Goal: Task Accomplishment & Management: Use online tool/utility

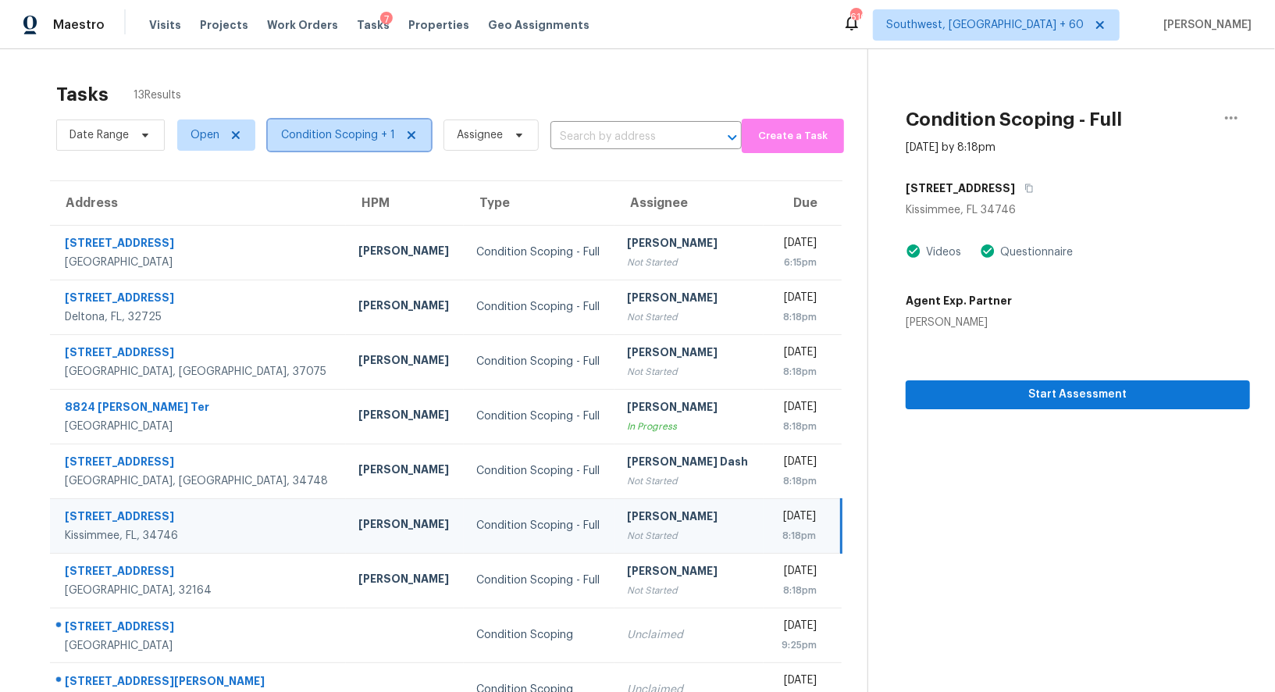
click at [386, 124] on span "Condition Scoping + 1" at bounding box center [349, 134] width 163 height 31
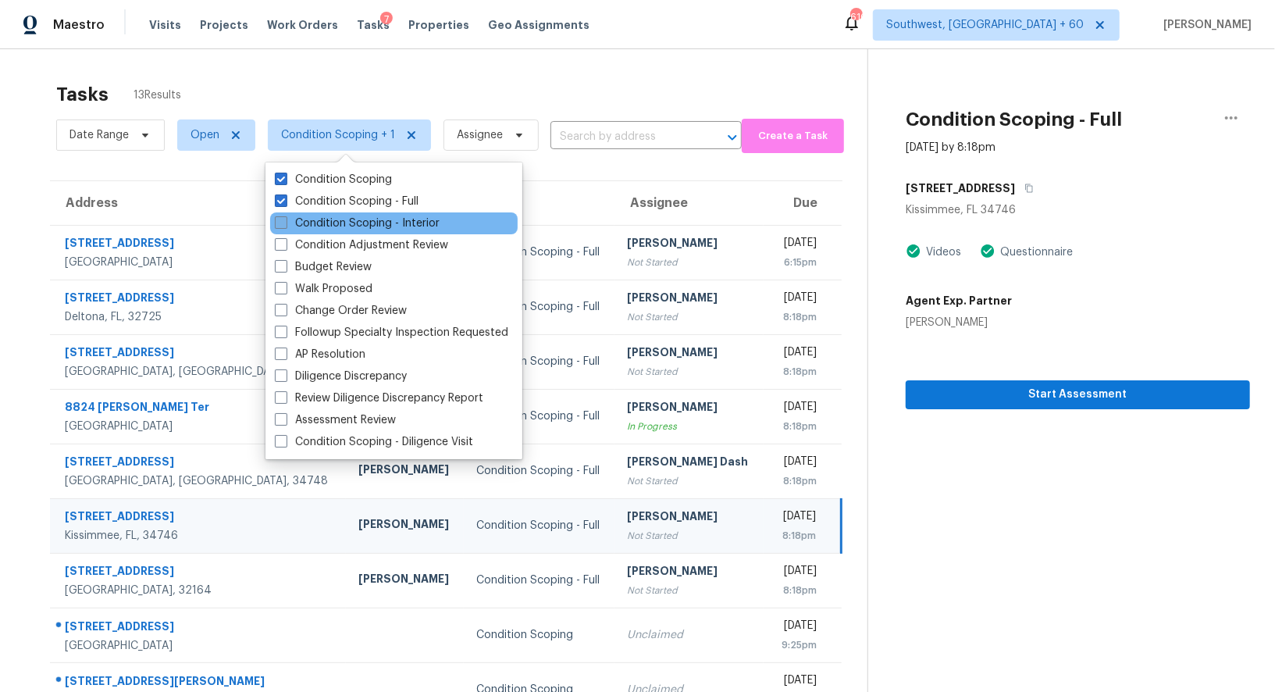
click at [365, 218] on label "Condition Scoping - Interior" at bounding box center [357, 223] width 165 height 16
click at [285, 218] on input "Condition Scoping - Interior" at bounding box center [280, 220] width 10 height 10
checkbox input "true"
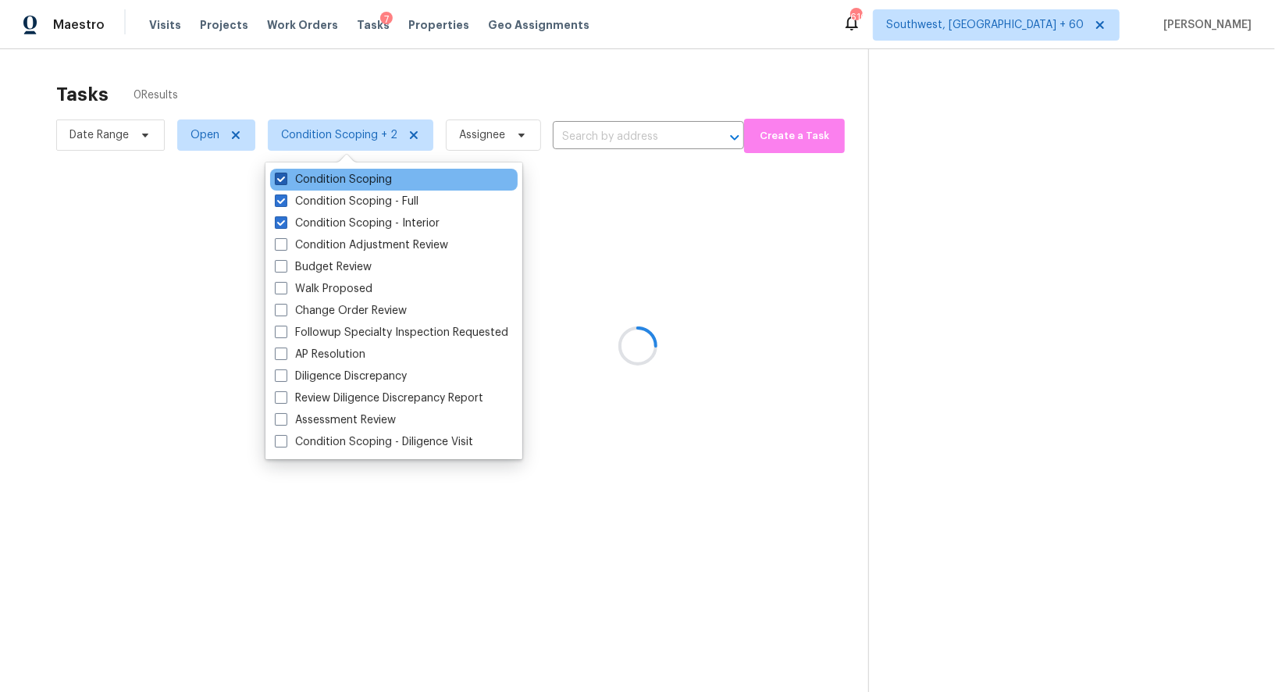
click at [364, 186] on label "Condition Scoping" at bounding box center [333, 180] width 117 height 16
click at [285, 182] on input "Condition Scoping" at bounding box center [280, 177] width 10 height 10
checkbox input "false"
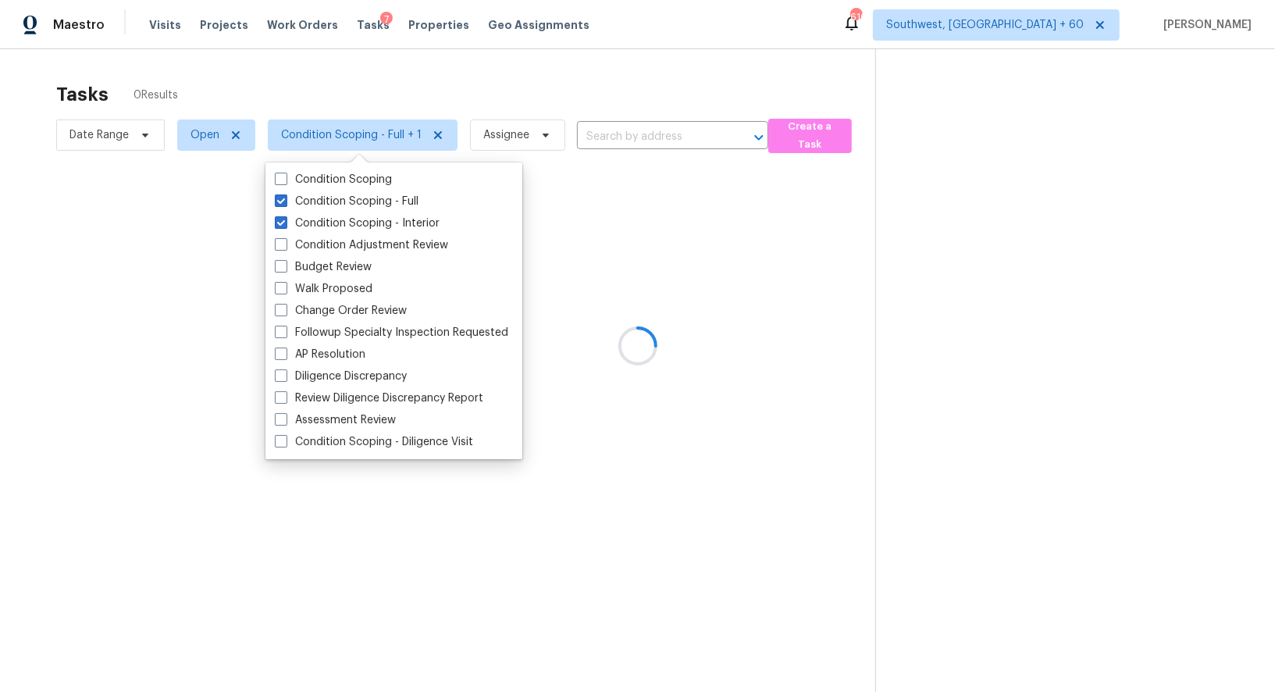
click at [552, 84] on div at bounding box center [637, 346] width 1275 height 692
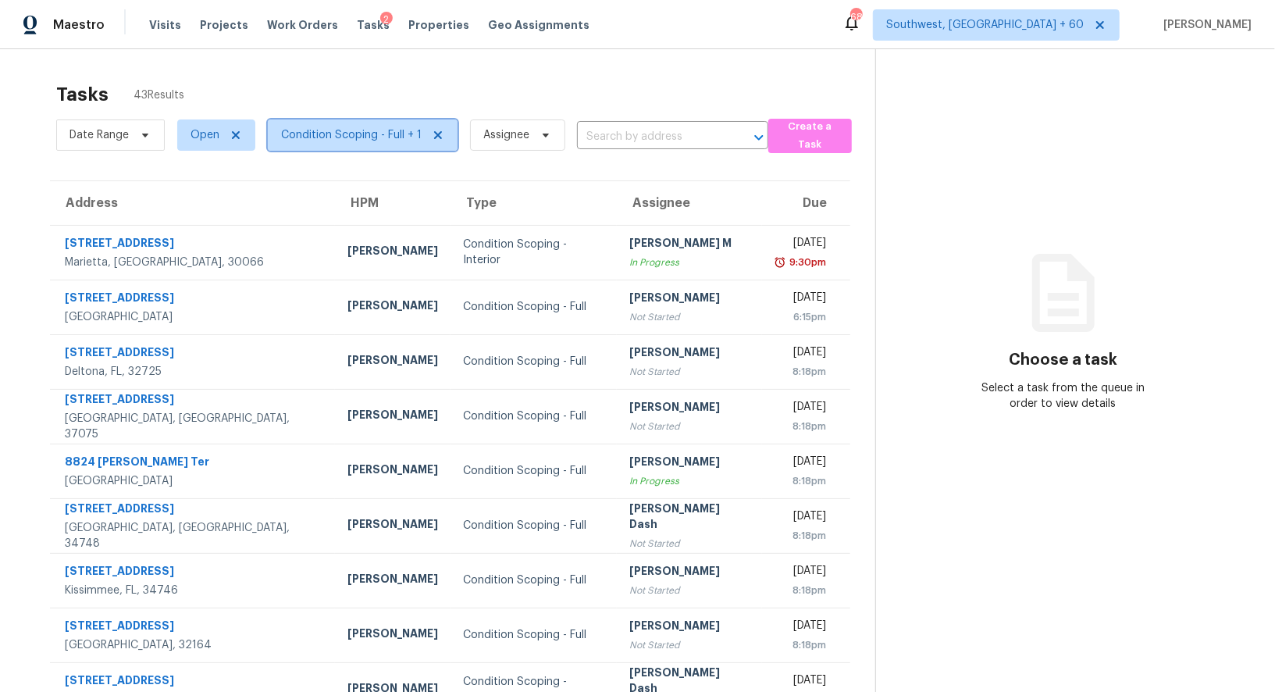
click at [372, 123] on span "Condition Scoping - Full + 1" at bounding box center [363, 134] width 190 height 31
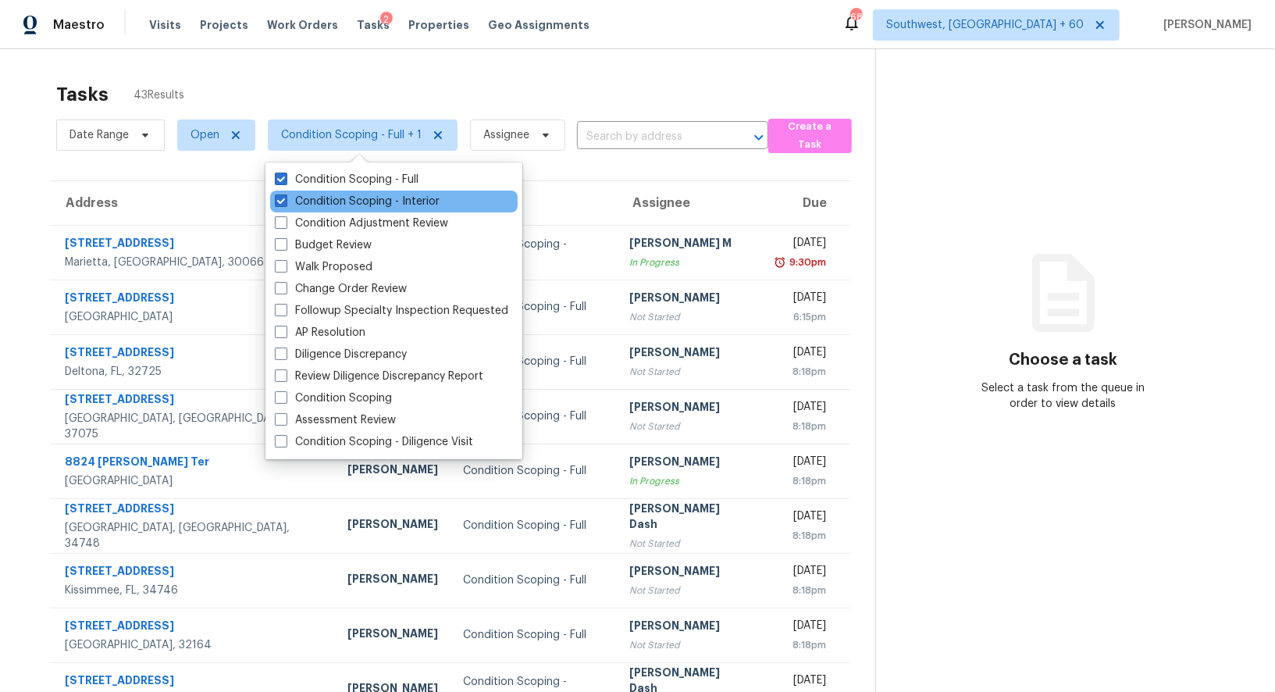
click at [370, 190] on div "Condition Scoping - Interior" at bounding box center [393, 201] width 247 height 22
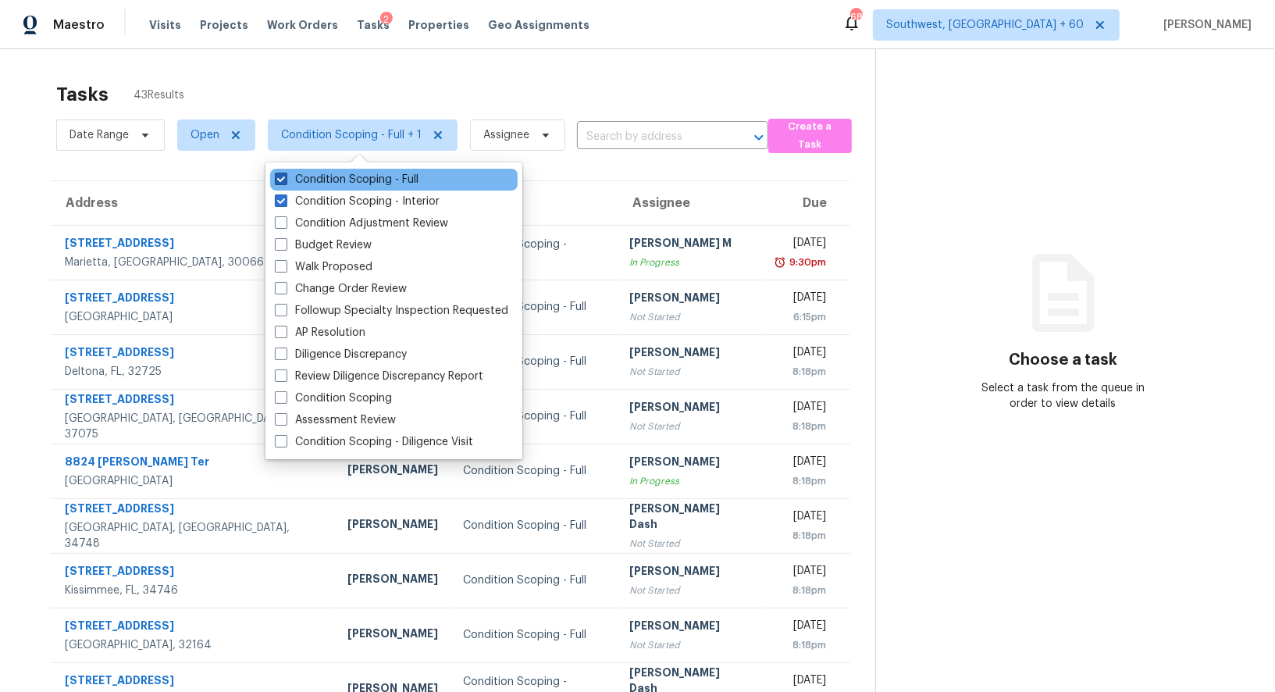
click at [370, 182] on label "Condition Scoping - Full" at bounding box center [347, 180] width 144 height 16
click at [285, 182] on input "Condition Scoping - Full" at bounding box center [280, 177] width 10 height 10
checkbox input "false"
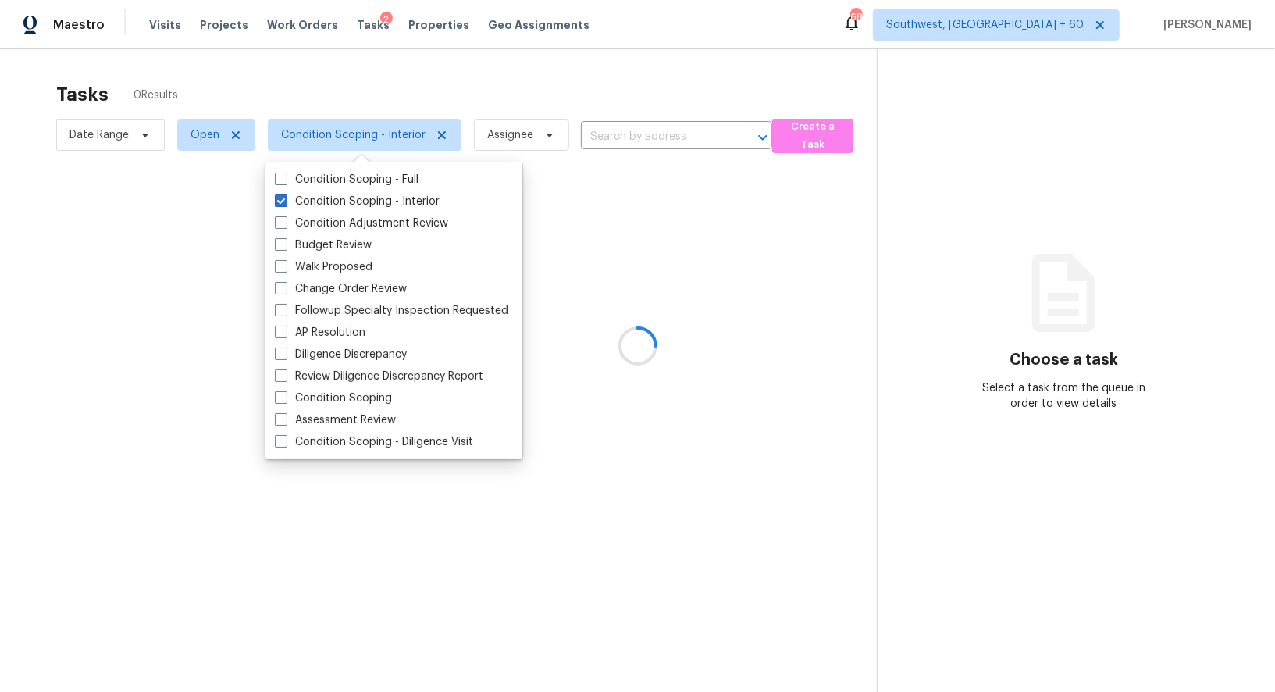
click at [570, 69] on div at bounding box center [637, 346] width 1275 height 692
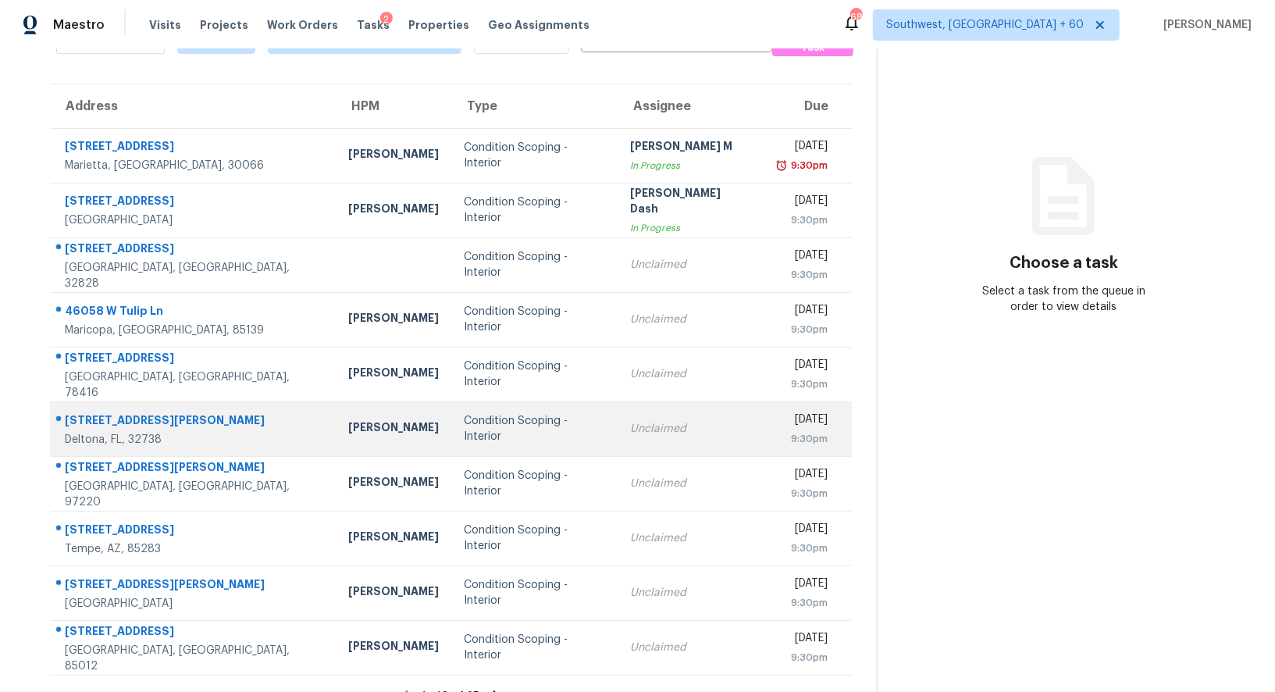
scroll to position [100, 0]
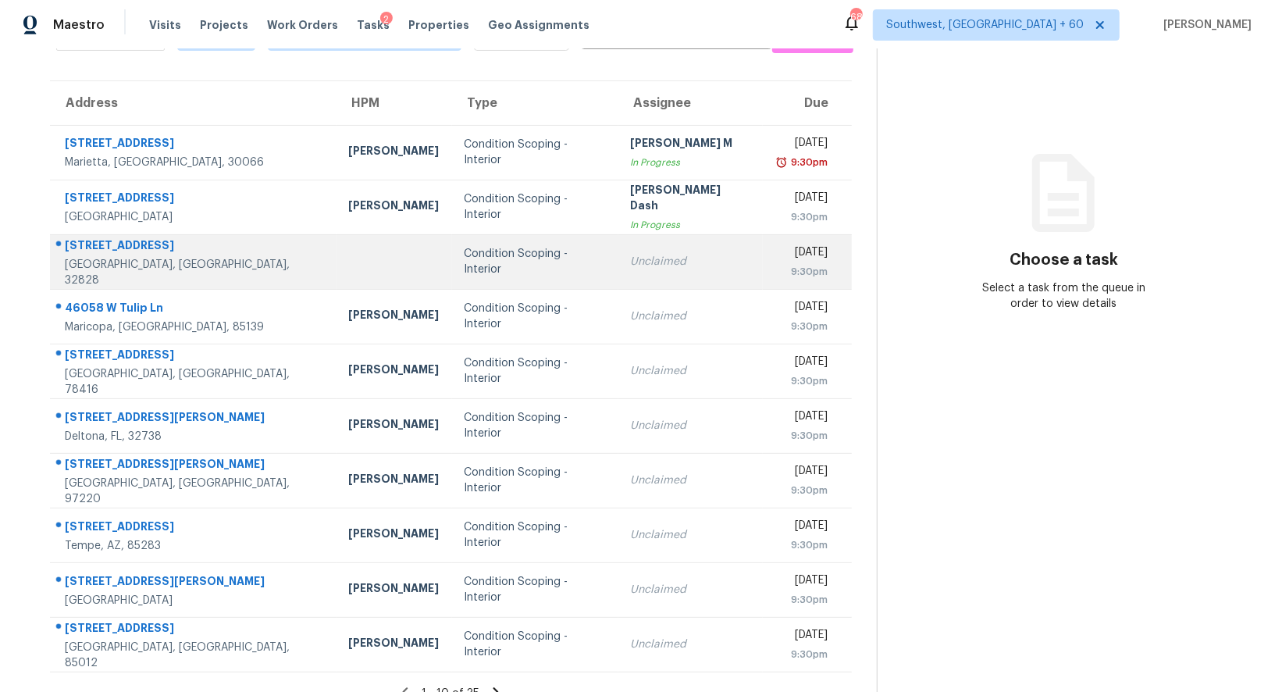
click at [635, 270] on td "Unclaimed" at bounding box center [690, 261] width 145 height 55
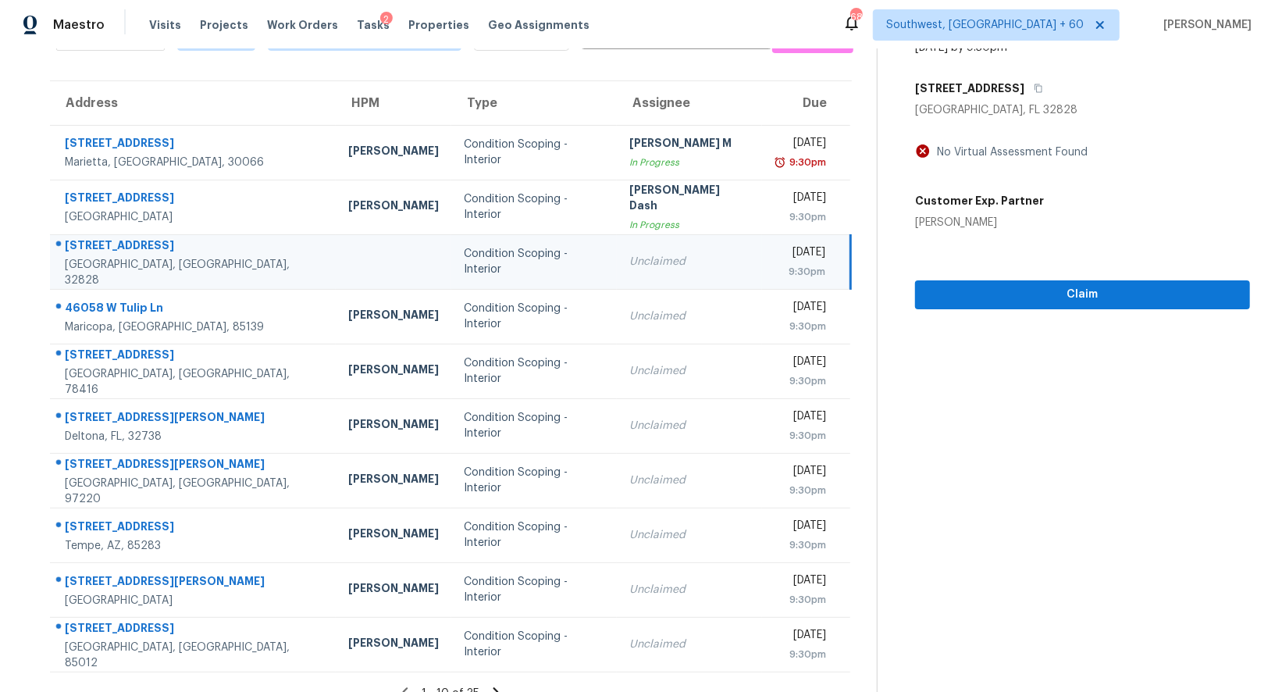
scroll to position [0, 0]
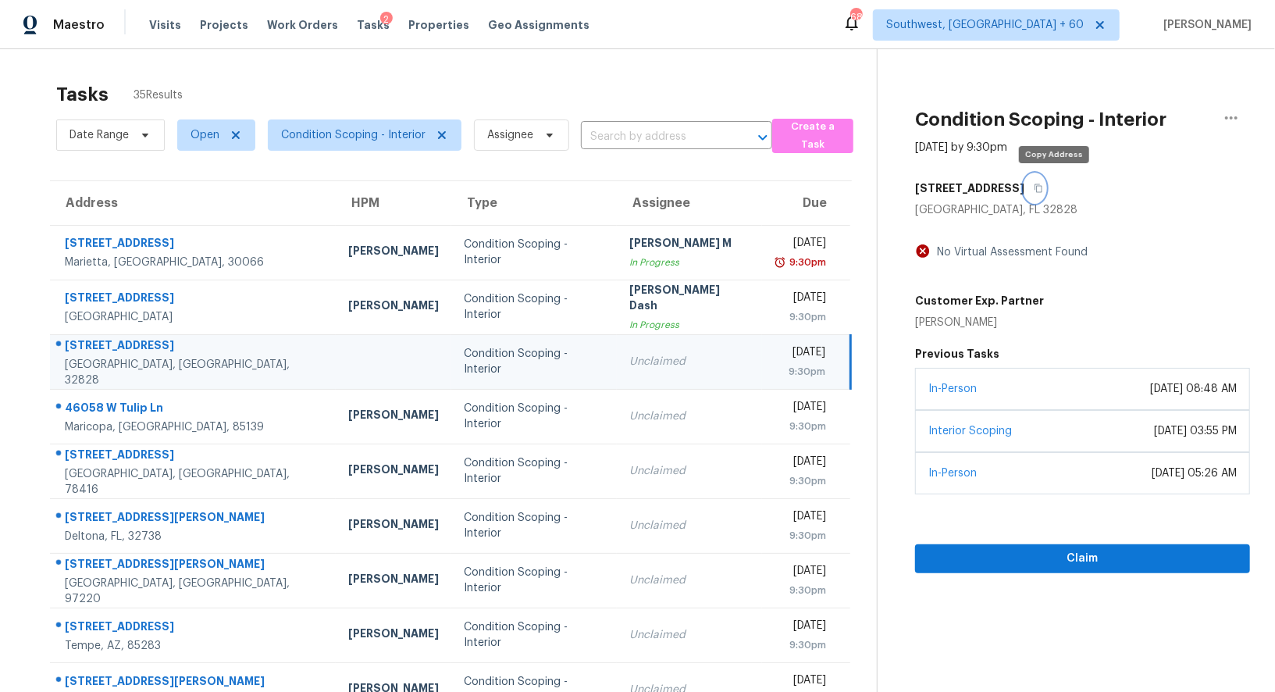
click at [1045, 181] on button "button" at bounding box center [1034, 188] width 21 height 28
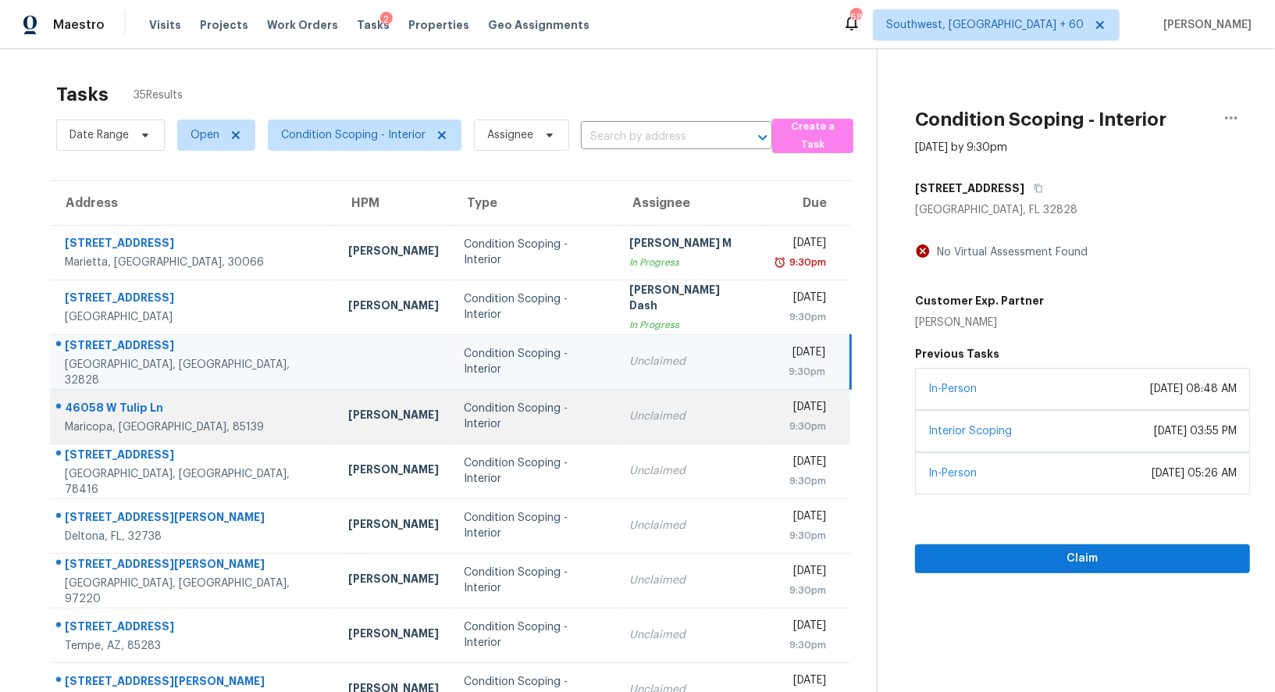
click at [464, 409] on div "Condition Scoping - Interior" at bounding box center [534, 415] width 141 height 31
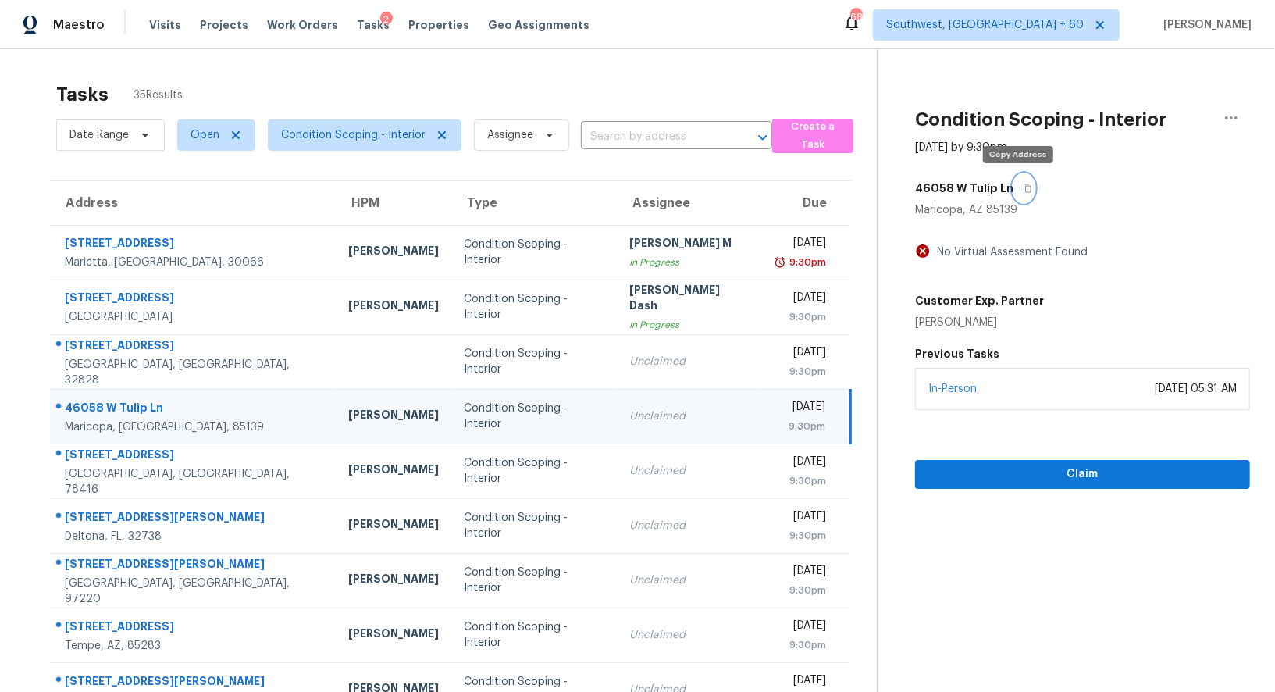
click at [1023, 186] on icon "button" at bounding box center [1027, 187] width 9 height 9
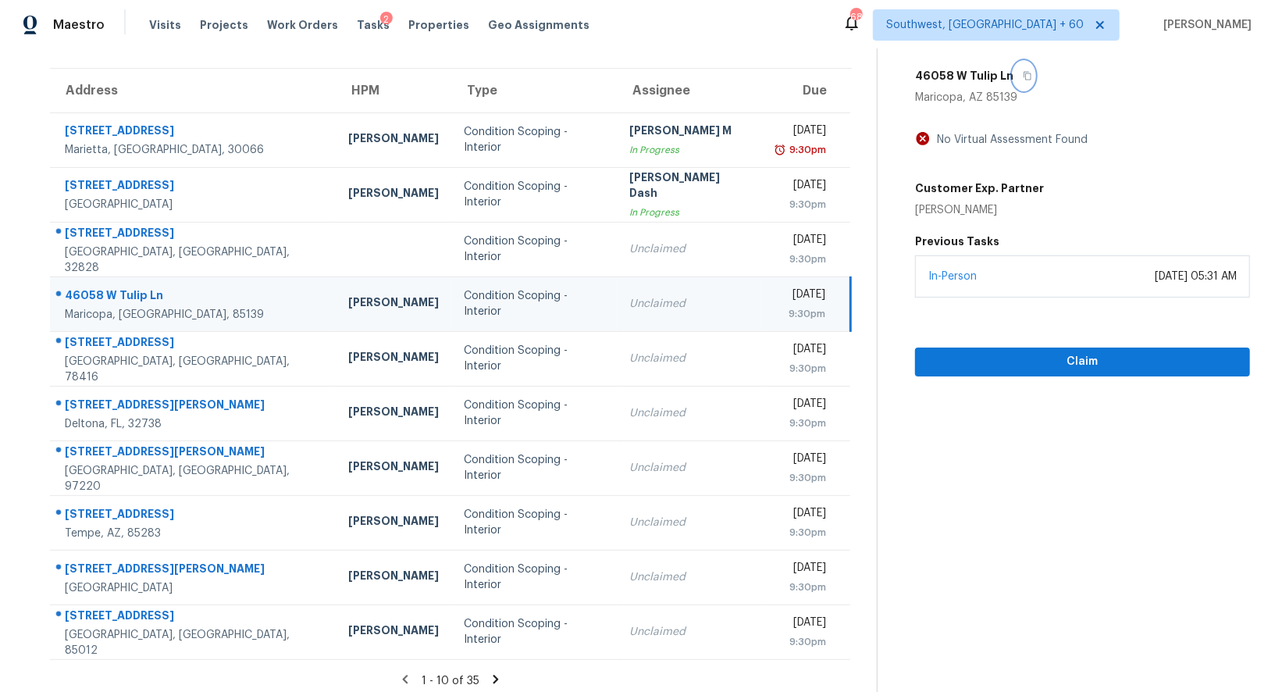
scroll to position [119, 0]
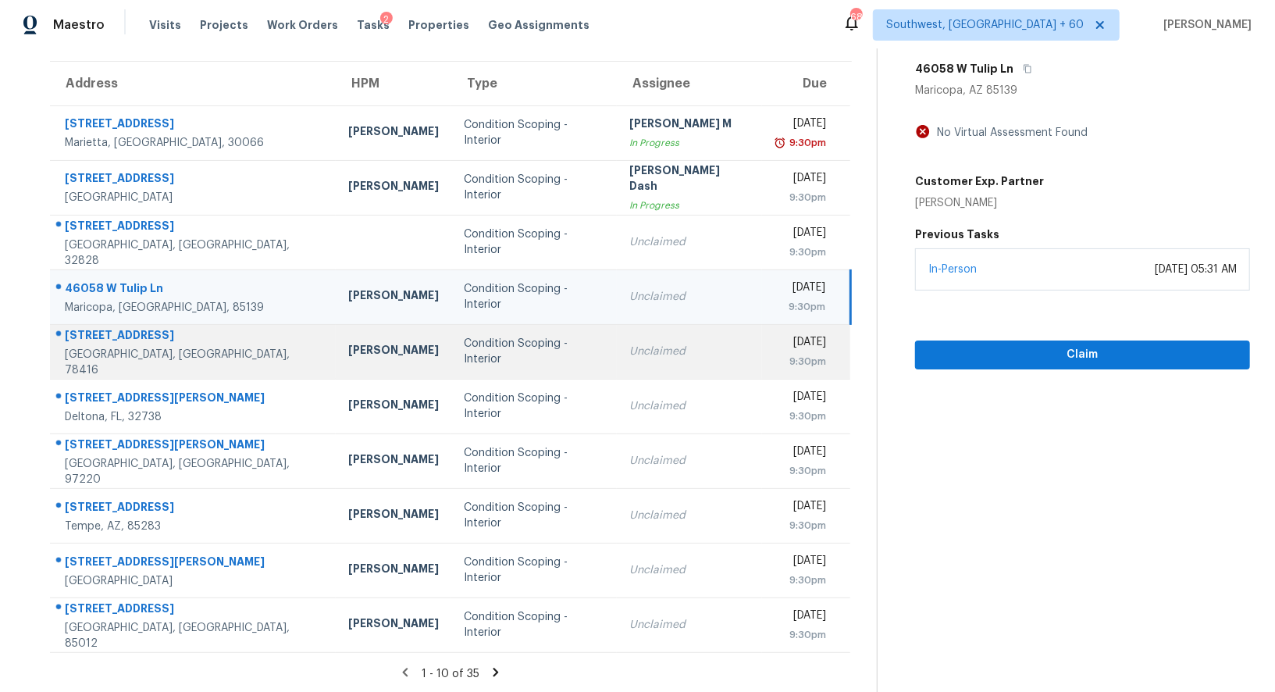
click at [503, 371] on td "Condition Scoping - Interior" at bounding box center [534, 351] width 166 height 55
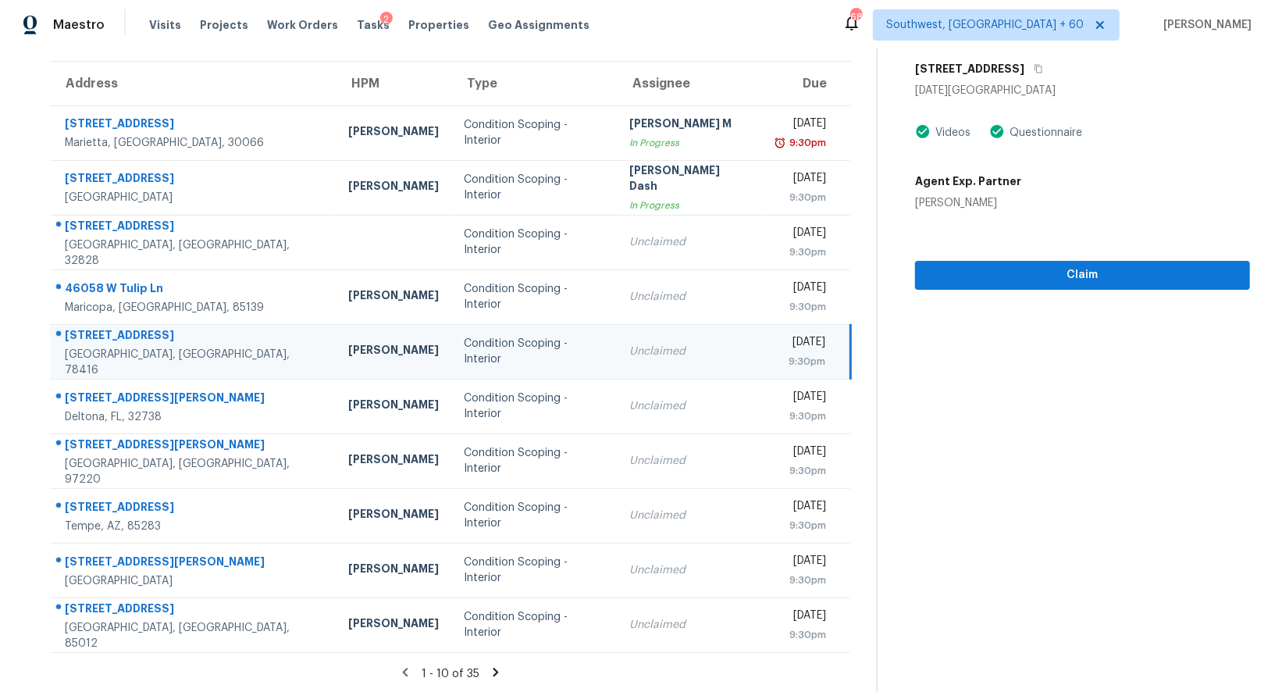
scroll to position [2, 0]
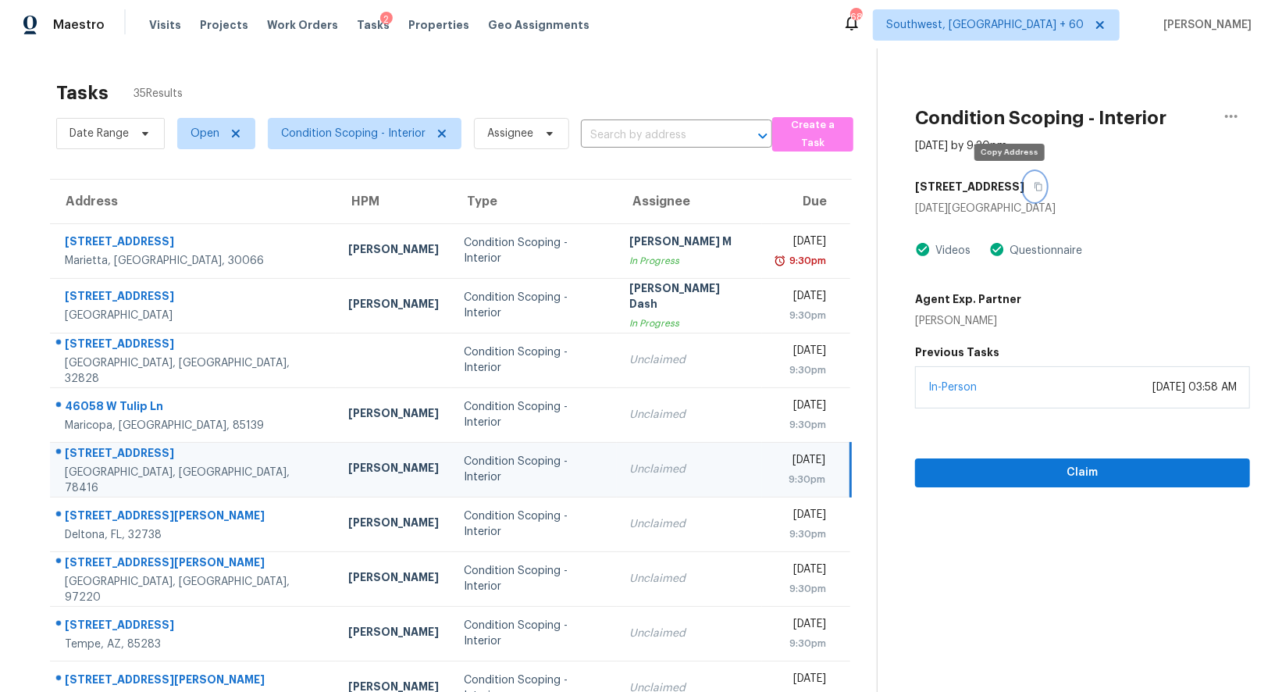
click at [1033, 182] on icon "button" at bounding box center [1037, 186] width 9 height 9
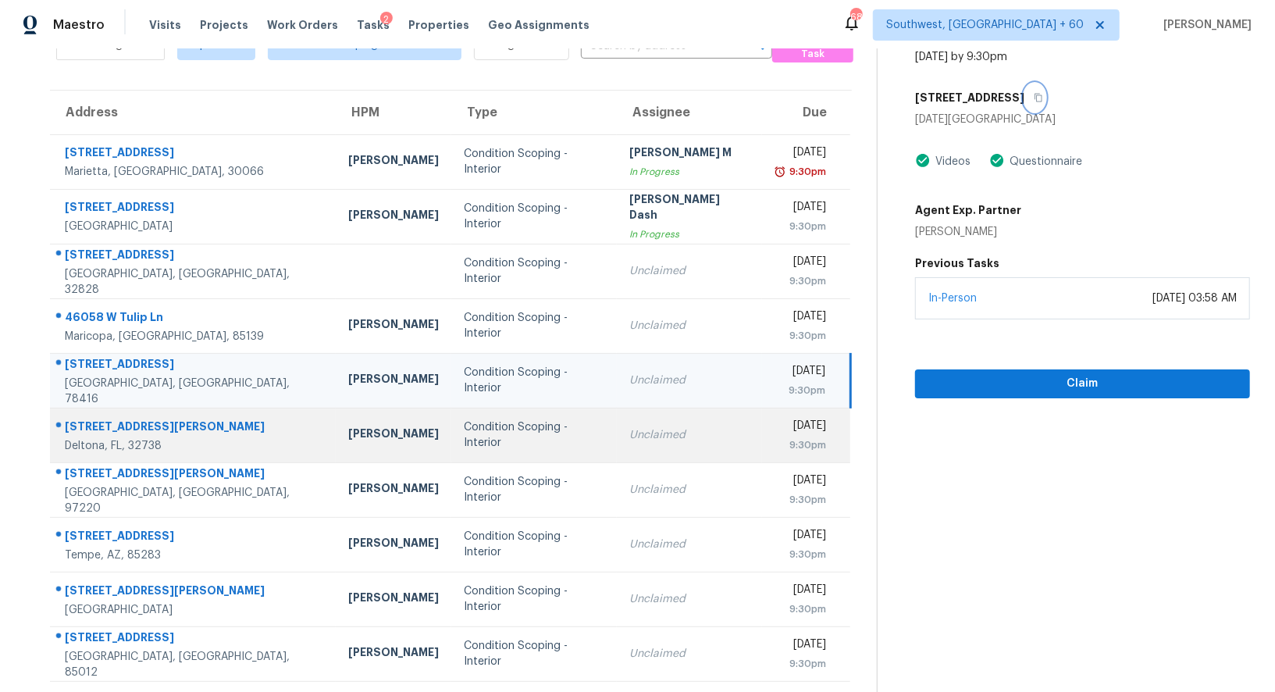
scroll to position [119, 0]
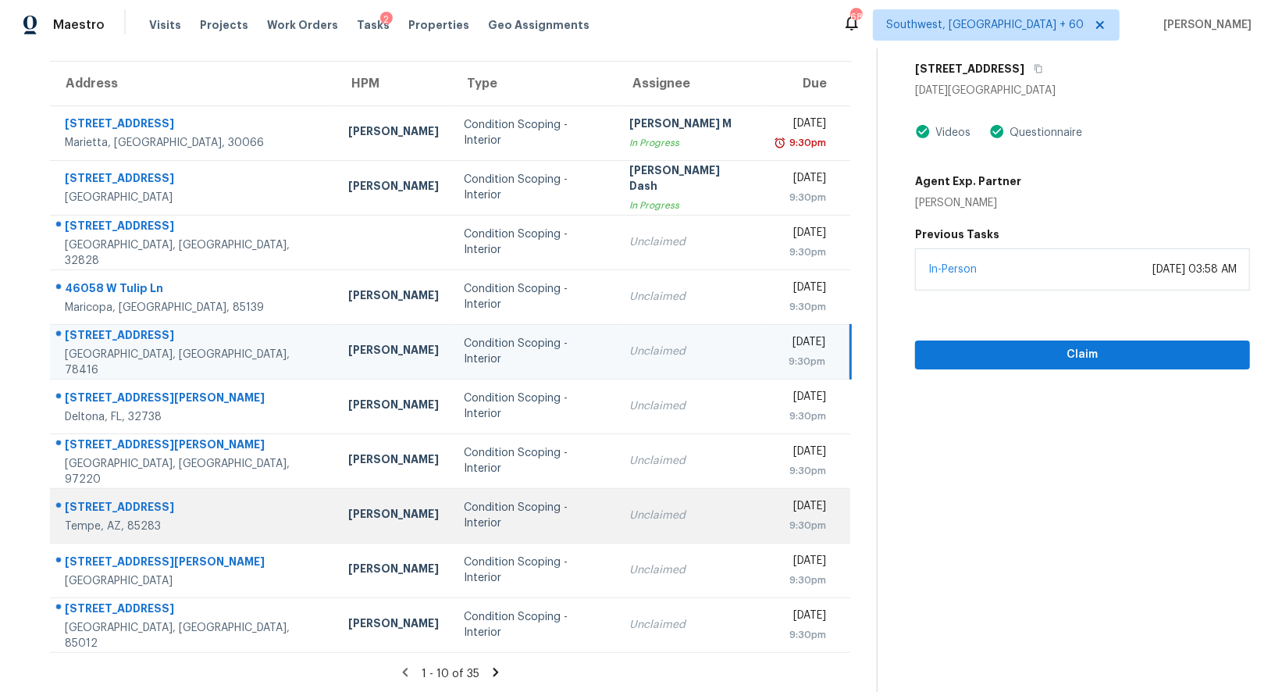
click at [617, 522] on td "Unclaimed" at bounding box center [689, 515] width 145 height 55
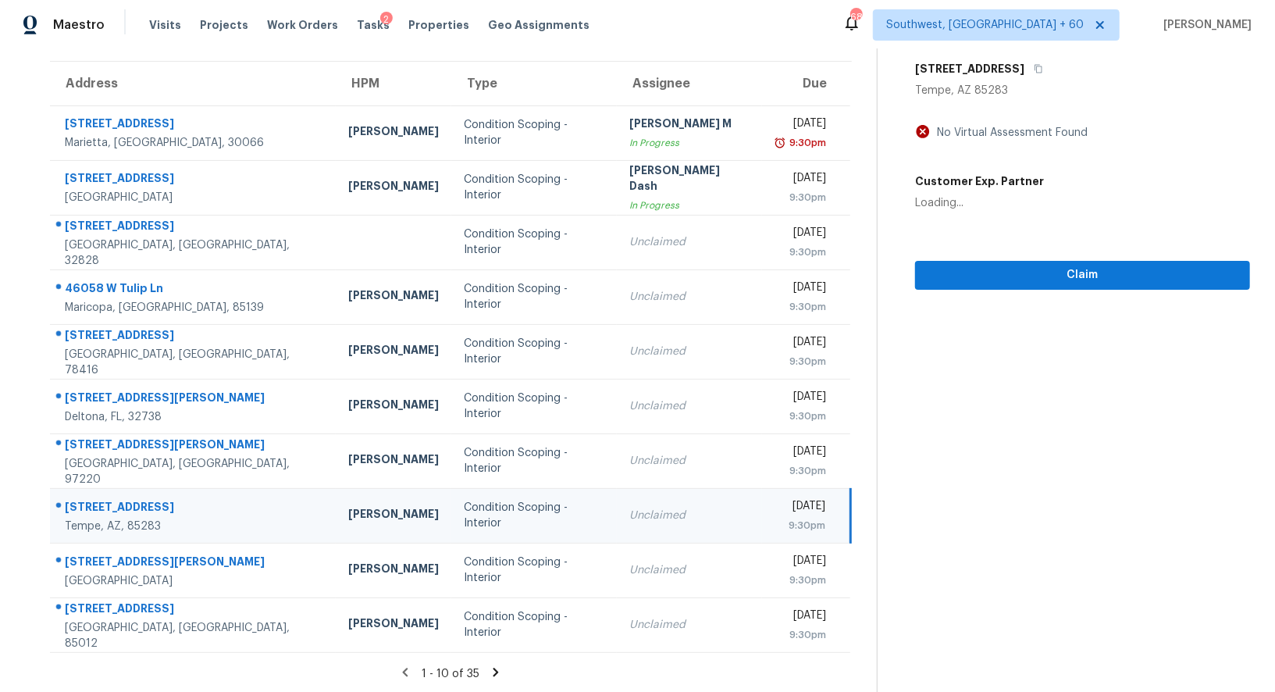
scroll to position [0, 0]
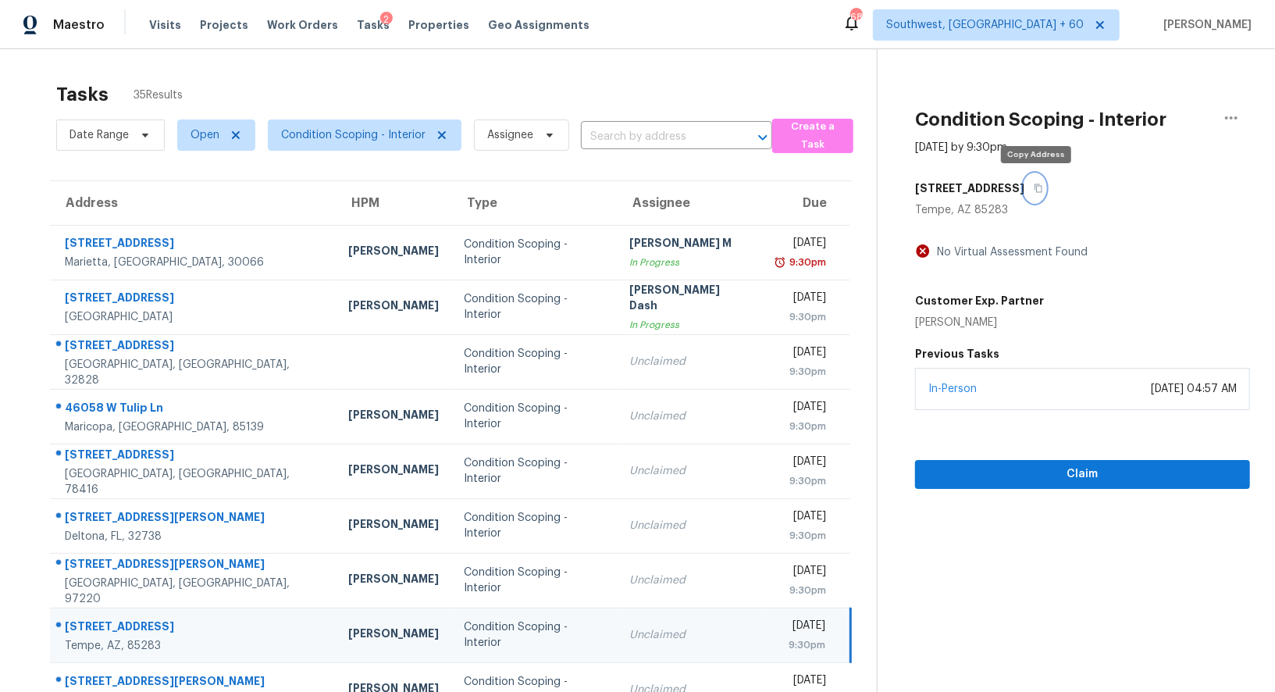
click at [1037, 186] on icon "button" at bounding box center [1038, 188] width 8 height 9
click at [599, 162] on section "Tasks 35 Results Date Range Open Condition Scoping - Interior Assignee ​ Create…" at bounding box center [451, 443] width 852 height 739
click at [605, 139] on input "text" at bounding box center [655, 137] width 148 height 24
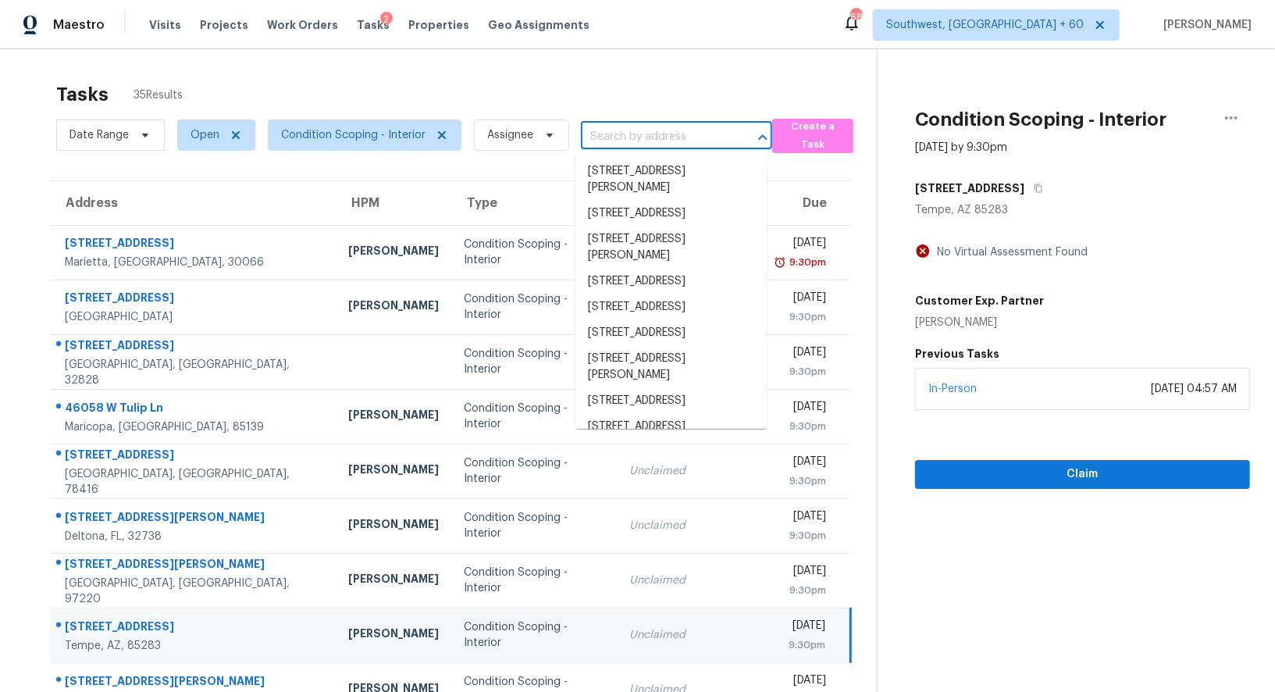
paste input "971 E Lobster Trap Ln, Tempe, AZ 85283"
type input "971 E Lobster Trap Ln, Tempe, AZ 85283"
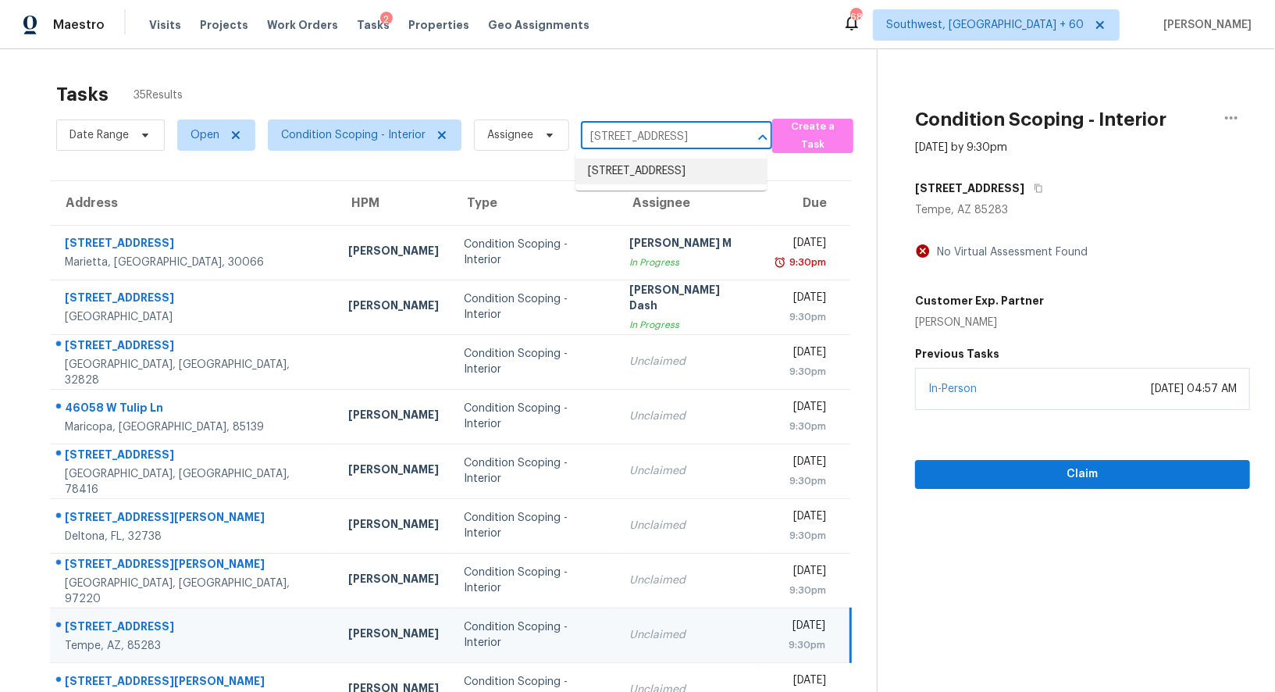
click at [656, 180] on li "971 E Lobster Trap Ln, Tempe, AZ 85283" at bounding box center [670, 171] width 191 height 26
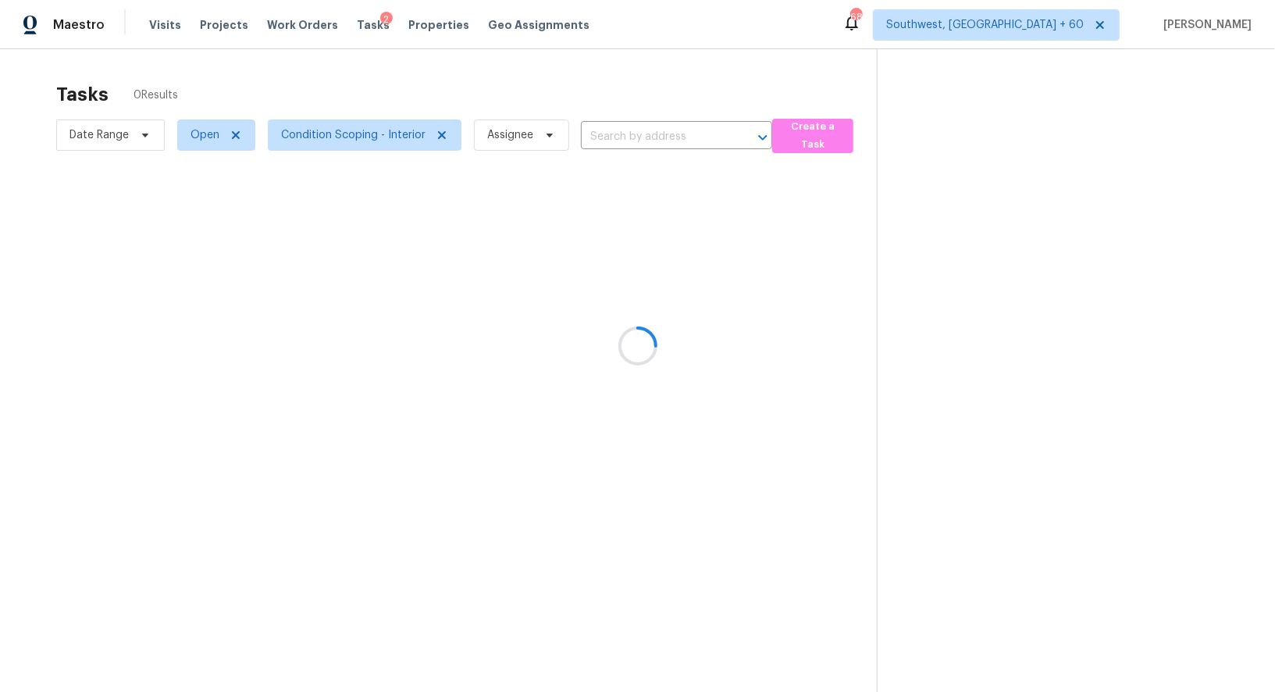
type input "971 E Lobster Trap Ln, Tempe, AZ 85283"
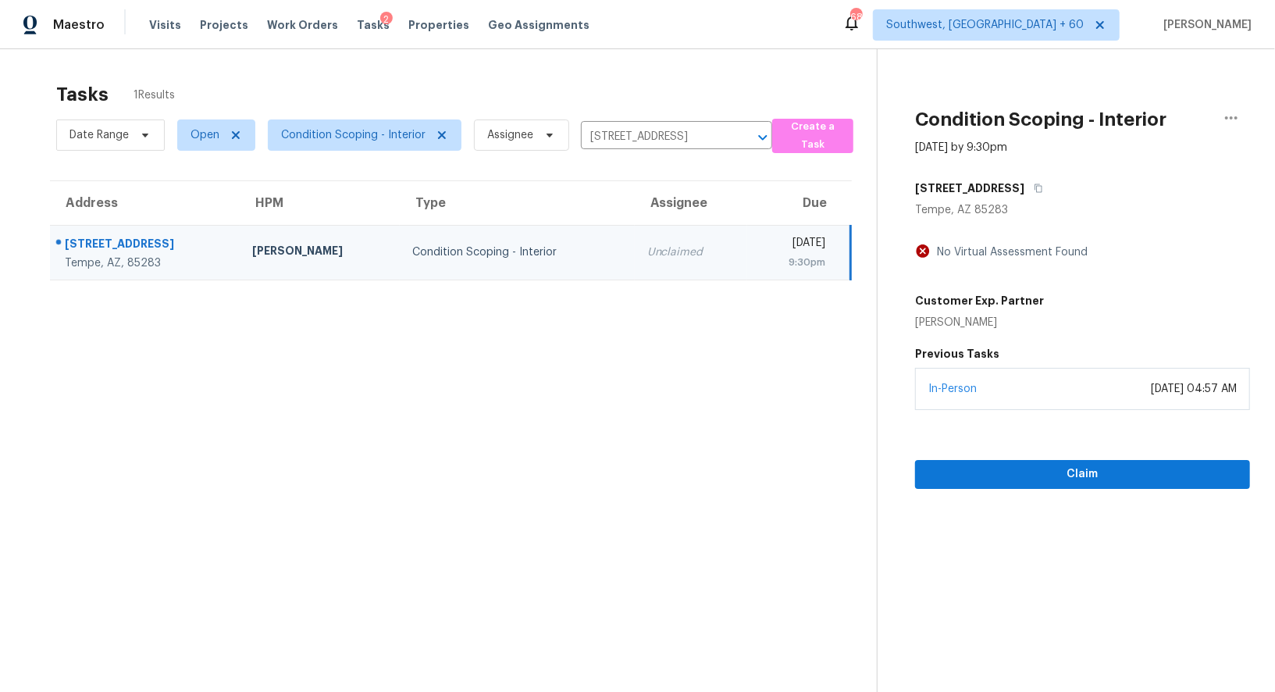
click at [635, 273] on td "Unclaimed" at bounding box center [691, 252] width 112 height 55
click at [1098, 485] on button "Claim" at bounding box center [1082, 474] width 335 height 29
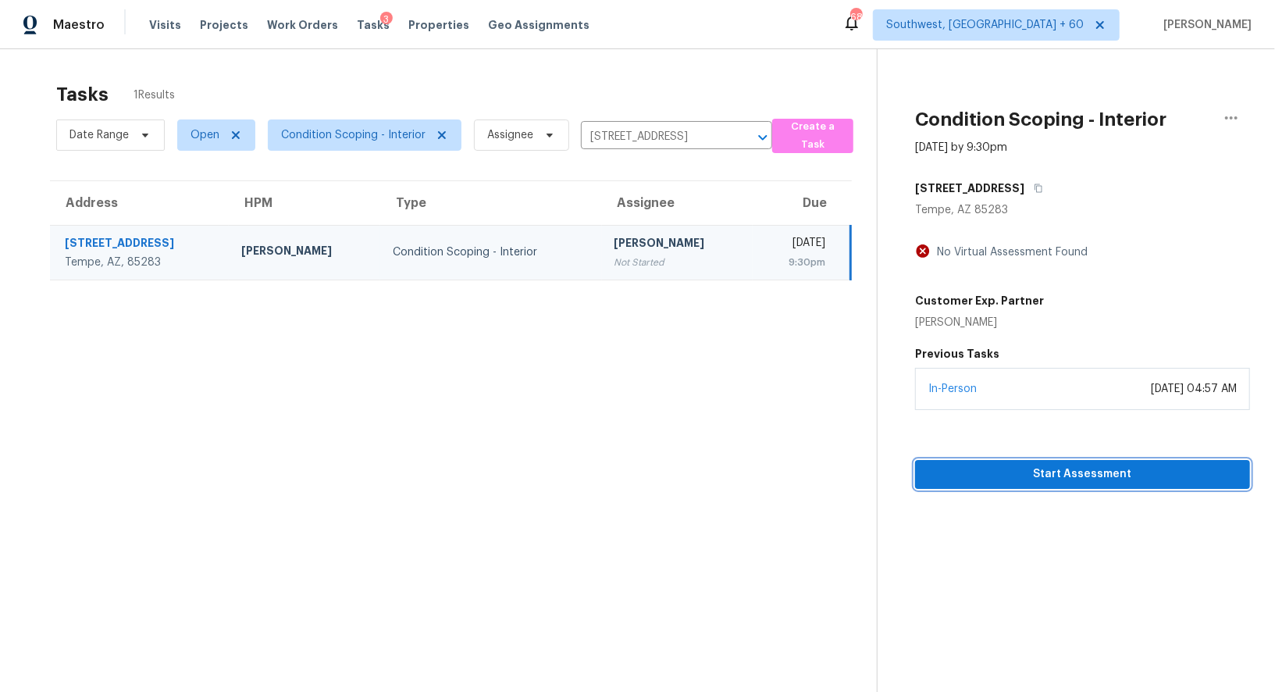
click at [1080, 473] on span "Start Assessment" at bounding box center [1082, 474] width 310 height 20
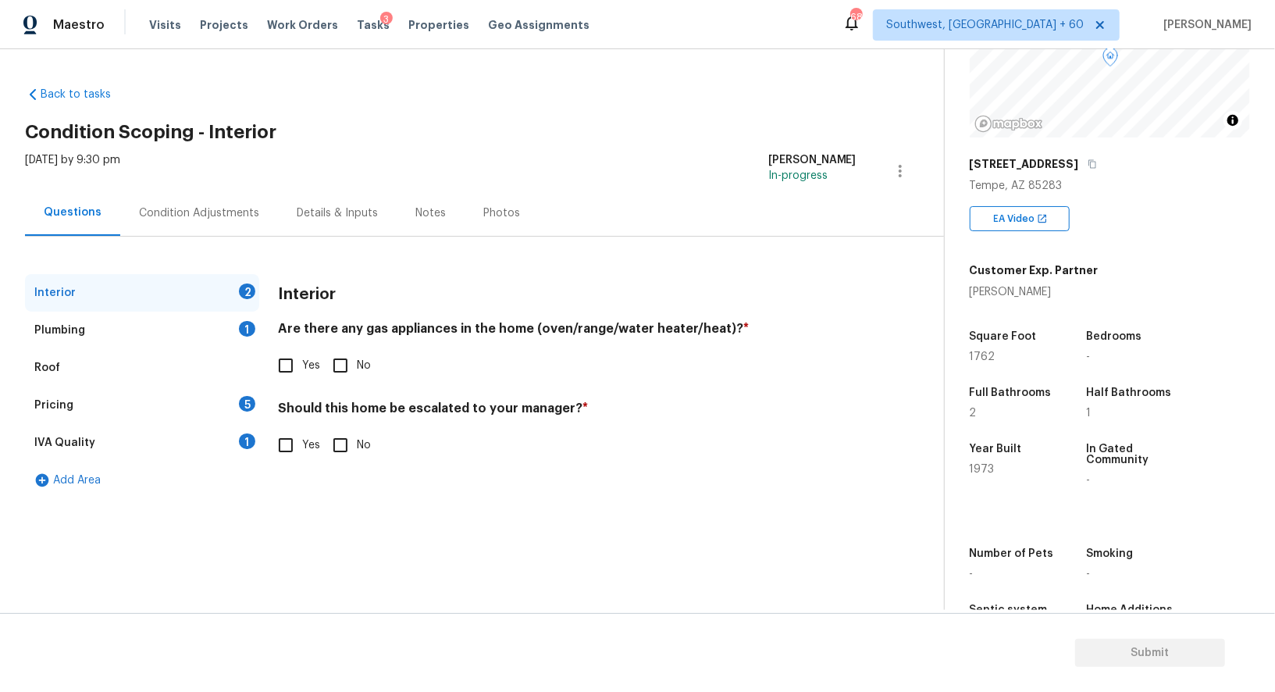
scroll to position [189, 0]
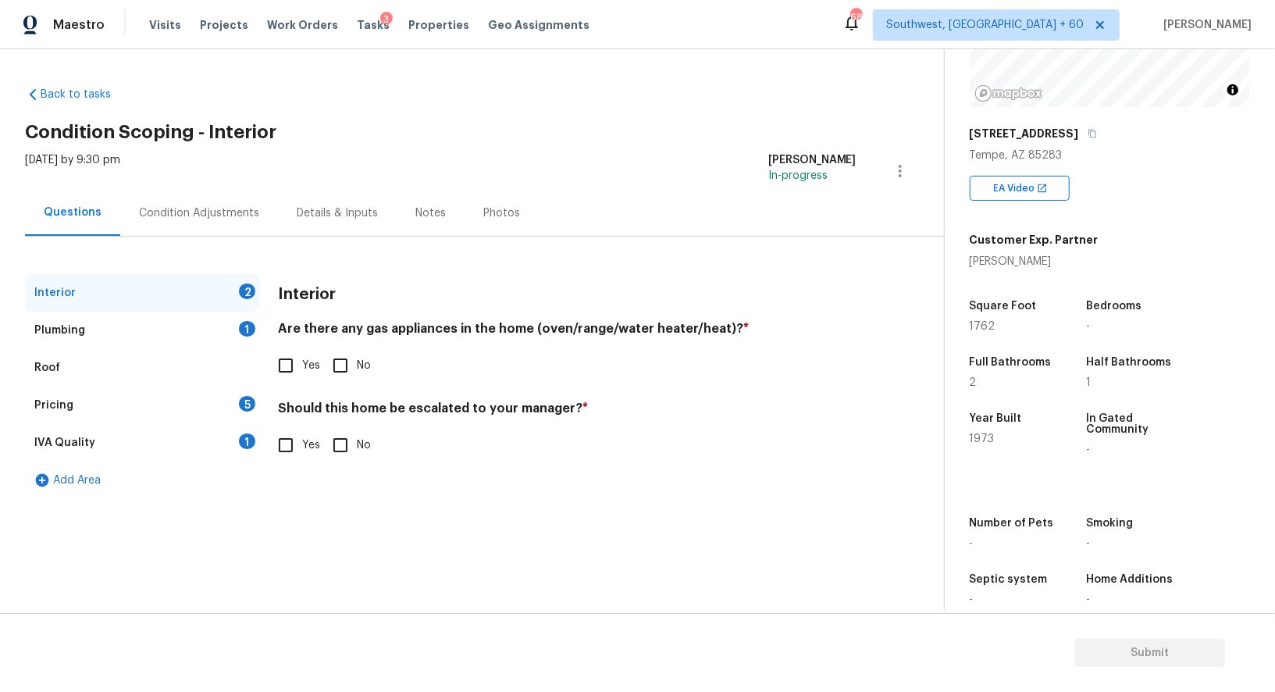
click at [291, 359] on input "Yes" at bounding box center [285, 365] width 33 height 33
checkbox input "true"
click at [337, 439] on input "No" at bounding box center [340, 446] width 33 height 33
checkbox input "true"
click at [220, 329] on div "Plumbing 1" at bounding box center [142, 329] width 234 height 37
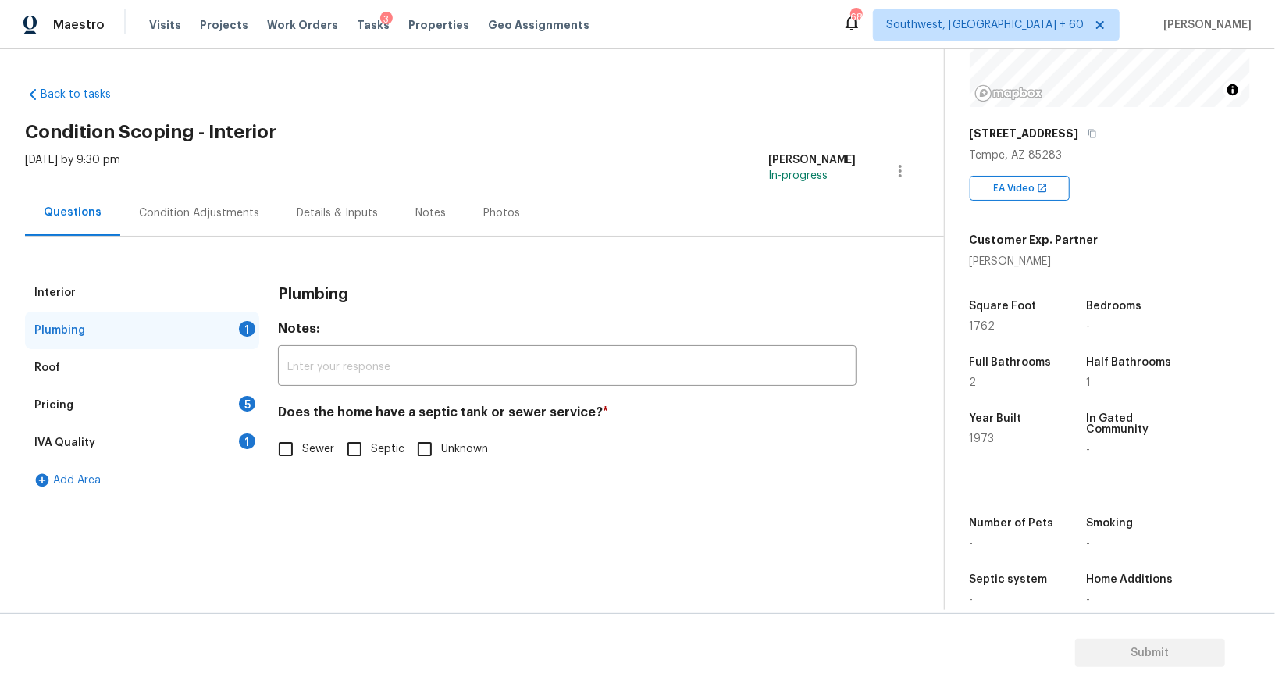
click at [322, 456] on span "Sewer" at bounding box center [318, 449] width 32 height 16
click at [302, 456] on input "Sewer" at bounding box center [285, 448] width 33 height 33
checkbox input "true"
click at [246, 430] on div "IVA Quality 1" at bounding box center [142, 442] width 234 height 37
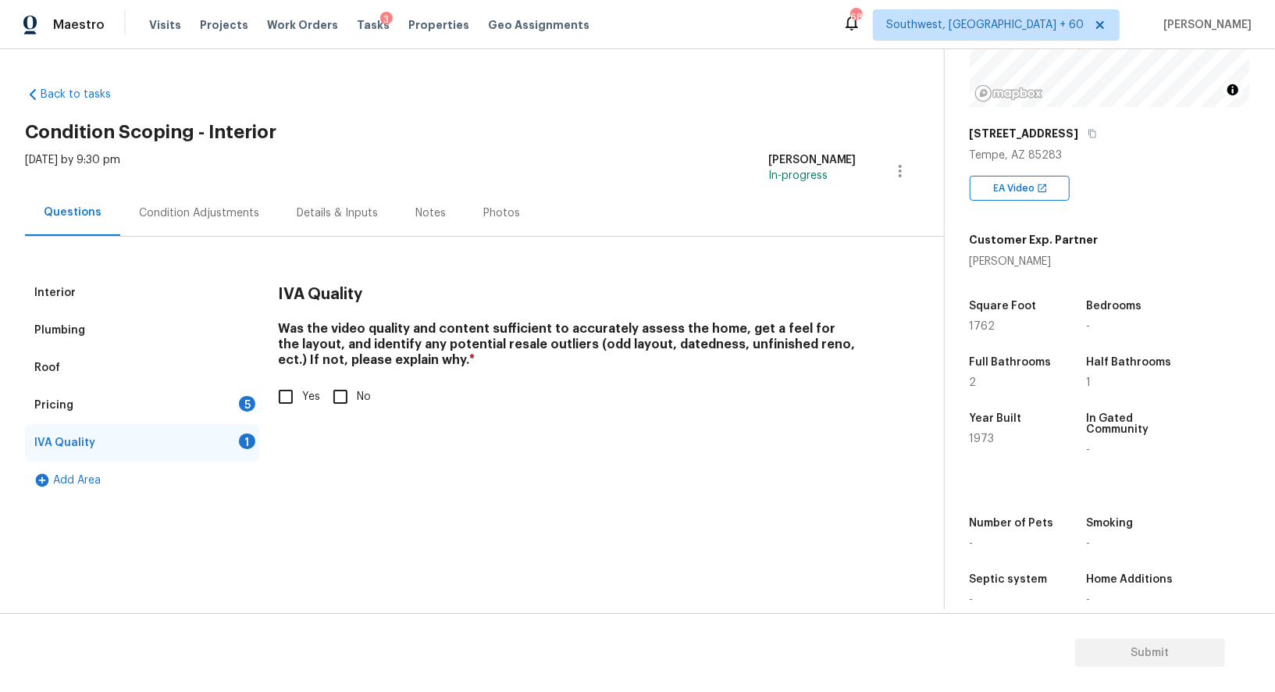
click at [297, 386] on input "Yes" at bounding box center [285, 396] width 33 height 33
checkbox input "true"
click at [253, 404] on div "5" at bounding box center [247, 404] width 16 height 16
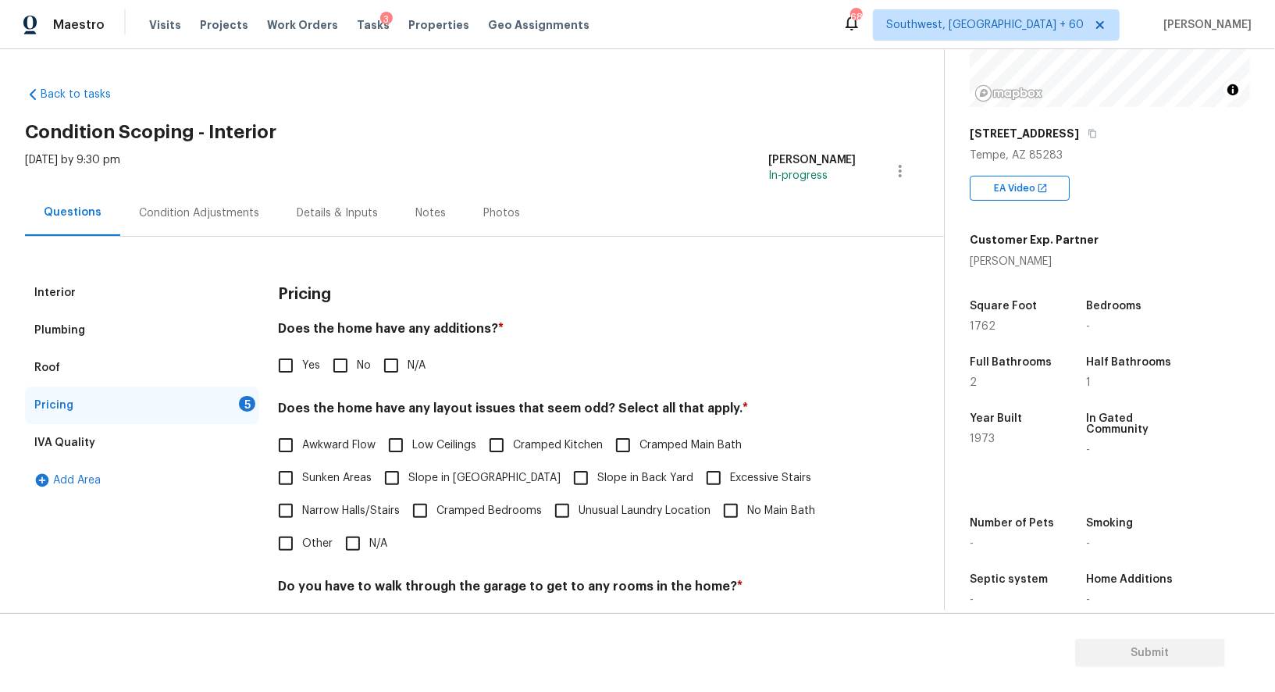
click at [334, 366] on input "No" at bounding box center [340, 365] width 33 height 33
checkbox input "true"
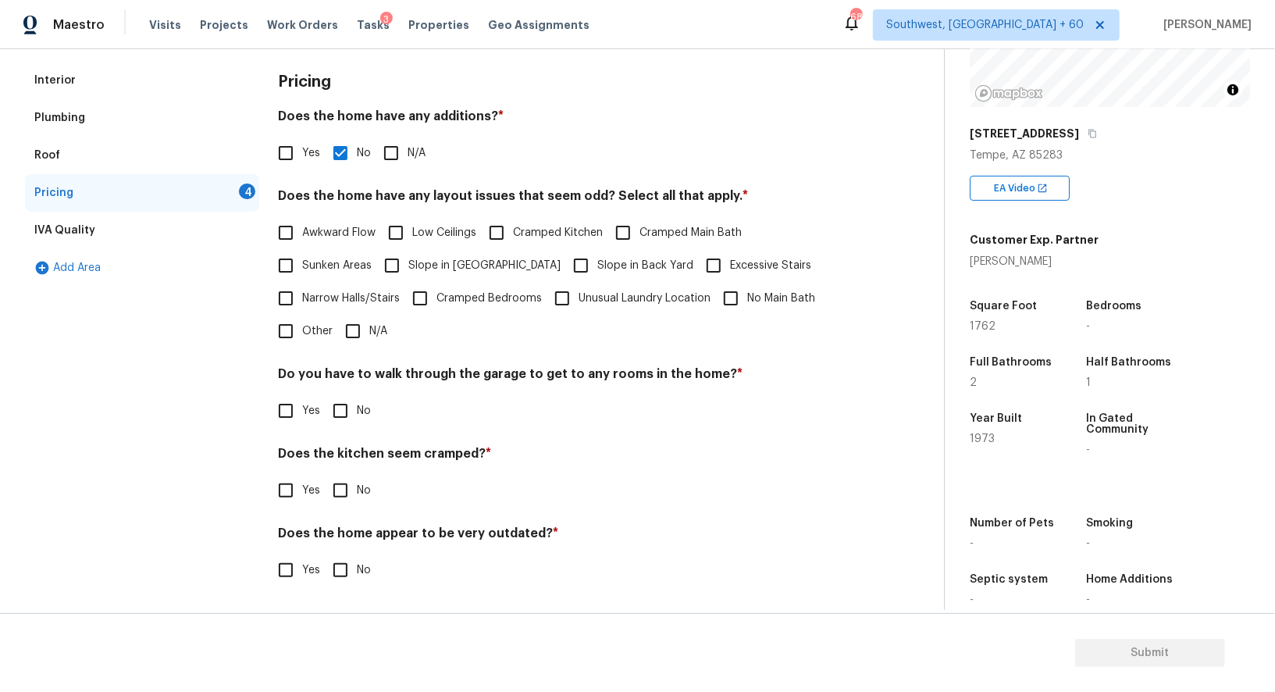
scroll to position [211, 0]
click at [347, 329] on input "N/A" at bounding box center [352, 332] width 33 height 33
checkbox input "true"
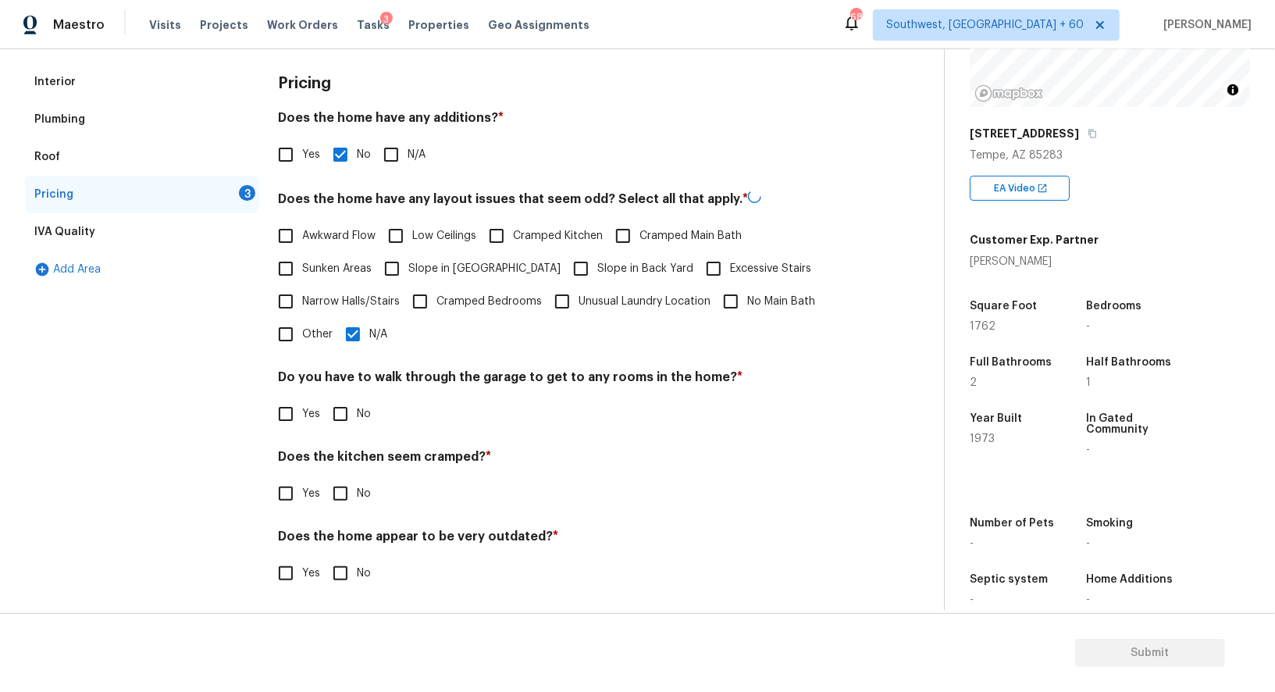
click at [332, 429] on div "Pricing Does the home have any additions? * Yes No N/A Does the home have any l…" at bounding box center [567, 335] width 578 height 545
click at [344, 413] on input "No" at bounding box center [340, 412] width 33 height 33
checkbox input "true"
click at [344, 479] on input "No" at bounding box center [340, 493] width 33 height 33
checkbox input "true"
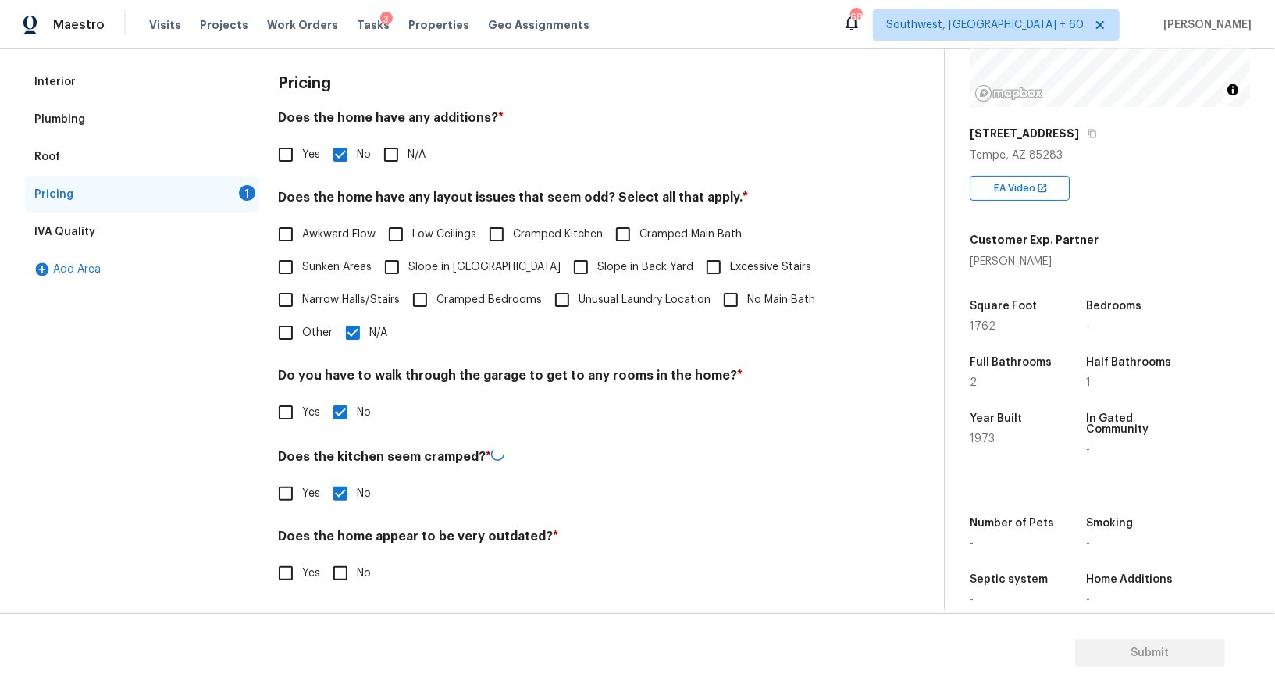
click at [342, 571] on input "No" at bounding box center [340, 573] width 33 height 33
checkbox input "true"
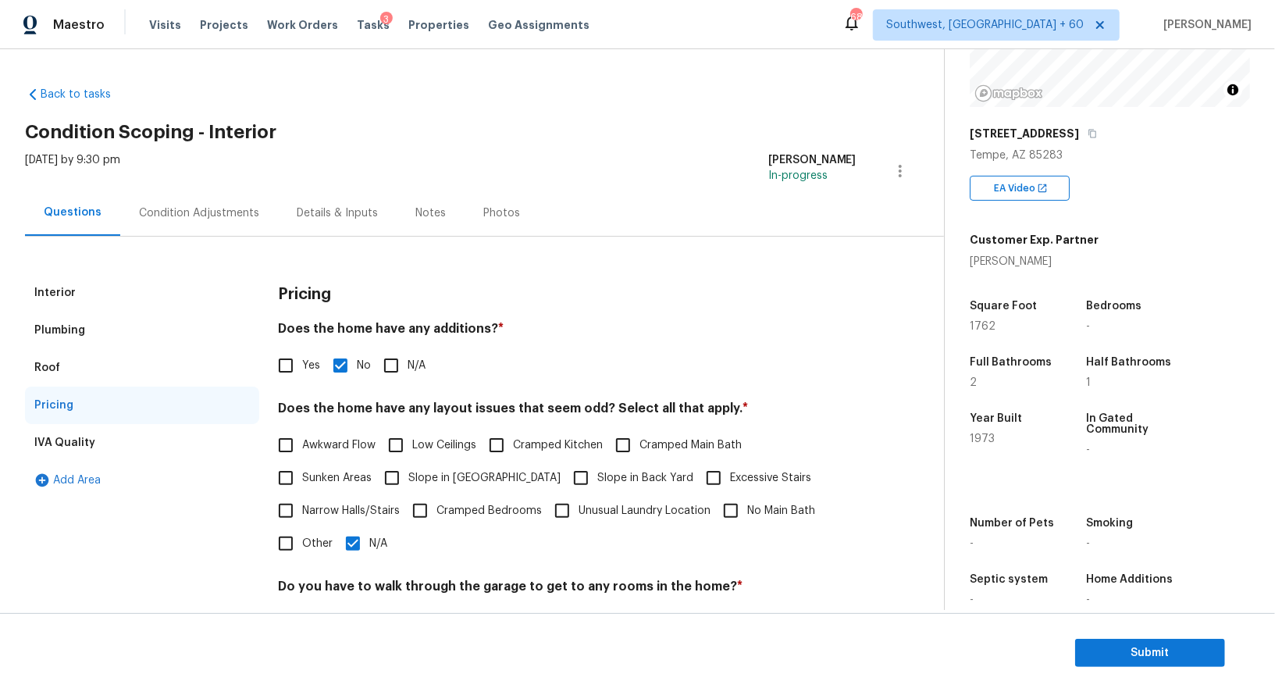
click at [212, 217] on div "Condition Adjustments" at bounding box center [199, 213] width 120 height 16
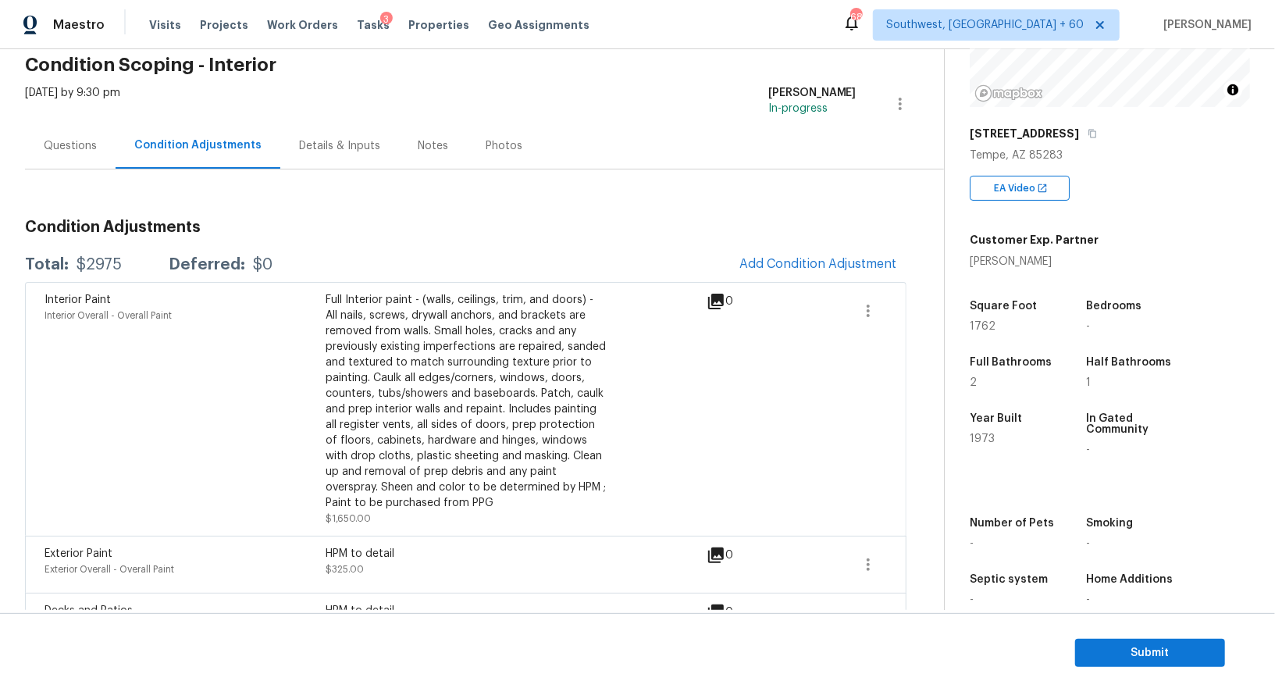
scroll to position [126, 0]
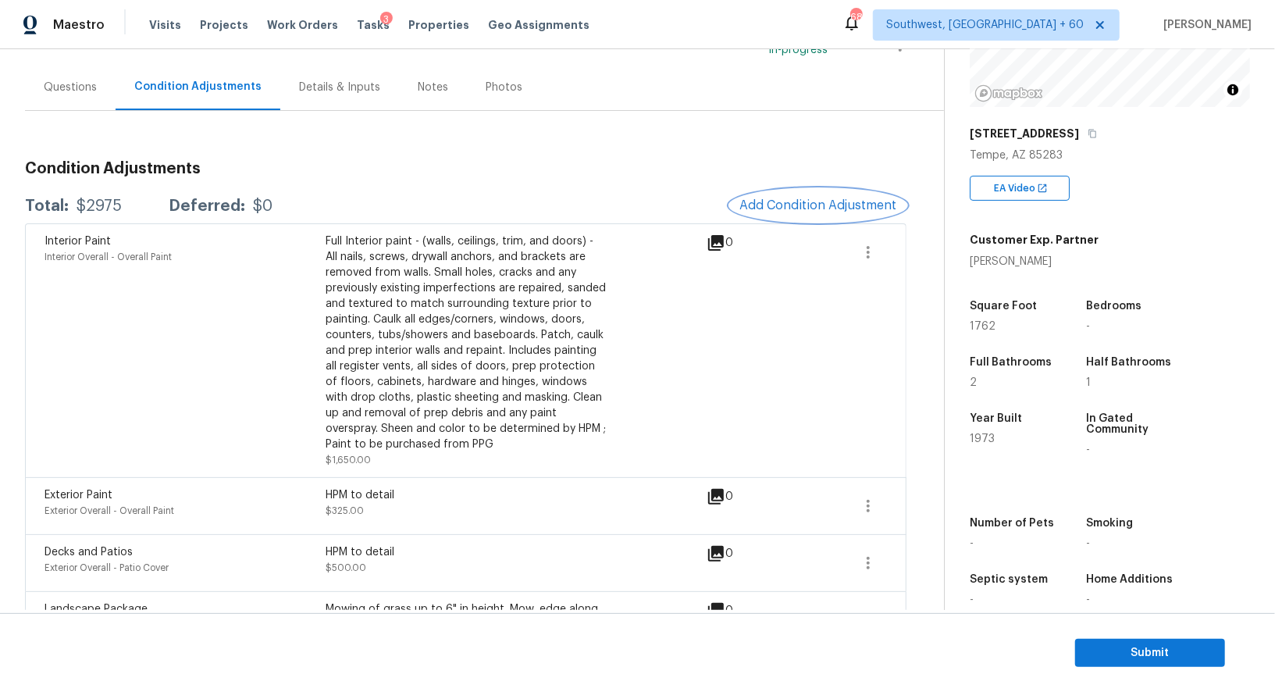
click at [821, 200] on span "Add Condition Adjustment" at bounding box center [818, 205] width 158 height 14
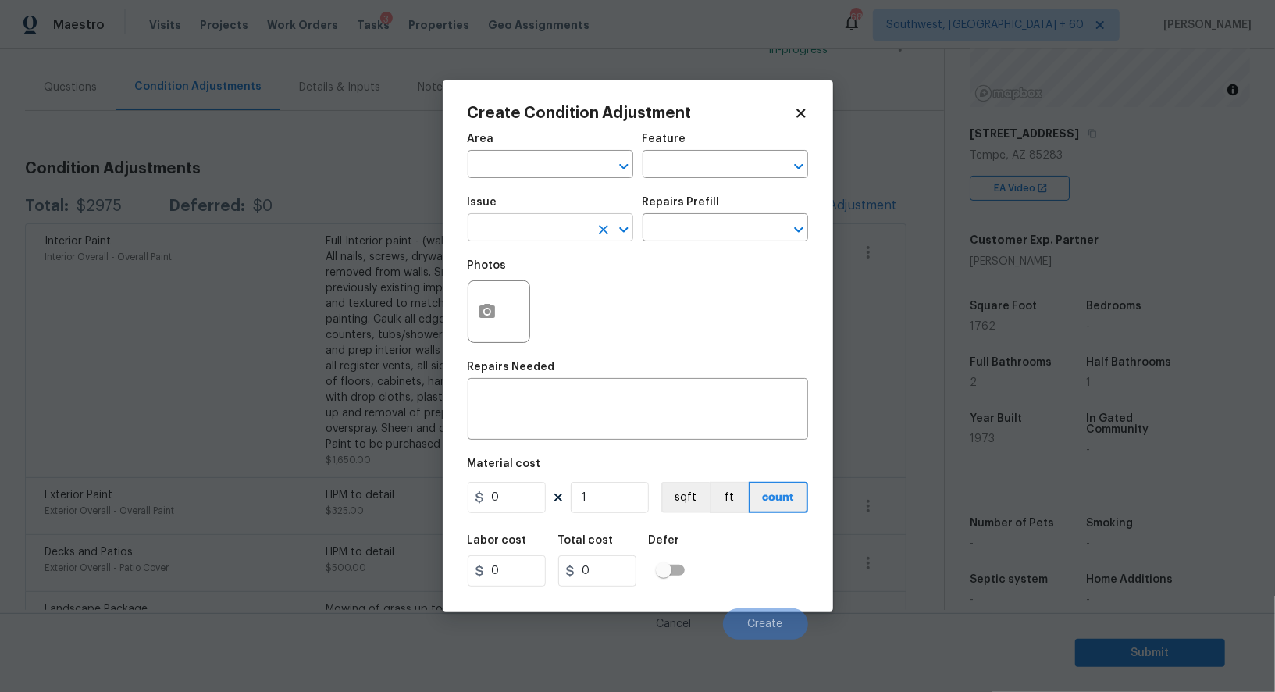
click at [510, 221] on input "text" at bounding box center [529, 229] width 122 height 24
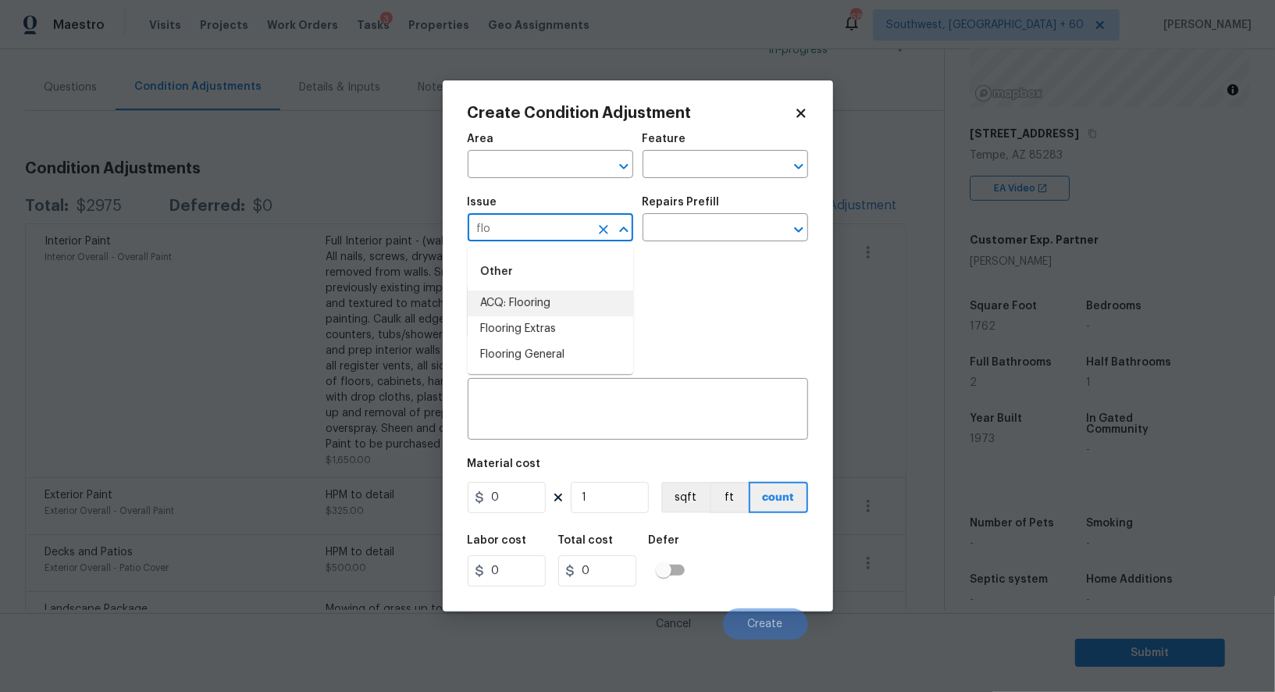
click at [546, 300] on li "ACQ: Flooring" at bounding box center [550, 303] width 165 height 26
type input "ACQ: Flooring"
click at [697, 233] on input "text" at bounding box center [703, 229] width 122 height 24
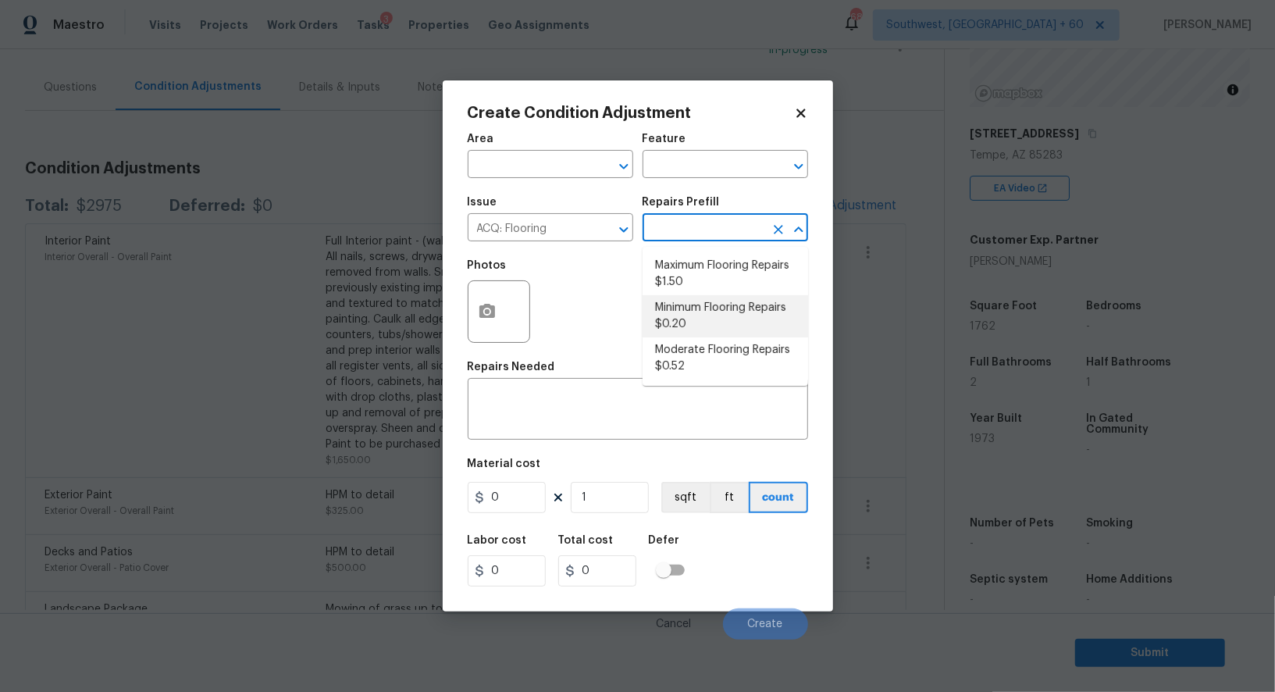
click at [697, 322] on li "Minimum Flooring Repairs $0.20" at bounding box center [724, 316] width 165 height 42
type input "Acquisition"
type textarea "Acquisition Scope: Minimum flooring repairs"
type input "0.2"
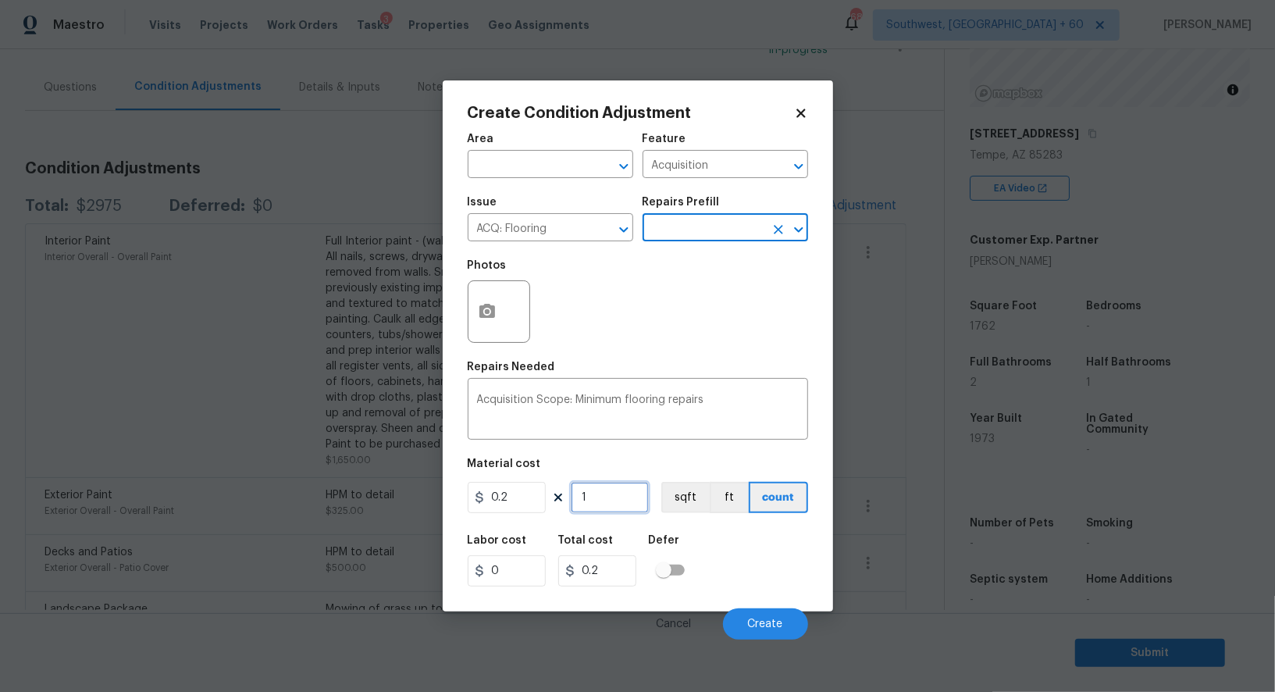
click at [614, 493] on input "1" at bounding box center [610, 497] width 78 height 31
type input "0"
type input "1"
type input "0.2"
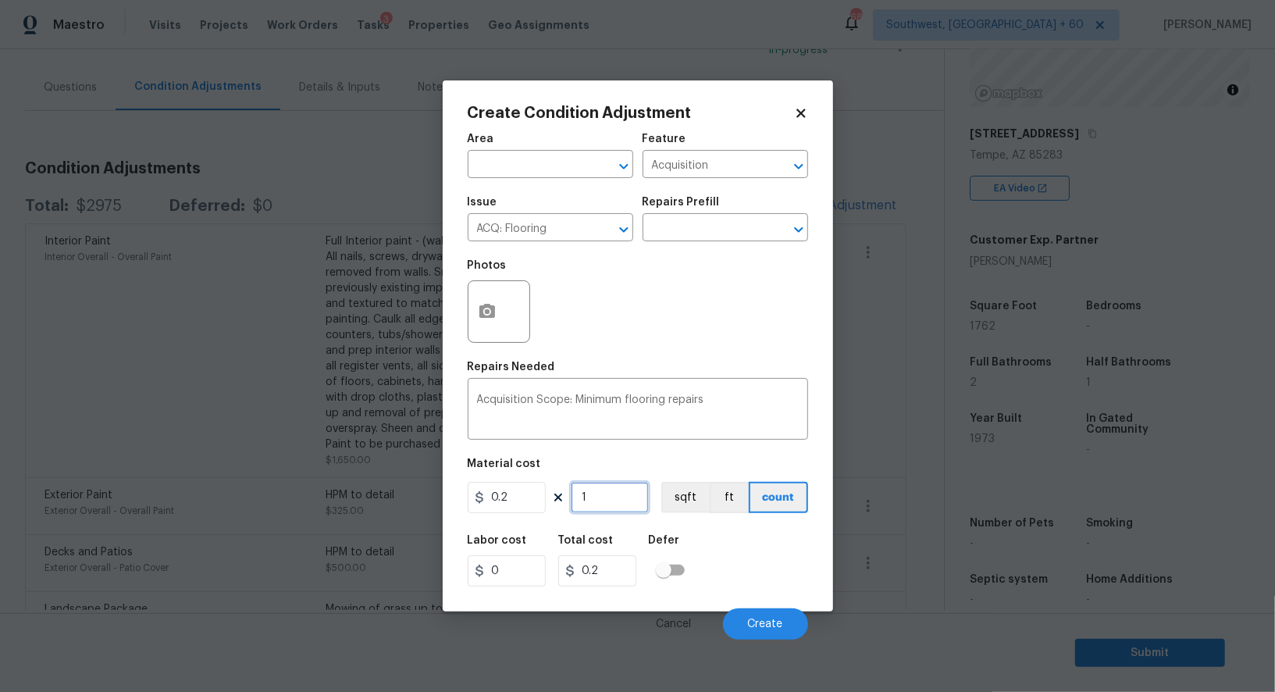
type input "17"
type input "3.4"
type input "176"
type input "35.2"
type input "1762"
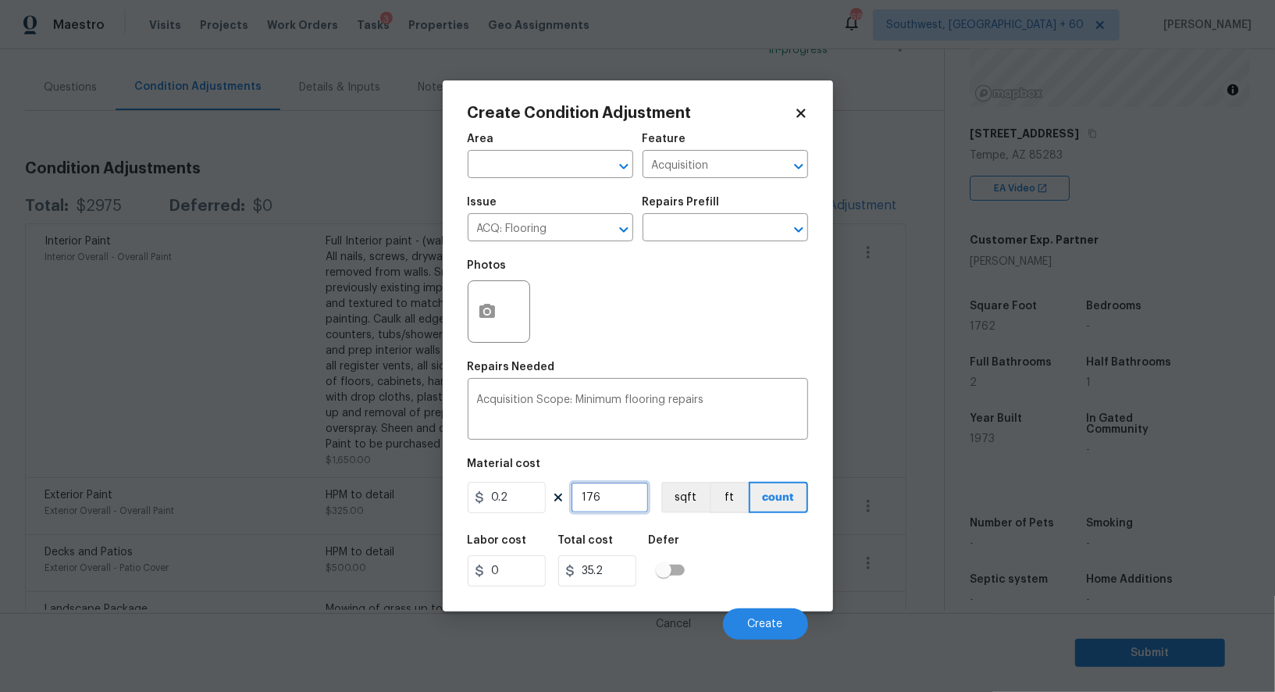
type input "352.4"
type input "1762"
click at [618, 565] on input "352.4" at bounding box center [597, 570] width 78 height 31
click at [772, 617] on button "Create" at bounding box center [765, 623] width 85 height 31
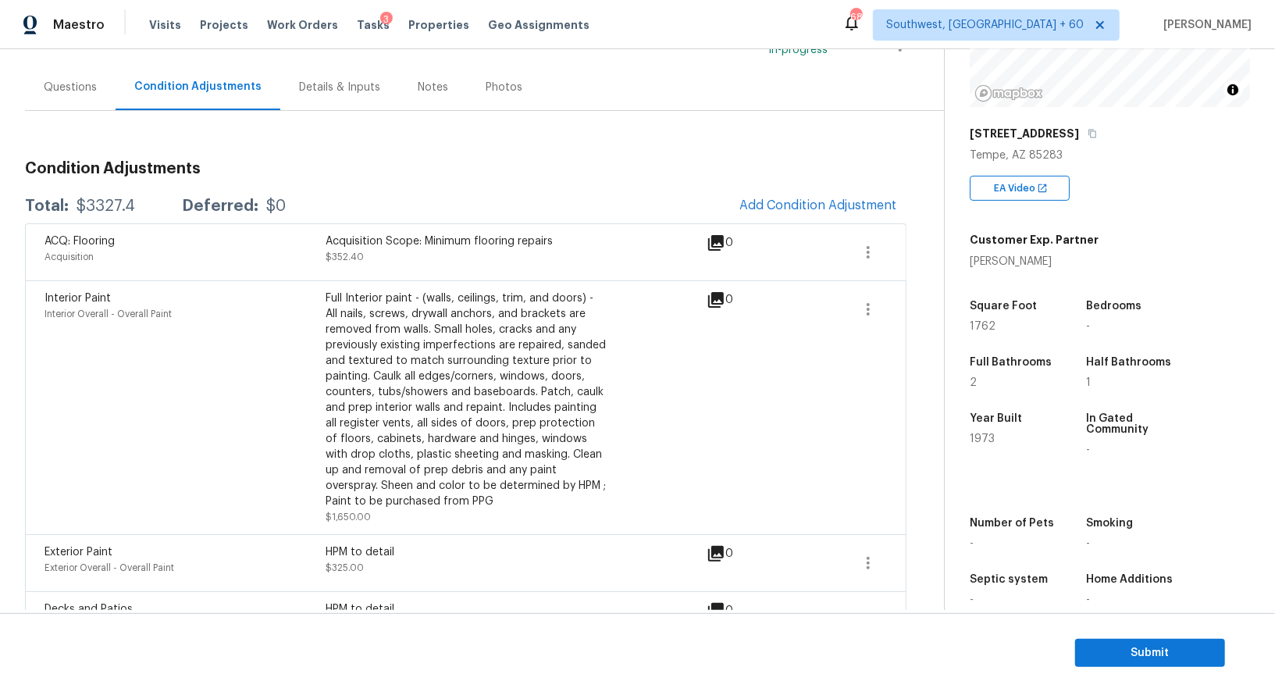
click at [87, 205] on div "$3327.4" at bounding box center [105, 206] width 59 height 16
copy div "$3327.4"
click at [842, 204] on span "Add Condition Adjustment" at bounding box center [818, 205] width 158 height 14
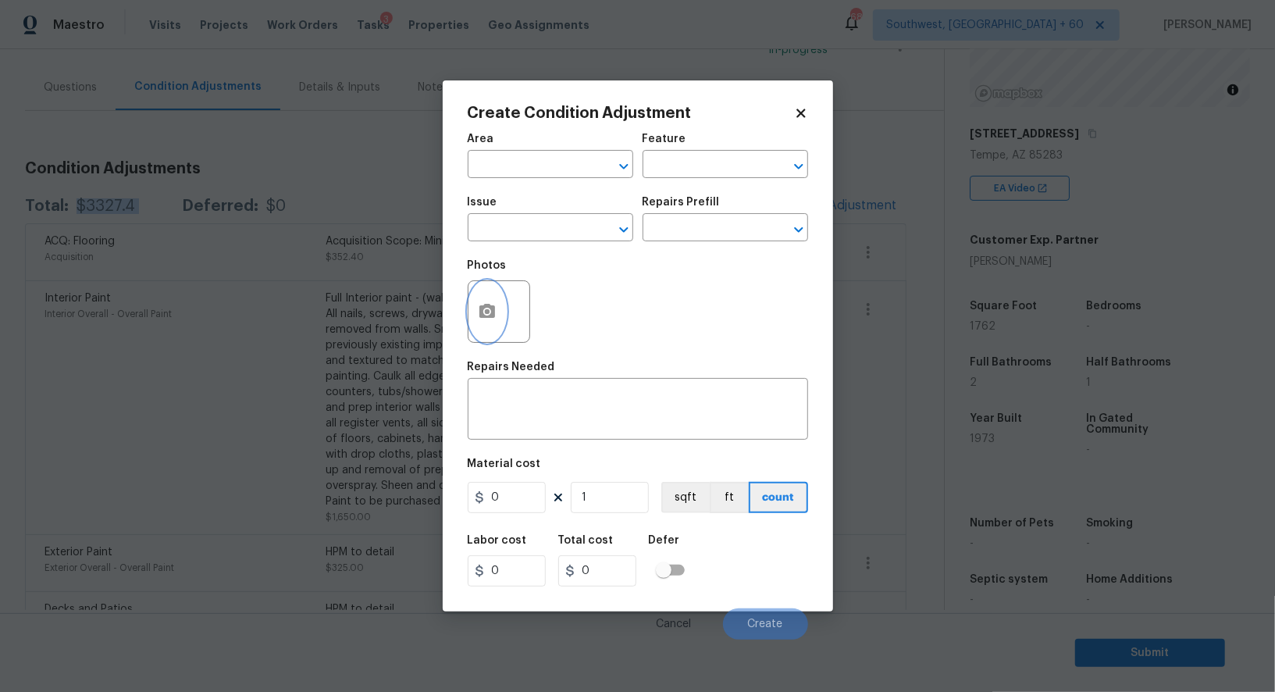
click at [498, 301] on button "button" at bounding box center [486, 311] width 37 height 61
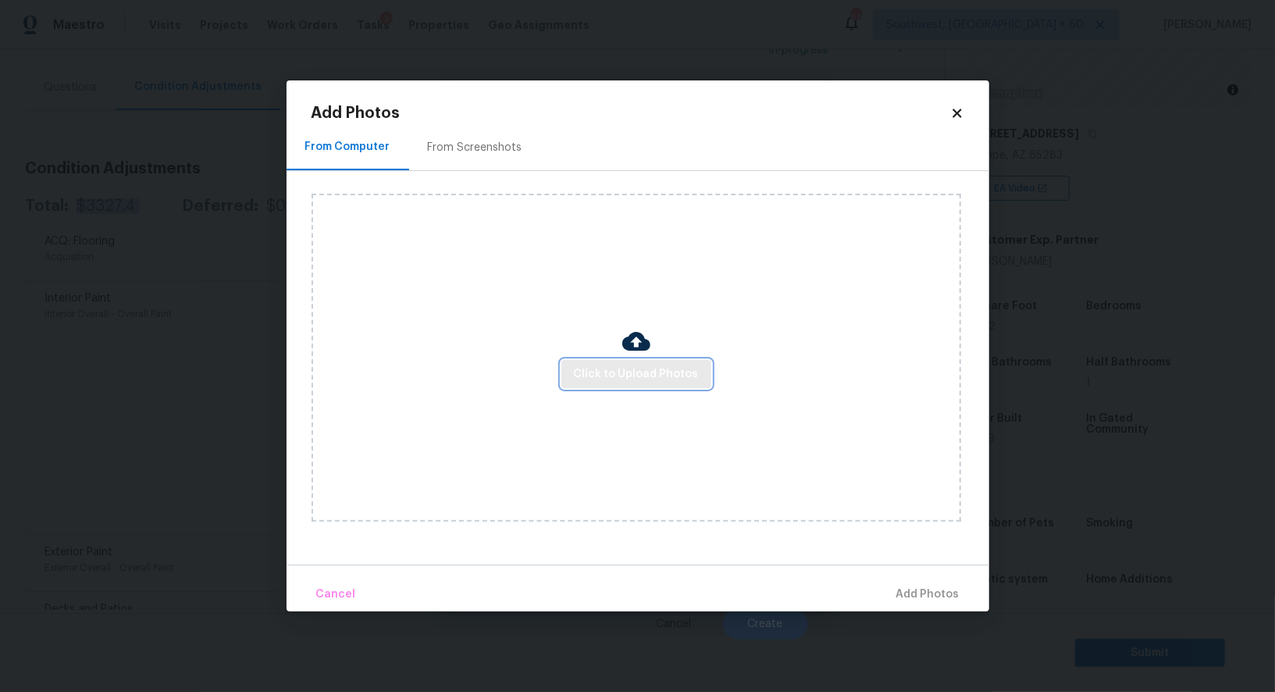
click at [604, 369] on span "Click to Upload Photos" at bounding box center [636, 375] width 125 height 20
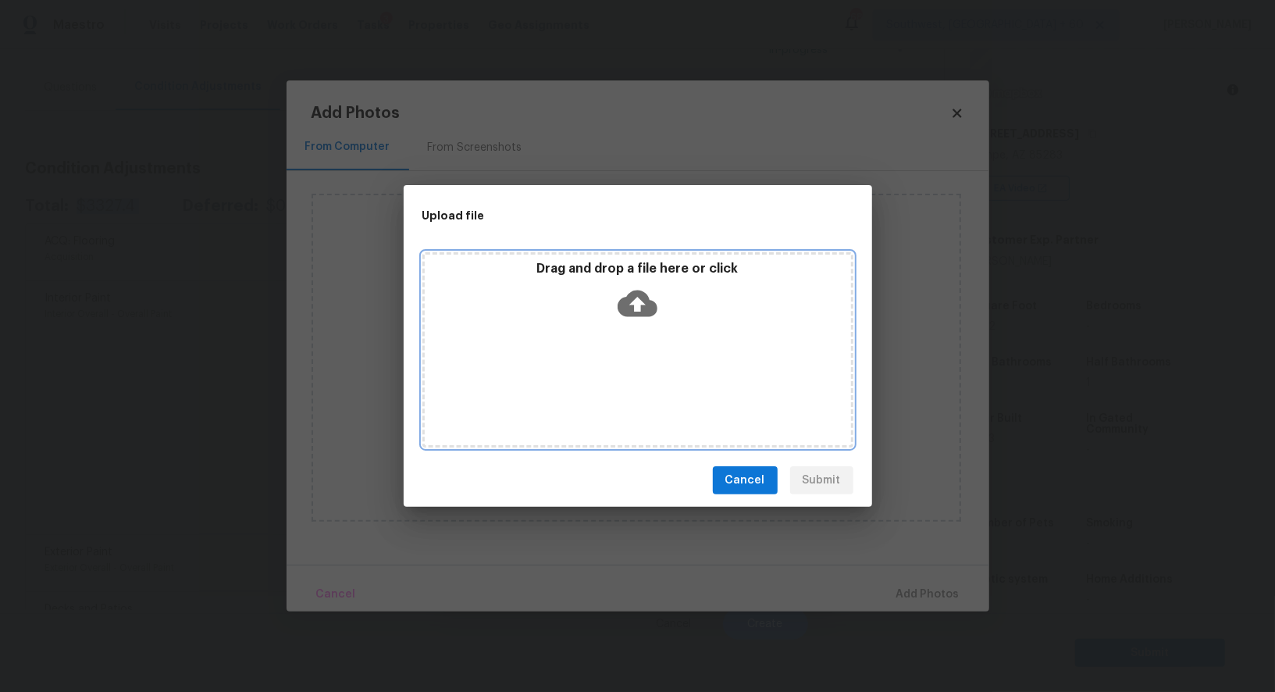
click at [628, 318] on icon at bounding box center [637, 303] width 40 height 40
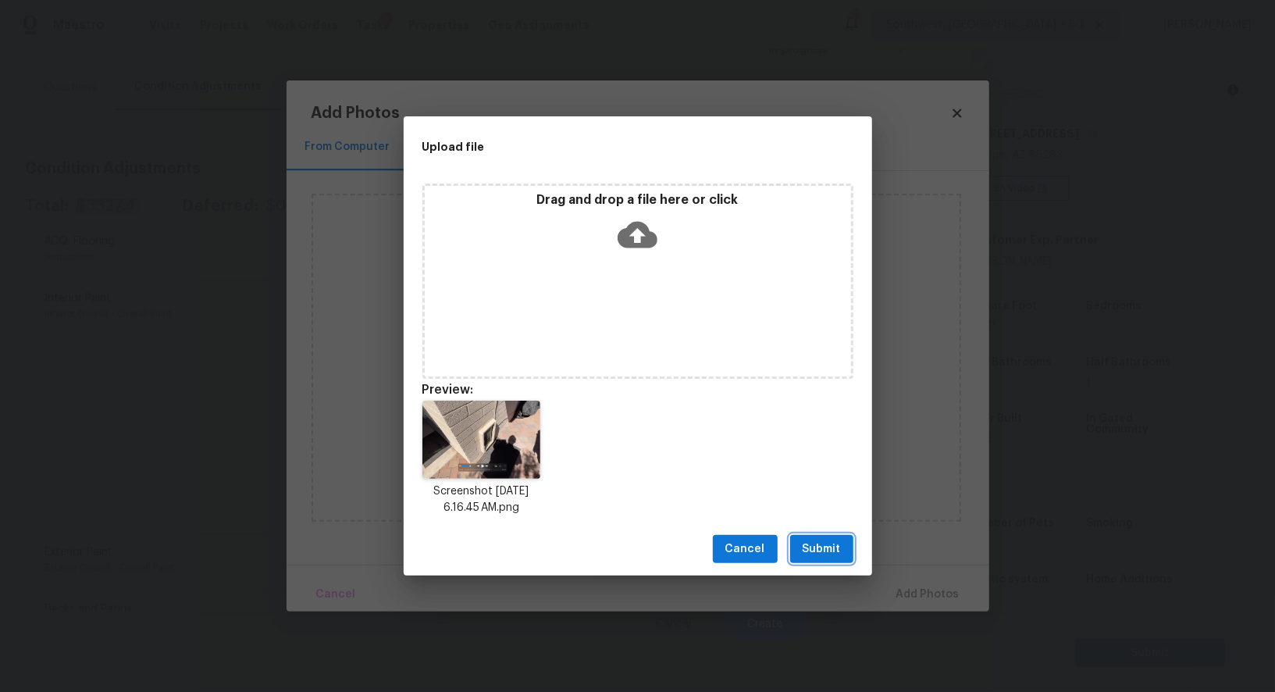
click at [827, 556] on span "Submit" at bounding box center [821, 549] width 38 height 20
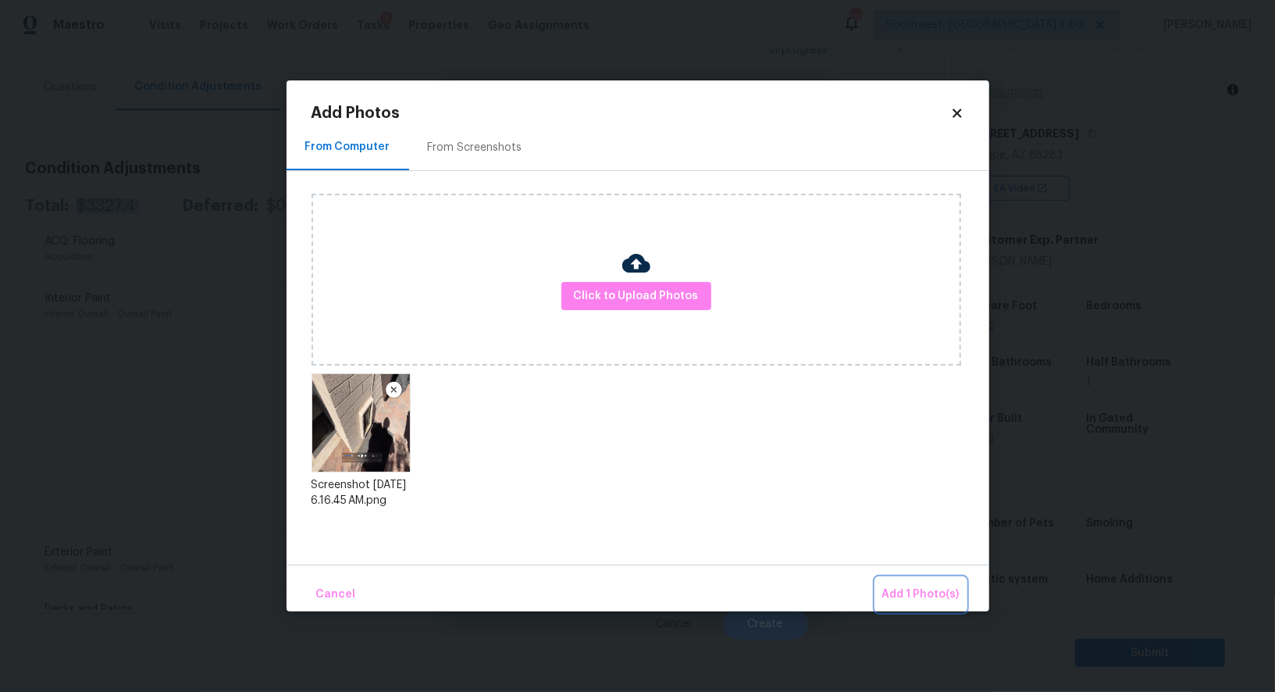
click at [923, 588] on span "Add 1 Photo(s)" at bounding box center [920, 595] width 77 height 20
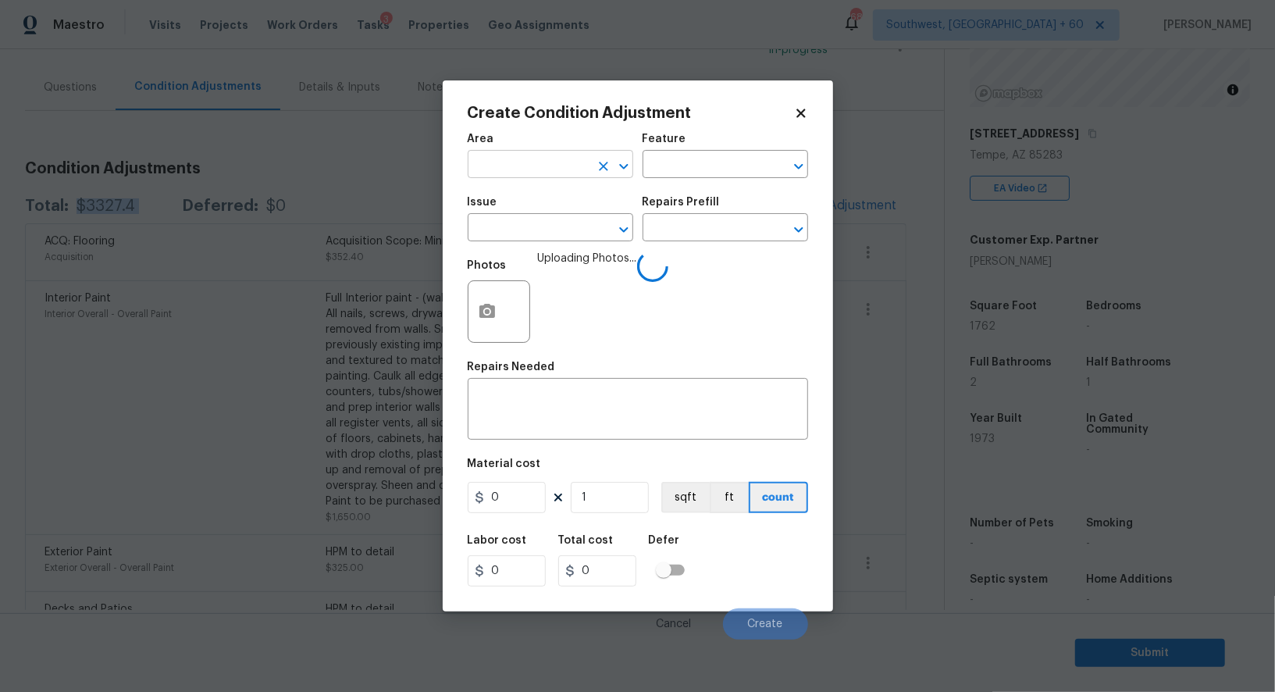
click at [493, 159] on input "text" at bounding box center [529, 166] width 122 height 24
click at [534, 230] on li "Interior Overall" at bounding box center [550, 227] width 165 height 26
type input "Interior Overall"
click at [539, 421] on textarea at bounding box center [638, 410] width 322 height 33
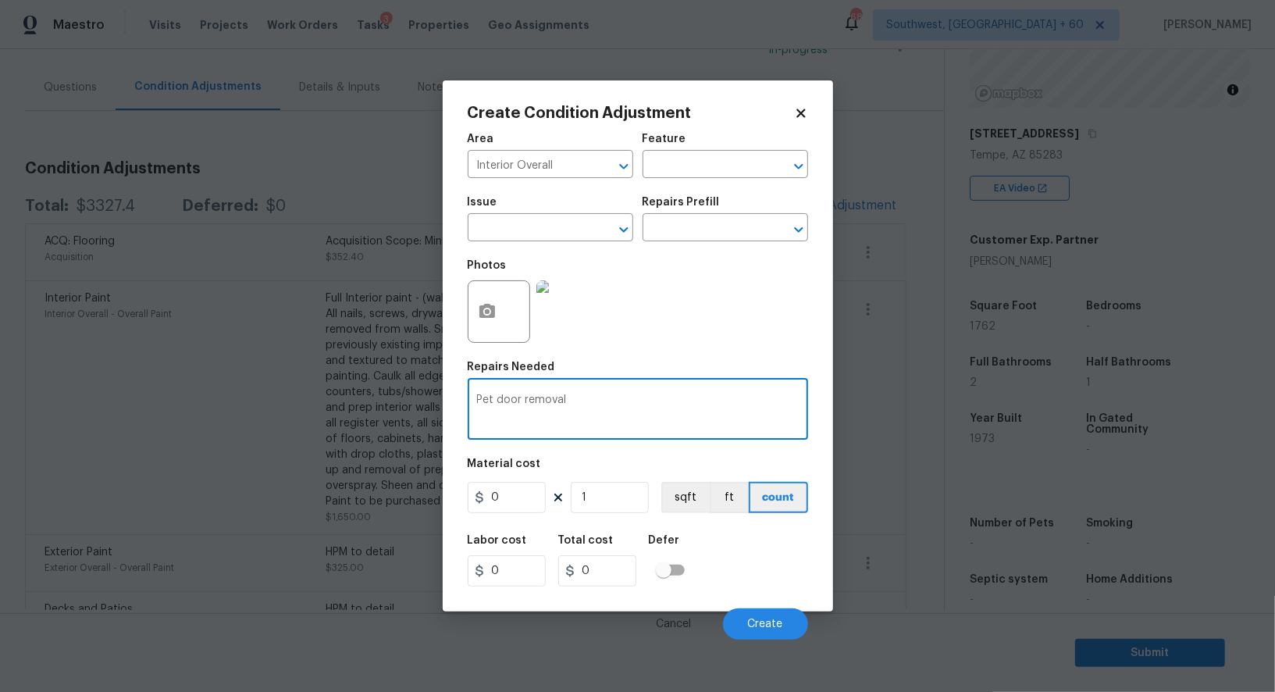
type textarea "Pet door removal"
click at [507, 504] on input "0" at bounding box center [507, 497] width 78 height 31
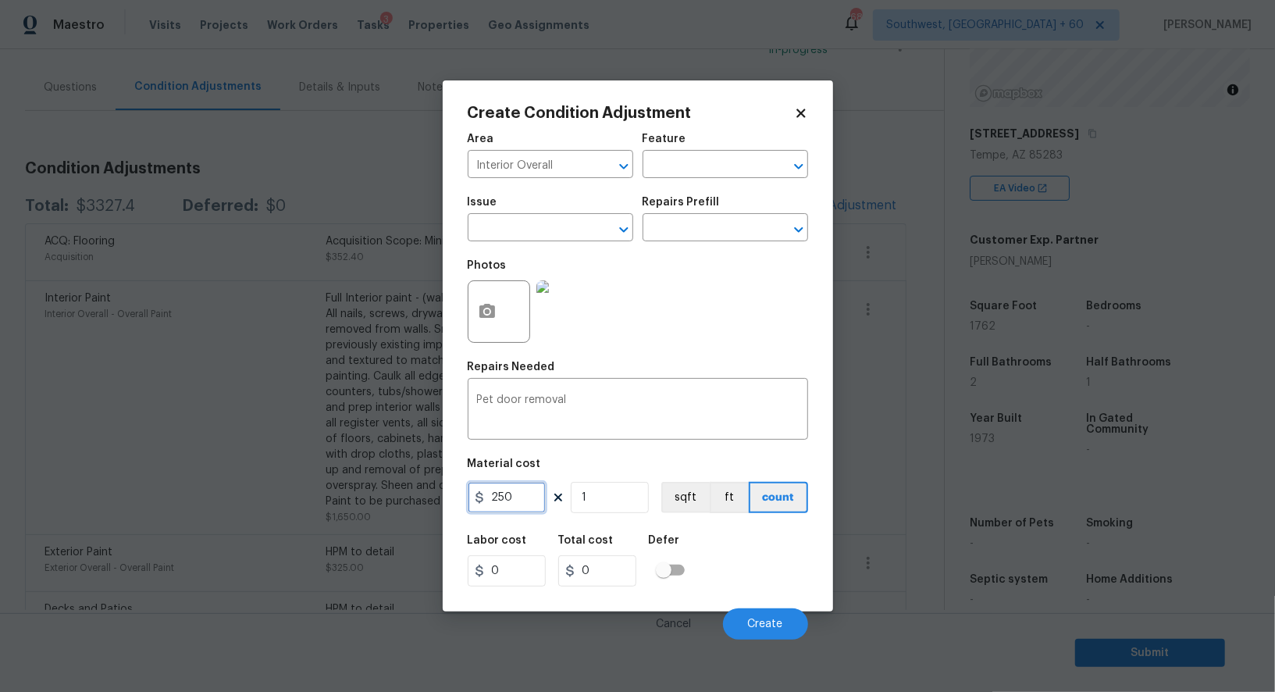
type input "250"
click at [647, 596] on div "Labor cost 0 Total cost 0 Defer" at bounding box center [638, 560] width 340 height 70
type input "250"
click at [618, 582] on input "250" at bounding box center [597, 570] width 78 height 31
click at [759, 613] on button "Create" at bounding box center [765, 623] width 85 height 31
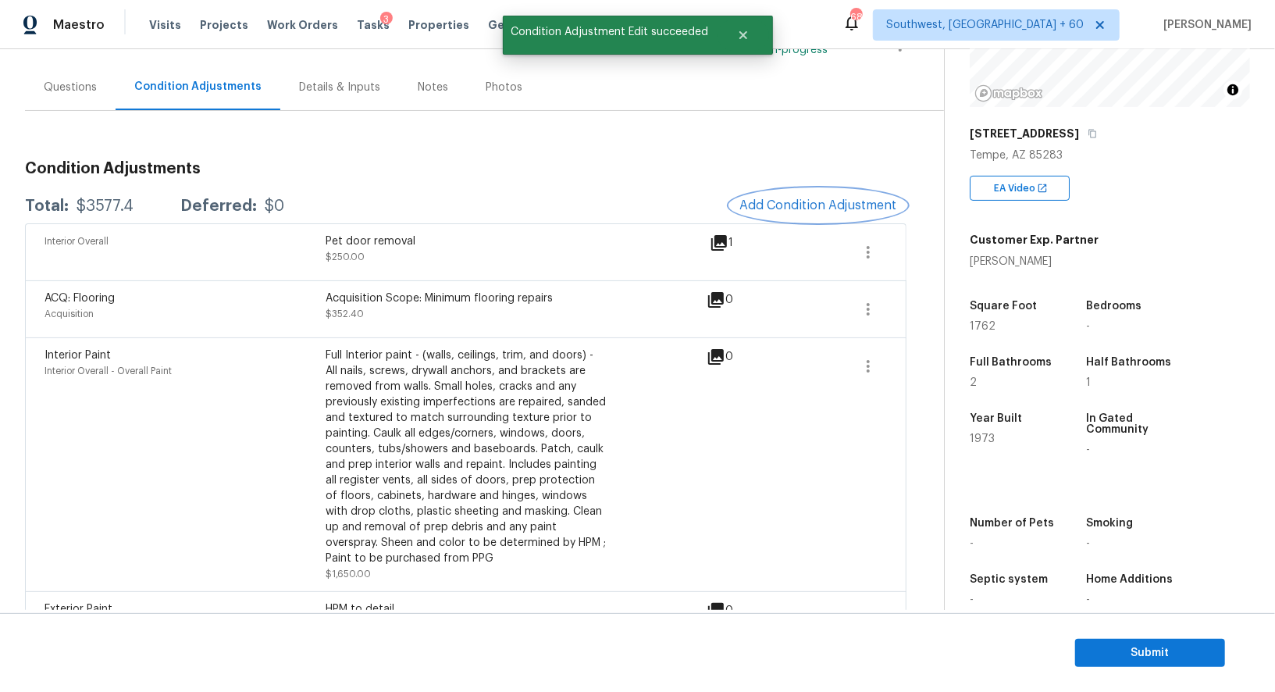
scroll to position [92, 0]
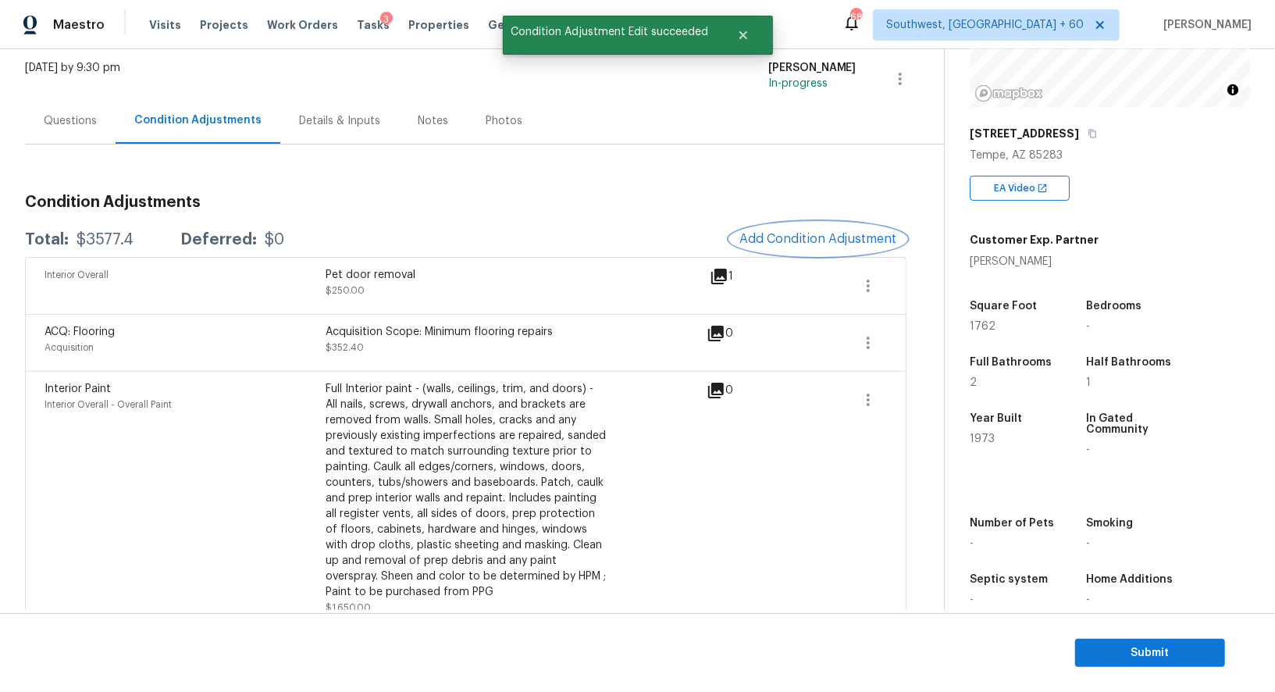
click at [774, 239] on span "Add Condition Adjustment" at bounding box center [818, 239] width 158 height 14
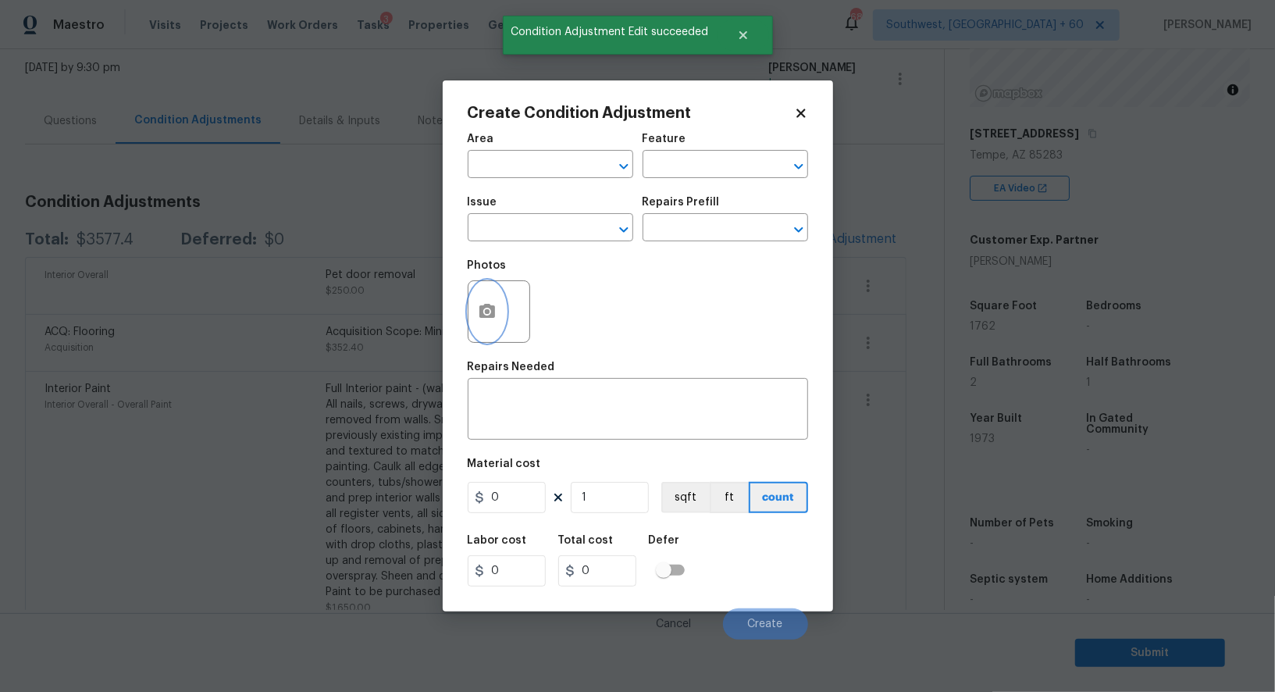
click at [495, 311] on icon "button" at bounding box center [487, 311] width 19 height 19
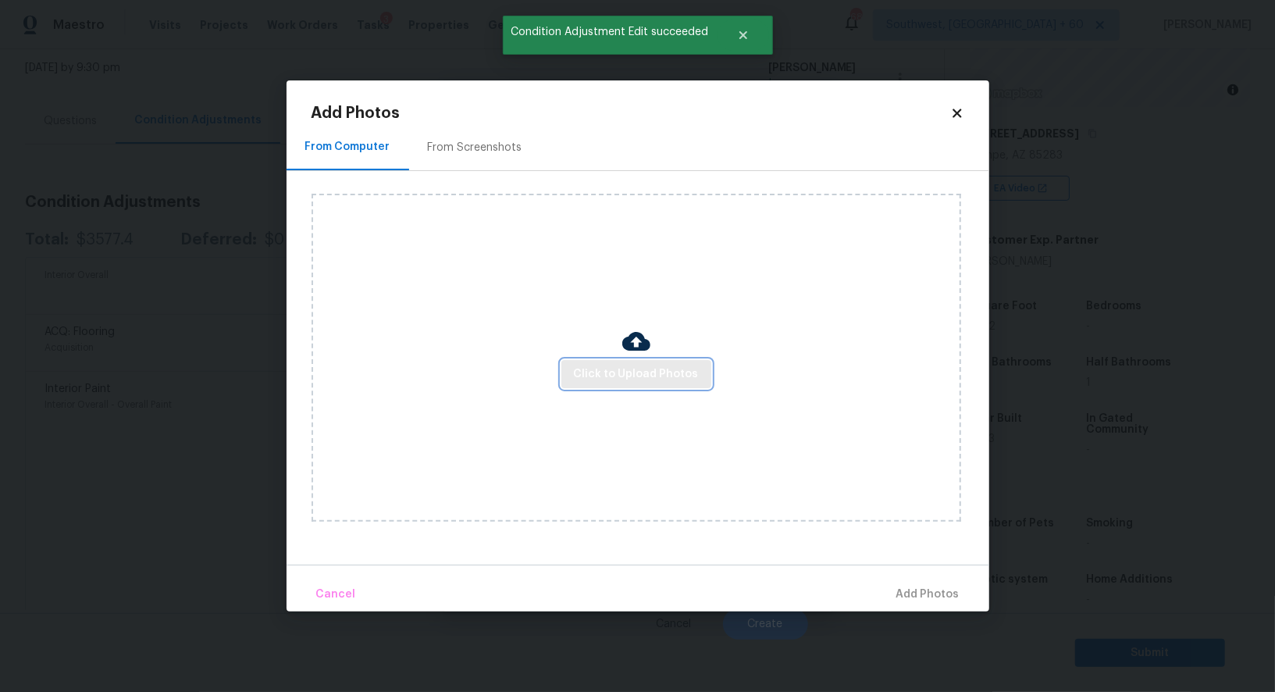
click at [600, 375] on span "Click to Upload Photos" at bounding box center [636, 375] width 125 height 20
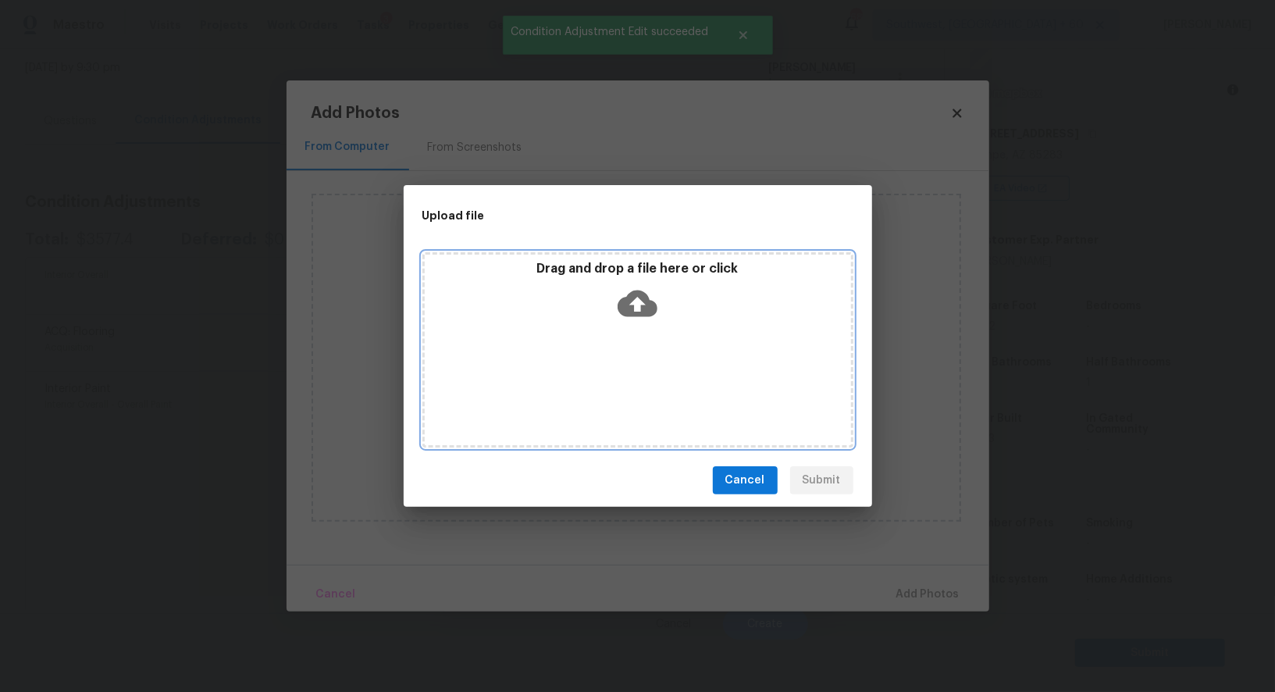
click at [642, 306] on icon at bounding box center [637, 303] width 40 height 27
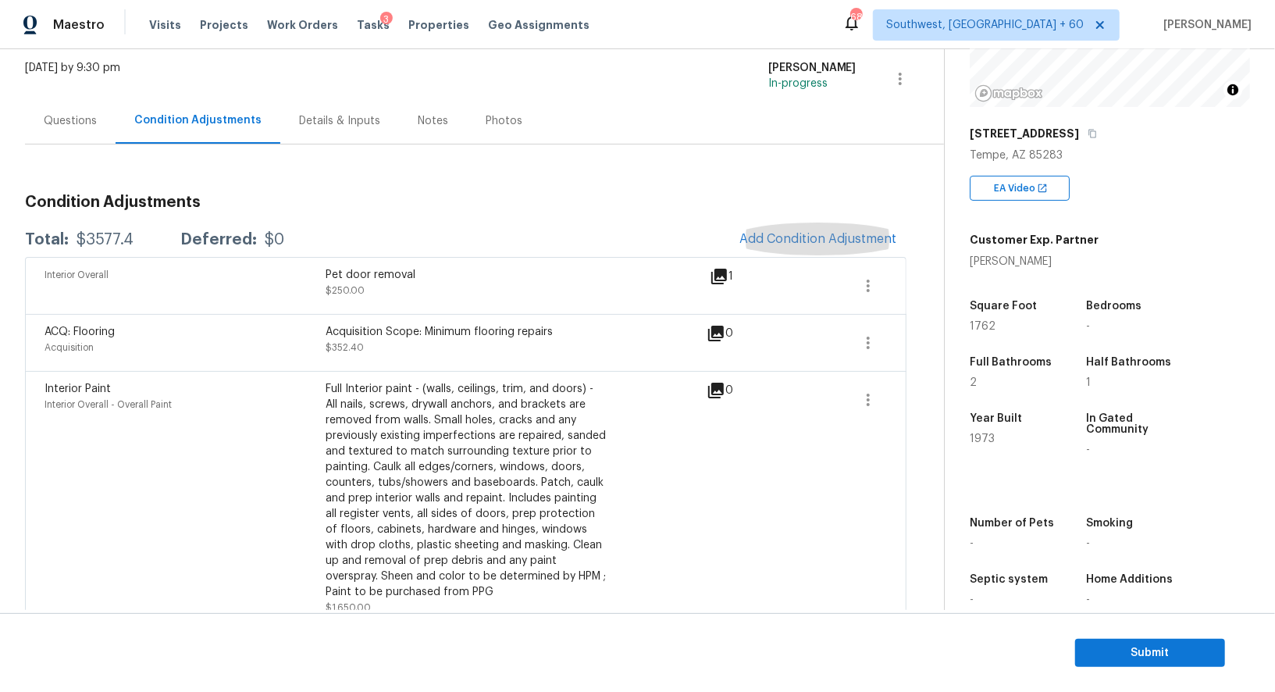
click at [79, 240] on div "$3577.4" at bounding box center [104, 240] width 57 height 16
copy div "$3577.4"
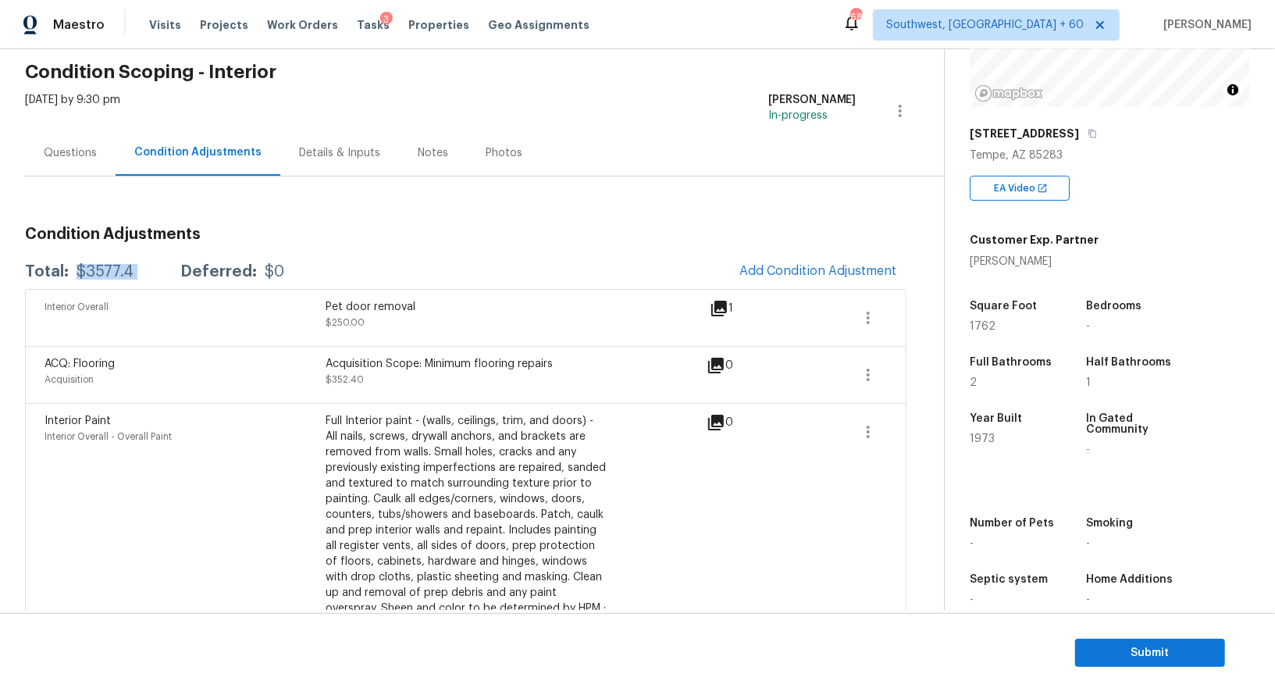
scroll to position [45, 0]
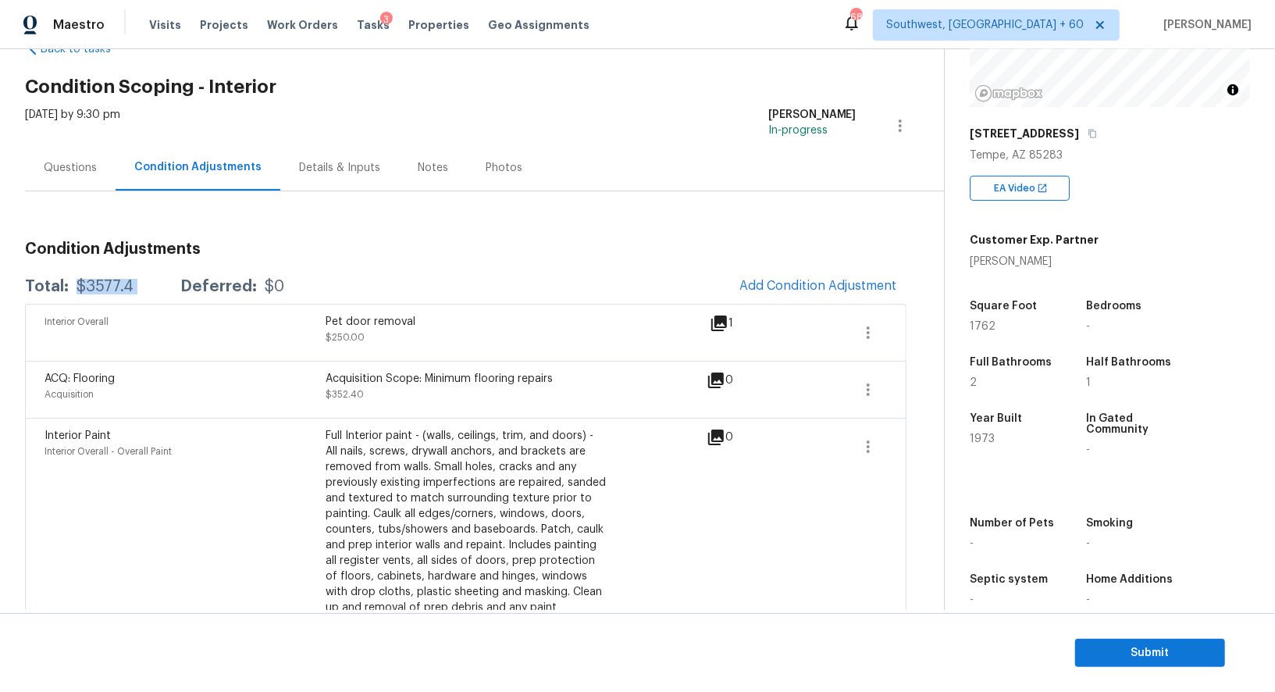
click at [73, 169] on div "Questions" at bounding box center [70, 168] width 53 height 16
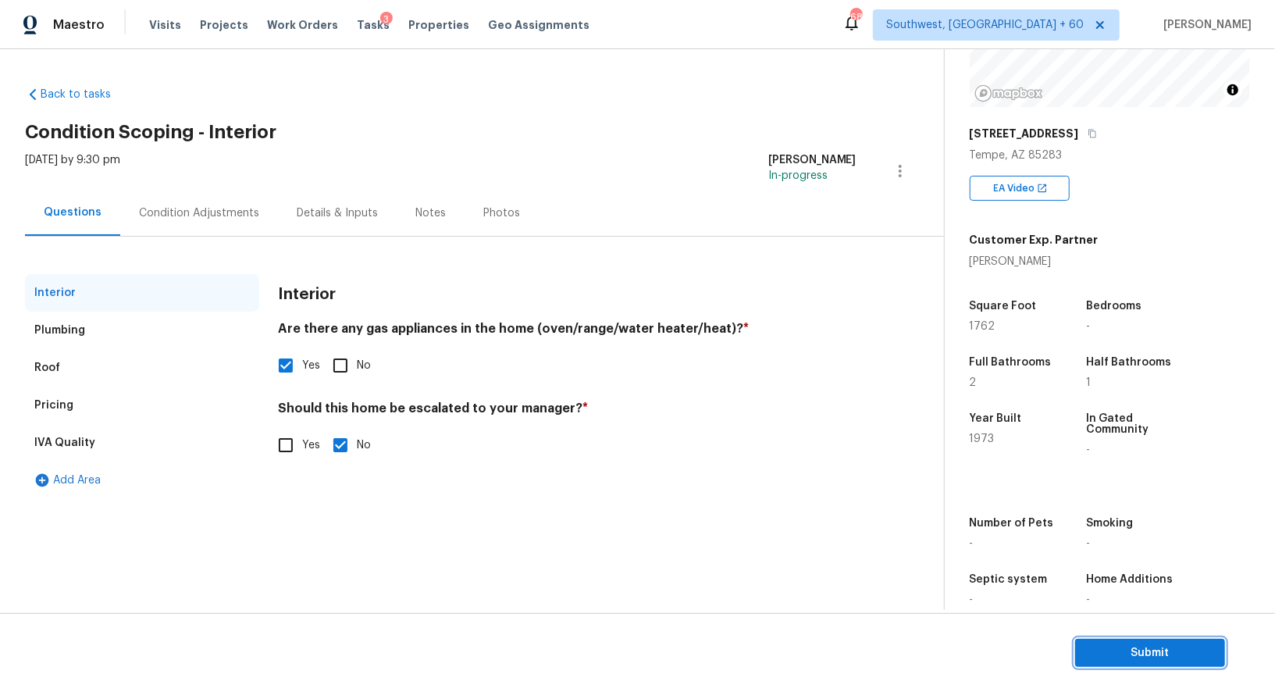
click at [1137, 663] on button "Submit" at bounding box center [1150, 652] width 150 height 29
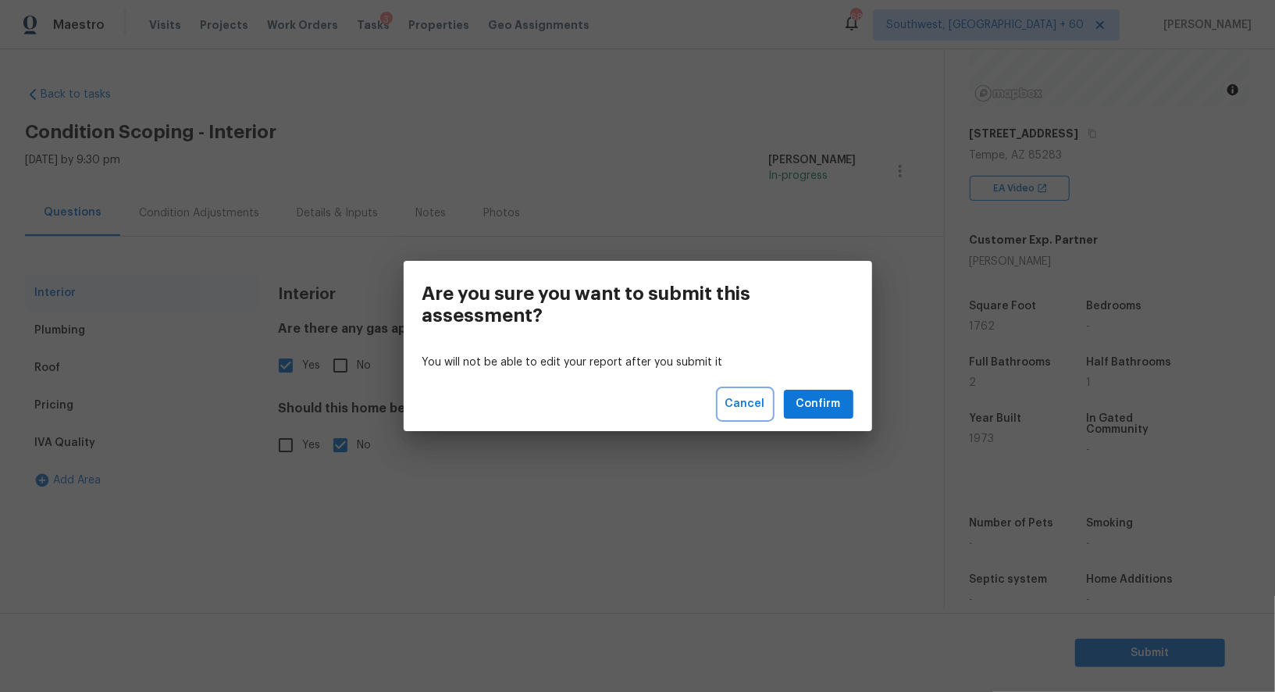
click at [768, 397] on button "Cancel" at bounding box center [745, 403] width 52 height 29
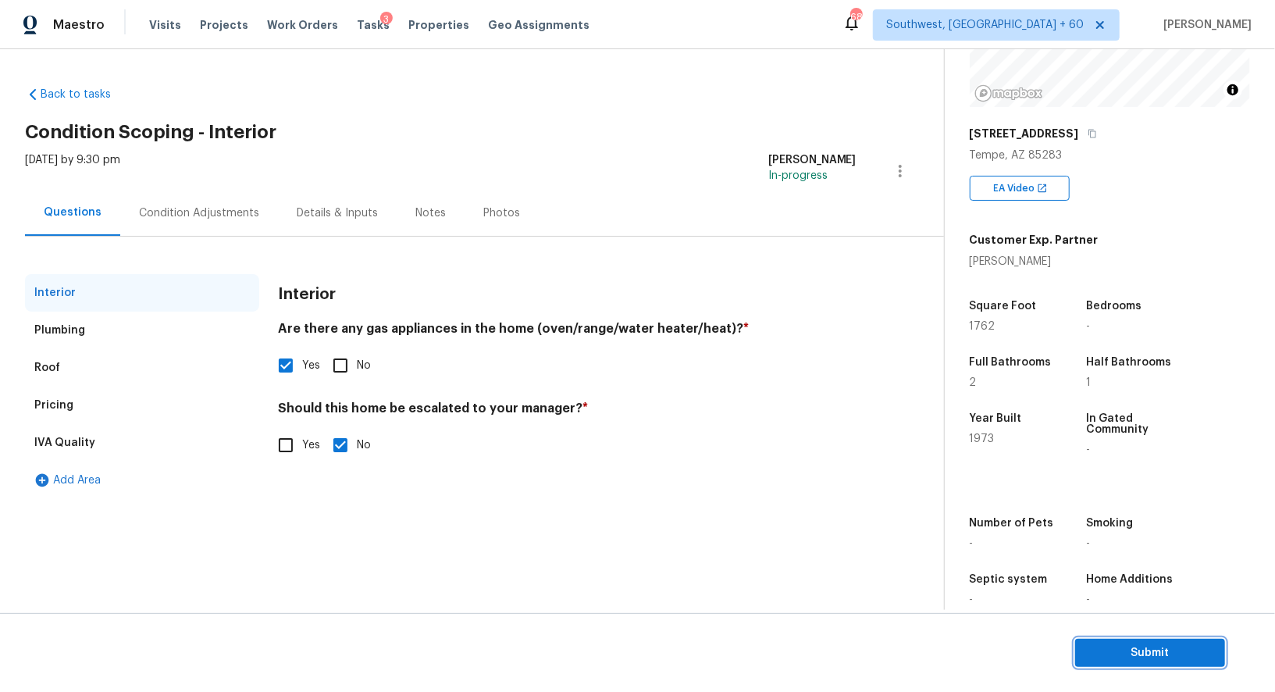
click at [1150, 645] on span "Submit" at bounding box center [1149, 653] width 125 height 20
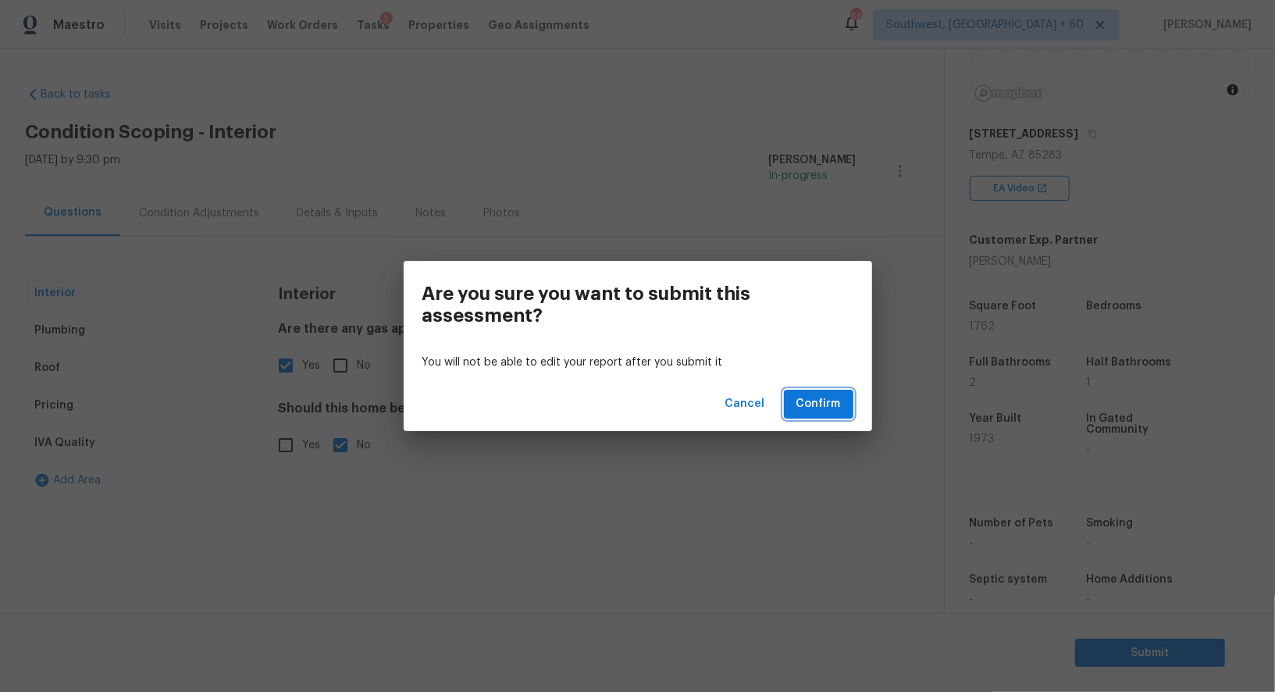
click at [830, 404] on span "Confirm" at bounding box center [818, 404] width 44 height 20
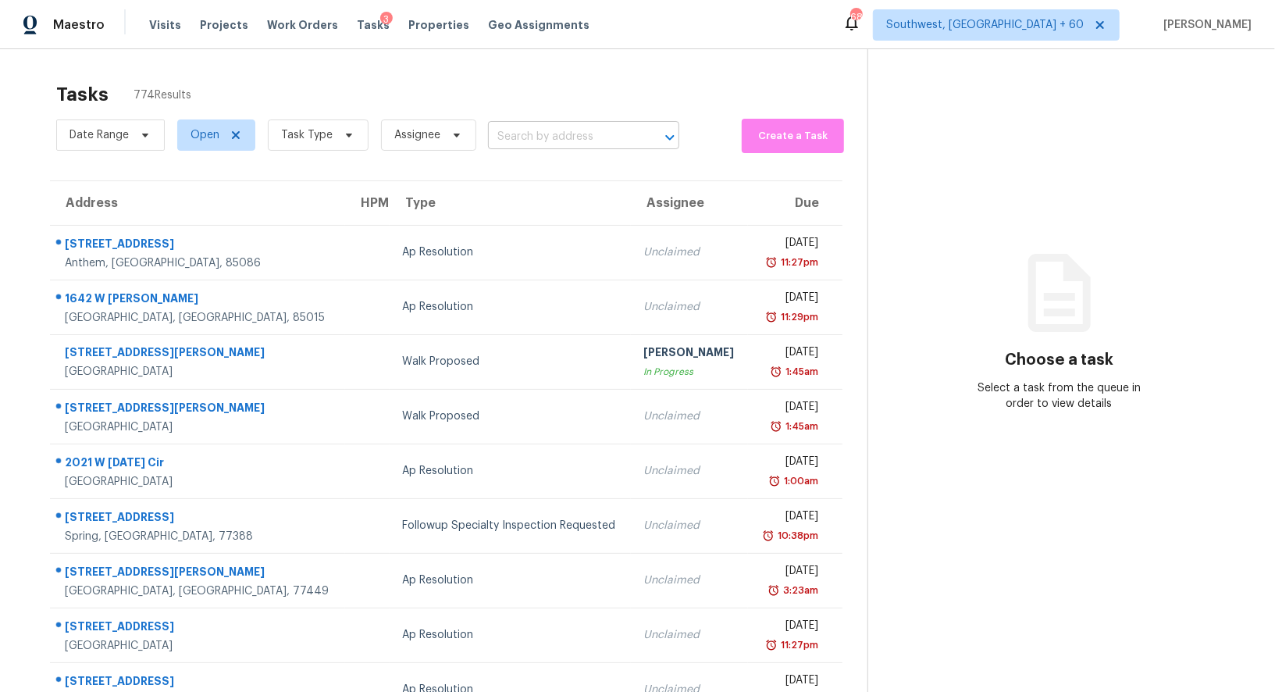
click at [560, 135] on input "text" at bounding box center [562, 137] width 148 height 24
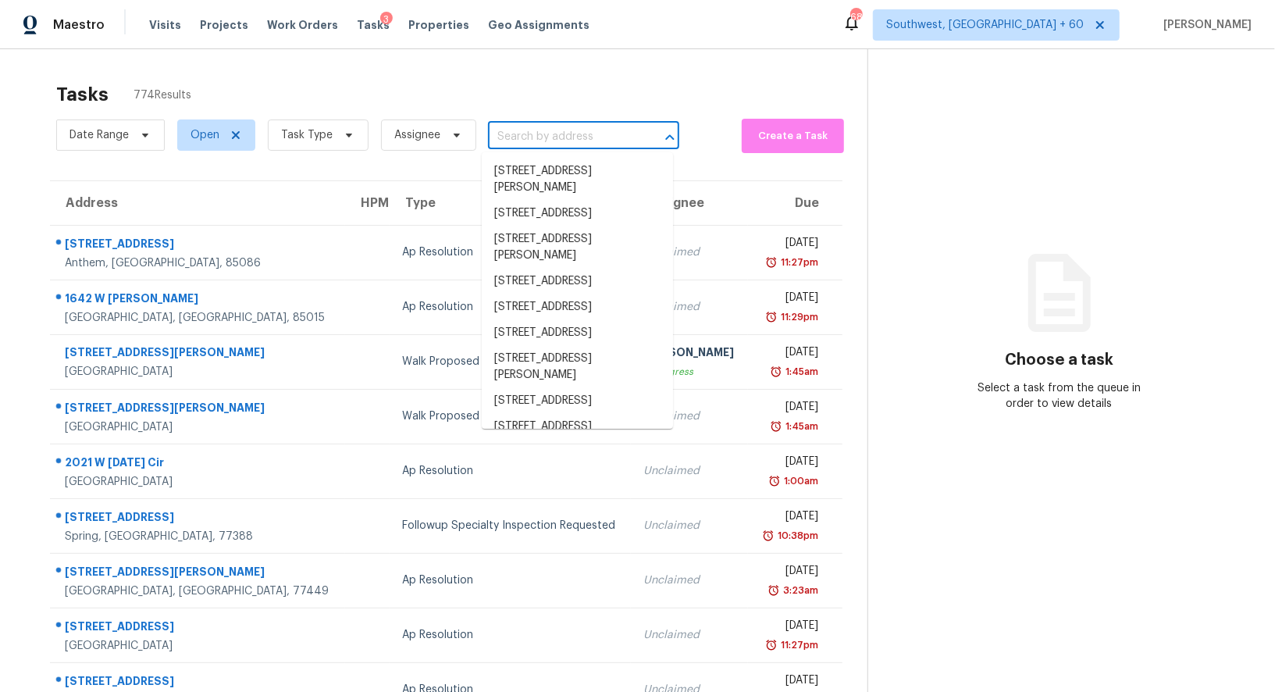
paste input "9101 E Wood Dr, Scottsdale, AZ 85260"
type input "9101 E Wood Dr, Scottsdale, AZ 85260"
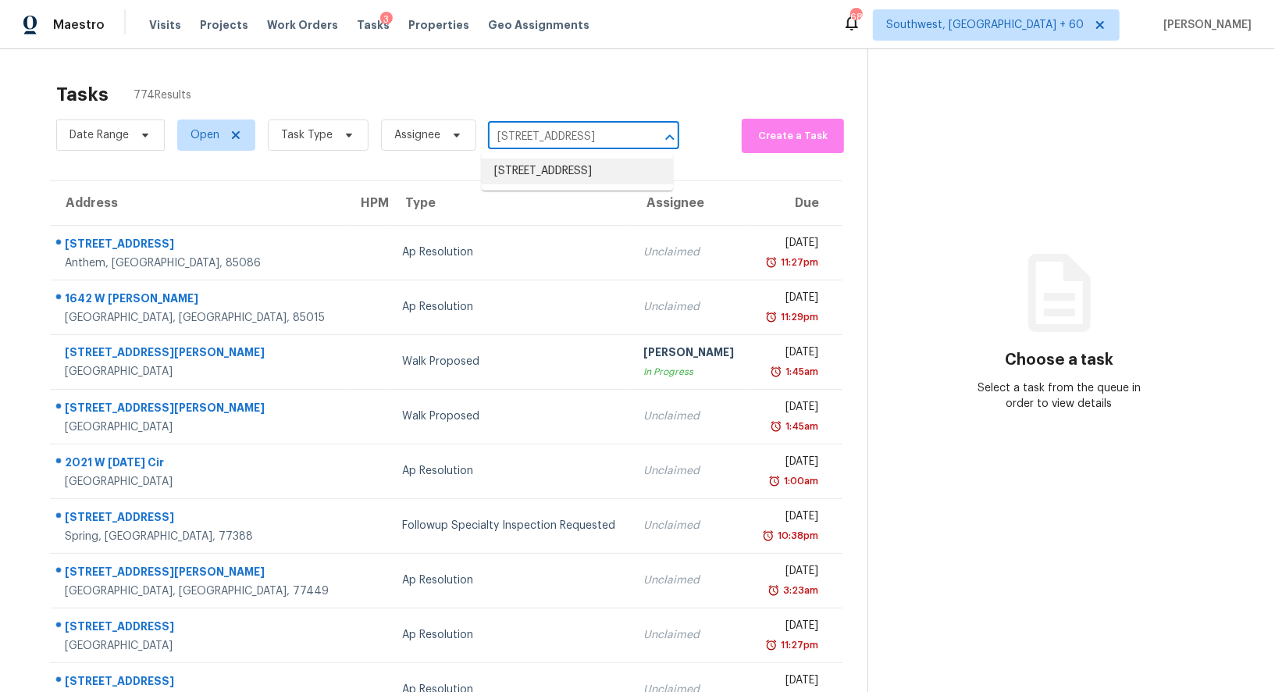
click at [559, 183] on li "9101 E Wood Dr, Scottsdale, AZ 85260" at bounding box center [577, 171] width 191 height 26
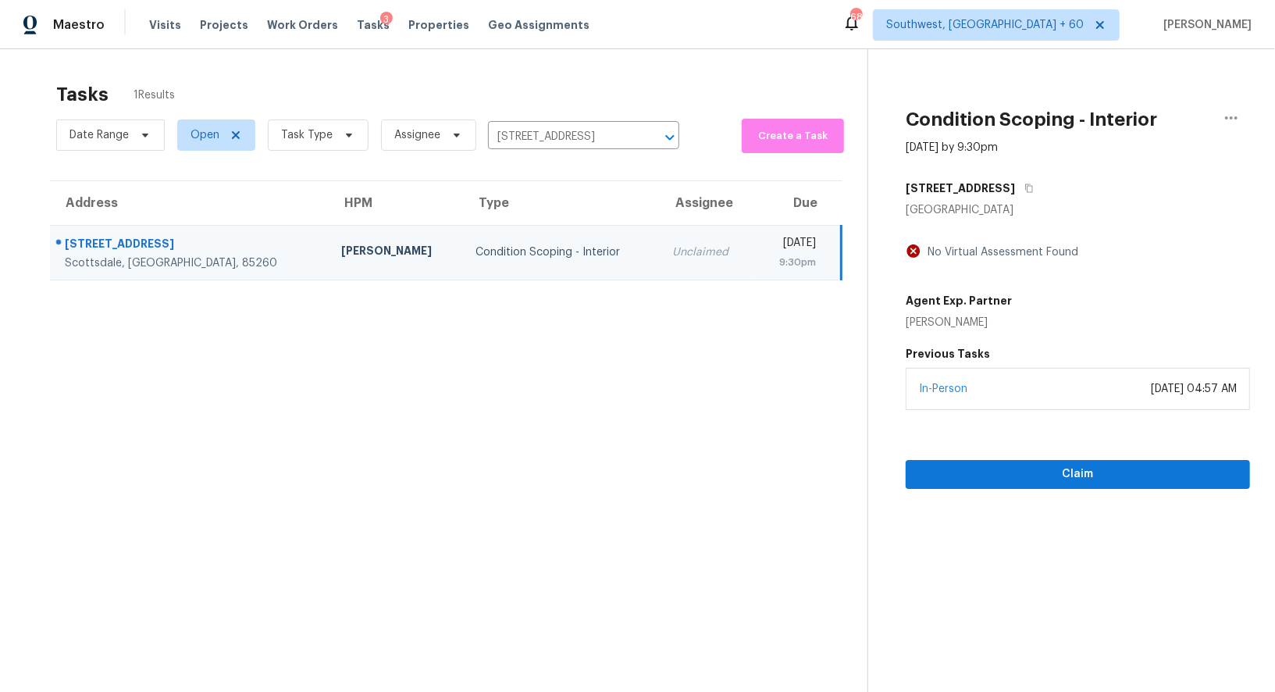
click at [1091, 487] on section "Condition Scoping - Interior Oct 8th 2025 by 9:30pm 9101 E Wood Dr Scottsdale, …" at bounding box center [1058, 395] width 382 height 692
click at [1077, 484] on button "Claim" at bounding box center [1077, 474] width 344 height 29
click at [1095, 453] on div "Start Assessment" at bounding box center [1077, 449] width 344 height 79
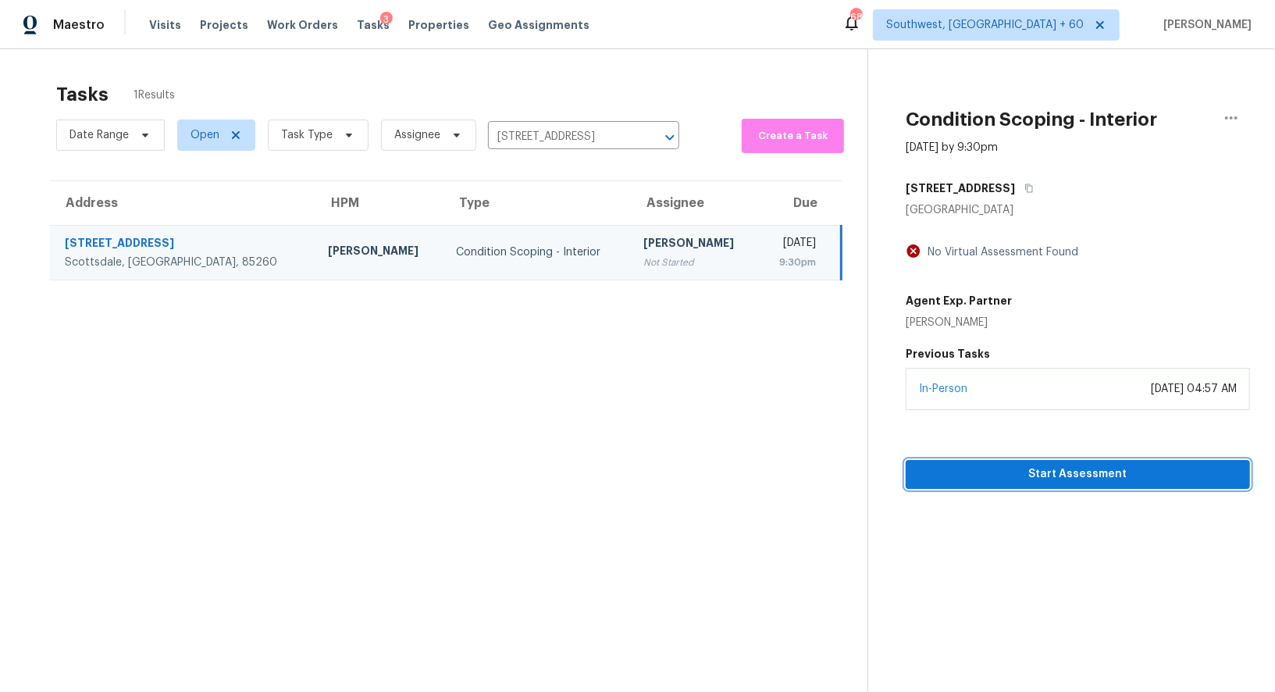
click at [1091, 464] on span "Start Assessment" at bounding box center [1077, 474] width 319 height 20
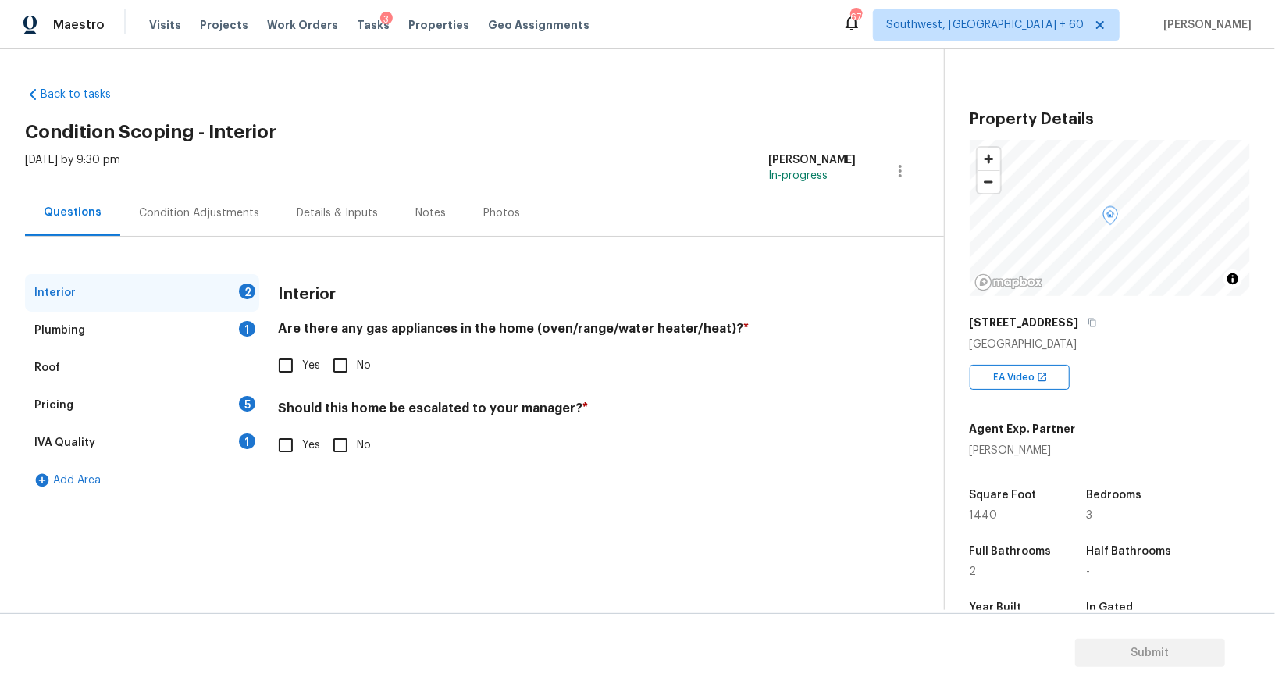
click at [290, 368] on input "Yes" at bounding box center [285, 365] width 33 height 33
checkbox input "true"
click at [333, 445] on input "No" at bounding box center [340, 446] width 33 height 33
checkbox input "true"
click at [226, 332] on div "Plumbing 1" at bounding box center [142, 329] width 234 height 37
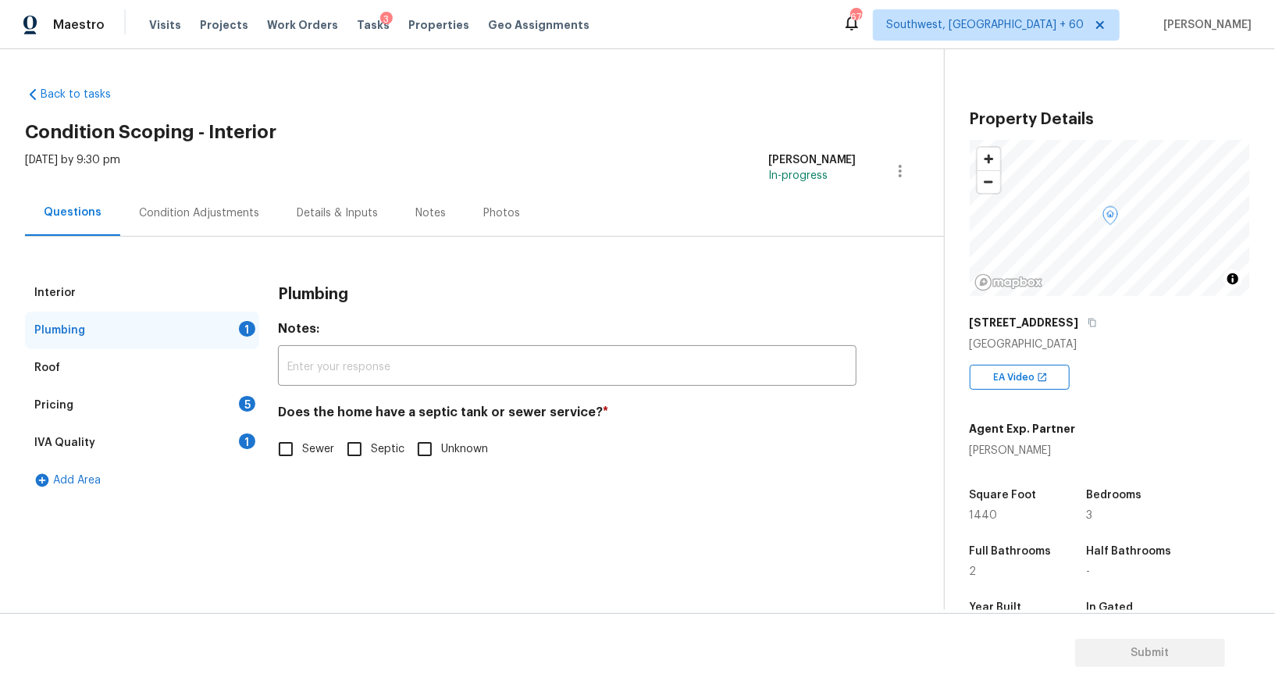
click at [296, 478] on div "Plumbing Notes: ​ Does the home have a septic tank or sewer service? * Sewer Se…" at bounding box center [567, 379] width 578 height 210
click at [292, 457] on input "Sewer" at bounding box center [285, 448] width 33 height 33
checkbox input "true"
click at [241, 446] on div "1" at bounding box center [247, 441] width 16 height 16
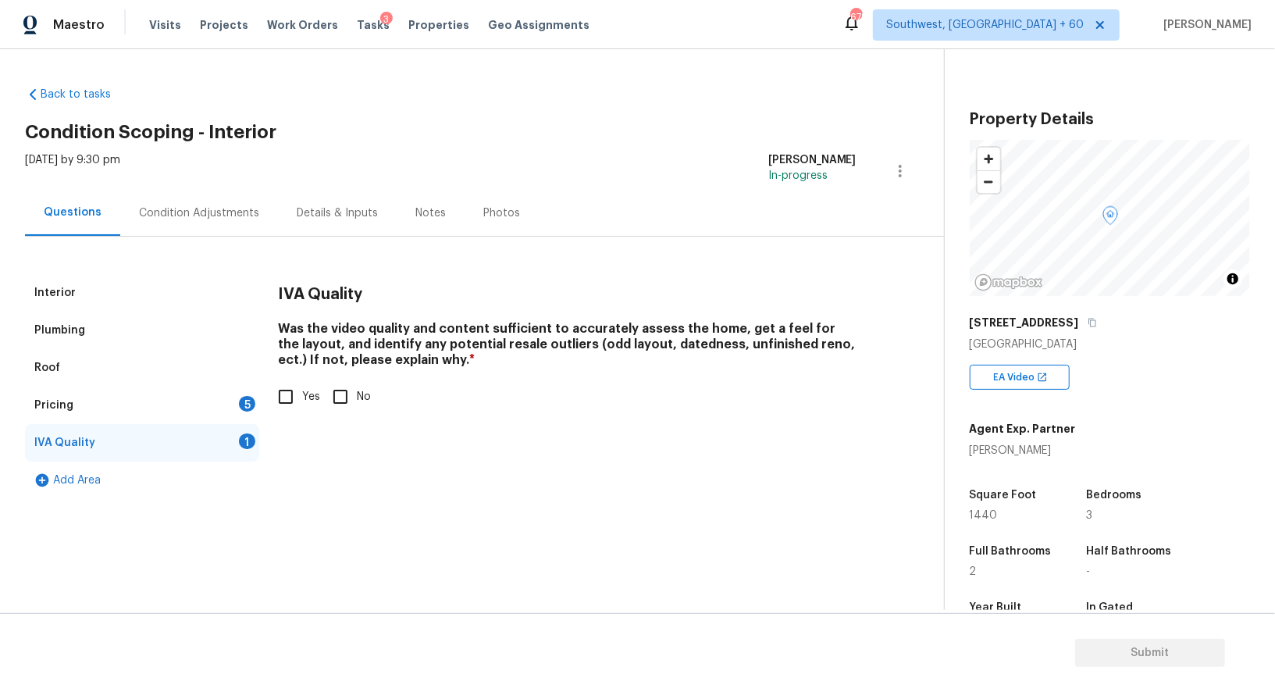
click at [309, 383] on label "Yes" at bounding box center [294, 396] width 51 height 33
click at [302, 383] on input "Yes" at bounding box center [285, 396] width 33 height 33
checkbox input "true"
click at [258, 392] on div "Pricing 5" at bounding box center [142, 404] width 234 height 37
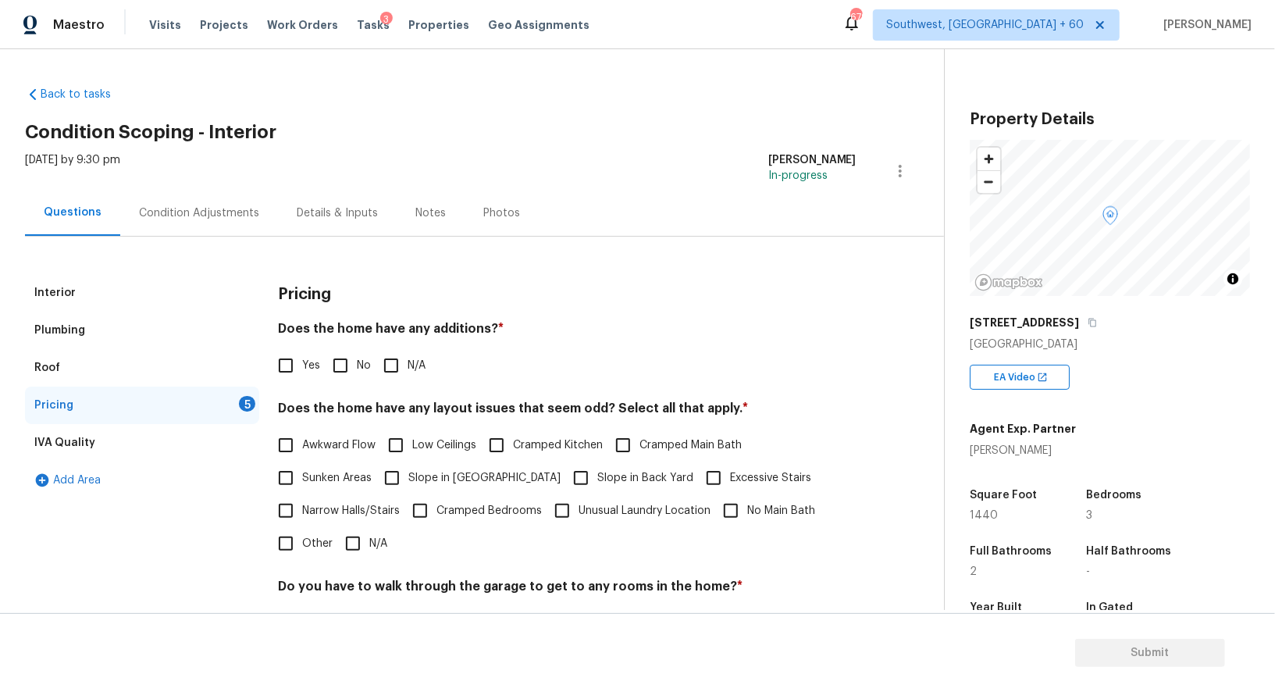
click at [338, 367] on input "No" at bounding box center [340, 365] width 33 height 33
checkbox input "true"
click at [361, 552] on input "N/A" at bounding box center [352, 544] width 33 height 33
checkbox input "true"
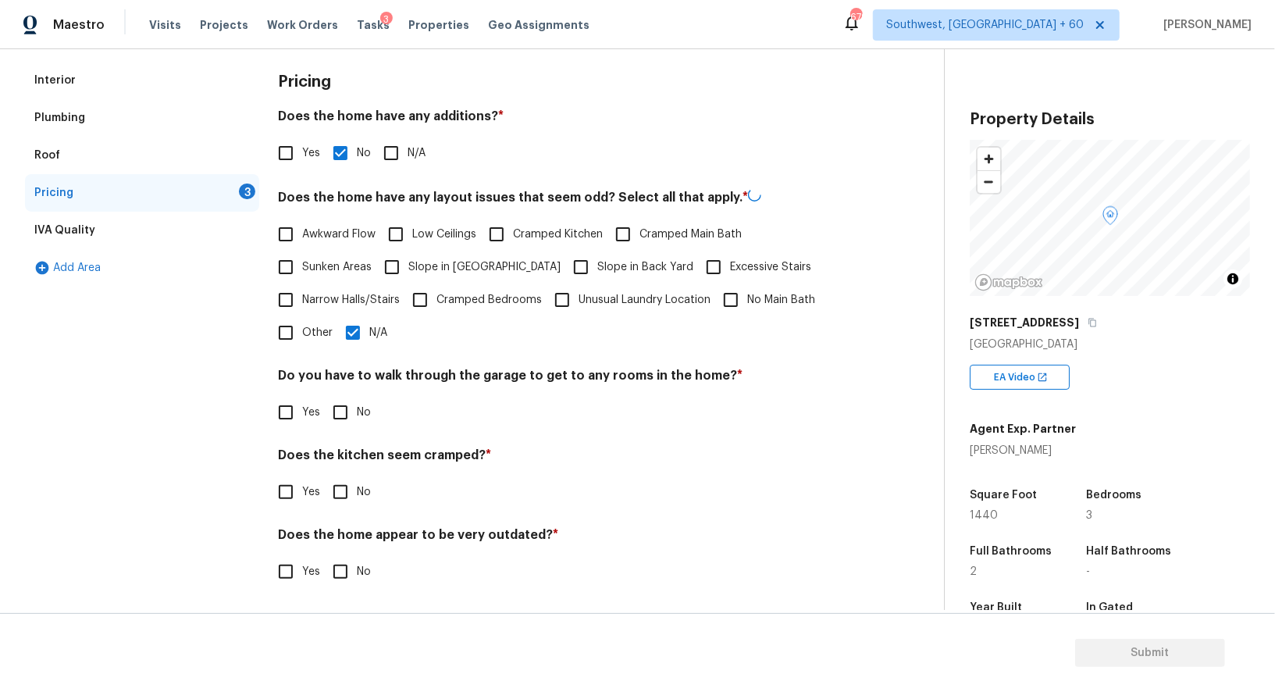
scroll to position [211, 0]
click at [347, 411] on input "No" at bounding box center [340, 412] width 33 height 33
checkbox input "true"
click at [349, 500] on input "No" at bounding box center [340, 493] width 33 height 33
checkbox input "true"
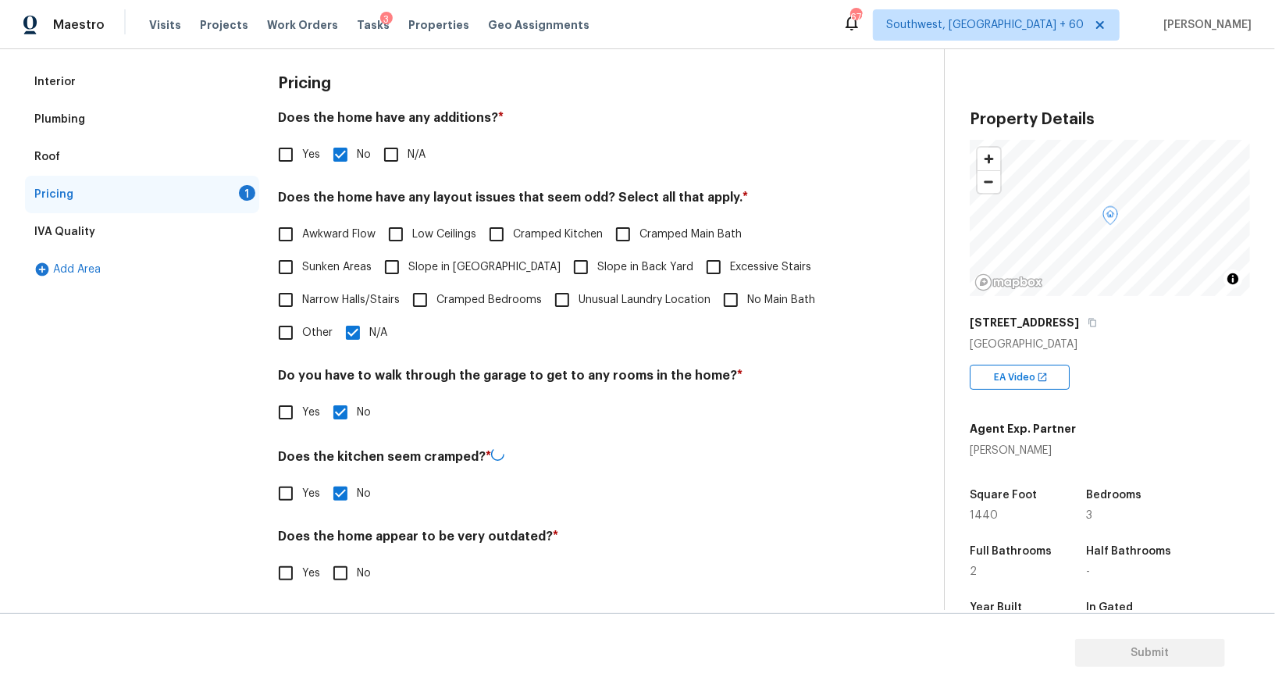
click at [347, 574] on input "No" at bounding box center [340, 573] width 33 height 33
checkbox input "true"
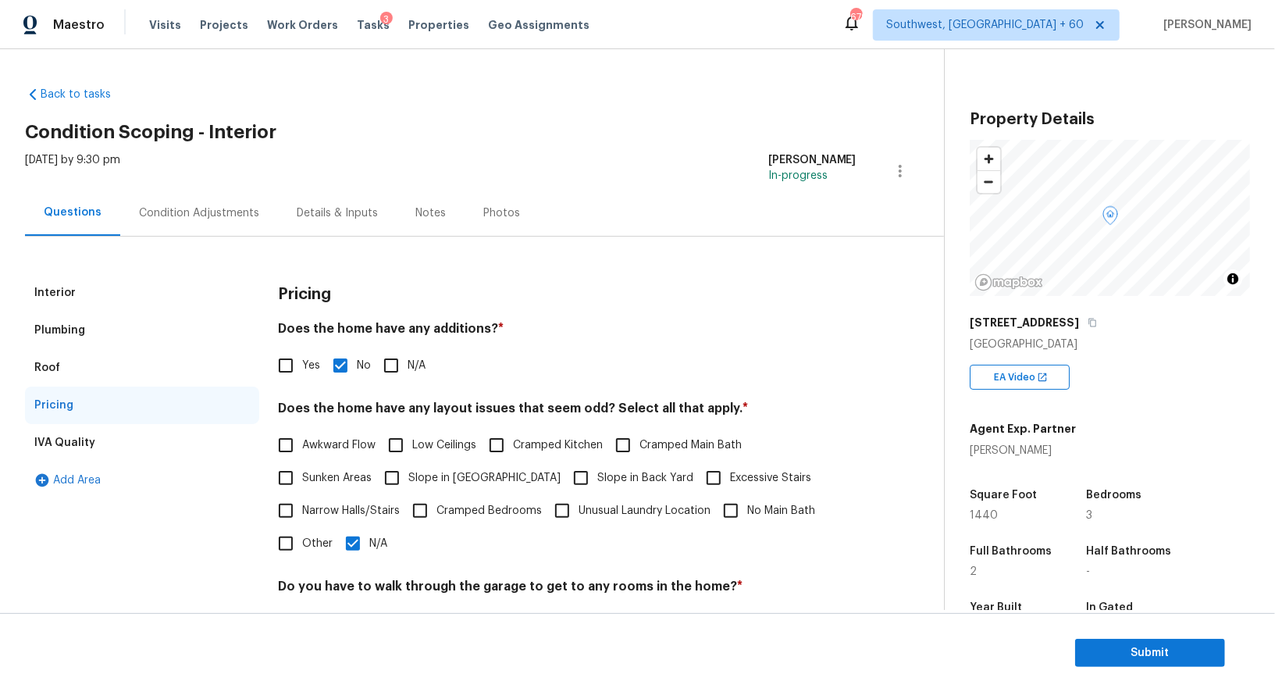
click at [221, 208] on div "Condition Adjustments" at bounding box center [199, 213] width 120 height 16
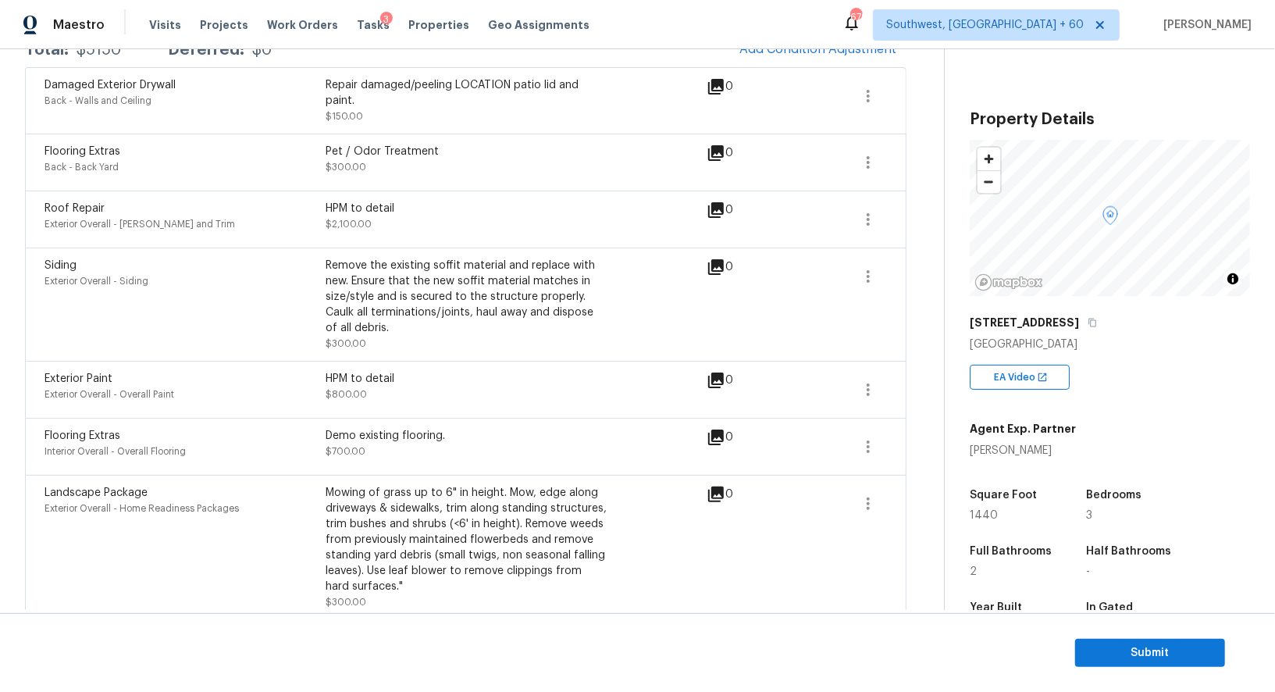
scroll to position [350, 0]
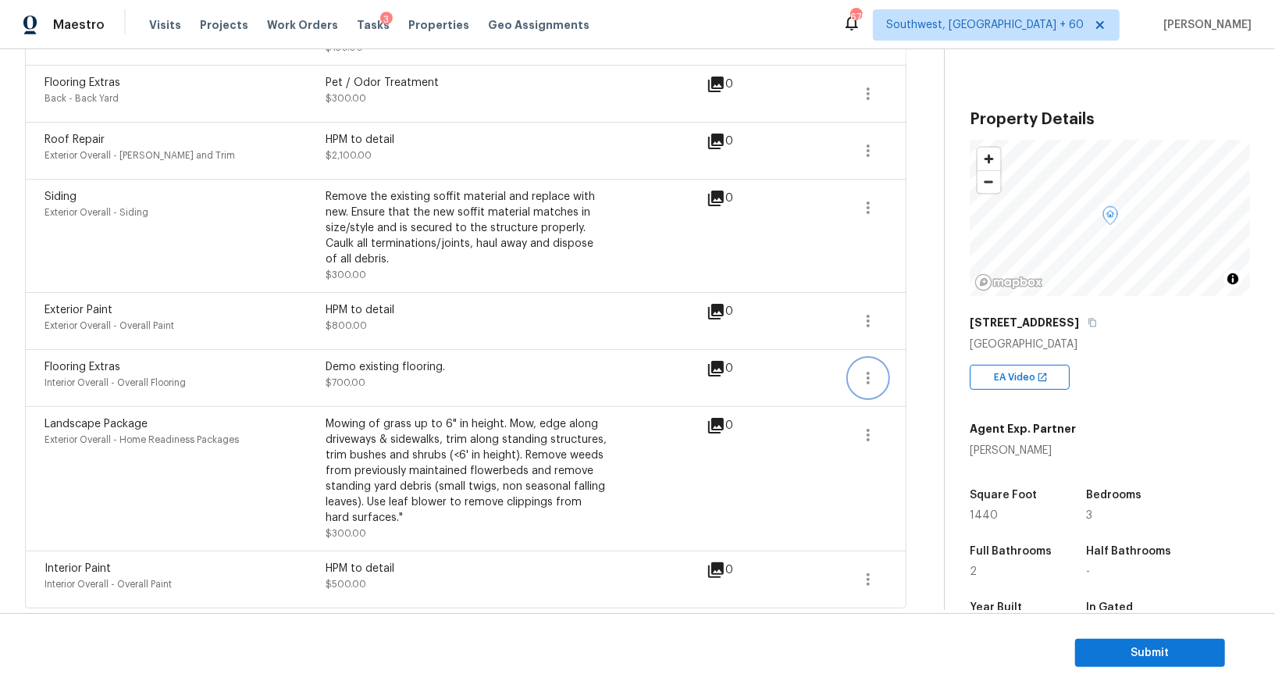
click at [876, 375] on icon "button" at bounding box center [868, 377] width 19 height 19
click at [924, 373] on div "Edit" at bounding box center [957, 373] width 122 height 16
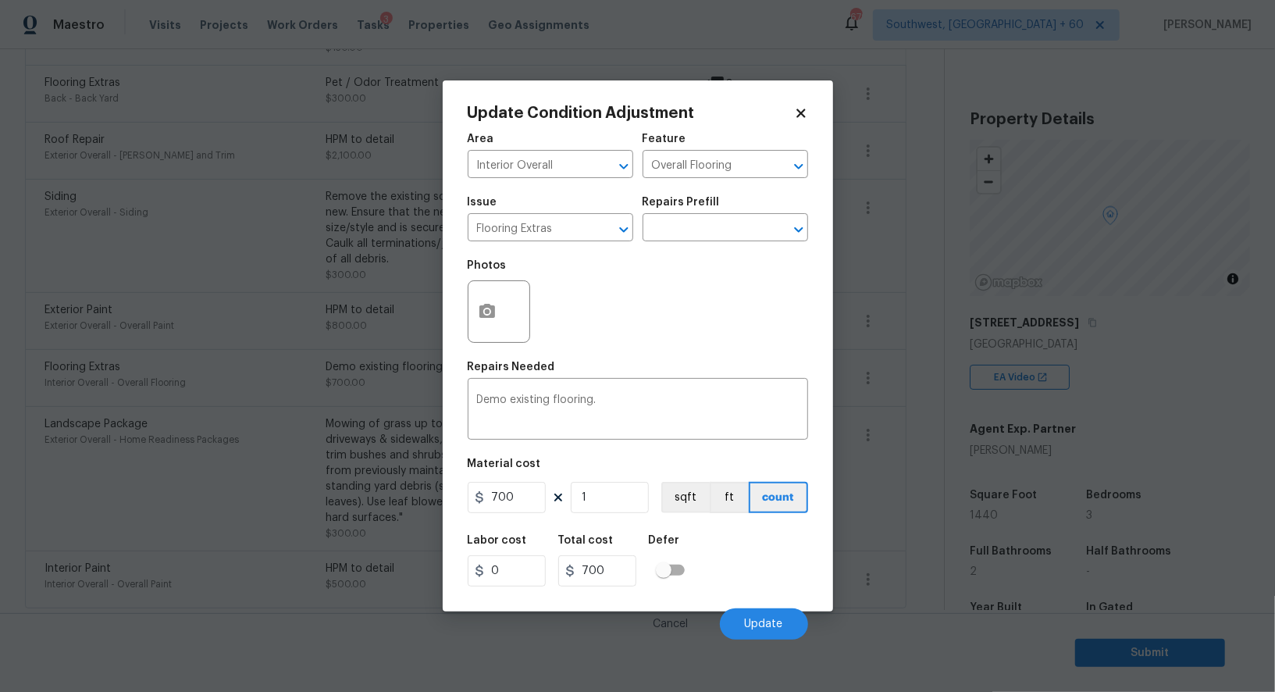
click at [898, 440] on body "Maestro Visits Projects Work Orders Tasks 3 Properties Geo Assignments 679 Sout…" at bounding box center [637, 346] width 1275 height 692
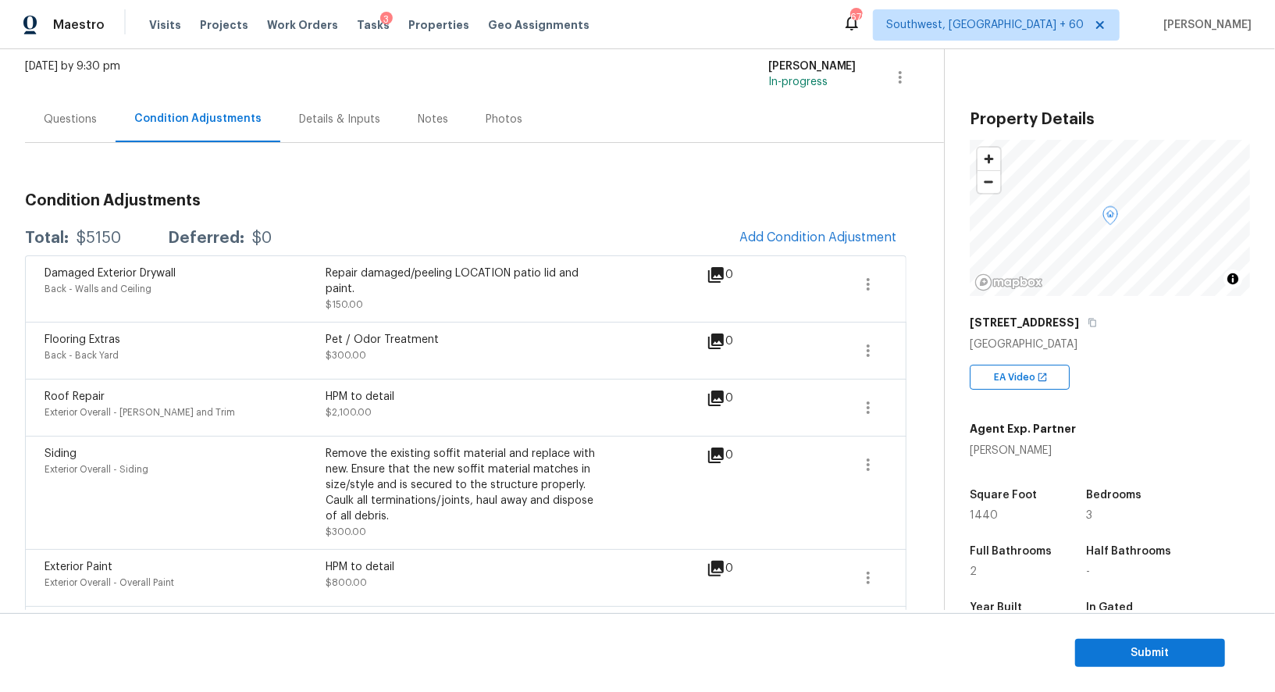
scroll to position [66, 0]
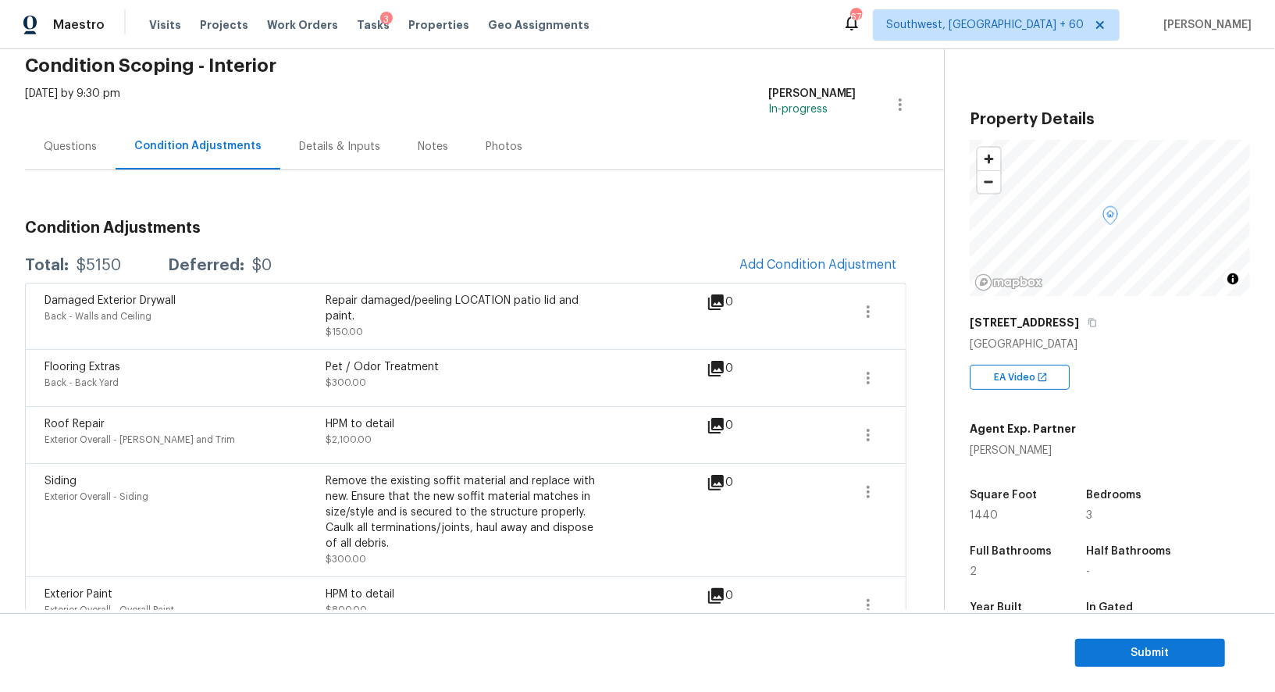
click at [69, 135] on div "Questions" at bounding box center [70, 146] width 91 height 46
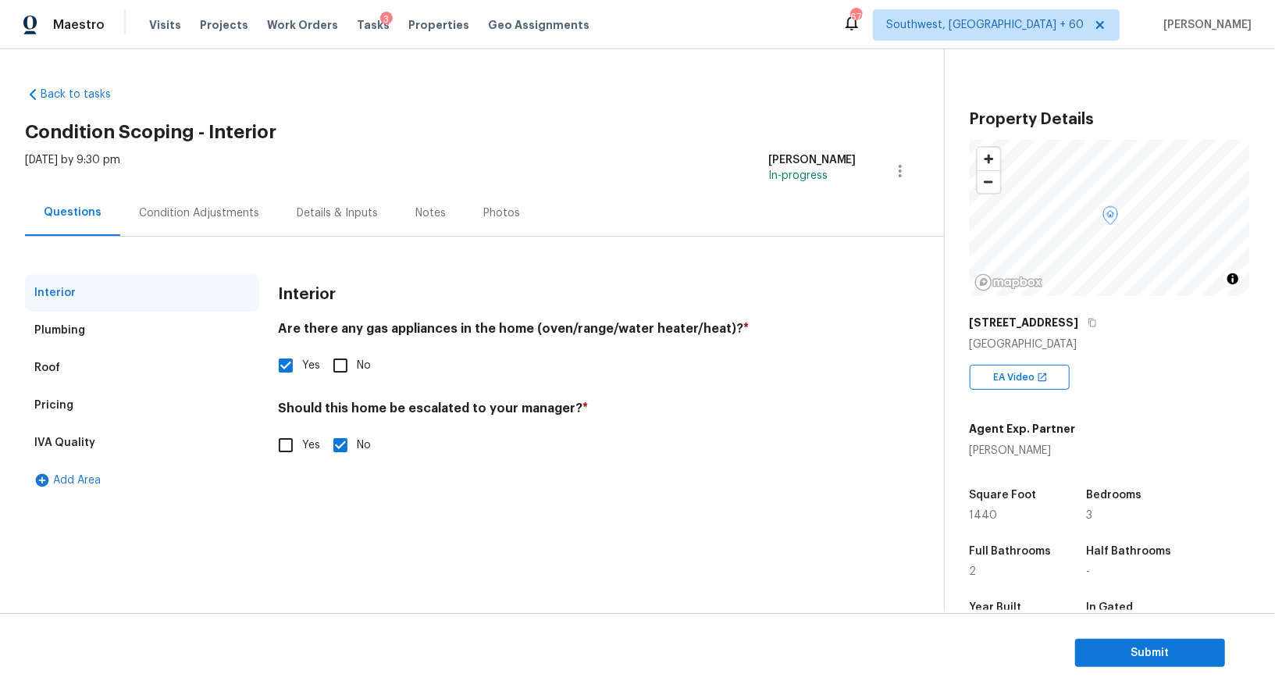
click at [281, 436] on input "Yes" at bounding box center [285, 445] width 33 height 33
checkbox input "true"
checkbox input "false"
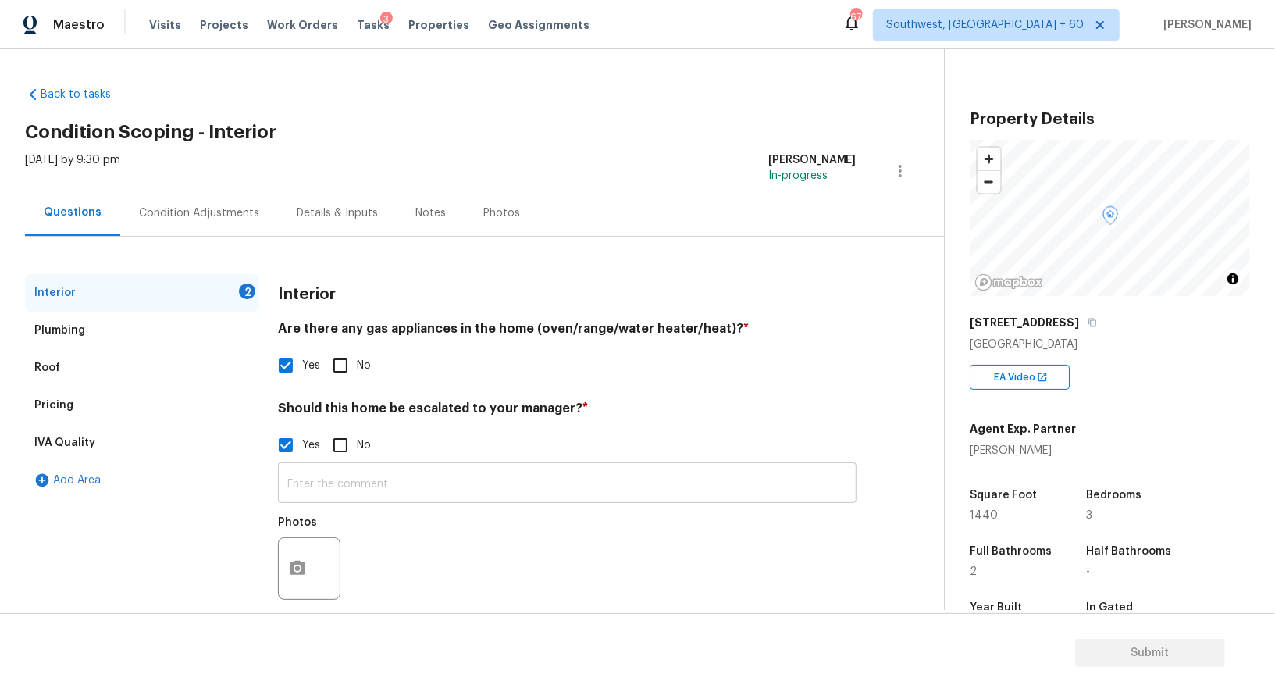
click at [349, 503] on div "​ Photos" at bounding box center [567, 535] width 578 height 148
click at [346, 479] on input "text" at bounding box center [567, 484] width 578 height 37
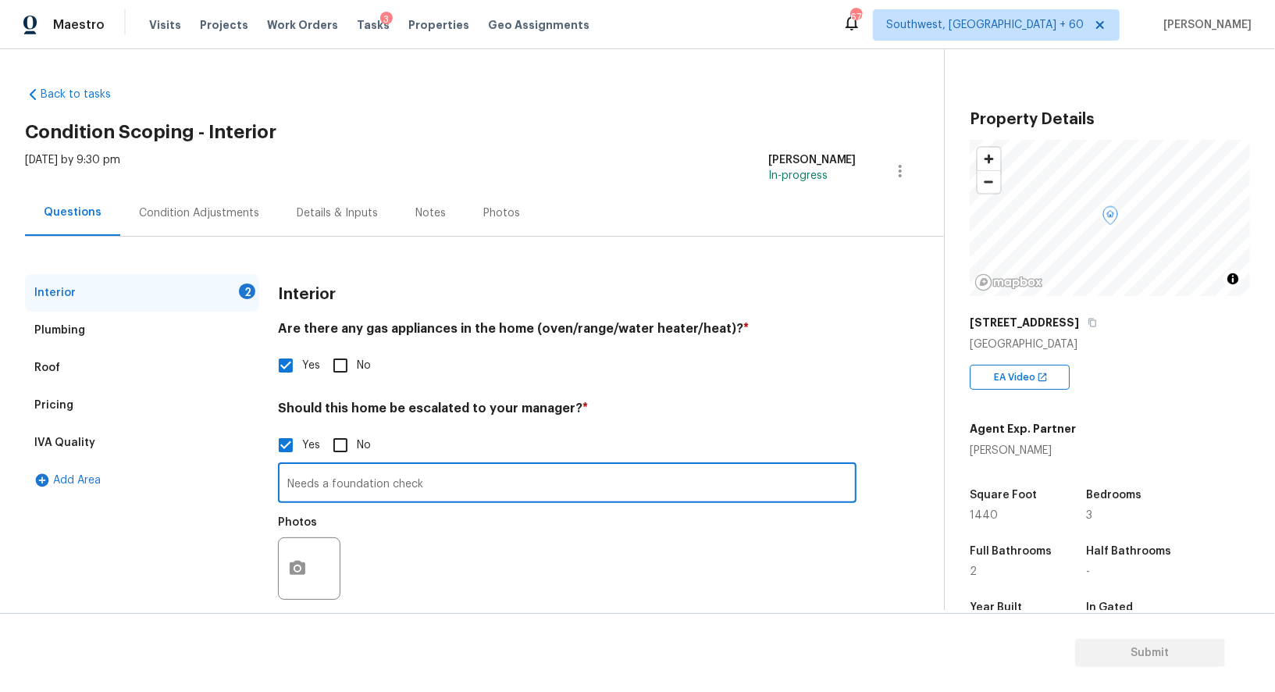
type input "Needs a foundation check"
click at [309, 550] on button "button" at bounding box center [297, 568] width 37 height 61
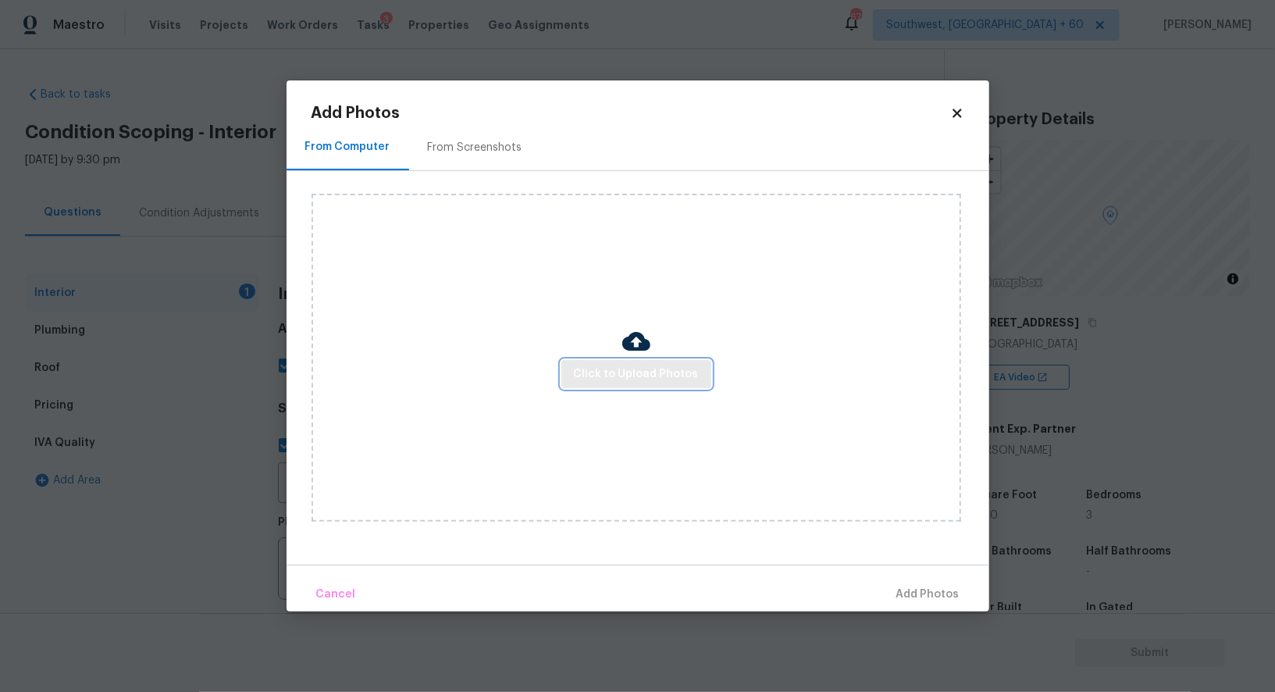
click at [634, 386] on button "Click to Upload Photos" at bounding box center [636, 374] width 150 height 29
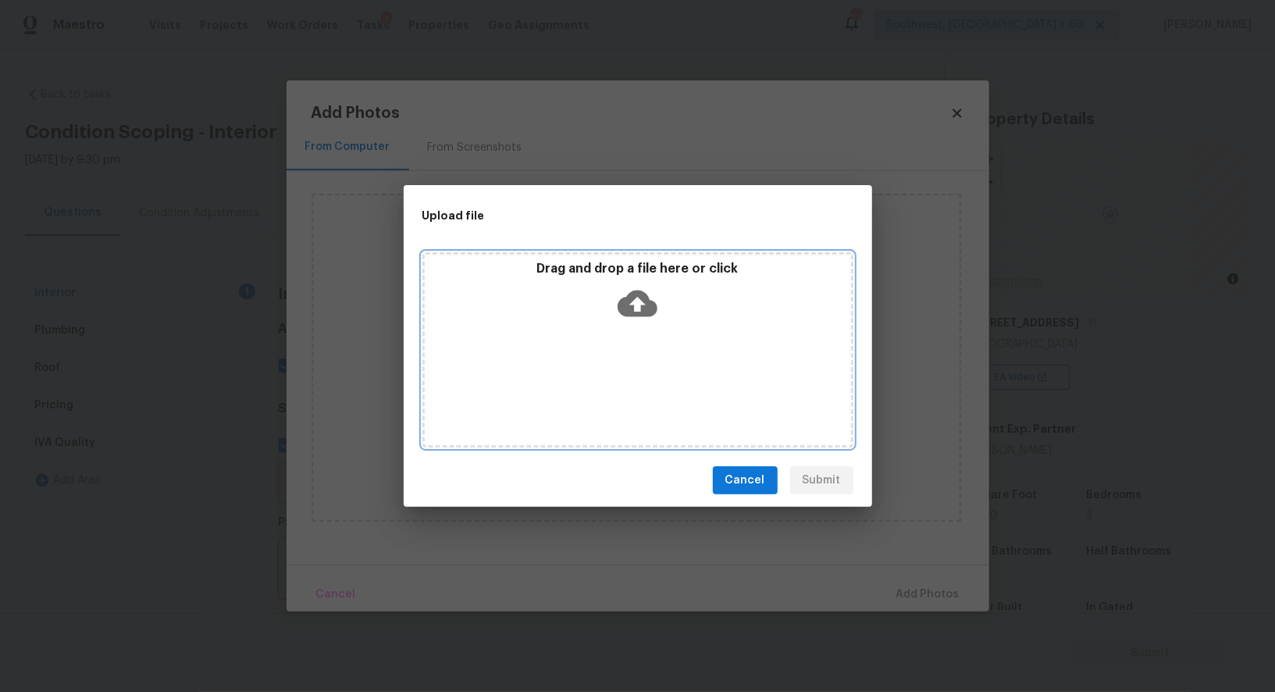
click at [641, 301] on icon at bounding box center [637, 303] width 40 height 40
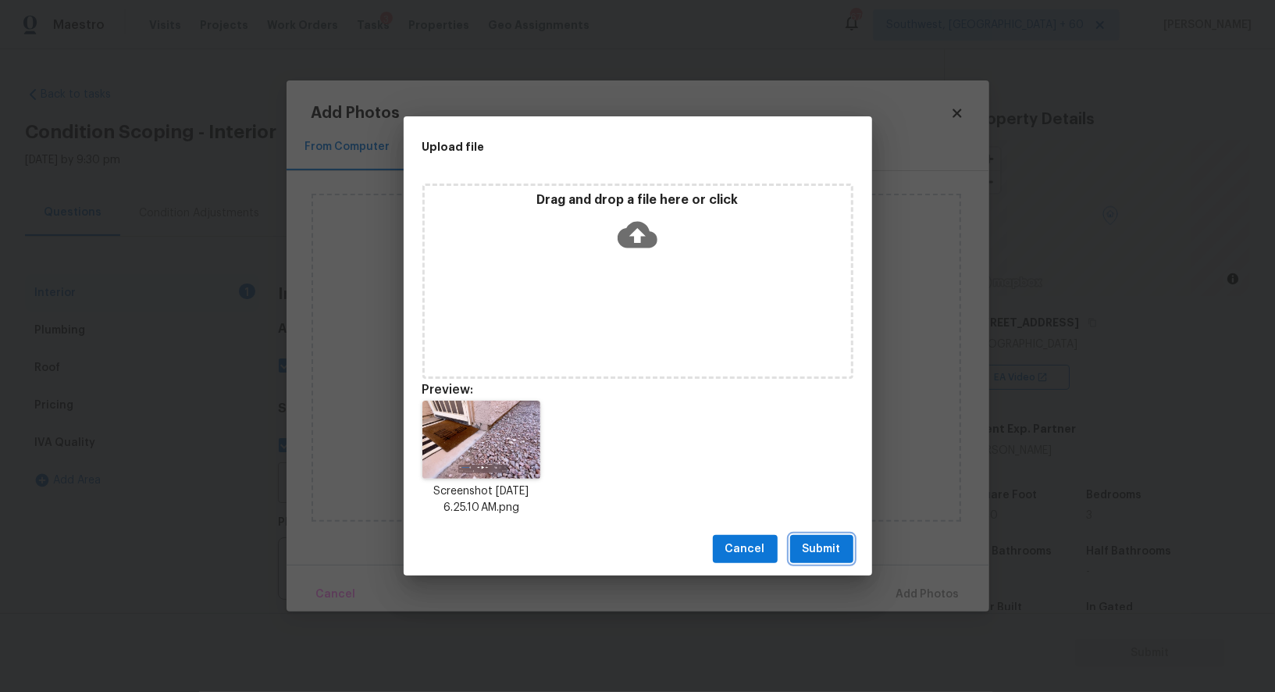
click at [800, 542] on button "Submit" at bounding box center [821, 549] width 63 height 29
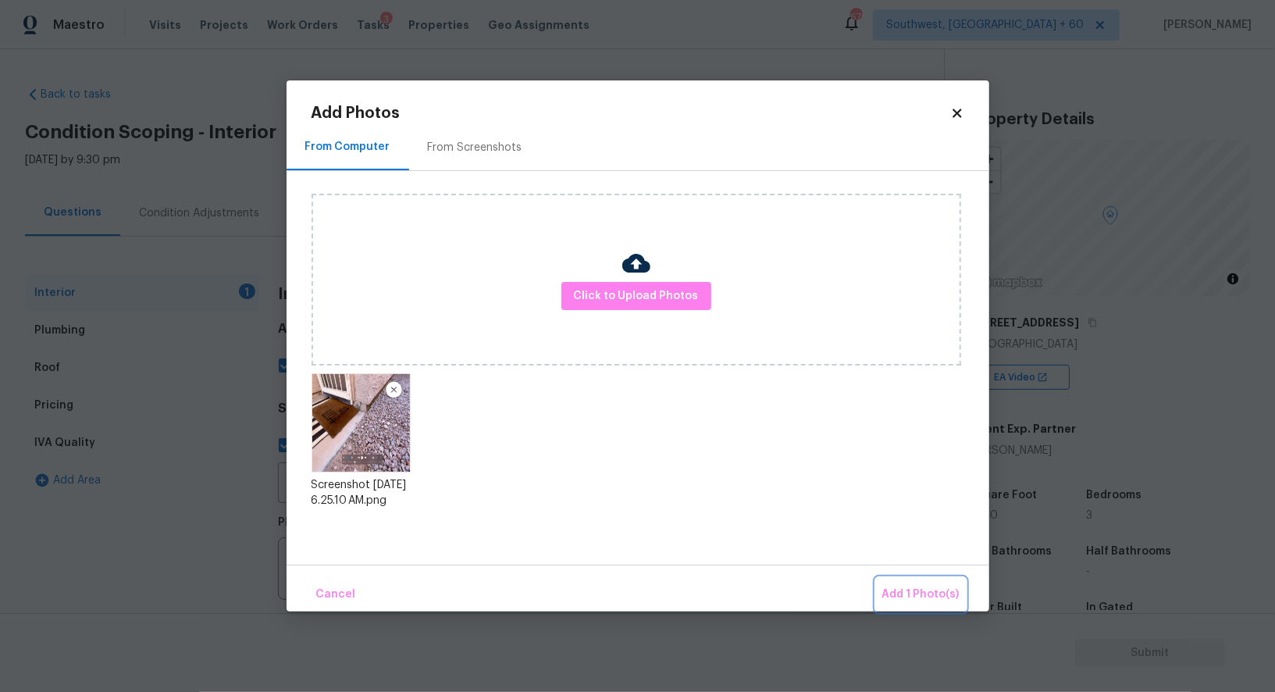
click at [897, 590] on span "Add 1 Photo(s)" at bounding box center [920, 595] width 77 height 20
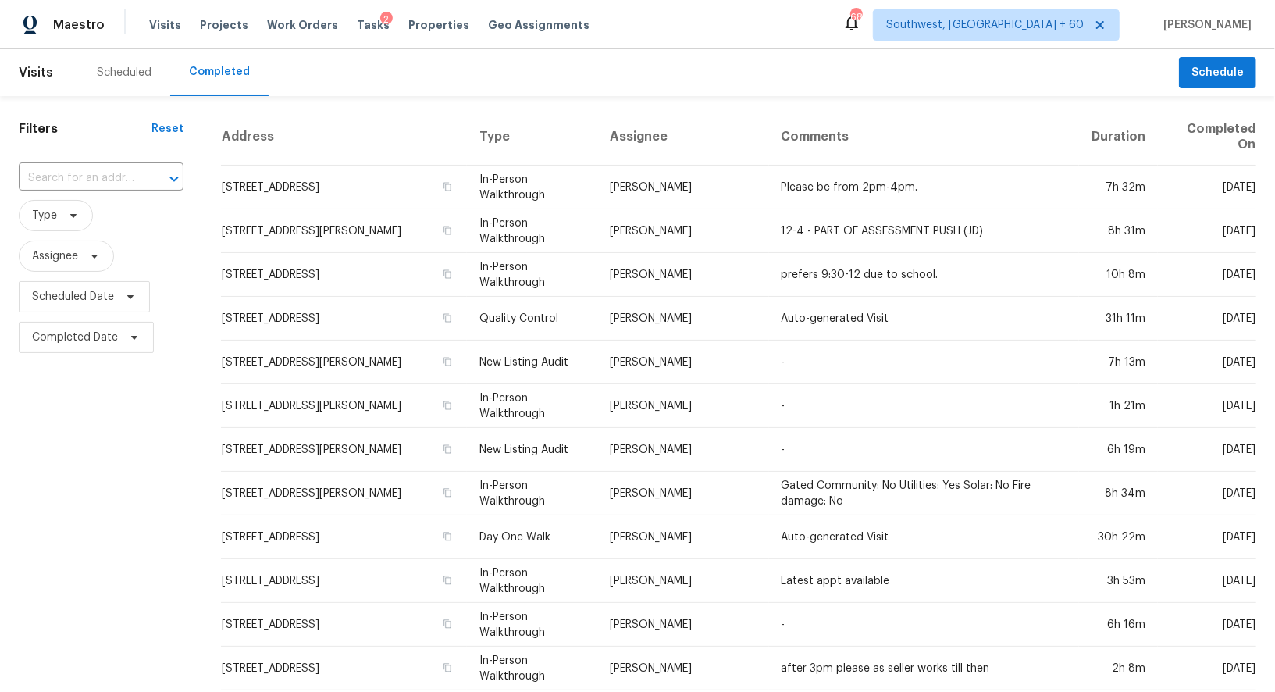
click at [87, 164] on div "​" at bounding box center [101, 179] width 165 height 34
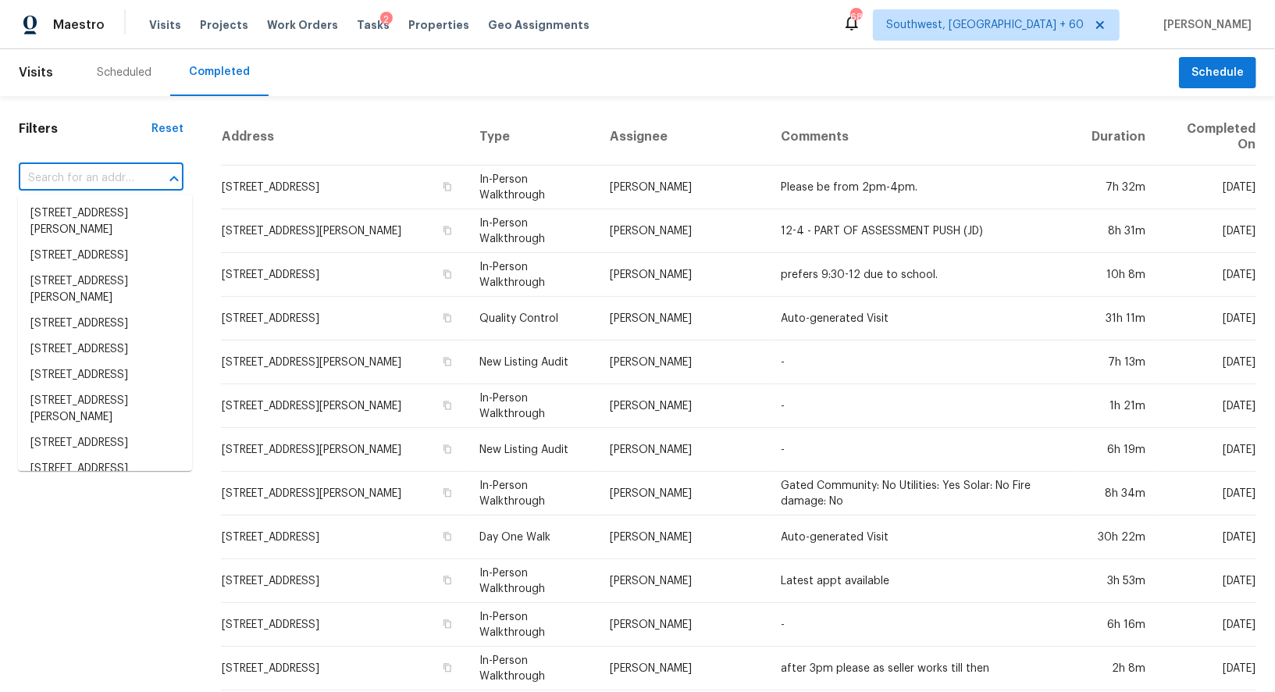
paste input "1138 Fountain Coin Loop, Orlando, FL 32828"
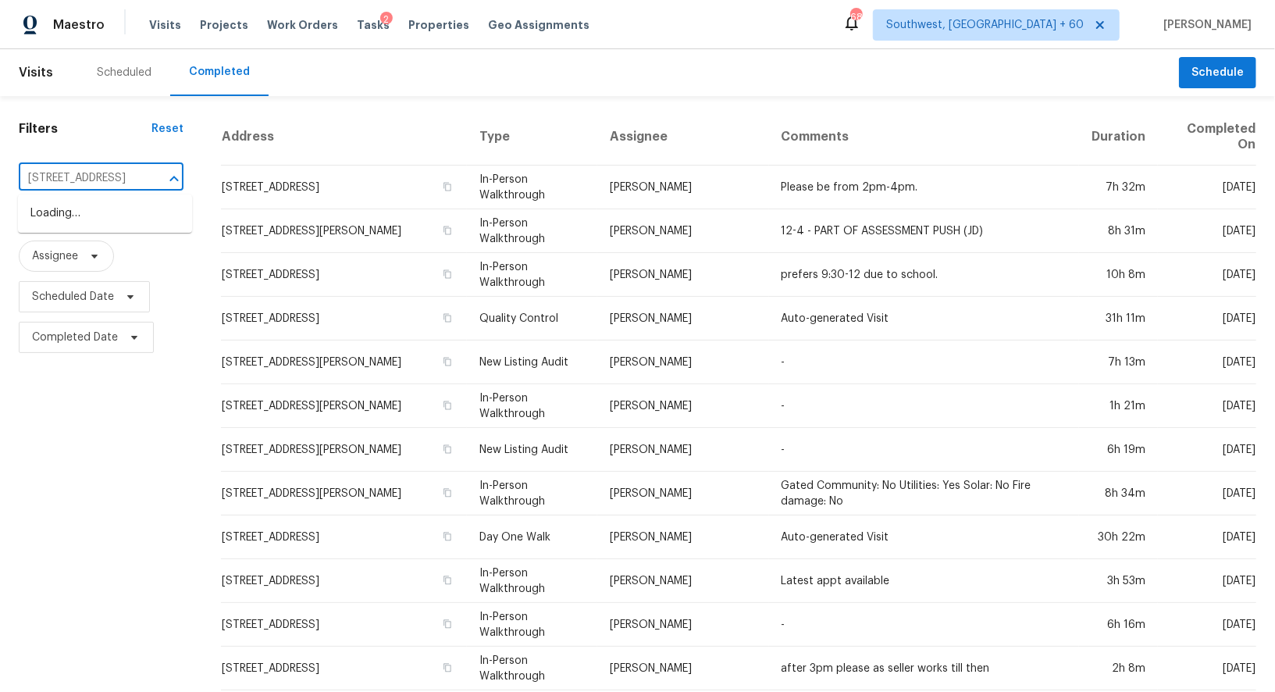
scroll to position [0, 103]
type input "1138 Fountain Coin Loop, Orlando, FL 32828"
click at [137, 182] on input "text" at bounding box center [79, 178] width 121 height 24
paste input "1138 Fountain Coin Loop, Orlando, FL 32828"
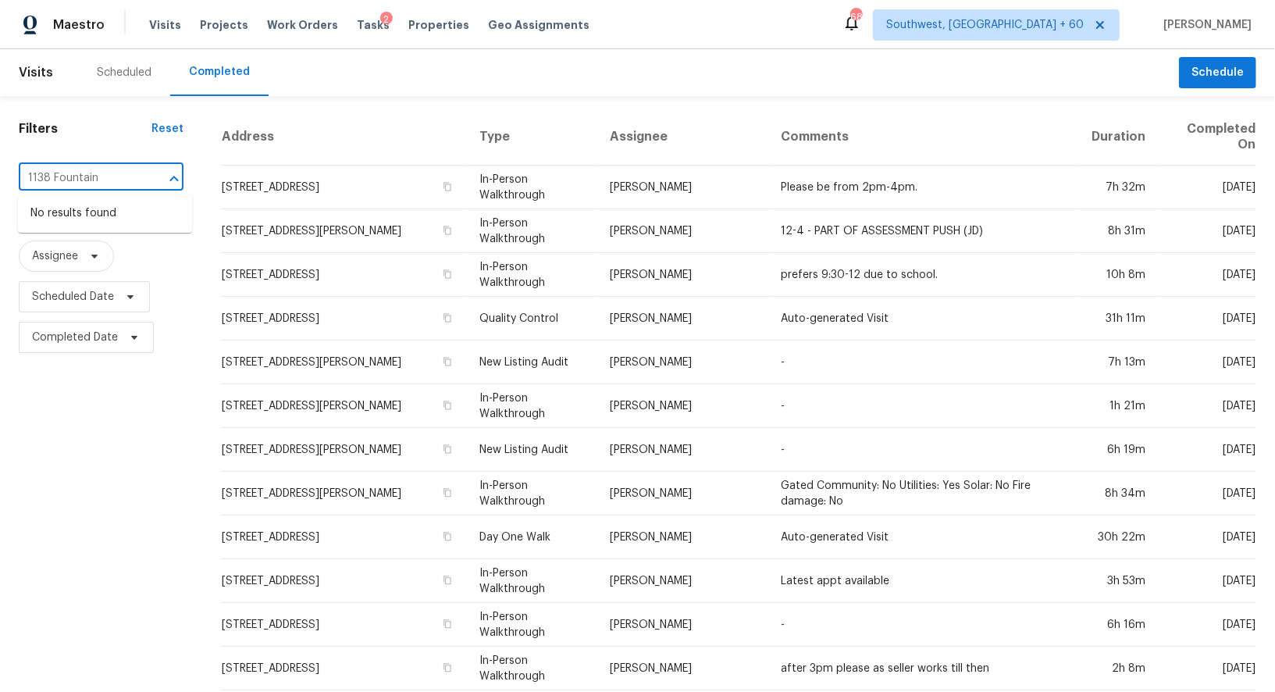
type input "1138 Fountain"
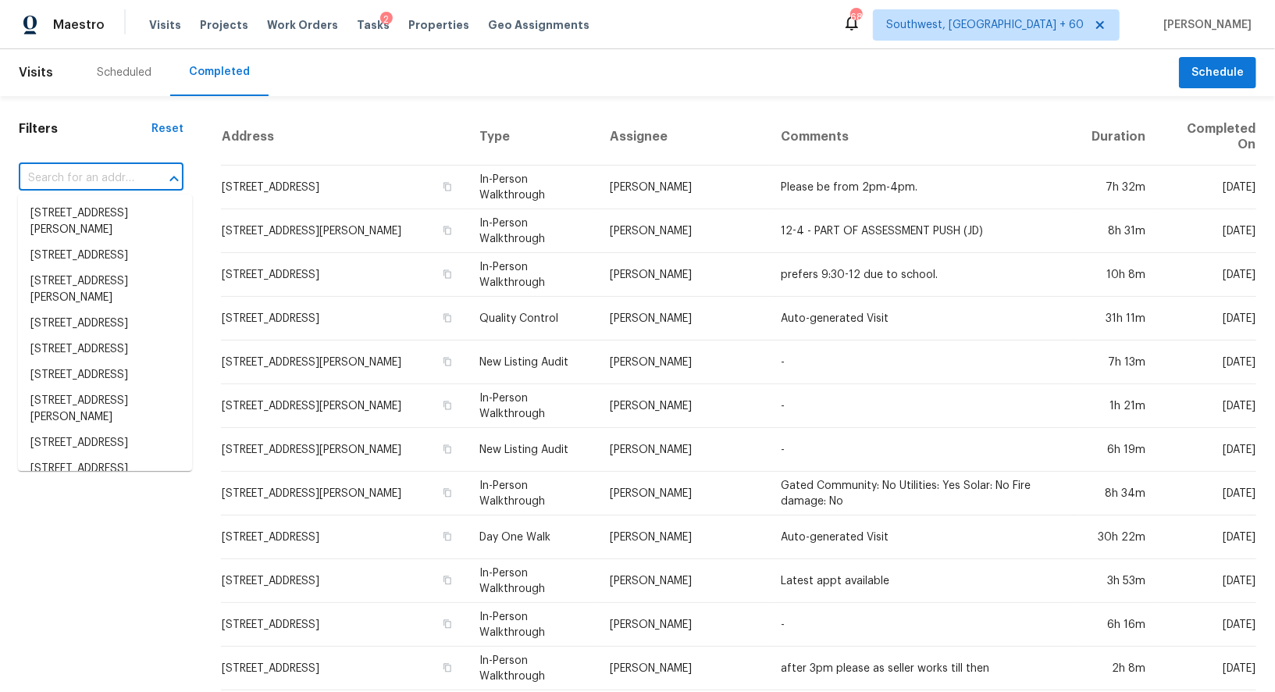
click at [133, 174] on input "text" at bounding box center [79, 178] width 121 height 24
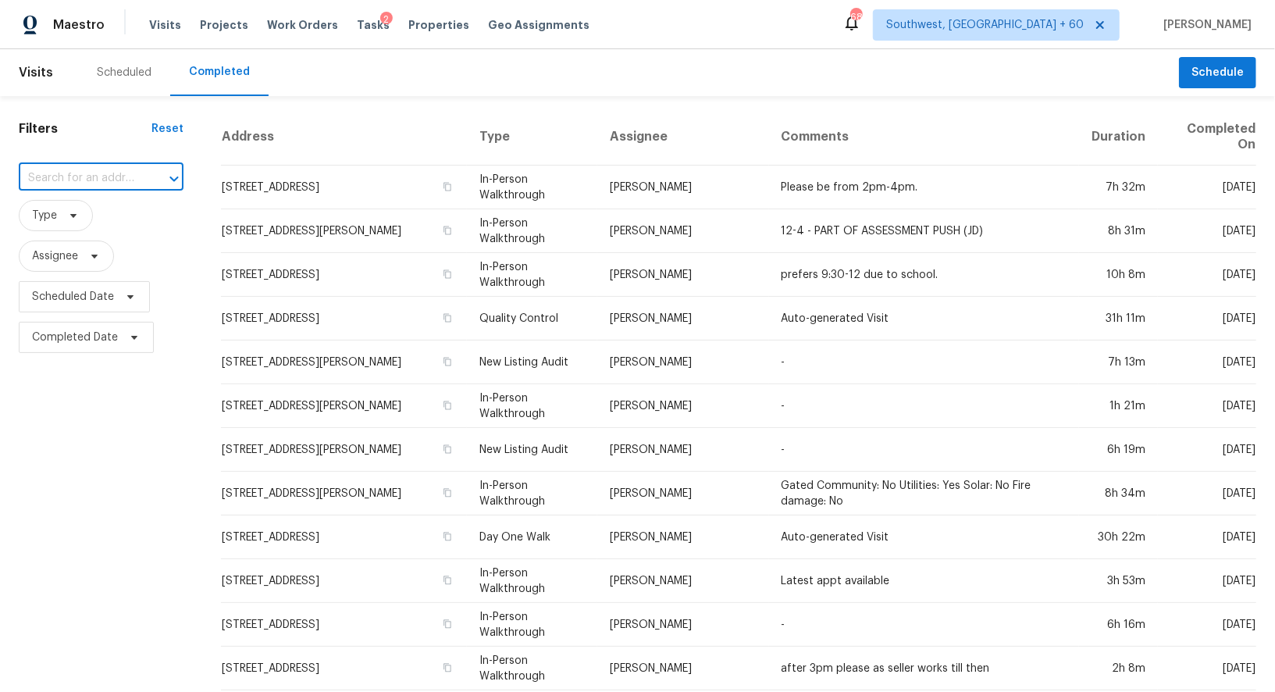
paste input "46058 W Tulip Ln, Maricopa, AZ 85139"
type input "46058 W Tulip Ln, Maricopa, AZ 85139"
click at [116, 223] on li "46058 W Tulip Ln, Maricopa, AZ 85139" at bounding box center [105, 214] width 174 height 26
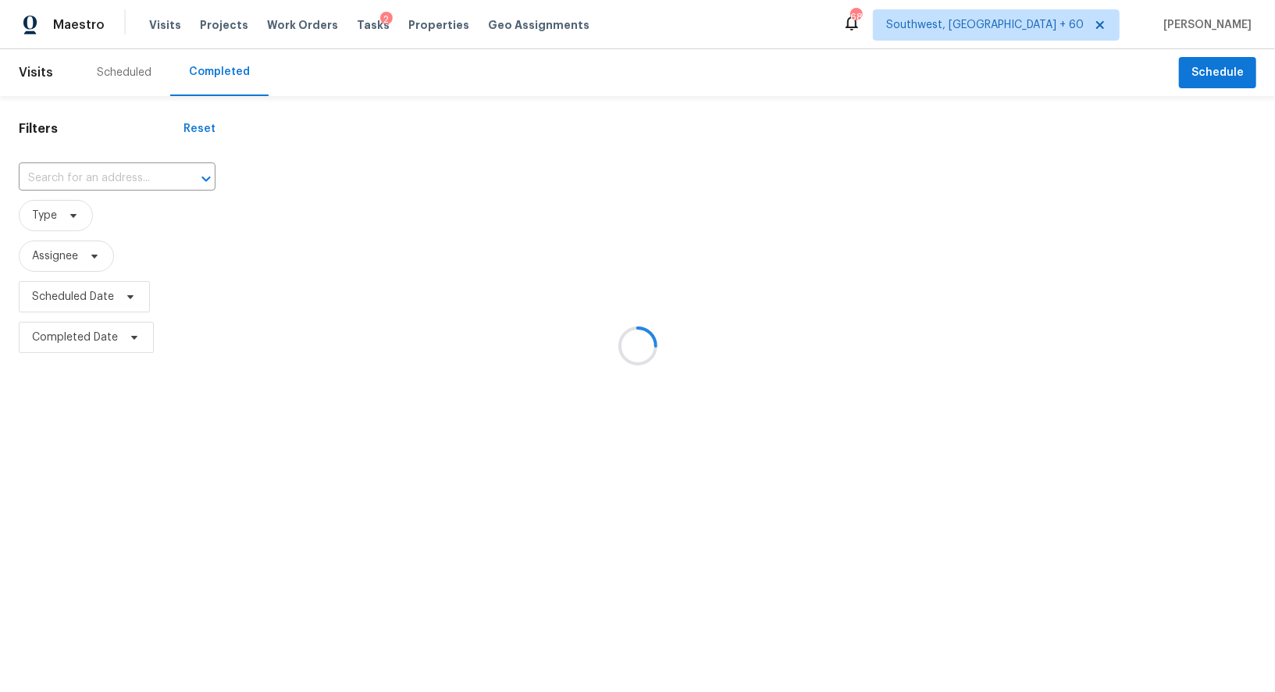
type input "46058 W Tulip Ln, Maricopa, AZ 85139"
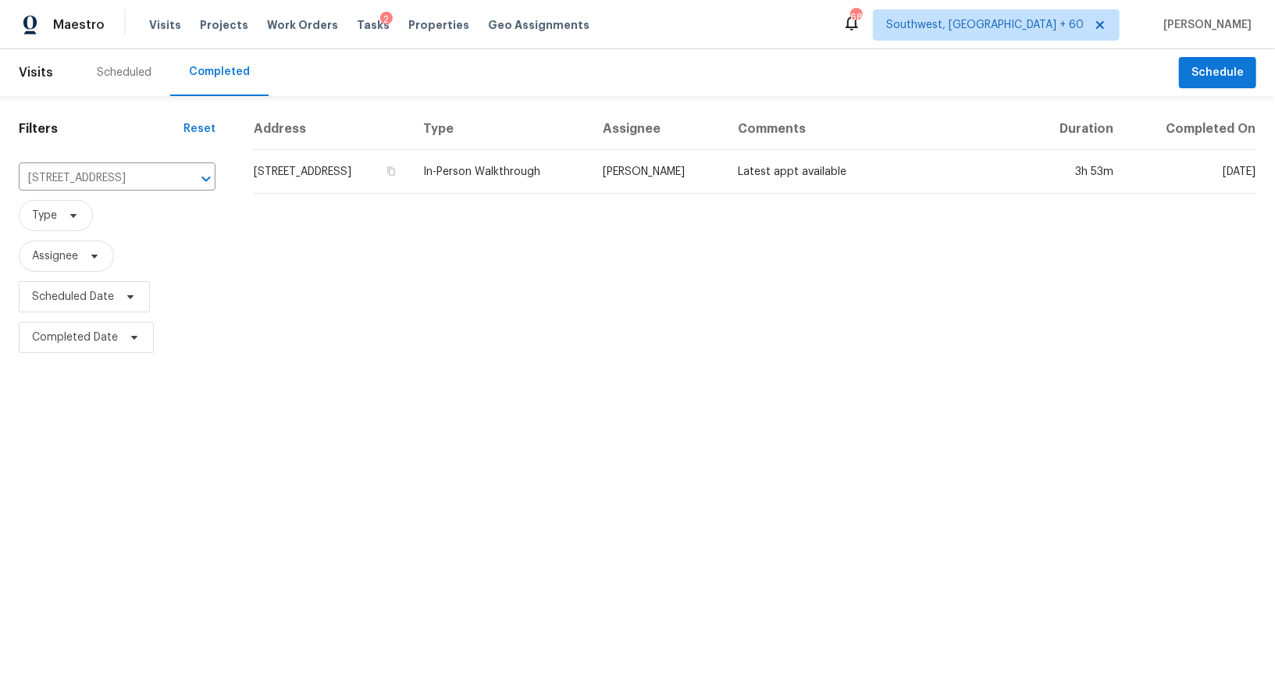
click at [411, 165] on td "46058 W Tulip Ln, Maricopa, AZ 85139" at bounding box center [332, 172] width 158 height 44
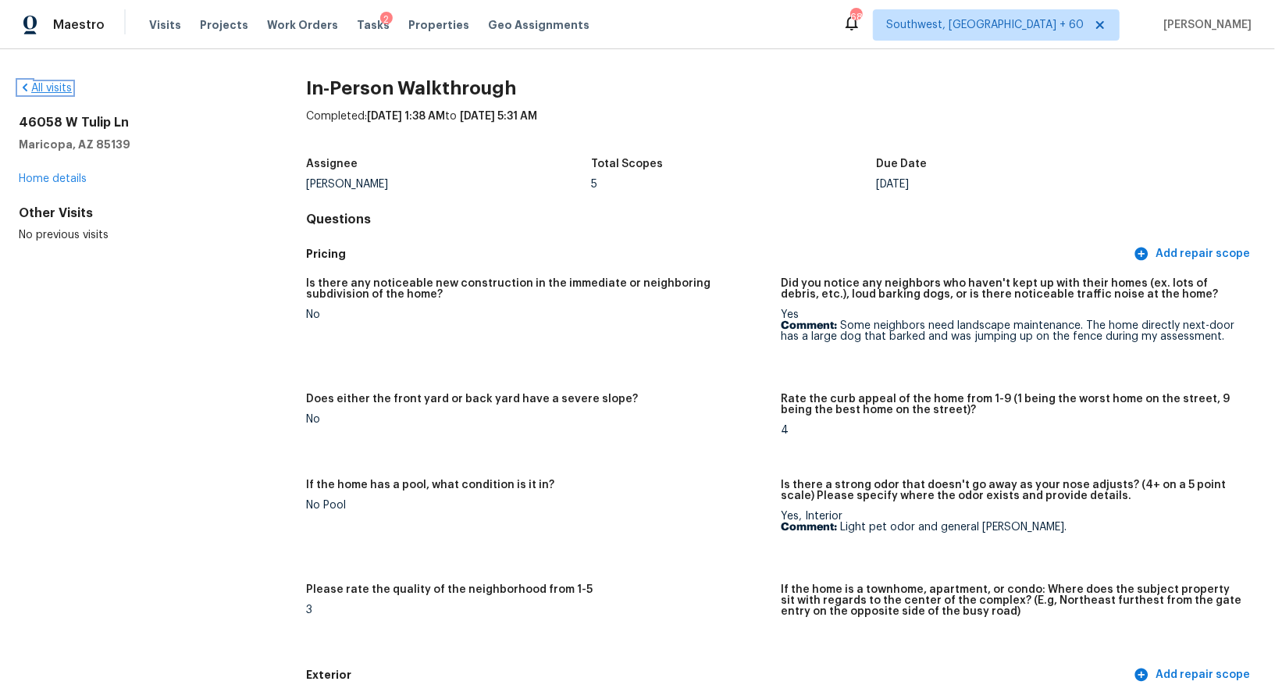
click at [49, 86] on link "All visits" at bounding box center [45, 88] width 53 height 11
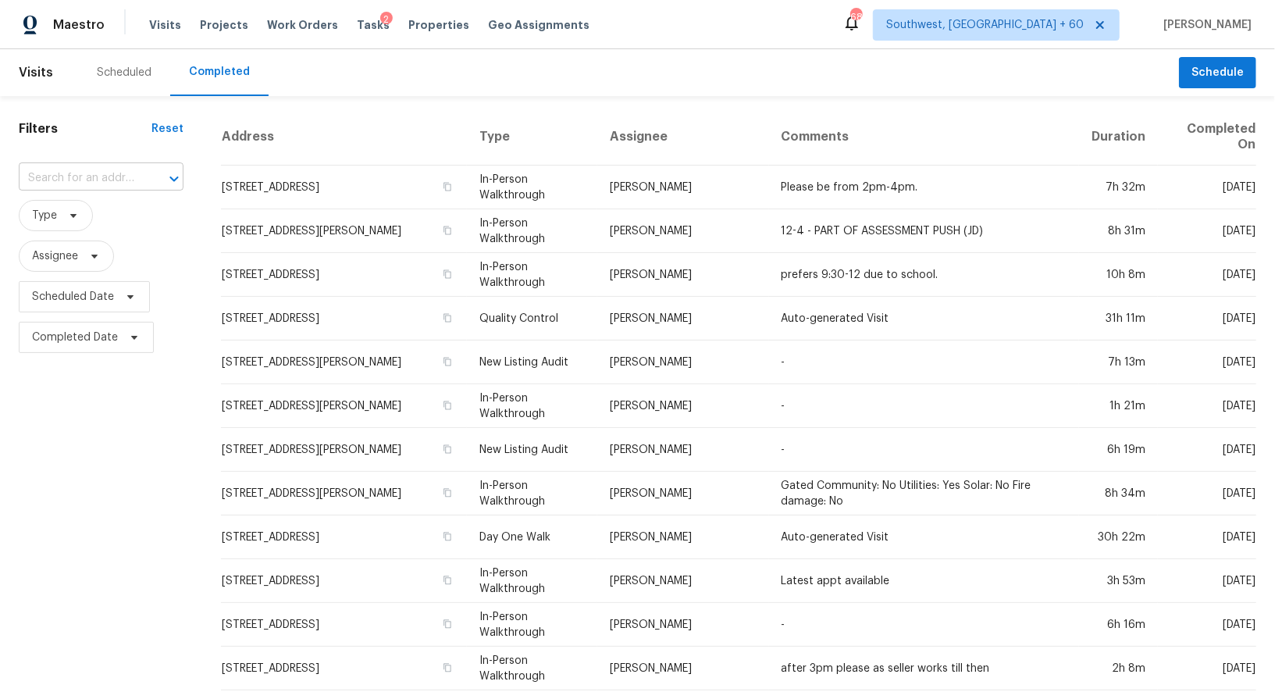
click at [70, 180] on input "text" at bounding box center [79, 178] width 121 height 24
paste input "4014 Niagara St, Corpus Christi, TX 78416"
type input "4014 Niagara St, Corpus Christi, TX 78416"
click at [105, 218] on li "4014 Niagara St, Corpus Christi, TX 78416" at bounding box center [105, 214] width 174 height 26
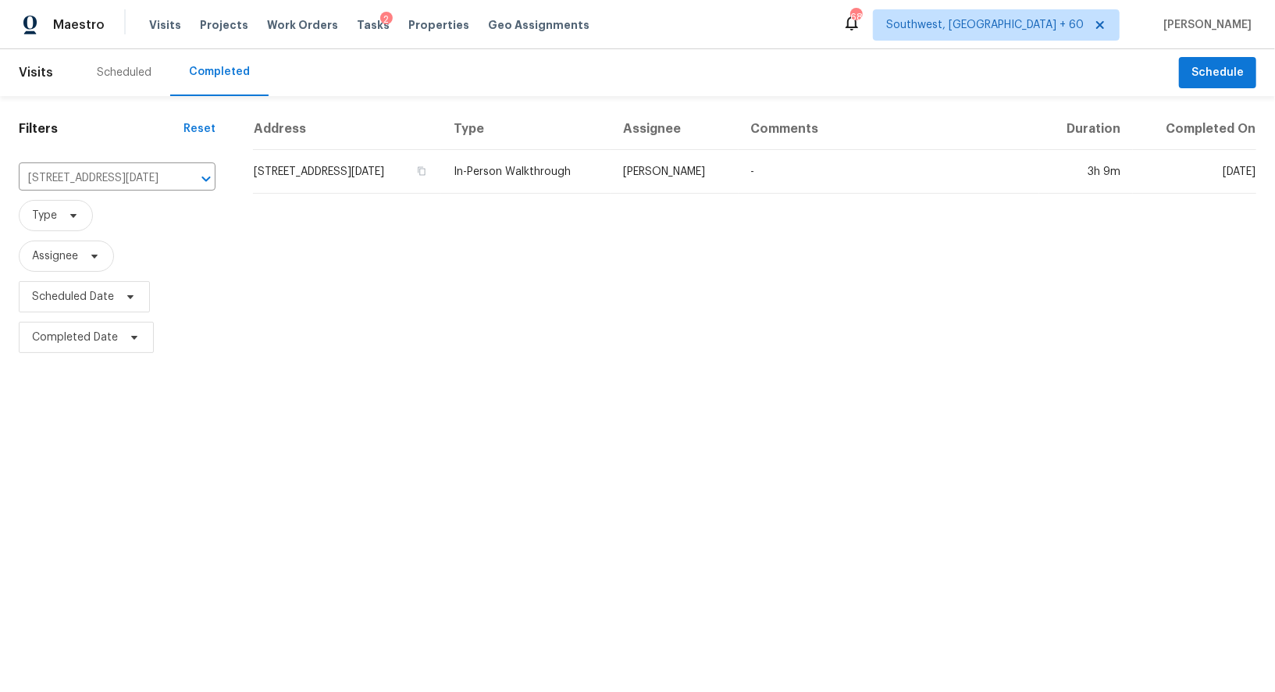
click at [421, 146] on th "Address" at bounding box center [347, 128] width 188 height 41
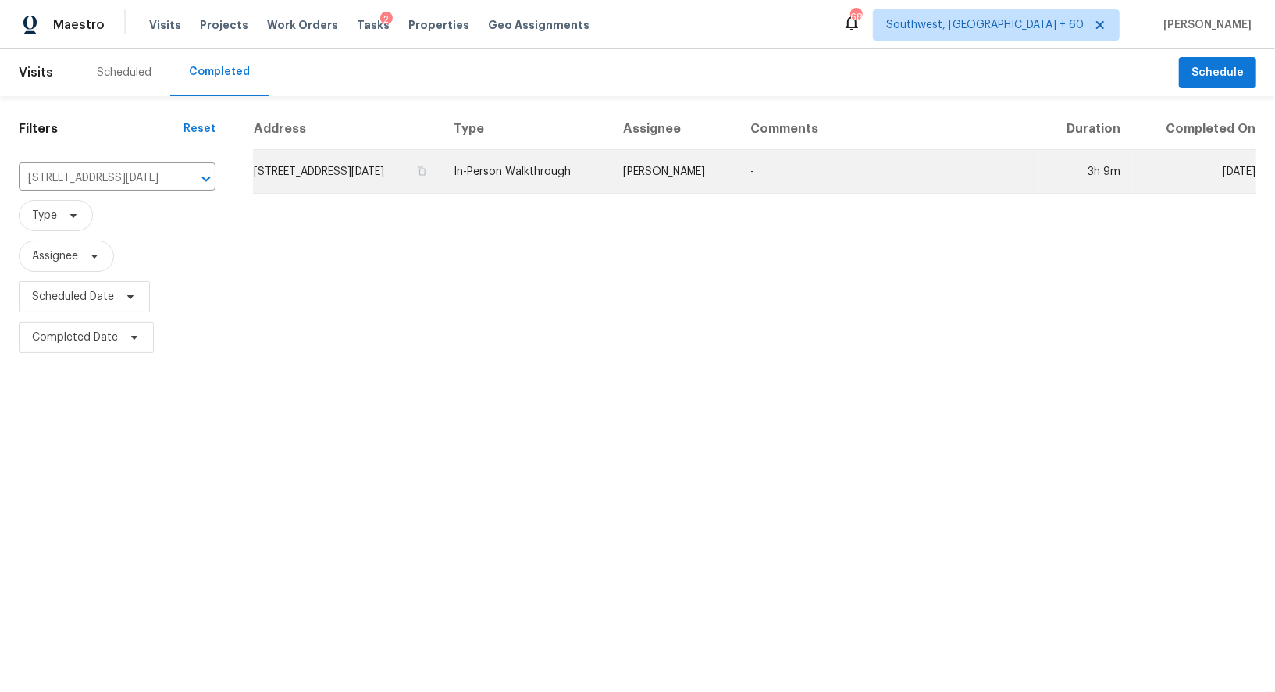
click at [403, 166] on td "4014 Niagara St, Corpus Christi, TX 78416" at bounding box center [347, 172] width 188 height 44
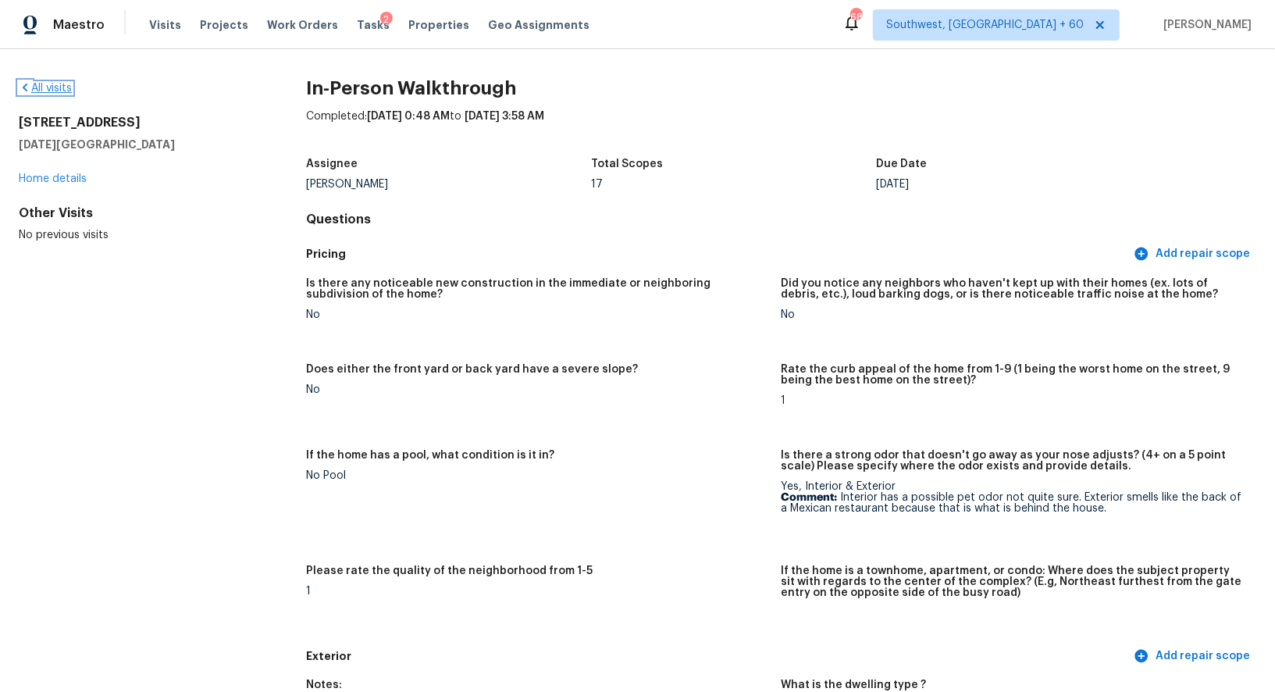
click at [54, 84] on link "All visits" at bounding box center [45, 88] width 53 height 11
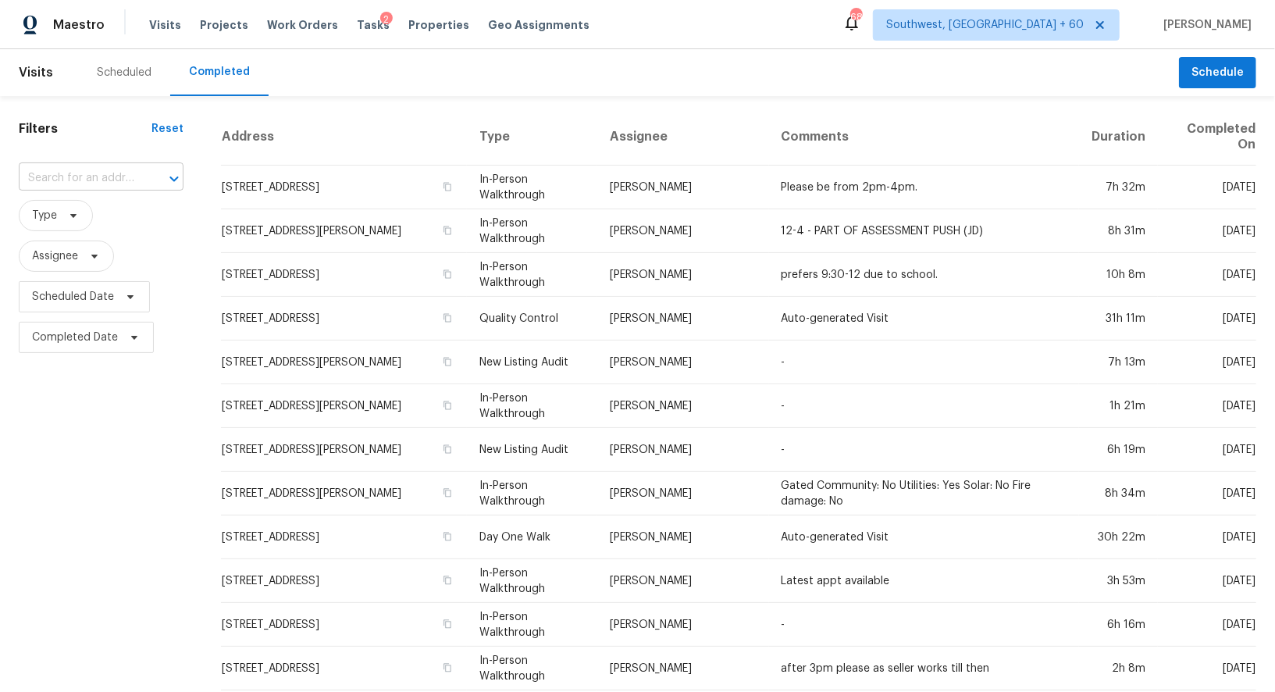
click at [98, 177] on input "text" at bounding box center [79, 178] width 121 height 24
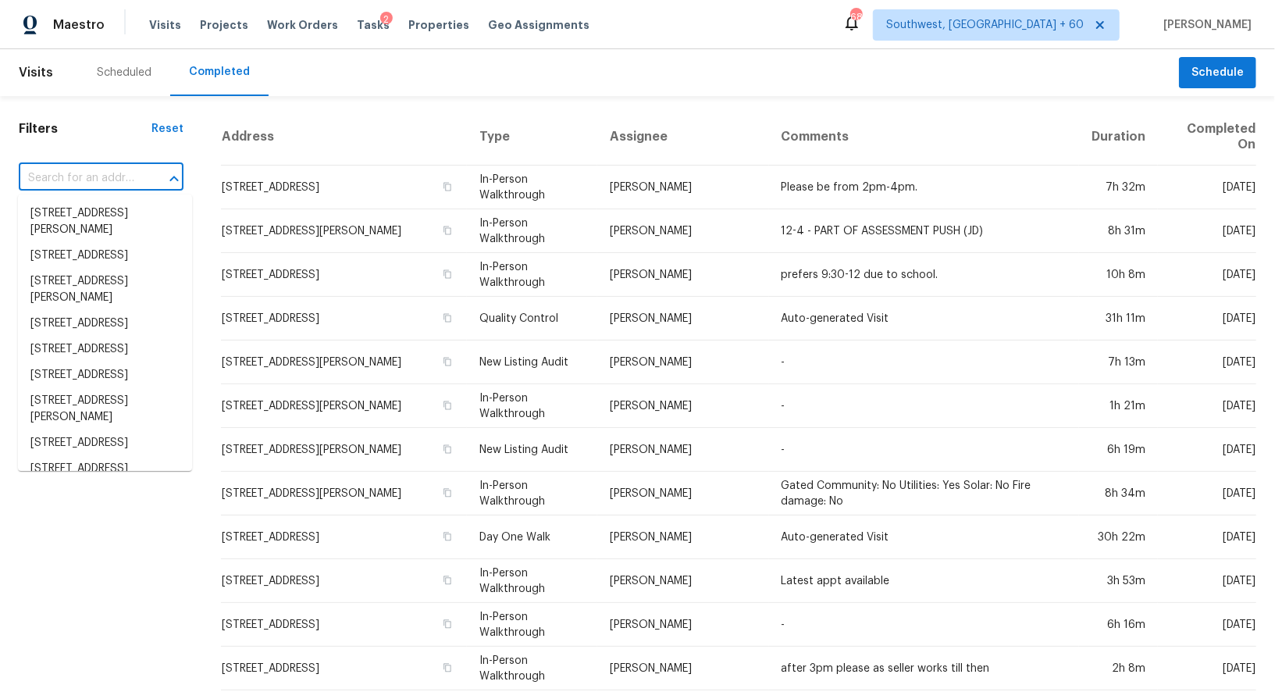
paste input "971 E Lobster Trap Ln, Tempe, AZ 85283"
type input "971 E Lobster Trap Ln, Tempe, AZ 85283"
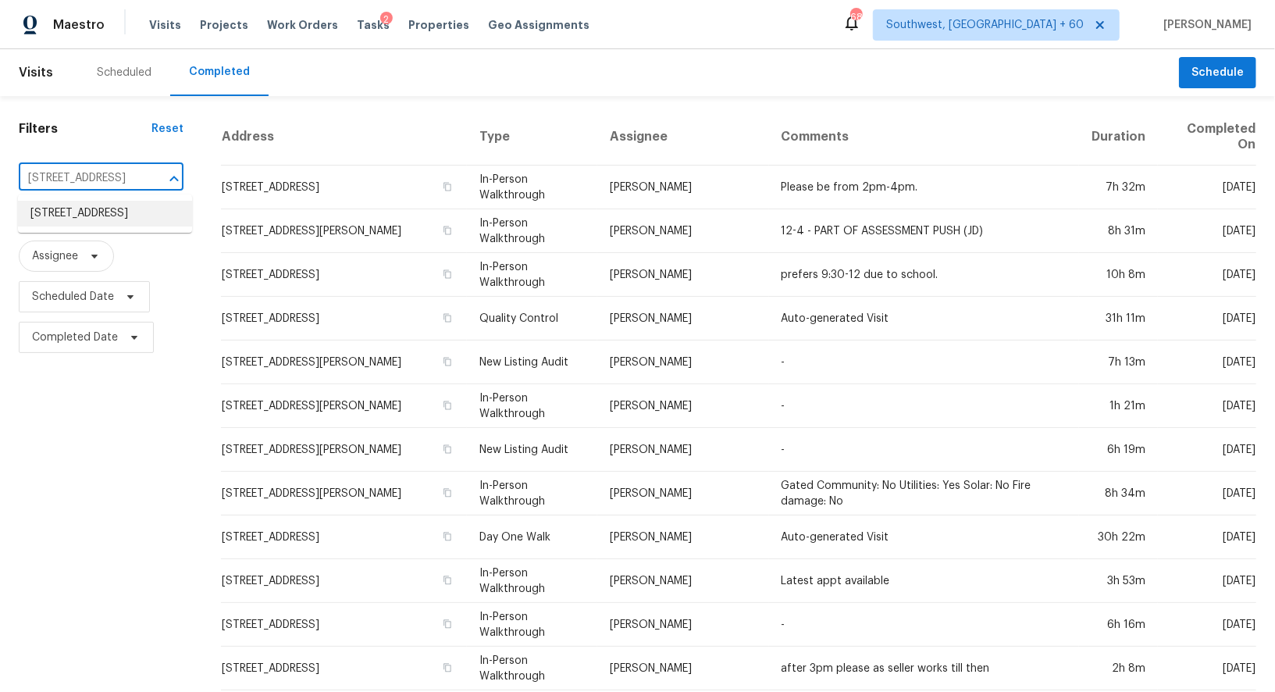
click at [103, 226] on li "971 E Lobster Trap Ln, Tempe, AZ 85283" at bounding box center [105, 214] width 174 height 26
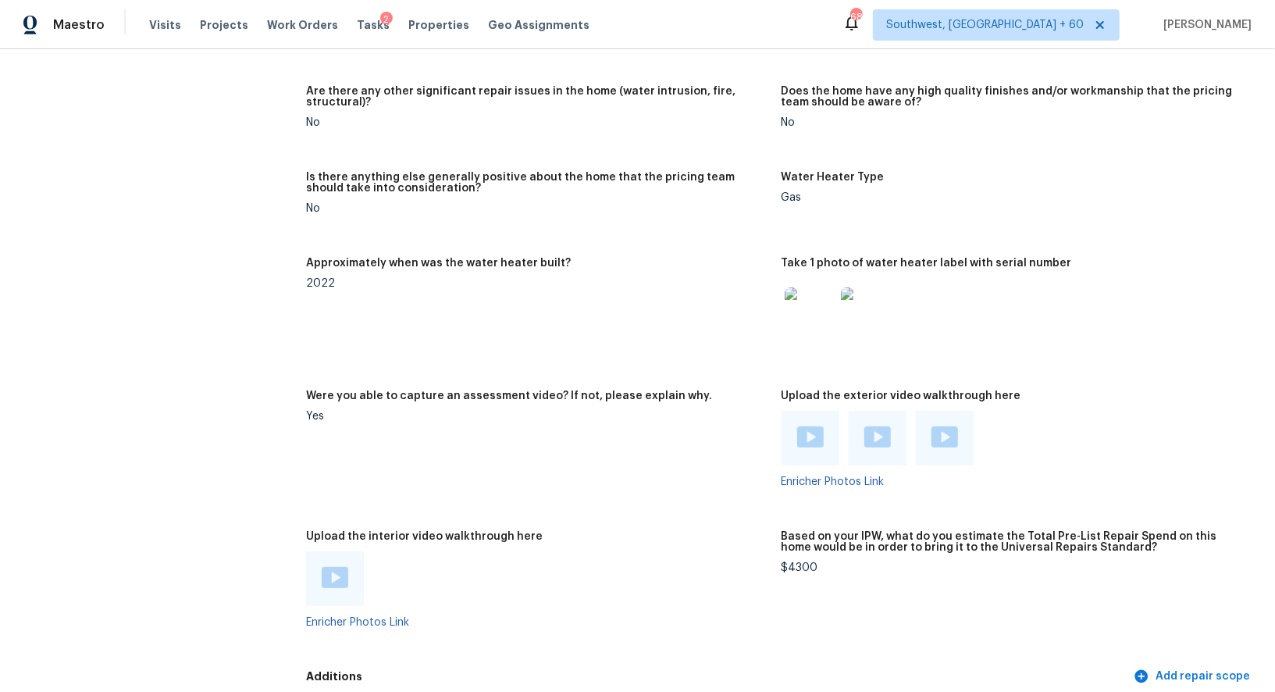
scroll to position [3272, 0]
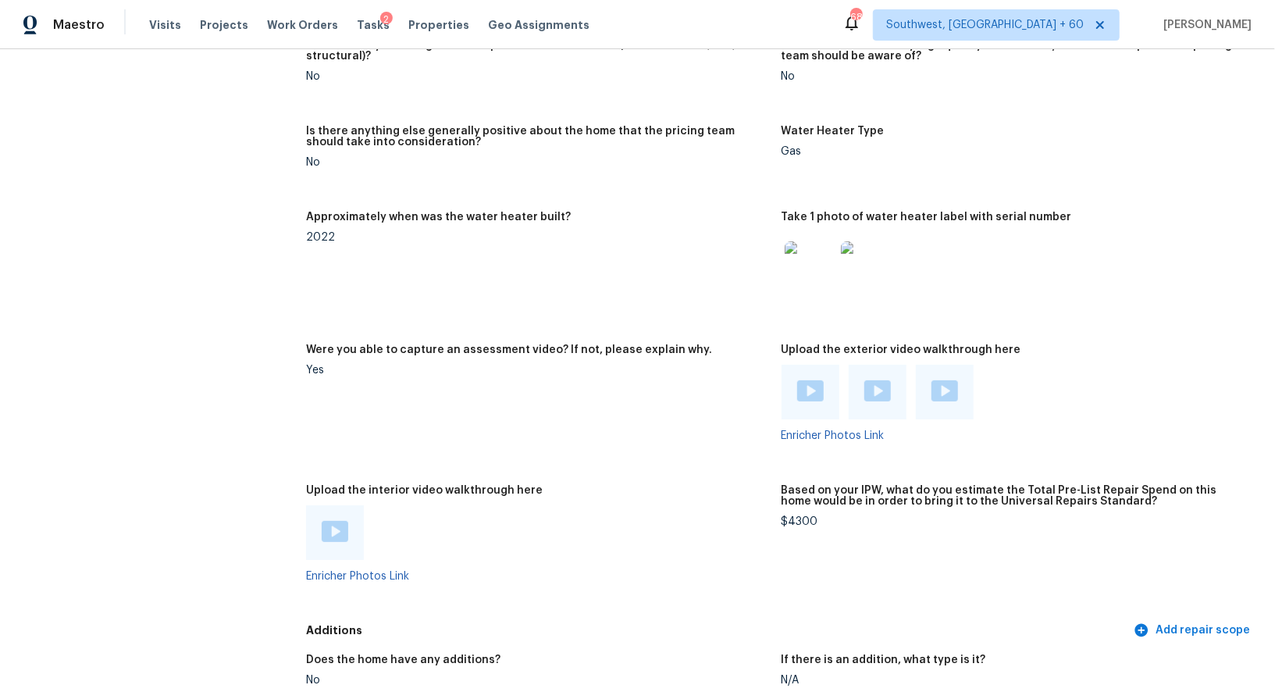
click at [808, 380] on img at bounding box center [810, 390] width 27 height 21
click at [880, 388] on img at bounding box center [877, 390] width 27 height 21
click at [941, 393] on img at bounding box center [944, 390] width 27 height 21
click at [322, 526] on img at bounding box center [335, 531] width 27 height 21
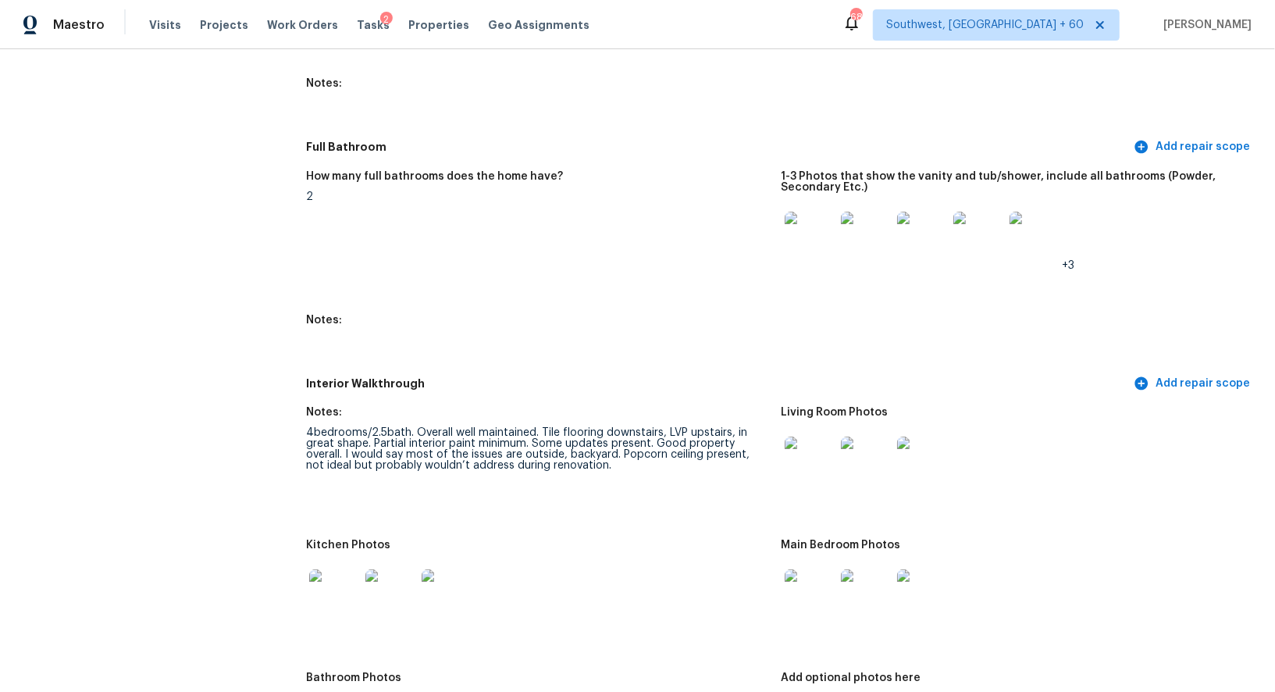
scroll to position [1969, 0]
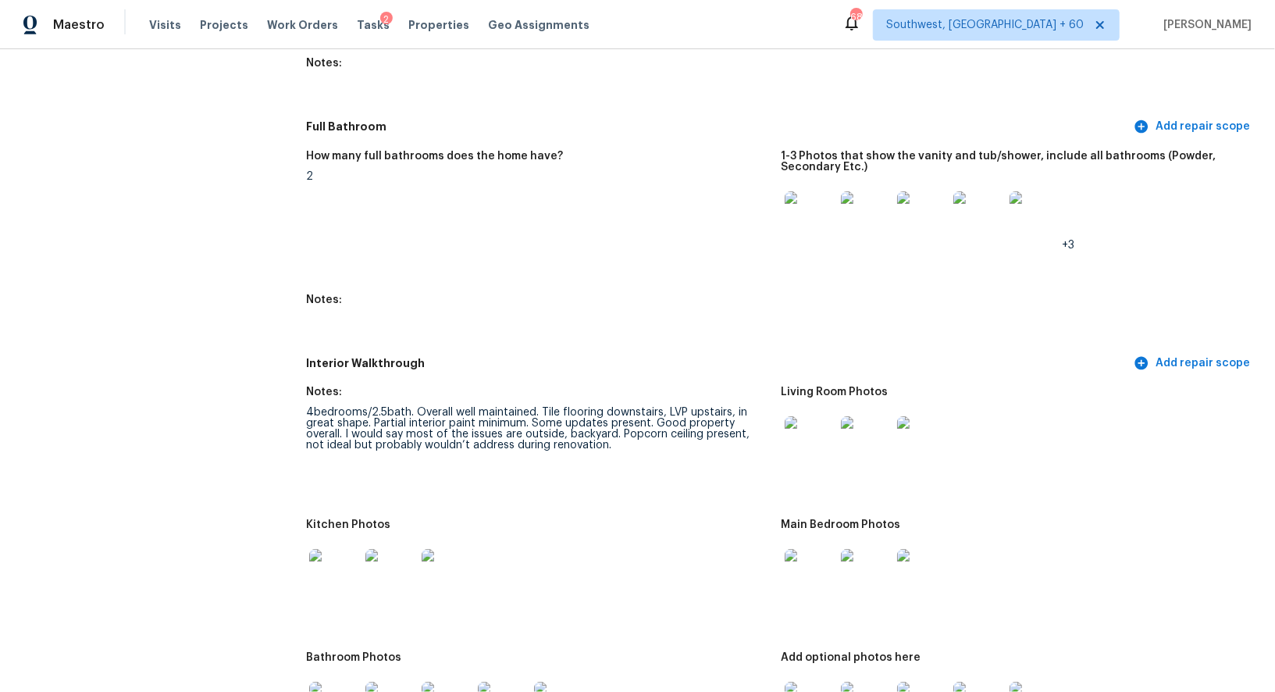
click at [580, 328] on figure "Notes:" at bounding box center [543, 316] width 475 height 45
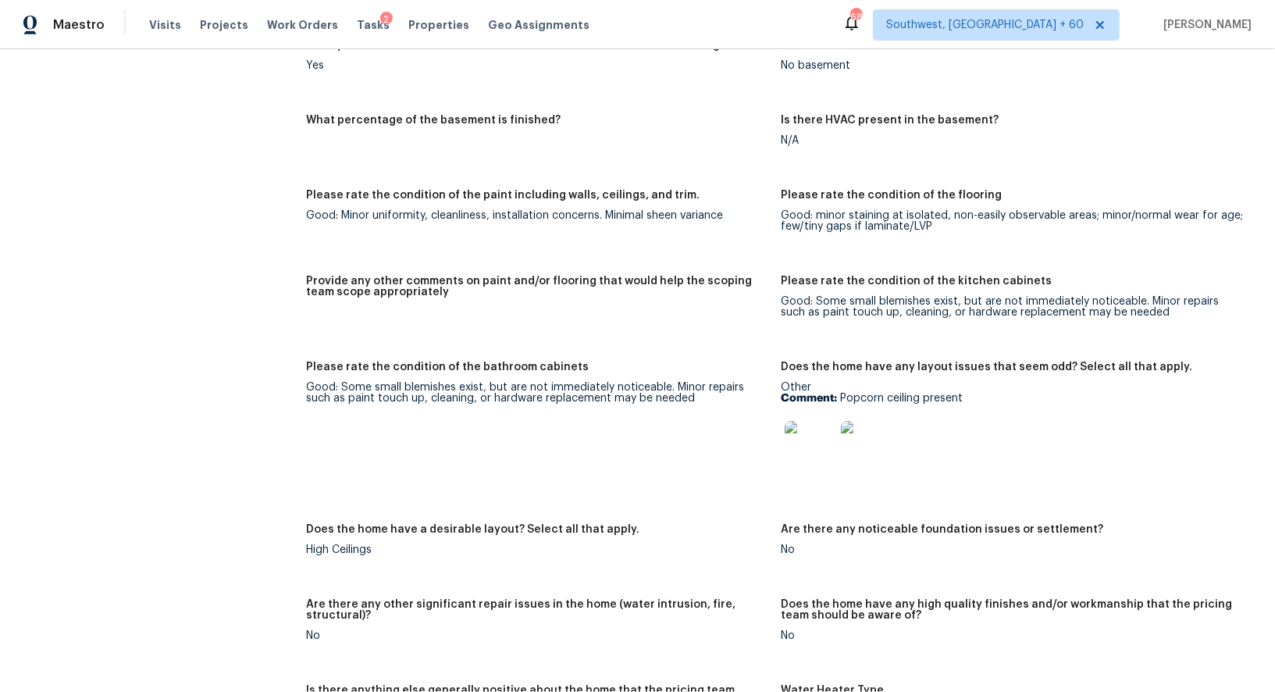
scroll to position [2732, 0]
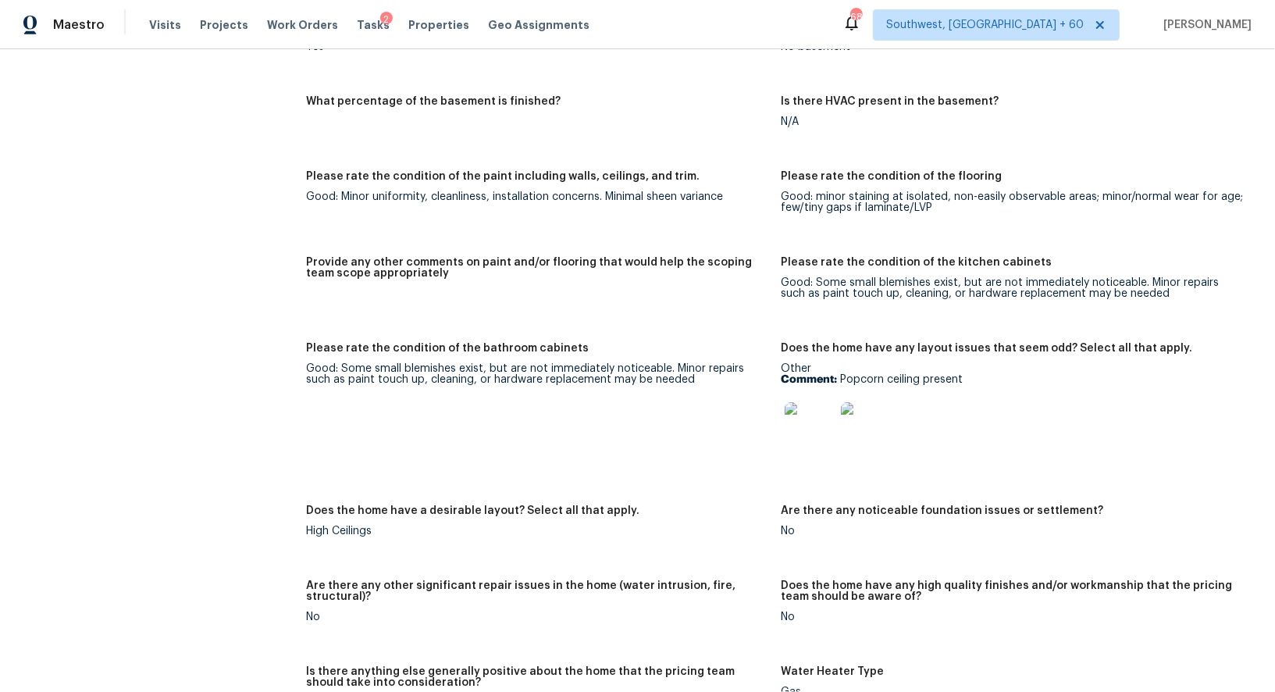
click at [797, 439] on img at bounding box center [809, 427] width 50 height 50
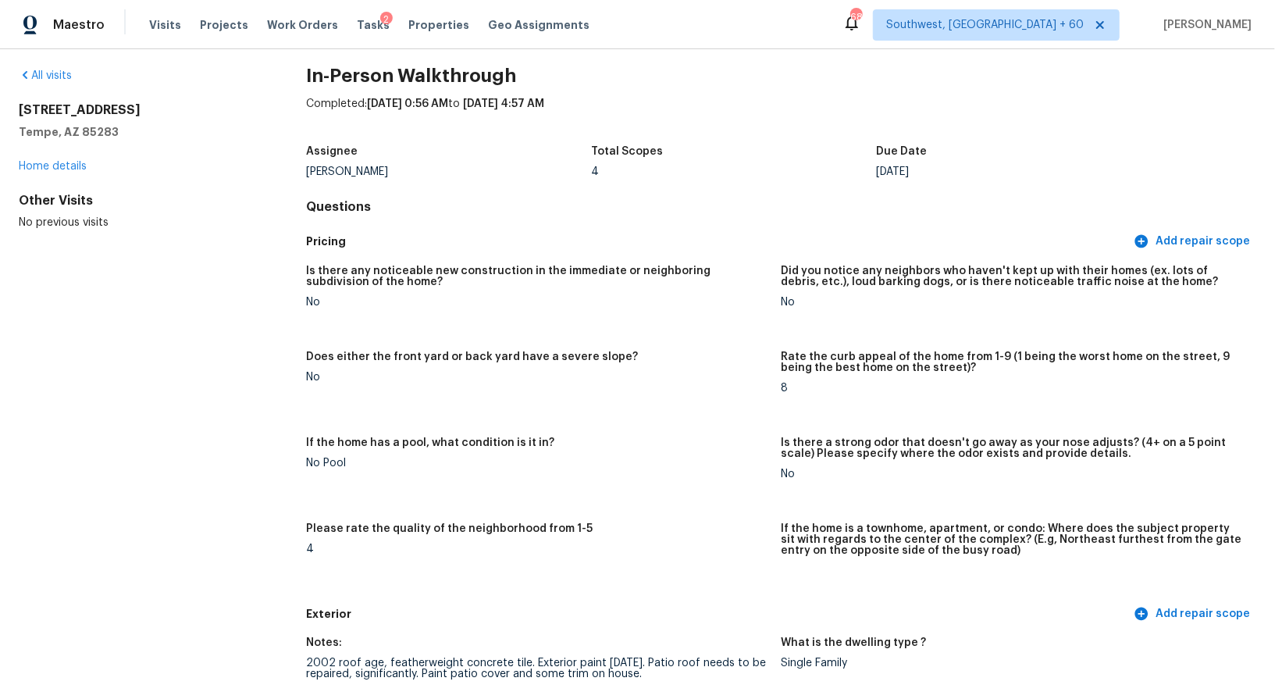
scroll to position [0, 0]
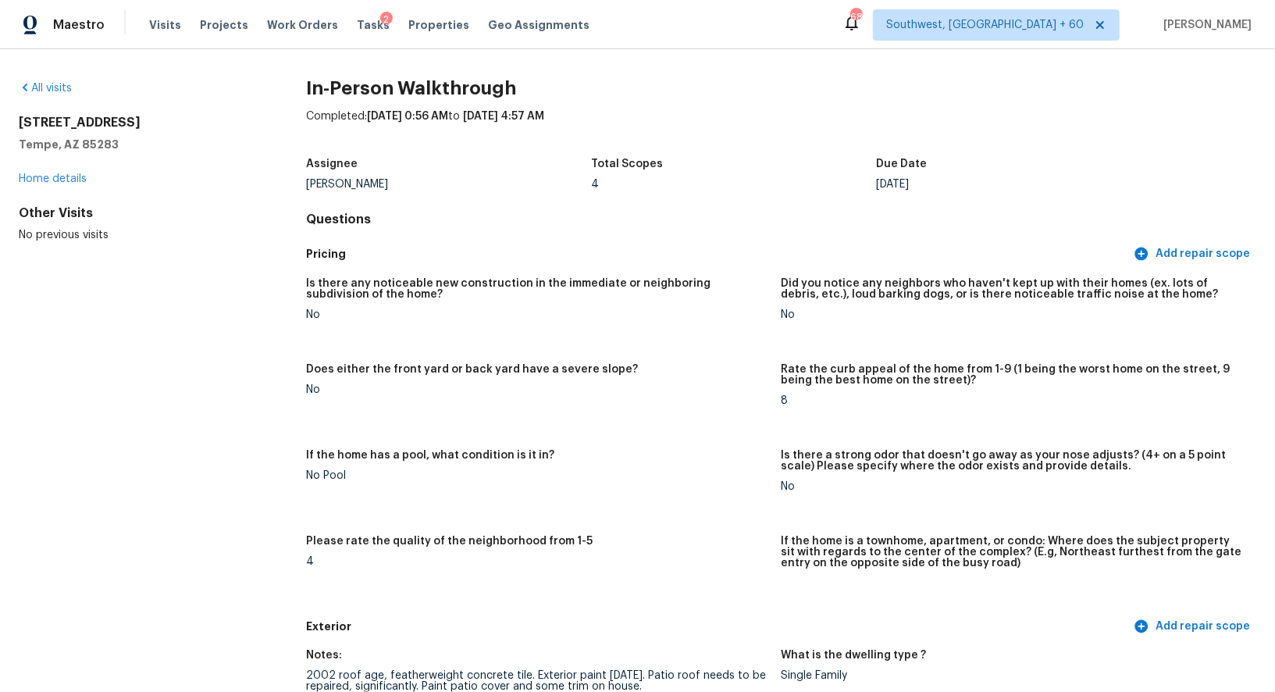
click at [48, 80] on div "All visits" at bounding box center [137, 88] width 237 height 16
click at [55, 86] on link "All visits" at bounding box center [45, 88] width 53 height 11
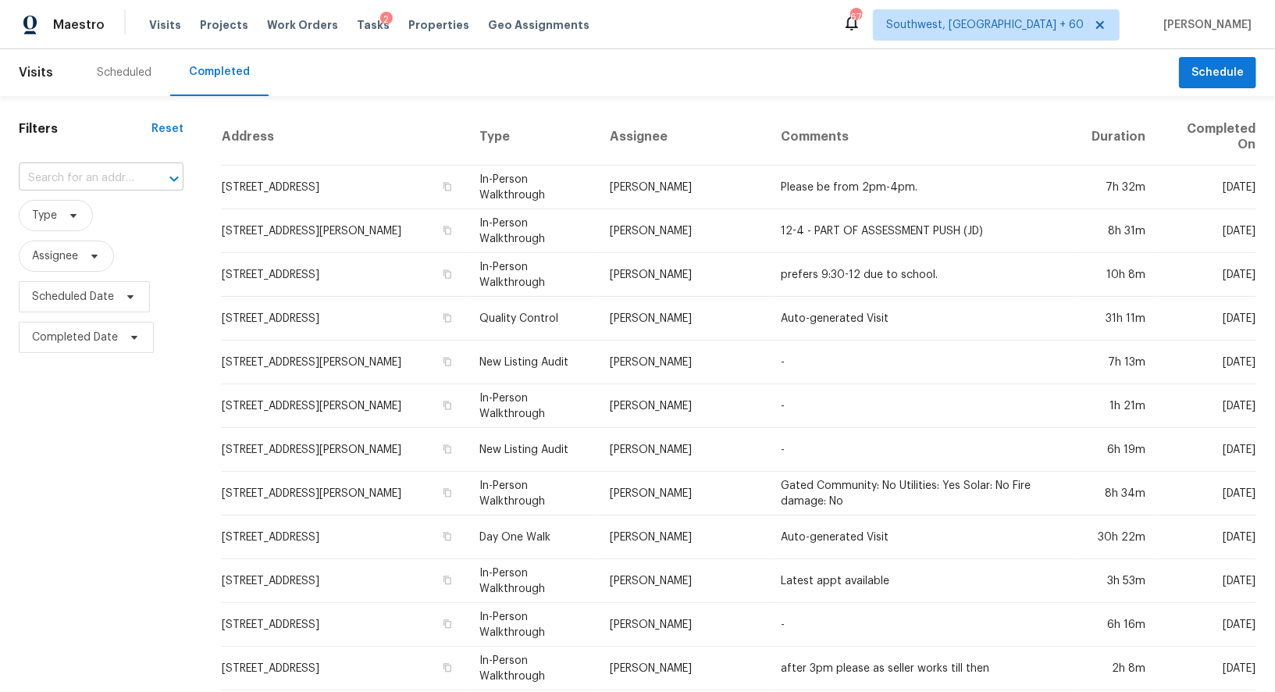
click at [90, 173] on input "text" at bounding box center [79, 178] width 121 height 24
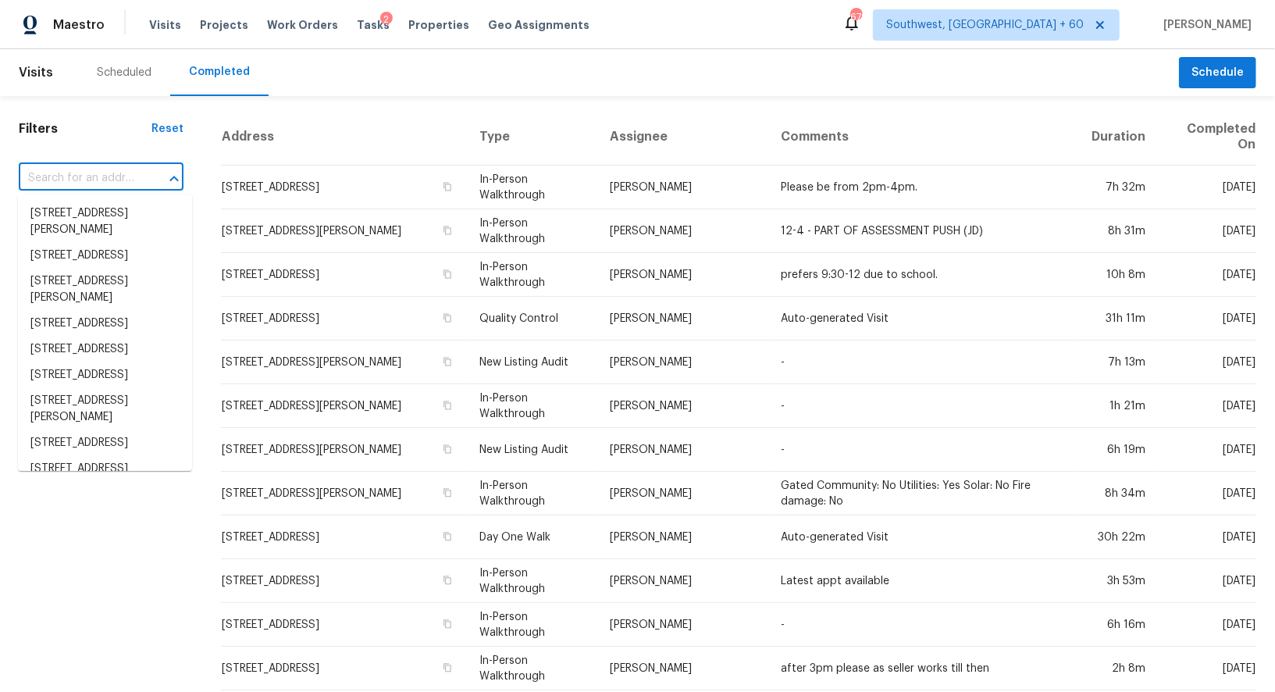
paste input "9101 E Wood Dr, Scottsdale, AZ 85260"
type input "9101 E Wood Dr, Scottsdale, AZ 85260"
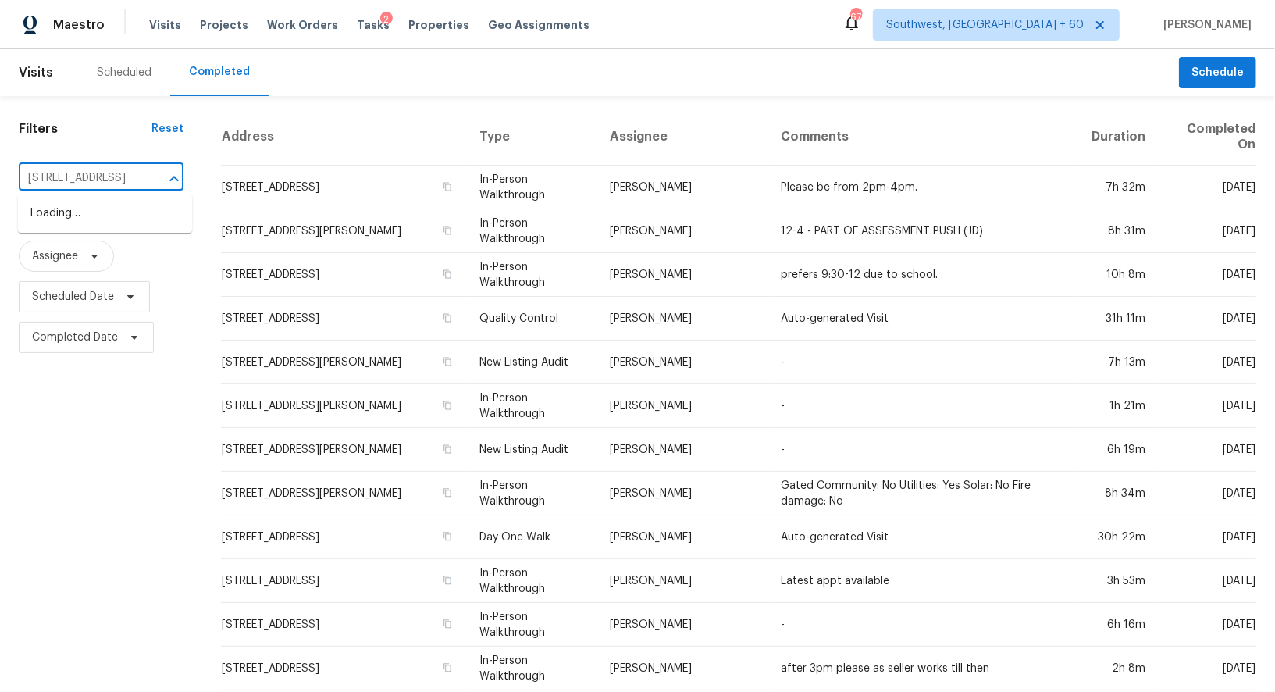
scroll to position [0, 73]
click at [108, 226] on li "9101 E Wood Dr, Scottsdale, AZ 85260" at bounding box center [105, 214] width 174 height 26
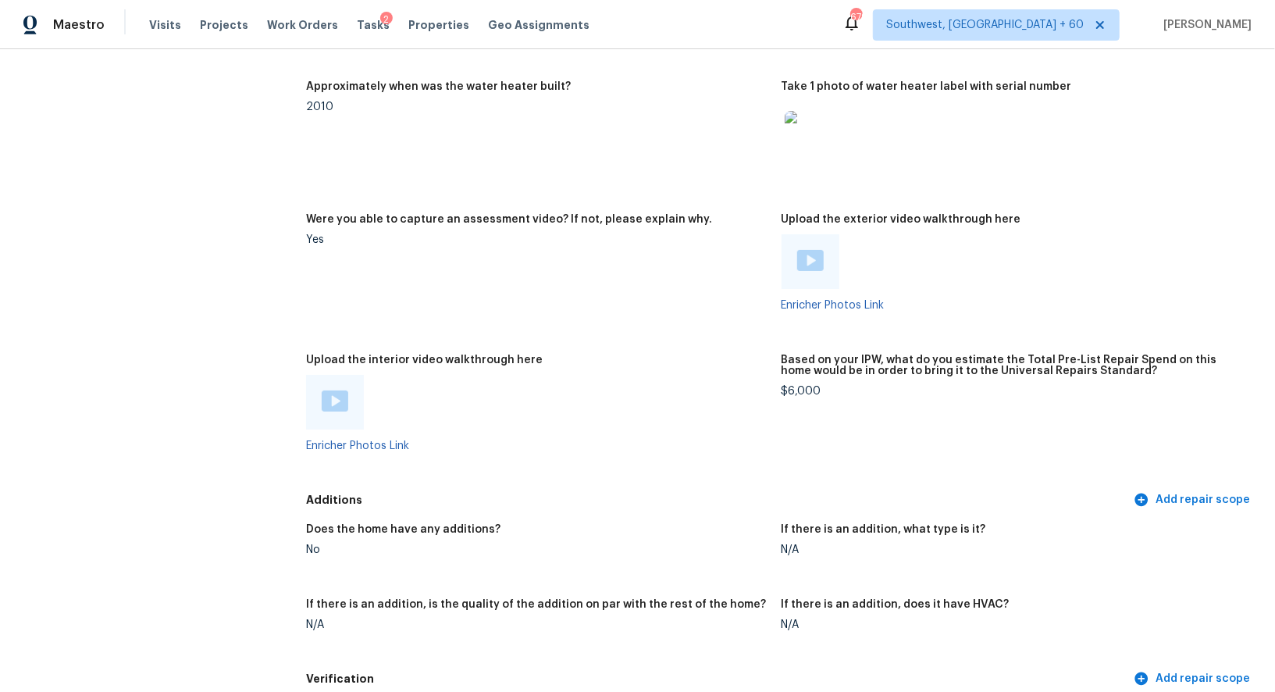
scroll to position [3548, 0]
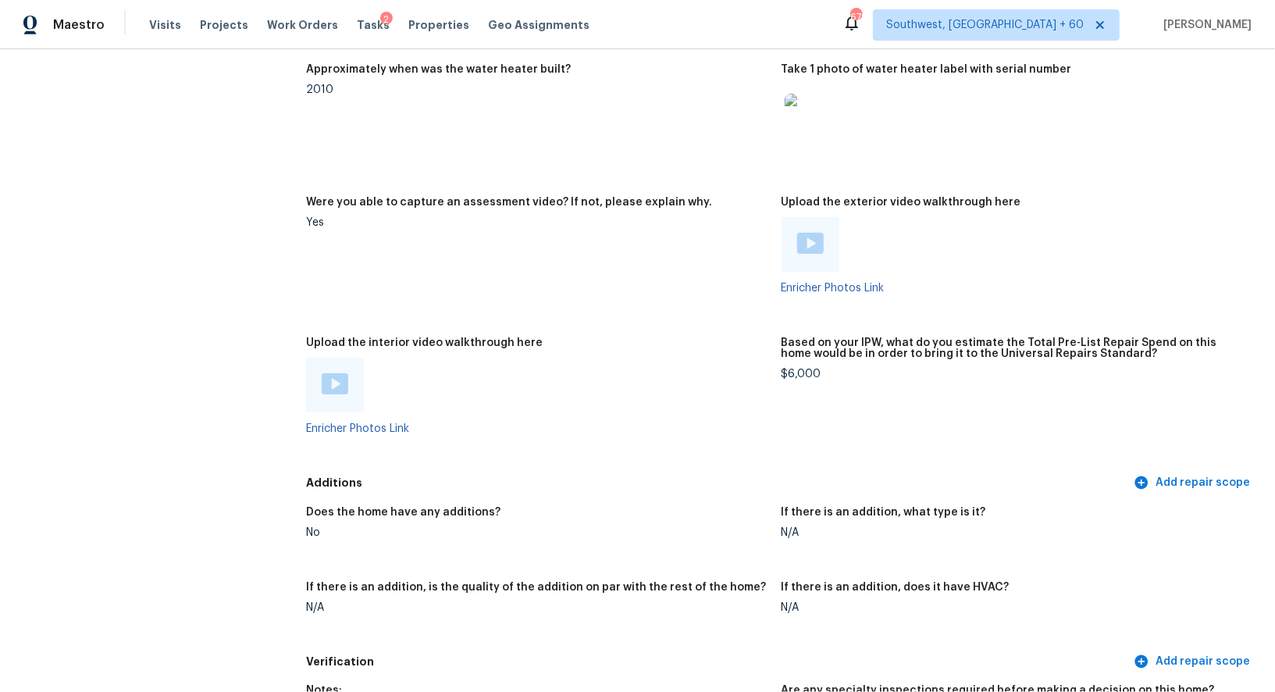
click at [814, 233] on img at bounding box center [810, 243] width 27 height 21
click at [354, 361] on div at bounding box center [335, 384] width 58 height 55
click at [333, 373] on img at bounding box center [335, 383] width 27 height 21
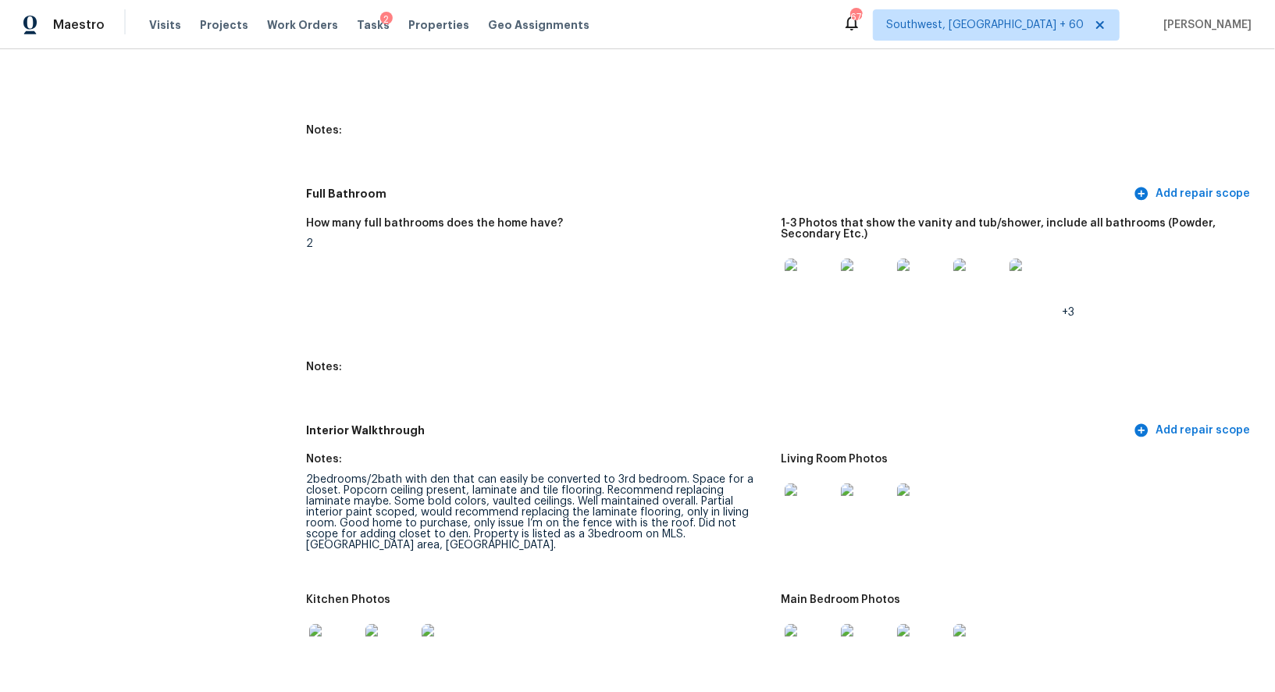
scroll to position [2023, 0]
click at [854, 500] on img at bounding box center [866, 507] width 50 height 50
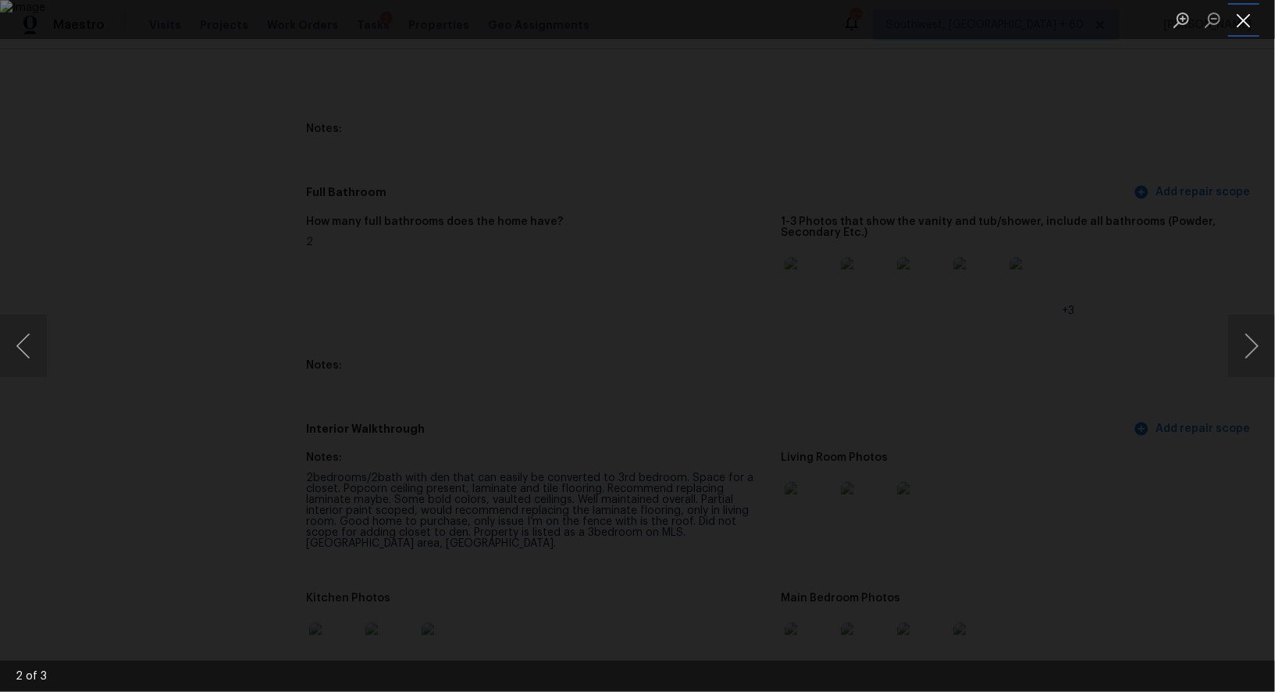
click at [1252, 11] on button "Close lightbox" at bounding box center [1243, 19] width 31 height 27
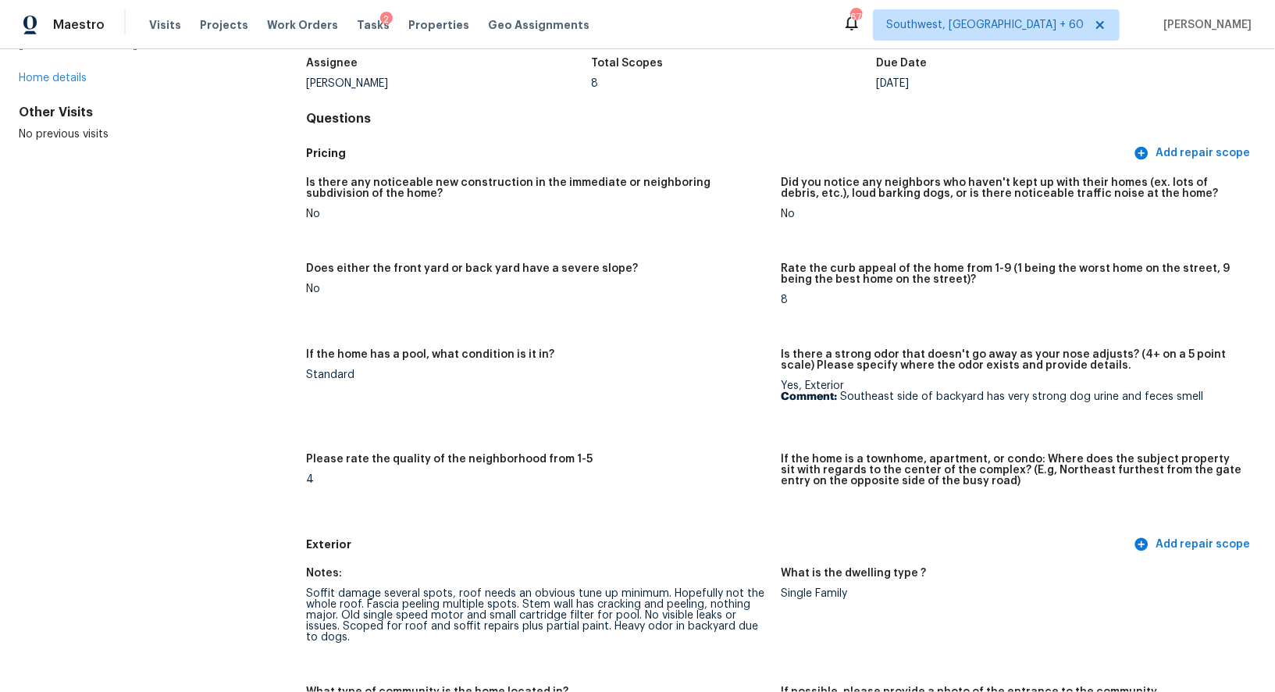
scroll to position [0, 0]
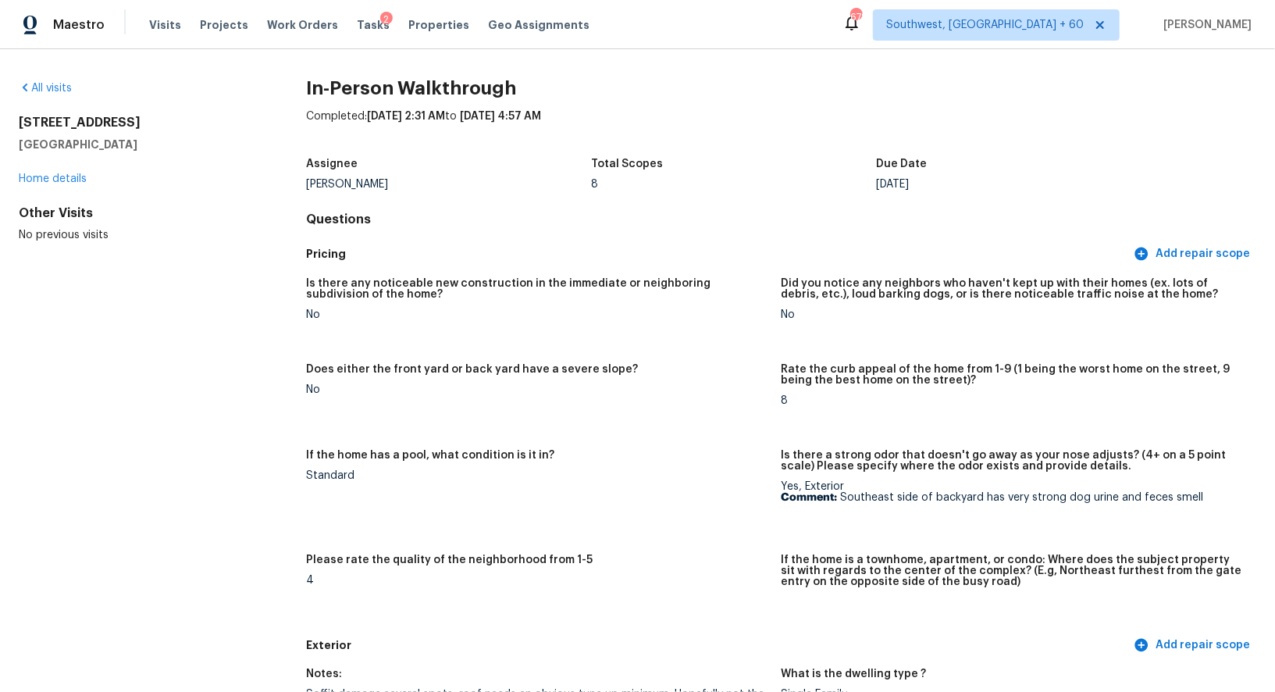
click at [52, 94] on div "All visits" at bounding box center [137, 88] width 237 height 16
click at [60, 92] on link "All visits" at bounding box center [45, 88] width 53 height 11
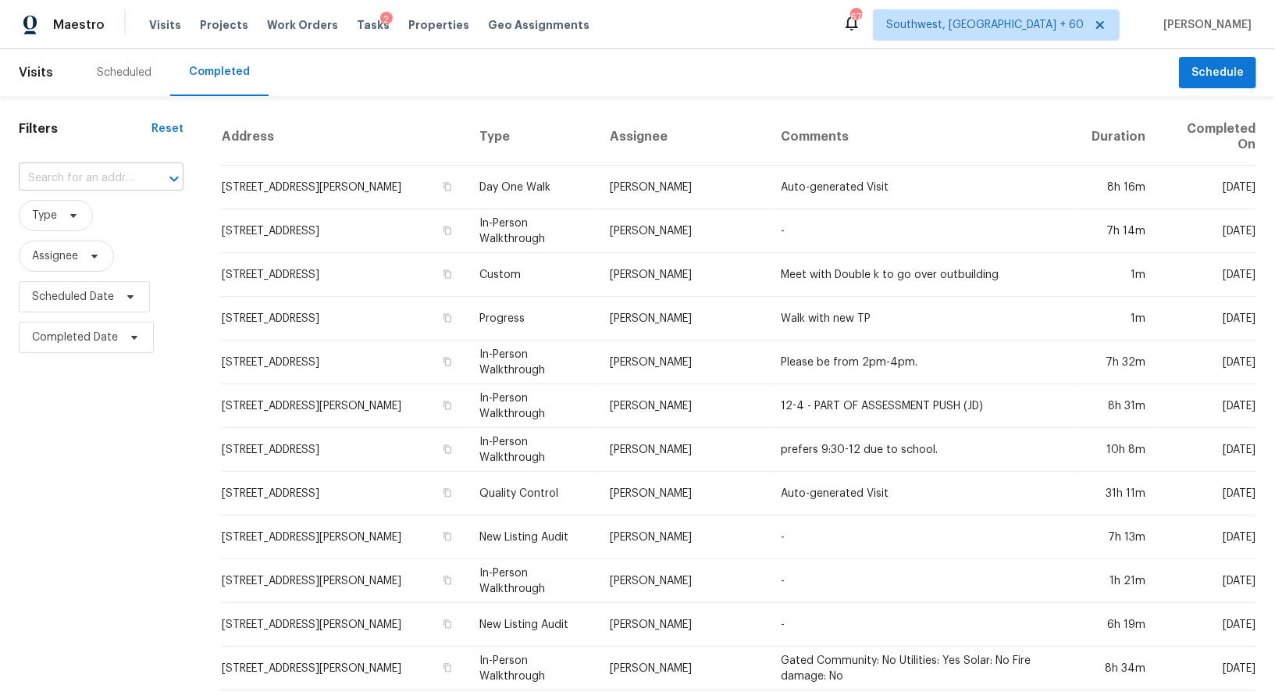
click at [97, 166] on input "text" at bounding box center [79, 178] width 121 height 24
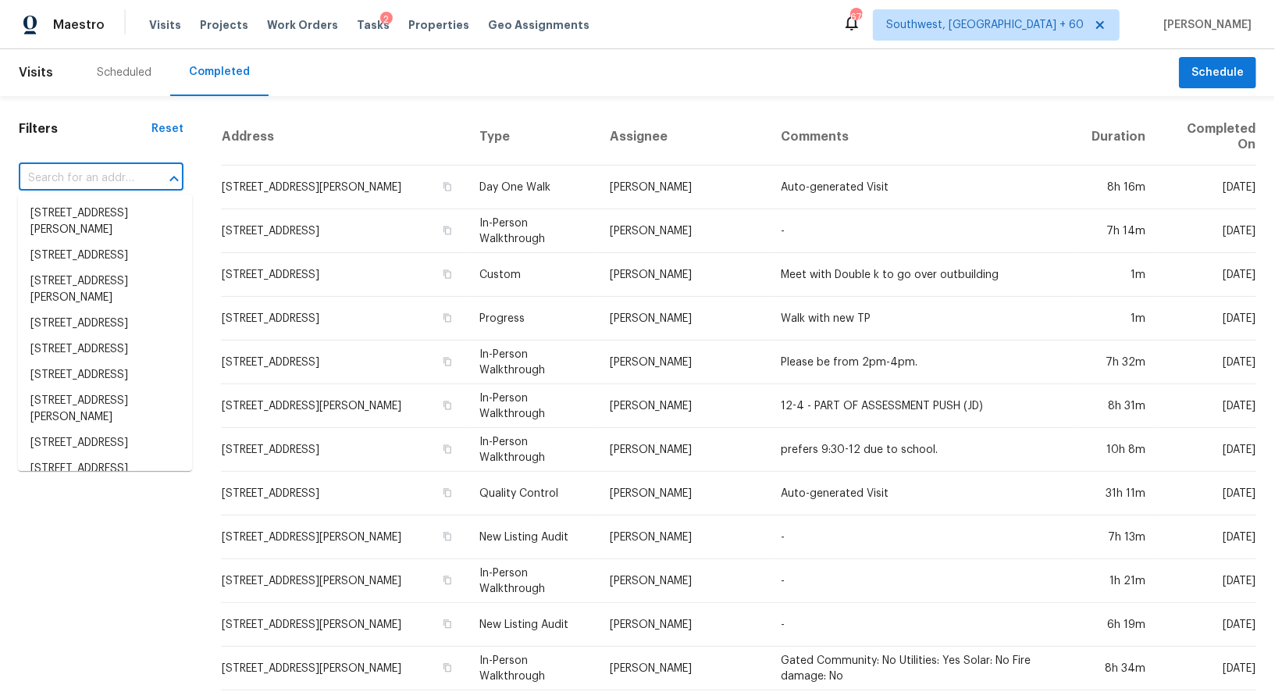
paste input "[STREET_ADDRESS][PERSON_NAME]"
type input "[STREET_ADDRESS][PERSON_NAME]"
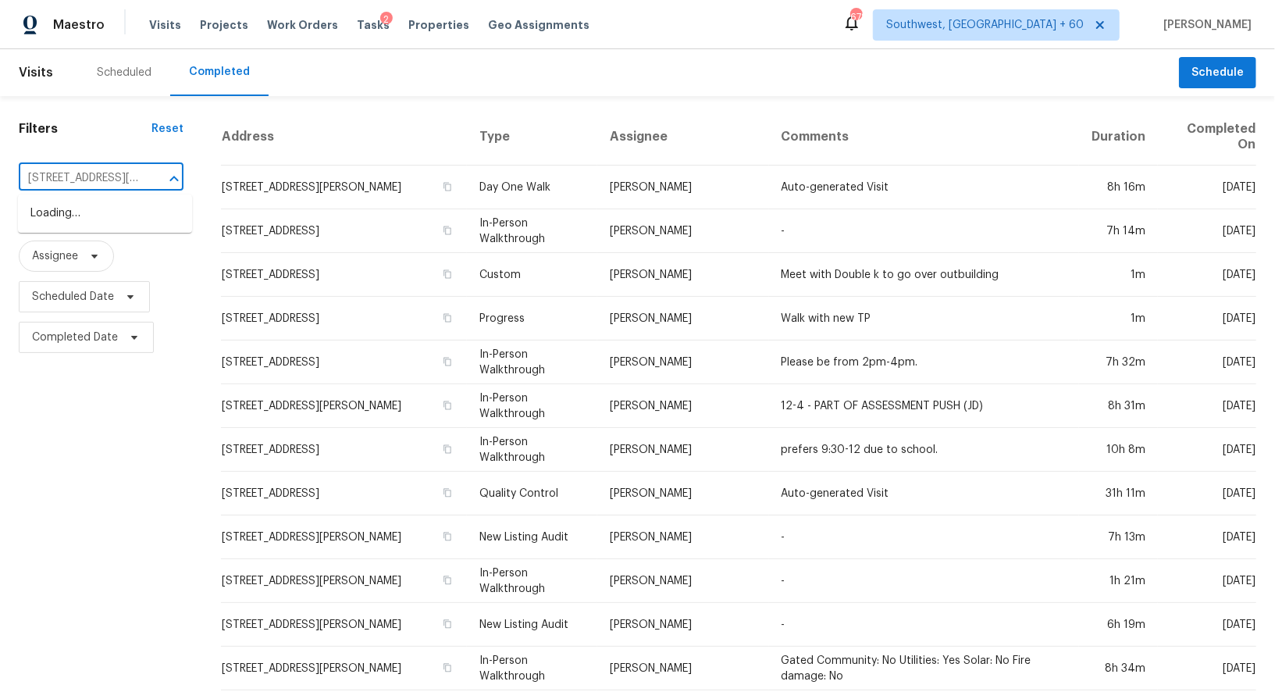
scroll to position [0, 130]
click at [103, 212] on li "[STREET_ADDRESS][PERSON_NAME]" at bounding box center [105, 222] width 174 height 42
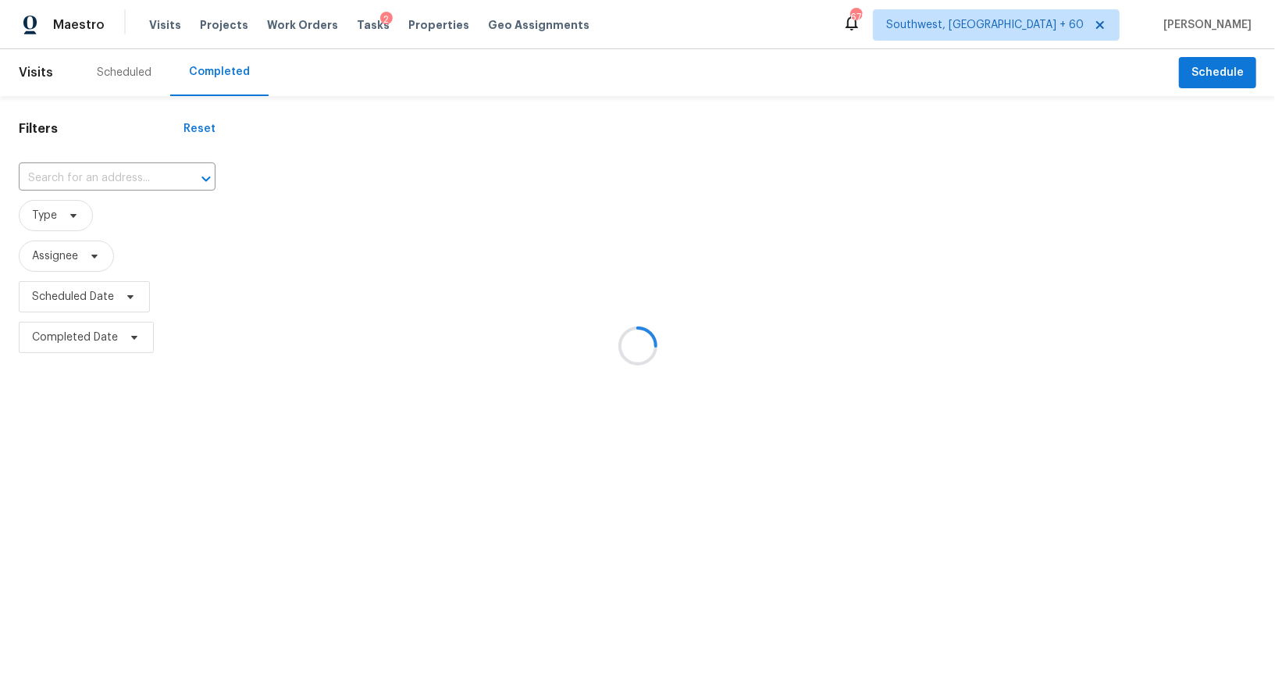
type input "[STREET_ADDRESS][PERSON_NAME]"
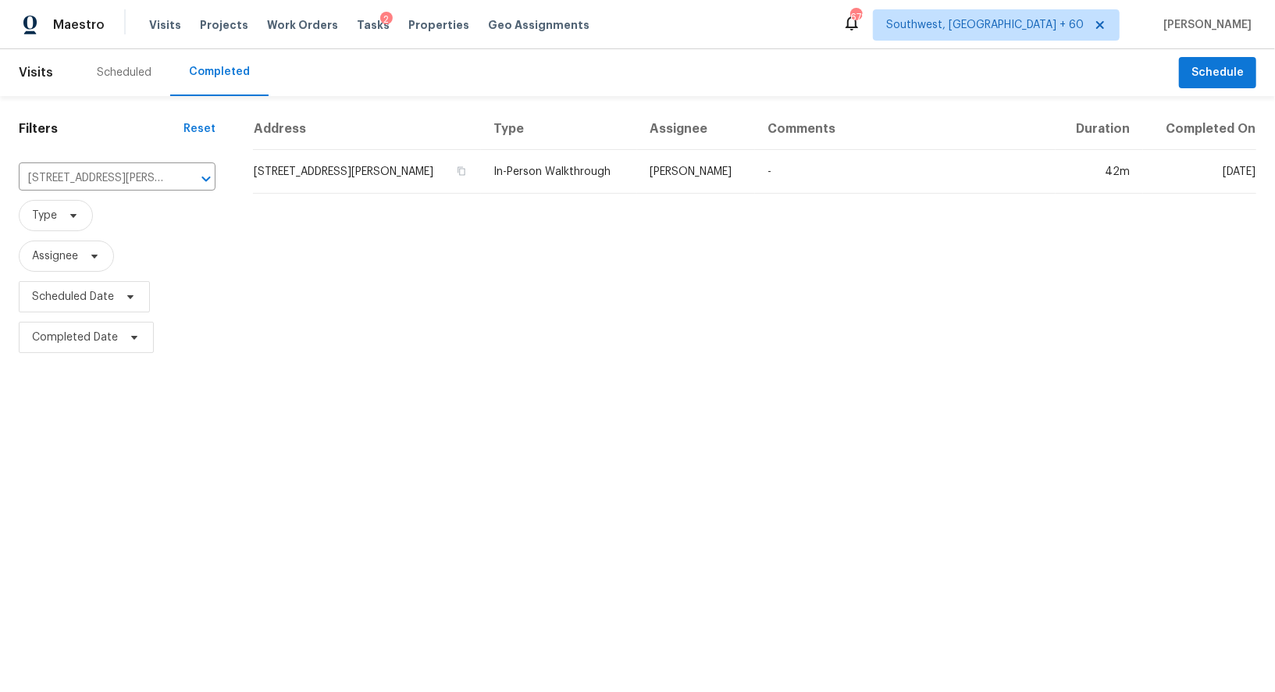
click at [325, 173] on td "[STREET_ADDRESS][PERSON_NAME]" at bounding box center [367, 172] width 228 height 44
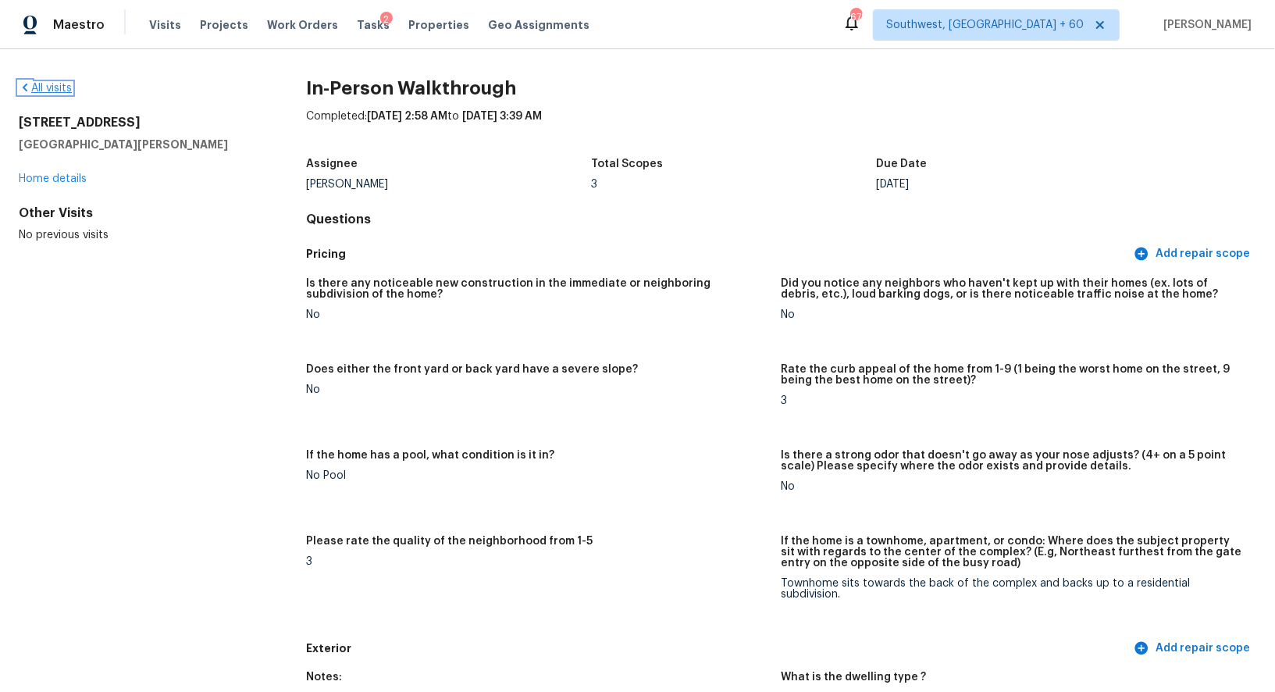
click at [55, 90] on link "All visits" at bounding box center [45, 88] width 53 height 11
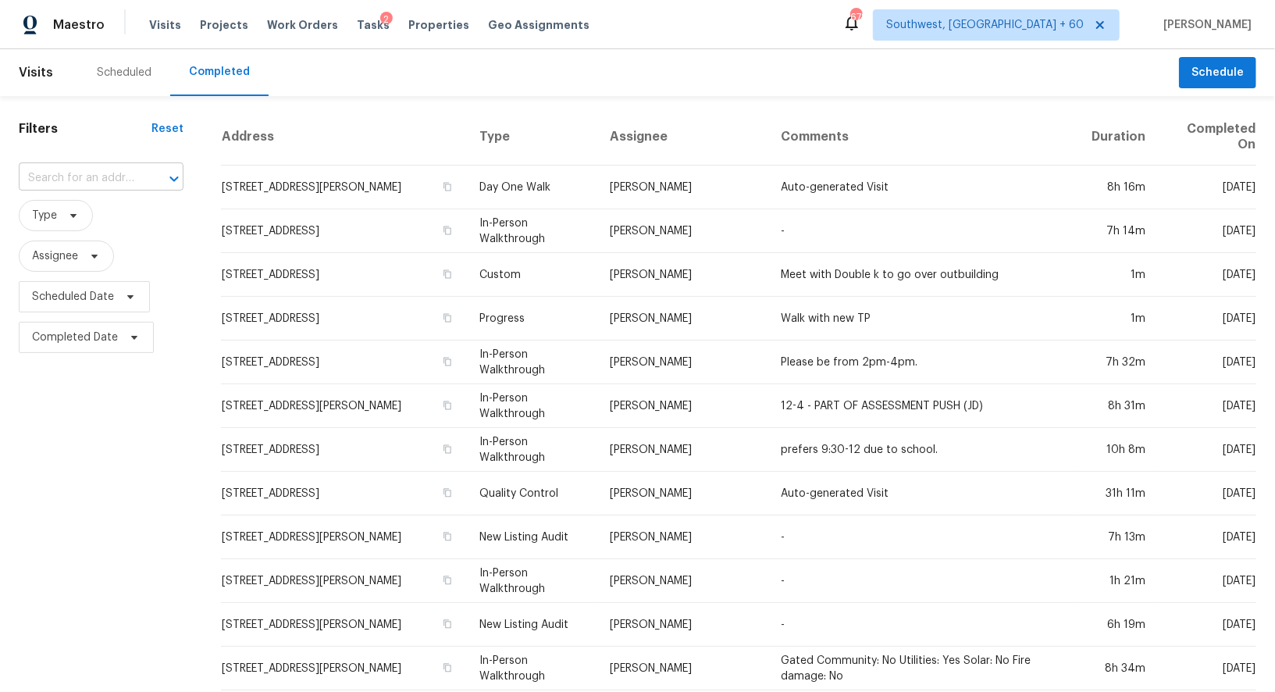
click at [119, 168] on input "text" at bounding box center [79, 178] width 121 height 24
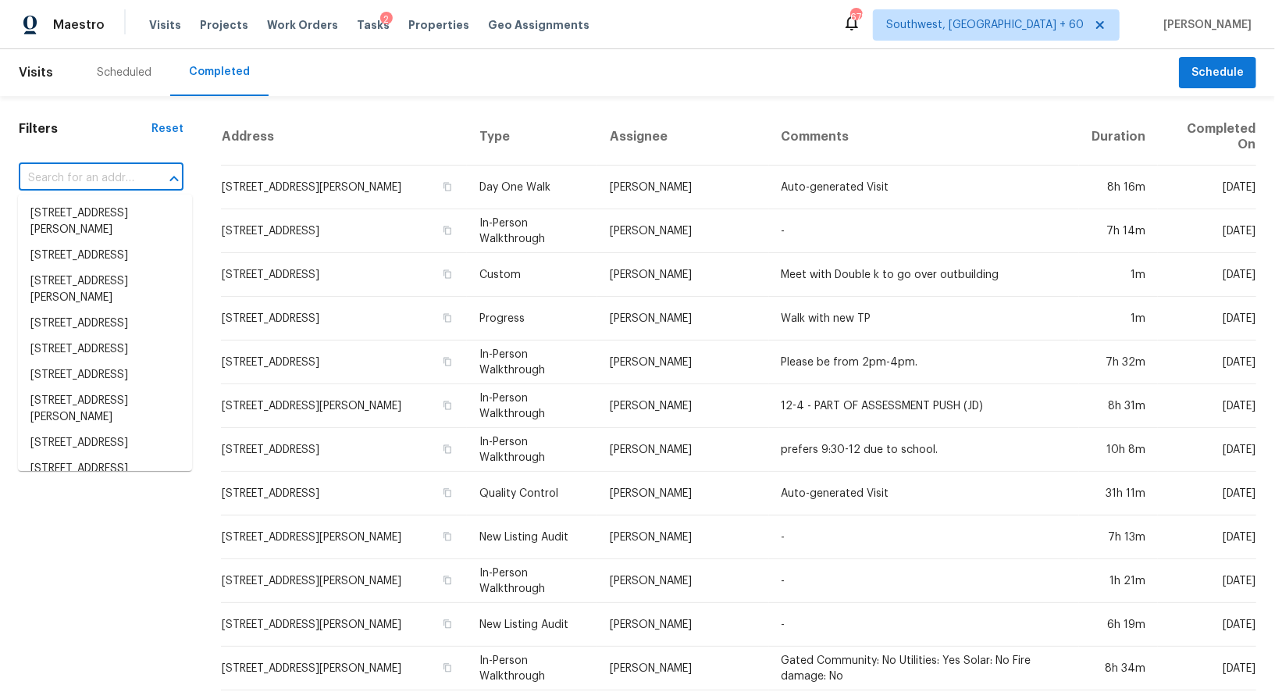
paste input "3411 W Frankfurt Dr, Chandler, AZ 85226"
type input "3411 W Frankfurt Dr, Chandler, AZ 85226"
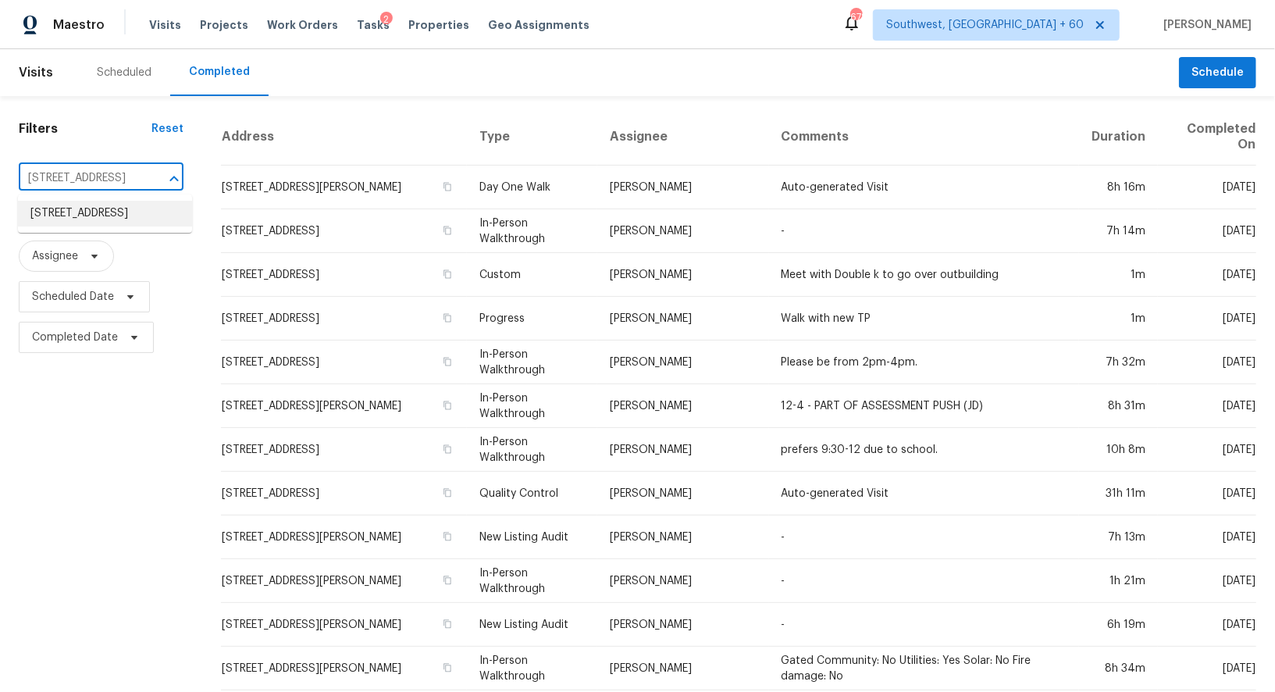
click at [116, 224] on li "3411 W Frankfurt Dr, Chandler, AZ 85226" at bounding box center [105, 214] width 174 height 26
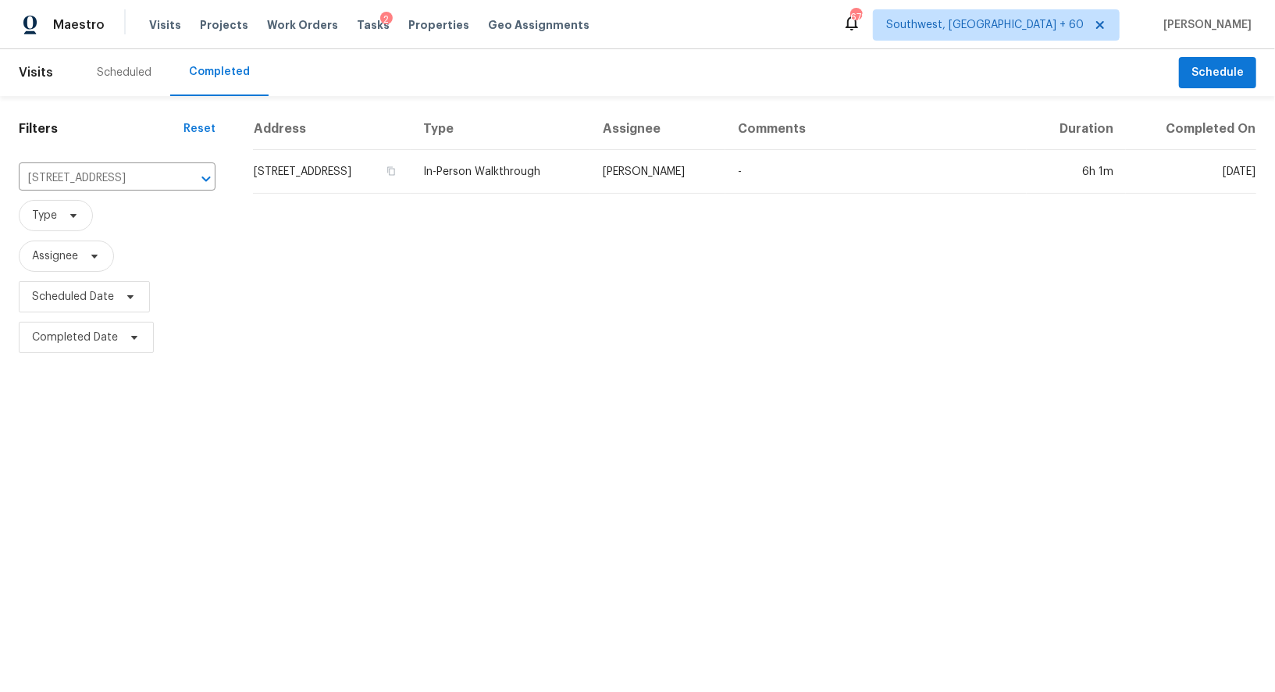
click at [374, 194] on div "Address Type Assignee Comments Duration Completed On 3411 W Frankfurt Dr, Chand…" at bounding box center [754, 232] width 1040 height 249
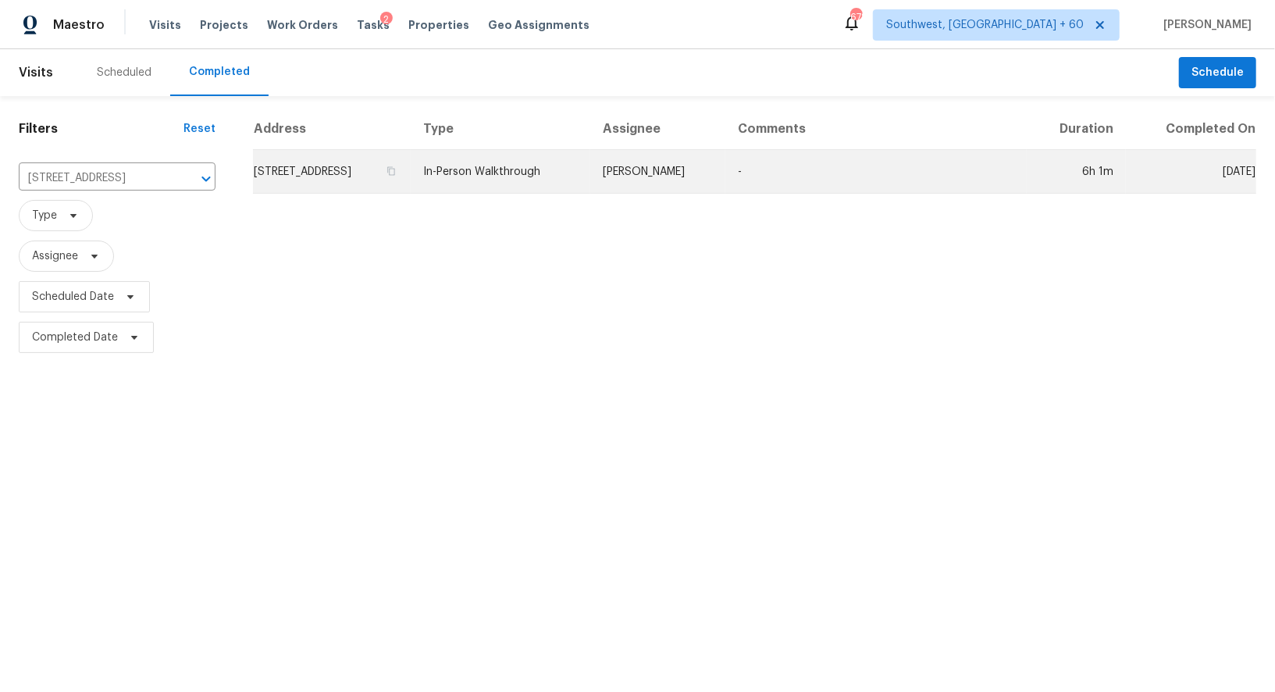
click at [376, 183] on td "3411 W Frankfurt Dr, Chandler, AZ 85226" at bounding box center [332, 172] width 158 height 44
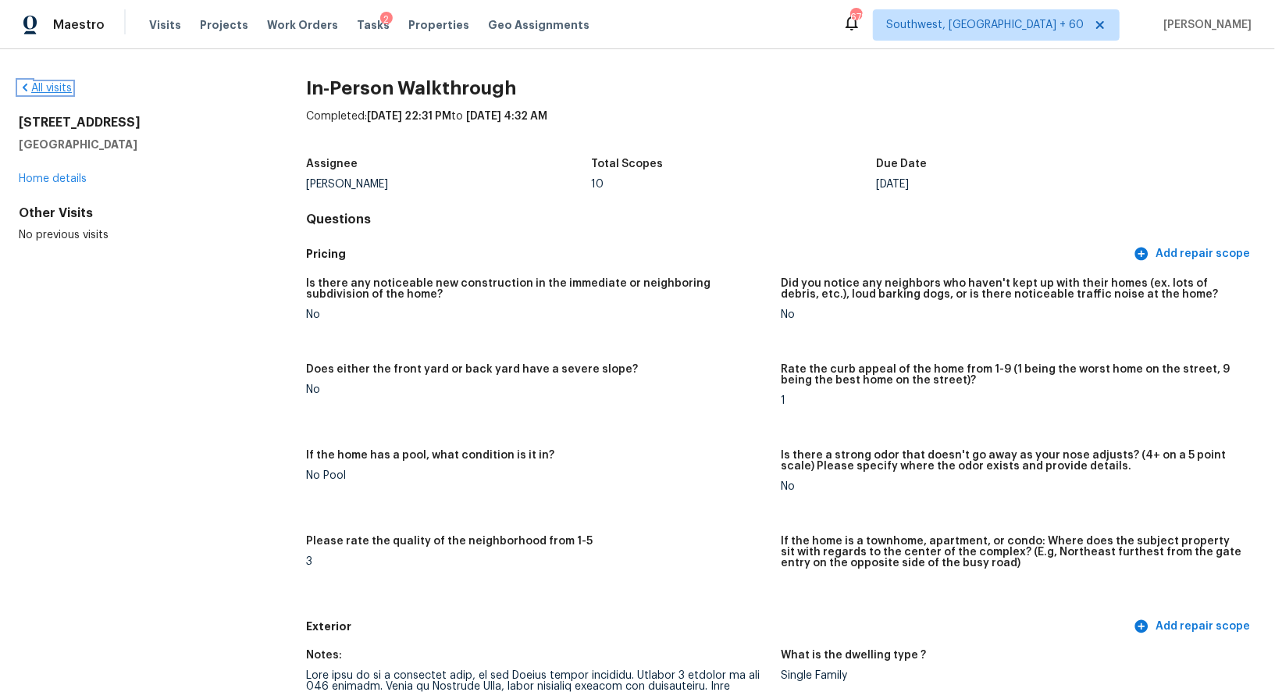
click at [52, 84] on link "All visits" at bounding box center [45, 88] width 53 height 11
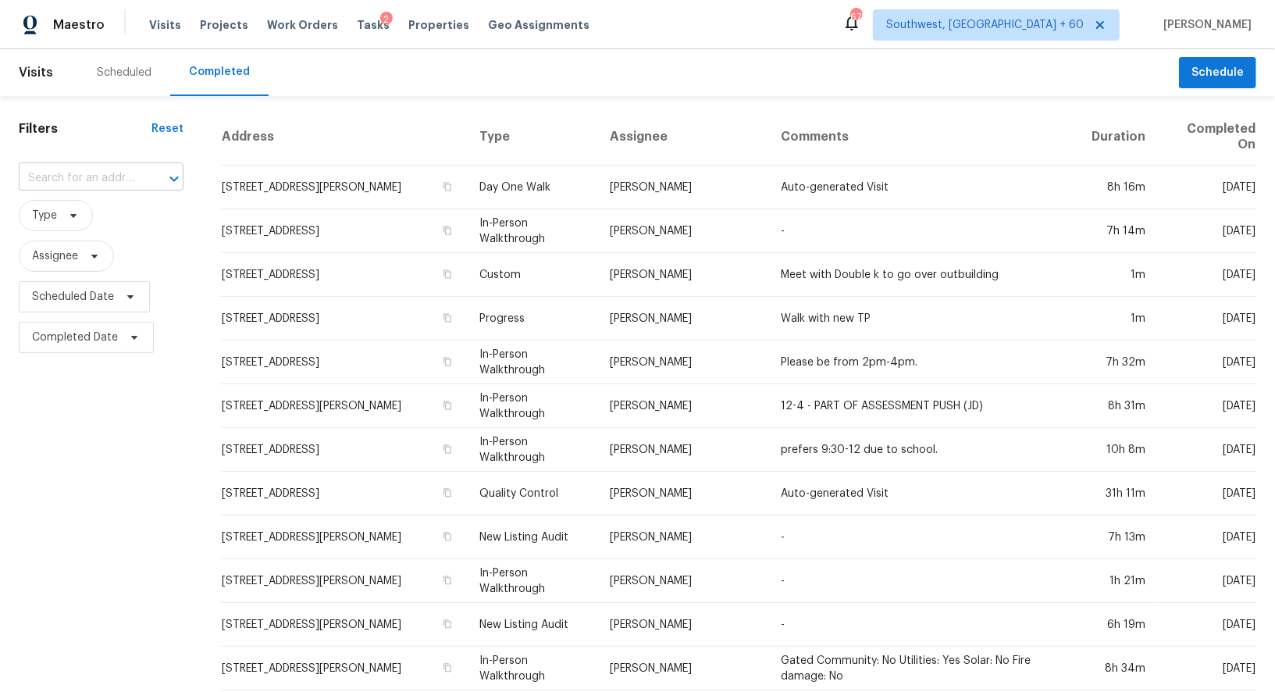
click at [117, 178] on input "text" at bounding box center [79, 178] width 121 height 24
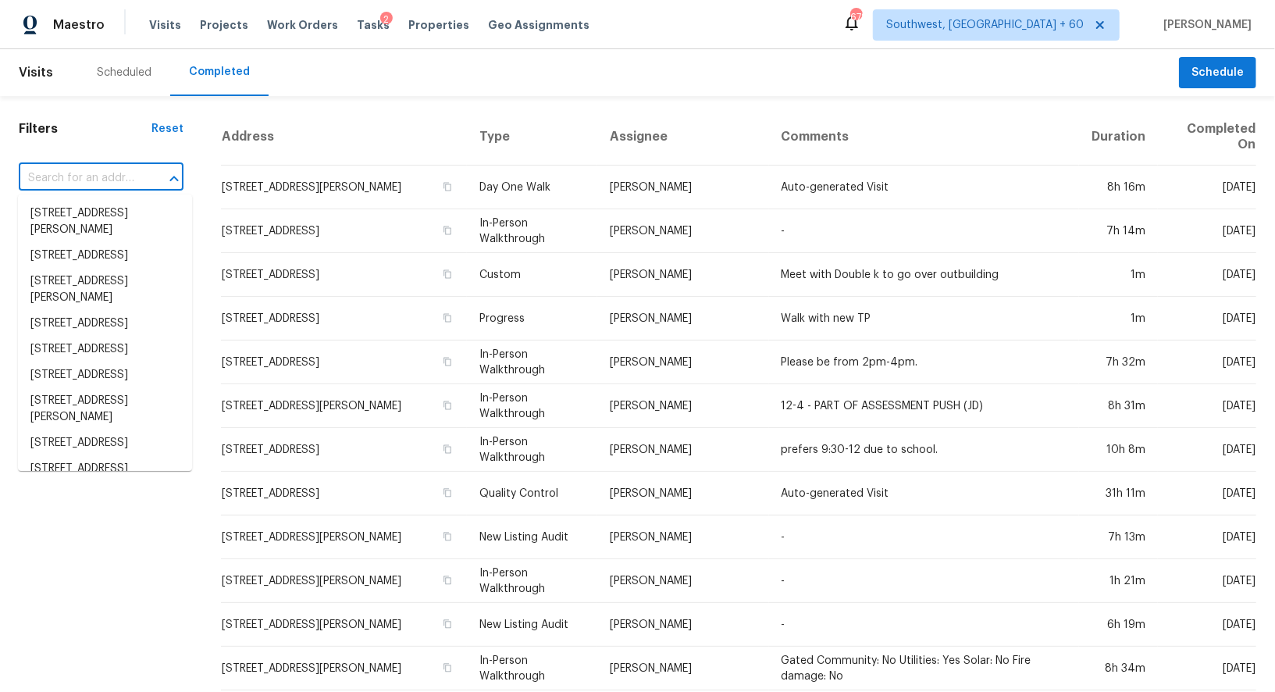
paste input "1705 Gaylord St Apt 103, Denver, CO 80206"
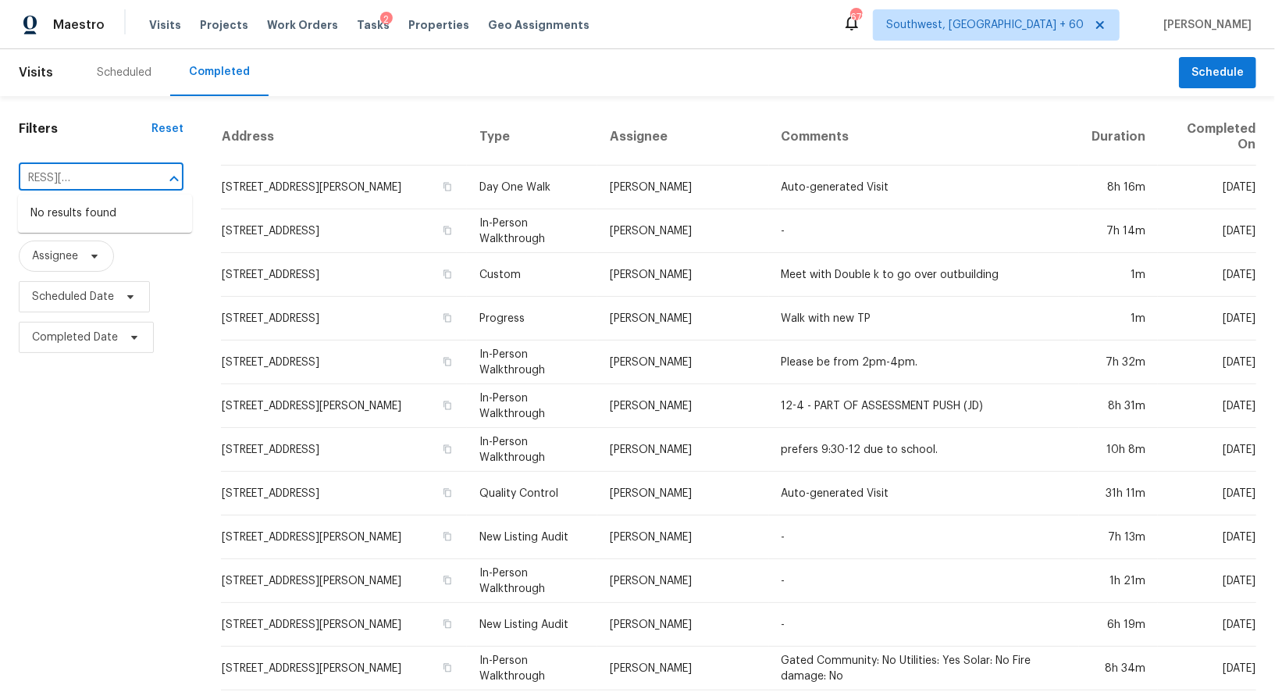
type input "1705 Gaylord St Apt 103, Denver, CO 80206"
click at [89, 181] on input "text" at bounding box center [79, 178] width 121 height 24
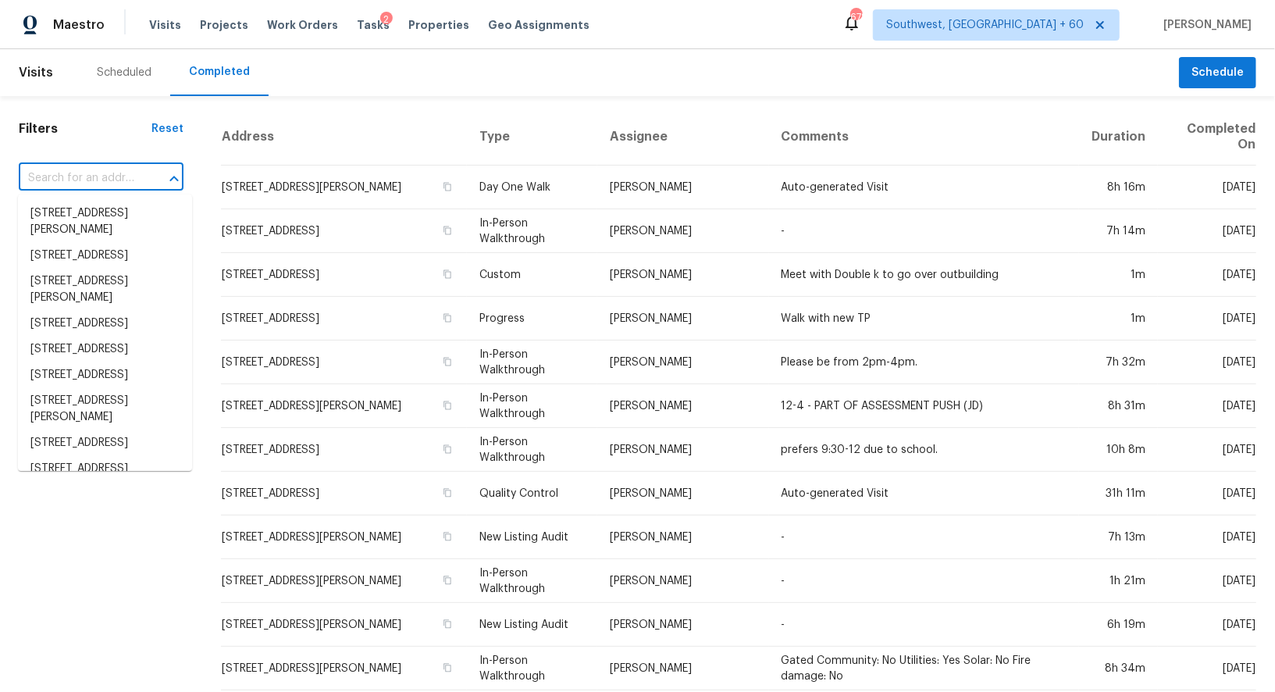
paste input "1705 Gaylord St Apt 103, Denver, CO 80206"
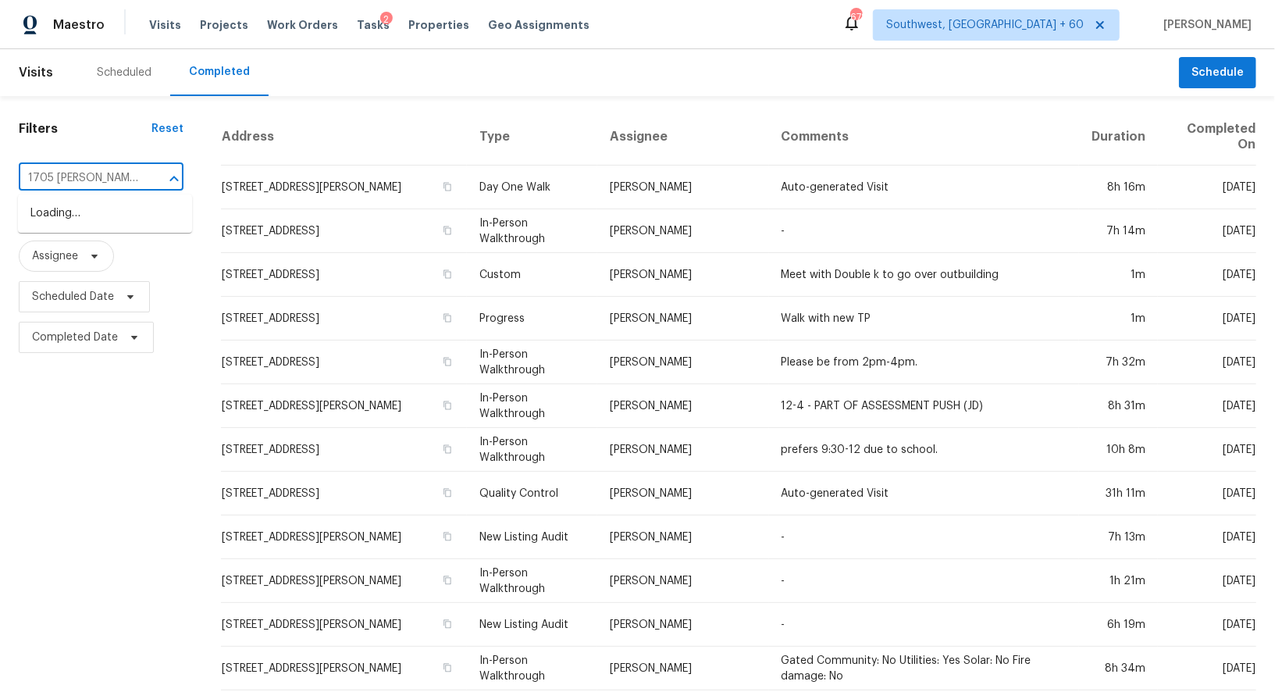
type input "1705 Gaylord"
click at [119, 226] on li "1705 Gaylord St Apt 103, Denver, CO 80206" at bounding box center [105, 222] width 174 height 42
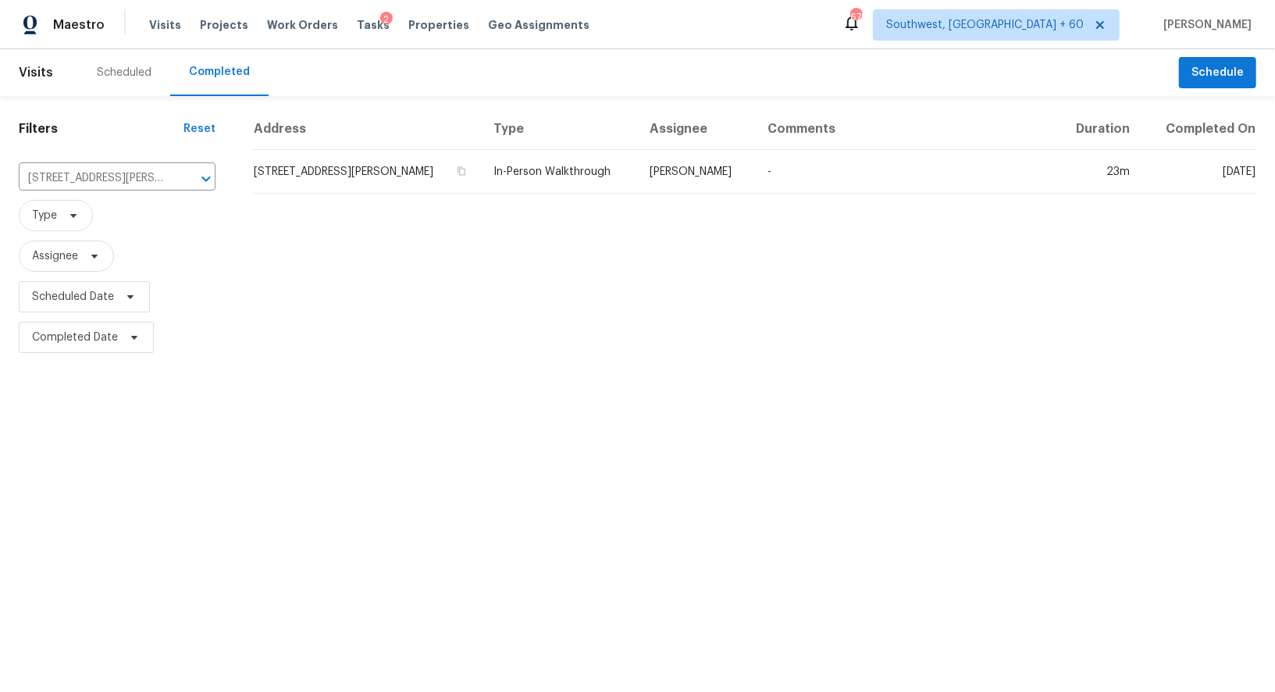
click at [382, 176] on td "1705 Gaylord St Apt 103, Denver, CO 80206" at bounding box center [367, 172] width 228 height 44
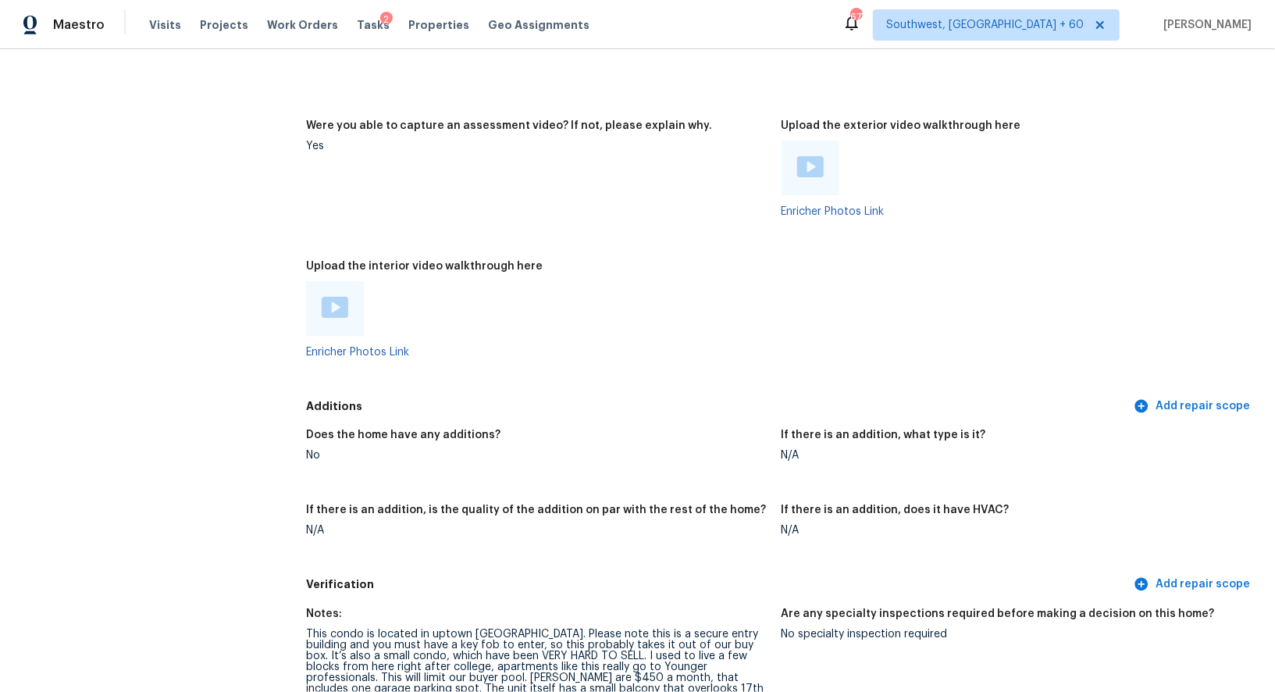
scroll to position [2956, 0]
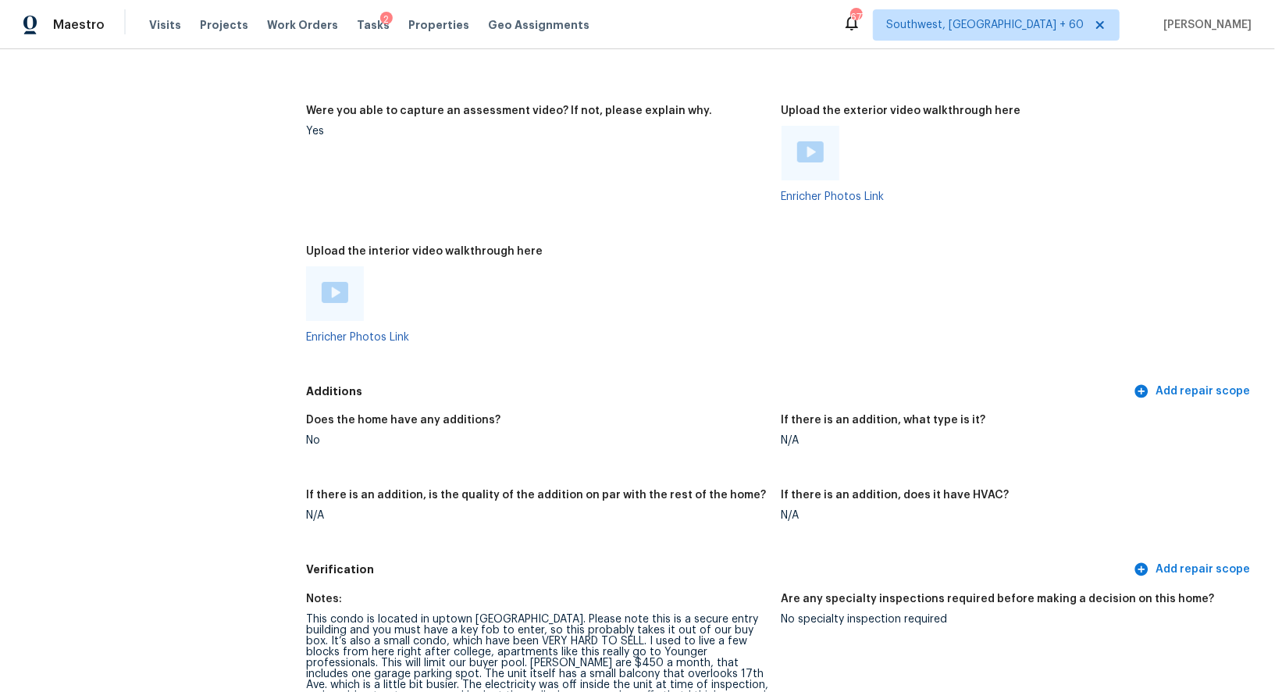
click at [812, 141] on img at bounding box center [810, 151] width 27 height 21
click at [332, 282] on img at bounding box center [335, 292] width 27 height 21
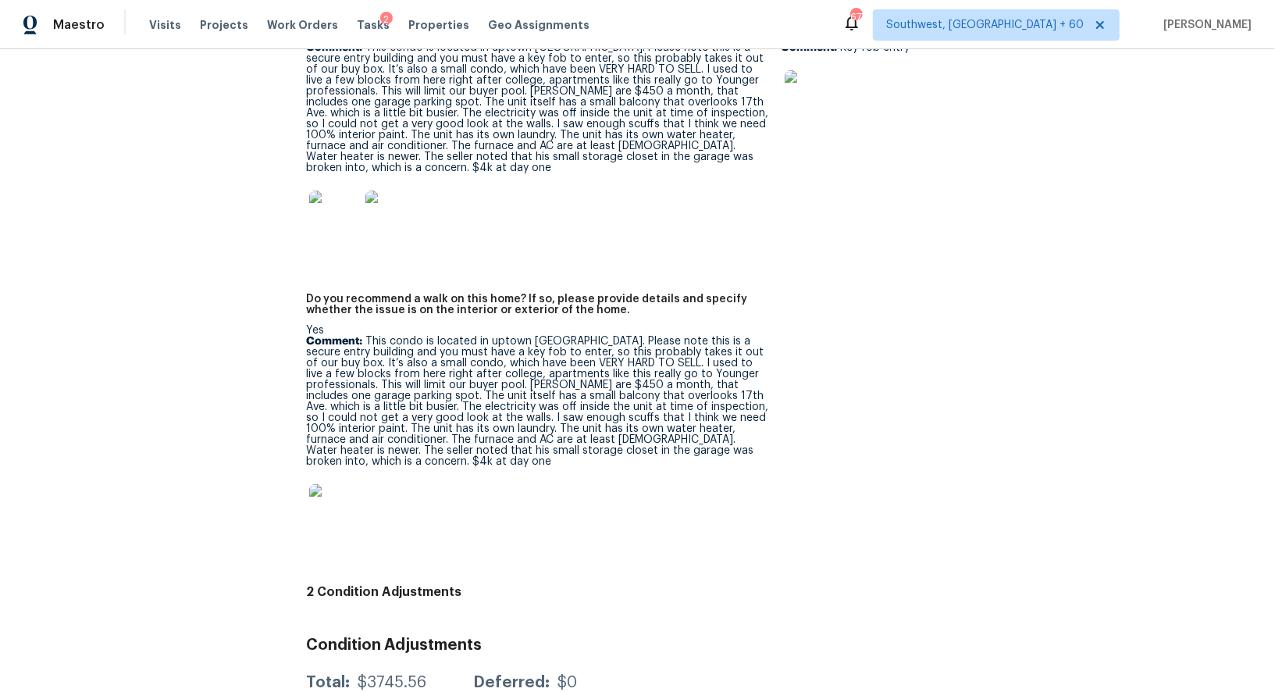
scroll to position [3748, 0]
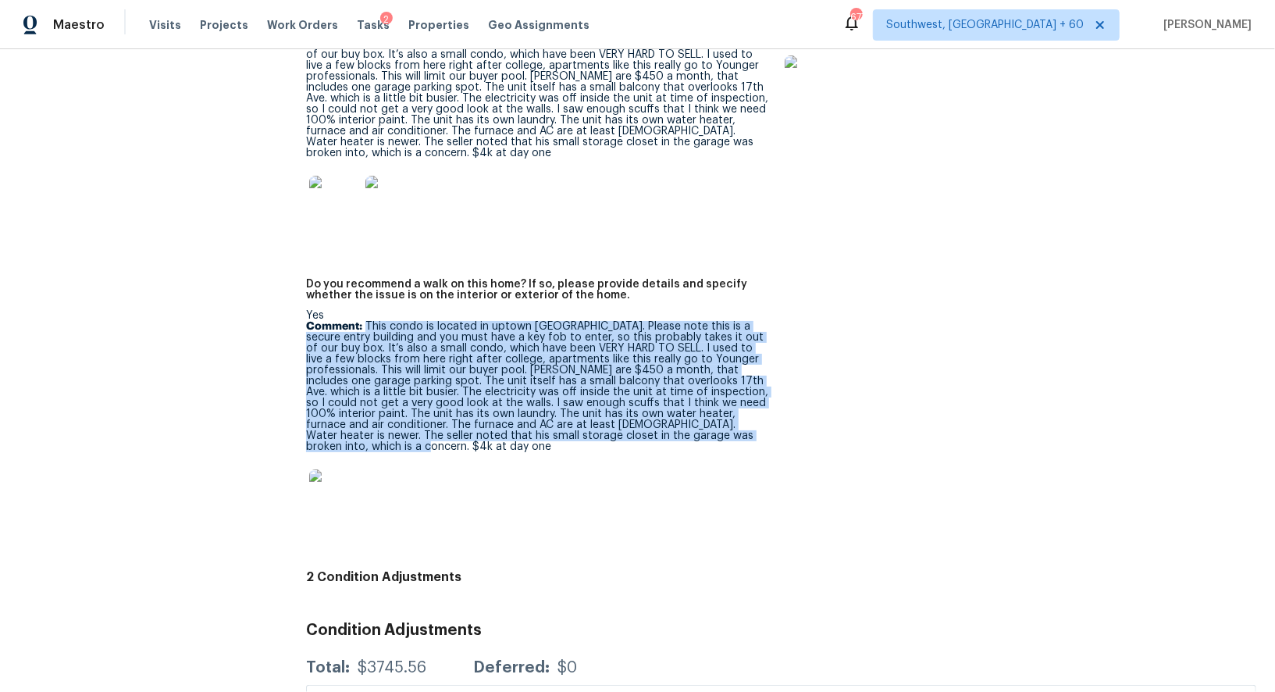
drag, startPoint x: 365, startPoint y: 281, endPoint x: 746, endPoint y: 395, distance: 397.6
click at [746, 395] on p "Comment: This condo is located in uptown Denver. Please note this is a secure e…" at bounding box center [537, 386] width 462 height 131
copy p "This condo is located in uptown Denver. Please note this is a secure entry buil…"
click at [566, 460] on div at bounding box center [537, 494] width 462 height 69
drag, startPoint x: 366, startPoint y: 276, endPoint x: 663, endPoint y: 400, distance: 321.9
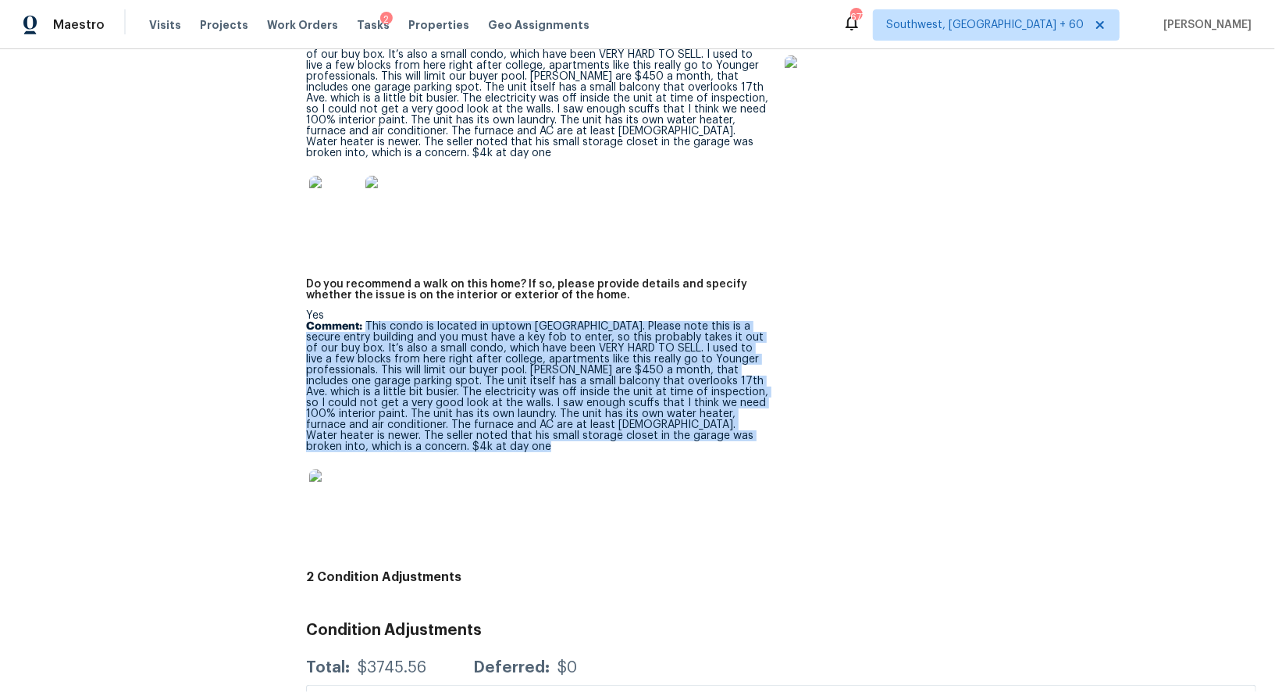
click at [663, 400] on div "Yes Comment: This condo is located in uptown Denver. Please note this is a secu…" at bounding box center [537, 419] width 462 height 219
copy p "This condo is located in uptown Denver. Please note this is a secure entry buil…"
click at [663, 397] on div "Yes Comment: This condo is located in uptown Denver. Please note this is a secu…" at bounding box center [537, 419] width 462 height 219
drag, startPoint x: 366, startPoint y: 278, endPoint x: 664, endPoint y: 389, distance: 318.4
click at [664, 389] on p "Comment: This condo is located in uptown Denver. Please note this is a secure e…" at bounding box center [537, 386] width 462 height 131
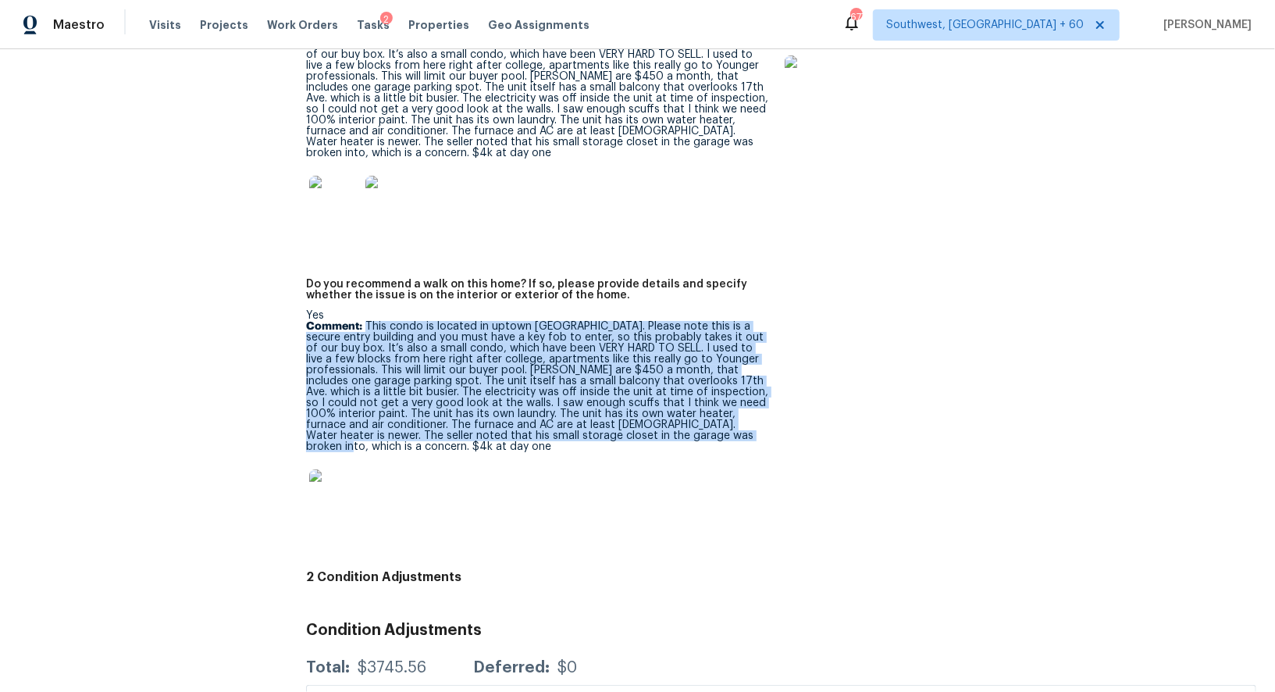
copy p "This condo is located in uptown Denver. Please note this is a secure entry buil…"
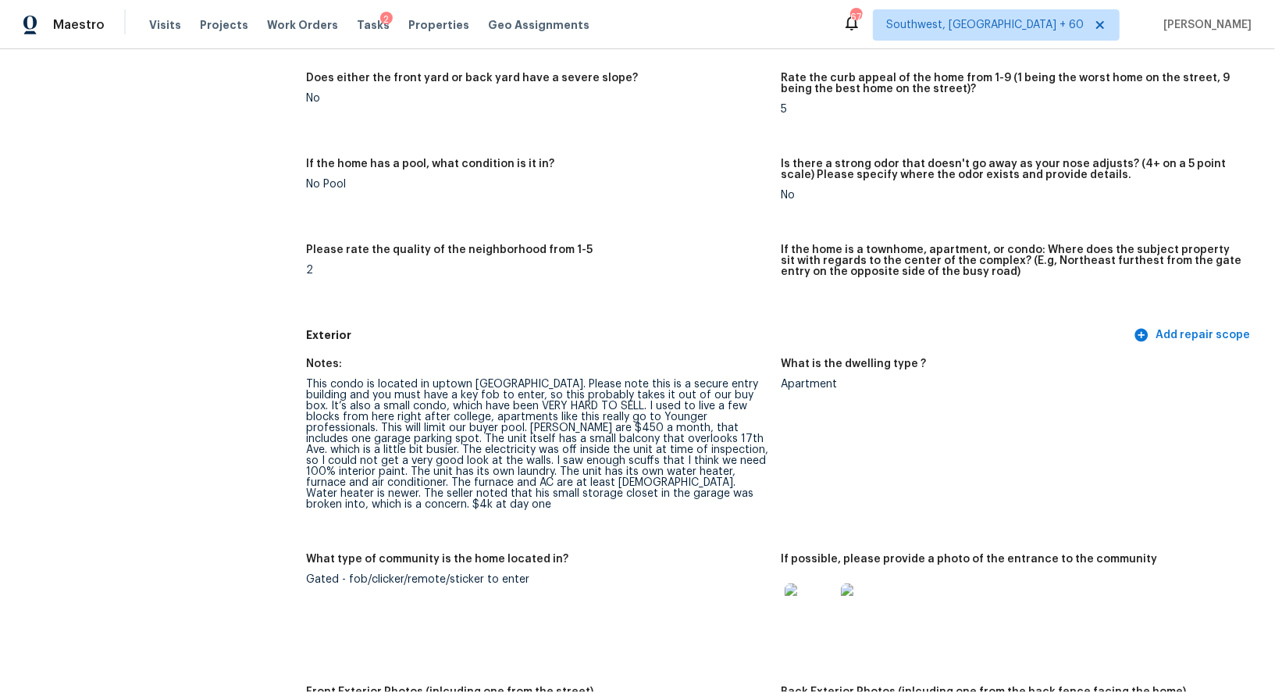
scroll to position [0, 0]
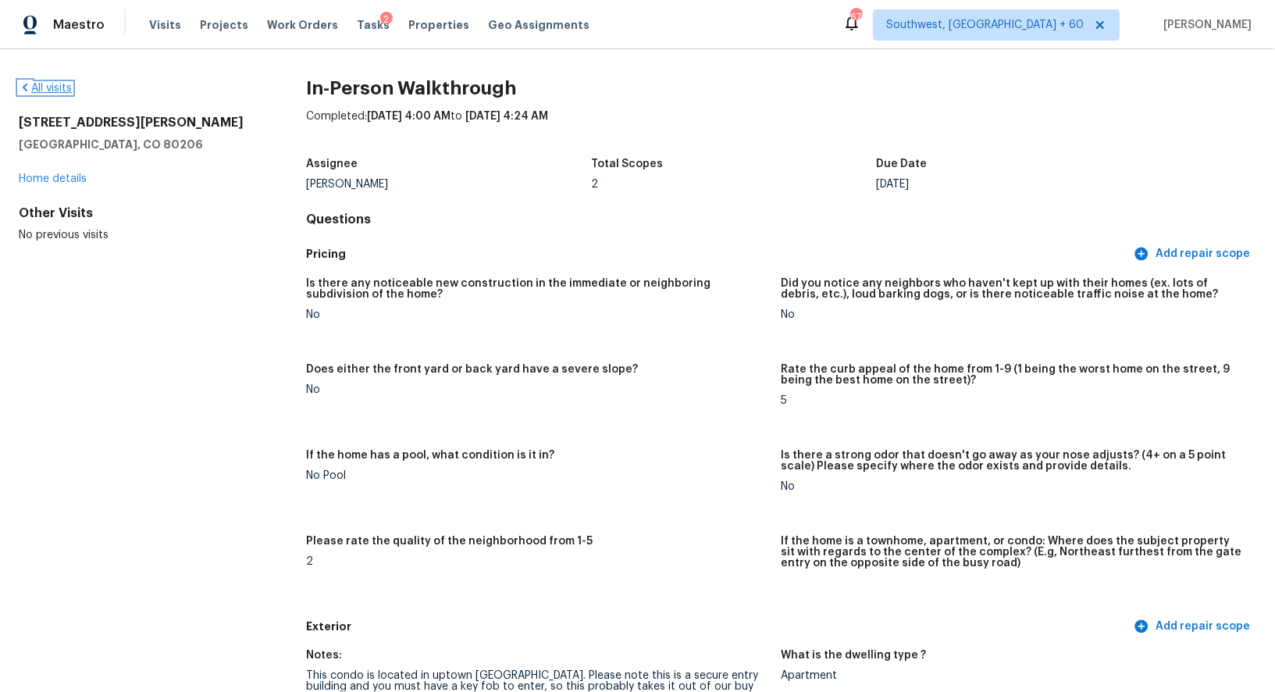
click at [61, 91] on link "All visits" at bounding box center [45, 88] width 53 height 11
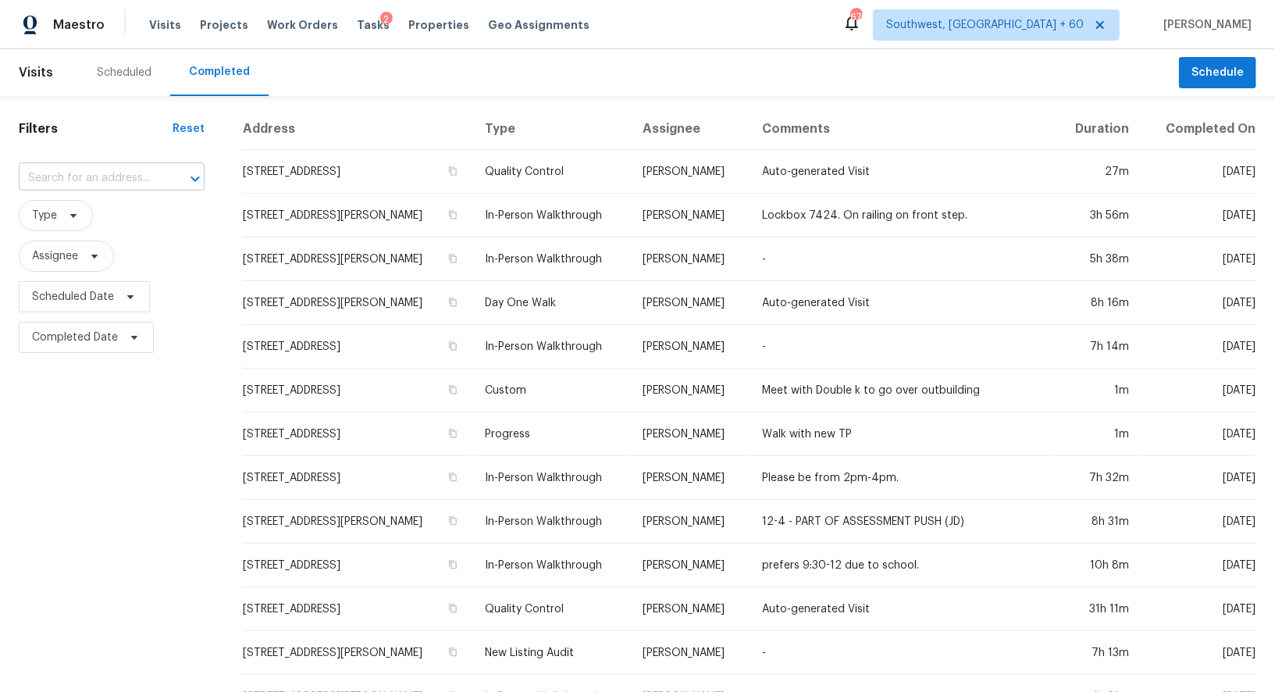
click at [100, 169] on input "text" at bounding box center [90, 178] width 142 height 24
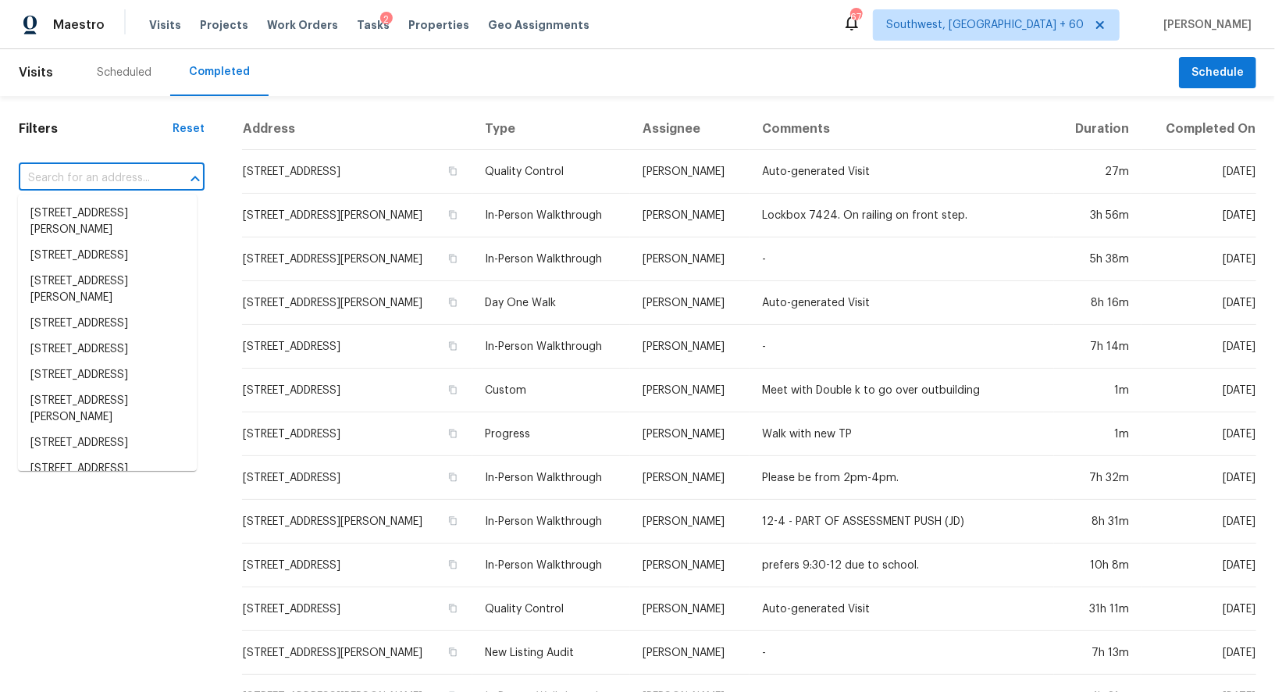
paste input "[STREET_ADDRESS][PERSON_NAME]"
type input "[STREET_ADDRESS][PERSON_NAME]"
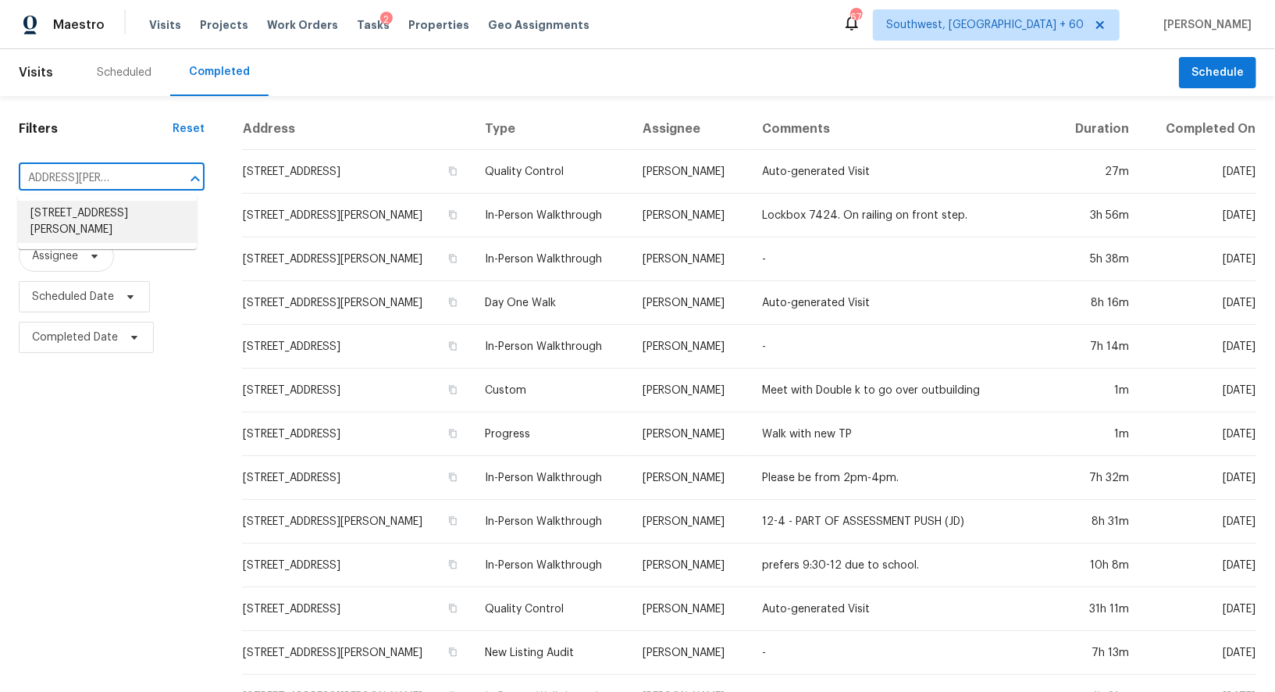
click at [122, 212] on li "[STREET_ADDRESS][PERSON_NAME]" at bounding box center [107, 222] width 179 height 42
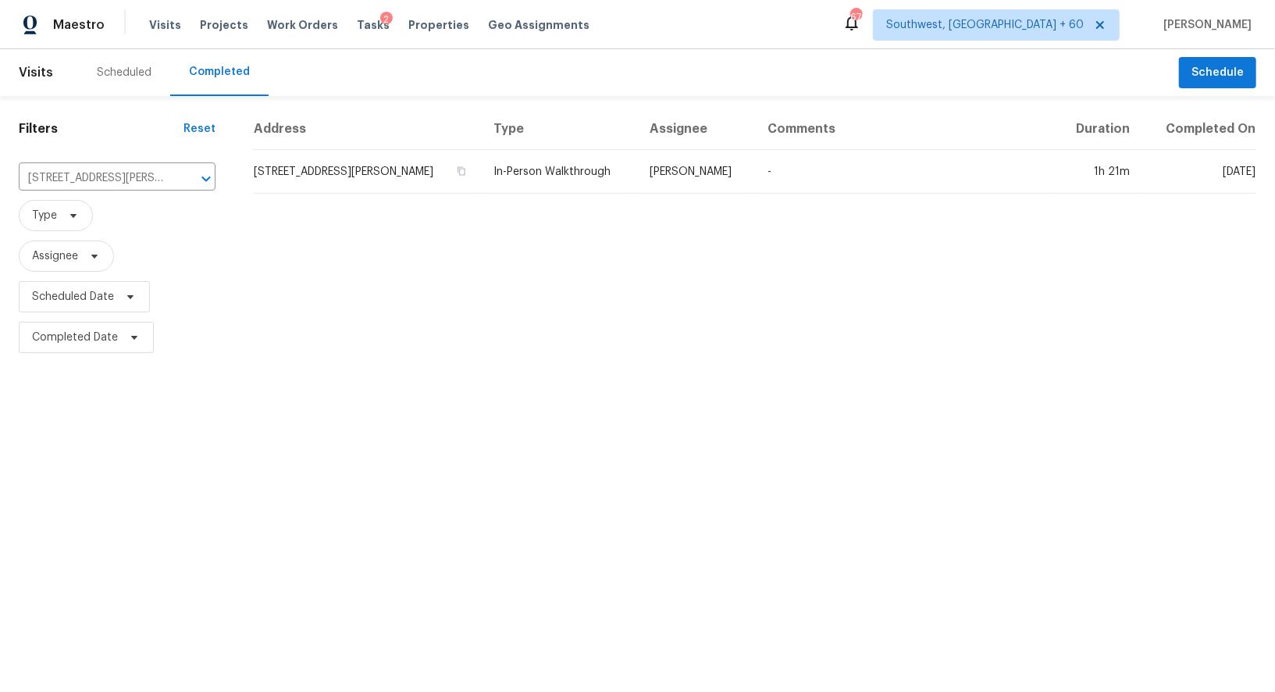
click at [402, 183] on td "[STREET_ADDRESS][PERSON_NAME]" at bounding box center [367, 172] width 228 height 44
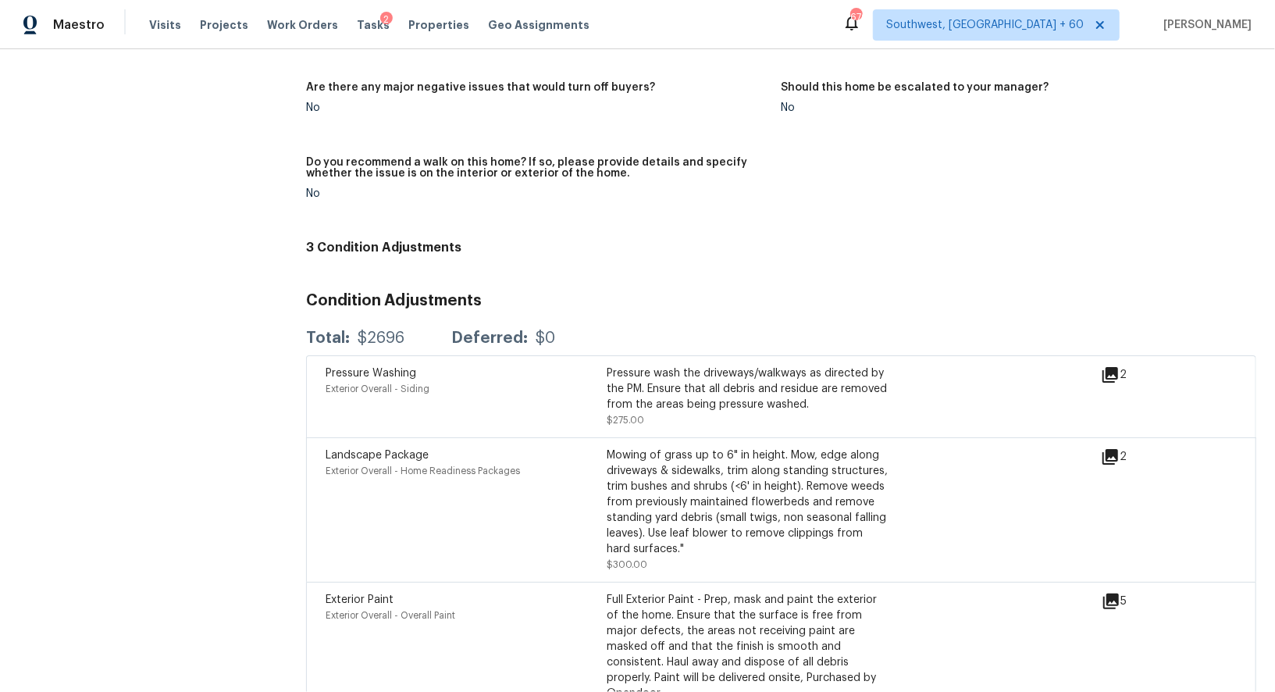
scroll to position [3481, 0]
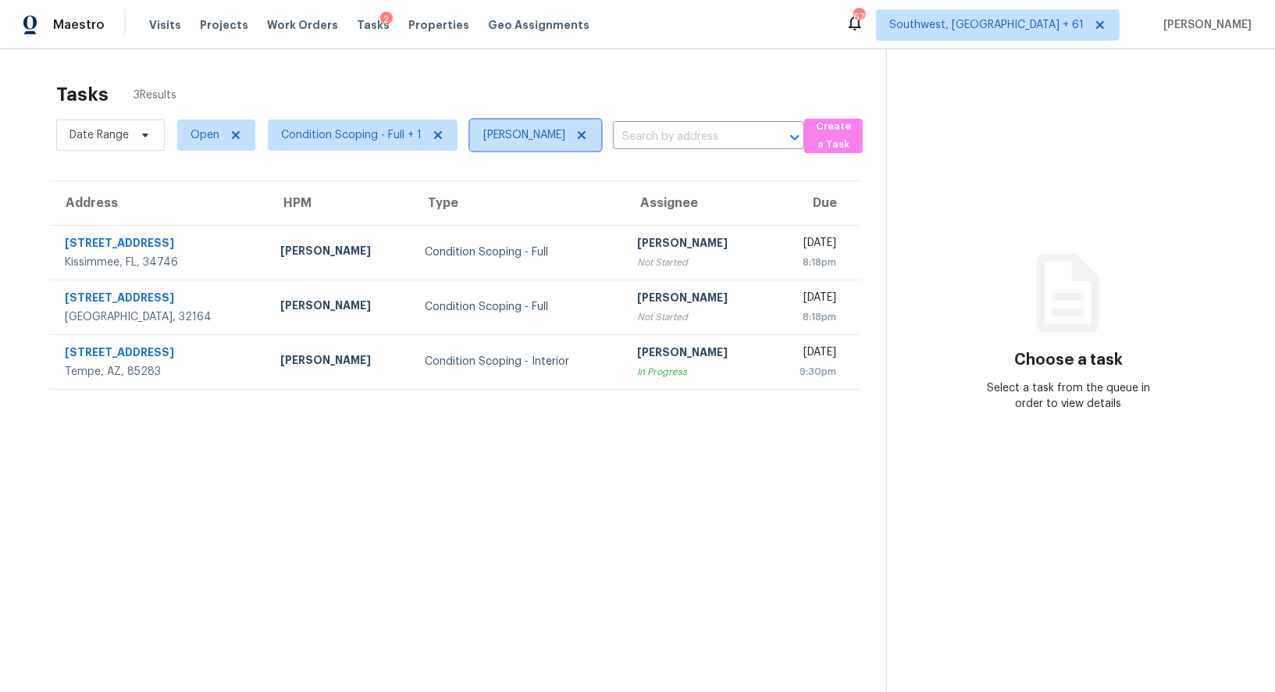
click at [575, 133] on icon at bounding box center [581, 135] width 12 height 12
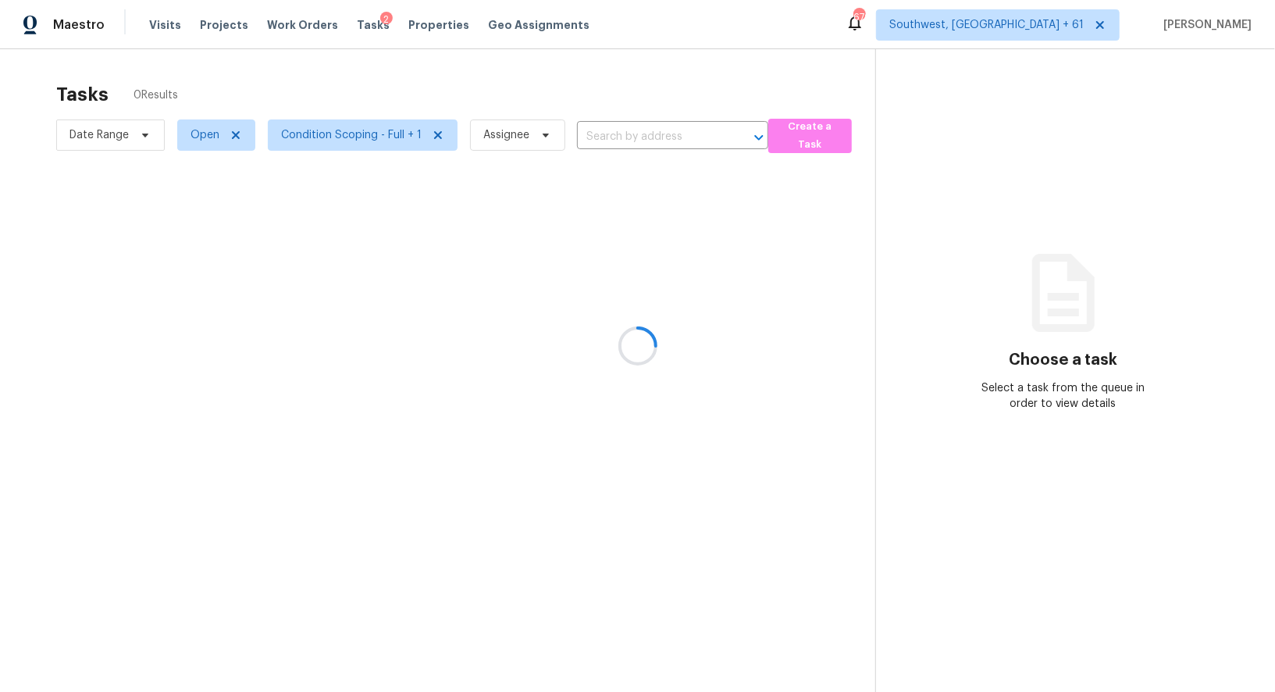
click at [635, 81] on div at bounding box center [637, 346] width 1275 height 692
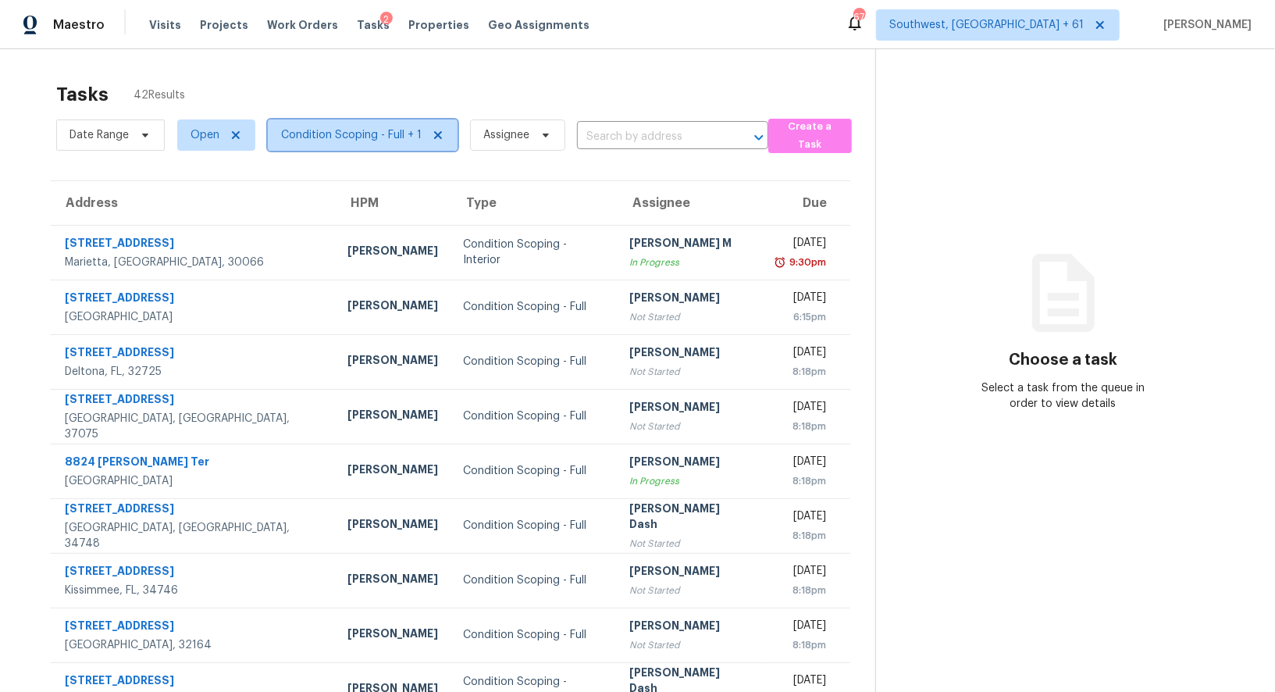
click at [342, 137] on span "Condition Scoping - Full + 1" at bounding box center [351, 135] width 140 height 16
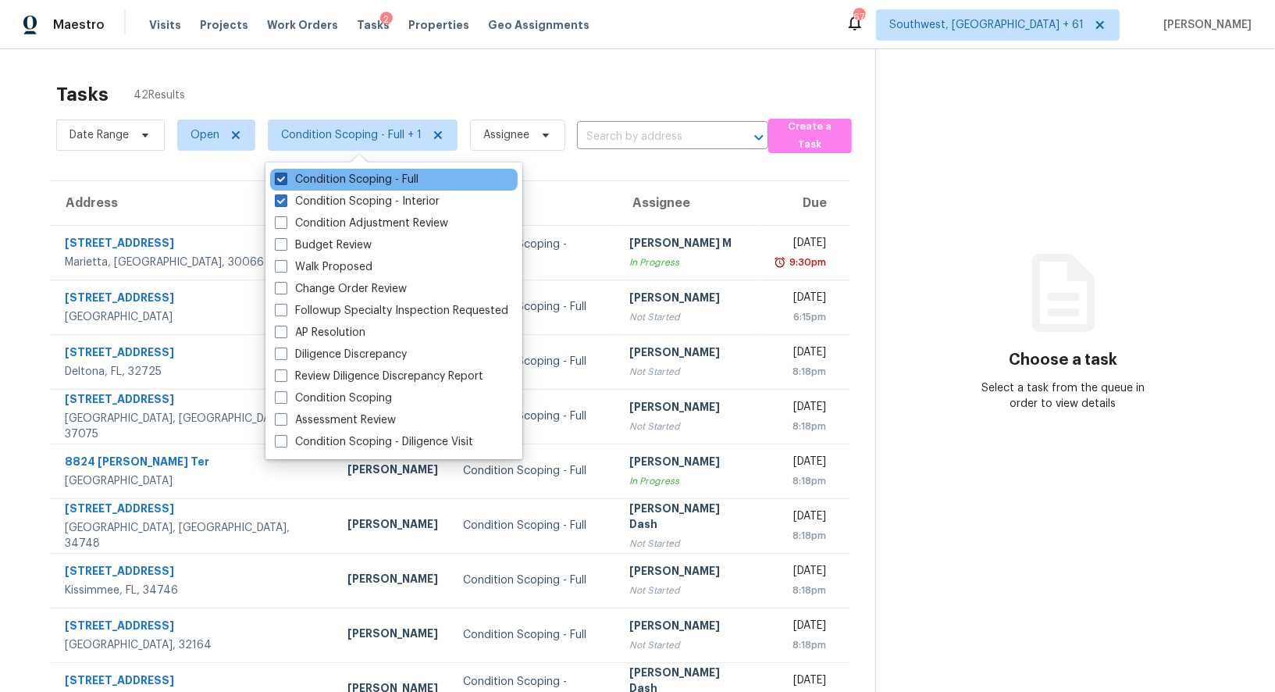
click at [357, 186] on label "Condition Scoping - Full" at bounding box center [347, 180] width 144 height 16
click at [285, 182] on input "Condition Scoping - Full" at bounding box center [280, 177] width 10 height 10
checkbox input "false"
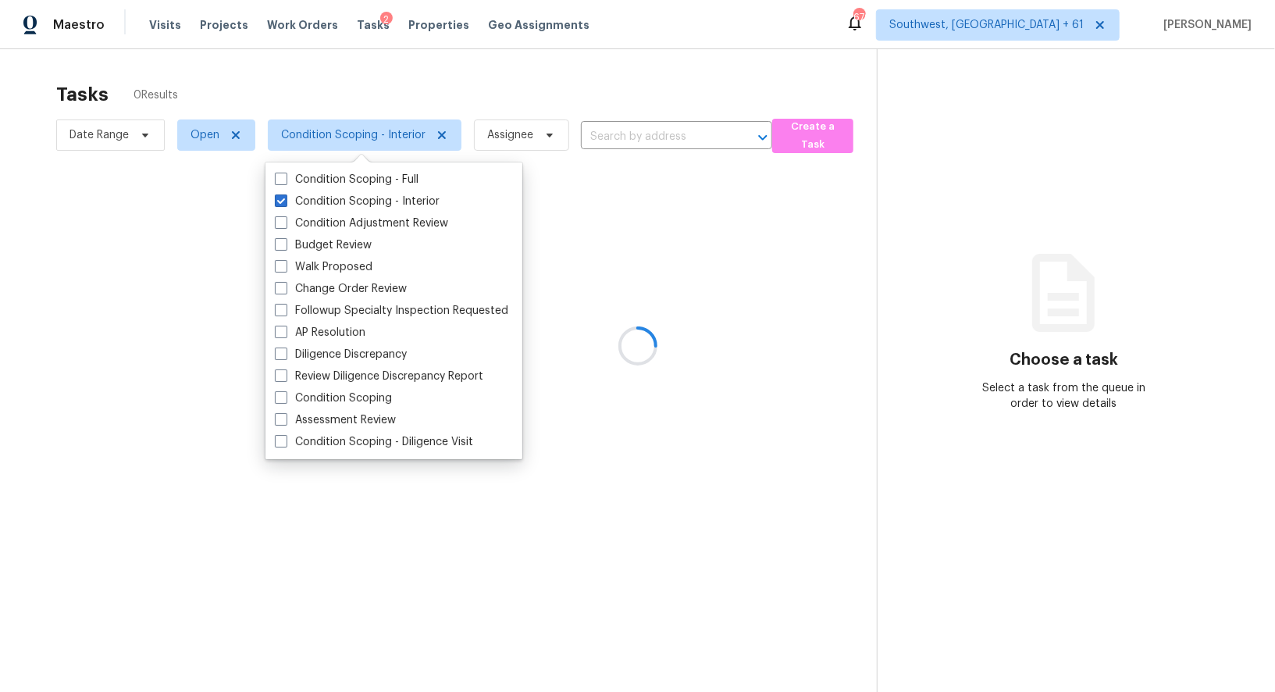
click at [611, 59] on div at bounding box center [637, 346] width 1275 height 692
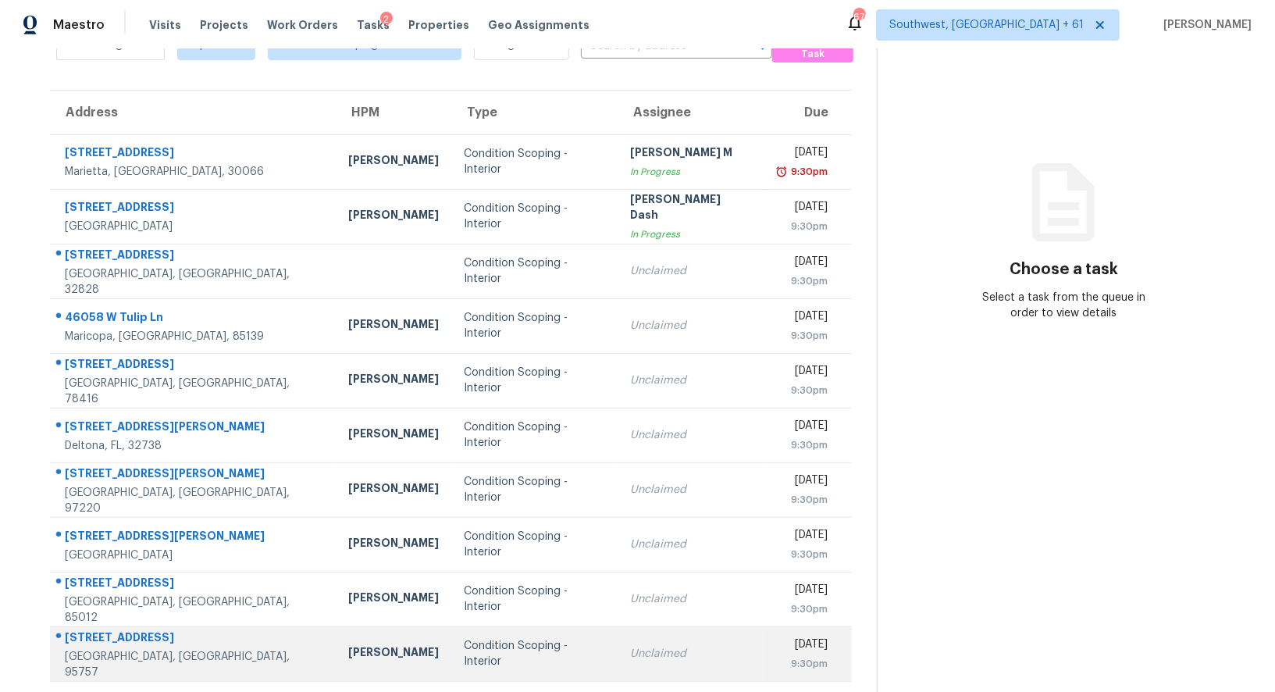
scroll to position [119, 0]
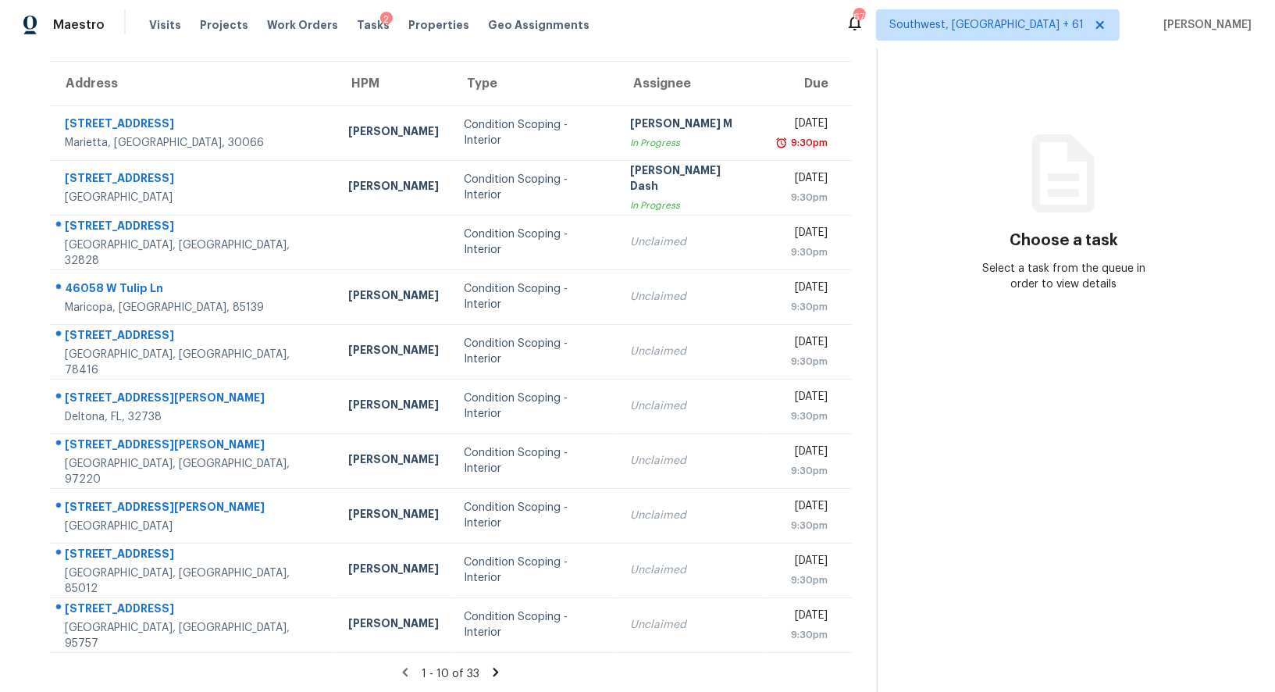
click at [496, 670] on icon at bounding box center [495, 671] width 5 height 9
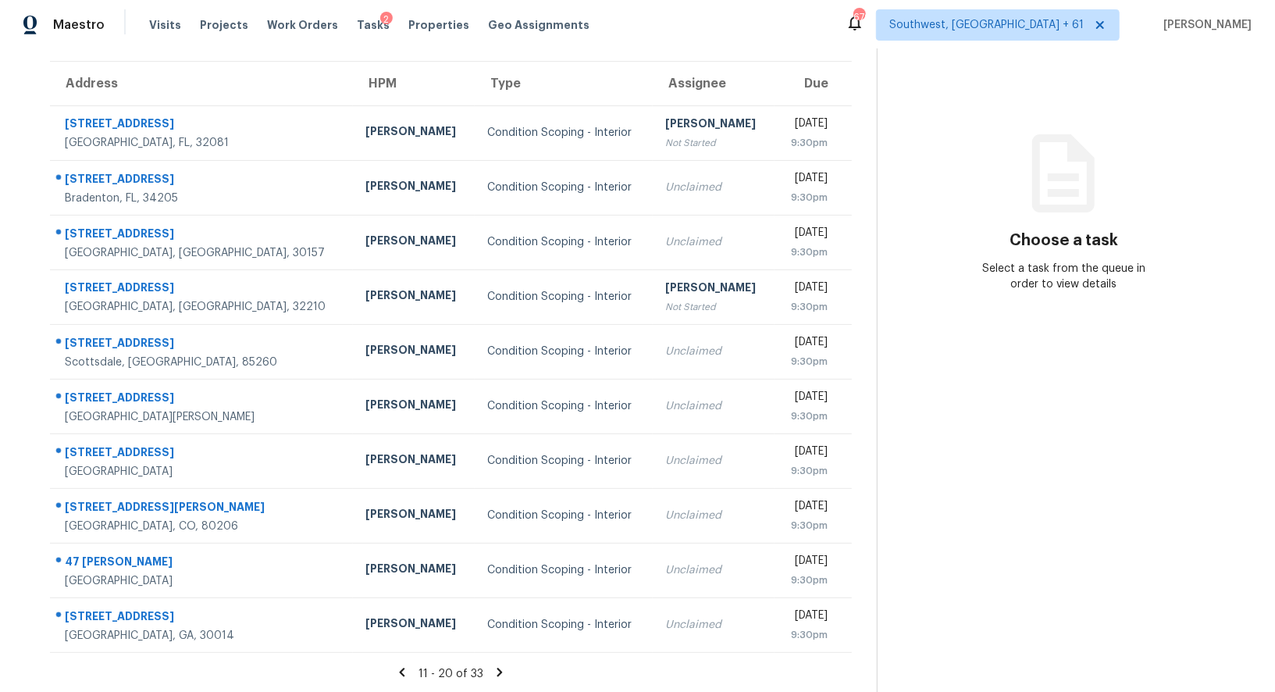
scroll to position [0, 0]
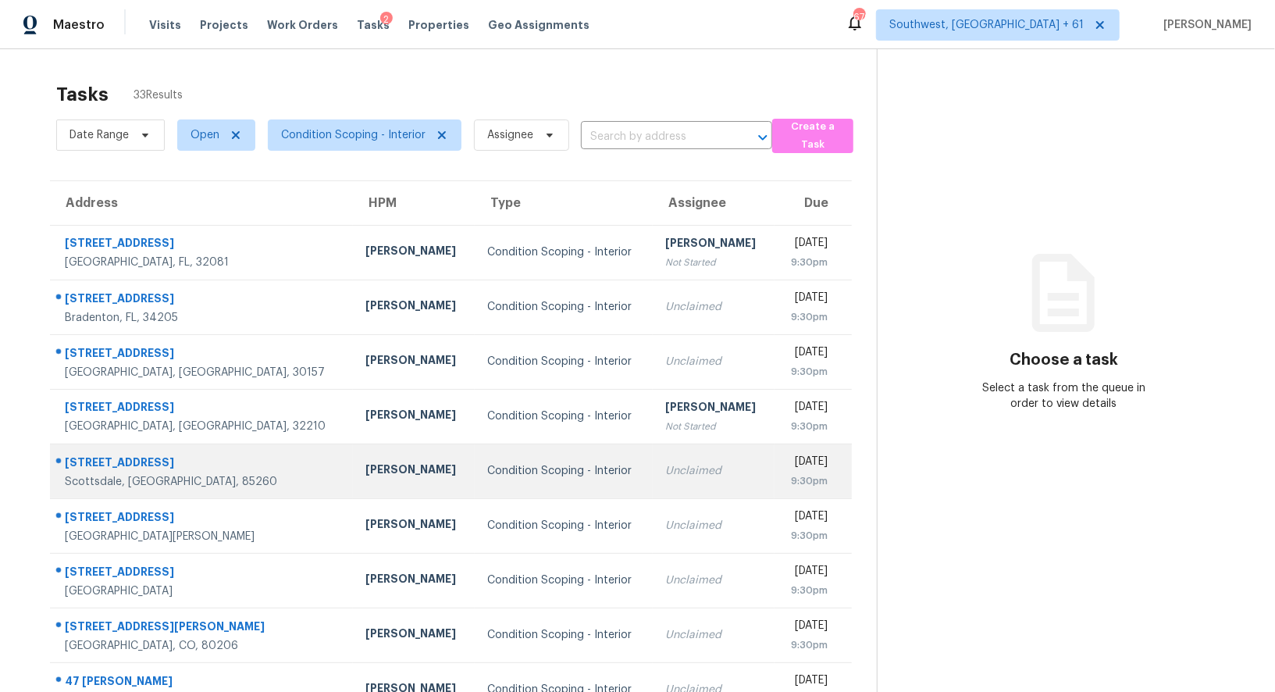
click at [774, 443] on td "Wed, Oct 8th 2025 9:30pm" at bounding box center [812, 470] width 77 height 55
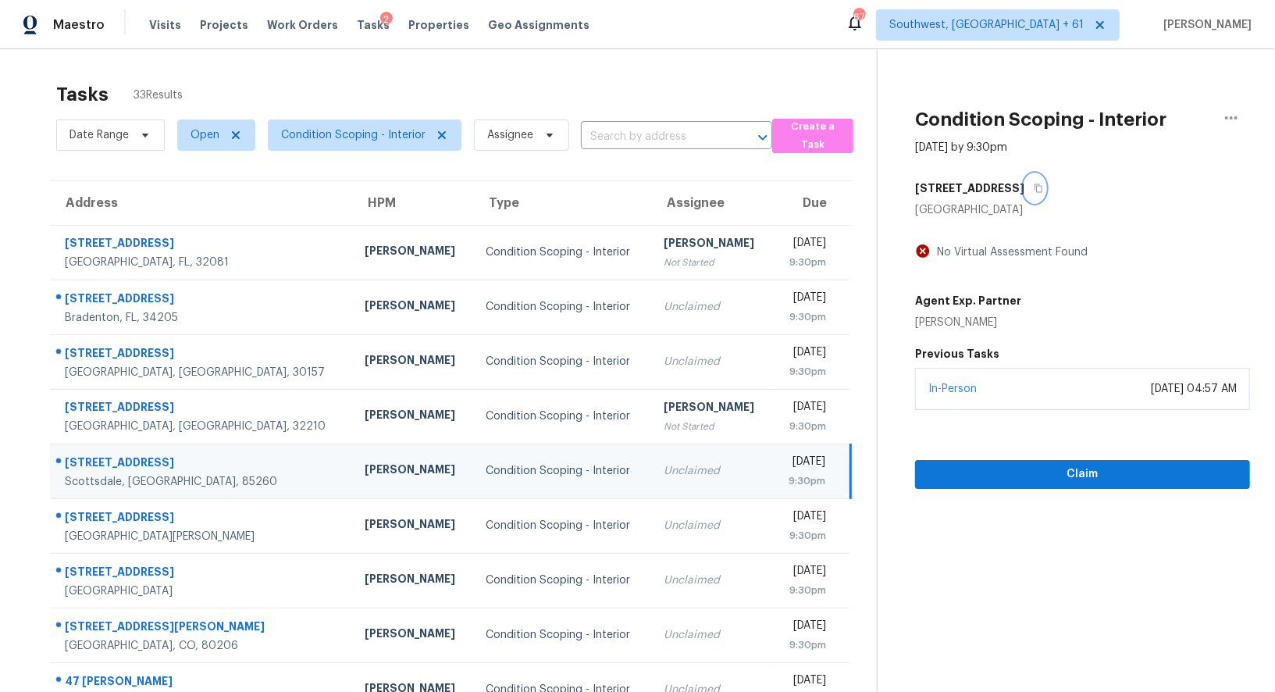
click at [1033, 187] on icon "button" at bounding box center [1037, 187] width 9 height 9
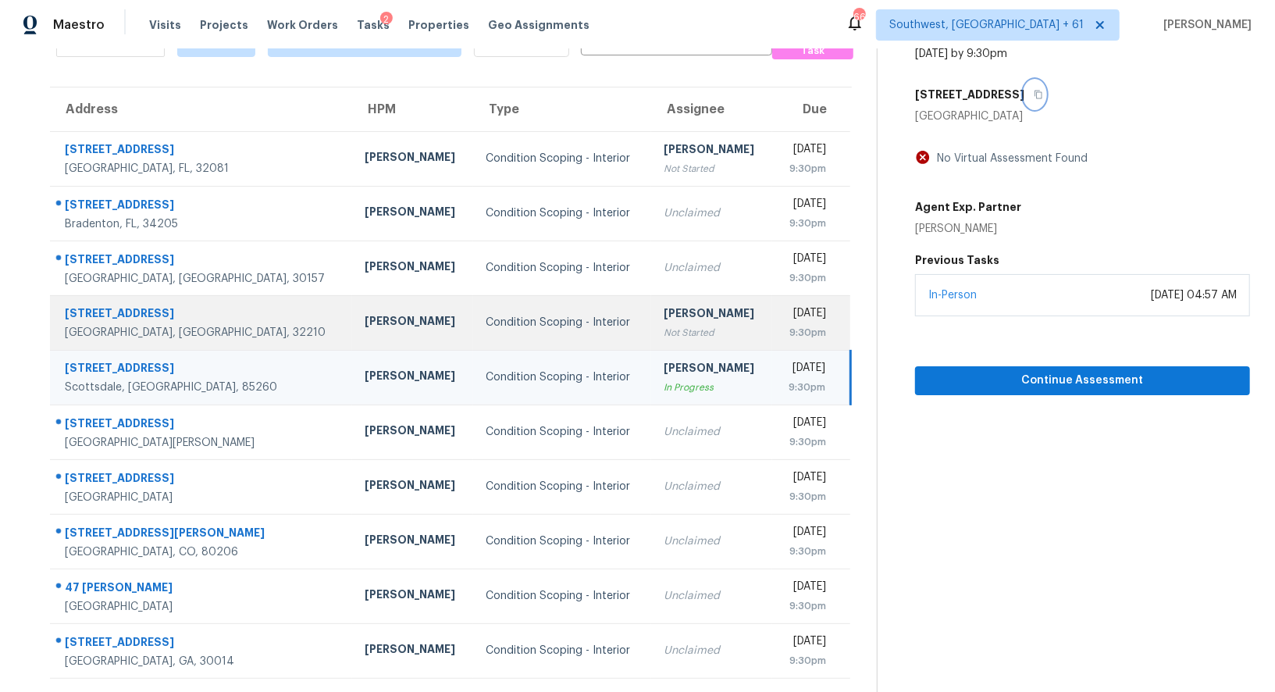
scroll to position [94, 0]
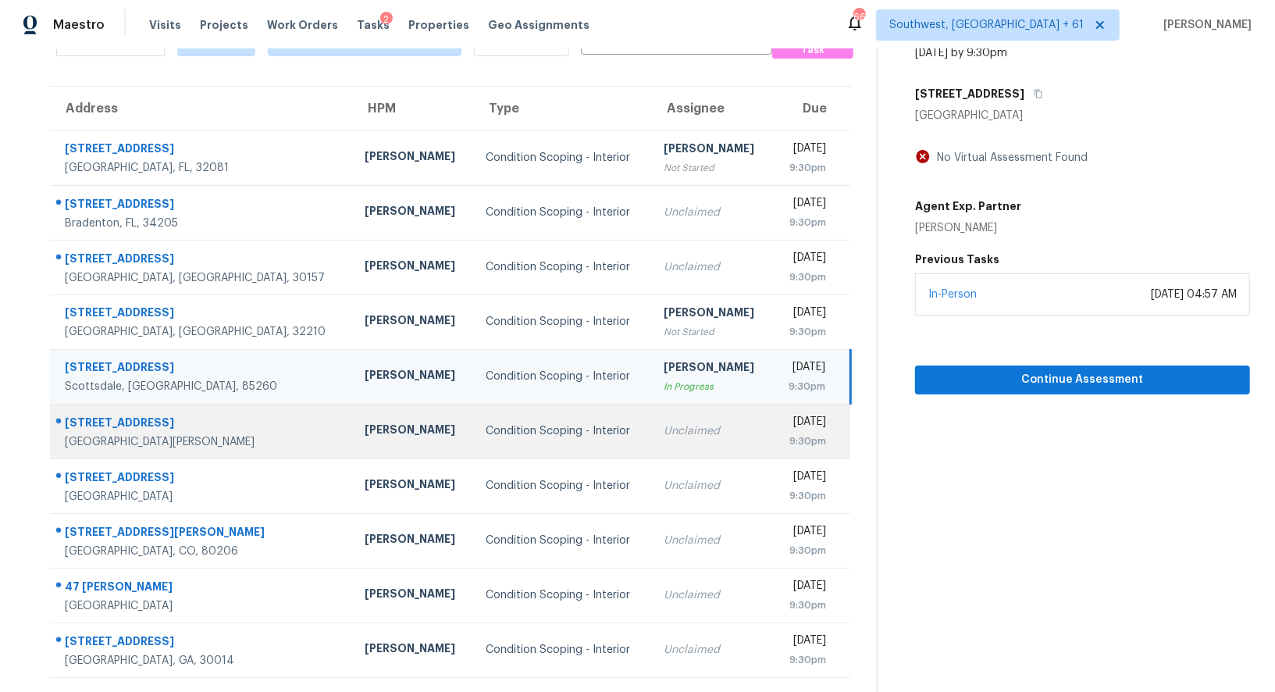
click at [663, 432] on div "Unclaimed" at bounding box center [711, 431] width 96 height 16
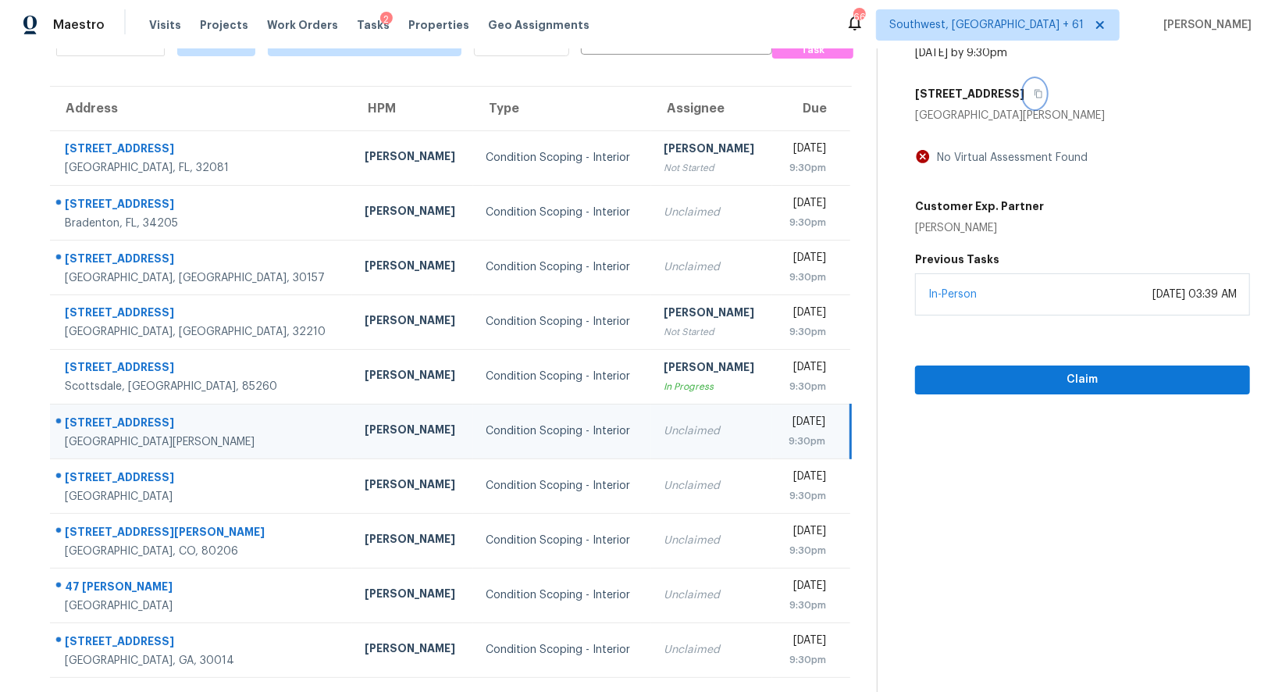
click at [1043, 97] on icon "button" at bounding box center [1037, 93] width 9 height 9
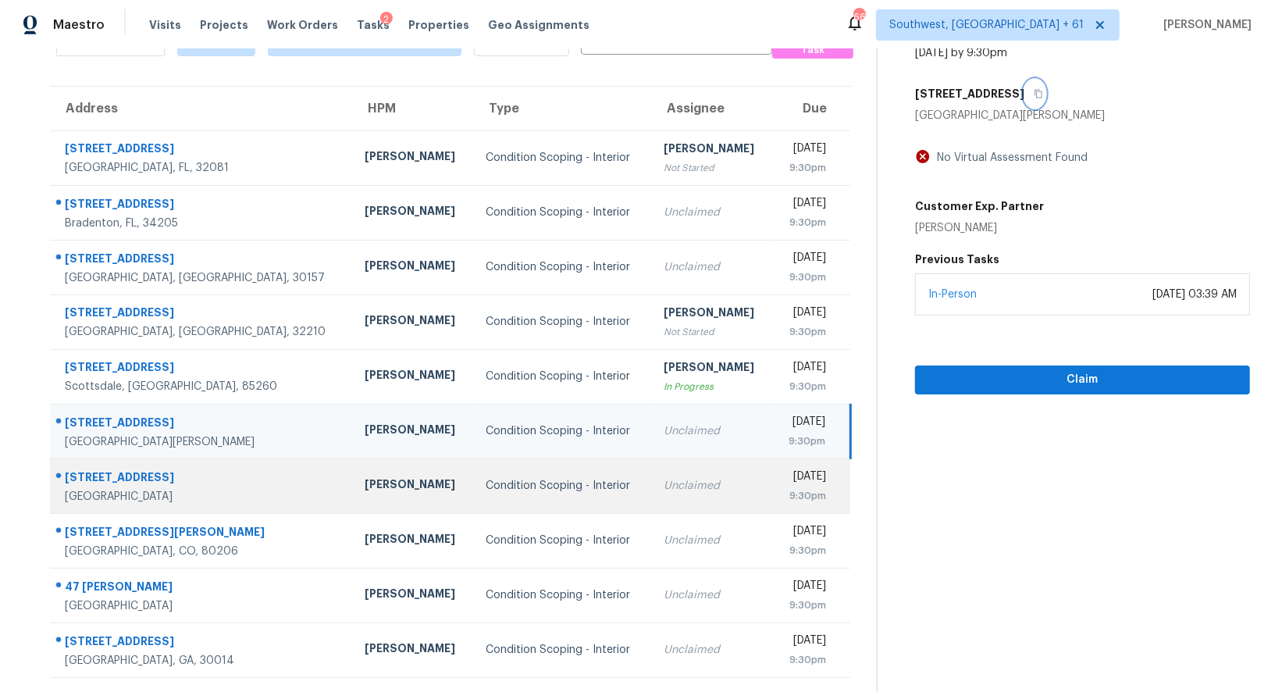
scroll to position [119, 0]
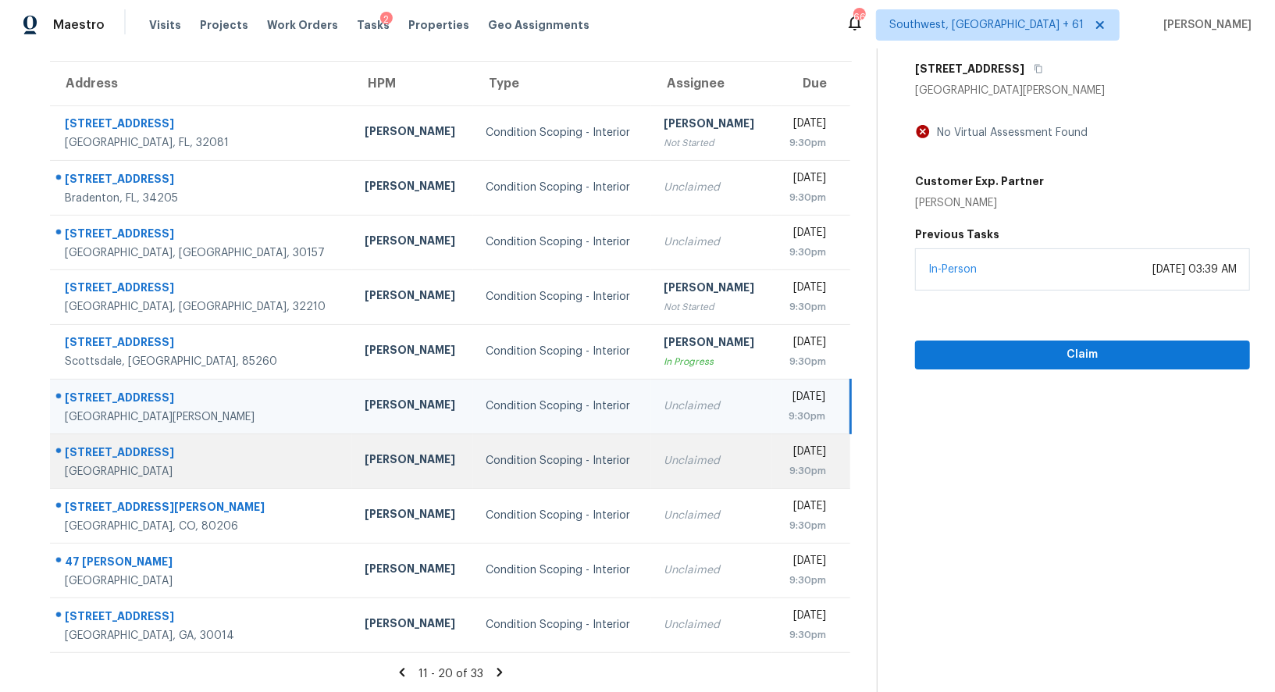
click at [699, 453] on div "Unclaimed" at bounding box center [711, 461] width 96 height 16
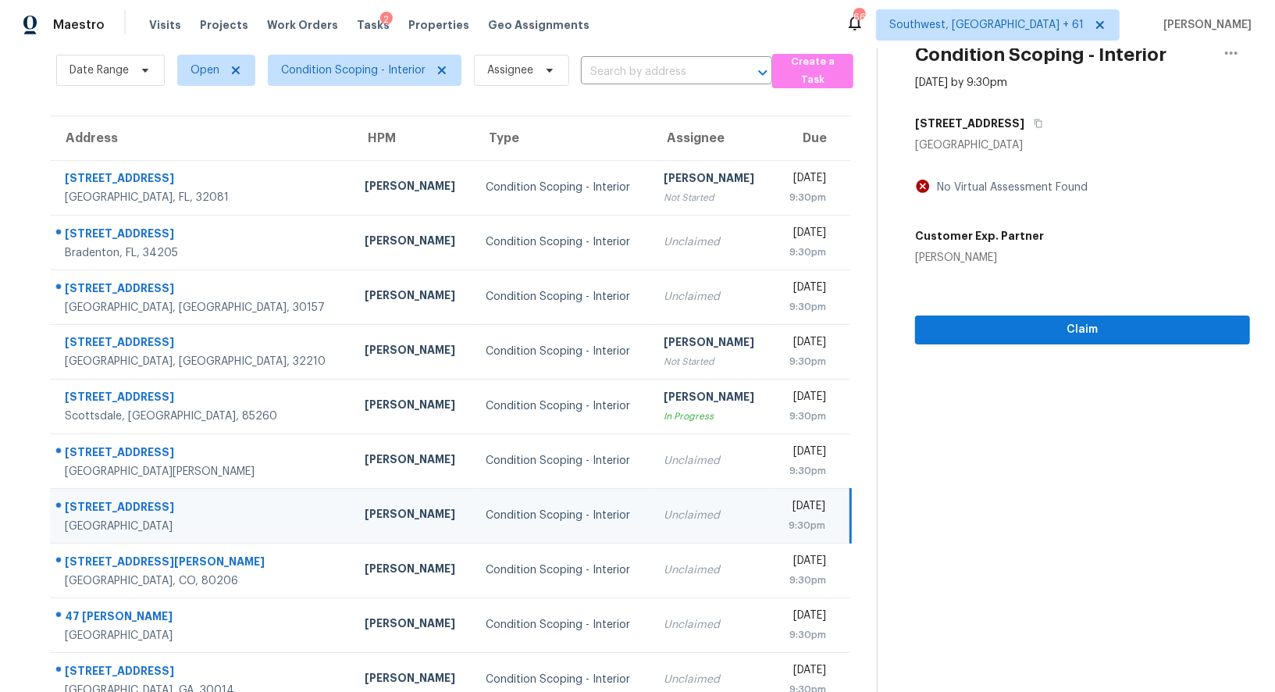
scroll to position [0, 0]
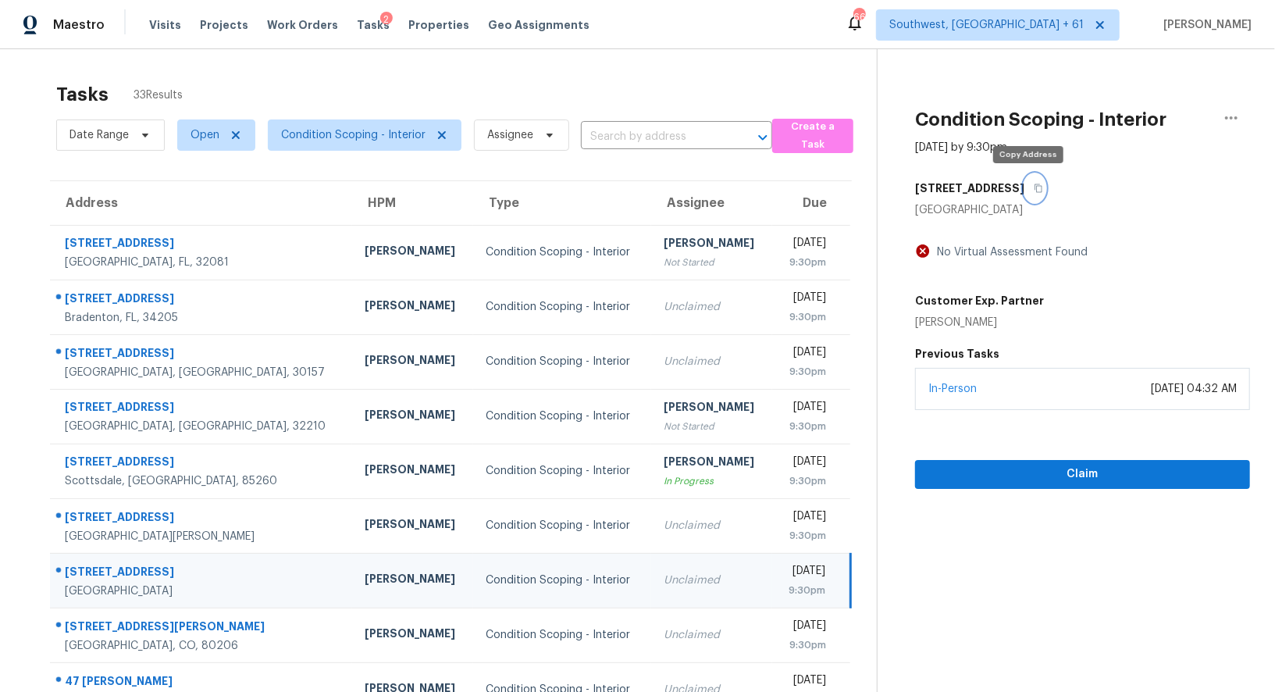
click at [1036, 183] on button "button" at bounding box center [1034, 188] width 21 height 28
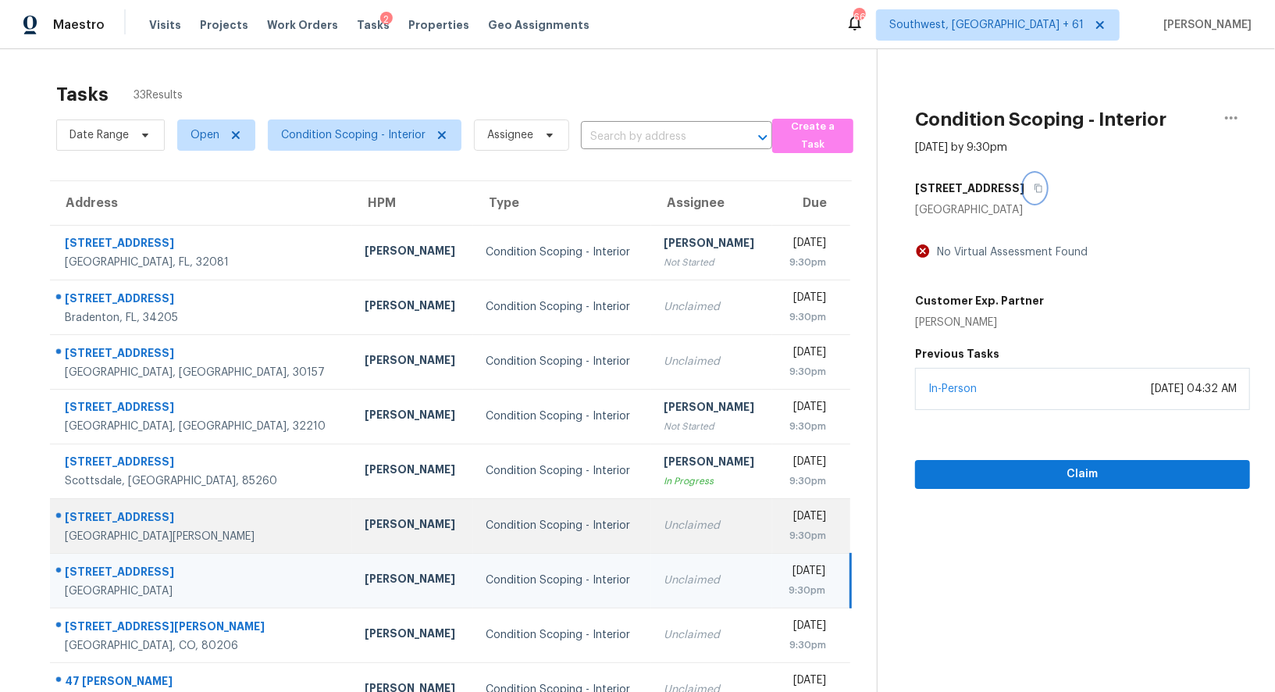
scroll to position [119, 0]
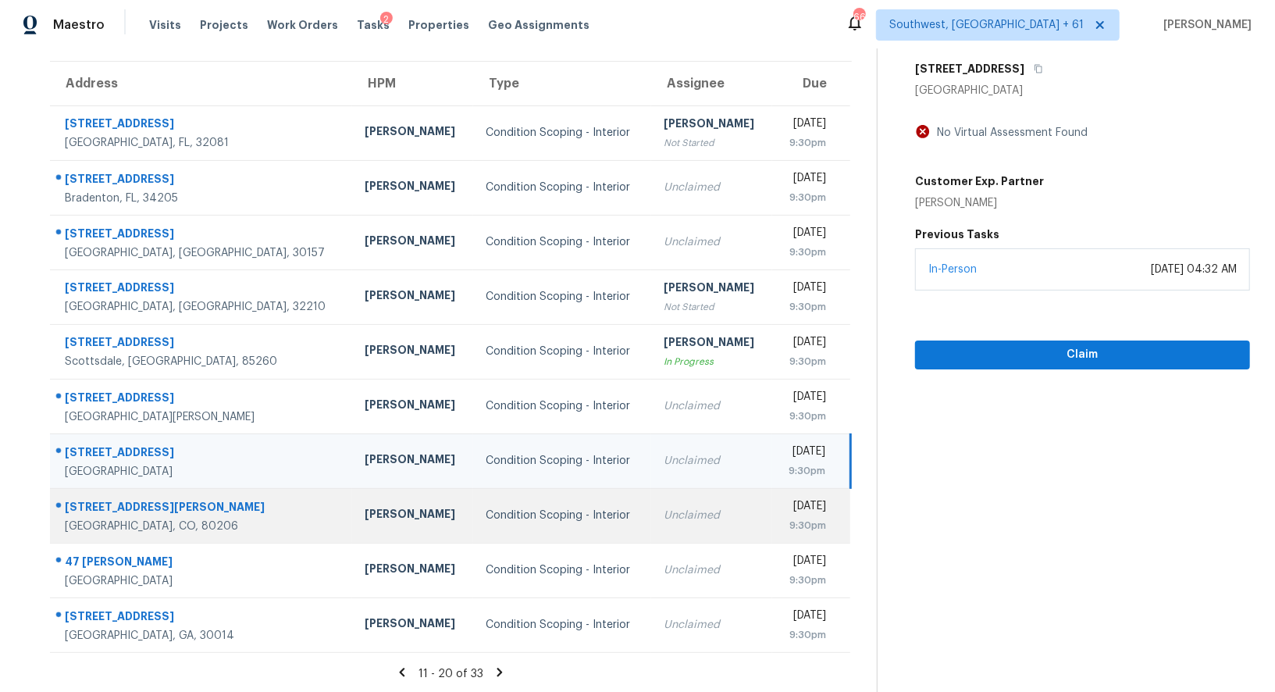
click at [663, 513] on div "Unclaimed" at bounding box center [711, 515] width 96 height 16
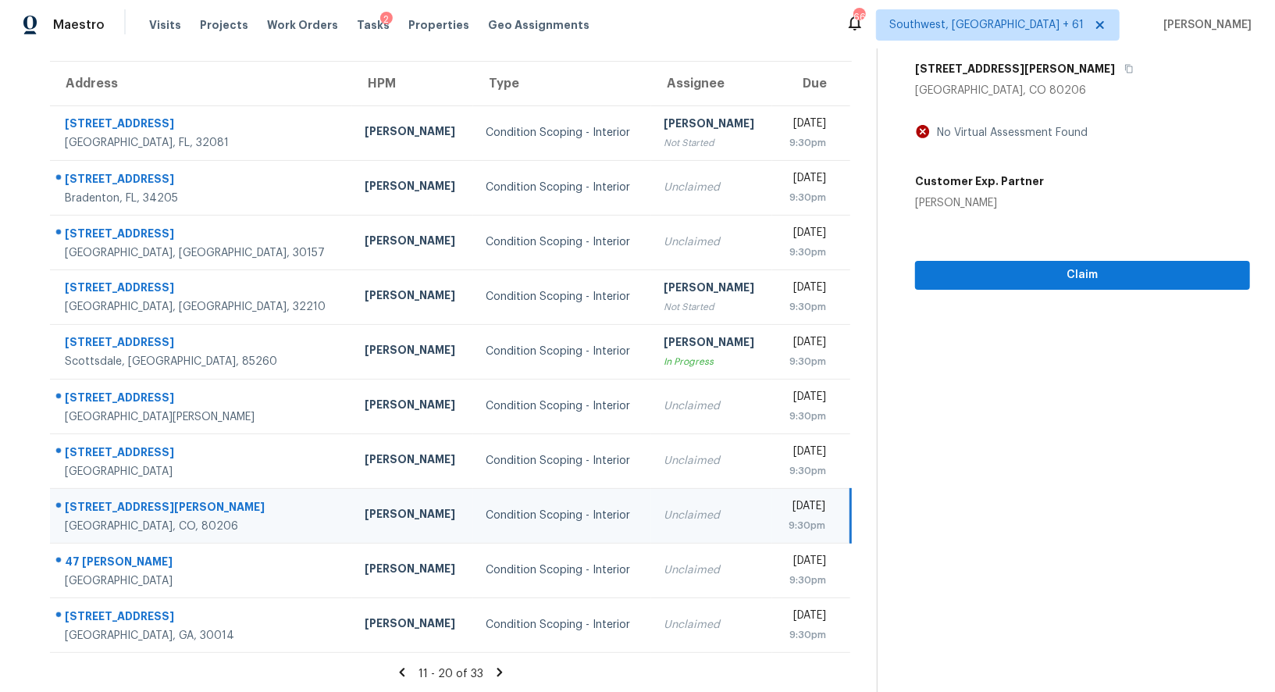
scroll to position [0, 0]
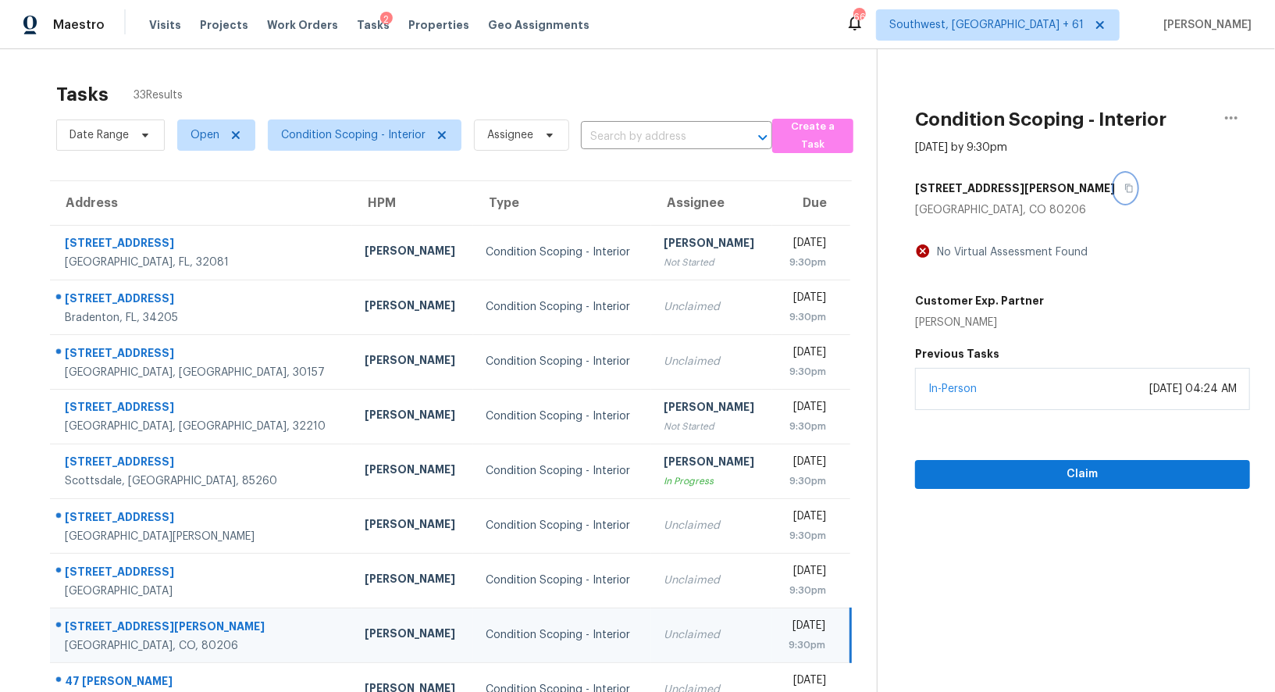
click at [1124, 183] on icon "button" at bounding box center [1128, 187] width 9 height 9
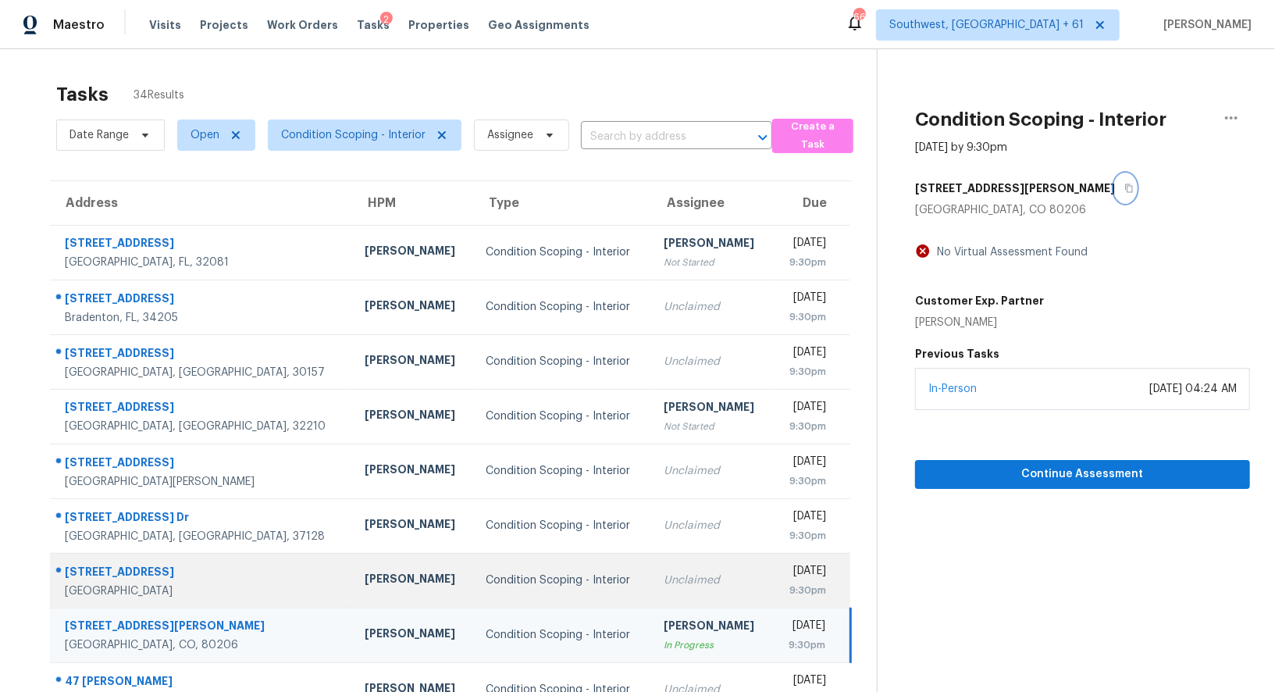
scroll to position [119, 0]
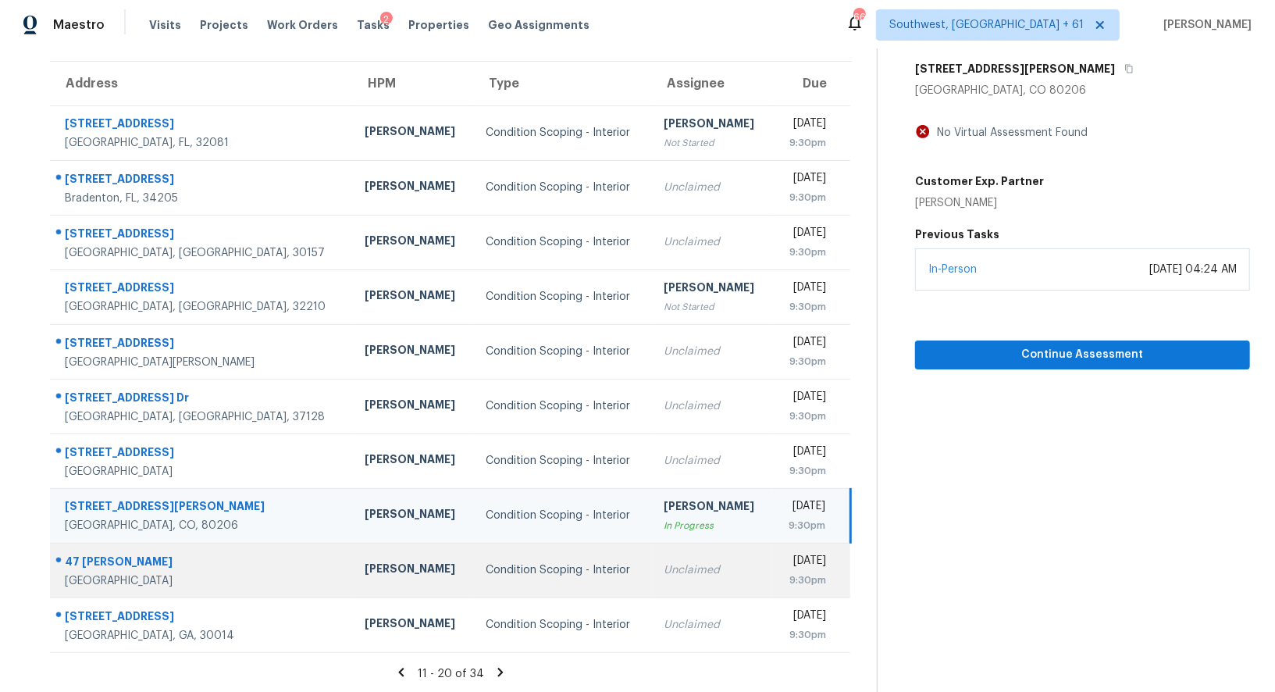
click at [651, 579] on td "Unclaimed" at bounding box center [711, 569] width 121 height 55
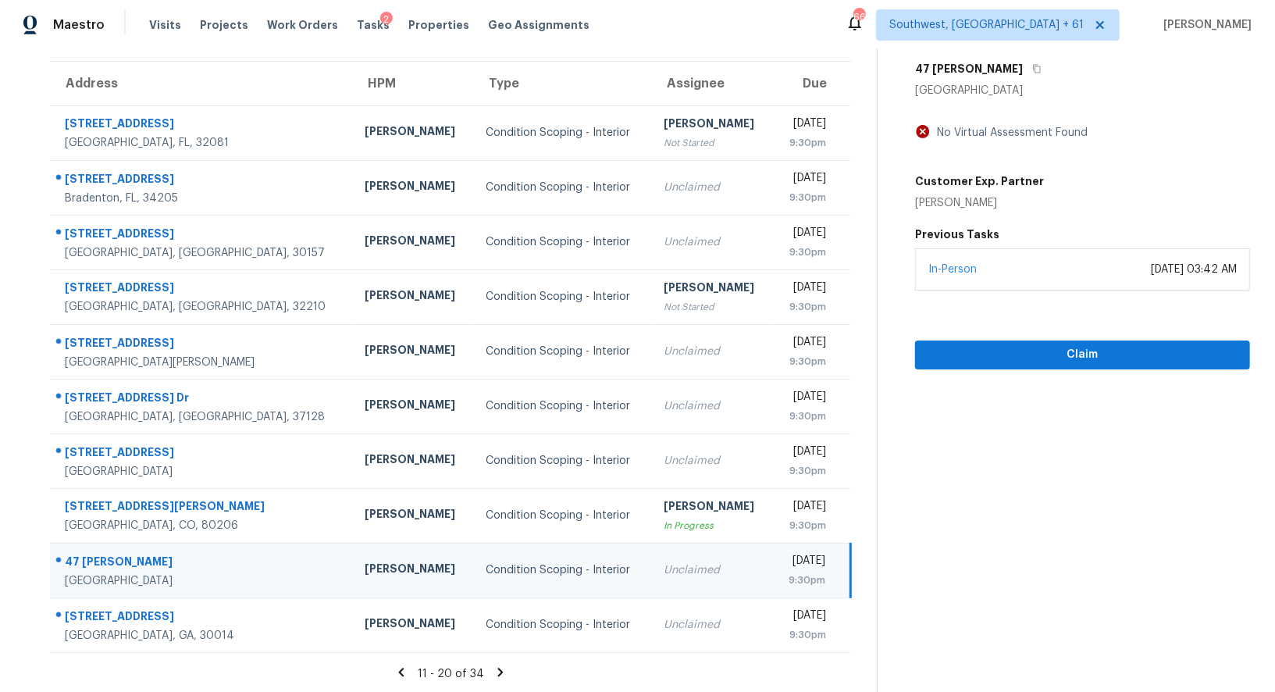
click at [502, 674] on icon at bounding box center [500, 672] width 14 height 14
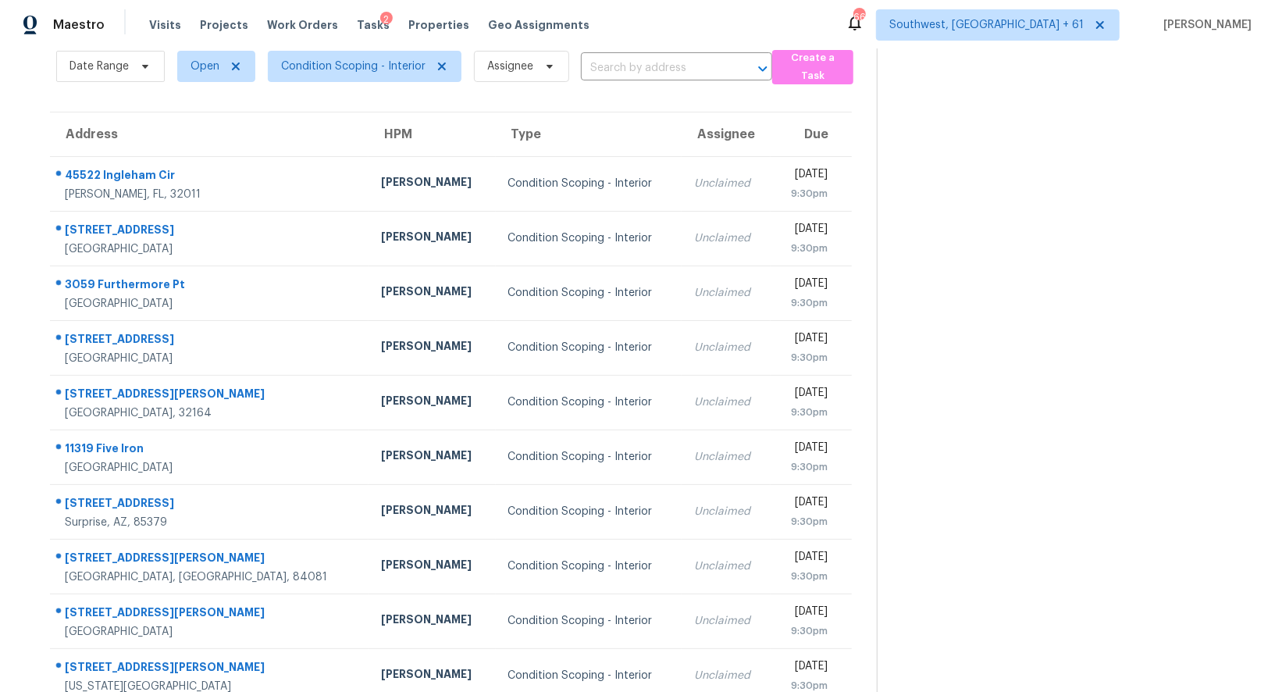
scroll to position [68, 0]
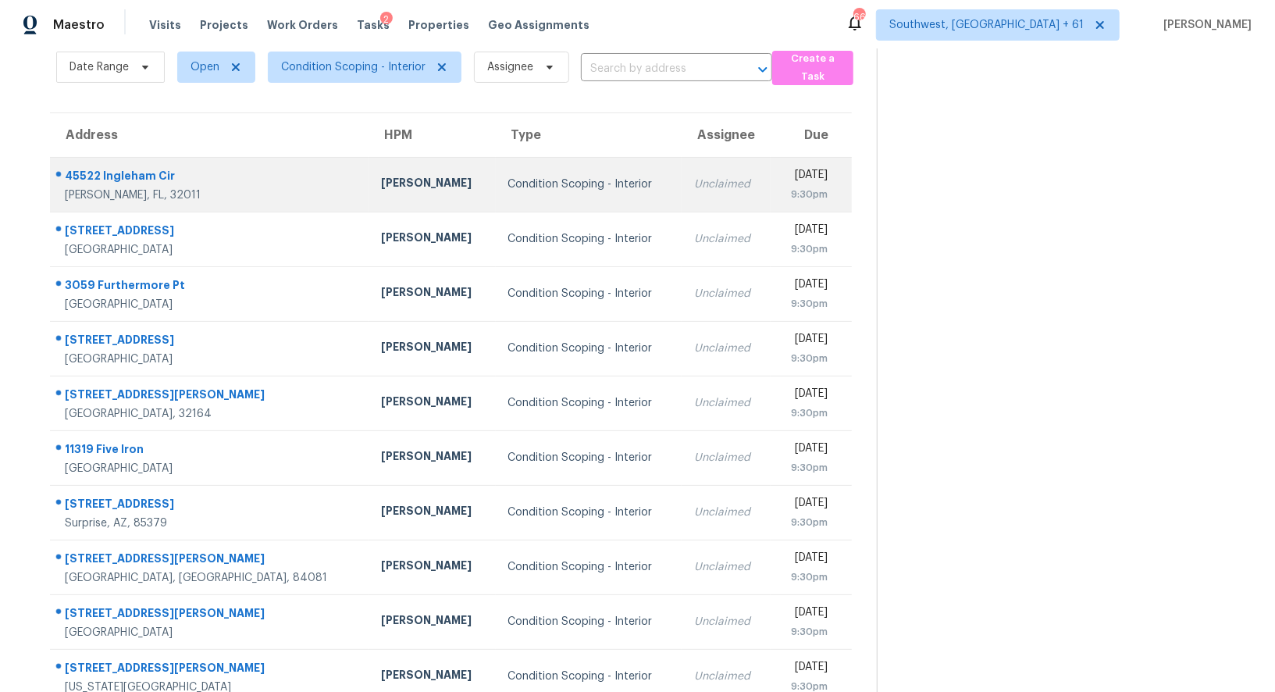
click at [681, 201] on td "Unclaimed" at bounding box center [725, 184] width 89 height 55
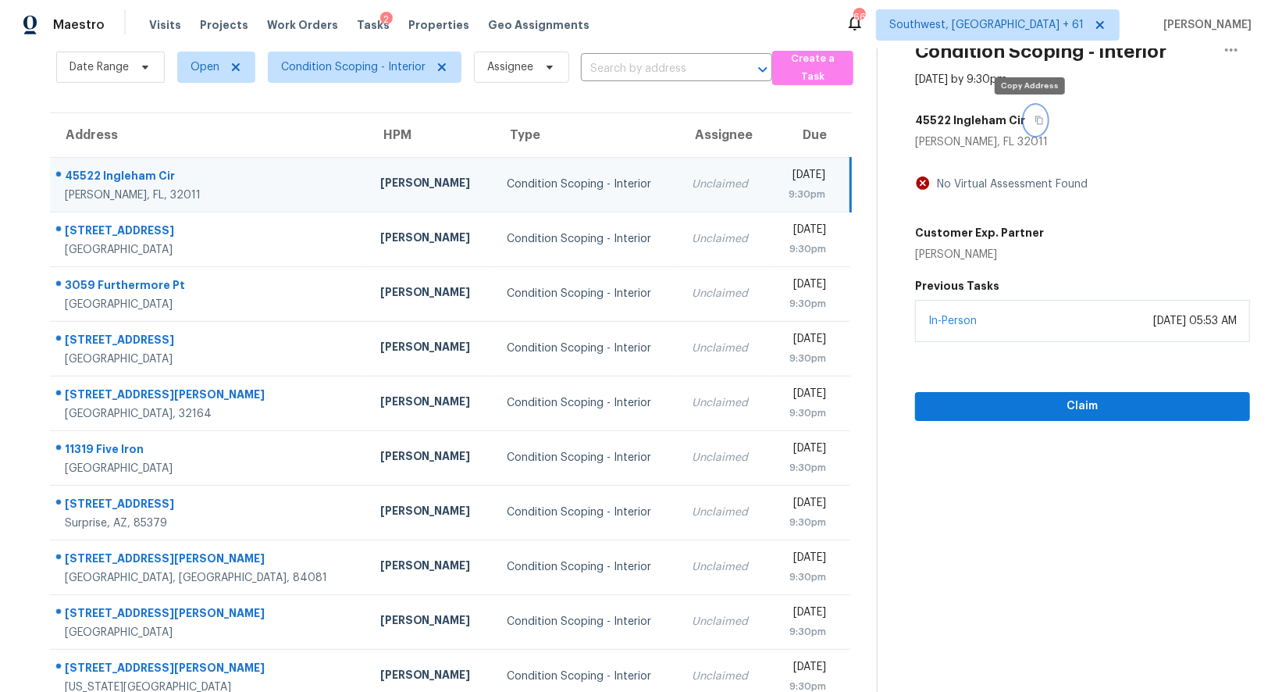
click at [1034, 117] on icon "button" at bounding box center [1038, 120] width 9 height 9
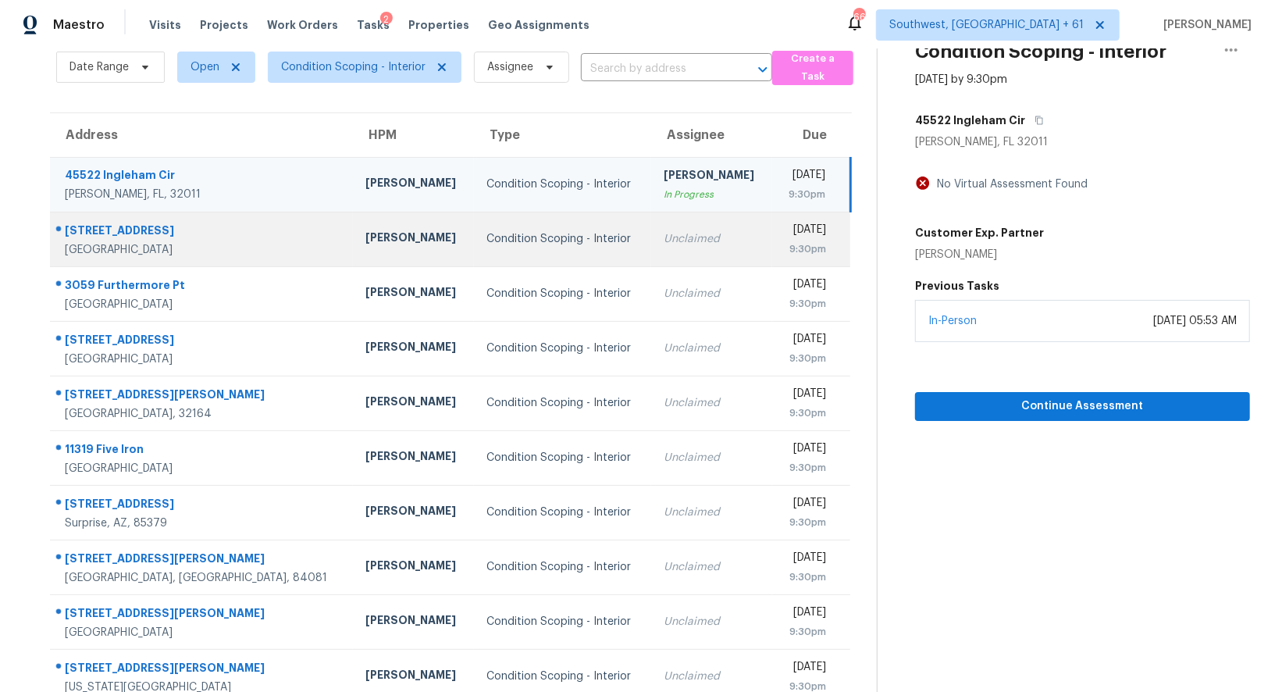
click at [688, 243] on td "Unclaimed" at bounding box center [711, 239] width 121 height 55
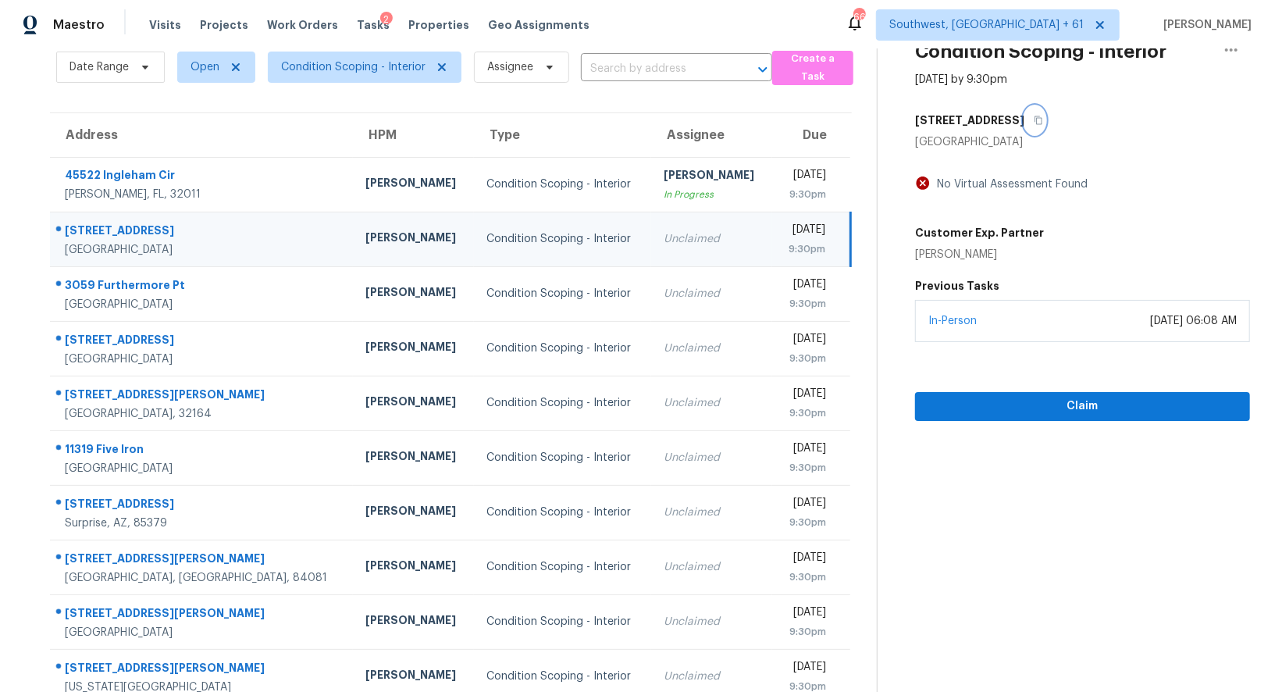
click at [1033, 119] on icon "button" at bounding box center [1037, 120] width 9 height 9
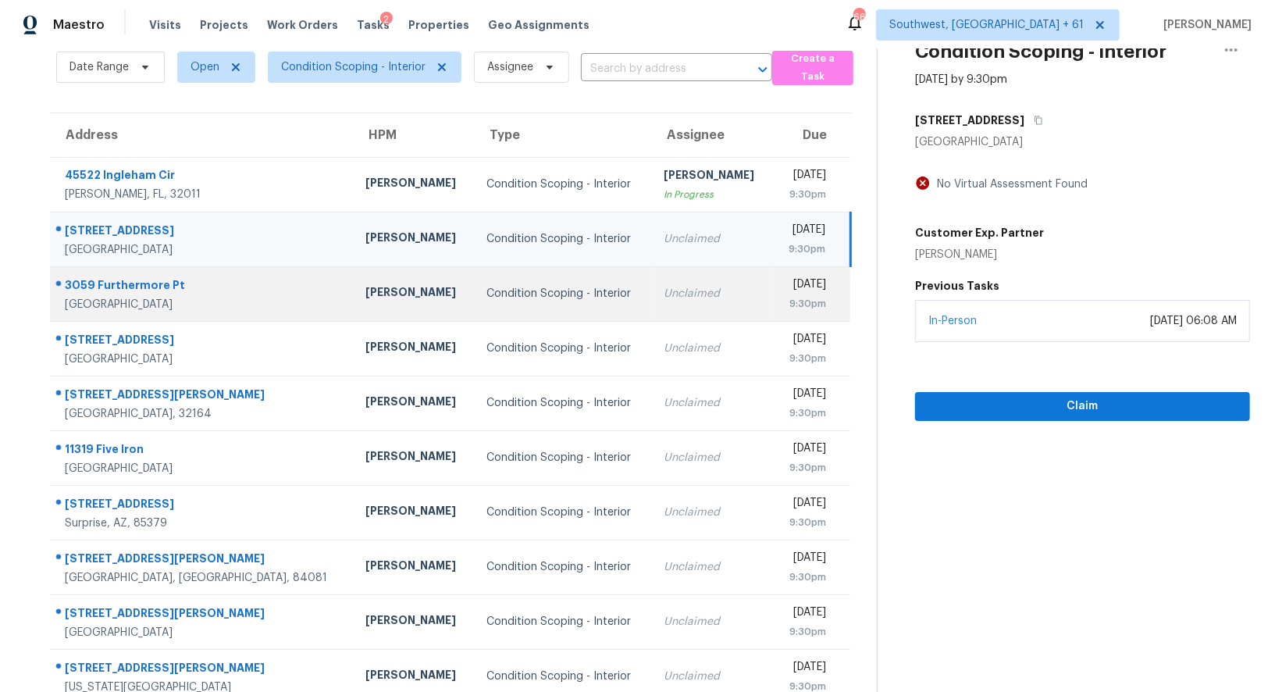
click at [681, 271] on td "Unclaimed" at bounding box center [711, 293] width 121 height 55
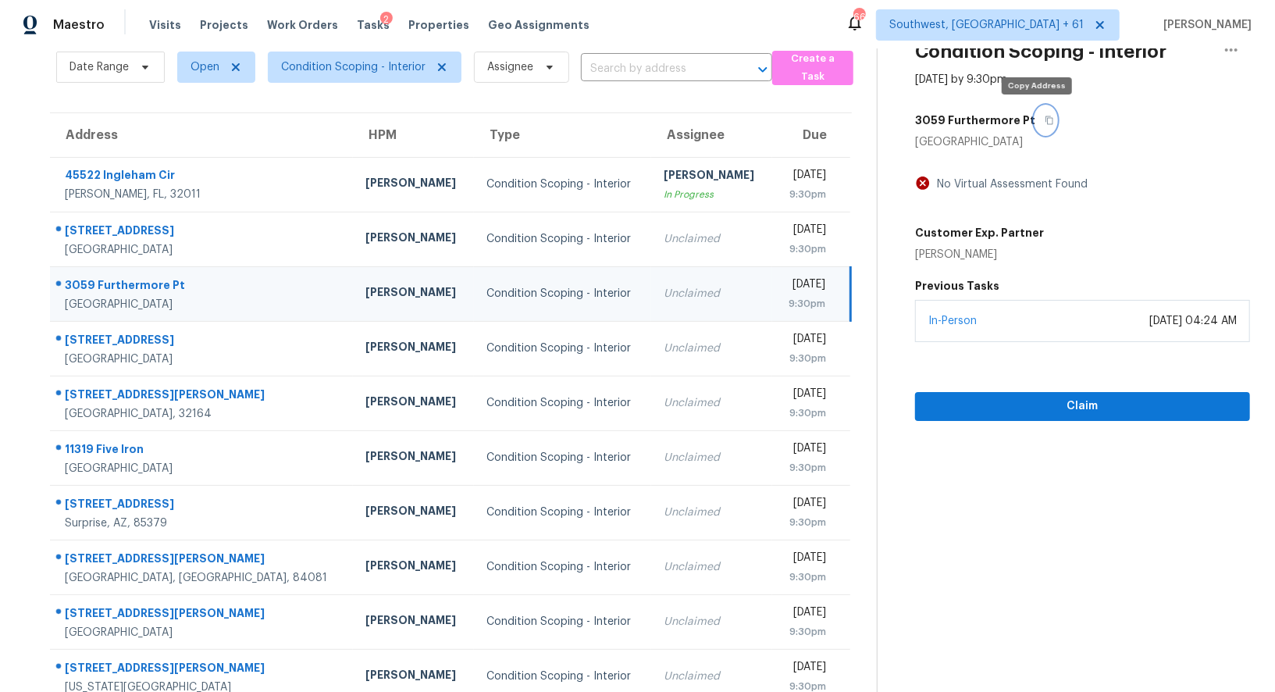
click at [1044, 116] on button "button" at bounding box center [1045, 120] width 21 height 28
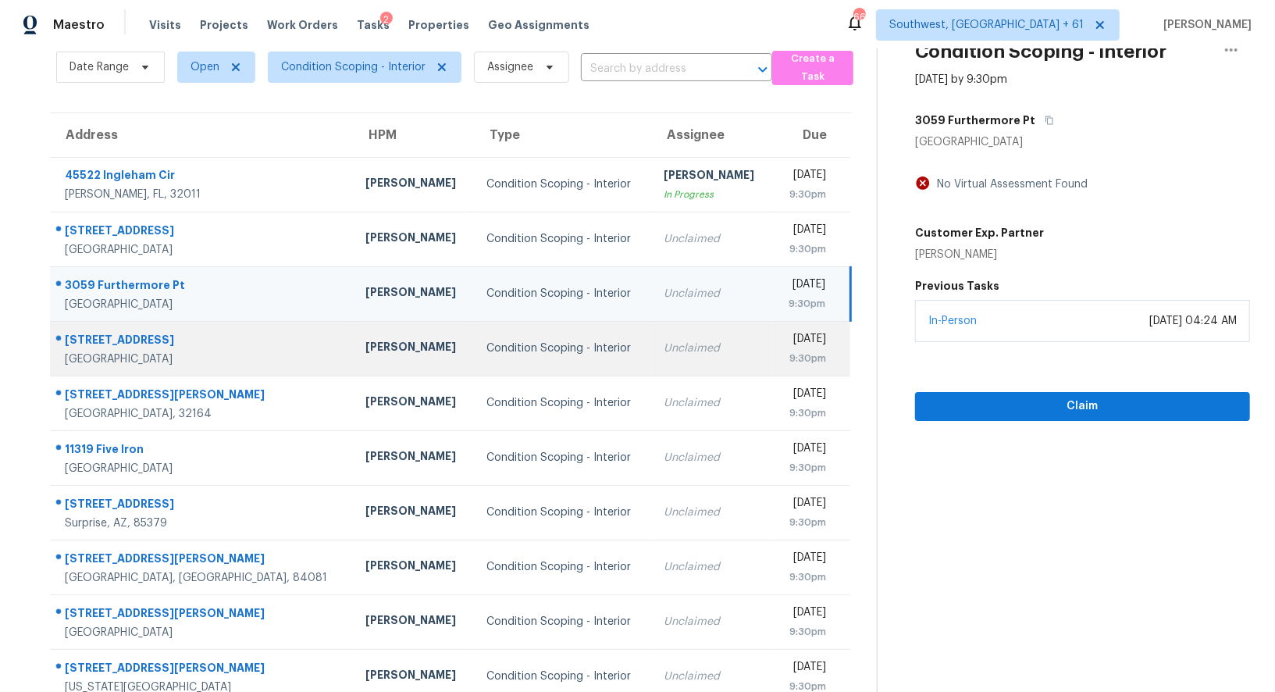
click at [663, 343] on div "Unclaimed" at bounding box center [711, 348] width 96 height 16
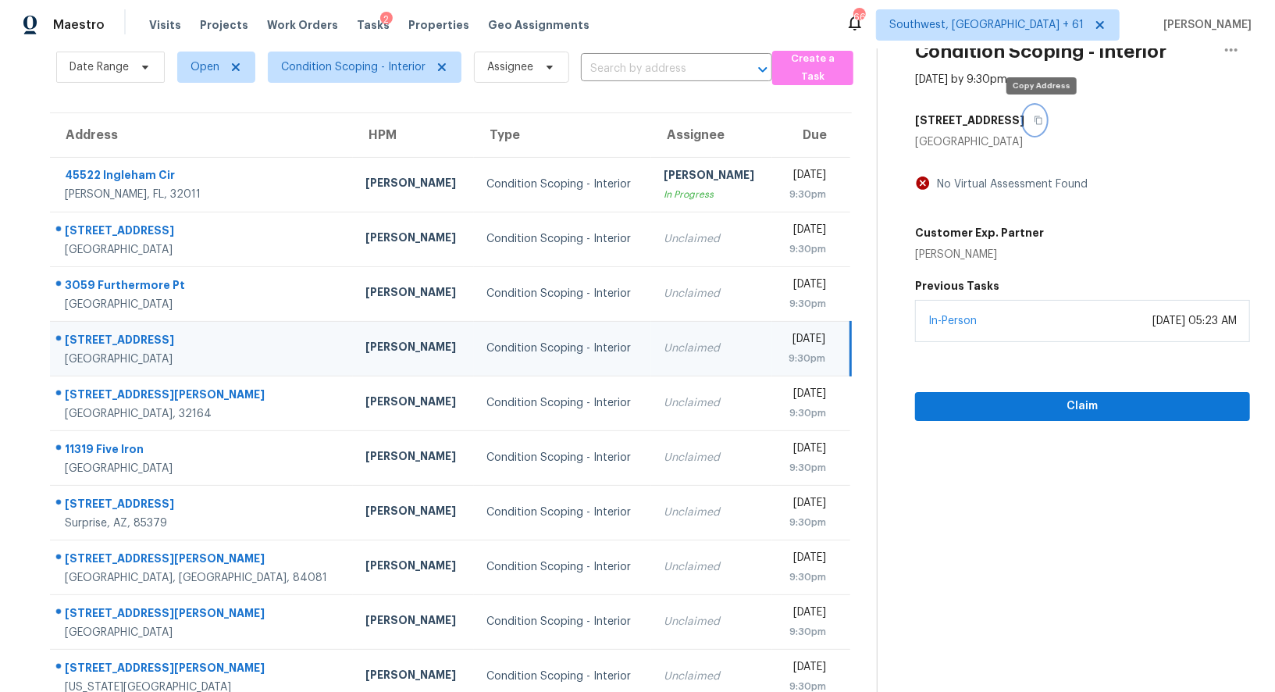
click at [1043, 119] on icon "button" at bounding box center [1037, 120] width 9 height 9
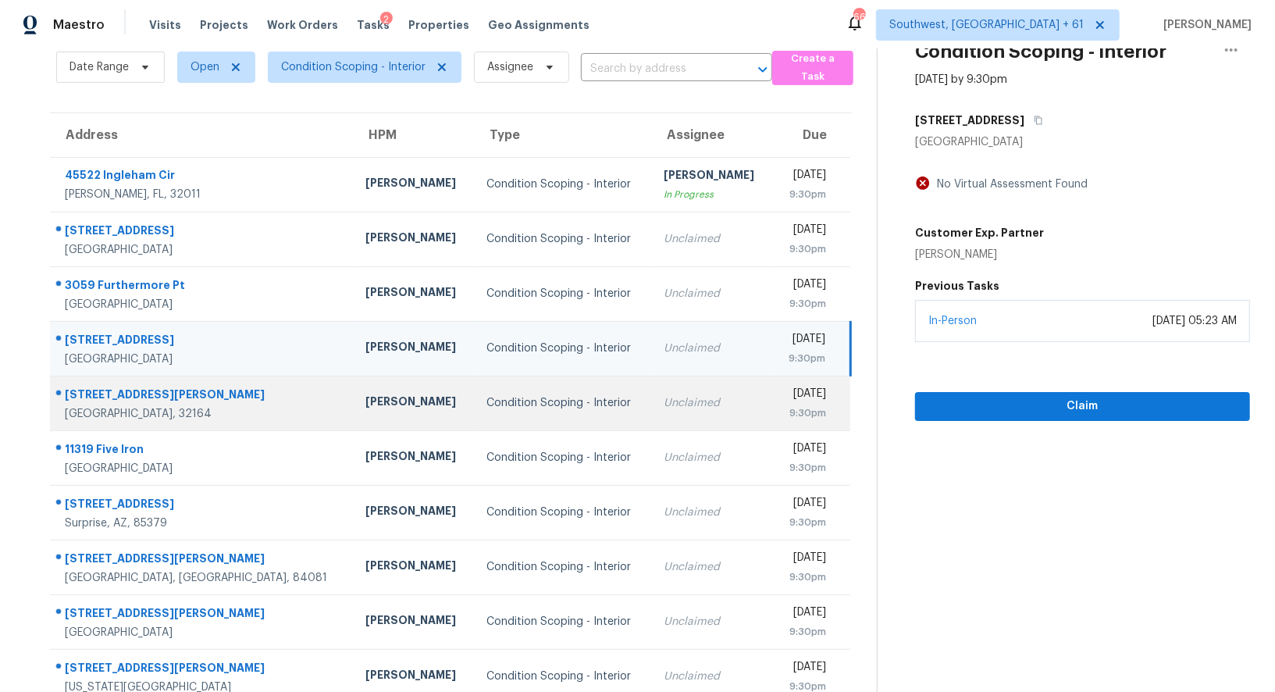
click at [674, 400] on div "Unclaimed" at bounding box center [711, 403] width 96 height 16
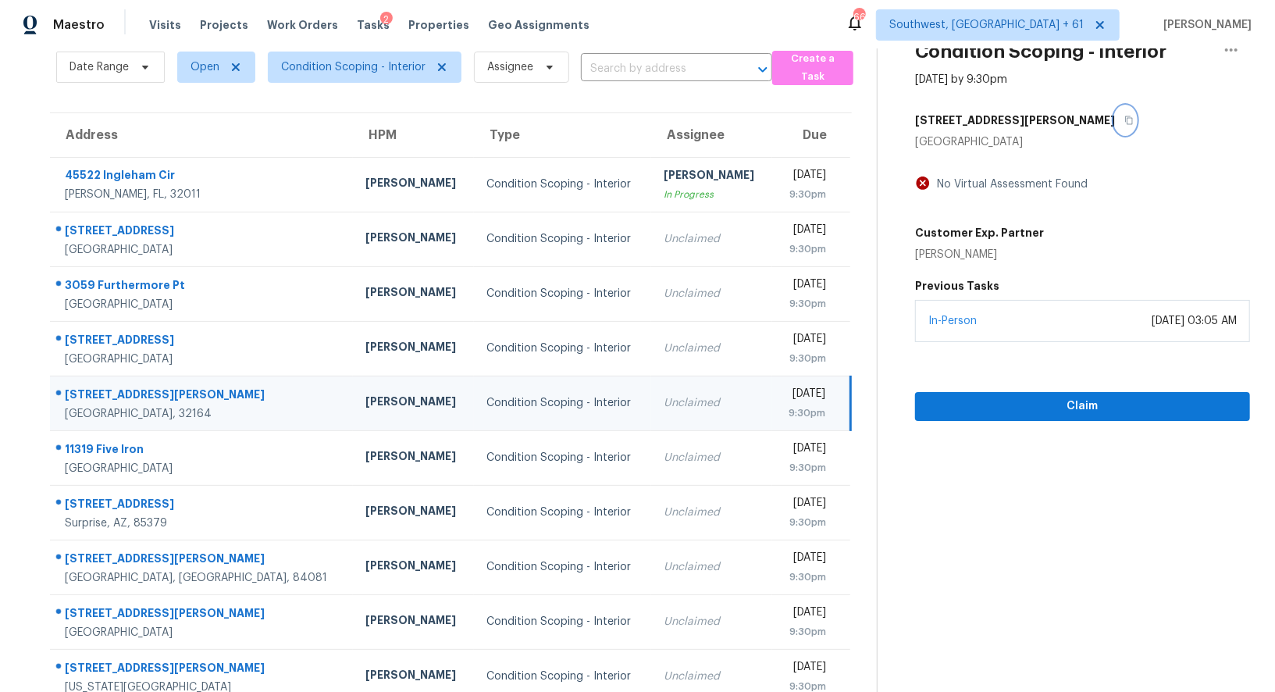
click at [1125, 118] on icon "button" at bounding box center [1129, 120] width 8 height 9
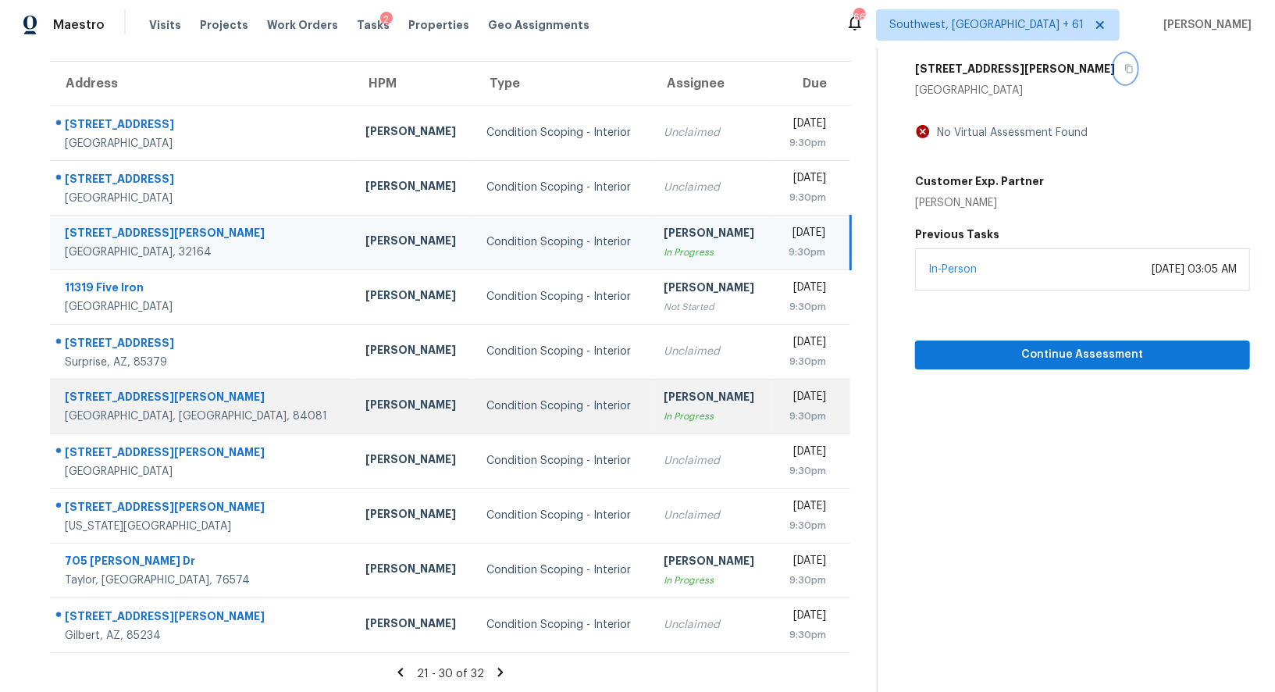
scroll to position [119, 0]
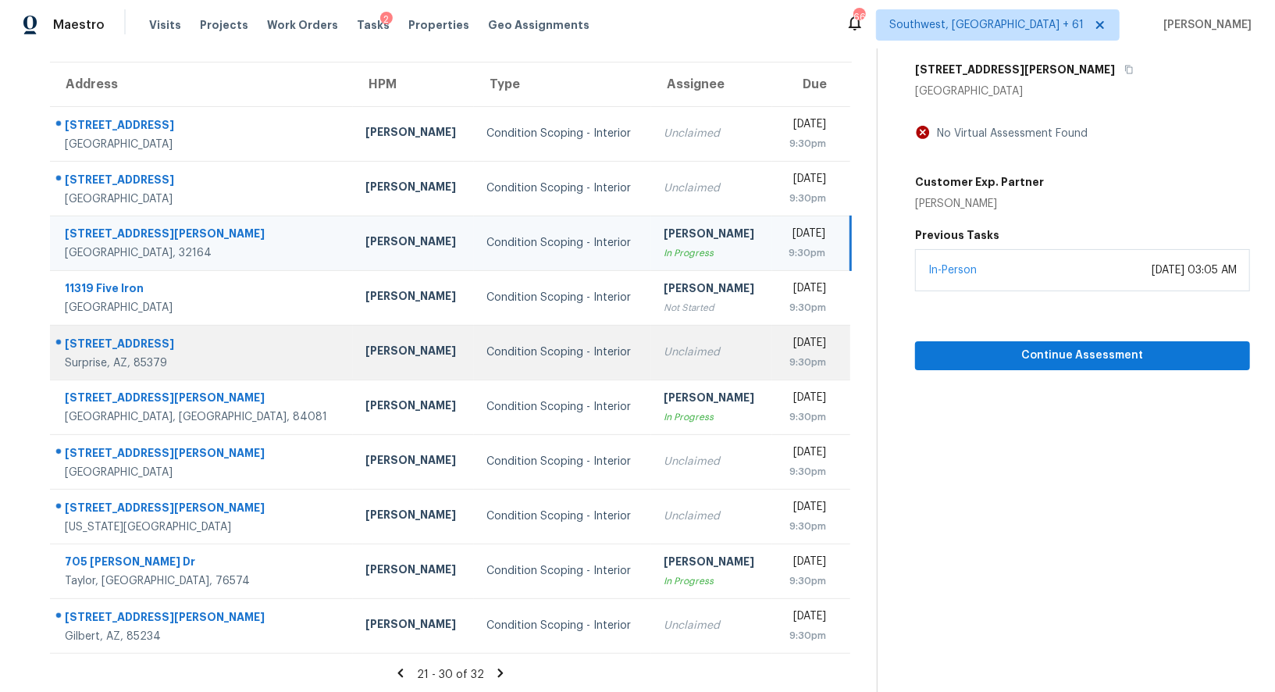
click at [651, 341] on td "Unclaimed" at bounding box center [711, 352] width 121 height 55
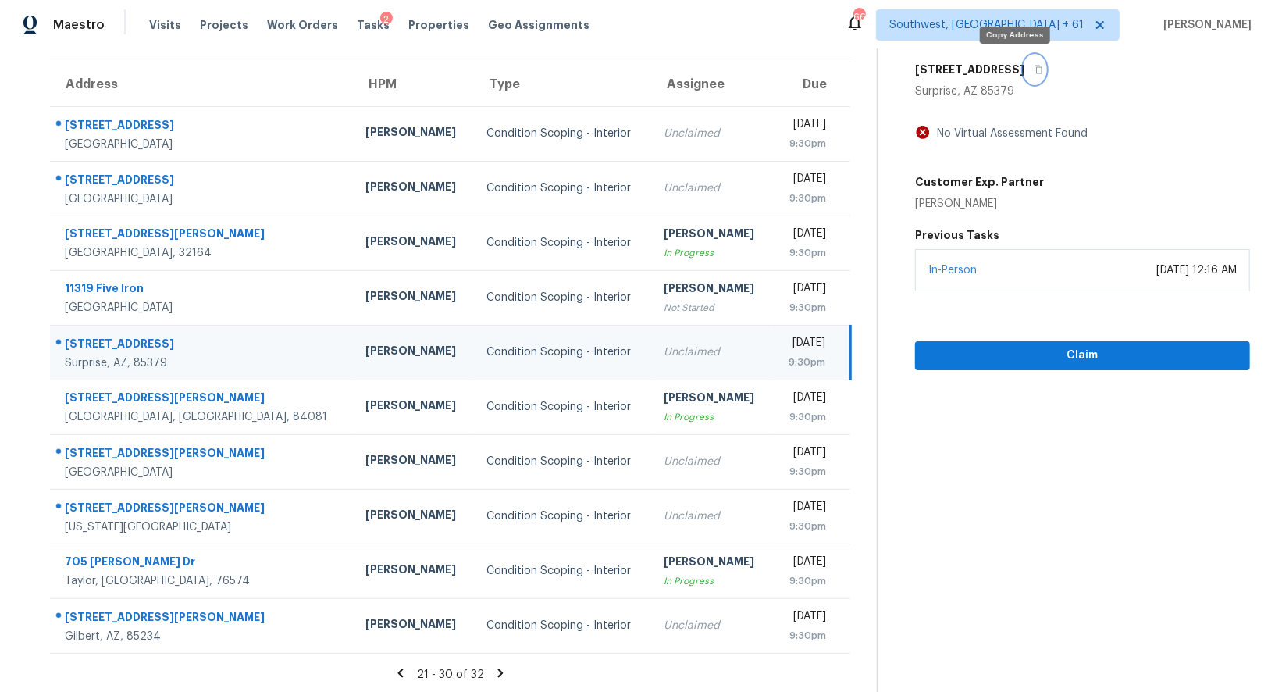
click at [1034, 68] on icon "button" at bounding box center [1038, 70] width 8 height 9
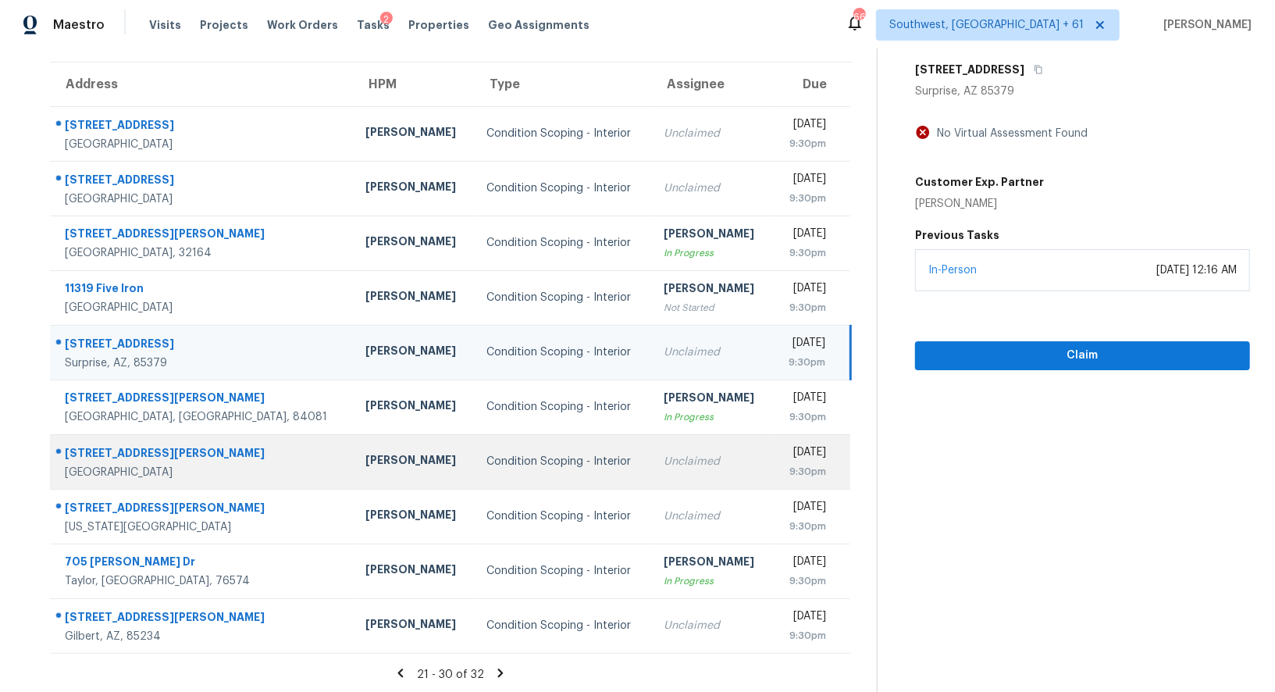
click at [662, 475] on td "Unclaimed" at bounding box center [711, 461] width 121 height 55
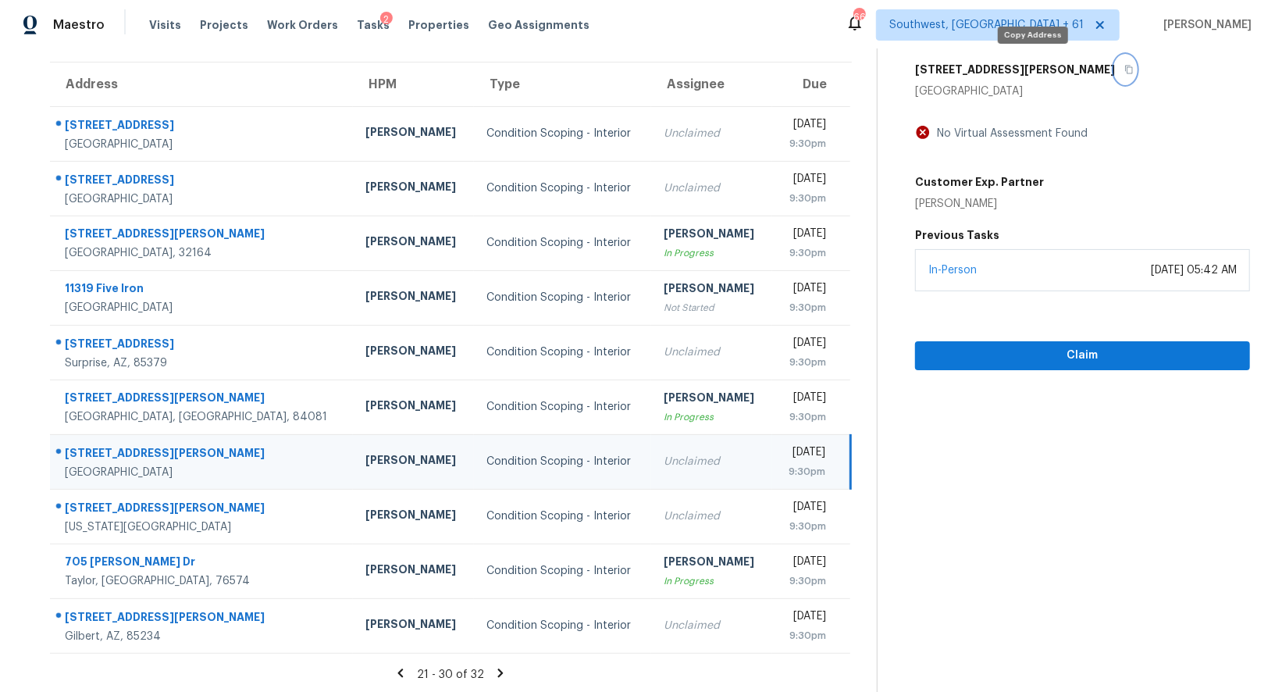
click at [1115, 62] on button "button" at bounding box center [1125, 69] width 21 height 28
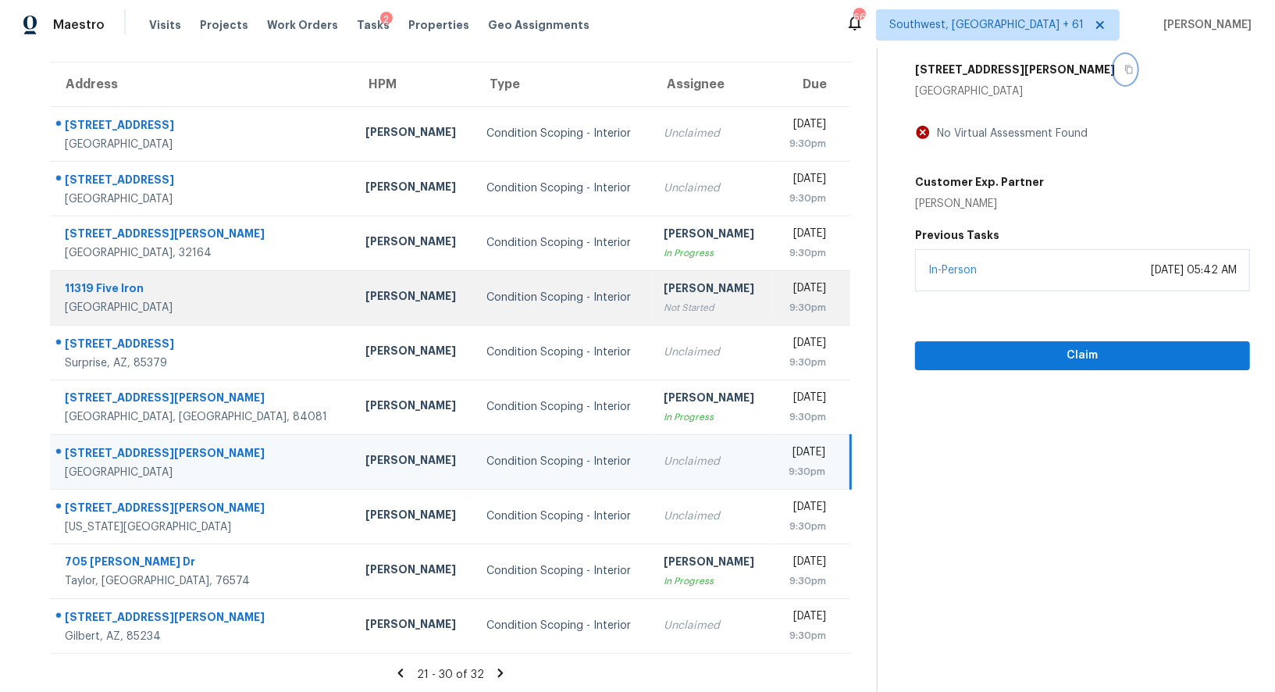
scroll to position [119, 0]
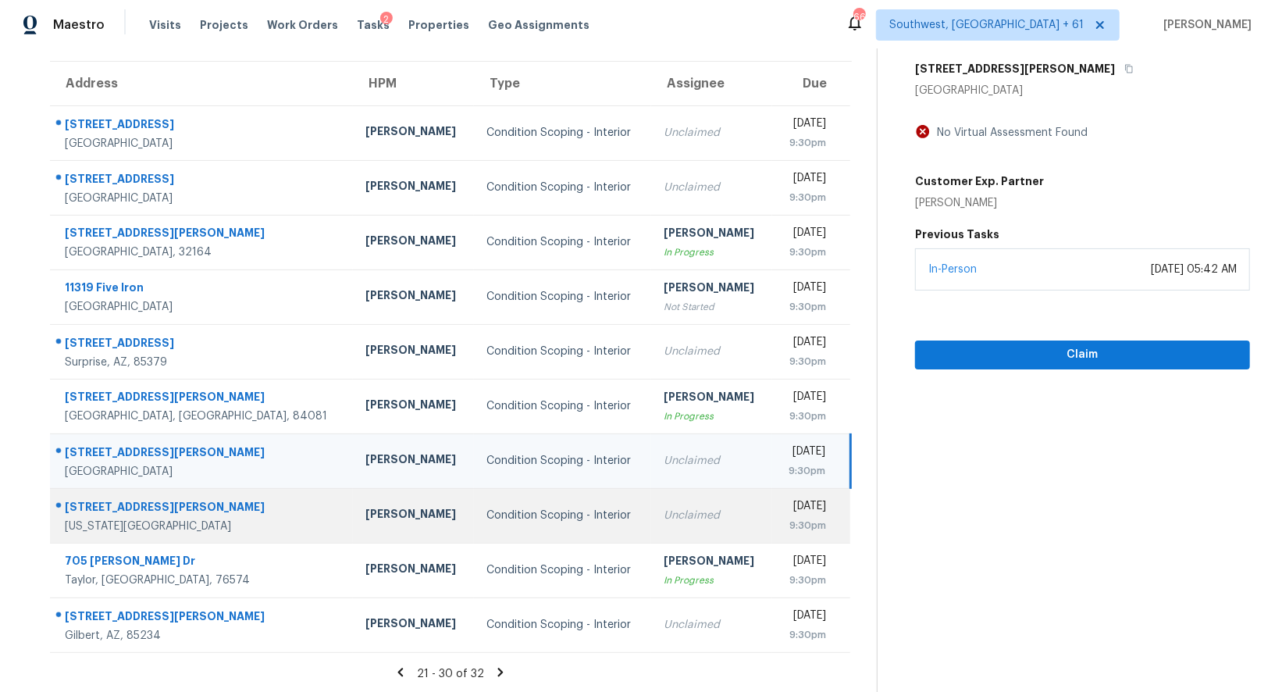
click at [651, 535] on td "Unclaimed" at bounding box center [711, 515] width 121 height 55
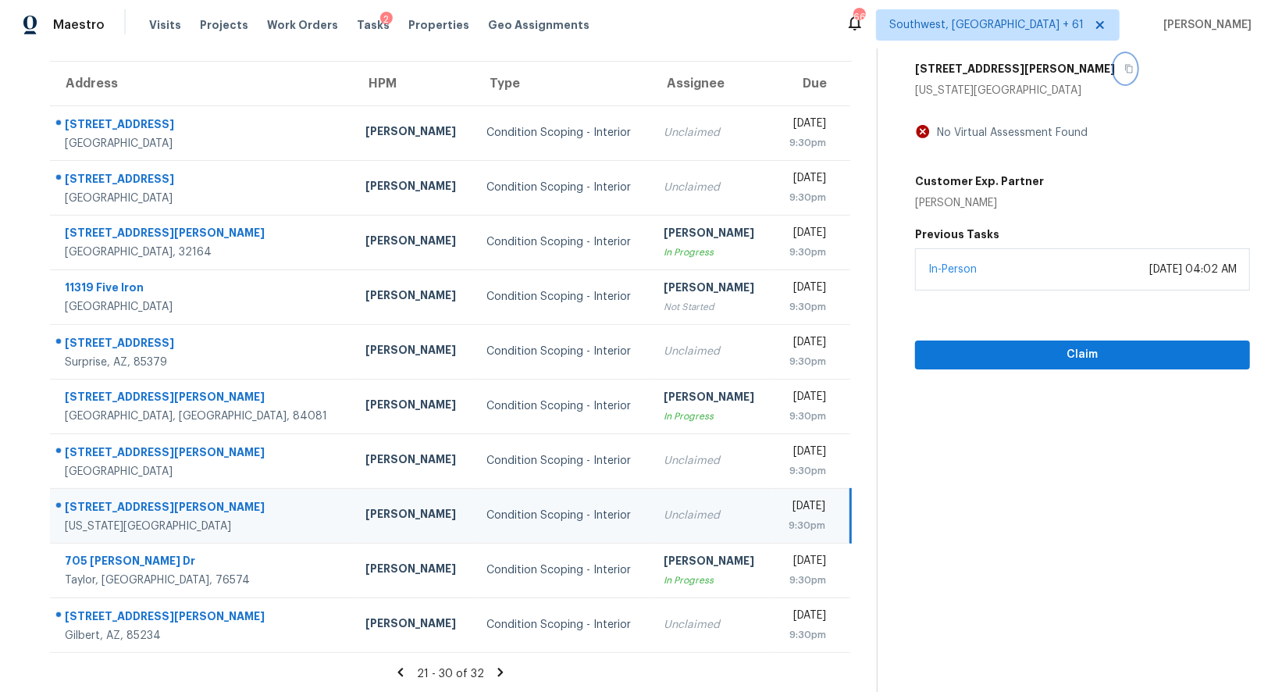
click at [1124, 69] on icon "button" at bounding box center [1128, 68] width 9 height 9
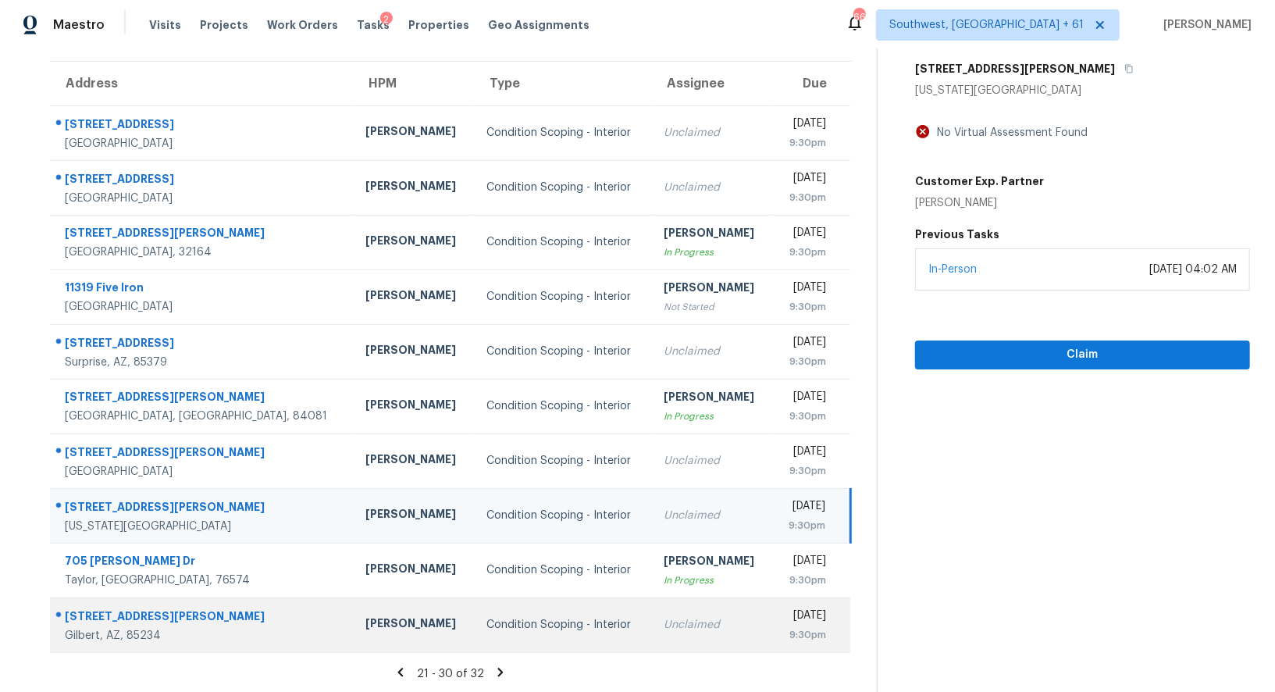
click at [672, 619] on div "Unclaimed" at bounding box center [711, 625] width 96 height 16
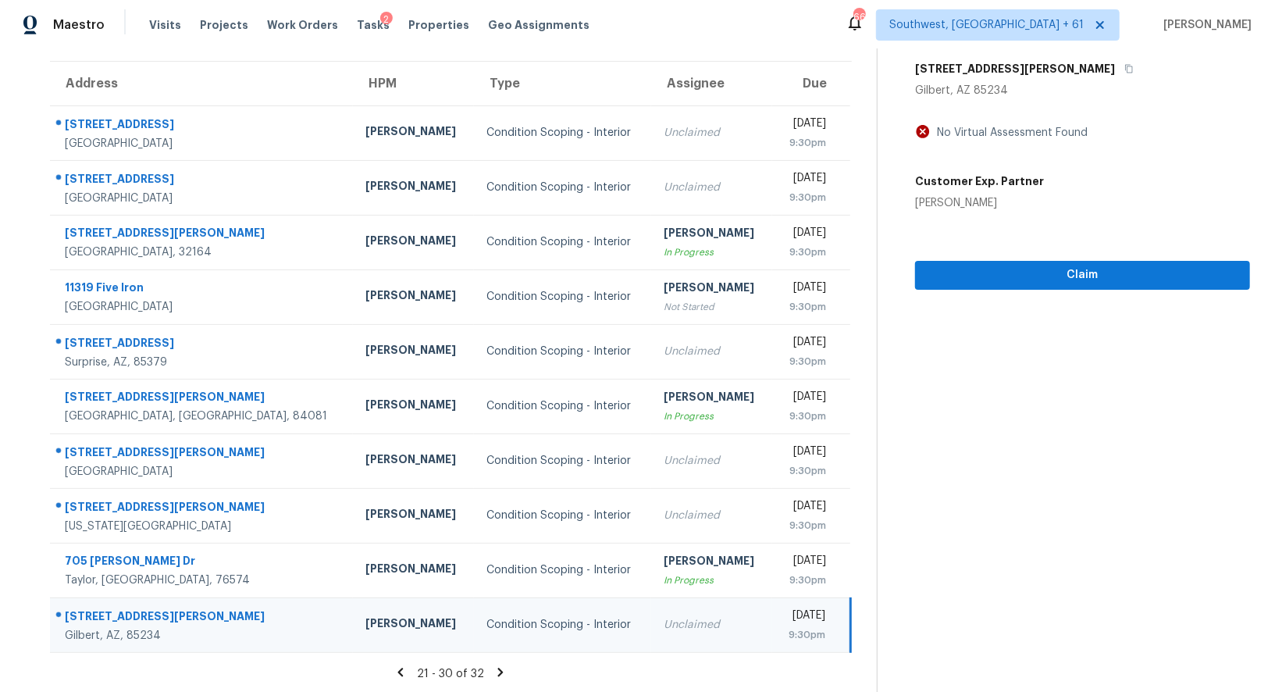
scroll to position [0, 0]
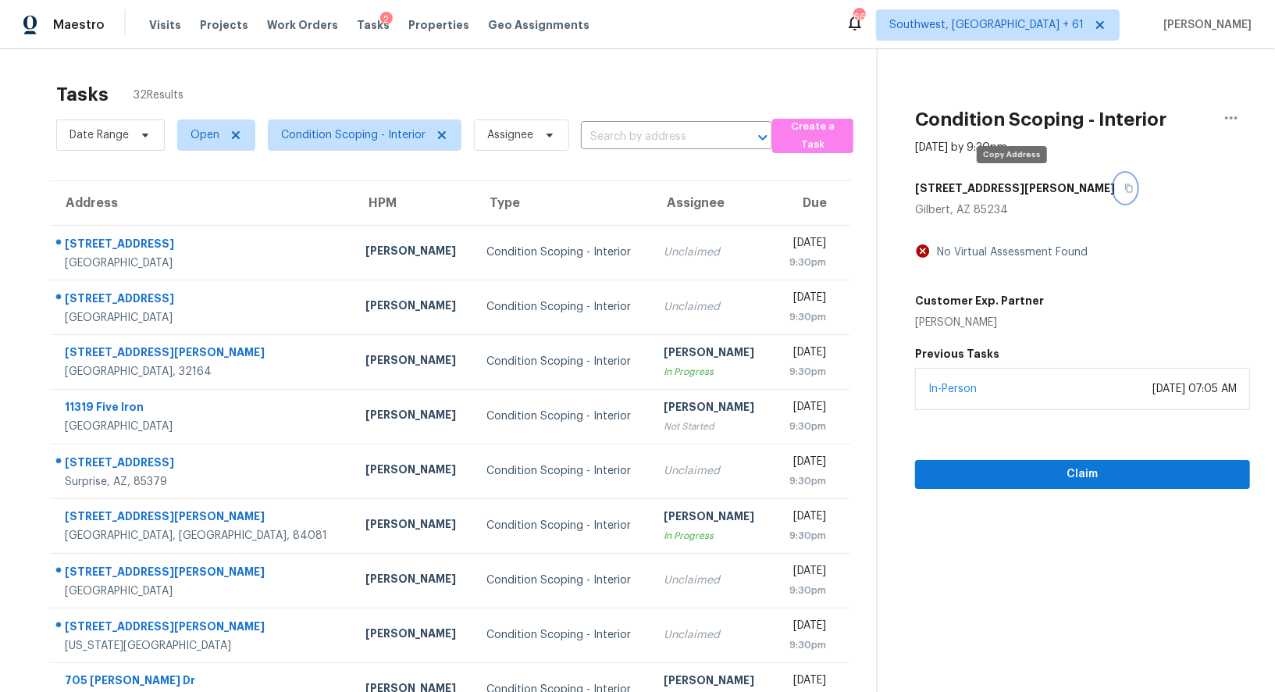
click at [1124, 183] on icon "button" at bounding box center [1128, 187] width 9 height 9
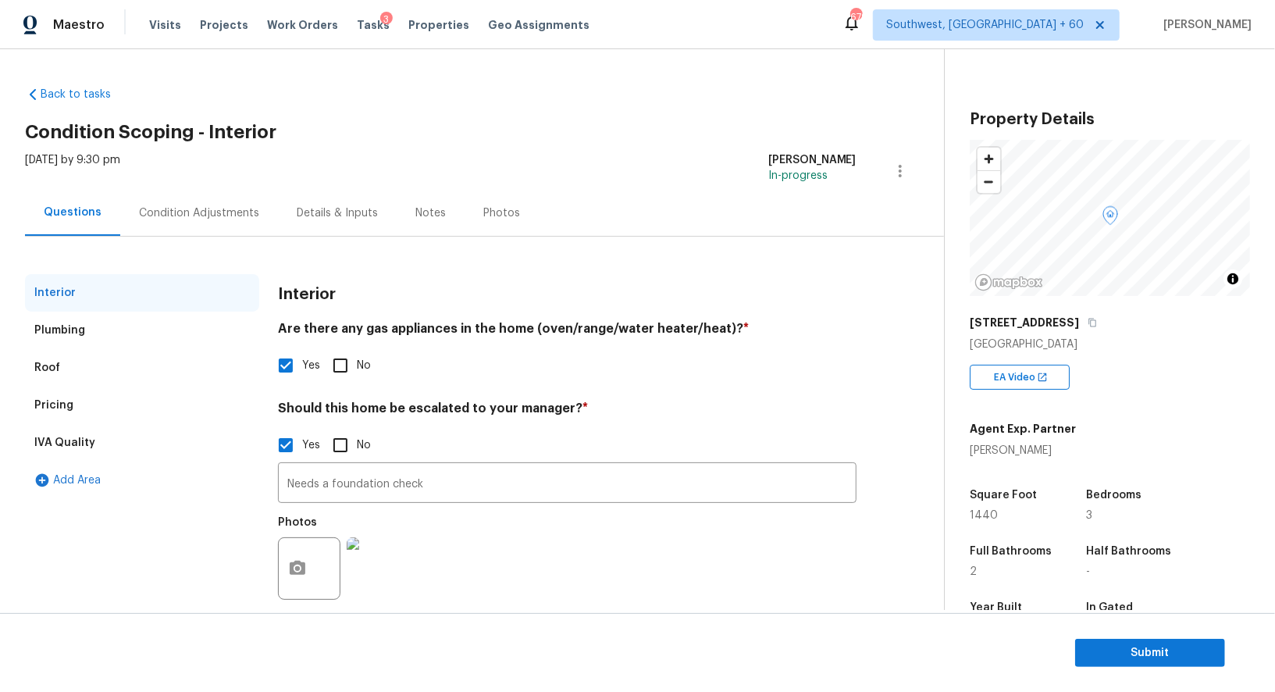
click at [167, 194] on div "Condition Adjustments" at bounding box center [199, 213] width 158 height 46
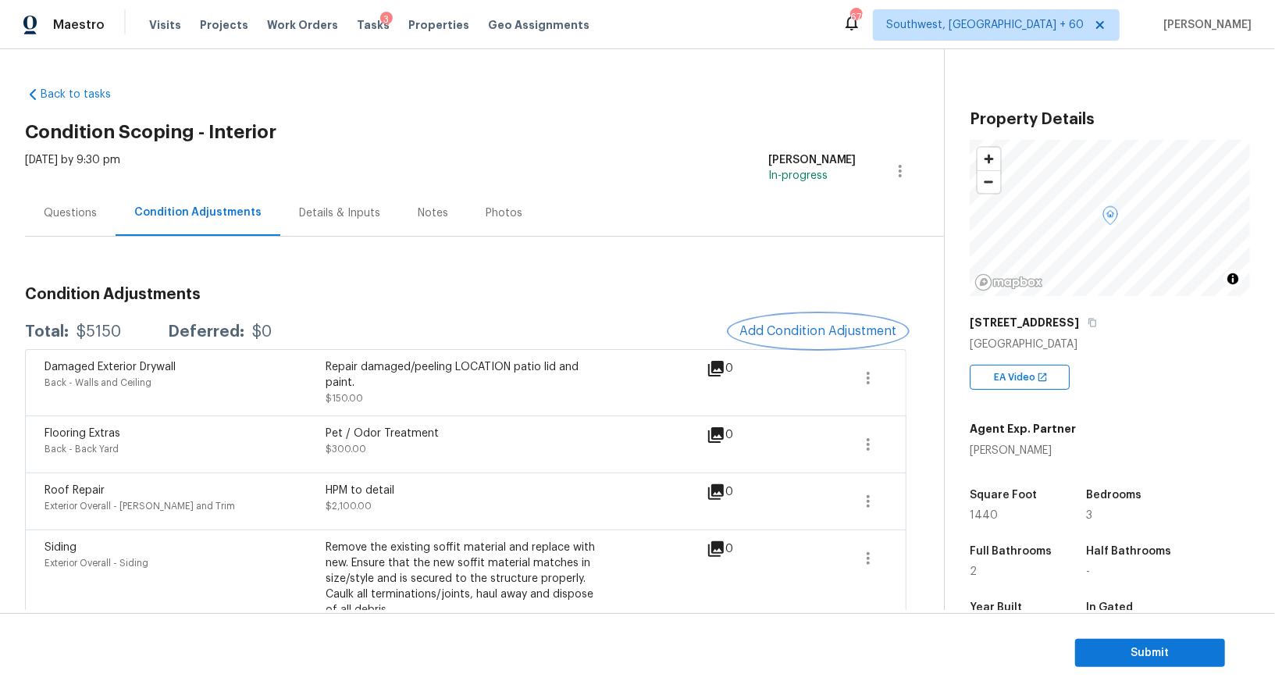
click at [815, 330] on span "Add Condition Adjustment" at bounding box center [818, 331] width 158 height 14
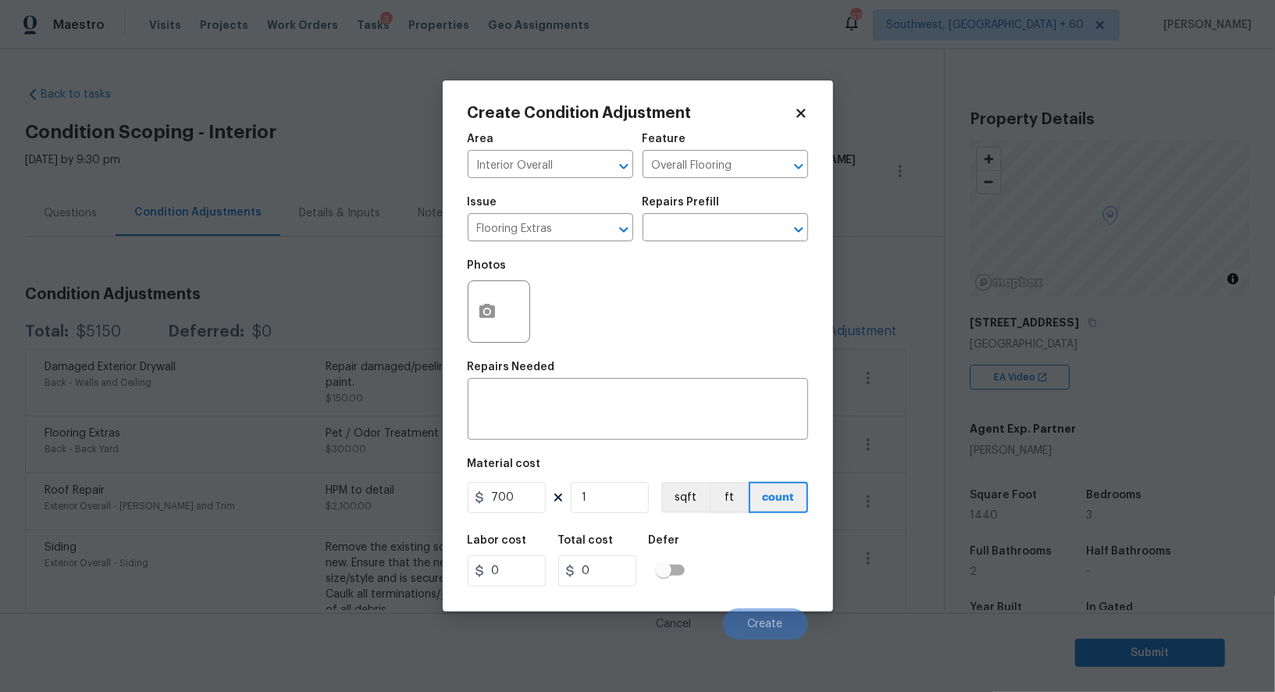
type input "0"
click at [536, 239] on input "text" at bounding box center [529, 229] width 122 height 24
type input "l"
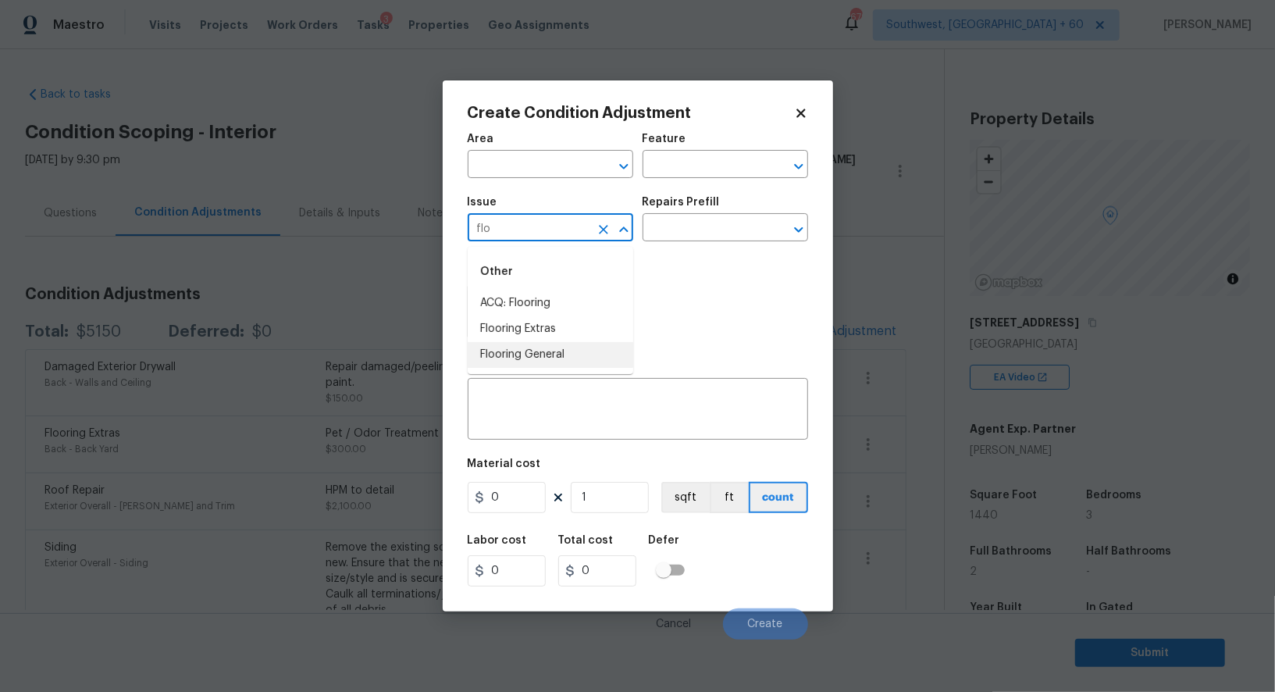
click at [571, 361] on li "Flooring General" at bounding box center [550, 355] width 165 height 26
type input "Flooring General"
click at [736, 229] on input "text" at bounding box center [703, 229] width 122 height 24
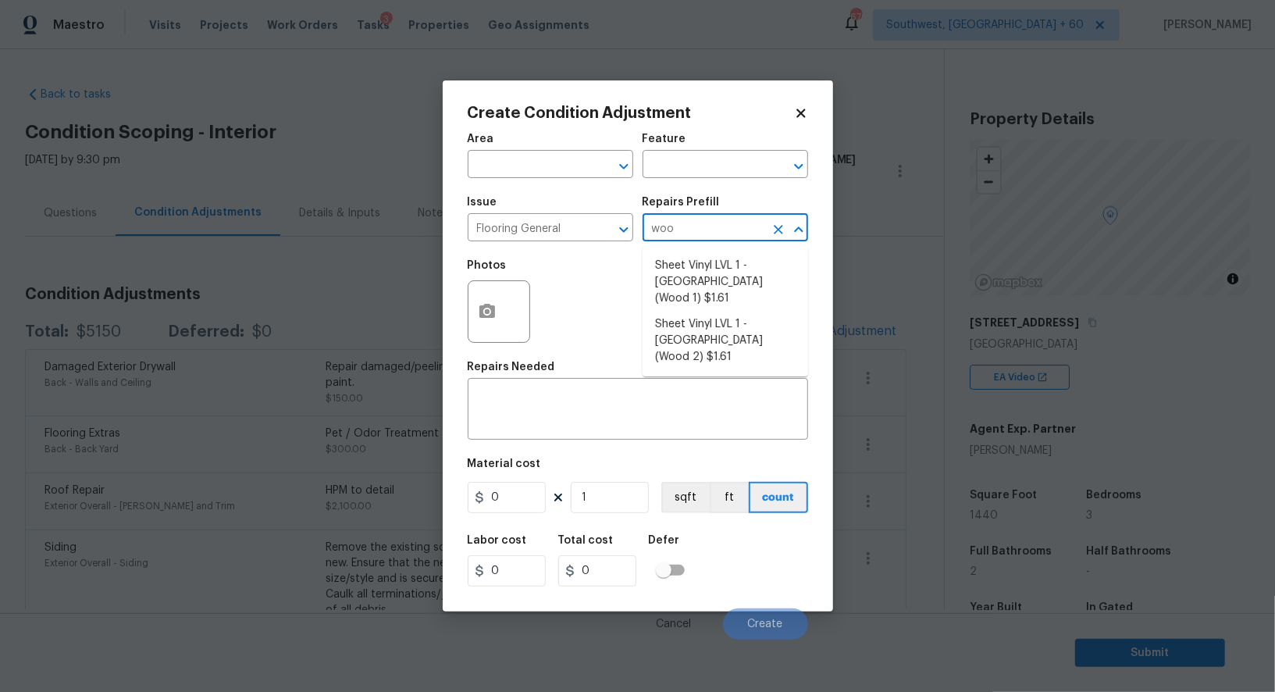
type input "wood"
click at [726, 270] on li "Sheet Vinyl LVL 1 - [GEOGRAPHIC_DATA] (Wood 1) $1.61" at bounding box center [724, 282] width 165 height 59
type input "Overall Flooring"
type textarea "Install sheet vinyl flooring ([GEOGRAPHIC_DATA] - Wood "Look", [STREET_ADDRESS]…"
type input "1.61"
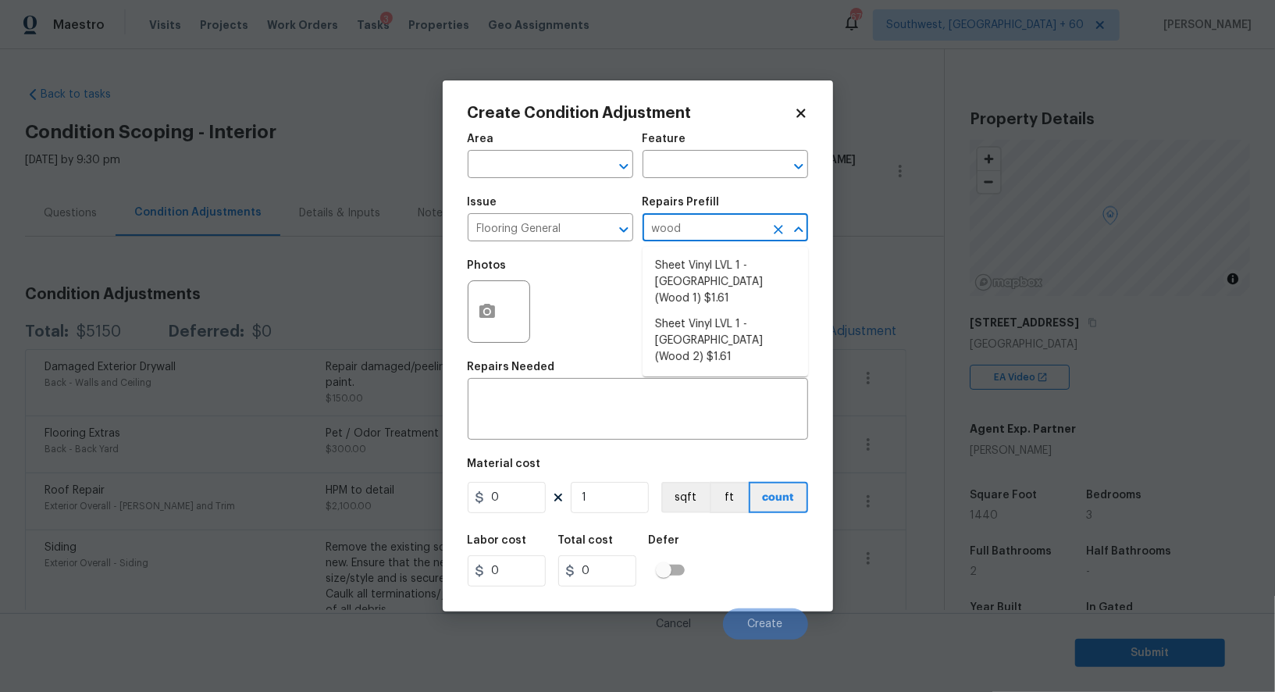
type input "1.61"
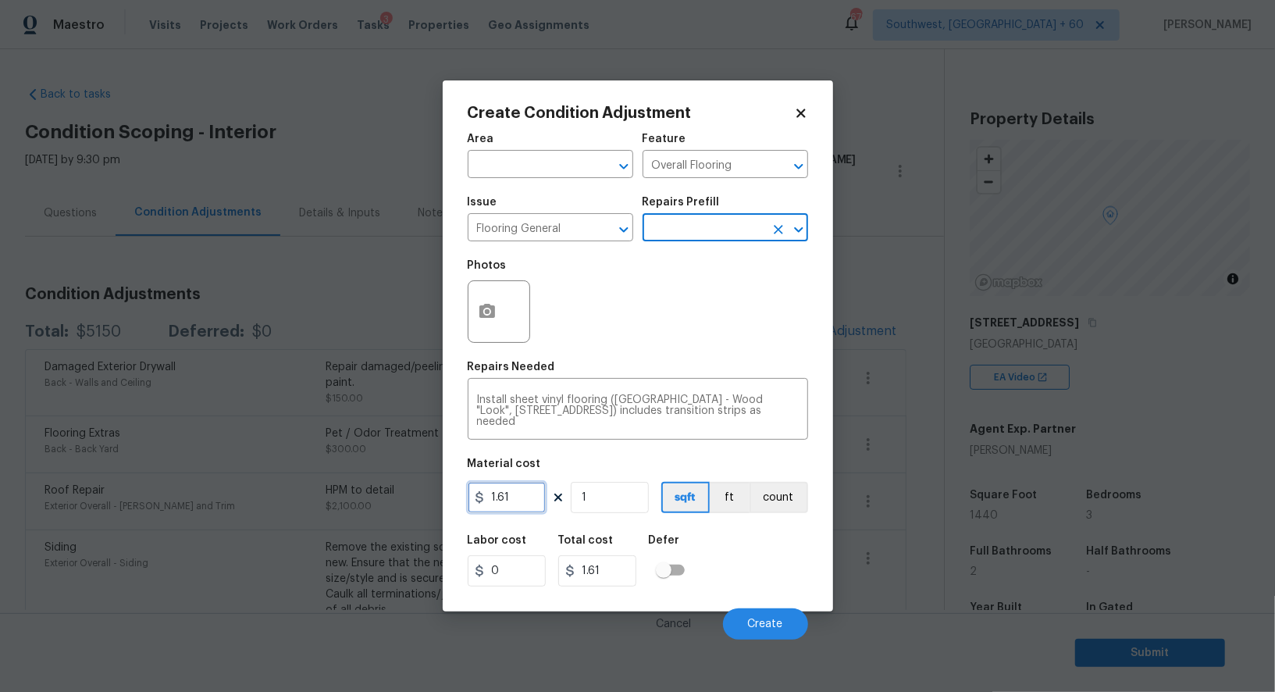
click at [528, 496] on input "1.61" at bounding box center [507, 497] width 78 height 31
type input "5"
click at [643, 493] on input "1" at bounding box center [610, 497] width 78 height 31
type input "5"
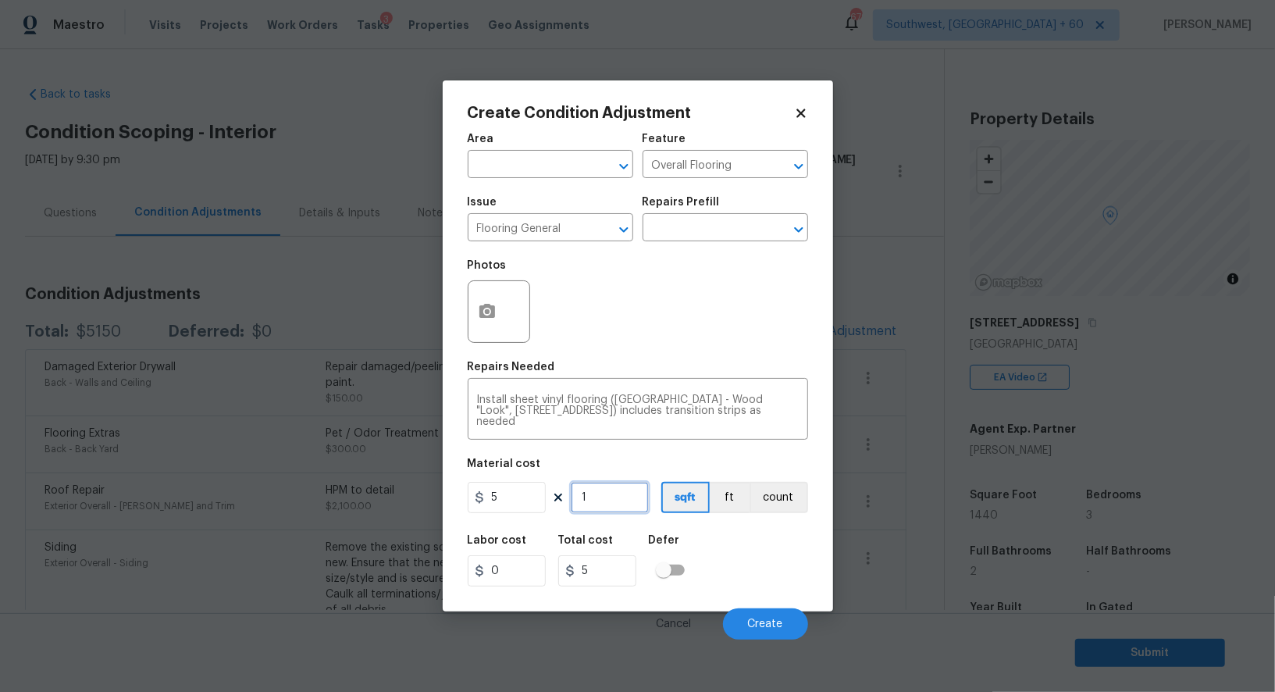
type input "0"
type input "5"
type input "25"
type input "50"
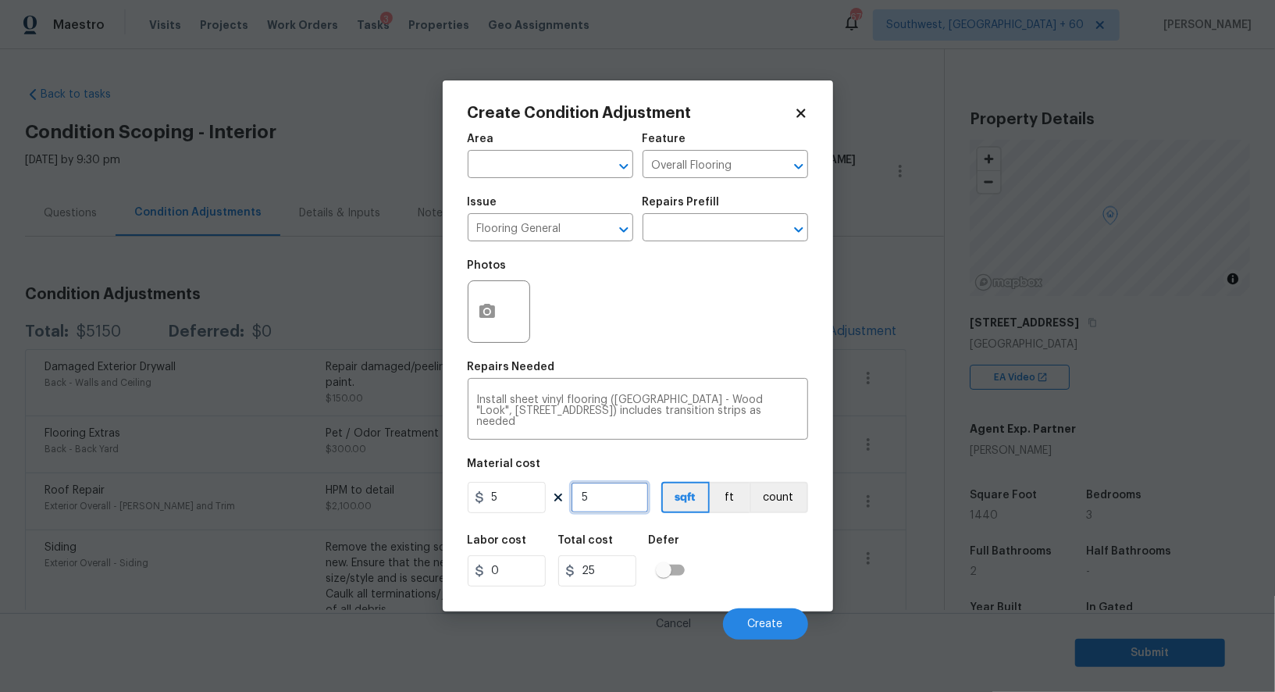
type input "250"
type input "500"
type input "2500"
type input "500"
click at [505, 315] on div at bounding box center [499, 311] width 62 height 62
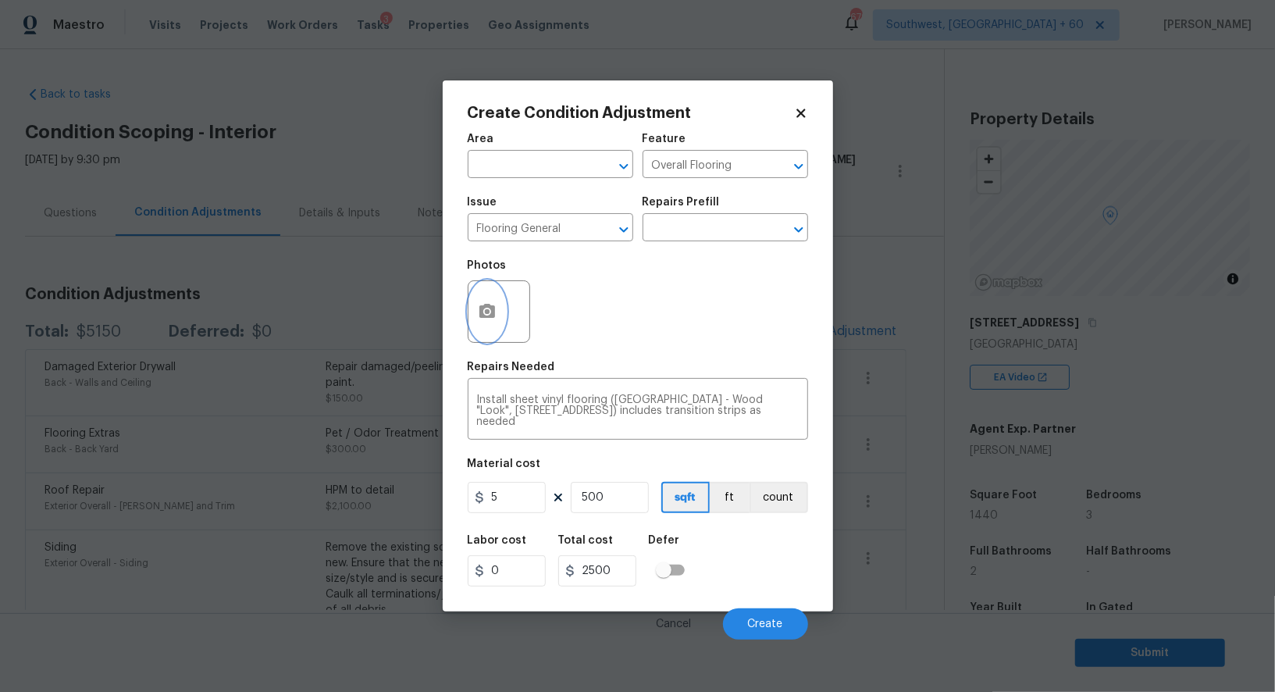
click at [491, 315] on icon "button" at bounding box center [487, 311] width 16 height 14
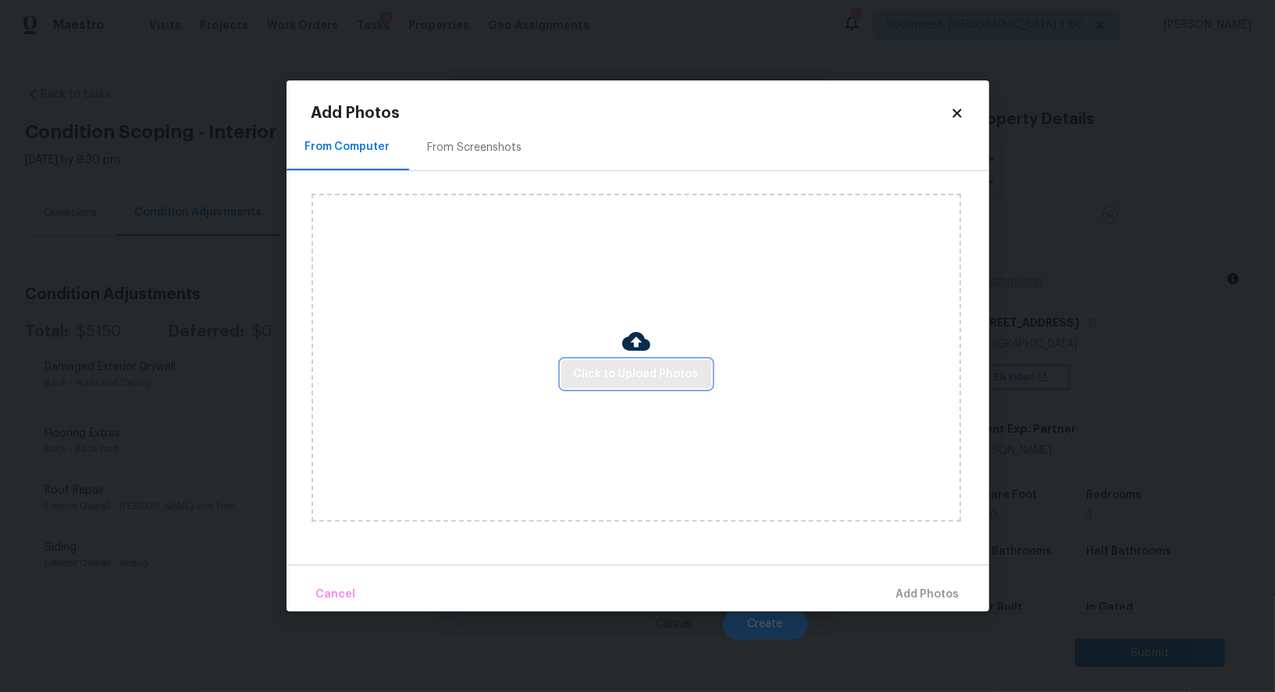
click at [631, 376] on span "Click to Upload Photos" at bounding box center [636, 375] width 125 height 20
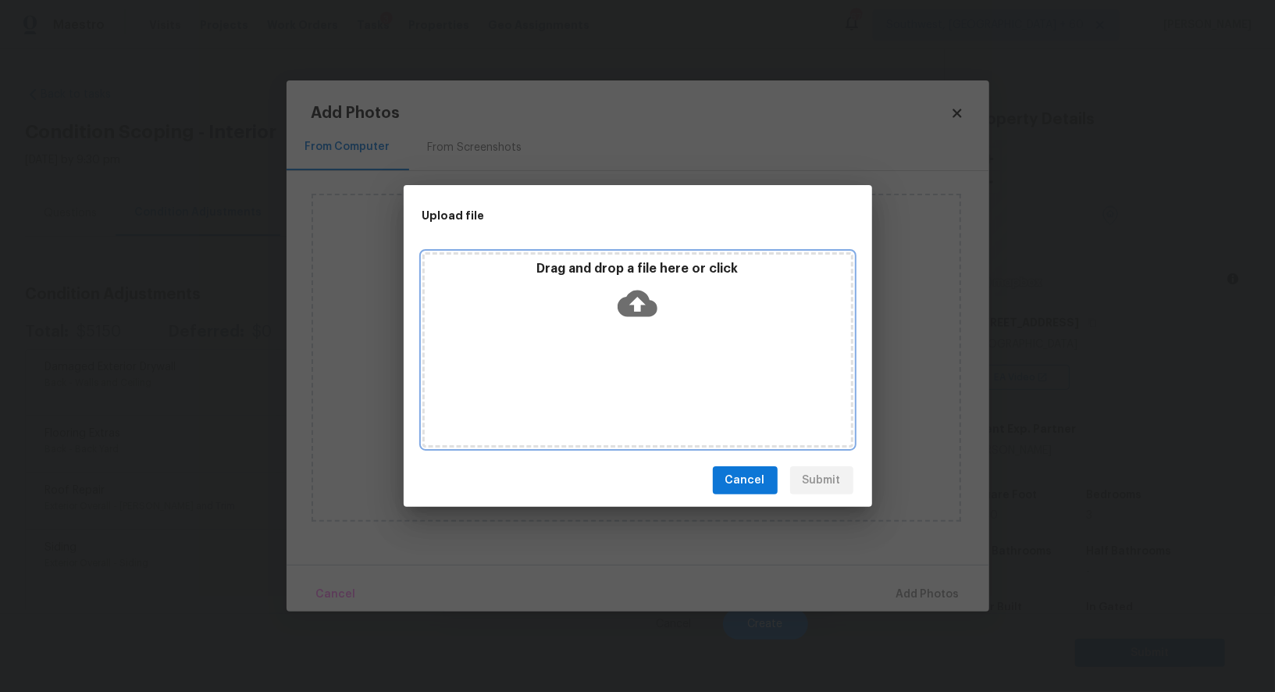
click at [643, 325] on div "Drag and drop a file here or click" at bounding box center [638, 294] width 426 height 67
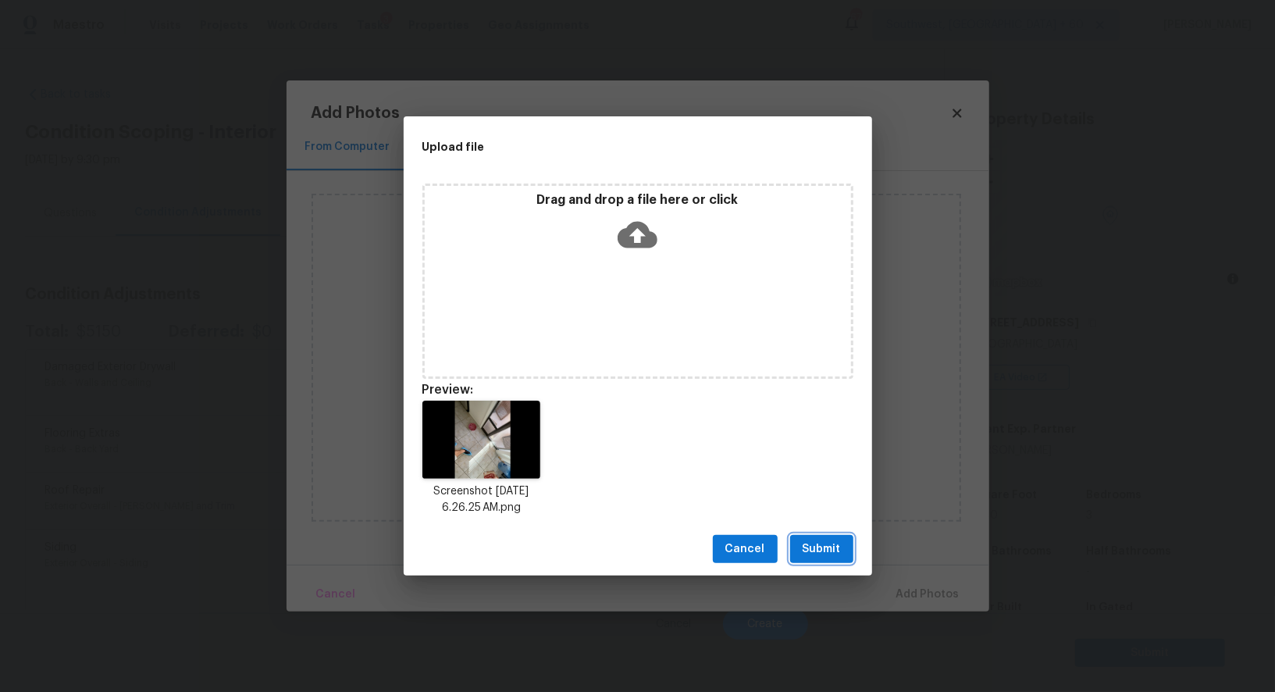
click at [824, 546] on span "Submit" at bounding box center [821, 549] width 38 height 20
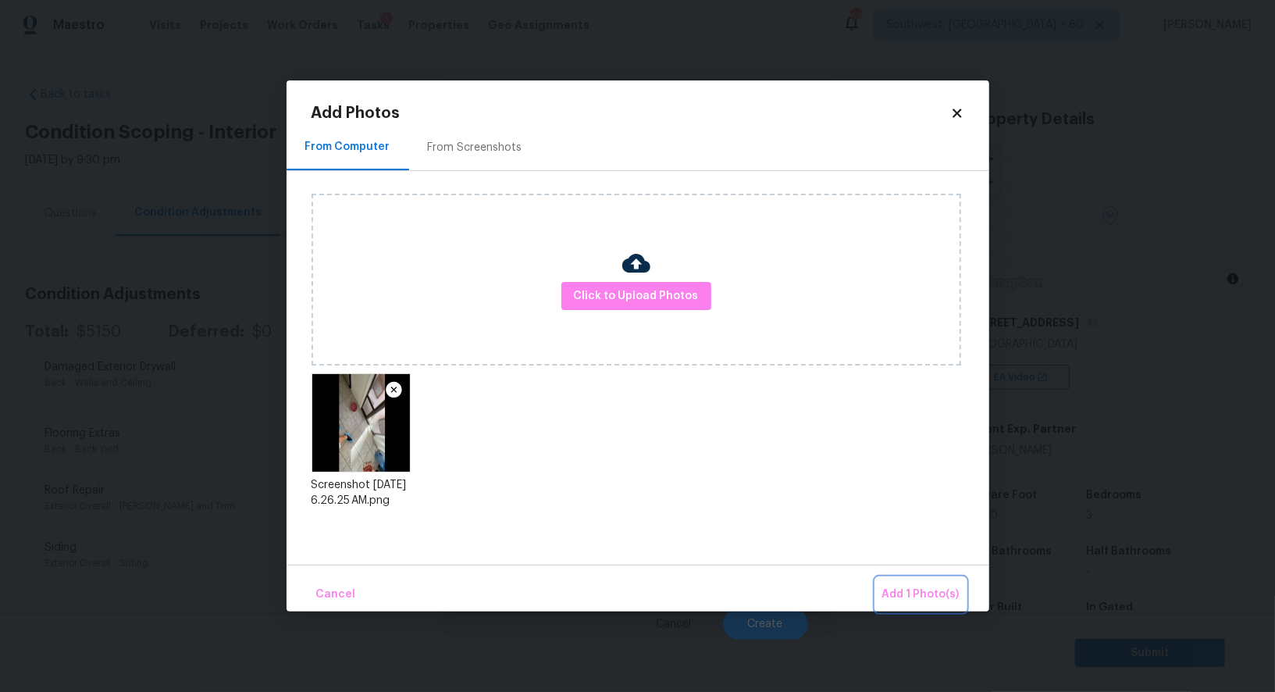
click at [902, 589] on span "Add 1 Photo(s)" at bounding box center [920, 595] width 77 height 20
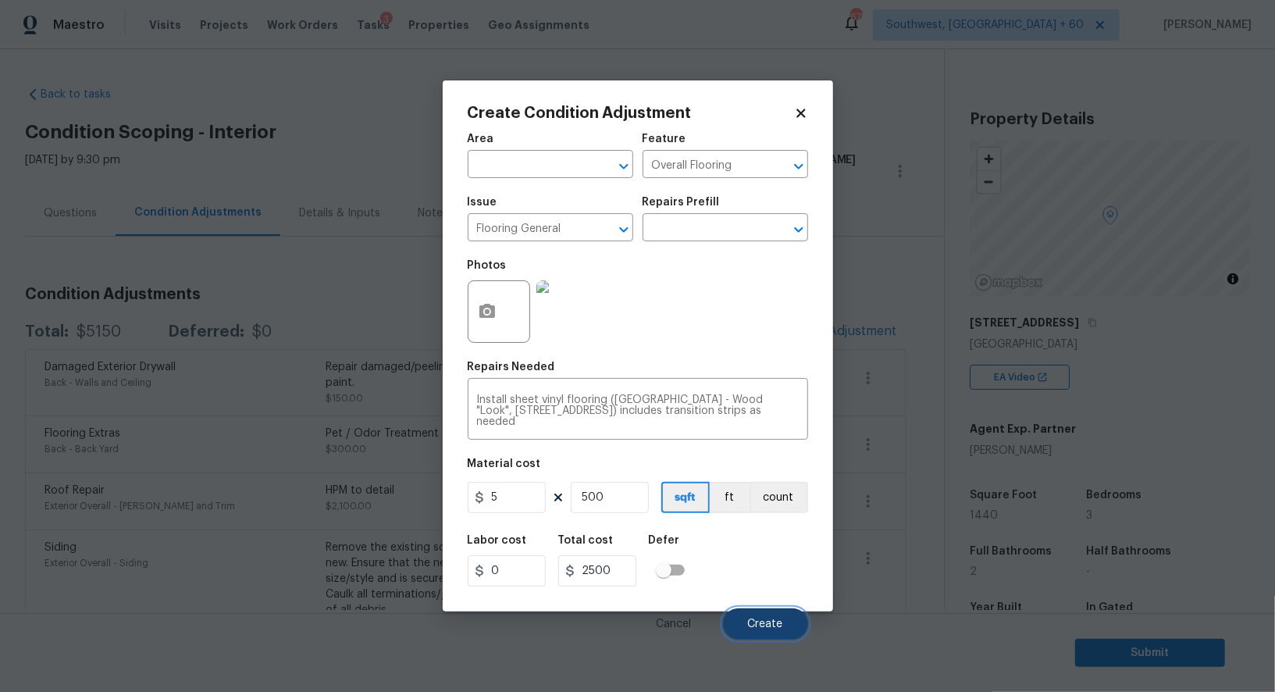
click at [777, 622] on span "Create" at bounding box center [765, 624] width 35 height 12
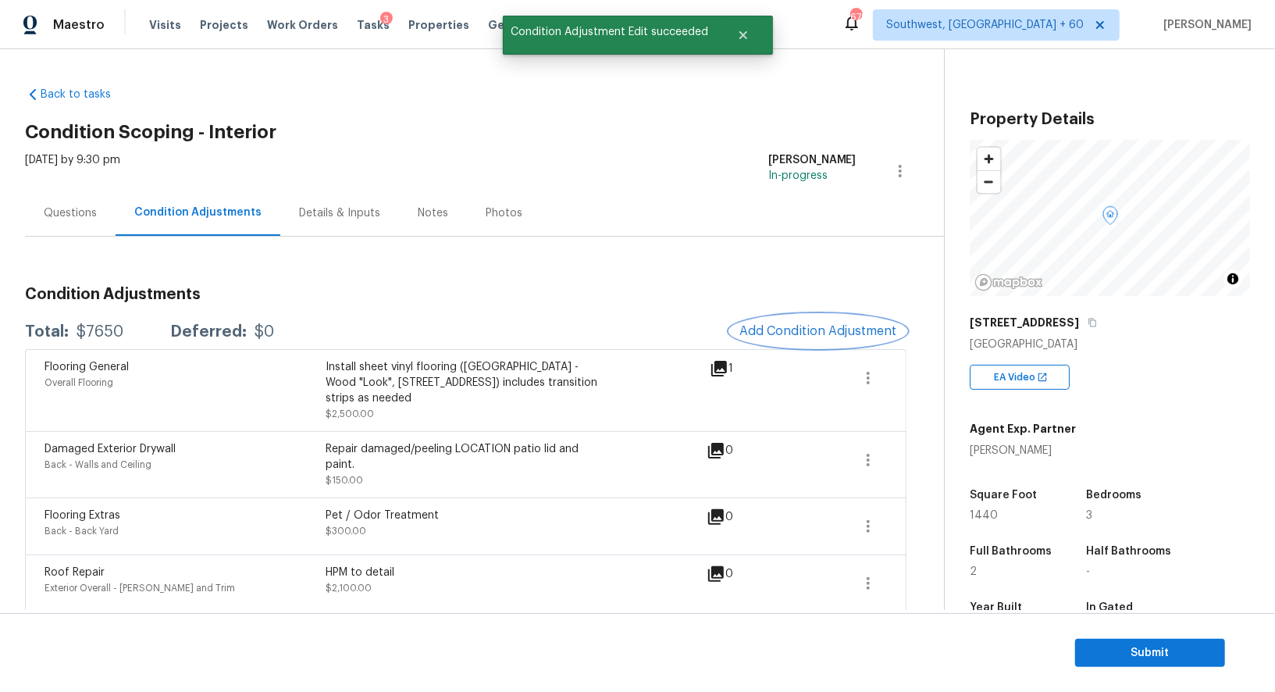
click at [821, 331] on span "Add Condition Adjustment" at bounding box center [818, 331] width 158 height 14
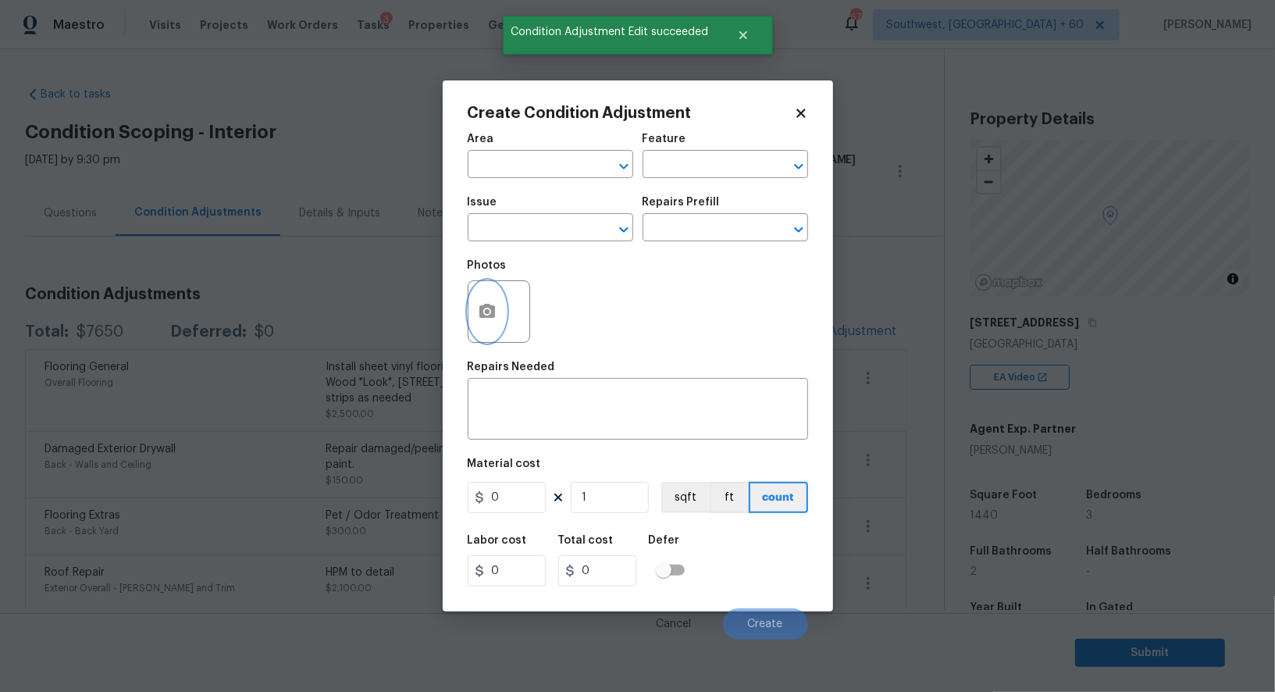
click at [486, 309] on icon "button" at bounding box center [487, 311] width 16 height 14
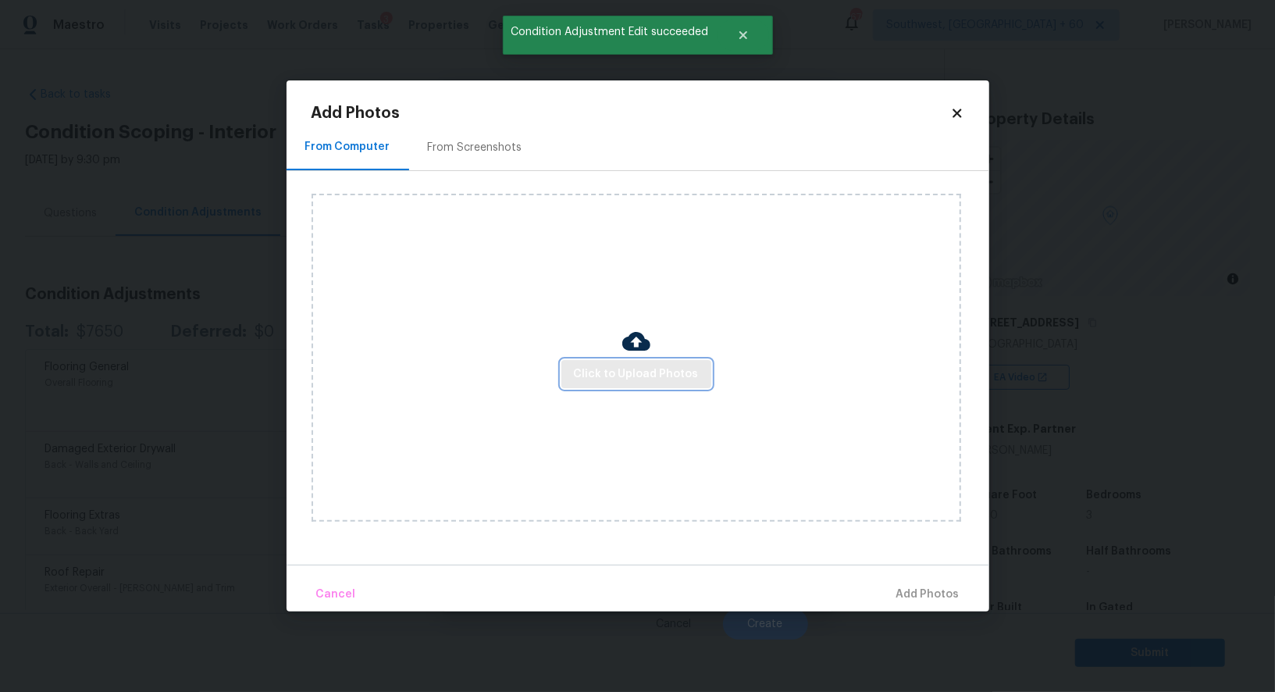
click at [617, 379] on span "Click to Upload Photos" at bounding box center [636, 375] width 125 height 20
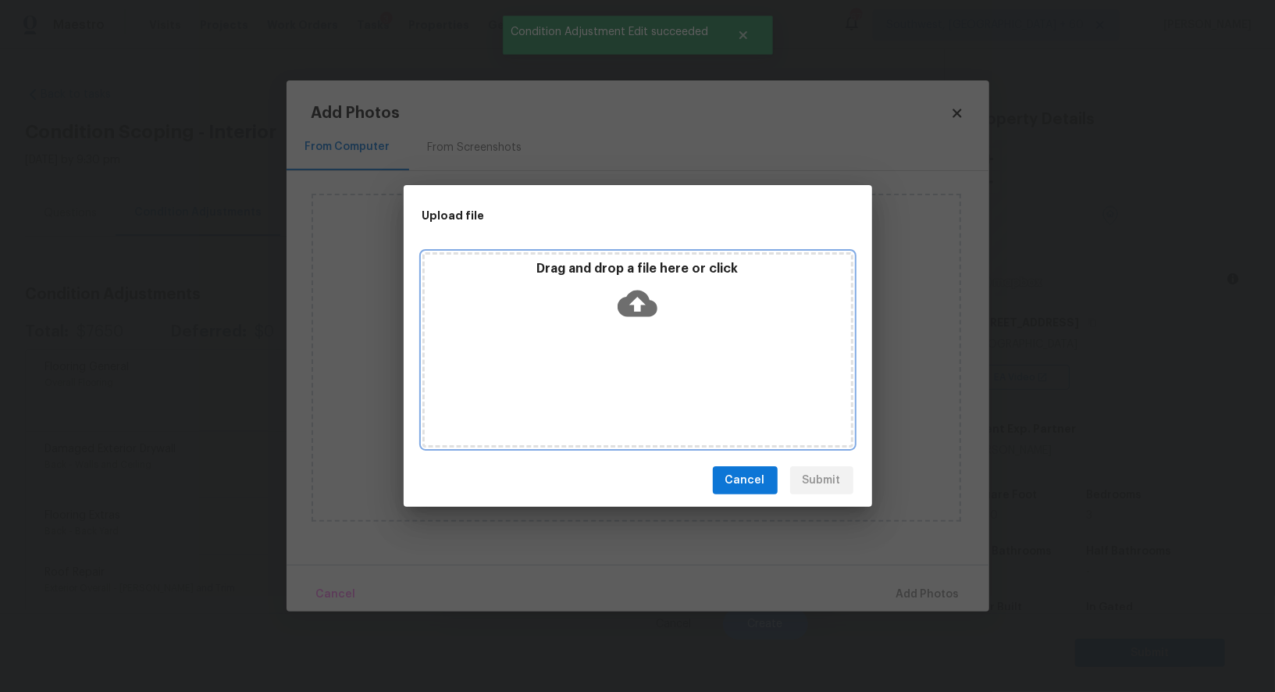
click at [642, 311] on icon at bounding box center [637, 303] width 40 height 27
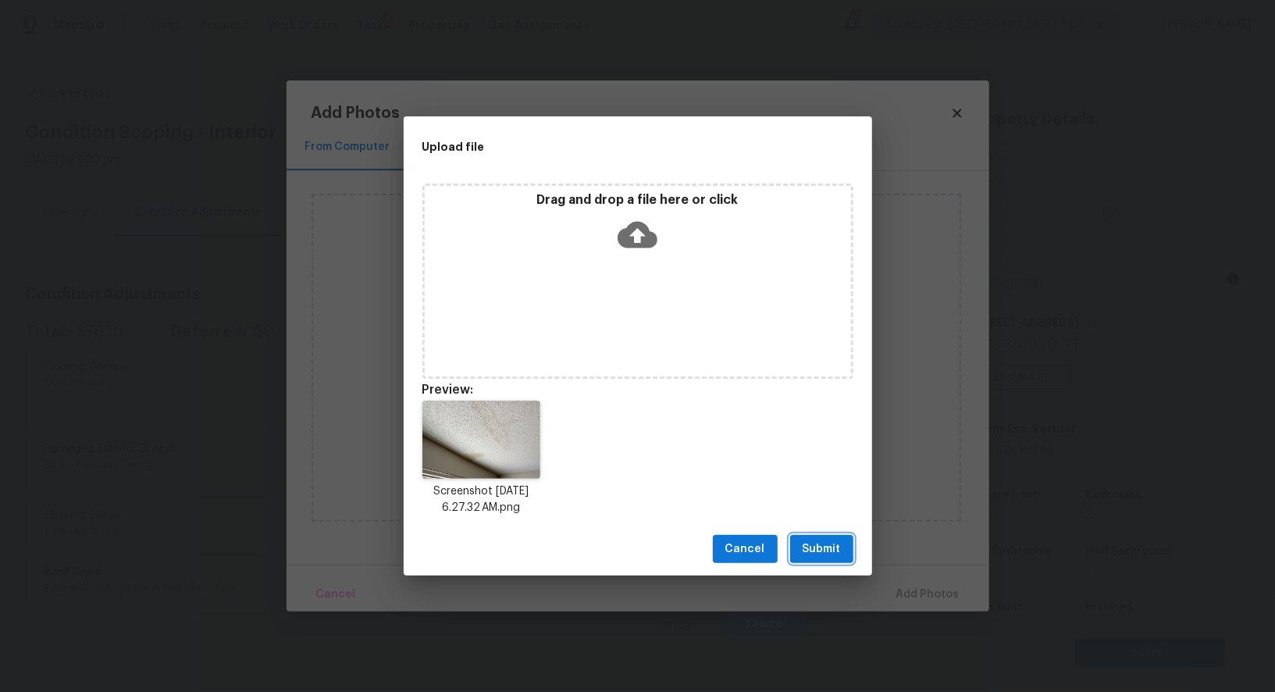
click at [815, 542] on span "Submit" at bounding box center [821, 549] width 38 height 20
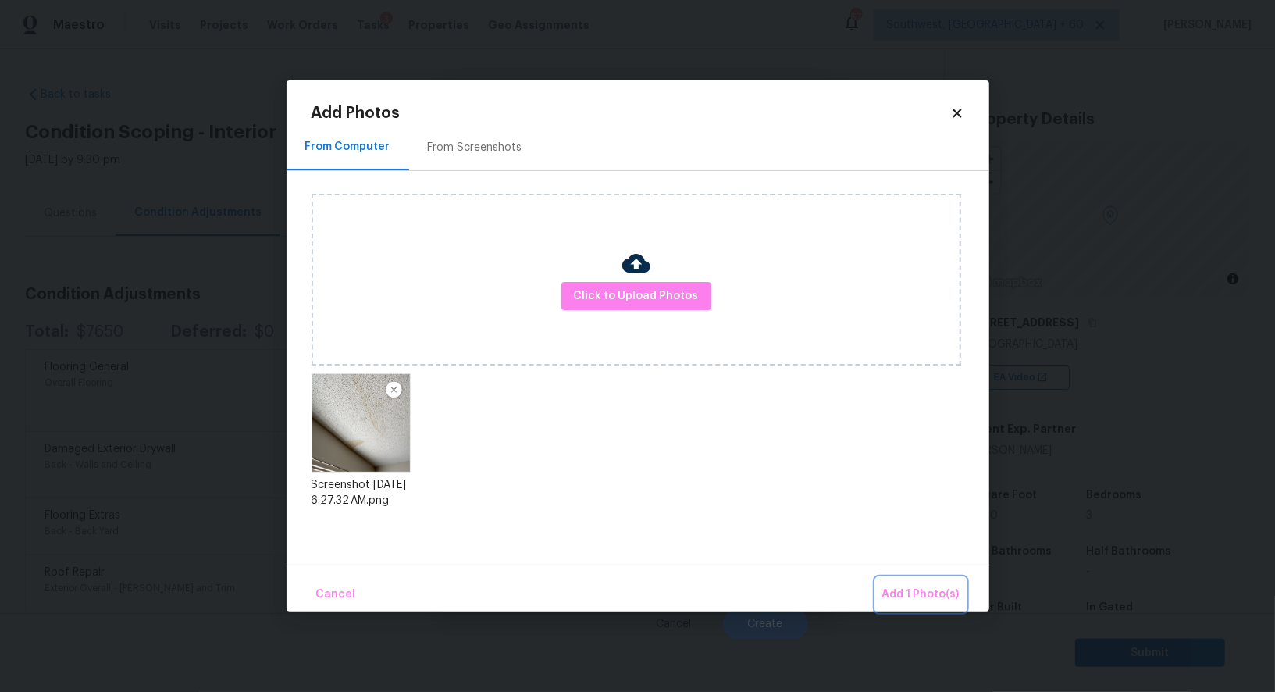
click at [917, 593] on span "Add 1 Photo(s)" at bounding box center [920, 595] width 77 height 20
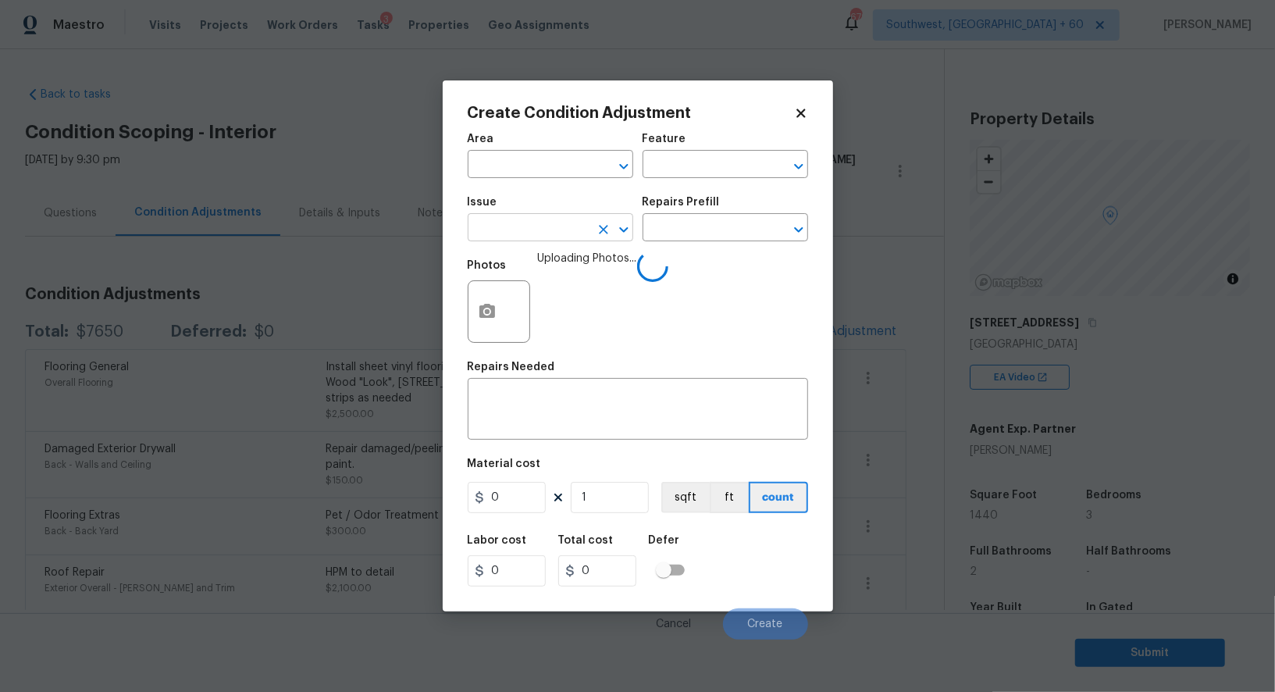
click at [526, 229] on input "text" at bounding box center [529, 229] width 122 height 24
click at [522, 290] on li "ACQ: Water Leak" at bounding box center [550, 303] width 165 height 26
type input "ACQ: Water Leak"
click at [667, 238] on input "text" at bounding box center [703, 229] width 122 height 24
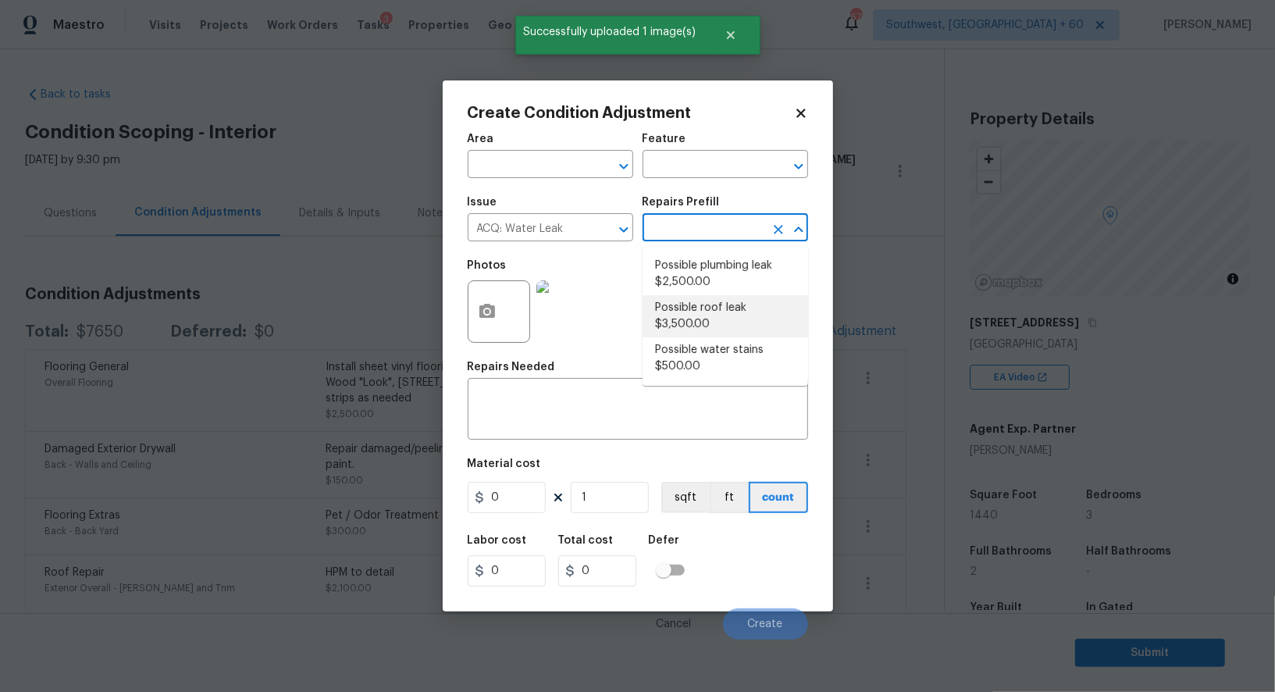
click at [685, 310] on li "Possible roof leak $3,500.00" at bounding box center [724, 316] width 165 height 42
type input "Acquisition"
type textarea "Acquisition Scope: Possible roof leak"
type input "3500"
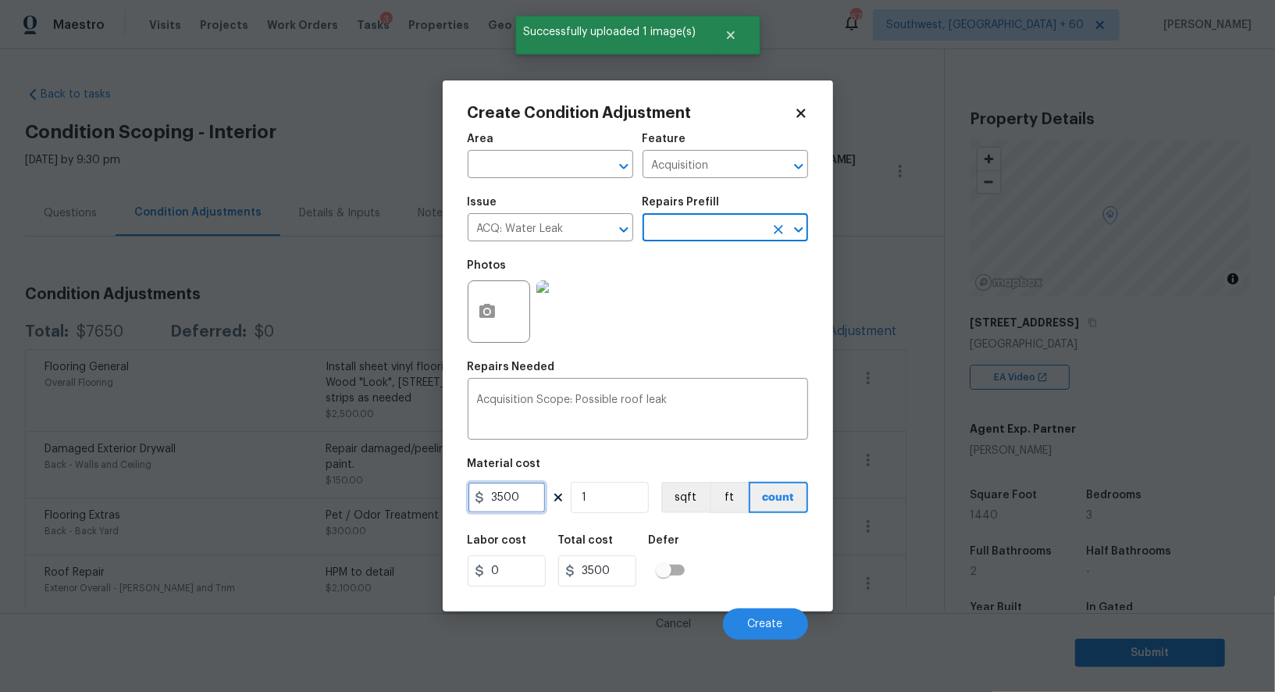
click at [499, 500] on input "3500" at bounding box center [507, 497] width 78 height 31
type input "2500"
click at [617, 582] on input "3500" at bounding box center [597, 570] width 78 height 31
type input "2500"
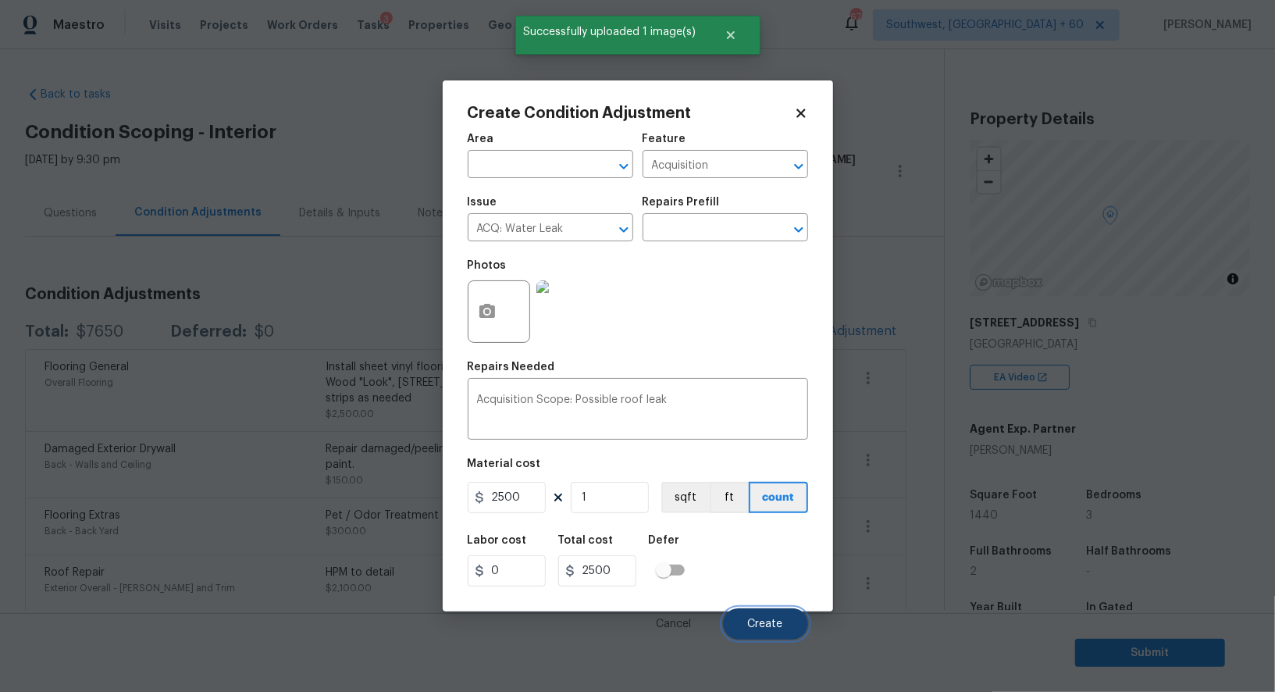
click at [771, 621] on span "Create" at bounding box center [765, 624] width 35 height 12
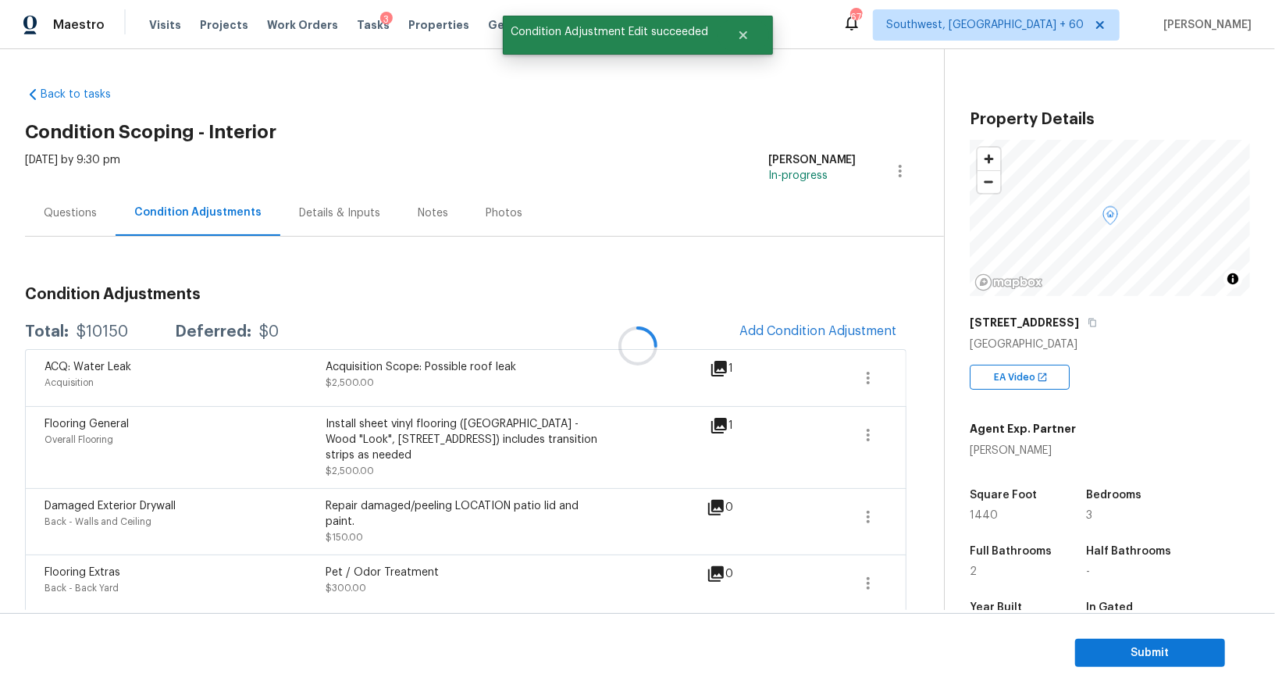
click at [827, 325] on div at bounding box center [637, 346] width 1275 height 692
click at [823, 325] on span "Add Condition Adjustment" at bounding box center [818, 331] width 158 height 14
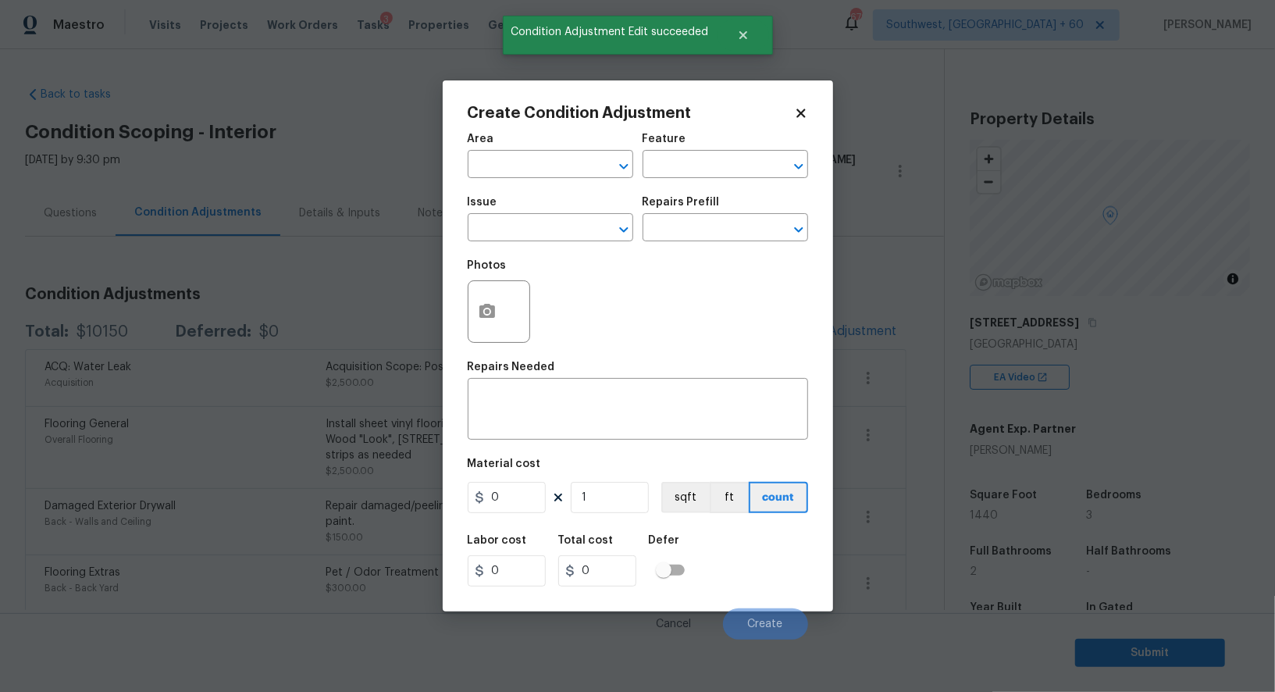
click at [823, 325] on div "Create Condition Adjustment Area ​ Feature ​ Issue ​ Repairs Prefill ​ Photos R…" at bounding box center [638, 345] width 390 height 531
click at [543, 304] on div "Photos" at bounding box center [638, 301] width 340 height 101
click at [499, 316] on button "button" at bounding box center [486, 311] width 37 height 61
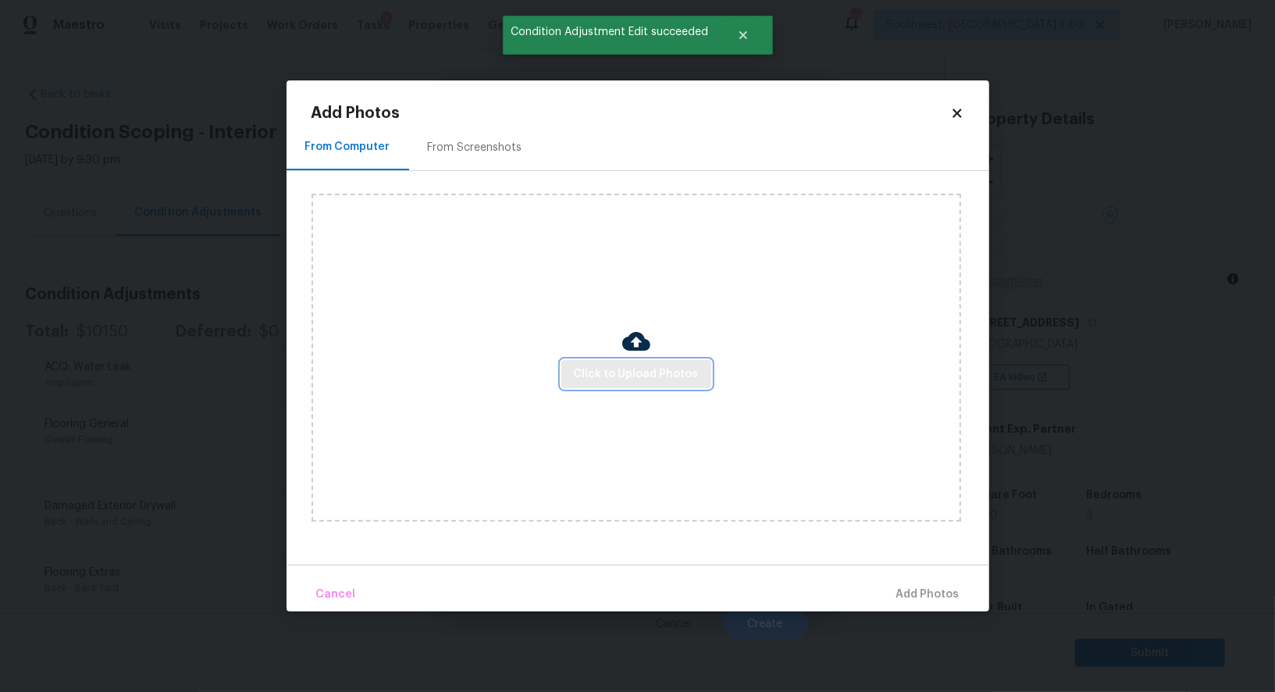
click at [596, 376] on span "Click to Upload Photos" at bounding box center [636, 375] width 125 height 20
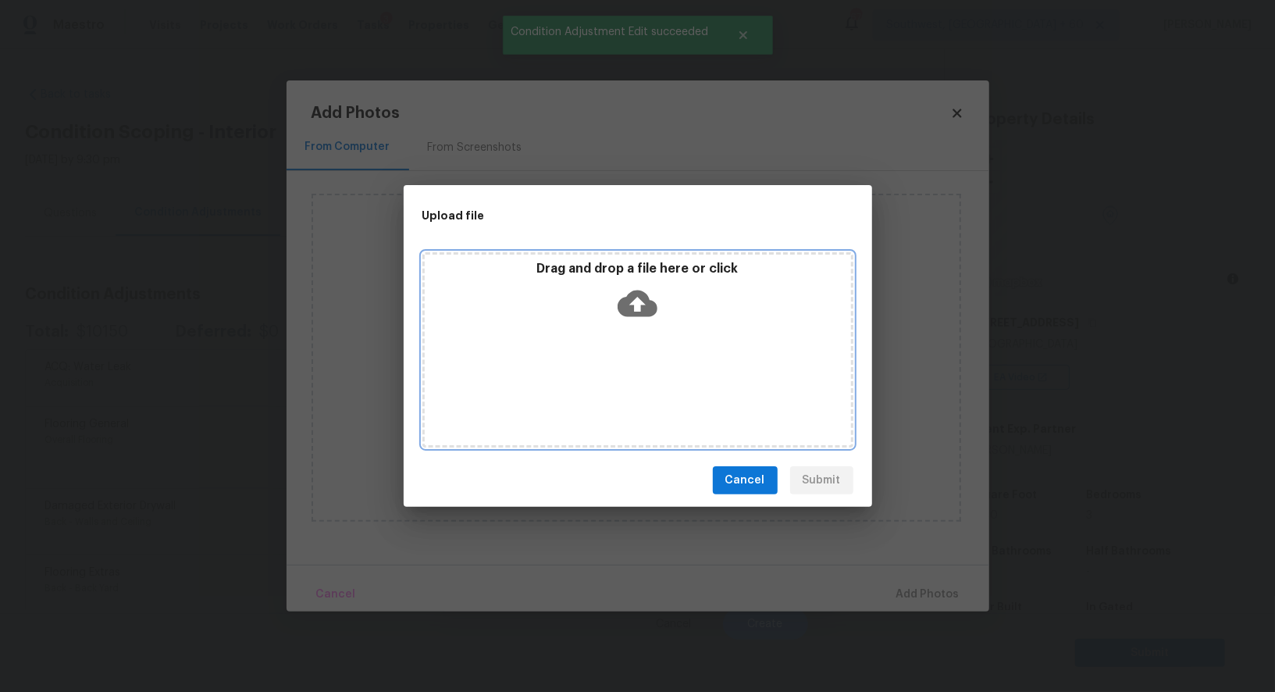
click at [628, 329] on div "Drag and drop a file here or click" at bounding box center [637, 349] width 431 height 195
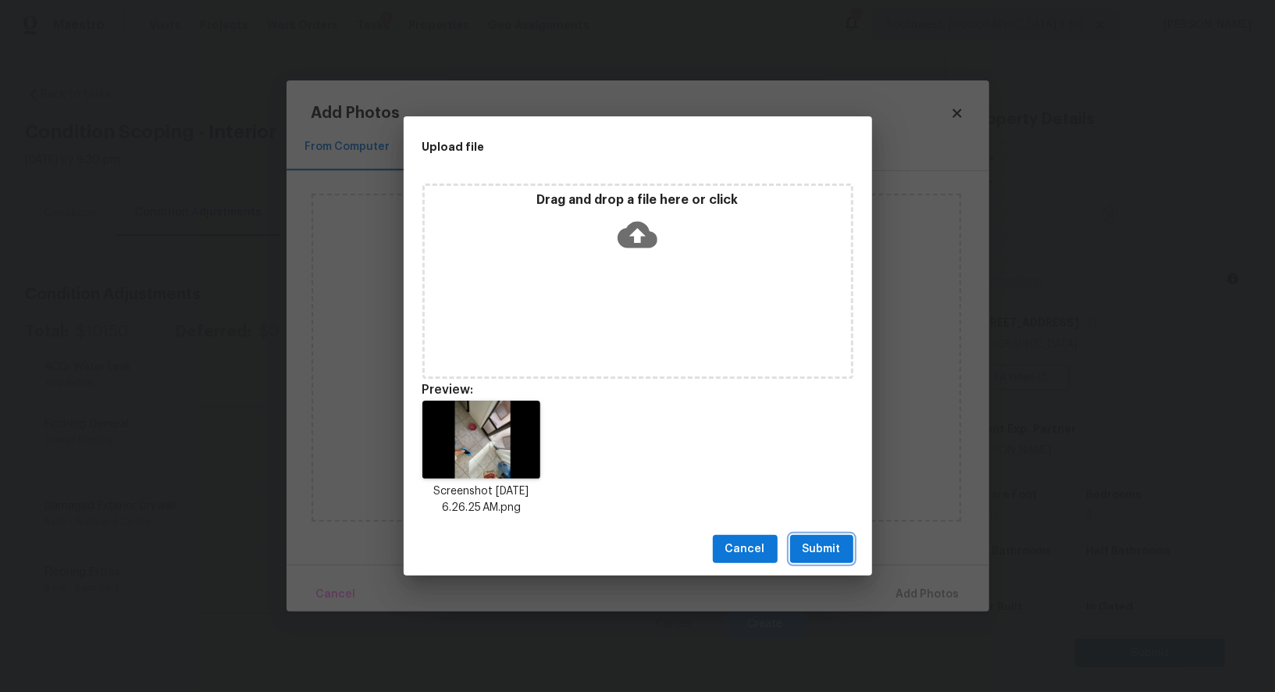
click at [823, 547] on span "Submit" at bounding box center [821, 549] width 38 height 20
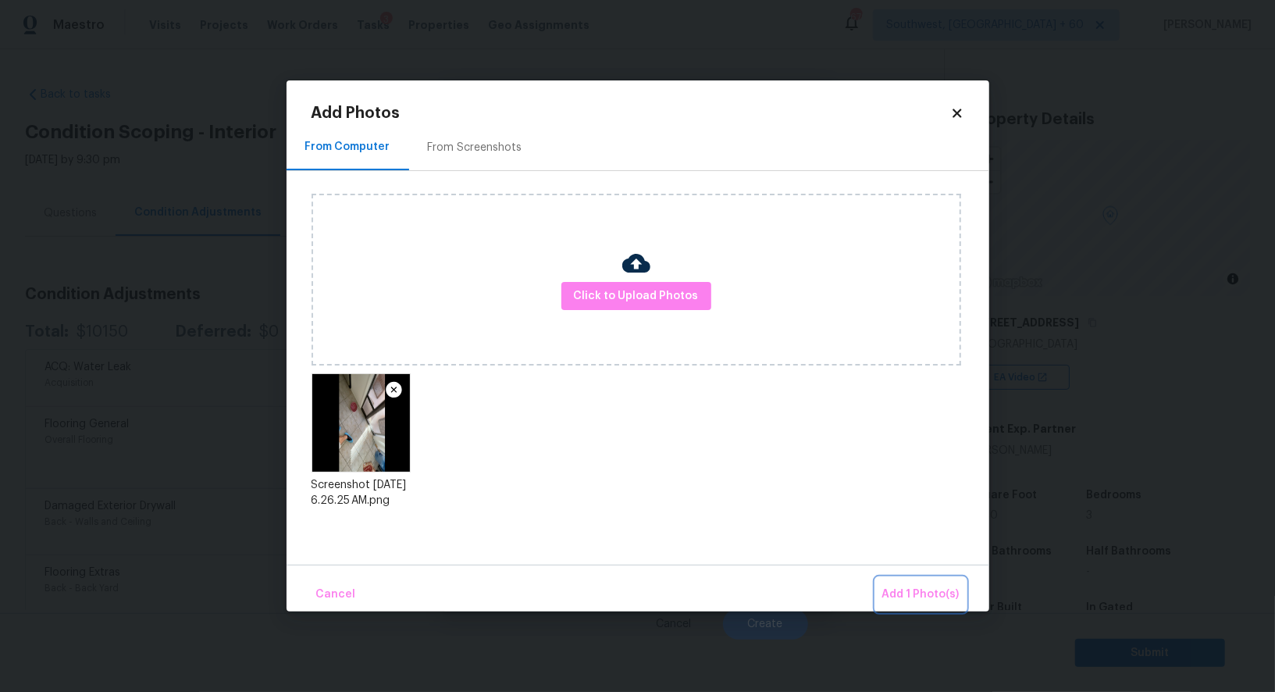
click at [905, 579] on button "Add 1 Photo(s)" at bounding box center [921, 595] width 90 height 34
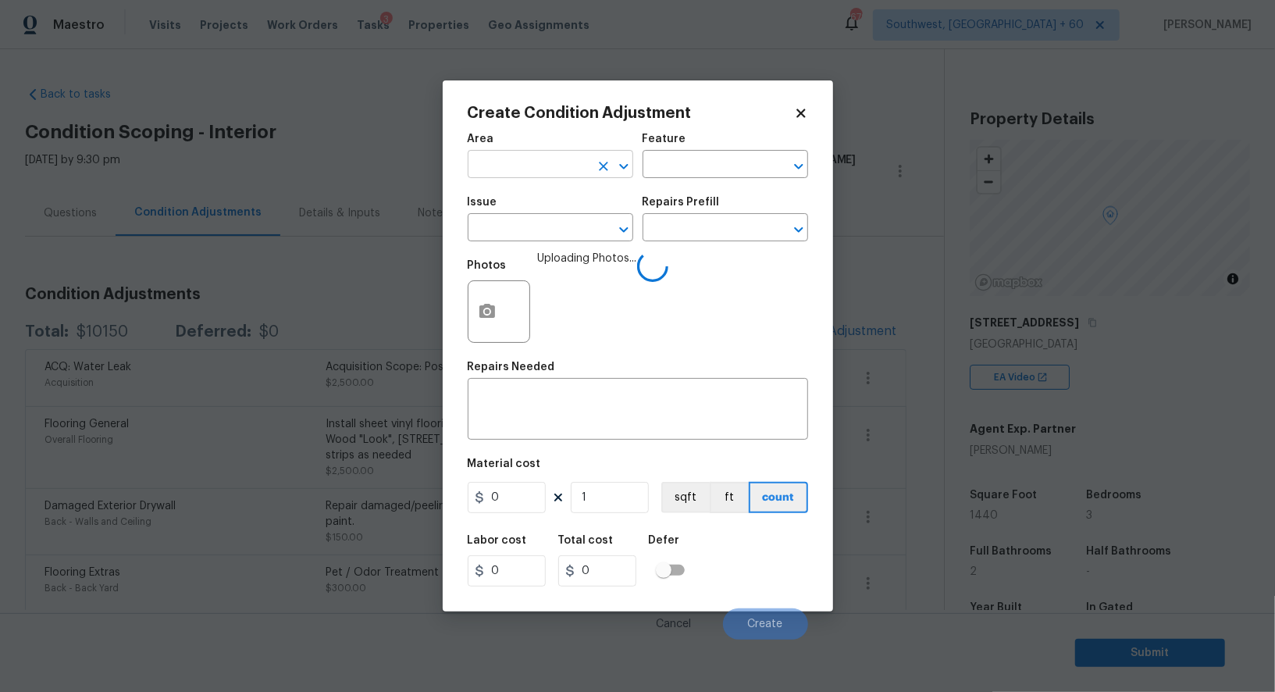
click at [536, 158] on input "text" at bounding box center [529, 166] width 122 height 24
click at [552, 223] on li "Interior Overall" at bounding box center [550, 227] width 165 height 26
type input "Interior Overall"
click at [561, 400] on textarea at bounding box center [638, 410] width 322 height 33
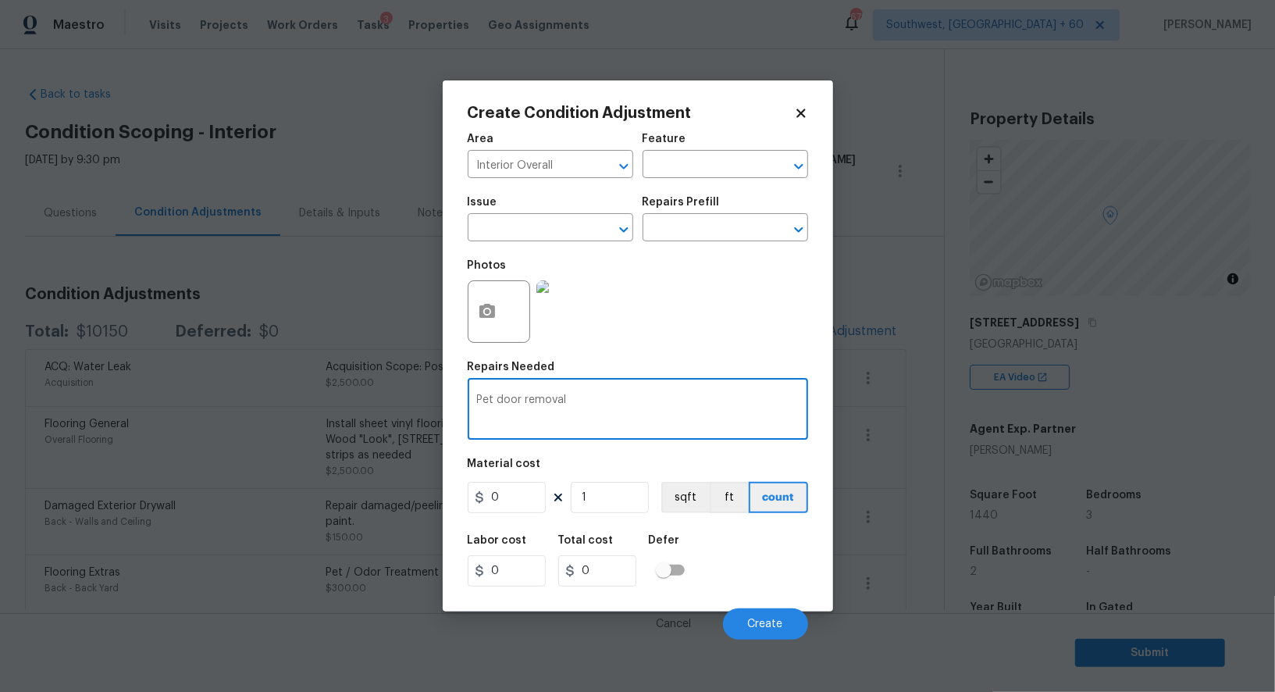
type textarea "Pet door removal"
click at [521, 503] on input "0" at bounding box center [507, 497] width 78 height 31
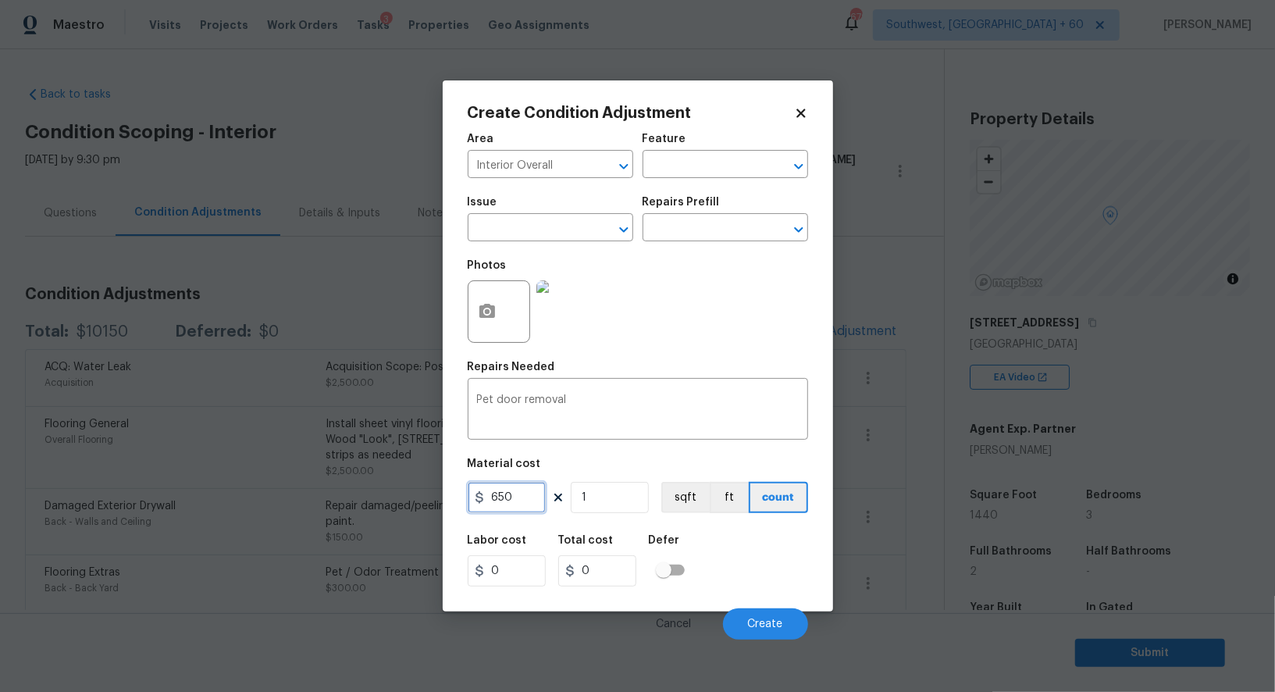
type input "650"
click at [619, 568] on input "0" at bounding box center [597, 570] width 78 height 31
type input "650"
click at [781, 612] on button "Create" at bounding box center [765, 623] width 85 height 31
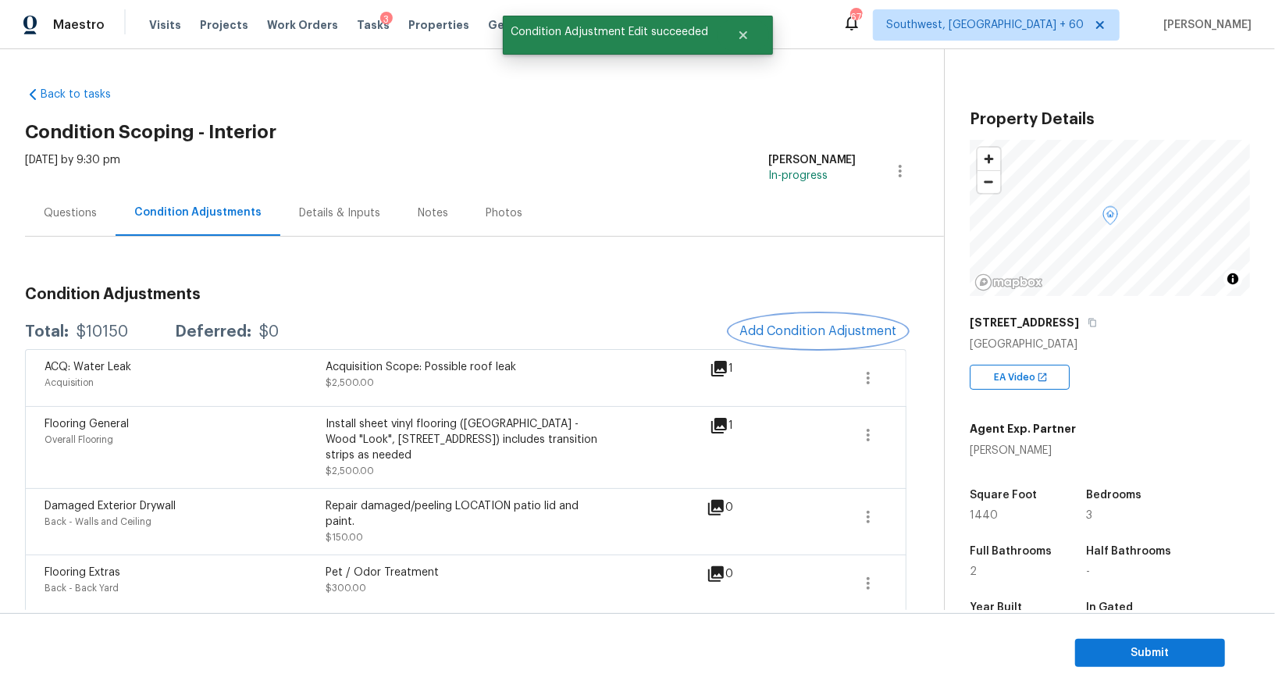
click at [848, 339] on button "Add Condition Adjustment" at bounding box center [818, 331] width 176 height 33
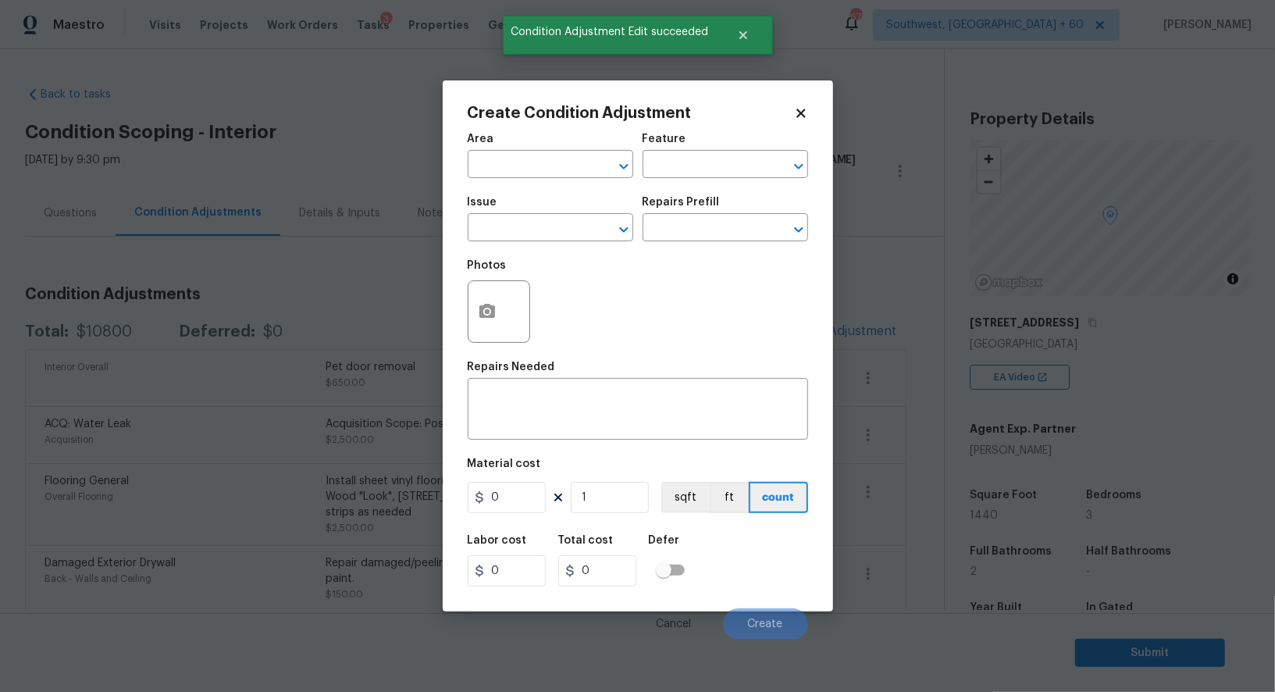
click at [510, 333] on div at bounding box center [499, 311] width 62 height 62
click at [489, 325] on button "button" at bounding box center [486, 311] width 37 height 61
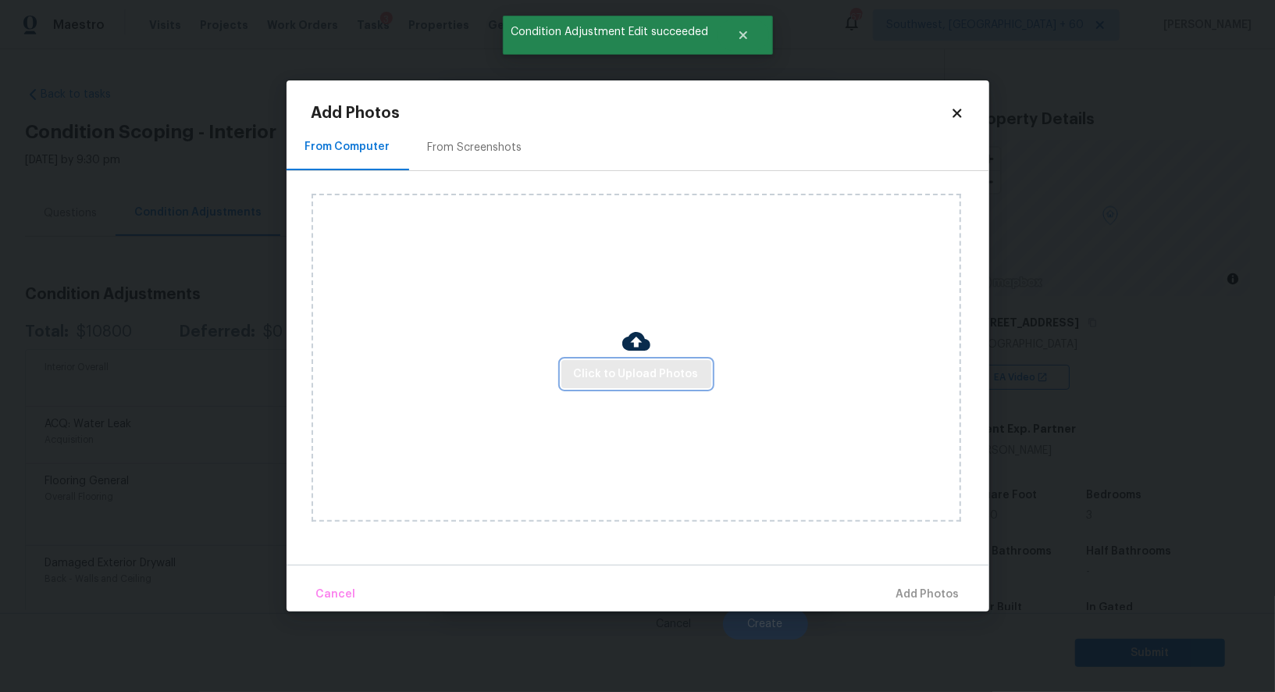
click at [597, 369] on span "Click to Upload Photos" at bounding box center [636, 375] width 125 height 20
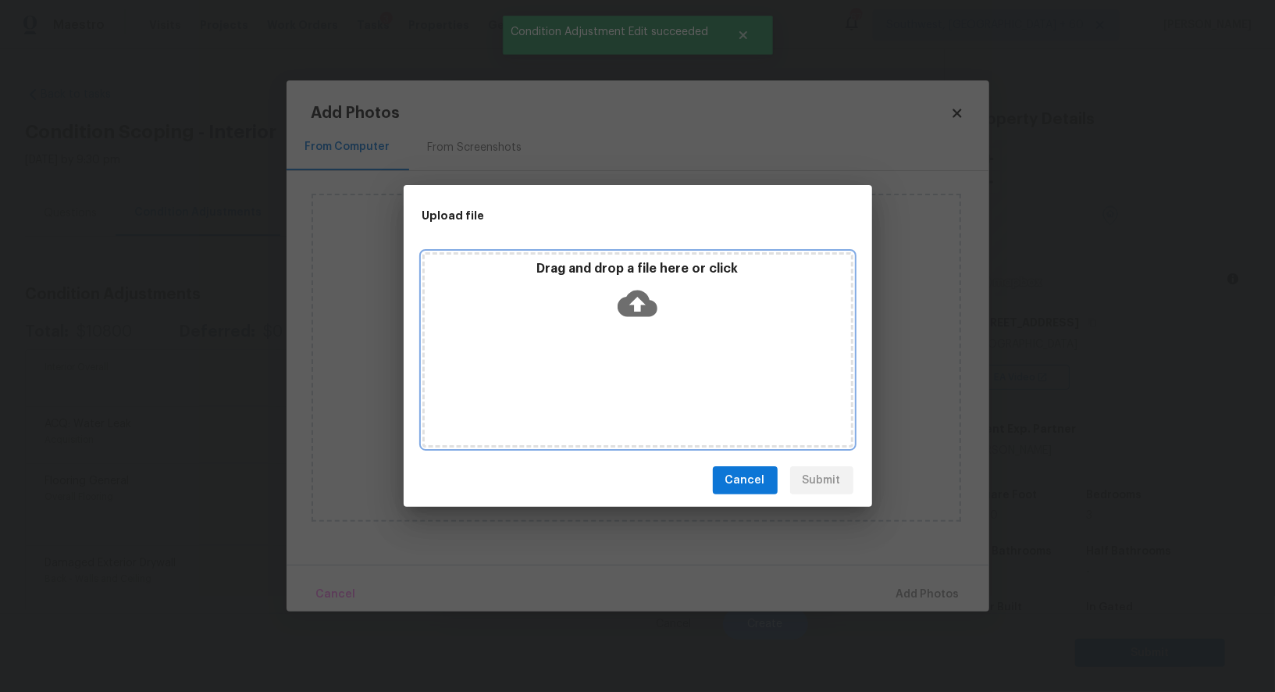
click at [625, 330] on div "Drag and drop a file here or click" at bounding box center [637, 349] width 431 height 195
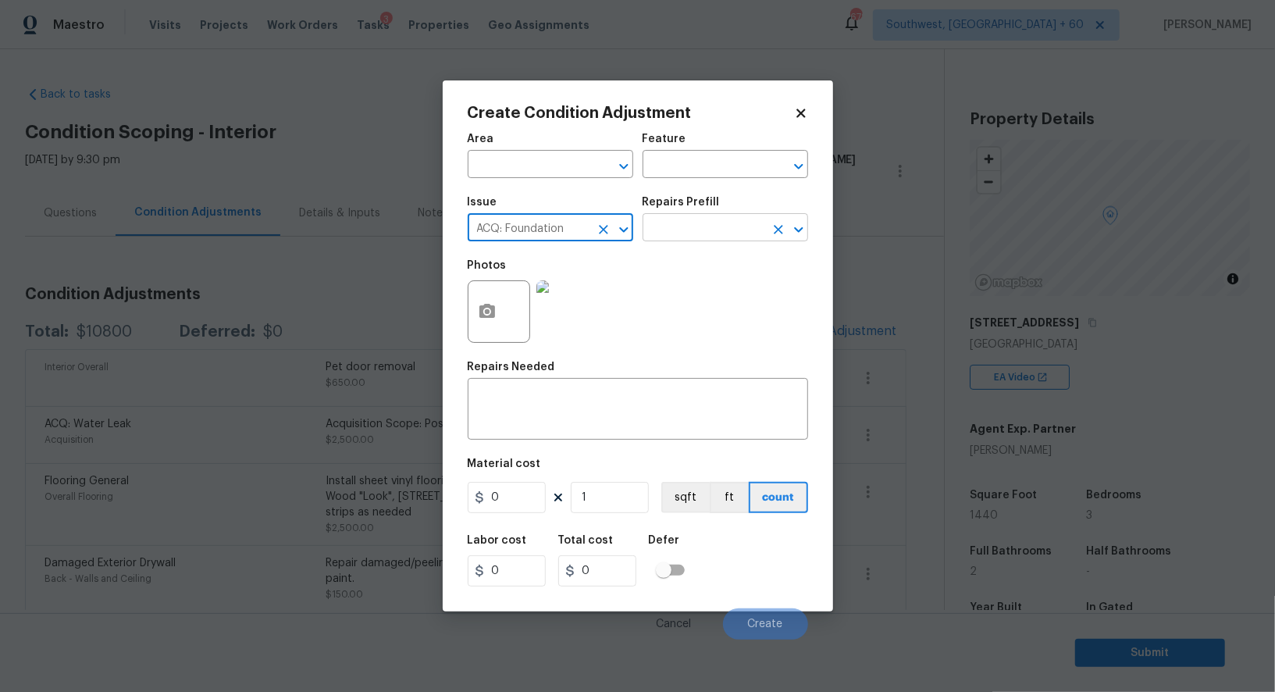
type input "ACQ: Foundation"
click at [688, 235] on input "text" at bounding box center [703, 229] width 122 height 24
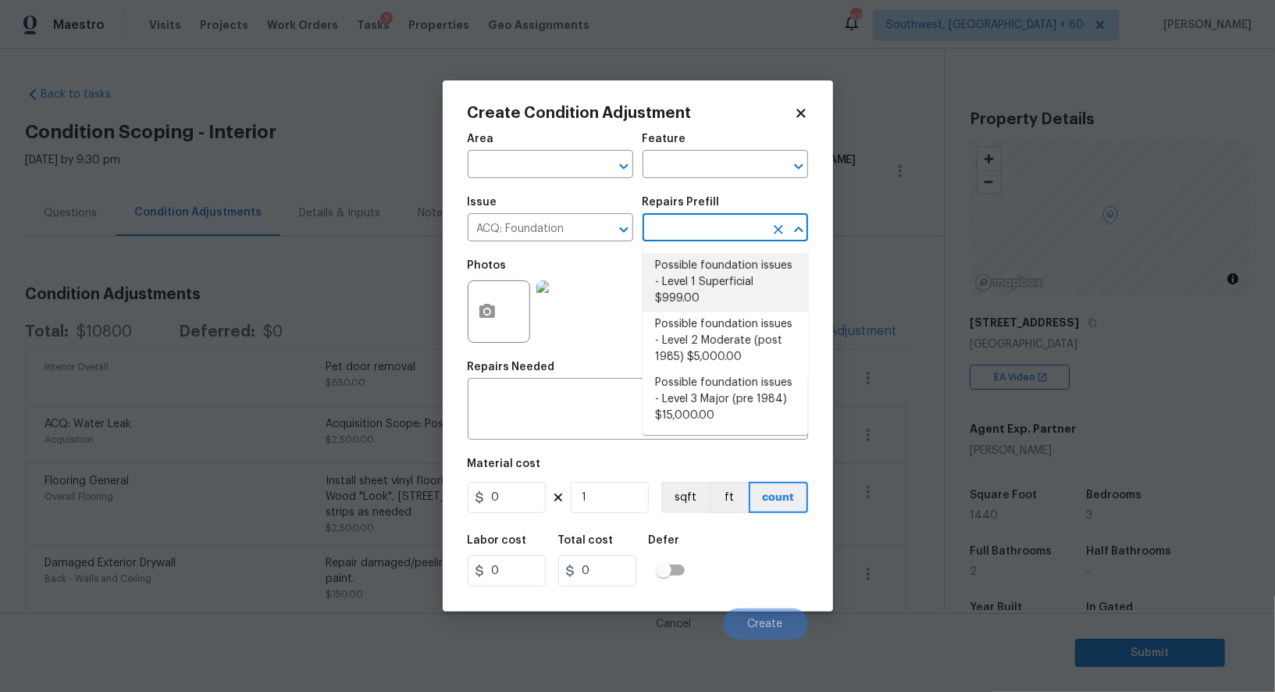
click at [693, 285] on li "Possible foundation issues - Level 1 Superficial $999.00" at bounding box center [724, 282] width 165 height 59
type input "Acquisition"
type input "999"
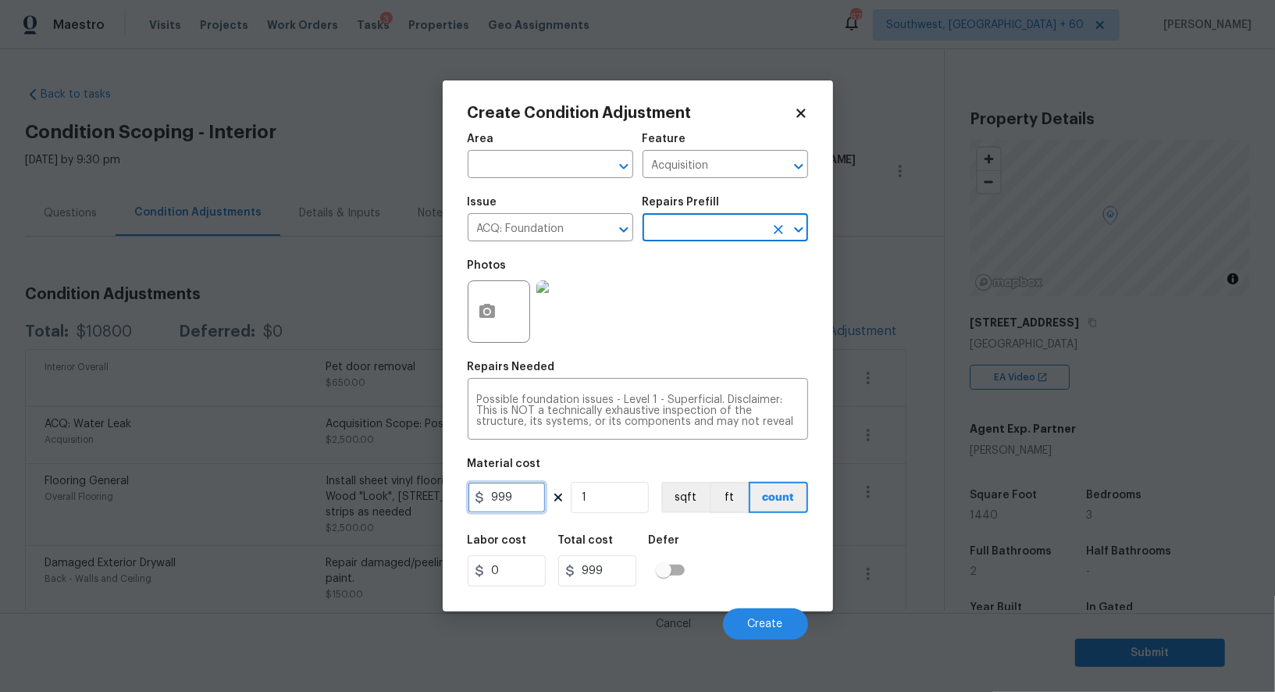
click at [518, 485] on input "999" at bounding box center [507, 497] width 78 height 31
type input "1000"
click at [632, 569] on input "999" at bounding box center [597, 570] width 78 height 31
type input "1000"
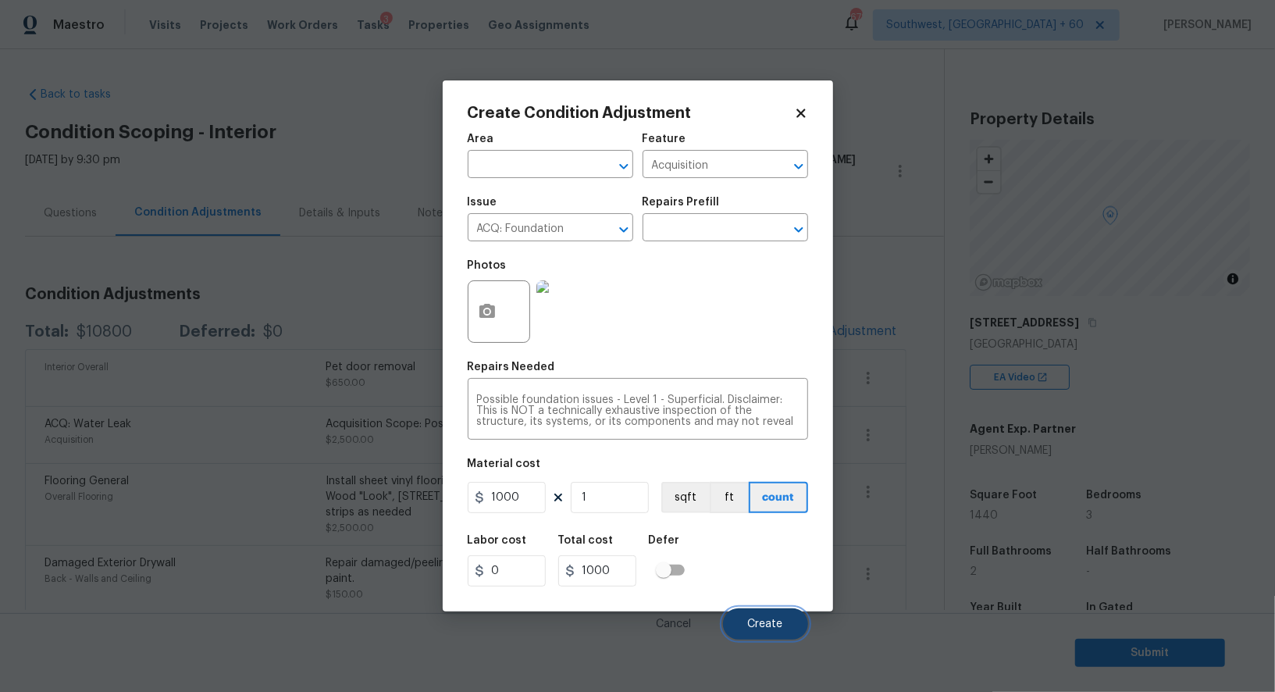
click at [743, 621] on button "Create" at bounding box center [765, 623] width 85 height 31
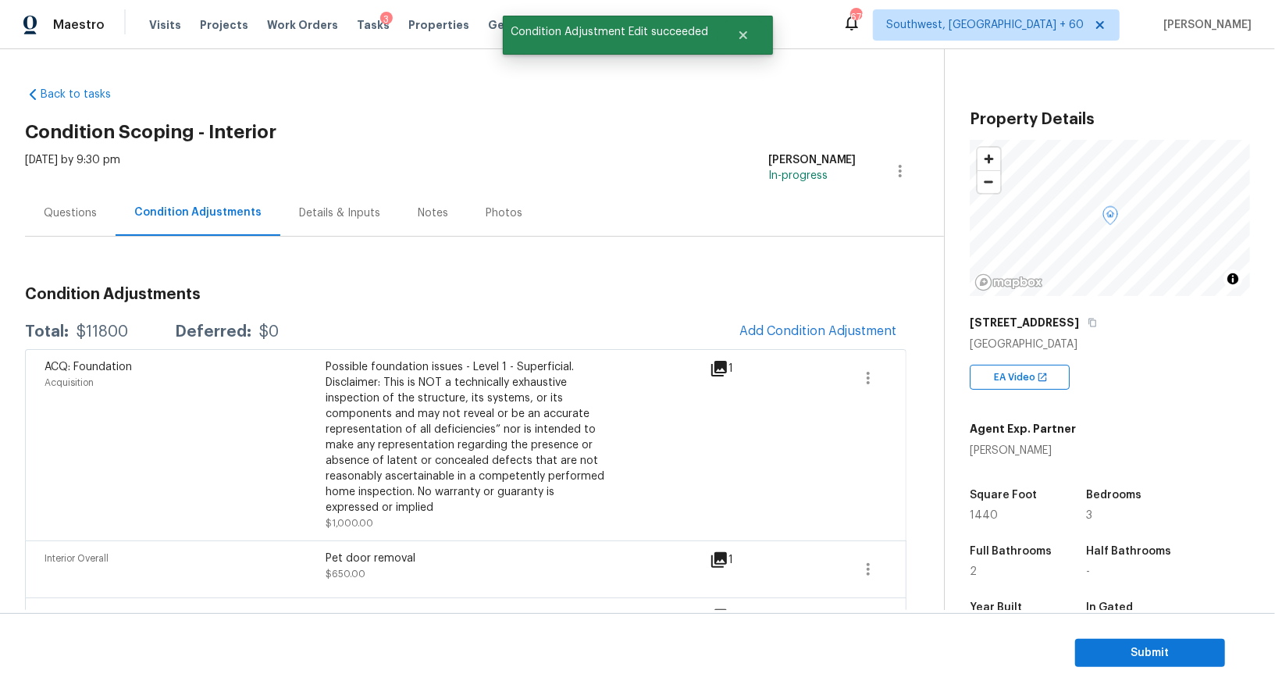
click at [791, 298] on h3 "Condition Adjustments" at bounding box center [465, 294] width 881 height 16
click at [802, 326] on span "Add Condition Adjustment" at bounding box center [818, 331] width 158 height 14
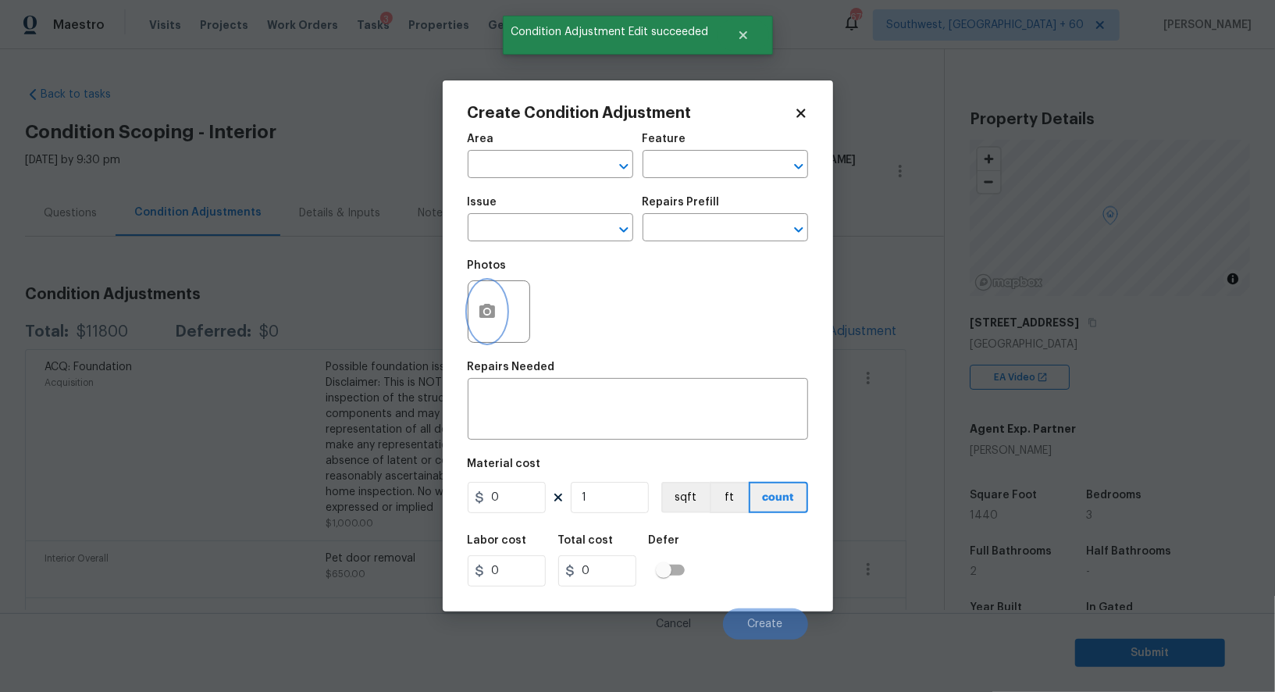
click at [478, 304] on icon "button" at bounding box center [487, 311] width 19 height 19
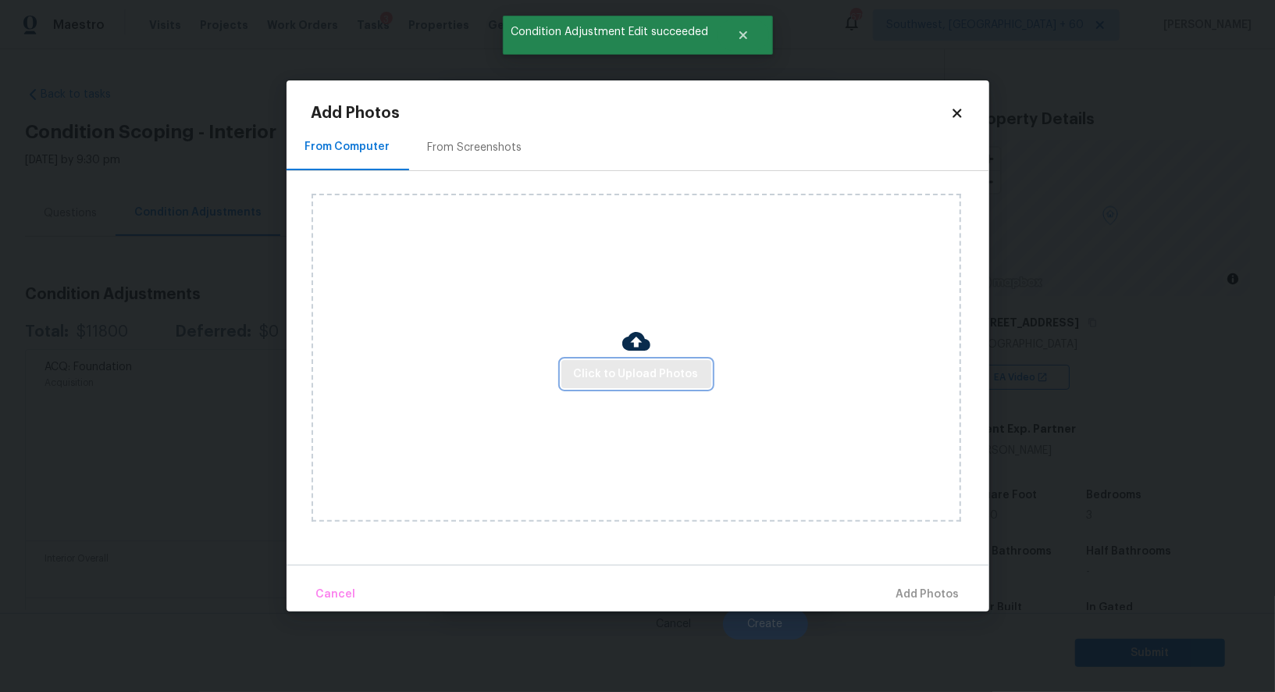
click at [639, 381] on span "Click to Upload Photos" at bounding box center [636, 375] width 125 height 20
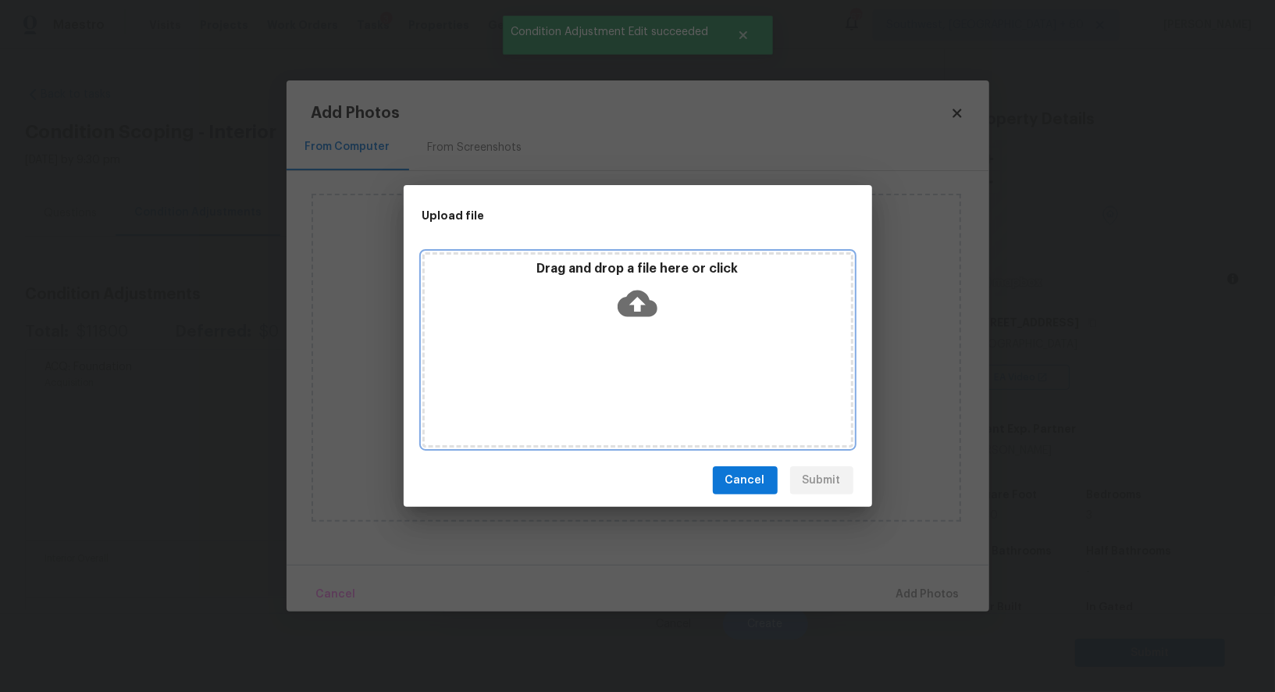
click at [640, 340] on div "Drag and drop a file here or click" at bounding box center [637, 349] width 431 height 195
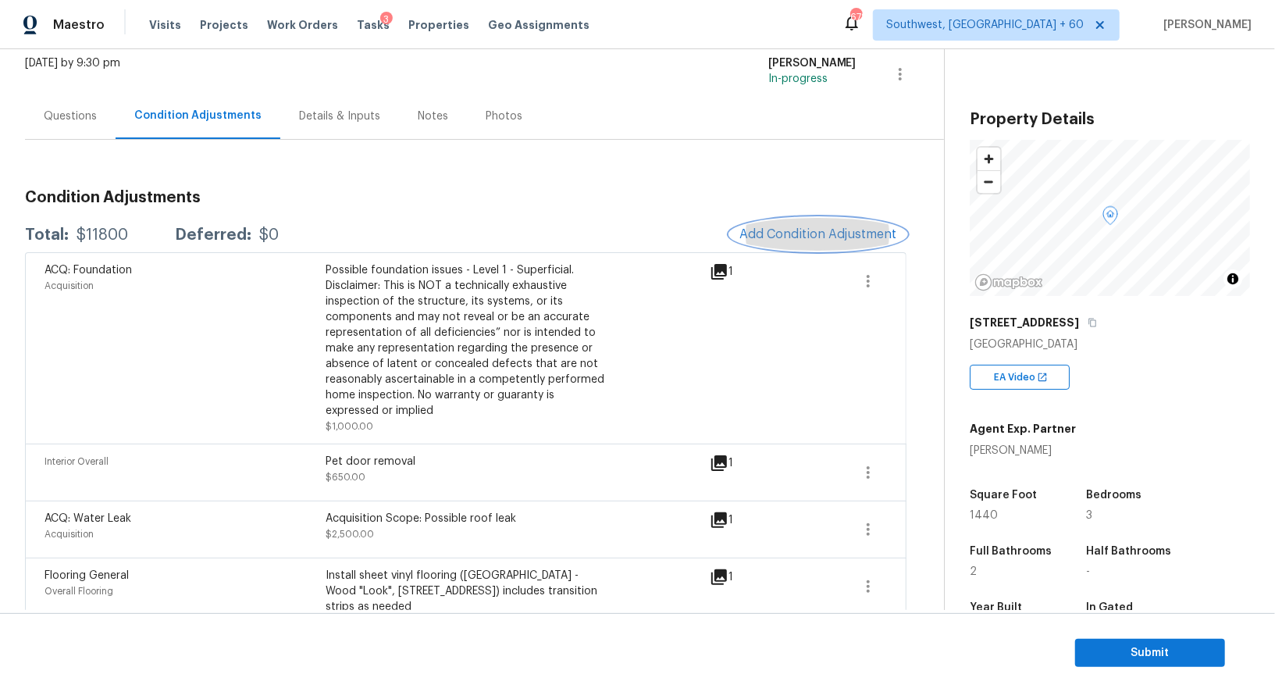
scroll to position [27, 0]
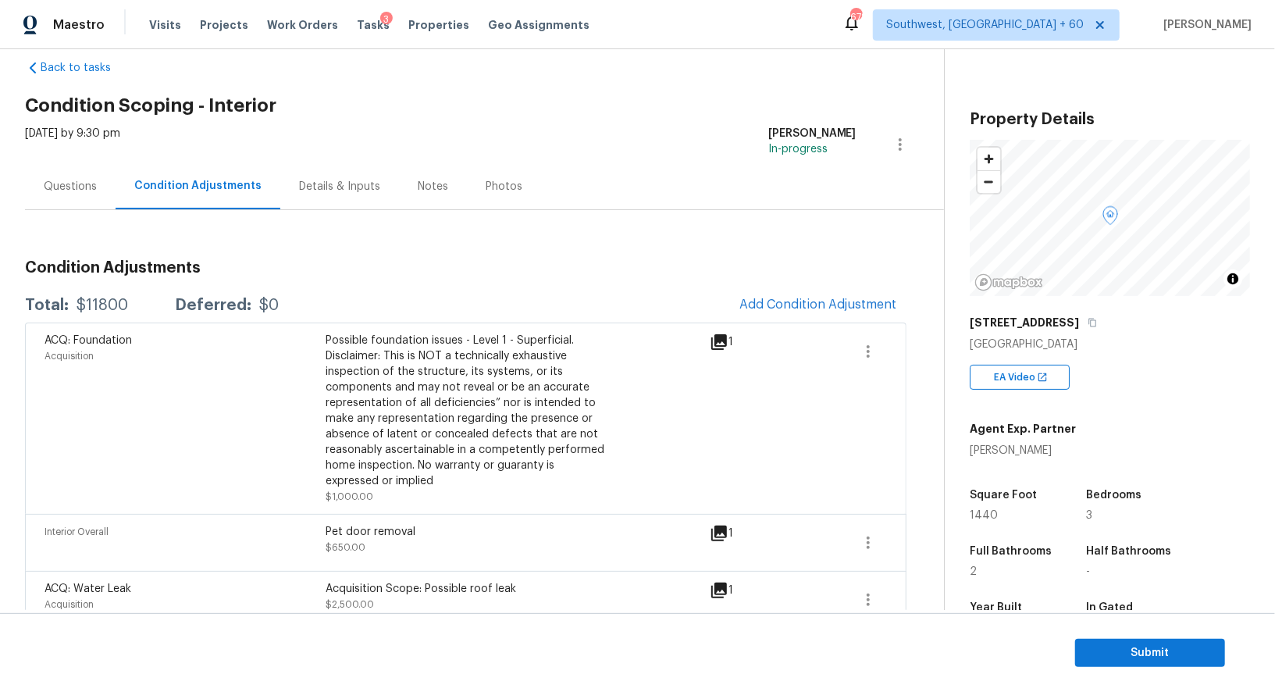
click at [794, 319] on span "Add Condition Adjustment" at bounding box center [818, 305] width 176 height 34
click at [821, 308] on span "Add Condition Adjustment" at bounding box center [818, 304] width 158 height 14
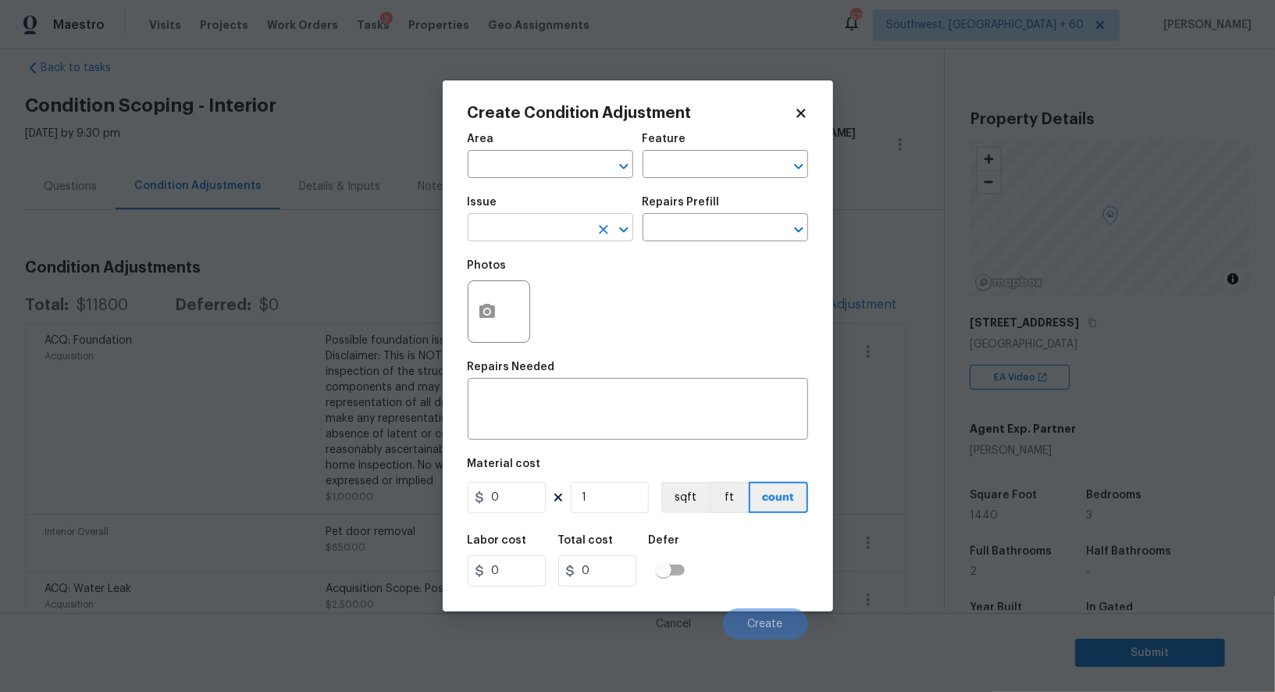
click at [560, 237] on input "text" at bounding box center [529, 229] width 122 height 24
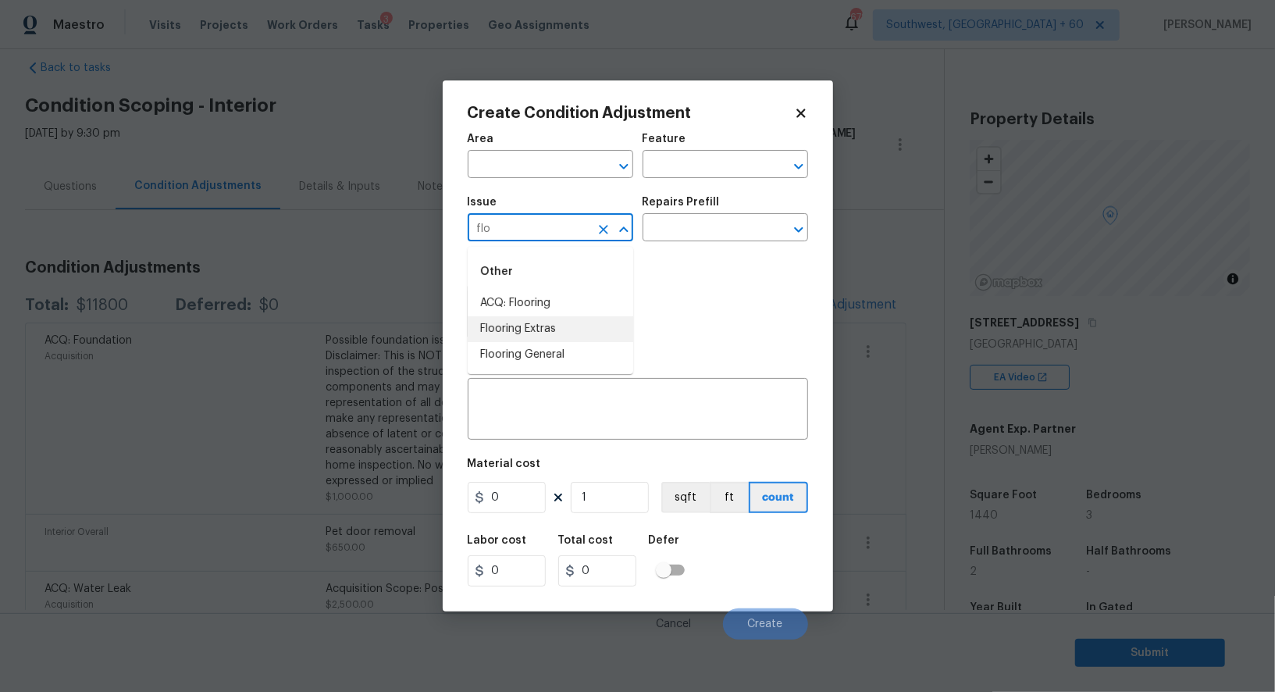
click at [548, 331] on li "Flooring Extras" at bounding box center [550, 329] width 165 height 26
type input "Flooring Extras"
click at [706, 229] on input "text" at bounding box center [703, 229] width 122 height 24
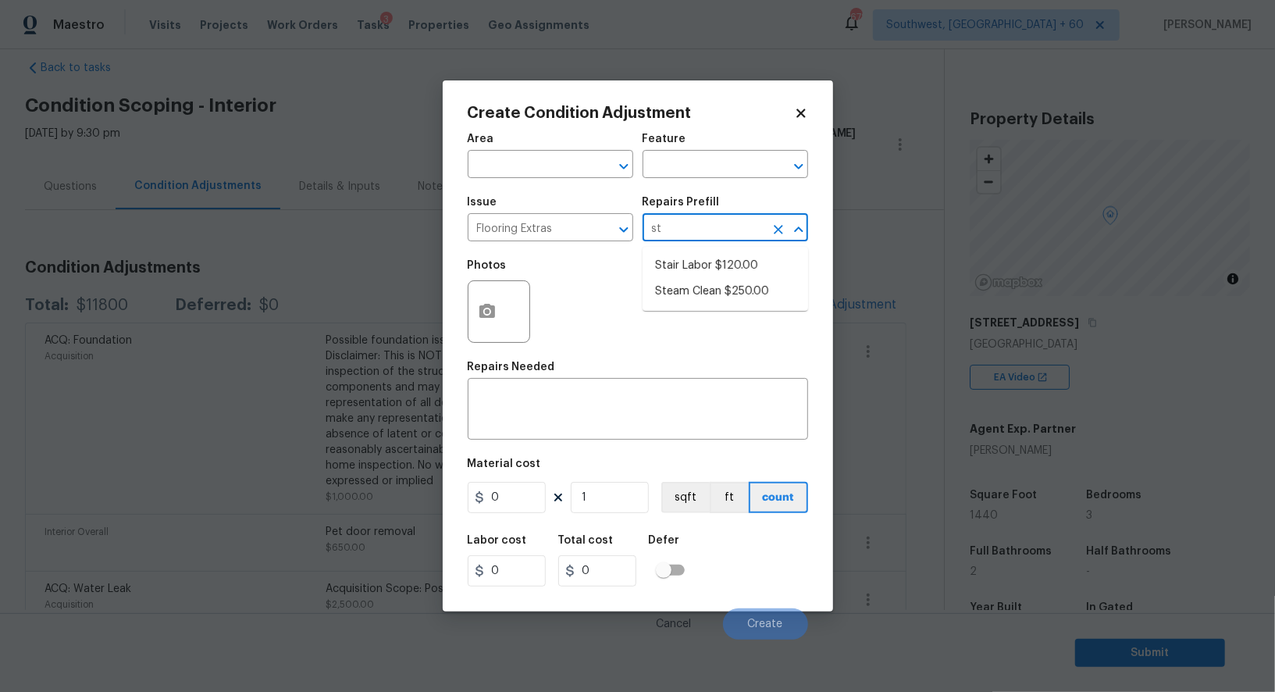
type input "ste"
click at [741, 270] on li "Steam Clean $250.00" at bounding box center [724, 266] width 165 height 26
type input "Overall Flooring"
type textarea "Steam clean floors"
type input "250"
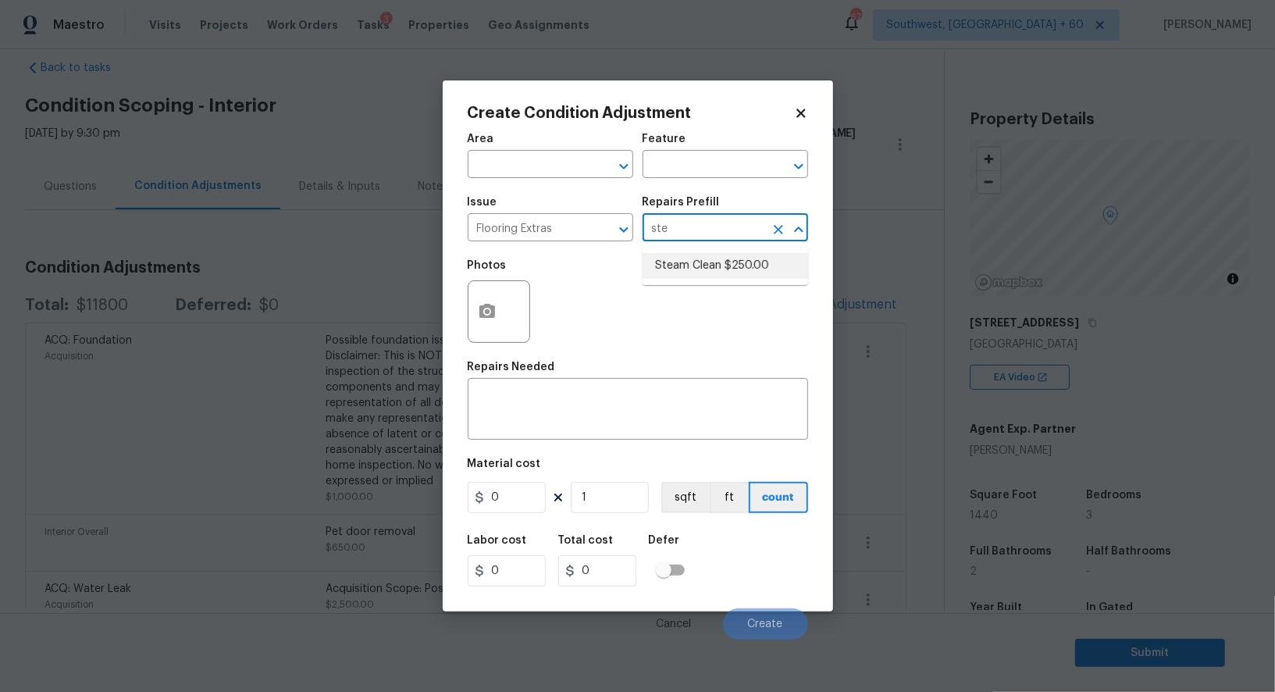
type input "250"
click at [763, 619] on button "Create" at bounding box center [765, 623] width 85 height 31
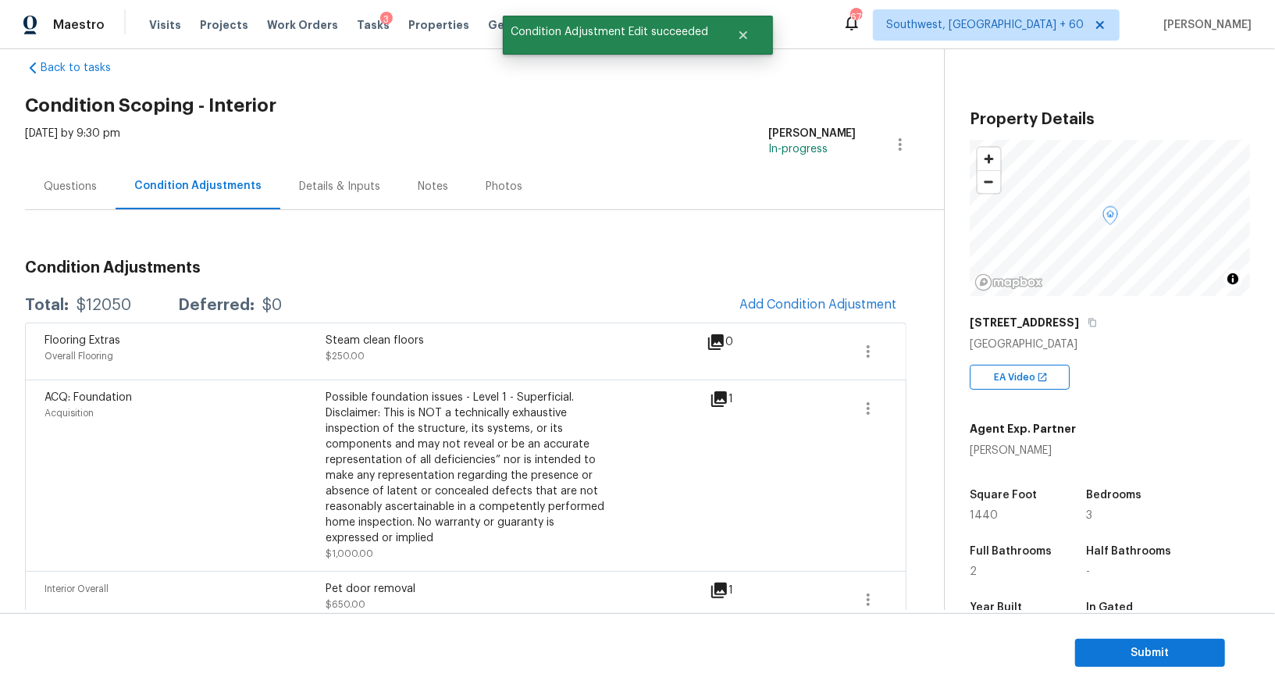
click at [80, 298] on div "$12050" at bounding box center [103, 305] width 55 height 16
copy div "$12050"
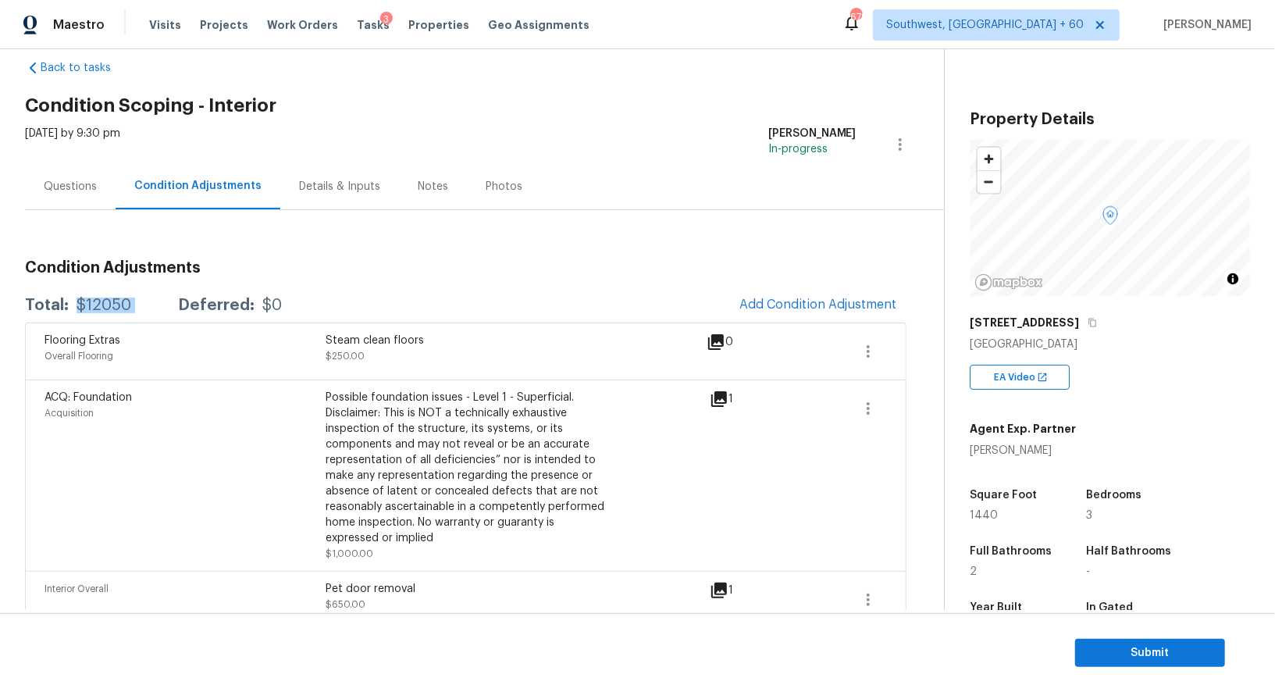
scroll to position [97, 0]
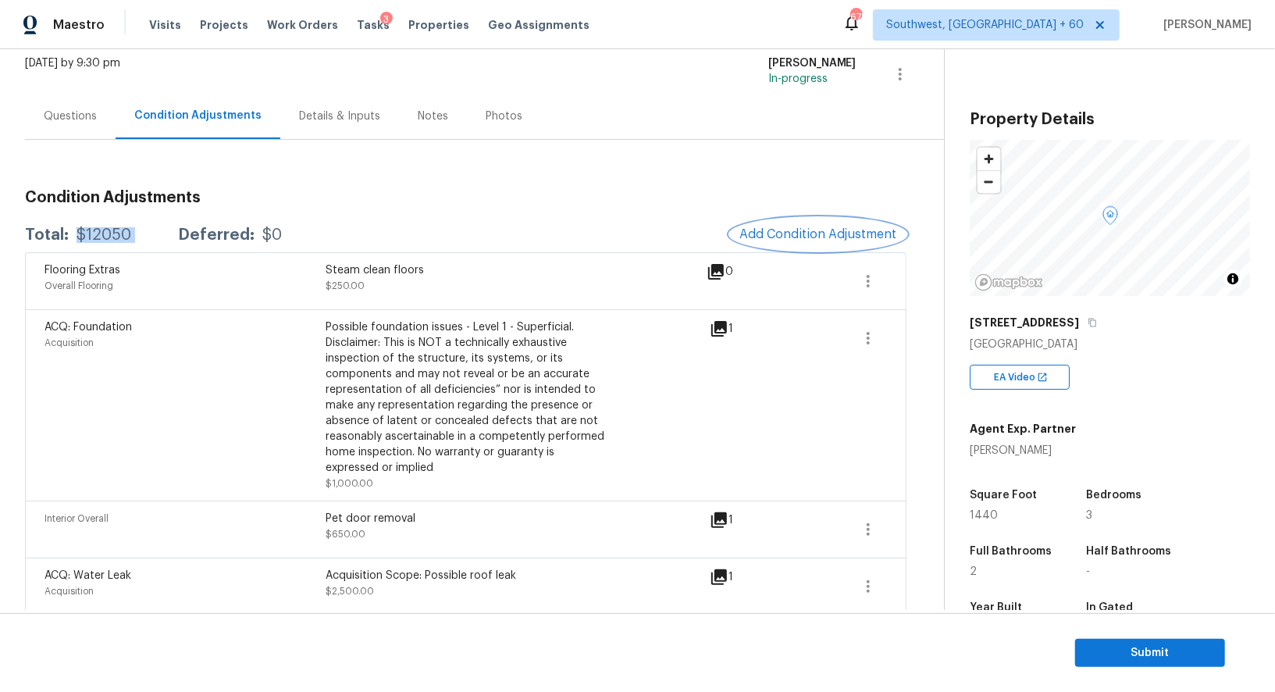
click at [789, 248] on button "Add Condition Adjustment" at bounding box center [818, 234] width 176 height 33
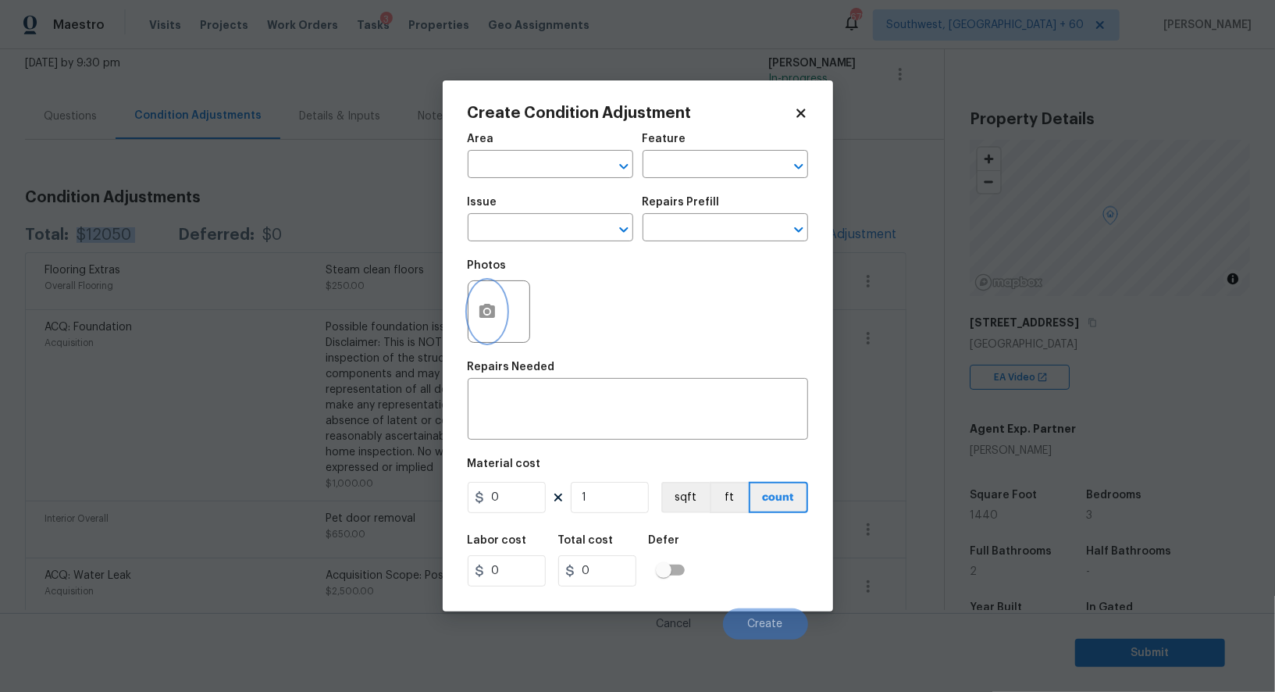
click at [496, 321] on button "button" at bounding box center [486, 311] width 37 height 61
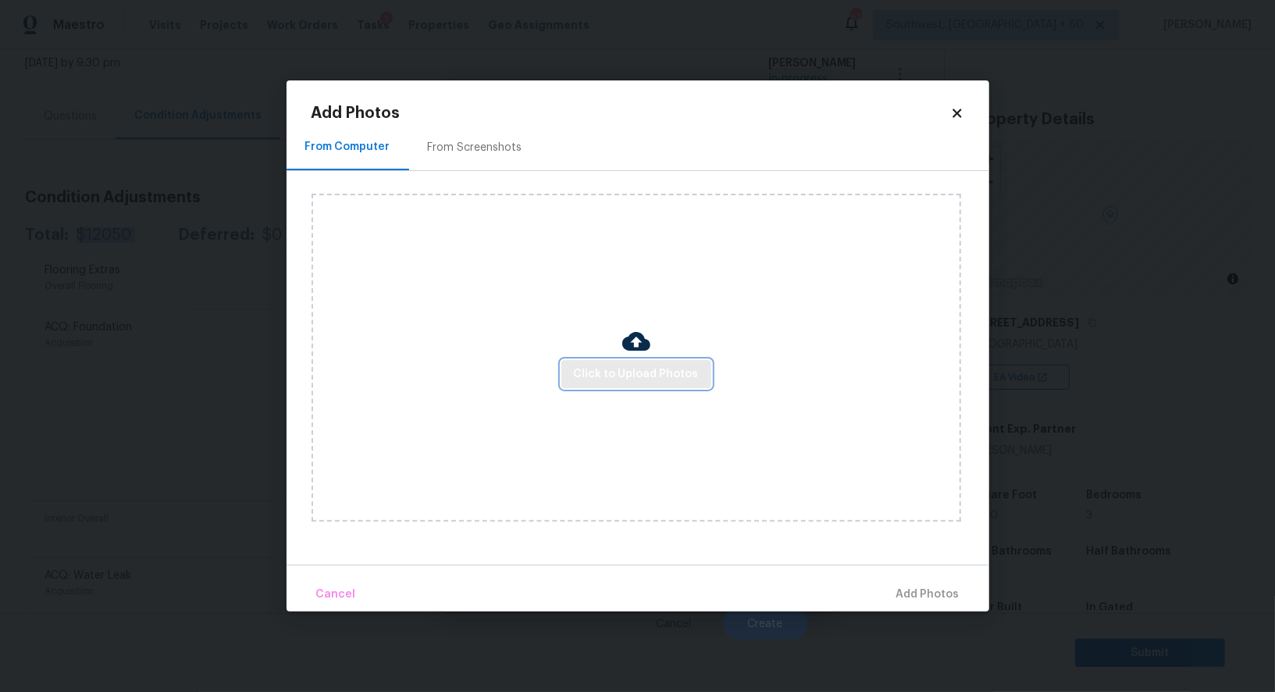
click at [652, 373] on span "Click to Upload Photos" at bounding box center [636, 375] width 125 height 20
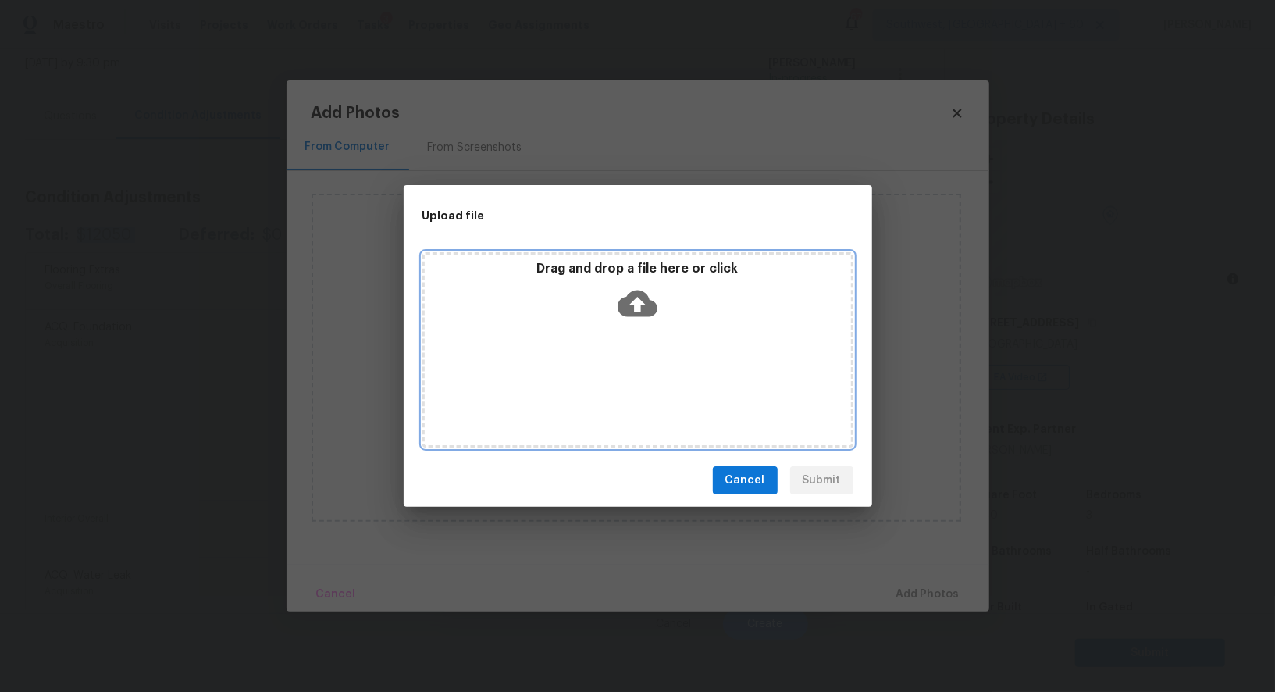
click at [646, 329] on div "Drag and drop a file here or click" at bounding box center [637, 349] width 431 height 195
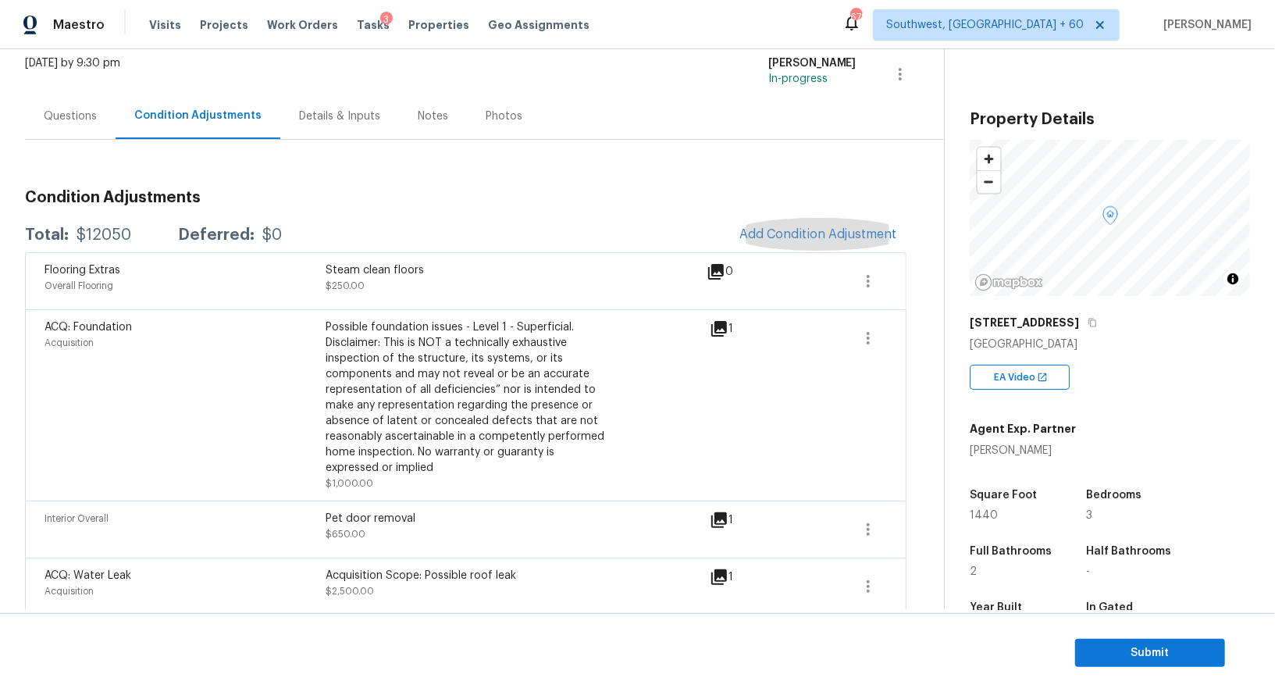
click at [93, 119] on div "Questions" at bounding box center [70, 116] width 53 height 16
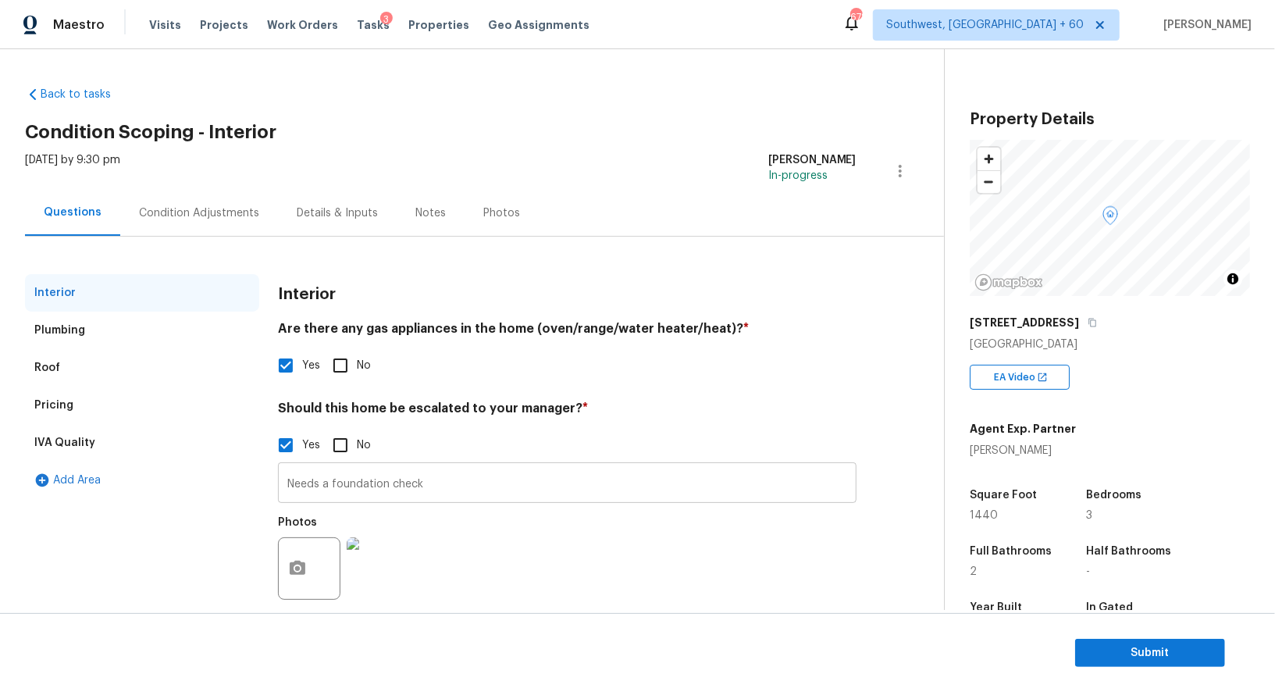
click at [435, 486] on input "Needs a foundation check" at bounding box center [567, 484] width 578 height 37
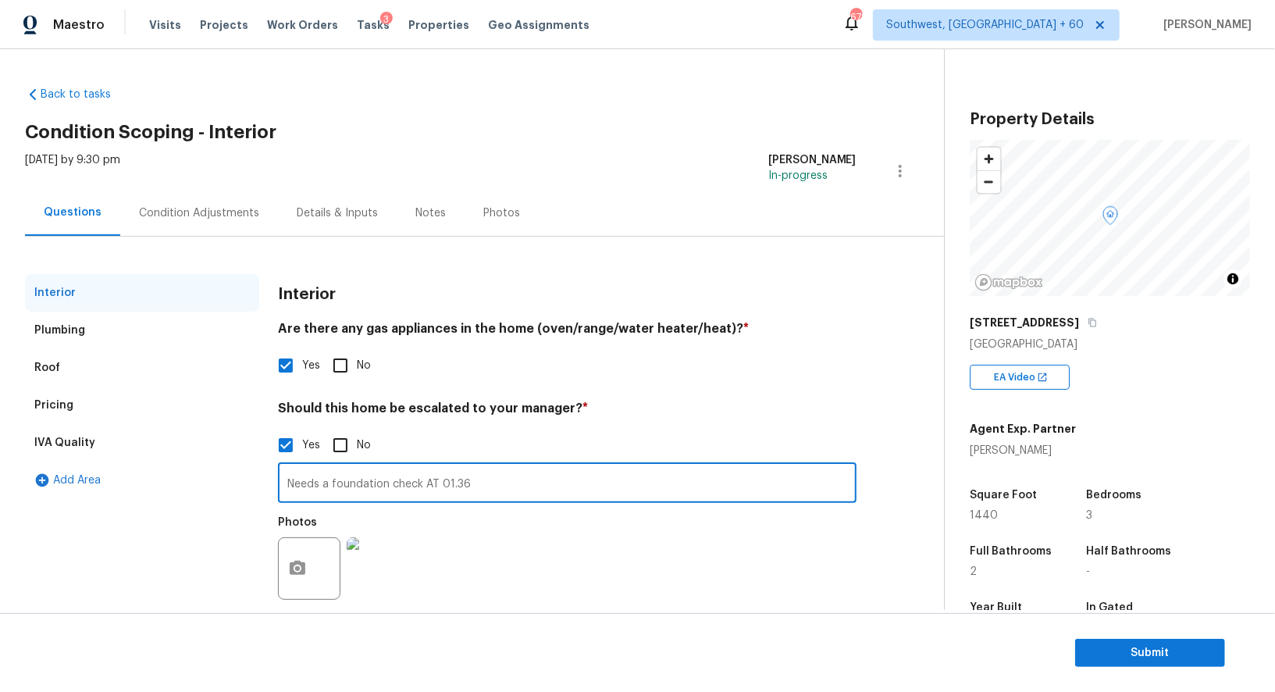
click at [336, 469] on input "Needs a foundation check AT 01.36" at bounding box center [567, 484] width 578 height 37
type input "Needs a foundation check AT 01.36"
click at [217, 203] on div "Condition Adjustments" at bounding box center [199, 213] width 158 height 46
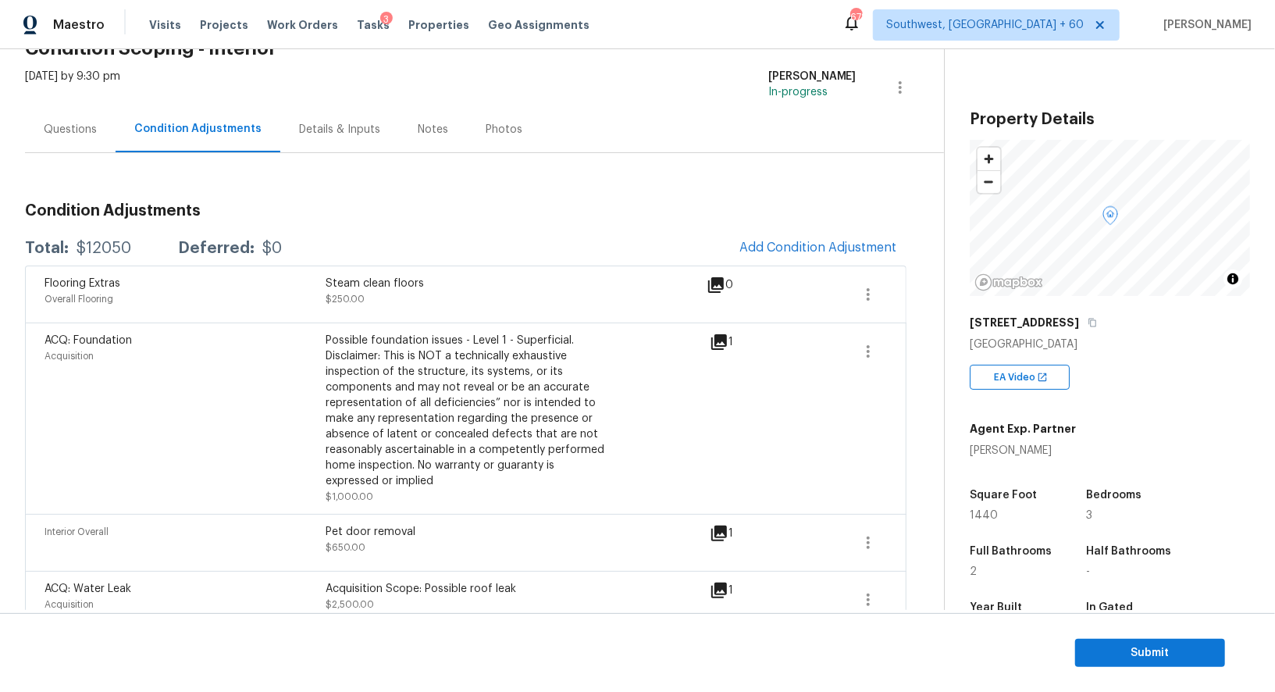
scroll to position [73, 0]
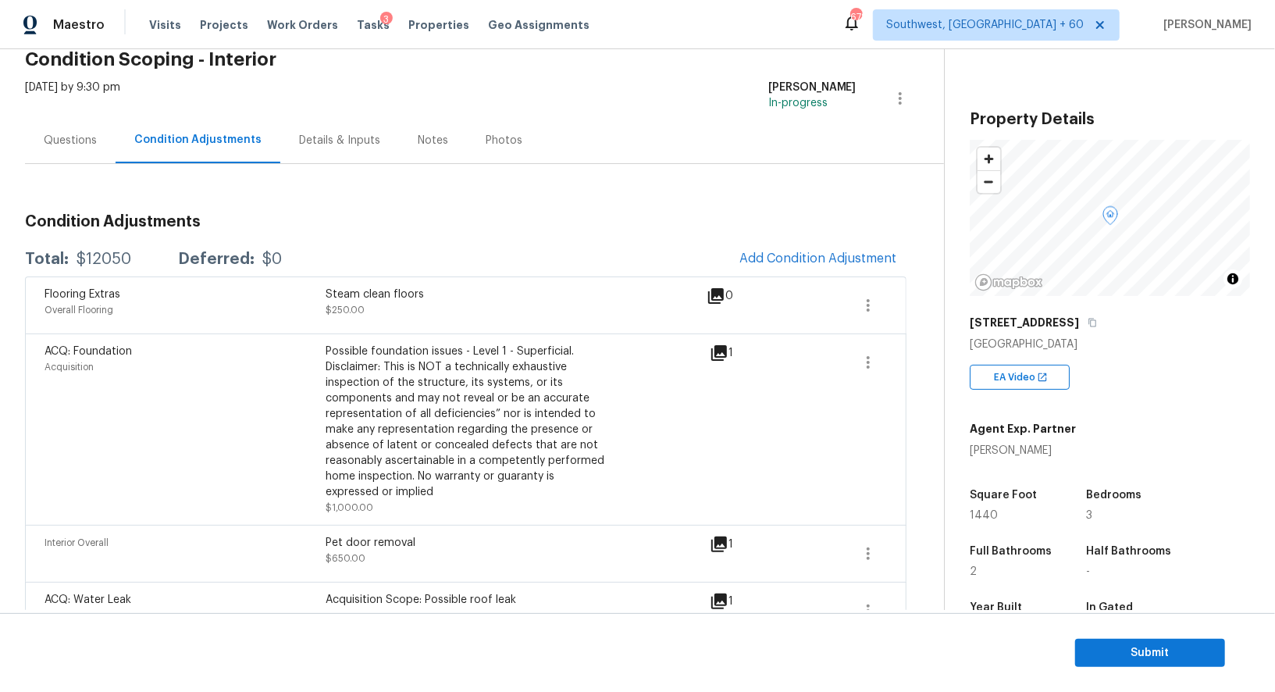
click at [116, 253] on div "$12050" at bounding box center [103, 259] width 55 height 16
copy div "$12050"
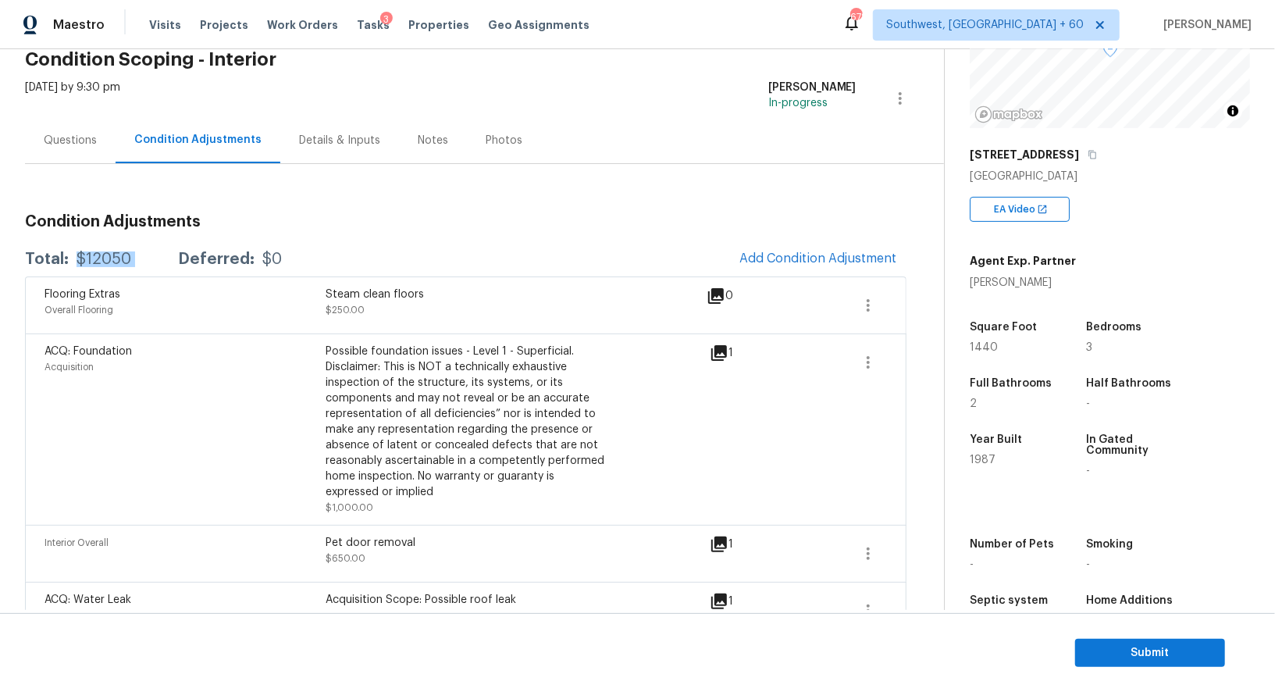
scroll to position [180, 0]
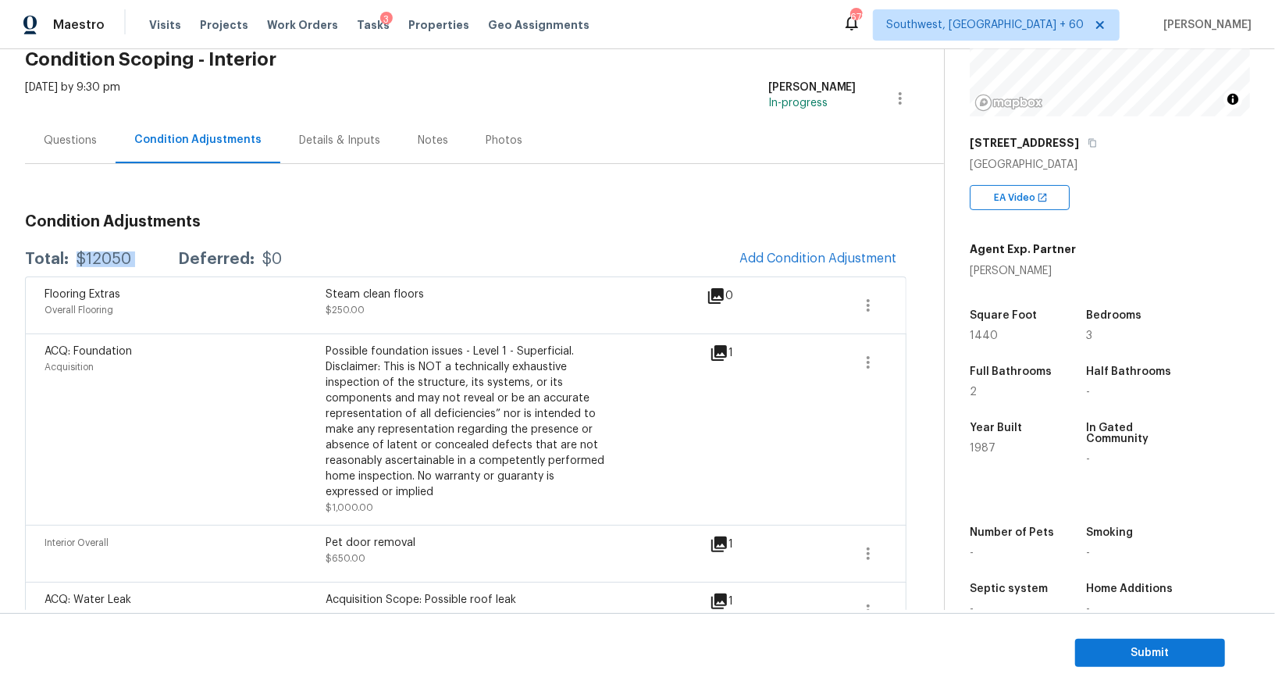
click at [63, 148] on div "Questions" at bounding box center [70, 140] width 91 height 46
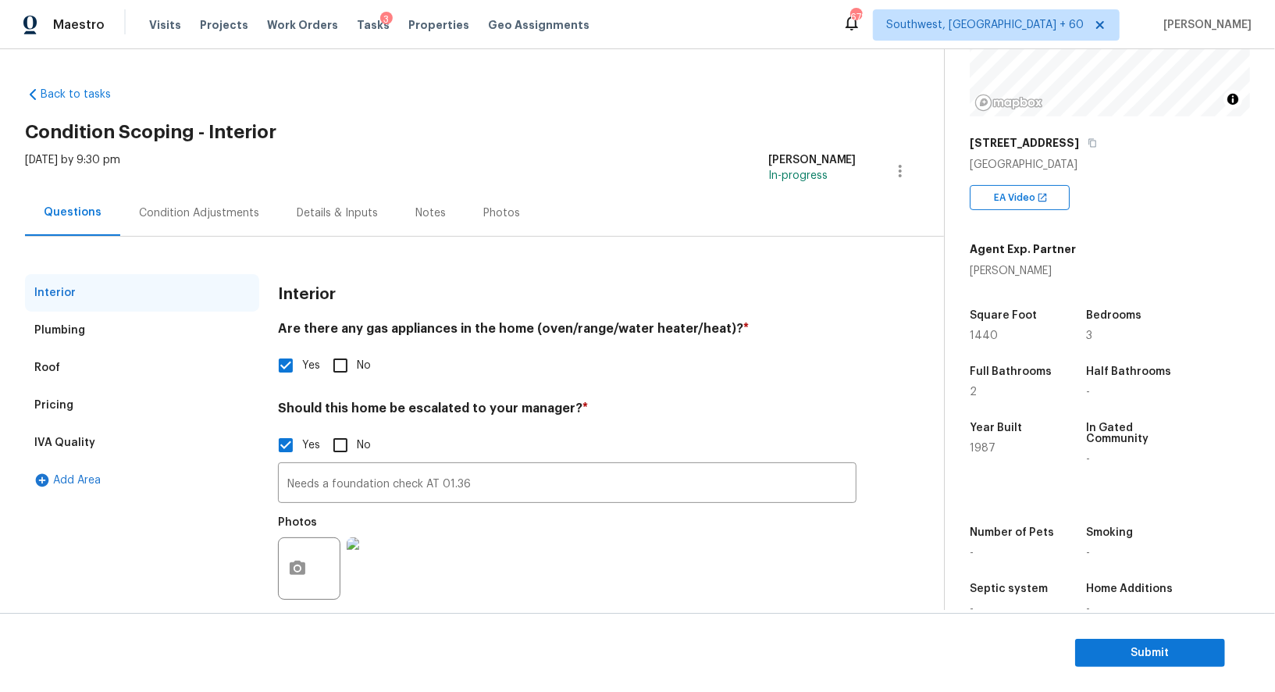
click at [79, 414] on div "Pricing" at bounding box center [142, 404] width 234 height 37
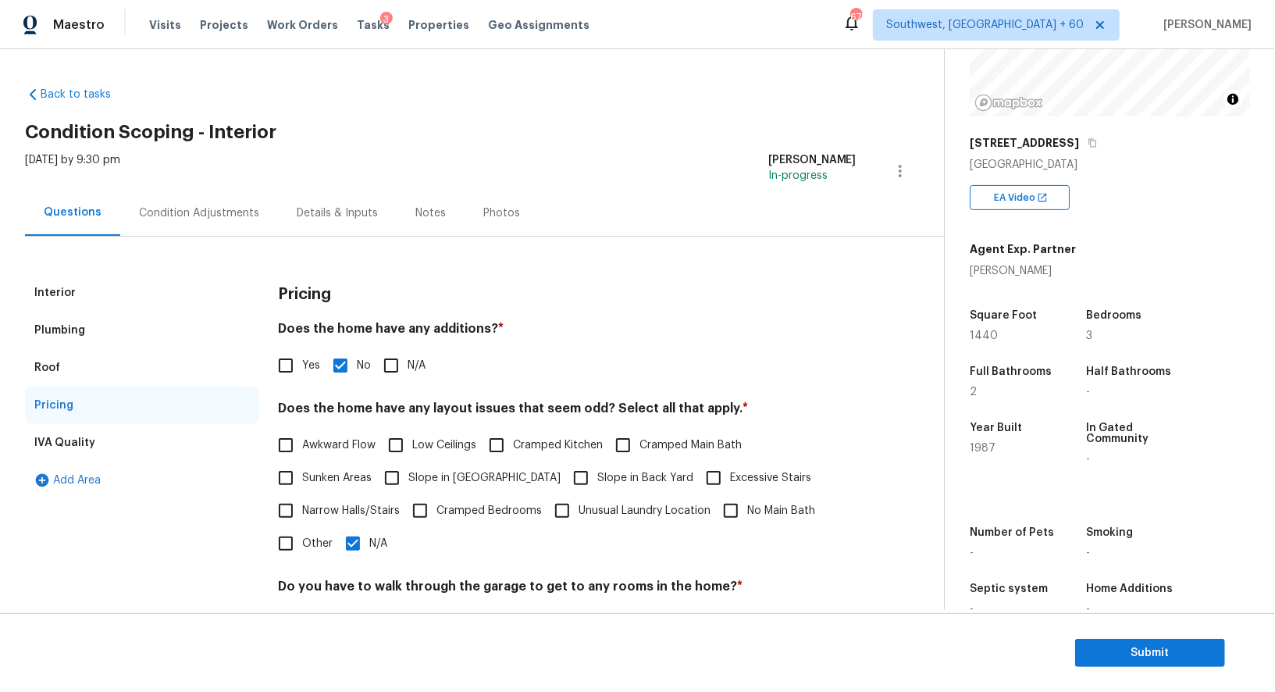
click at [189, 208] on div "Condition Adjustments" at bounding box center [199, 213] width 120 height 16
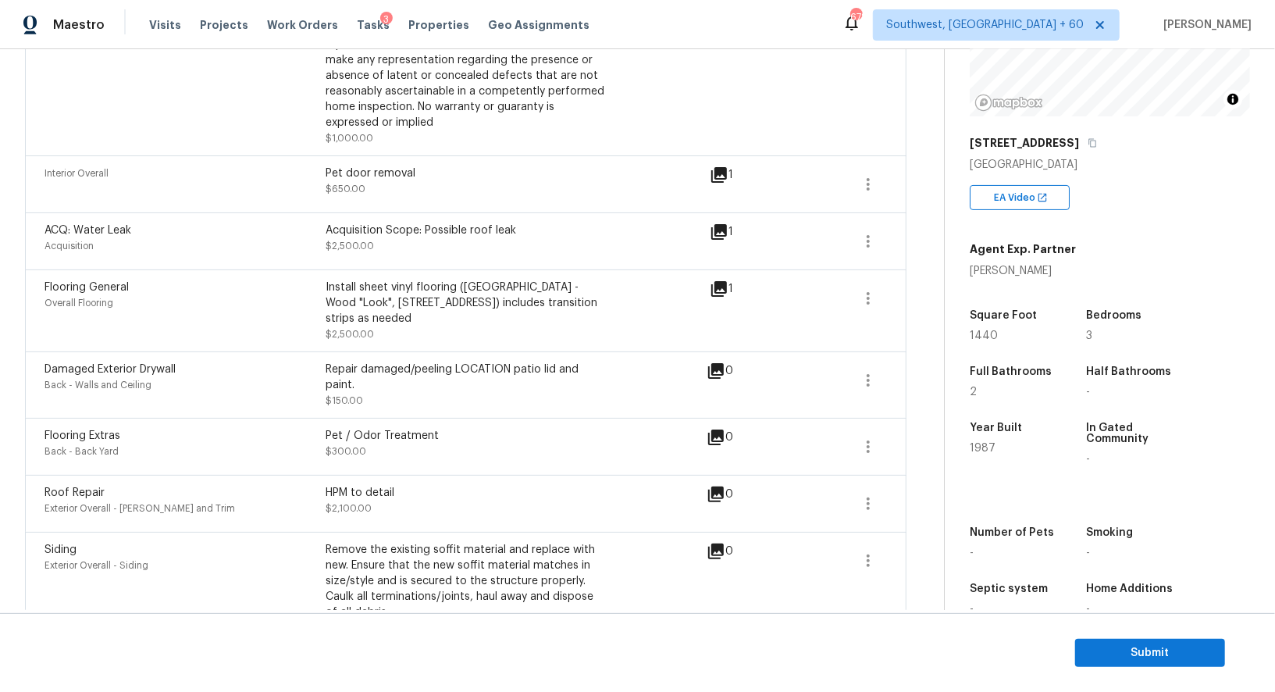
scroll to position [477, 0]
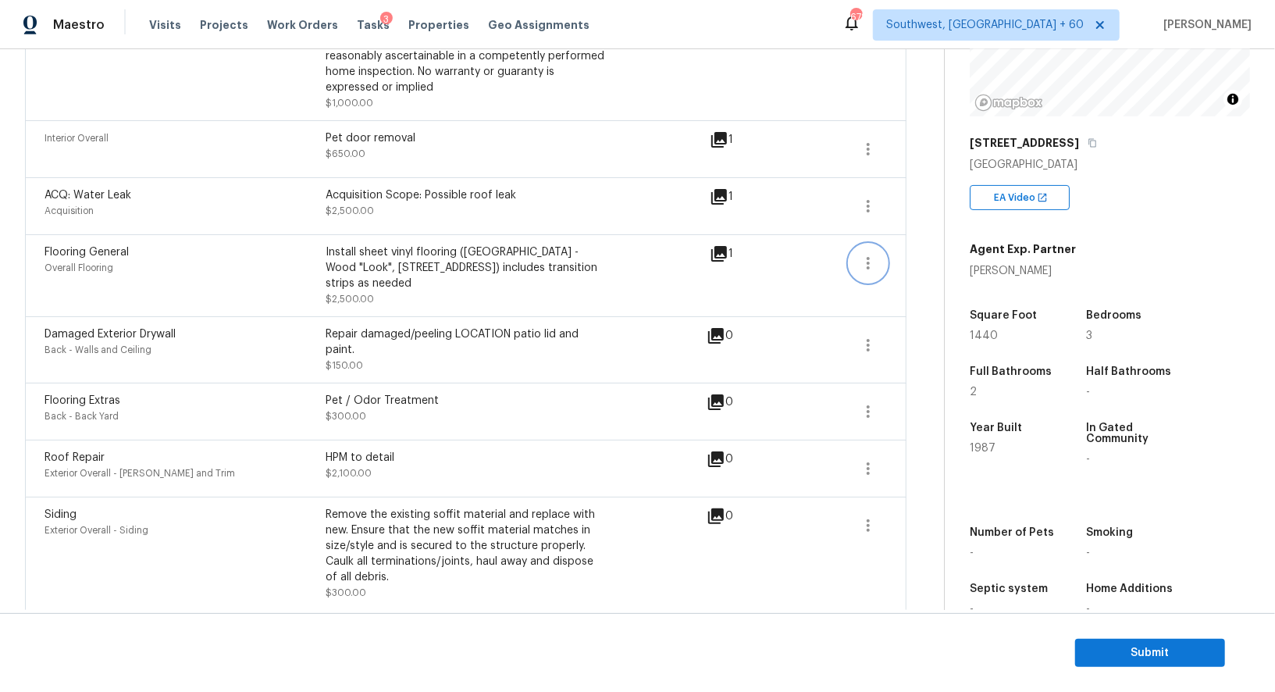
click at [875, 254] on icon "button" at bounding box center [868, 263] width 19 height 19
click at [937, 251] on div "Edit" at bounding box center [957, 259] width 122 height 16
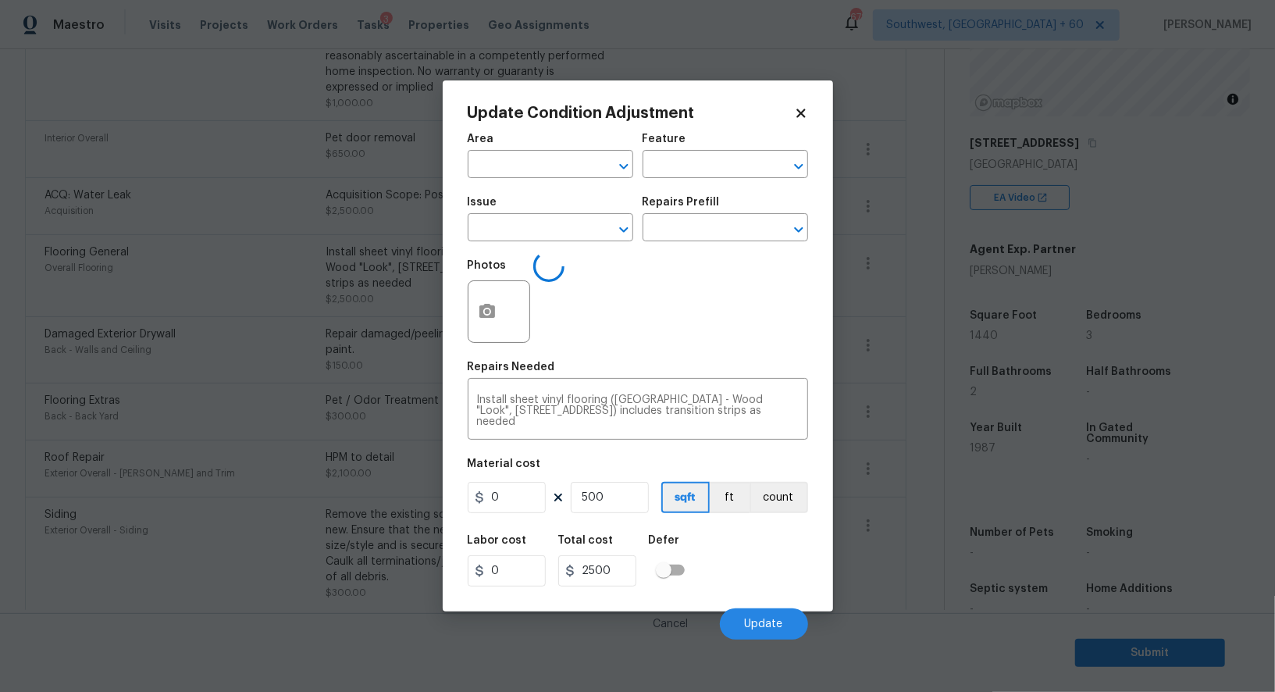
type input "Overall Flooring"
type input "Flooring General"
type input "5"
click at [927, 388] on body "Maestro Visits Projects Work Orders Tasks 3 Properties Geo Assignments 678 Sout…" at bounding box center [637, 346] width 1275 height 692
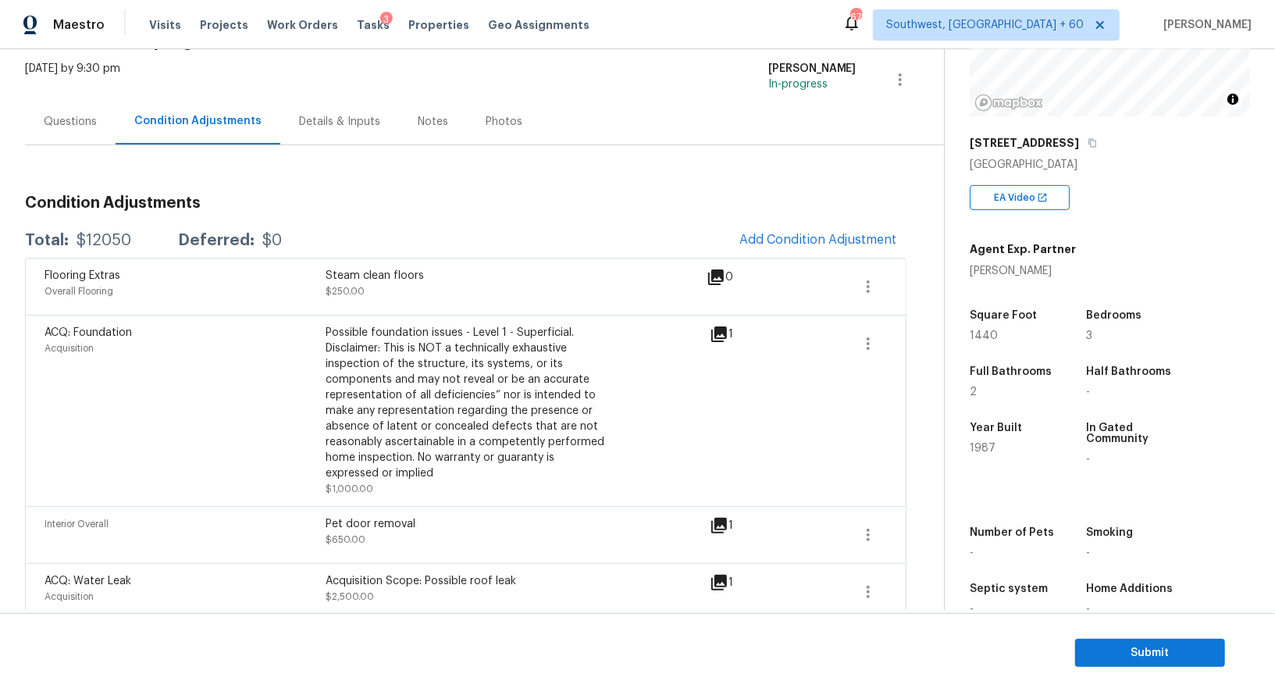
scroll to position [86, 0]
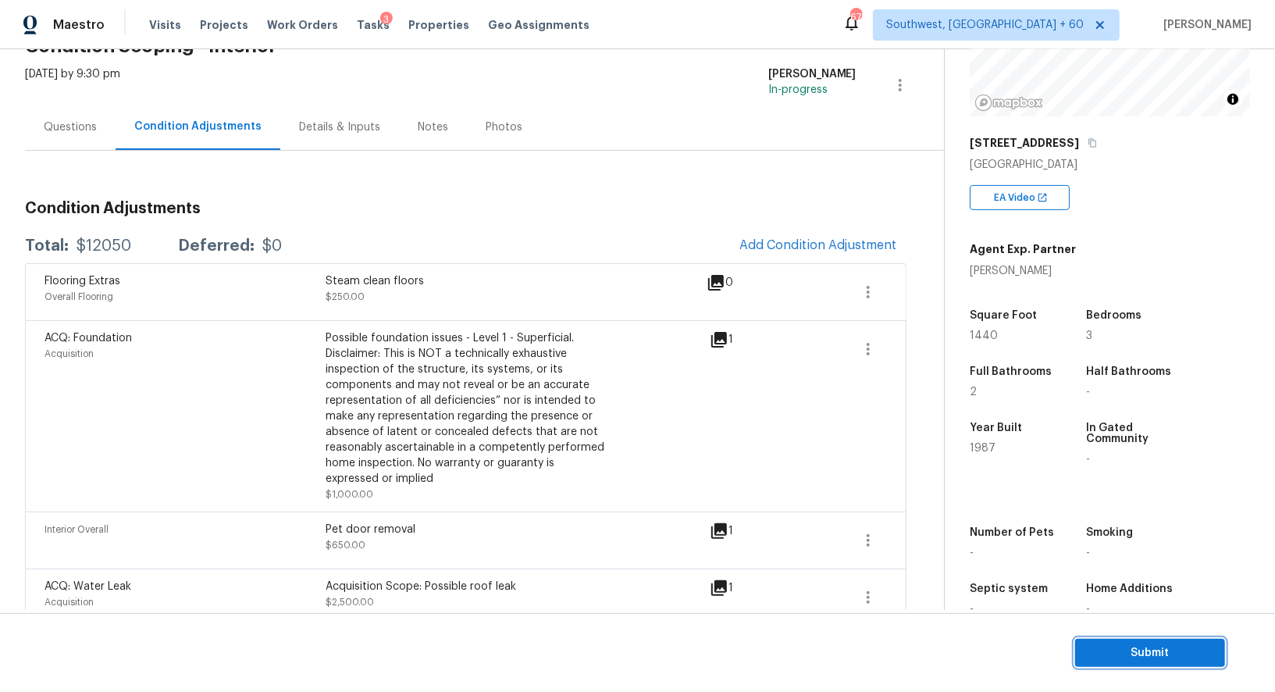
click at [1142, 666] on button "Submit" at bounding box center [1150, 652] width 150 height 29
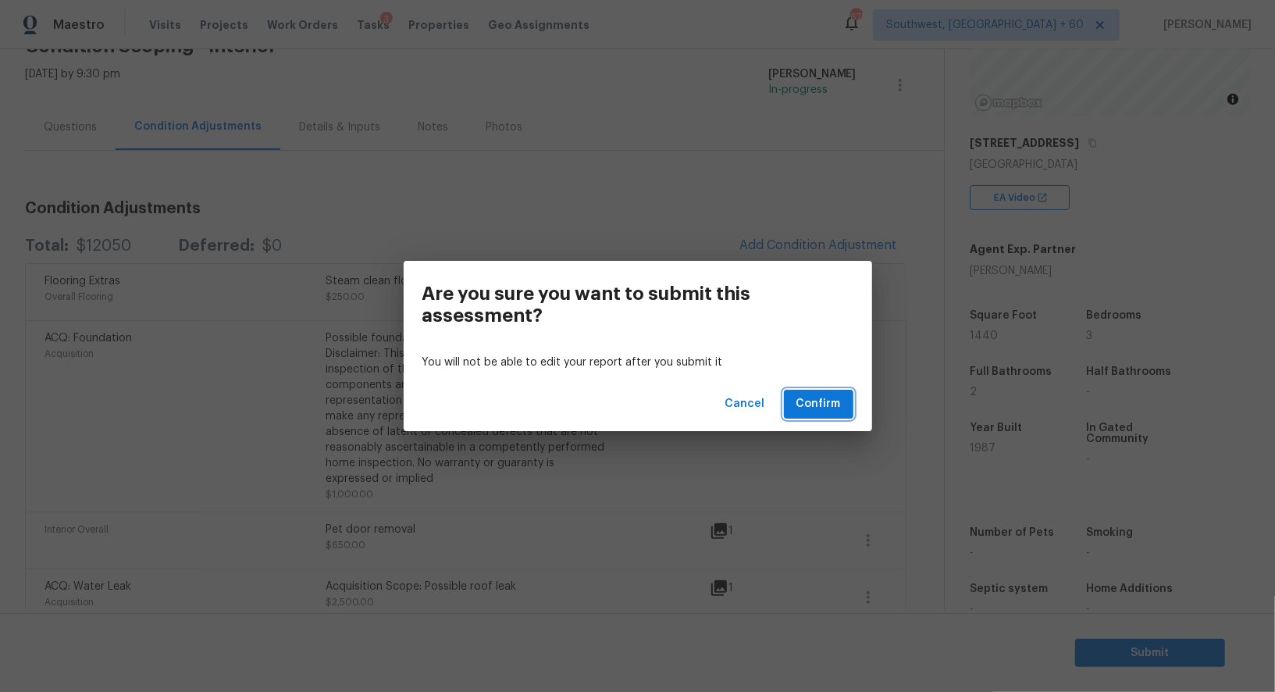
click at [827, 405] on span "Confirm" at bounding box center [818, 404] width 44 height 20
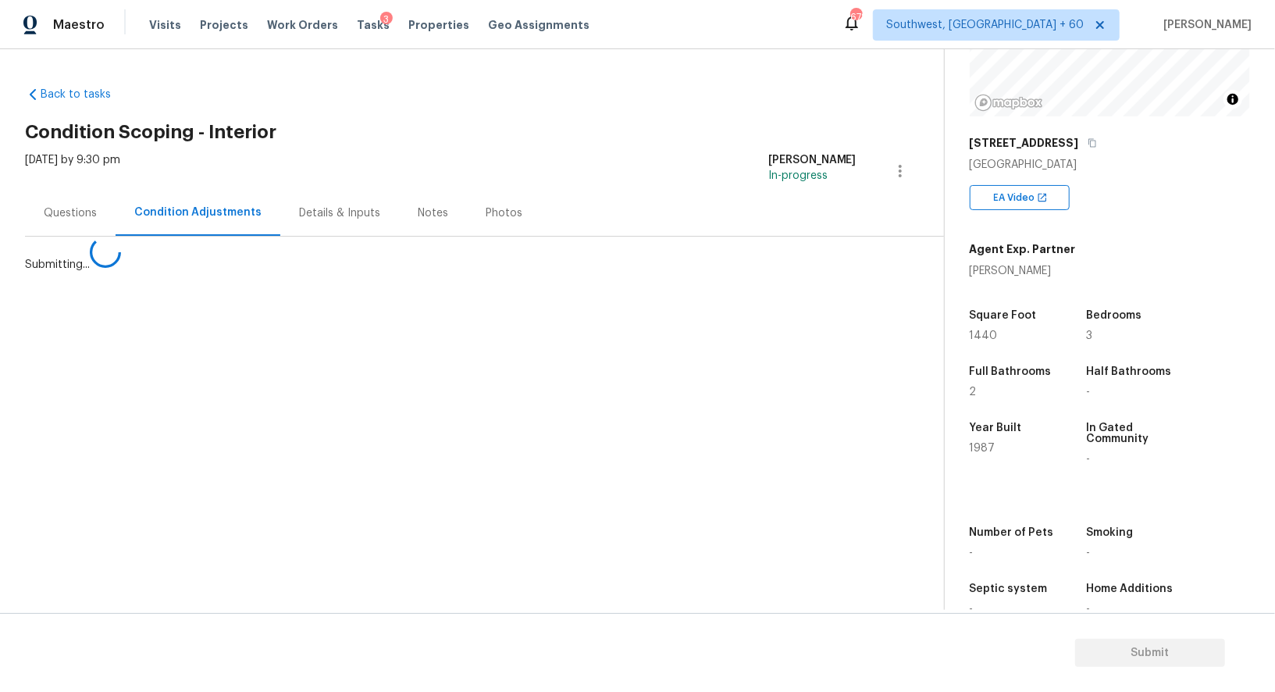
scroll to position [0, 0]
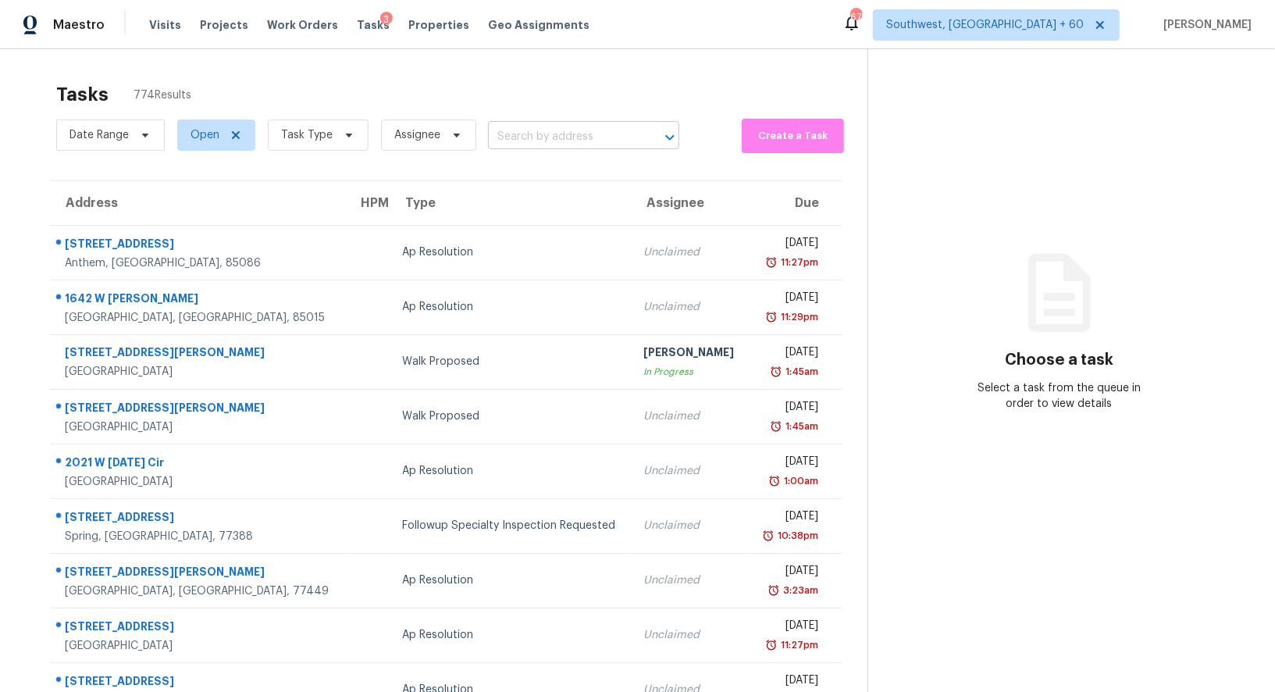
click at [532, 140] on input "text" at bounding box center [562, 137] width 148 height 24
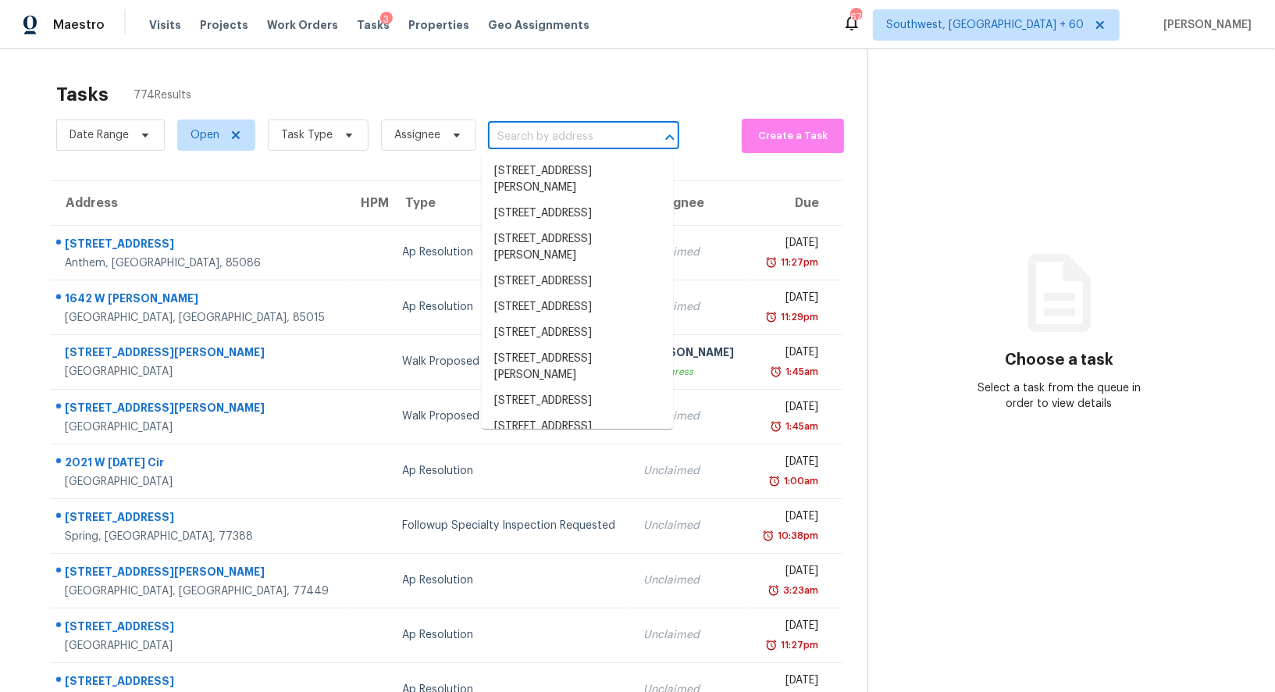
paste input "1705 Gaylord St Apt 103, Denver, CO 80206"
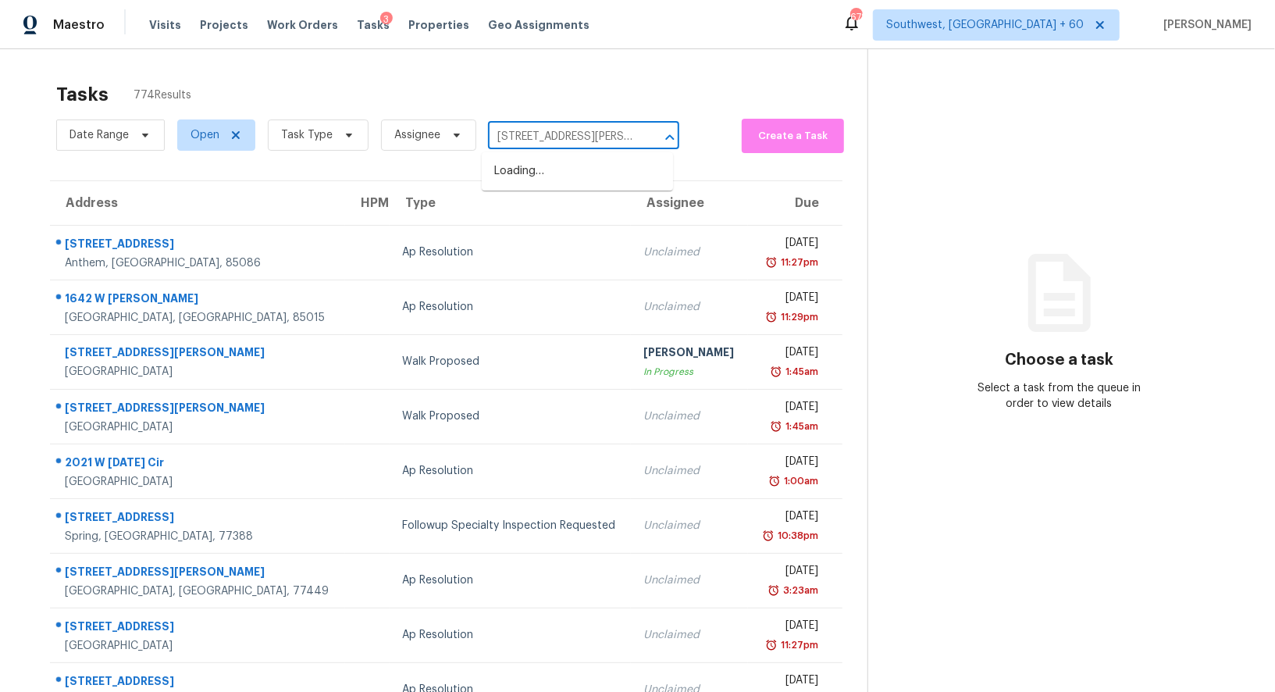
scroll to position [0, 85]
drag, startPoint x: 516, startPoint y: 133, endPoint x: 662, endPoint y: 133, distance: 146.0
click at [662, 133] on div "1705 Gaylord St Apt 103, Denver, CO 80206 ​" at bounding box center [583, 137] width 191 height 24
type input "1705 Gaylord"
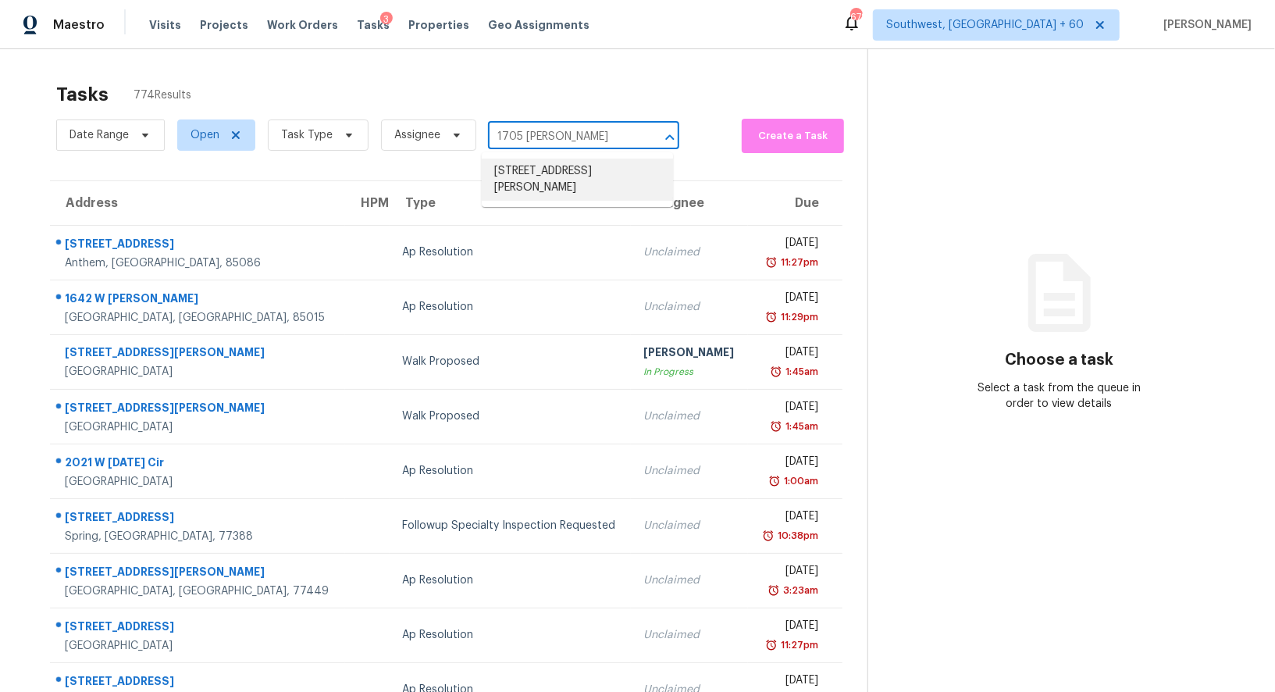
click at [568, 192] on li "1705 Gaylord St Apt 103, Denver, CO 80206" at bounding box center [577, 179] width 191 height 42
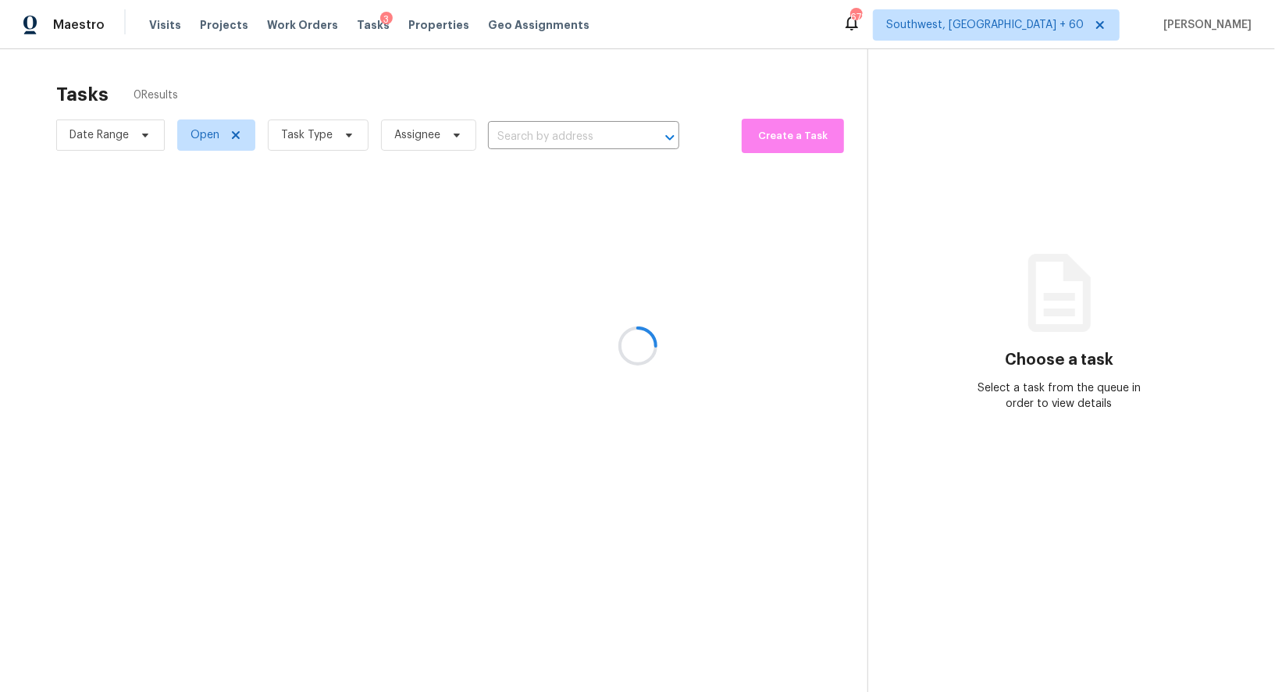
type input "1705 Gaylord St Apt 103, Denver, CO 80206"
click at [567, 283] on div at bounding box center [637, 346] width 1275 height 692
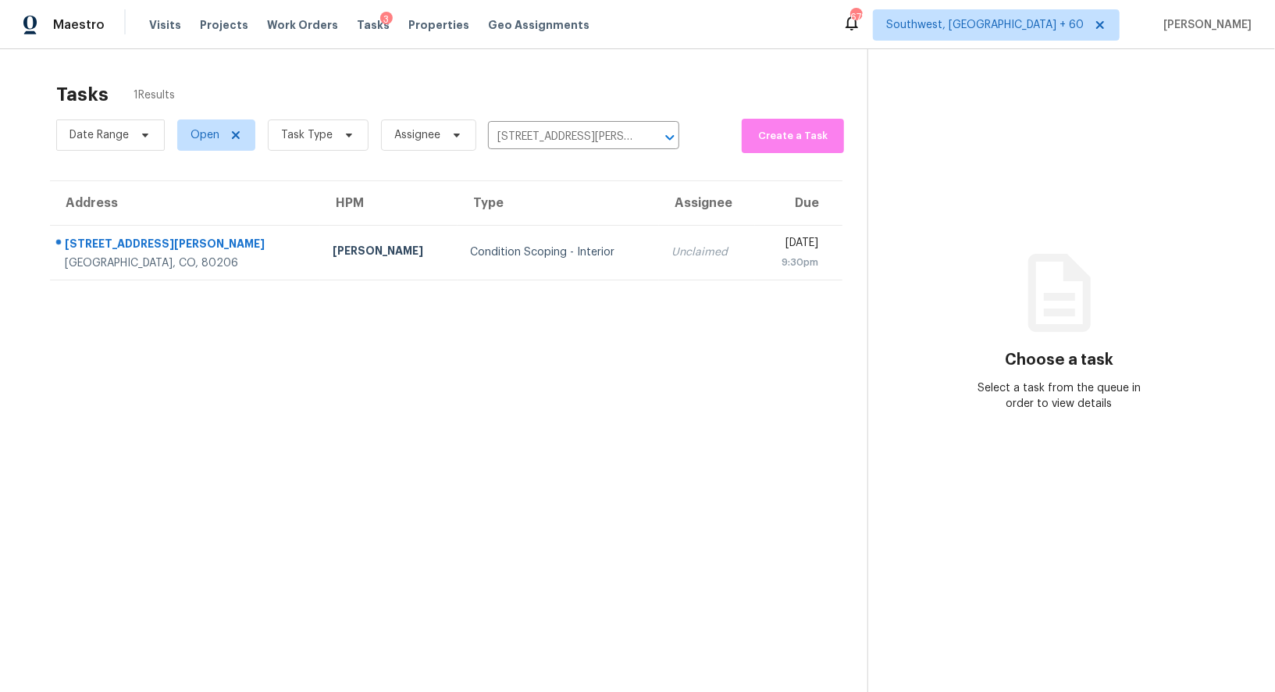
click at [573, 281] on section "Tasks 1 Results Date Range Open Task Type Assignee 1705 Gaylord St Apt 103, Den…" at bounding box center [446, 407] width 842 height 667
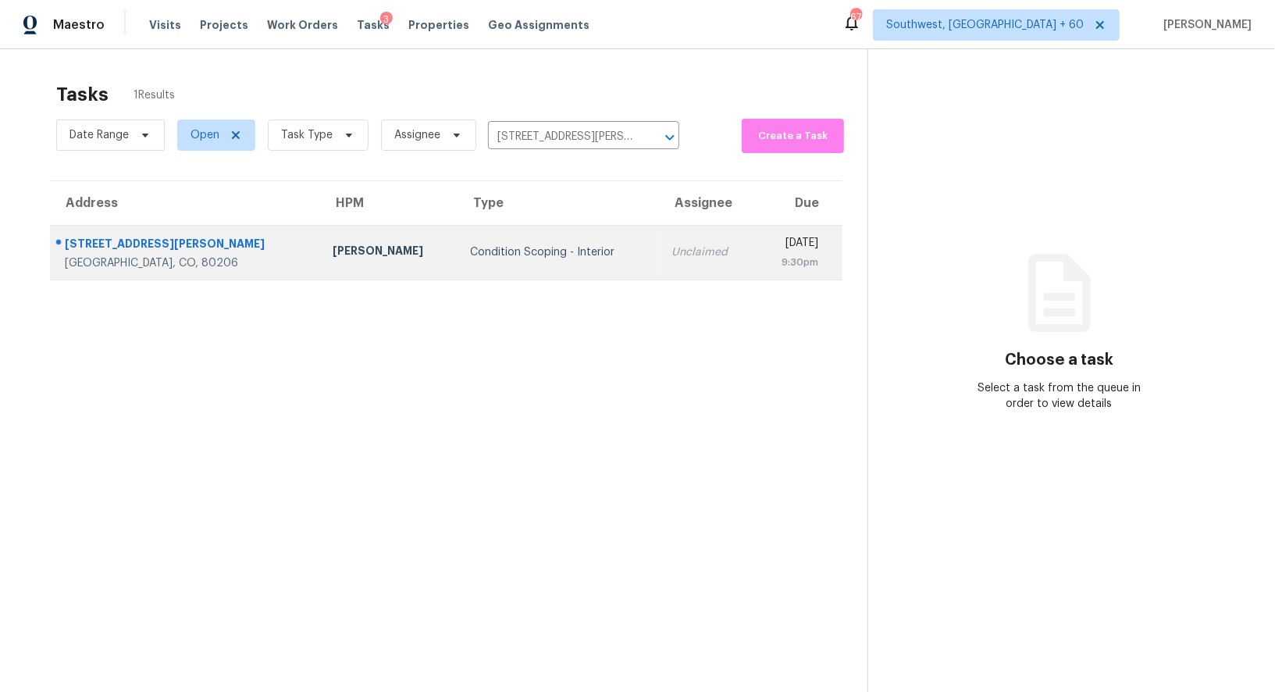
click at [659, 262] on td "Unclaimed" at bounding box center [707, 252] width 97 height 55
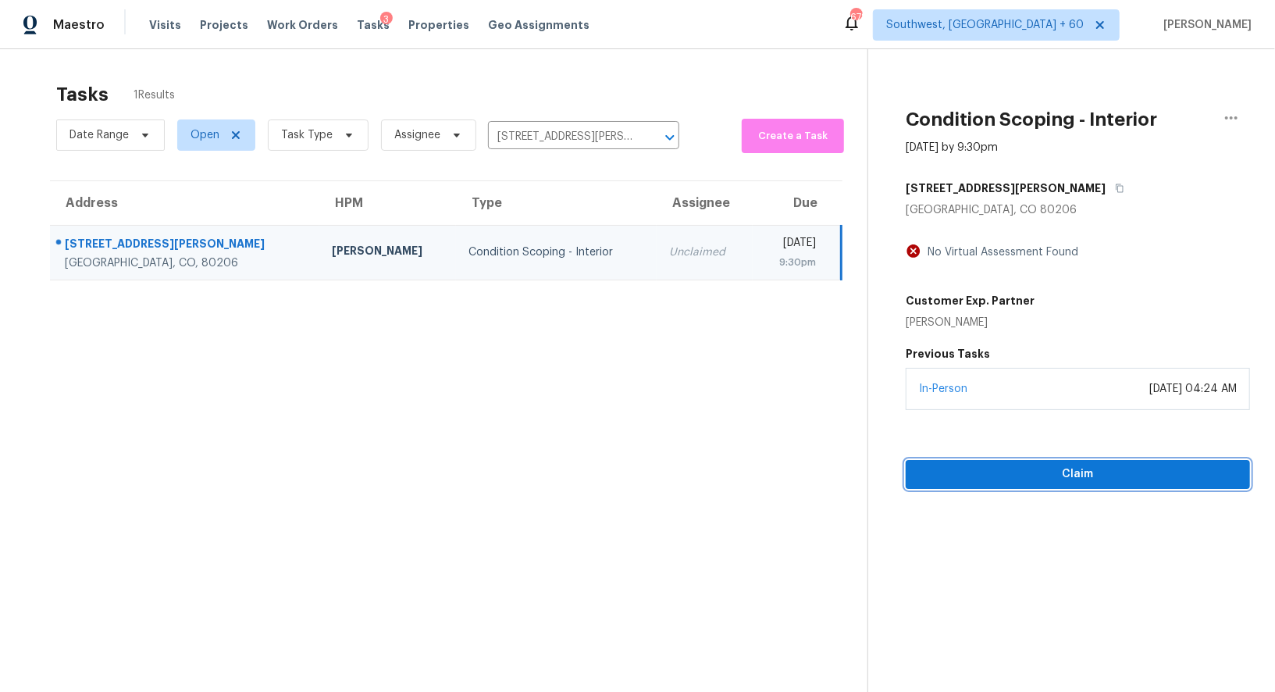
click at [1069, 478] on span "Claim" at bounding box center [1077, 474] width 319 height 20
click at [1041, 468] on span "Start Assessment" at bounding box center [1077, 474] width 319 height 20
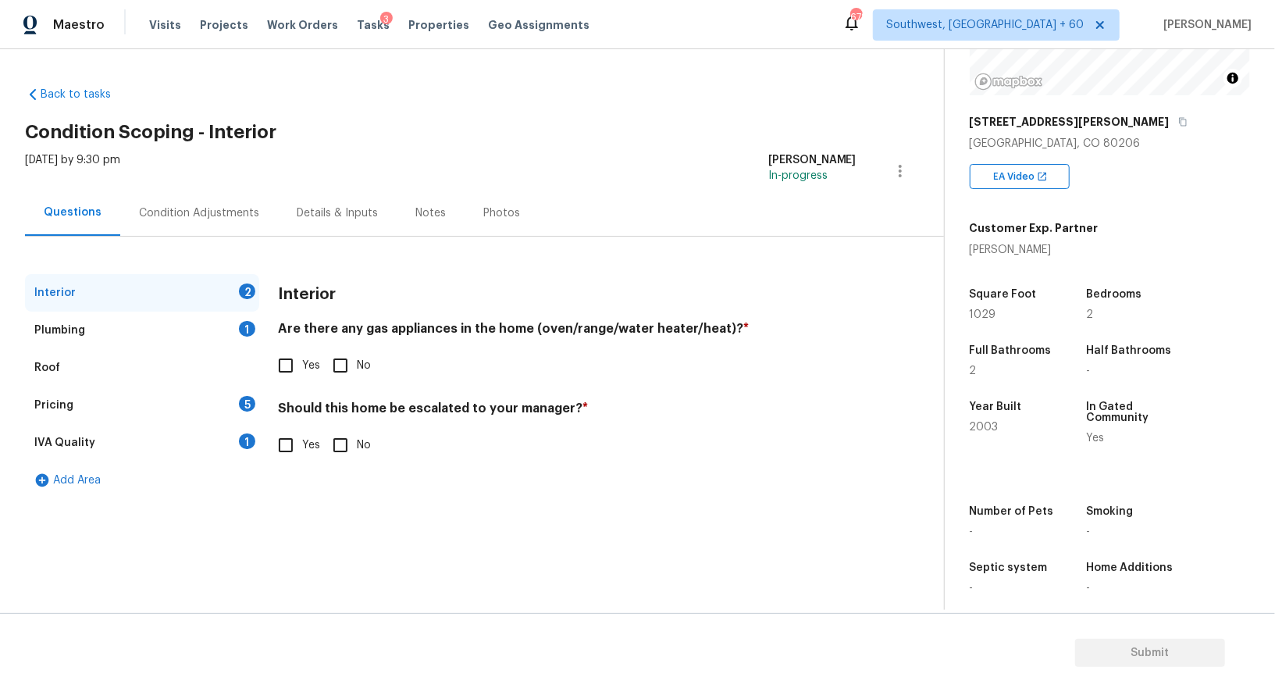
scroll to position [200, 0]
click at [293, 363] on input "Yes" at bounding box center [285, 365] width 33 height 33
checkbox input "true"
click at [347, 452] on input "No" at bounding box center [340, 446] width 33 height 33
checkbox input "true"
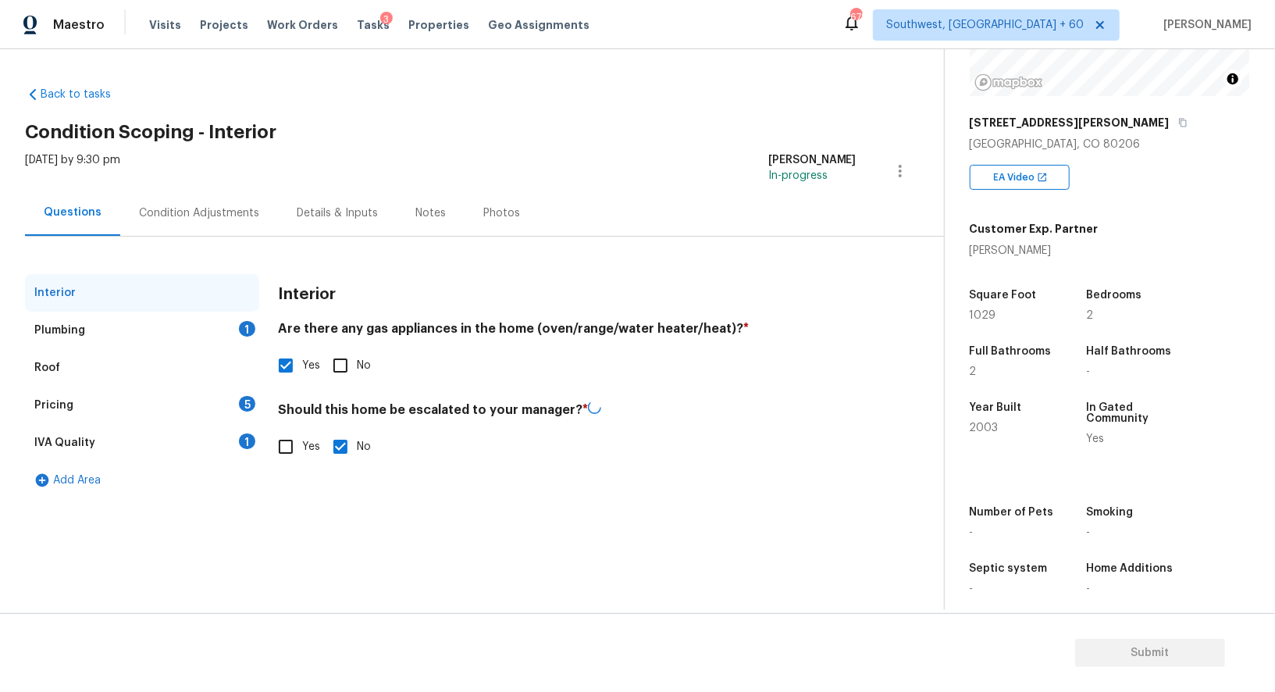
click at [195, 319] on div "Plumbing 1" at bounding box center [142, 329] width 234 height 37
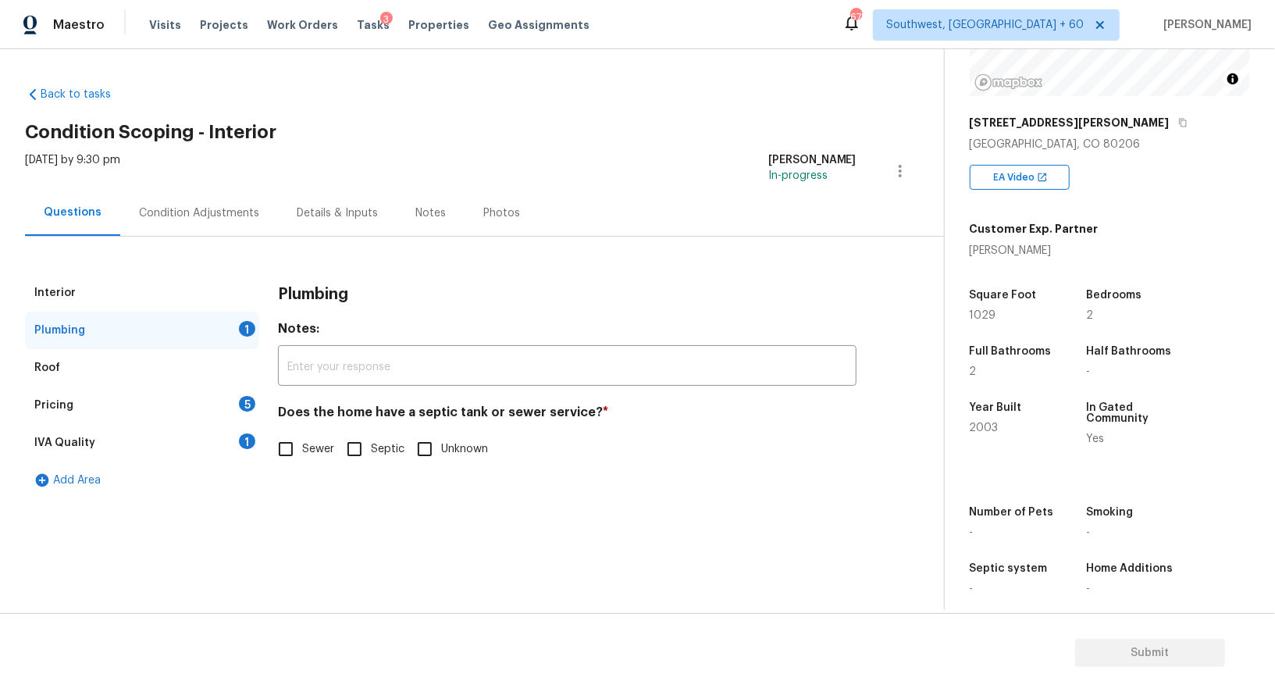
click at [318, 461] on label "Sewer" at bounding box center [301, 448] width 65 height 33
click at [302, 461] on input "Sewer" at bounding box center [285, 448] width 33 height 33
checkbox input "true"
click at [226, 446] on div "IVA Quality 1" at bounding box center [142, 442] width 234 height 37
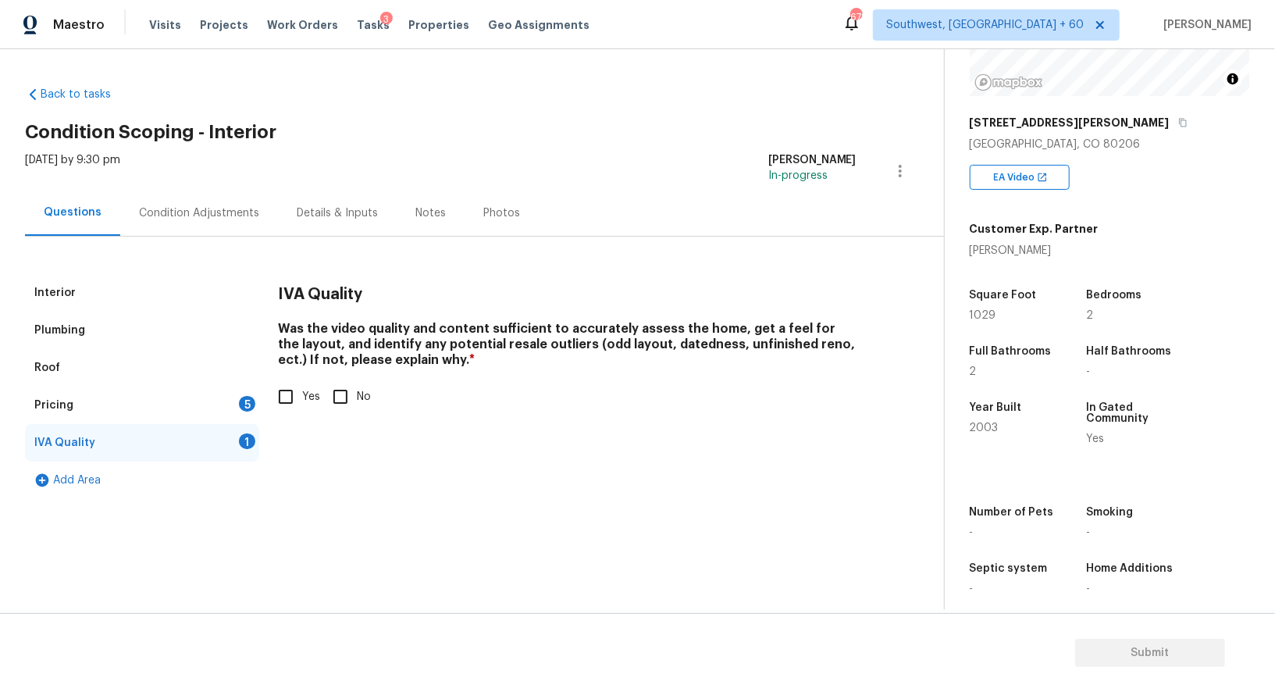
click at [283, 398] on input "Yes" at bounding box center [285, 396] width 33 height 33
checkbox input "true"
click at [247, 404] on div "5" at bounding box center [247, 404] width 16 height 16
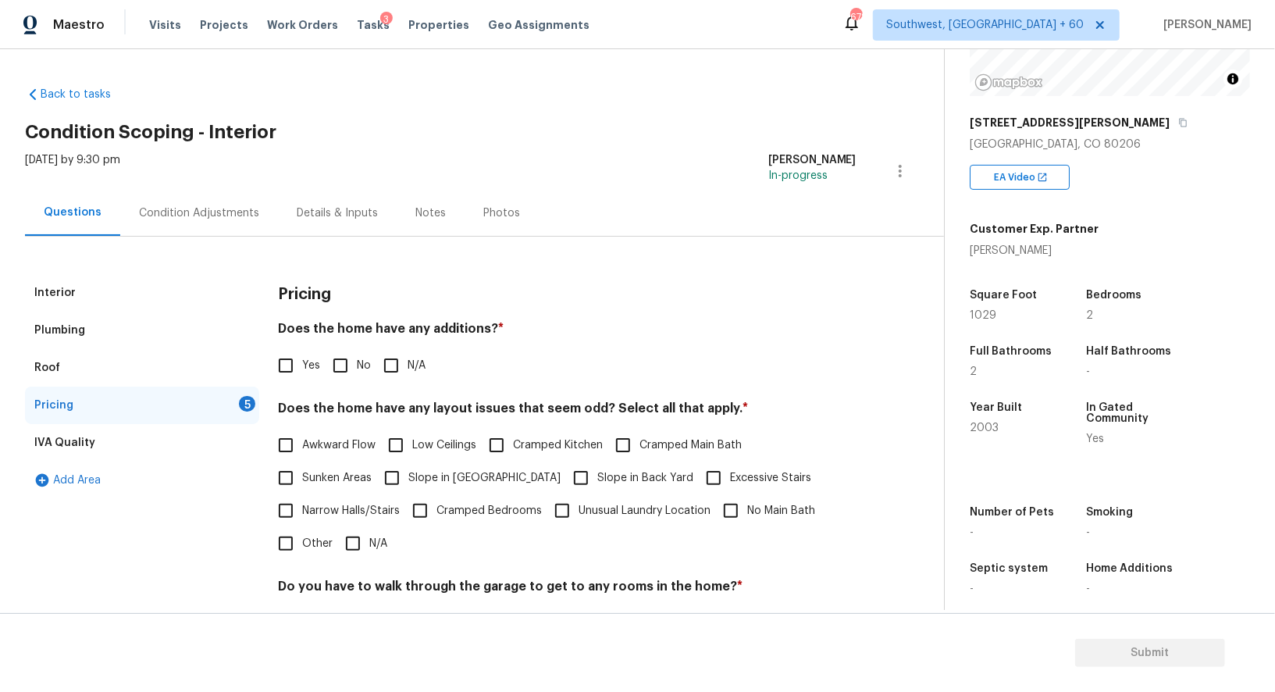
click at [341, 369] on input "No" at bounding box center [340, 365] width 33 height 33
checkbox input "true"
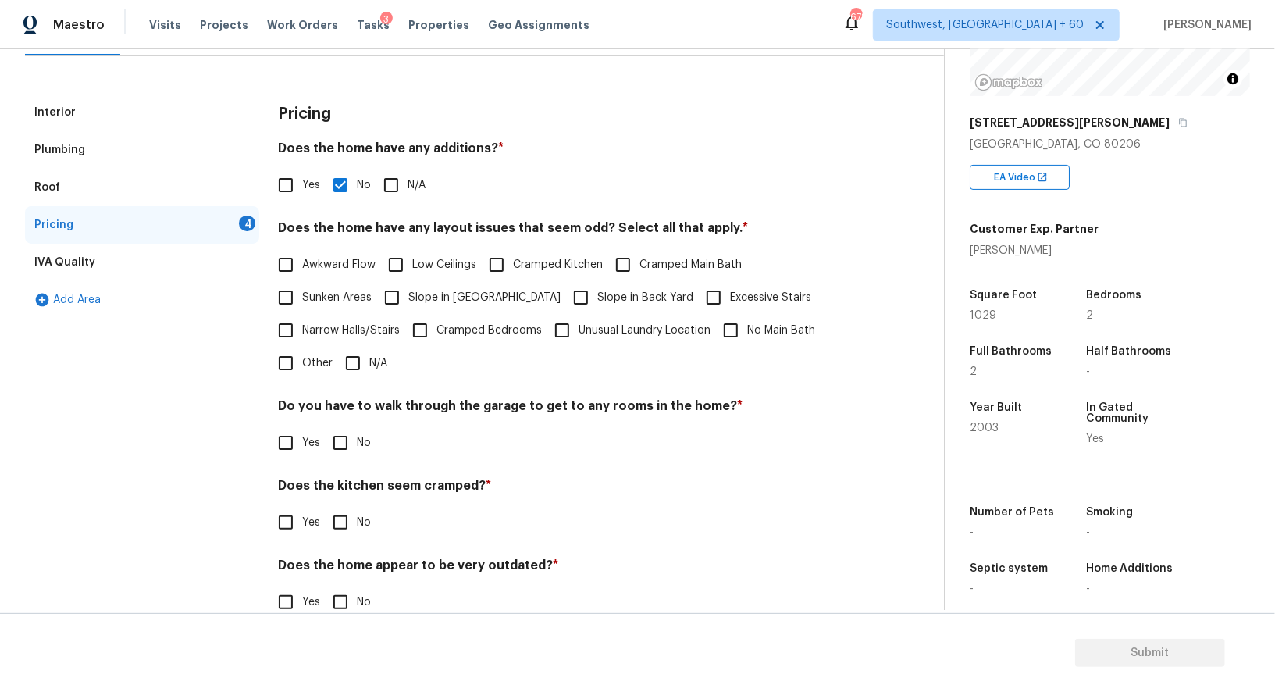
scroll to position [204, 0]
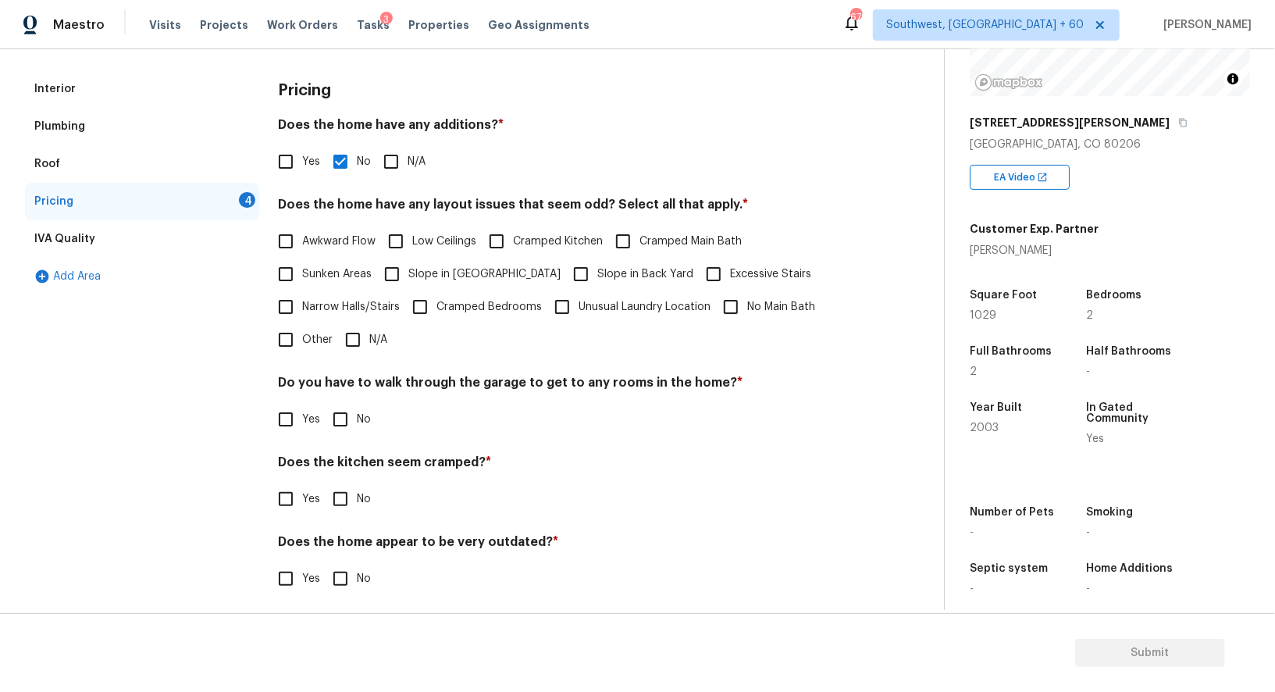
click at [351, 338] on input "N/A" at bounding box center [352, 339] width 33 height 33
checkbox input "true"
click at [340, 425] on input "No" at bounding box center [340, 420] width 33 height 33
checkbox input "true"
click at [340, 512] on input "No" at bounding box center [340, 500] width 33 height 33
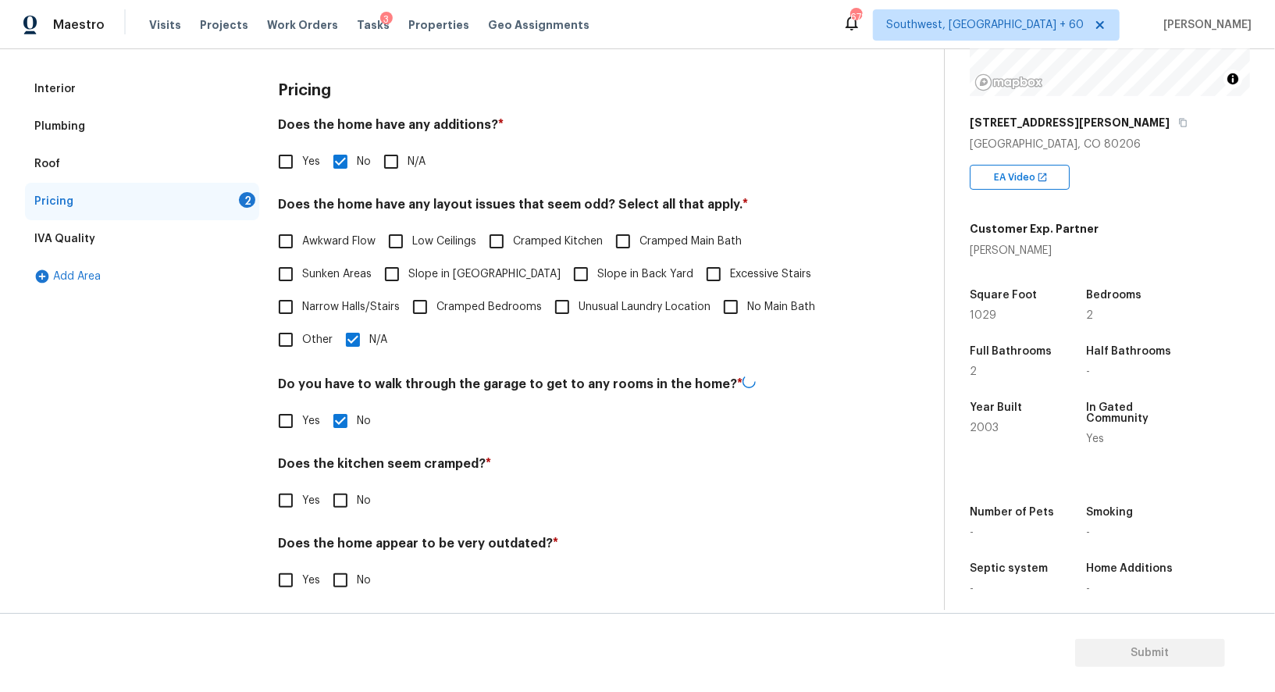
checkbox input "true"
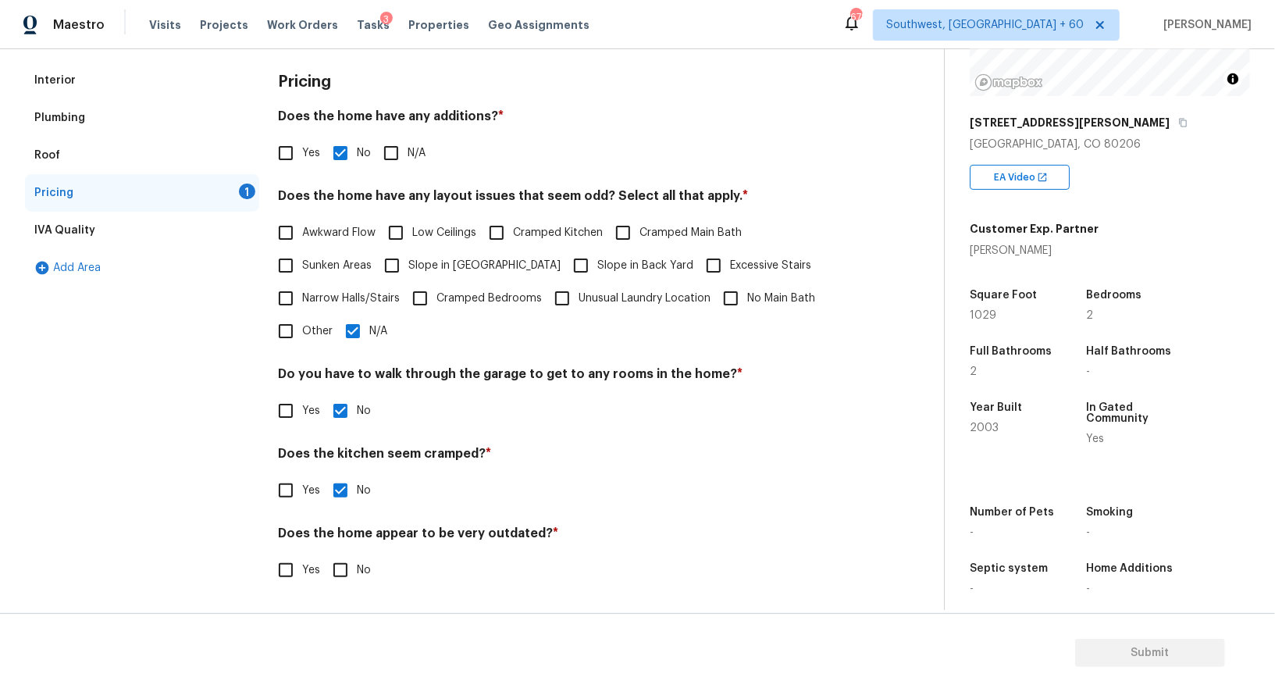
scroll to position [211, 0]
click at [341, 553] on div "Does the home appear to be very outdated? * Yes No" at bounding box center [567, 557] width 578 height 61
click at [347, 570] on input "No" at bounding box center [340, 571] width 33 height 33
checkbox input "true"
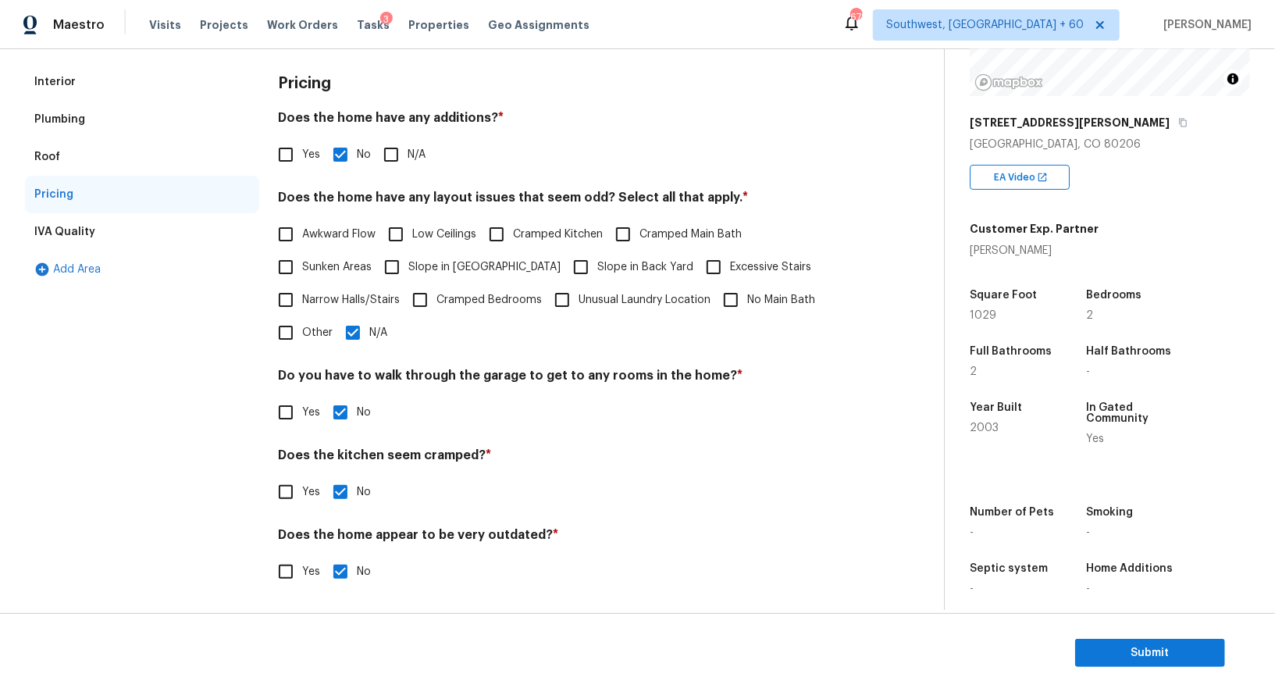
scroll to position [0, 0]
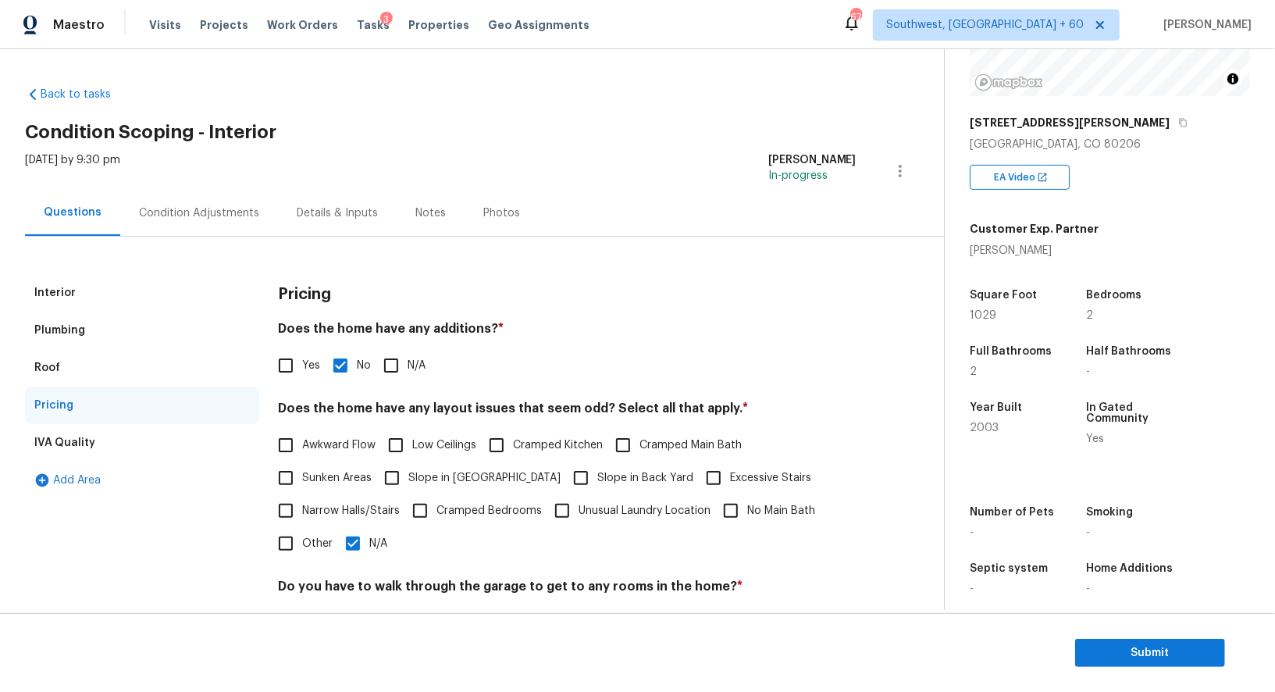
click at [225, 210] on div "Condition Adjustments" at bounding box center [199, 213] width 120 height 16
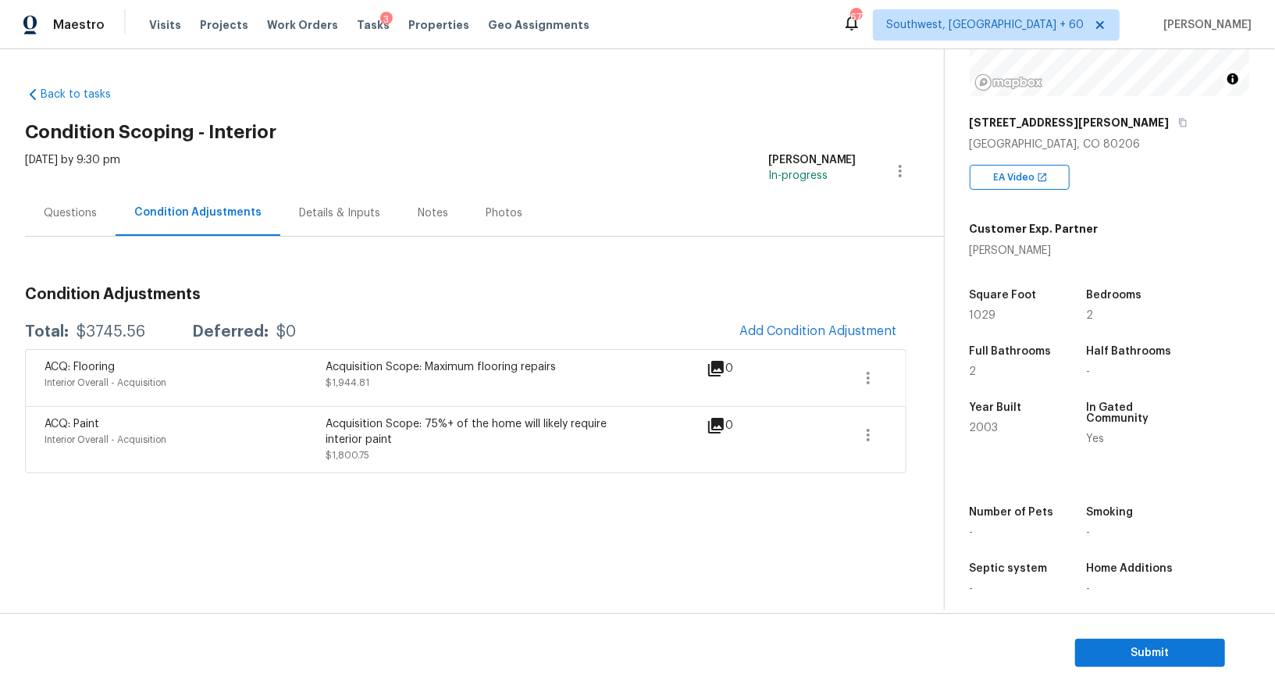
click at [36, 208] on div "Questions" at bounding box center [70, 213] width 91 height 46
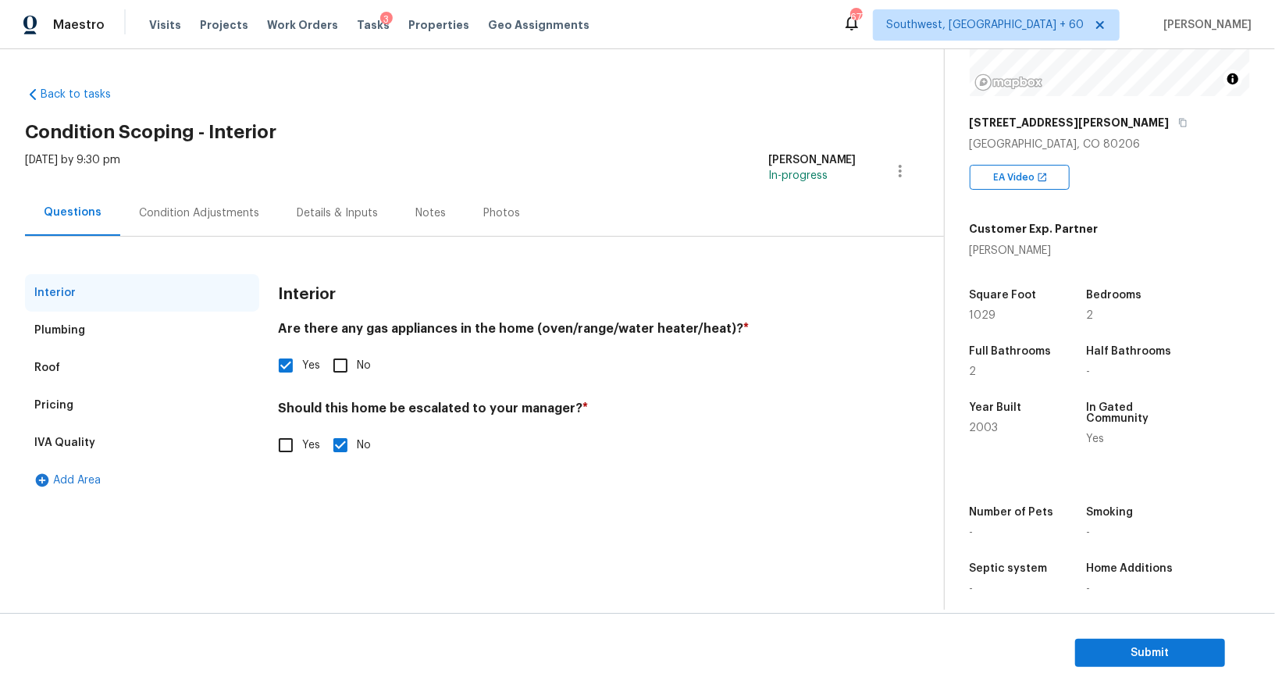
click at [298, 447] on input "Yes" at bounding box center [285, 445] width 33 height 33
checkbox input "true"
checkbox input "false"
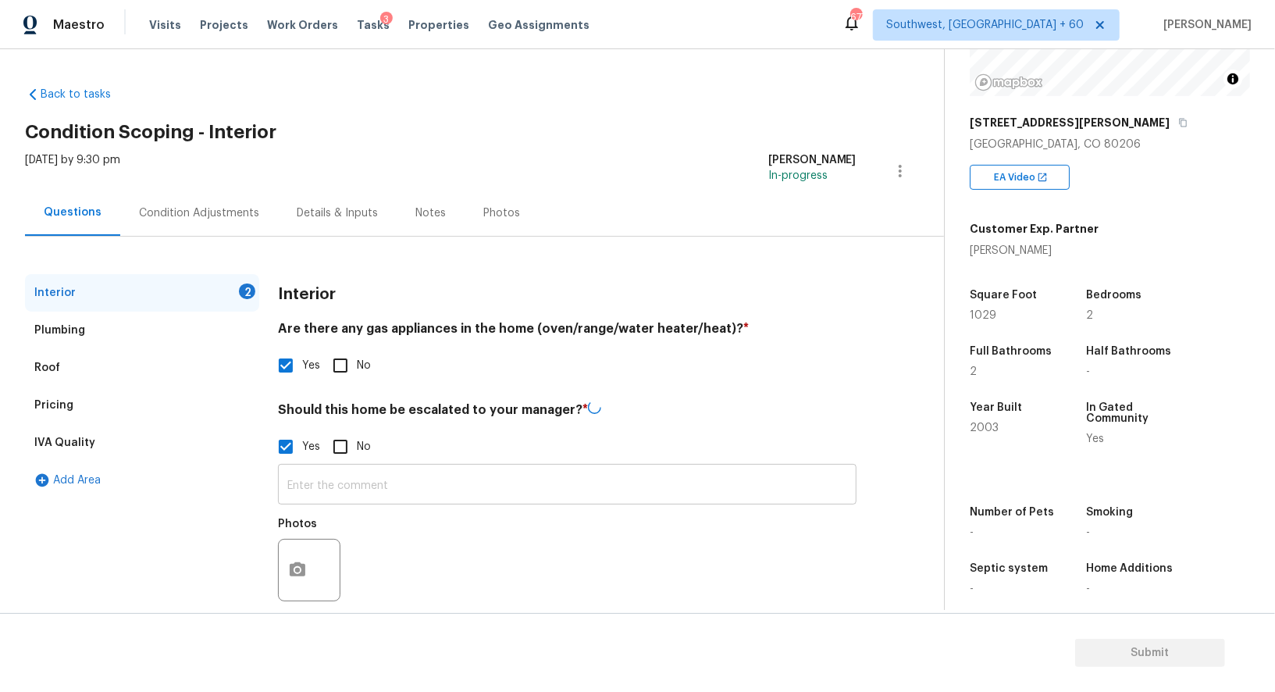
click at [323, 478] on input "text" at bounding box center [567, 486] width 578 height 37
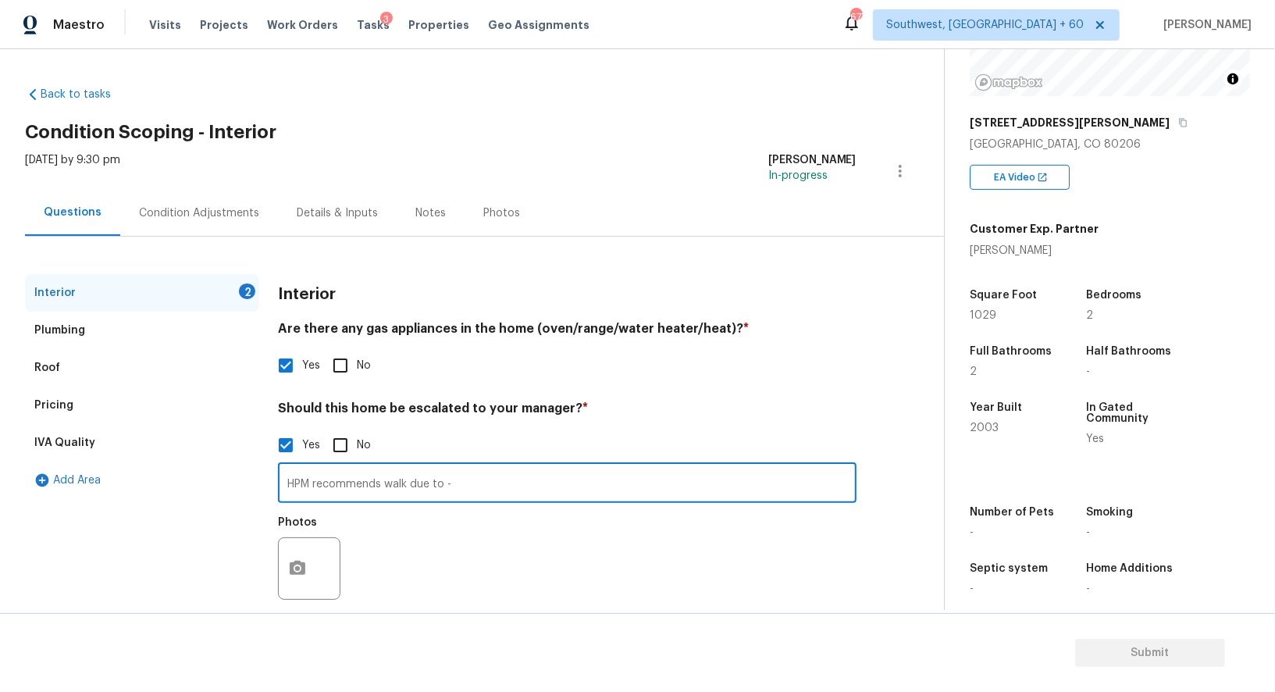
paste input "This condo is located in uptown Denver. Please note this is a secure entry buil…"
type input "HPM recommends walk due to - This condo is located in uptown Denver. Please not…"
click at [252, 568] on div "Interior 2 Plumbing Roof Pricing IVA Quality Add Area" at bounding box center [142, 451] width 234 height 354
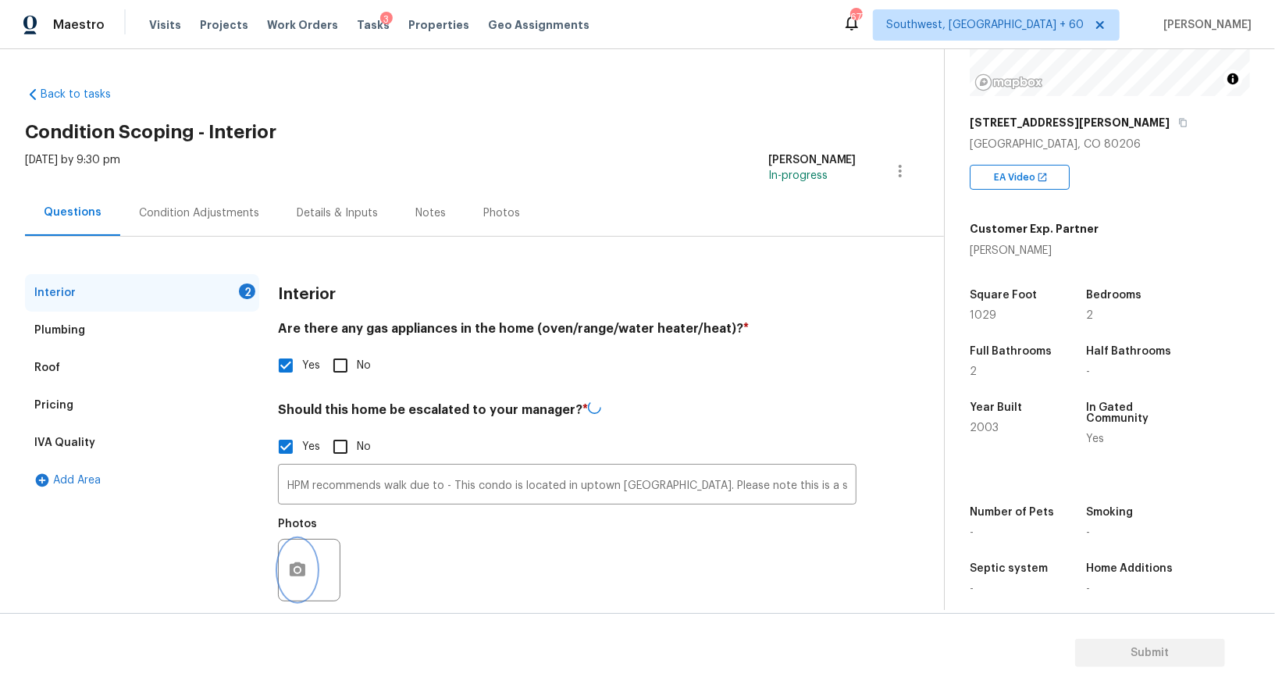
click at [300, 560] on button "button" at bounding box center [297, 569] width 37 height 61
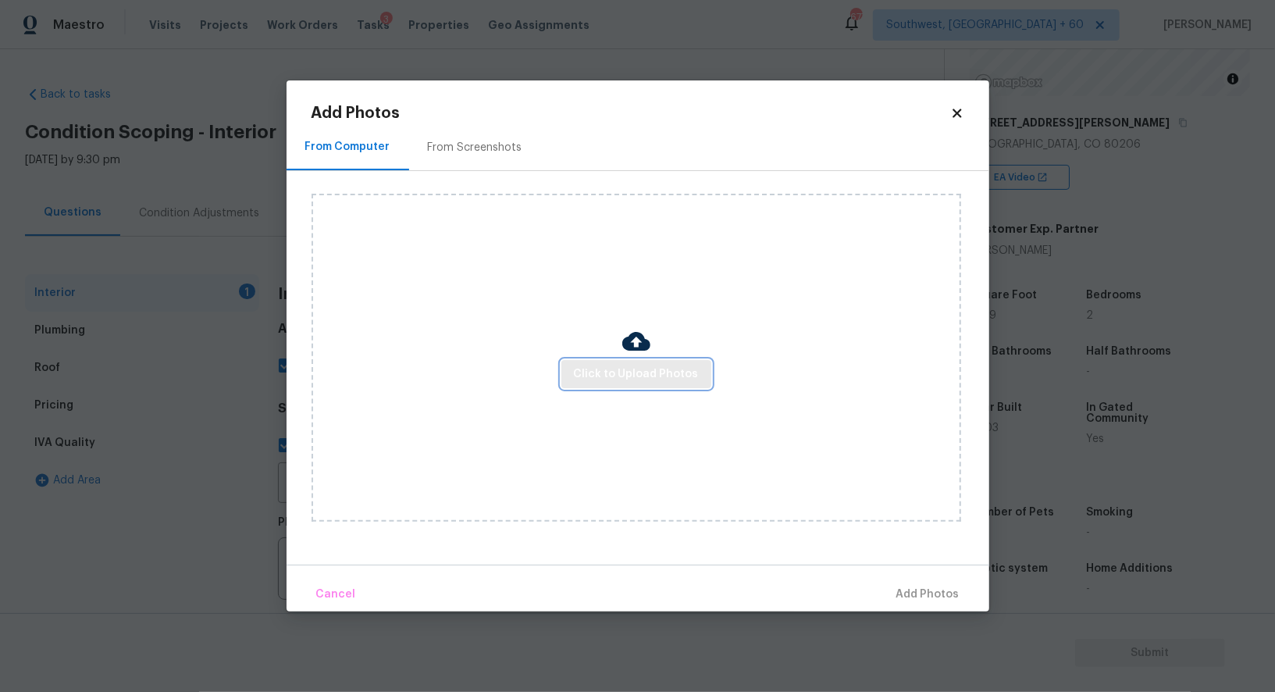
click at [599, 383] on span "Click to Upload Photos" at bounding box center [636, 375] width 125 height 20
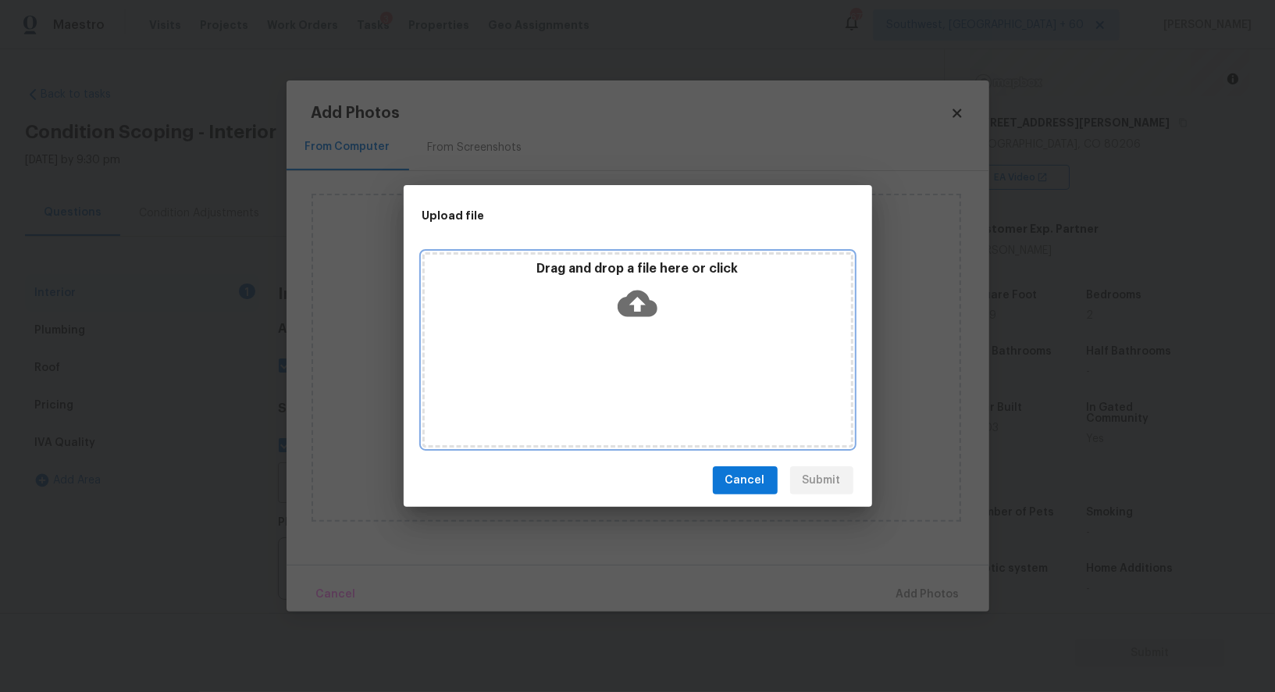
click at [631, 299] on icon at bounding box center [637, 303] width 40 height 27
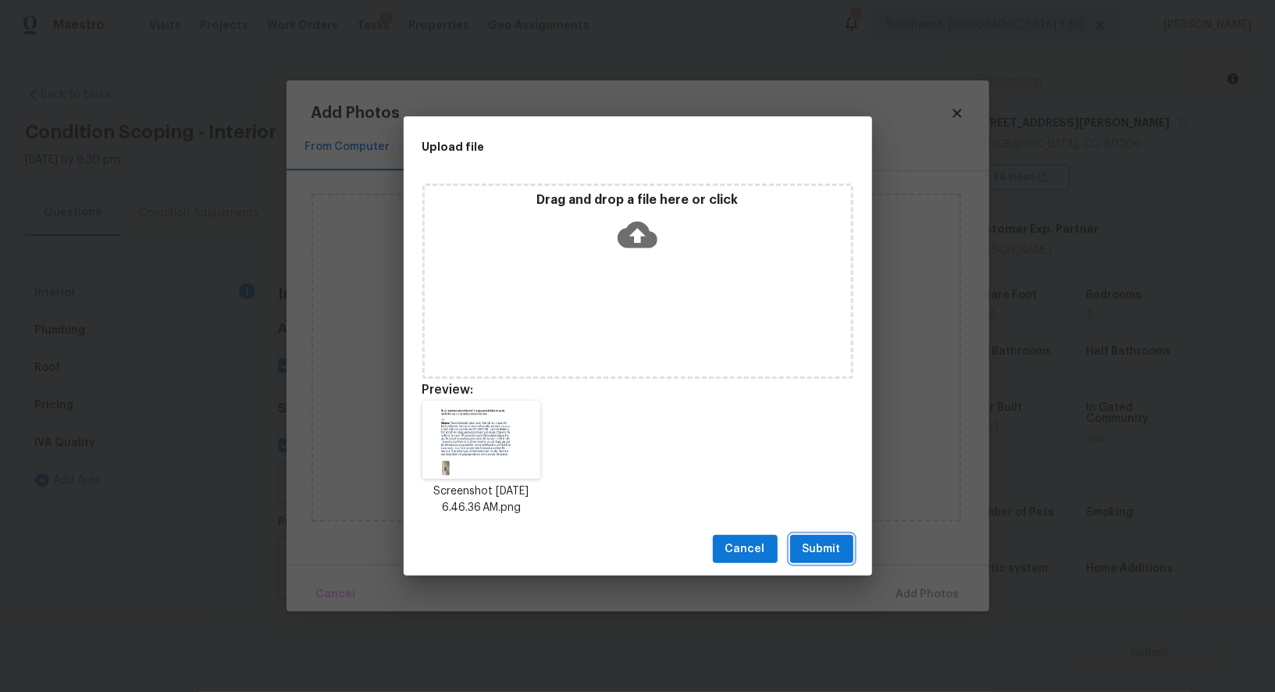
click at [825, 554] on span "Submit" at bounding box center [821, 549] width 38 height 20
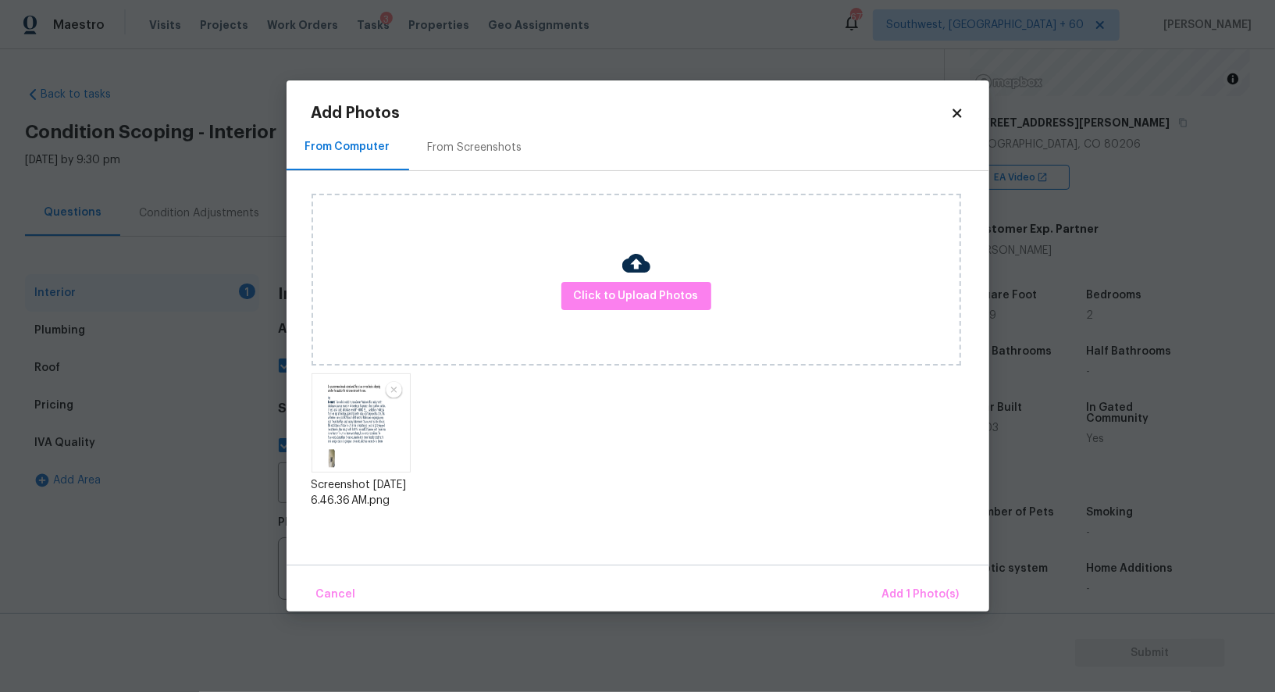
click at [825, 554] on div "Upload file Drag and drop a file here or click Cancel Submit" at bounding box center [637, 346] width 1275 height 692
click at [908, 585] on span "Add 1 Photo(s)" at bounding box center [920, 595] width 77 height 20
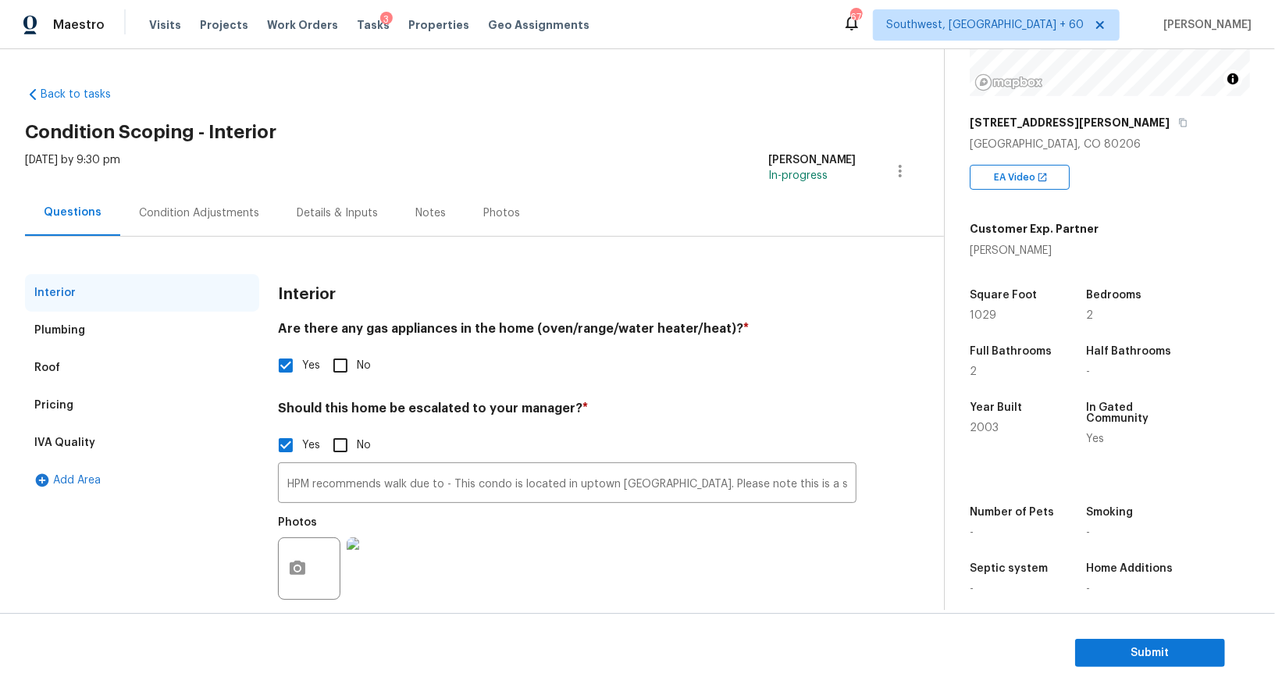
click at [196, 221] on div "Condition Adjustments" at bounding box center [199, 213] width 158 height 46
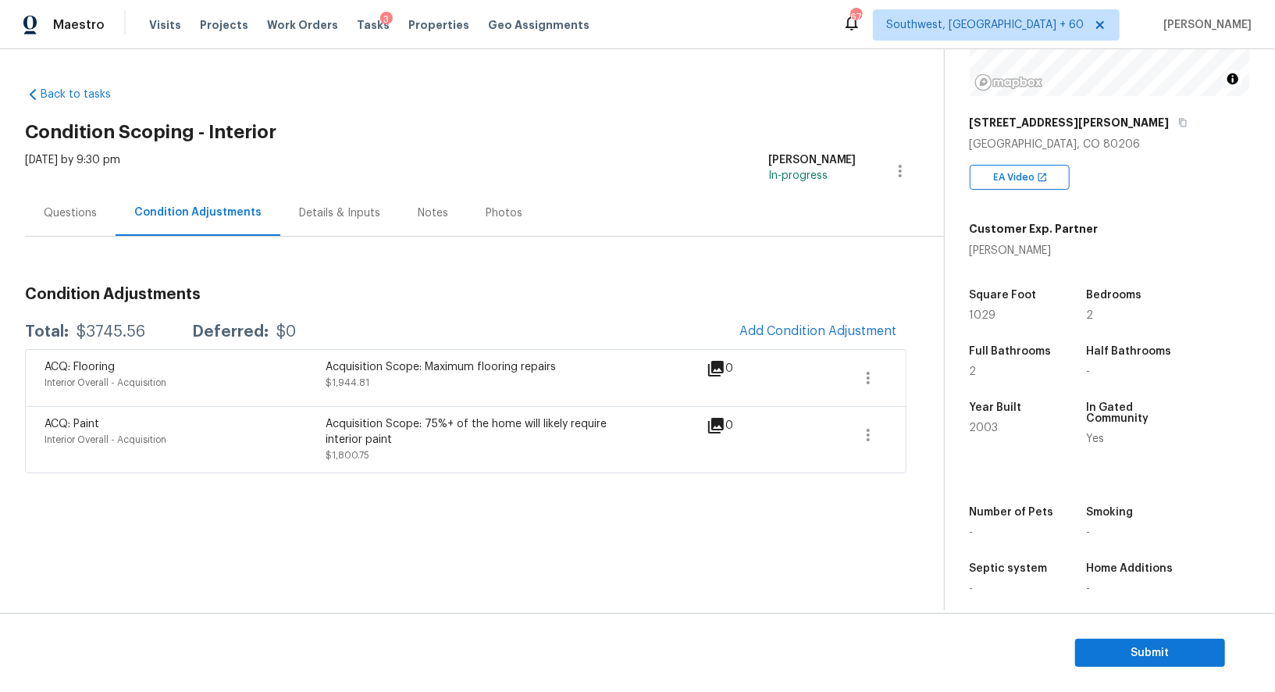
click at [187, 315] on div "Total: $3745.56 Deferred: $0 Add Condition Adjustment" at bounding box center [465, 332] width 881 height 34
click at [133, 318] on div "Total: $3745.56 Deferred: $0 Add Condition Adjustment" at bounding box center [465, 332] width 881 height 34
copy div "$3745.56"
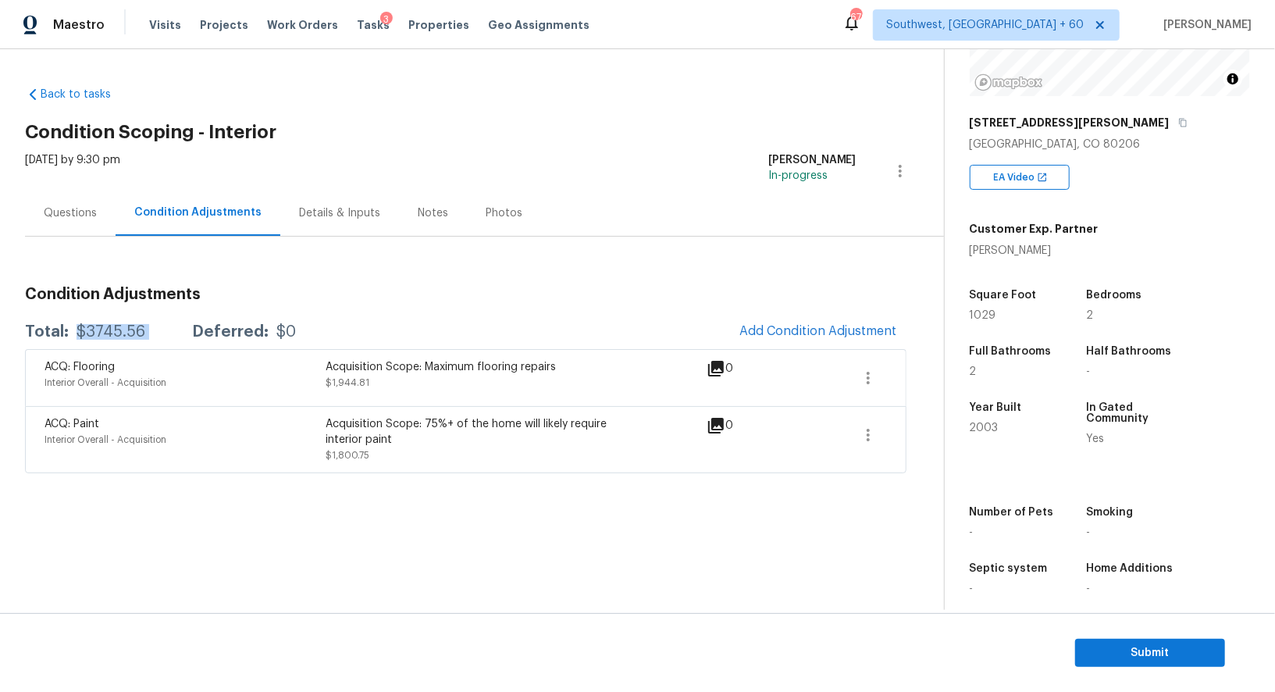
click at [91, 202] on div "Questions" at bounding box center [70, 213] width 91 height 46
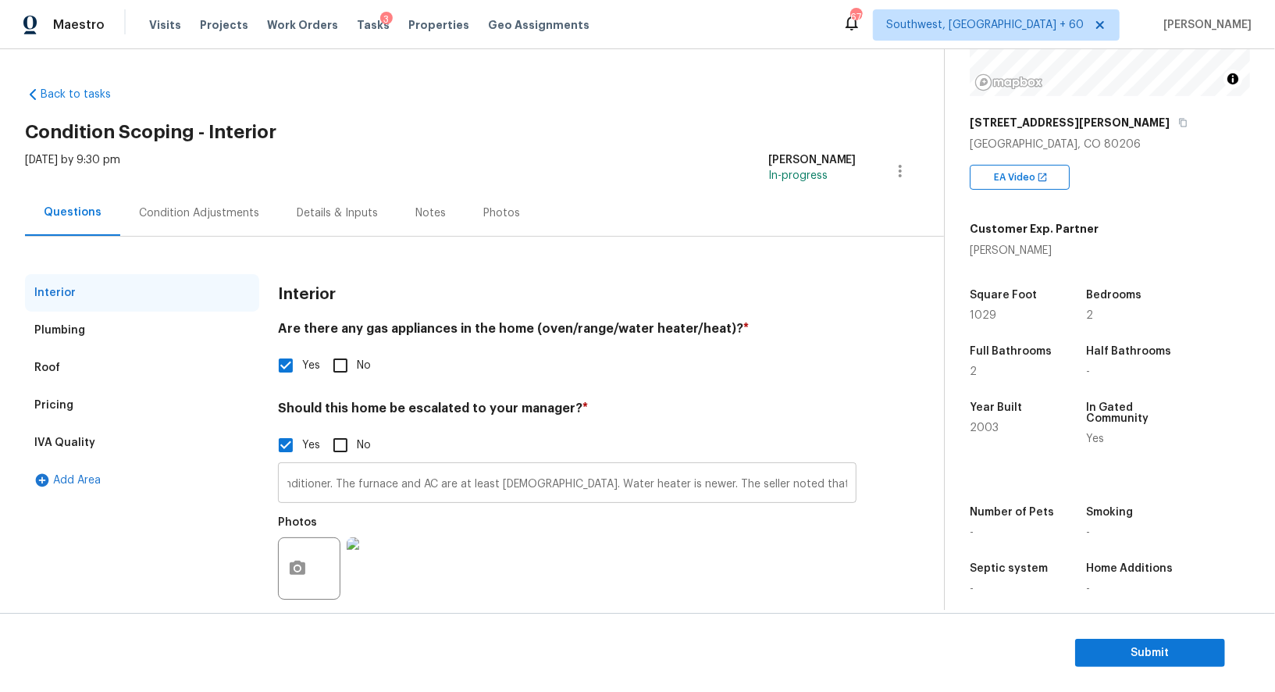
scroll to position [0, 4409]
click at [853, 487] on input "HPM recommends walk due to - This condo is located in uptown Denver. Please not…" at bounding box center [567, 484] width 578 height 37
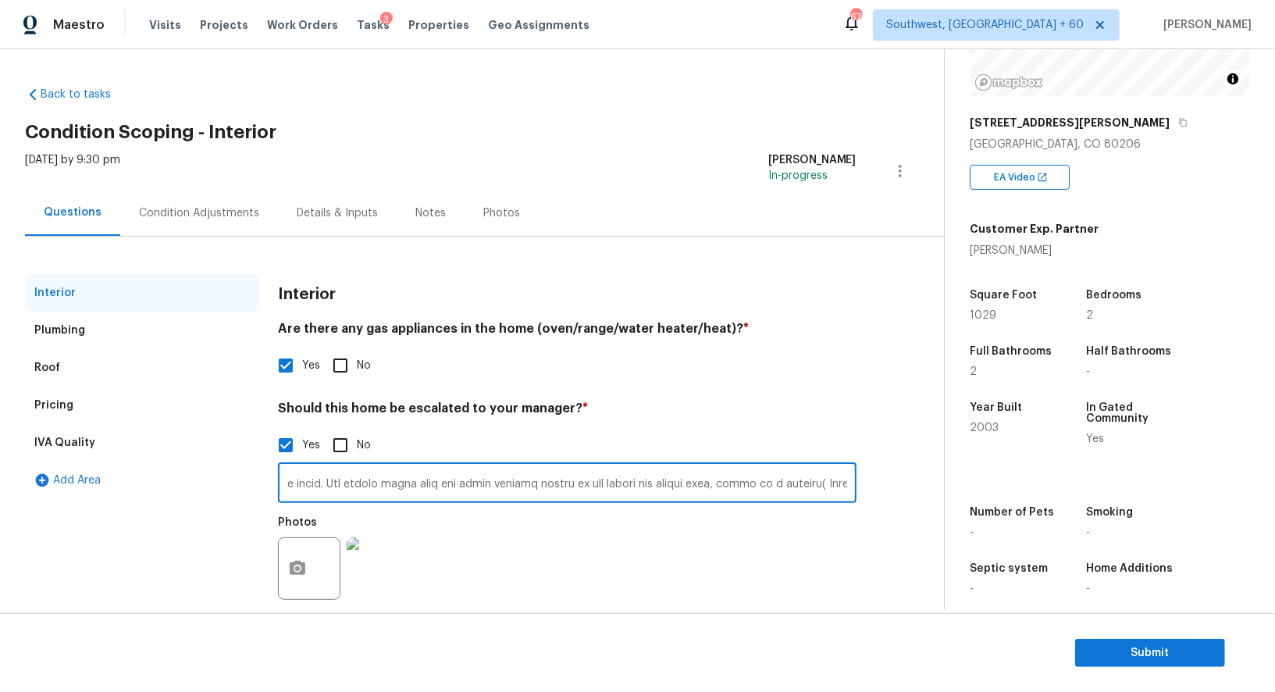
scroll to position [0, 4615]
click at [789, 495] on input "text" at bounding box center [567, 484] width 578 height 37
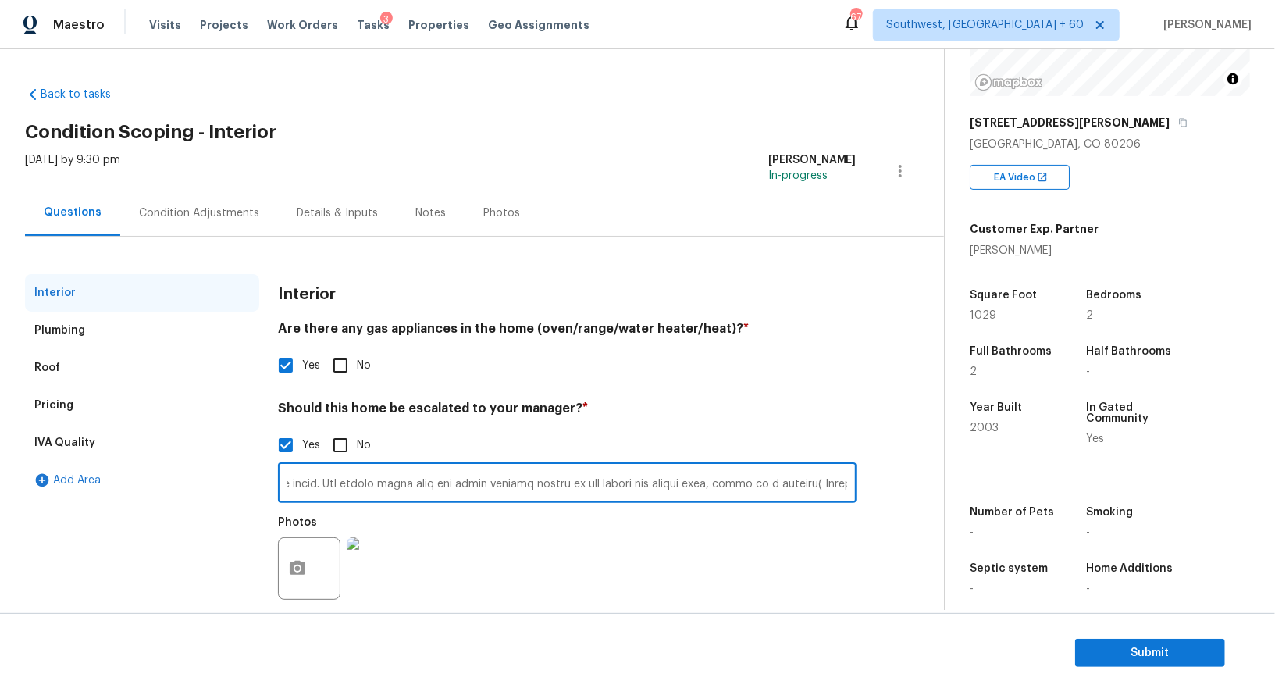
click at [789, 495] on input "text" at bounding box center [567, 484] width 578 height 37
type input "HPM recommends walk due to - This condo is located in uptown Denver. Please not…"
click at [207, 209] on div "Condition Adjustments" at bounding box center [199, 213] width 120 height 16
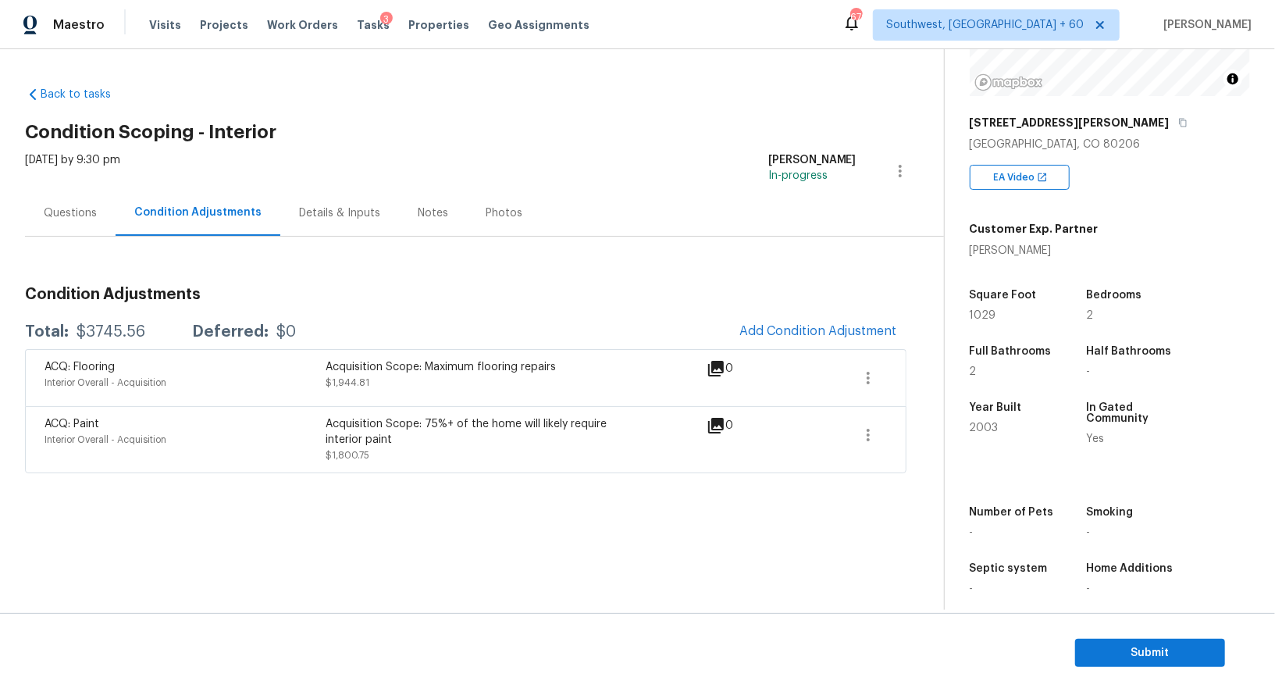
click at [95, 215] on div "Questions" at bounding box center [70, 213] width 91 height 46
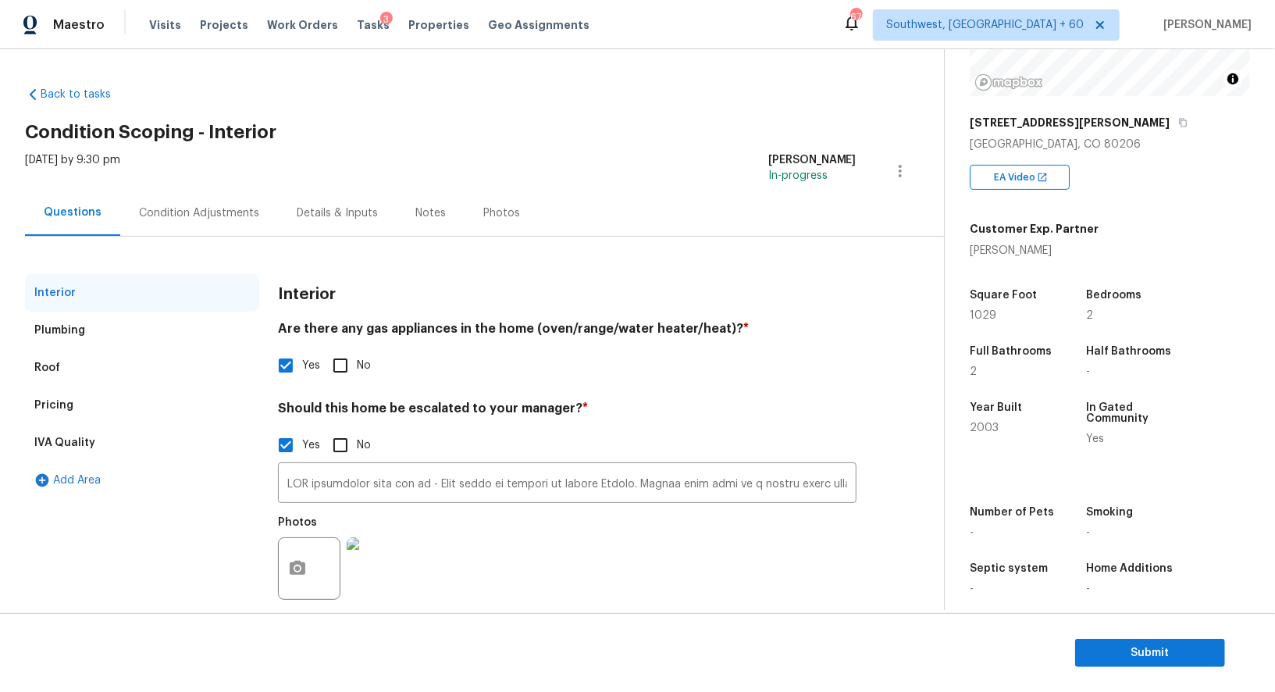
click at [1103, 620] on section "Submit" at bounding box center [637, 653] width 1275 height 80
click at [1118, 650] on span "Submit" at bounding box center [1149, 653] width 125 height 20
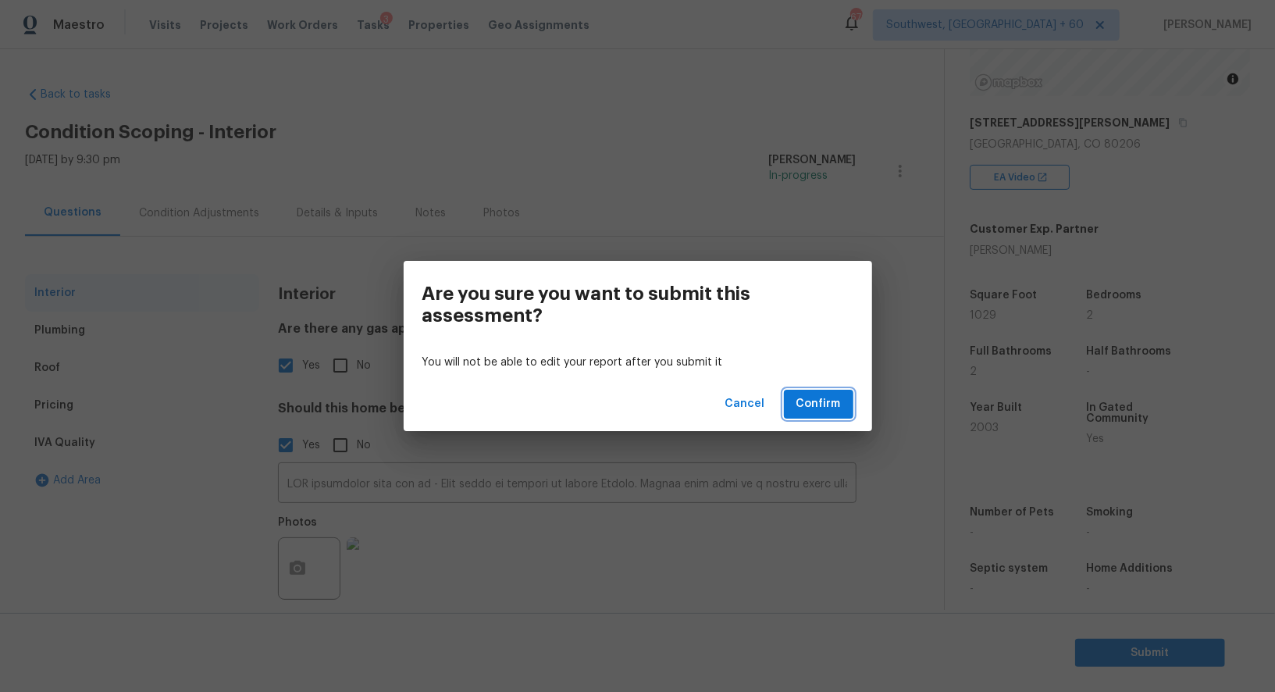
click at [830, 408] on span "Confirm" at bounding box center [818, 404] width 44 height 20
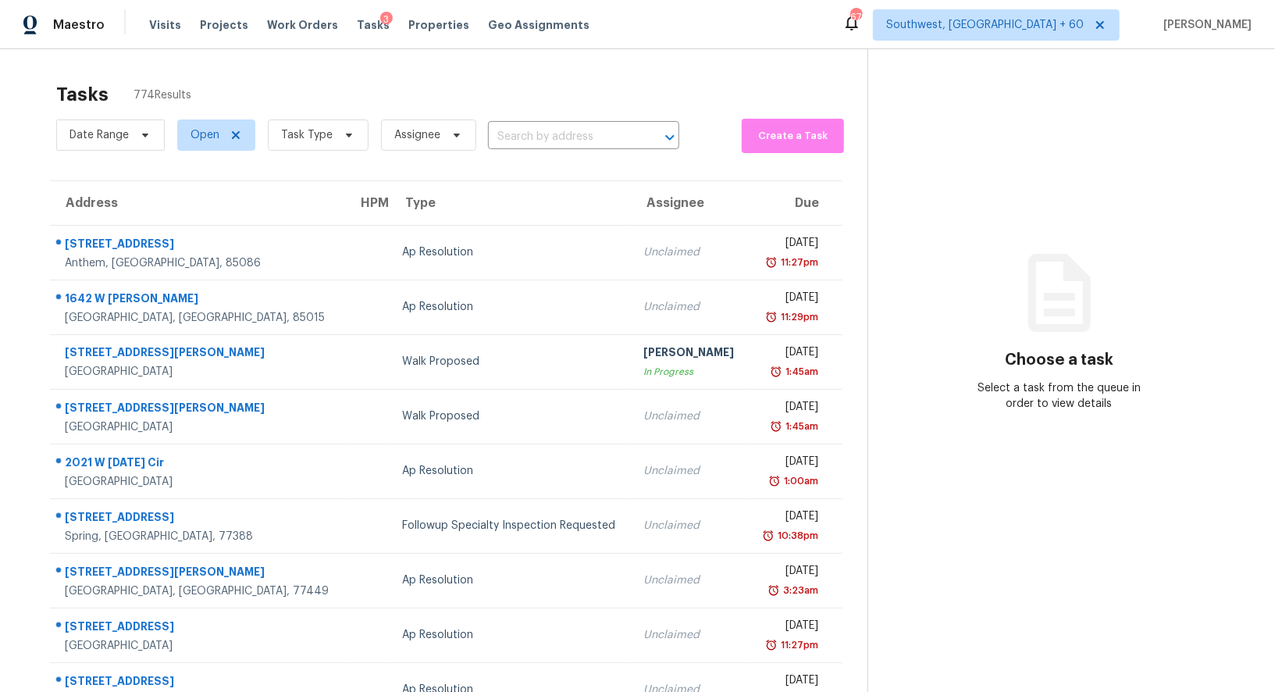
click at [543, 119] on div "Date Range Open Task Type Assignee ​" at bounding box center [367, 135] width 623 height 41
click at [560, 139] on input "text" at bounding box center [562, 137] width 148 height 24
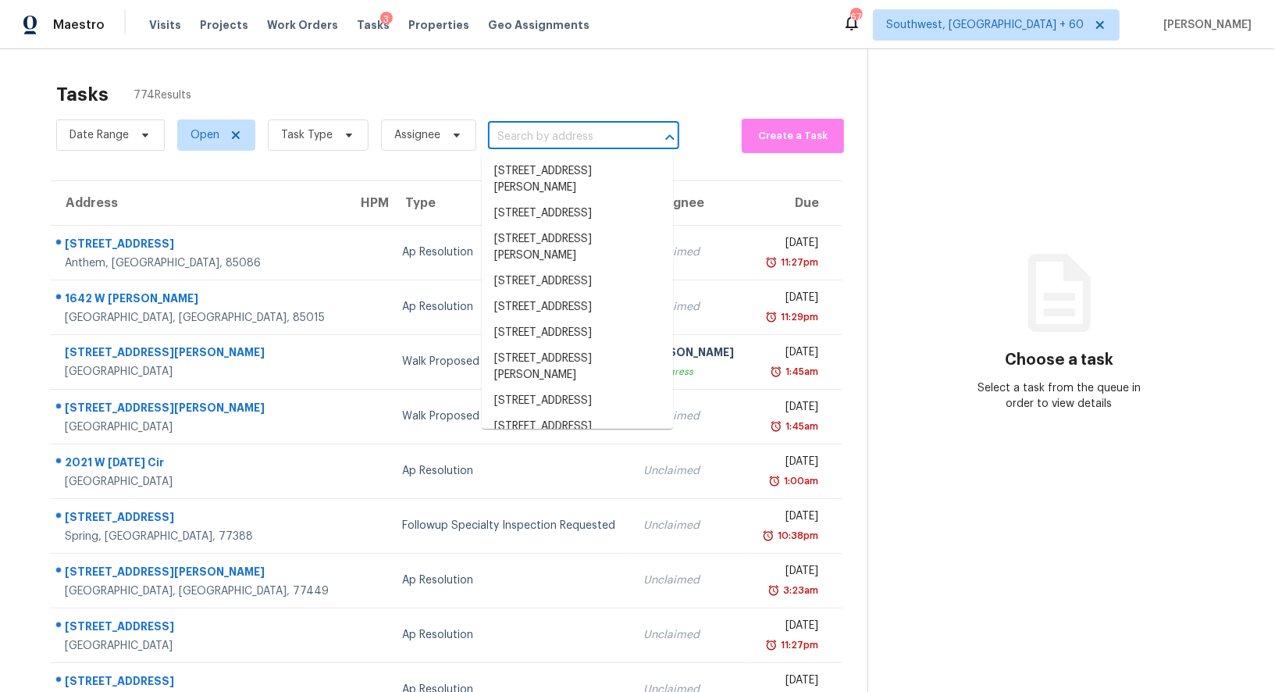
paste input "45522 Ingleham Cir, Callahan, FL 32011"
type input "45522 Ingleham Cir, Callahan, FL 32011"
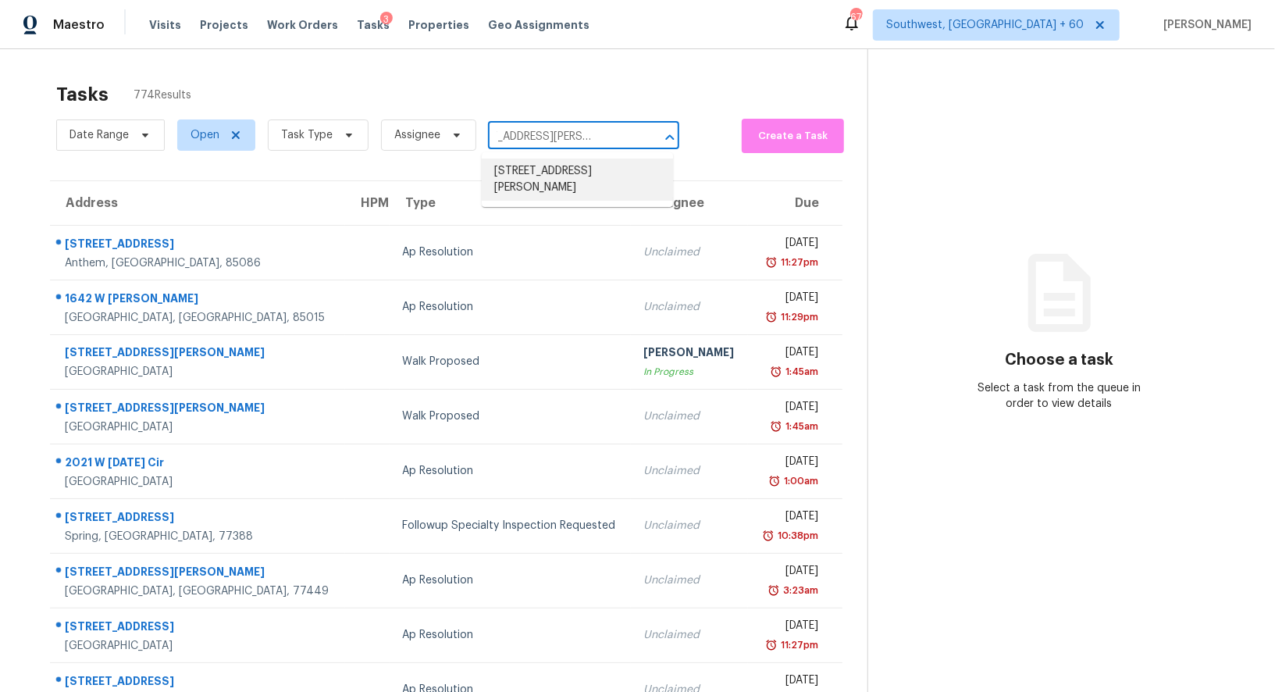
click at [561, 174] on li "45522 Ingleham Cir, Callahan, FL 32011" at bounding box center [577, 179] width 191 height 42
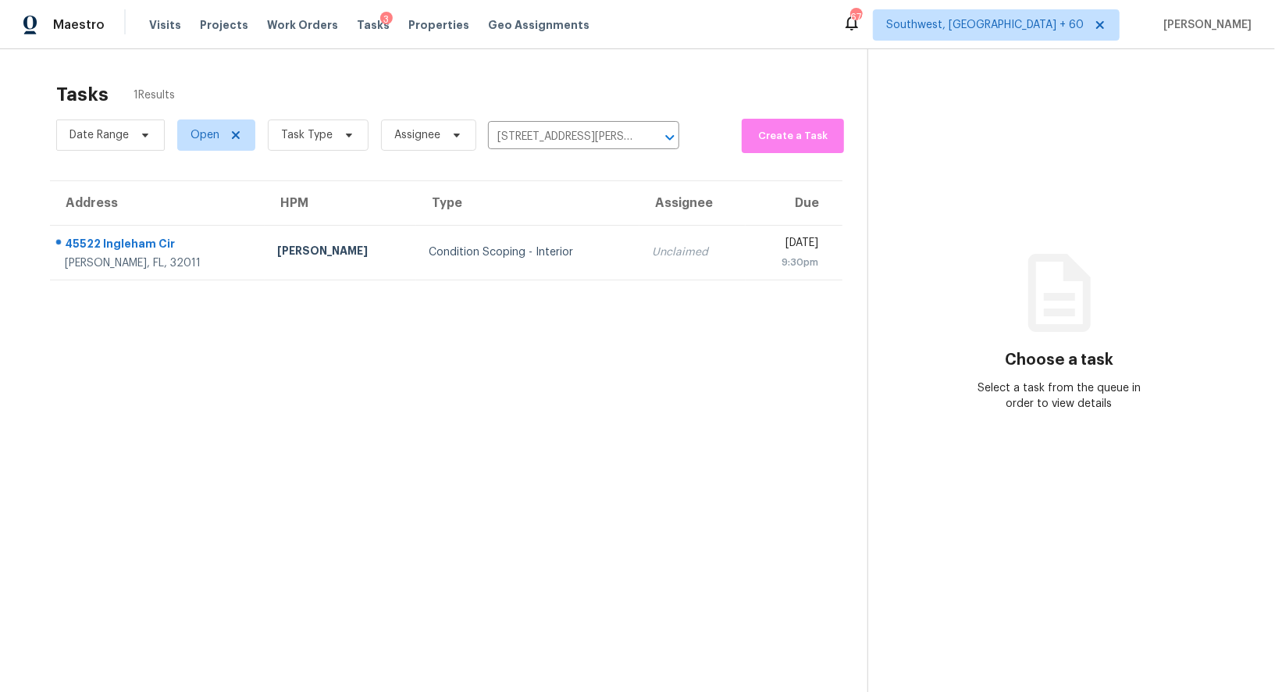
click at [541, 225] on td "Condition Scoping - Interior" at bounding box center [527, 252] width 222 height 55
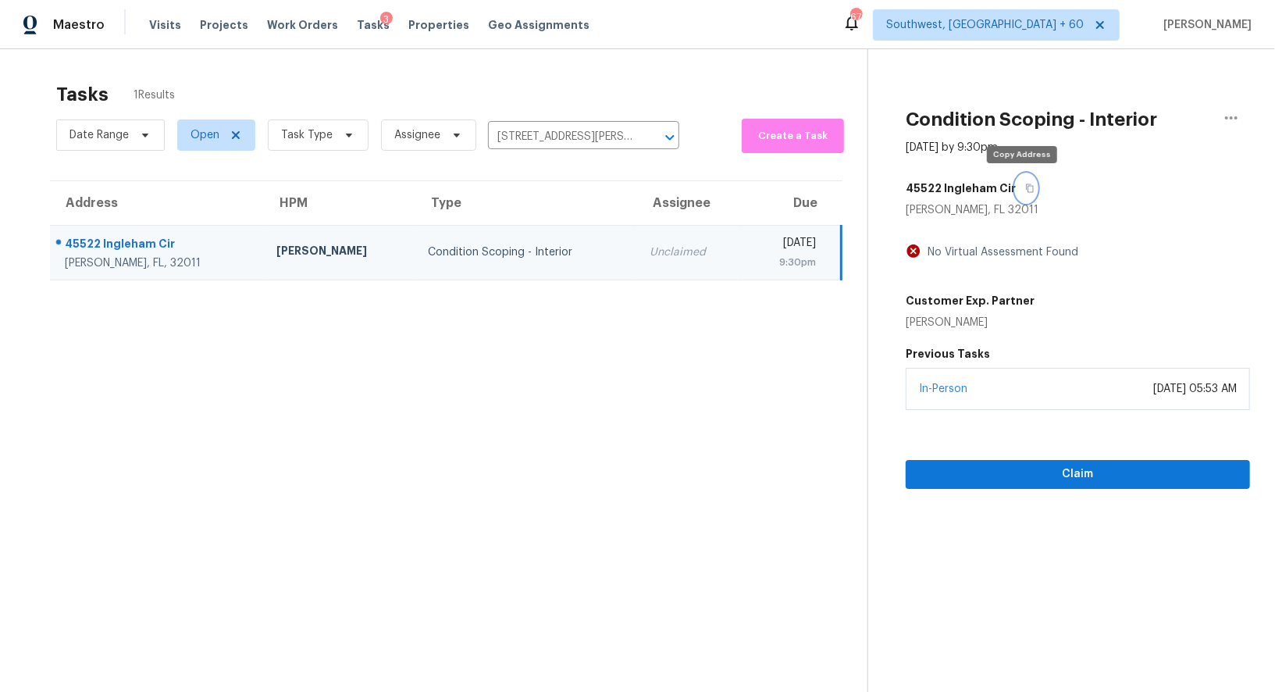
click at [1029, 190] on button "button" at bounding box center [1025, 188] width 21 height 28
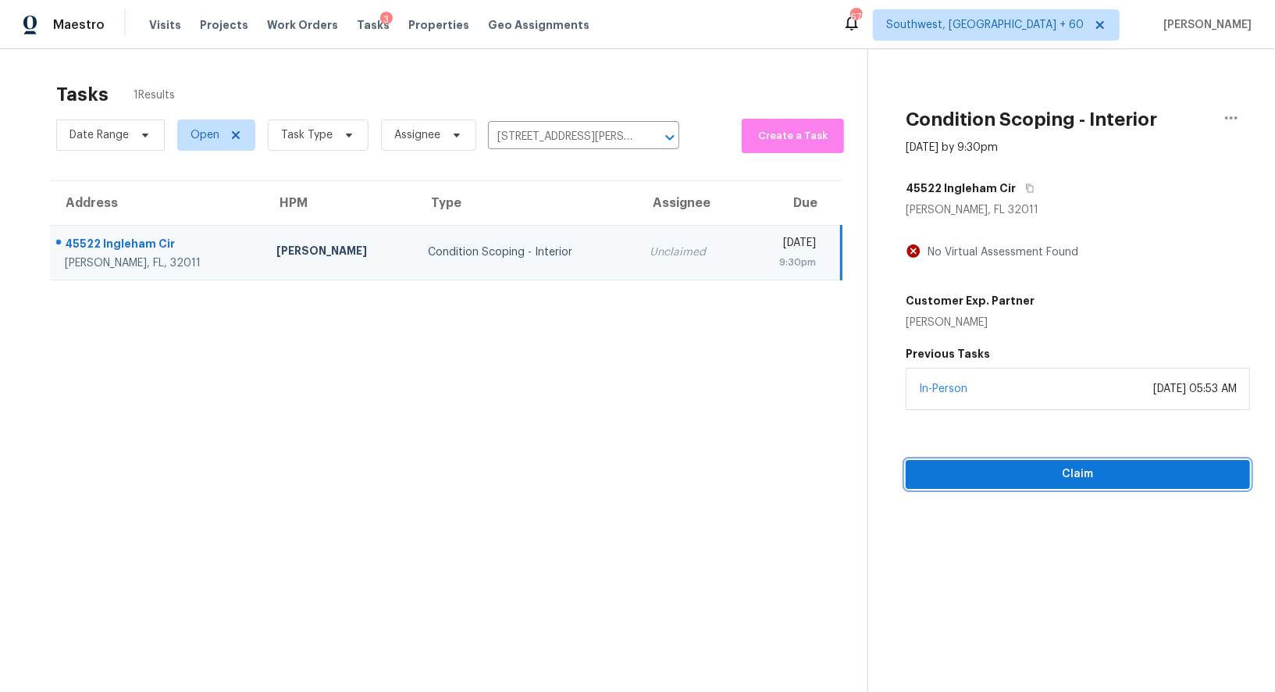
click at [1120, 475] on span "Claim" at bounding box center [1077, 474] width 319 height 20
click at [1120, 475] on span "Start Assessment" at bounding box center [1077, 474] width 319 height 20
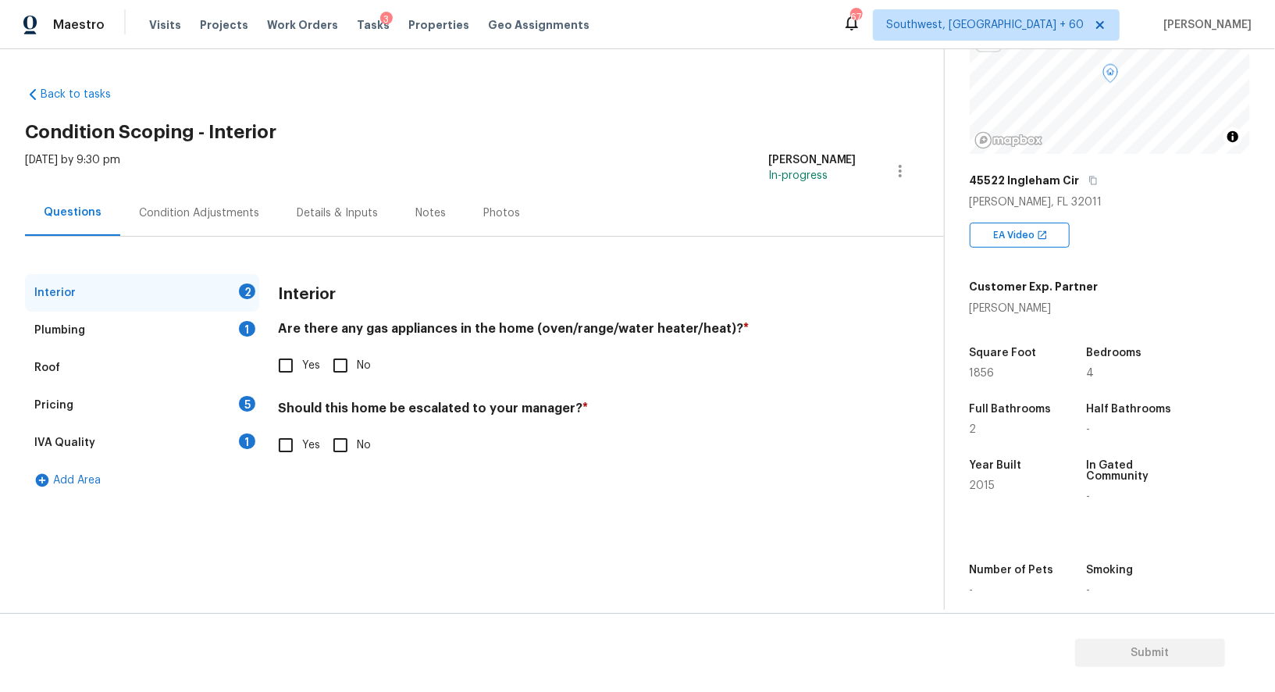
scroll to position [144, 0]
click at [335, 361] on input "No" at bounding box center [340, 365] width 33 height 33
checkbox input "true"
click at [342, 435] on input "No" at bounding box center [340, 445] width 33 height 33
checkbox input "true"
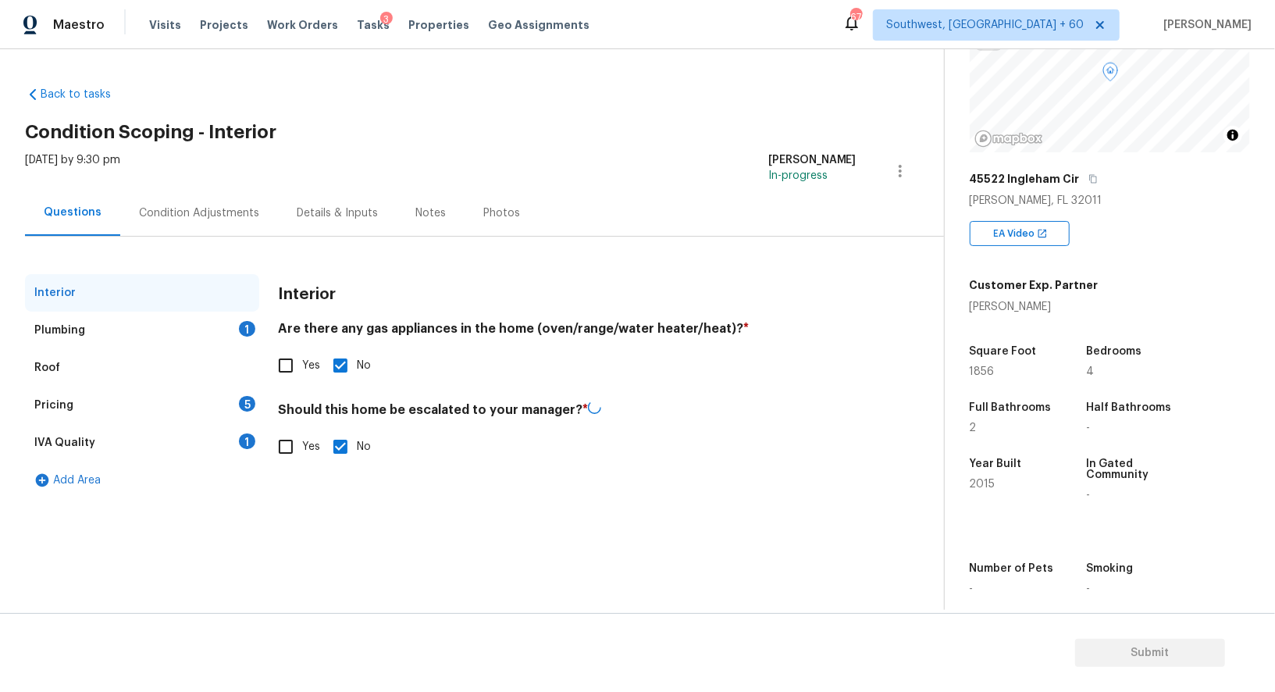
click at [253, 350] on div "Roof" at bounding box center [142, 367] width 234 height 37
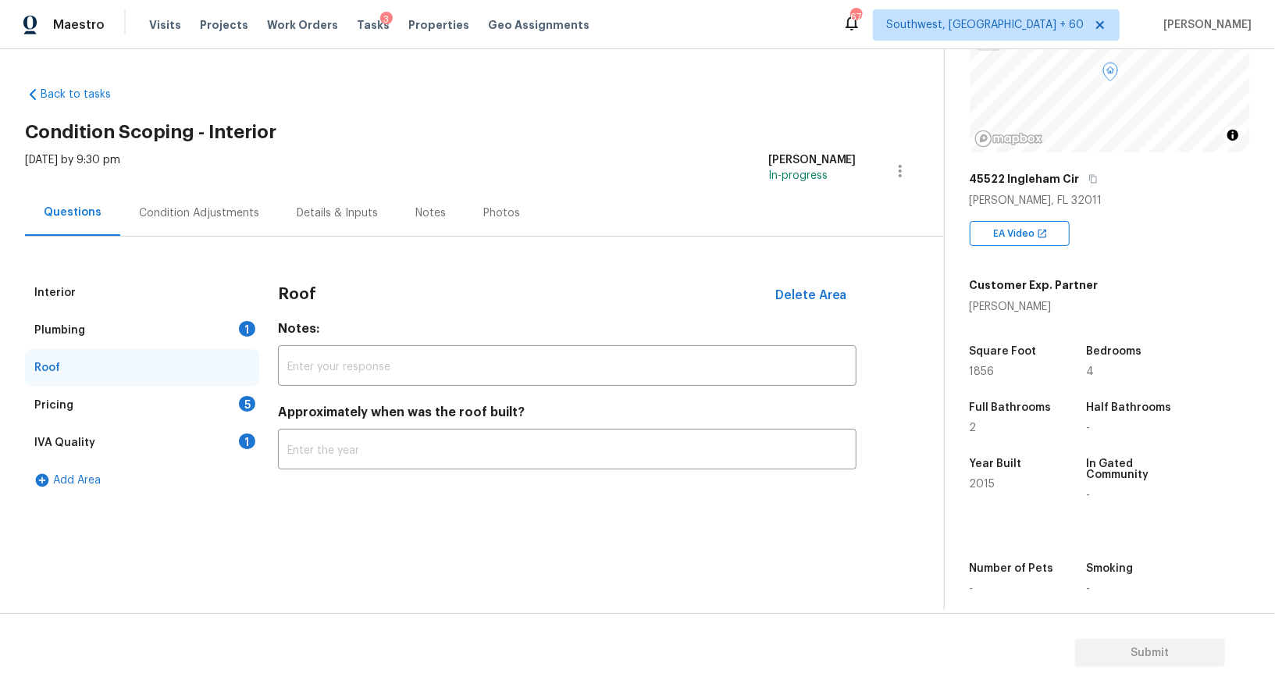
click at [244, 336] on div "Plumbing 1" at bounding box center [142, 329] width 234 height 37
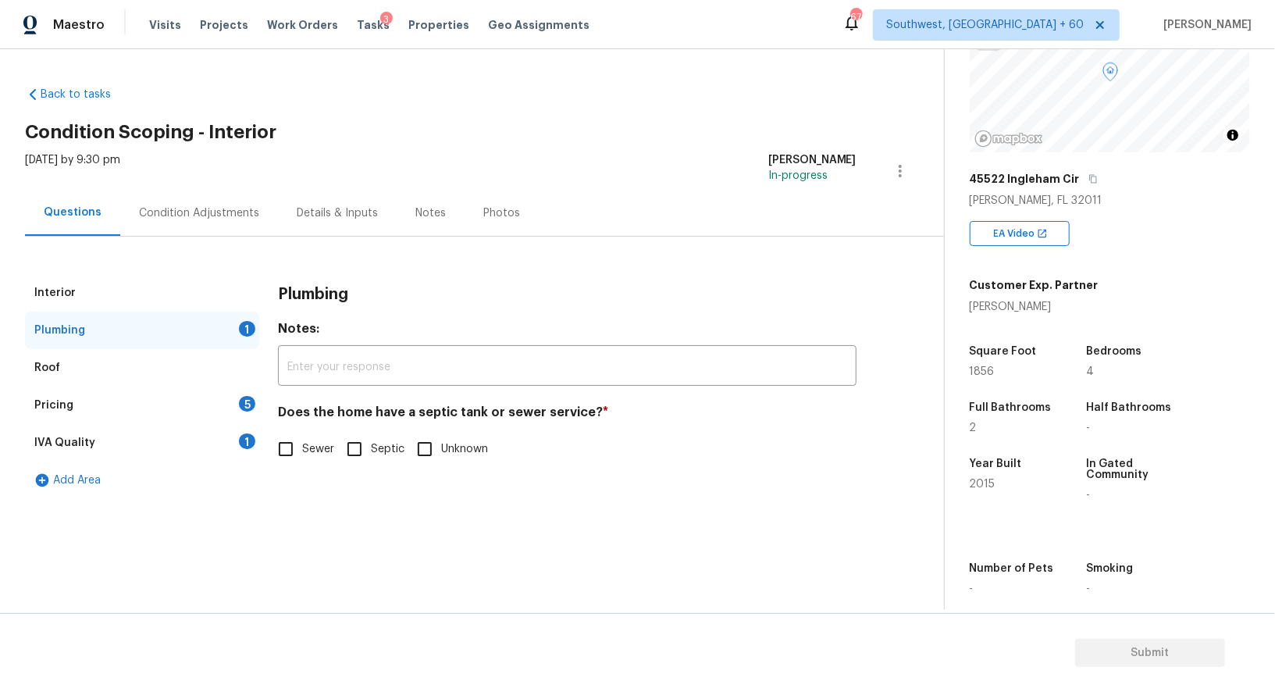
click at [299, 445] on input "Sewer" at bounding box center [285, 448] width 33 height 33
checkbox input "true"
click at [249, 441] on div "1" at bounding box center [247, 441] width 16 height 16
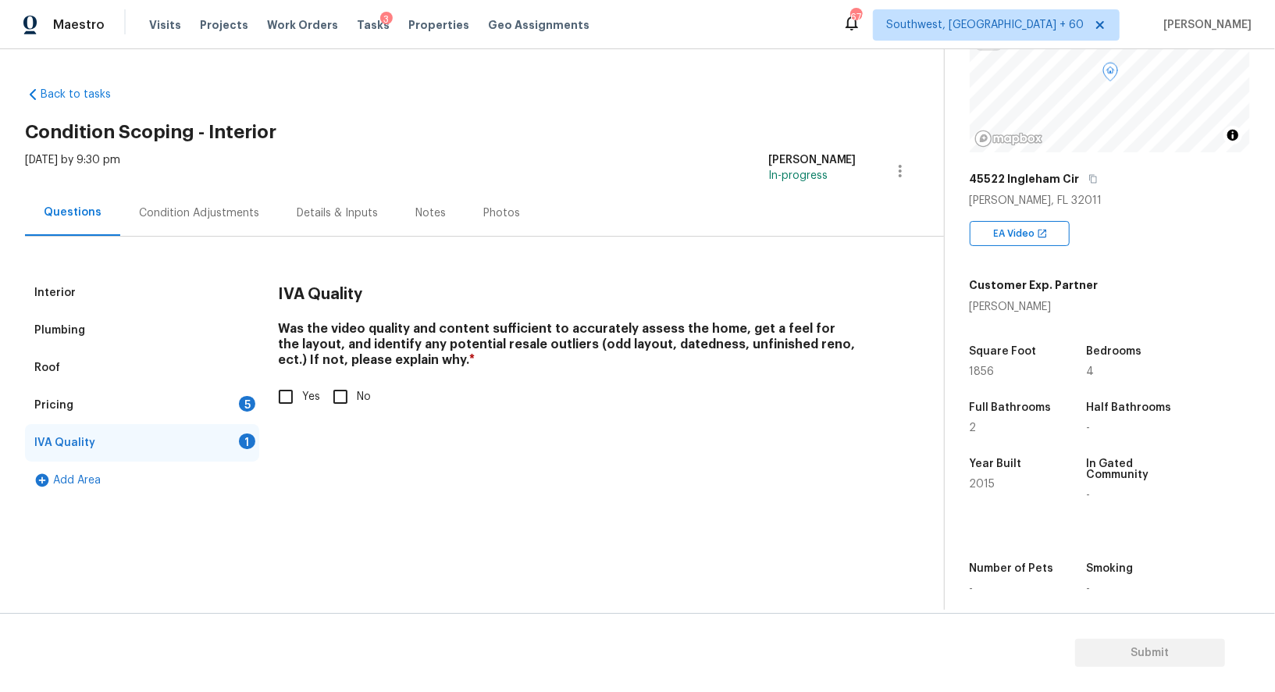
click at [297, 383] on input "Yes" at bounding box center [285, 396] width 33 height 33
checkbox input "true"
click at [251, 399] on div "5" at bounding box center [247, 404] width 16 height 16
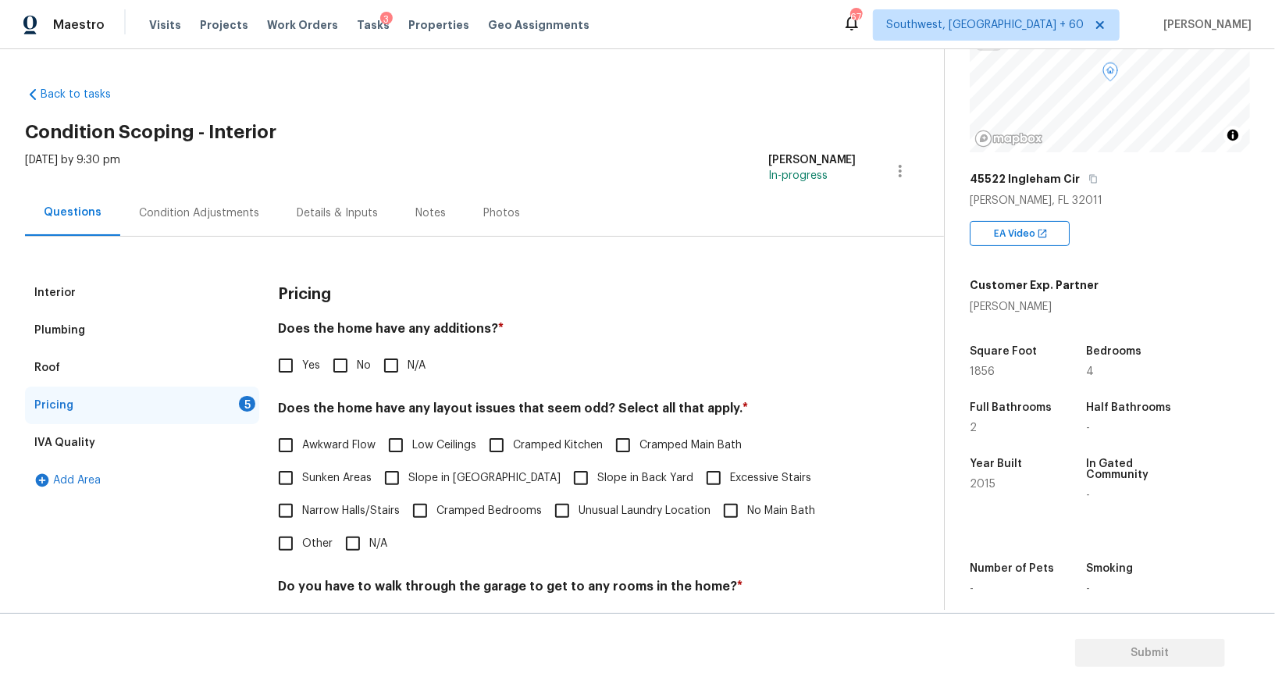
click at [339, 365] on input "No" at bounding box center [340, 365] width 33 height 33
checkbox input "true"
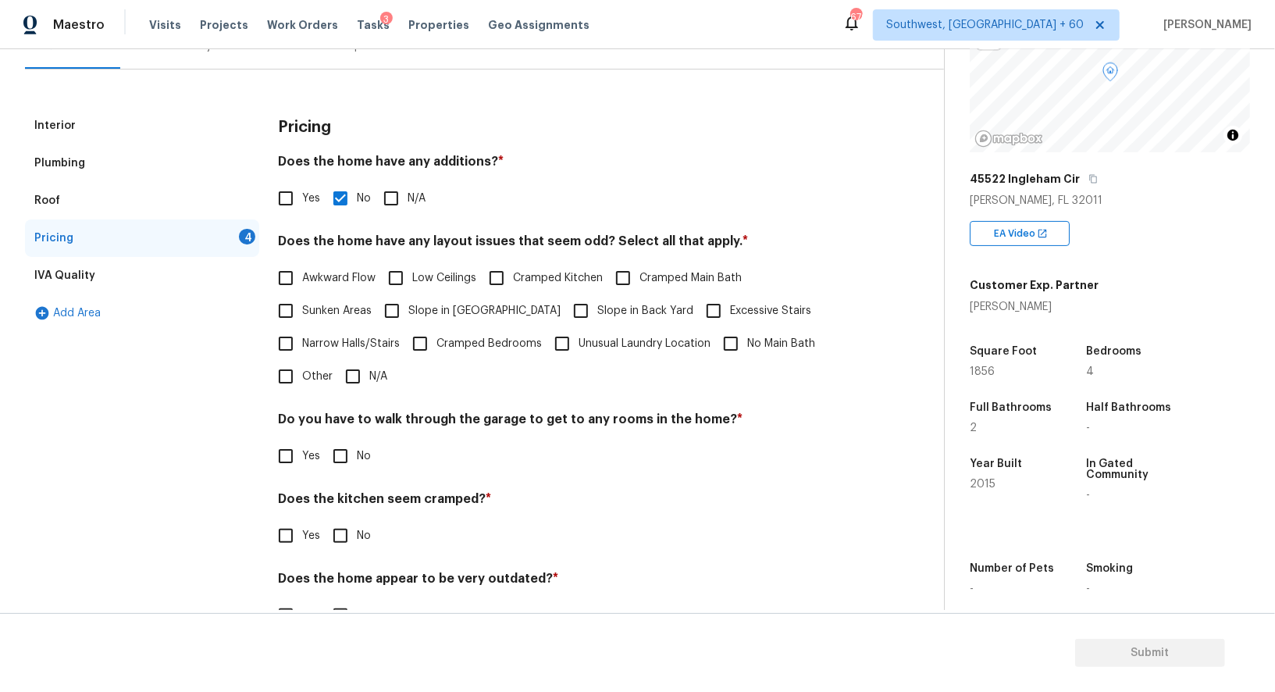
scroll to position [211, 0]
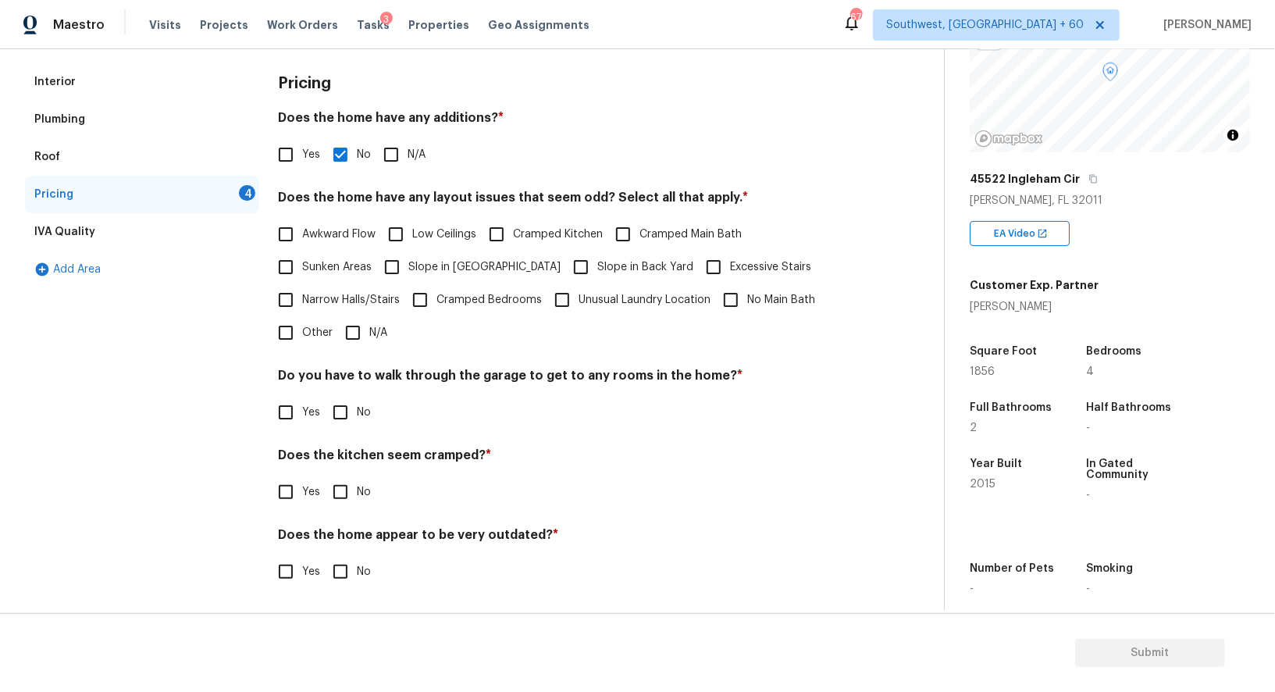
click at [354, 331] on input "N/A" at bounding box center [352, 332] width 33 height 33
checkbox input "true"
click at [346, 408] on input "No" at bounding box center [340, 413] width 33 height 33
checkbox input "true"
click at [344, 512] on div "Pricing Does the home have any additions? * Yes No N/A Does the home have any l…" at bounding box center [567, 335] width 578 height 545
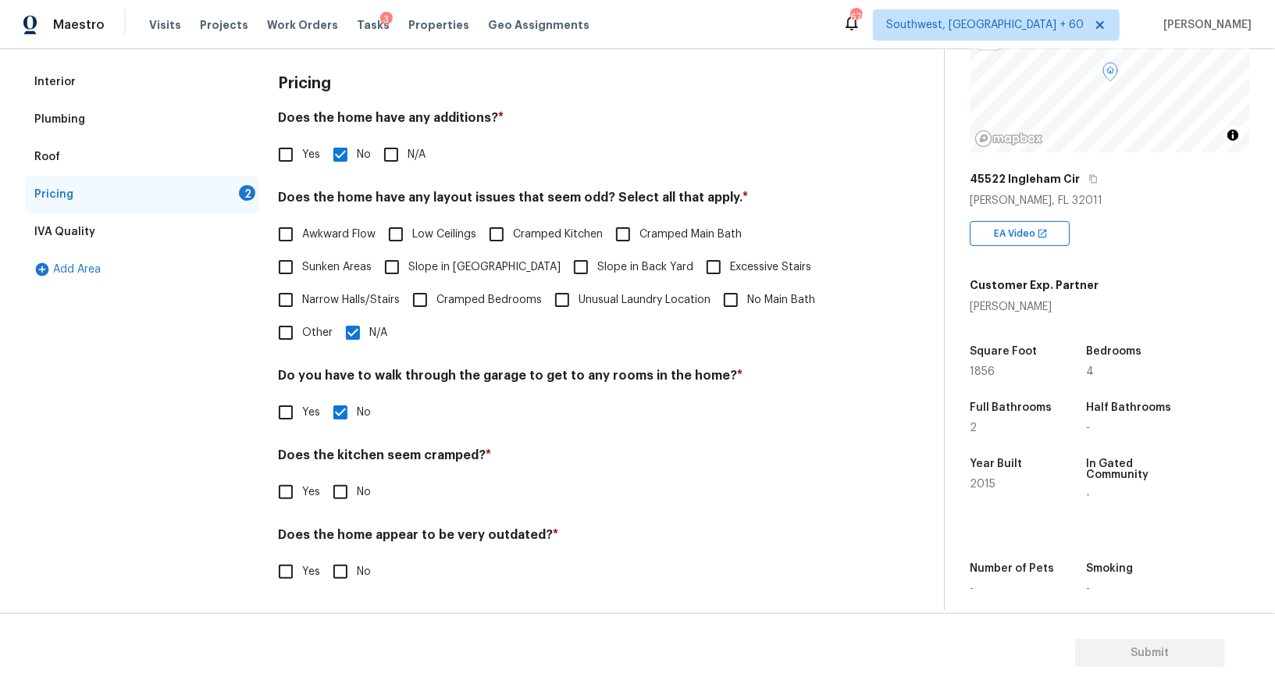
click at [337, 497] on input "No" at bounding box center [340, 491] width 33 height 33
checkbox input "true"
click at [344, 564] on input "No" at bounding box center [340, 573] width 33 height 33
checkbox input "true"
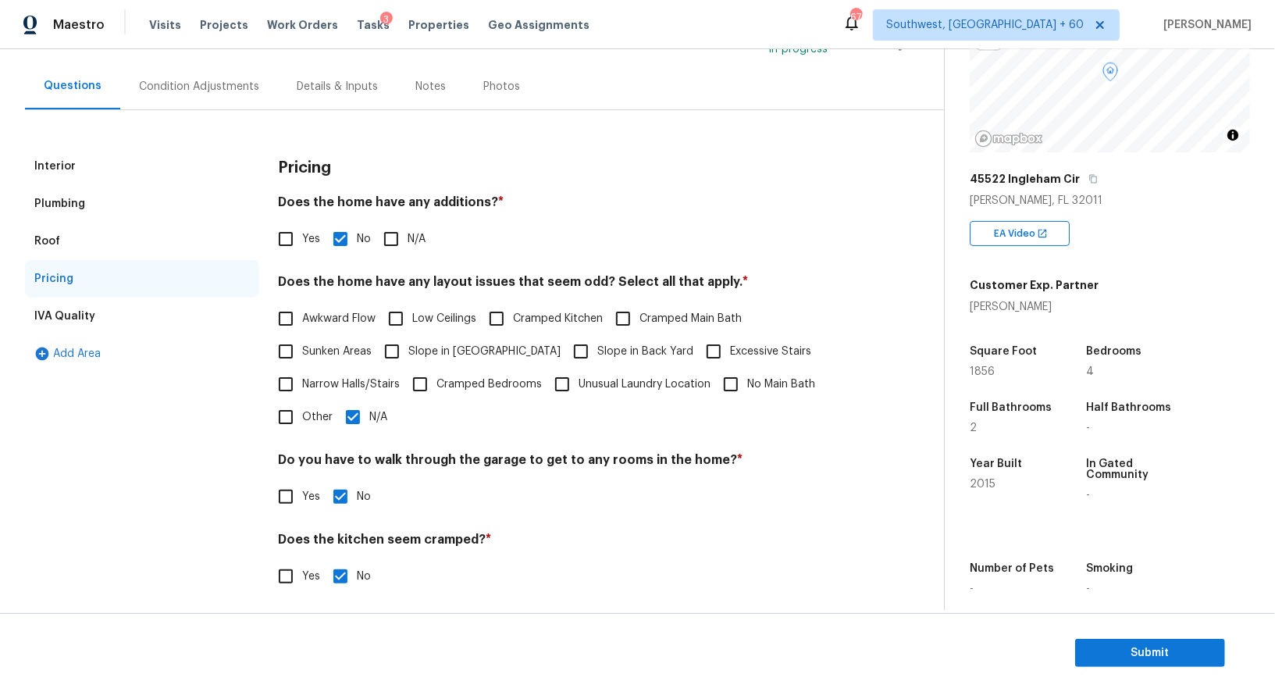
scroll to position [18, 0]
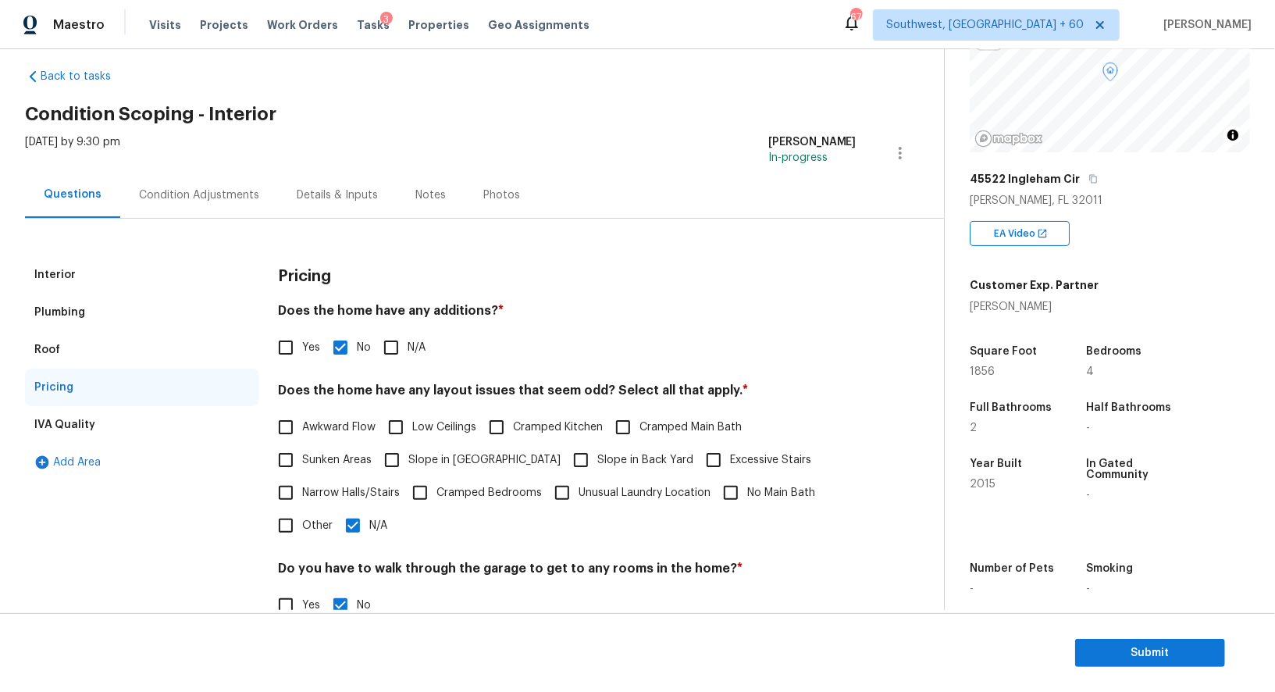
click at [237, 203] on div "Condition Adjustments" at bounding box center [199, 195] width 158 height 46
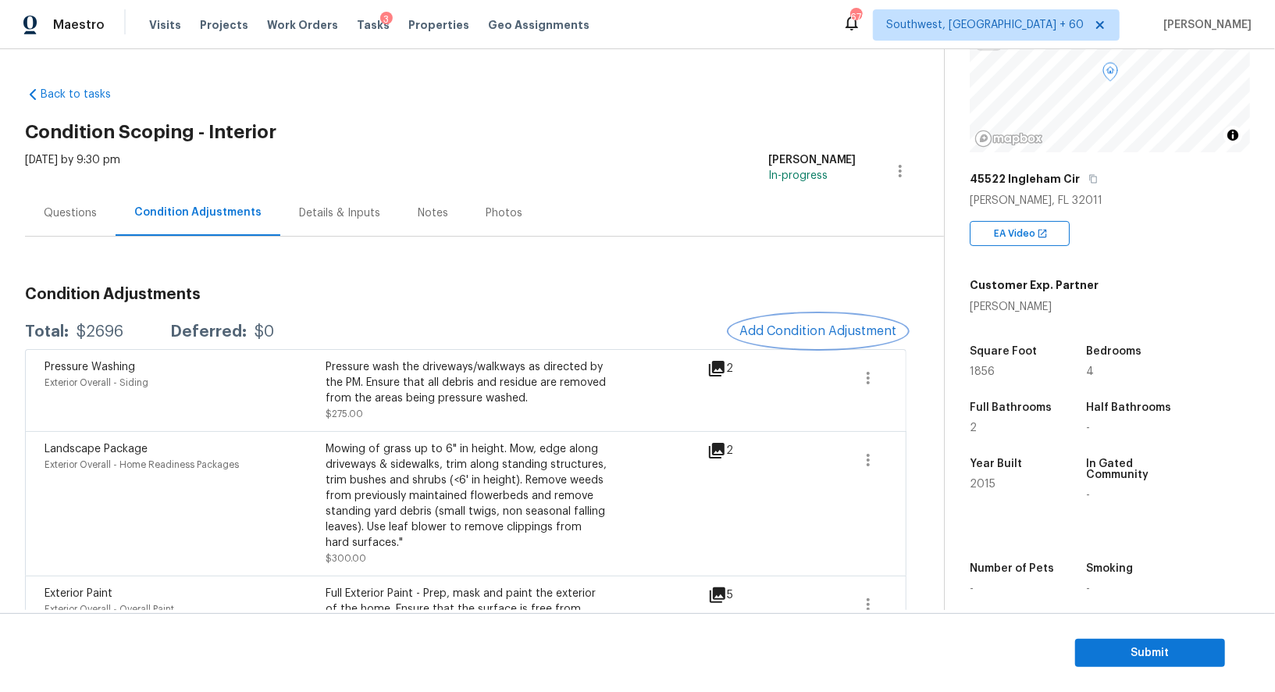
click at [752, 324] on span "Add Condition Adjustment" at bounding box center [818, 331] width 158 height 14
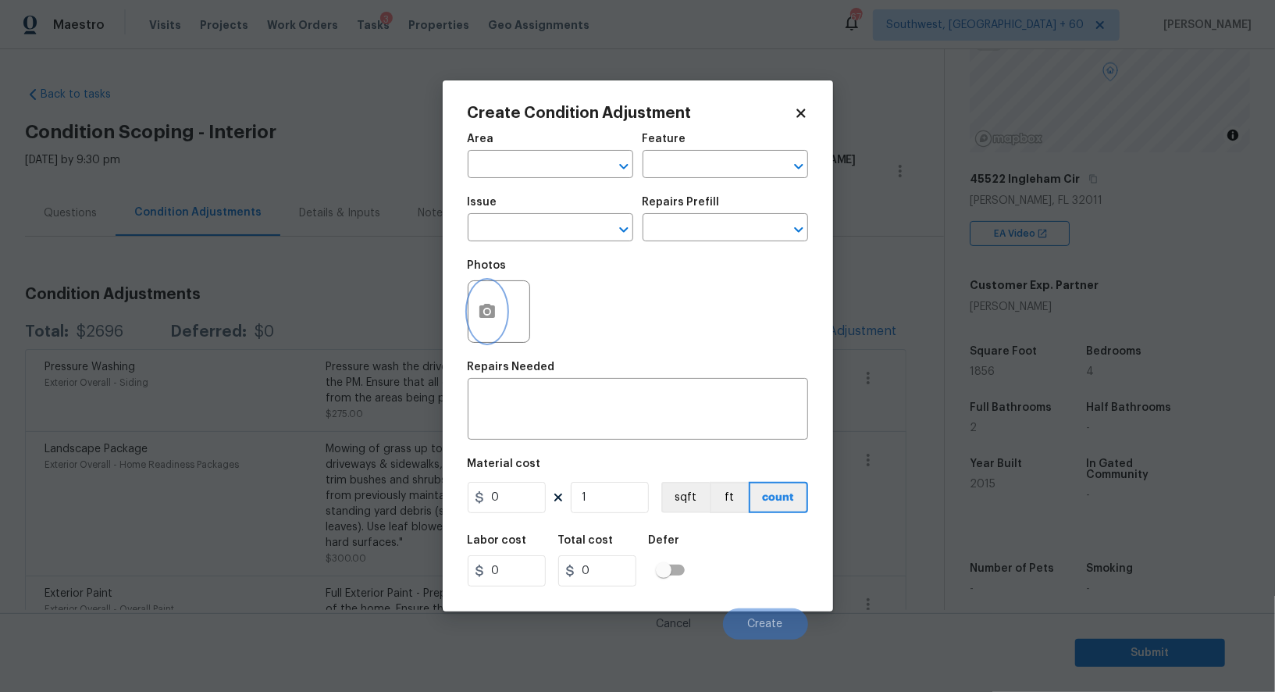
click at [499, 318] on button "button" at bounding box center [486, 311] width 37 height 61
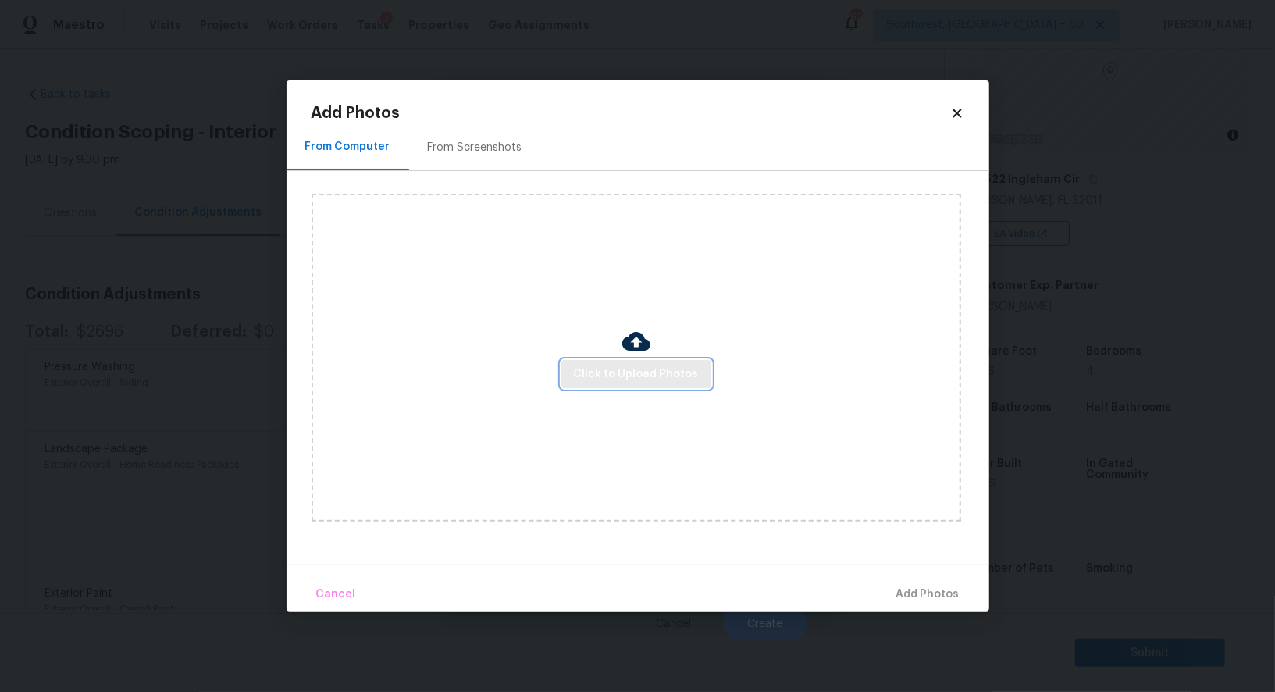
click at [581, 366] on span "Click to Upload Photos" at bounding box center [636, 375] width 125 height 20
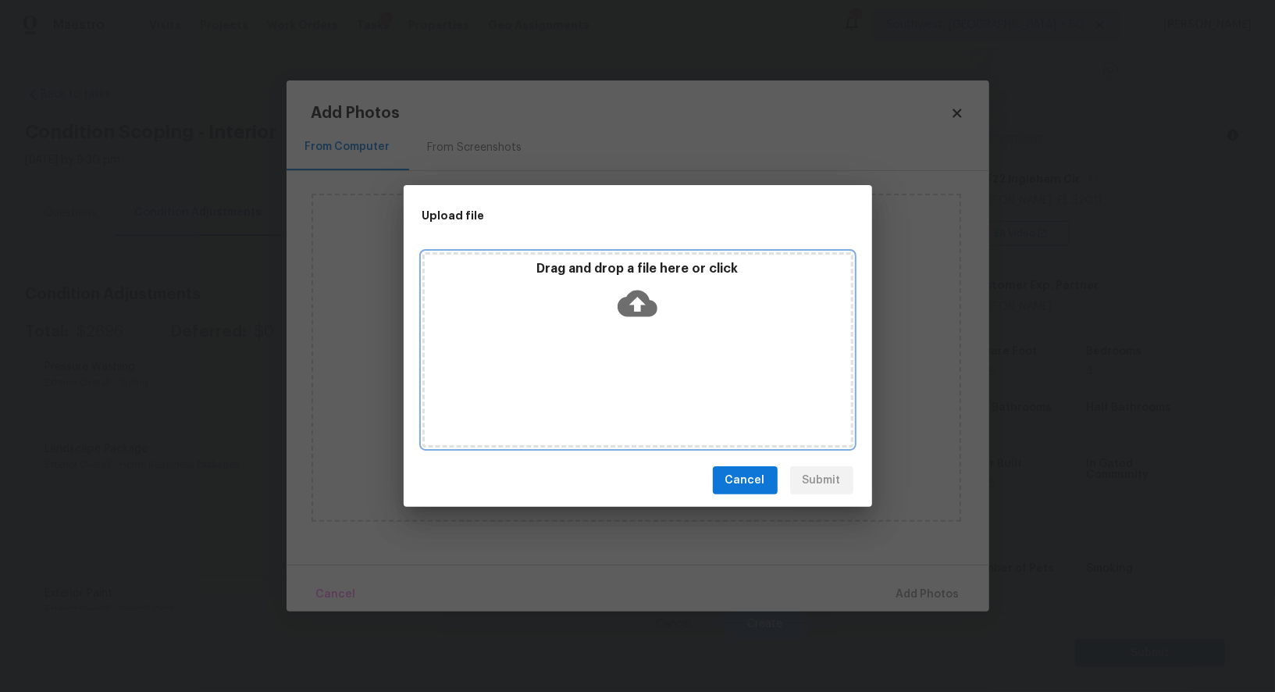
click at [633, 312] on icon at bounding box center [637, 303] width 40 height 27
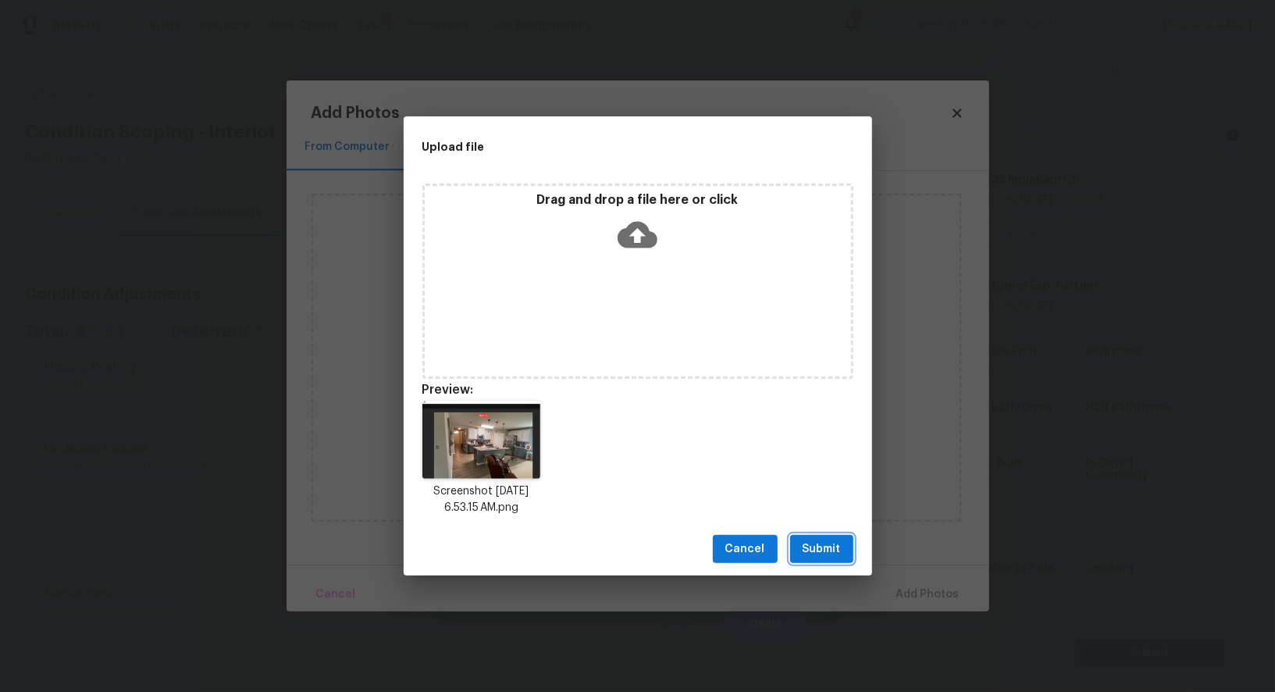
click at [832, 547] on span "Submit" at bounding box center [821, 549] width 38 height 20
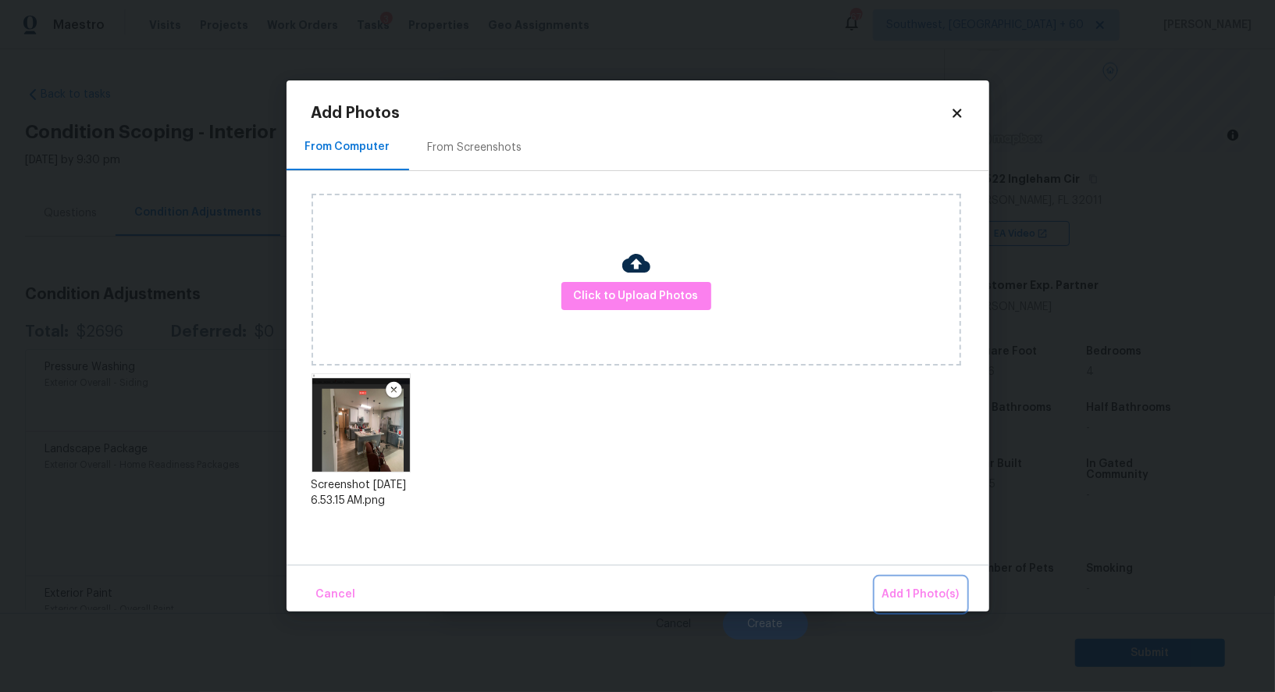
click at [923, 585] on span "Add 1 Photo(s)" at bounding box center [920, 595] width 77 height 20
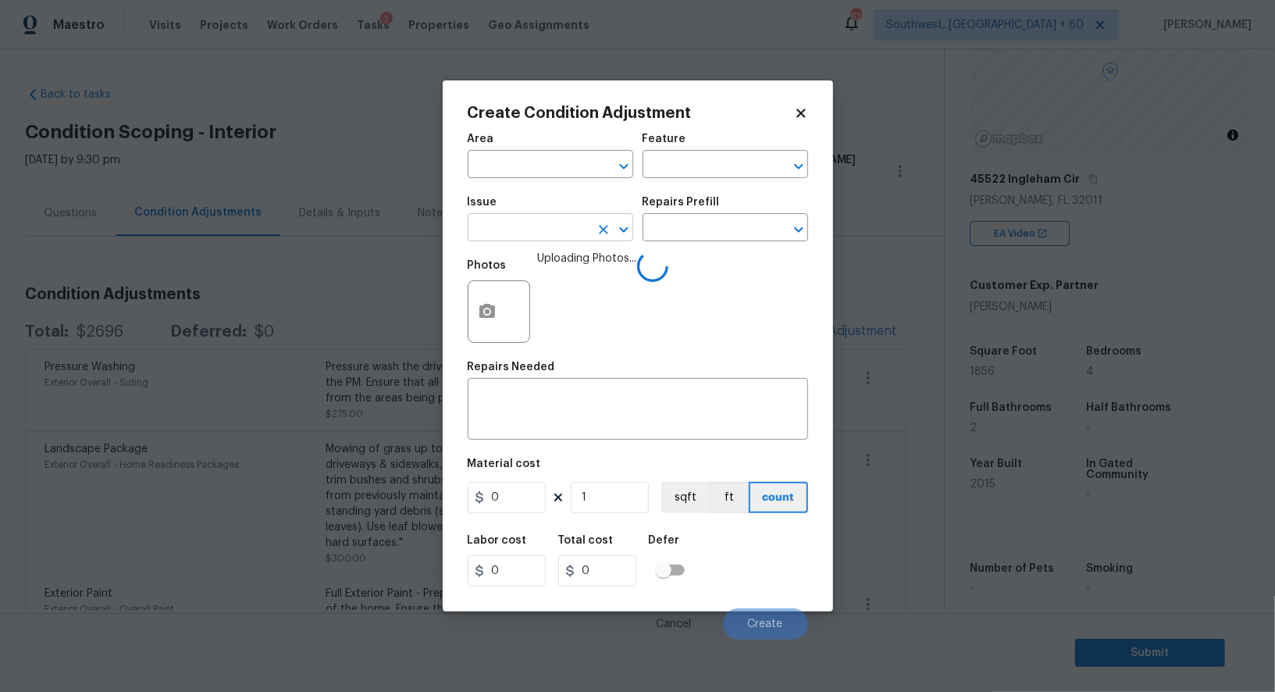
click at [527, 235] on input "text" at bounding box center [529, 229] width 122 height 24
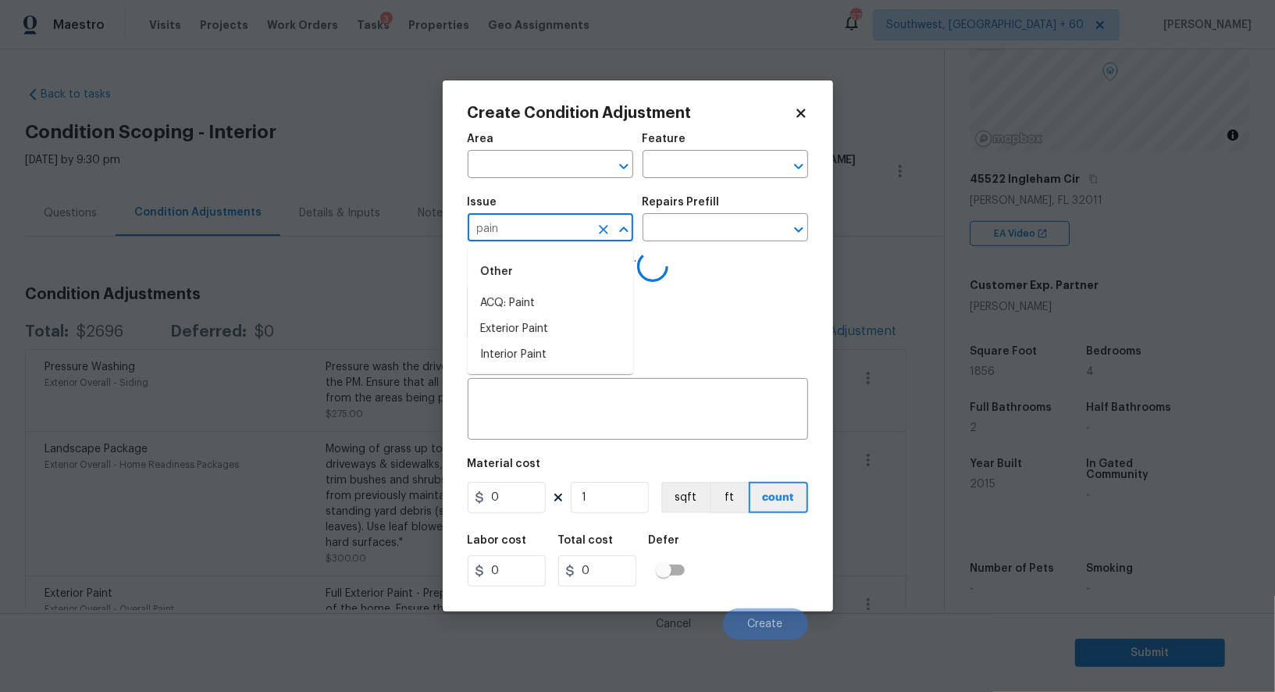
click at [507, 300] on li "ACQ: Paint" at bounding box center [550, 303] width 165 height 26
type input "ACQ: Paint"
click at [728, 224] on input "text" at bounding box center [703, 229] width 122 height 24
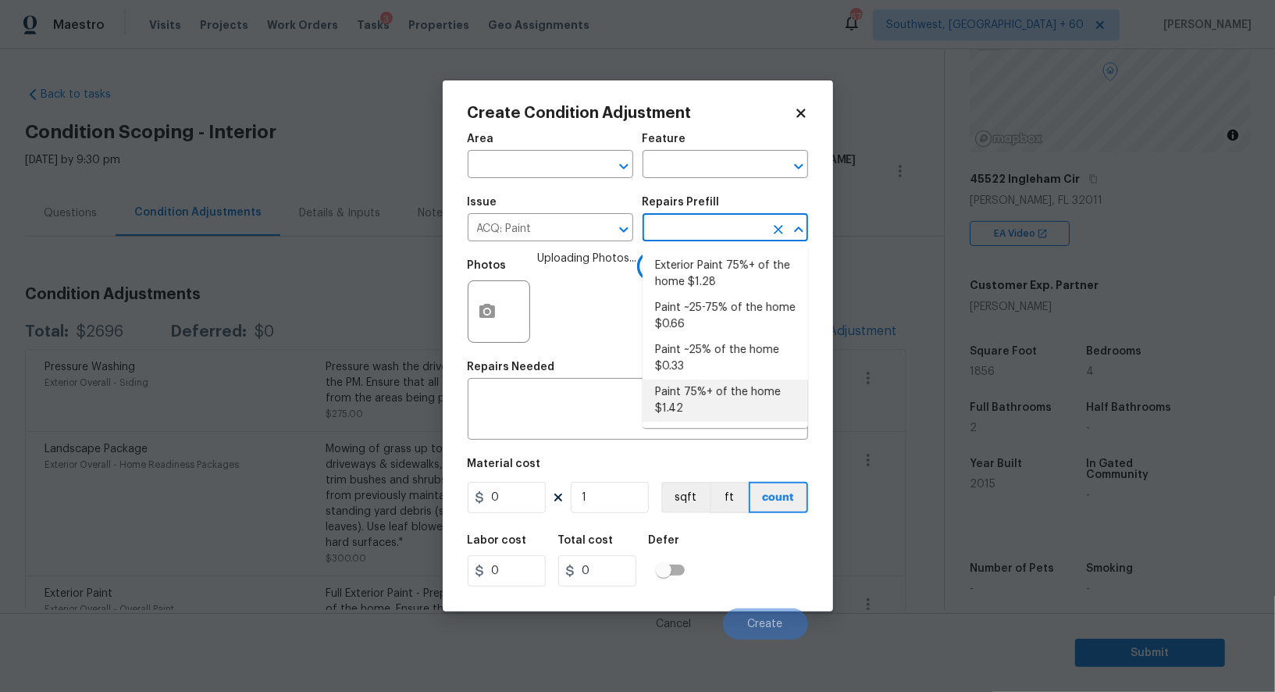
click at [706, 413] on li "Paint 75%+ of the home $1.42" at bounding box center [724, 400] width 165 height 42
type input "Acquisition"
type textarea "Acquisition Scope: 75%+ of the home will likely require interior paint"
type input "1.42"
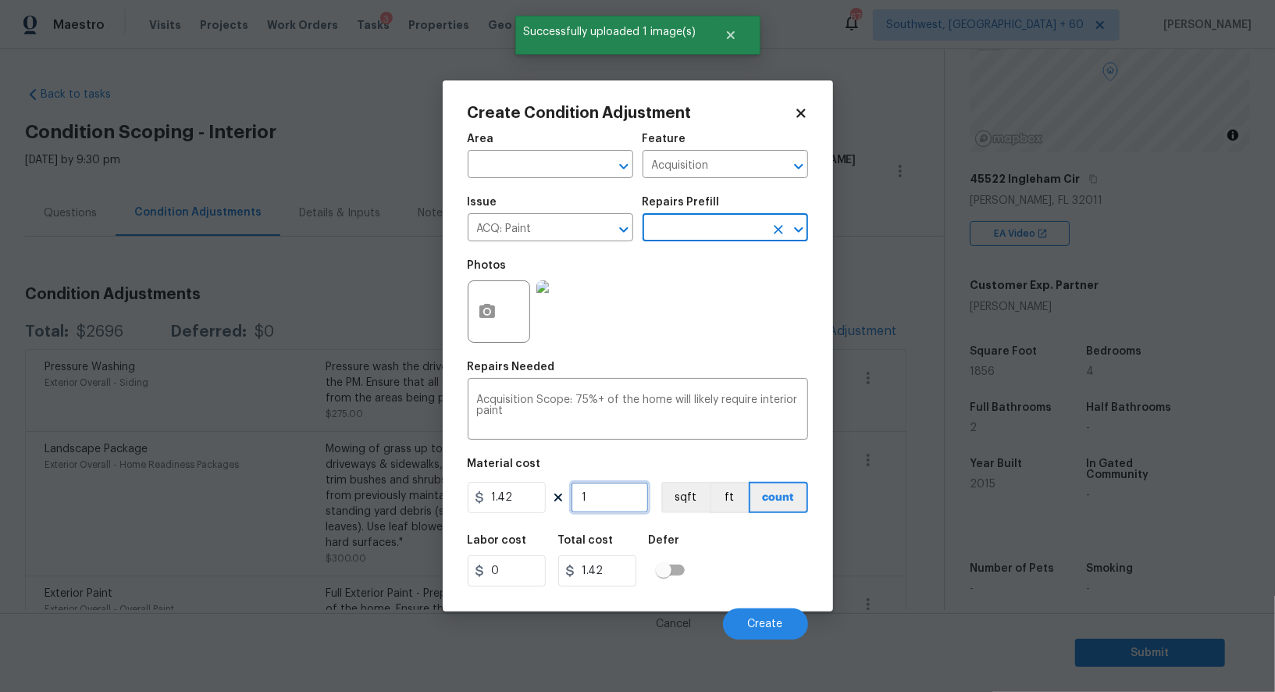
click at [623, 513] on input "1" at bounding box center [610, 497] width 78 height 31
type input "18"
type input "25.56"
type input "185"
type input "262.7"
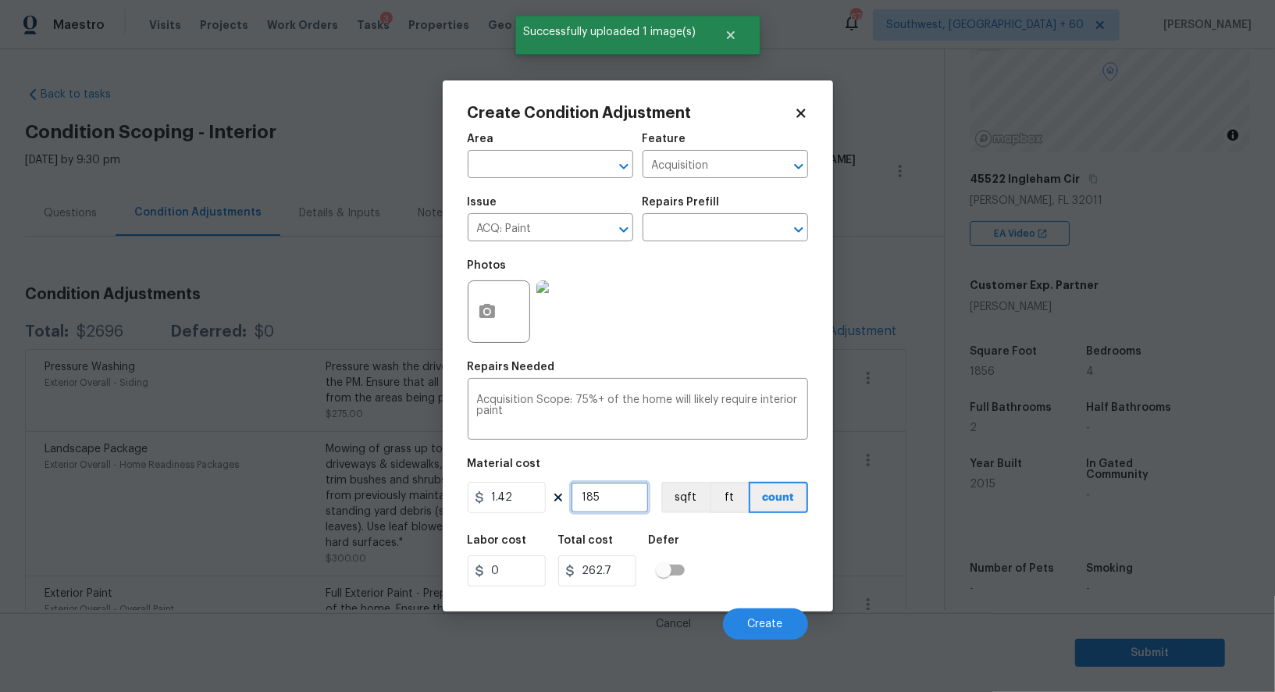
type input "1856"
type input "2635.52"
type input "1856"
click at [730, 621] on button "Create" at bounding box center [765, 623] width 85 height 31
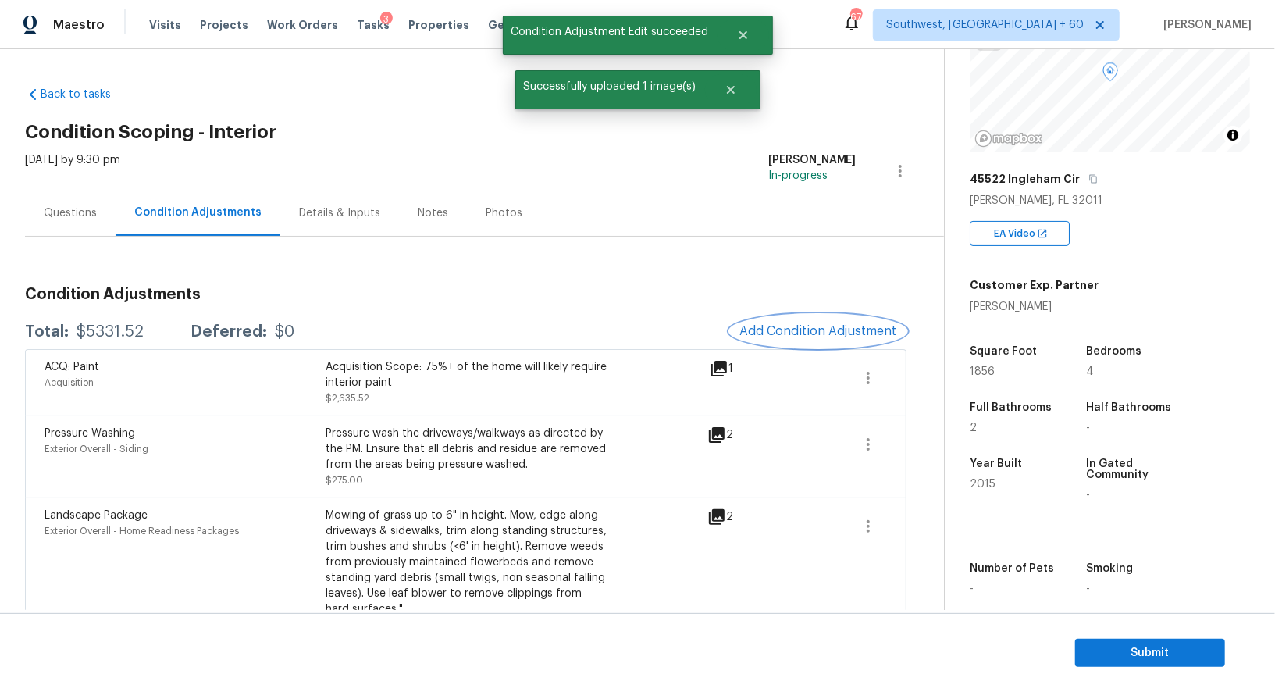
click at [840, 325] on span "Add Condition Adjustment" at bounding box center [818, 331] width 158 height 14
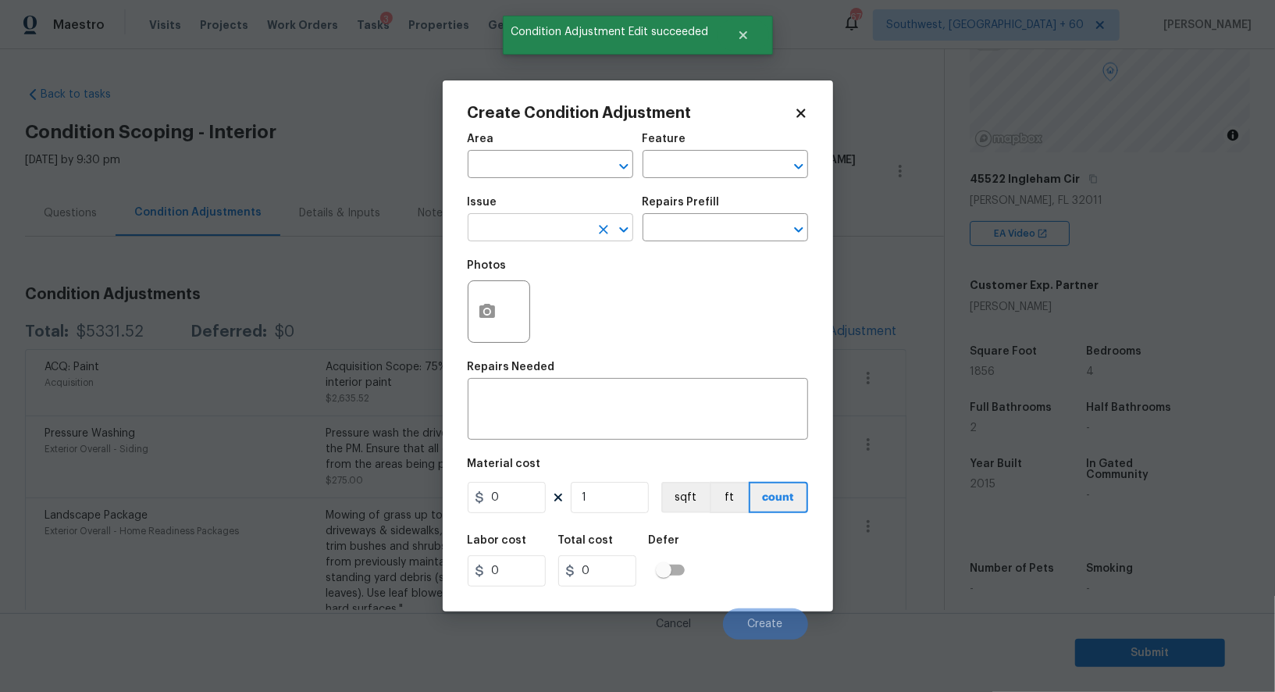
click at [562, 231] on input "text" at bounding box center [529, 229] width 122 height 24
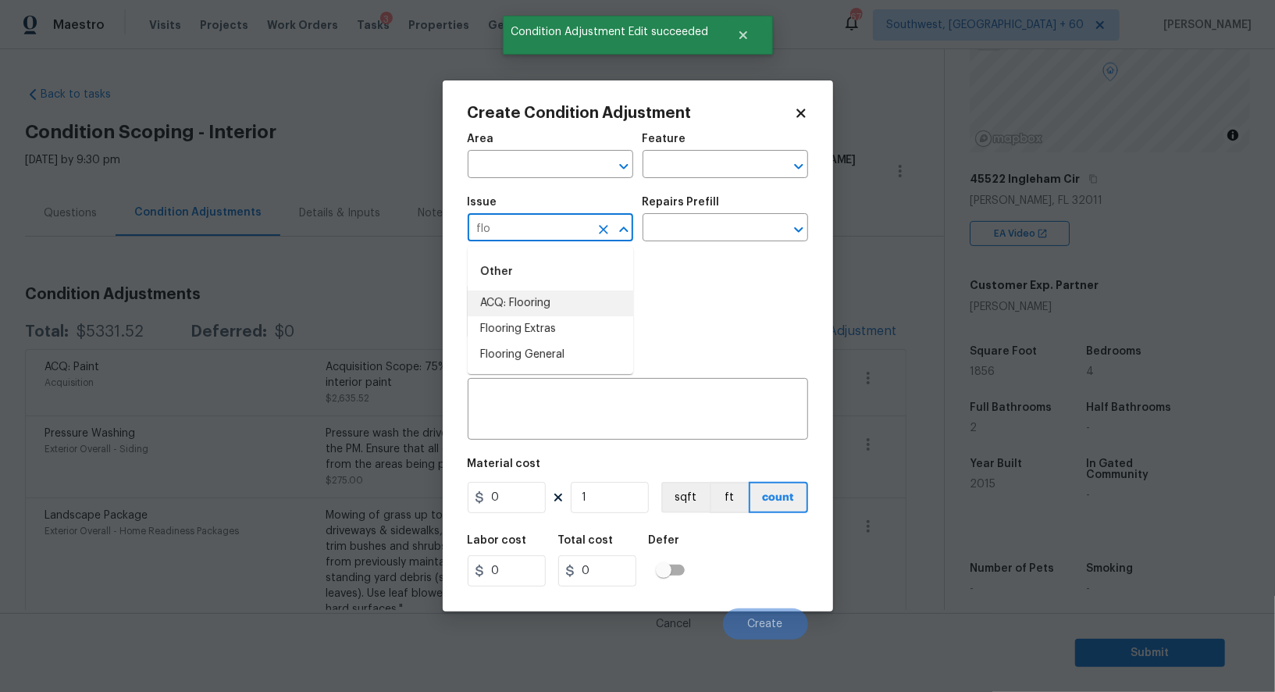
click at [561, 296] on li "ACQ: Flooring" at bounding box center [550, 303] width 165 height 26
type input "ACQ: Flooring"
click at [702, 240] on input "text" at bounding box center [703, 229] width 122 height 24
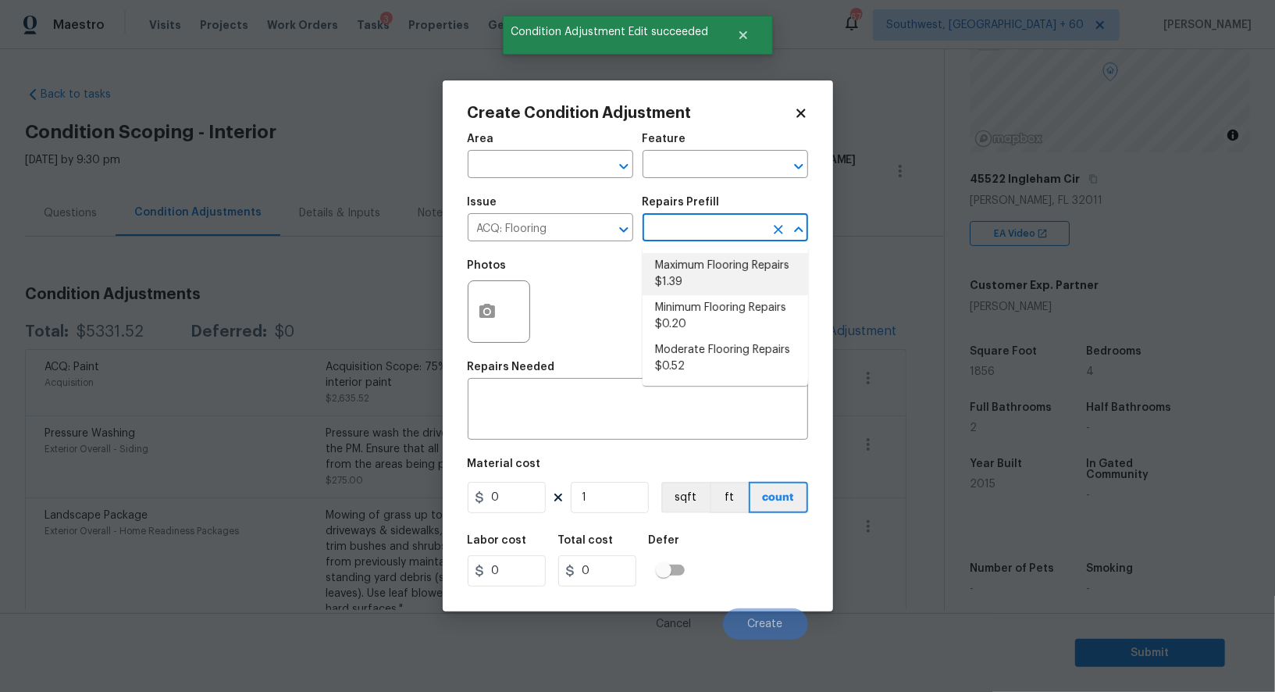
click at [699, 276] on li "Maximum Flooring Repairs $1.39" at bounding box center [724, 274] width 165 height 42
type input "Acquisition"
type textarea "Acquisition Scope: Maximum flooring repairs"
type input "1.39"
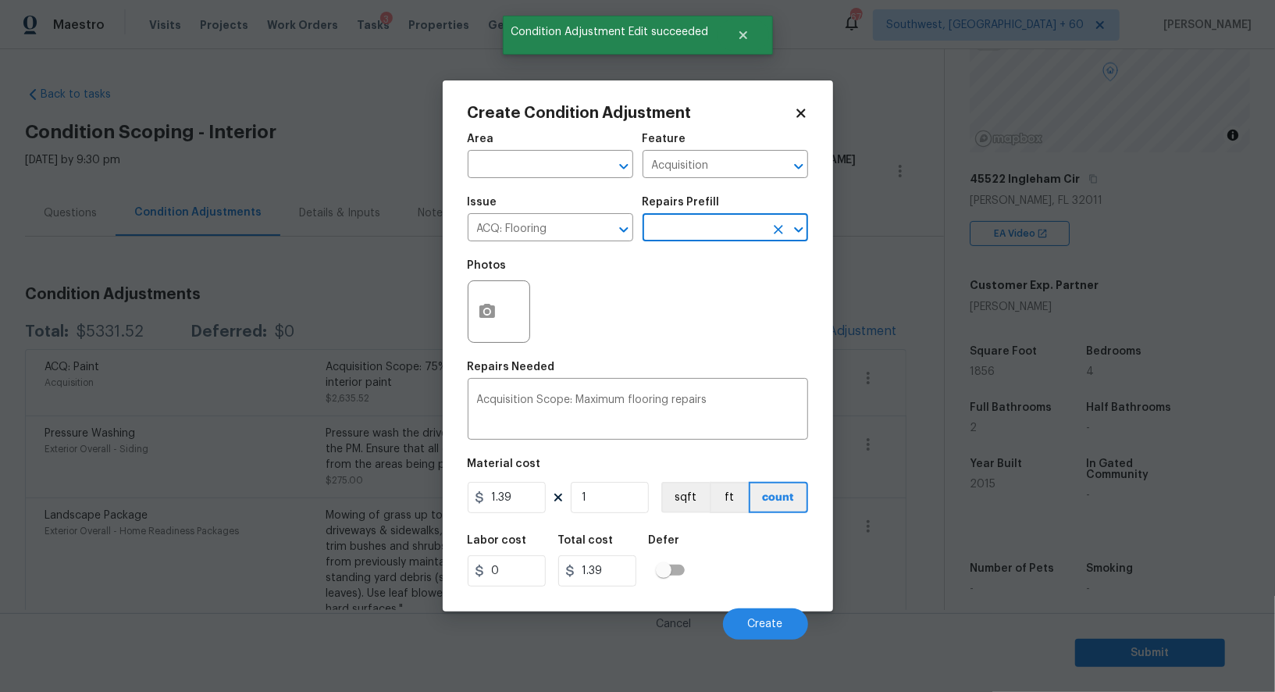
click at [695, 229] on input "text" at bounding box center [703, 229] width 122 height 24
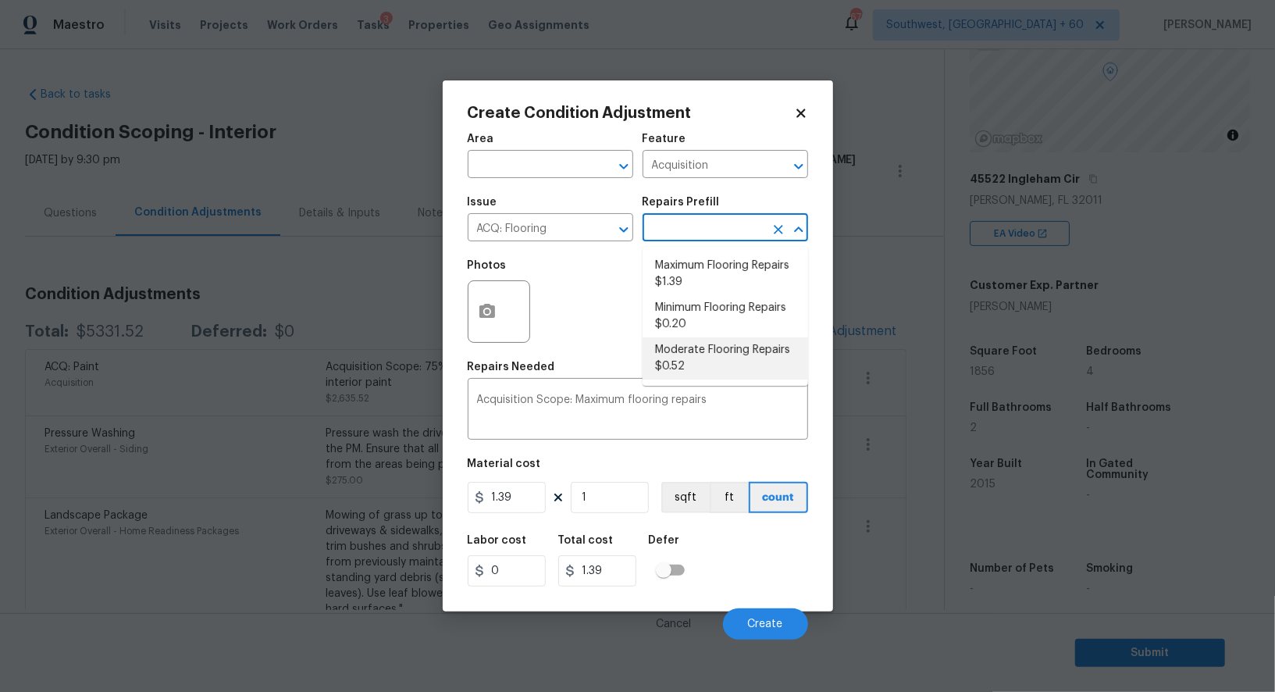
click at [691, 351] on li "Moderate Flooring Repairs $0.52" at bounding box center [724, 358] width 165 height 42
type textarea "Acquisition Scope: Moderate flooring repairs"
type input "0.52"
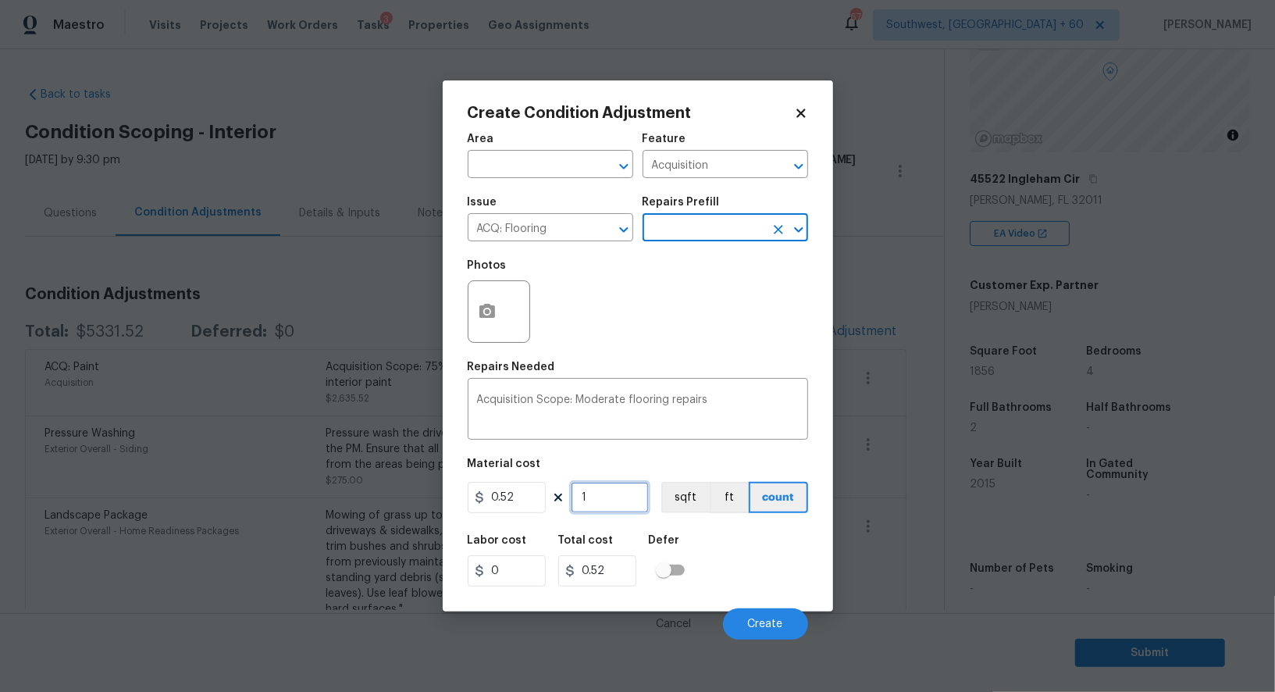
click at [595, 494] on input "1" at bounding box center [610, 497] width 78 height 31
type input "0"
type input "1"
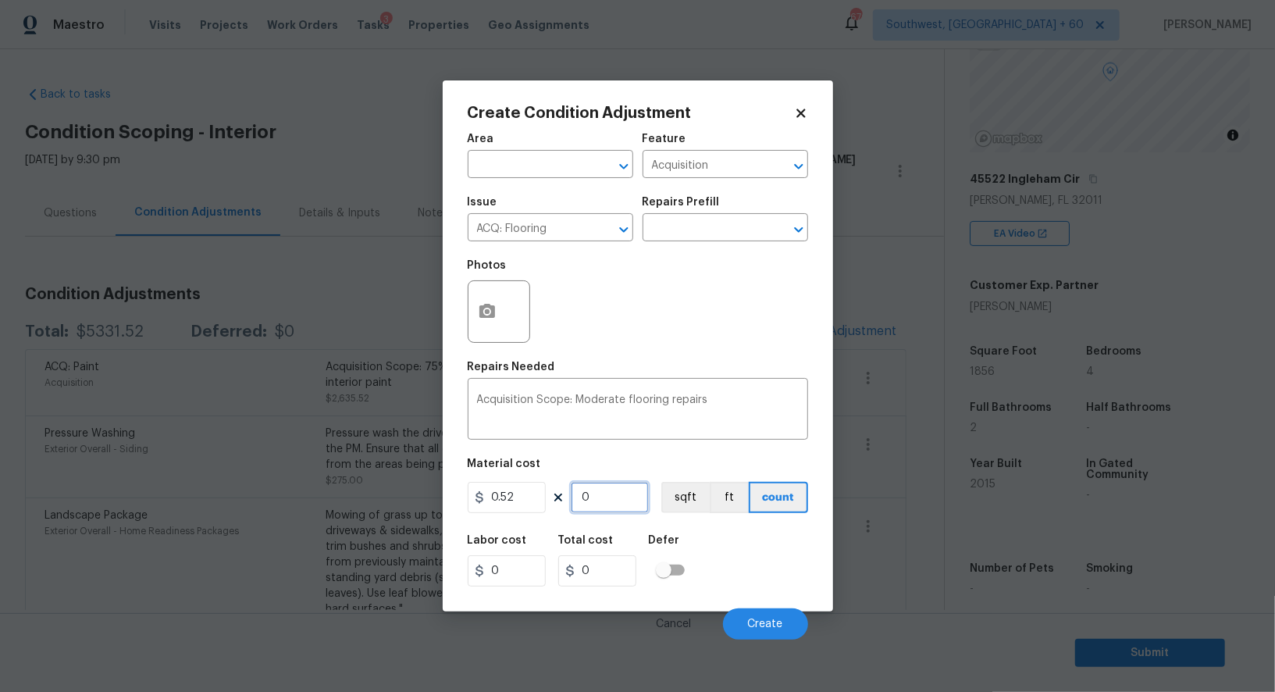
type input "0.52"
type input "18"
type input "9.36"
type input "186"
type input "96.72"
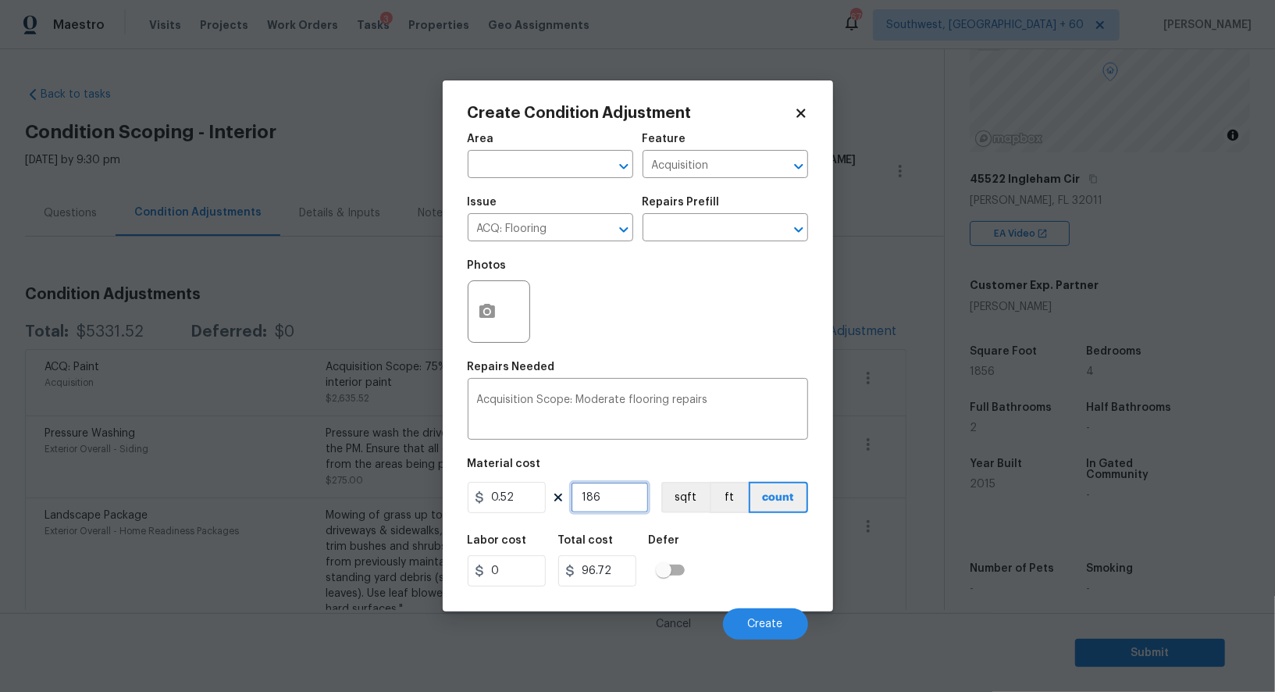
type input "18"
type input "9.36"
type input "185"
type input "96.2"
type input "1856"
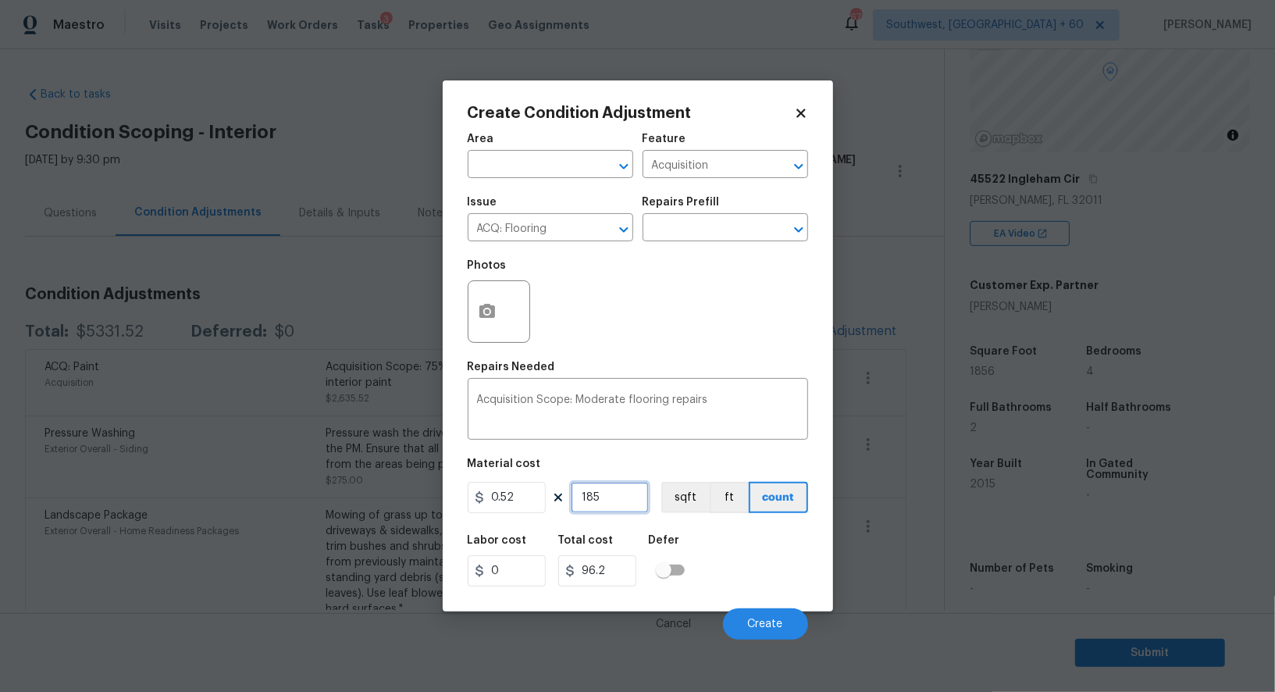
type input "965.12"
type input "1856"
click at [483, 316] on icon "button" at bounding box center [487, 311] width 16 height 14
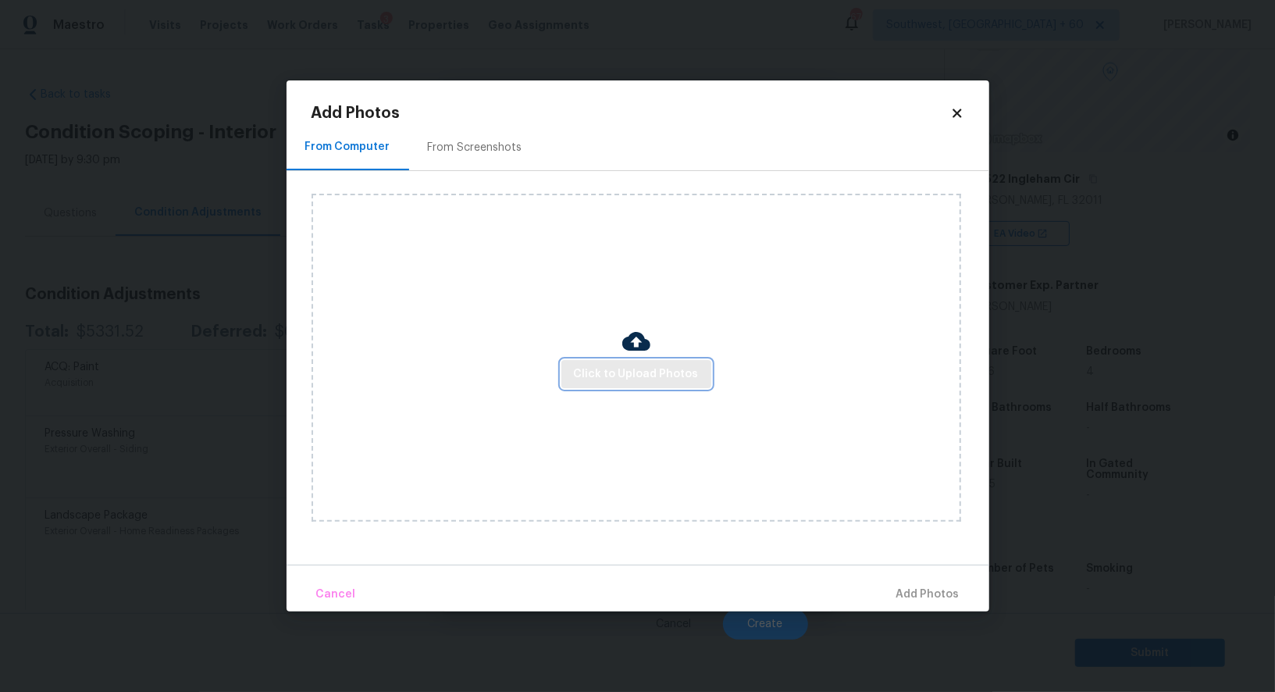
click at [623, 378] on span "Click to Upload Photos" at bounding box center [636, 375] width 125 height 20
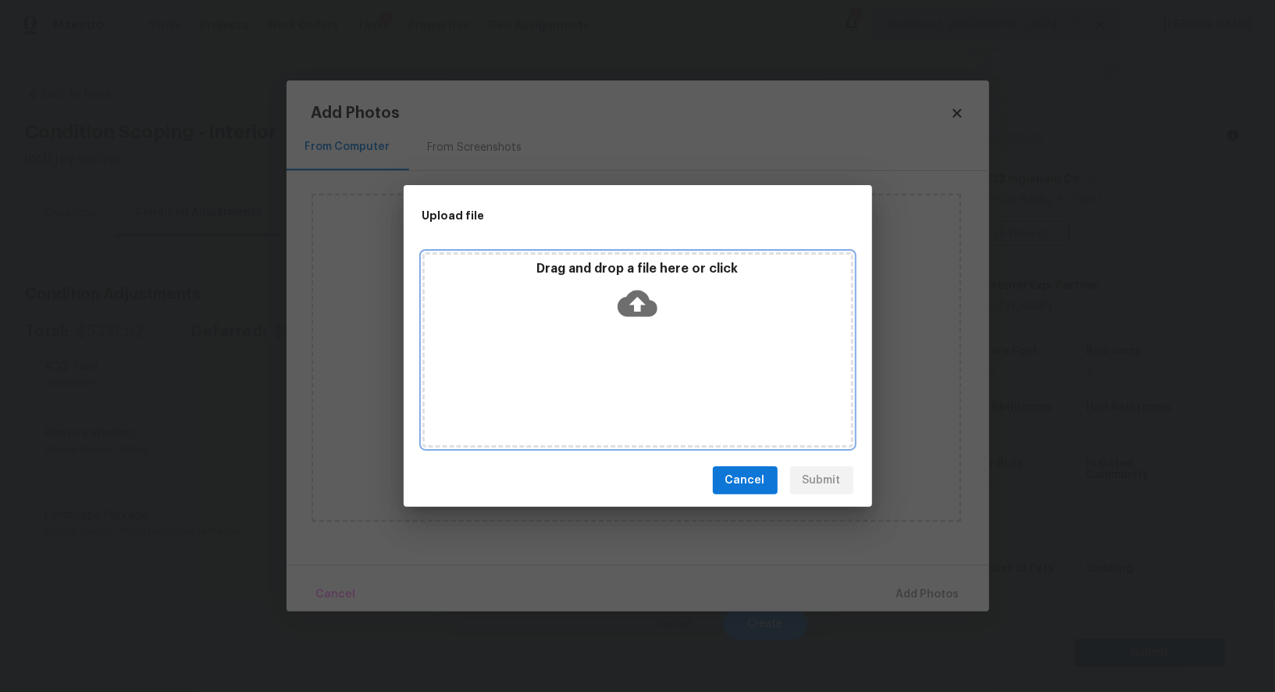
click at [639, 325] on div "Drag and drop a file here or click" at bounding box center [638, 294] width 426 height 67
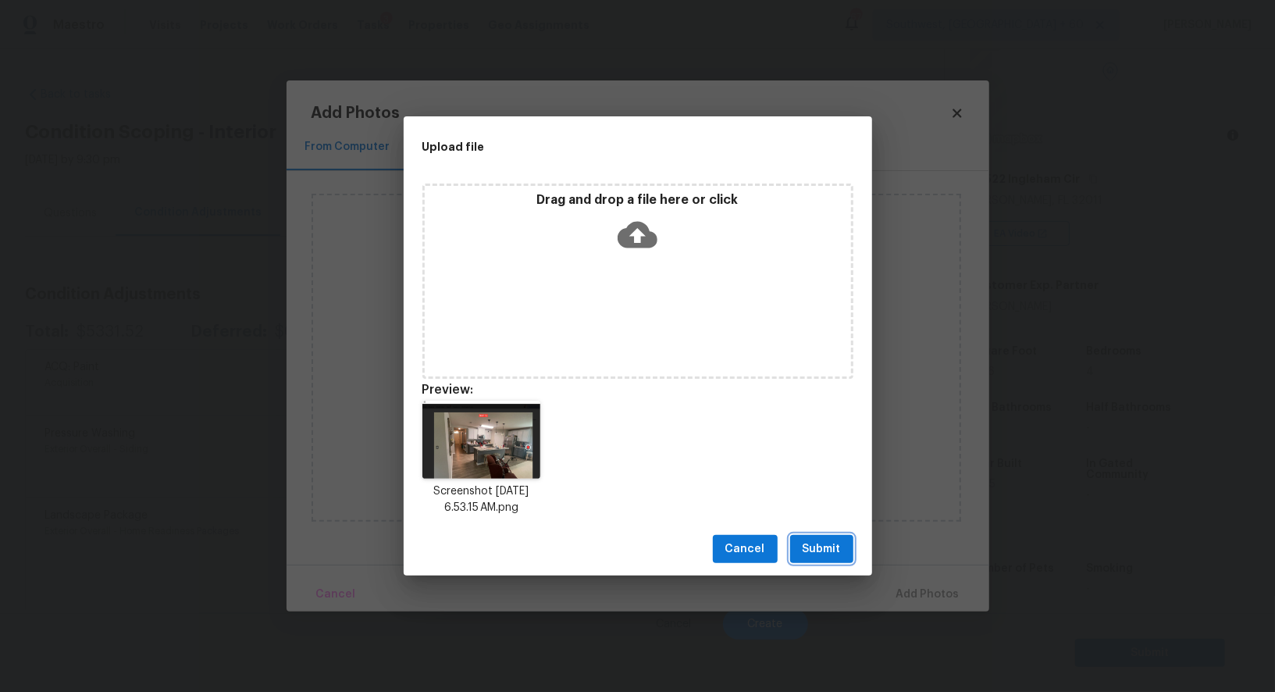
click at [844, 557] on button "Submit" at bounding box center [821, 549] width 63 height 29
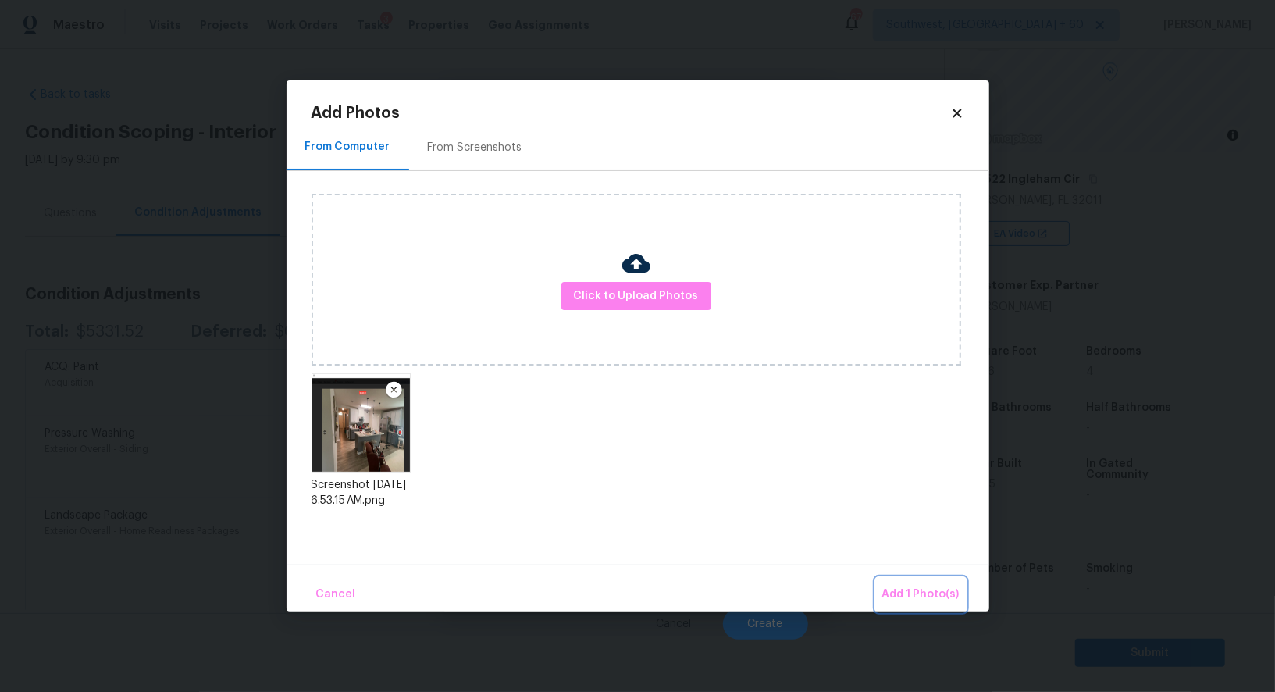
click at [918, 592] on span "Add 1 Photo(s)" at bounding box center [920, 595] width 77 height 20
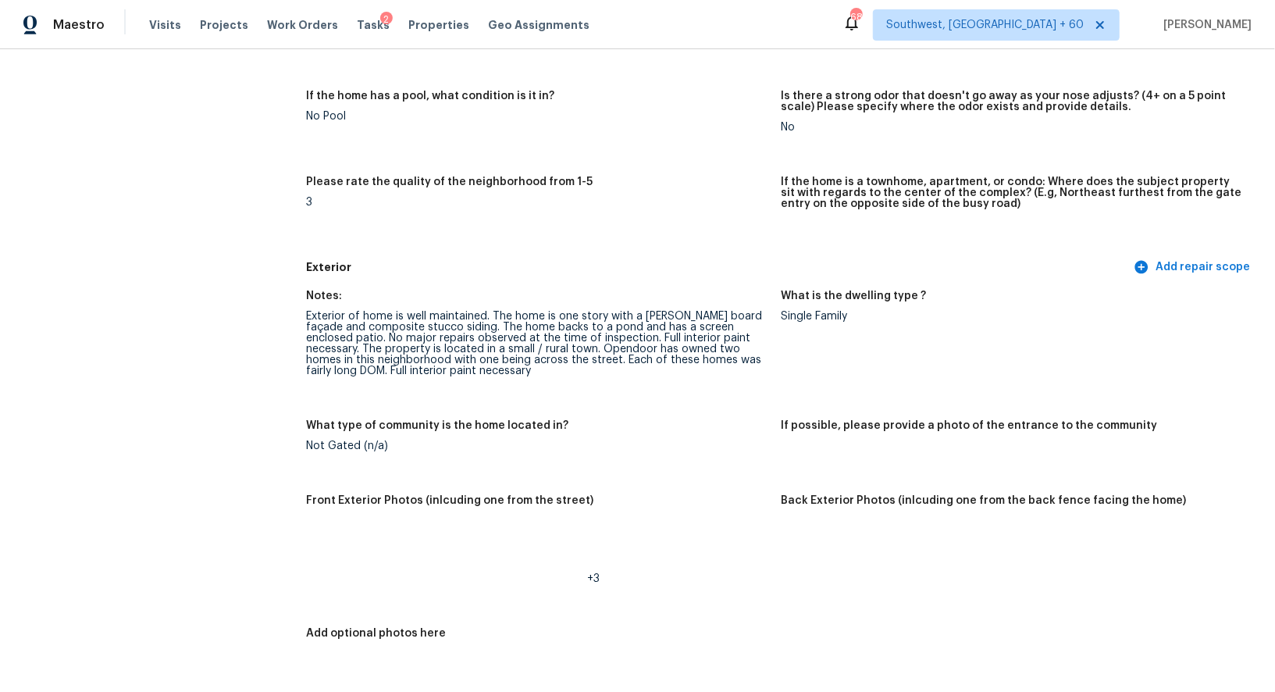
scroll to position [360, 0]
click at [524, 211] on figure "Please rate the quality of the neighborhood from 1-5 3" at bounding box center [543, 209] width 475 height 67
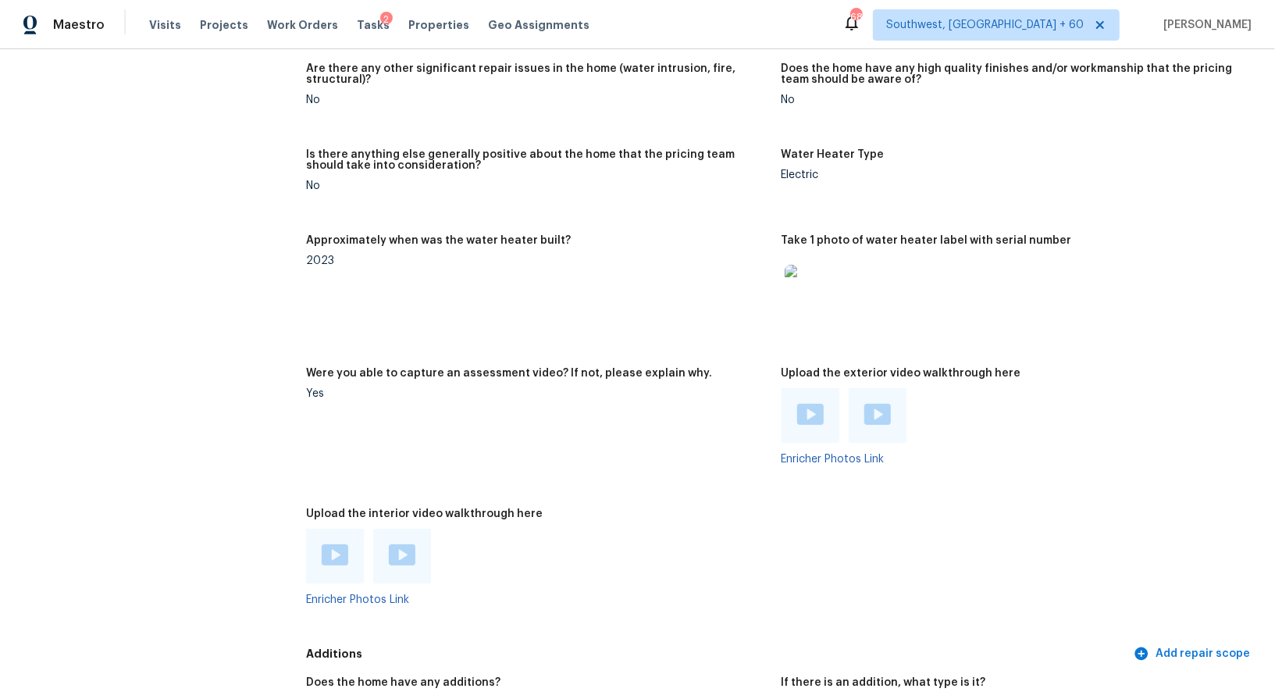
scroll to position [2607, 0]
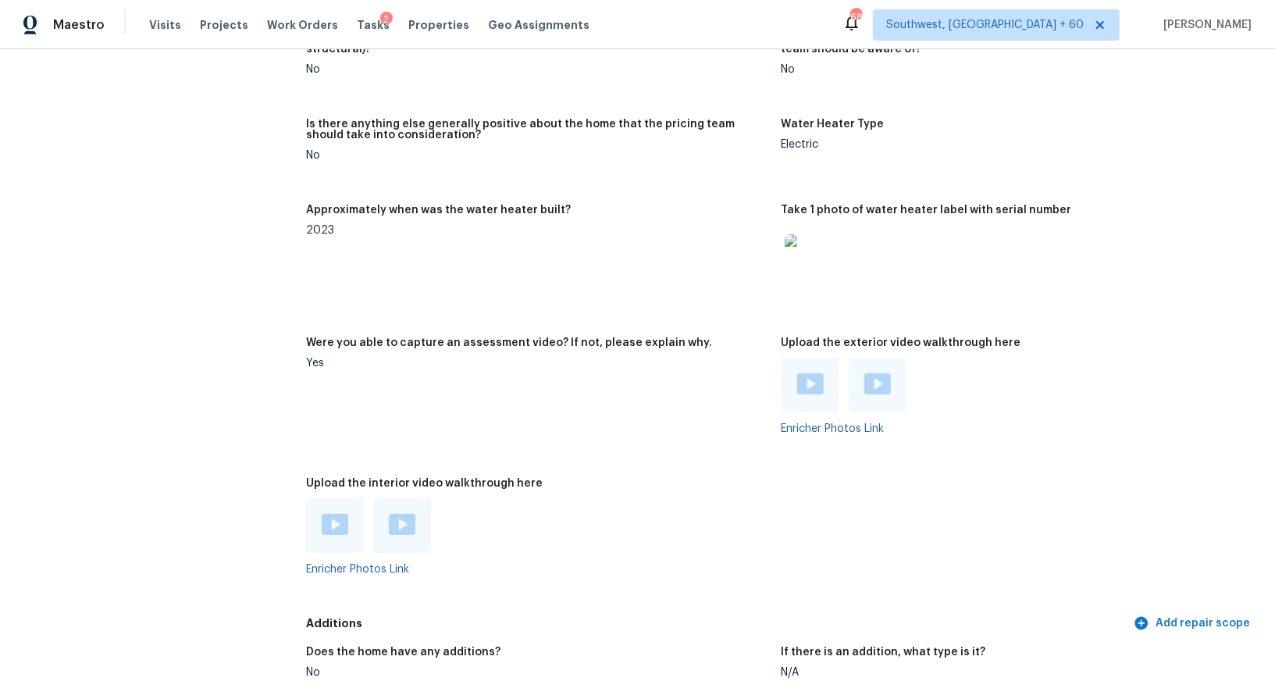
click at [797, 384] on img at bounding box center [810, 383] width 27 height 21
click at [870, 368] on div at bounding box center [877, 384] width 58 height 55
click at [870, 378] on img at bounding box center [877, 383] width 27 height 21
click at [341, 521] on img at bounding box center [335, 524] width 27 height 21
click at [421, 525] on div at bounding box center [402, 525] width 58 height 55
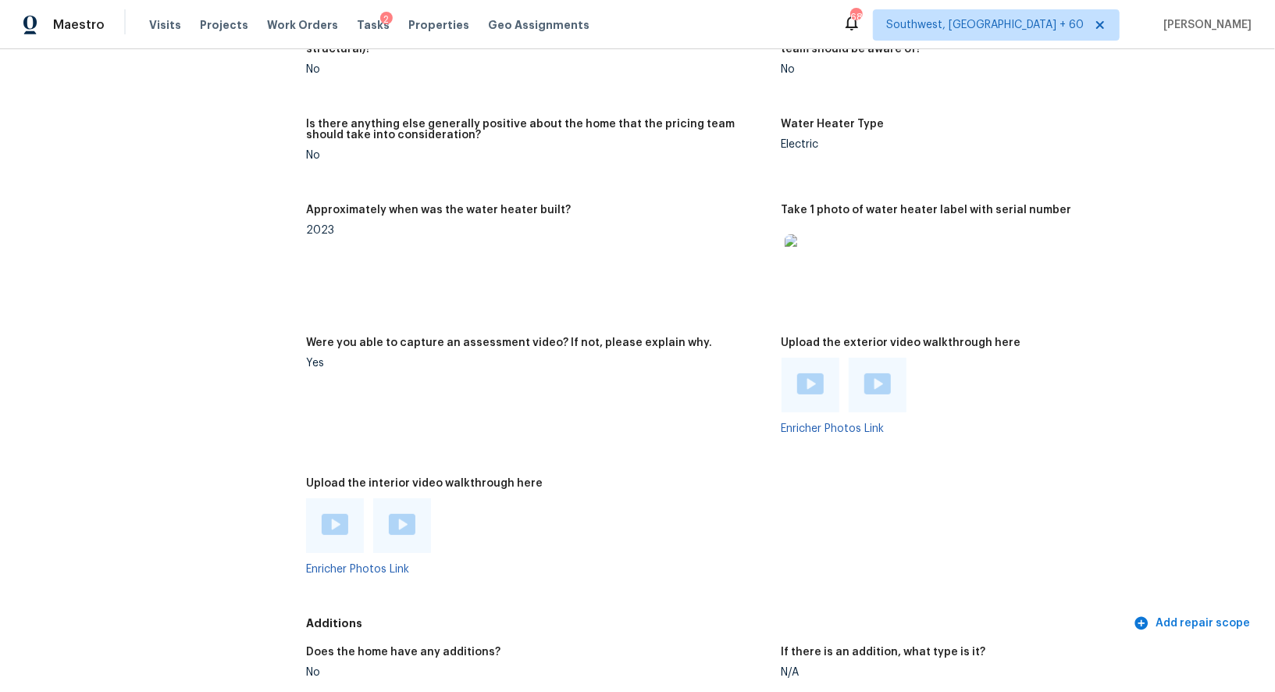
click at [406, 523] on img at bounding box center [402, 524] width 27 height 21
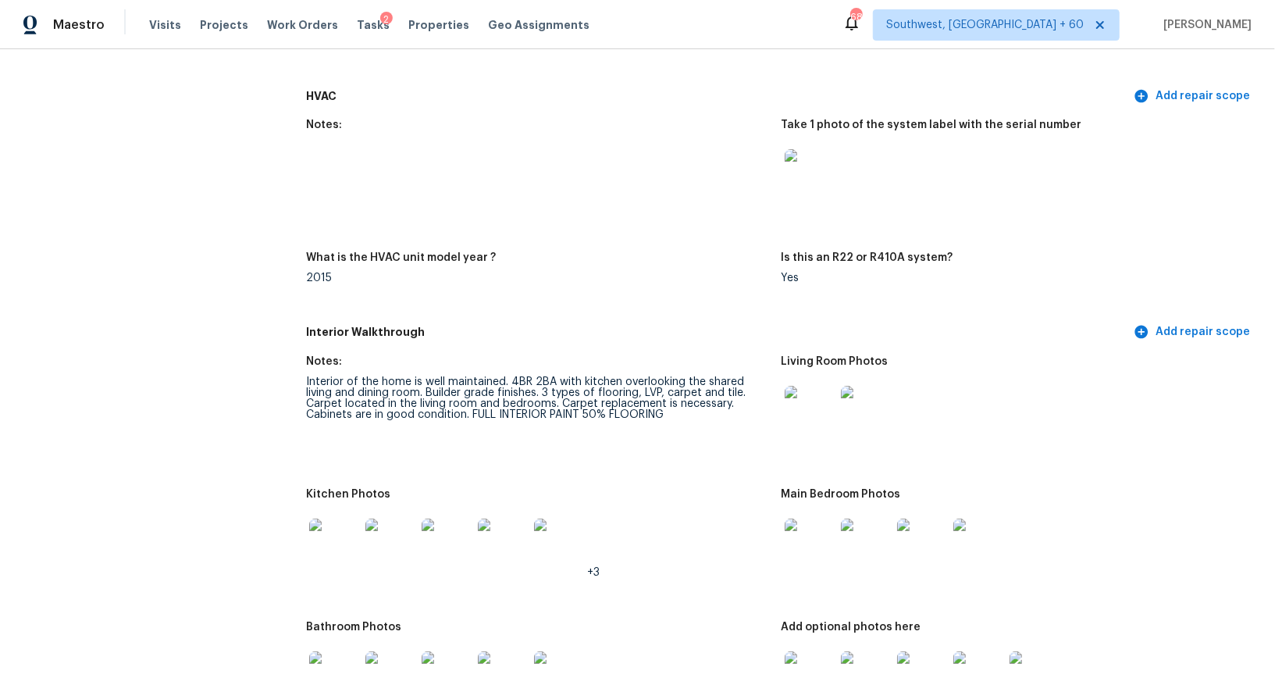
scroll to position [1403, 0]
click at [798, 433] on img at bounding box center [809, 411] width 50 height 50
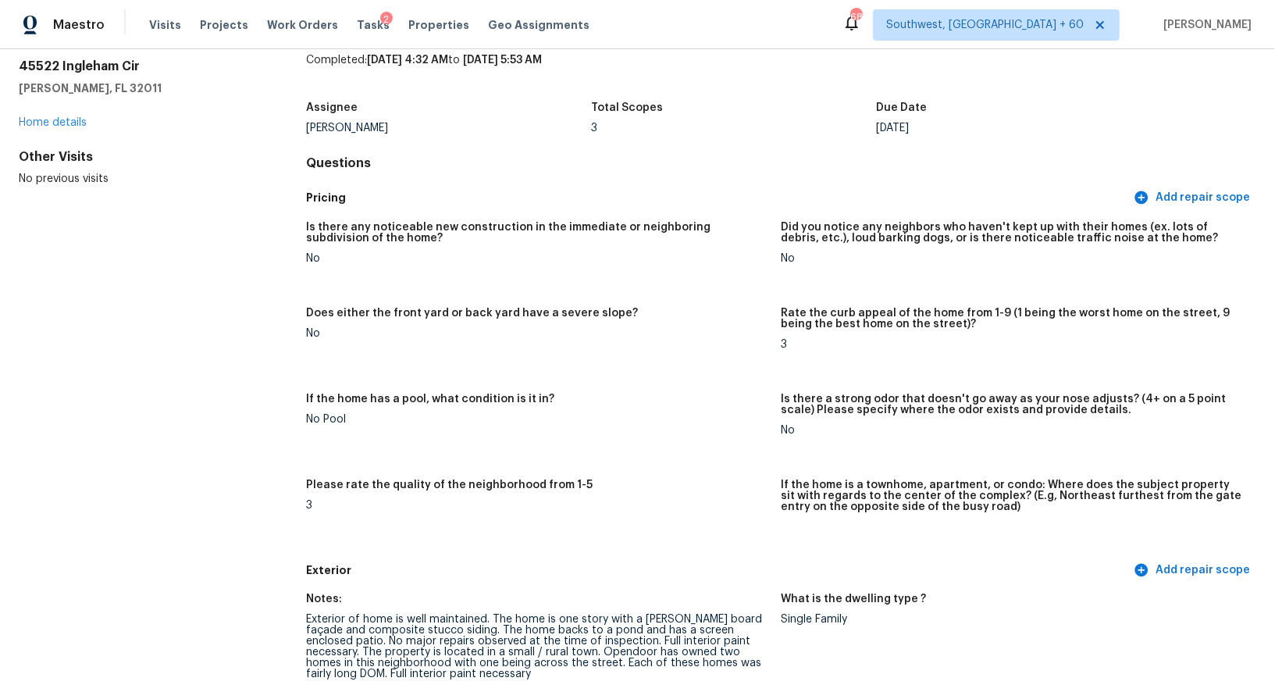
scroll to position [0, 0]
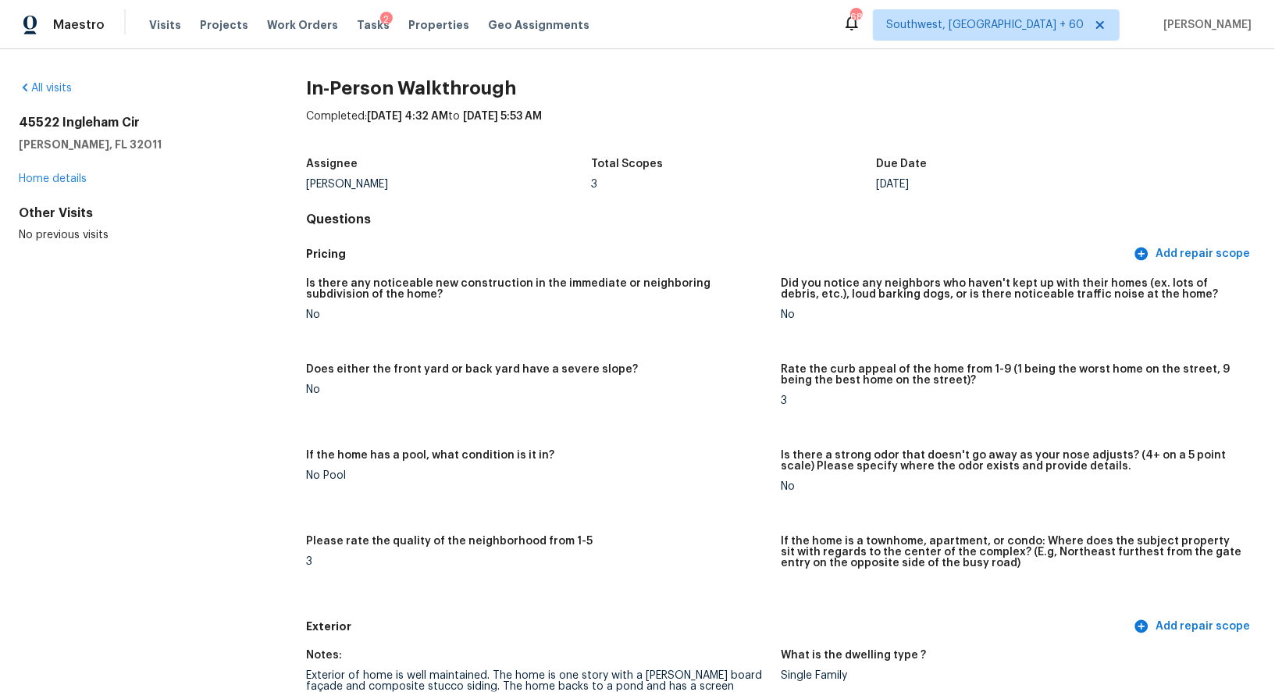
click at [50, 94] on div "All visits" at bounding box center [137, 88] width 237 height 16
click at [57, 88] on link "All visits" at bounding box center [45, 88] width 53 height 11
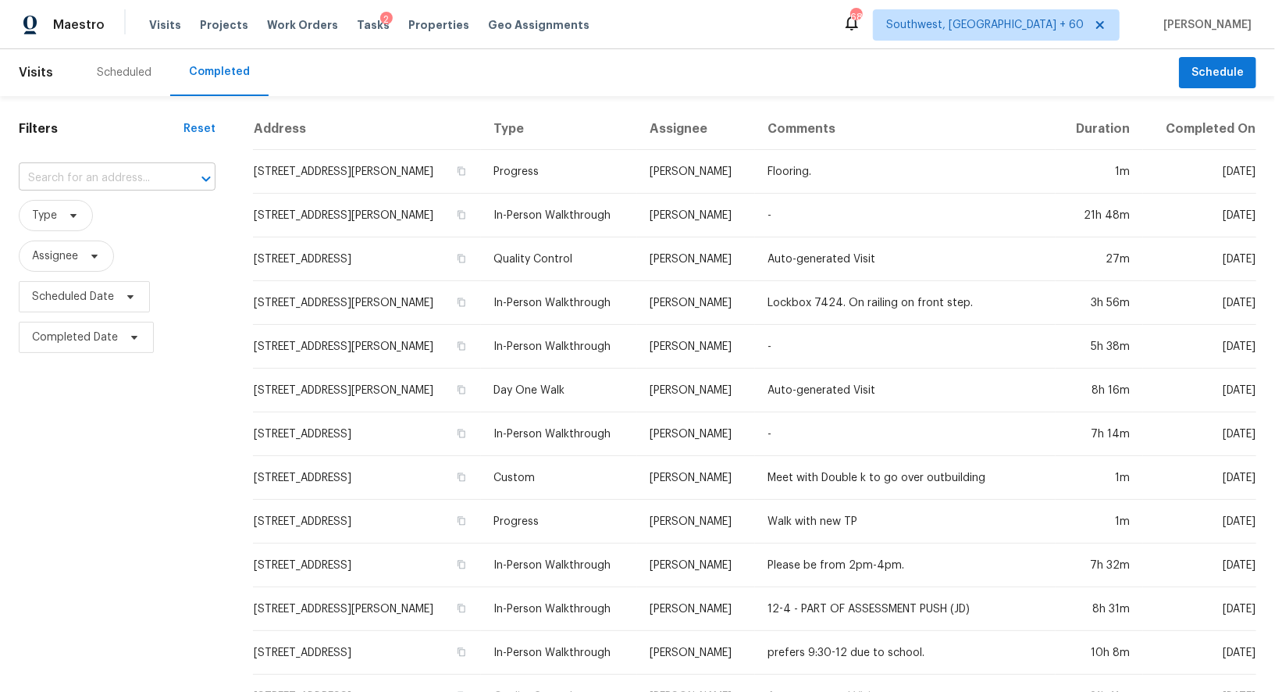
click at [113, 181] on input "text" at bounding box center [95, 178] width 153 height 24
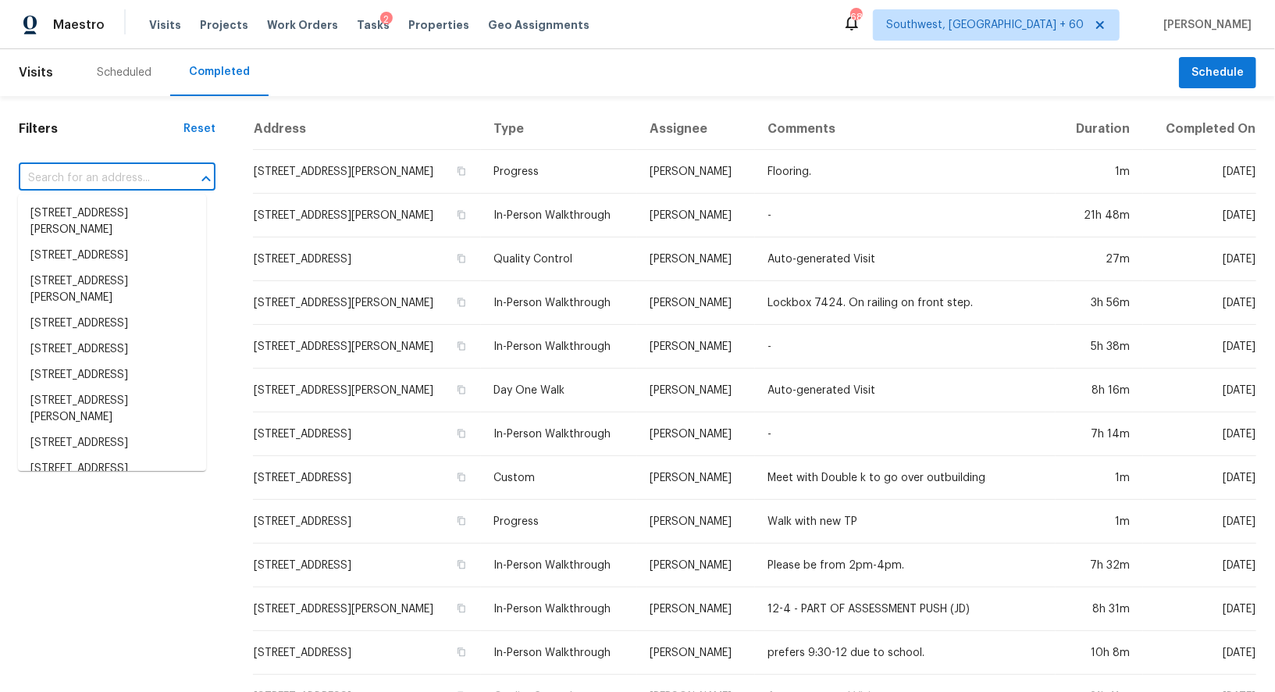
paste input "[STREET_ADDRESS]"
type input "[STREET_ADDRESS]"
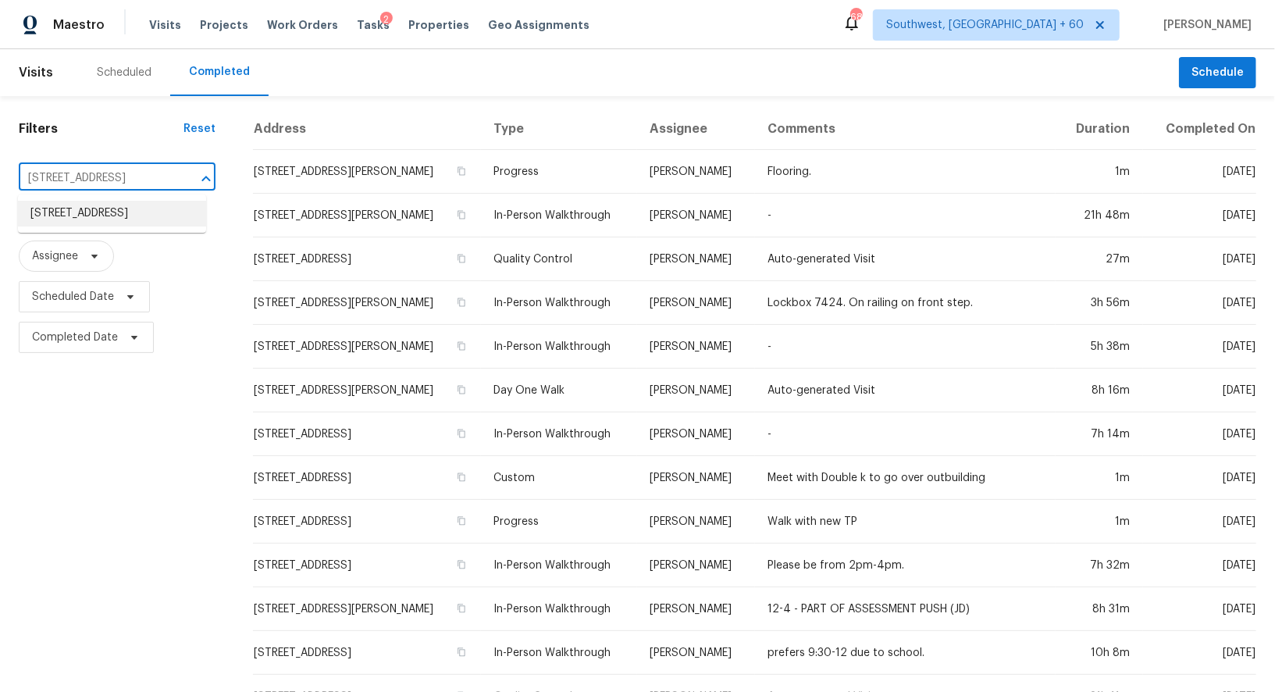
click at [104, 209] on li "[STREET_ADDRESS]" at bounding box center [112, 214] width 188 height 26
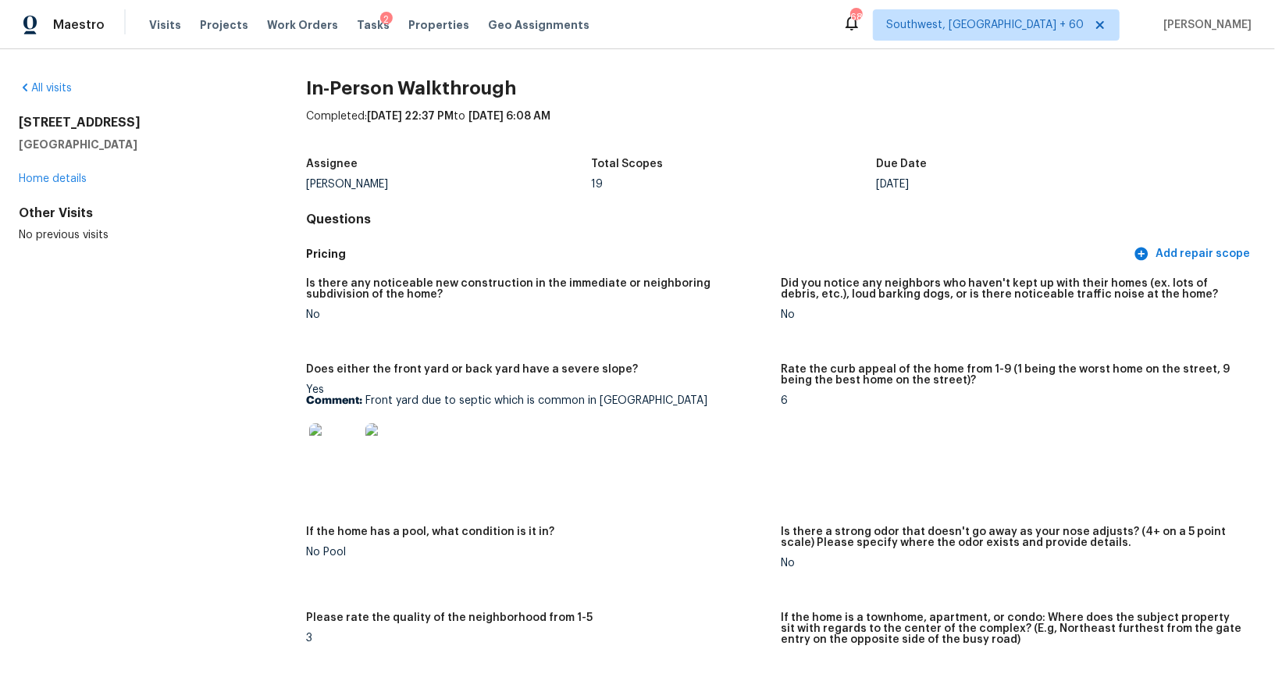
click at [55, 81] on div "All visits" at bounding box center [137, 88] width 237 height 16
click at [59, 91] on link "All visits" at bounding box center [45, 88] width 53 height 11
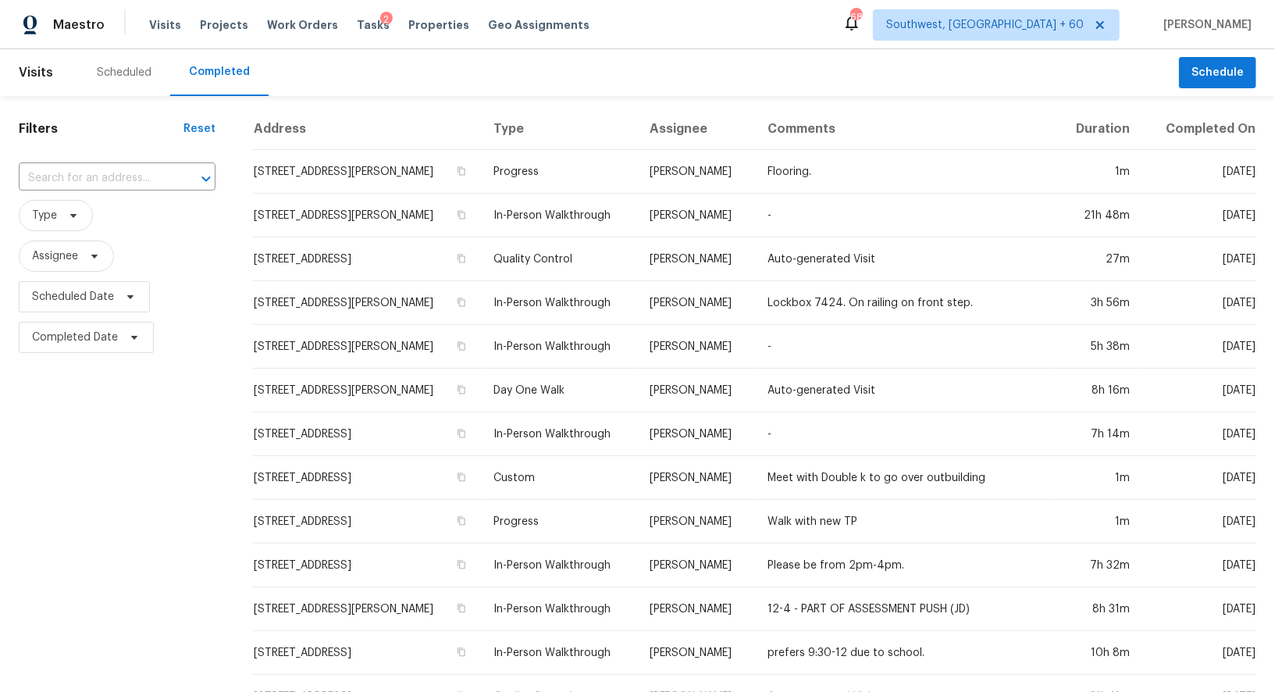
click at [130, 194] on div "​" at bounding box center [117, 179] width 197 height 34
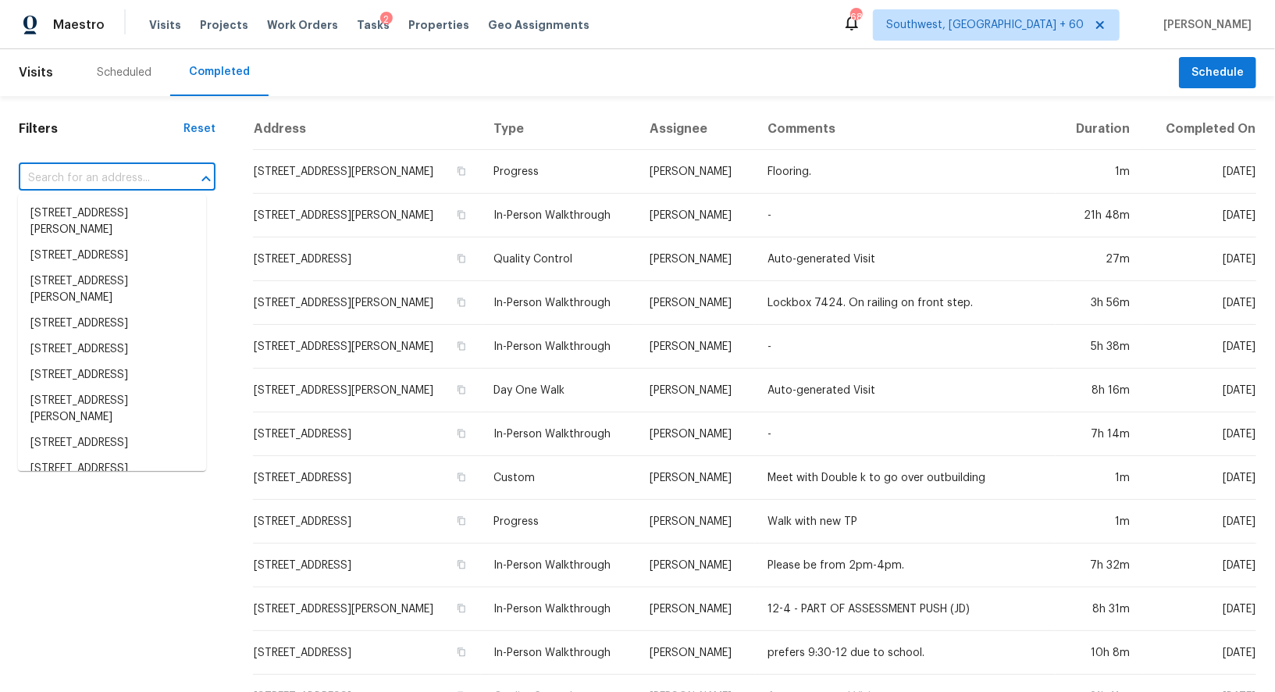
paste input "[STREET_ADDRESS]"
type input "[STREET_ADDRESS]"
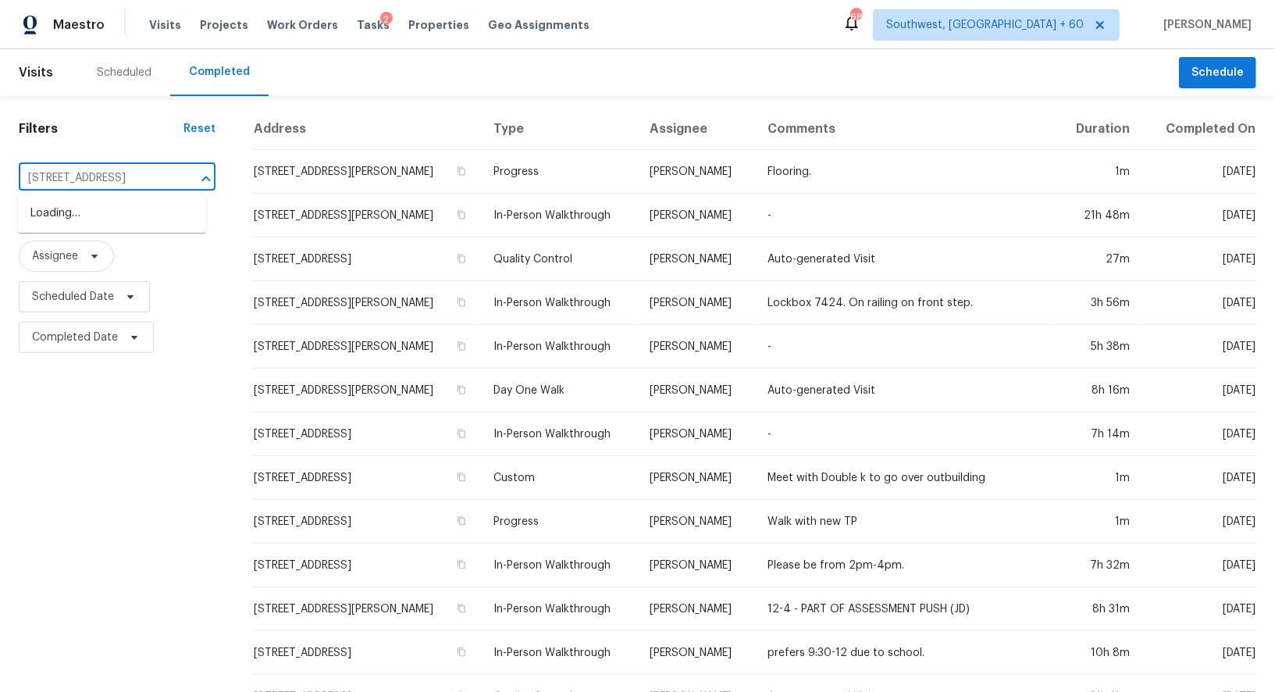
scroll to position [0, 95]
click at [121, 215] on li "[STREET_ADDRESS]" at bounding box center [112, 214] width 188 height 26
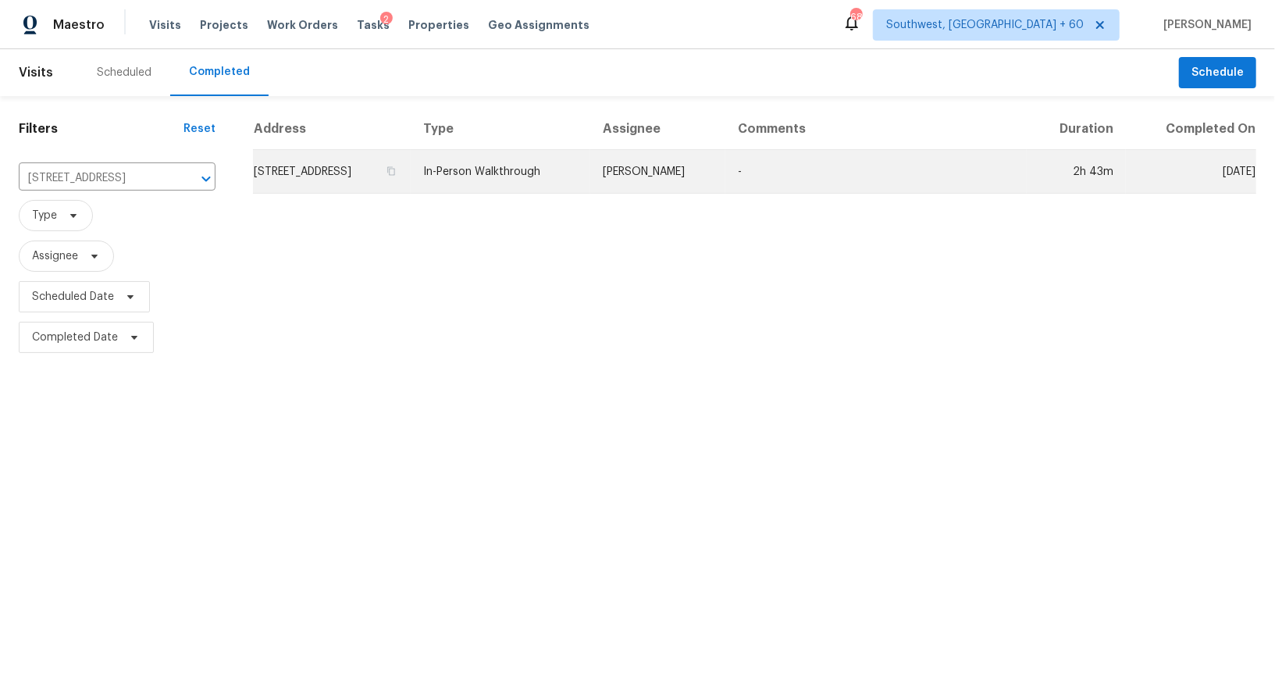
click at [411, 151] on td "[STREET_ADDRESS]" at bounding box center [332, 172] width 158 height 44
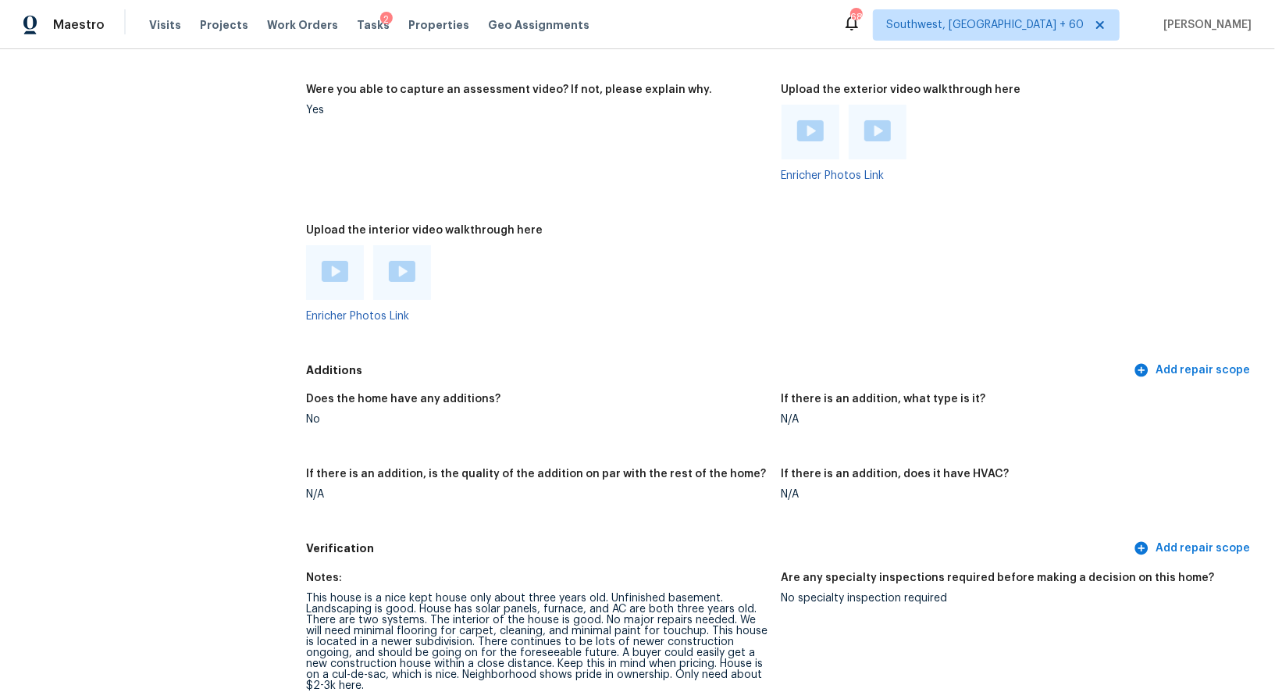
scroll to position [3126, 0]
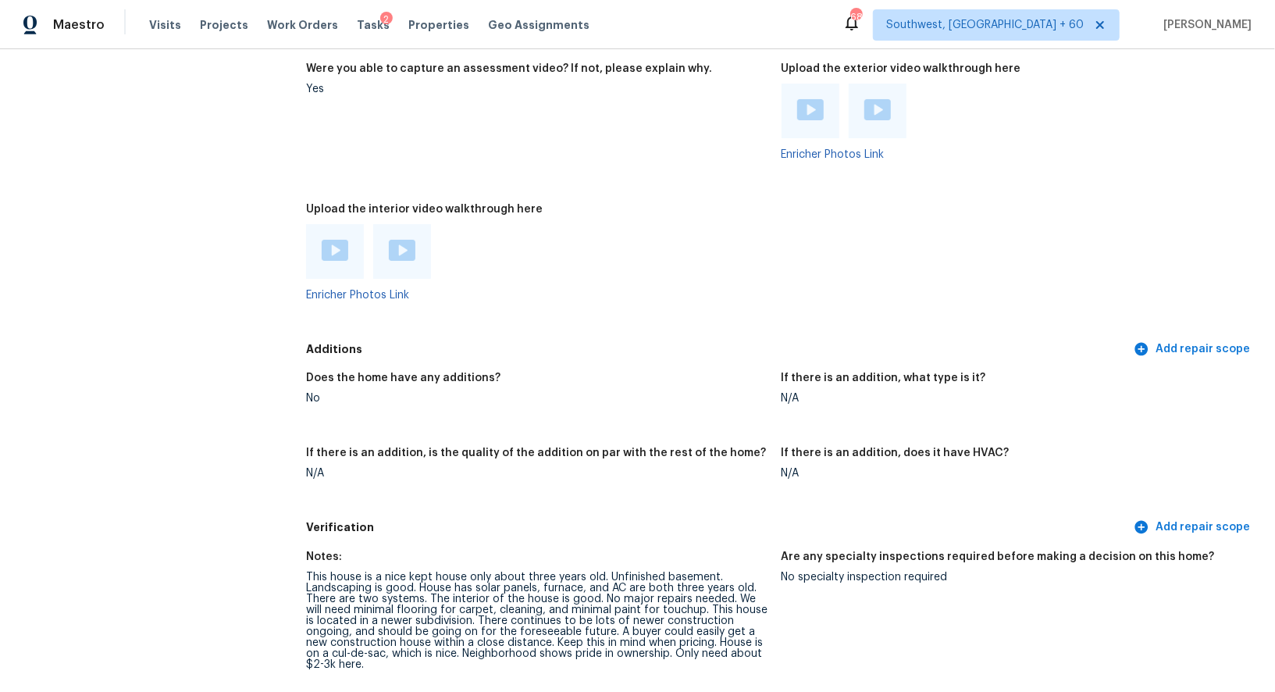
click at [329, 249] on img at bounding box center [335, 250] width 27 height 21
click at [397, 251] on img at bounding box center [402, 250] width 27 height 21
click at [803, 108] on img at bounding box center [810, 109] width 27 height 21
click at [874, 118] on img at bounding box center [877, 109] width 27 height 21
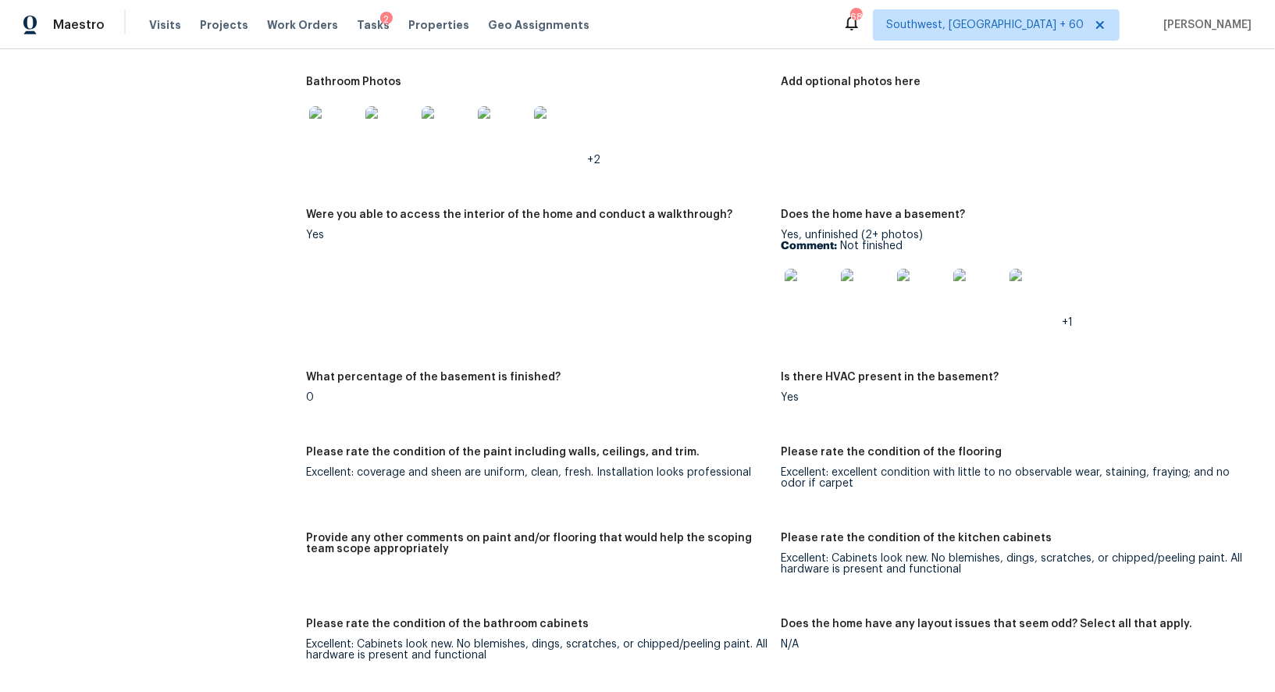
scroll to position [0, 0]
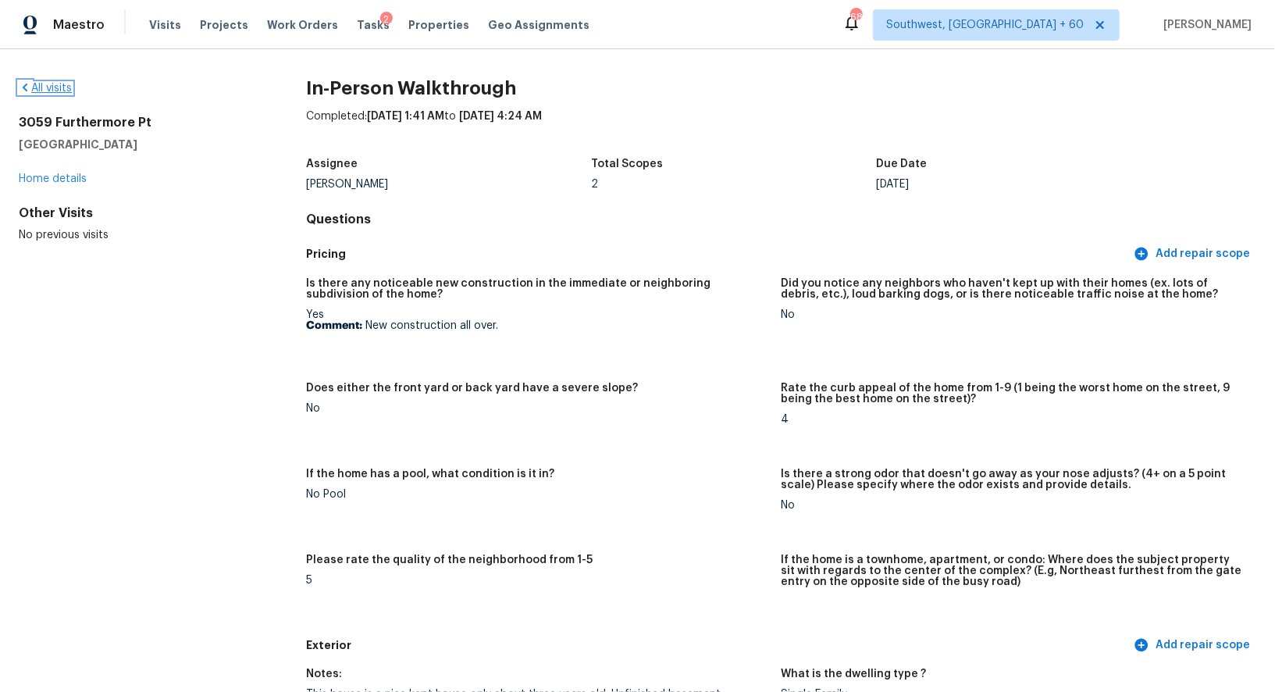
click at [54, 90] on link "All visits" at bounding box center [45, 88] width 53 height 11
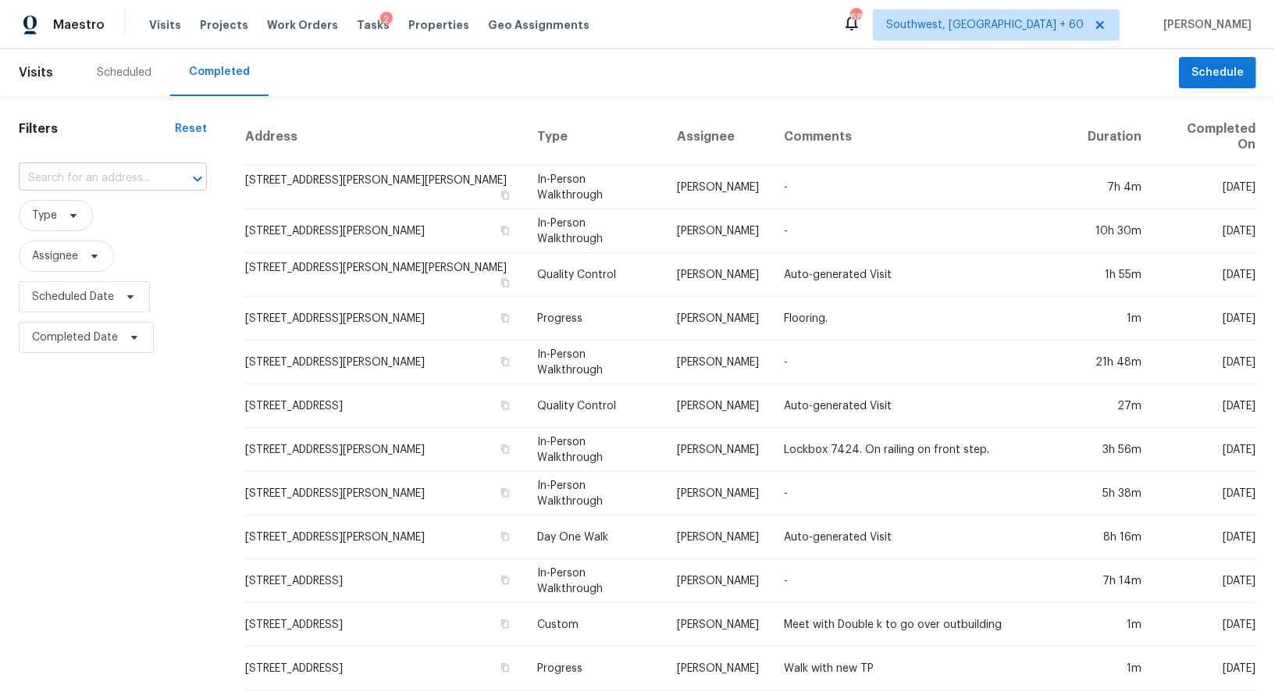
click at [111, 169] on input "text" at bounding box center [91, 178] width 144 height 24
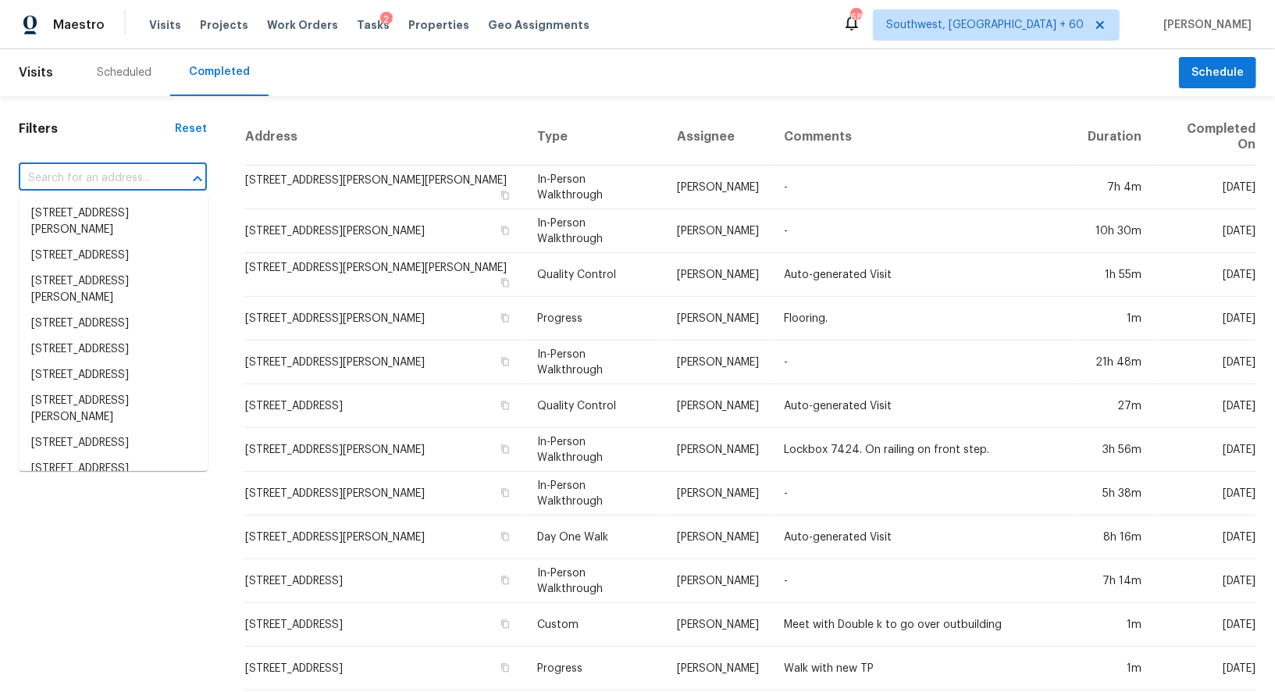
paste input "45522 Ingleham Cir, Callahan, FL 32011"
type input "45522 Ingleham Cir, Callahan, FL 32011"
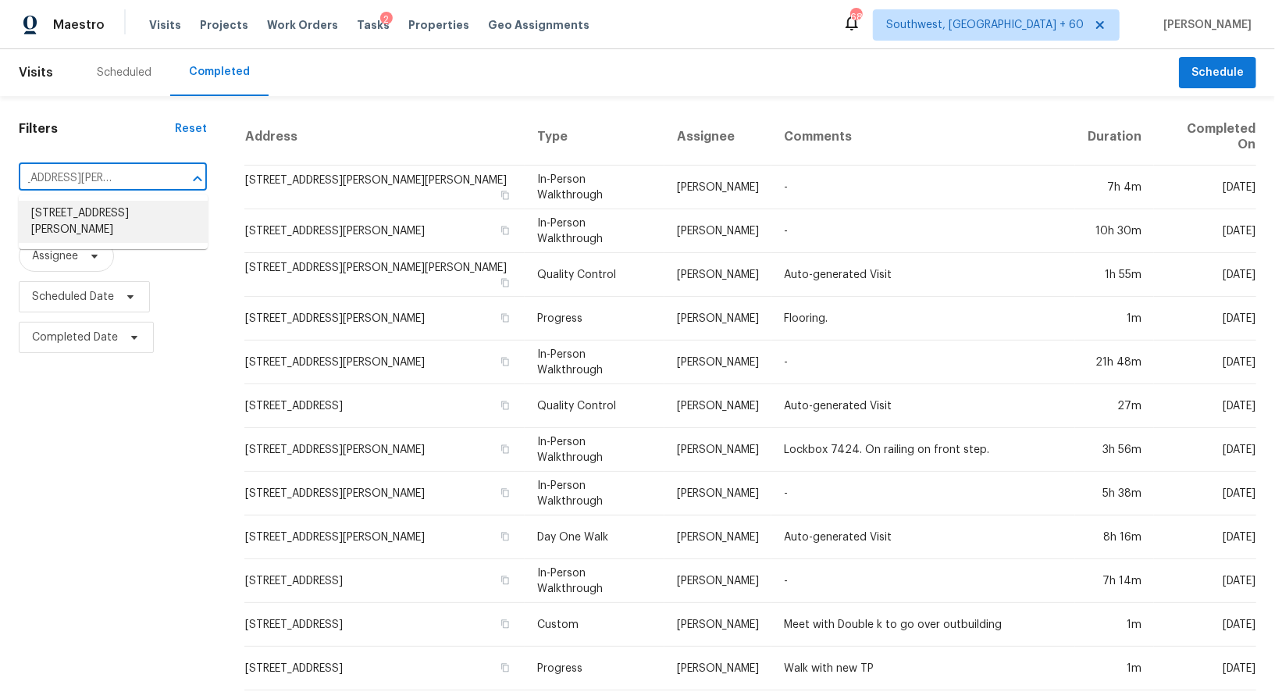
click at [123, 233] on li "45522 Ingleham Cir, Callahan, FL 32011" at bounding box center [113, 222] width 189 height 42
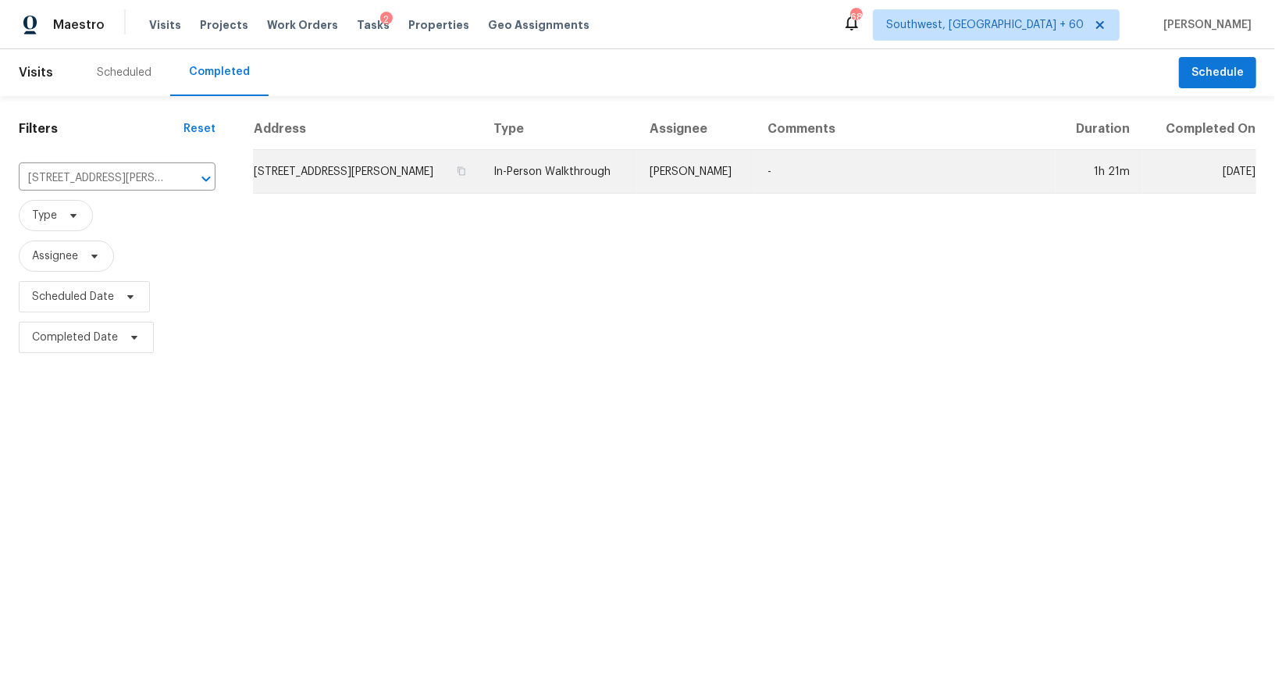
click at [333, 172] on td "45522 Ingleham Cir, Callahan, FL 32011" at bounding box center [367, 172] width 228 height 44
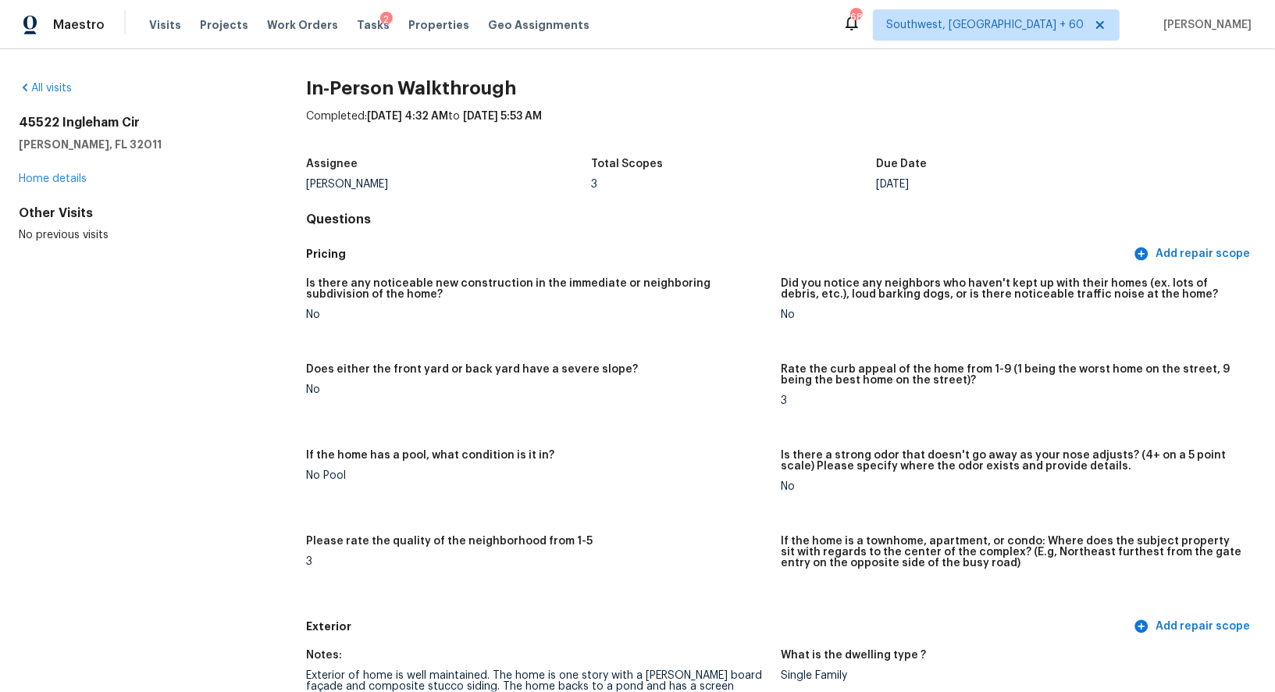
scroll to position [379, 0]
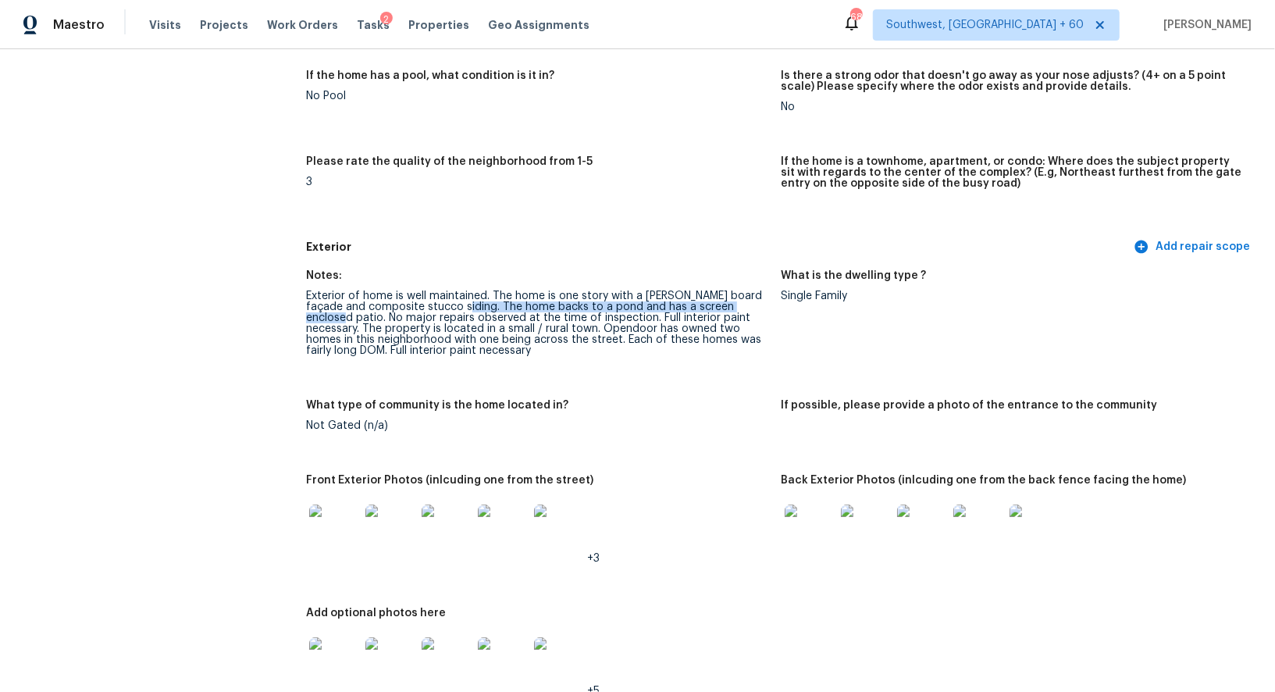
drag, startPoint x: 439, startPoint y: 306, endPoint x: 739, endPoint y: 303, distance: 299.7
click at [739, 303] on div "Exterior of home is well maintained. The home is one story with a Hardie board …" at bounding box center [537, 323] width 462 height 66
copy div "The home backs to a pond and has a screen enclosed patio"
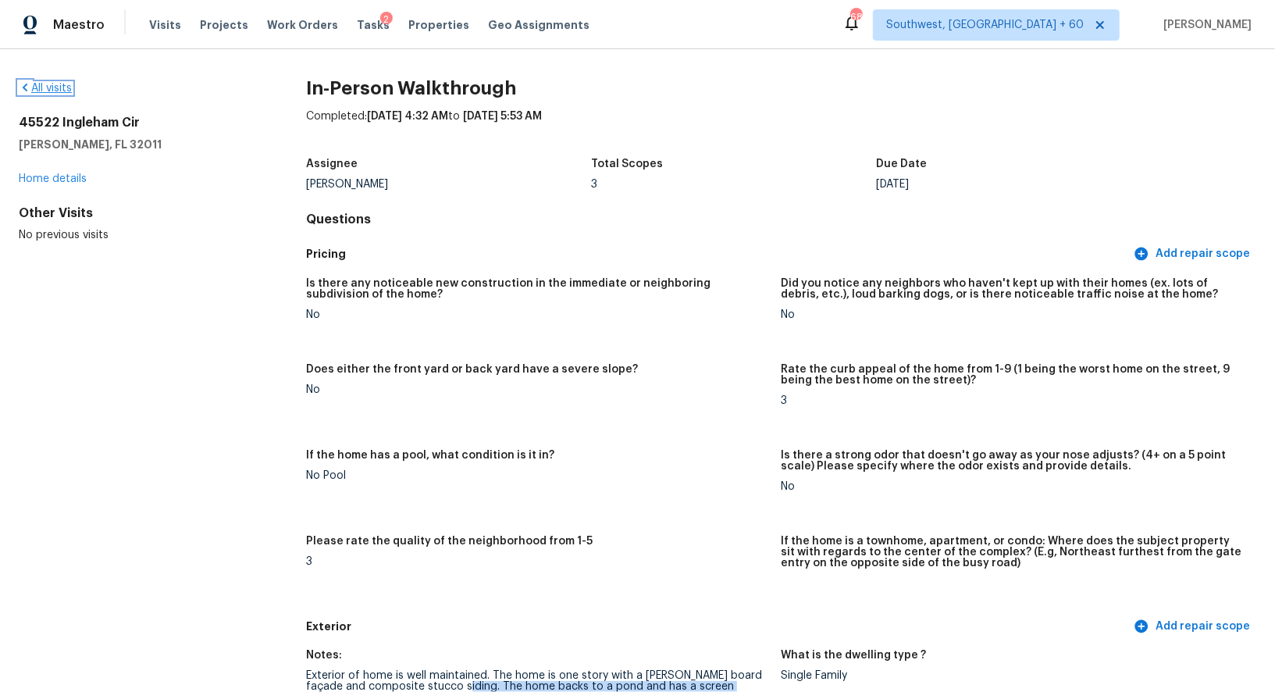
click at [59, 83] on link "All visits" at bounding box center [45, 88] width 53 height 11
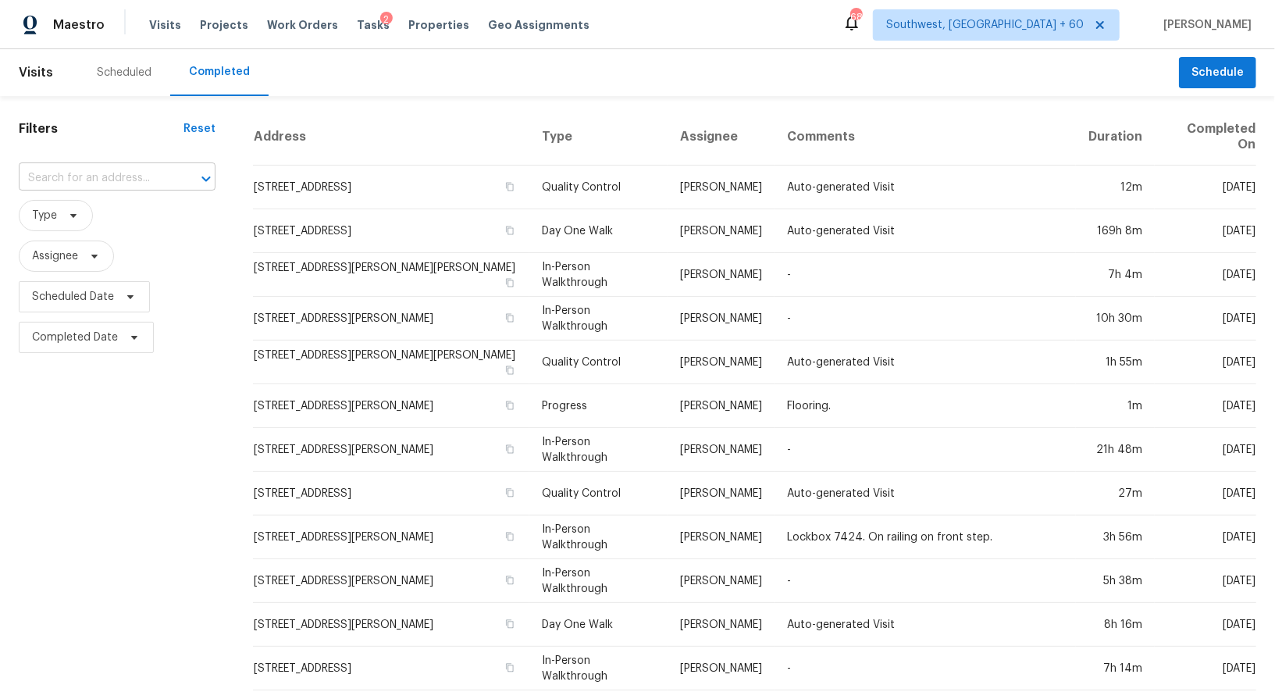
click at [122, 174] on input "text" at bounding box center [95, 178] width 153 height 24
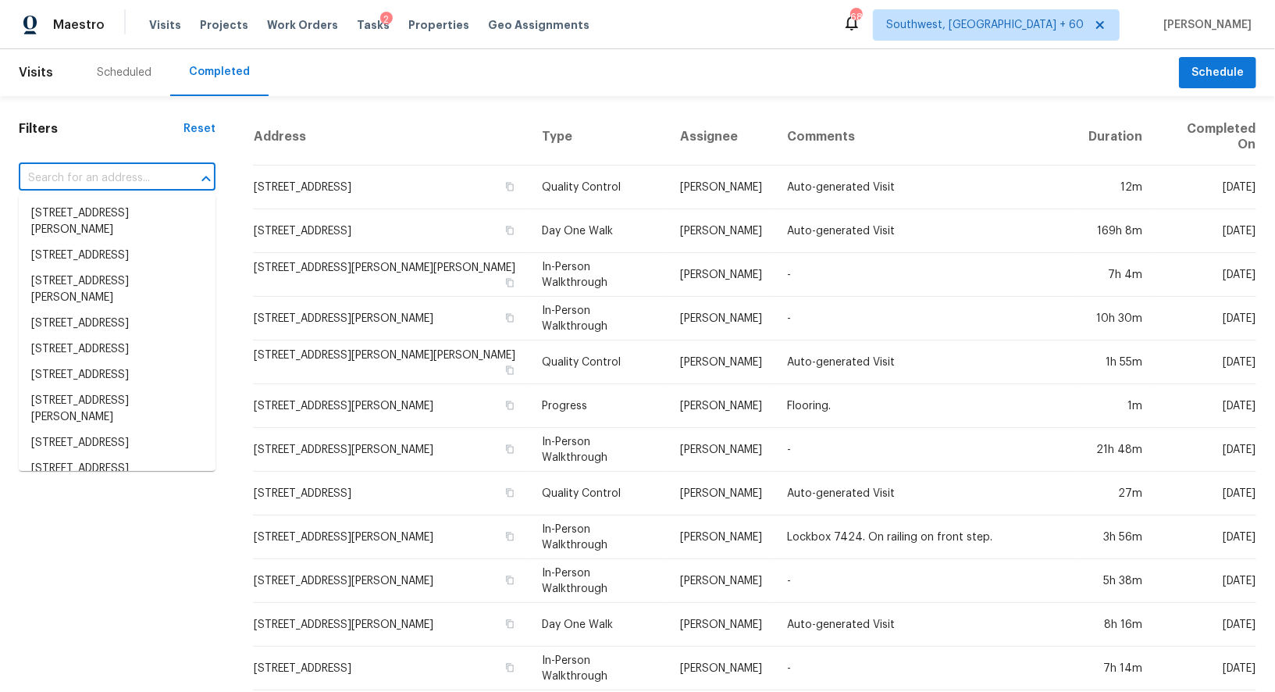
paste input "8834 Breaker Point Ct, Elk Grove, CA 95758"
type input "8834 Breaker Point Ct, Elk Grove, CA 95758"
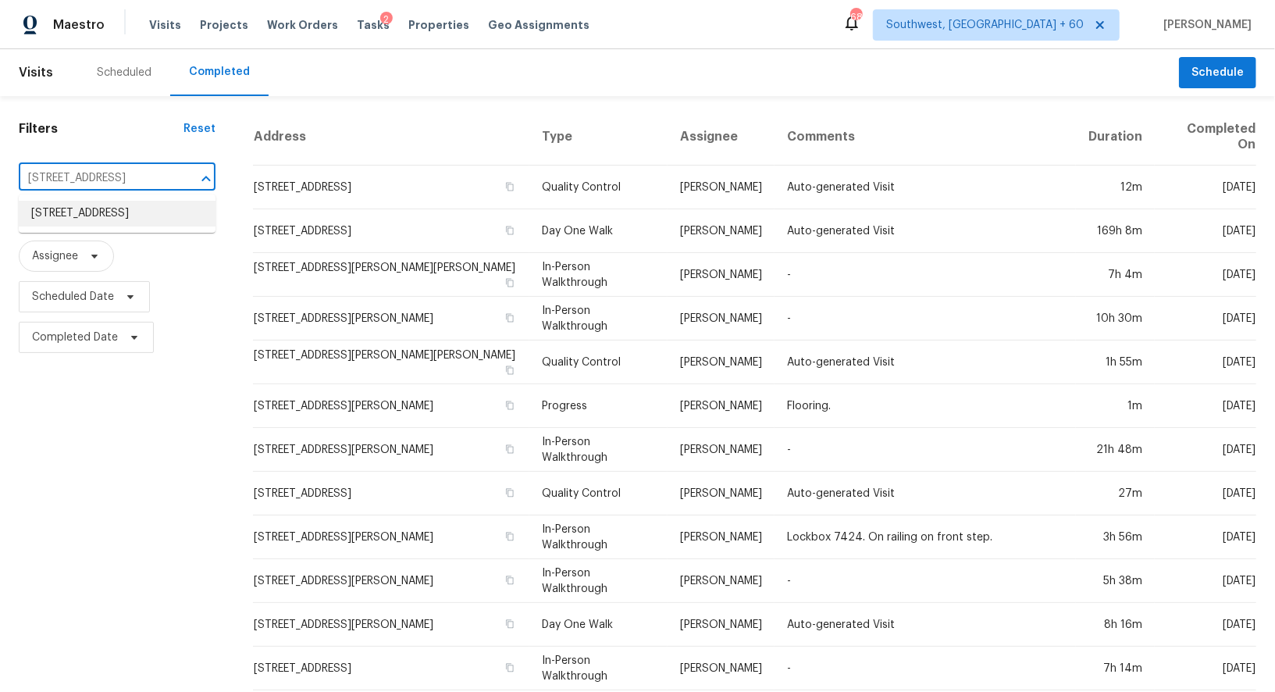
click at [99, 222] on li "8834 Breaker Point Ct, Elk Grove, CA 95758" at bounding box center [117, 214] width 197 height 26
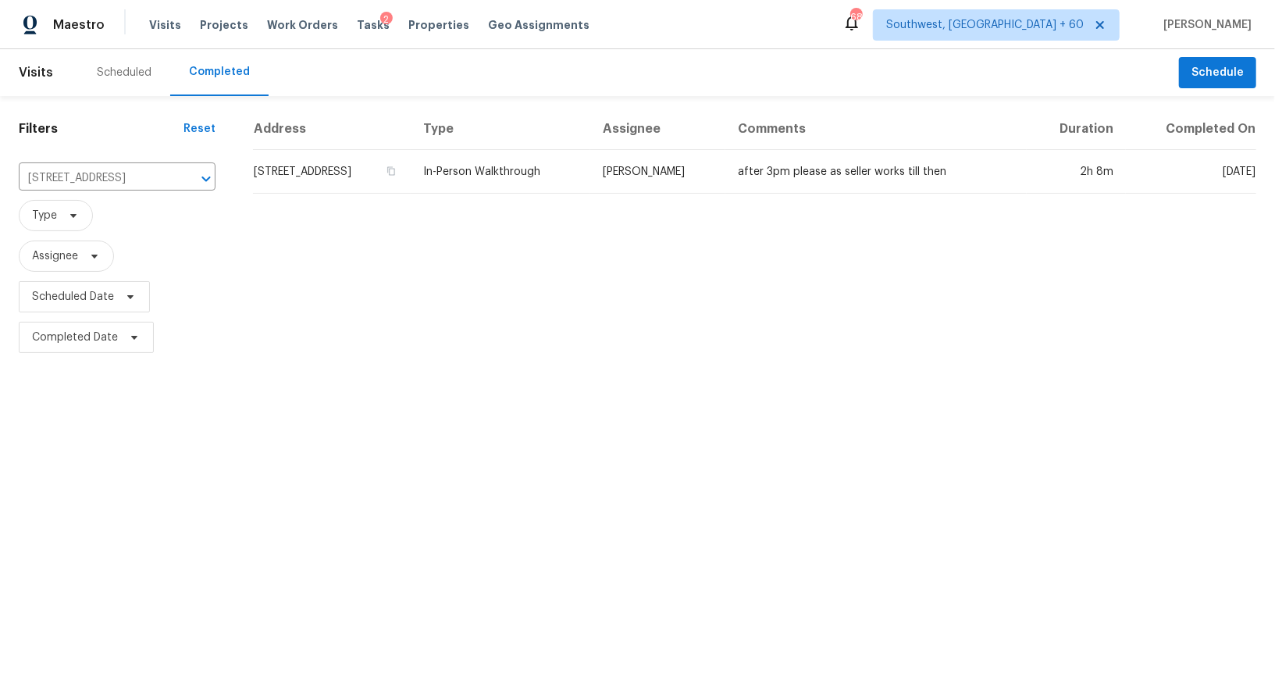
click at [382, 197] on div "Address Type Assignee Comments Duration Completed On 8834 Breaker Point Ct, Elk…" at bounding box center [754, 232] width 1040 height 249
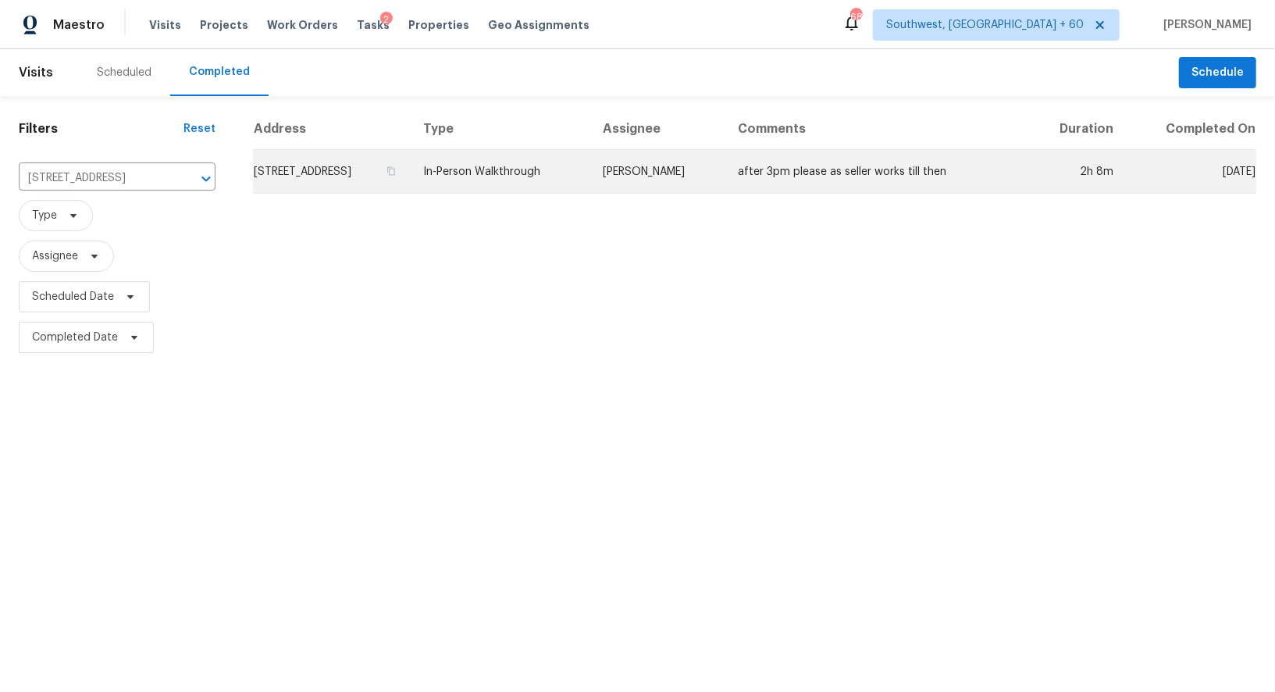
click at [375, 180] on td "8834 Breaker Point Ct, Elk Grove, CA 95758" at bounding box center [332, 172] width 158 height 44
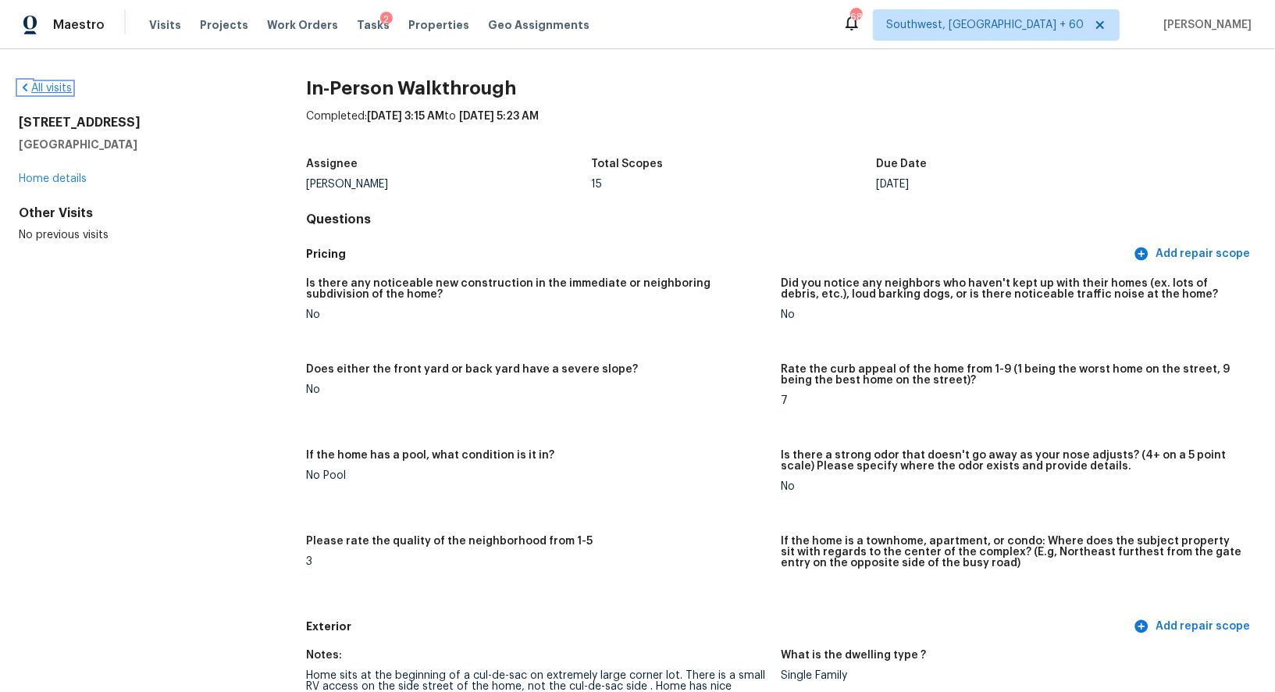
click at [56, 83] on link "All visits" at bounding box center [45, 88] width 53 height 11
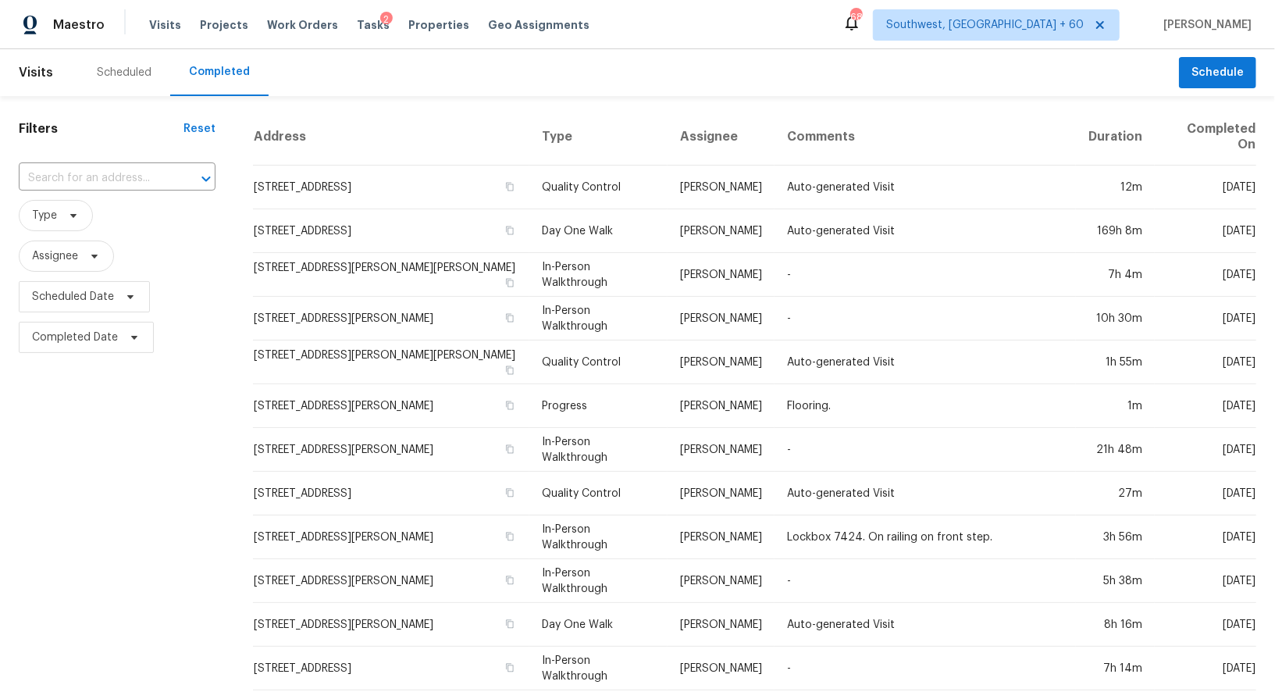
click at [130, 162] on div "​" at bounding box center [117, 179] width 197 height 34
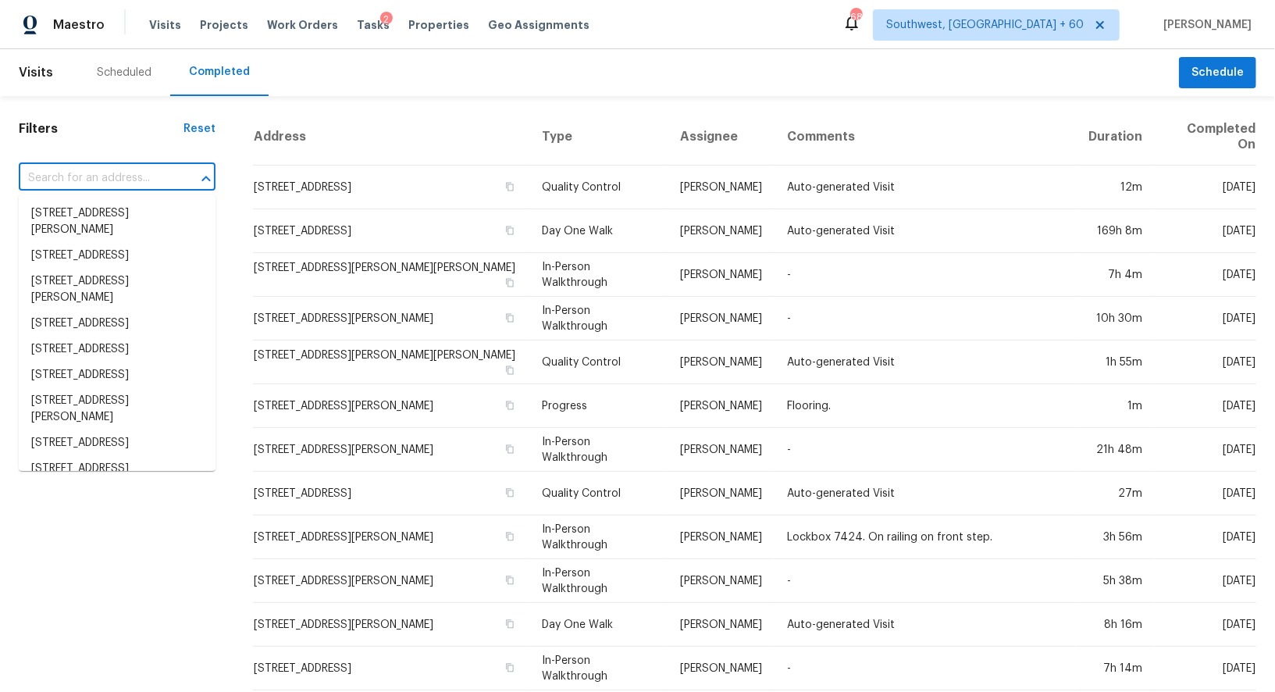
paste input "[STREET_ADDRESS][PERSON_NAME]"
type input "[STREET_ADDRESS][PERSON_NAME]"
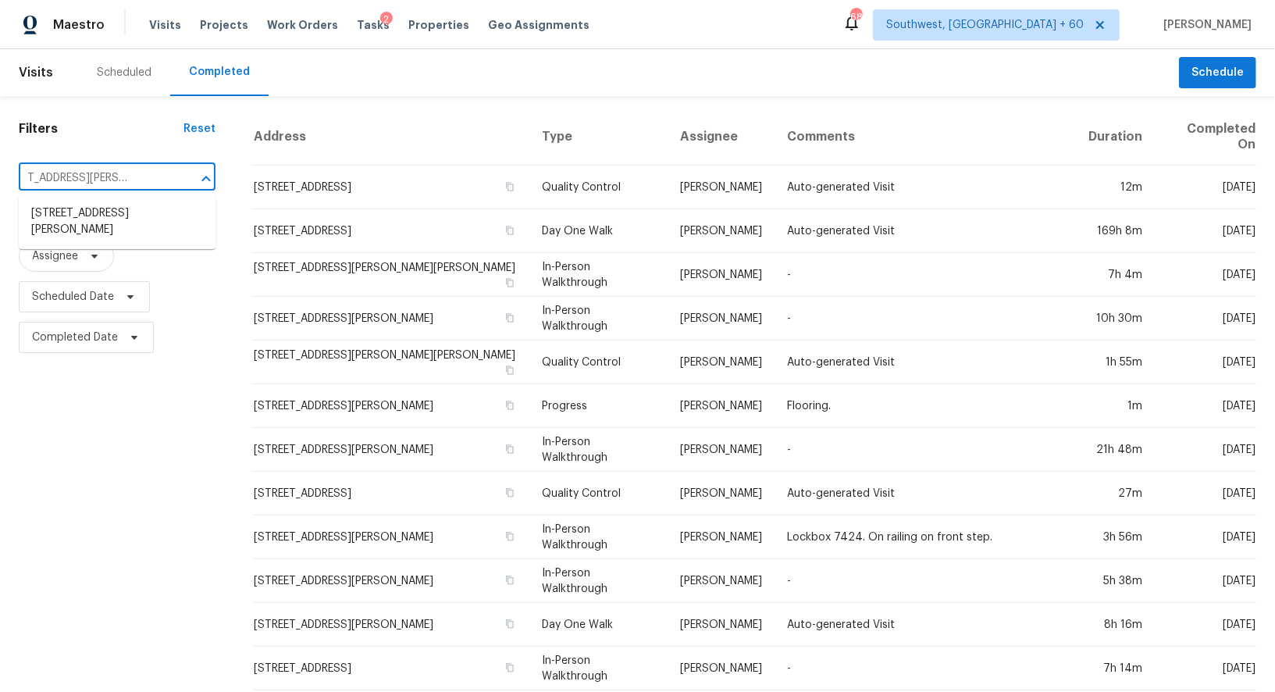
click at [119, 237] on li "[STREET_ADDRESS][PERSON_NAME]" at bounding box center [117, 222] width 197 height 42
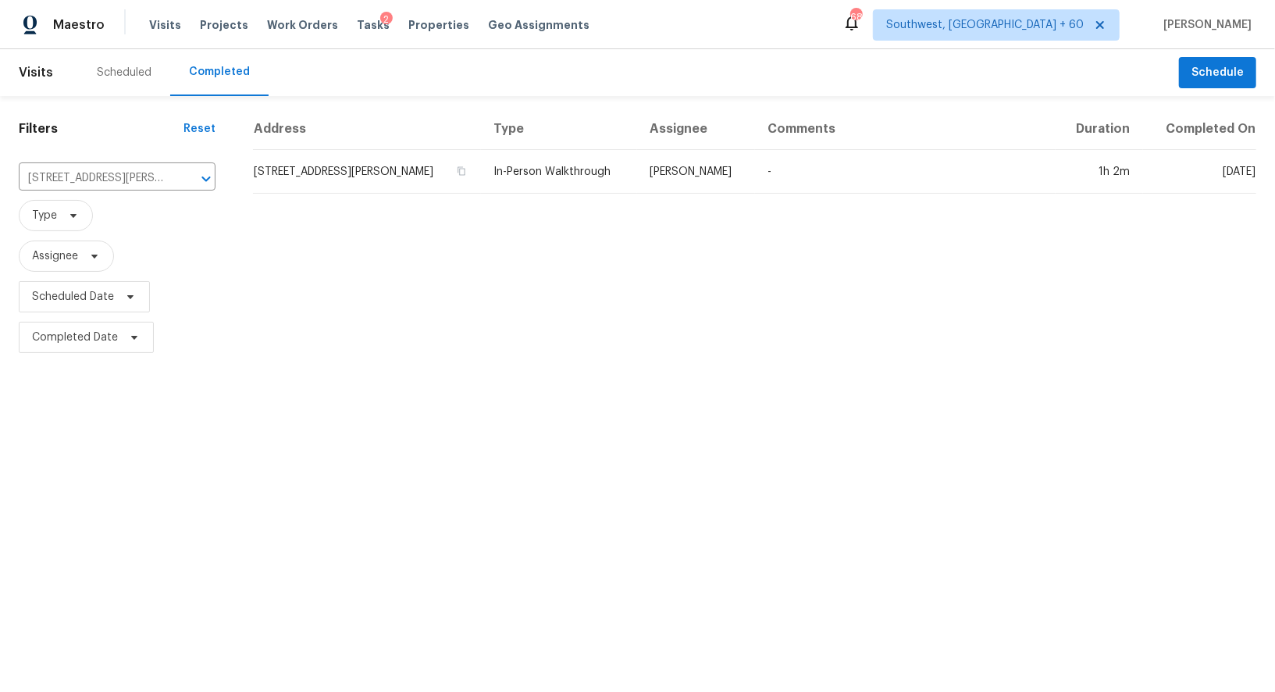
click at [359, 176] on td "[STREET_ADDRESS][PERSON_NAME]" at bounding box center [367, 172] width 228 height 44
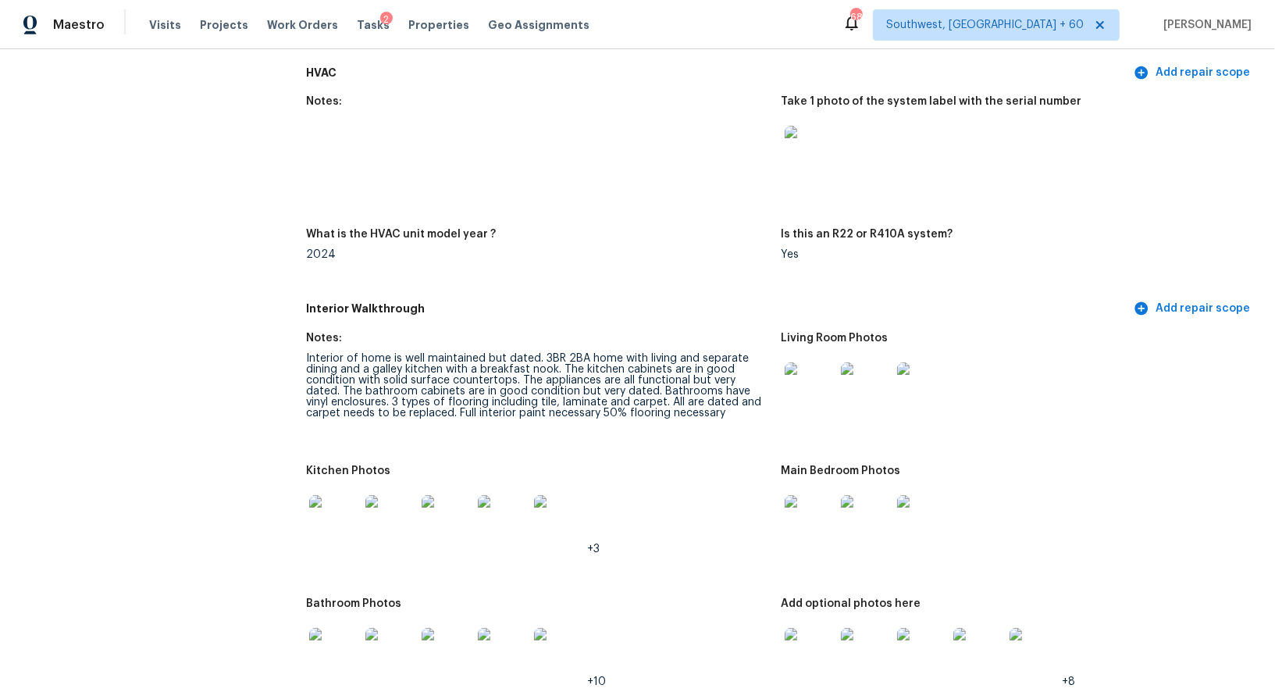
scroll to position [1447, 0]
click at [803, 504] on img at bounding box center [809, 518] width 50 height 50
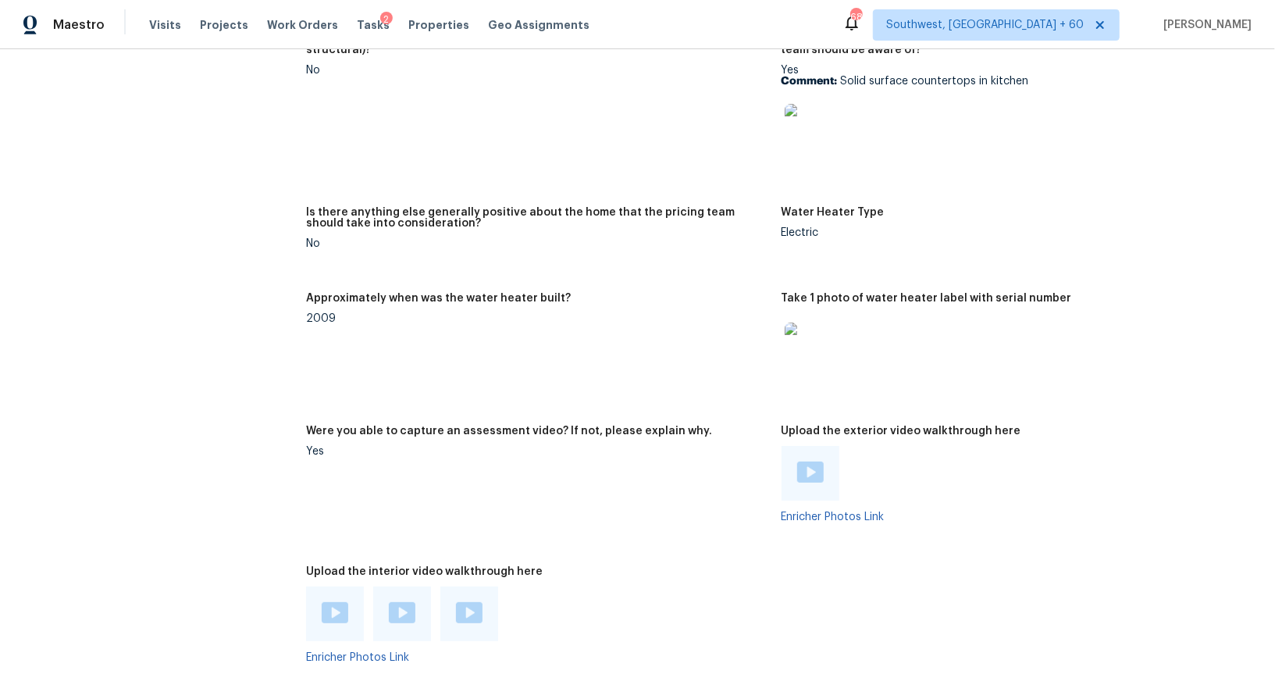
scroll to position [2652, 0]
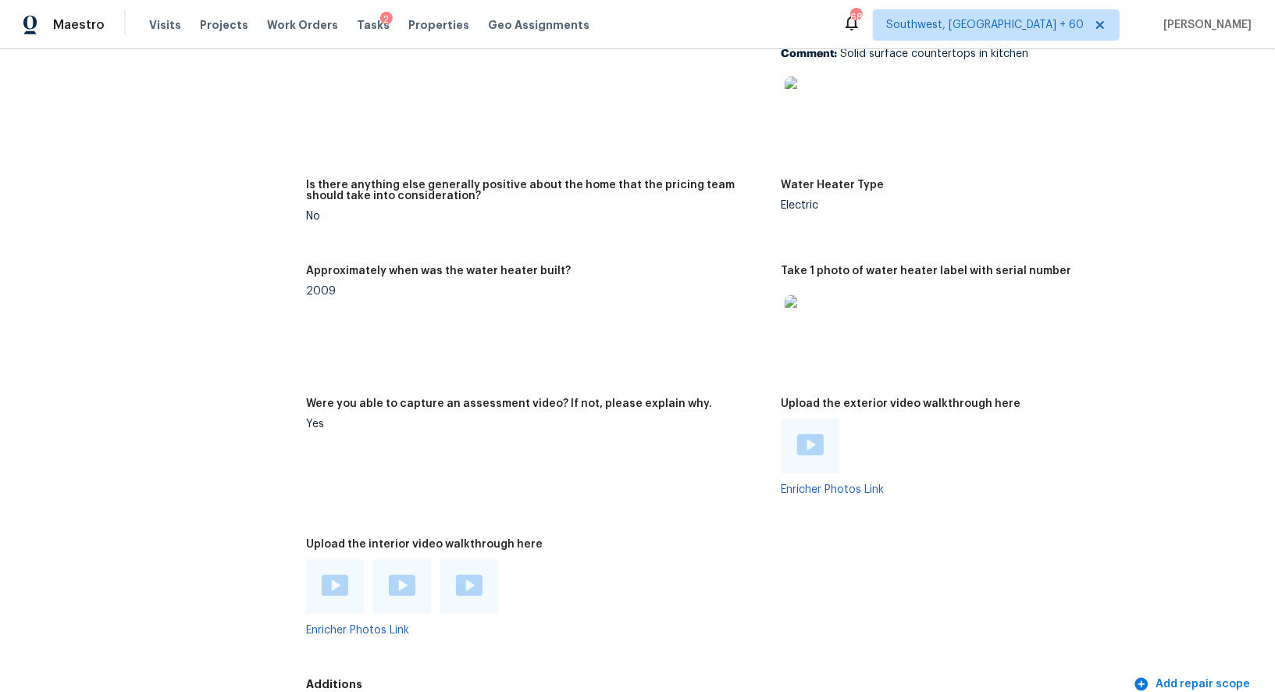
click at [815, 446] on img at bounding box center [810, 444] width 27 height 21
click at [329, 585] on img at bounding box center [335, 584] width 27 height 21
click at [407, 589] on img at bounding box center [402, 584] width 27 height 21
click at [468, 591] on img at bounding box center [469, 584] width 27 height 21
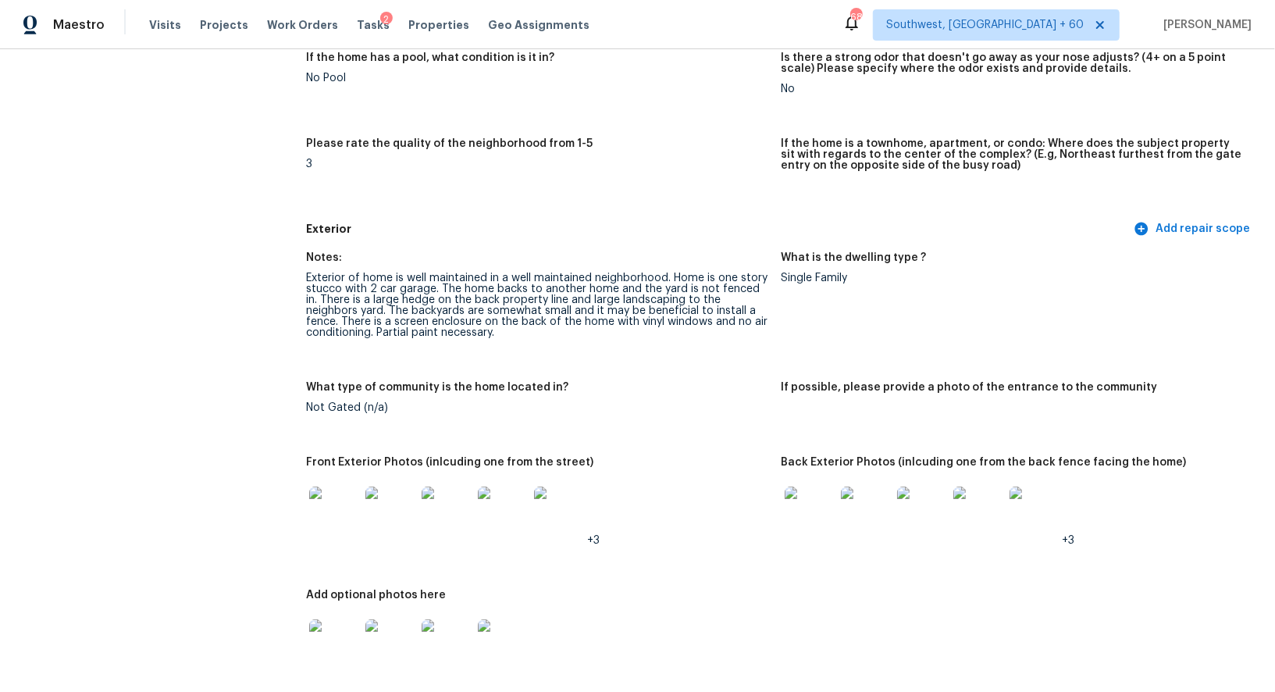
scroll to position [461, 0]
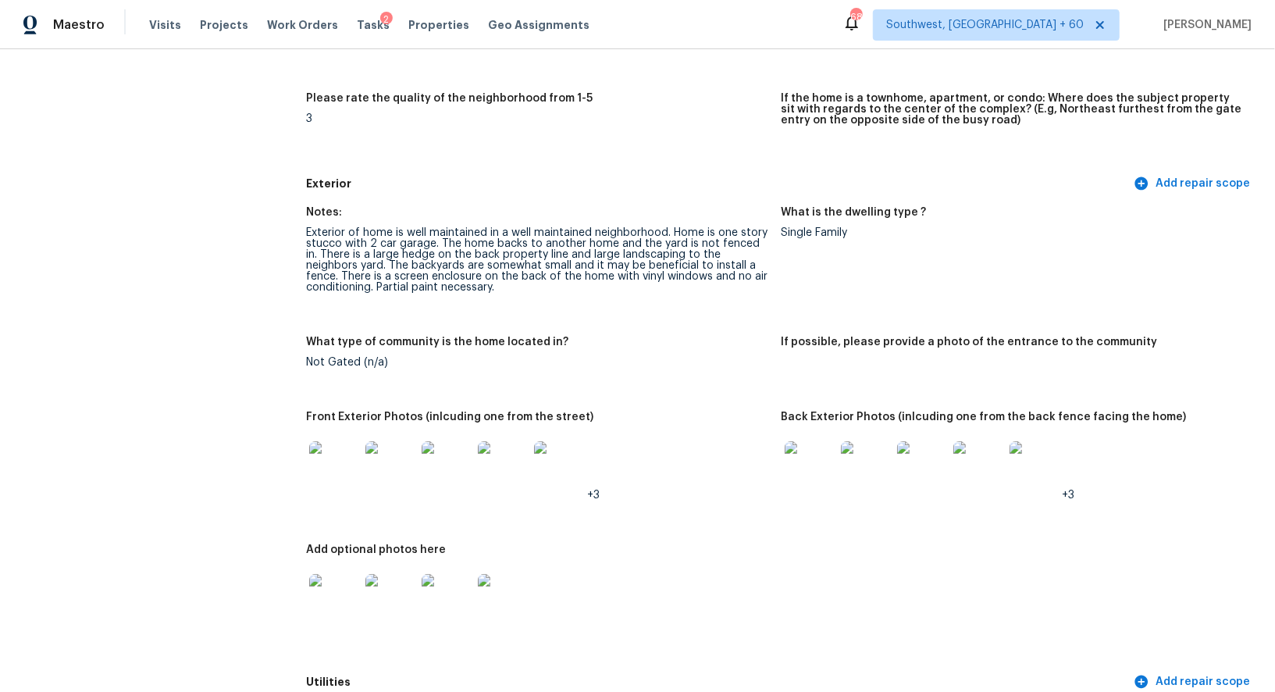
click at [330, 461] on img at bounding box center [334, 466] width 50 height 50
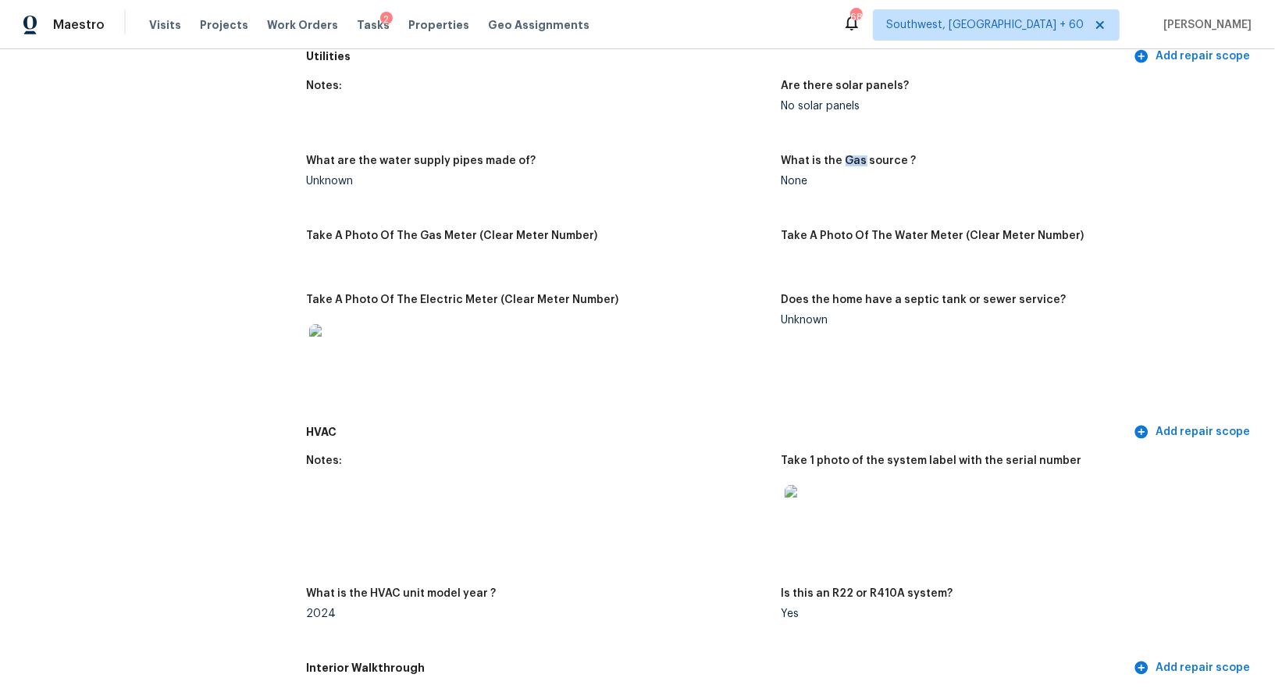
scroll to position [0, 0]
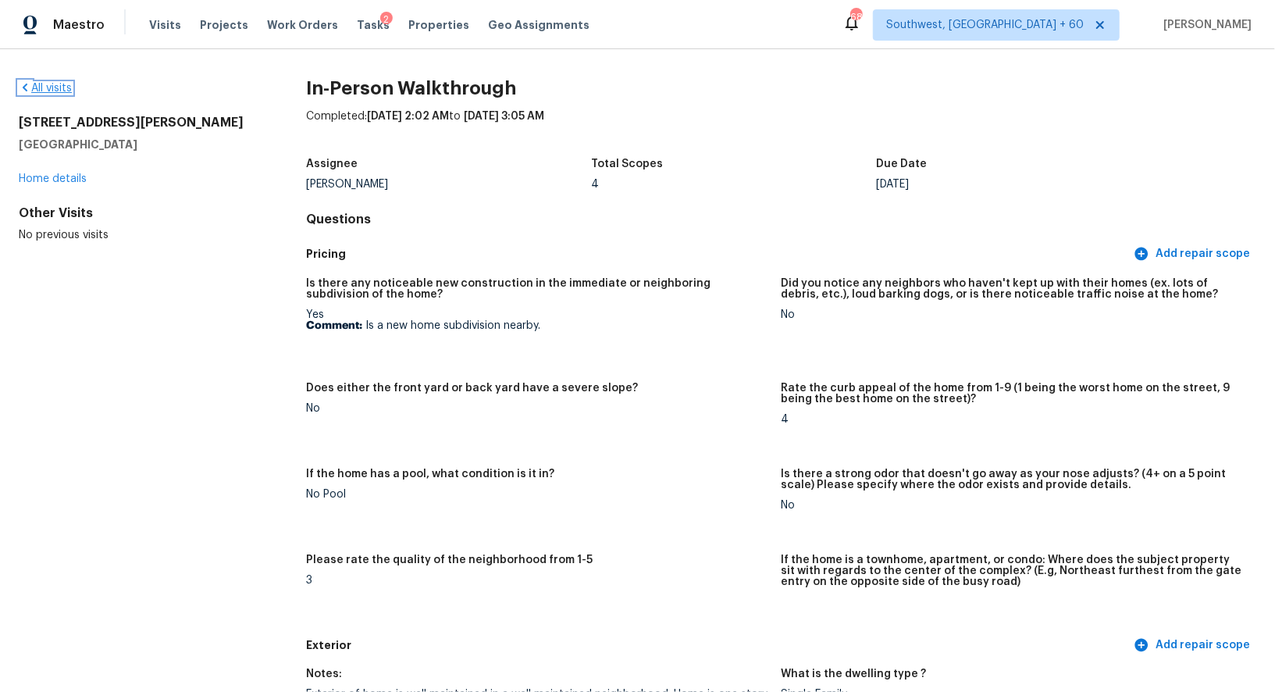
click at [59, 86] on link "All visits" at bounding box center [45, 88] width 53 height 11
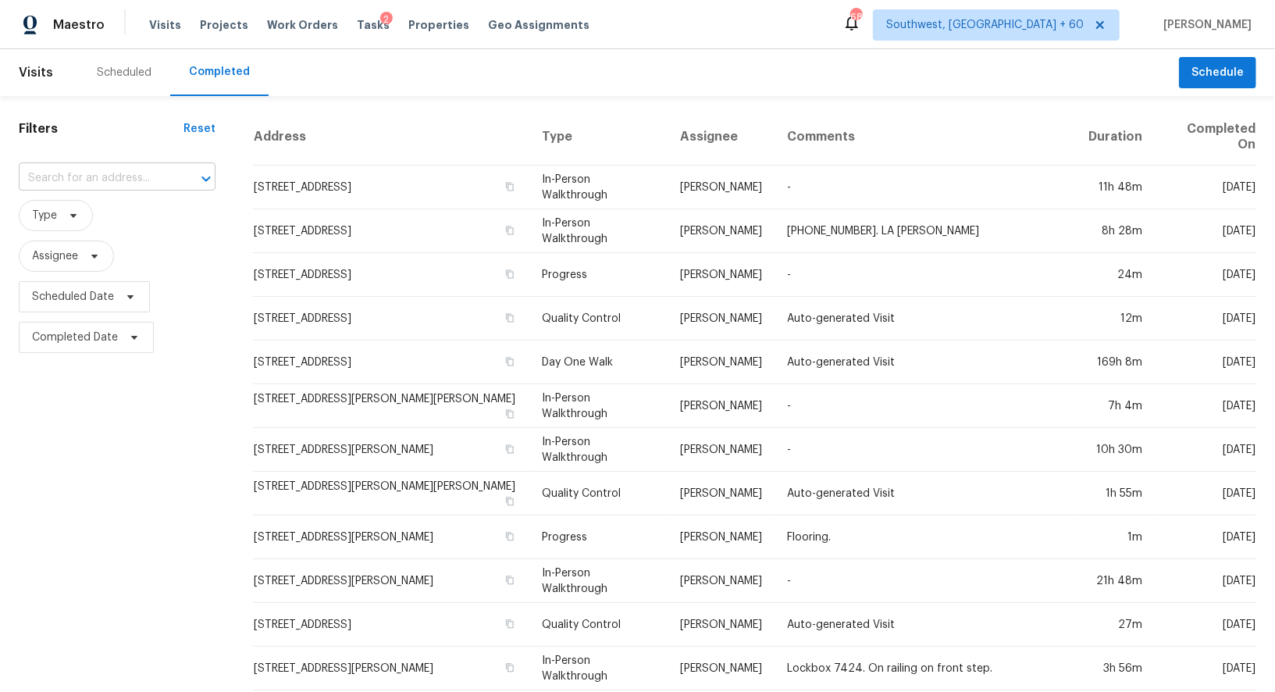
click at [113, 177] on input "text" at bounding box center [95, 178] width 153 height 24
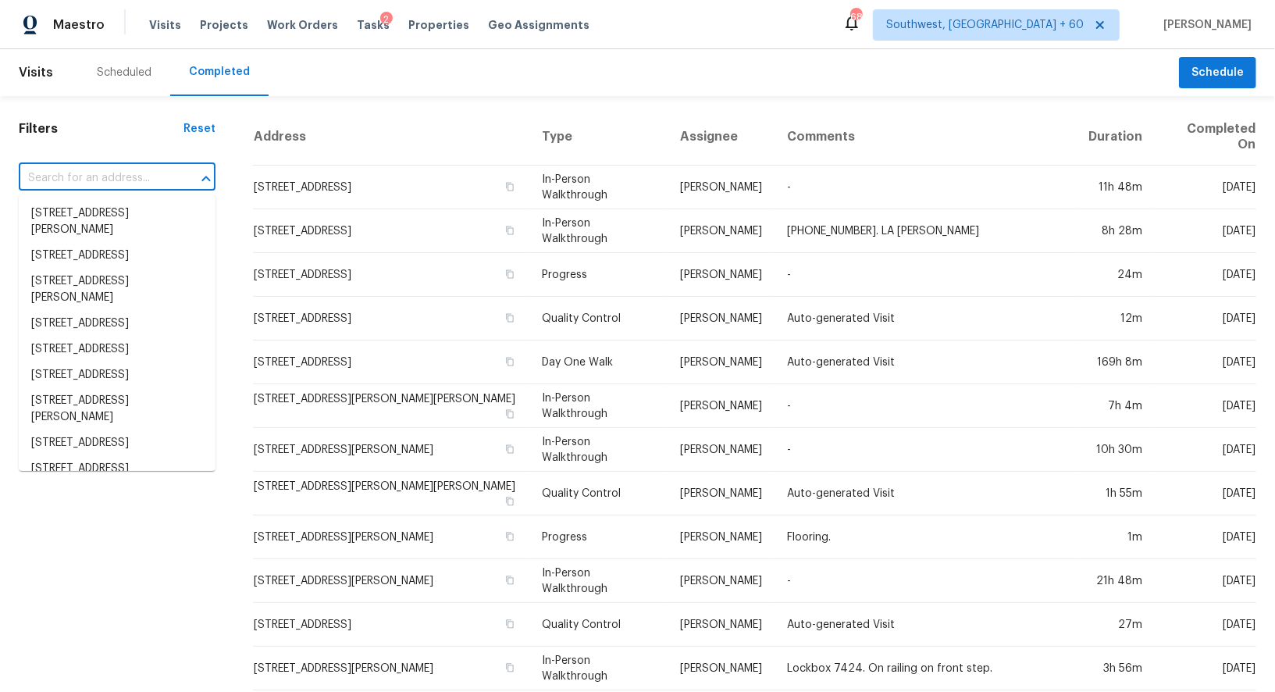
paste input "14956 W Maui Ln, Surprise, AZ 85379"
type input "14956 W Maui Ln, Surprise, AZ 85379"
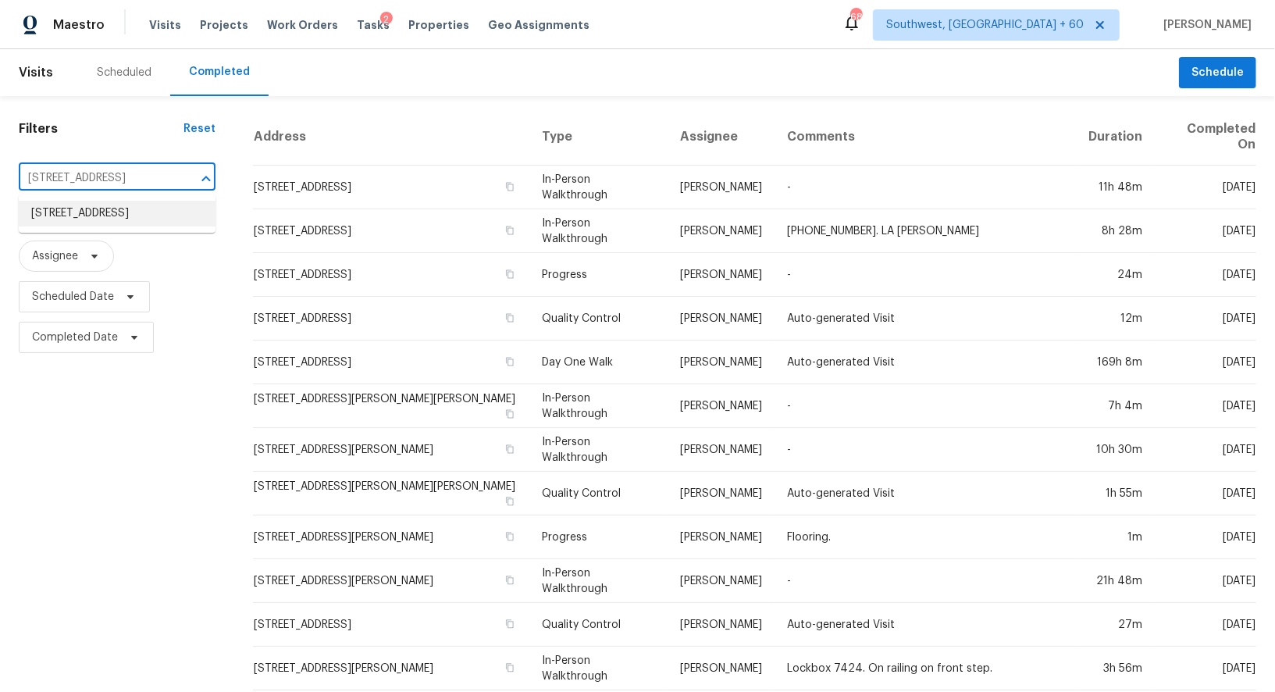
click at [119, 226] on li "14956 W Maui Ln, Surprise, AZ 85379" at bounding box center [117, 214] width 197 height 26
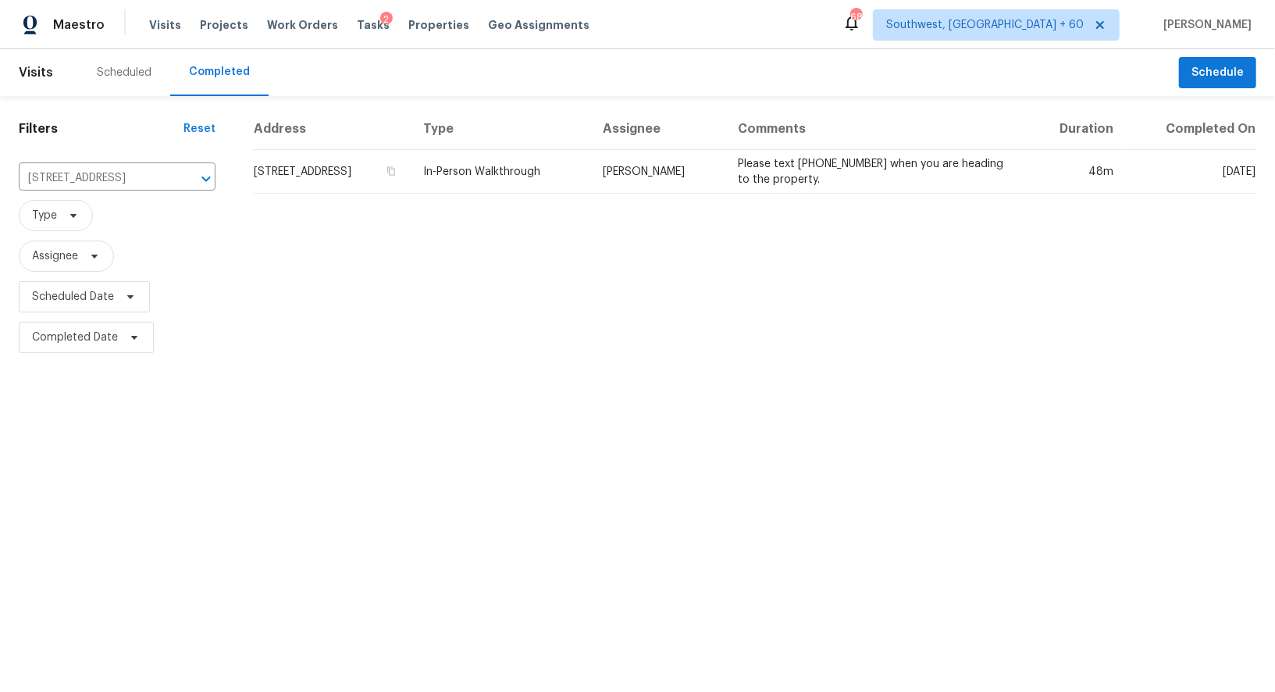
click at [290, 176] on td "14956 W Maui Ln, Surprise, AZ 85379" at bounding box center [332, 172] width 158 height 44
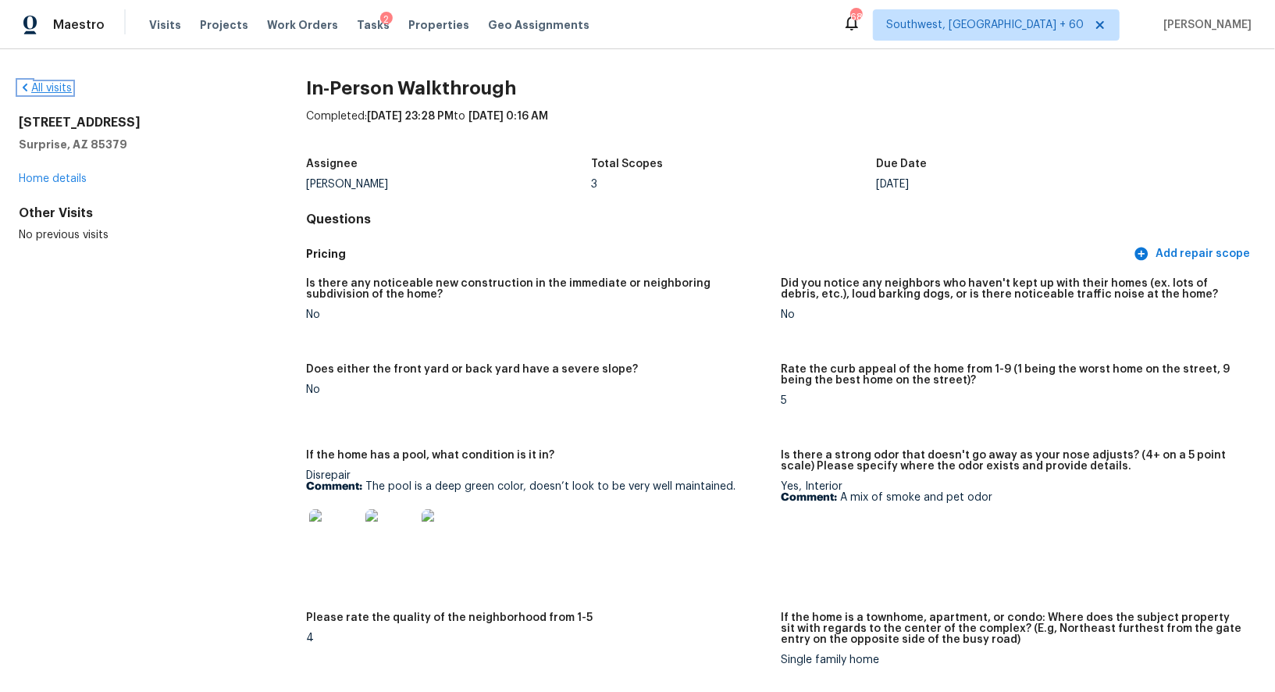
click at [48, 89] on link "All visits" at bounding box center [45, 88] width 53 height 11
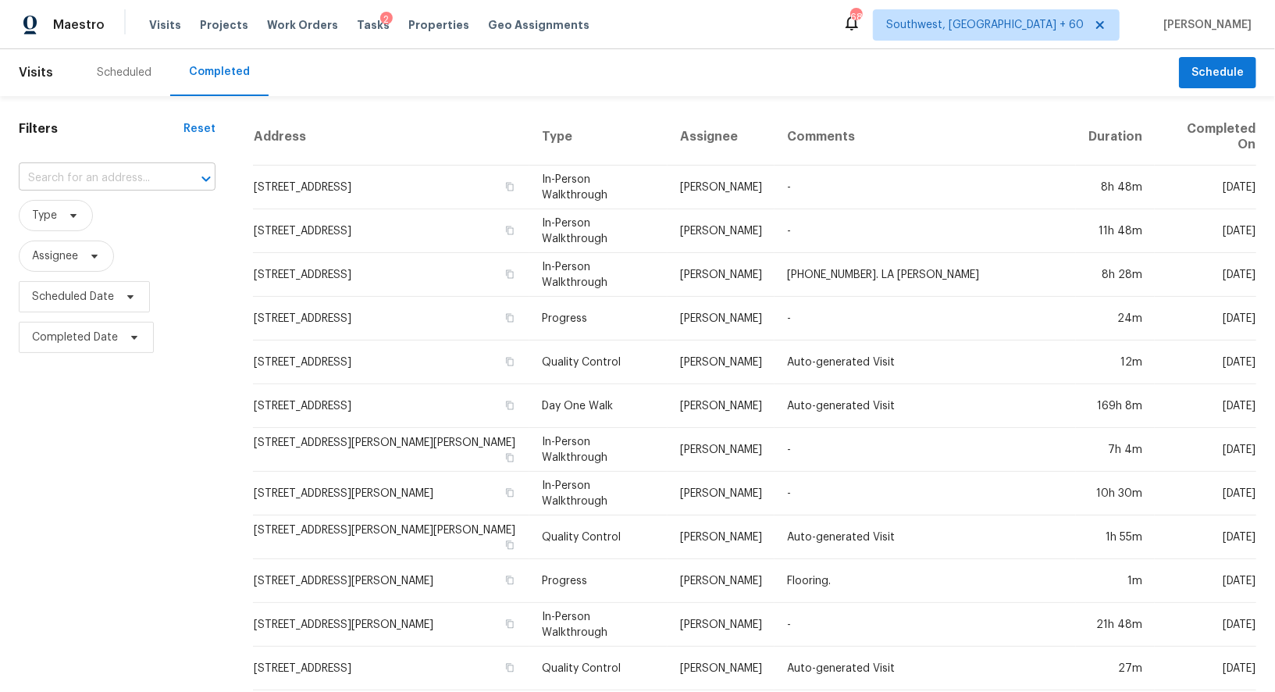
click at [73, 176] on input "text" at bounding box center [95, 178] width 153 height 24
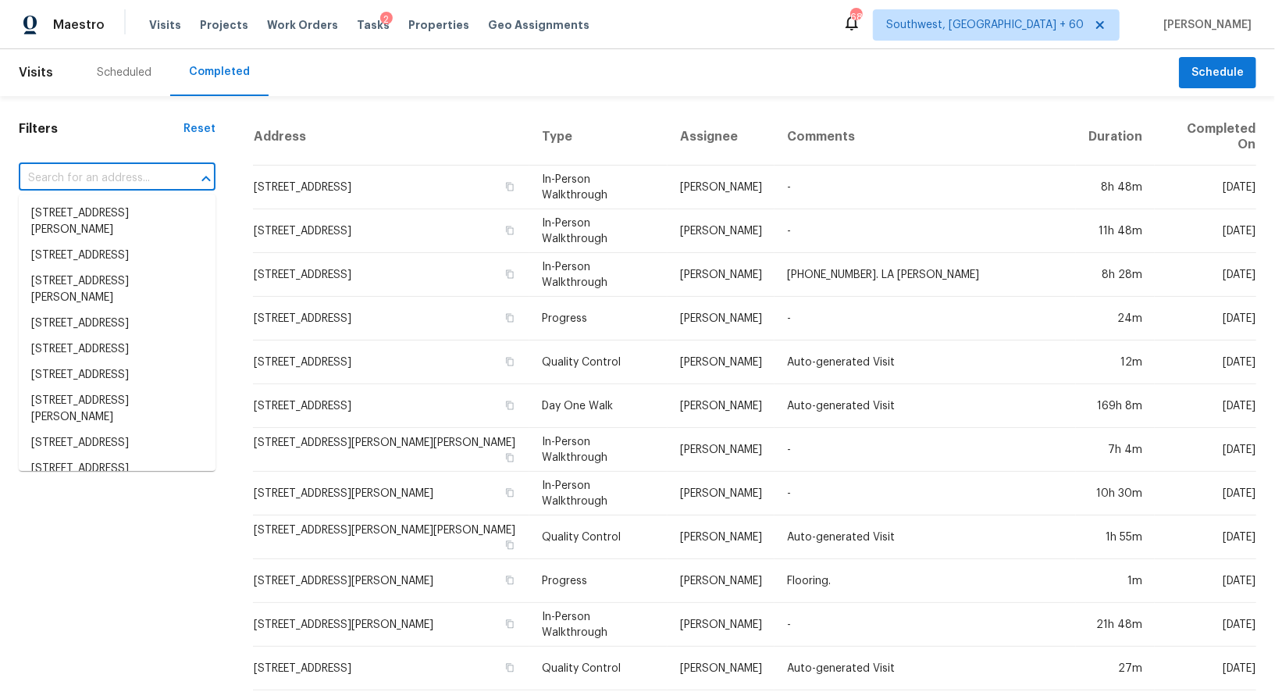
paste input "5849 Ridgeway Rd E, Jacksonville, FL 32244"
type input "5849 Ridgeway Rd E, Jacksonville, FL 32244"
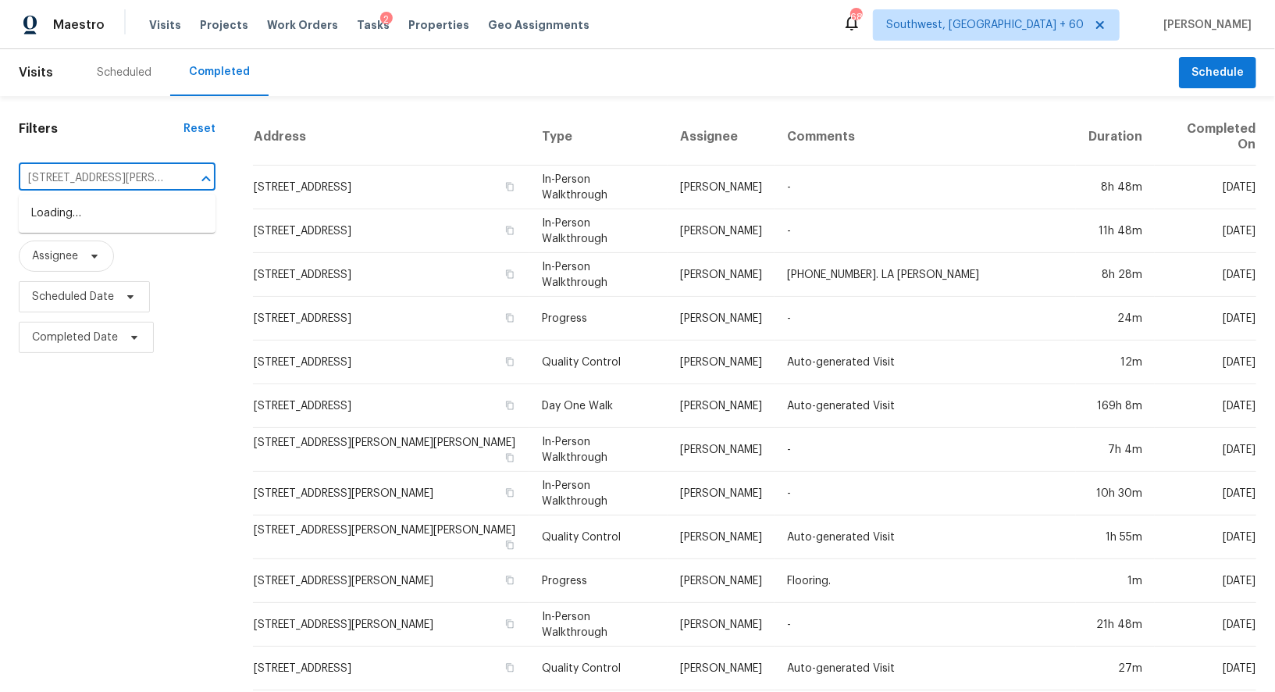
scroll to position [0, 80]
click at [126, 210] on li "5849 Ridgeway Rd E, Jacksonville, FL 32244" at bounding box center [117, 222] width 197 height 42
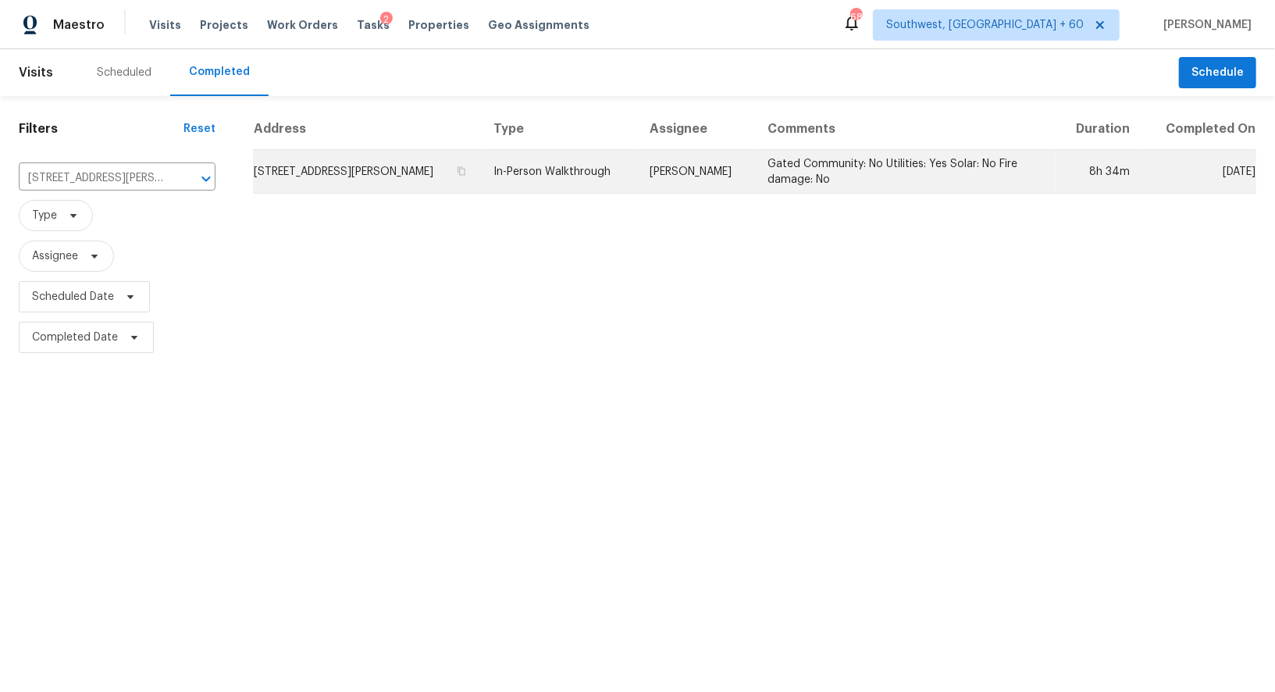
click at [283, 175] on td "5849 Ridgeway Rd E, Jacksonville, FL 32244" at bounding box center [367, 172] width 228 height 44
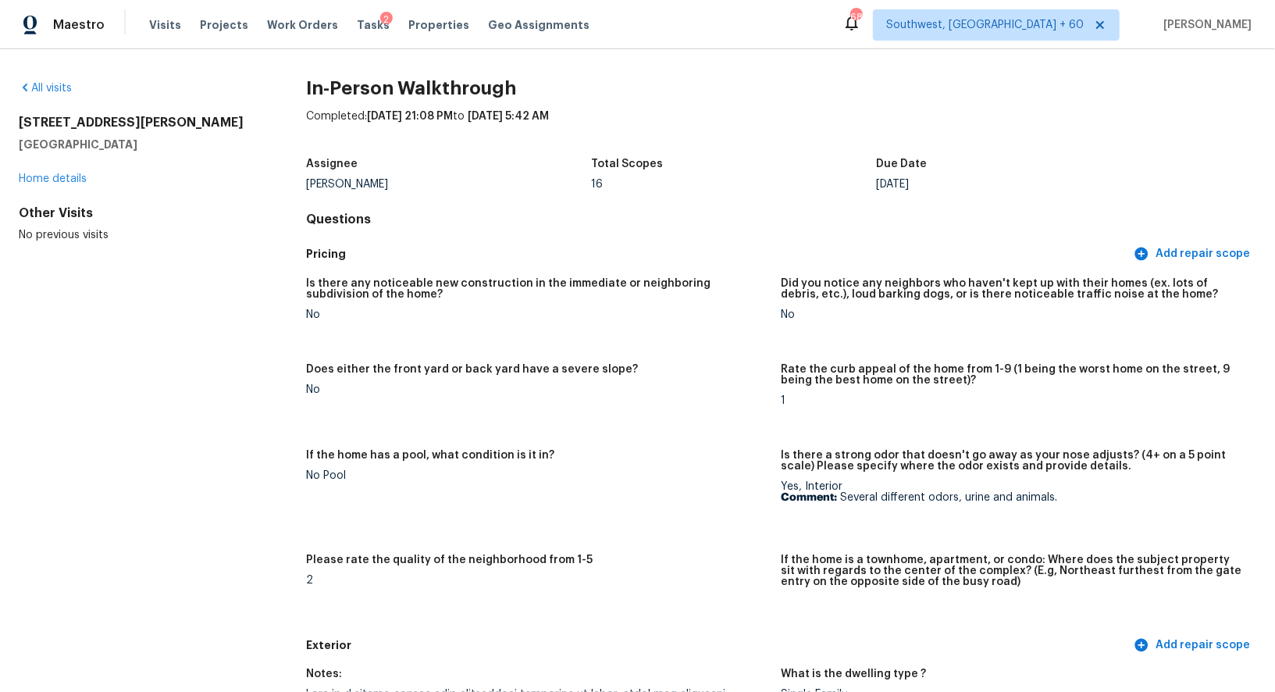
click at [66, 80] on div "All visits" at bounding box center [137, 88] width 237 height 16
click at [52, 87] on link "All visits" at bounding box center [45, 88] width 53 height 11
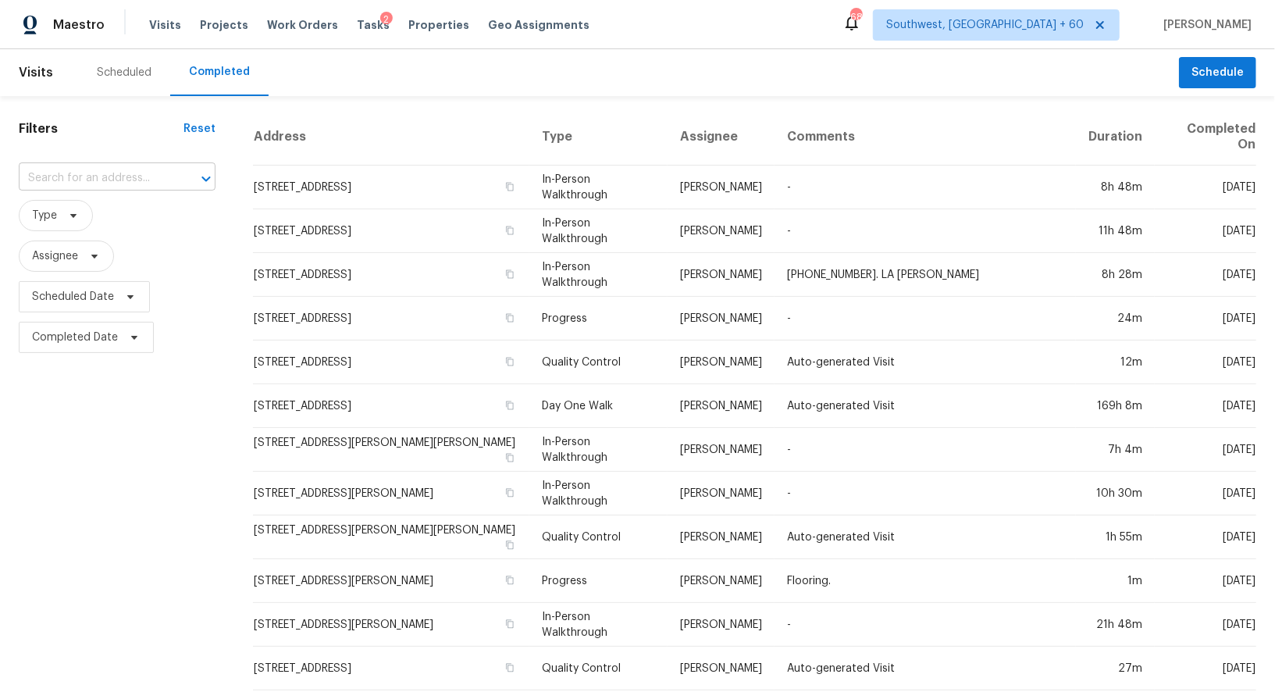
click at [95, 174] on input "text" at bounding box center [95, 178] width 153 height 24
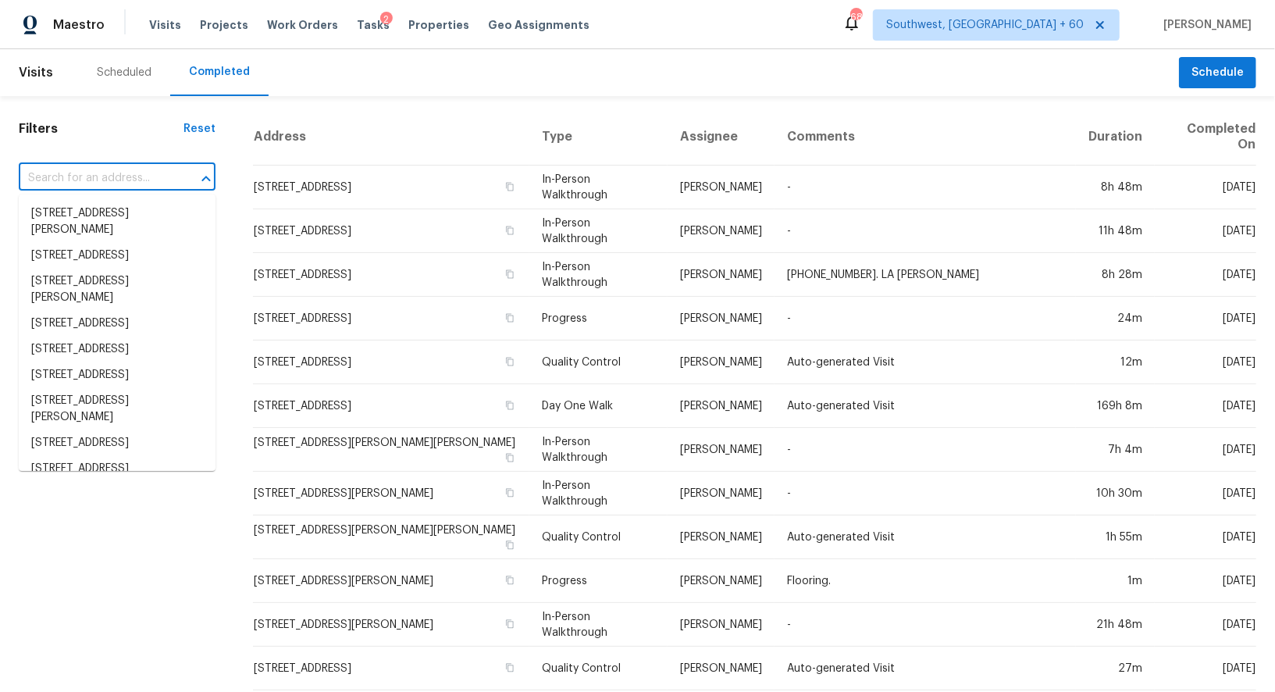
paste input "100 Grinnell St, Colorado Springs, CO 80911"
type input "100 Grinnell St, Colorado Springs, CO 80911"
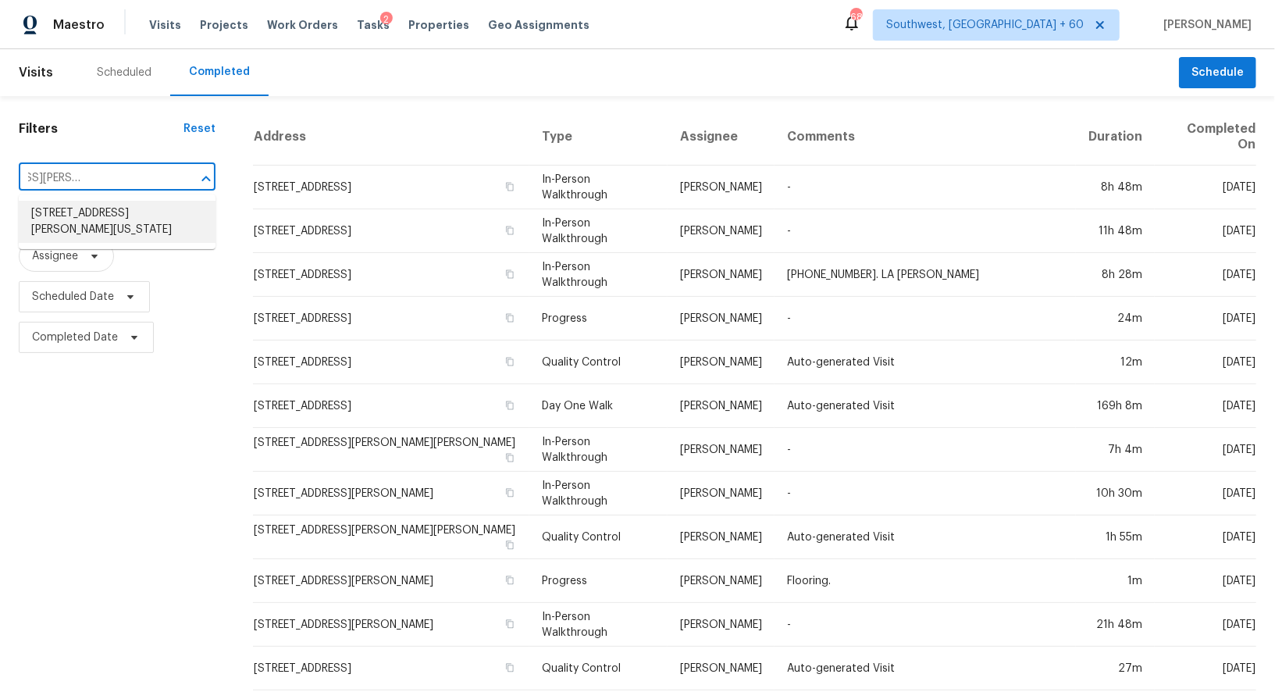
click at [119, 236] on li "100 Grinnell St, Colorado Springs, CO 80911" at bounding box center [117, 222] width 197 height 42
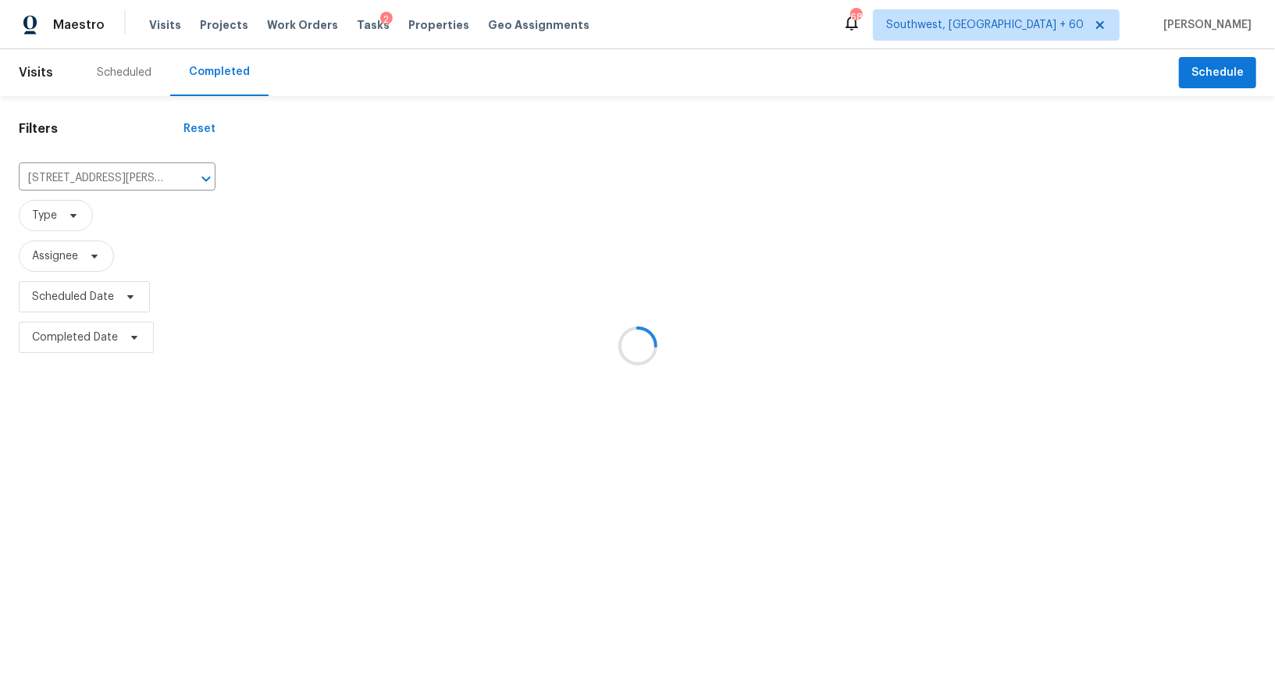
click at [336, 170] on div at bounding box center [637, 346] width 1275 height 692
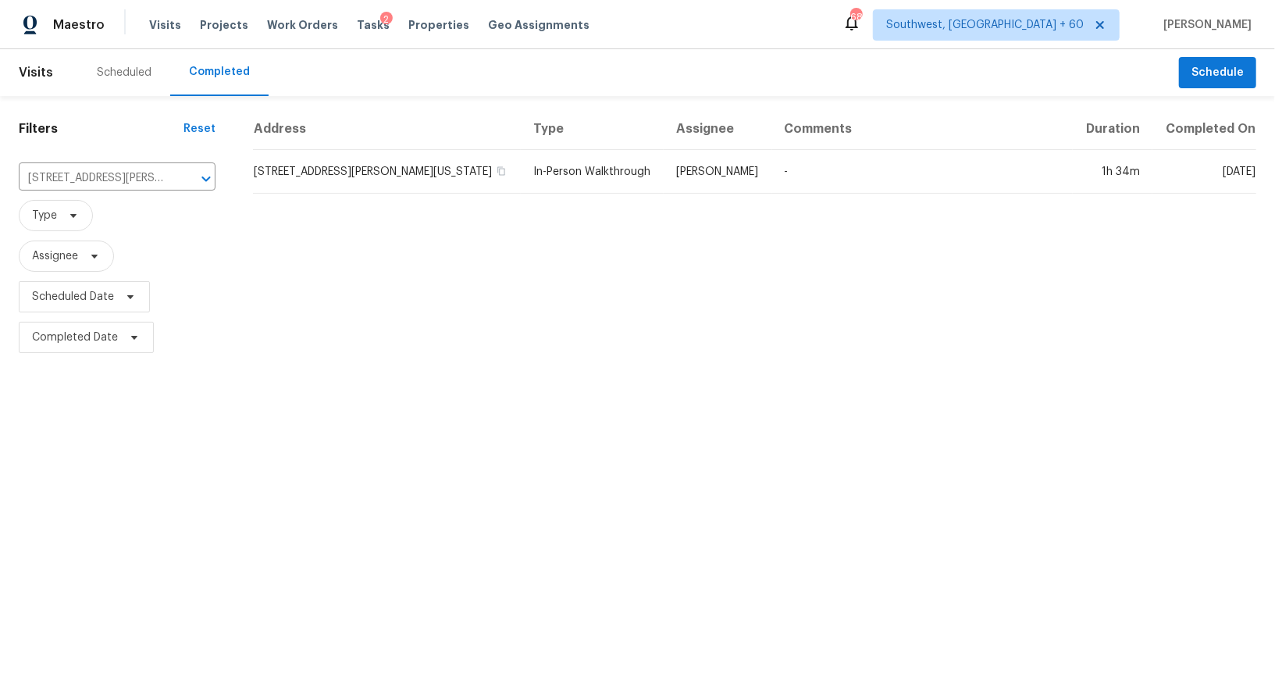
click at [336, 170] on td "100 Grinnell St, Colorado Springs, CO 80911" at bounding box center [387, 172] width 268 height 44
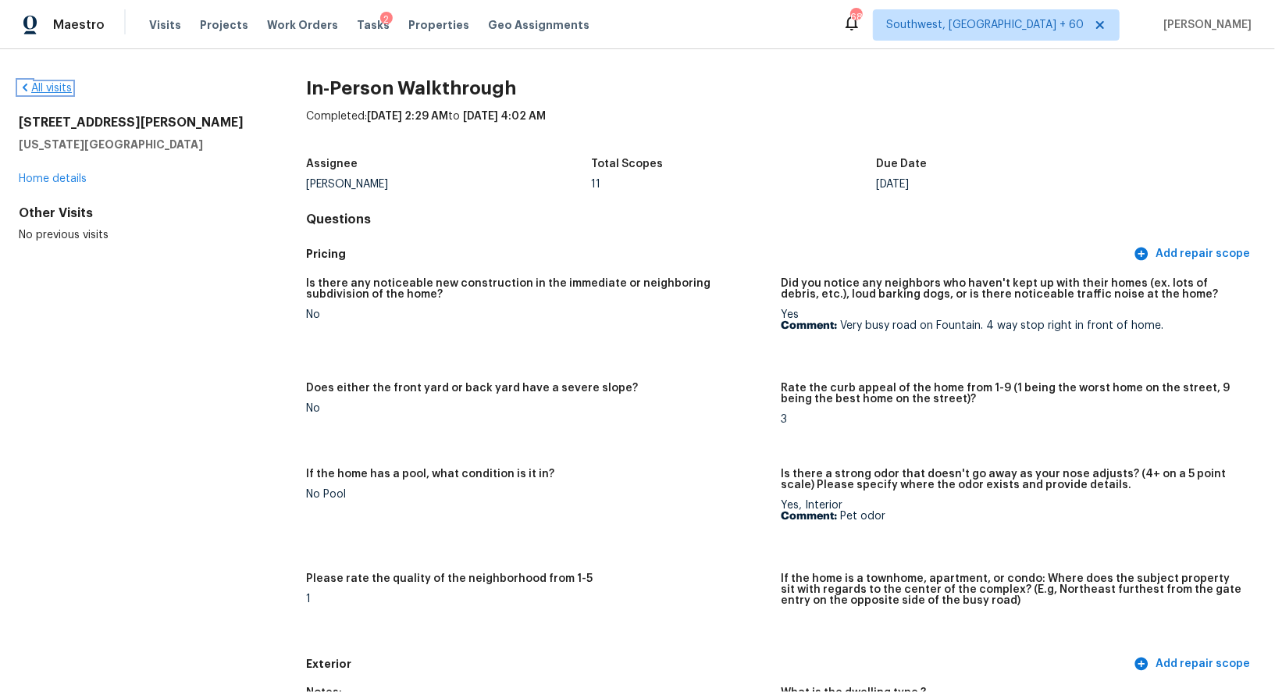
click at [34, 86] on link "All visits" at bounding box center [45, 88] width 53 height 11
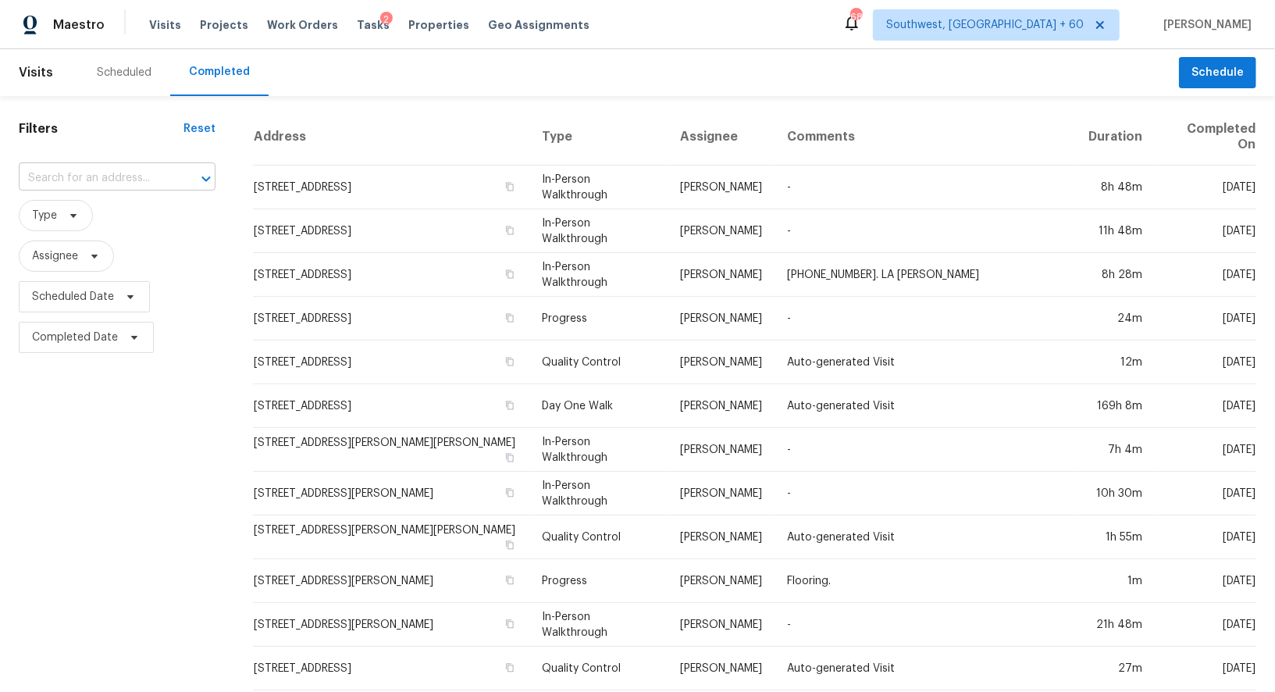
click at [126, 179] on input "text" at bounding box center [95, 178] width 153 height 24
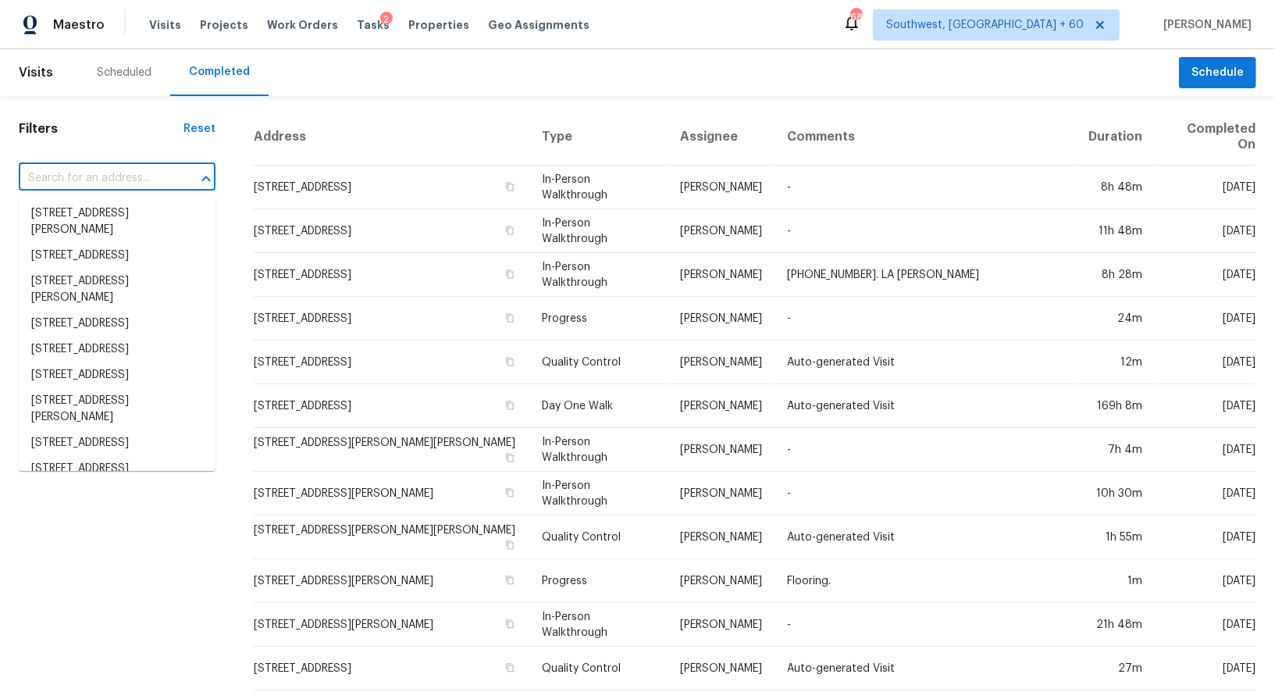
paste input "2158 E Cortez Dr, Gilbert, AZ 85234"
type input "2158 E Cortez Dr, Gilbert, AZ 85234"
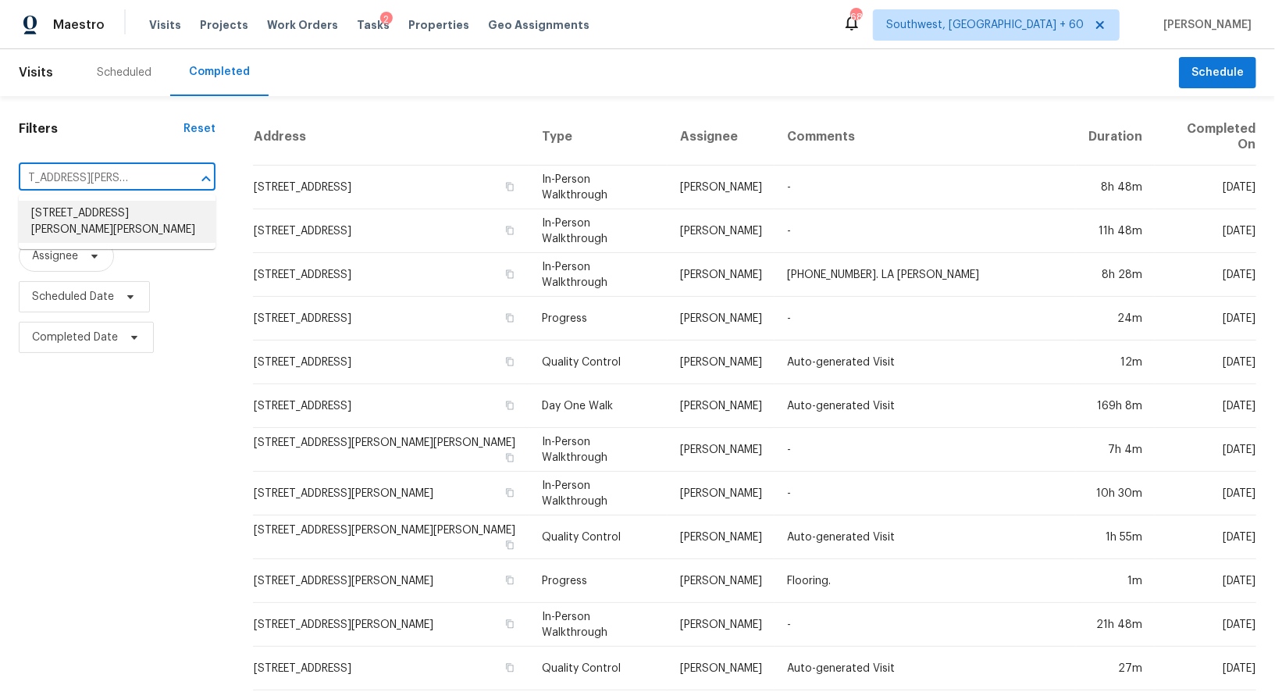
click at [130, 219] on li "2158 E Cortez Dr, Gilbert, AZ 85234" at bounding box center [117, 222] width 197 height 42
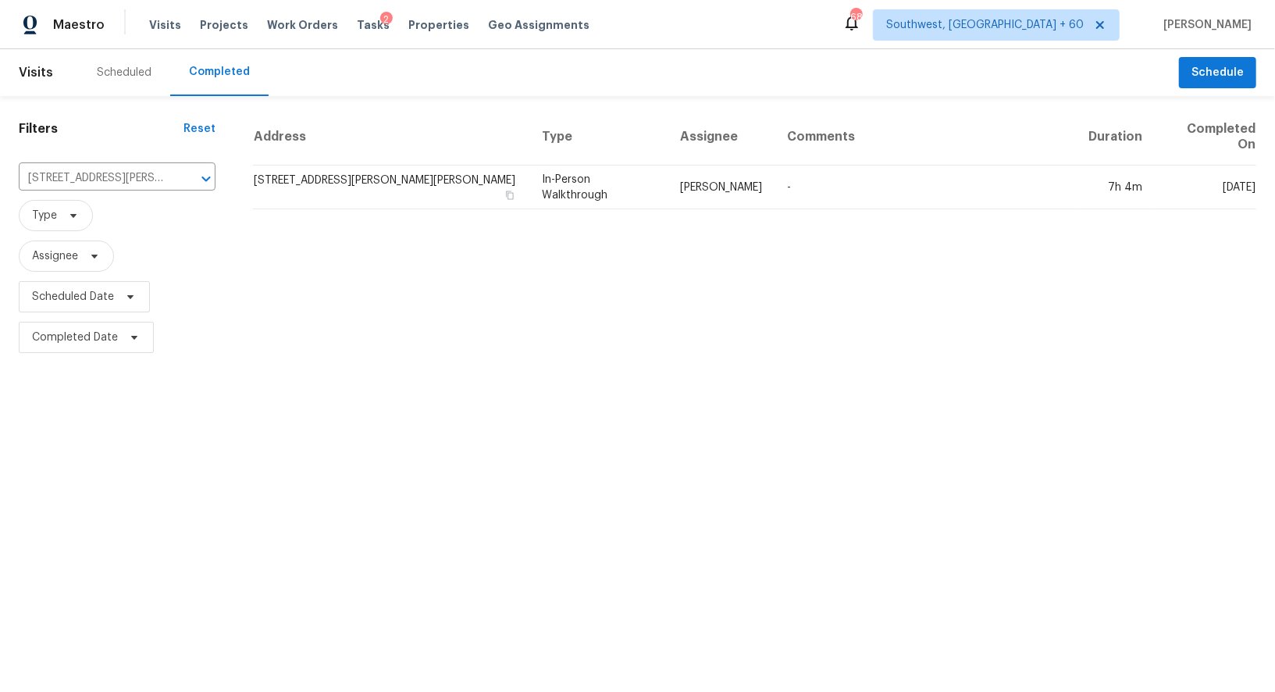
click at [375, 171] on td "2158 E Cortez Dr, Gilbert, AZ 85234" at bounding box center [391, 187] width 276 height 44
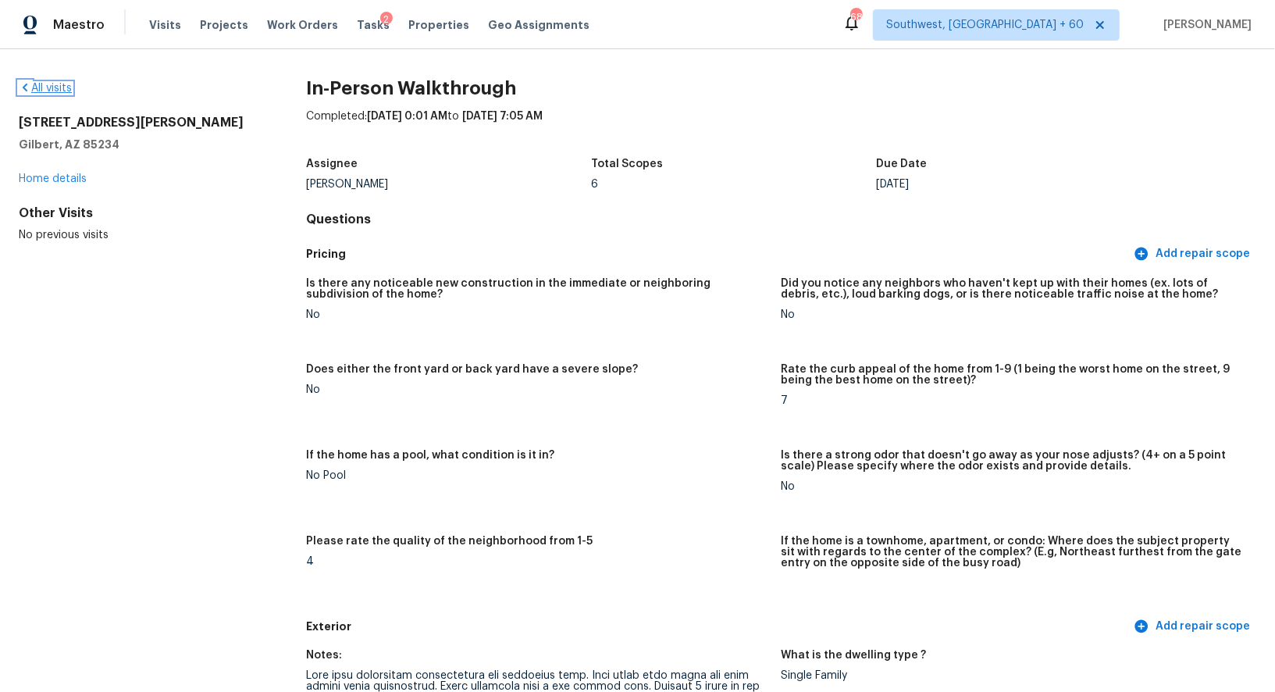
click at [48, 85] on link "All visits" at bounding box center [45, 88] width 53 height 11
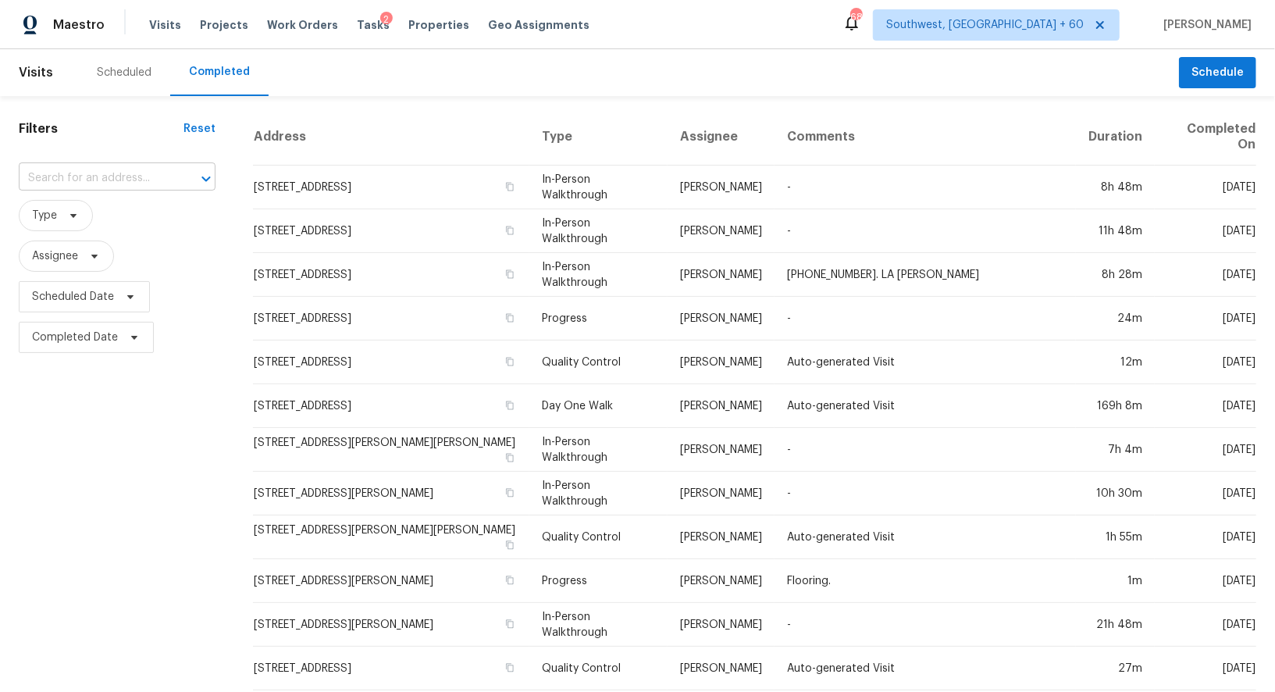
click at [87, 177] on input "text" at bounding box center [95, 178] width 153 height 24
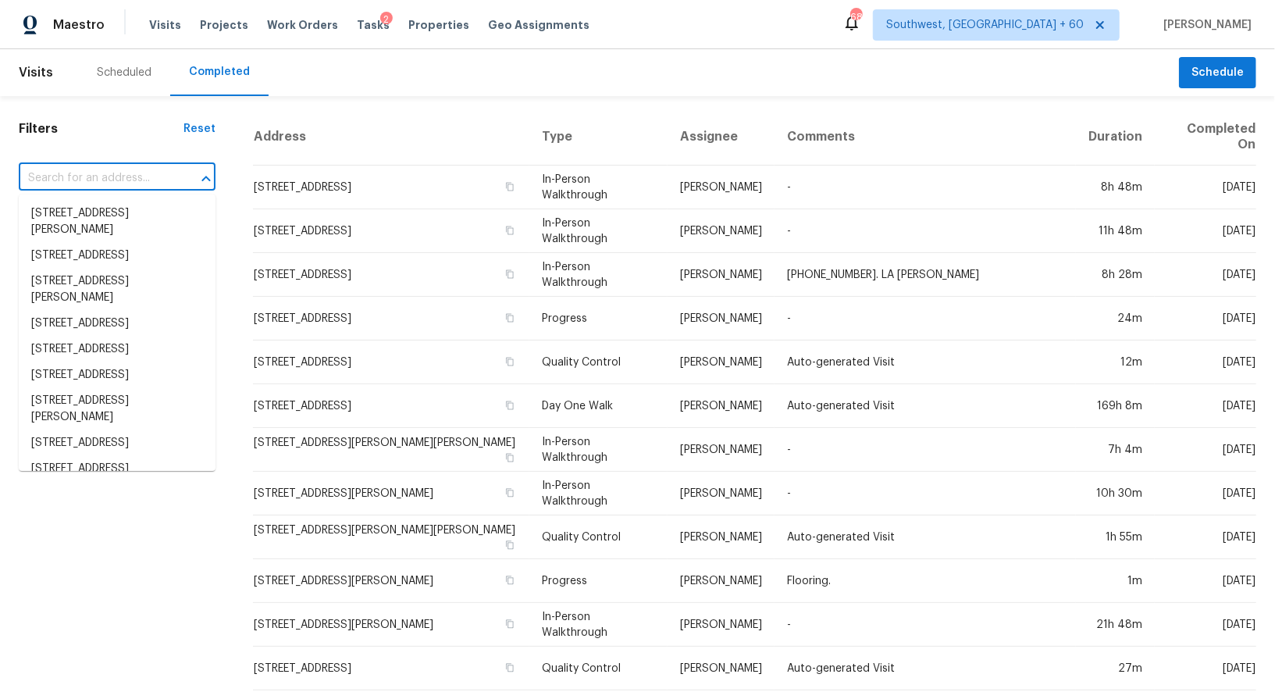
paste input "2158 E Cortez Dr, Gilbert, AZ 85234"
type input "2158 E Cortez Dr, Gilbert, AZ 85234"
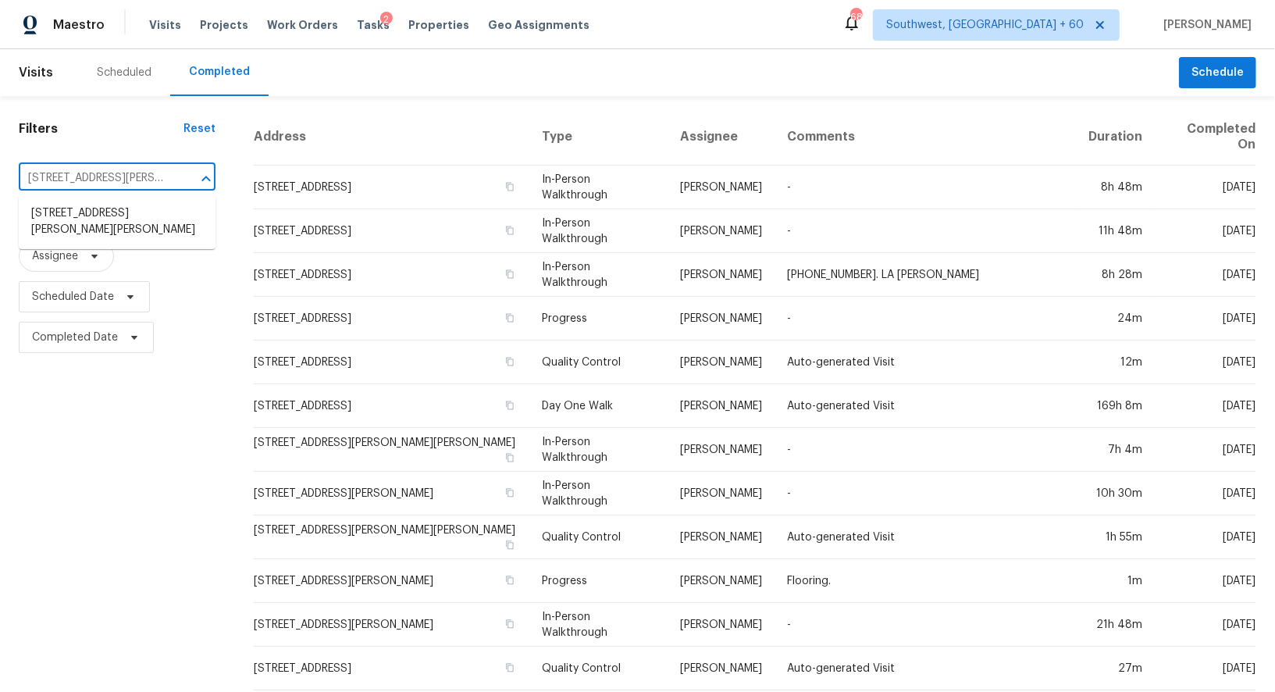
scroll to position [0, 35]
click at [101, 219] on li "2158 E Cortez Dr, Gilbert, AZ 85234" at bounding box center [117, 222] width 197 height 42
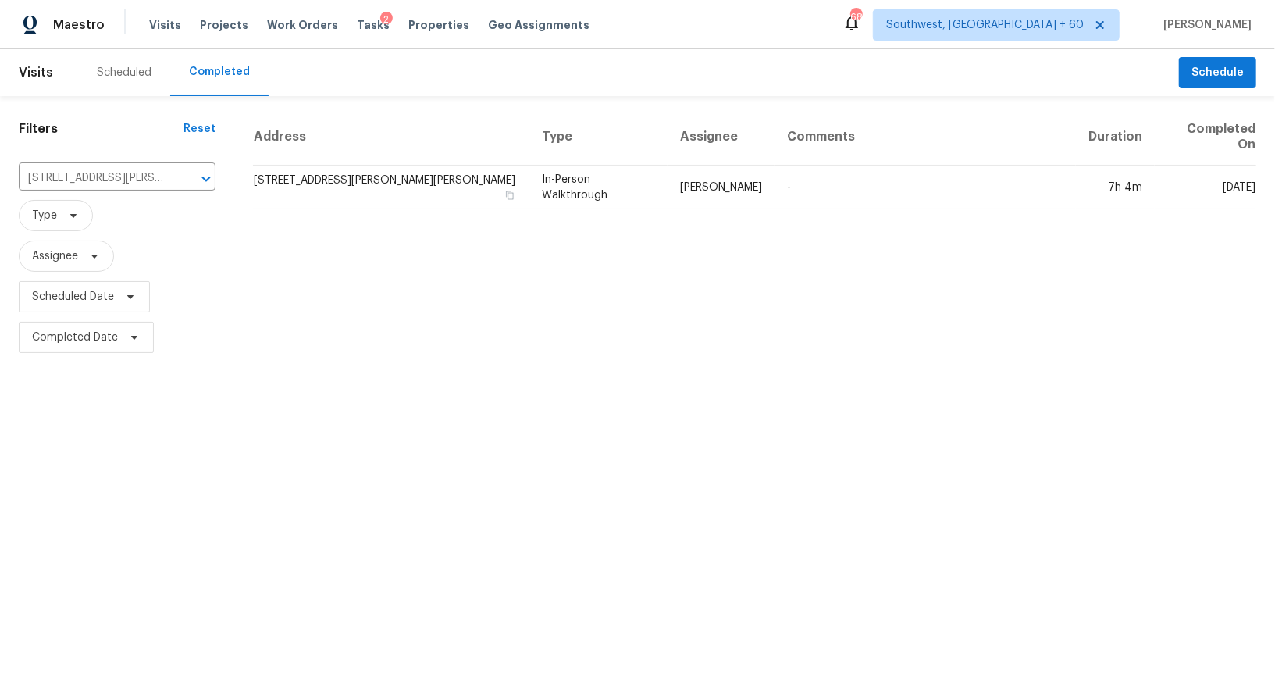
click at [352, 165] on td "2158 E Cortez Dr, Gilbert, AZ 85234" at bounding box center [391, 187] width 276 height 44
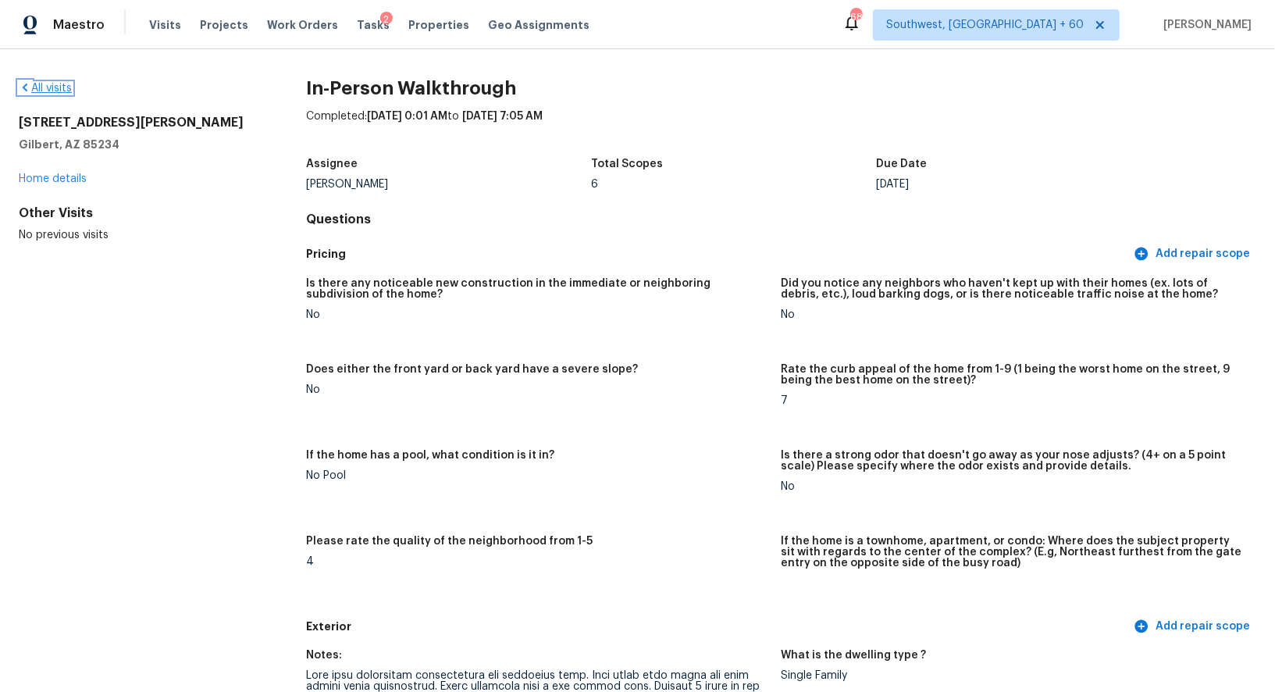
click at [39, 83] on link "All visits" at bounding box center [45, 88] width 53 height 11
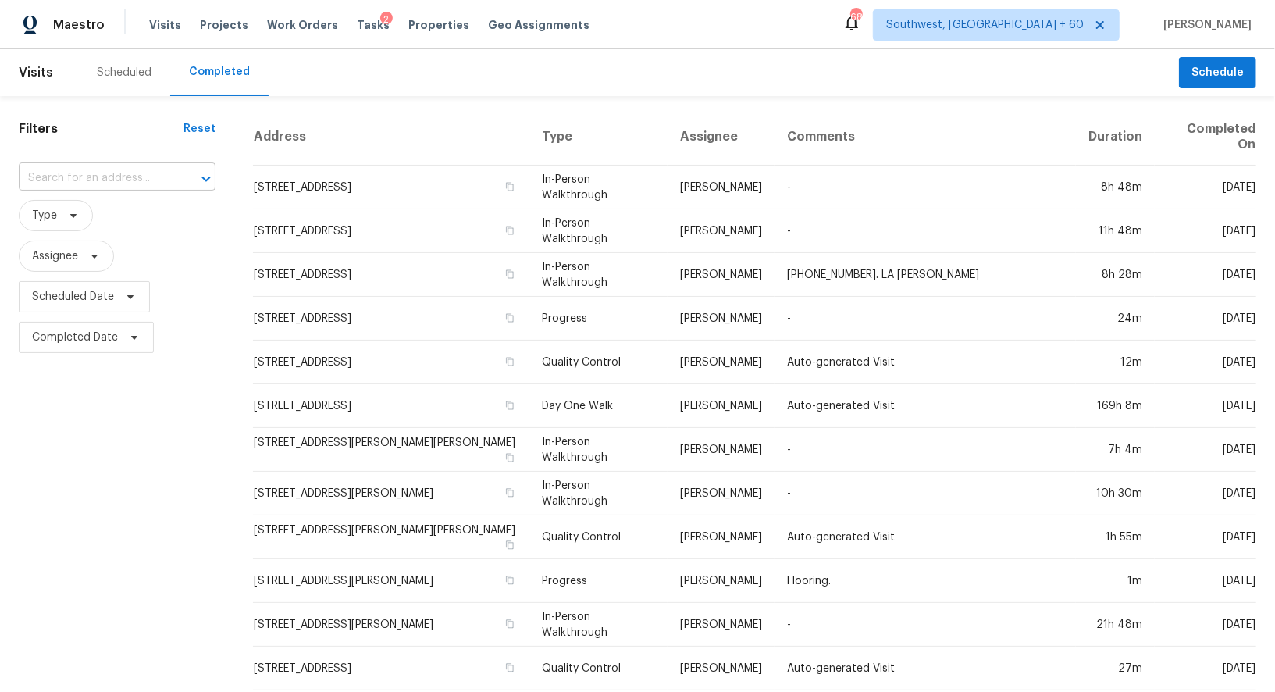
click at [148, 170] on input "text" at bounding box center [95, 178] width 153 height 24
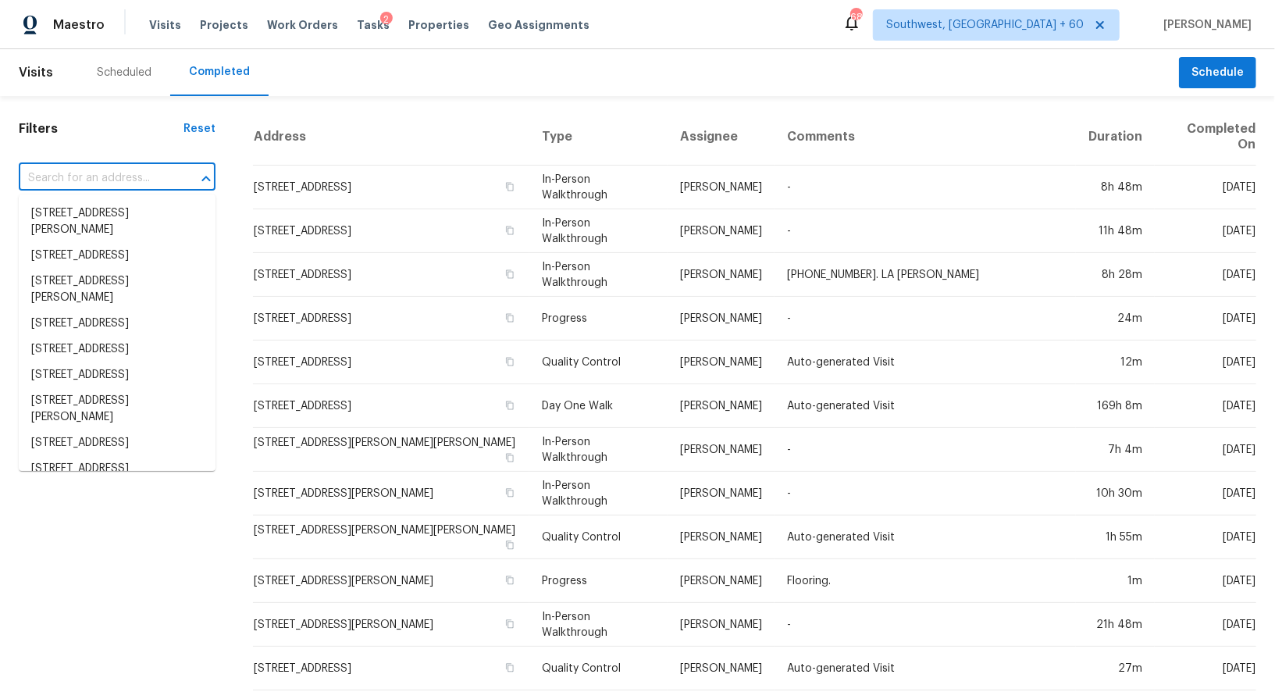
paste input "315 Tamarack Dr, Matthews, NC 28104"
type input "315 Tamarack Dr, Matthews, NC 28104"
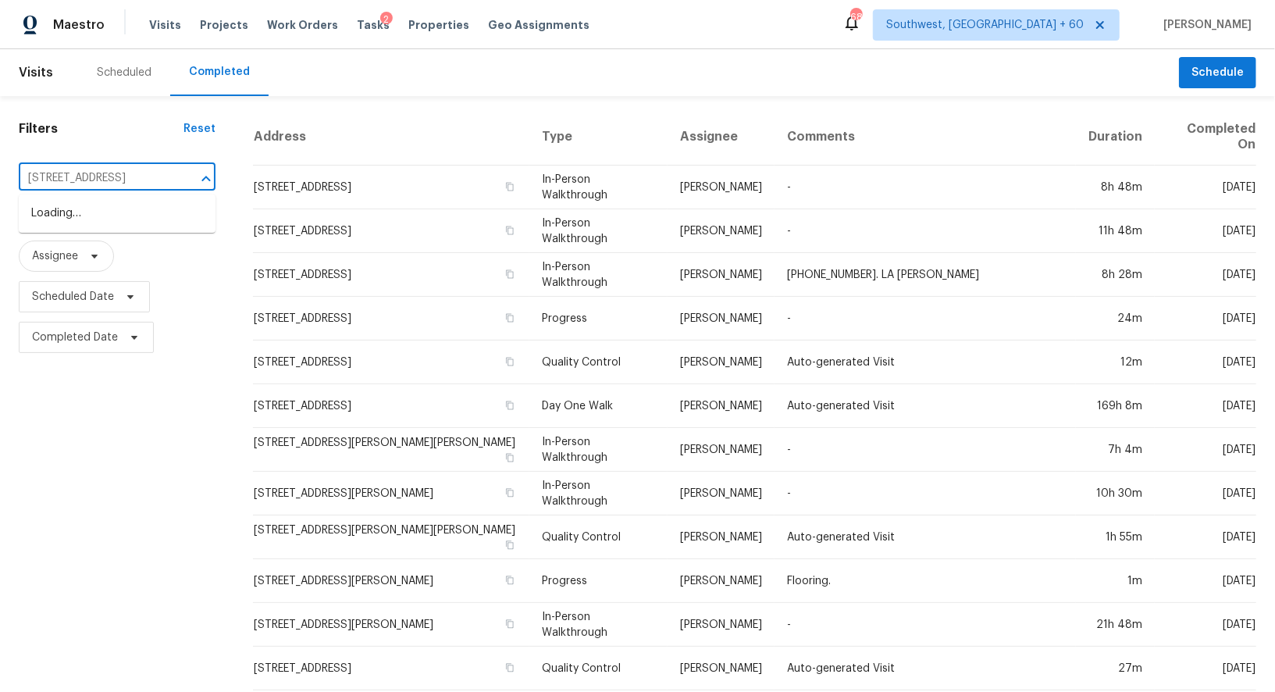
scroll to position [0, 51]
click at [144, 222] on li "315 Tamarack Dr, Matthews, NC 28104" at bounding box center [117, 214] width 197 height 26
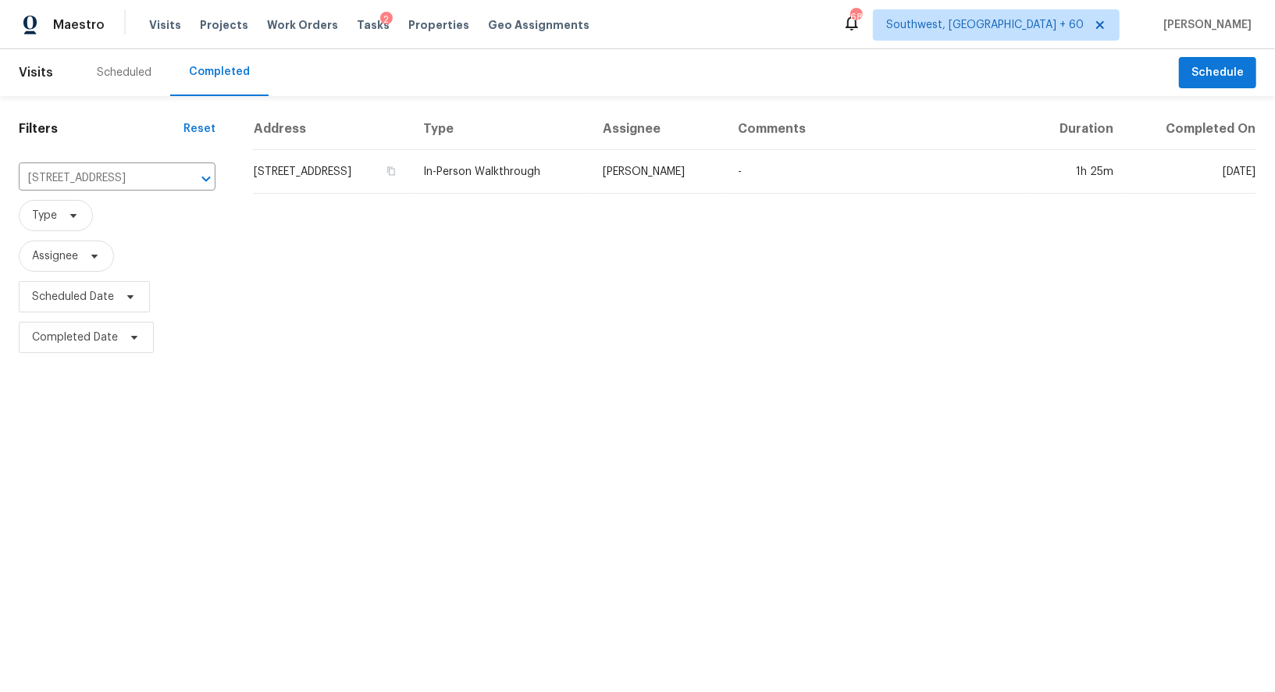
click at [384, 144] on th "Address" at bounding box center [332, 128] width 158 height 41
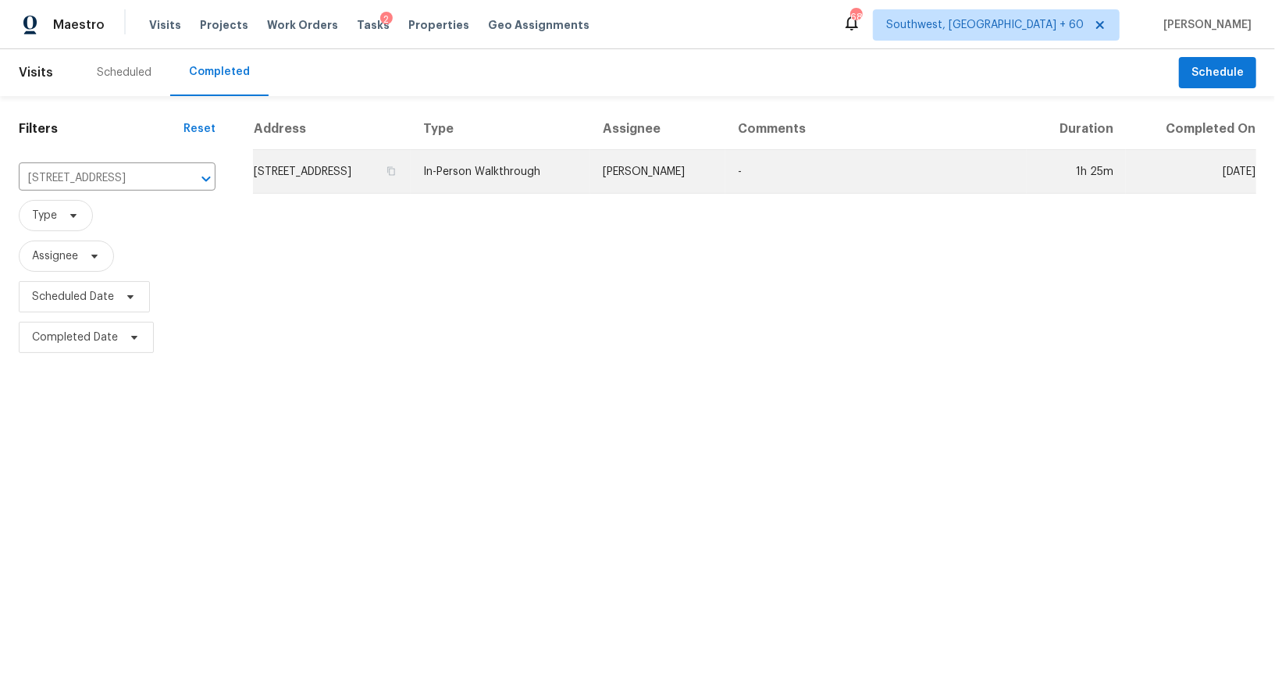
click at [380, 162] on td "315 Tamarack Dr, Matthews, NC 28104" at bounding box center [332, 172] width 158 height 44
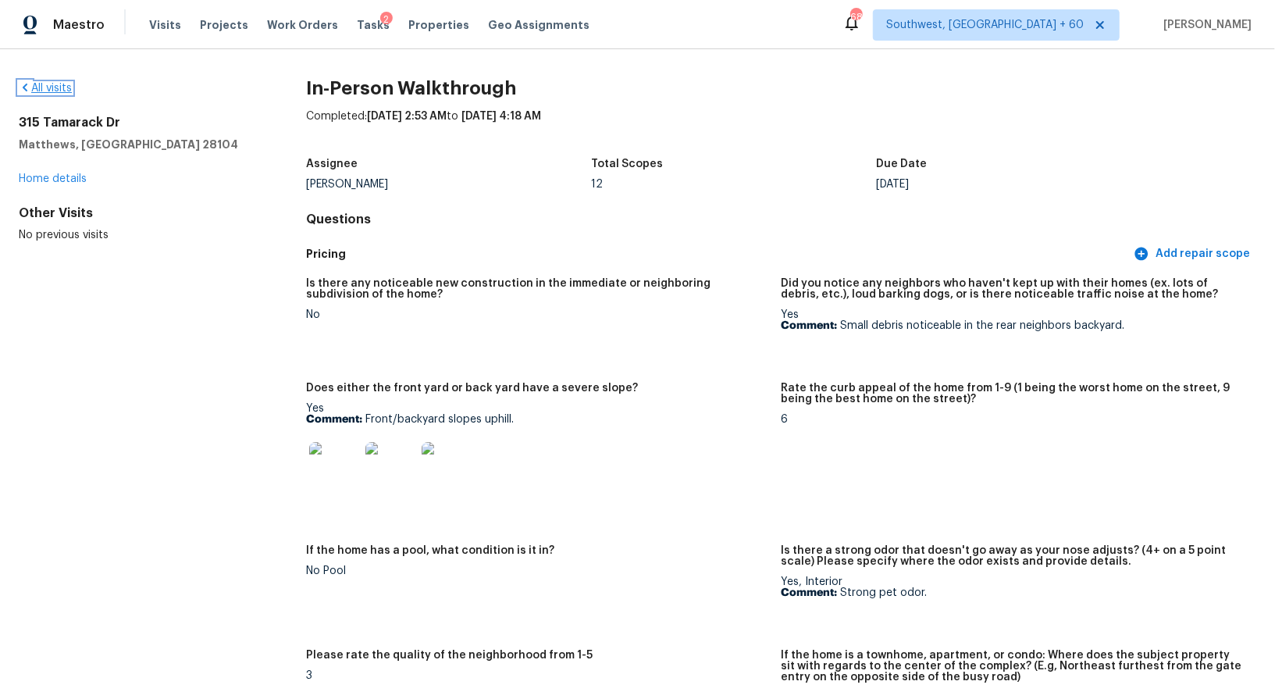
click at [54, 93] on link "All visits" at bounding box center [45, 88] width 53 height 11
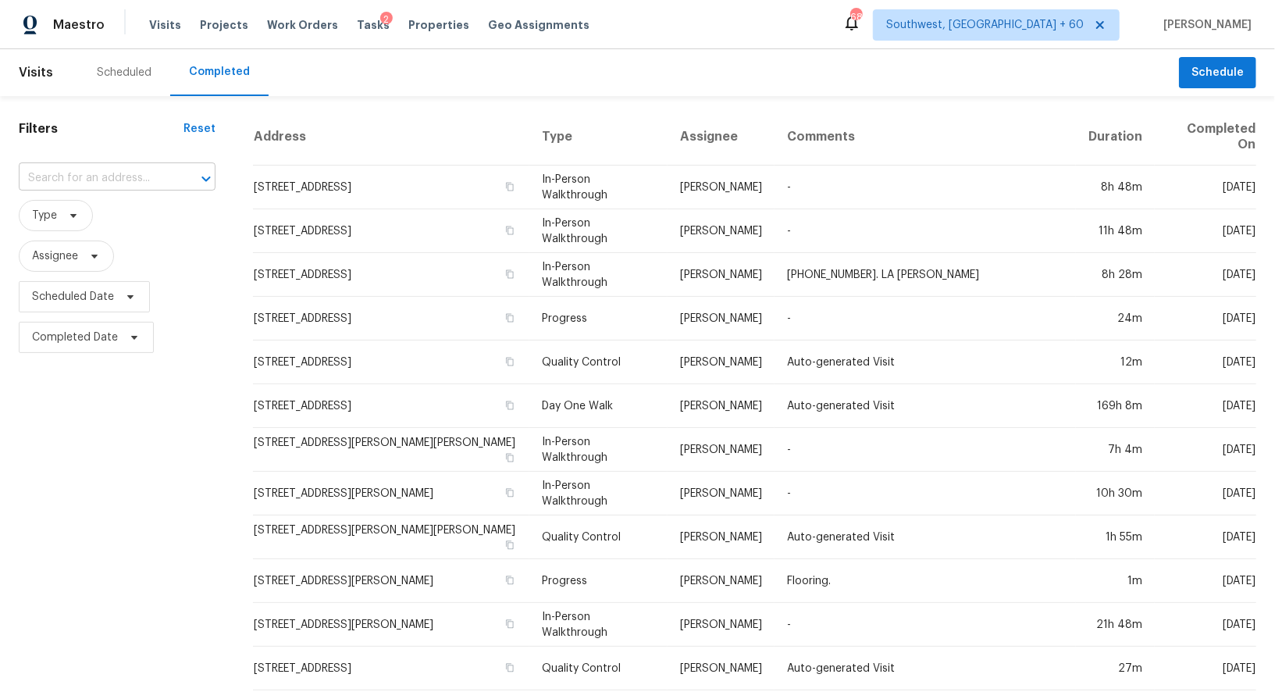
click at [119, 173] on input "text" at bounding box center [95, 178] width 153 height 24
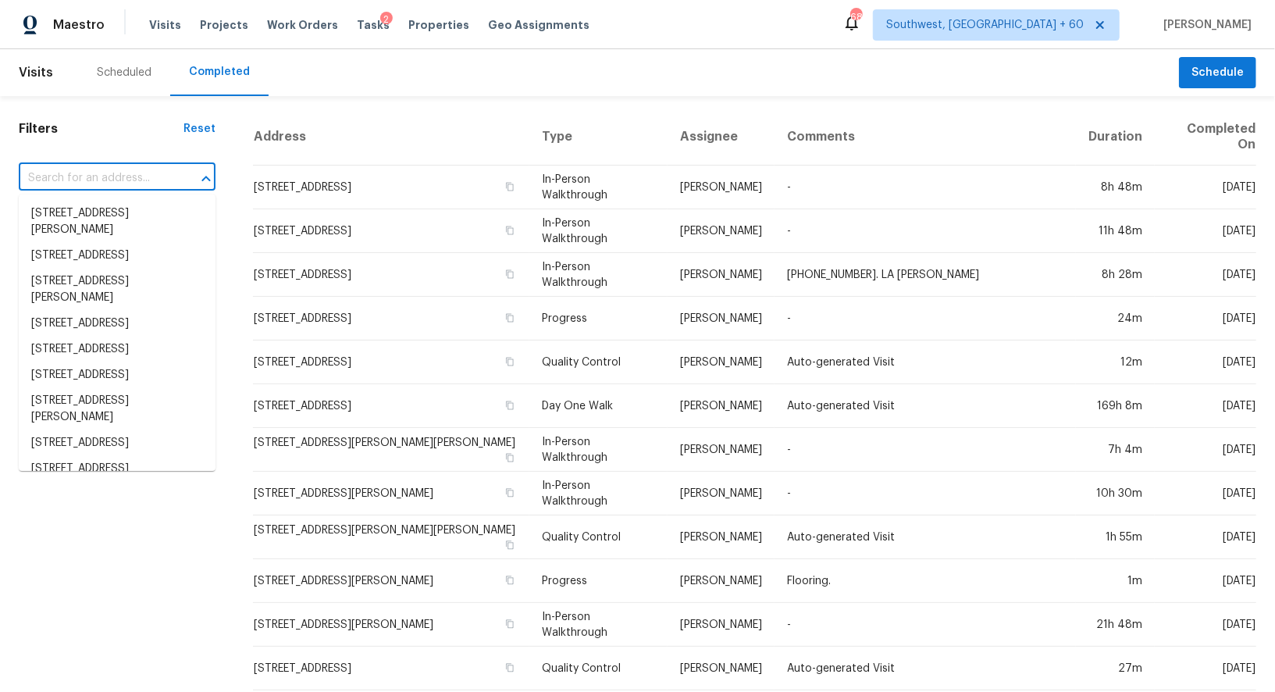
paste input "157 Belmont Canyon Pl, Henderson, NV 89015"
type input "157 Belmont Canyon Pl, Henderson, NV 89015"
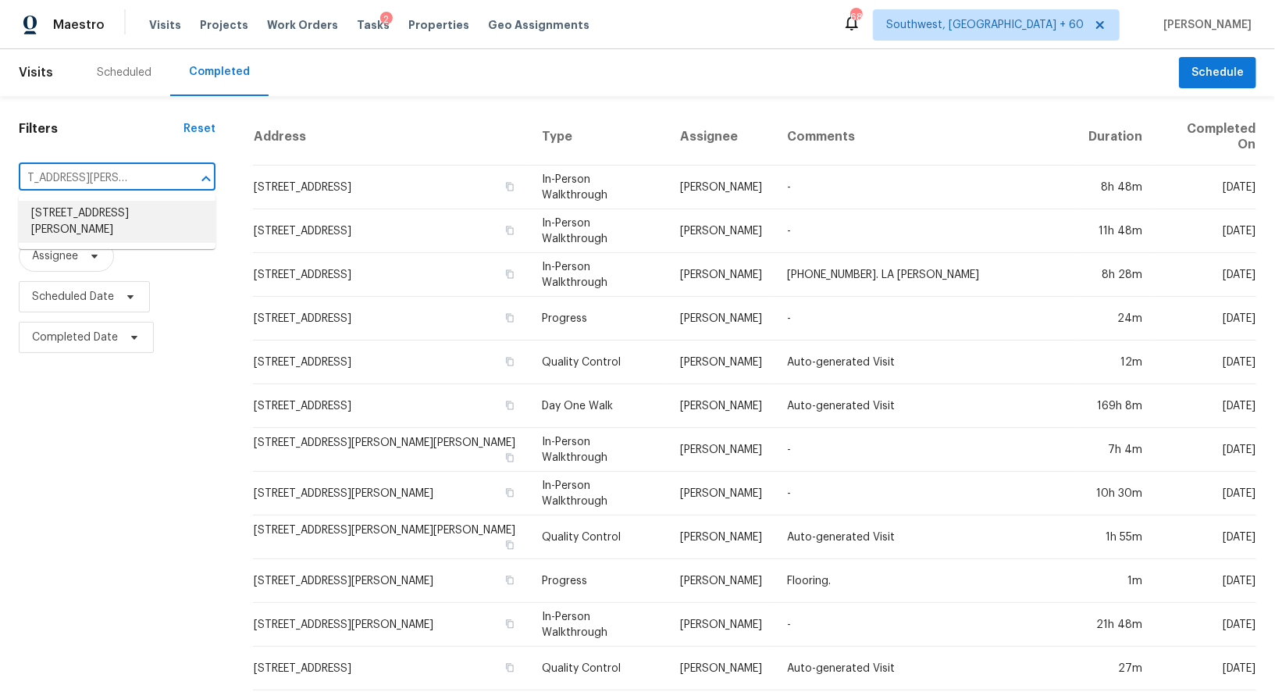
click at [130, 215] on li "157 Belmont Canyon Pl, Henderson, NV 89015" at bounding box center [117, 222] width 197 height 42
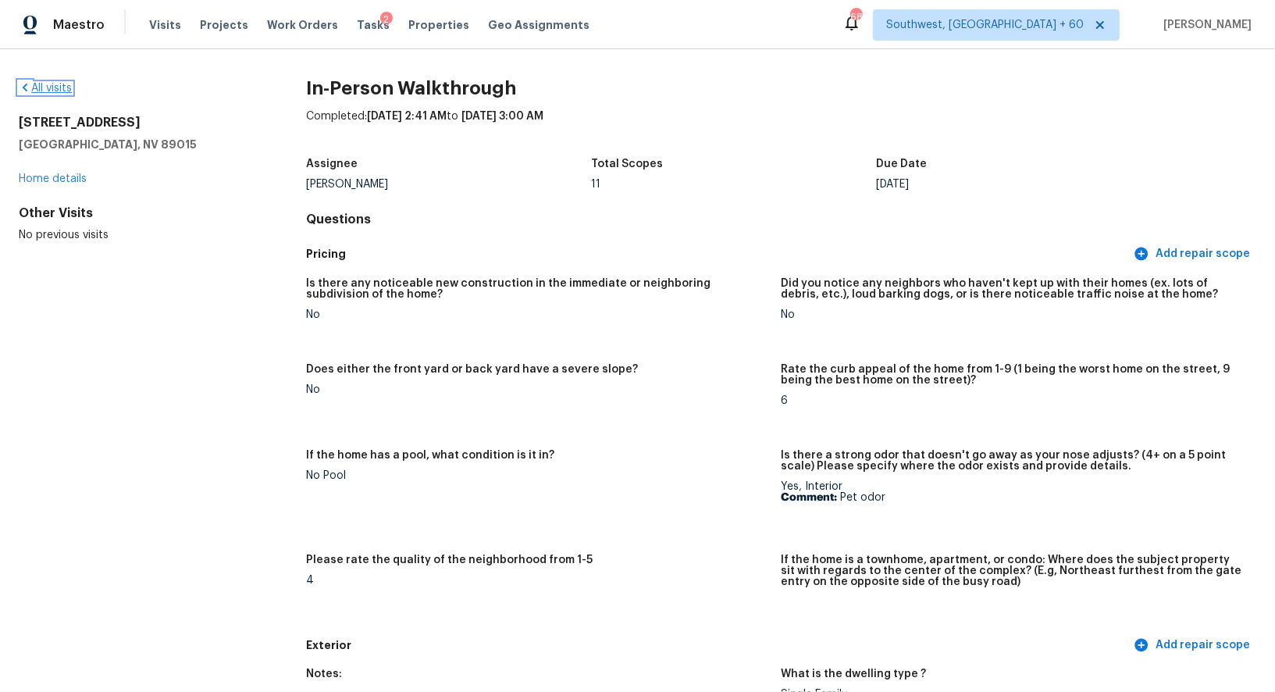
click at [62, 84] on link "All visits" at bounding box center [45, 88] width 53 height 11
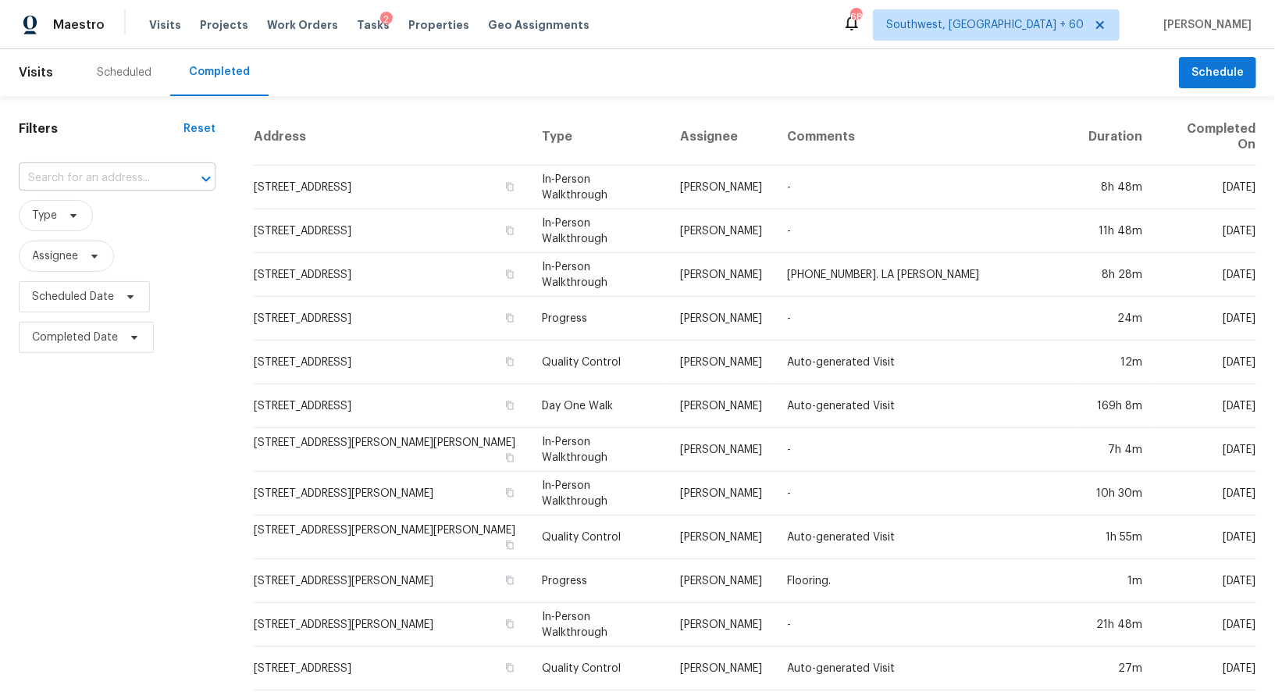
click at [144, 171] on input "text" at bounding box center [95, 178] width 153 height 24
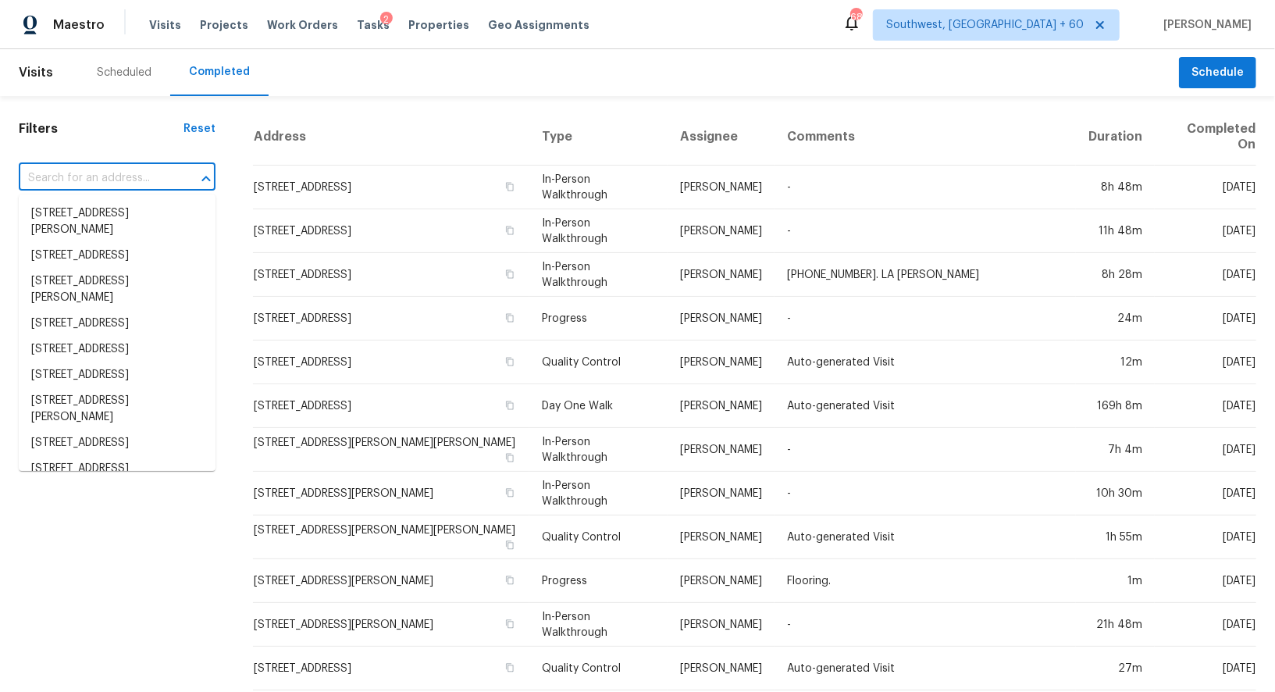
paste input "402 Homestead Dr, Dallas, GA 30157"
type input "402 Homestead Dr, Dallas, GA 30157"
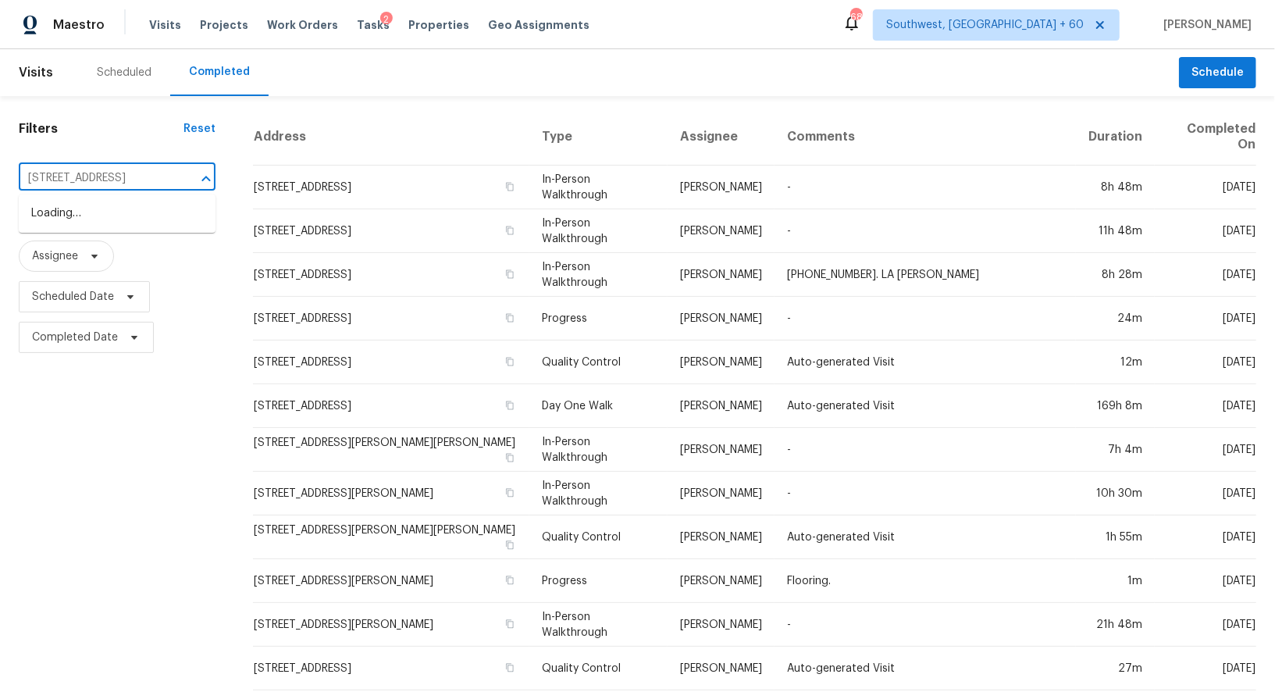
scroll to position [0, 43]
click at [126, 225] on li "402 Homestead Dr, Dallas, GA 30157" at bounding box center [117, 214] width 197 height 26
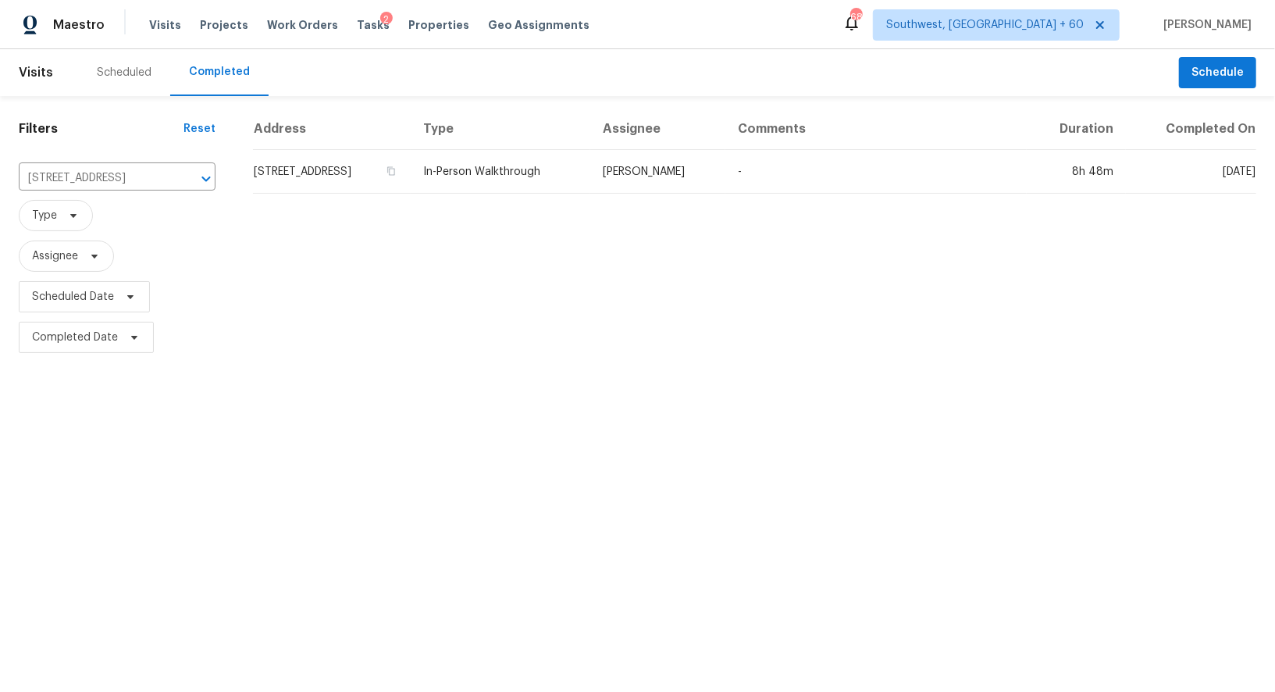
click at [403, 143] on th "Address" at bounding box center [332, 128] width 158 height 41
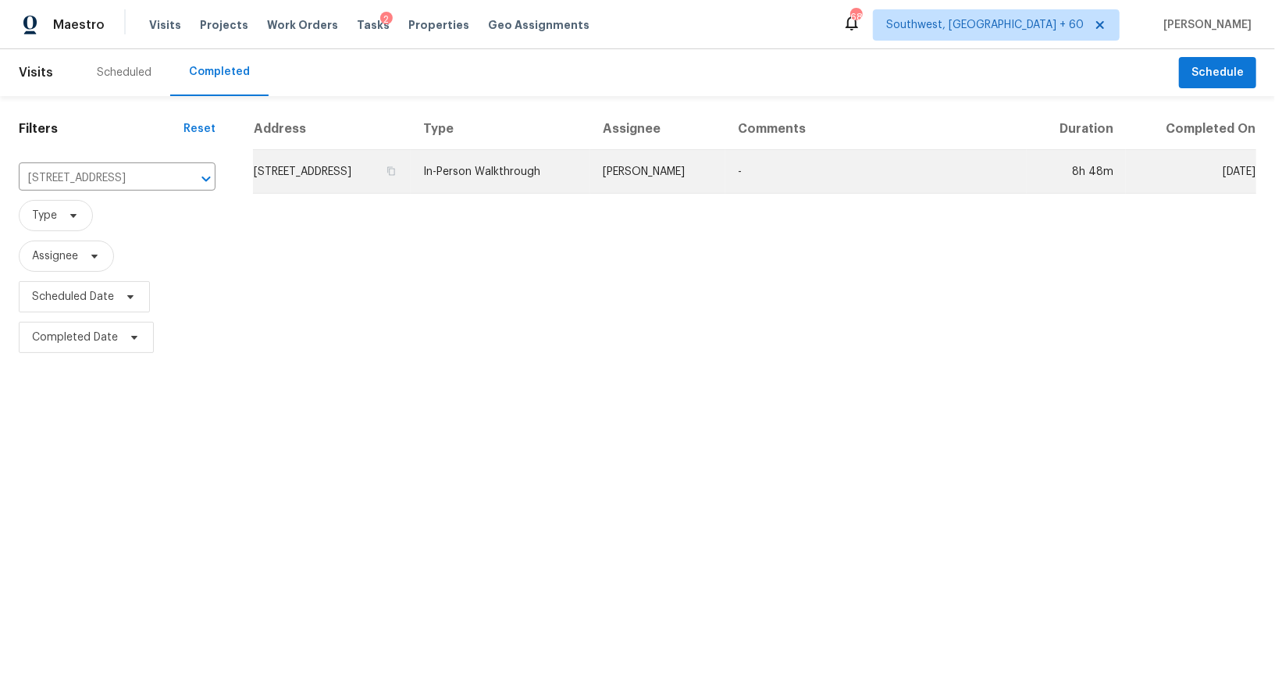
click at [376, 173] on td "402 Homestead Dr, Dallas, GA 30157" at bounding box center [332, 172] width 158 height 44
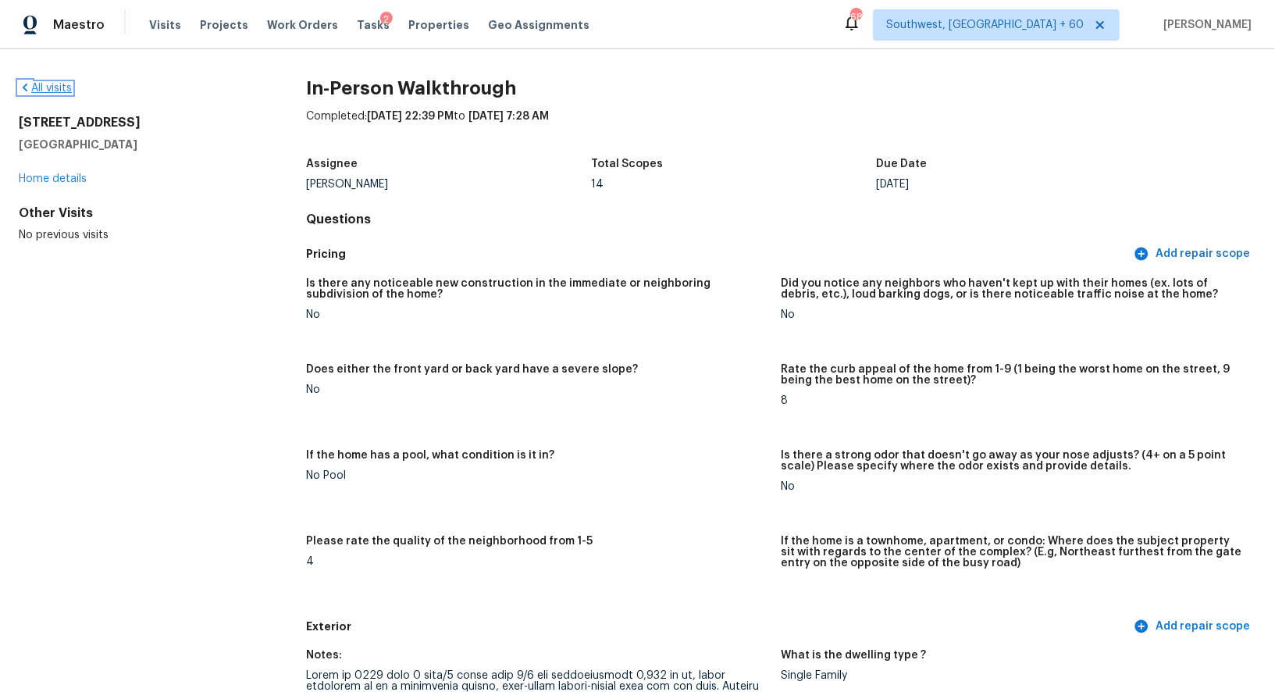
click at [57, 84] on link "All visits" at bounding box center [45, 88] width 53 height 11
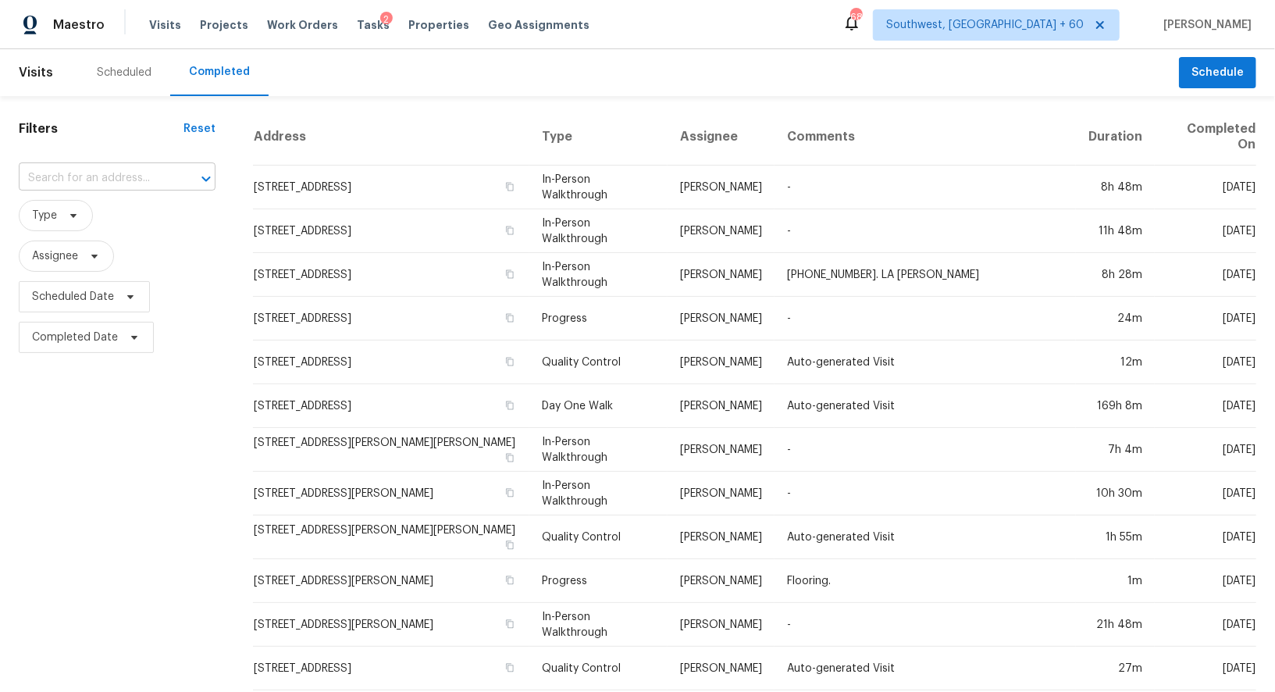
click at [118, 172] on input "text" at bounding box center [95, 178] width 153 height 24
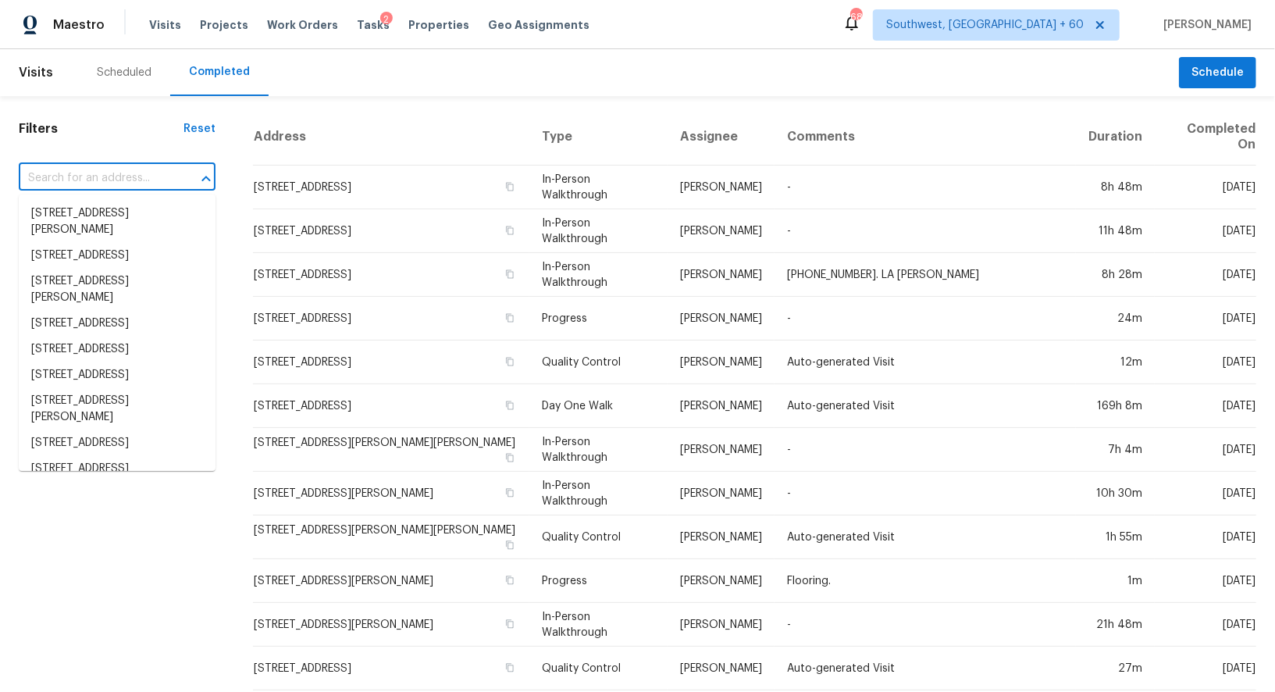
paste input "1138 Fountain Coin Loop, Orlando, FL 32828"
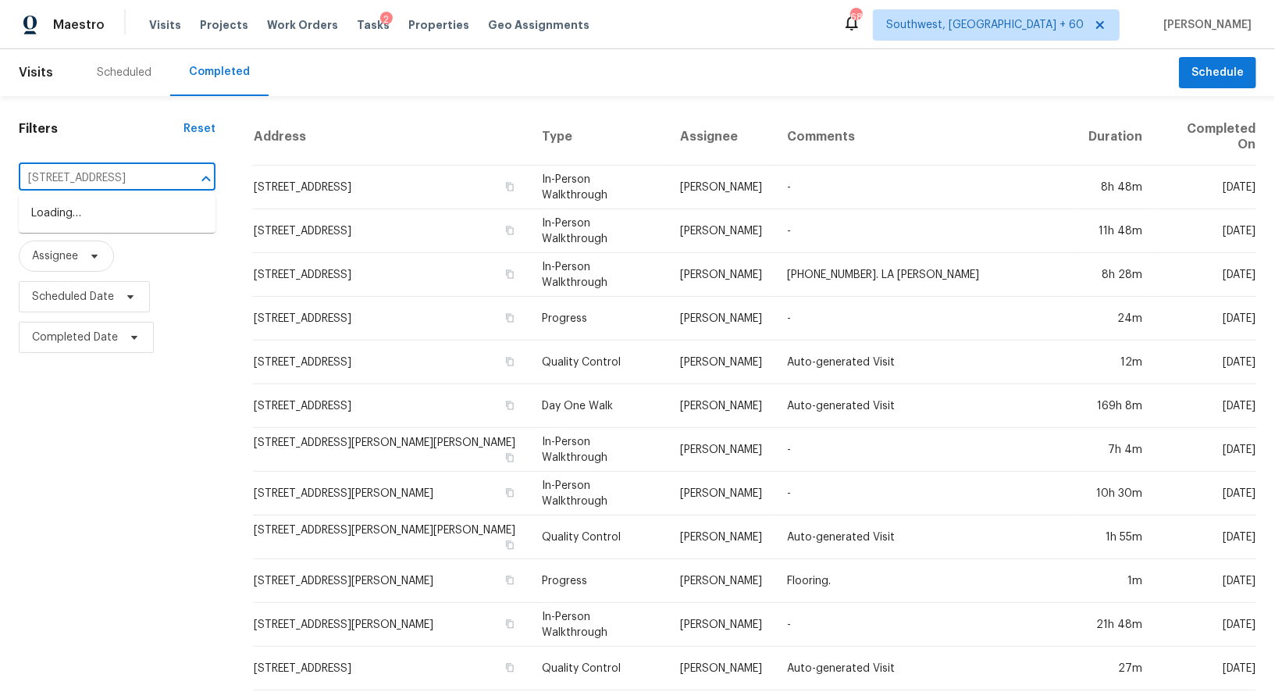
scroll to position [0, 80]
type input "1138 Fountain Coin Loop, Orlando, FL 32828"
click at [96, 185] on input "text" at bounding box center [95, 178] width 153 height 24
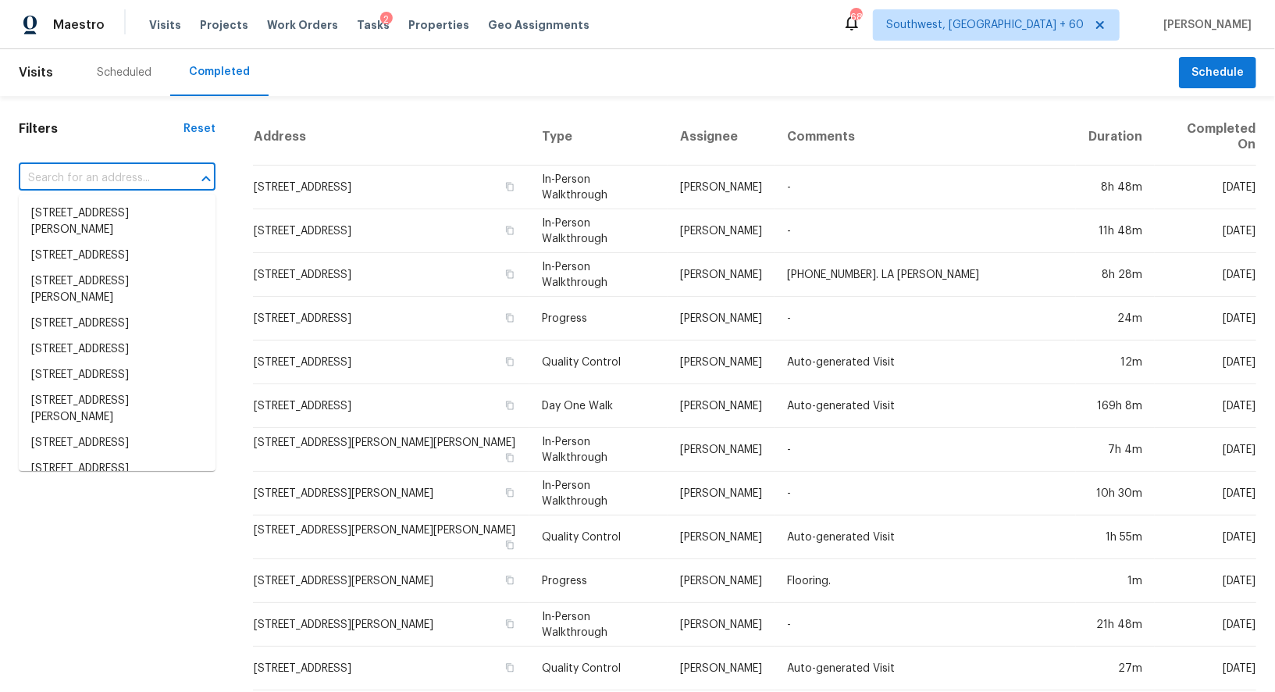
paste input "1138 Fountain Coin Loop, Orlando, FL 32828"
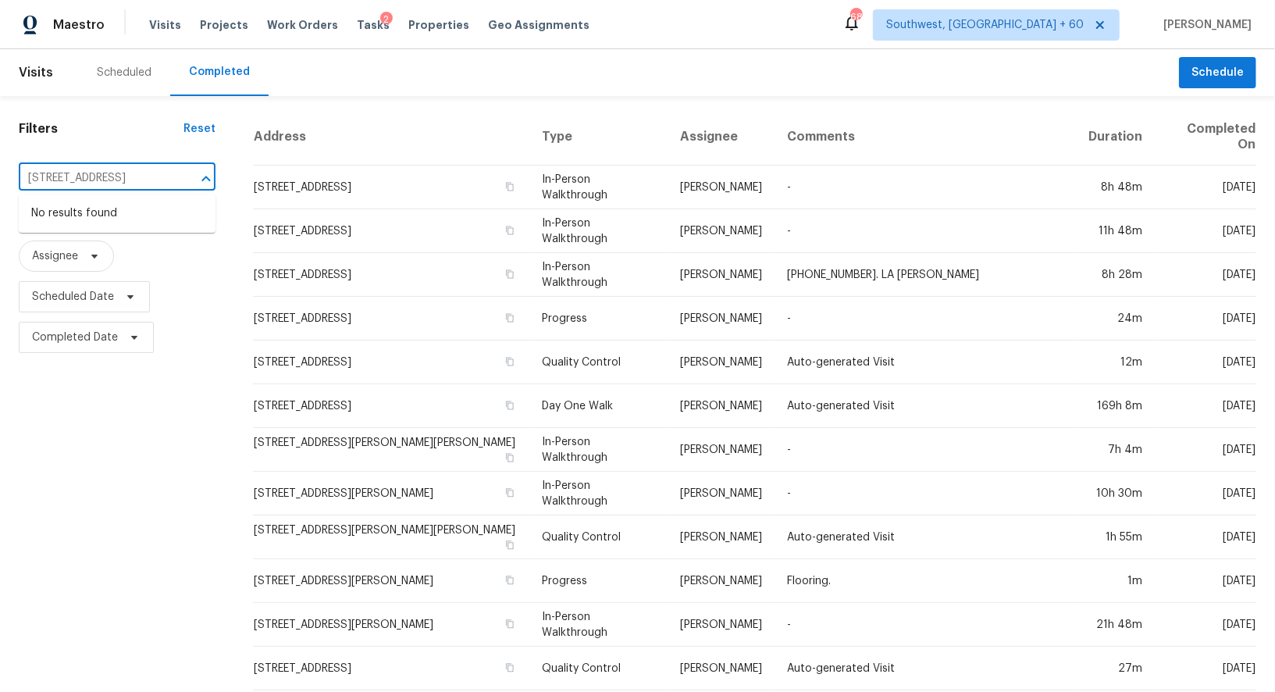
drag, startPoint x: 80, startPoint y: 176, endPoint x: 190, endPoint y: 176, distance: 110.1
click at [187, 176] on div "1138 Fountain Coin Loop, Orlando, FL 32828 ​" at bounding box center [117, 178] width 197 height 24
type input "1138 Fountain"
click at [190, 222] on li "1138 Fountain Coin Loop, Orlando, FL 32828" at bounding box center [117, 214] width 197 height 26
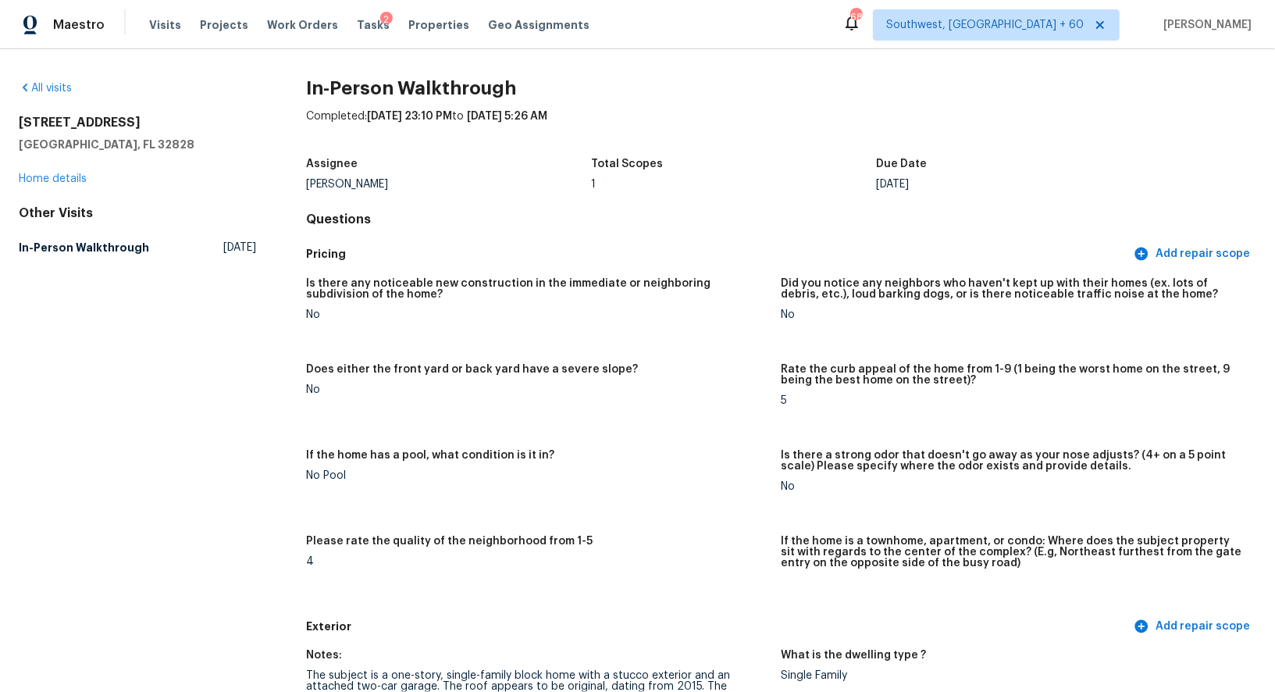
click at [50, 81] on div "All visits" at bounding box center [137, 88] width 237 height 16
click at [50, 83] on link "All visits" at bounding box center [45, 88] width 53 height 11
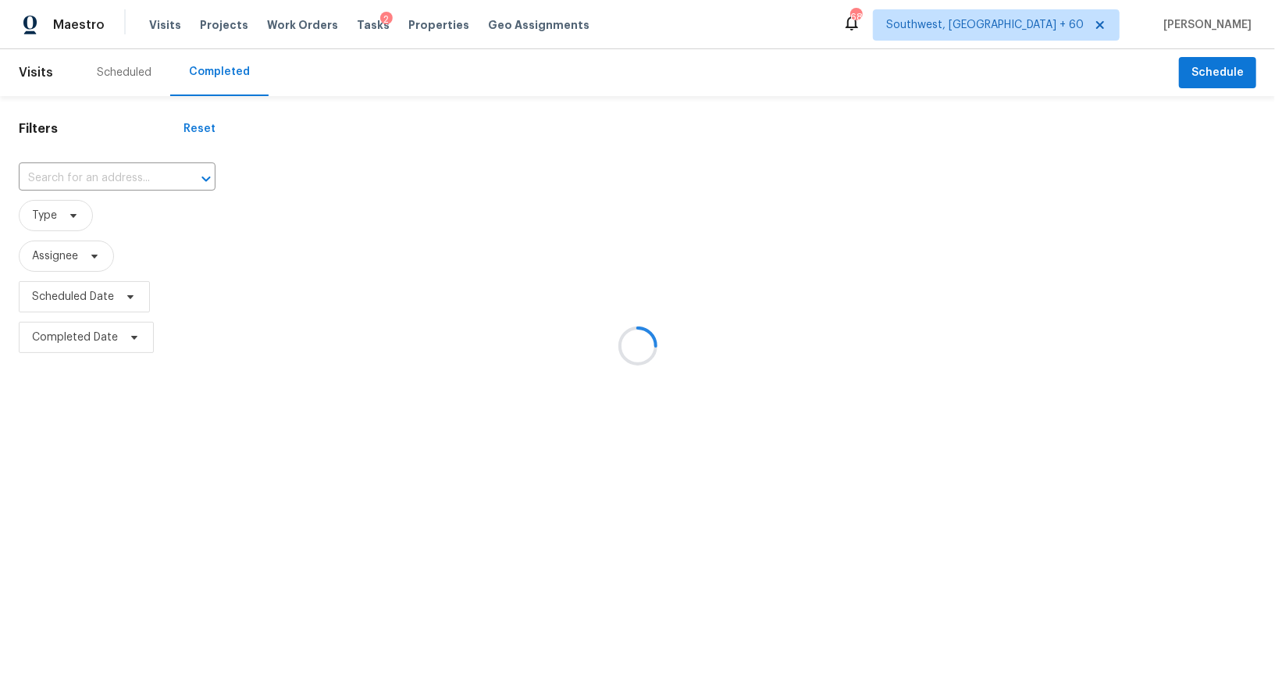
click at [50, 82] on div at bounding box center [637, 346] width 1275 height 692
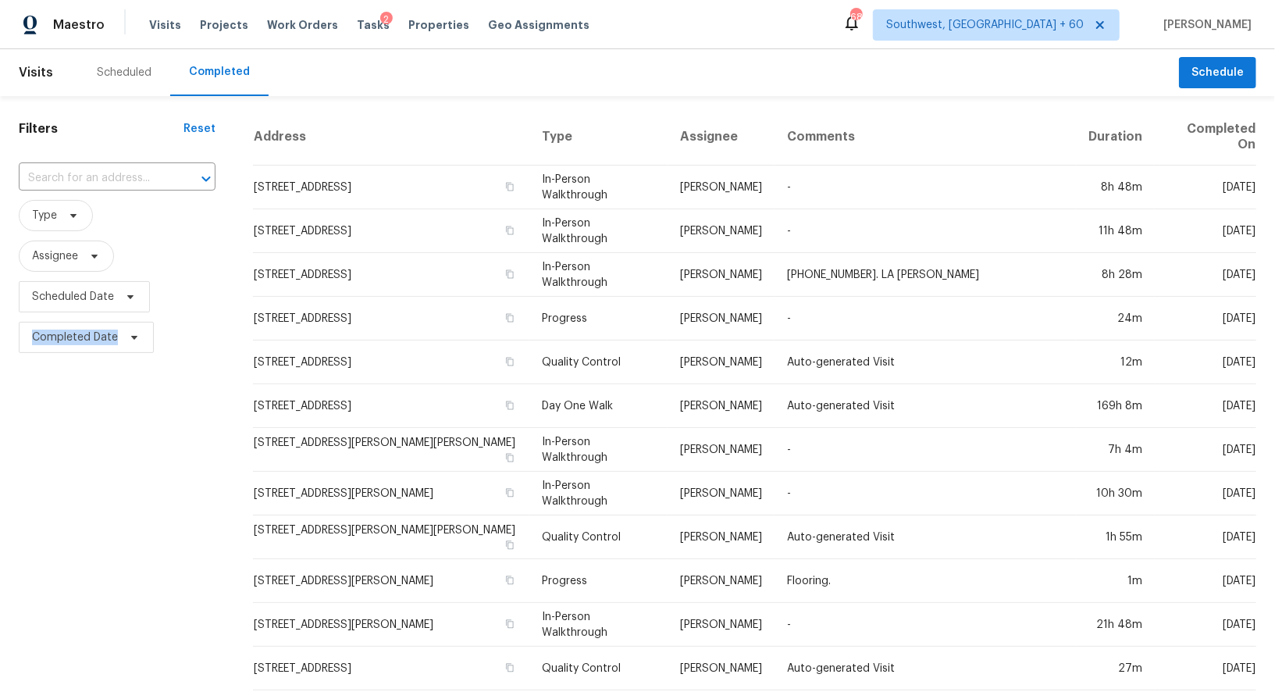
click at [128, 165] on div "​" at bounding box center [117, 179] width 197 height 34
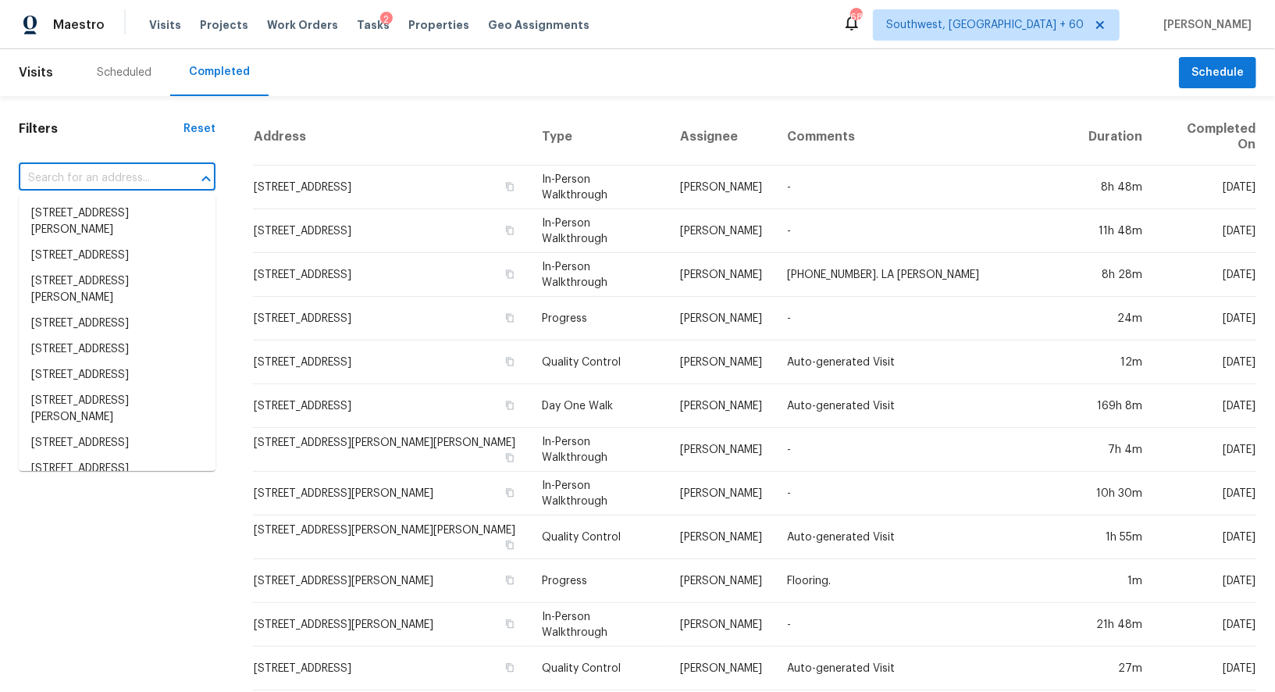
paste input "6955 Lawnwood Dr, Sacramento, CA 95828"
type input "6955 Lawnwood Dr, Sacramento, CA 95828"
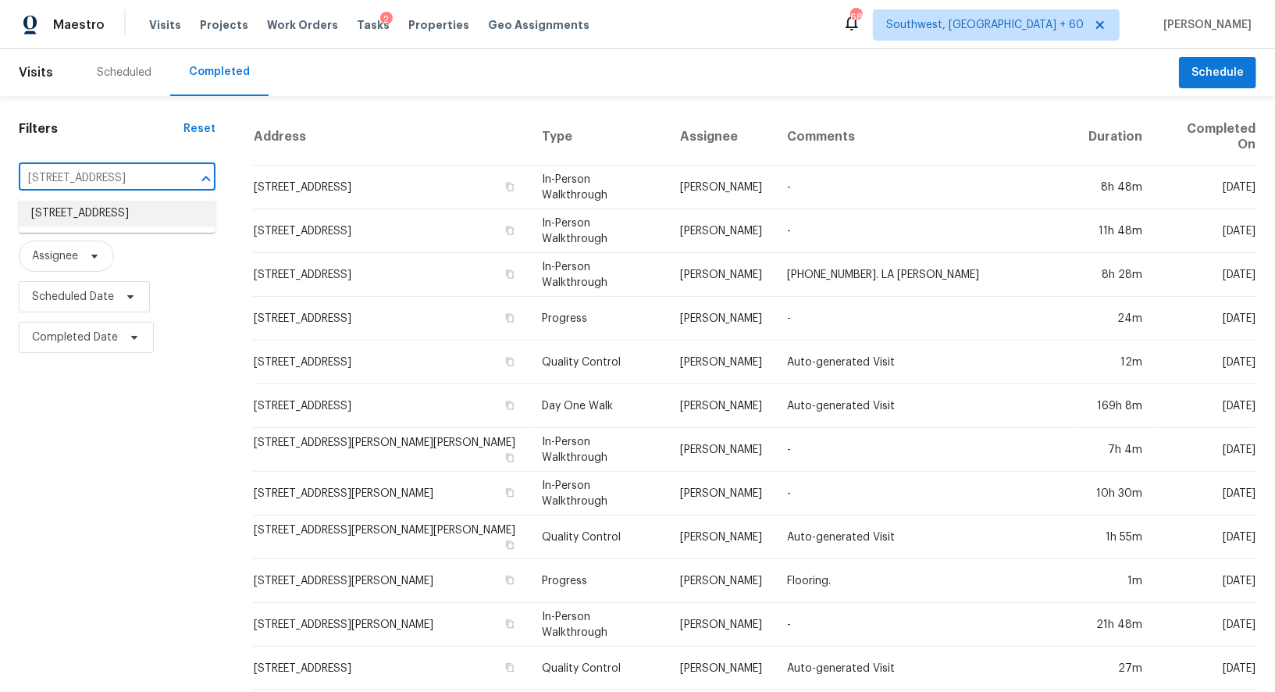
click at [126, 226] on li "6955 Lawnwood Dr, Sacramento, CA 95828" at bounding box center [117, 214] width 197 height 26
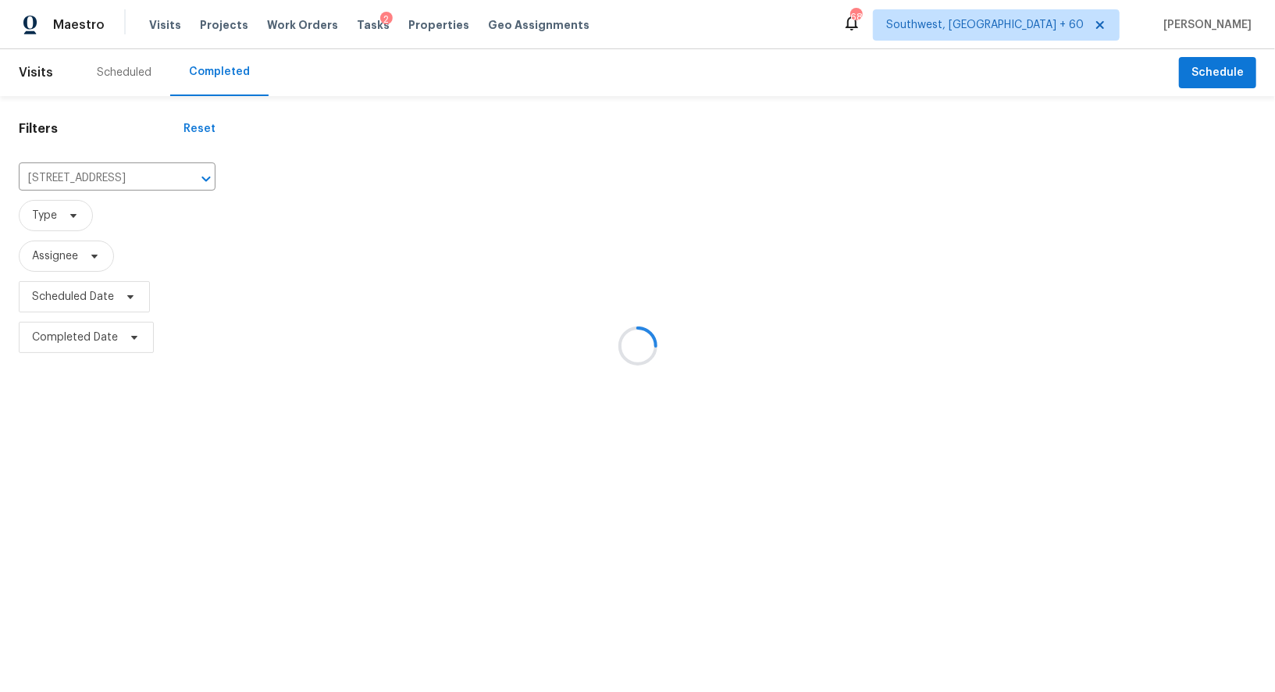
click at [330, 173] on div at bounding box center [637, 346] width 1275 height 692
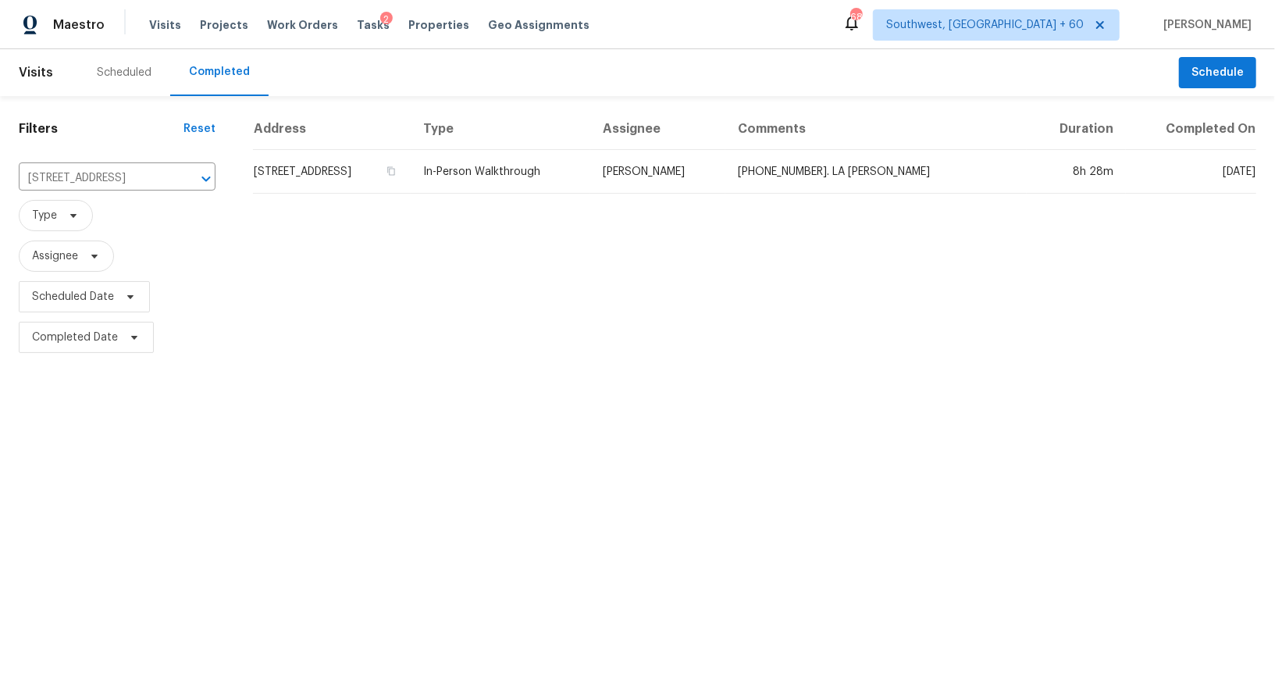
click at [330, 173] on td "6955 Lawnwood Dr, Sacramento, CA 95828" at bounding box center [332, 172] width 158 height 44
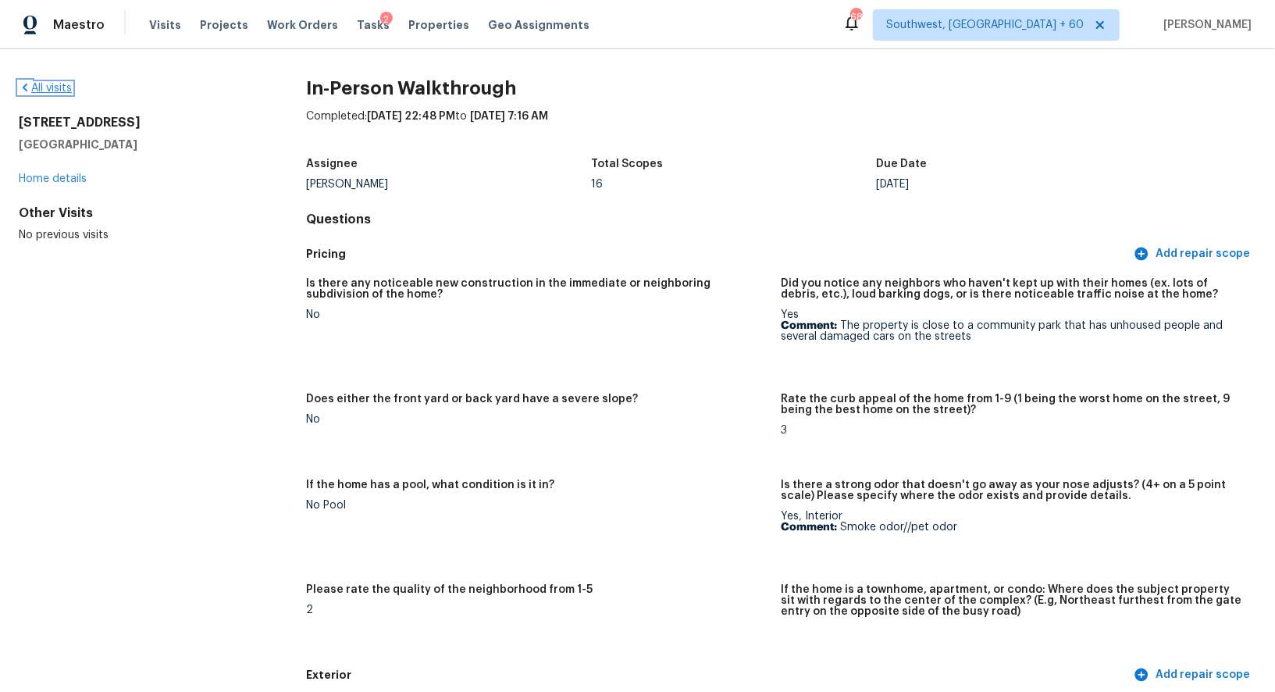
click at [55, 91] on link "All visits" at bounding box center [45, 88] width 53 height 11
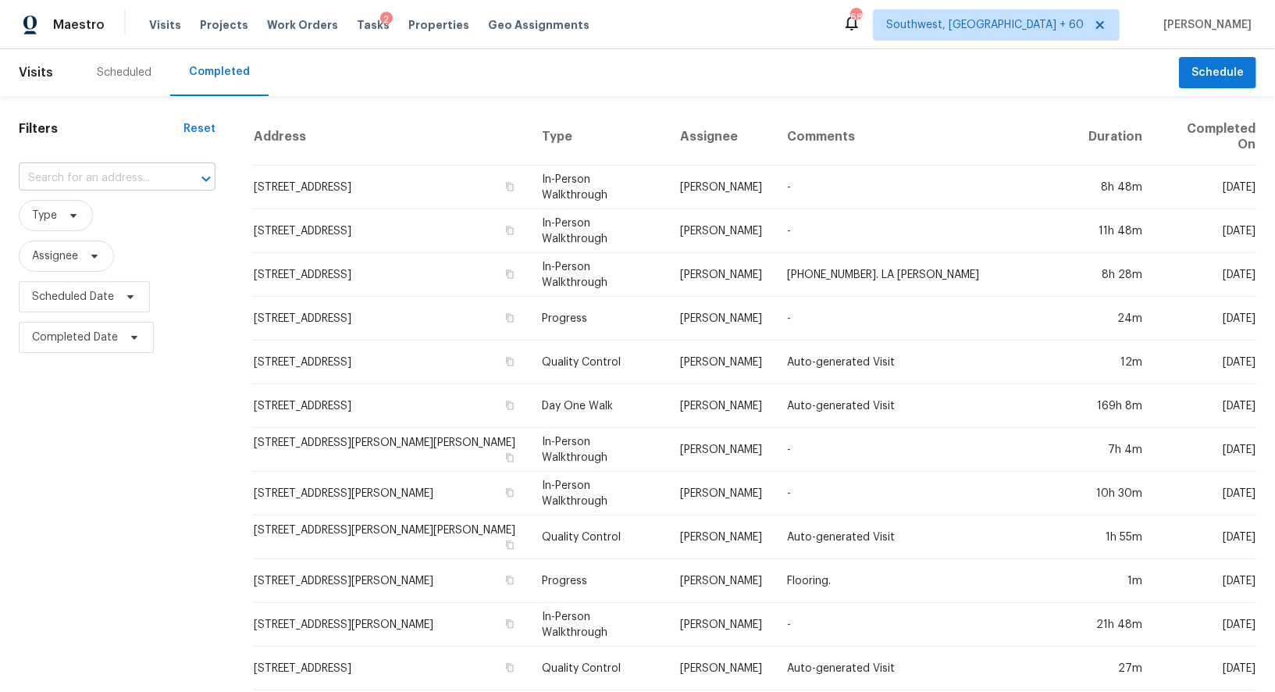
click at [125, 170] on input "text" at bounding box center [95, 178] width 153 height 24
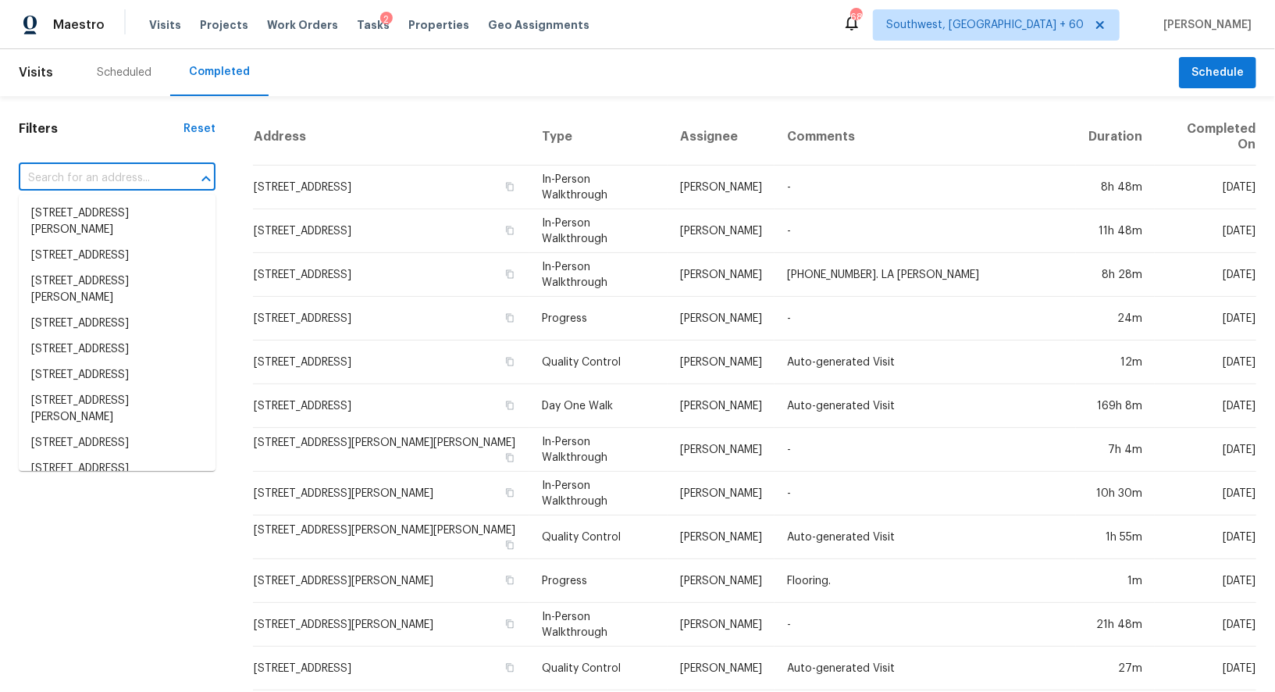
paste input "46058 W Tulip Ln, Maricopa, AZ 85139"
type input "46058 W Tulip Ln, Maricopa, AZ 85139"
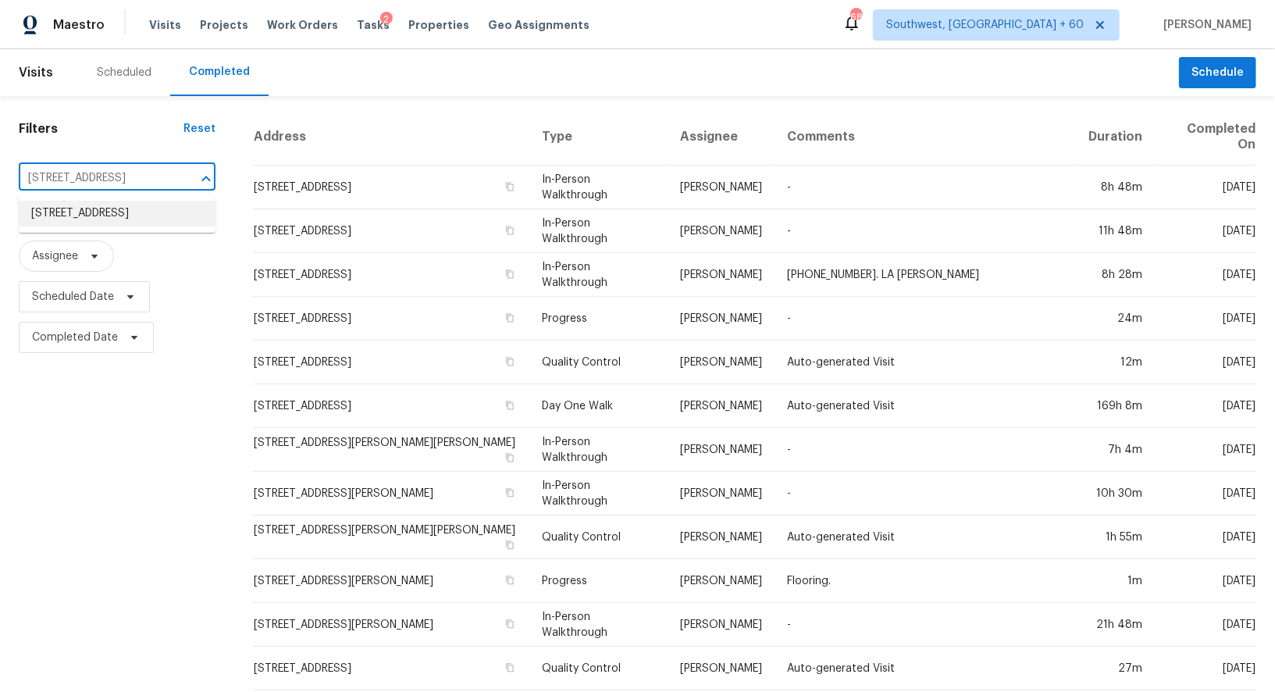
click at [137, 215] on li "46058 W Tulip Ln, Maricopa, AZ 85139" at bounding box center [117, 214] width 197 height 26
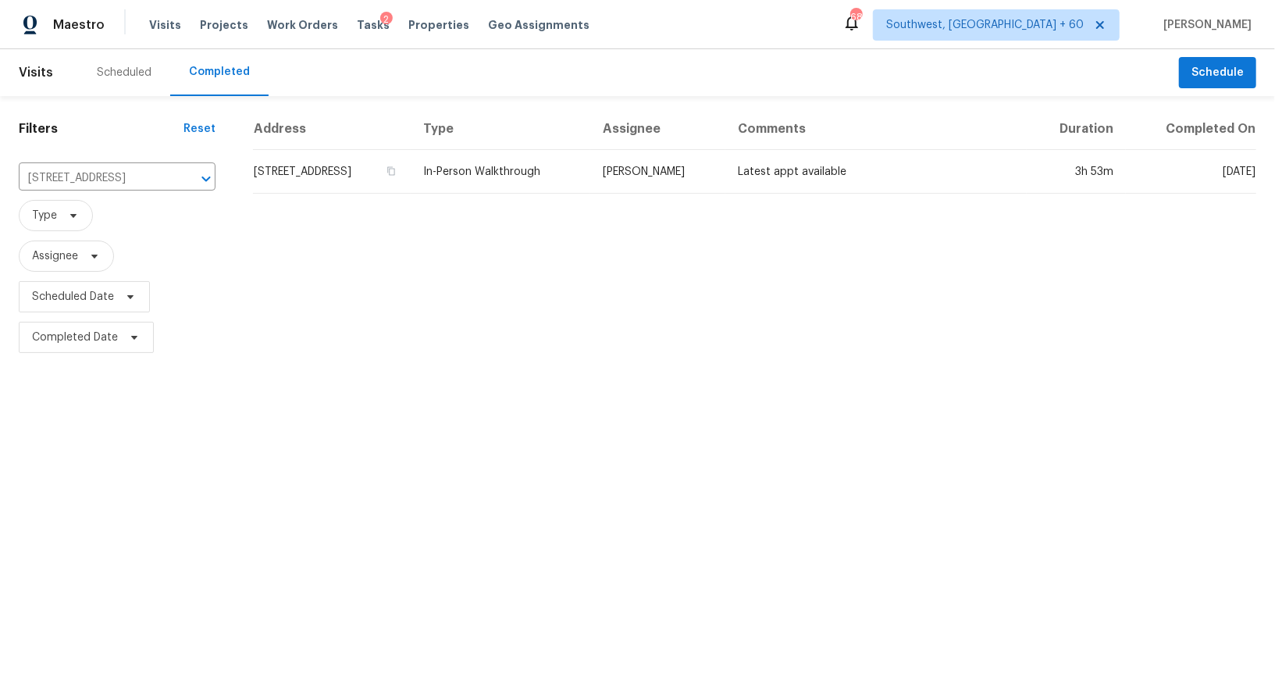
click at [340, 159] on td "46058 W Tulip Ln, Maricopa, AZ 85139" at bounding box center [332, 172] width 158 height 44
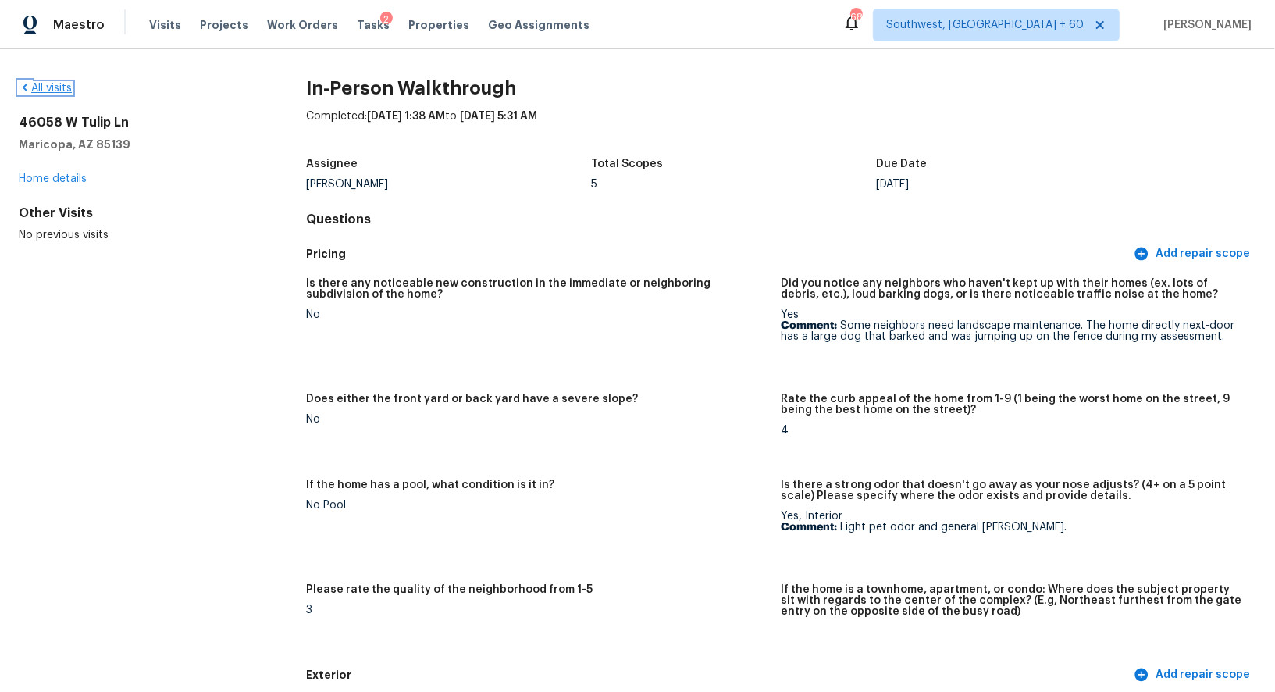
click at [47, 93] on link "All visits" at bounding box center [45, 88] width 53 height 11
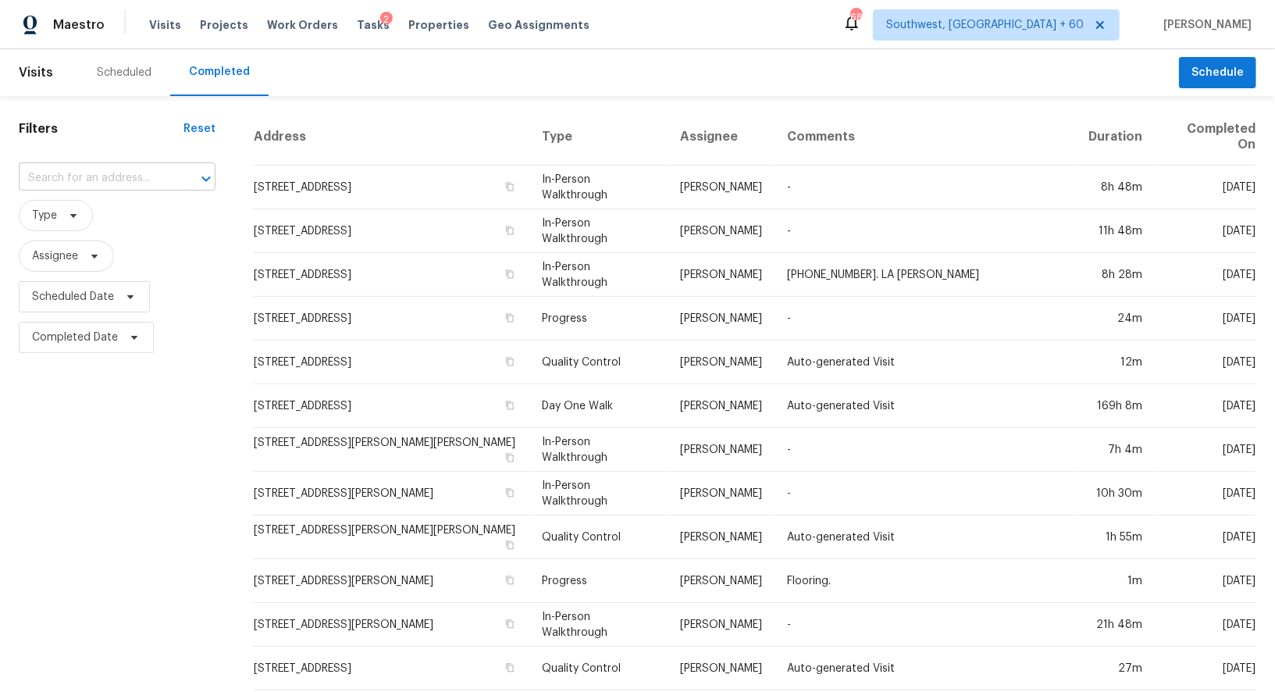
click at [111, 175] on input "text" at bounding box center [95, 178] width 153 height 24
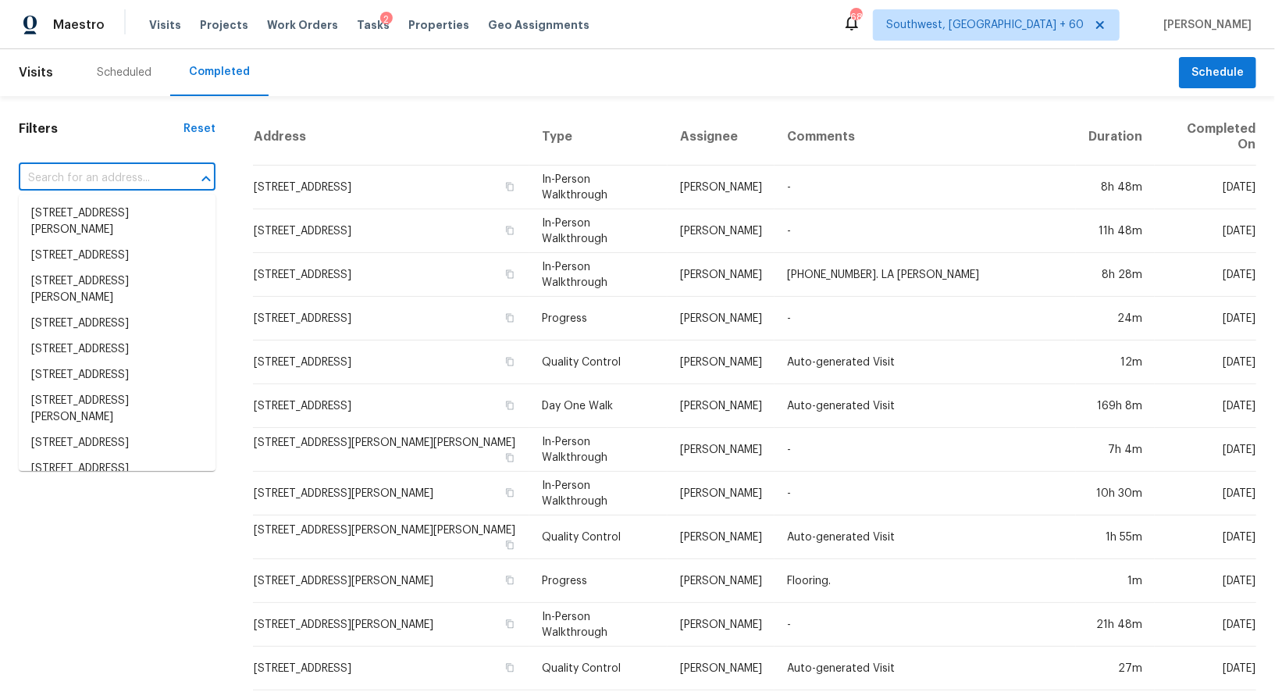
paste input "4014 Niagara St, Corpus Christi, TX 78416"
type input "4014 Niagara St, Corpus Christi, TX 78416"
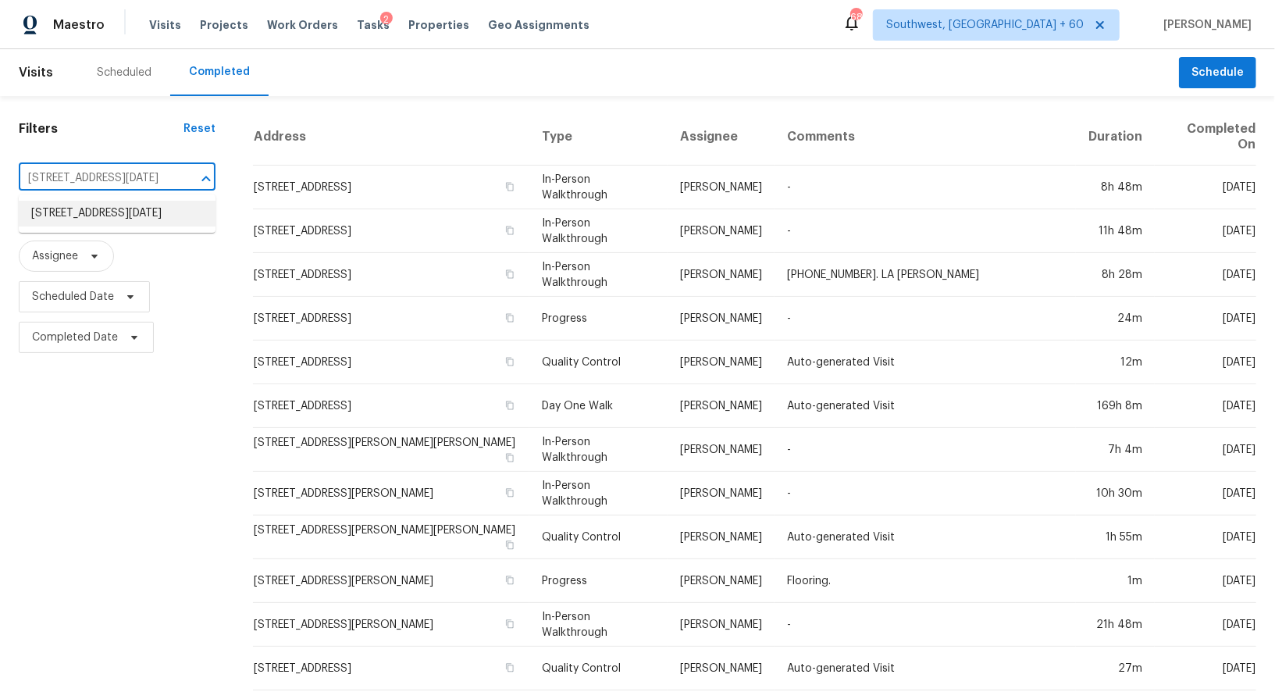
click at [101, 222] on li "4014 Niagara St, Corpus Christi, TX 78416" at bounding box center [117, 214] width 197 height 26
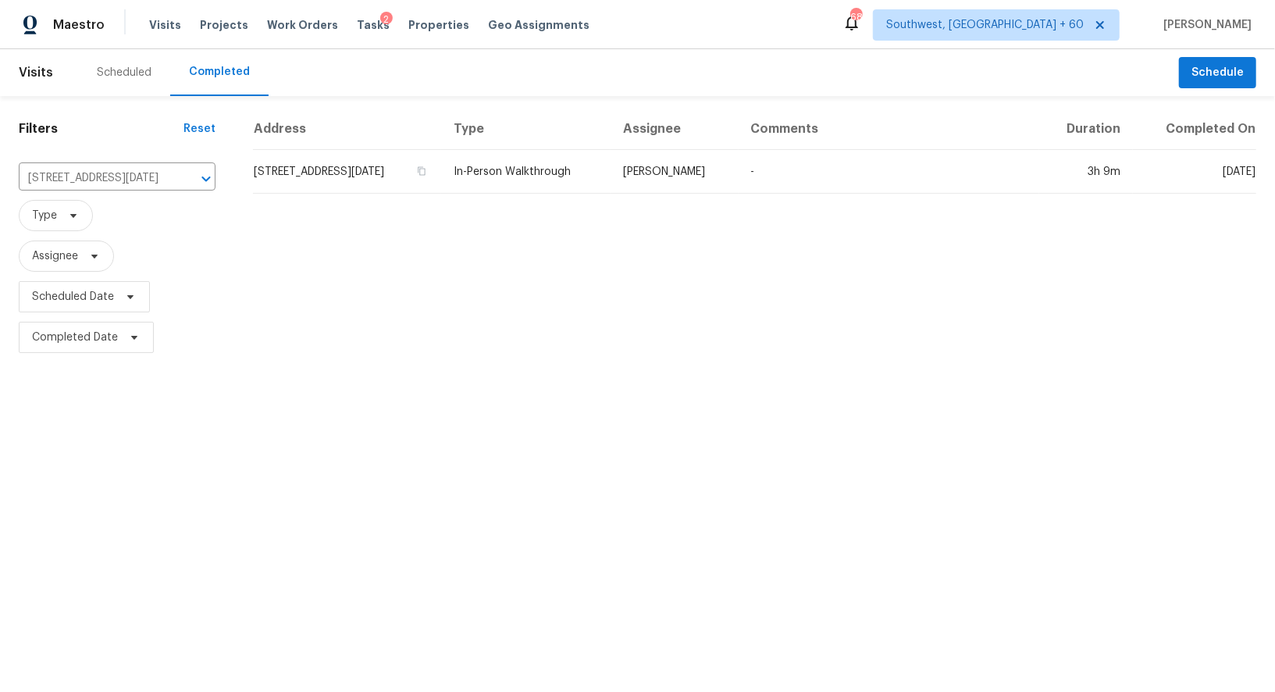
click at [350, 182] on td "4014 Niagara St, Corpus Christi, TX 78416" at bounding box center [347, 172] width 188 height 44
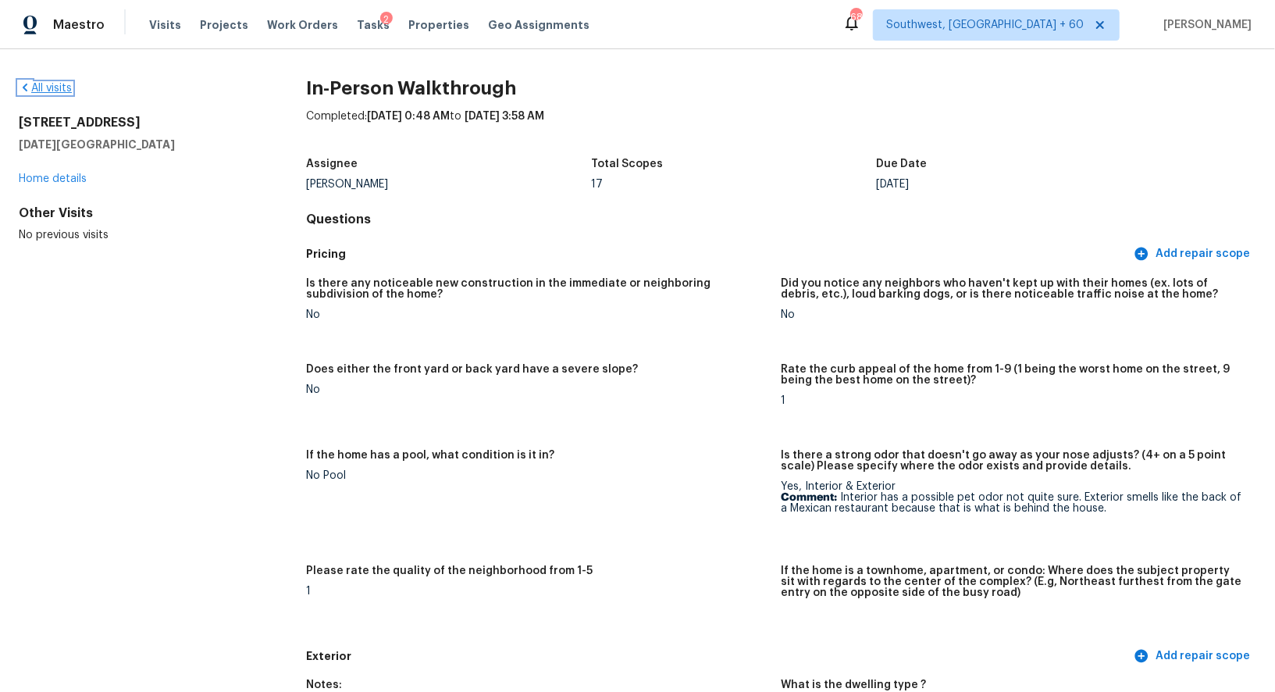
click at [47, 92] on link "All visits" at bounding box center [45, 88] width 53 height 11
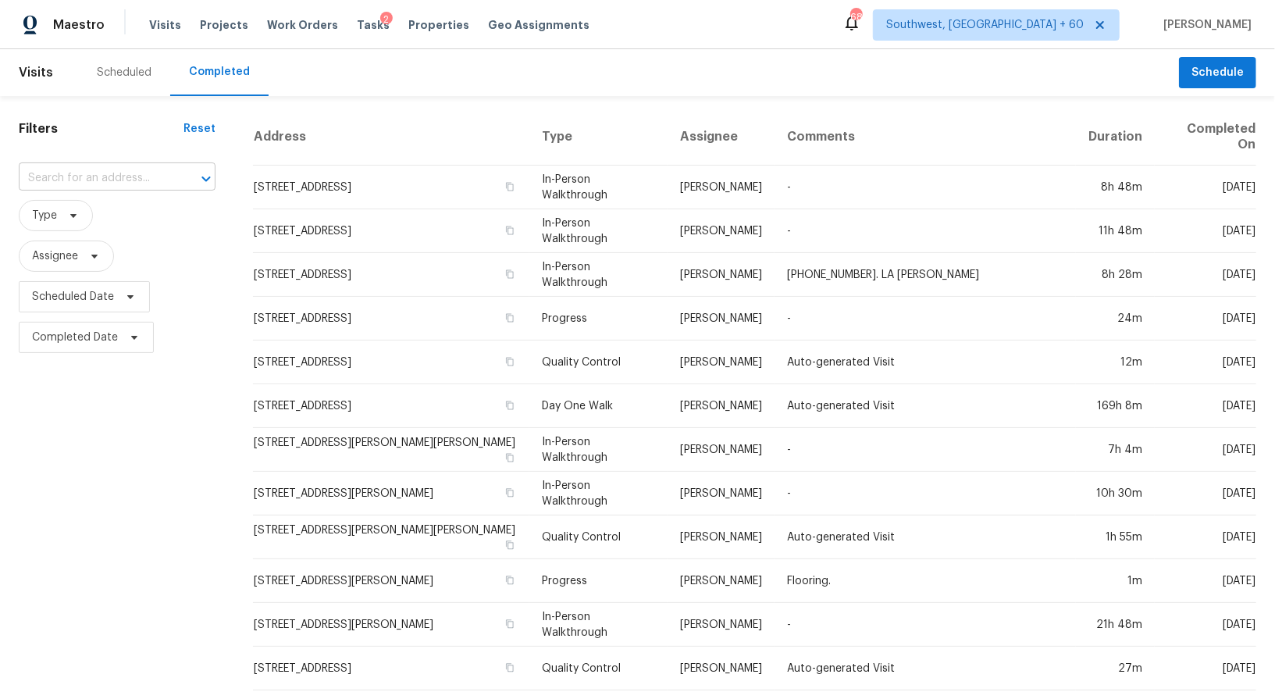
click at [103, 175] on input "text" at bounding box center [95, 178] width 153 height 24
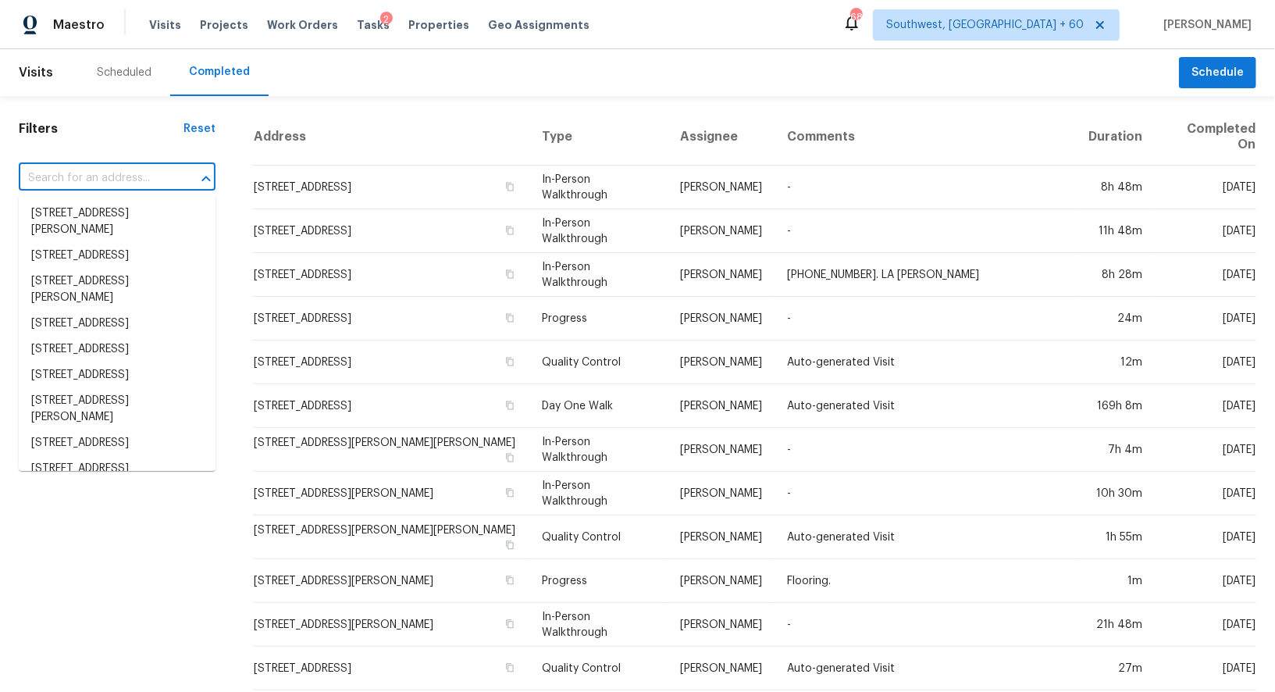
paste input "1108 NE Tamera Ln, Portland, OR 97220"
type input "1108 NE Tamera Ln, Portland, OR 97220"
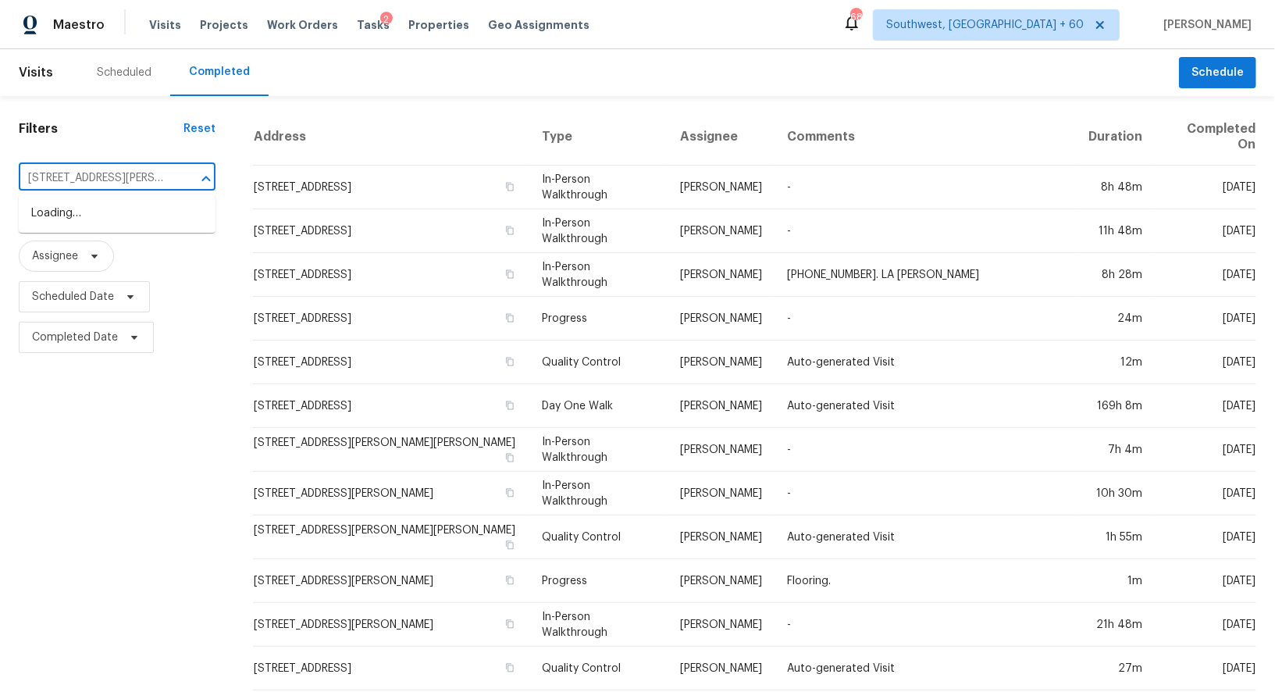
scroll to position [0, 56]
click at [119, 206] on li "1108 NE Tamera Ln, Portland, OR 97220" at bounding box center [117, 222] width 197 height 42
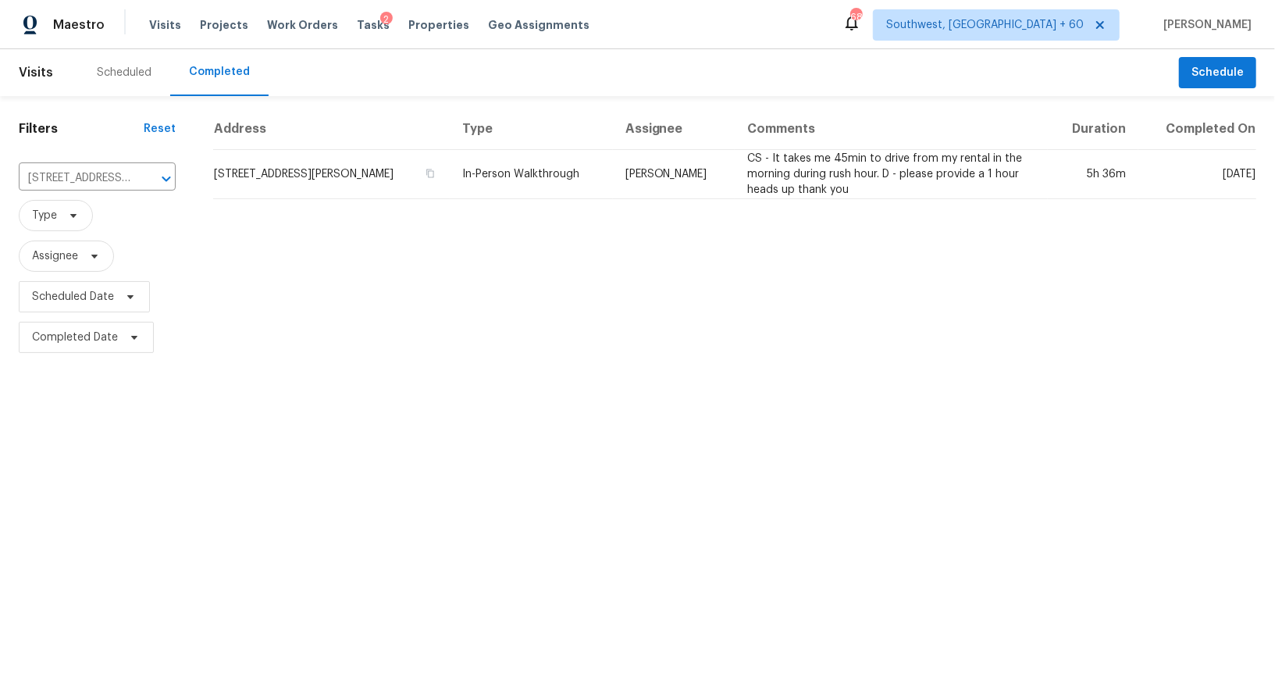
click at [393, 160] on td "1108 NE Tamera Ln, Portland, OR 97220" at bounding box center [331, 174] width 237 height 49
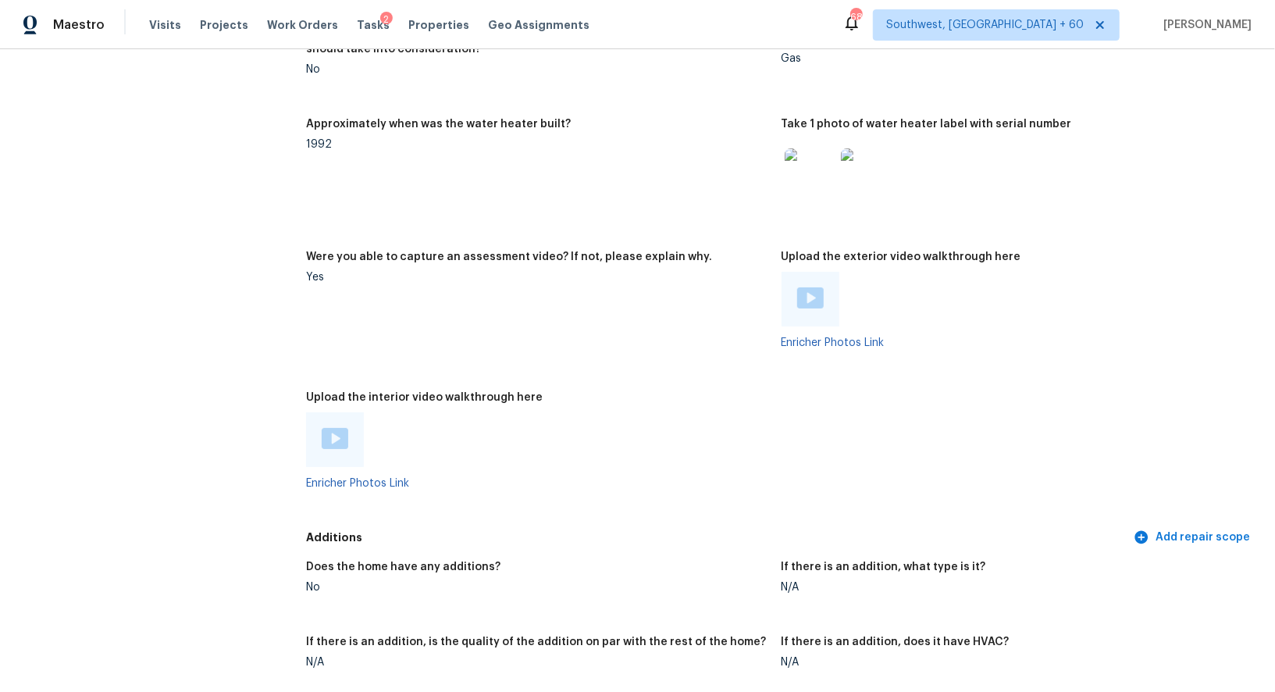
scroll to position [3001, 0]
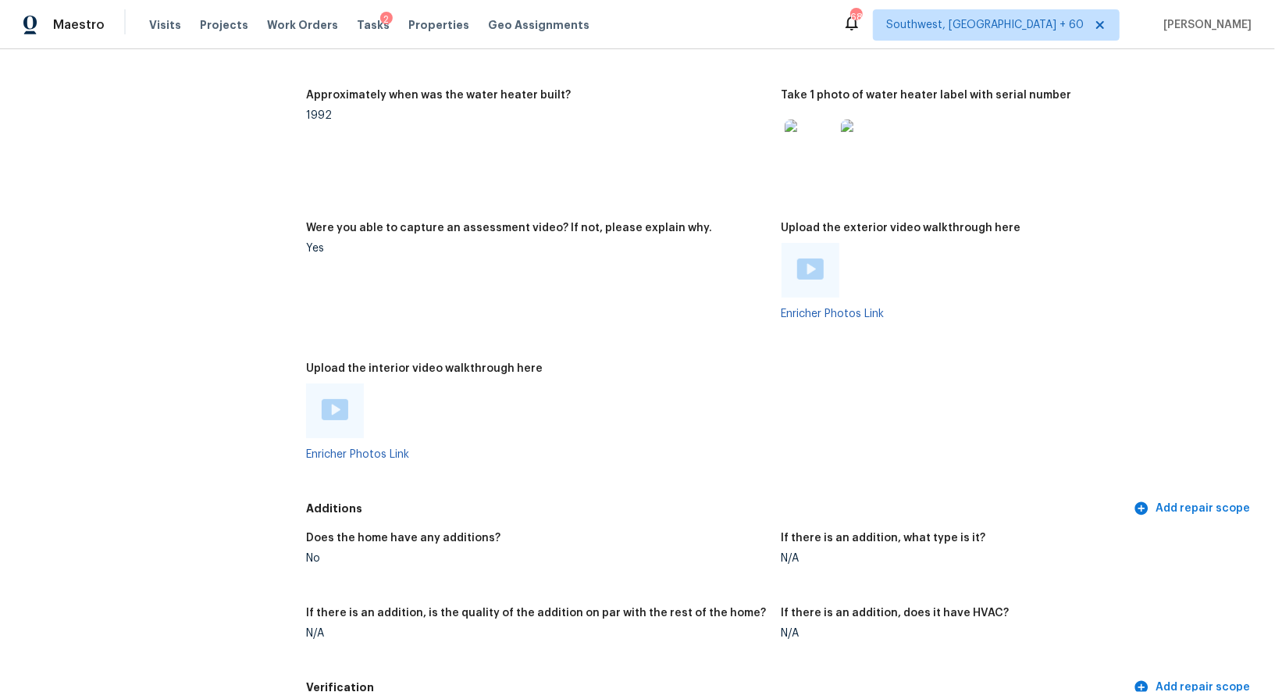
click at [816, 265] on img at bounding box center [810, 268] width 27 height 21
click at [332, 402] on img at bounding box center [335, 409] width 27 height 21
click at [336, 405] on img at bounding box center [335, 409] width 27 height 21
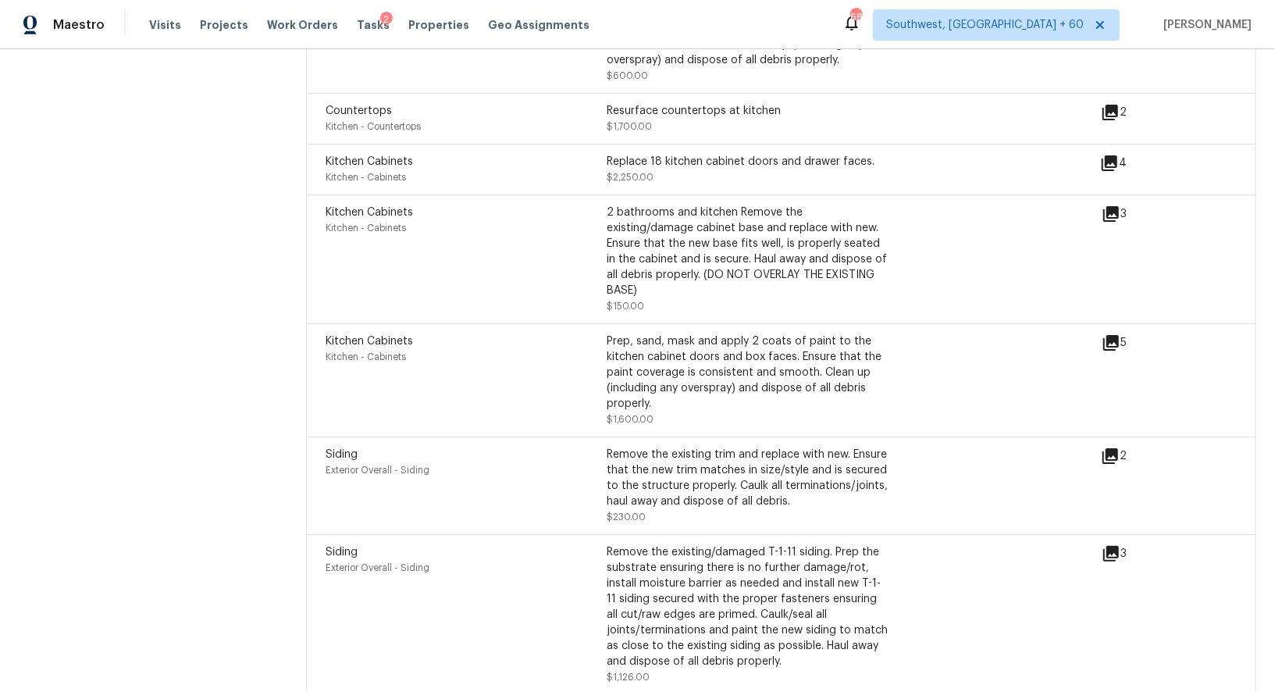
scroll to position [5079, 0]
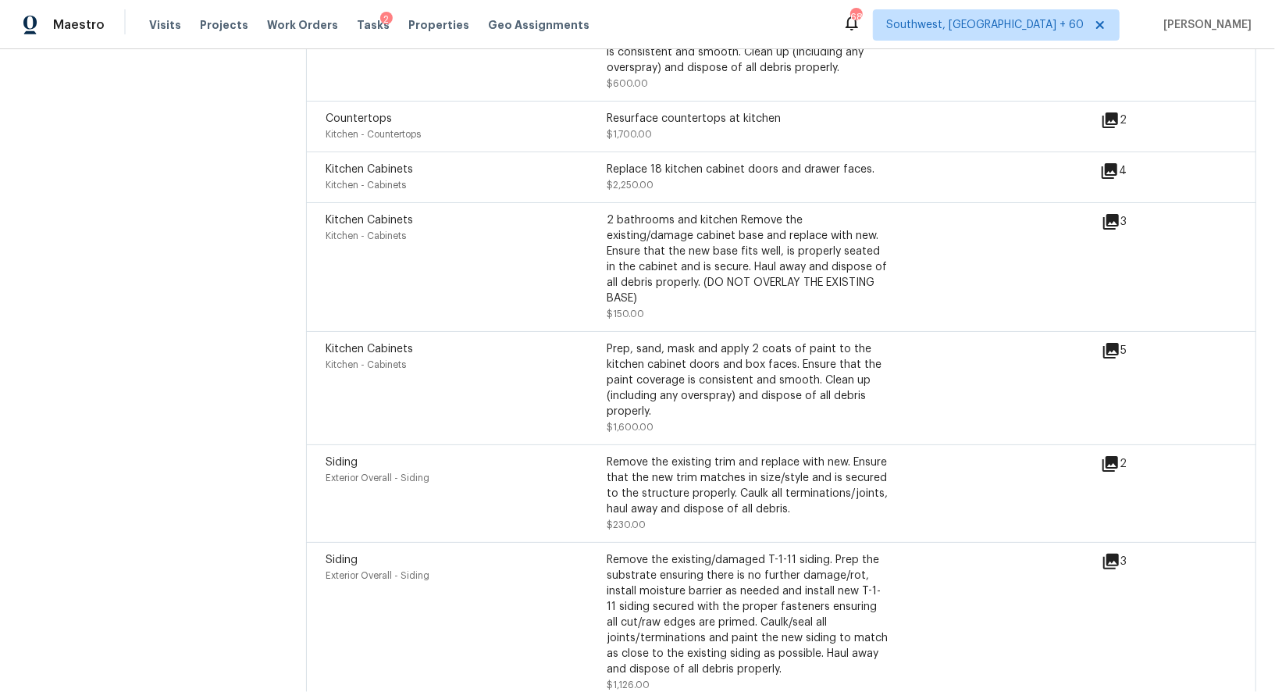
click at [670, 499] on div "Remove the existing trim and replace with new. Ensure that the new trim matches…" at bounding box center [746, 485] width 281 height 62
click at [1115, 222] on icon at bounding box center [1110, 221] width 19 height 19
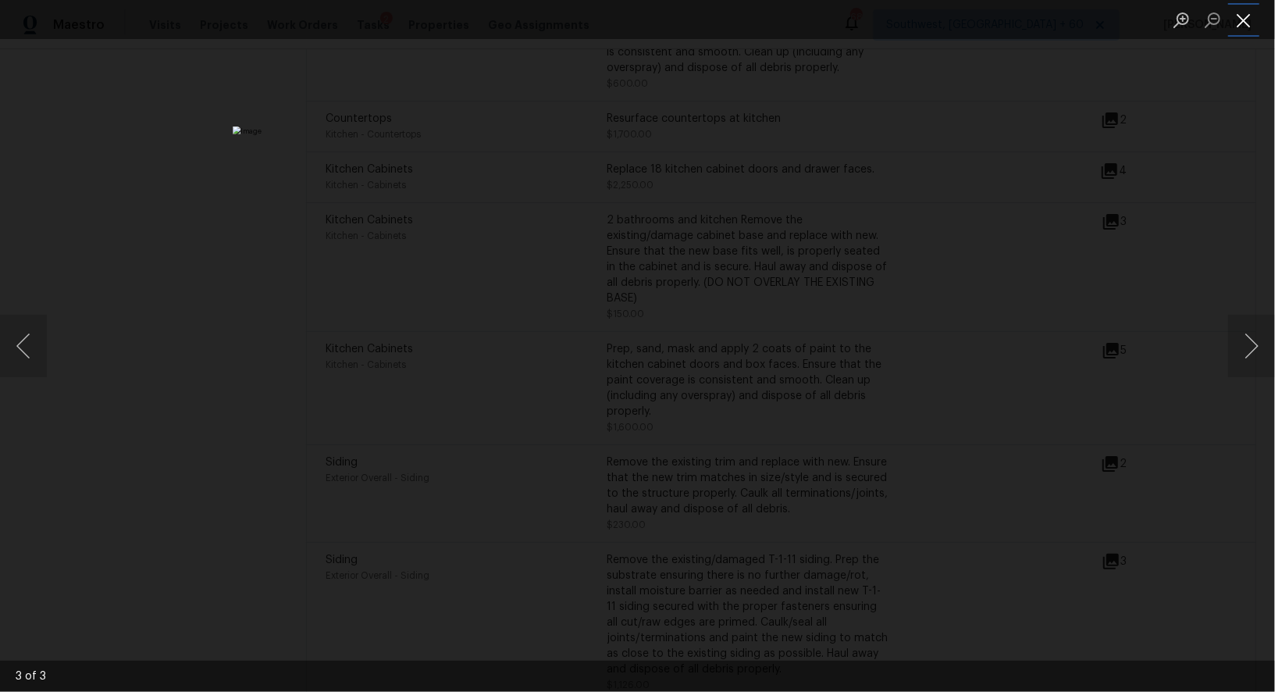
click at [1254, 15] on button "Close lightbox" at bounding box center [1243, 19] width 31 height 27
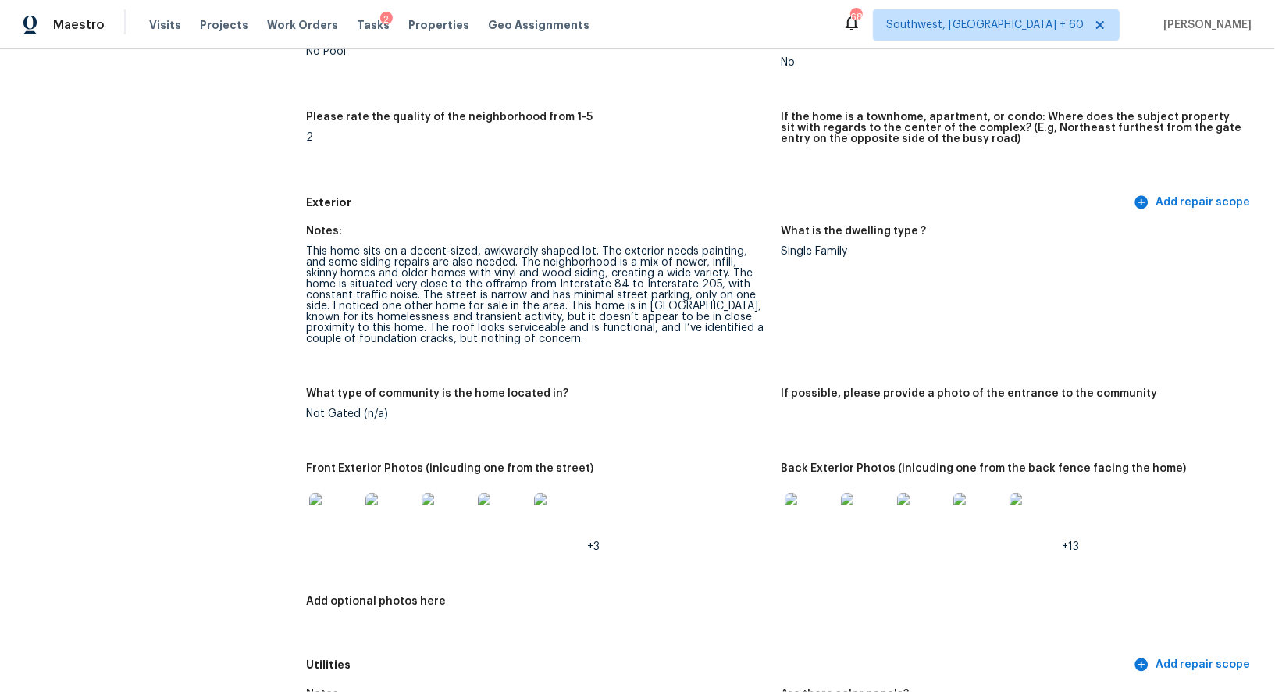
scroll to position [429, 0]
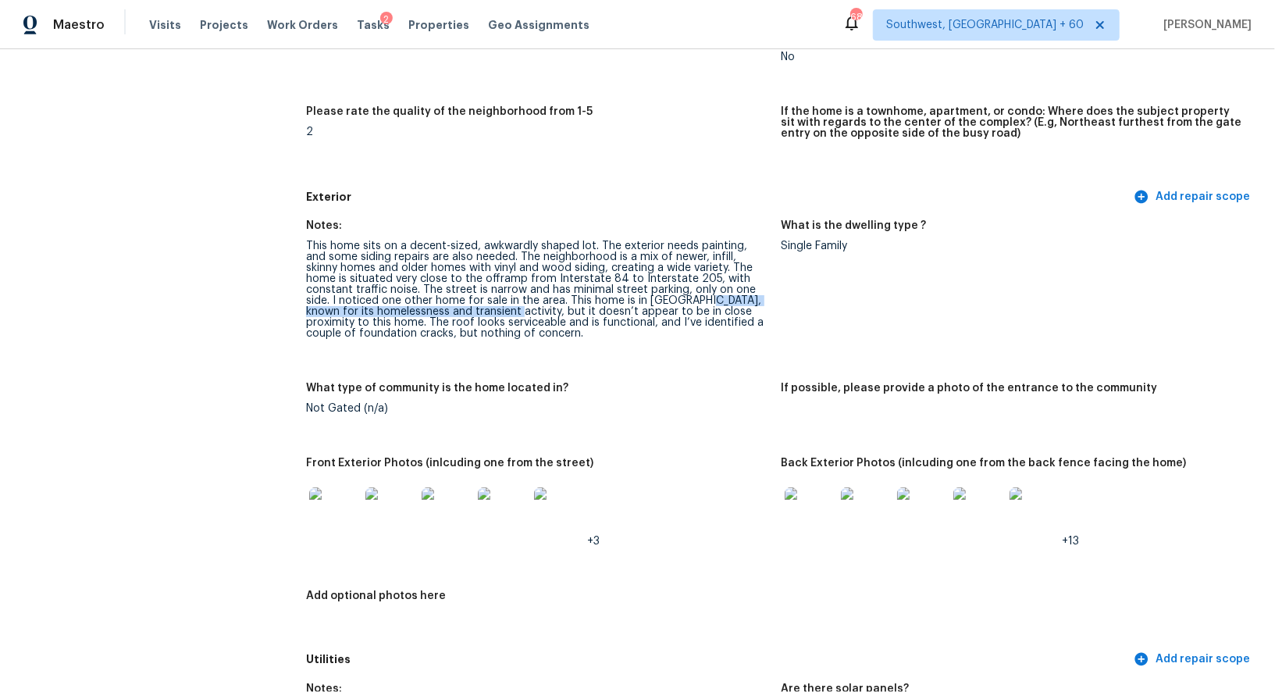
drag, startPoint x: 659, startPoint y: 301, endPoint x: 490, endPoint y: 314, distance: 169.1
click at [490, 314] on div "This home sits on a decent-sized, awkwardly shaped lot. The exterior needs pain…" at bounding box center [537, 289] width 462 height 98
copy div "known for its homelessness and transient activity,"
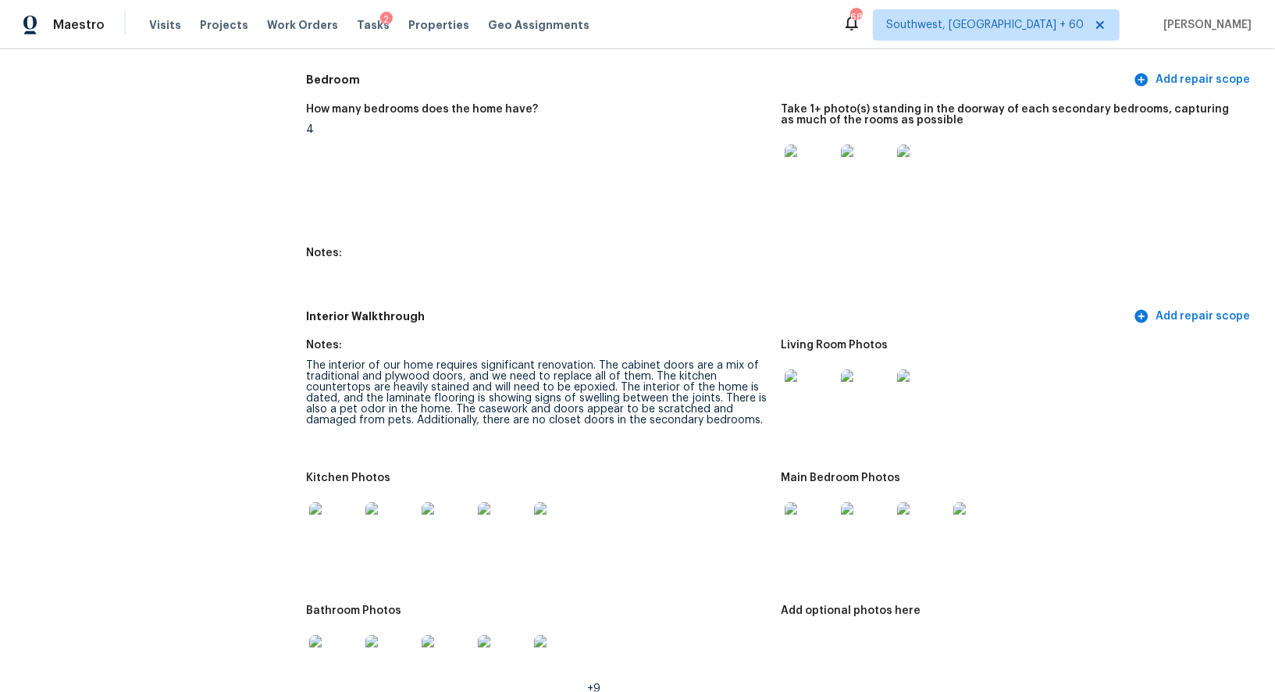
scroll to position [1666, 0]
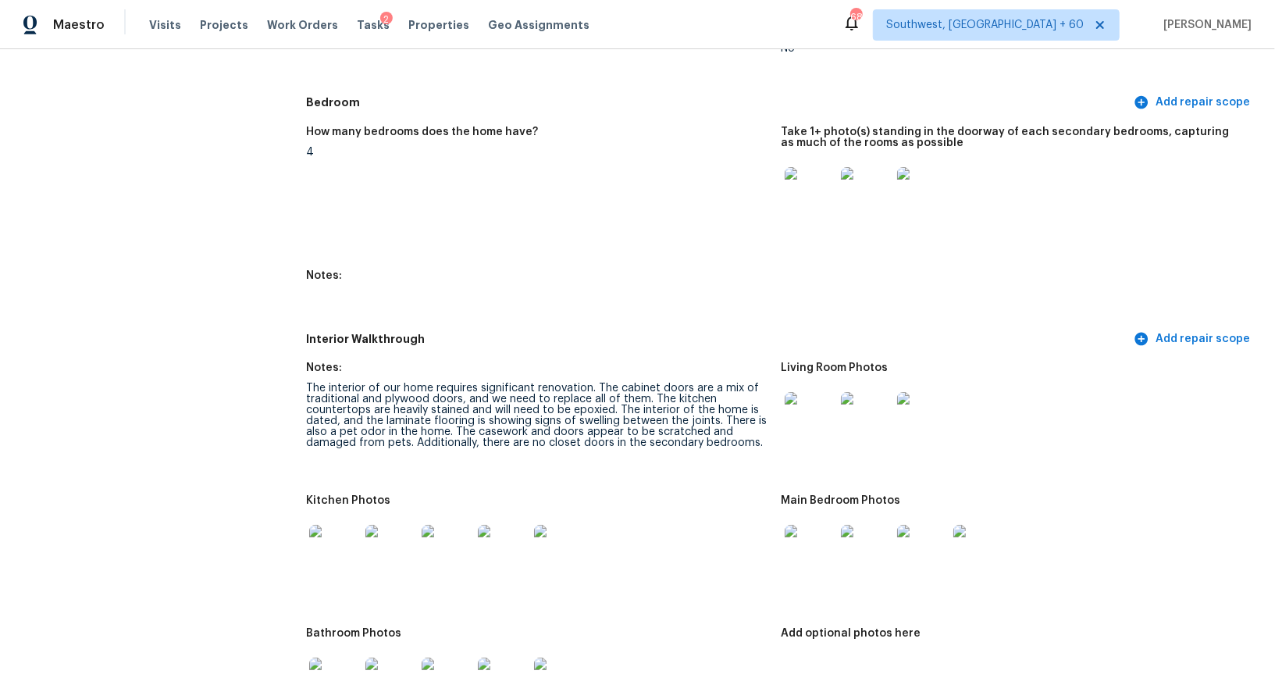
click at [824, 546] on img at bounding box center [809, 550] width 50 height 50
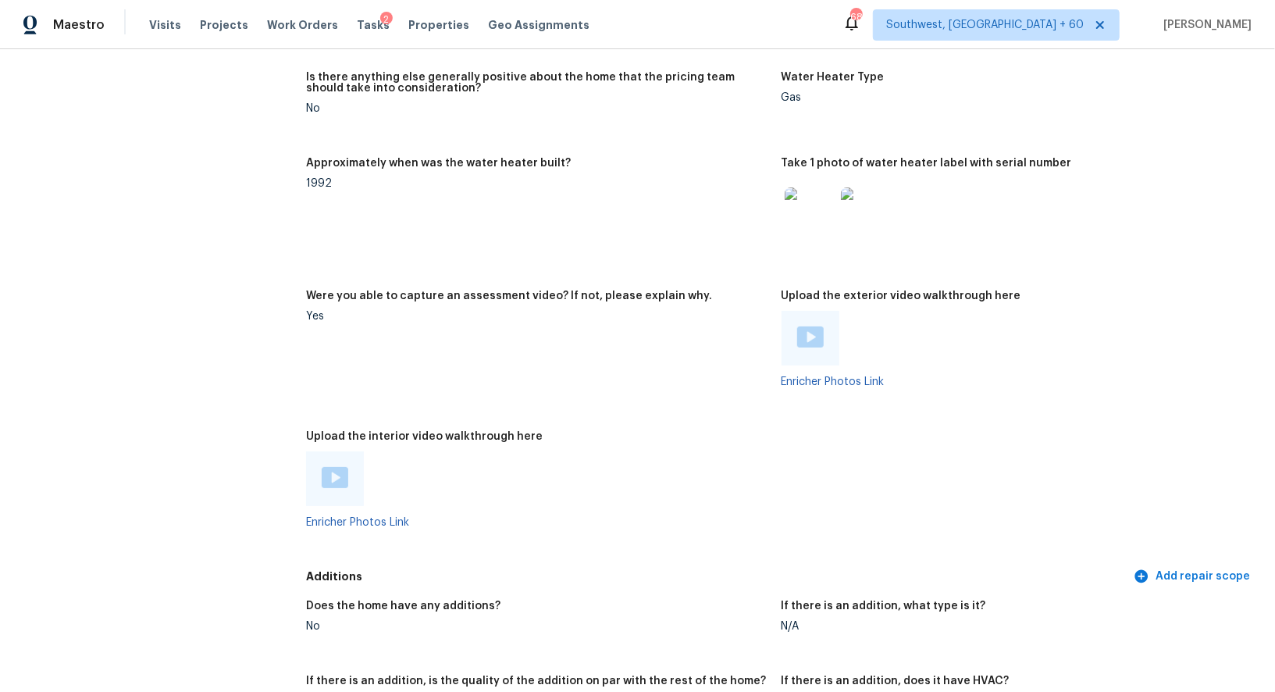
scroll to position [2922, 0]
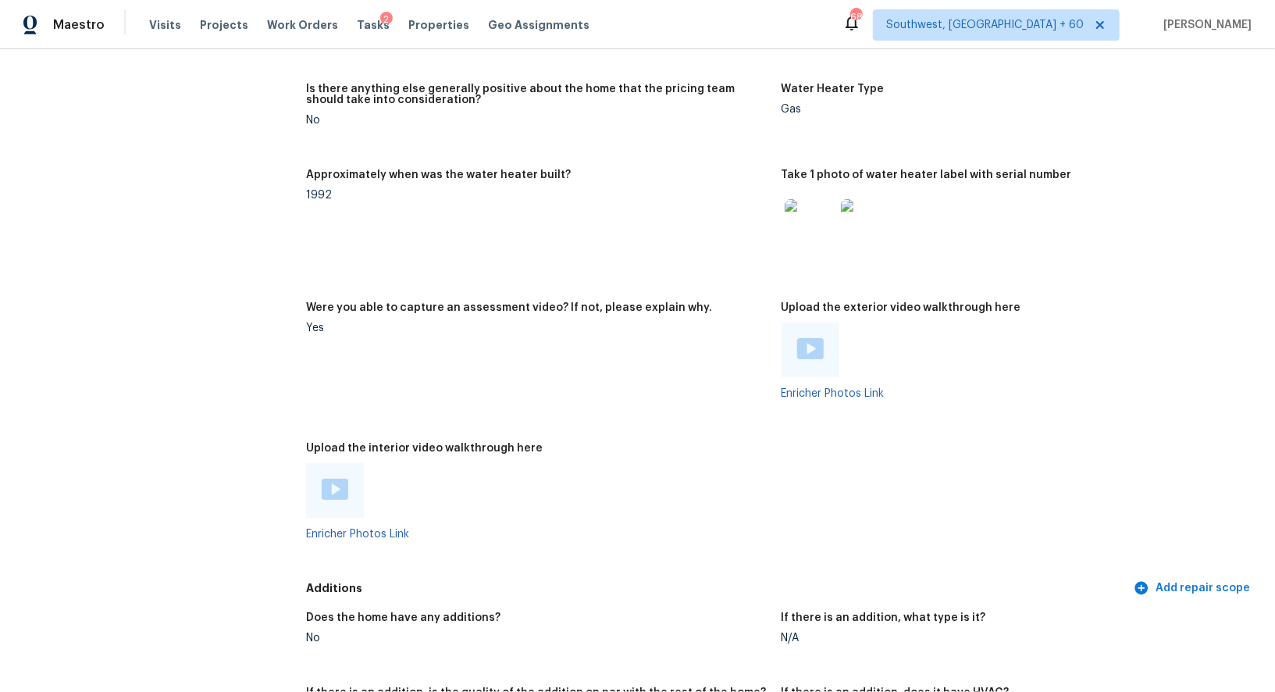
click at [809, 349] on img at bounding box center [810, 348] width 27 height 21
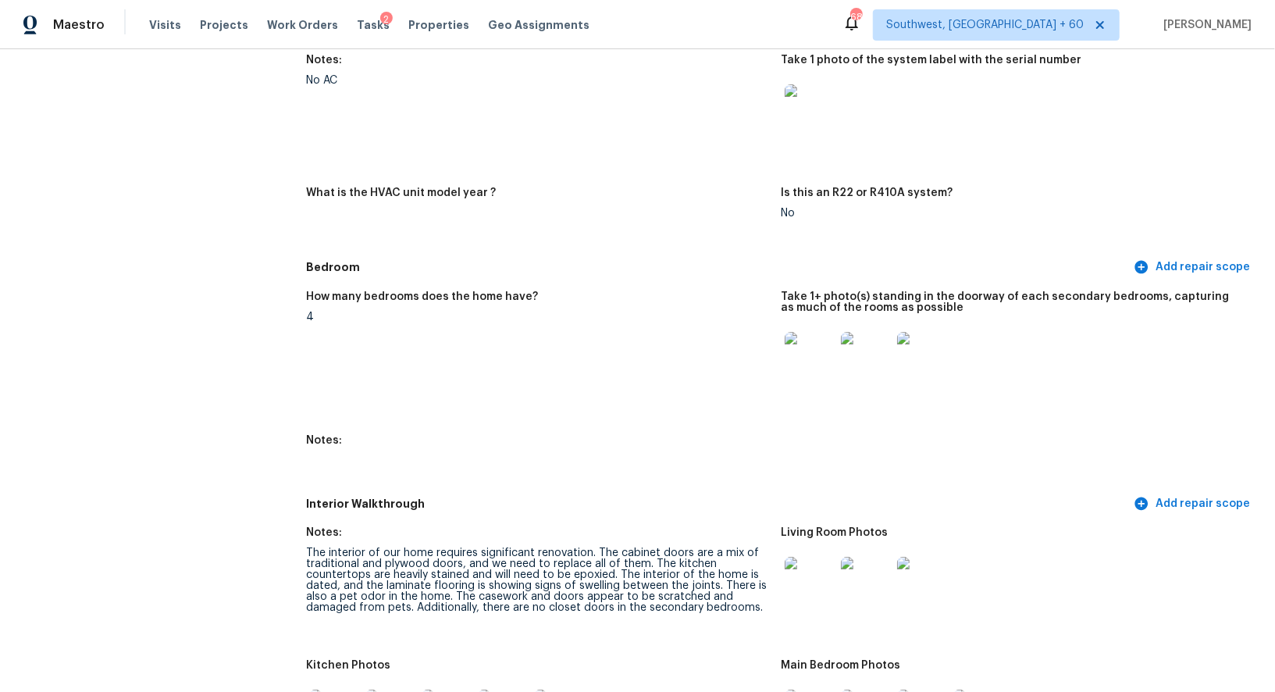
scroll to position [1545, 0]
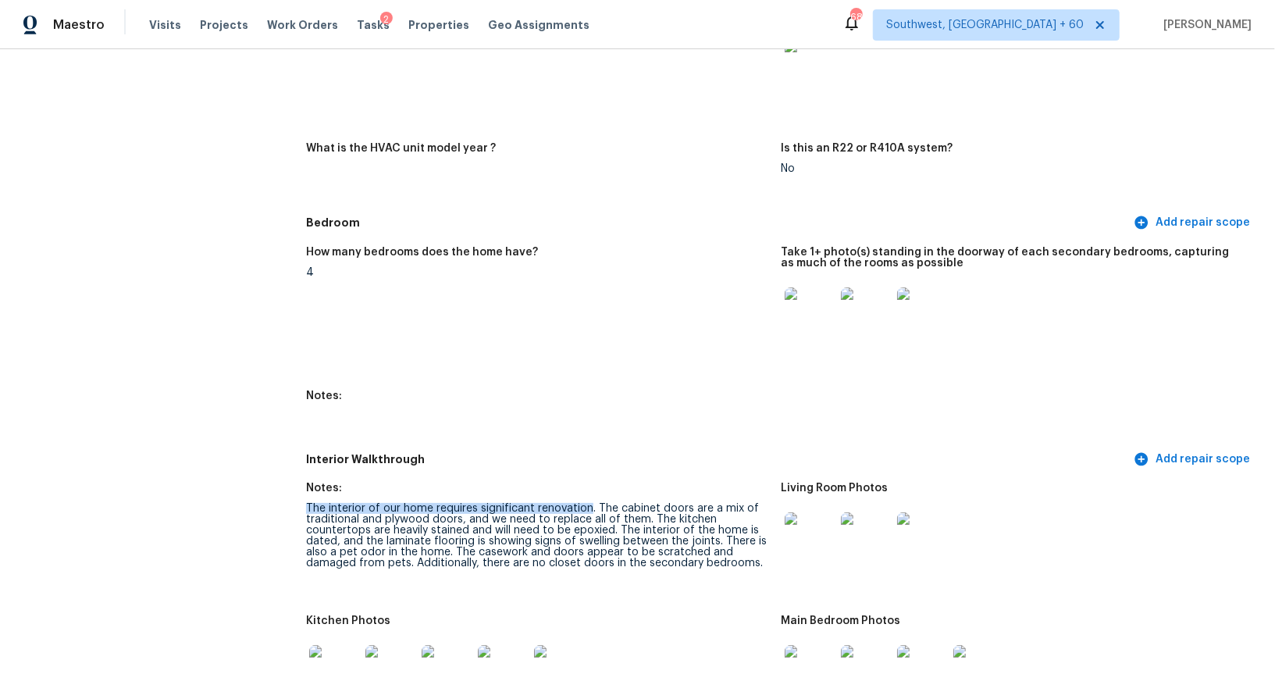
drag, startPoint x: 305, startPoint y: 505, endPoint x: 589, endPoint y: 503, distance: 284.1
copy div "The interior of our home requires significant renovation"
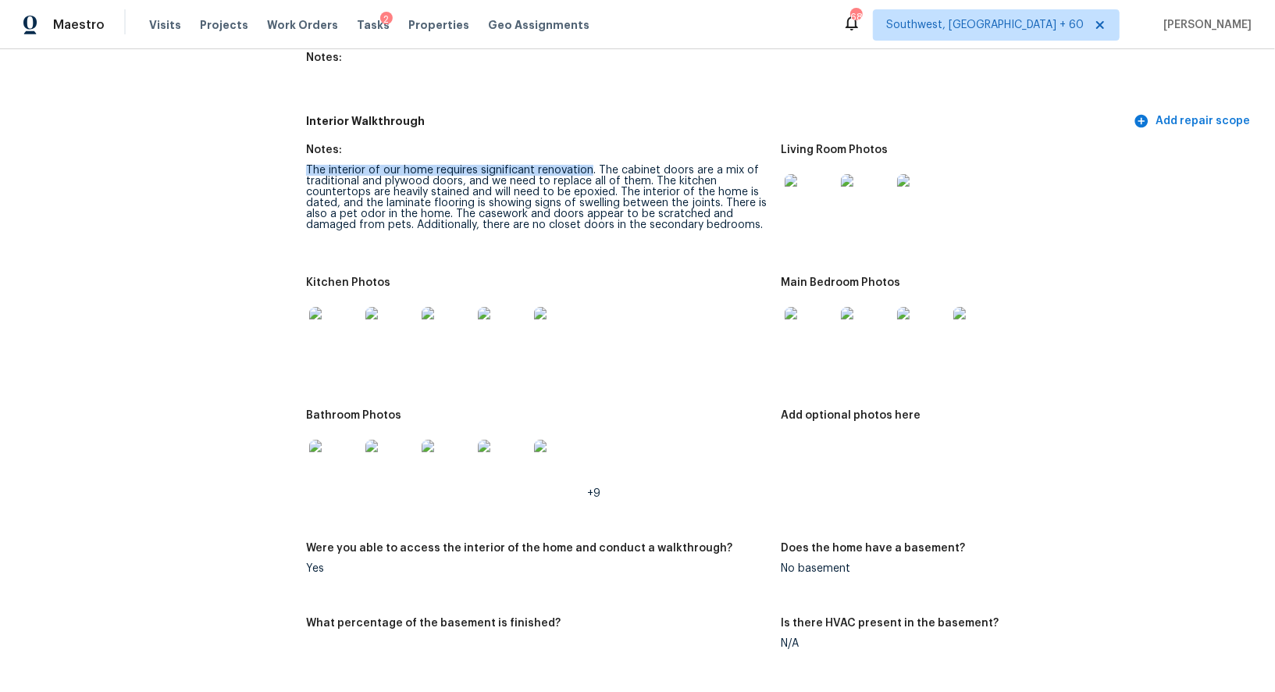
scroll to position [1884, 0]
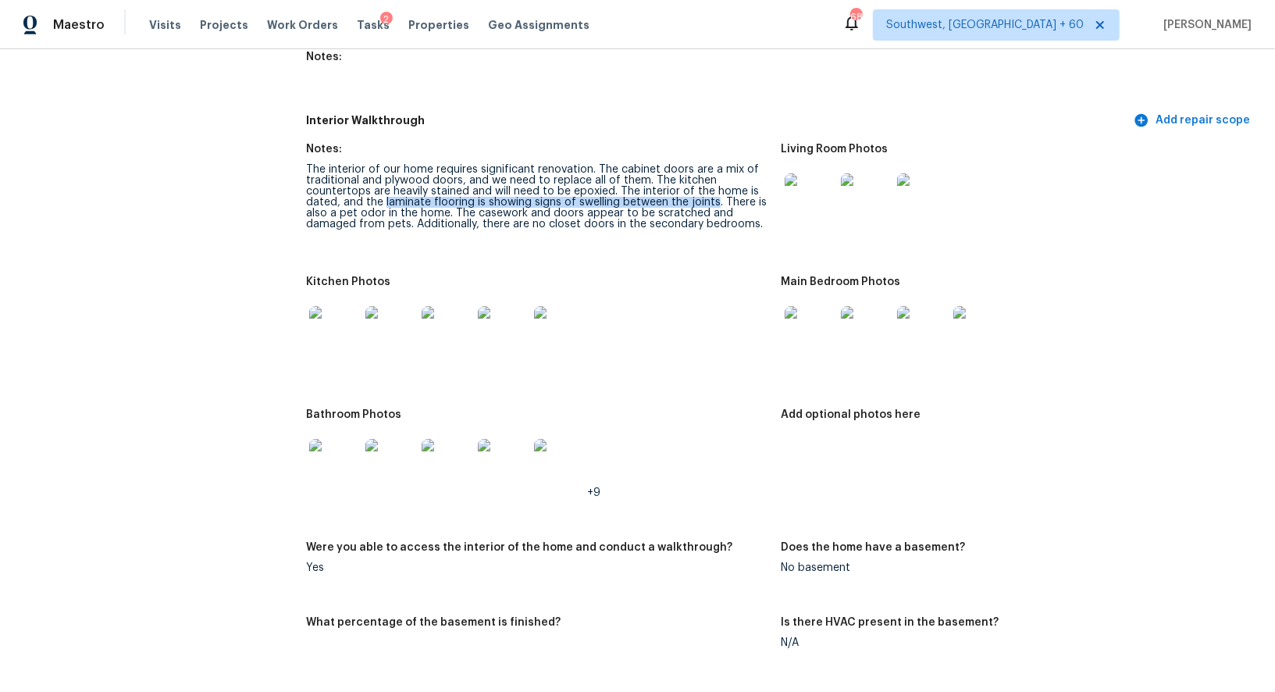
drag, startPoint x: 384, startPoint y: 201, endPoint x: 710, endPoint y: 201, distance: 326.3
click at [710, 201] on div "The interior of our home requires significant renovation. The cabinet doors are…" at bounding box center [537, 197] width 462 height 66
copy div "laminate flooring is showing signs of swelling between the joints"
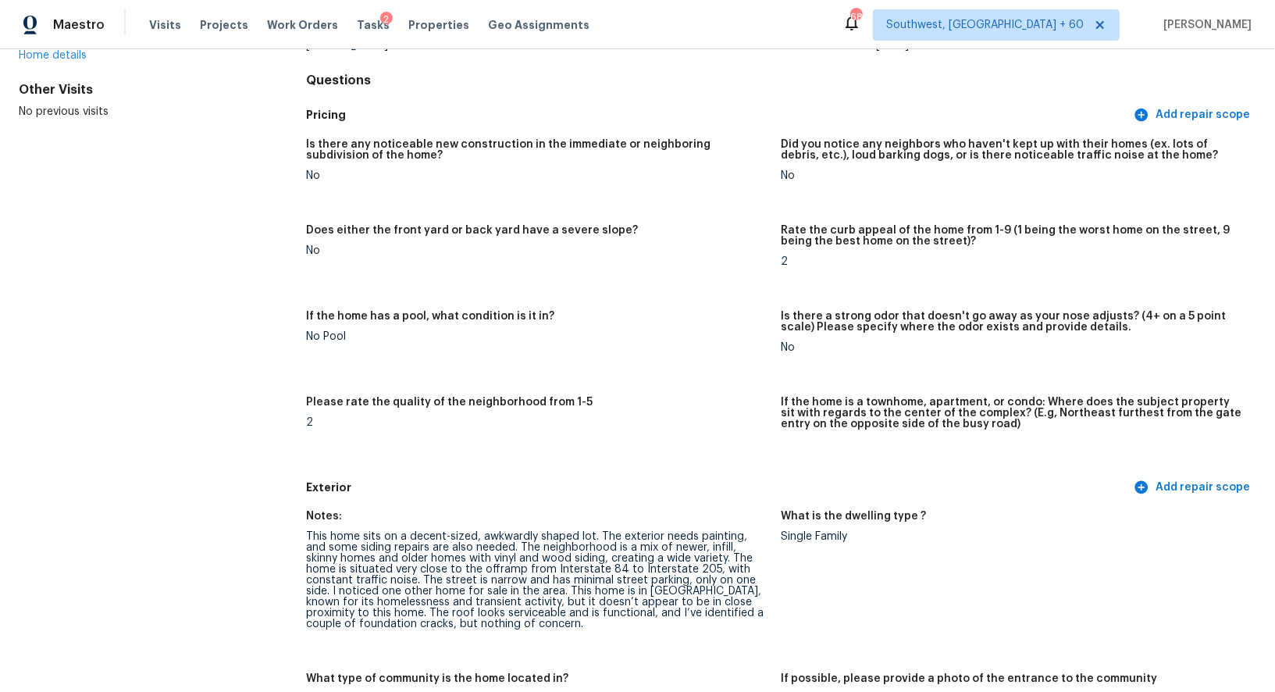
scroll to position [0, 0]
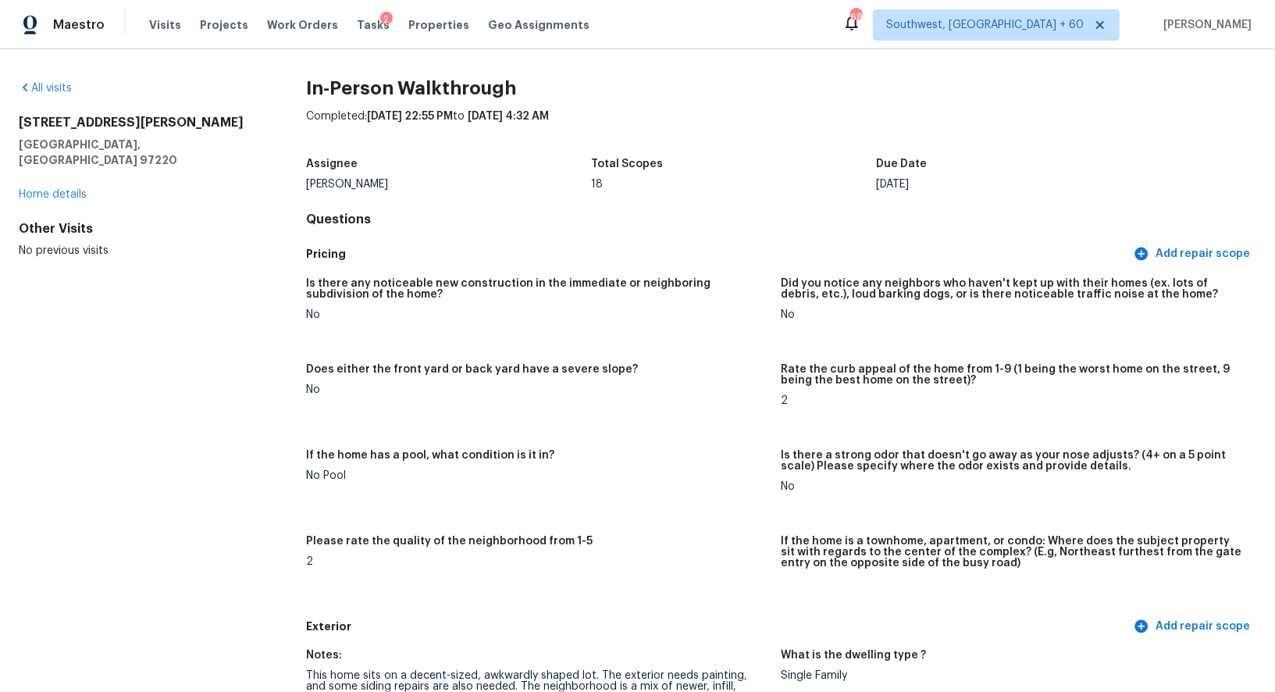
click at [53, 78] on div "All visits 1108 NE Tamera Ln Portland, OR 97220 Home details Other Visits No pr…" at bounding box center [637, 370] width 1275 height 642
click at [53, 84] on link "All visits" at bounding box center [45, 88] width 53 height 11
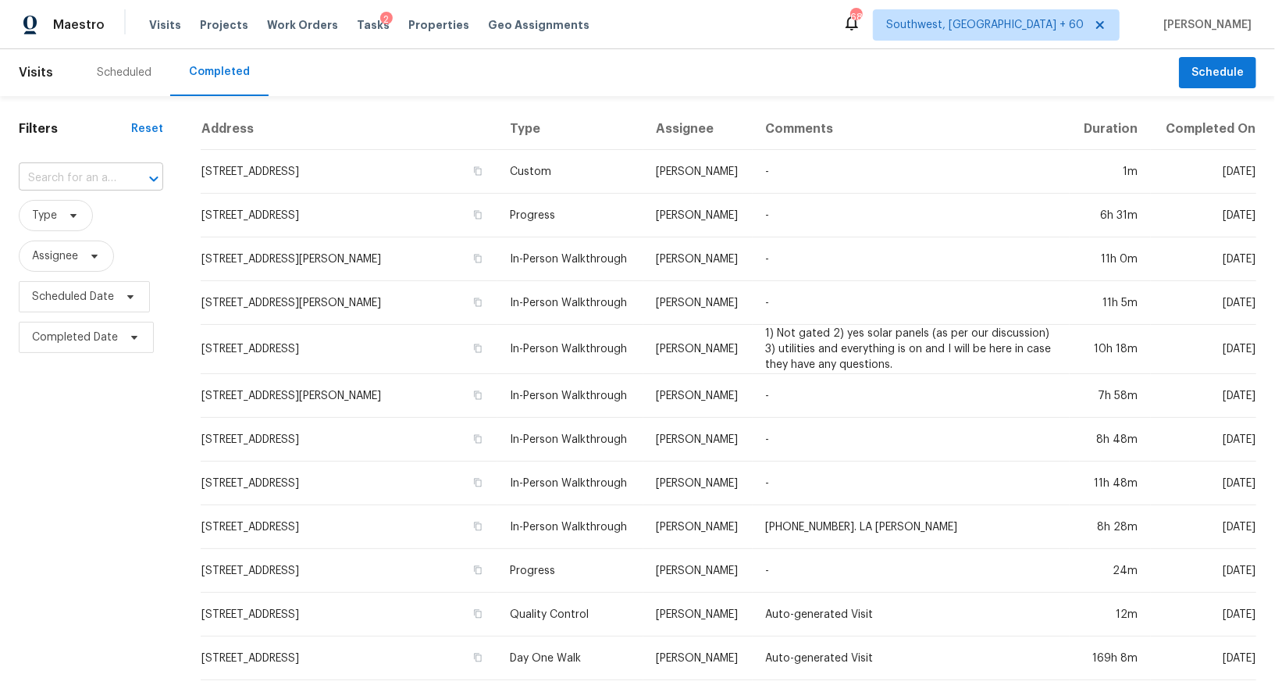
click at [62, 176] on input "text" at bounding box center [69, 178] width 101 height 24
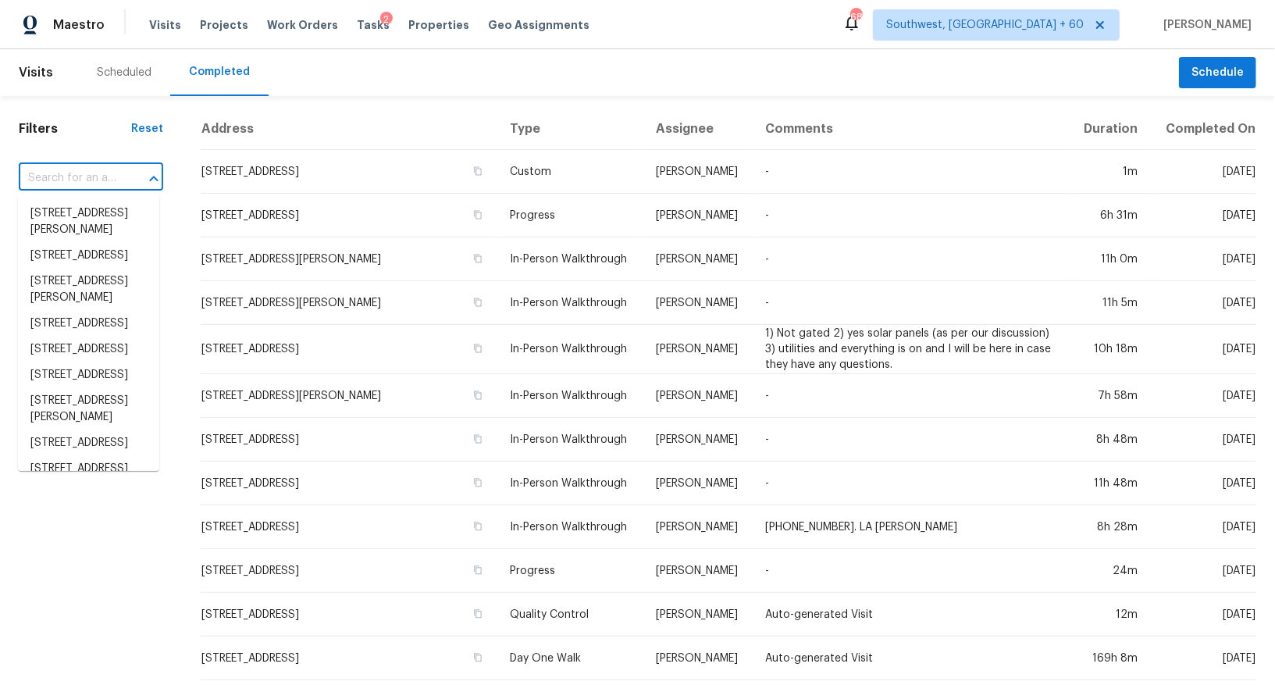
type input "v"
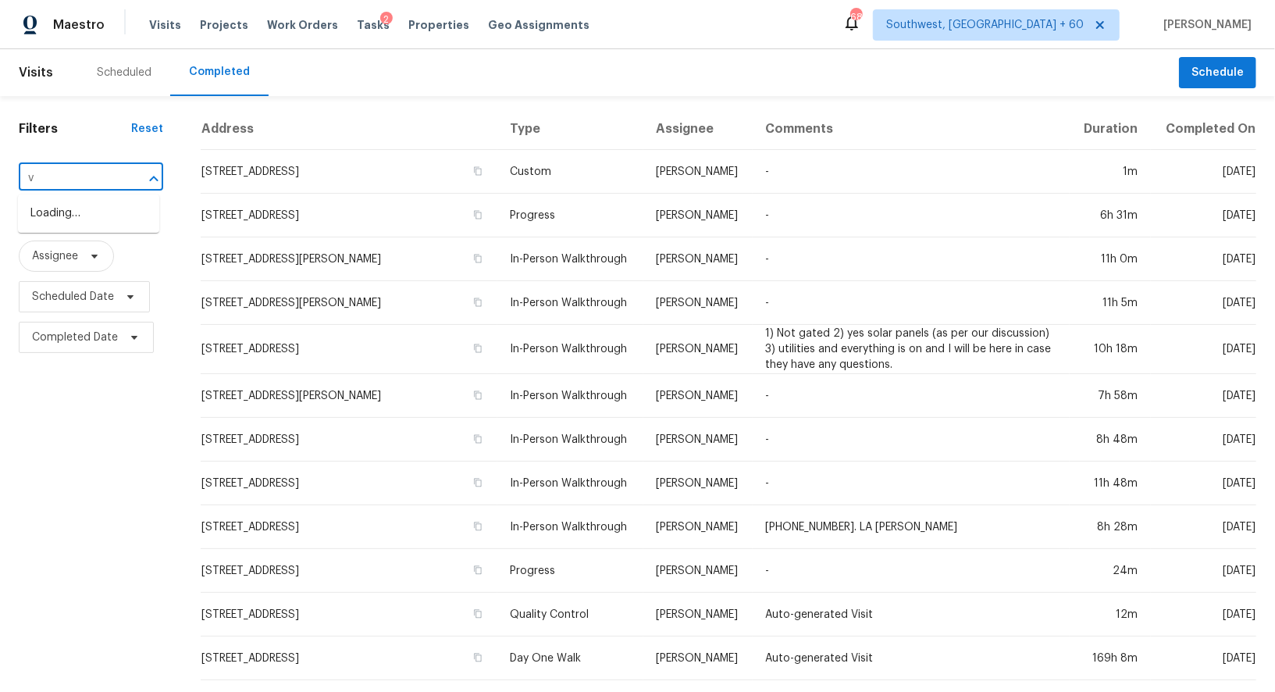
click at [62, 176] on input "v" at bounding box center [69, 178] width 101 height 24
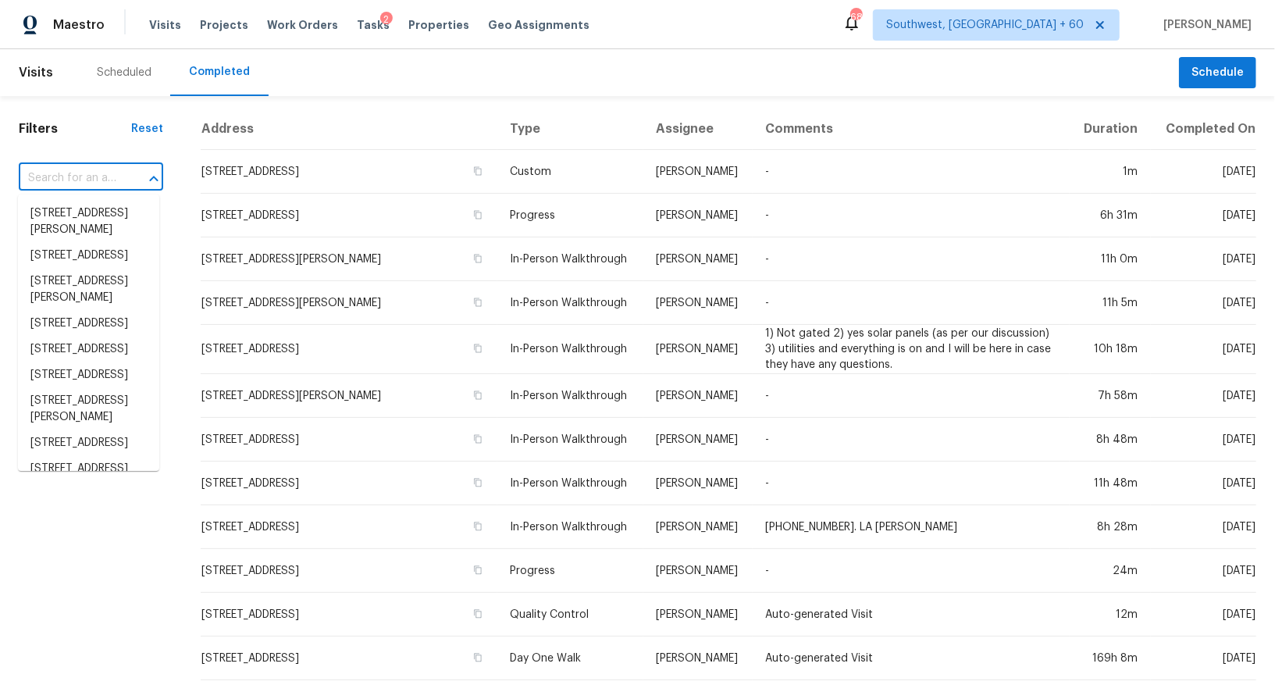
paste input "10207 Walden Ct, Commerce City, CO 80022"
type input "10207 Walden Ct, Commerce City, CO 80022"
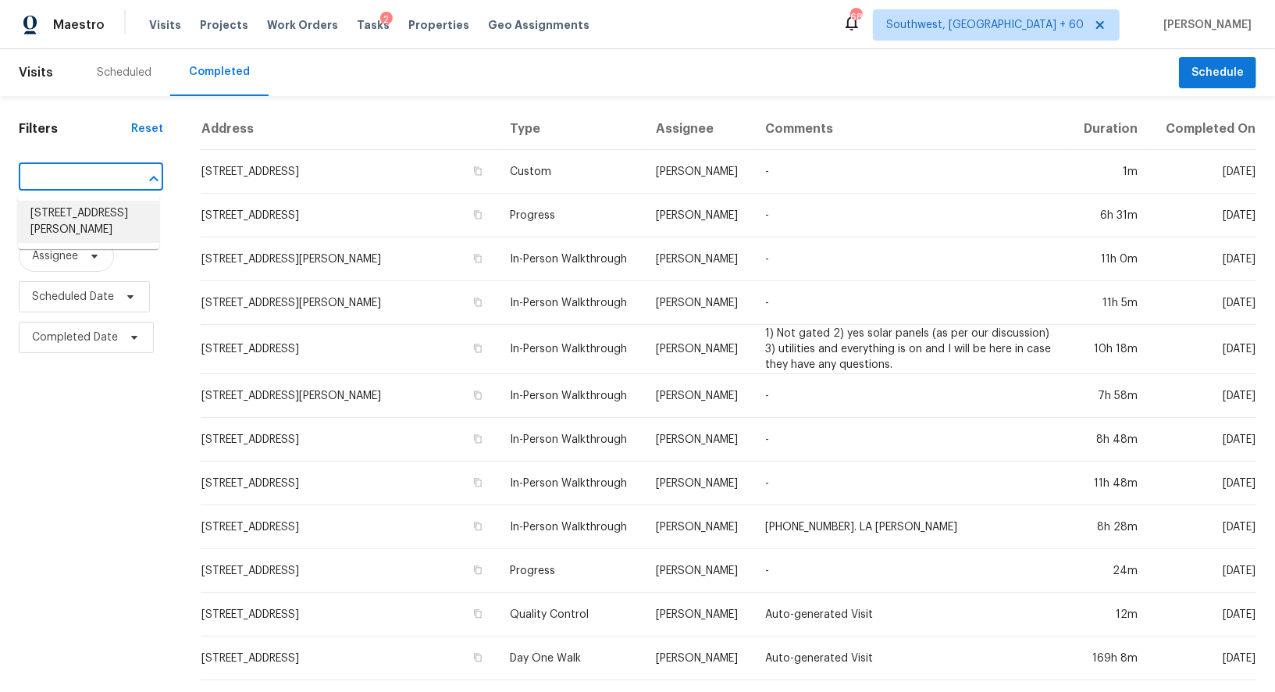
click at [93, 226] on li "10207 Walden Ct, Commerce City, CO 80022" at bounding box center [88, 222] width 141 height 42
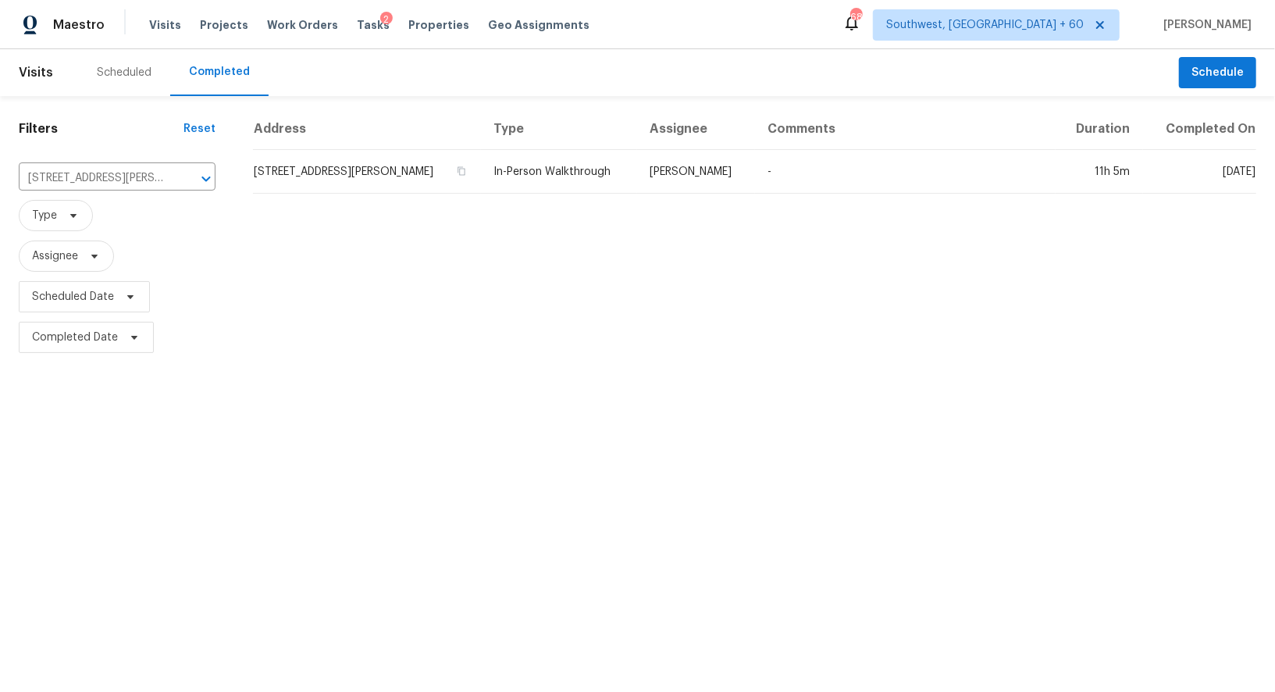
click at [330, 173] on td "10207 Walden Ct, Commerce City, CO 80022" at bounding box center [367, 172] width 228 height 44
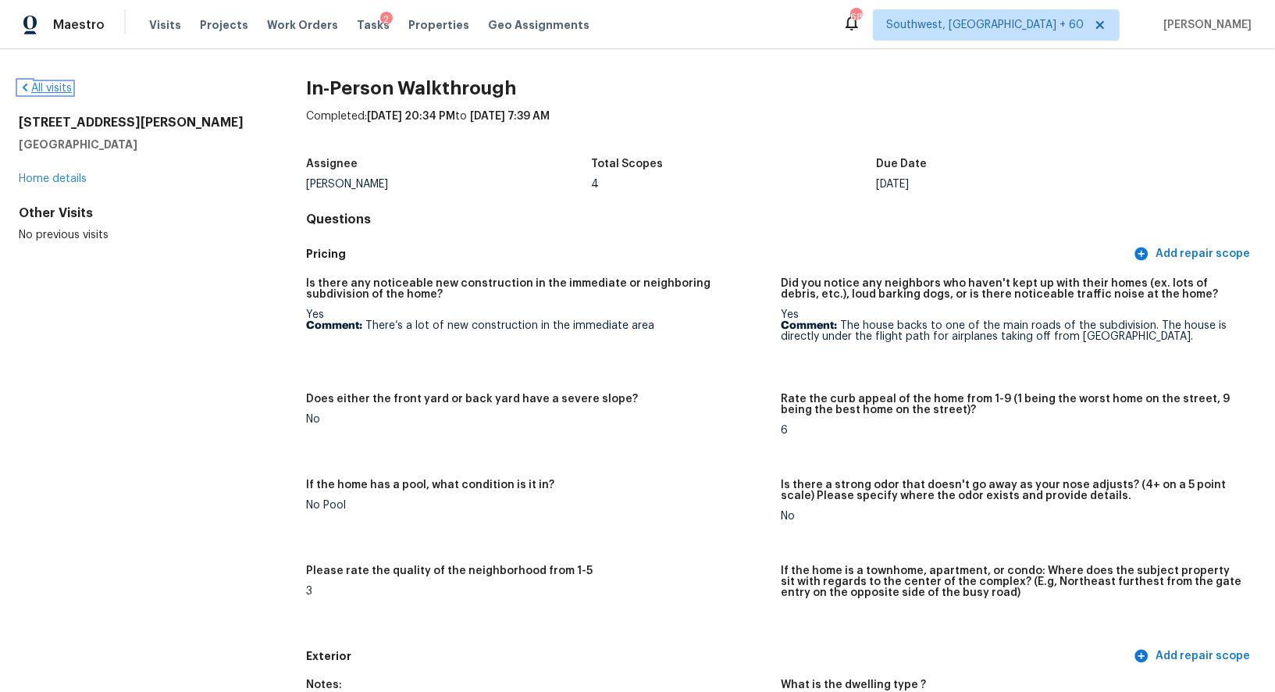
click at [57, 91] on link "All visits" at bounding box center [45, 88] width 53 height 11
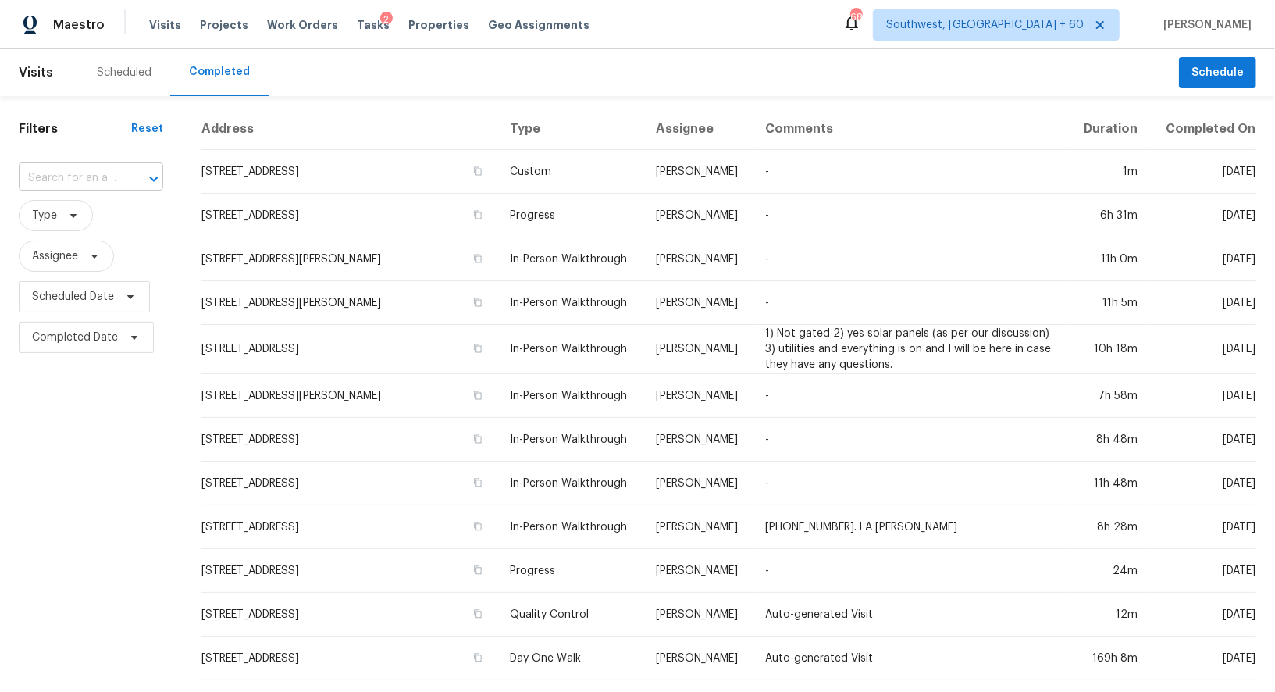
click at [101, 173] on input "text" at bounding box center [69, 178] width 101 height 24
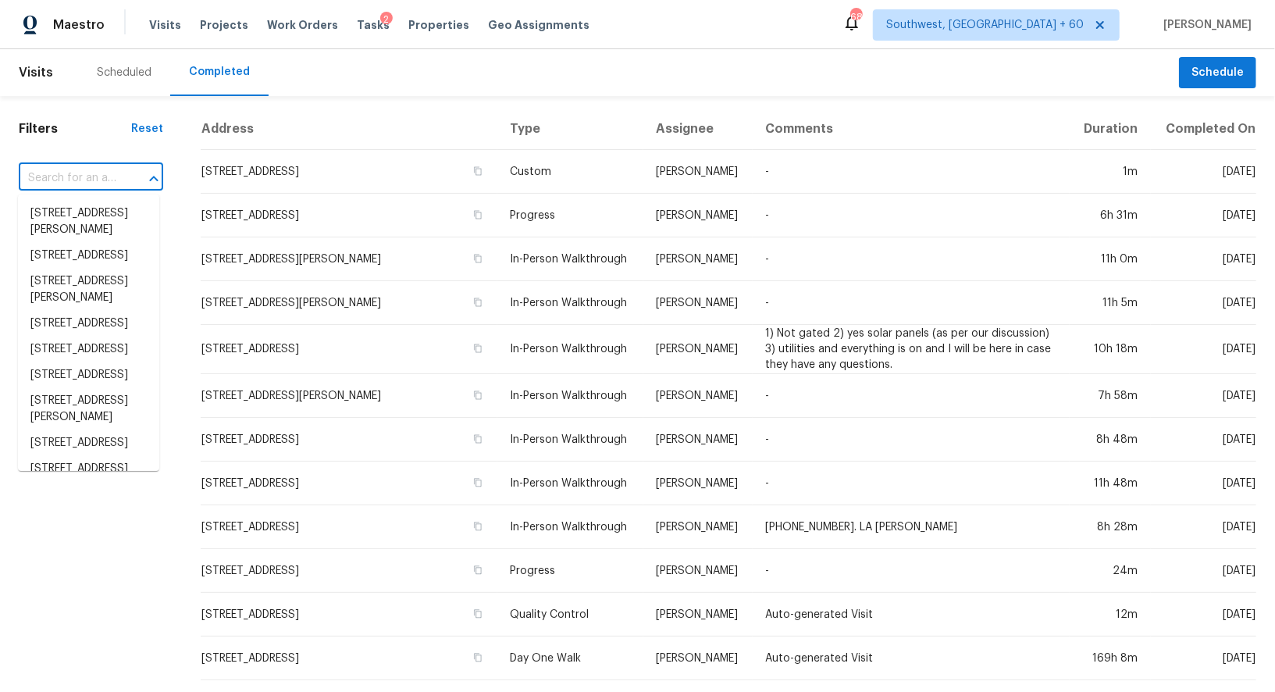
paste input "819 Adeline St, Hayward, CA 94544"
type input "819 Adeline St, Hayward, CA 94544"
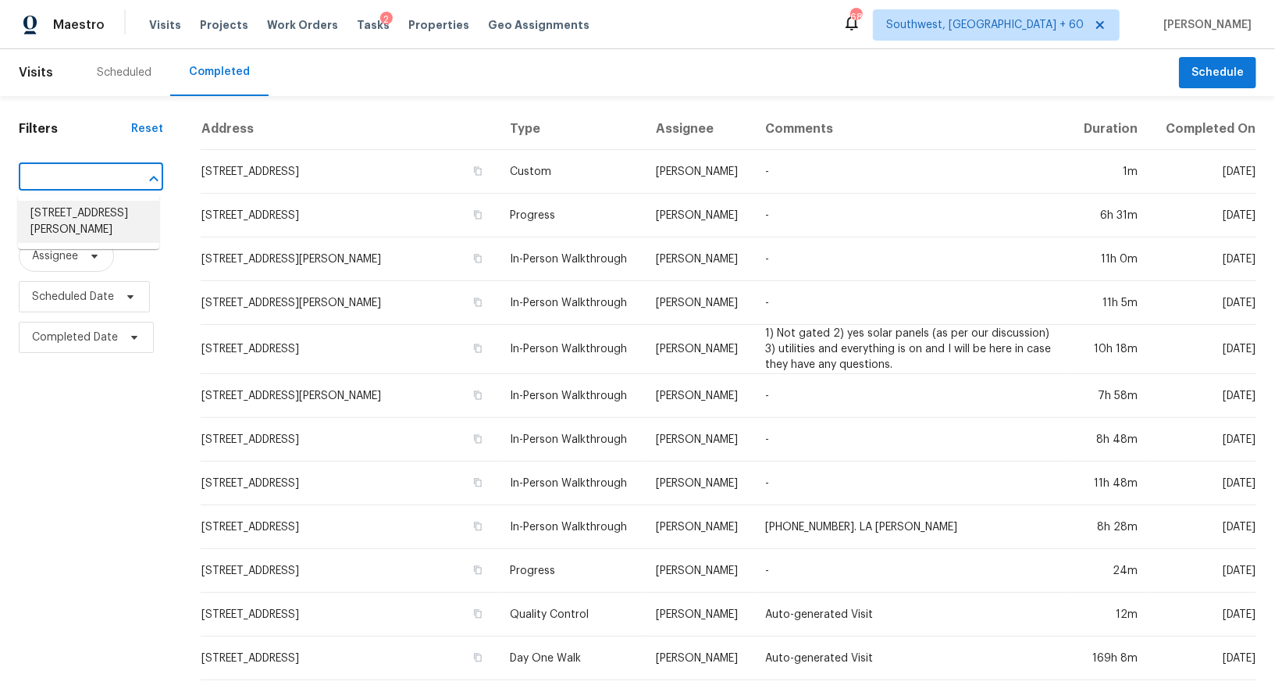
click at [92, 210] on li "819 Adeline St, Hayward, CA 94544" at bounding box center [88, 222] width 141 height 42
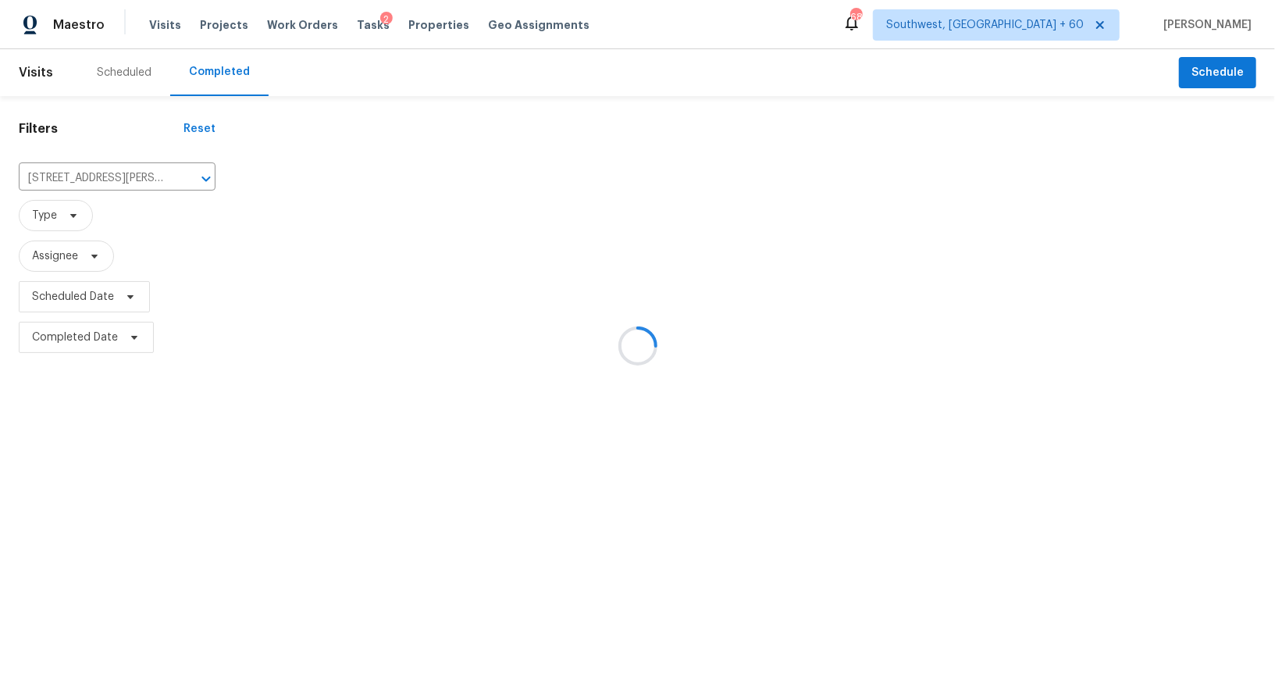
click at [306, 168] on div at bounding box center [637, 346] width 1275 height 692
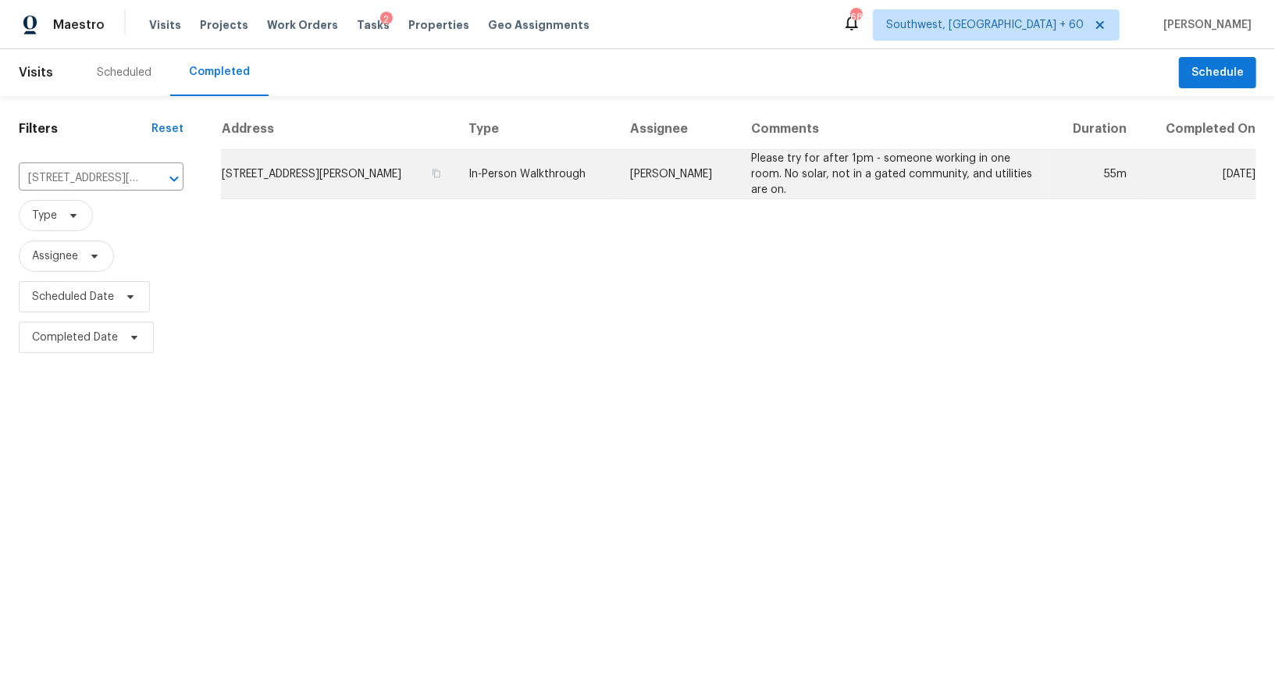
click at [388, 178] on td "819 Adeline St, Hayward, CA 94544" at bounding box center [338, 174] width 235 height 49
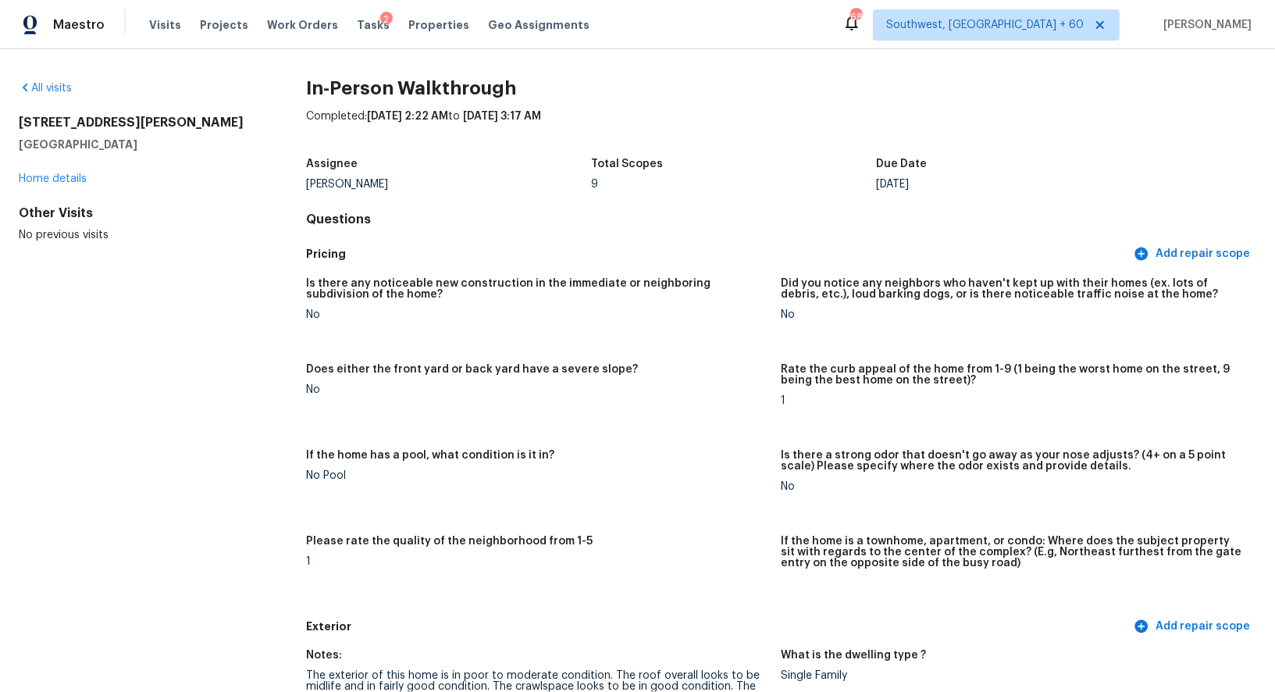
click at [37, 81] on div "All visits" at bounding box center [137, 88] width 237 height 16
click at [58, 78] on div "All visits 819 Adeline St Hayward, CA 94544 Home details Other Visits No previo…" at bounding box center [637, 370] width 1275 height 642
click at [59, 85] on link "All visits" at bounding box center [45, 88] width 53 height 11
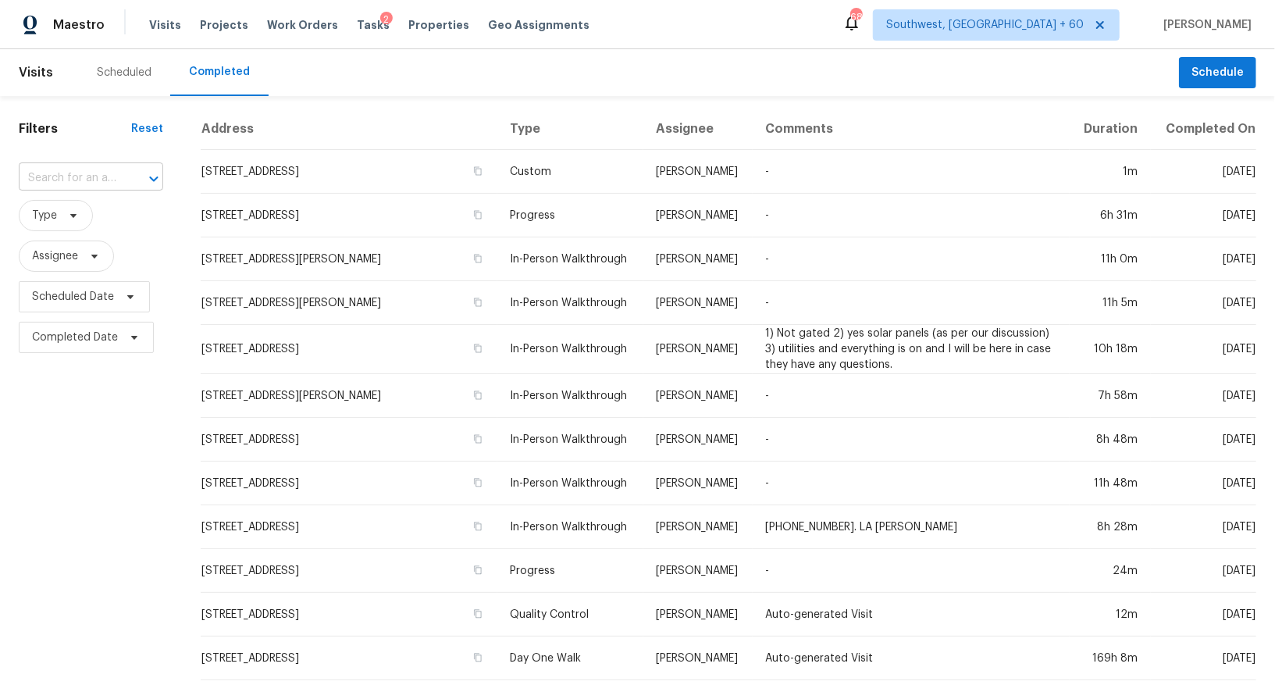
click at [116, 173] on input "text" at bounding box center [69, 178] width 101 height 24
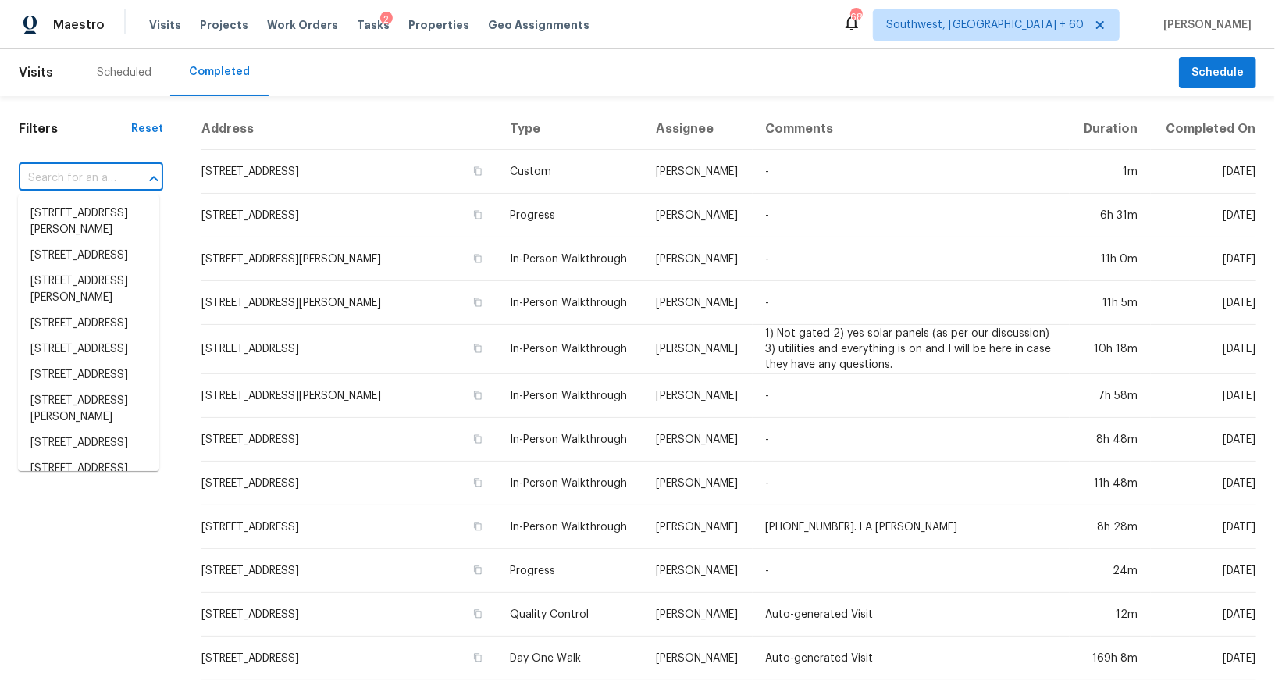
paste input "66 Prospect Ln, Ponte Vedra, FL 32081"
type input "66 Prospect Ln, Ponte Vedra, FL 32081"
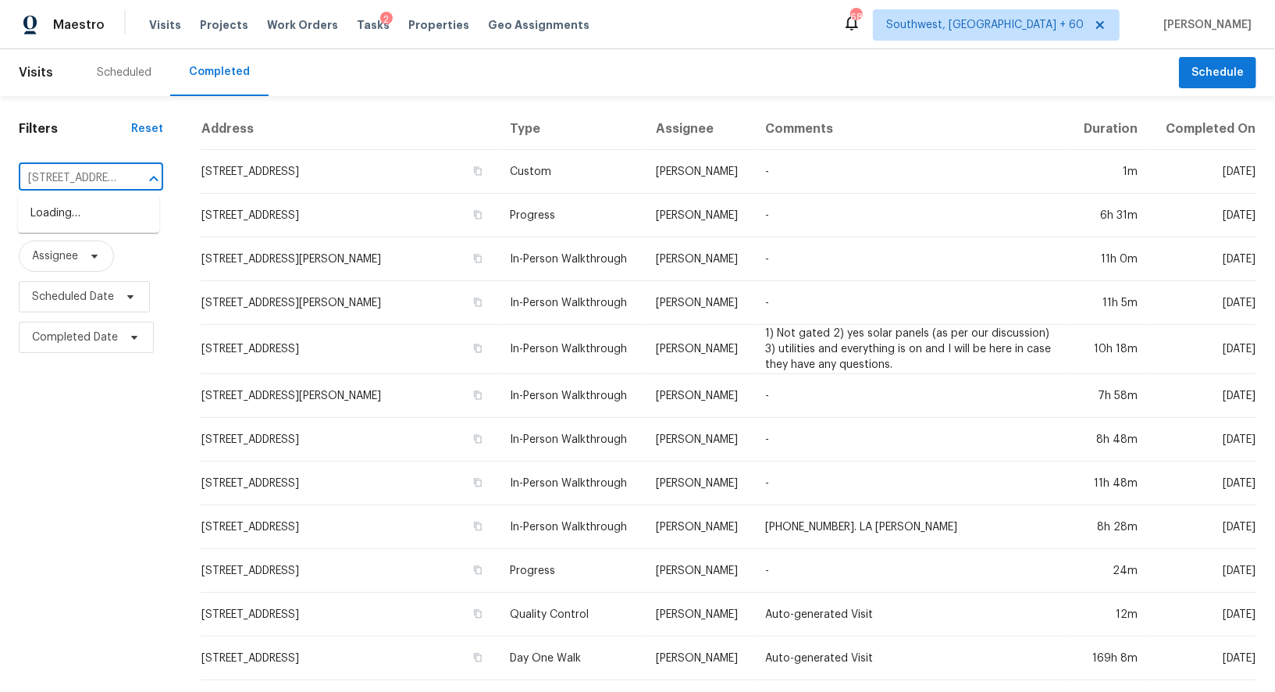
scroll to position [0, 108]
click at [91, 224] on li "66 Prospect Ln, Ponte Vedra, FL 32081" at bounding box center [88, 214] width 141 height 26
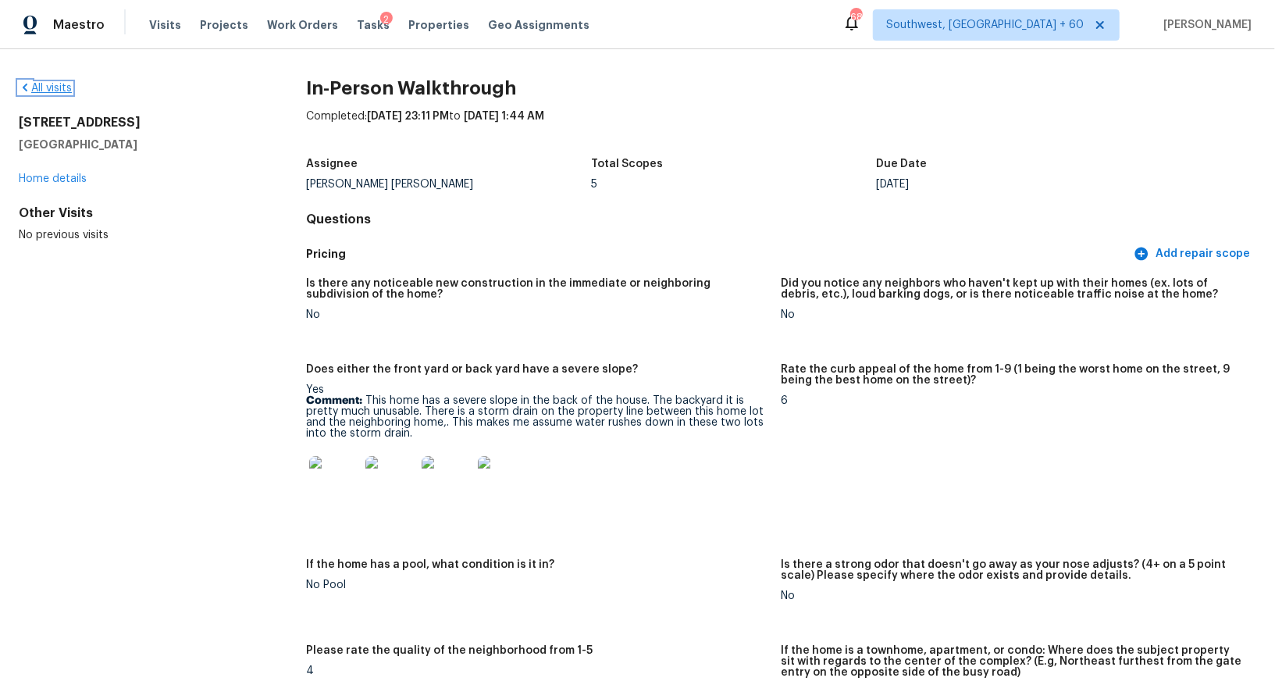
click at [57, 91] on link "All visits" at bounding box center [45, 88] width 53 height 11
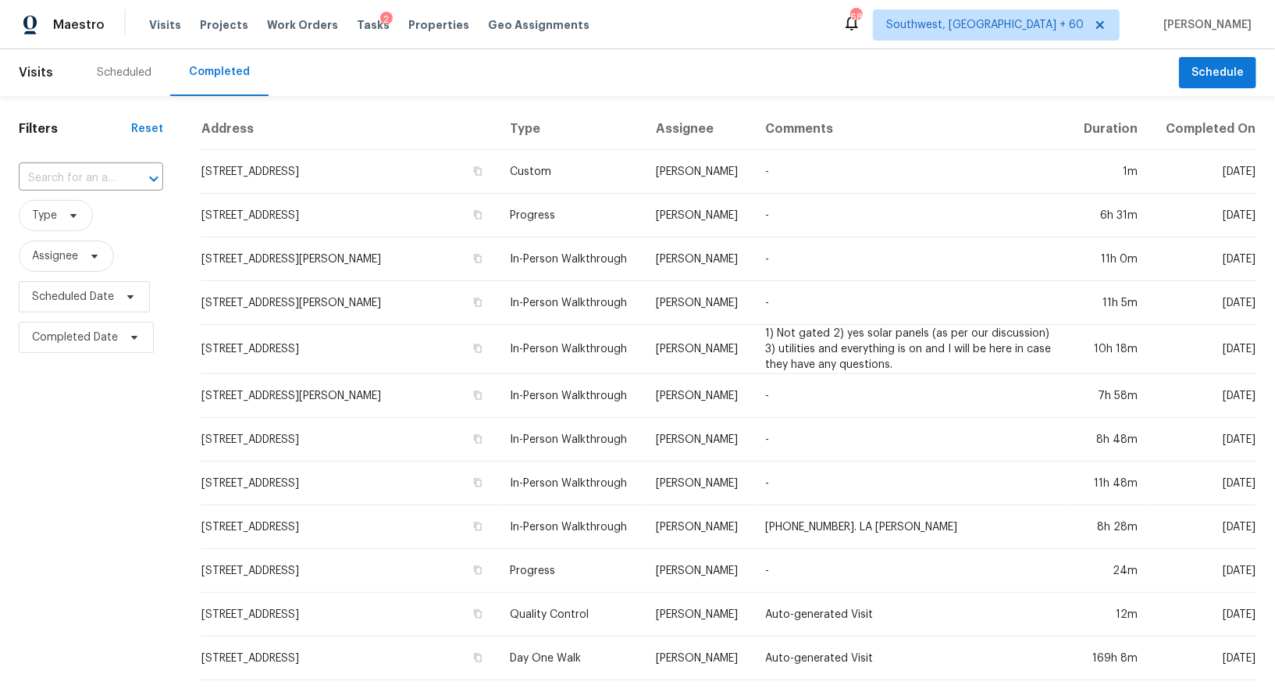
click at [84, 199] on span "Type" at bounding box center [91, 215] width 144 height 41
click at [88, 179] on input "text" at bounding box center [69, 178] width 101 height 24
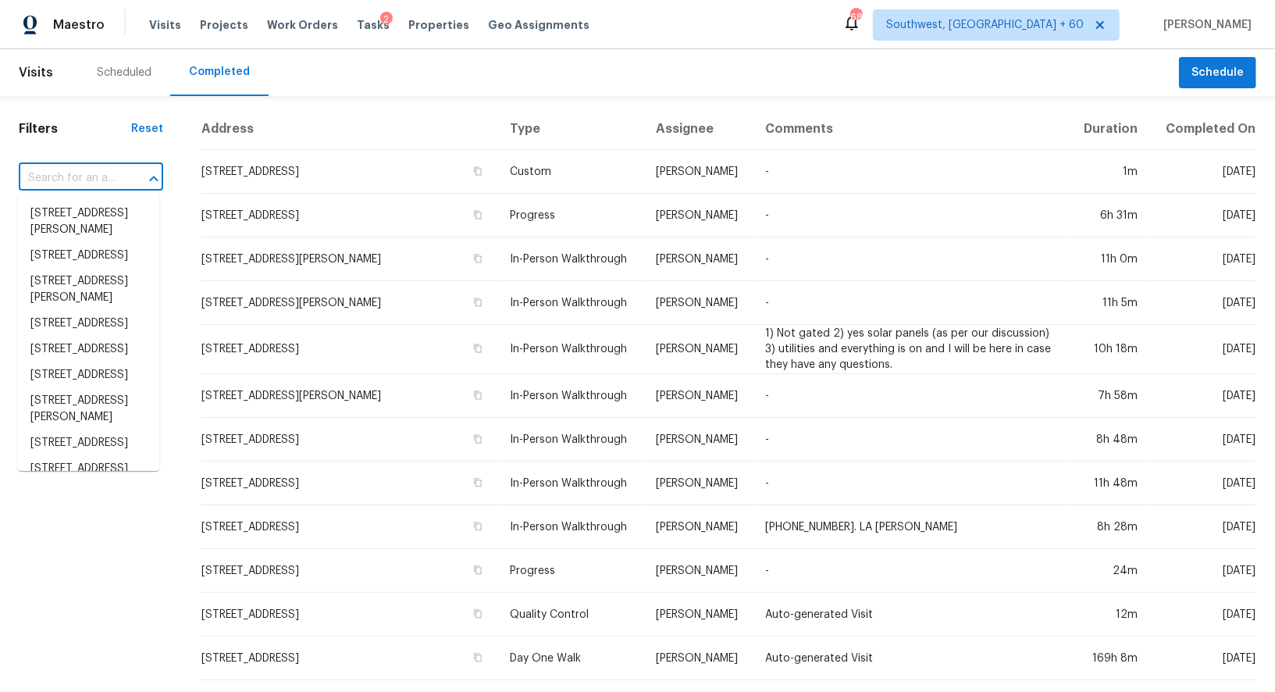
paste input "8438 McGirts Village Ln, Jacksonville, FL 32210"
type input "8438 McGirts Village Ln, Jacksonville, FL 32210"
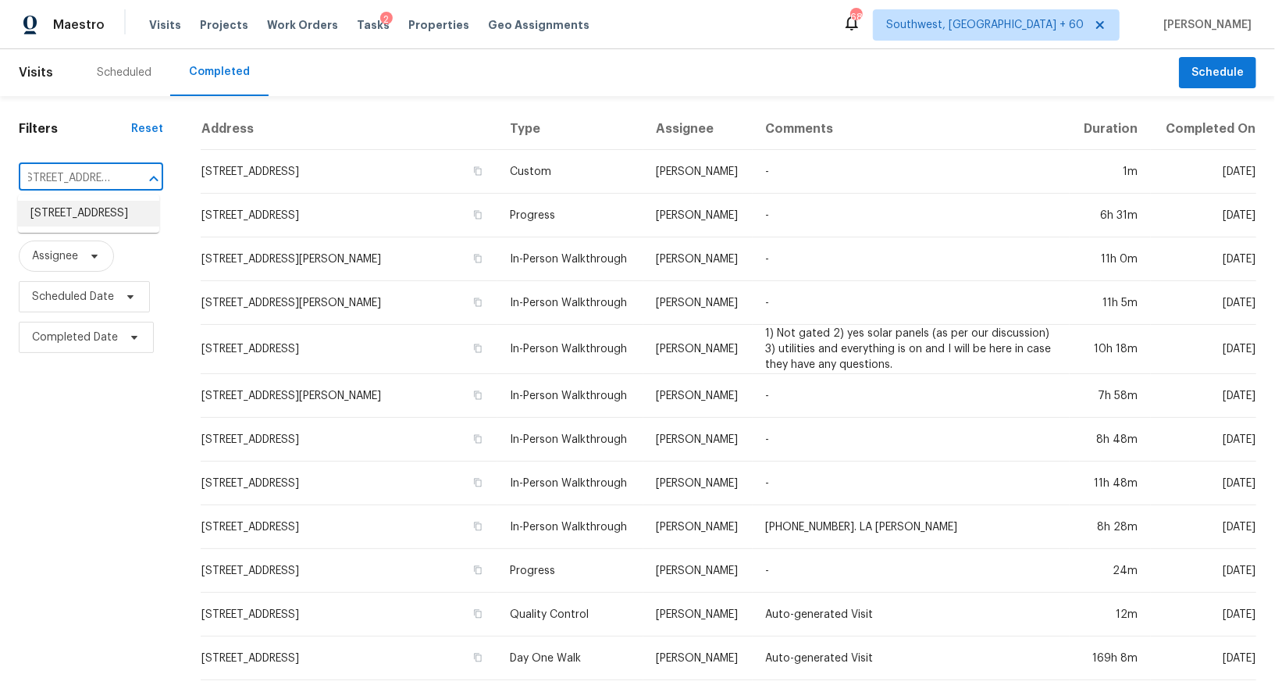
click at [110, 226] on li "8438 McGirts Village Ln, Jacksonville, FL 32210" at bounding box center [88, 214] width 141 height 26
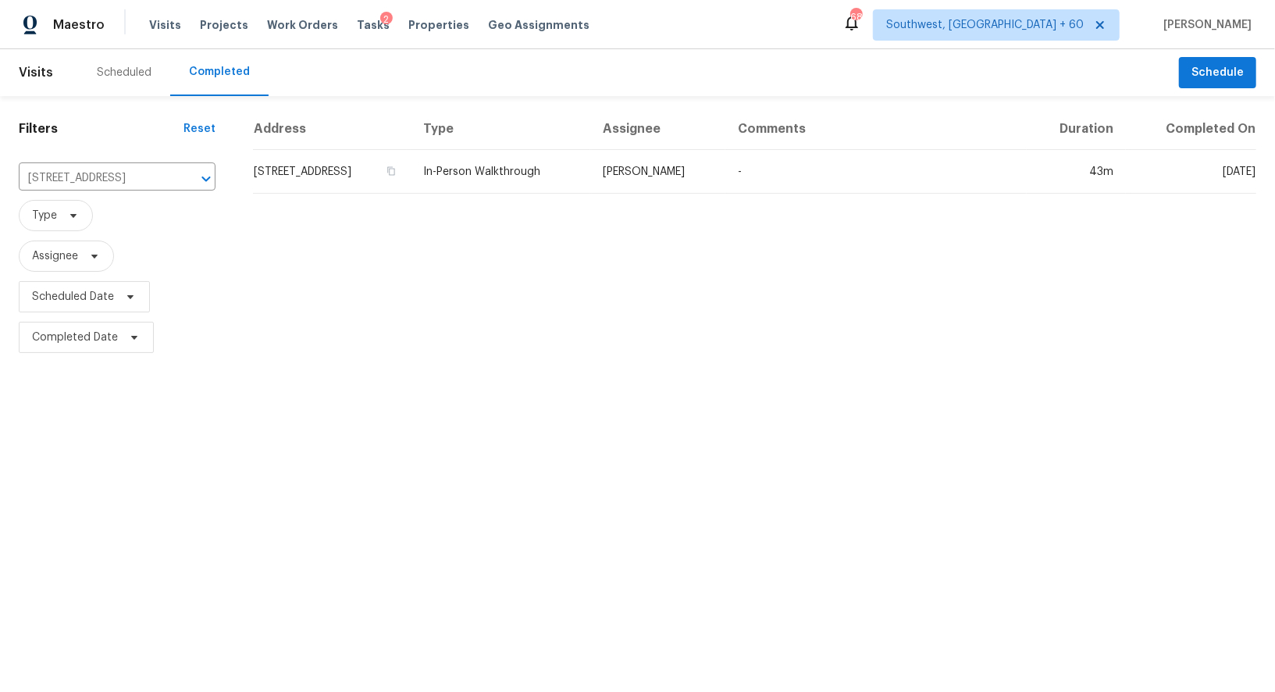
click at [321, 148] on th "Address" at bounding box center [332, 128] width 158 height 41
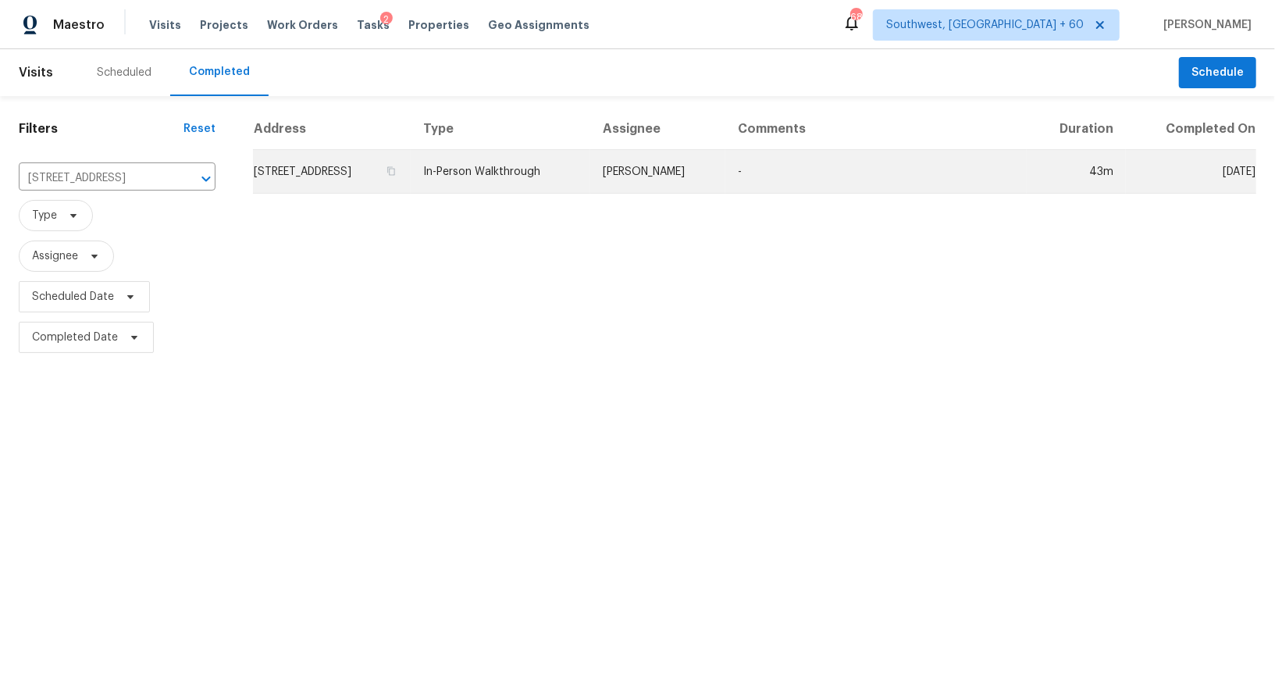
click at [329, 160] on td "8438 McGirts Village Ln, Jacksonville, FL 32210" at bounding box center [332, 172] width 158 height 44
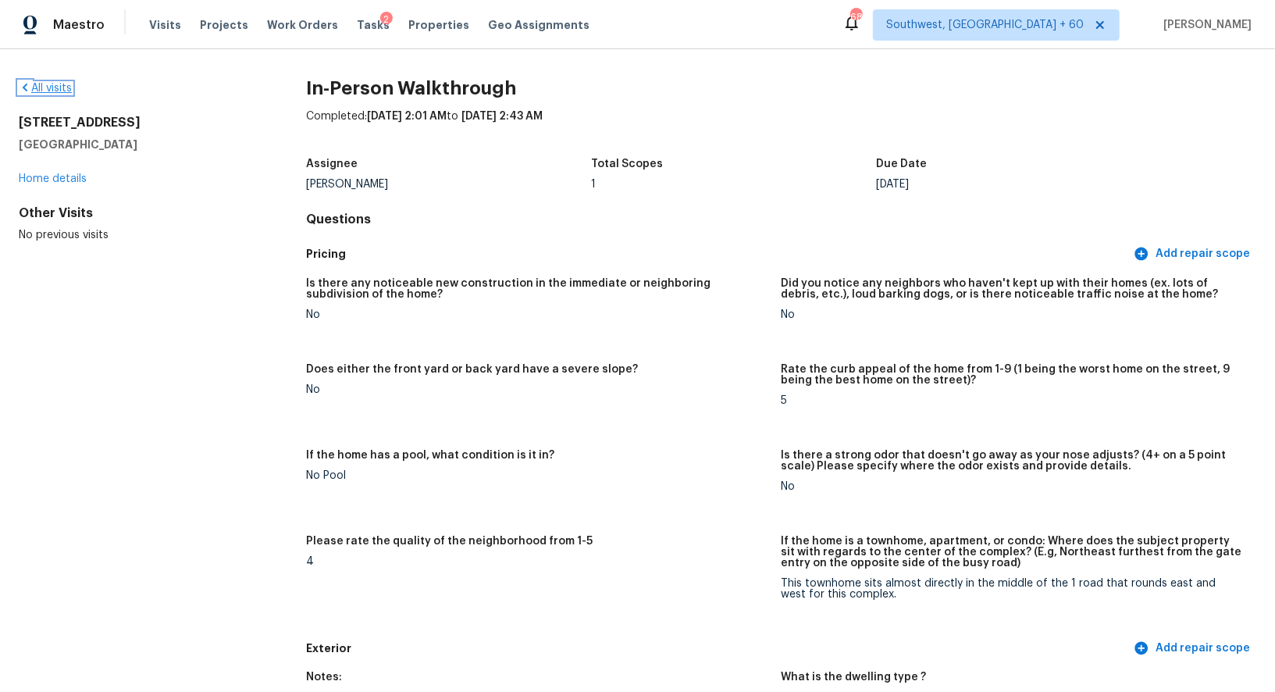
click at [54, 84] on link "All visits" at bounding box center [45, 88] width 53 height 11
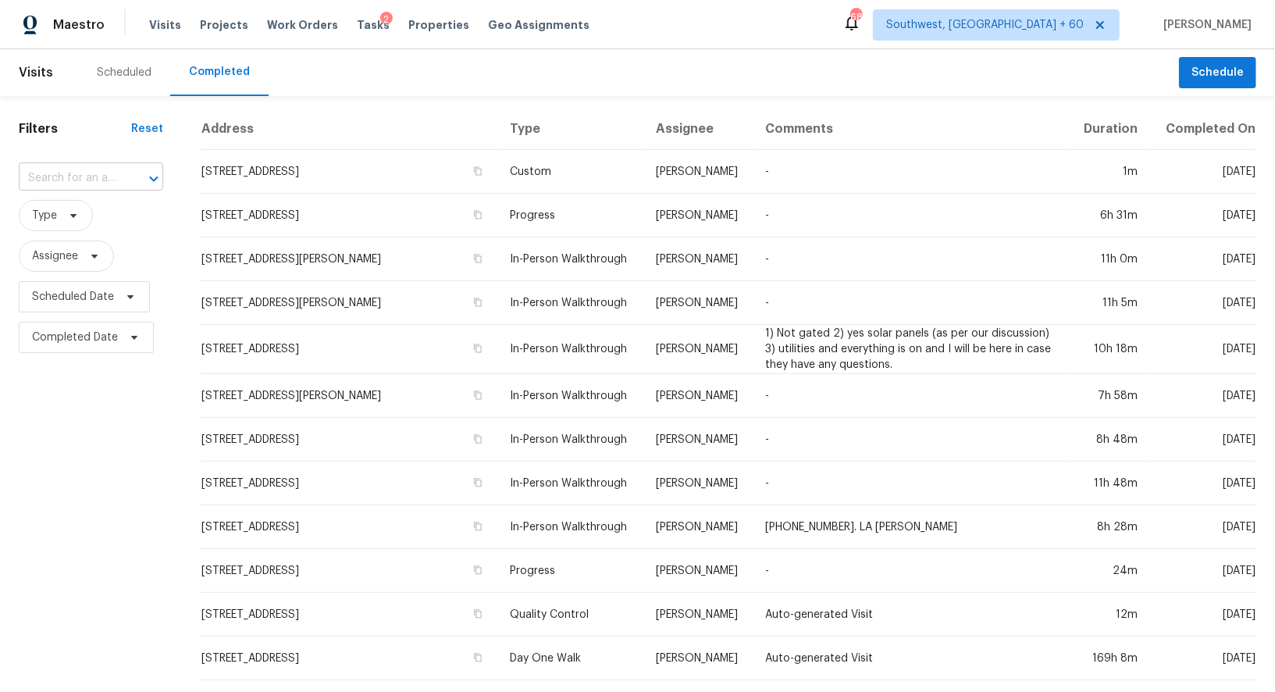
click at [56, 166] on input "text" at bounding box center [69, 178] width 101 height 24
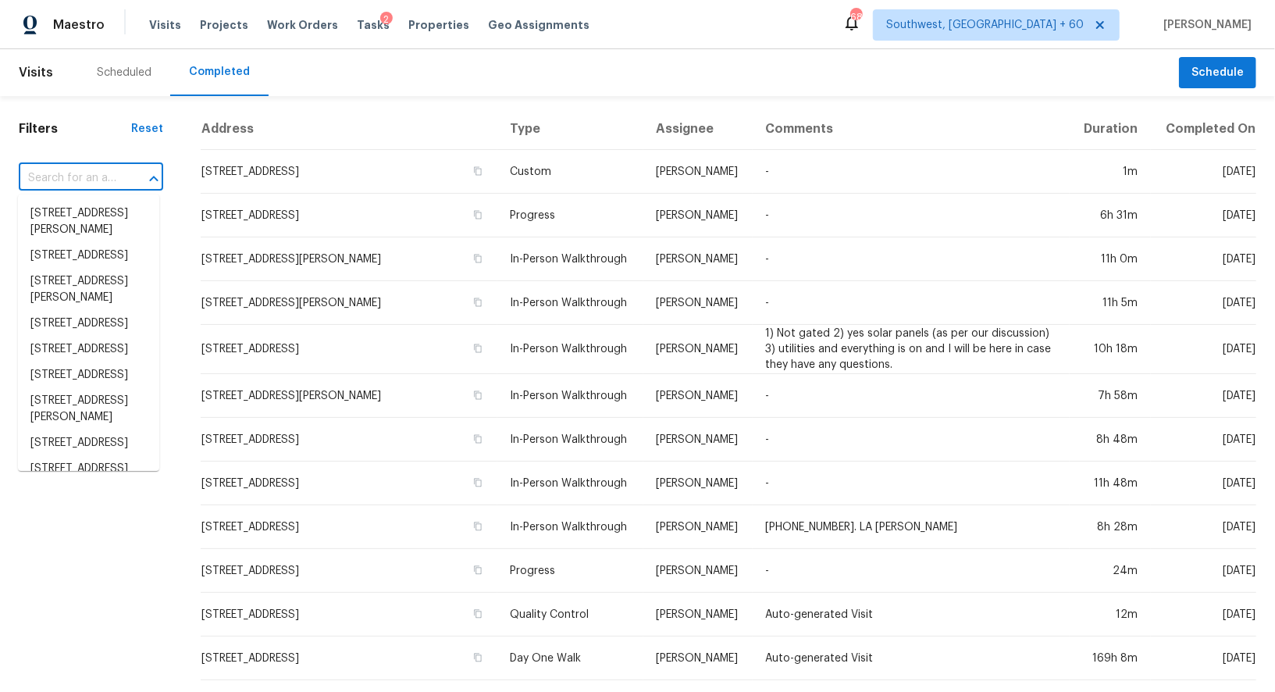
paste input "5921 Dollar Hide South Dr, Indianapolis, IN 46221"
type input "5921 Dollar Hide South Dr, Indianapolis, IN 46221"
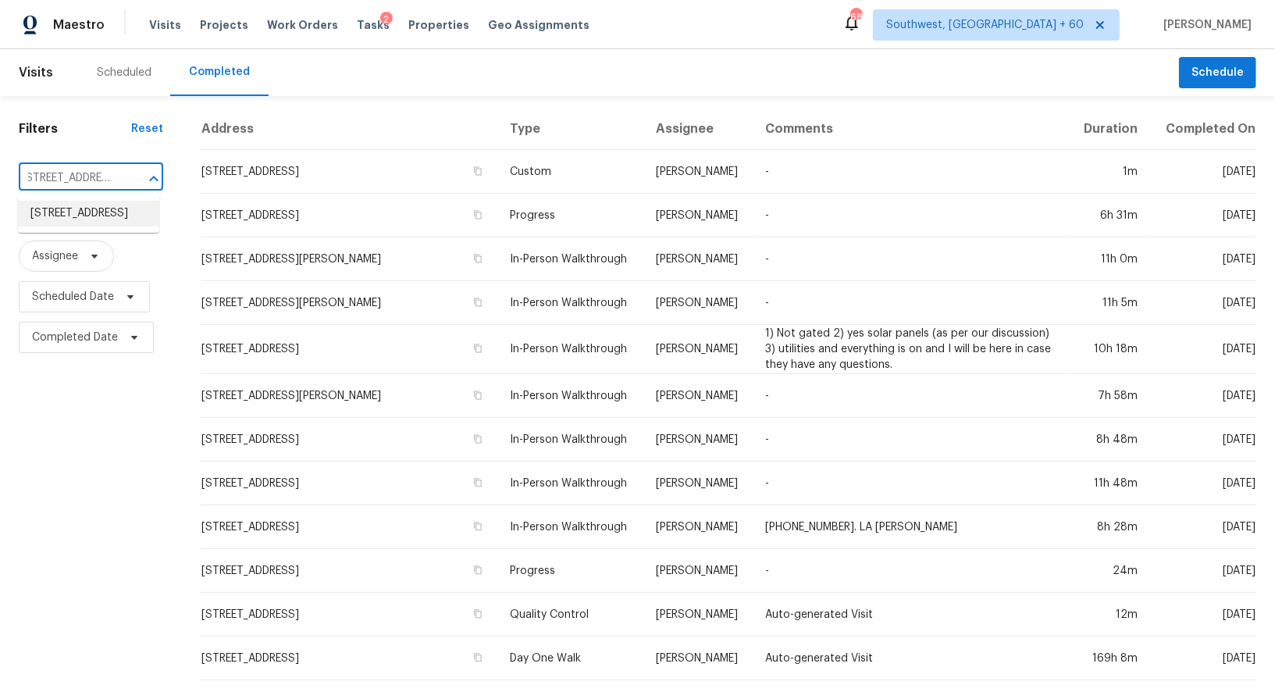
click at [94, 214] on li "5921 Dollar Hide South Dr, Indianapolis, IN 46221" at bounding box center [88, 214] width 141 height 26
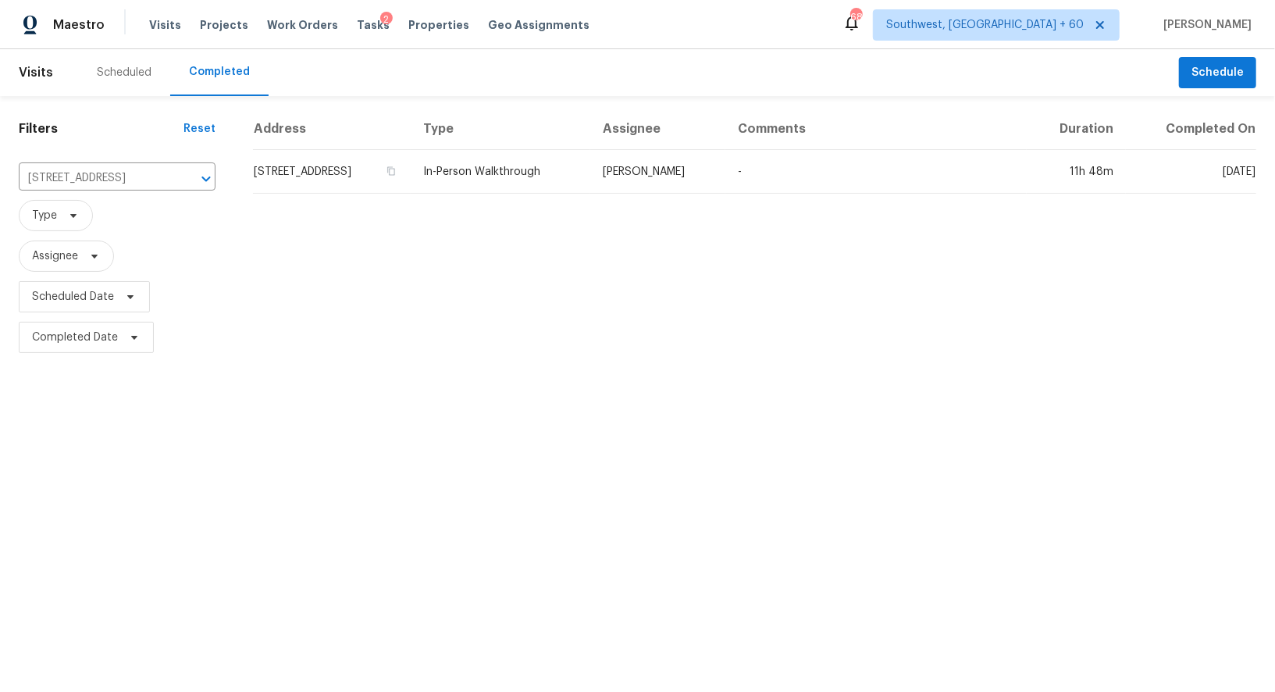
click at [310, 190] on td "5921 Dollar Hide South Dr, Indianapolis, IN 46221" at bounding box center [332, 172] width 158 height 44
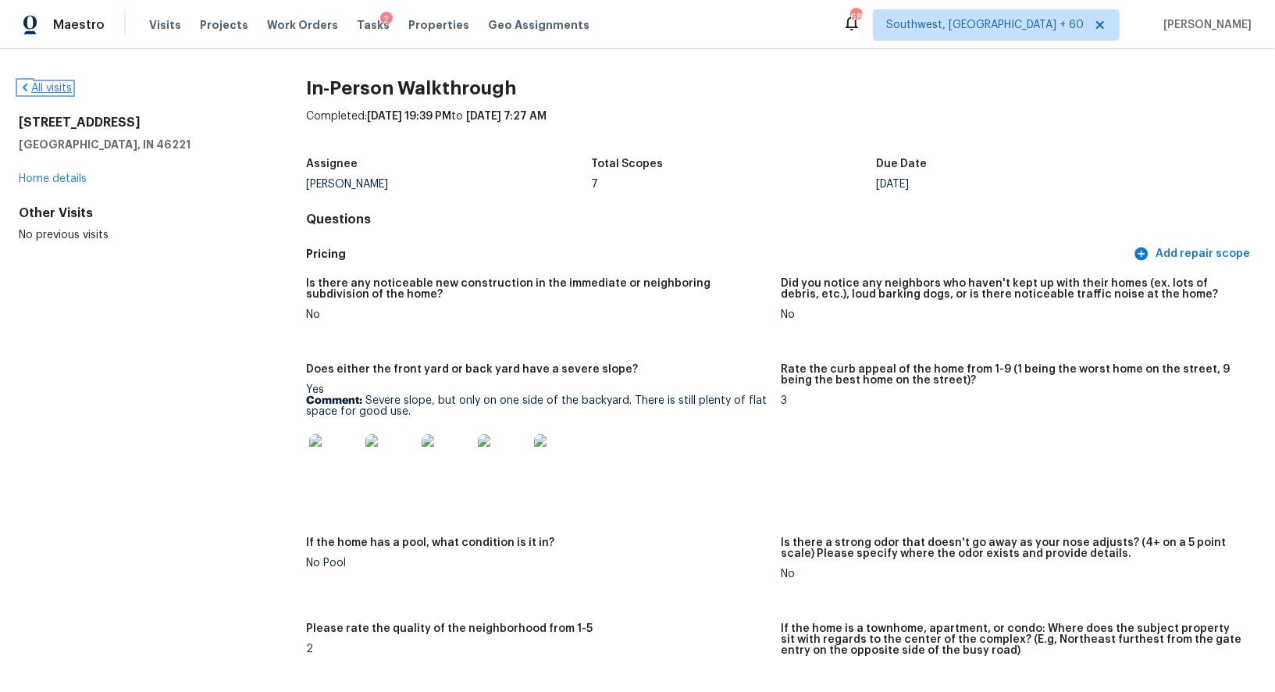
click at [59, 84] on link "All visits" at bounding box center [45, 88] width 53 height 11
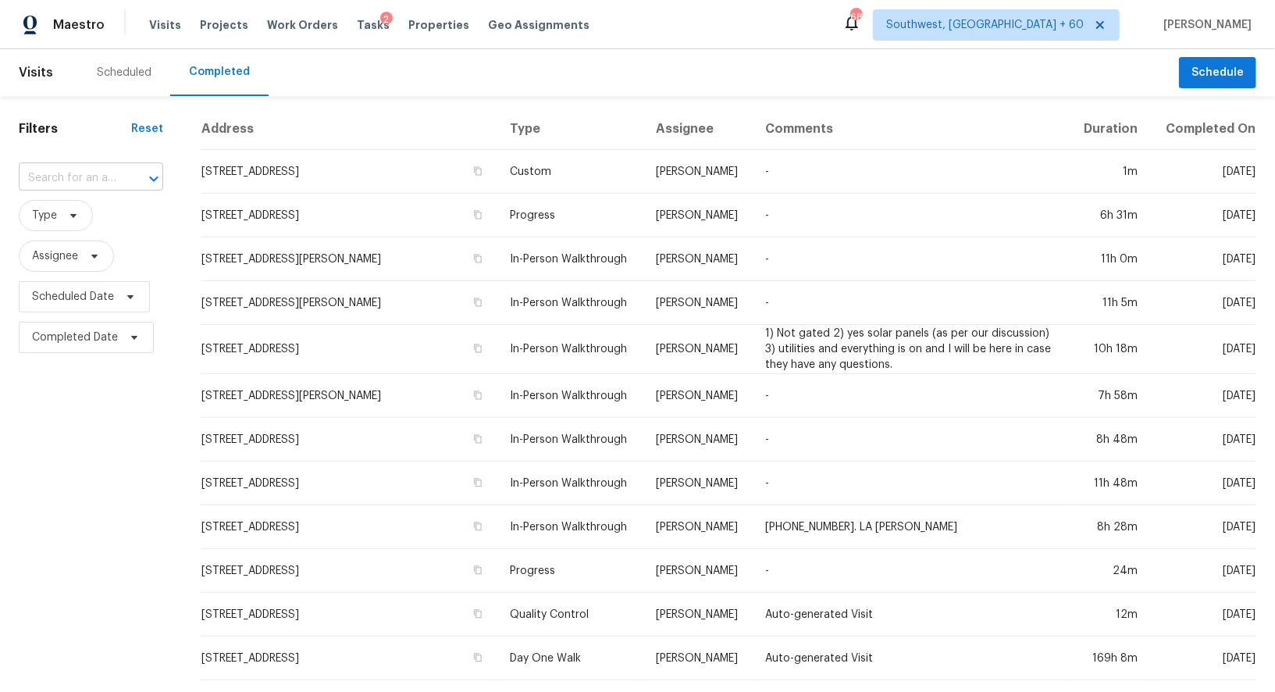
click at [100, 188] on input "text" at bounding box center [69, 178] width 101 height 24
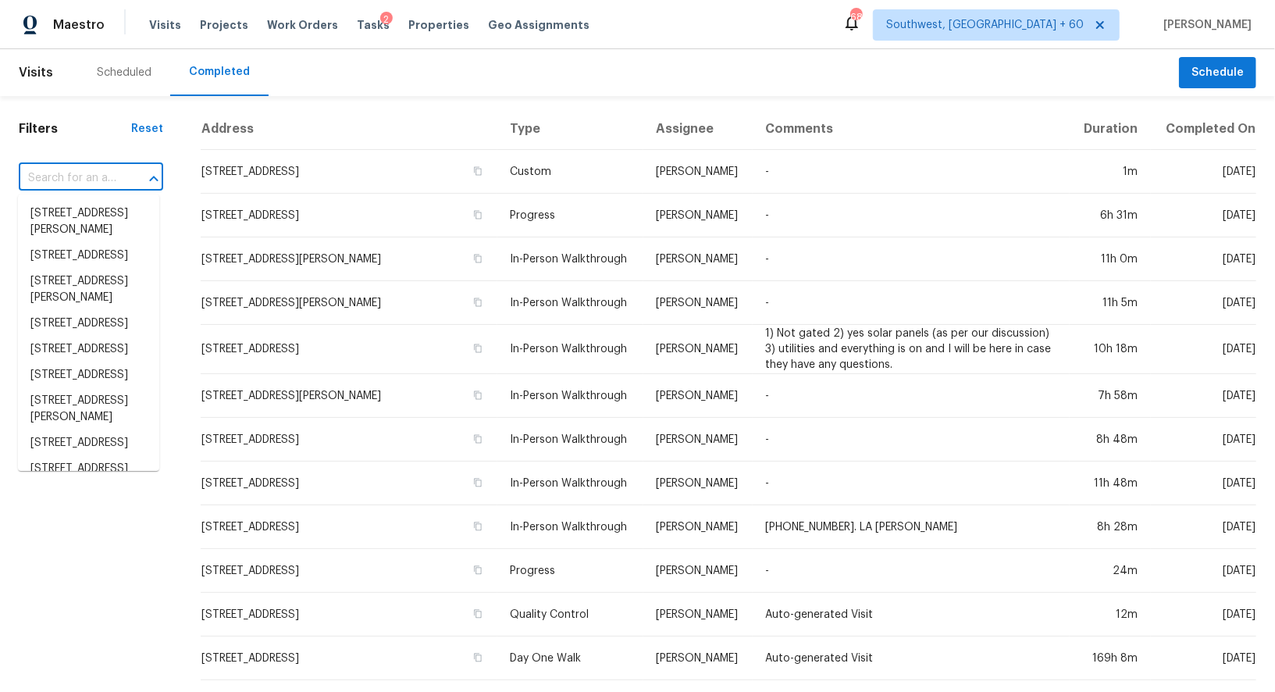
paste input "917 Nelson Pl, Trenton, OH 45067"
type input "917 Nelson Pl, Trenton, OH 45067"
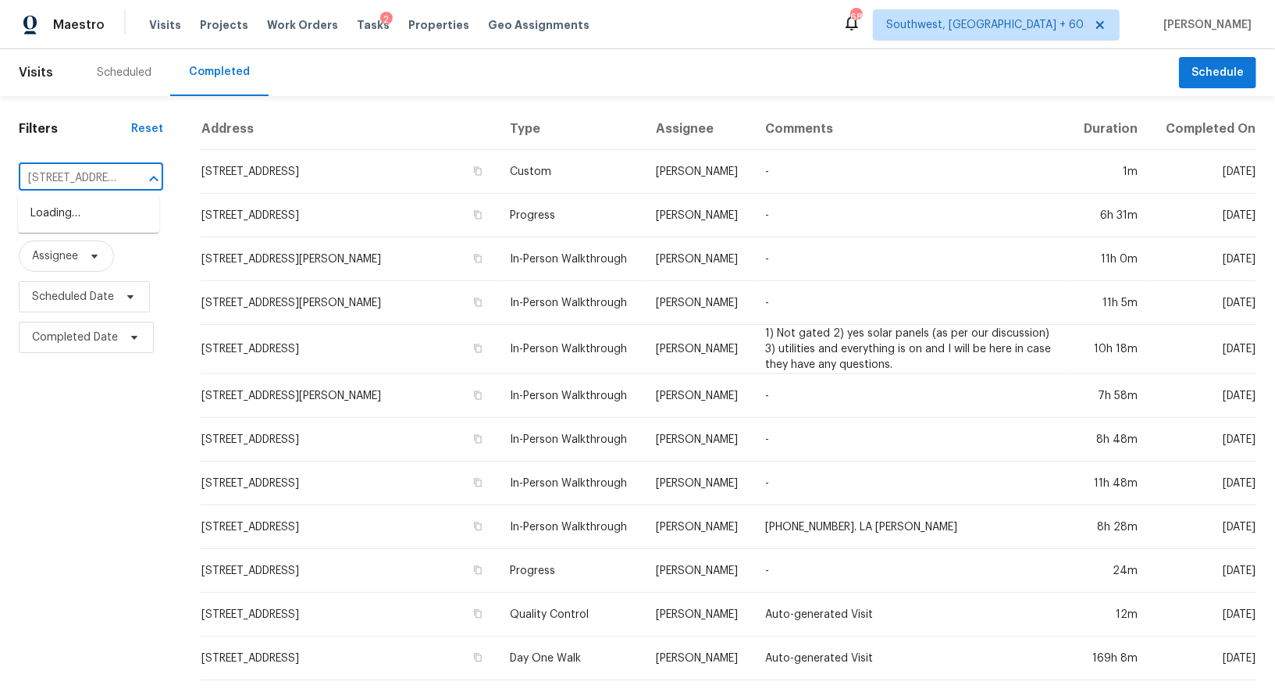
scroll to position [0, 83]
click at [108, 215] on li "917 Nelson Pl, Trenton, OH 45067" at bounding box center [88, 222] width 141 height 42
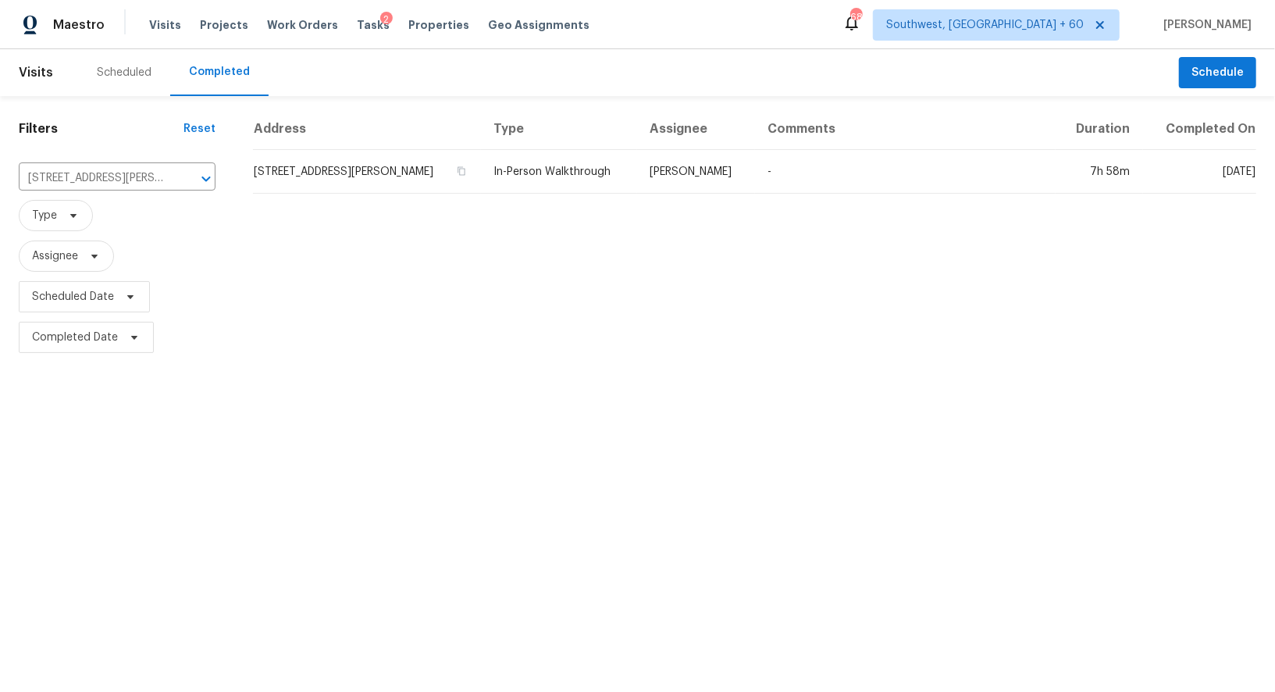
click at [325, 183] on td "917 Nelson Pl, Trenton, OH 45067" at bounding box center [367, 172] width 228 height 44
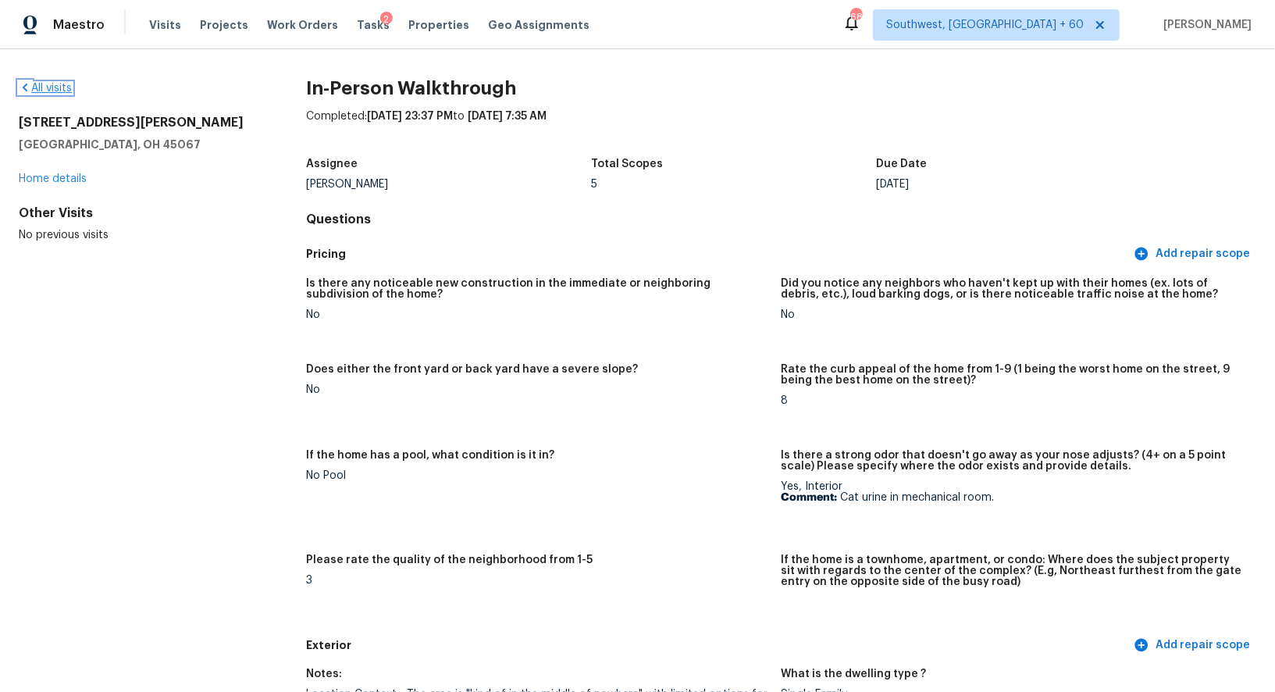
click at [51, 91] on link "All visits" at bounding box center [45, 88] width 53 height 11
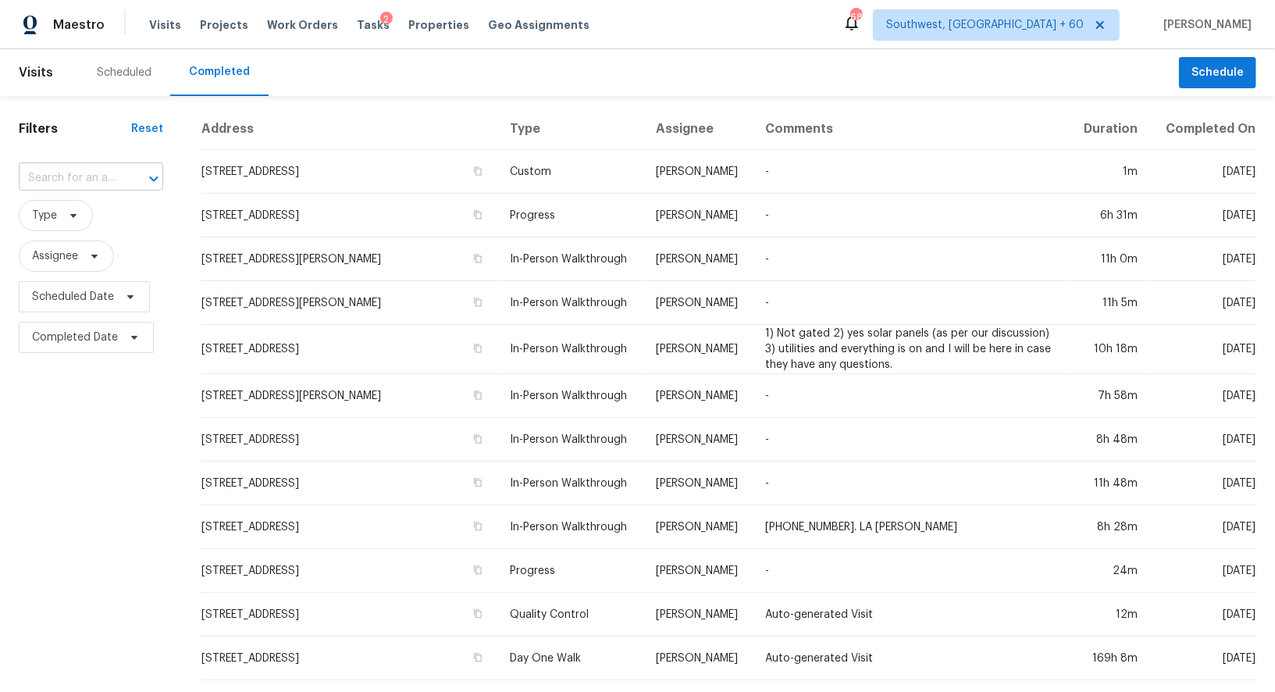
click at [123, 172] on div at bounding box center [143, 179] width 41 height 22
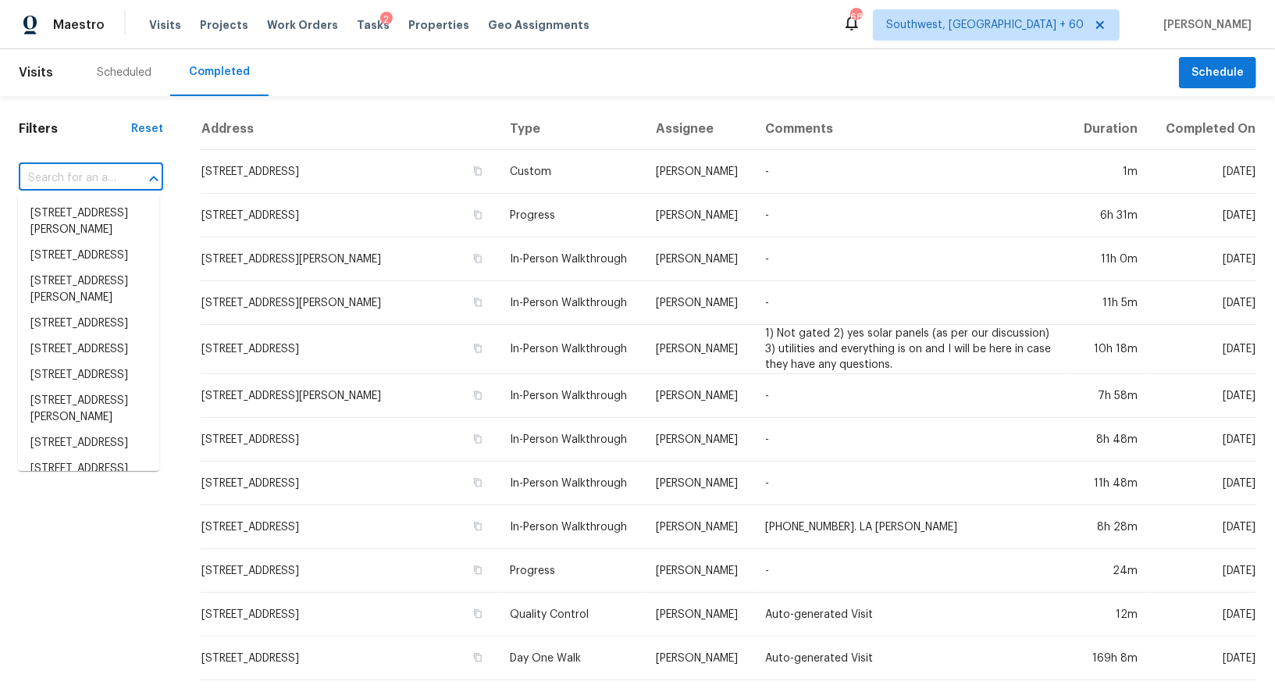
paste input "373 Montclair Tower Dr, Saint Charles, MO 63303"
type input "373 Montclair Tower Dr, Saint Charles, MO 63303"
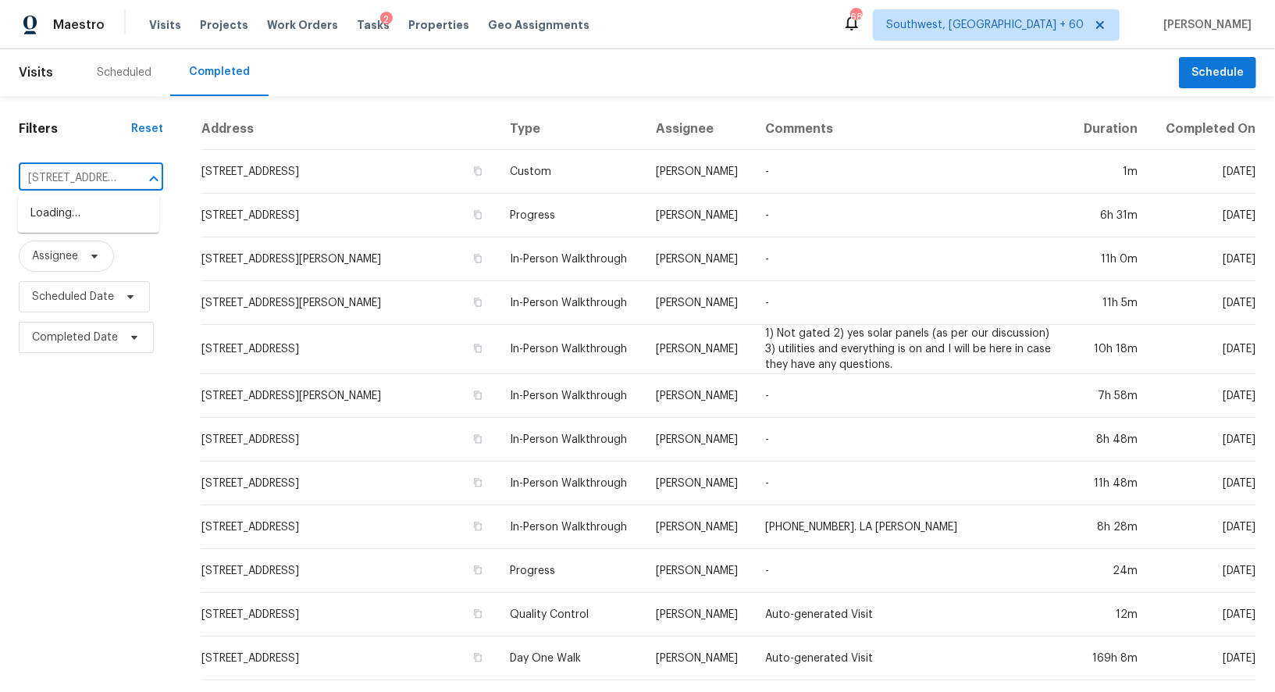
scroll to position [0, 163]
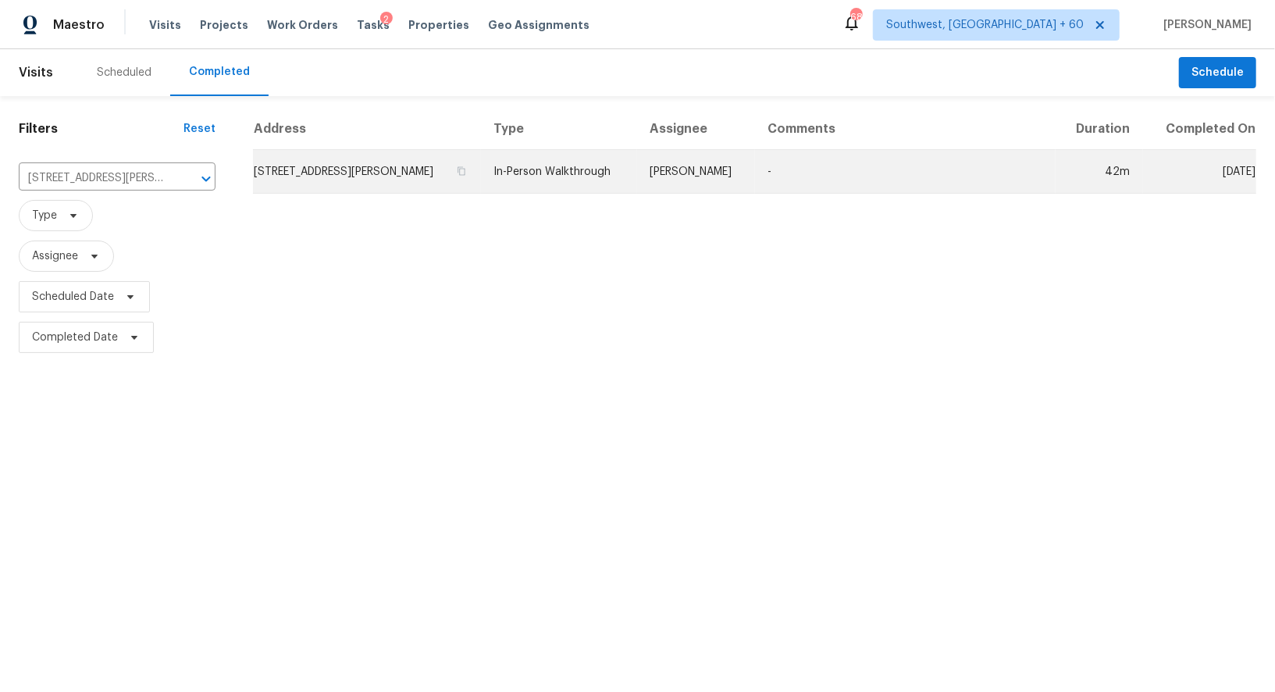
click at [317, 179] on td "373 Montclair Tower Dr, Saint Charles, MO 63303" at bounding box center [367, 172] width 228 height 44
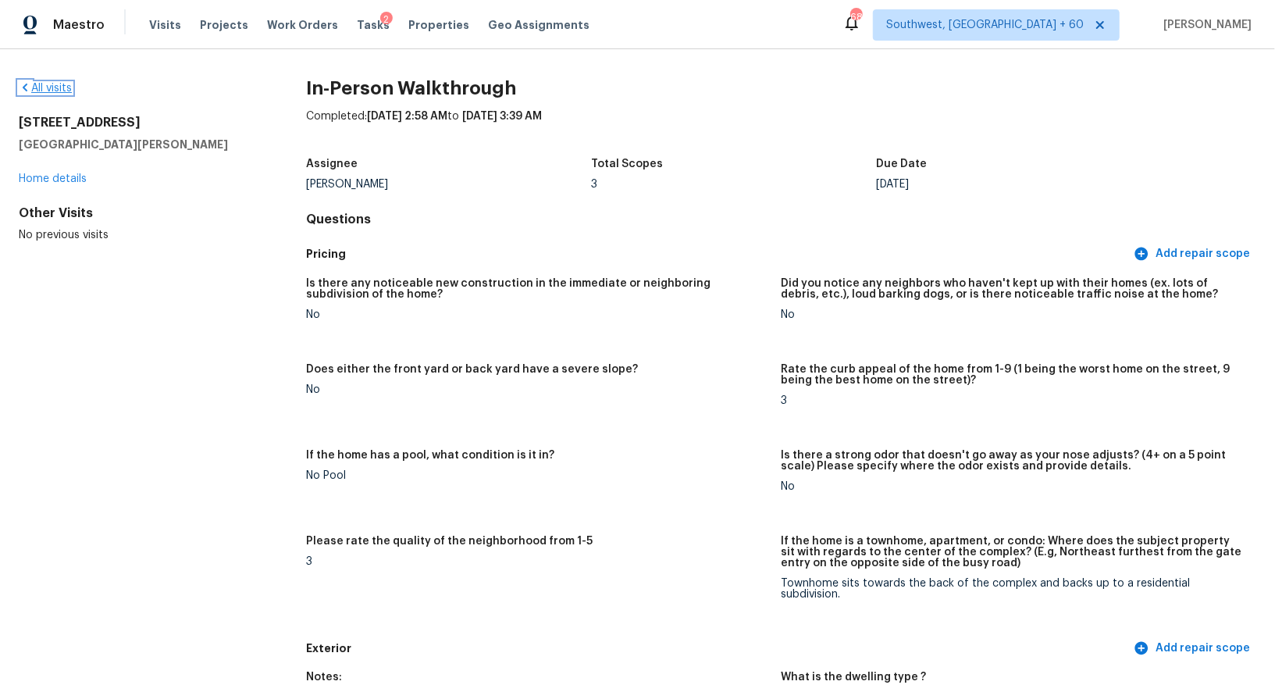
click at [59, 92] on link "All visits" at bounding box center [45, 88] width 53 height 11
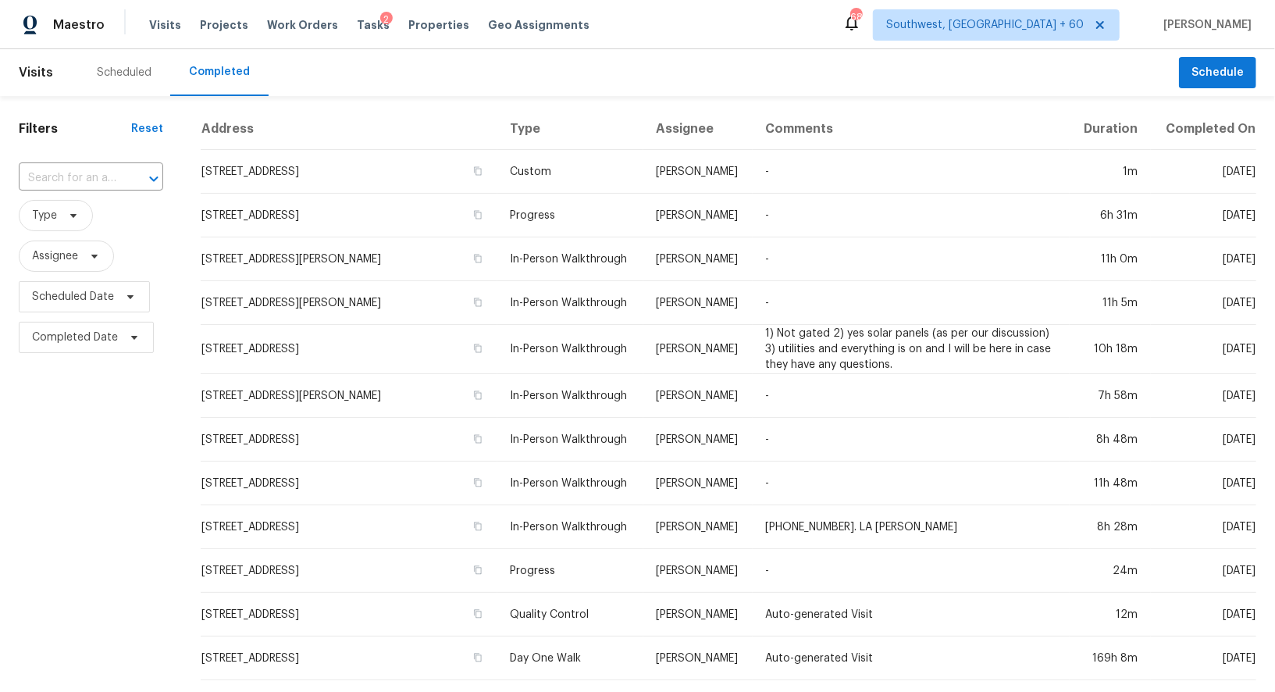
click at [90, 165] on div "​" at bounding box center [91, 179] width 144 height 34
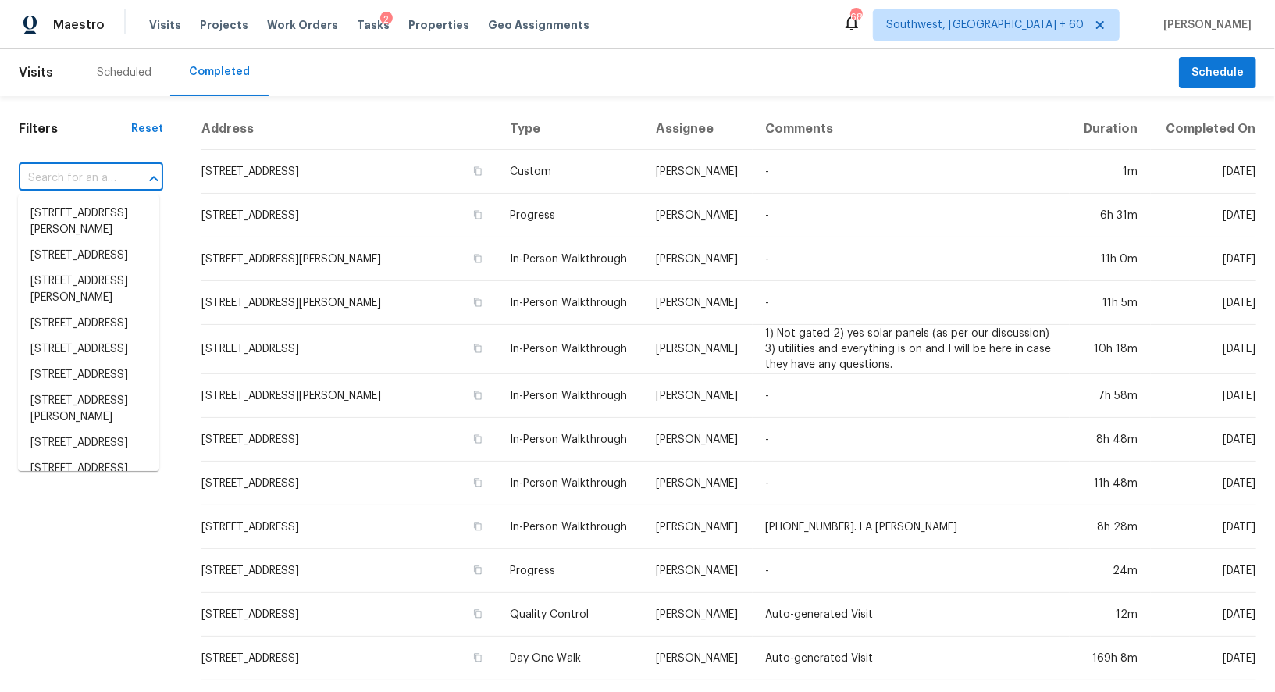
paste input "47 Ann Trl, Powder Springs, GA 30127"
type input "47 Ann Trl, Powder Springs, GA 30127"
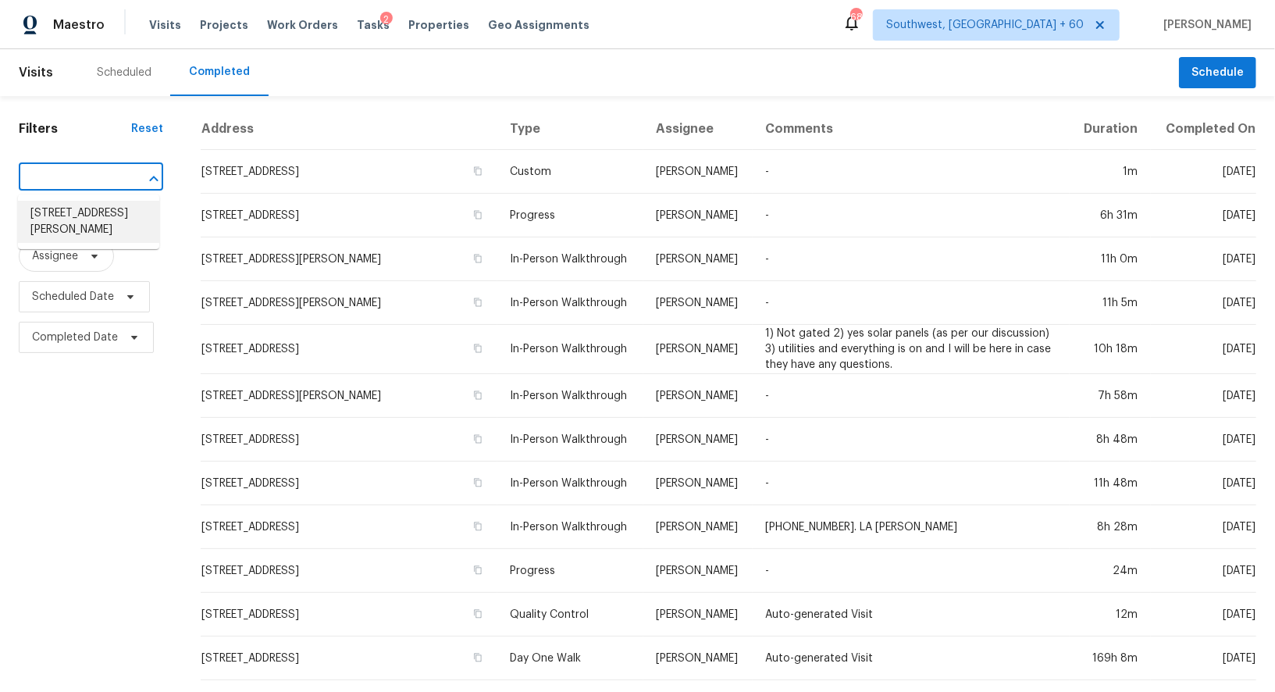
click at [111, 219] on li "47 Ann Trl, Powder Springs, GA 30127" at bounding box center [88, 222] width 141 height 42
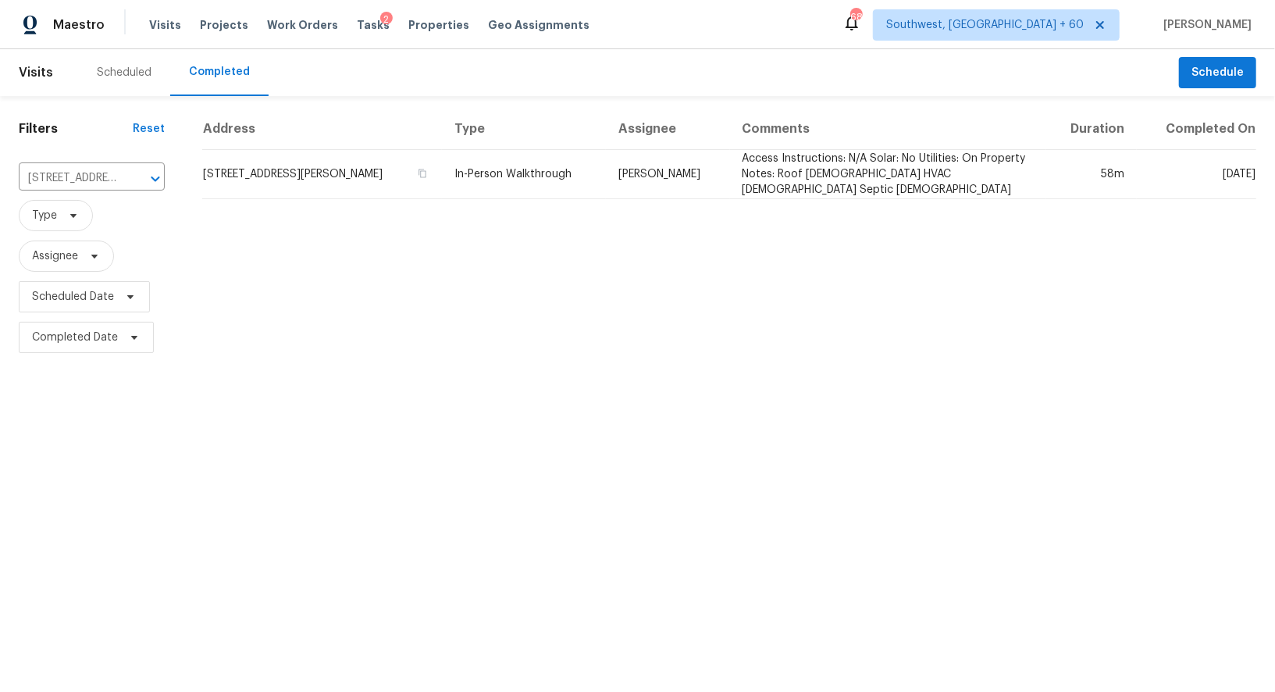
click at [304, 148] on th "Address" at bounding box center [321, 128] width 239 height 41
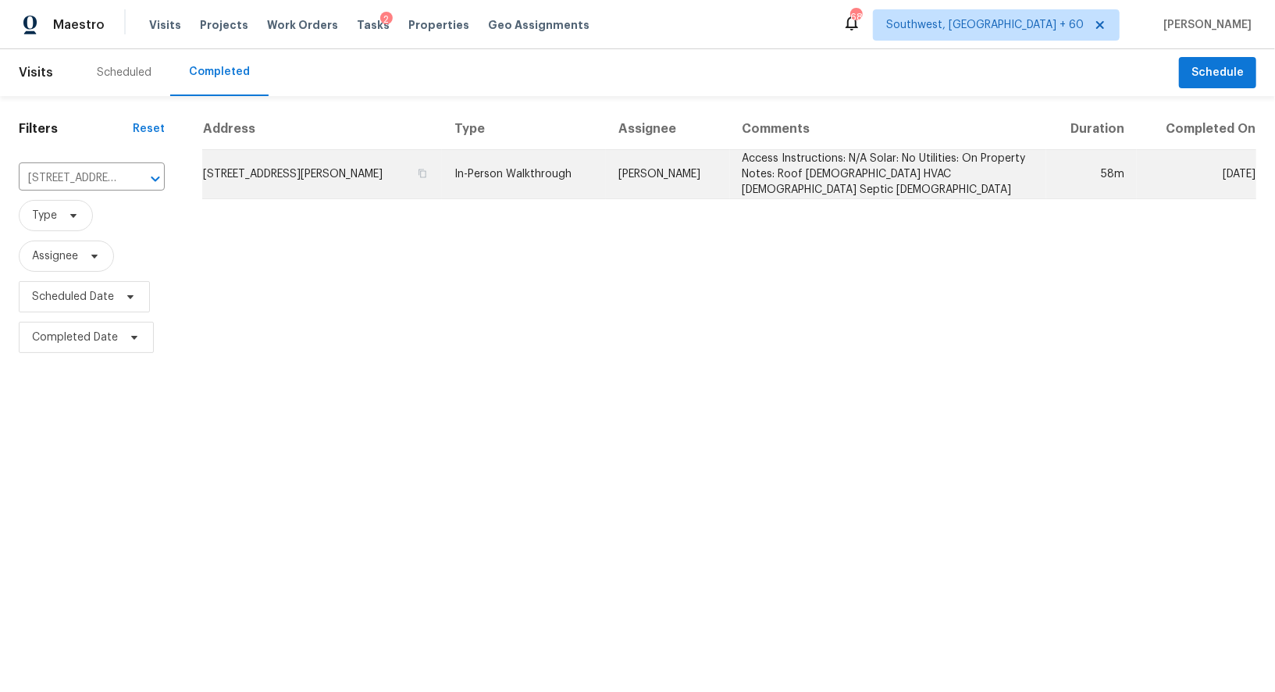
click at [316, 166] on td "47 Ann Trl, Powder Springs, GA 30127" at bounding box center [321, 174] width 239 height 49
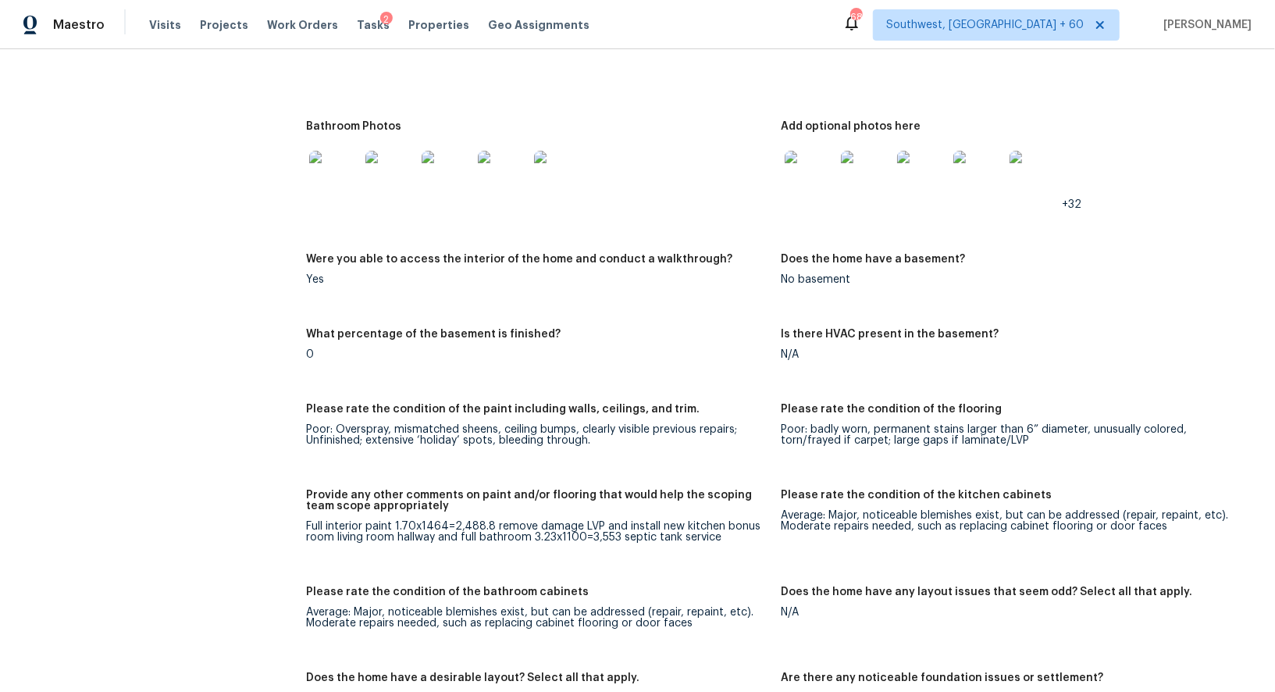
scroll to position [1970, 0]
click at [988, 601] on div "Does the home have any layout issues that seem odd? Select all that apply." at bounding box center [1012, 595] width 462 height 20
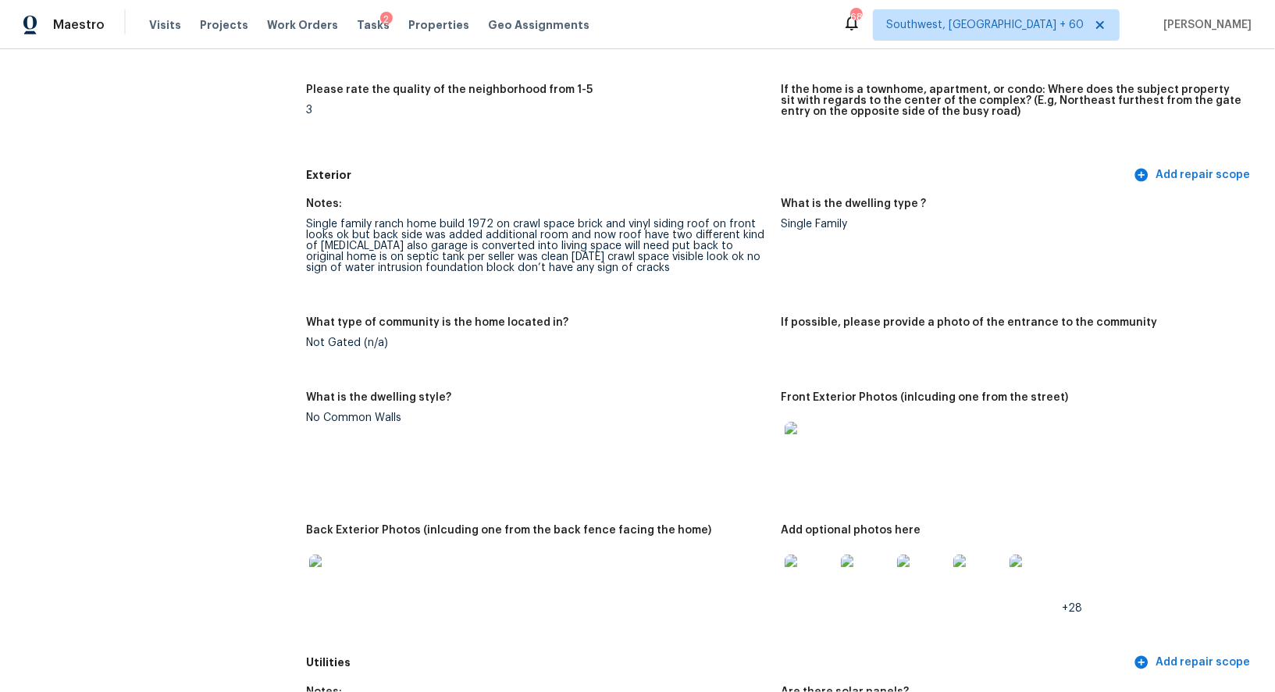
scroll to position [0, 0]
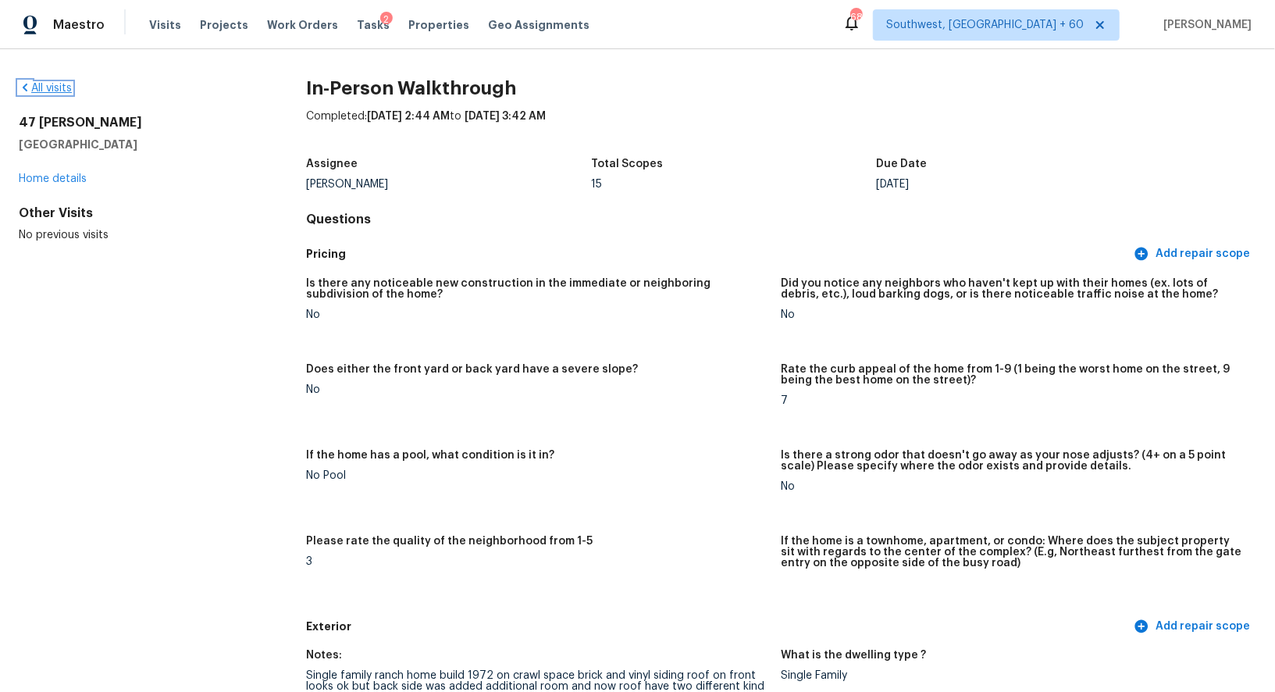
click at [67, 93] on link "All visits" at bounding box center [45, 88] width 53 height 11
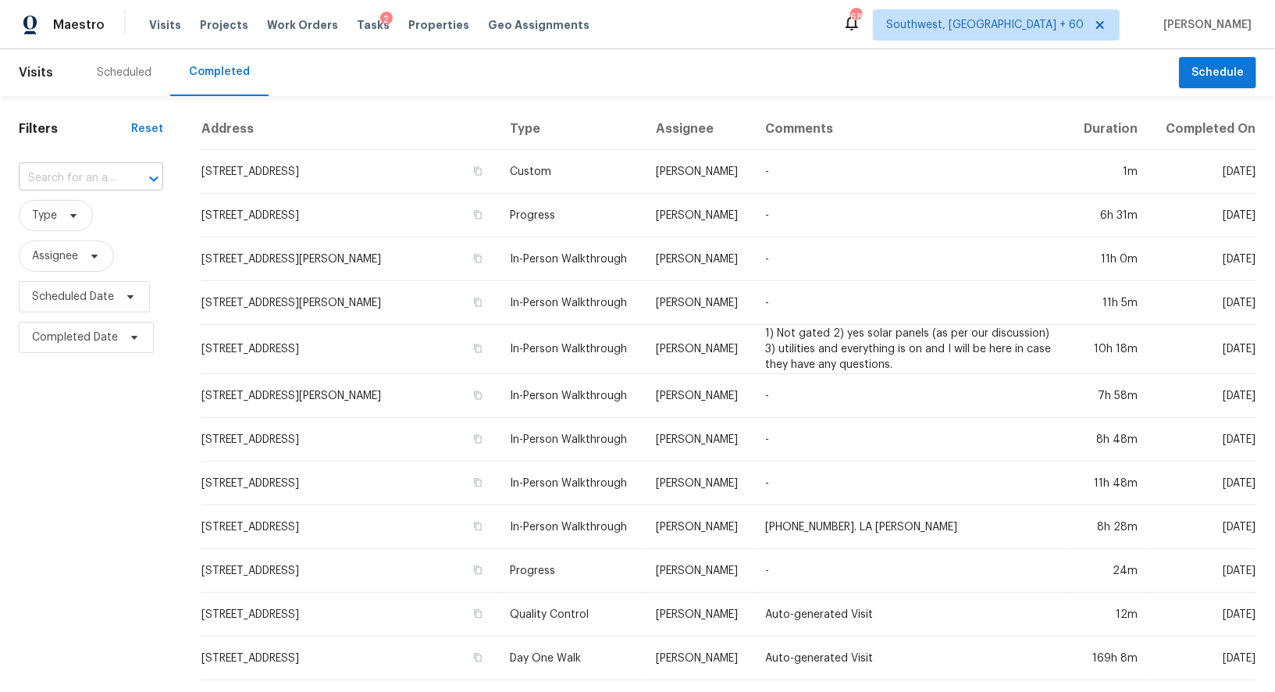
click at [85, 178] on input "text" at bounding box center [69, 178] width 101 height 24
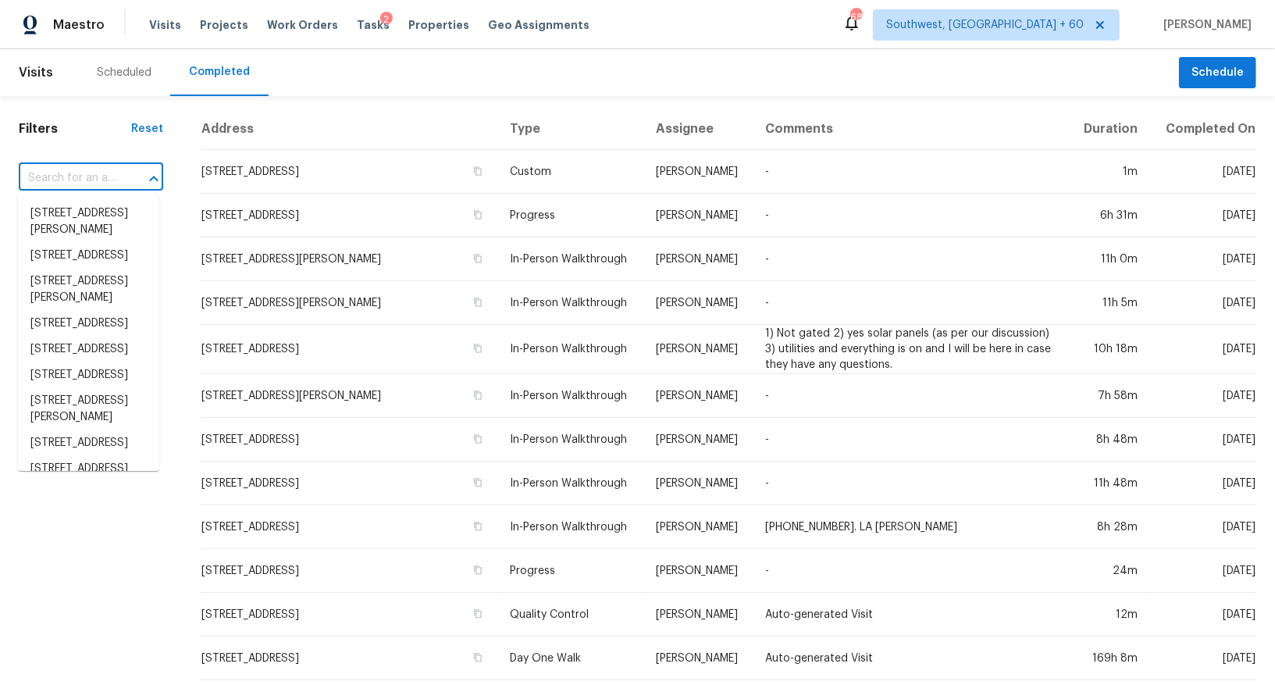
paste input "385 Orchard Ln, Covington, GA 30014"
type input "385 Orchard Ln, Covington, GA 30014"
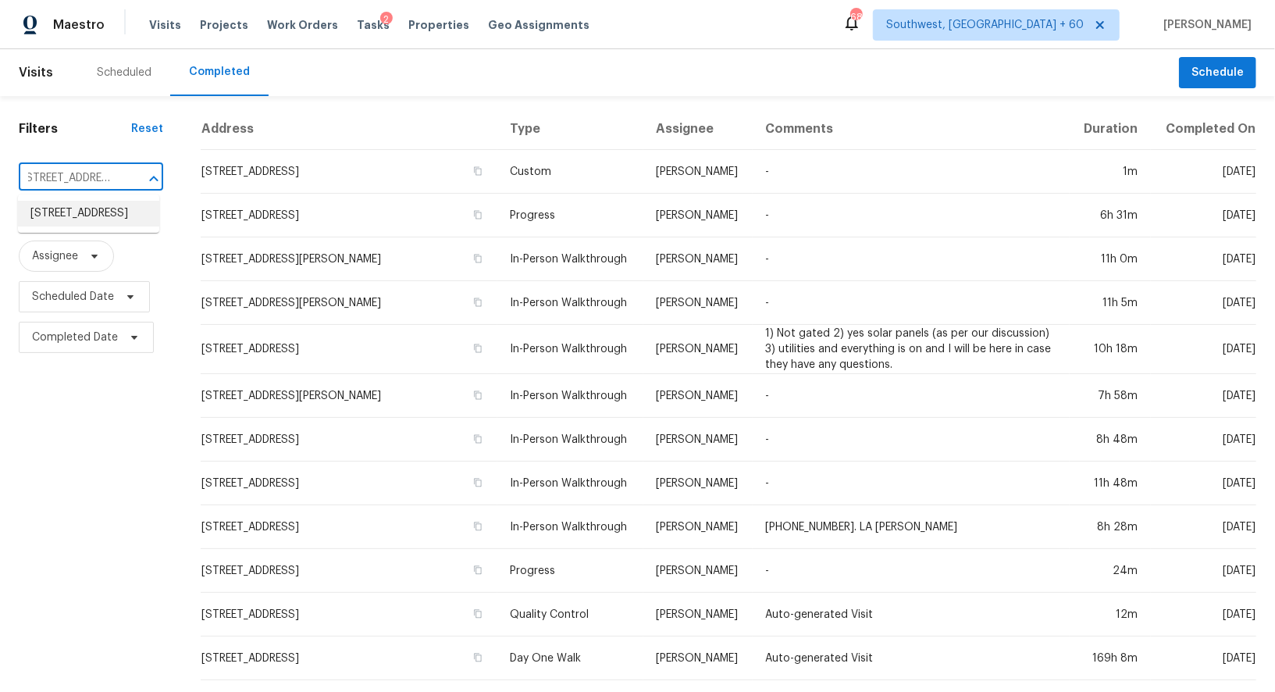
click at [108, 226] on li "385 Orchard Ln, Covington, GA 30014" at bounding box center [88, 214] width 141 height 26
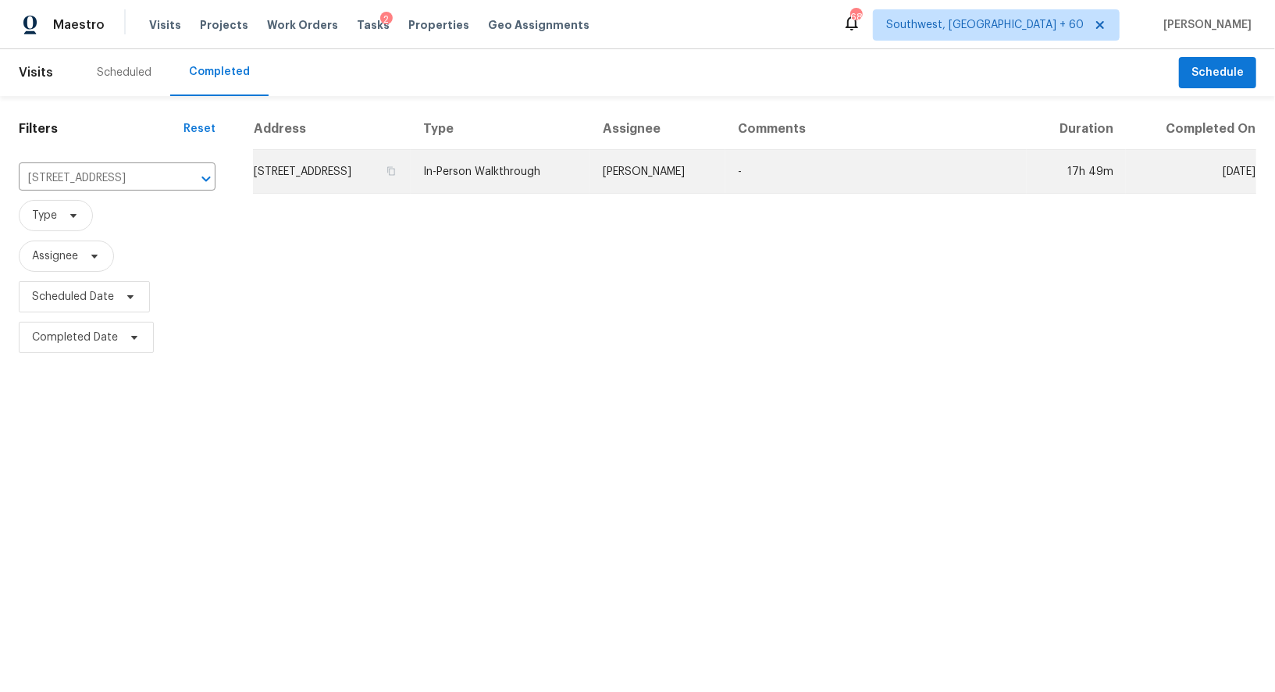
click at [411, 157] on td "385 Orchard Ln, Covington, GA 30014" at bounding box center [332, 172] width 158 height 44
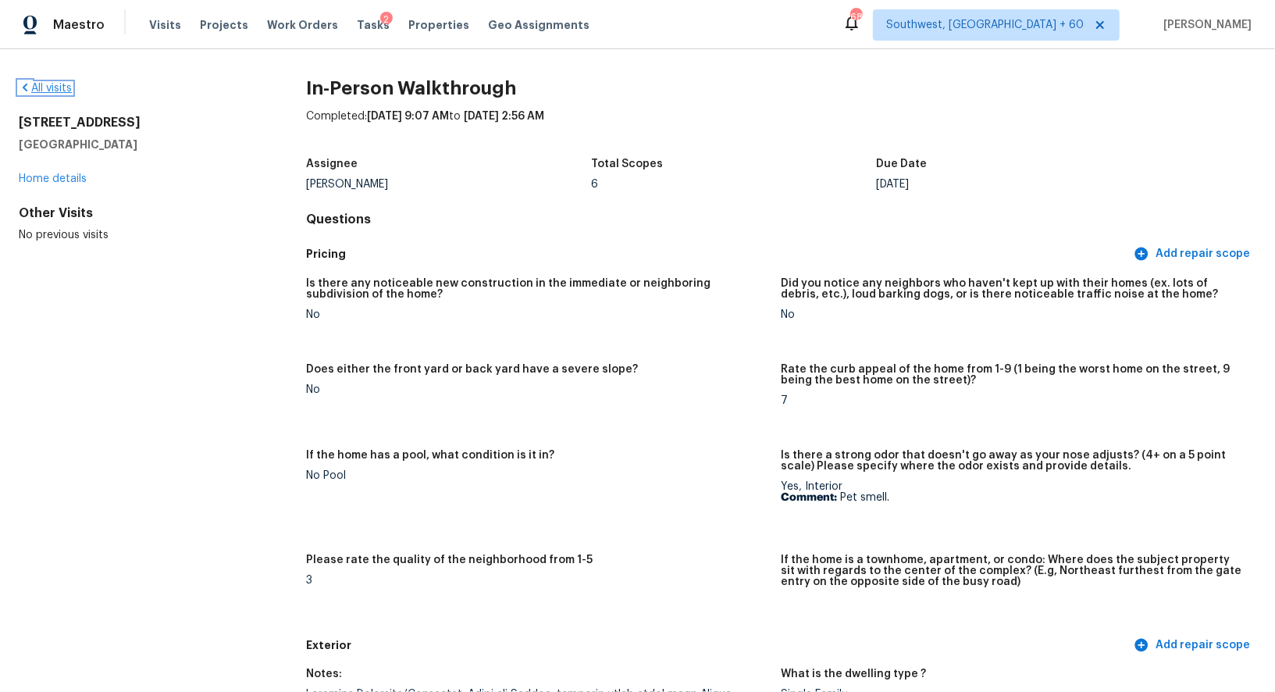
click at [52, 92] on link "All visits" at bounding box center [45, 88] width 53 height 11
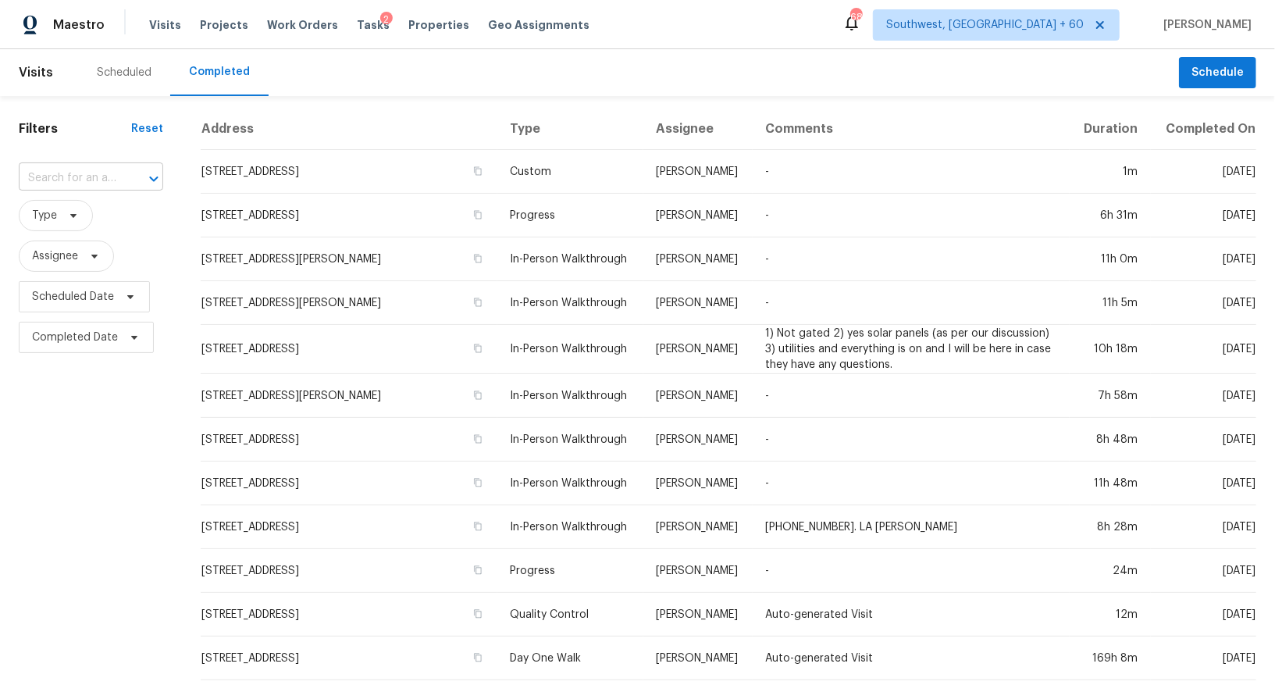
click at [57, 184] on input "text" at bounding box center [69, 178] width 101 height 24
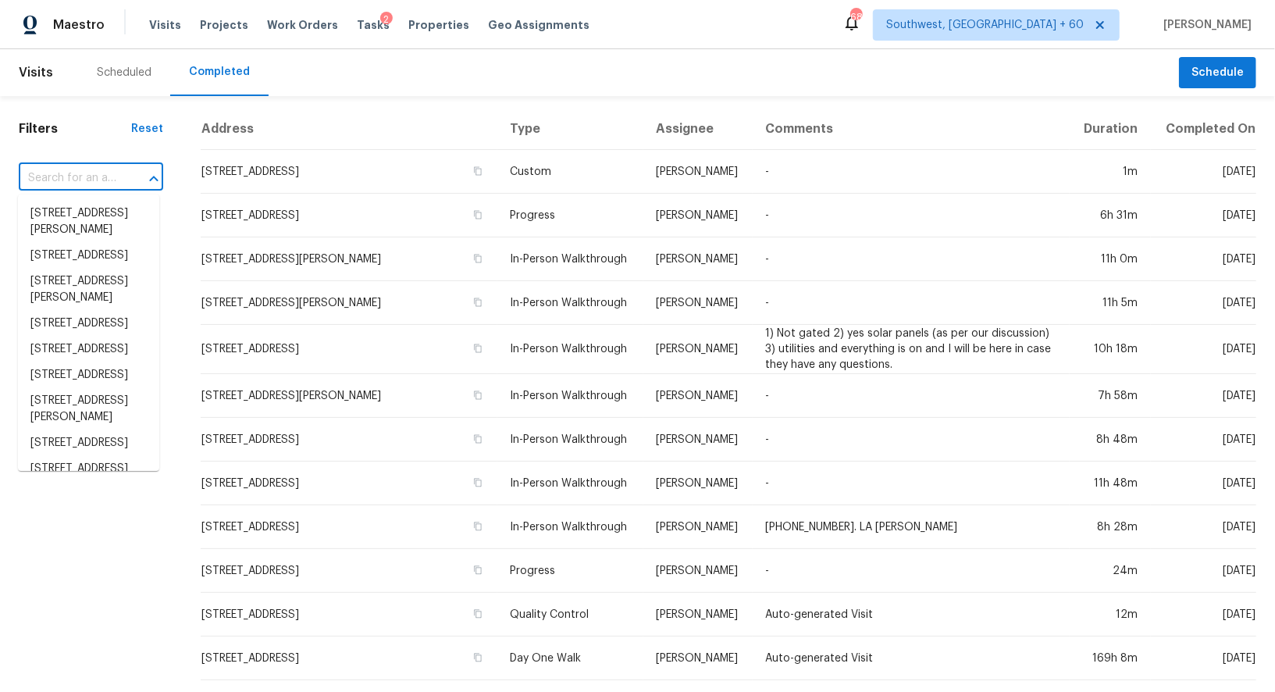
paste input "4379 Houston Ln, North Port, FL 34287"
type input "4379 Houston Ln, North Port, FL 34287"
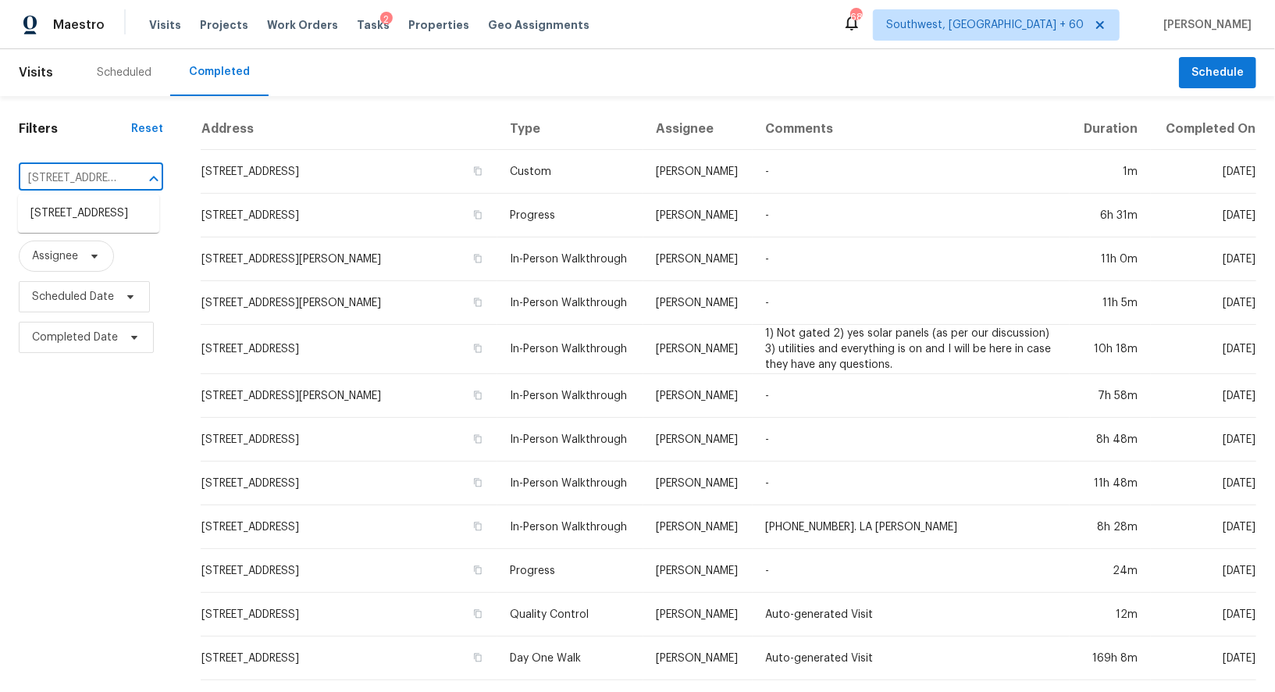
scroll to position [0, 109]
click at [98, 220] on li "4379 Houston Ln, North Port, FL 34287" at bounding box center [88, 214] width 141 height 26
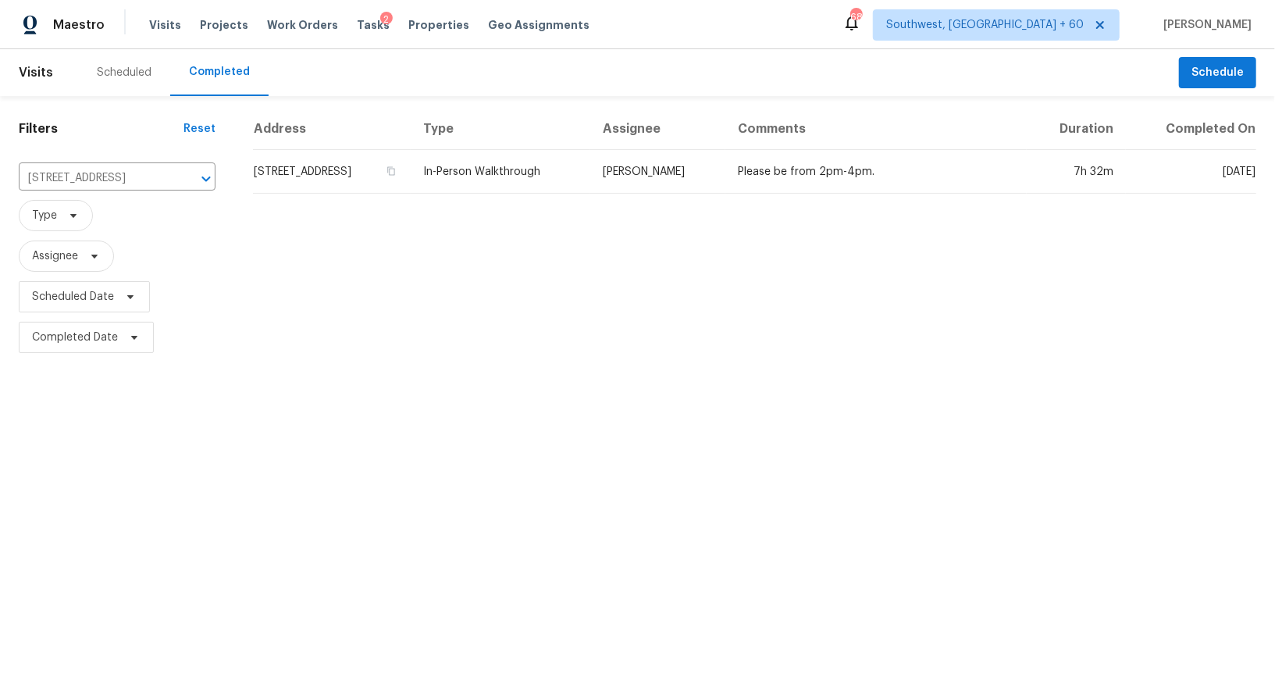
click at [400, 159] on td "4379 Houston Ln, North Port, FL 34287" at bounding box center [332, 172] width 158 height 44
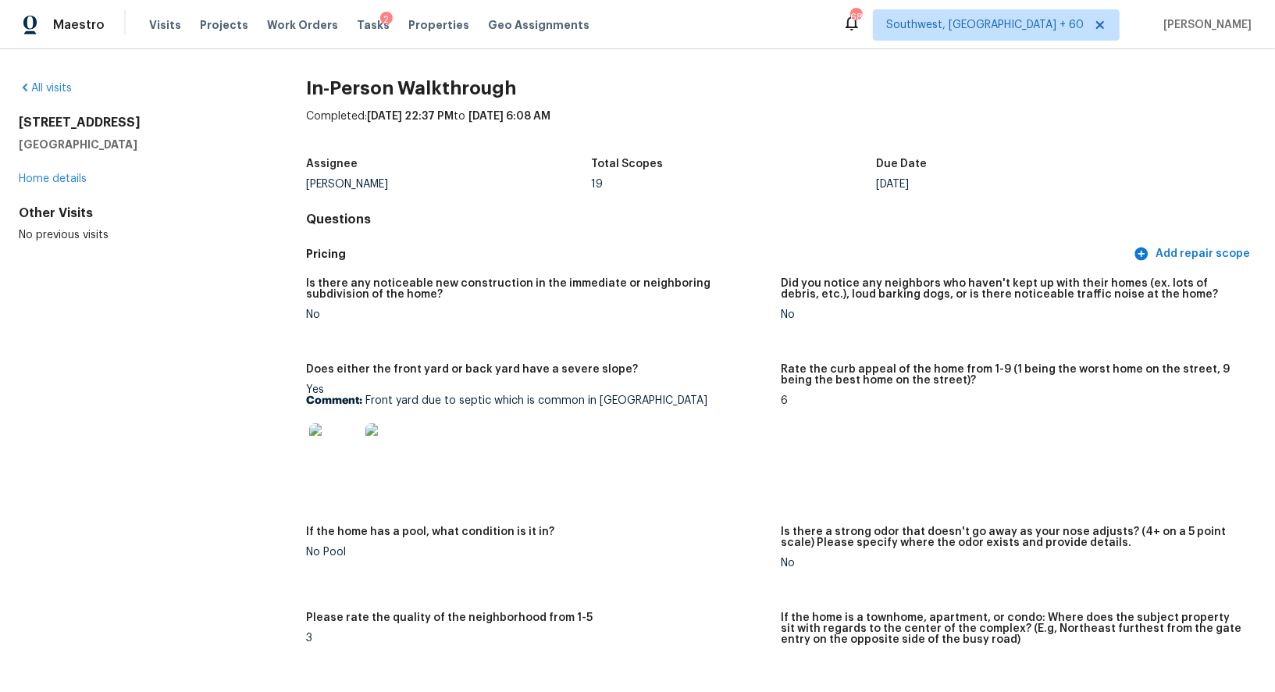
click at [58, 100] on div "All visits 4379 Houston Ln North Port, FL 34287 Home details Other Visits No pr…" at bounding box center [137, 161] width 237 height 162
click at [56, 92] on link "All visits" at bounding box center [45, 88] width 53 height 11
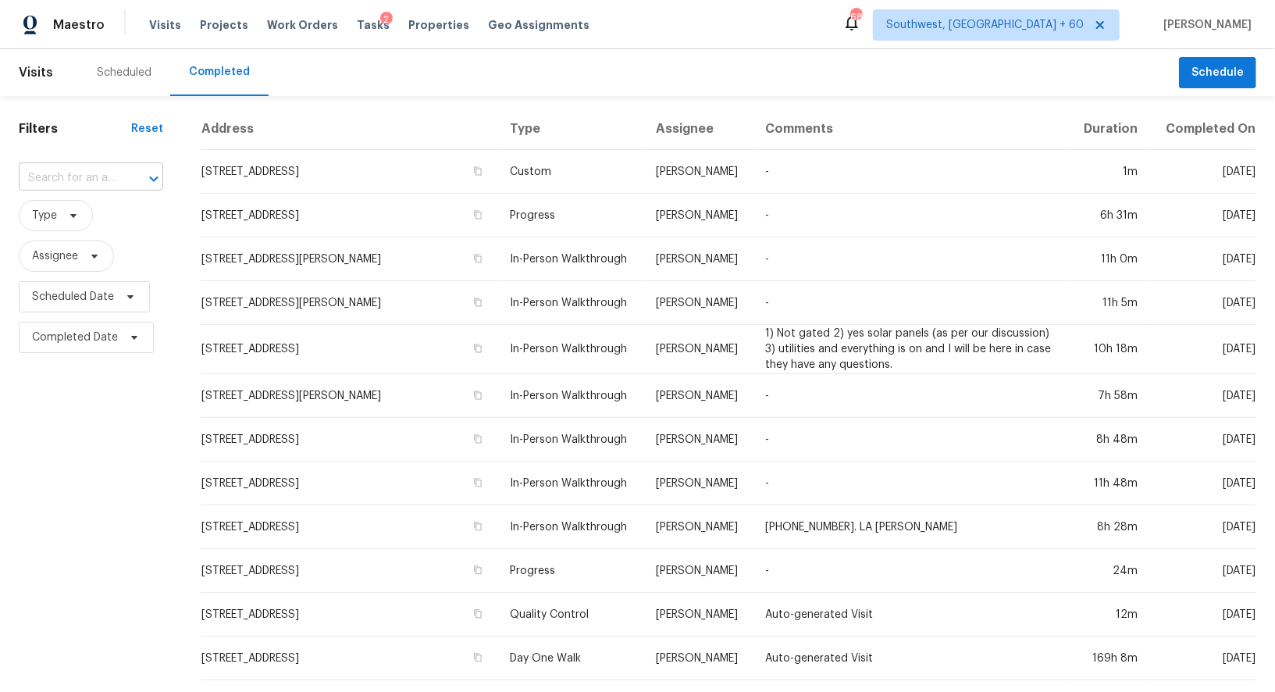
click at [118, 180] on div "​" at bounding box center [91, 178] width 144 height 24
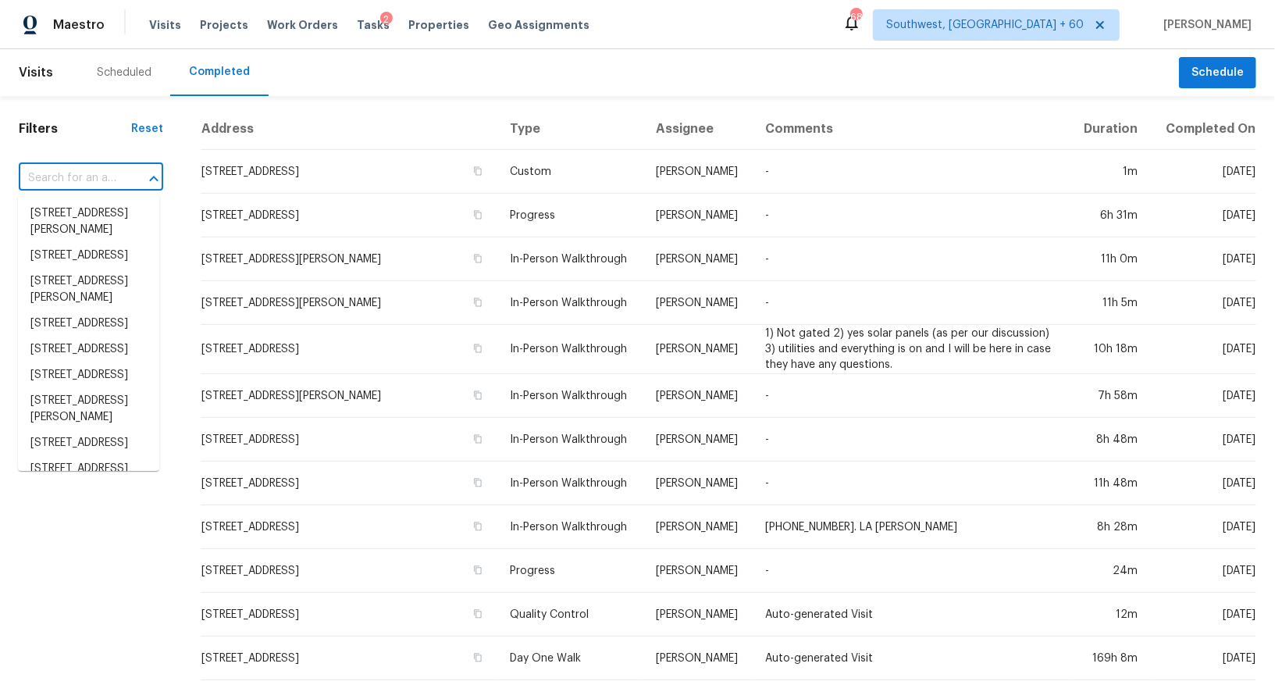
paste input "8834 Breaker Point Ct, Elk Grove, CA 95758"
type input "8834 Breaker Point Ct, Elk Grove, CA 95758"
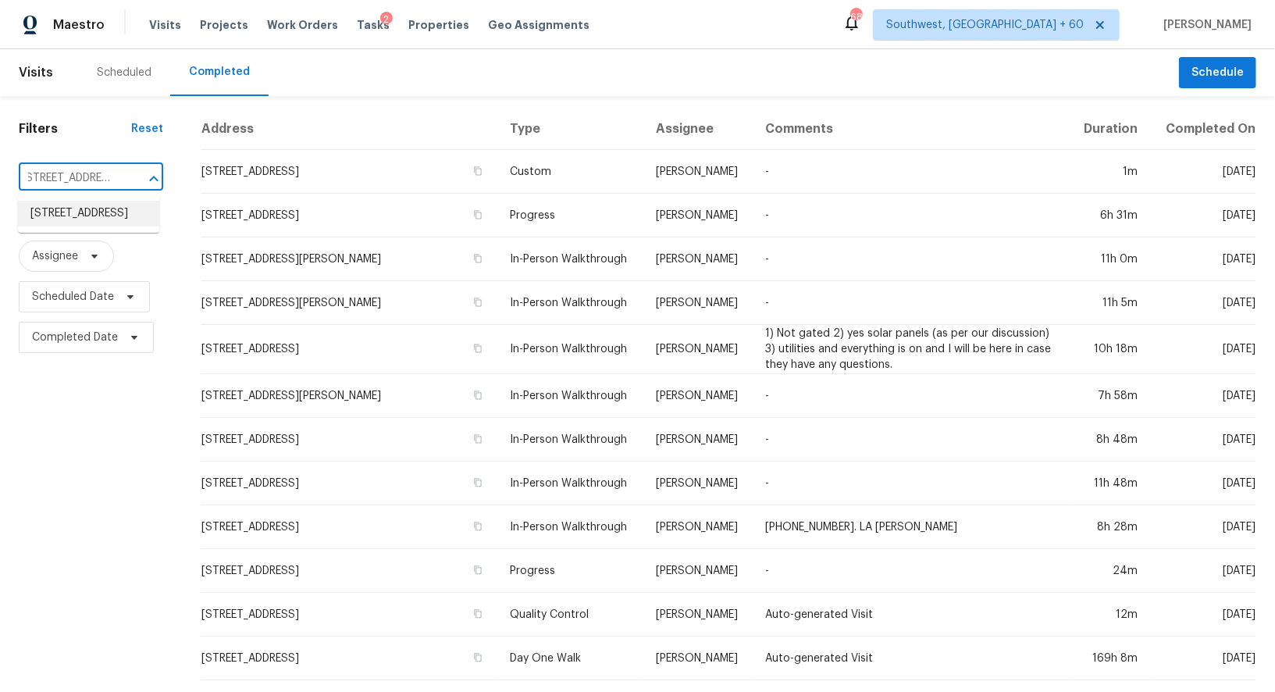
click at [102, 226] on li "8834 Breaker Point Ct, Elk Grove, CA 95758" at bounding box center [88, 214] width 141 height 26
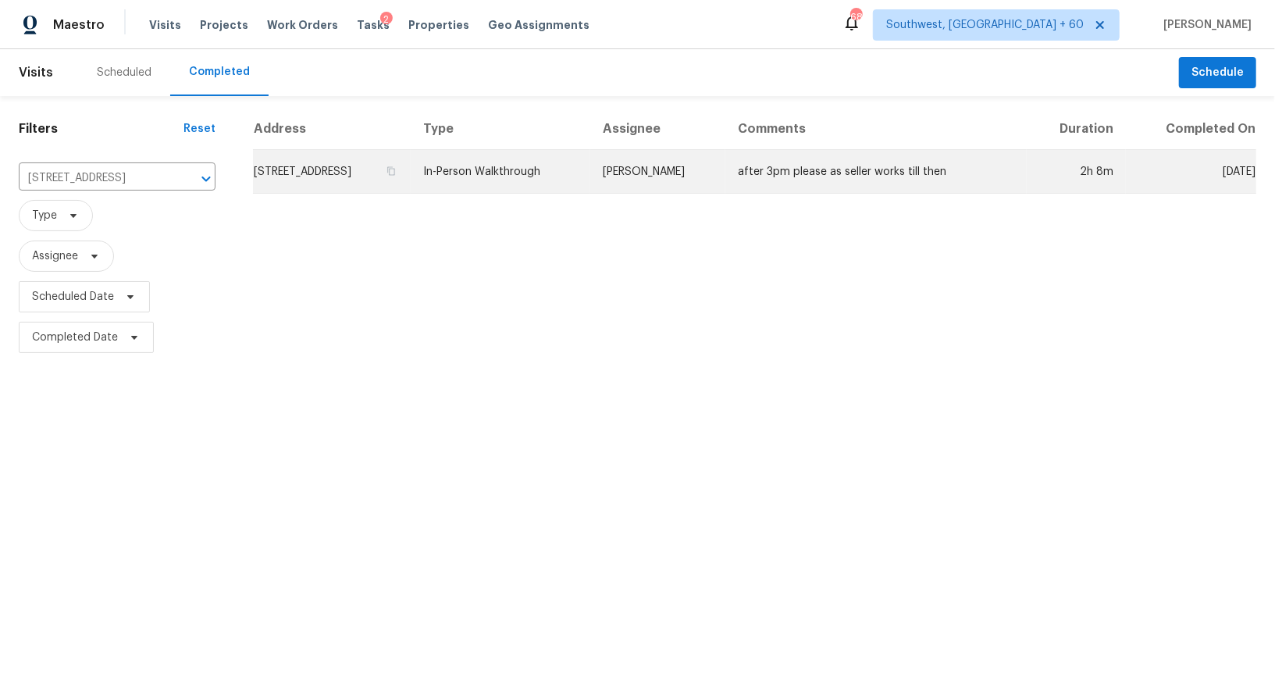
click at [293, 176] on td "8834 Breaker Point Ct, Elk Grove, CA 95758" at bounding box center [332, 172] width 158 height 44
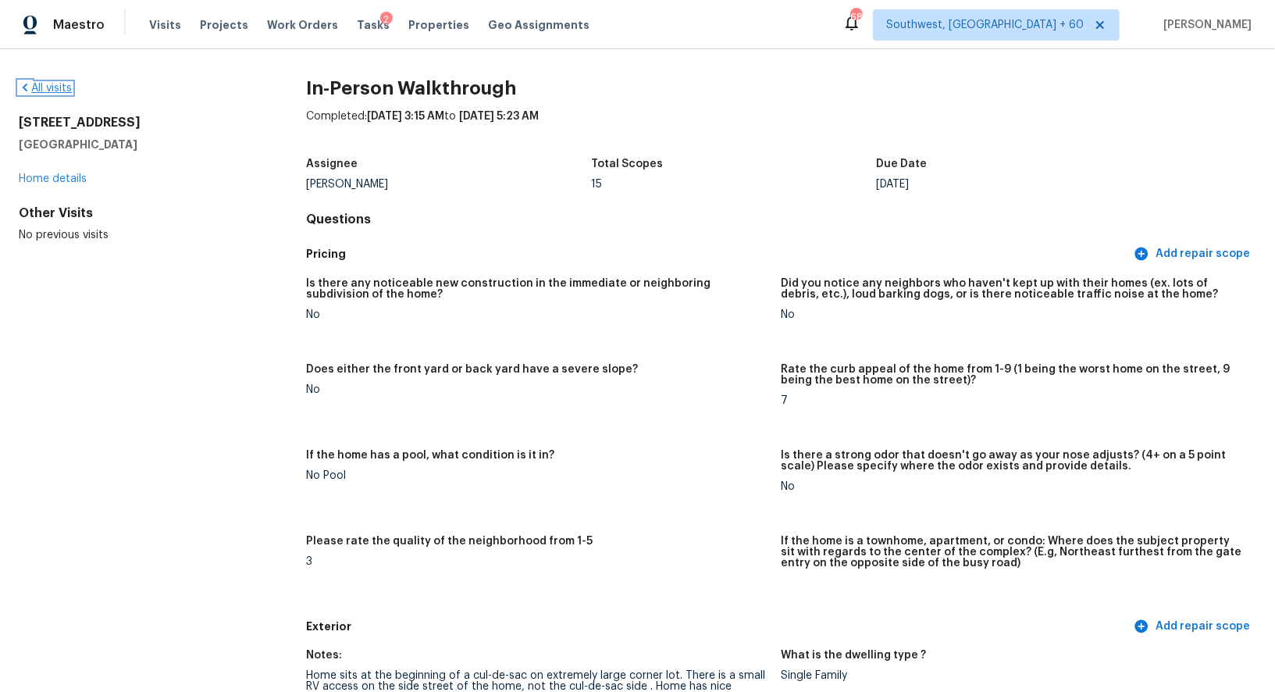
click at [72, 92] on link "All visits" at bounding box center [45, 88] width 53 height 11
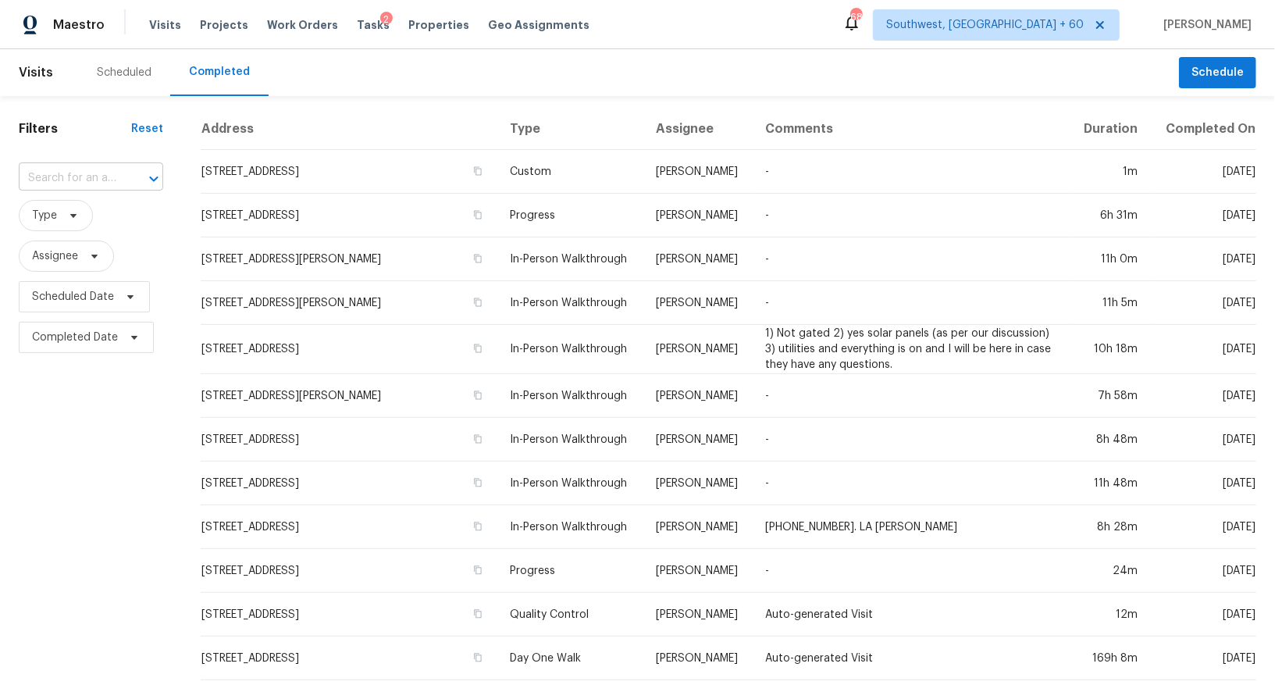
click at [85, 176] on input "text" at bounding box center [69, 178] width 101 height 24
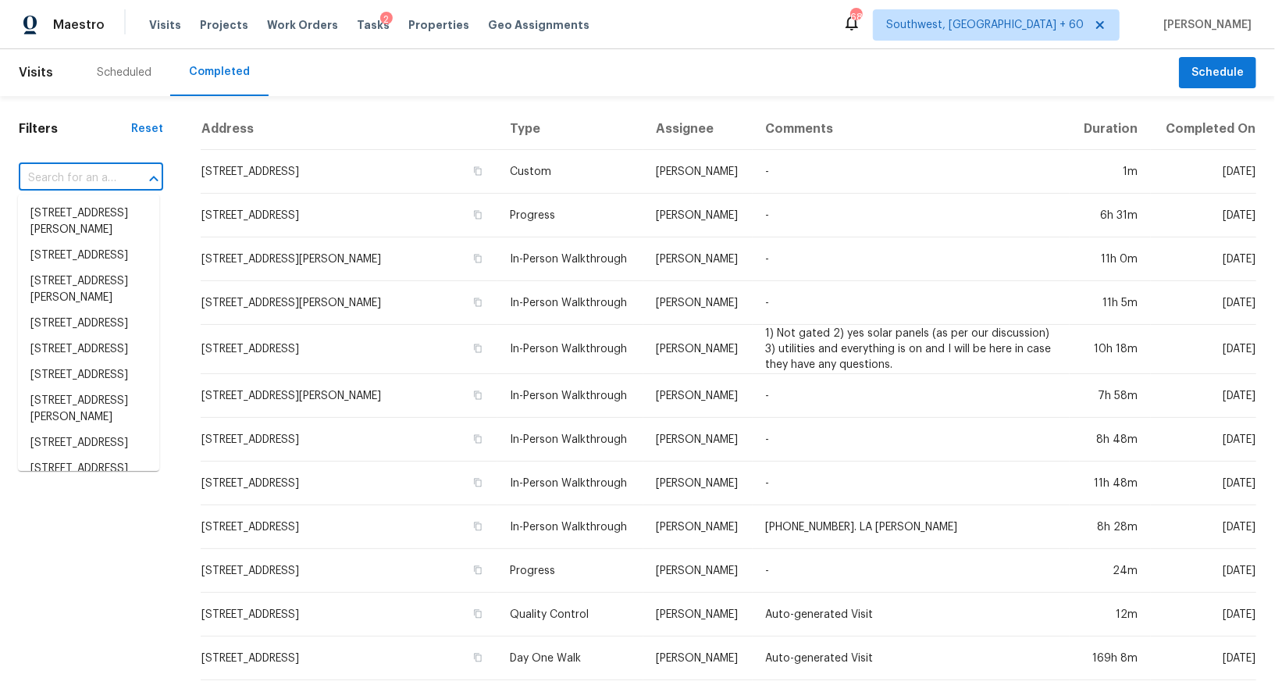
paste input "456 Saint Thomas Dr, Westerville, OH 43081"
type input "456 Saint Thomas Dr, Westerville, OH 43081"
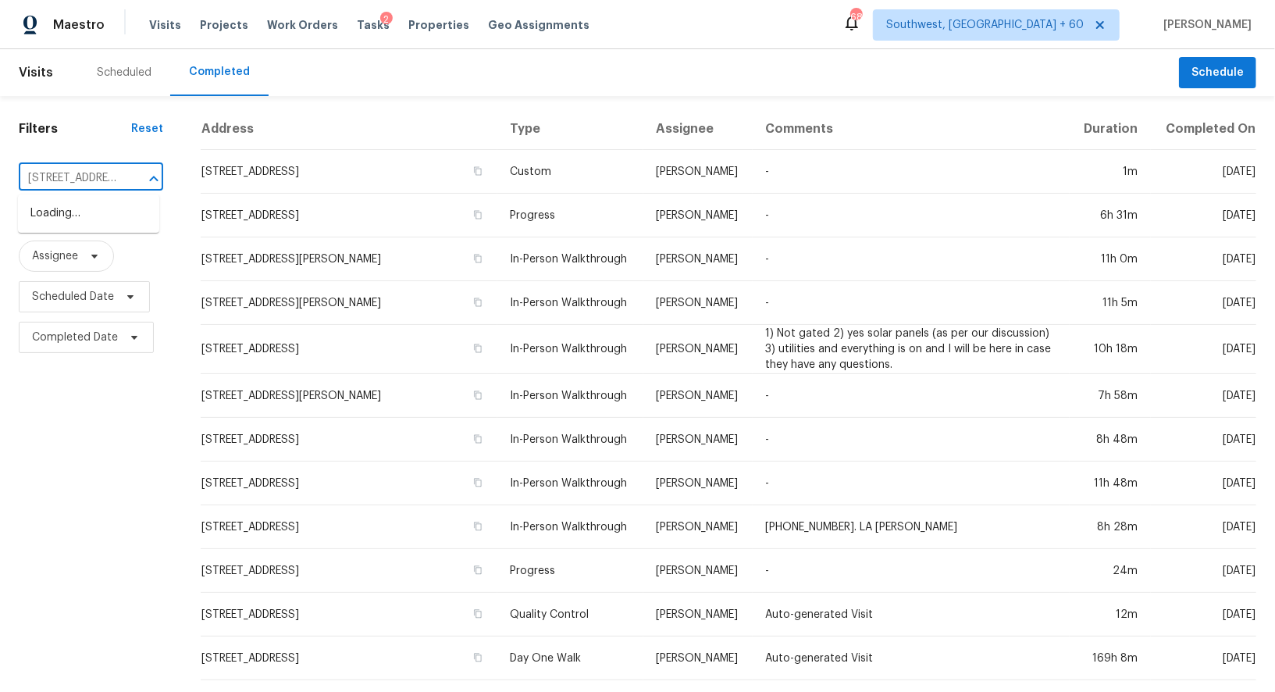
scroll to position [0, 137]
click at [90, 210] on li "456 Saint Thomas Dr, Westerville, OH 43081" at bounding box center [88, 222] width 141 height 42
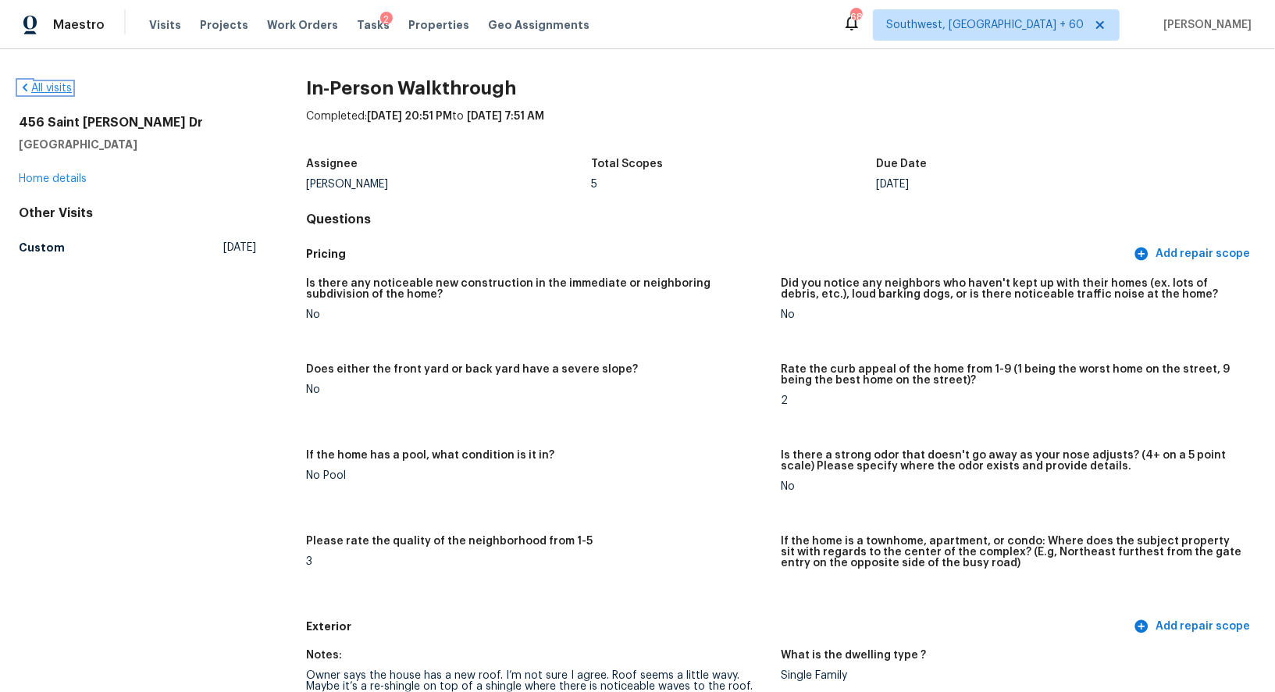
click at [49, 92] on link "All visits" at bounding box center [45, 88] width 53 height 11
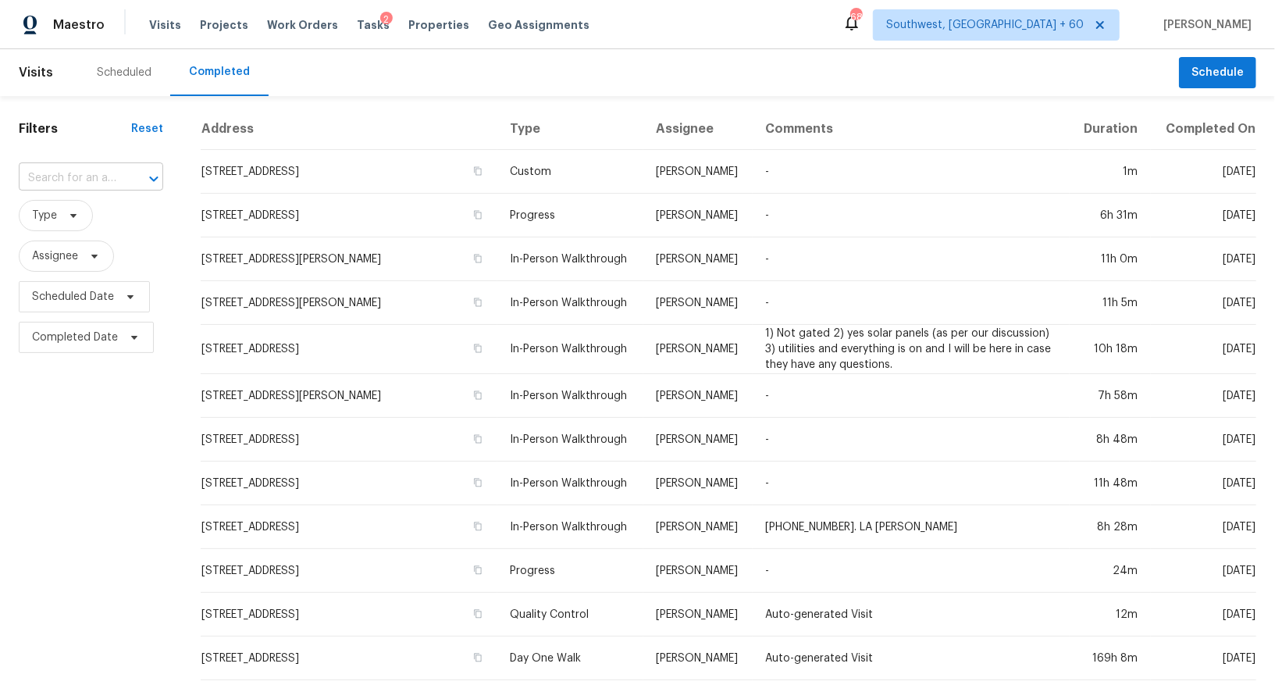
click at [86, 183] on input "text" at bounding box center [69, 178] width 101 height 24
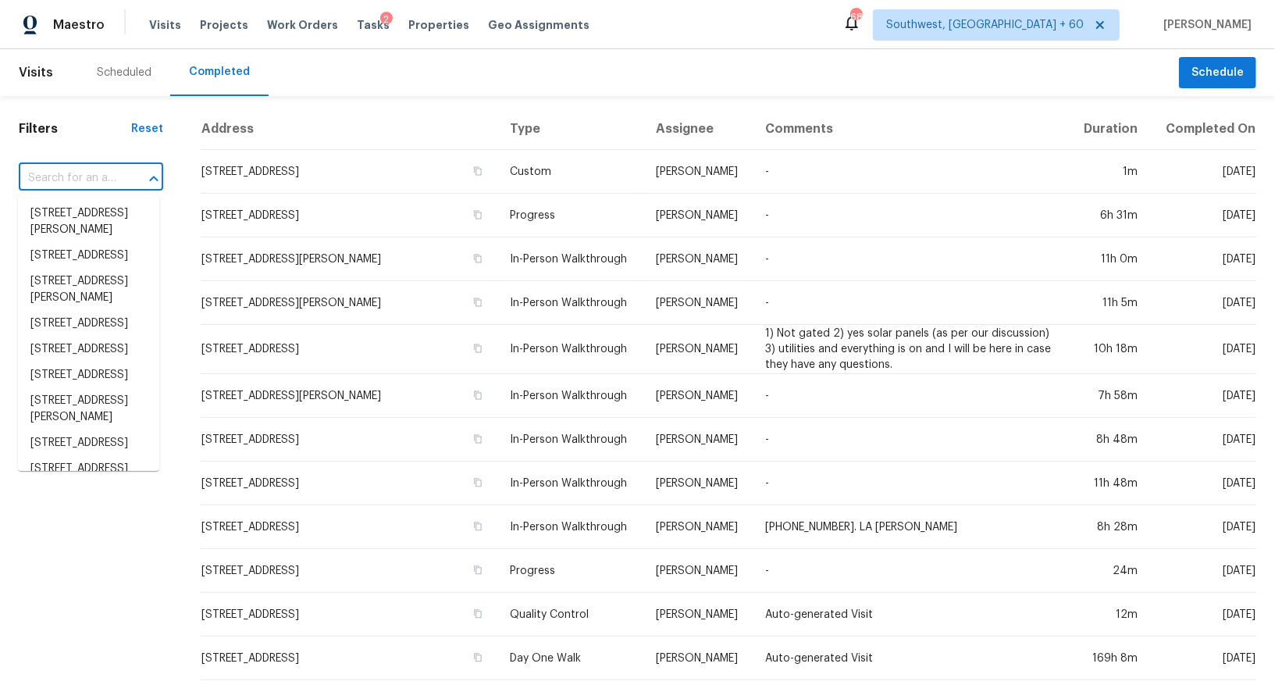
paste input "14956 W Maui Ln, Surprise, AZ 85379"
type input "14956 W Maui Ln, Surprise, AZ 85379"
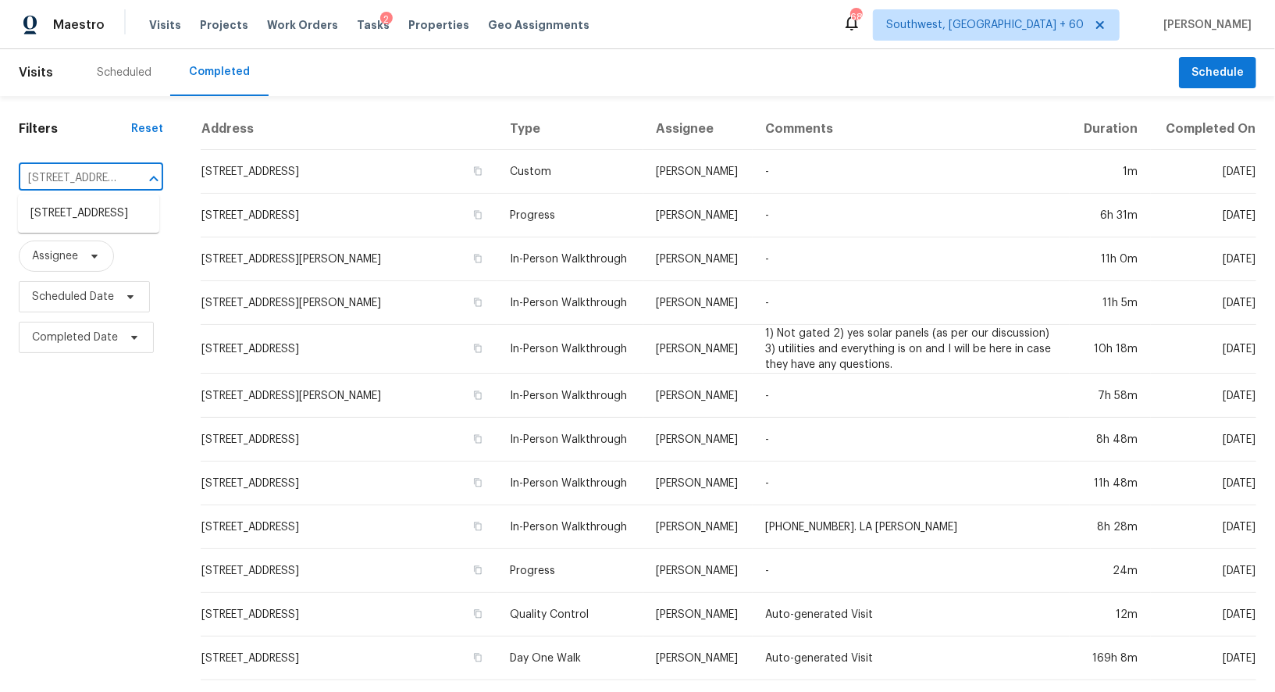
scroll to position [0, 101]
click at [107, 224] on li "14956 W Maui Ln, Surprise, AZ 85379" at bounding box center [88, 214] width 141 height 26
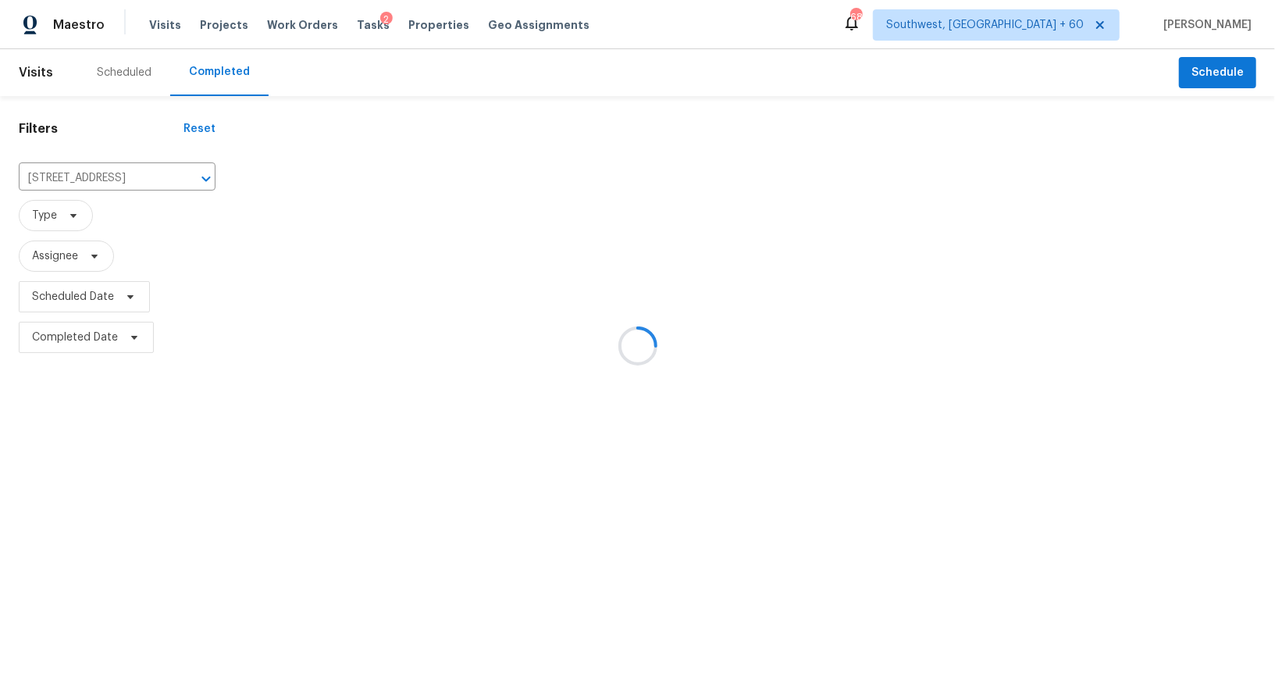
click at [107, 224] on div at bounding box center [637, 346] width 1275 height 692
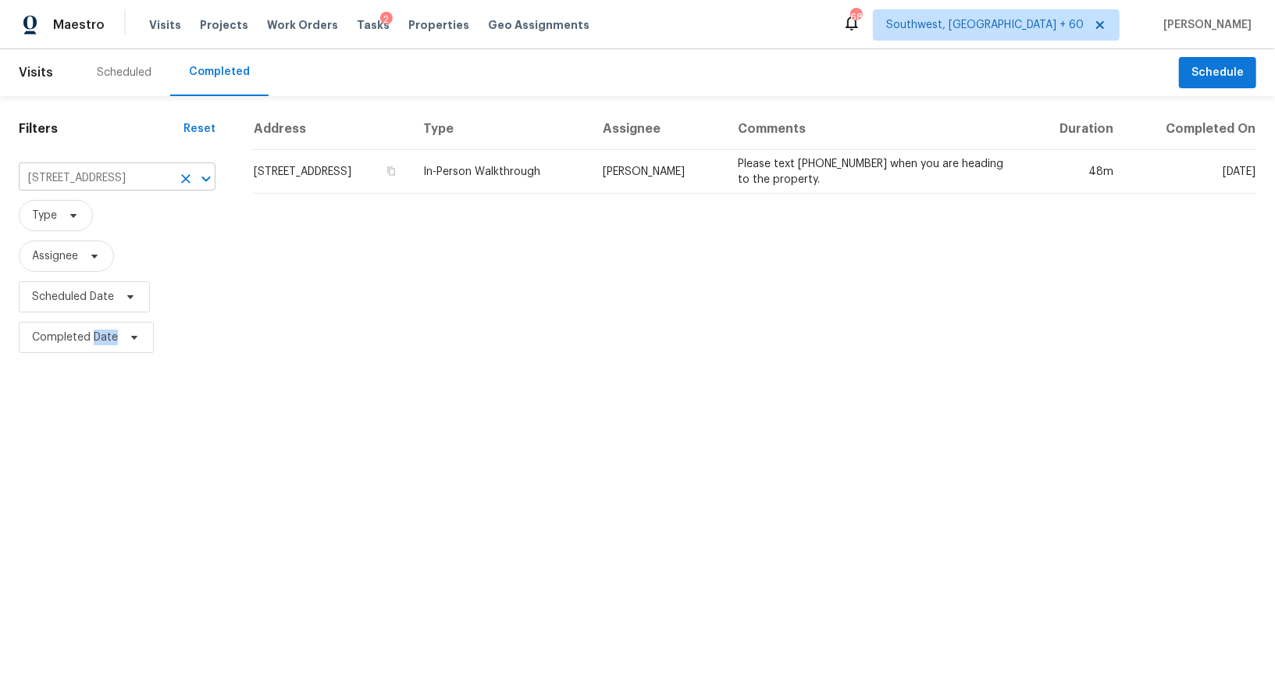
click at [341, 151] on td "14956 W Maui Ln, Surprise, AZ 85379" at bounding box center [332, 172] width 158 height 44
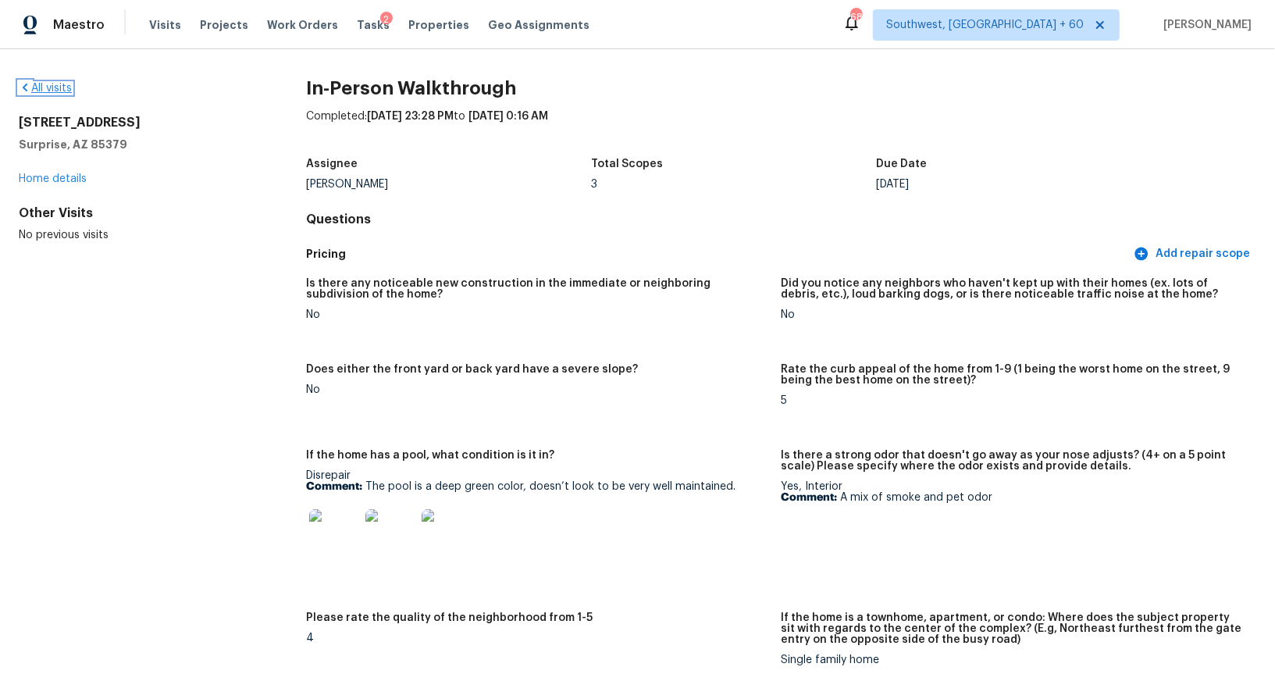
click at [41, 87] on link "All visits" at bounding box center [45, 88] width 53 height 11
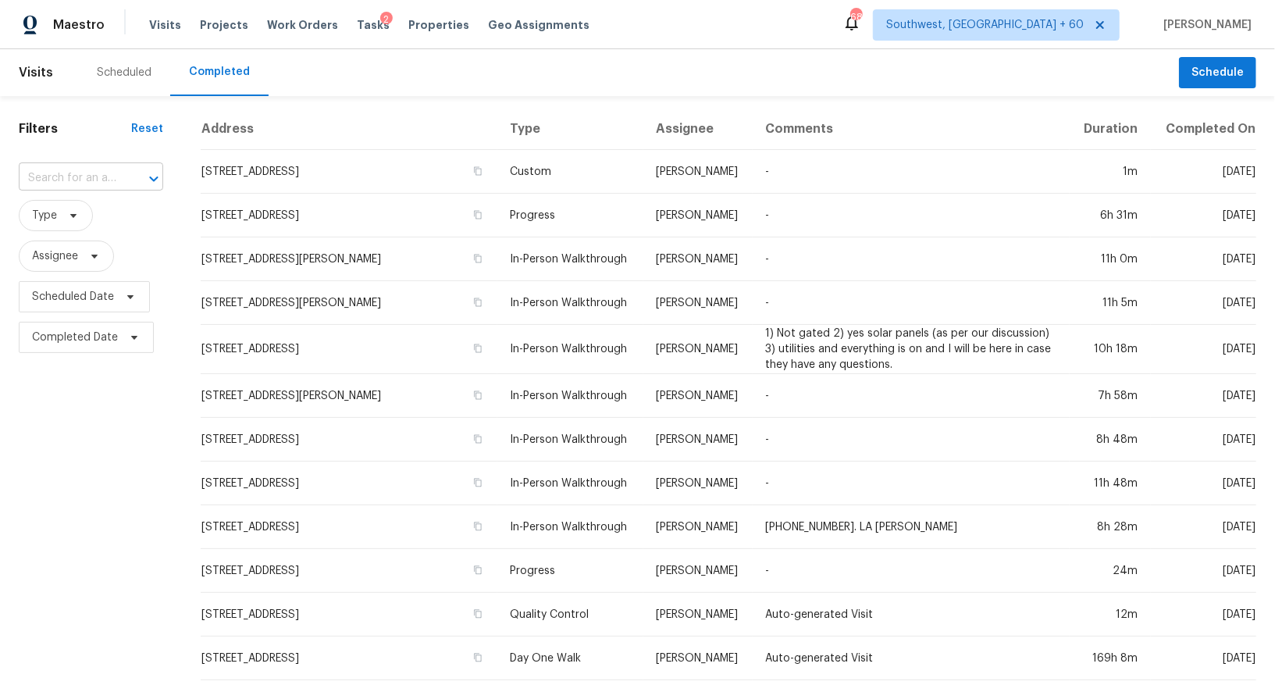
click at [66, 181] on input "text" at bounding box center [69, 178] width 101 height 24
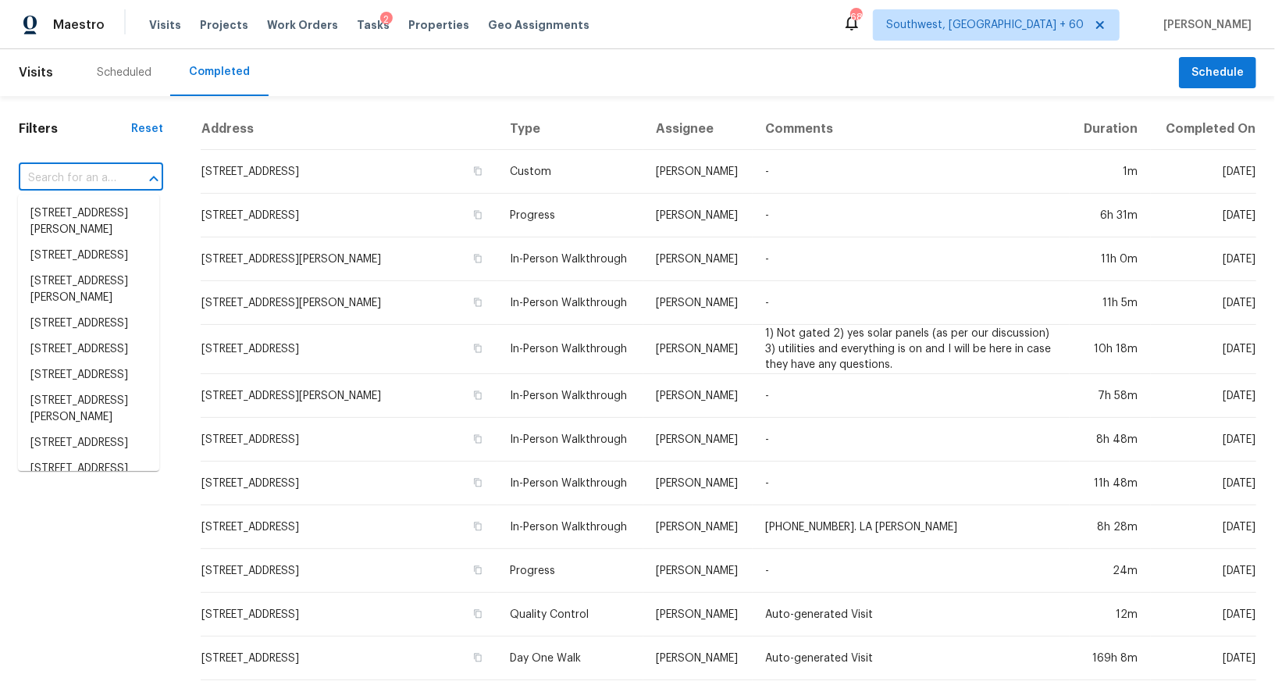
paste input "100 Grinnell St, Colorado Springs, CO 80911"
type input "100 Grinnell St, Colorado Springs, CO 80911"
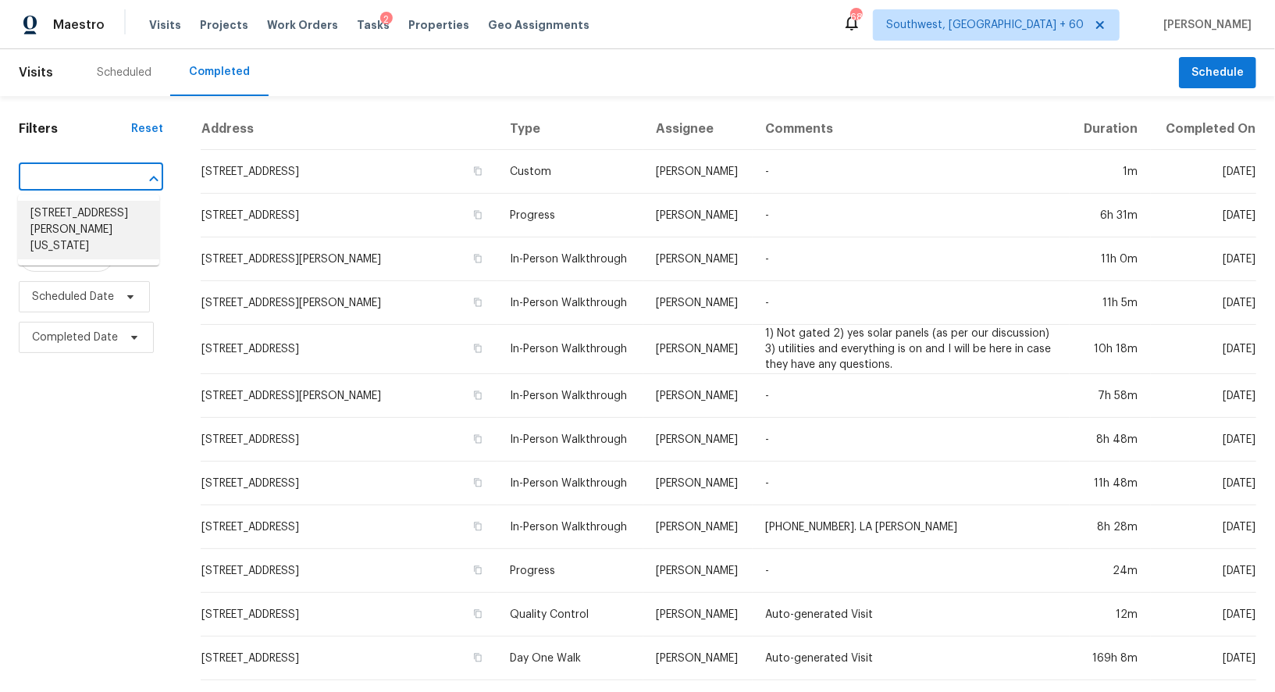
click at [113, 233] on li "100 Grinnell St, Colorado Springs, CO 80911" at bounding box center [88, 230] width 141 height 59
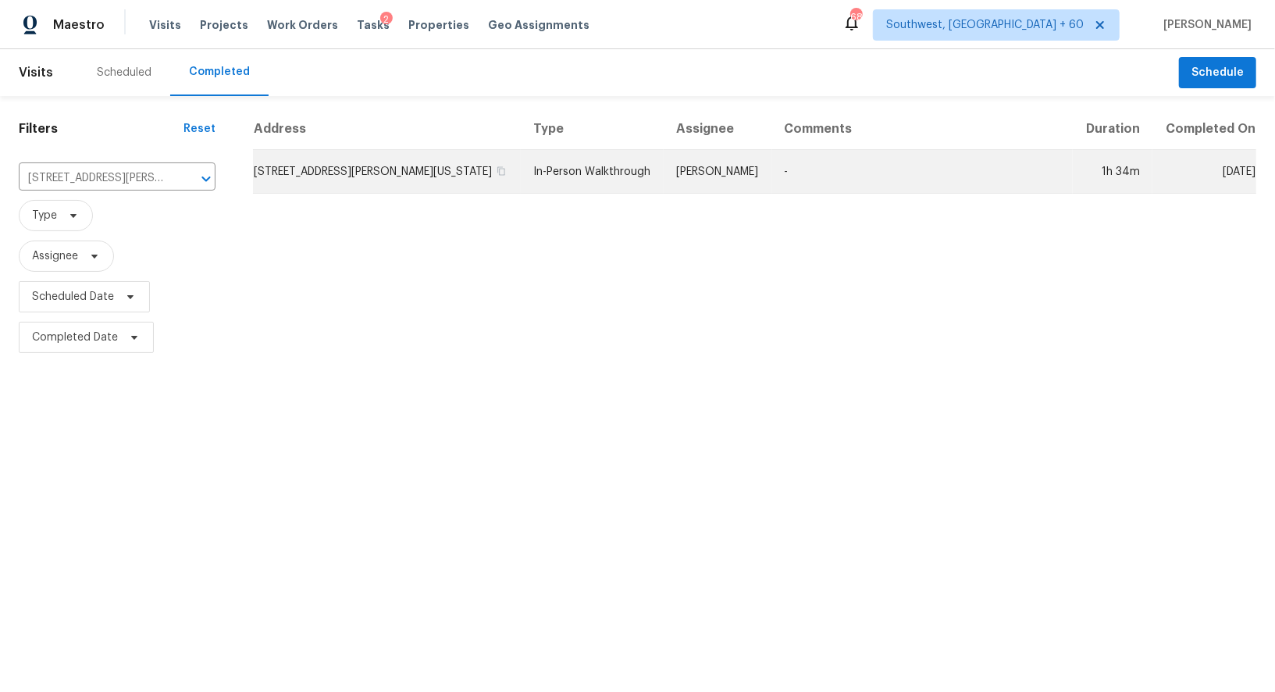
click at [319, 162] on td "100 Grinnell St, Colorado Springs, CO 80911" at bounding box center [387, 172] width 268 height 44
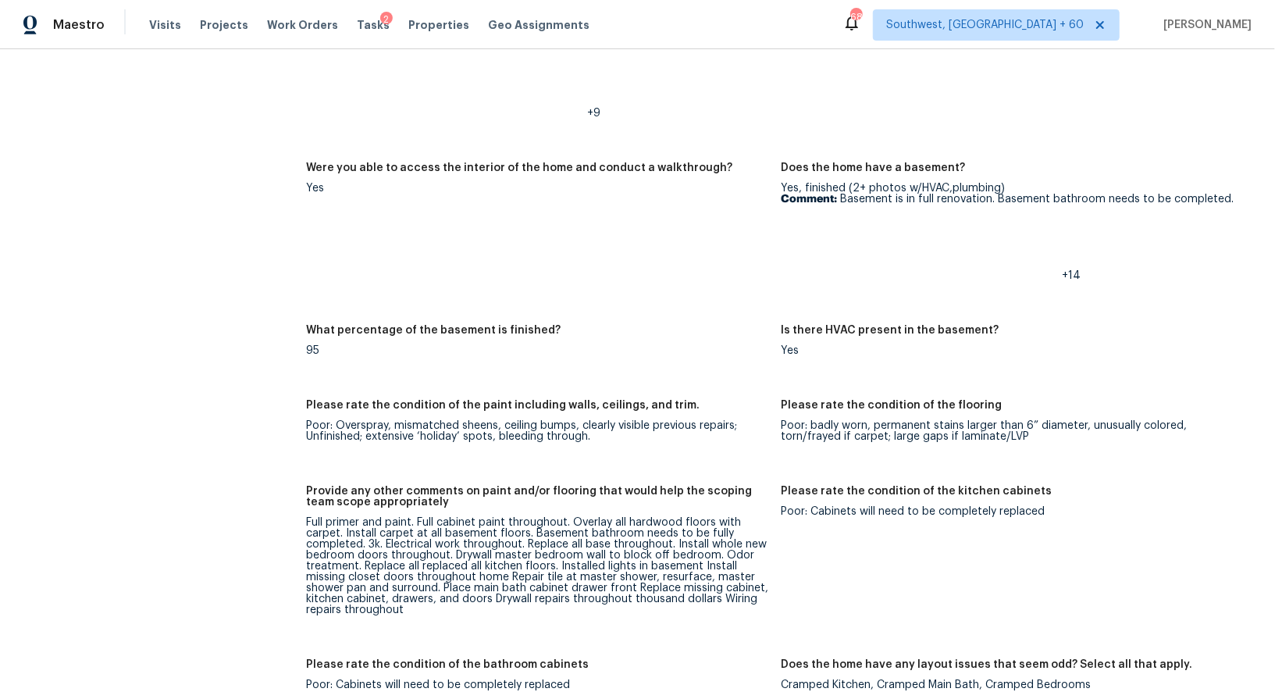
scroll to position [2324, 0]
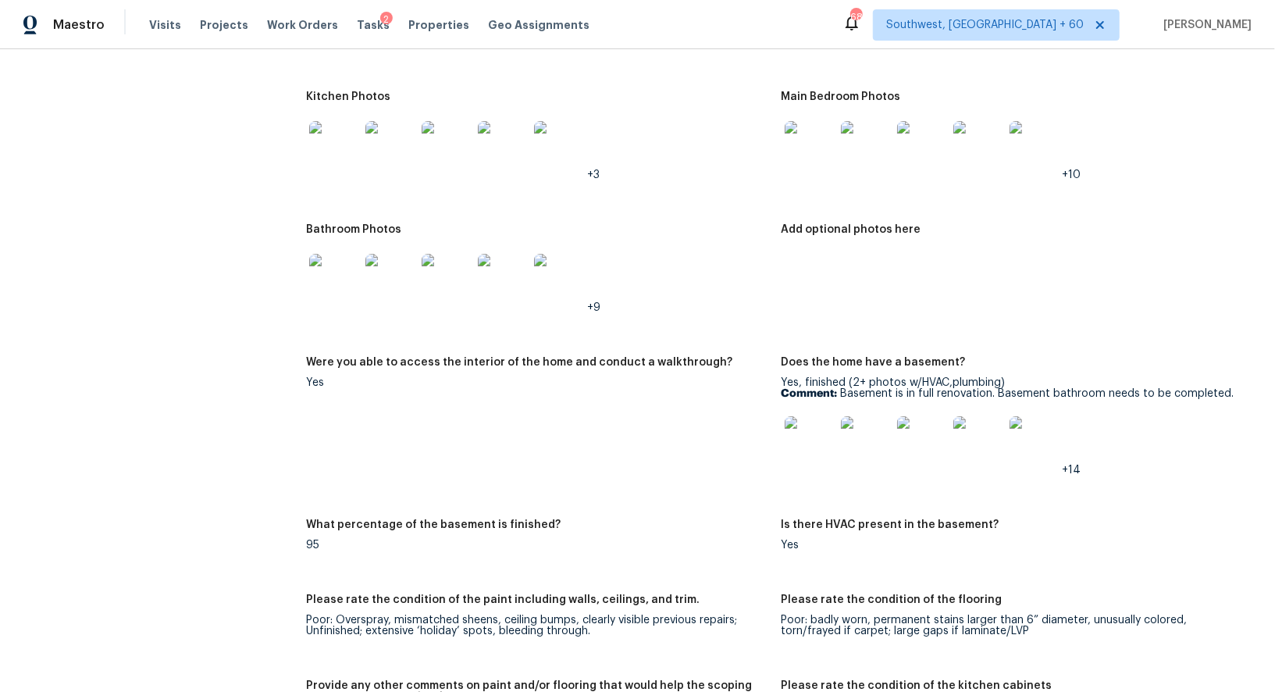
click at [799, 441] on img at bounding box center [809, 441] width 50 height 50
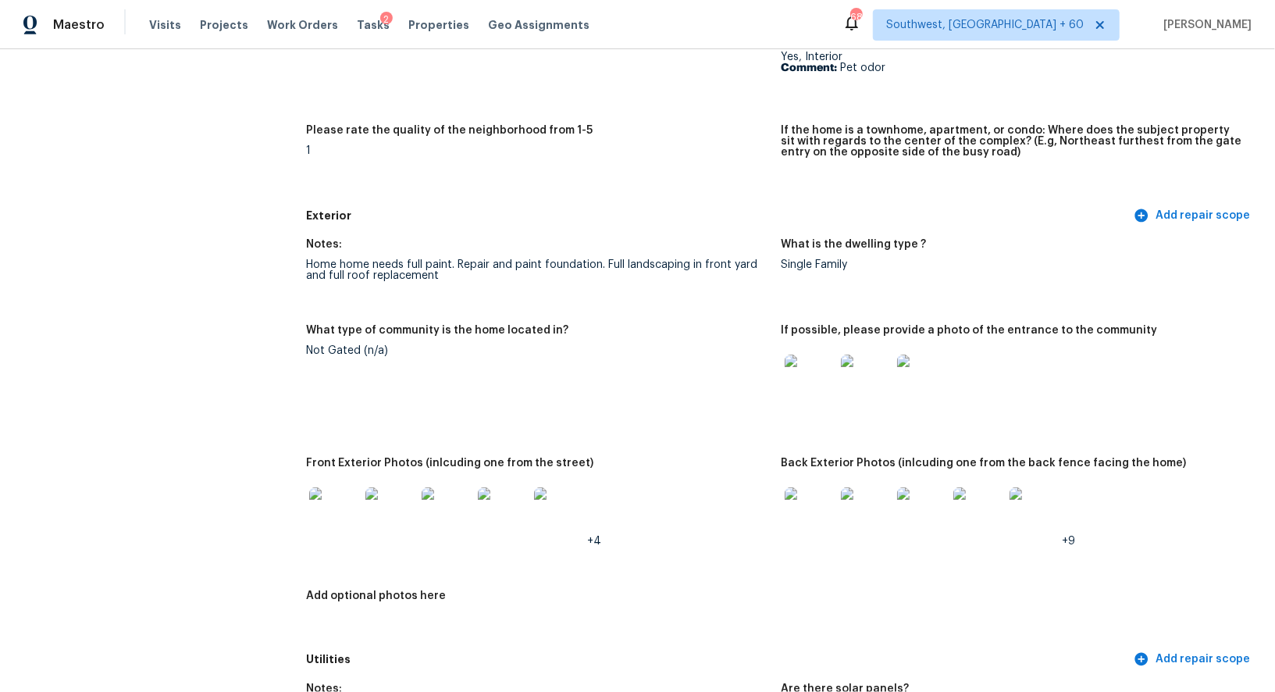
scroll to position [0, 0]
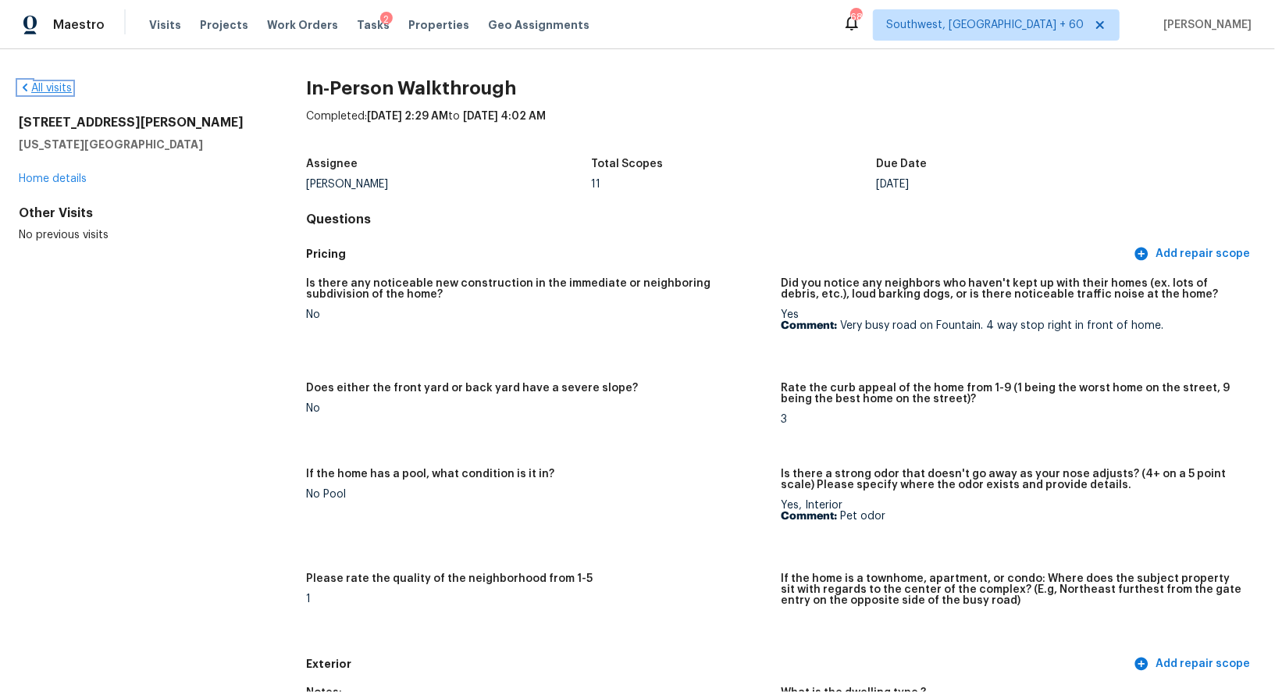
click at [56, 85] on link "All visits" at bounding box center [45, 88] width 53 height 11
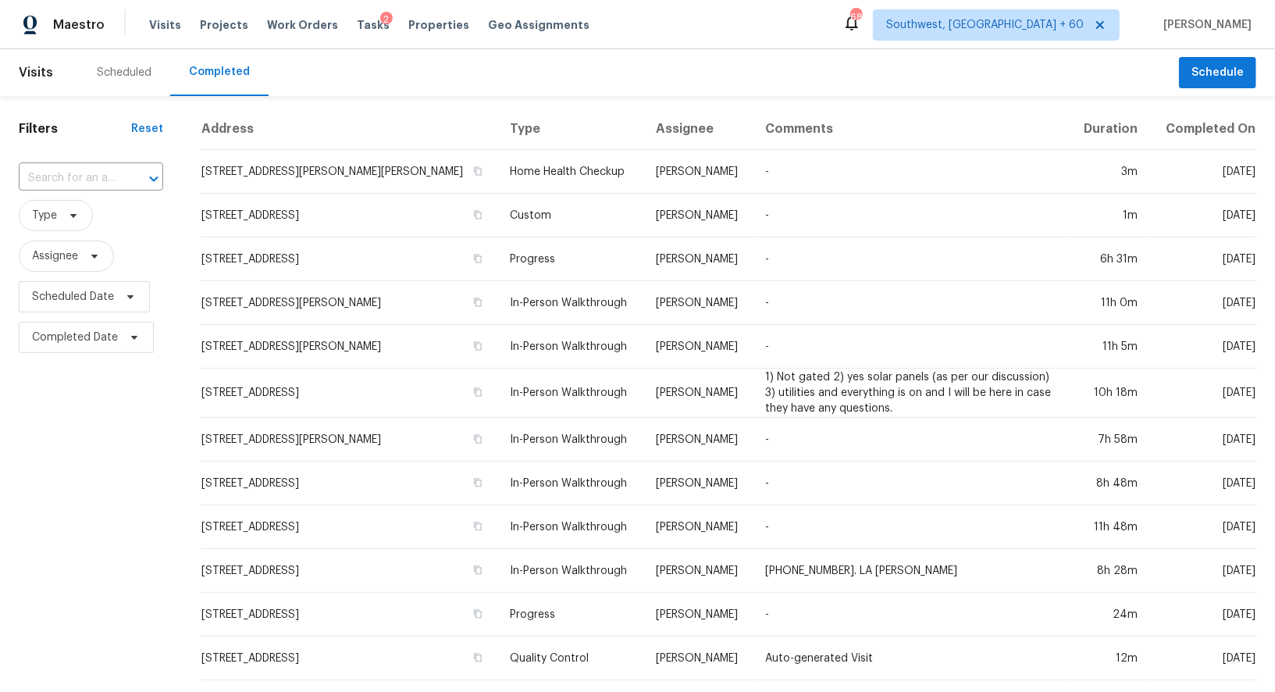
click at [83, 195] on span "Type" at bounding box center [91, 215] width 144 height 41
click at [83, 176] on input "text" at bounding box center [69, 178] width 101 height 24
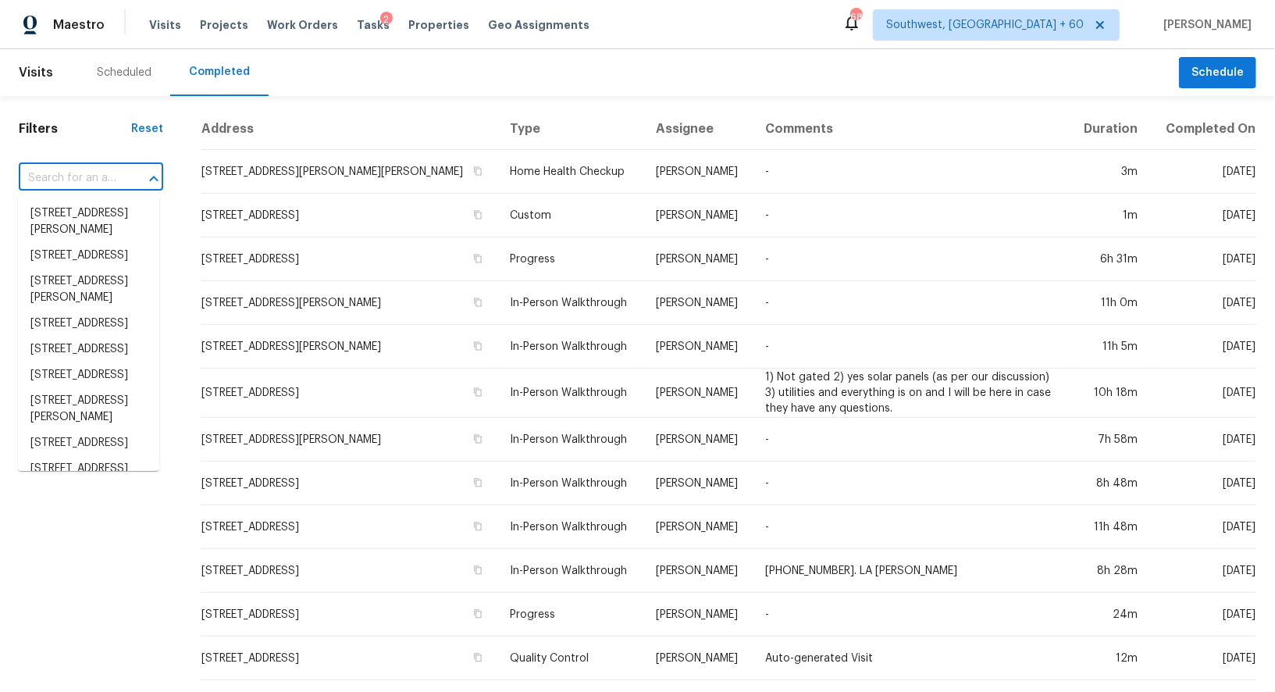
paste input "2158 E Cortez Dr, Gilbert, AZ 85234"
type input "2158 E Cortez Dr, Gilbert, AZ 85234"
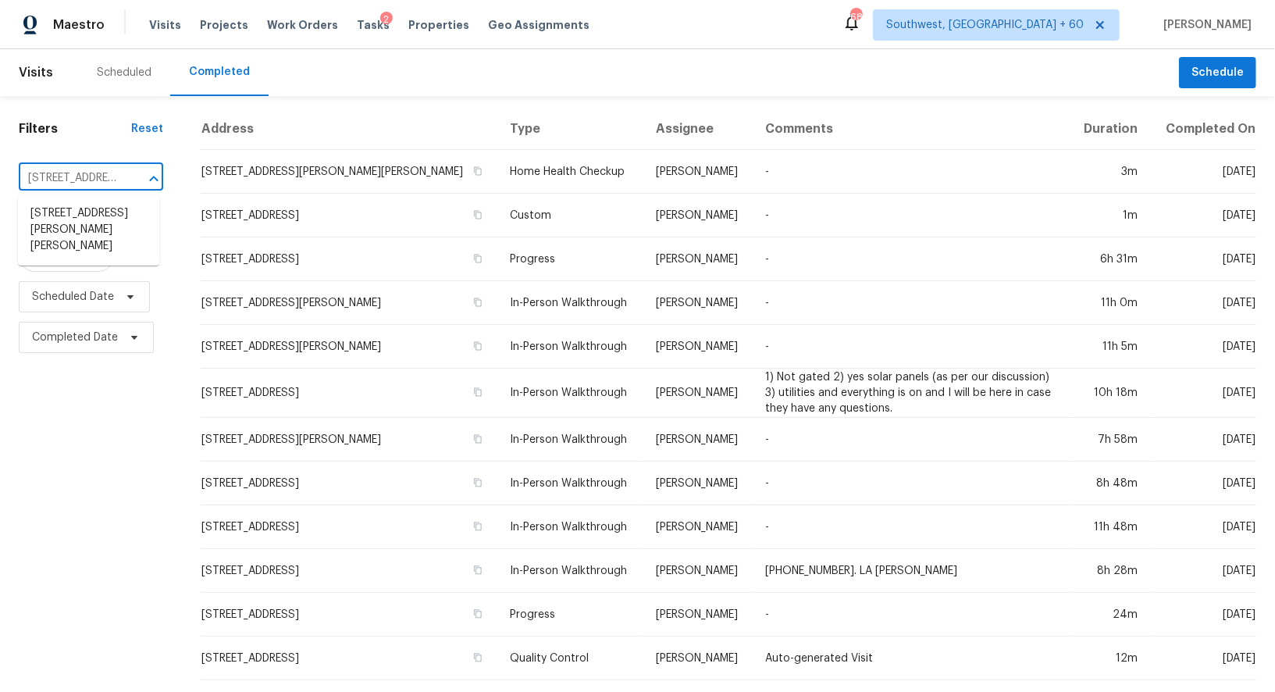
scroll to position [0, 91]
click at [107, 231] on li "2158 E Cortez Dr, Gilbert, AZ 85234" at bounding box center [88, 230] width 141 height 59
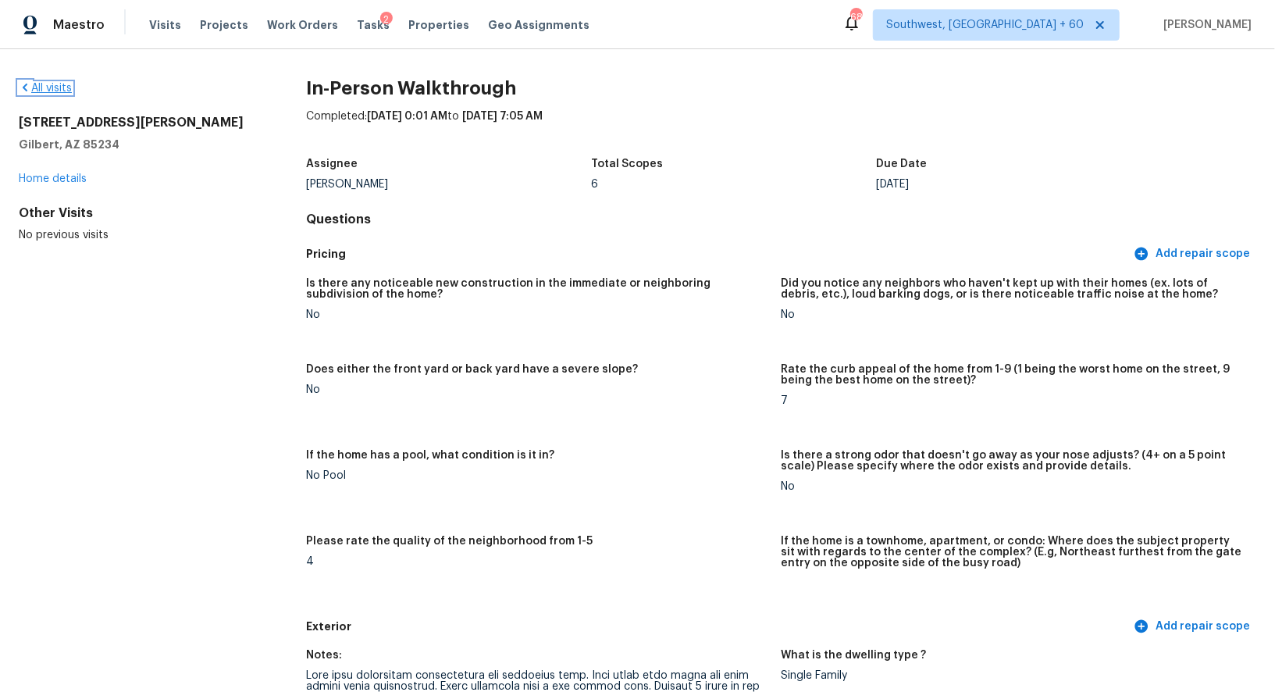
click at [35, 87] on link "All visits" at bounding box center [45, 88] width 53 height 11
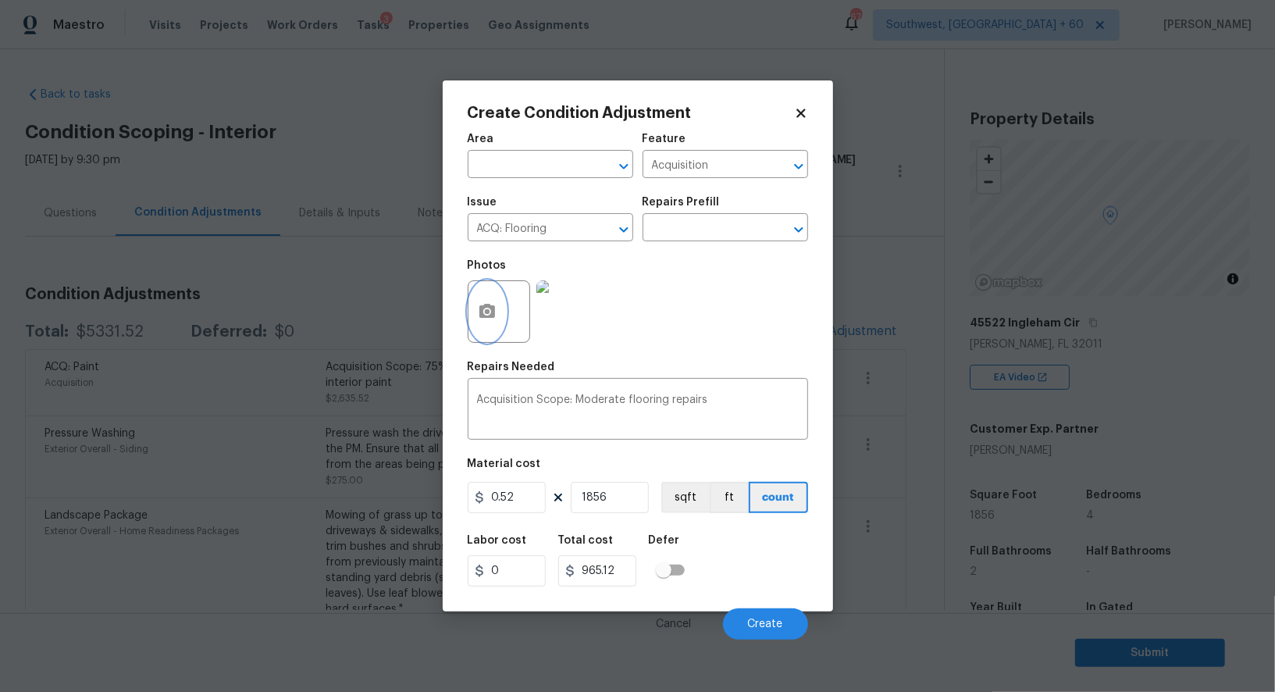
scroll to position [144, 0]
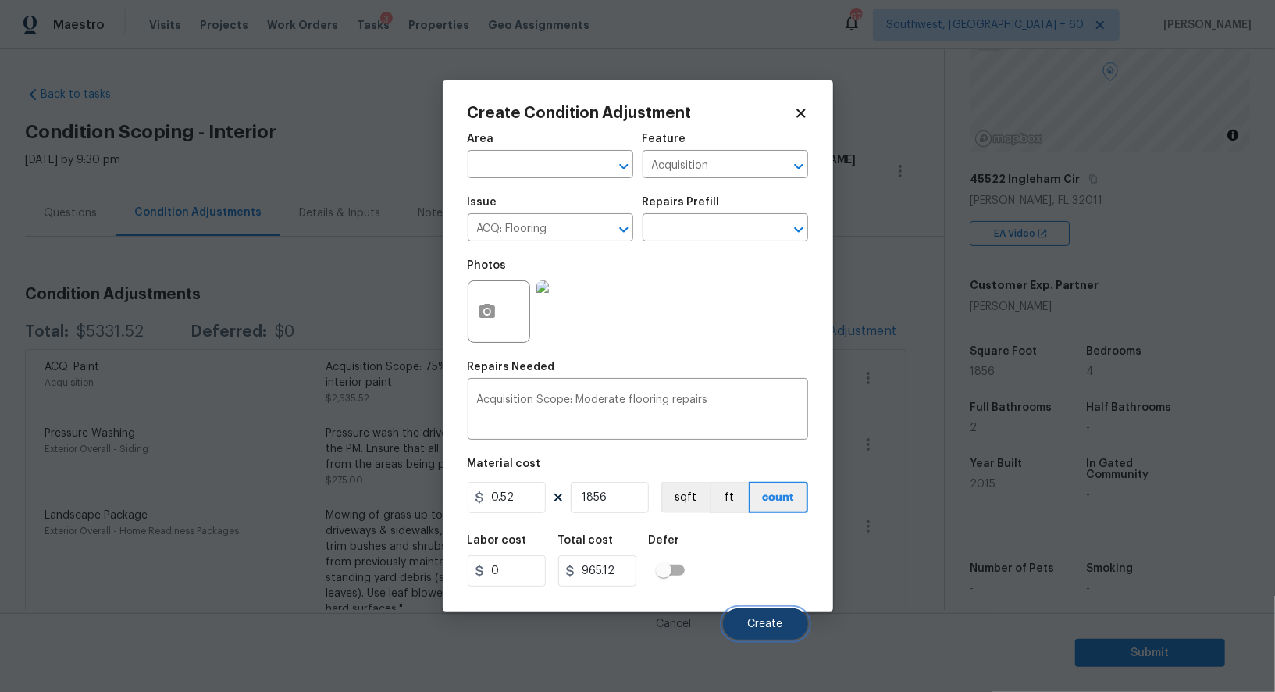
click at [768, 628] on span "Create" at bounding box center [765, 624] width 35 height 12
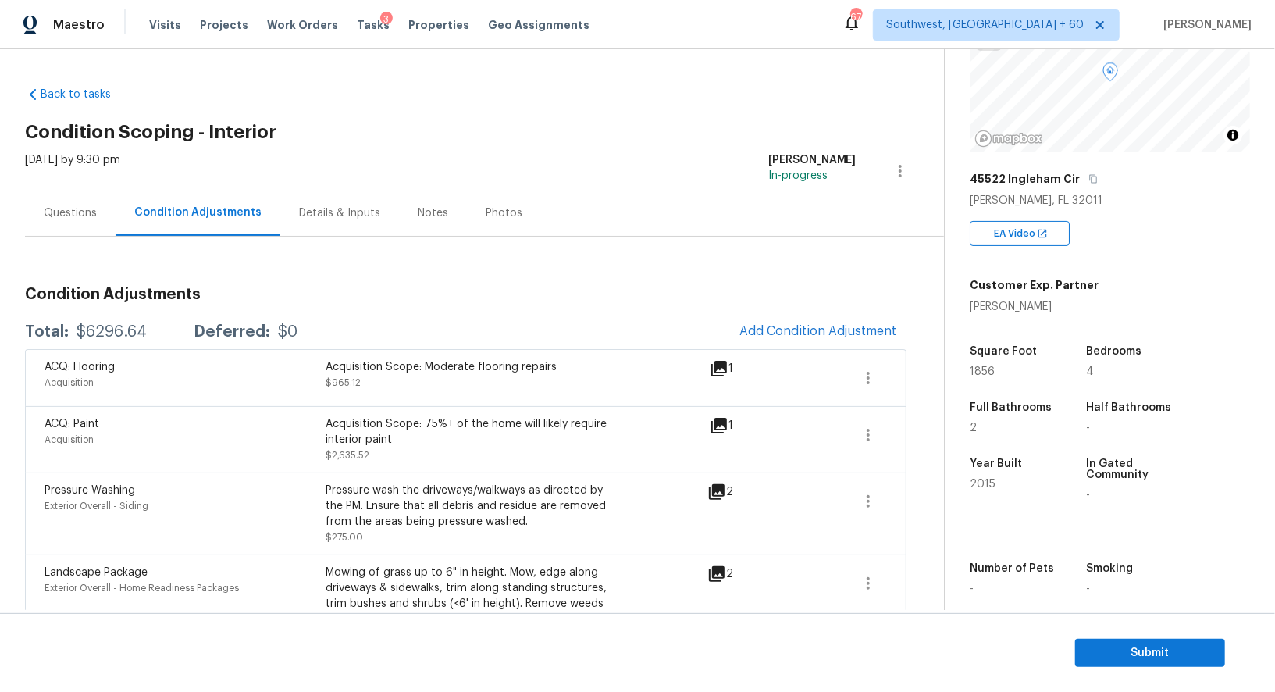
click at [80, 216] on div "Questions" at bounding box center [70, 213] width 53 height 16
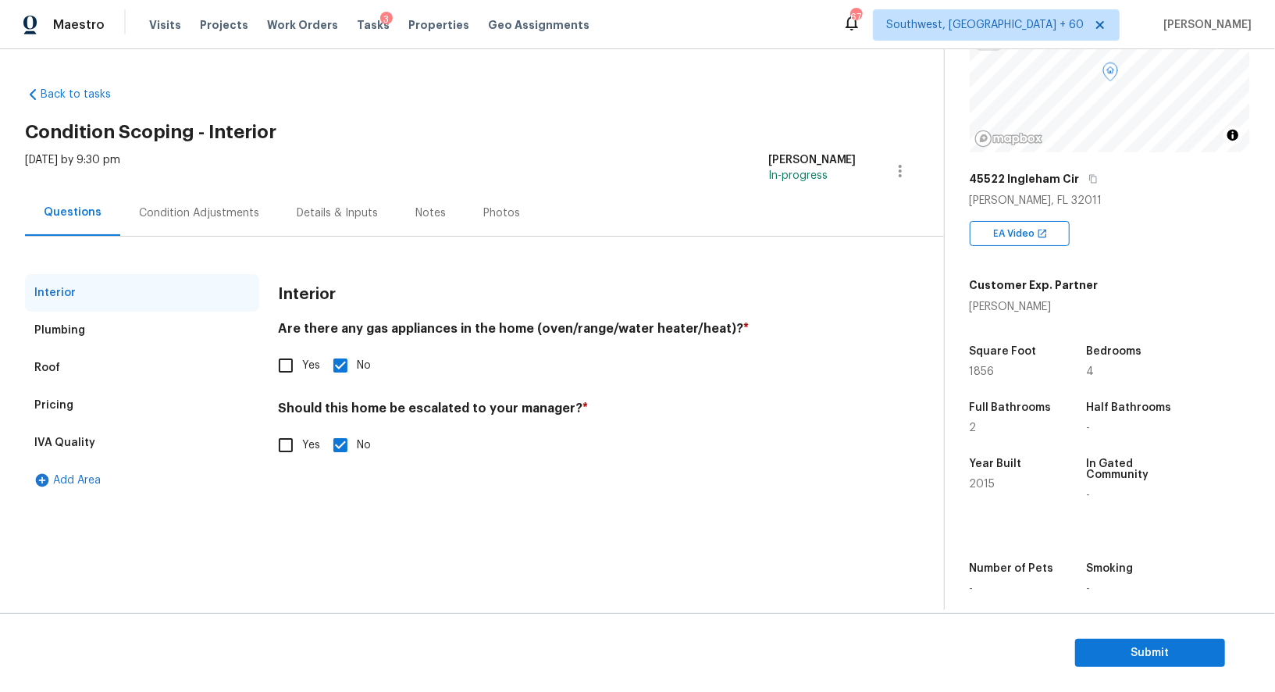
click at [280, 446] on input "Yes" at bounding box center [285, 445] width 33 height 33
checkbox input "true"
checkbox input "false"
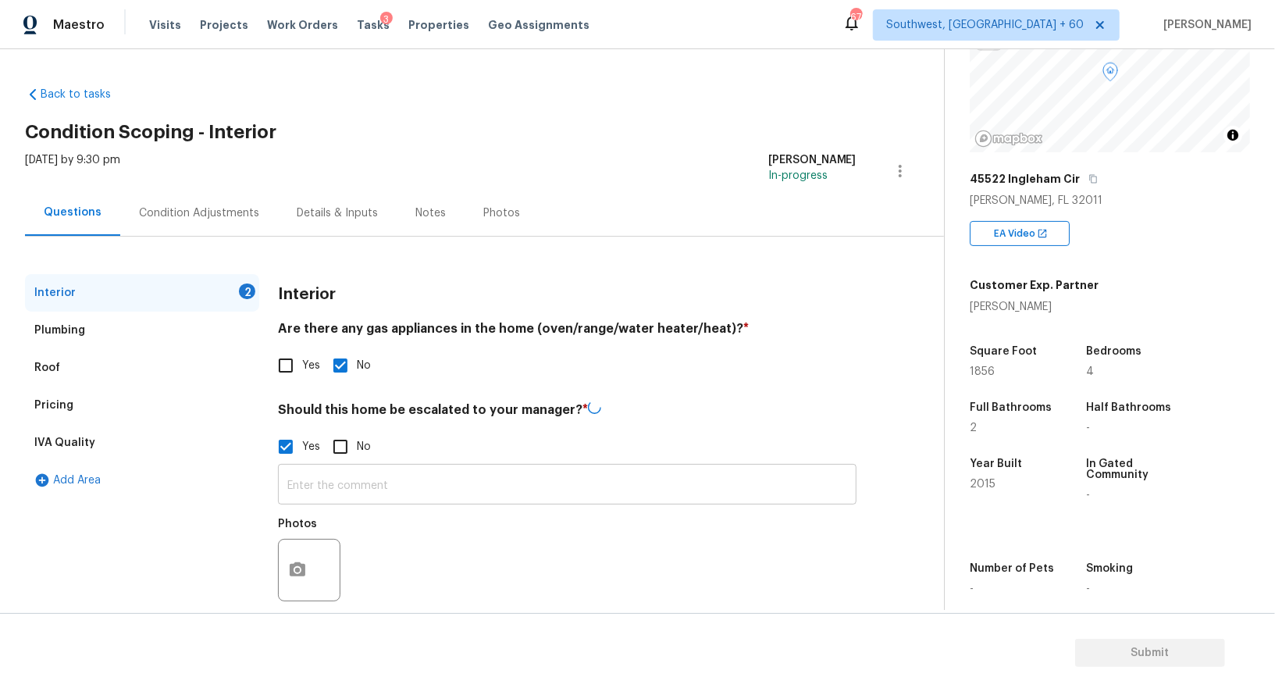
click at [336, 485] on input "text" at bounding box center [567, 486] width 578 height 37
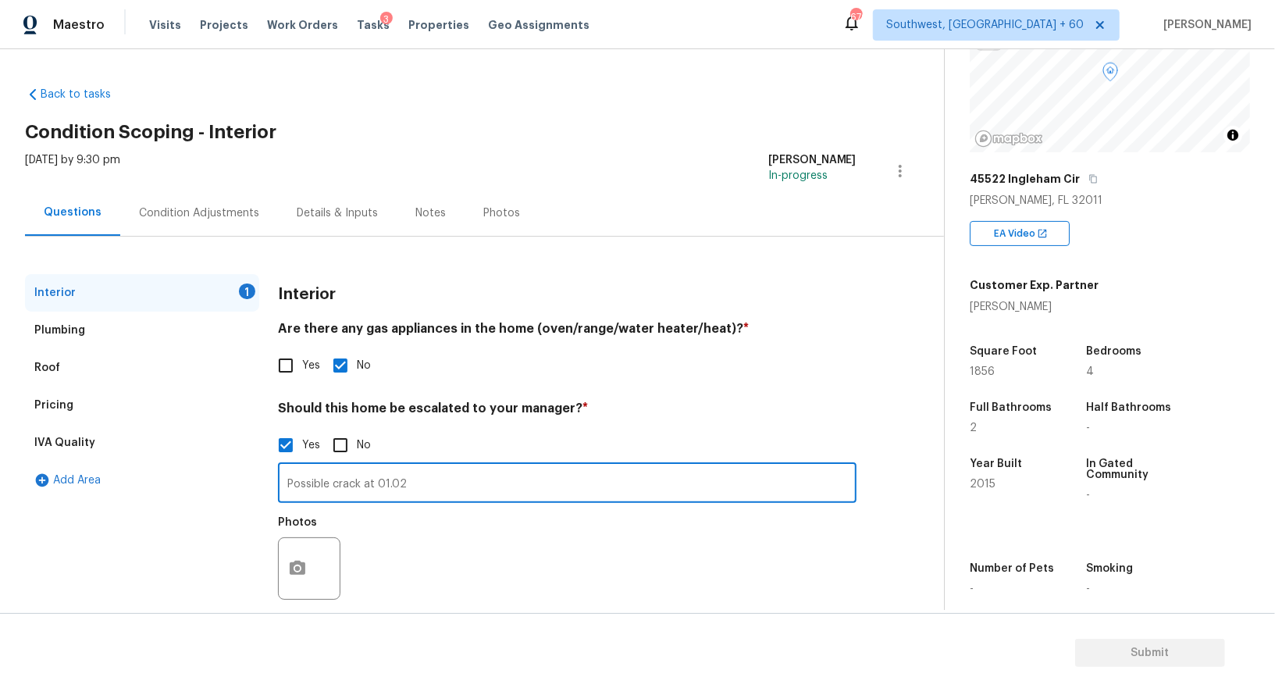
type input "Possible crack at 01.02"
click at [288, 561] on icon "button" at bounding box center [297, 568] width 19 height 19
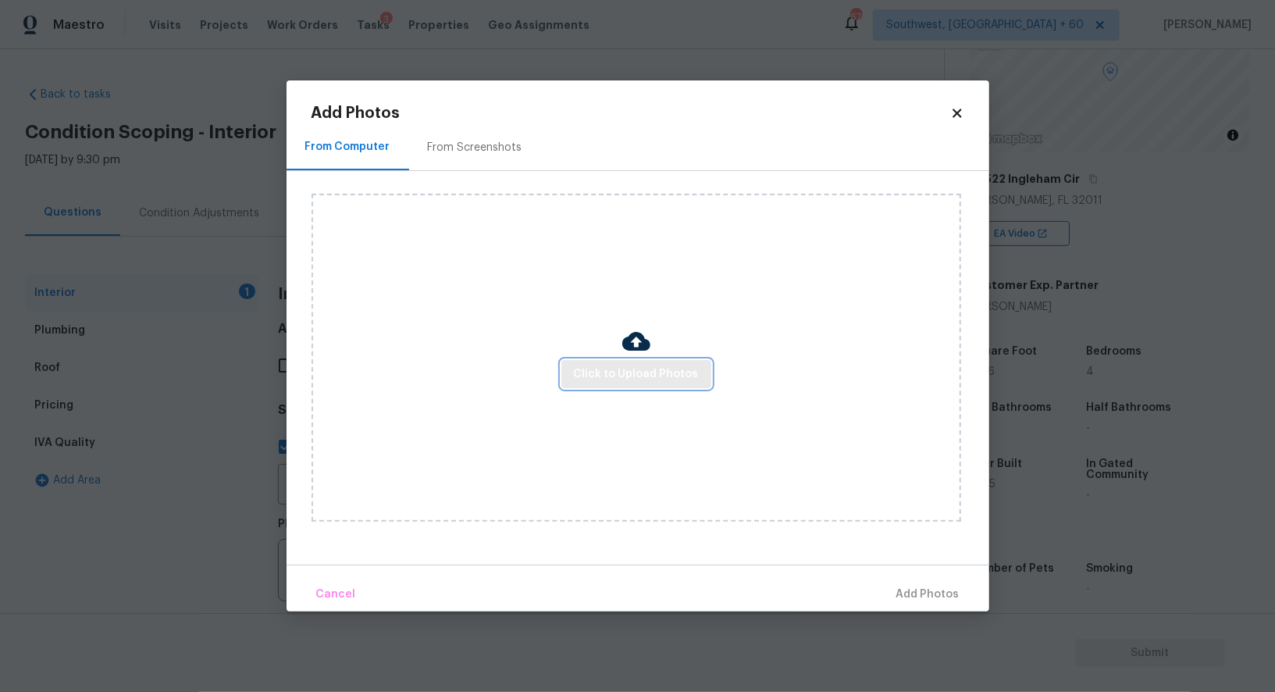
click at [604, 371] on span "Click to Upload Photos" at bounding box center [636, 375] width 125 height 20
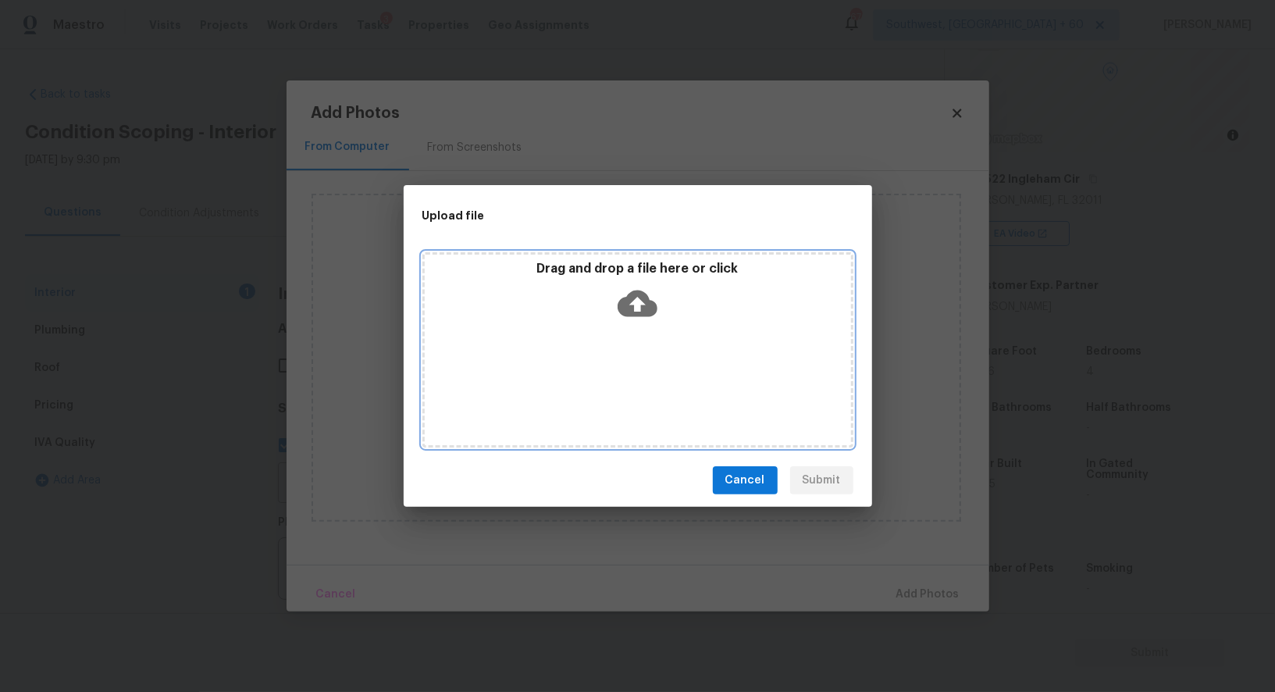
click at [635, 325] on div "Drag and drop a file here or click" at bounding box center [638, 294] width 426 height 67
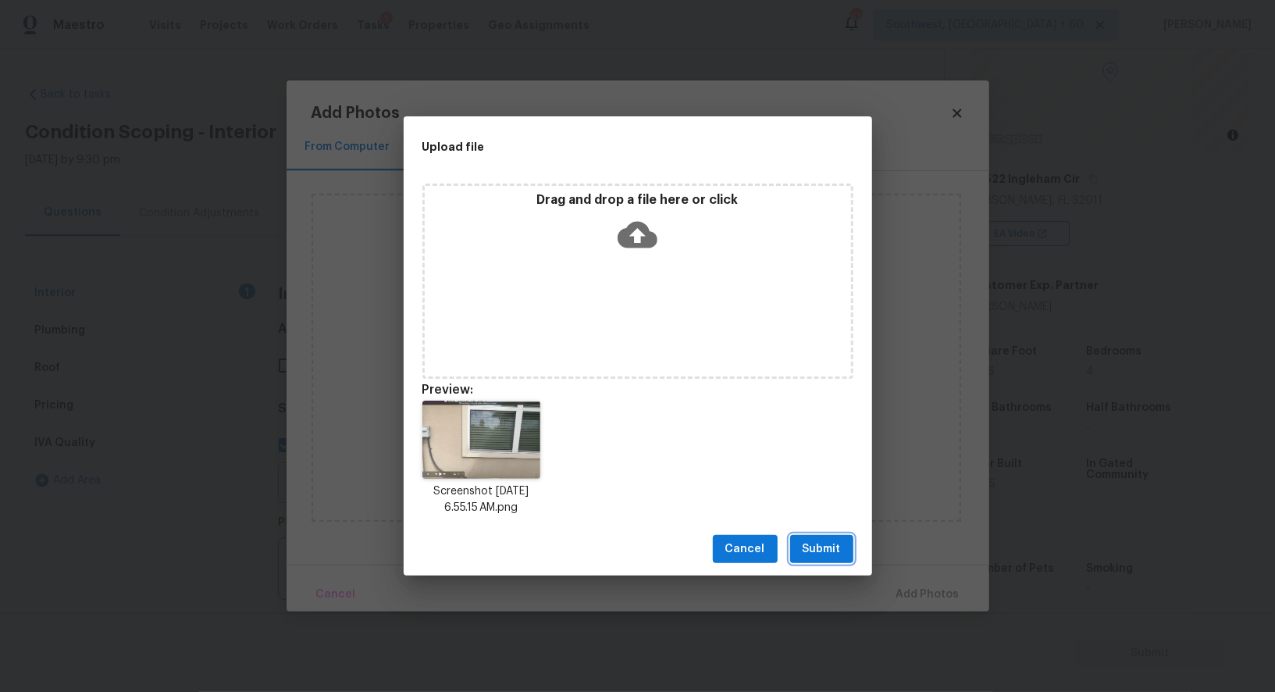
click at [822, 546] on span "Submit" at bounding box center [821, 549] width 38 height 20
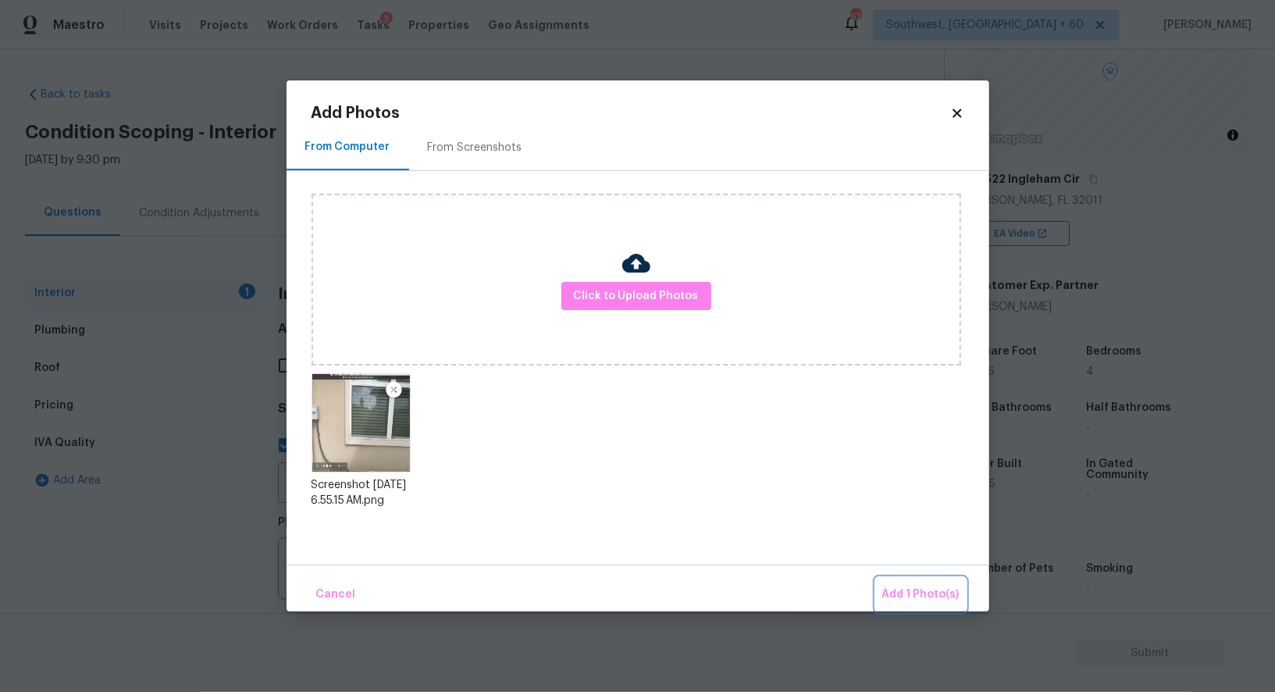
click at [957, 585] on span "Add 1 Photo(s)" at bounding box center [920, 595] width 77 height 20
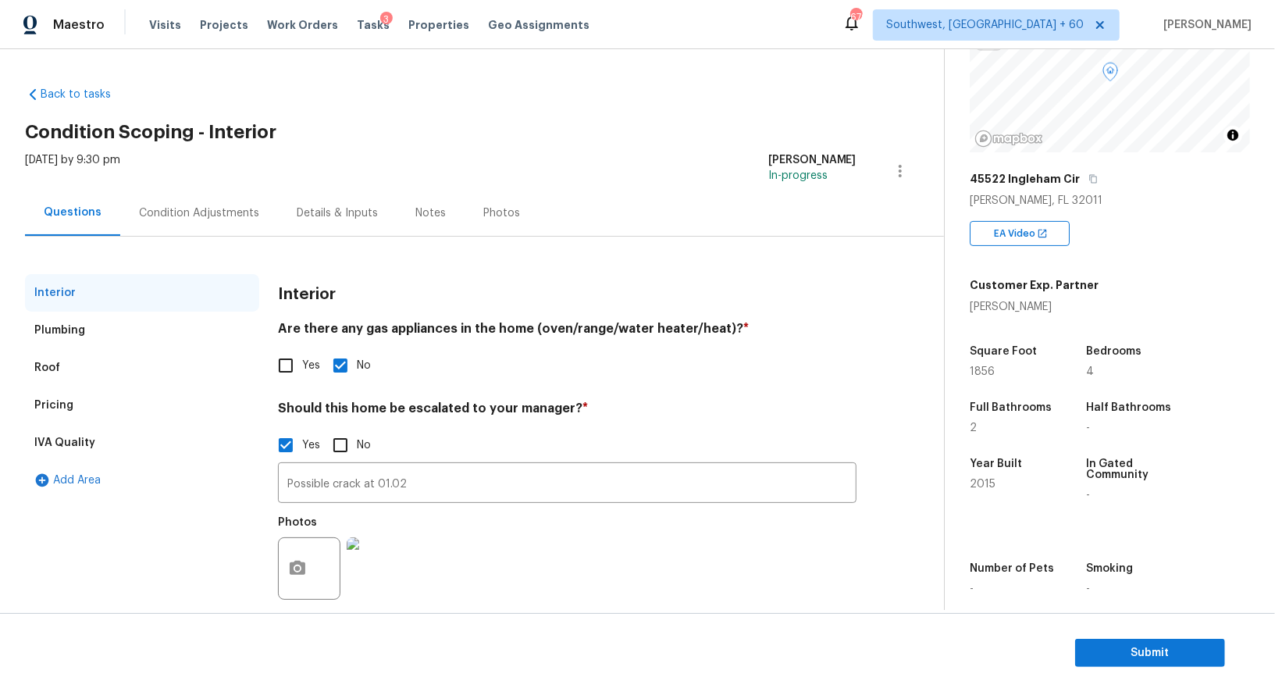
click at [210, 216] on div "Condition Adjustments" at bounding box center [199, 213] width 120 height 16
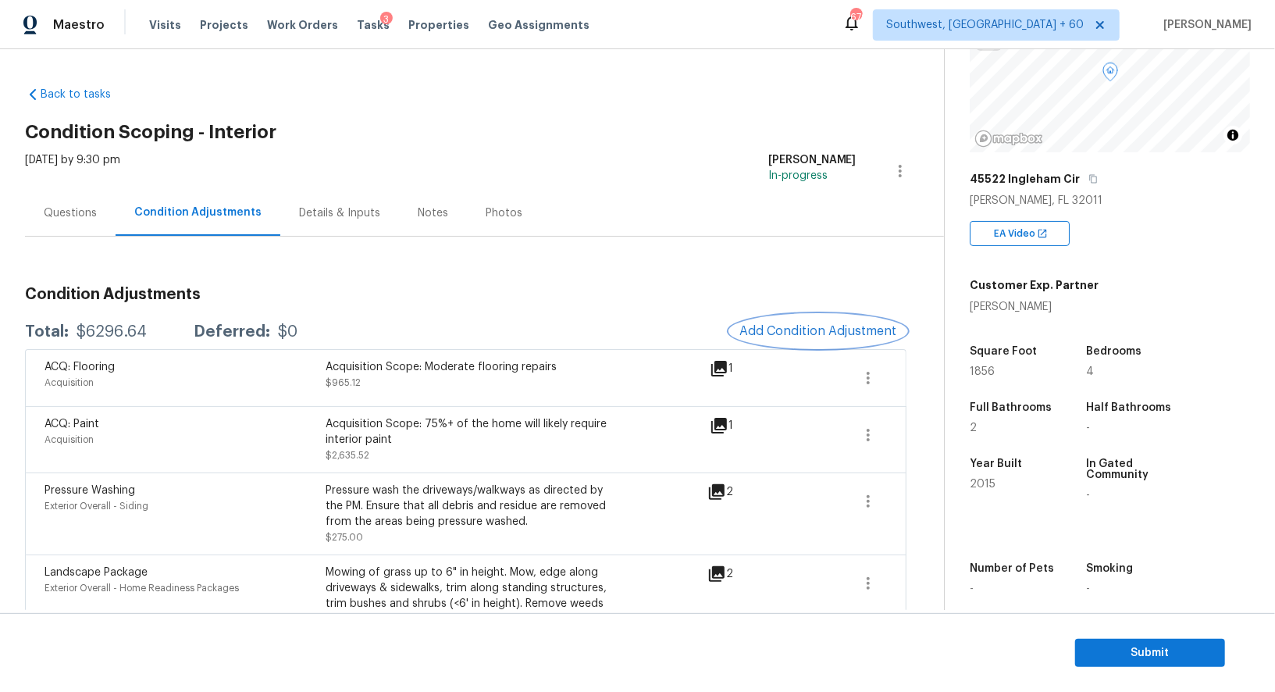
click at [863, 338] on button "Add Condition Adjustment" at bounding box center [818, 331] width 176 height 33
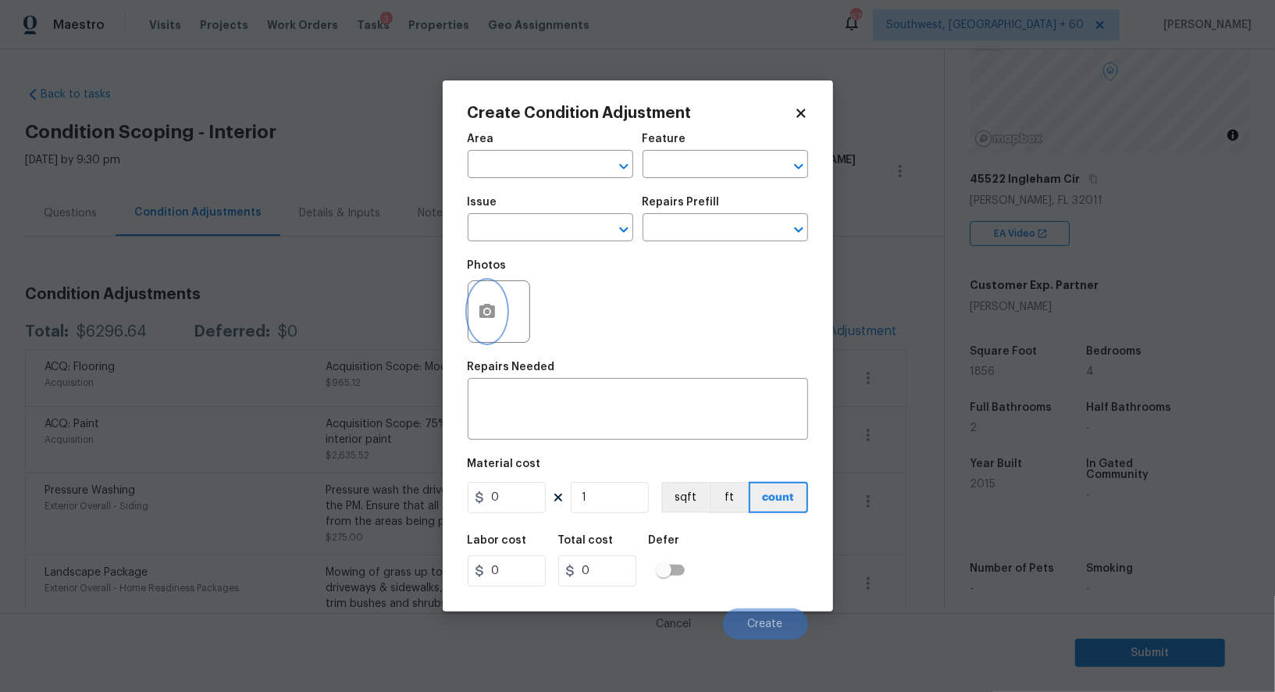
click at [482, 324] on button "button" at bounding box center [486, 311] width 37 height 61
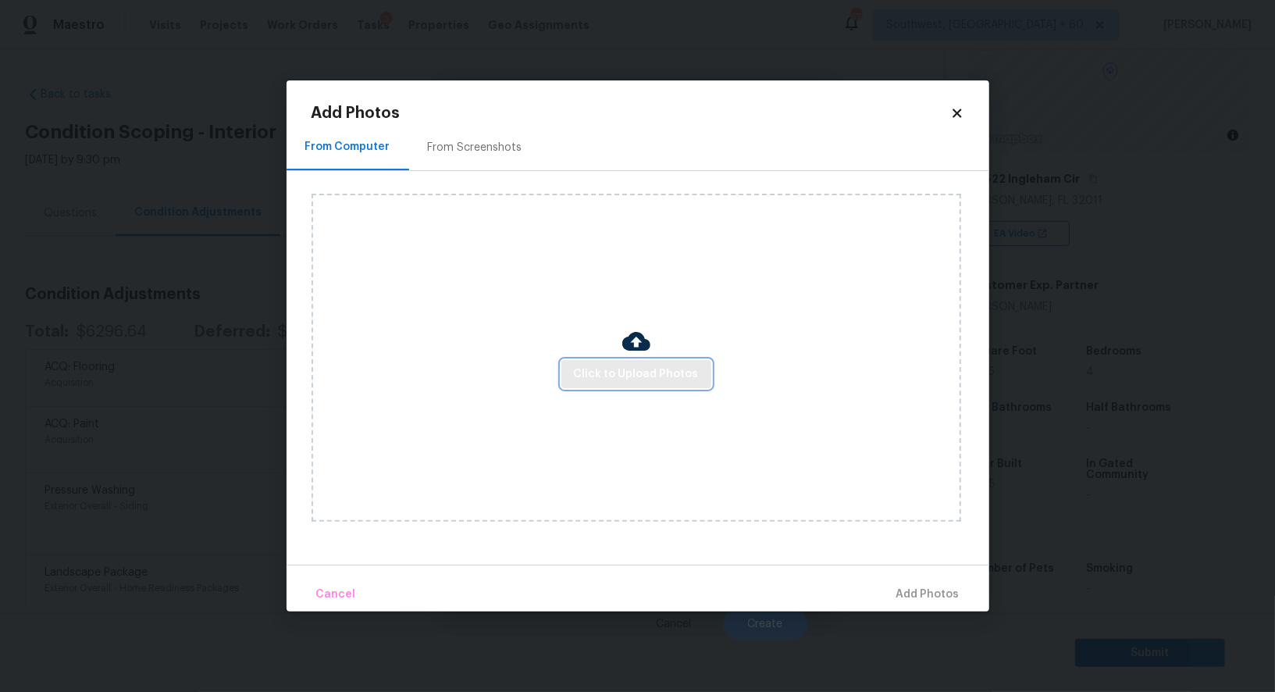
click at [653, 370] on span "Click to Upload Photos" at bounding box center [636, 375] width 125 height 20
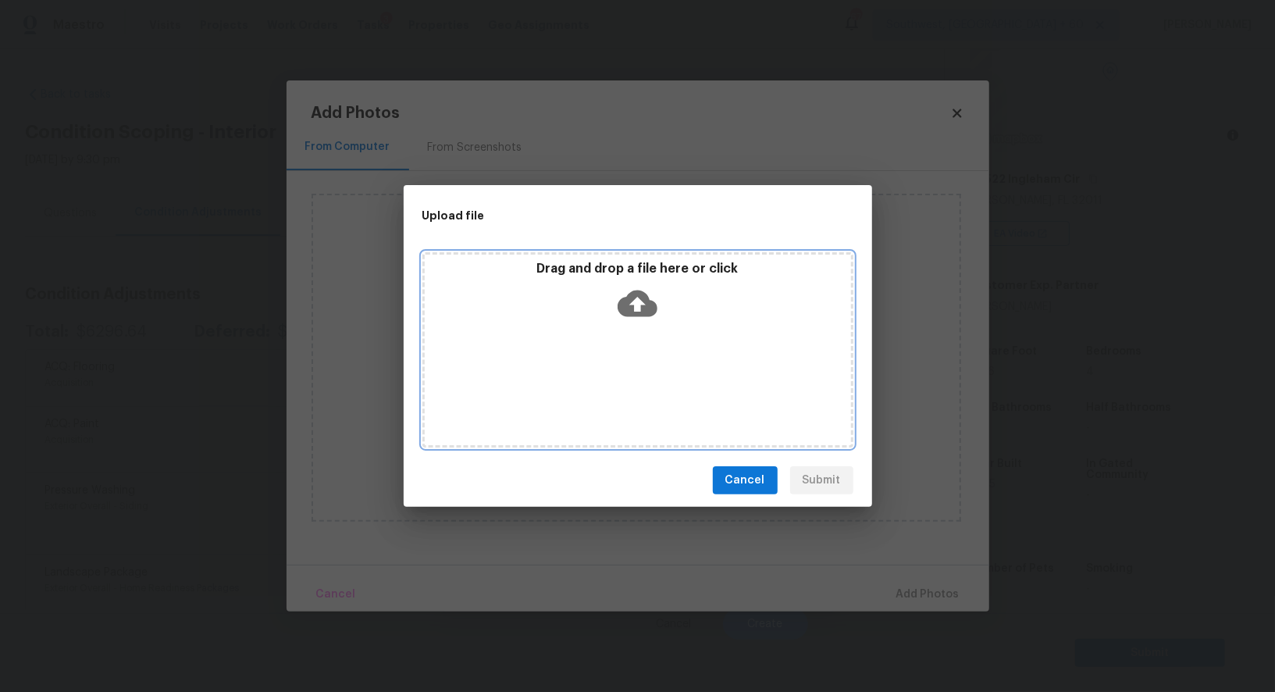
click at [644, 287] on icon at bounding box center [637, 303] width 40 height 40
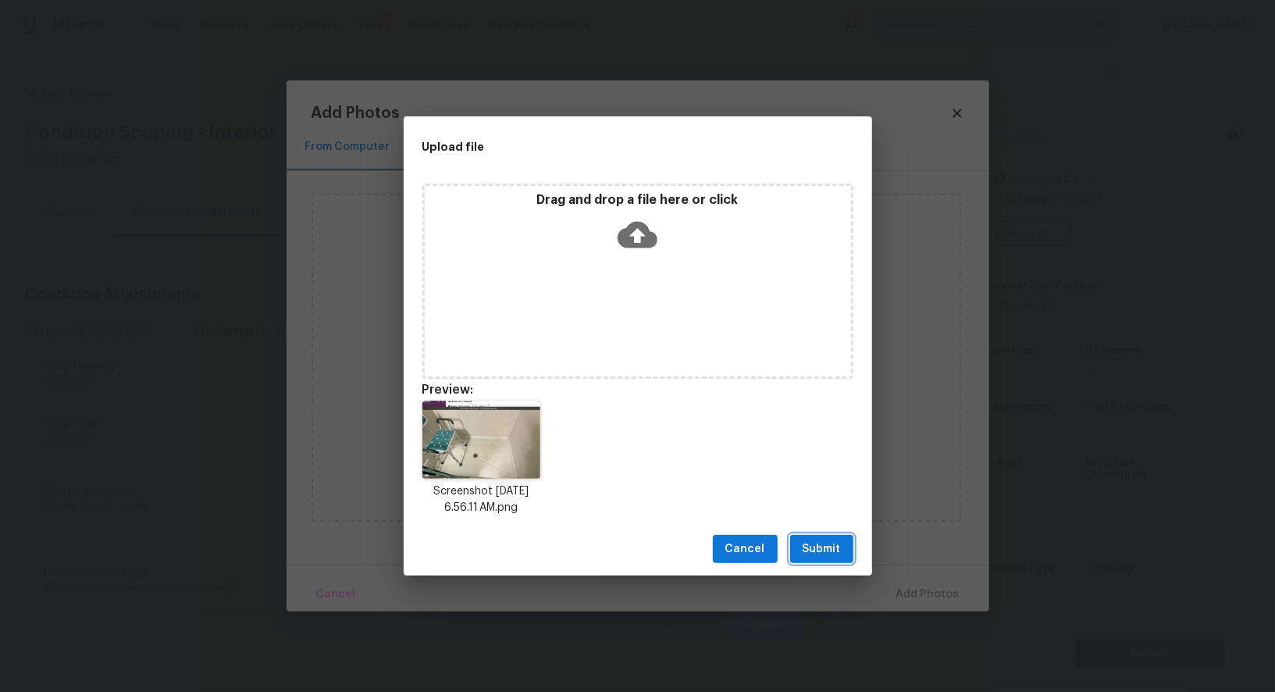
click at [818, 555] on span "Submit" at bounding box center [821, 549] width 38 height 20
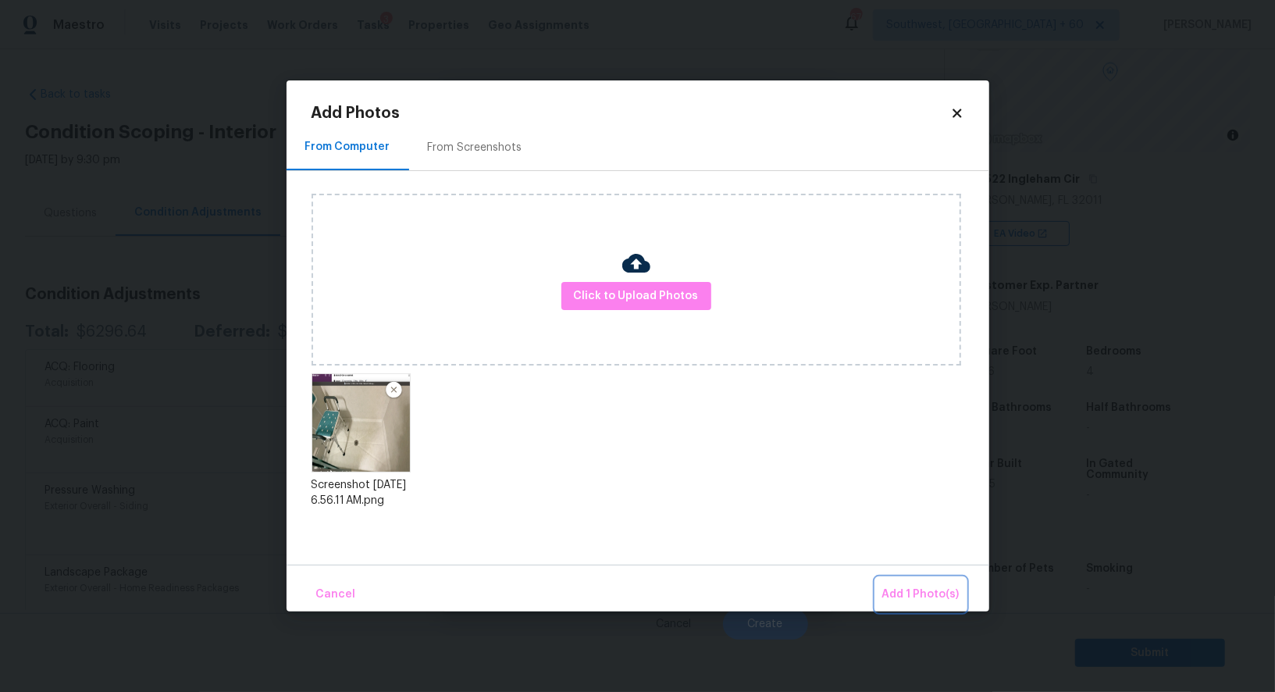
click at [892, 582] on button "Add 1 Photo(s)" at bounding box center [921, 595] width 90 height 34
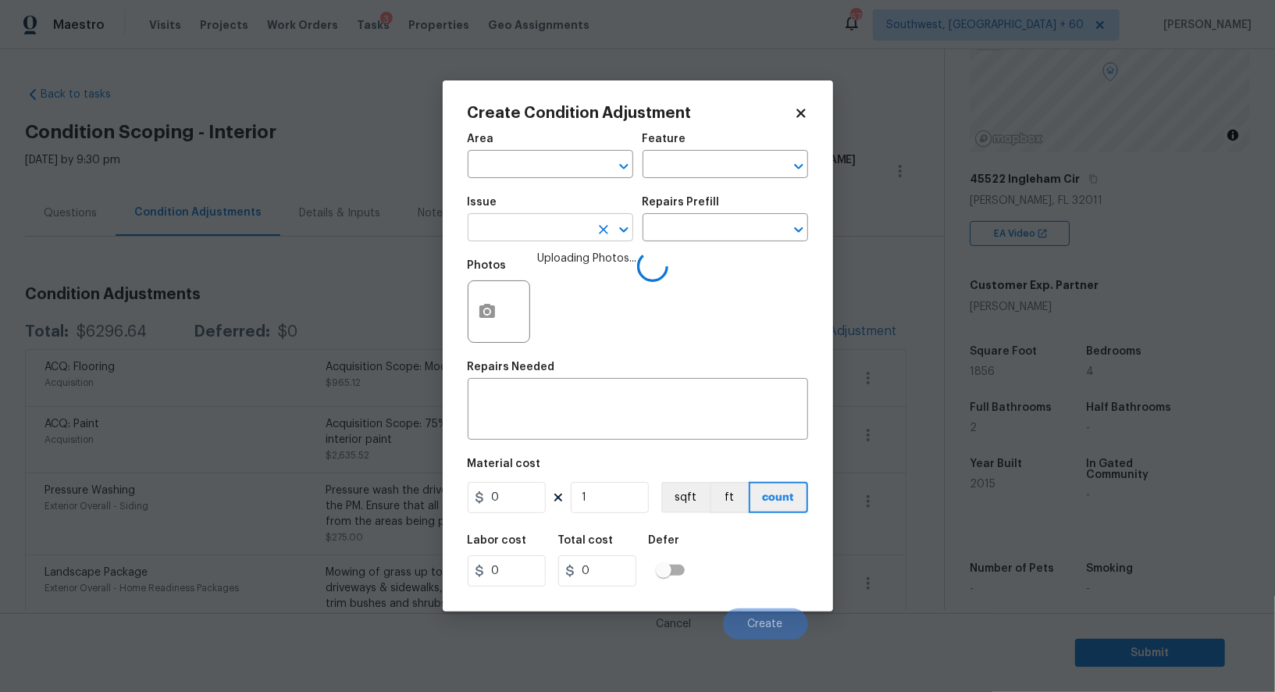
click at [518, 235] on input "text" at bounding box center [529, 229] width 122 height 24
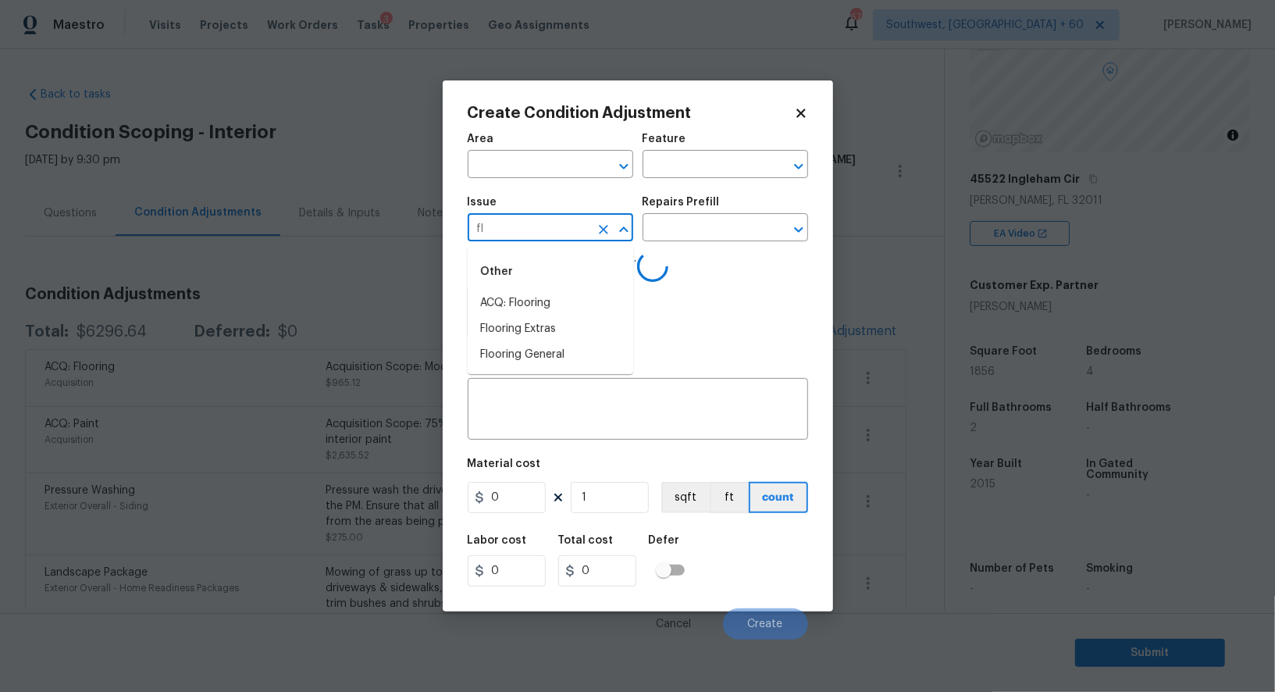
type input "f"
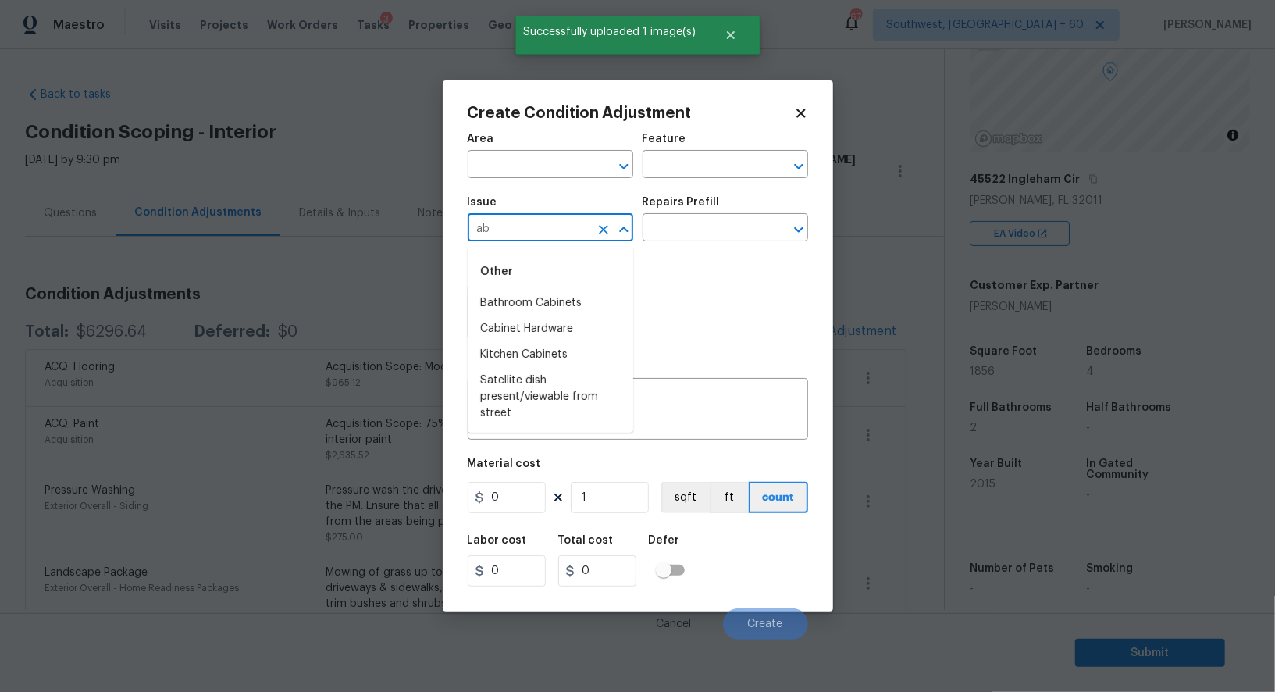
type input "a"
click at [574, 354] on li "Bathroom Plumbing" at bounding box center [550, 355] width 165 height 26
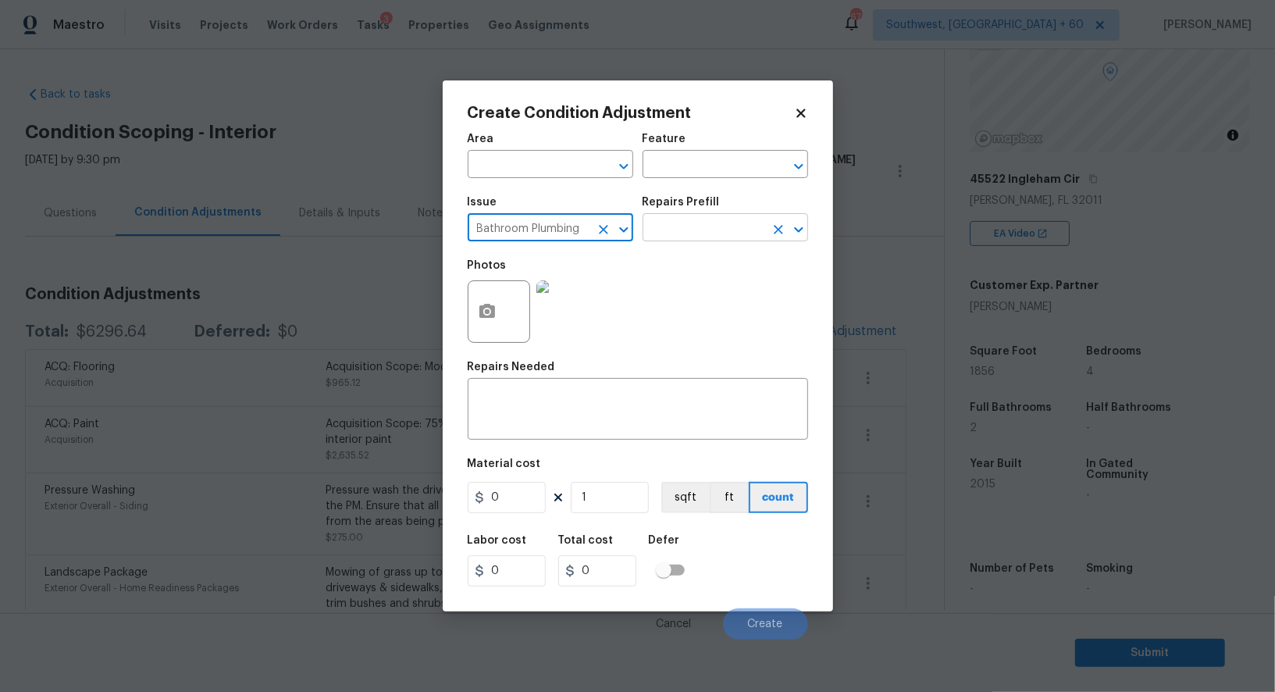
type input "Bathroom Plumbing"
click at [721, 223] on input "text" at bounding box center [703, 229] width 122 height 24
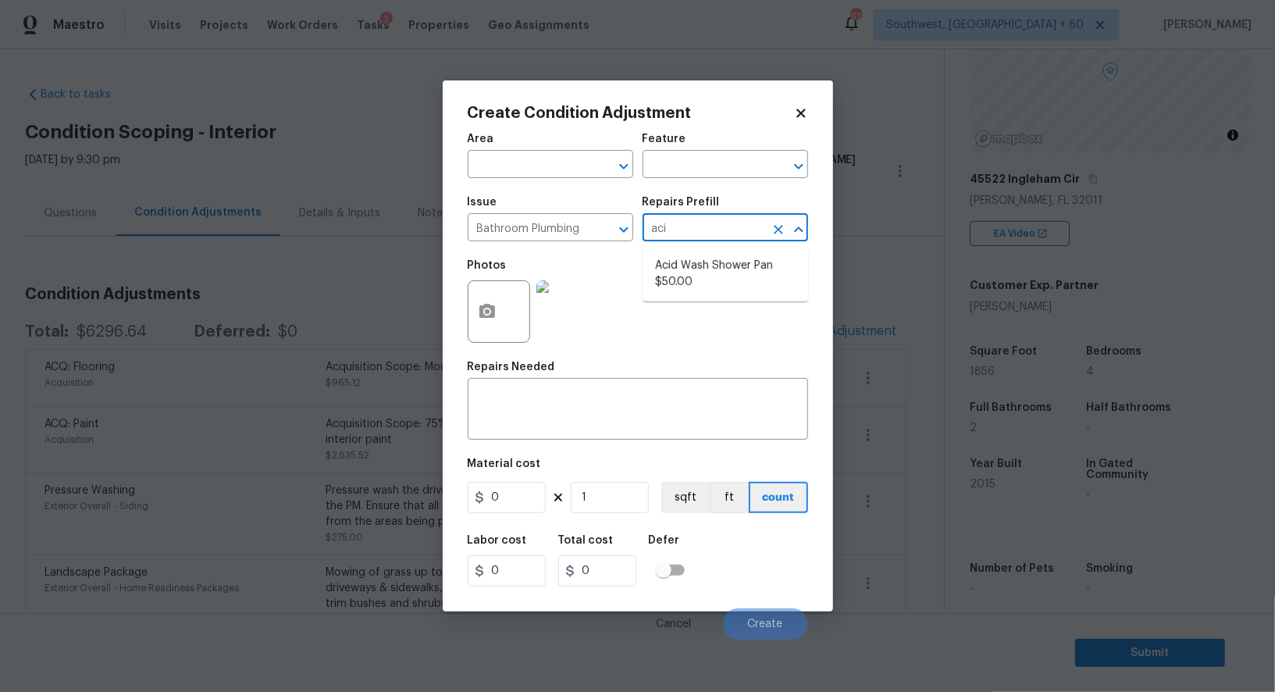
type input "acid"
click at [734, 282] on li "Acid Wash Shower Pan $50.00" at bounding box center [724, 274] width 165 height 42
type input "Plumbing"
type textarea "Prep and acid wash/deep clean the shower pan."
type input "50"
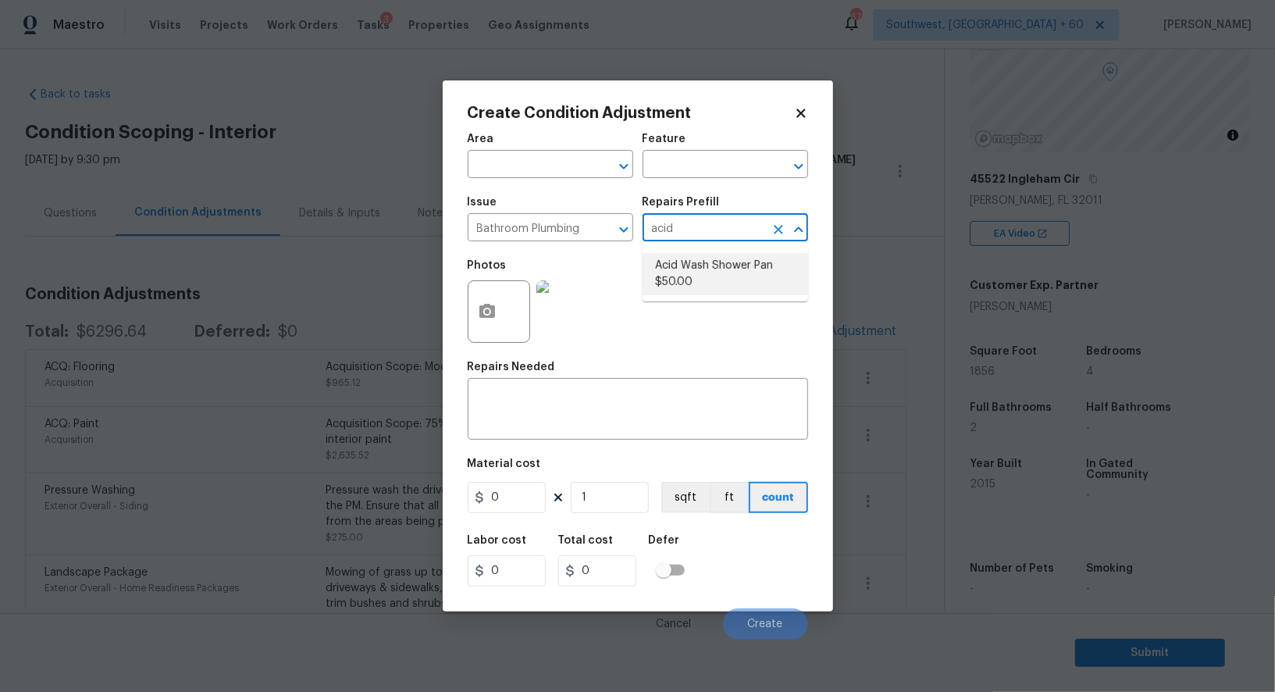
type input "50"
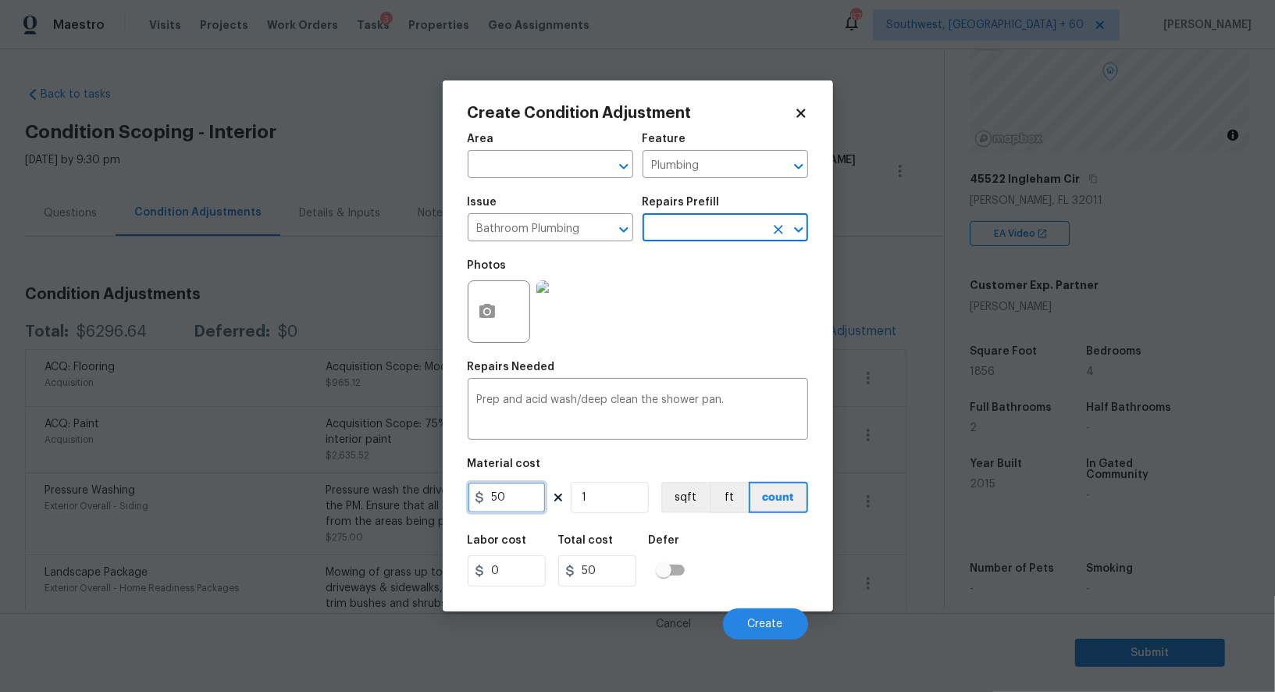
click at [532, 497] on input "50" at bounding box center [507, 497] width 78 height 31
type input "100"
click at [637, 578] on div "50" at bounding box center [603, 570] width 91 height 31
type input "100"
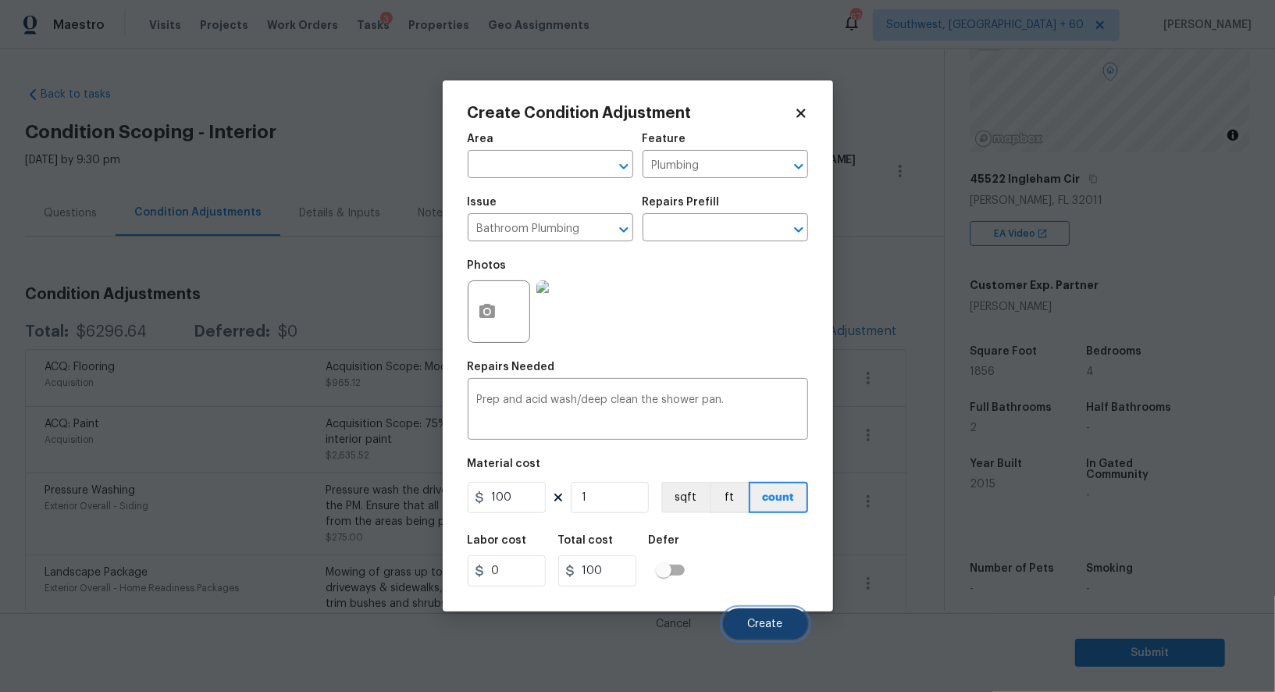
click at [769, 621] on span "Create" at bounding box center [765, 624] width 35 height 12
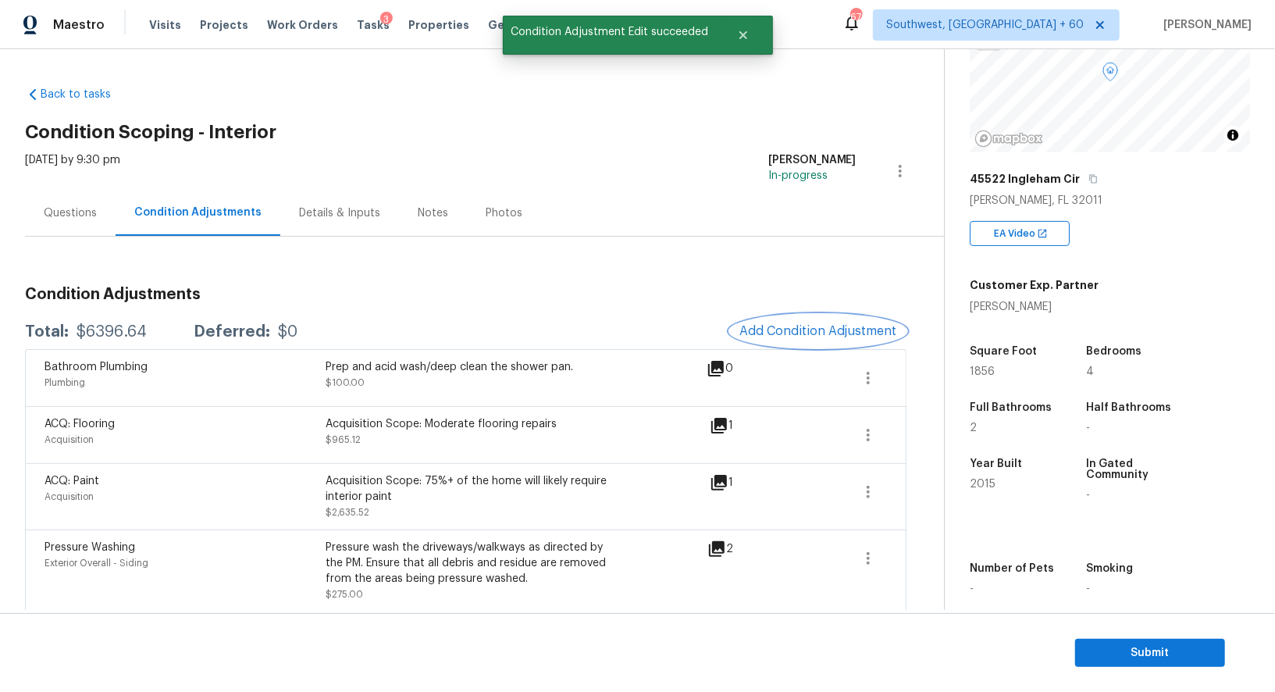
click at [861, 336] on span "Add Condition Adjustment" at bounding box center [818, 331] width 158 height 14
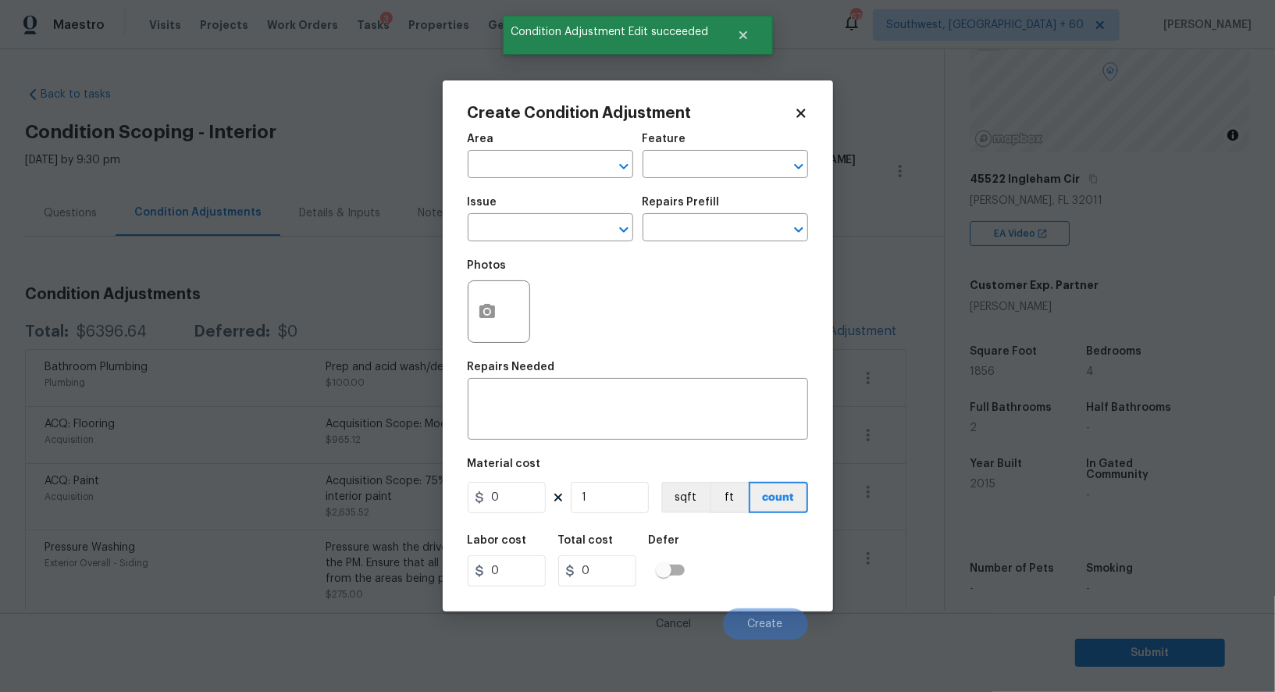
click at [861, 336] on body "Maestro Visits Projects Work Orders Tasks 3 Properties Geo Assignments 676 Sout…" at bounding box center [637, 346] width 1275 height 692
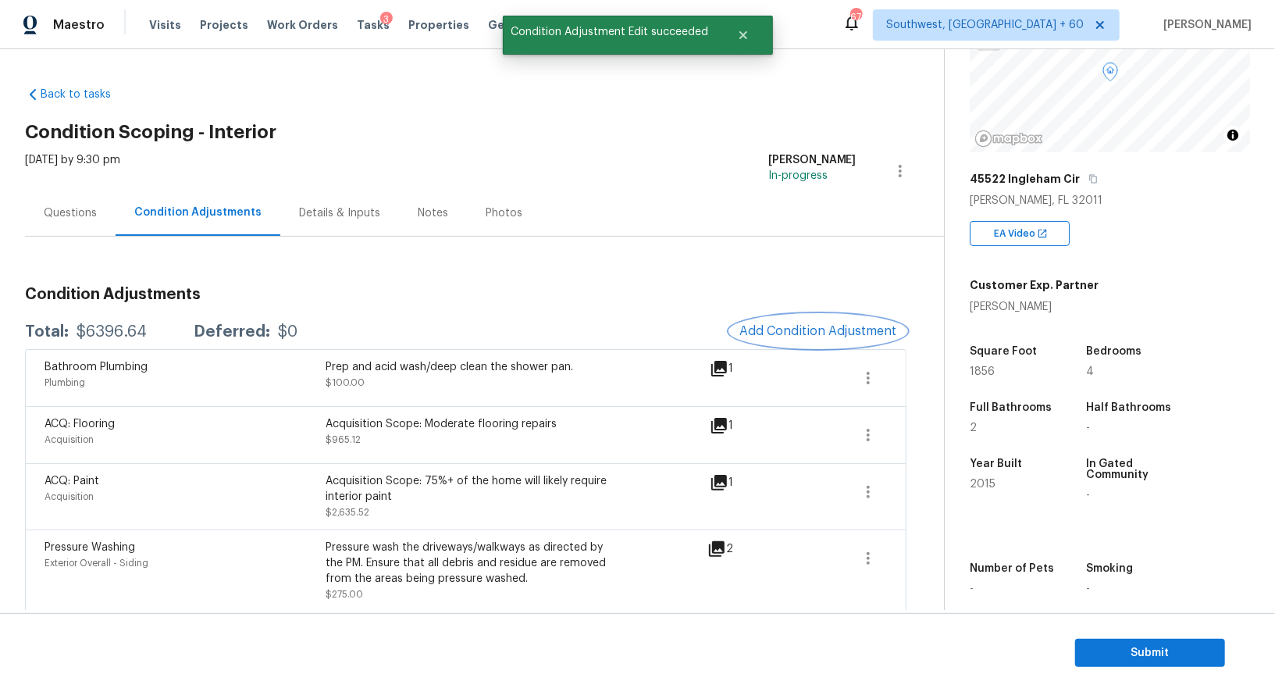
click at [830, 321] on button "Add Condition Adjustment" at bounding box center [818, 331] width 176 height 33
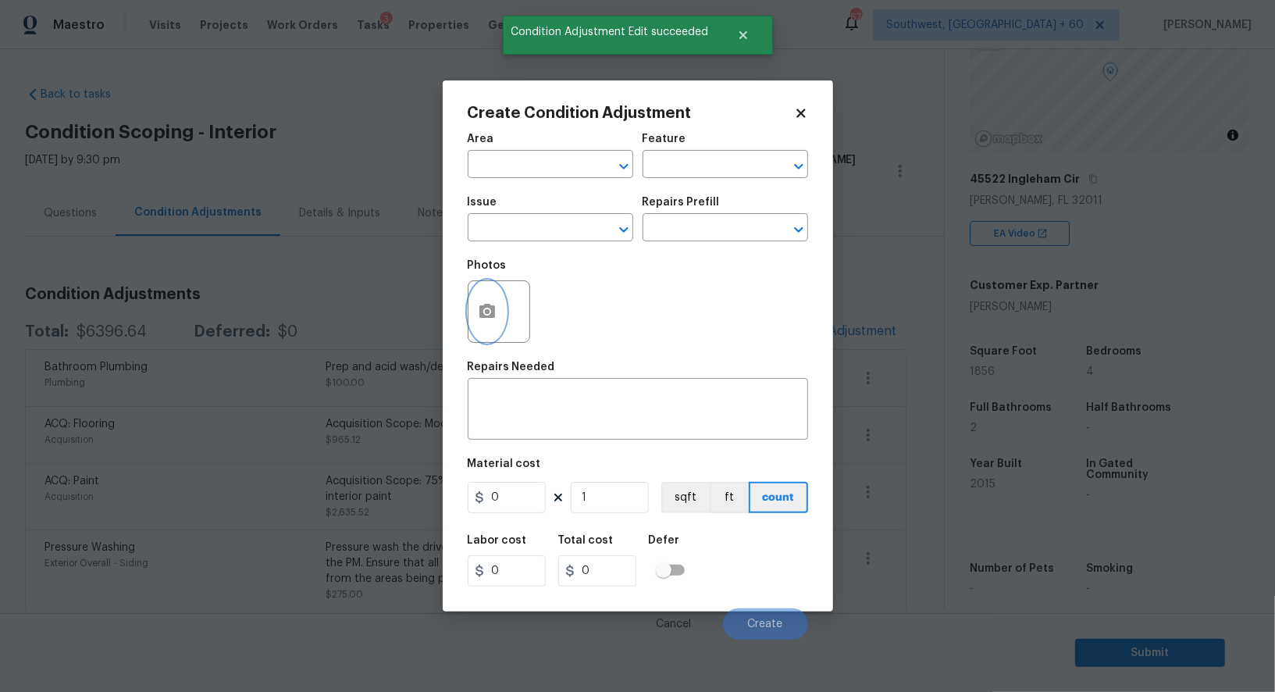
click at [477, 326] on button "button" at bounding box center [486, 311] width 37 height 61
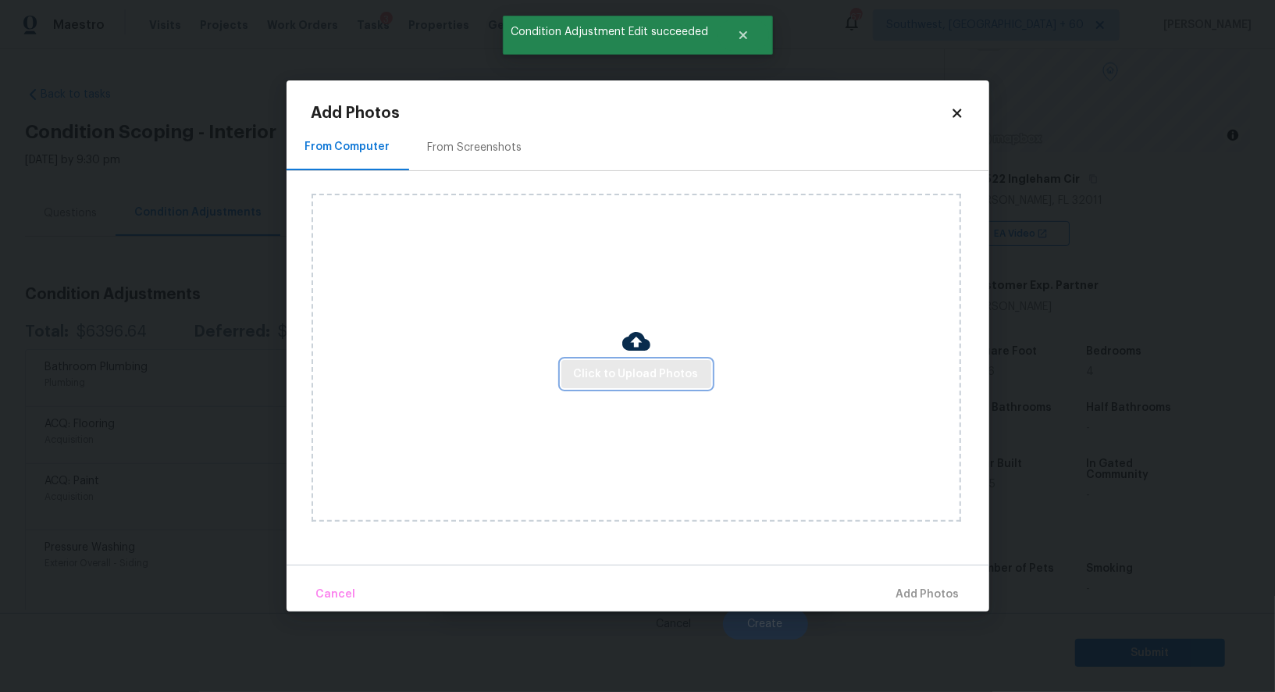
click at [616, 372] on span "Click to Upload Photos" at bounding box center [636, 375] width 125 height 20
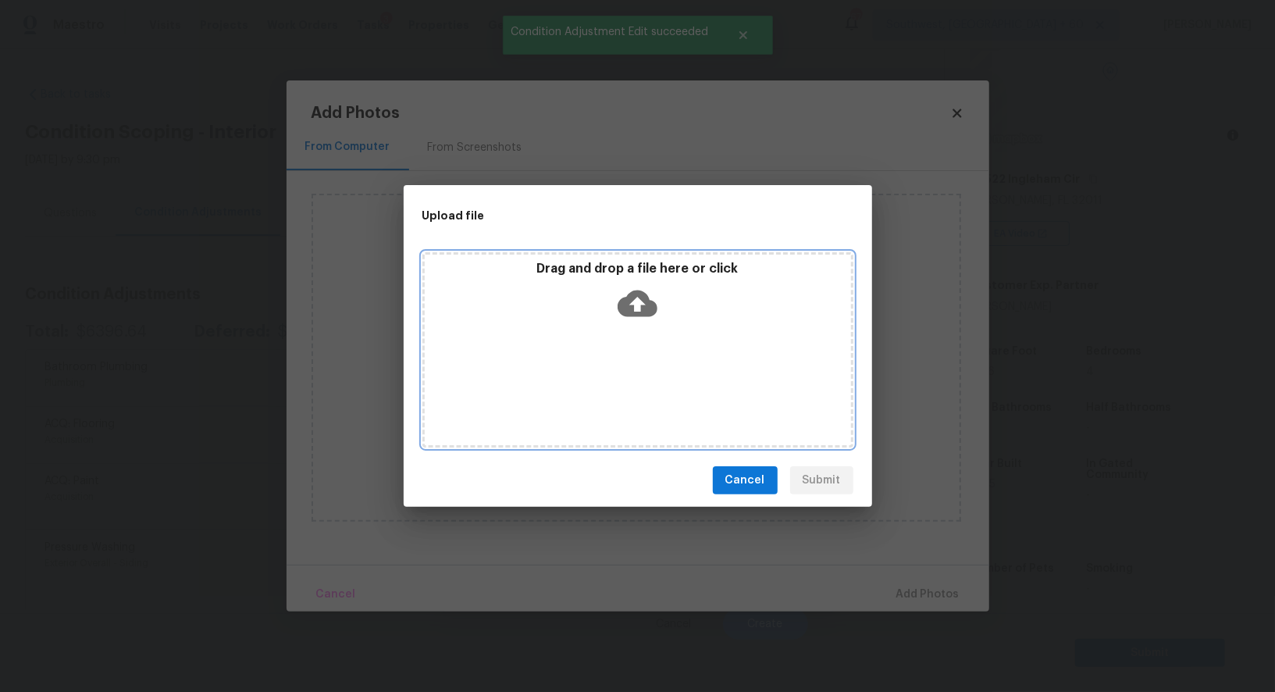
click at [630, 335] on div "Drag and drop a file here or click" at bounding box center [637, 349] width 431 height 195
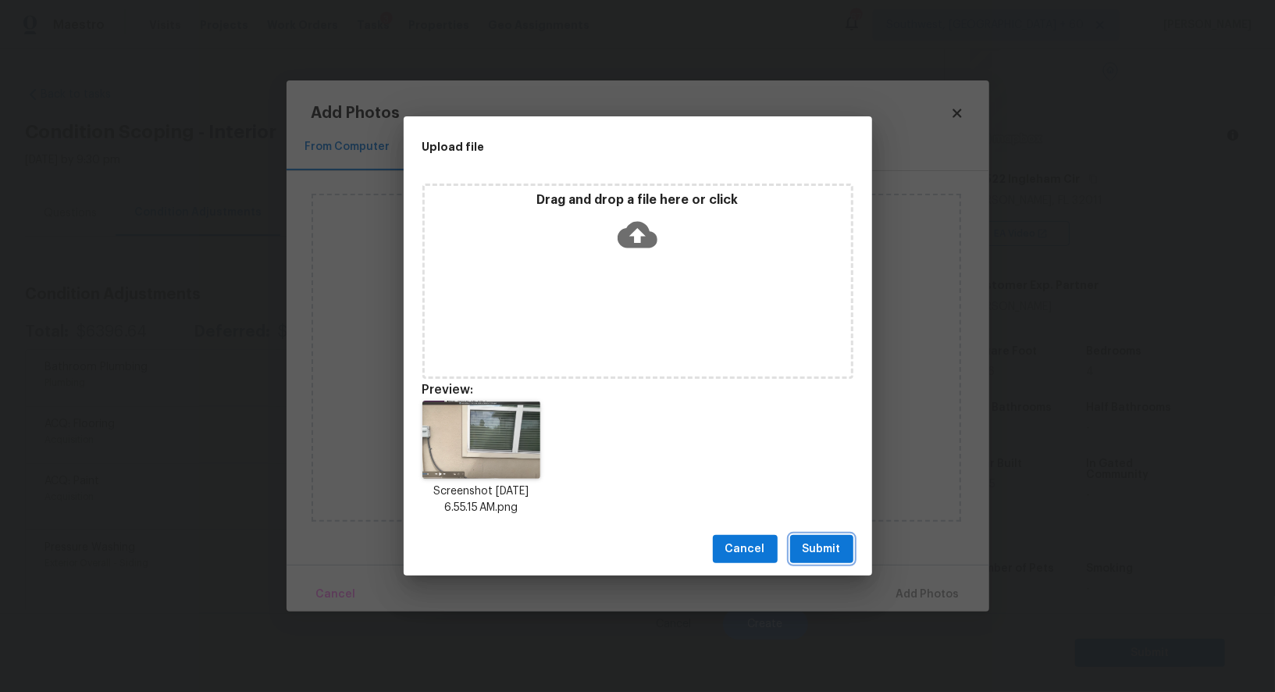
click at [822, 546] on span "Submit" at bounding box center [821, 549] width 38 height 20
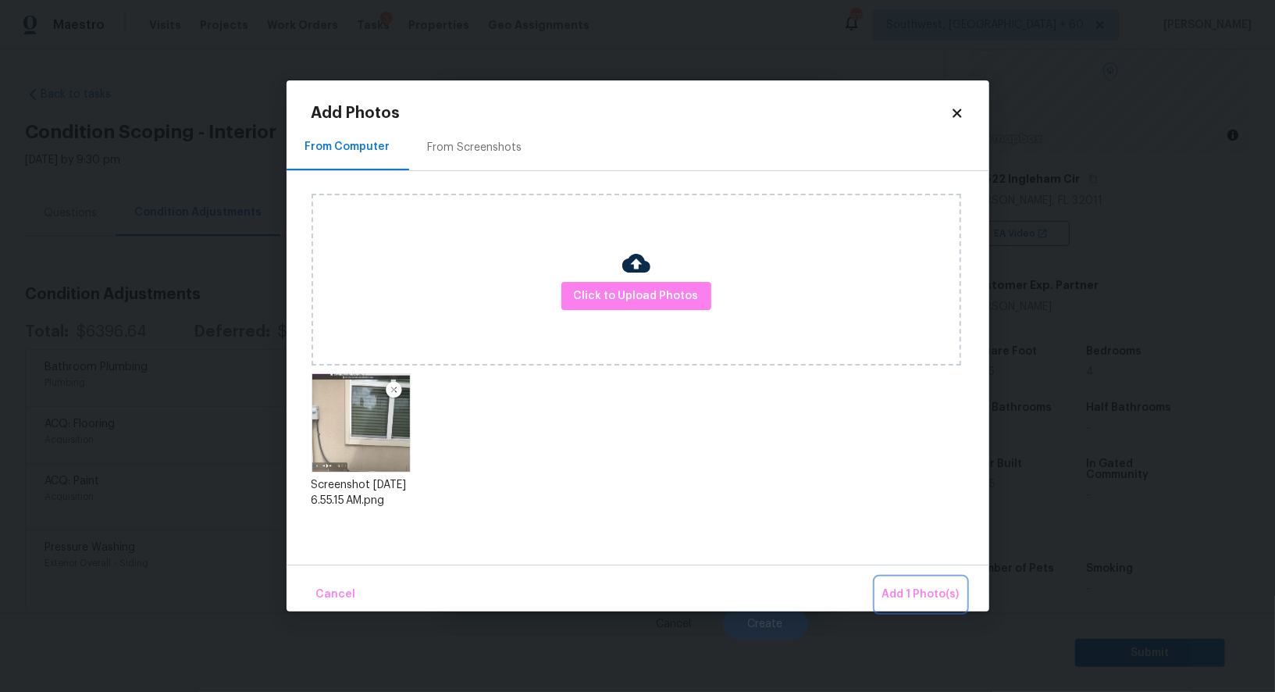
click at [910, 605] on button "Add 1 Photo(s)" at bounding box center [921, 595] width 90 height 34
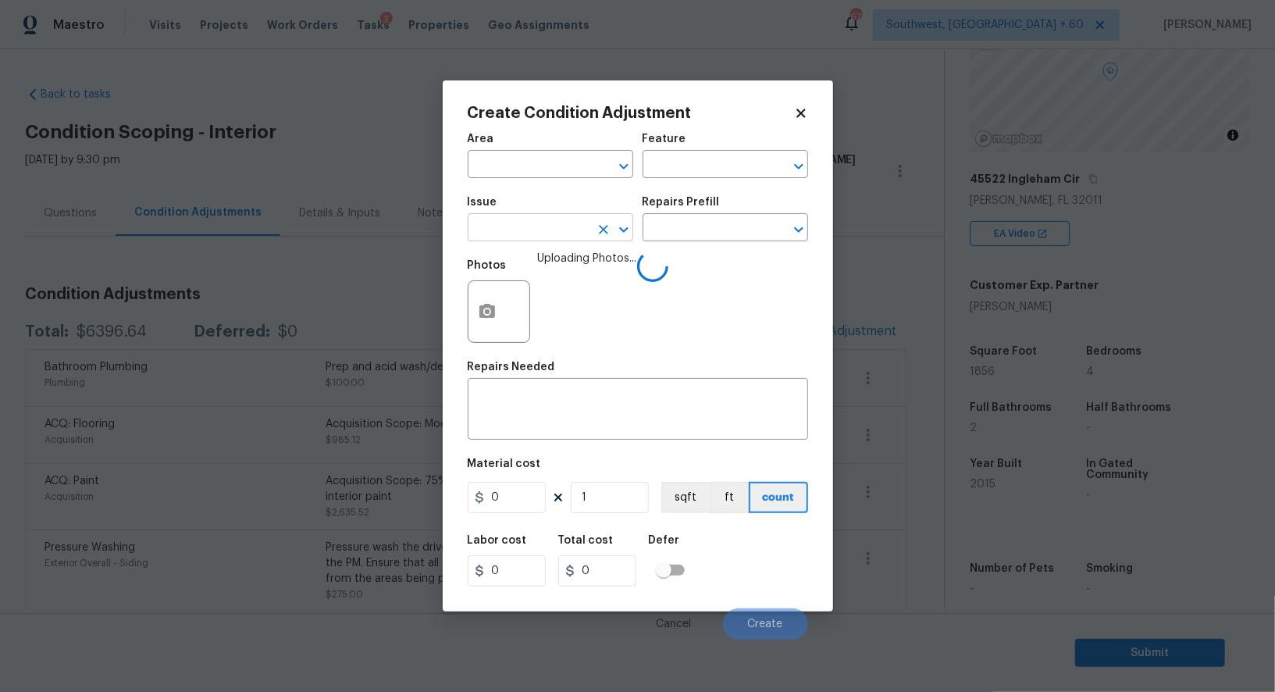
click at [512, 228] on input "text" at bounding box center [529, 229] width 122 height 24
click at [521, 283] on div "Other" at bounding box center [550, 271] width 165 height 37
click at [546, 294] on li "ACQ: Foundation" at bounding box center [550, 303] width 165 height 26
click at [662, 240] on input "text" at bounding box center [703, 229] width 122 height 24
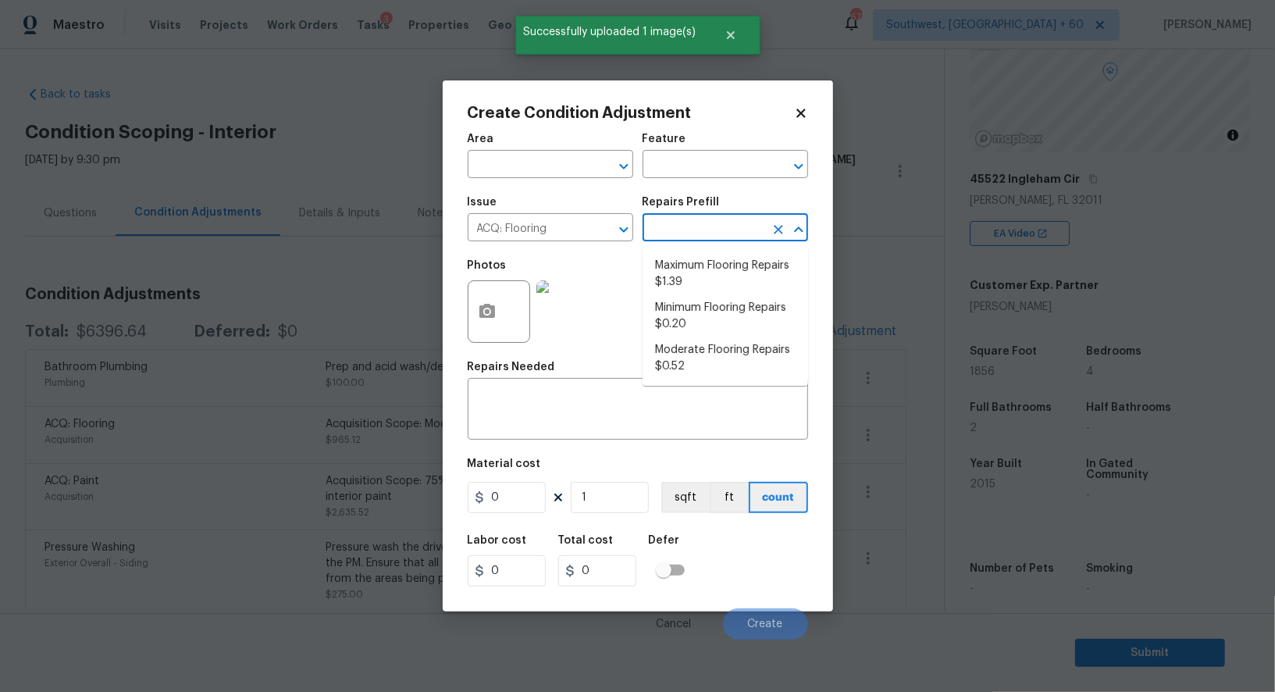
click at [558, 244] on span "Issue ACQ: Flooring ​" at bounding box center [550, 218] width 165 height 63
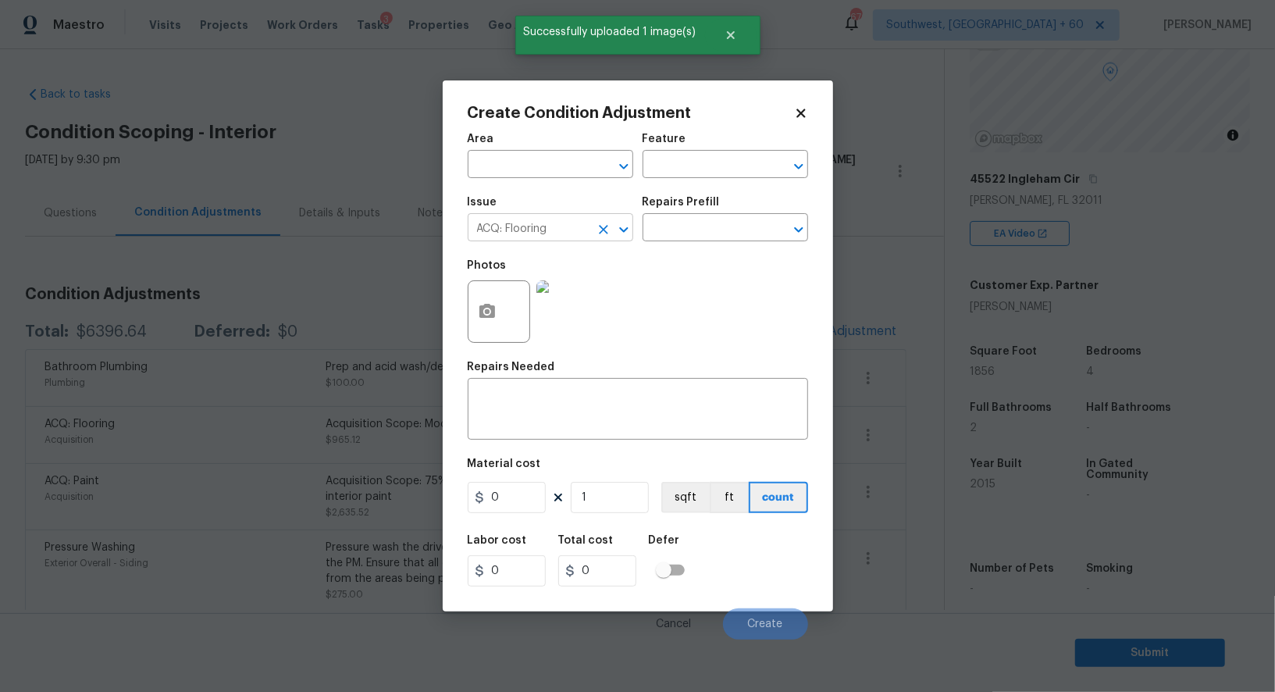
click at [560, 226] on input "ACQ: Flooring" at bounding box center [529, 229] width 122 height 24
click at [573, 294] on li "ACQ: Foundation" at bounding box center [550, 303] width 165 height 26
type input "ACQ: Foundation"
click at [702, 220] on input "text" at bounding box center [703, 229] width 122 height 24
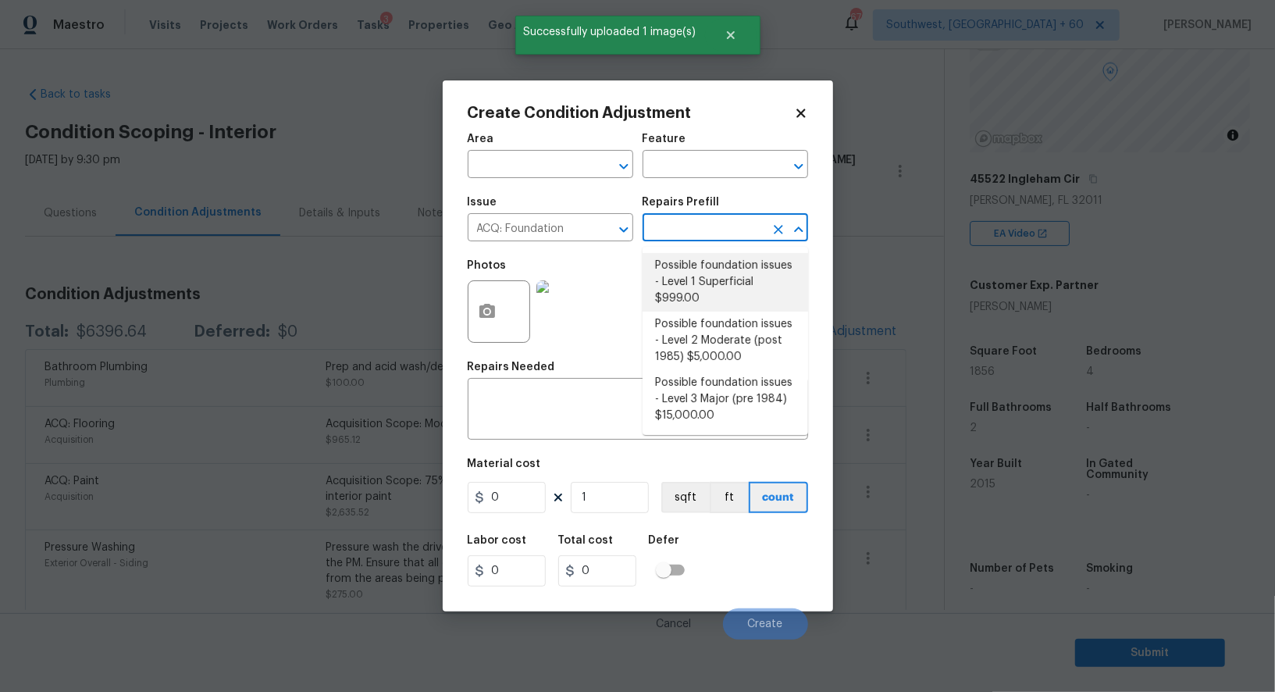
click at [704, 293] on li "Possible foundation issues - Level 1 Superficial $999.00" at bounding box center [724, 282] width 165 height 59
type input "Acquisition"
type textarea "Possible foundation issues - Level 1 - Superficial. Disclaimer: This is NOT a t…"
type input "999"
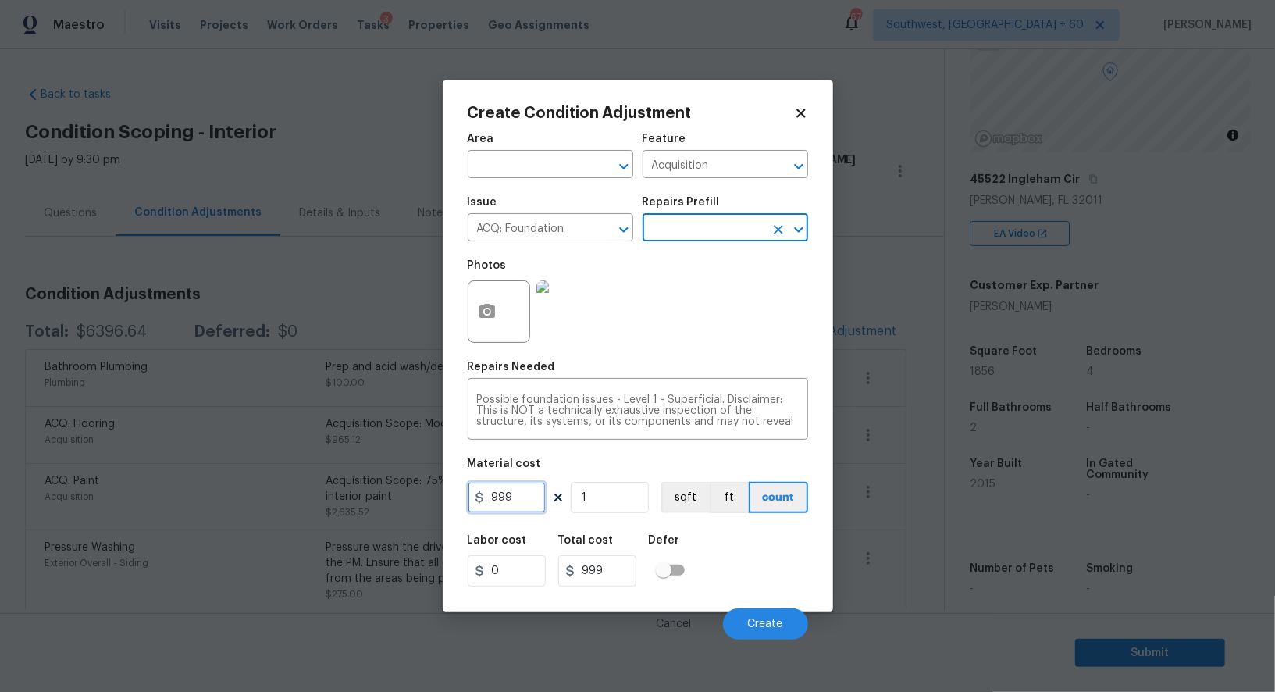
click at [516, 497] on input "999" at bounding box center [507, 497] width 78 height 31
type input "1000"
click at [612, 577] on input "999" at bounding box center [597, 570] width 78 height 31
type input "1000"
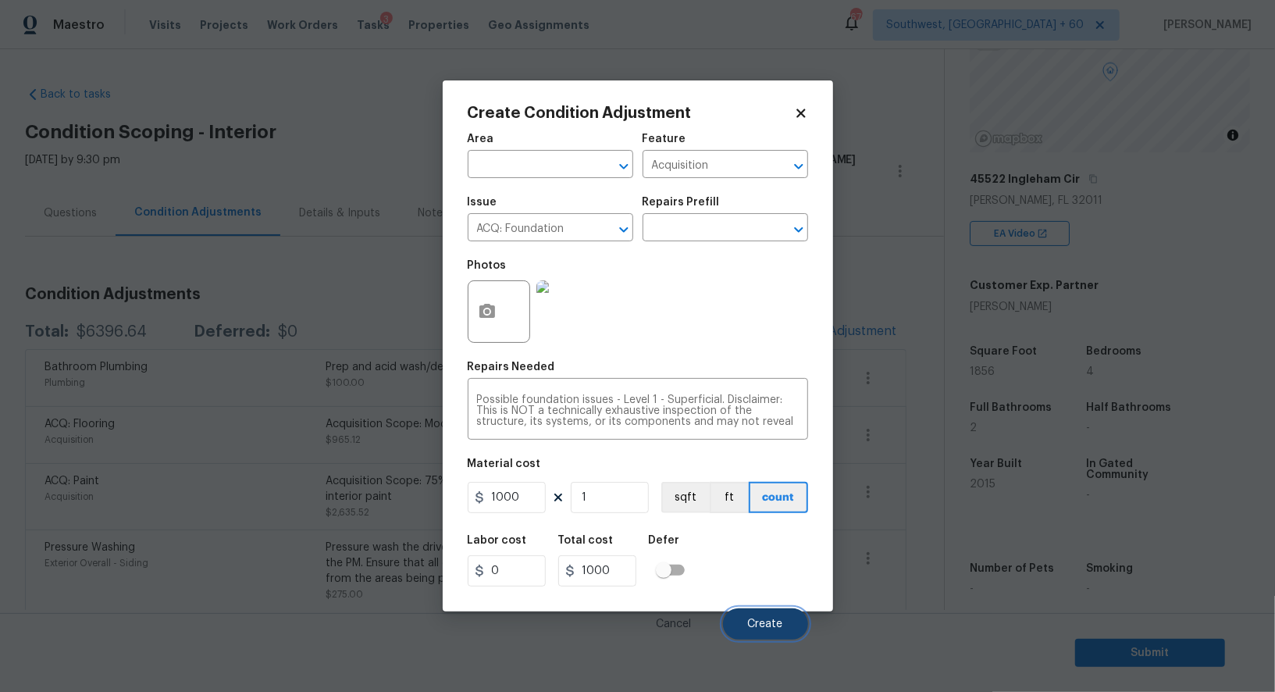
click at [757, 620] on span "Create" at bounding box center [765, 624] width 35 height 12
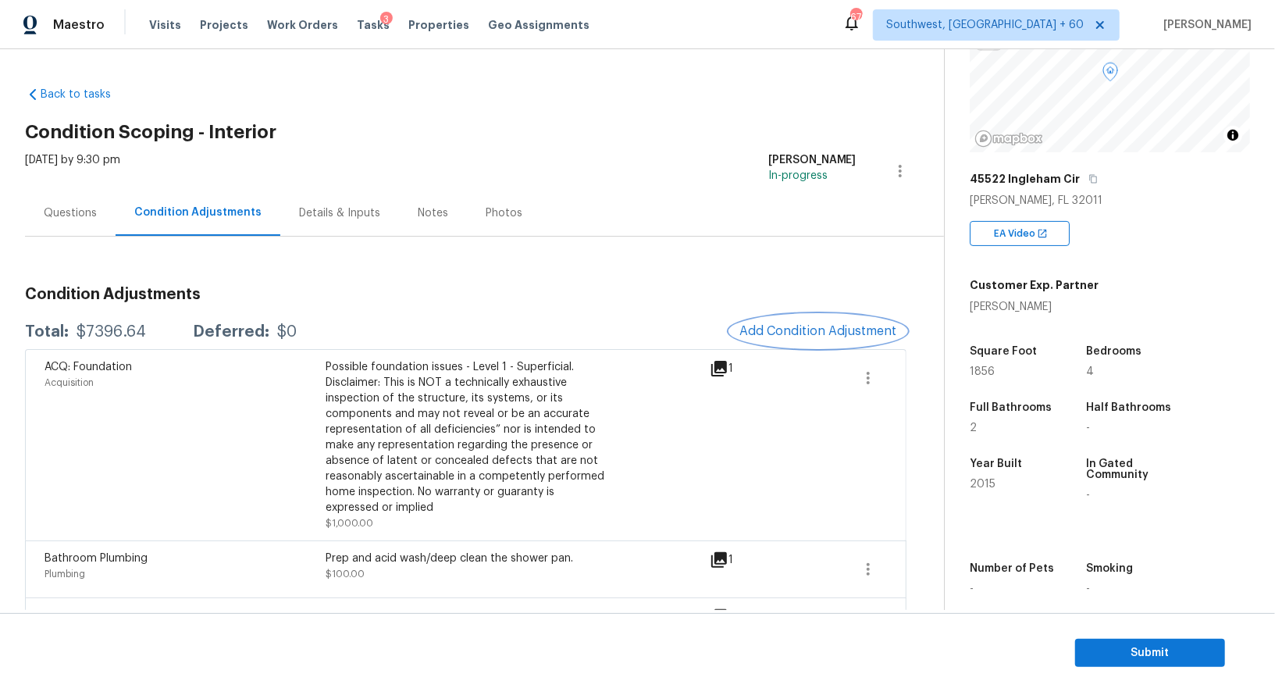
click at [730, 315] on button "Add Condition Adjustment" at bounding box center [818, 331] width 176 height 33
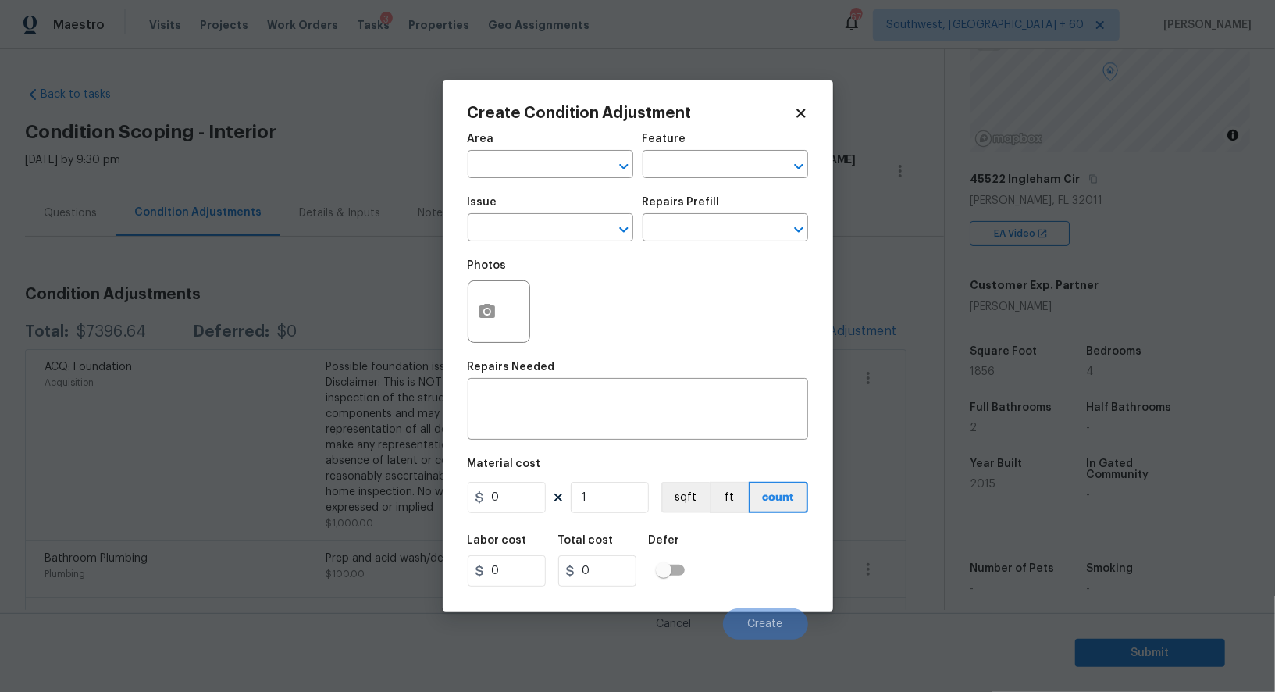
click at [364, 258] on body "Maestro Visits Projects Work Orders Tasks 3 Properties Geo Assignments 676 Sout…" at bounding box center [637, 346] width 1275 height 692
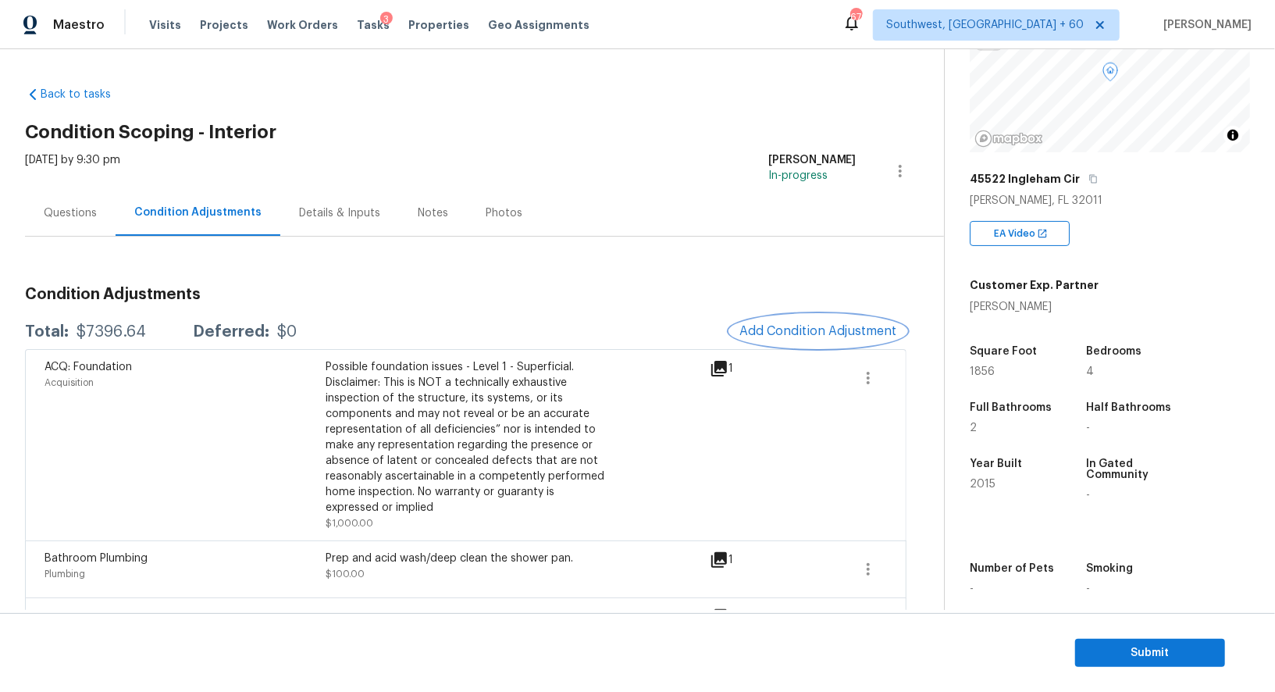
click at [730, 315] on button "Add Condition Adjustment" at bounding box center [818, 331] width 176 height 33
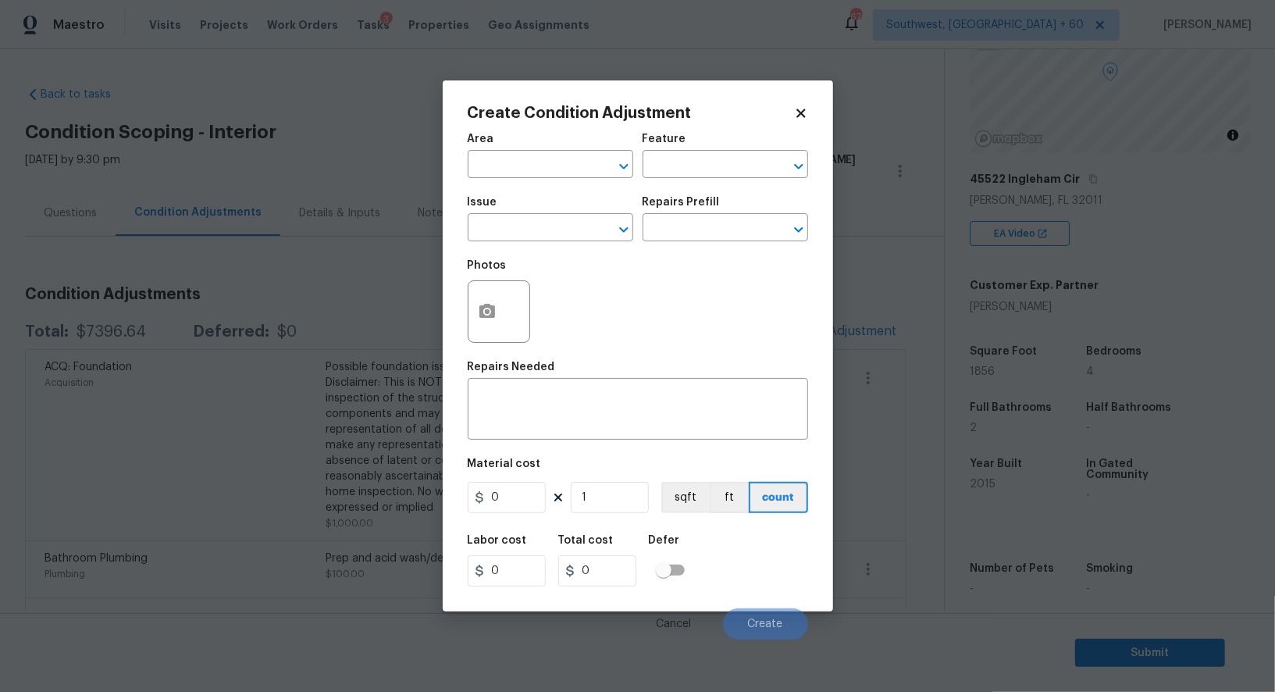
click at [306, 270] on body "Maestro Visits Projects Work Orders Tasks 3 Properties Geo Assignments 676 Sout…" at bounding box center [637, 346] width 1275 height 692
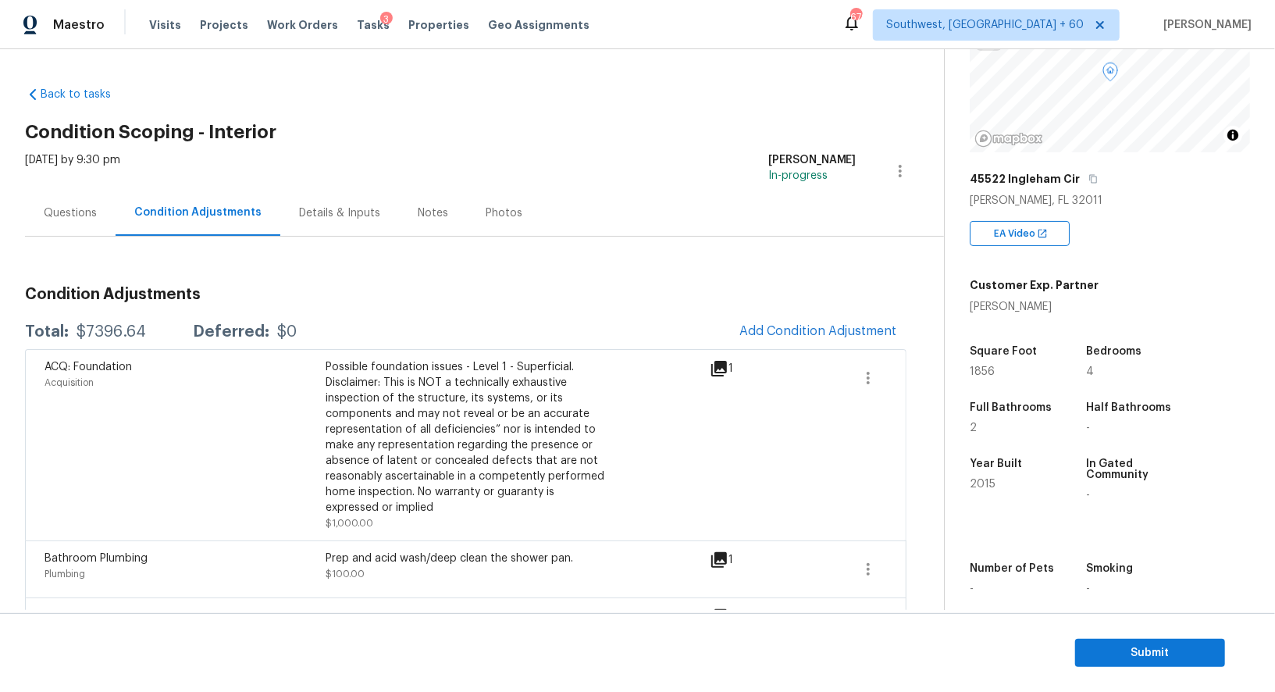
click at [424, 337] on div "Total: $7396.64 Deferred: $0 Add Condition Adjustment" at bounding box center [465, 332] width 881 height 34
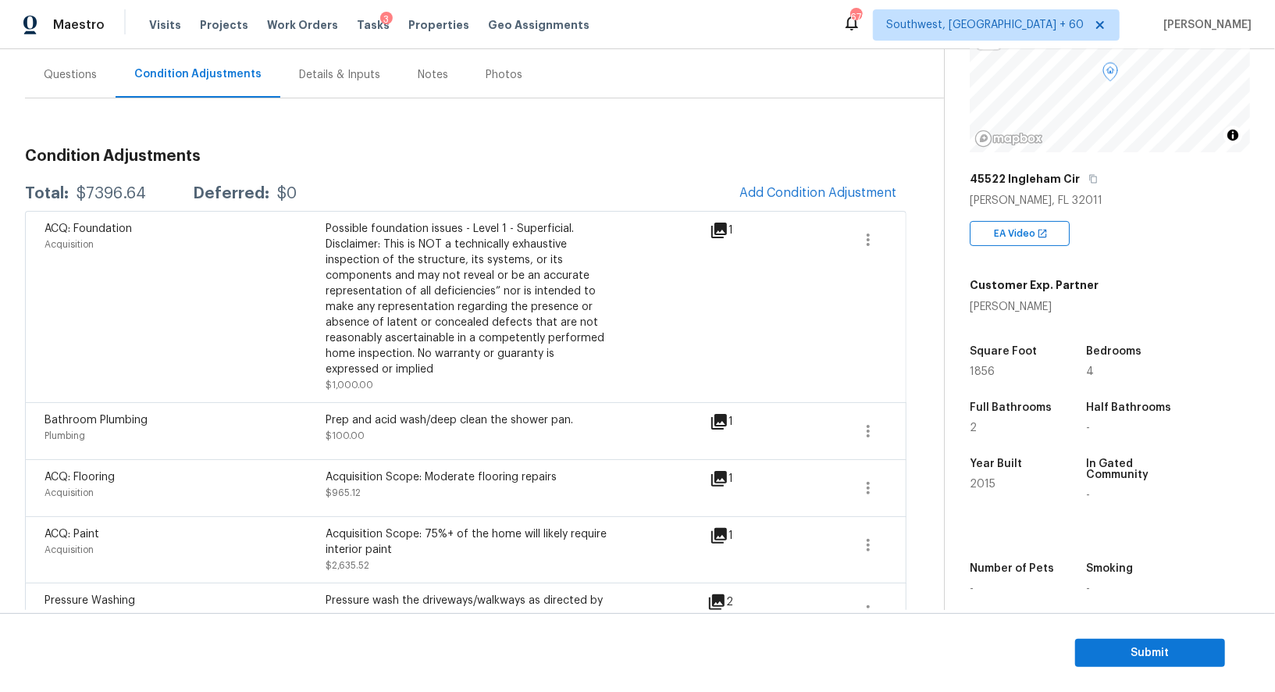
scroll to position [33, 0]
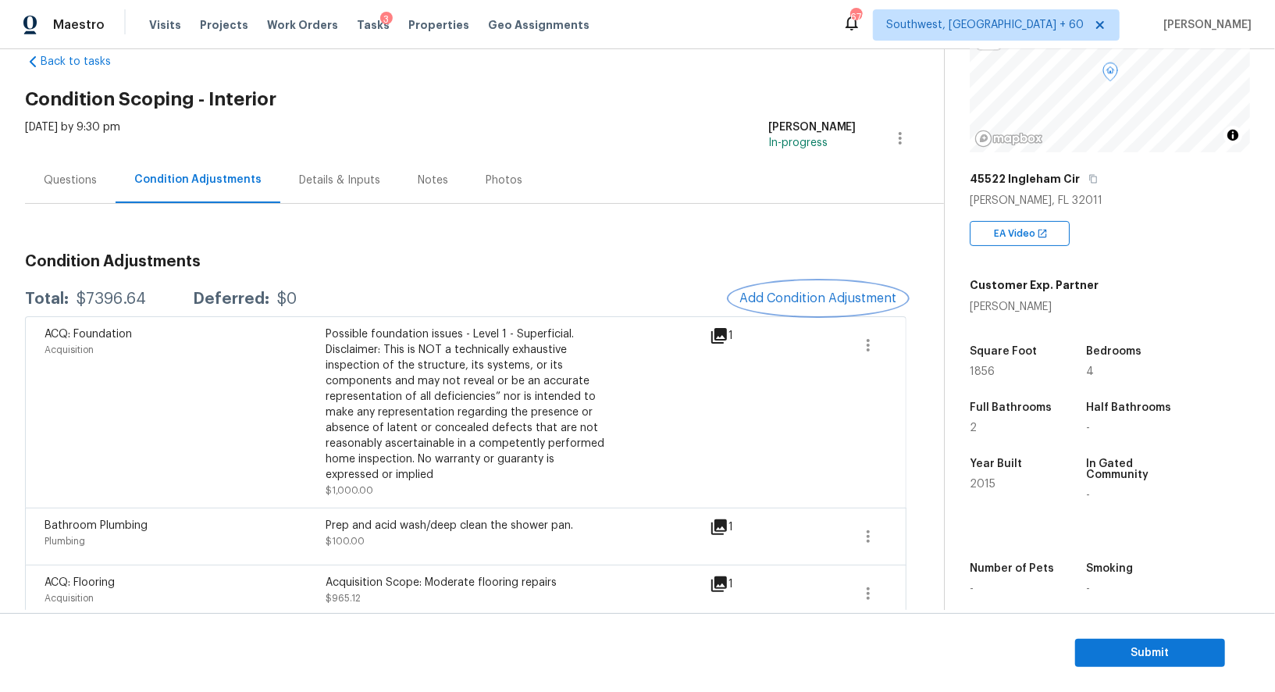
click at [838, 313] on button "Add Condition Adjustment" at bounding box center [818, 298] width 176 height 33
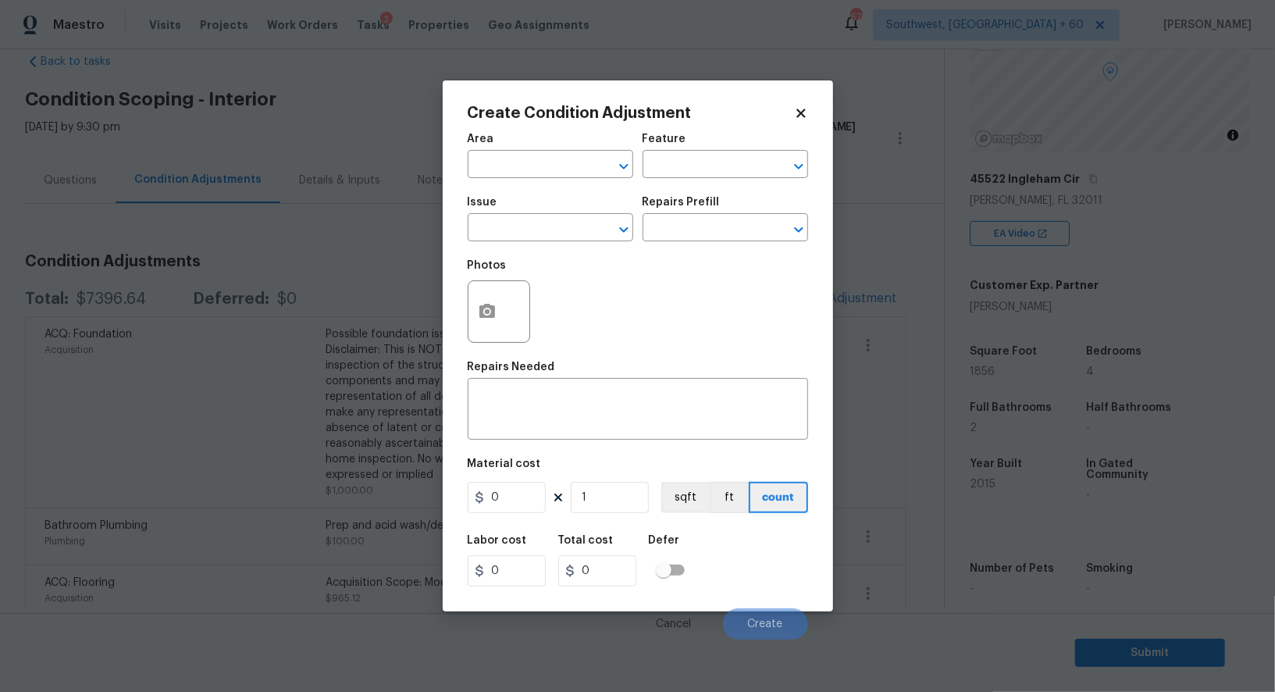
click at [336, 251] on body "Maestro Visits Projects Work Orders Tasks 3 Properties Geo Assignments 676 Sout…" at bounding box center [637, 346] width 1275 height 692
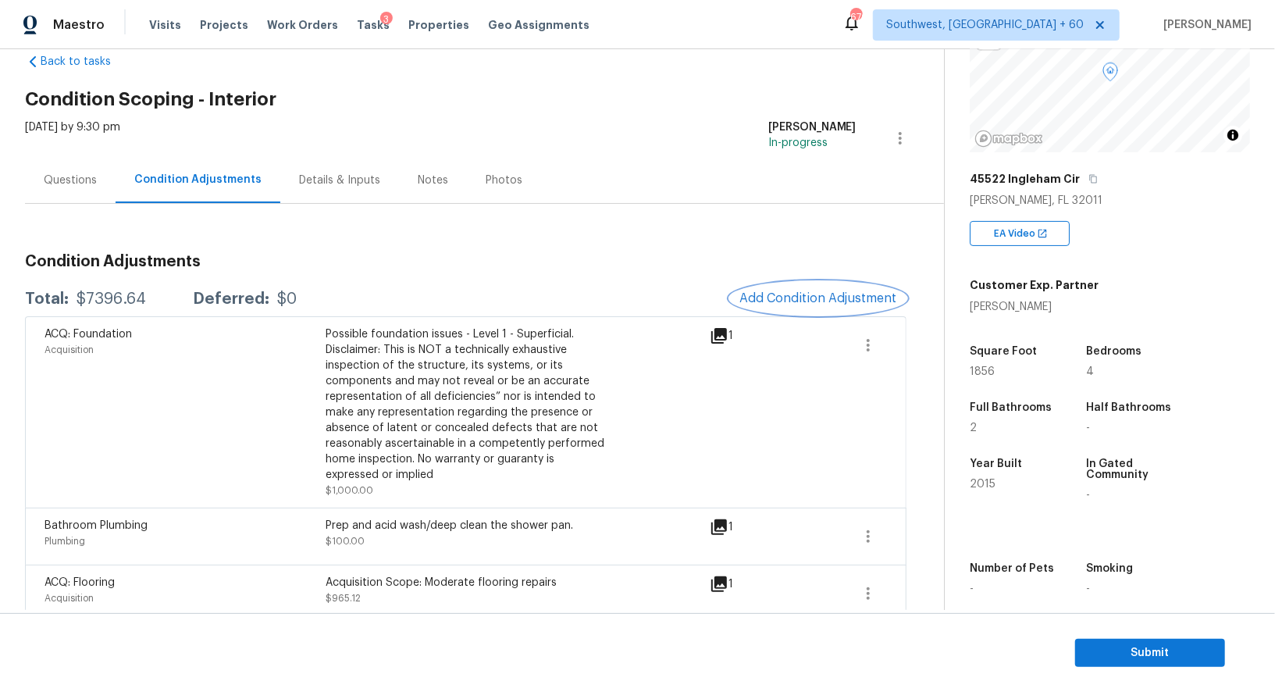
click at [730, 282] on button "Add Condition Adjustment" at bounding box center [818, 298] width 176 height 33
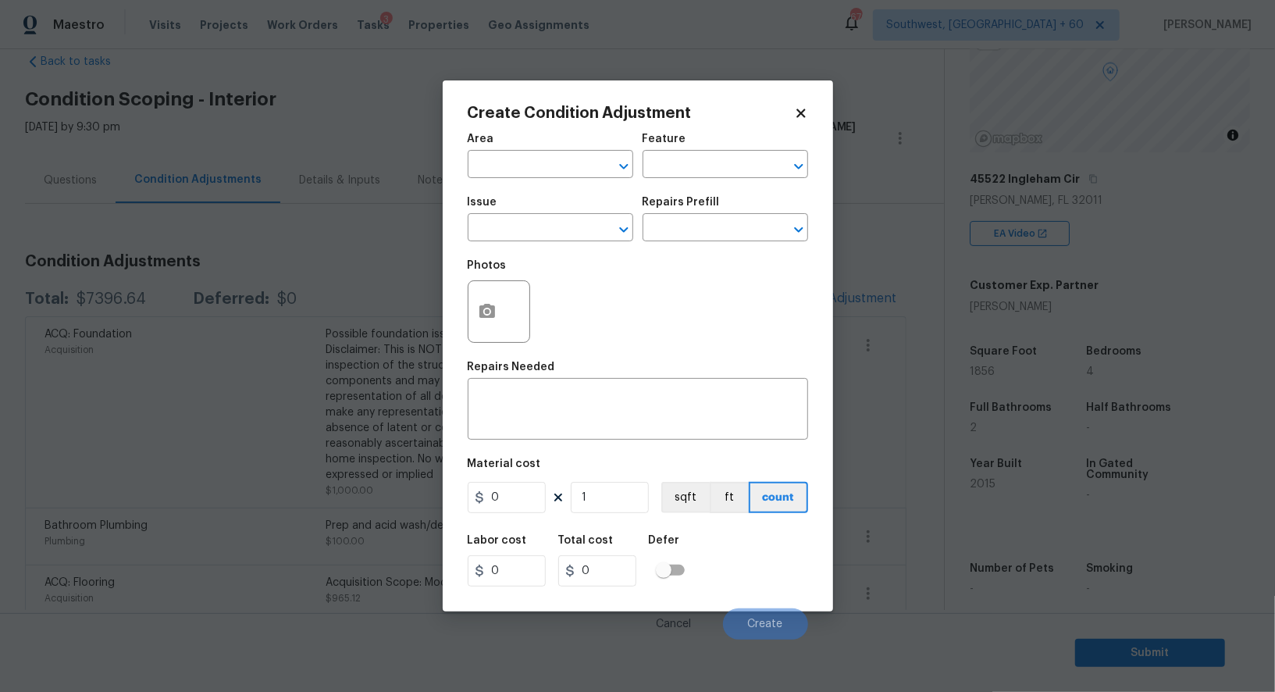
click at [523, 247] on span "Issue ​" at bounding box center [550, 218] width 165 height 63
click at [539, 222] on input "text" at bounding box center [529, 229] width 122 height 24
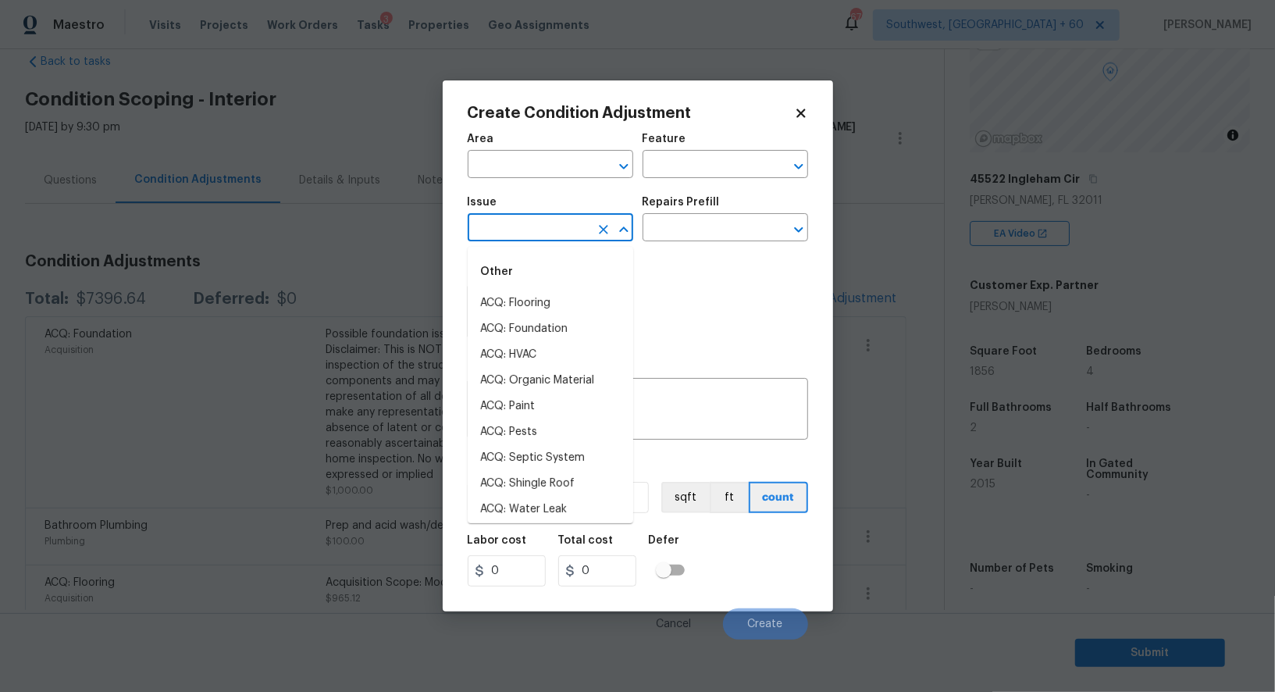
click at [328, 254] on body "Maestro Visits Projects Work Orders Tasks 3 Properties Geo Assignments 676 Sout…" at bounding box center [637, 346] width 1275 height 692
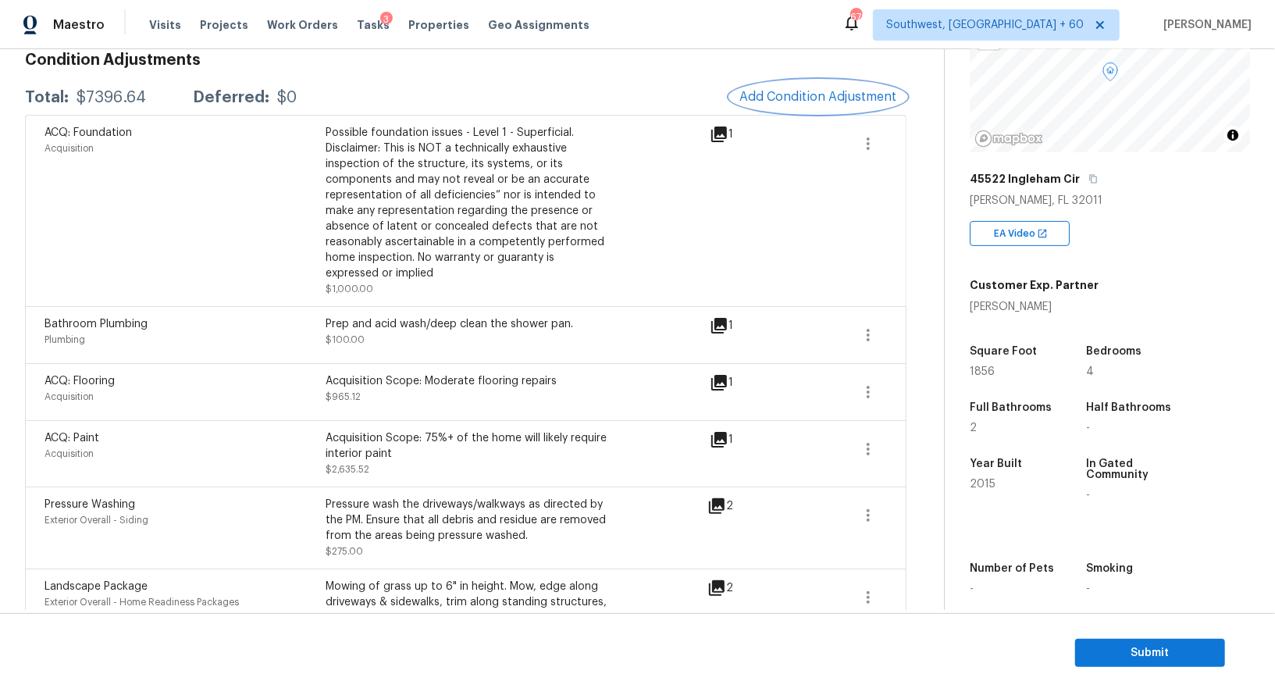
scroll to position [237, 0]
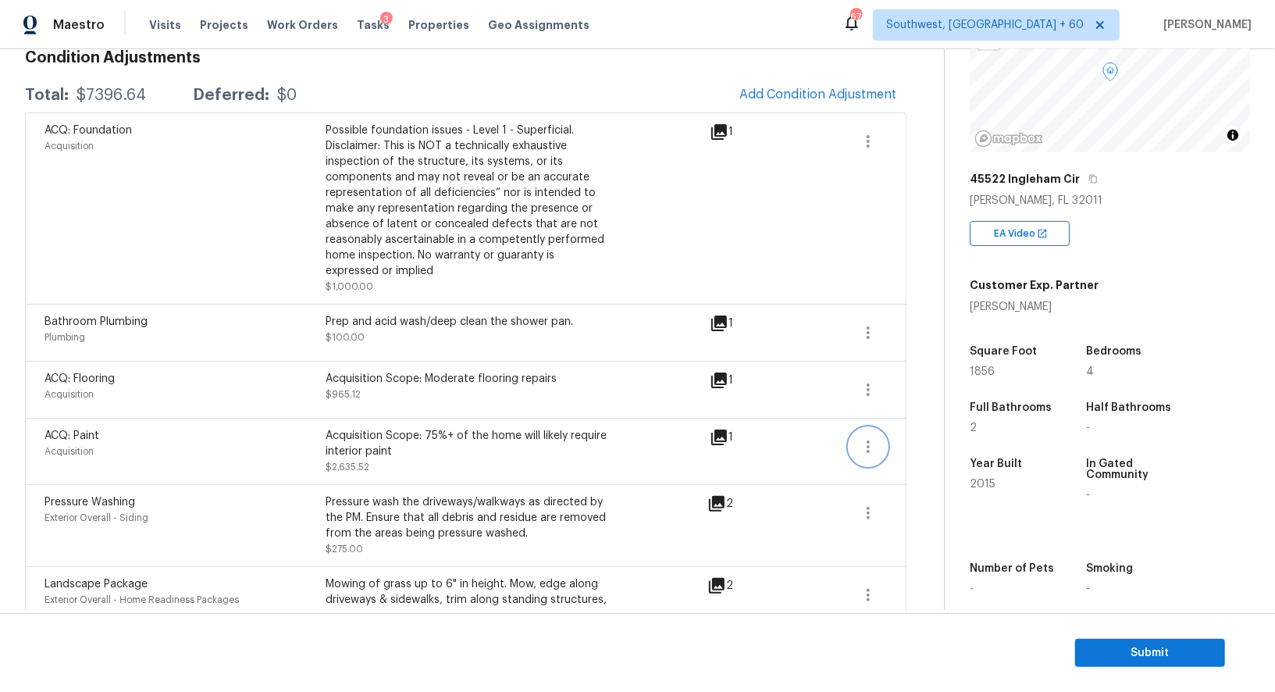
click at [863, 447] on icon "button" at bounding box center [868, 446] width 19 height 19
click at [914, 443] on div "Edit" at bounding box center [957, 442] width 122 height 16
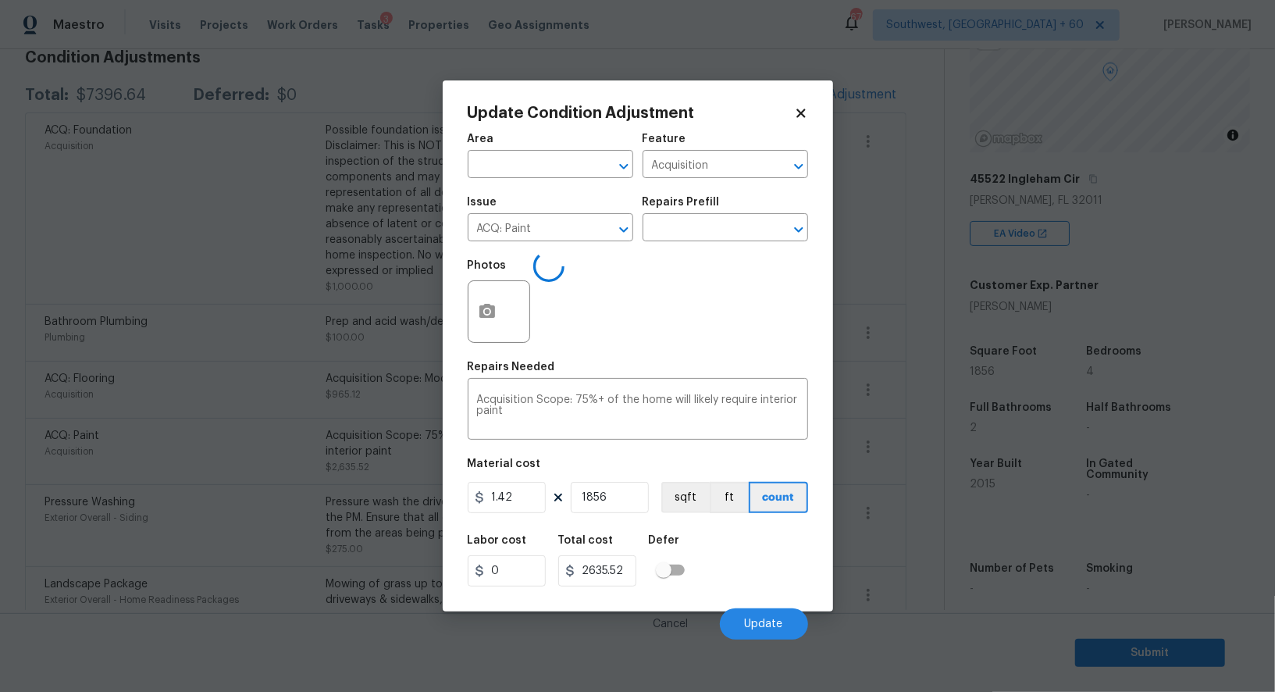
click at [898, 511] on body "Maestro Visits Projects Work Orders Tasks 3 Properties Geo Assignments 676 Sout…" at bounding box center [637, 346] width 1275 height 692
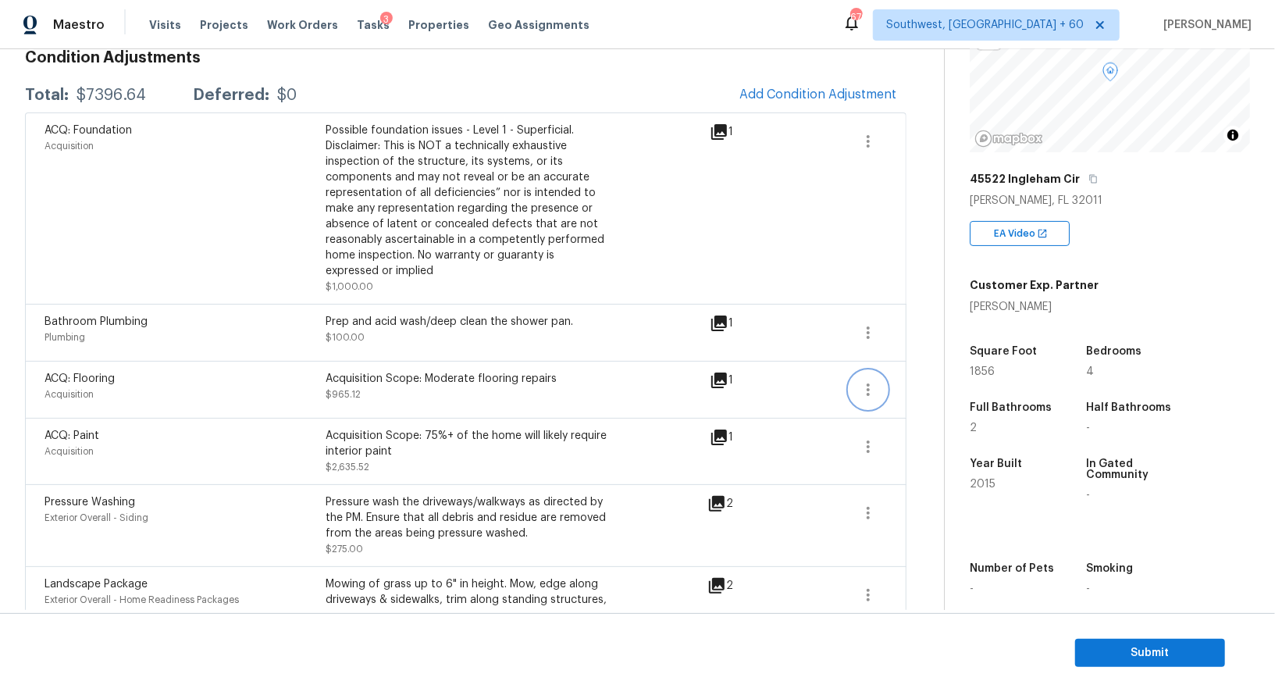
click at [860, 393] on icon "button" at bounding box center [868, 389] width 19 height 19
click at [916, 391] on div "Edit" at bounding box center [957, 385] width 122 height 16
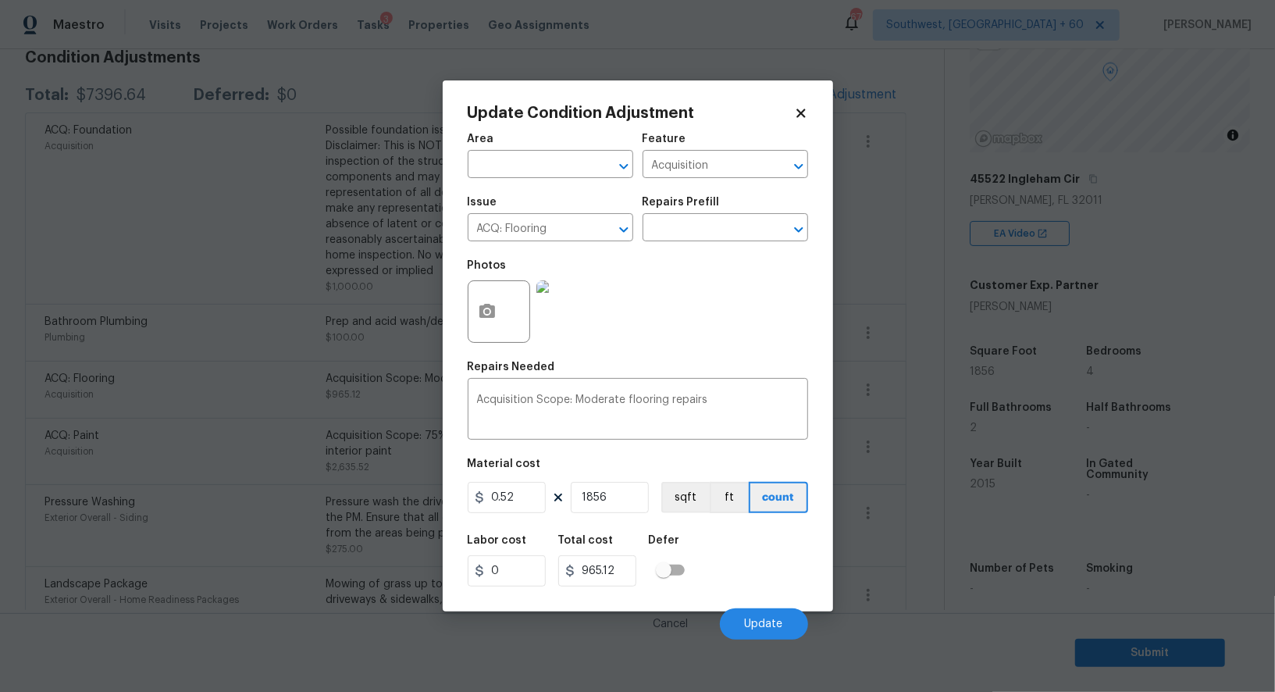
click at [909, 460] on body "Maestro Visits Projects Work Orders Tasks 3 Properties Geo Assignments 676 Sout…" at bounding box center [637, 346] width 1275 height 692
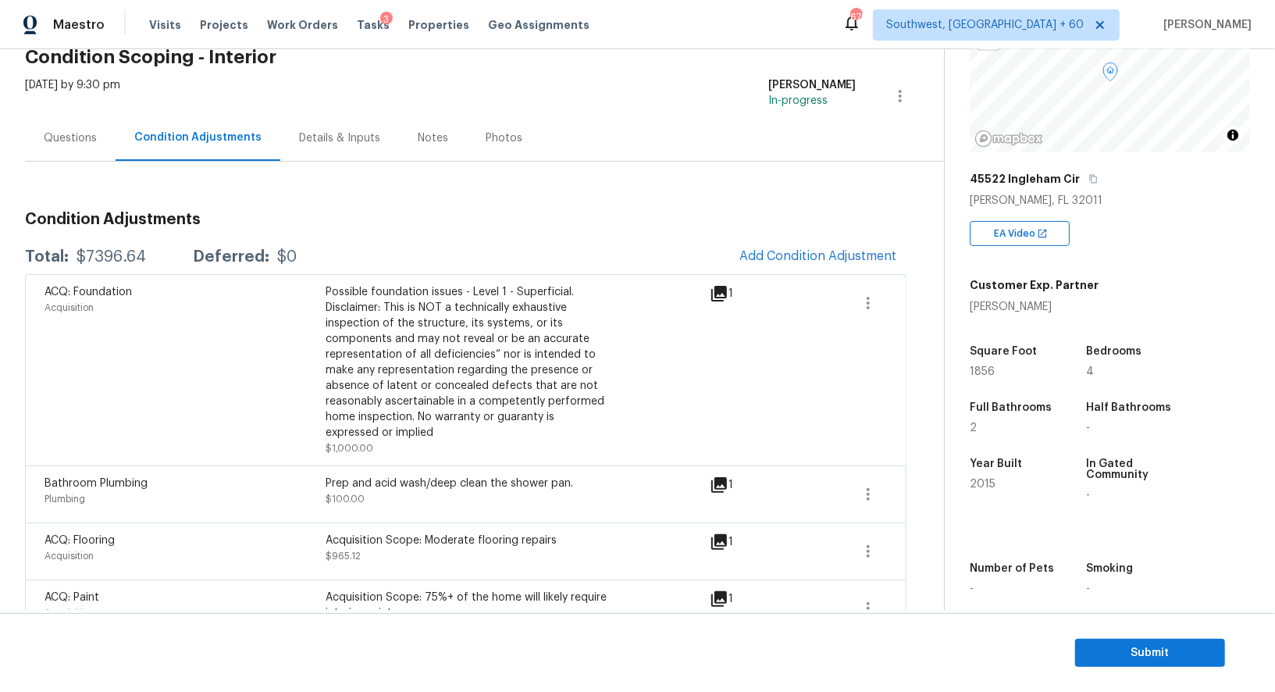
scroll to position [66, 0]
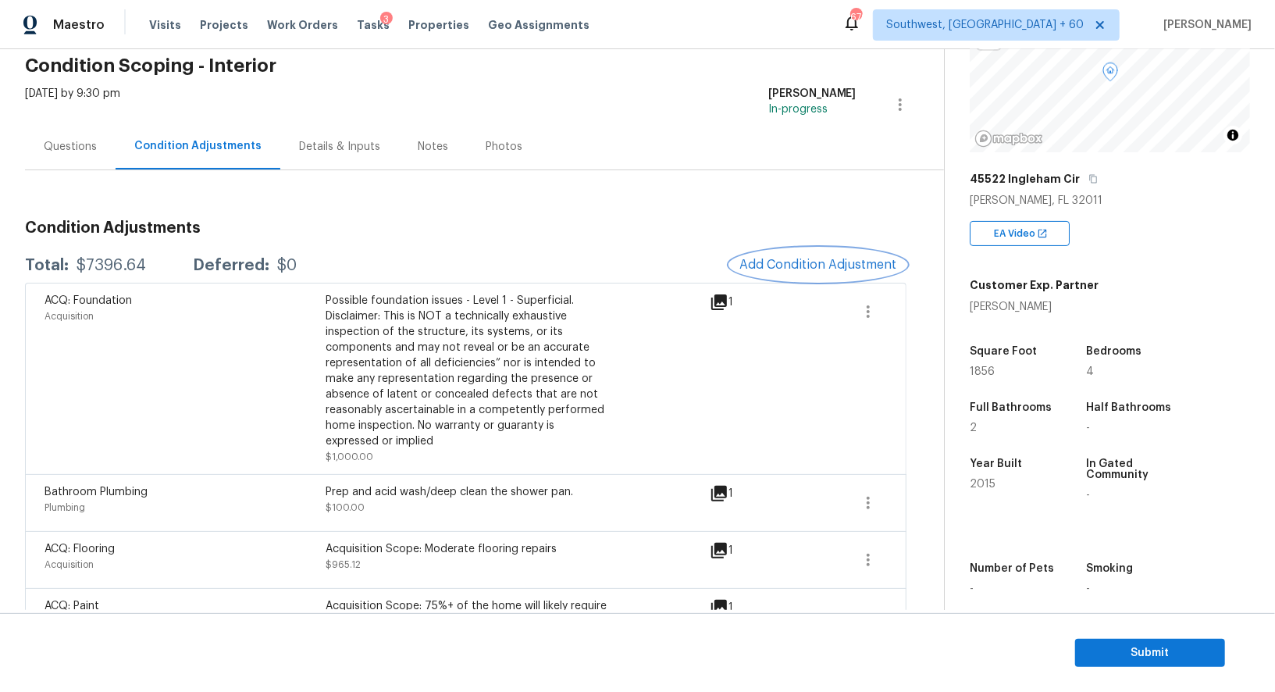
click at [850, 263] on span "Add Condition Adjustment" at bounding box center [818, 265] width 158 height 14
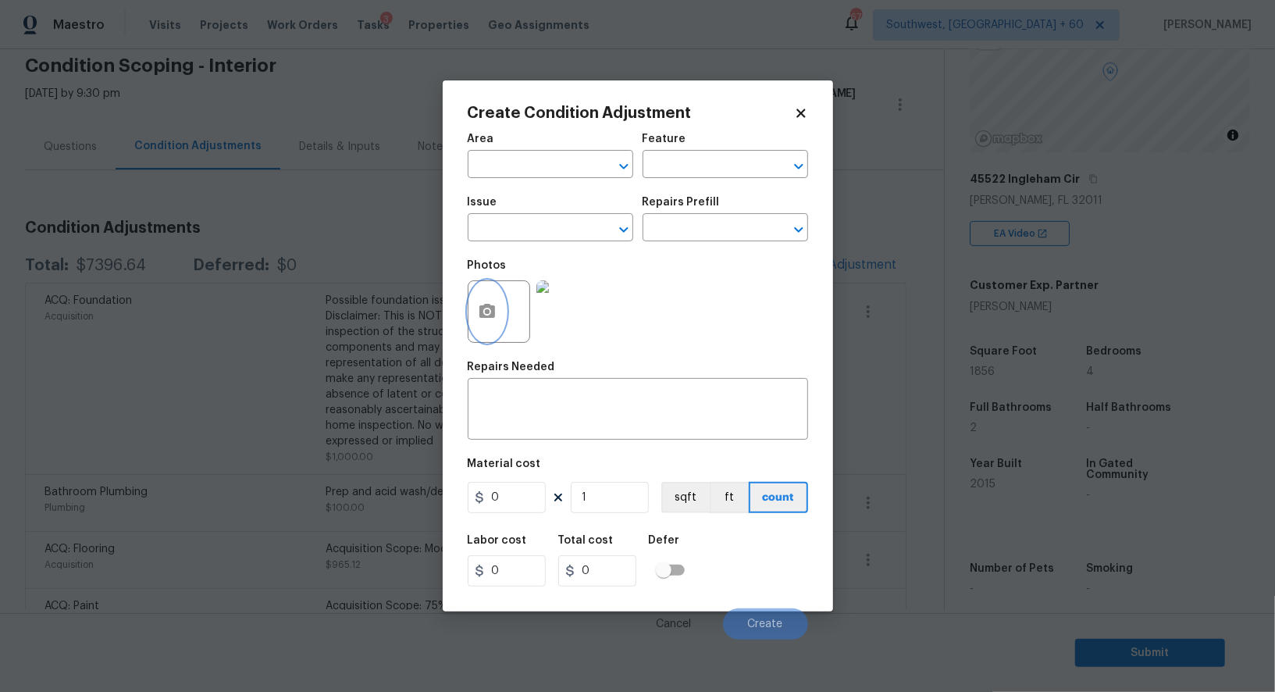
click at [489, 311] on circle "button" at bounding box center [486, 311] width 5 height 5
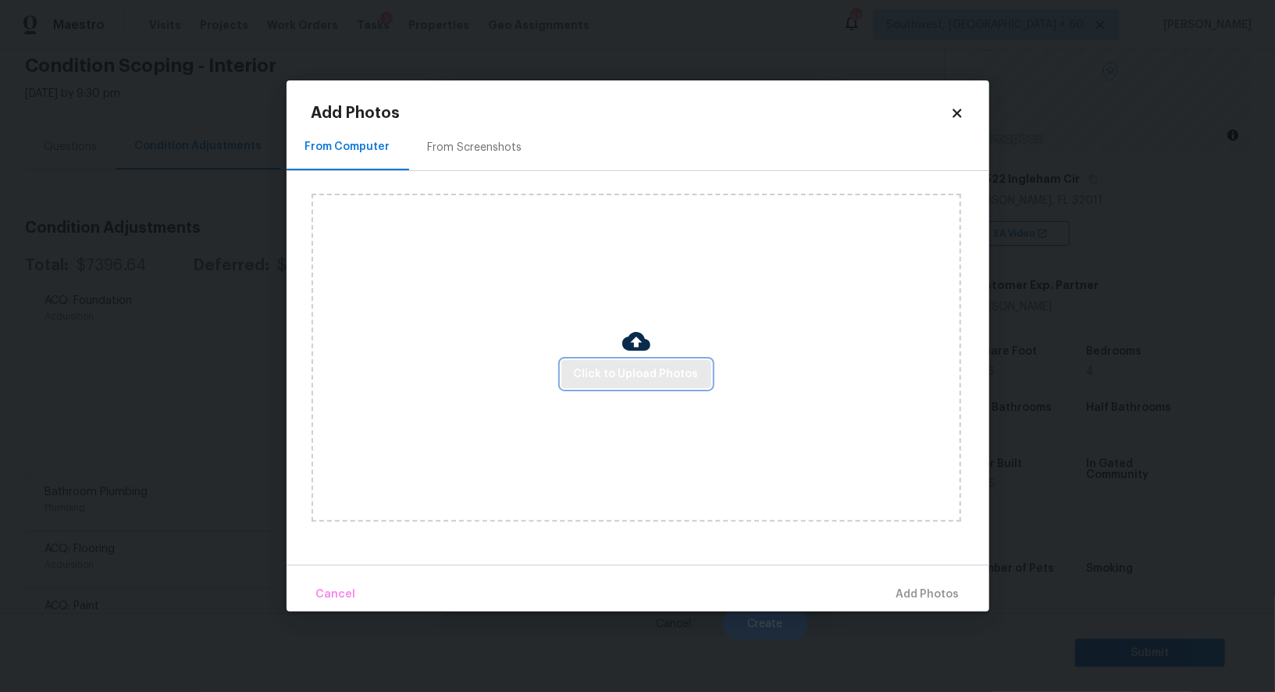
click at [615, 361] on button "Click to Upload Photos" at bounding box center [636, 374] width 150 height 29
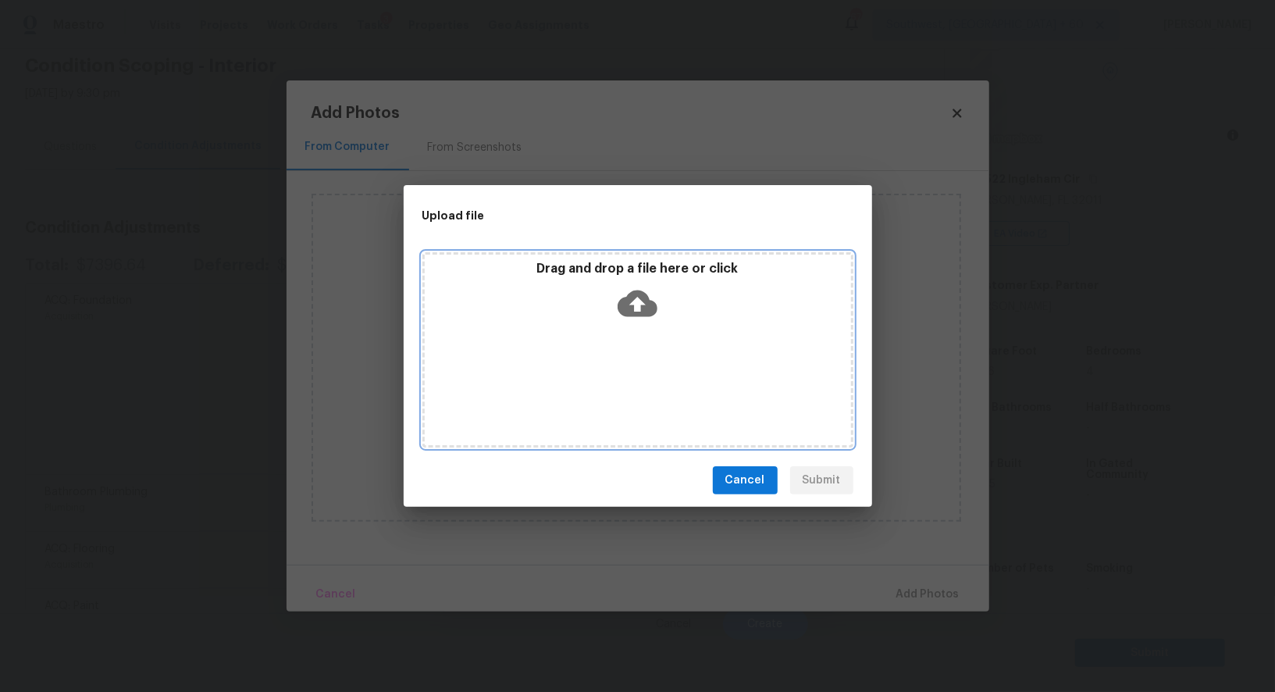
click at [634, 306] on icon at bounding box center [637, 303] width 40 height 40
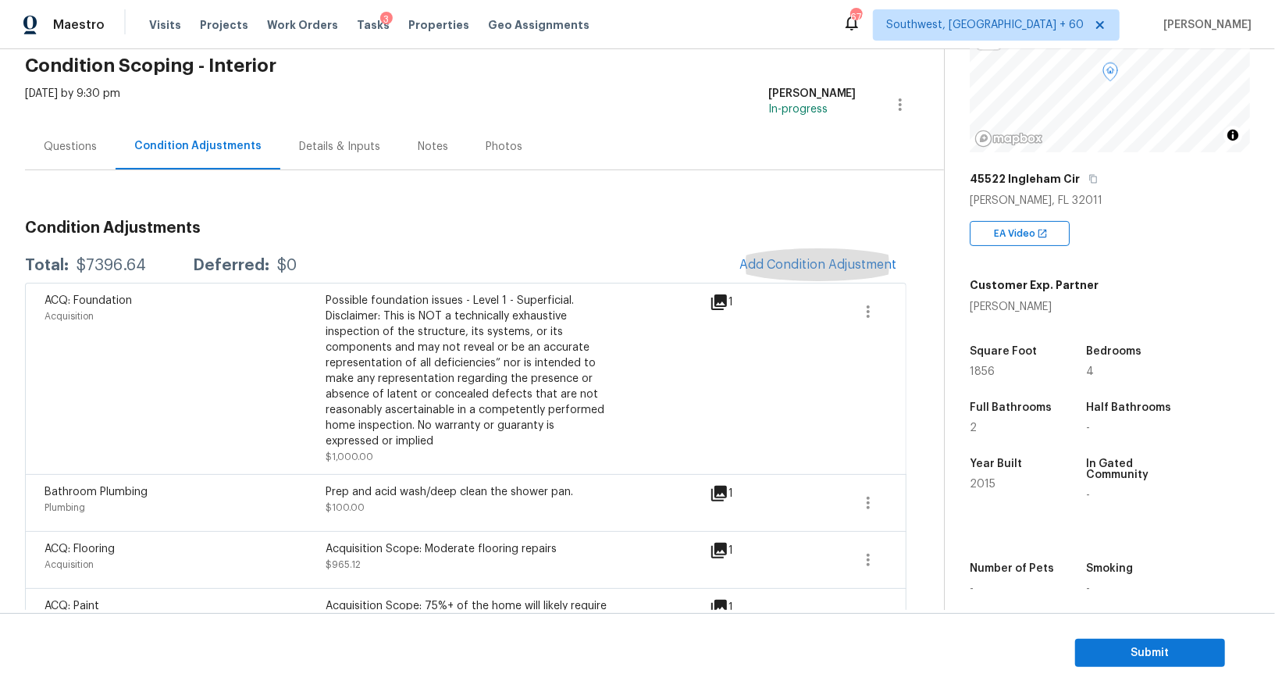
click at [59, 158] on div "Questions" at bounding box center [70, 146] width 91 height 46
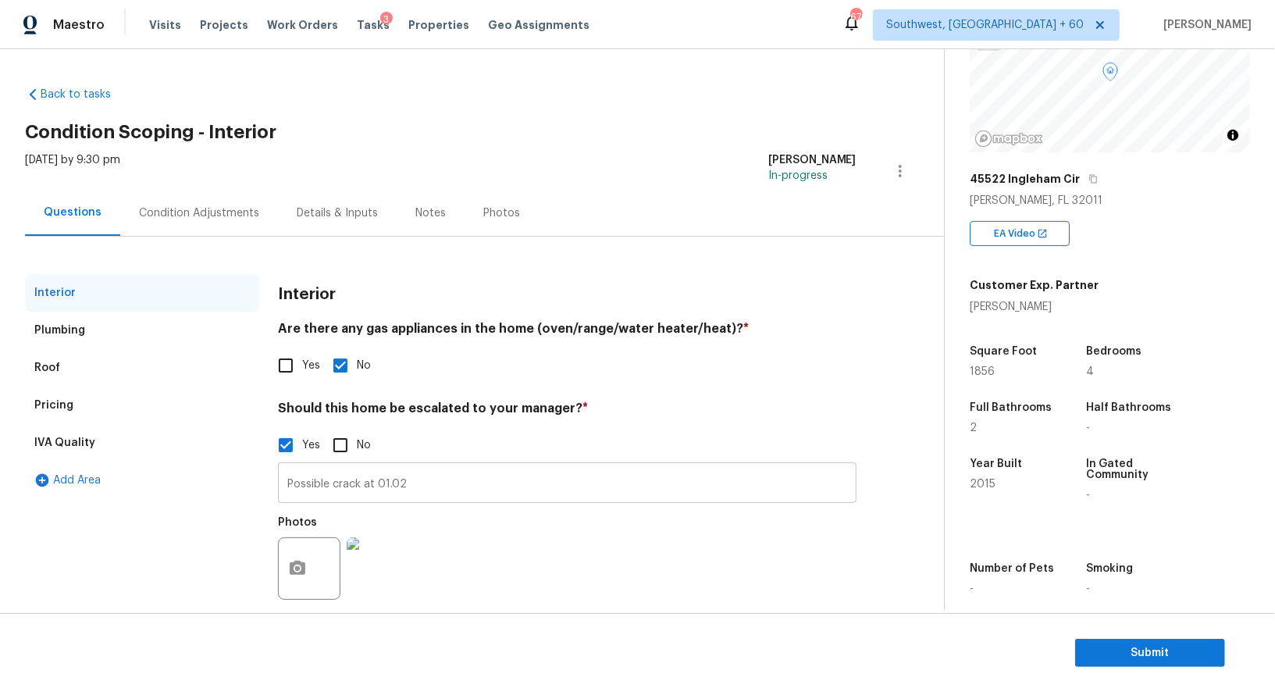
click at [308, 475] on input "Possible crack at 01.02" at bounding box center [567, 484] width 578 height 37
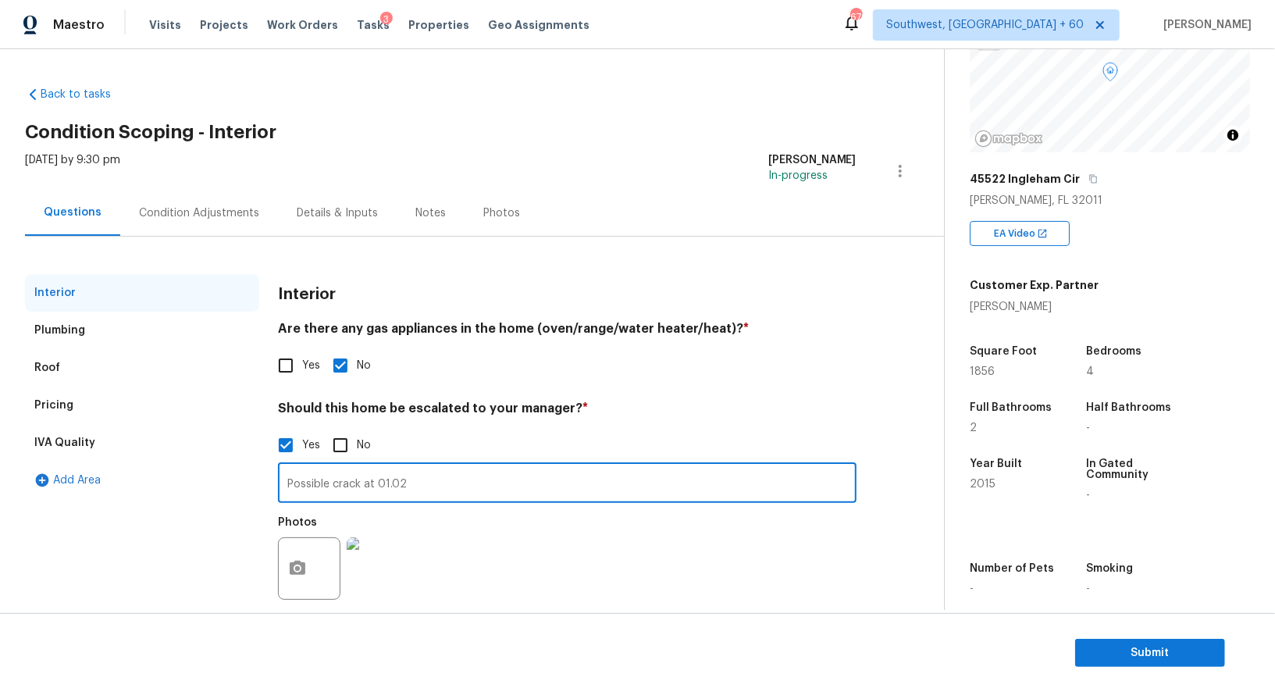
click at [308, 475] on input "Possible crack at 01.02" at bounding box center [567, 484] width 578 height 37
click at [197, 205] on div "Condition Adjustments" at bounding box center [199, 213] width 120 height 16
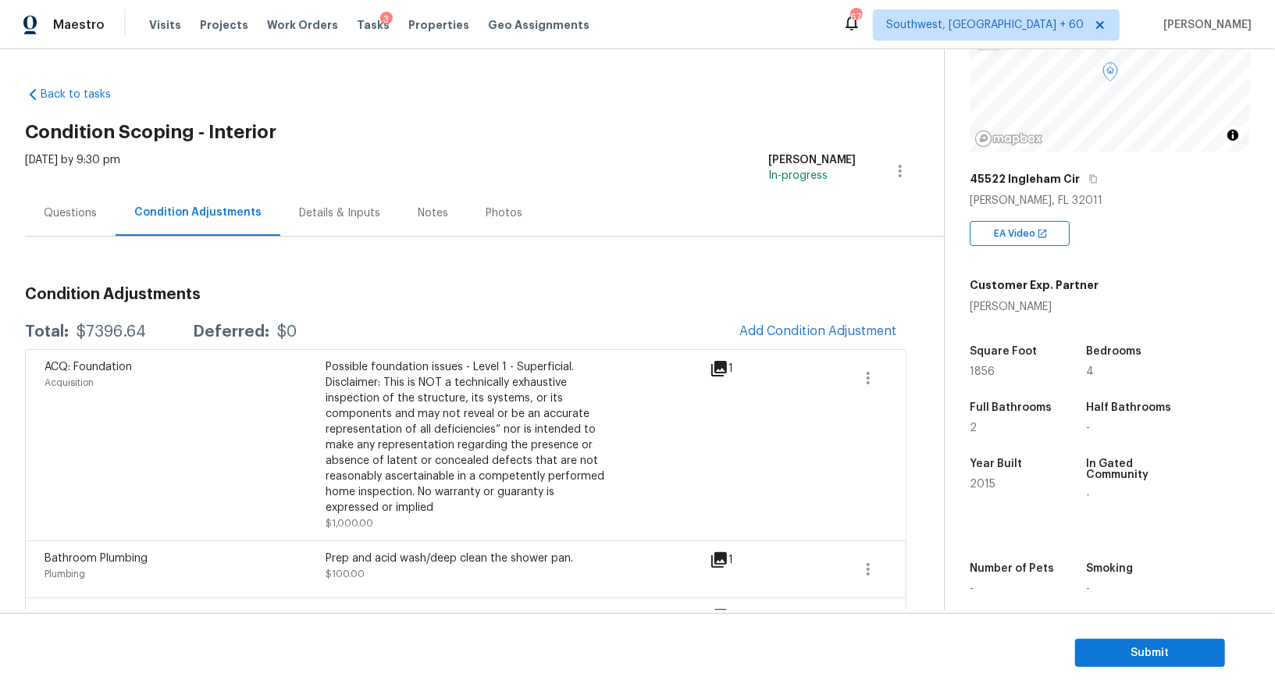
click at [104, 327] on div "$7396.64" at bounding box center [110, 332] width 69 height 16
copy div "$7396.64"
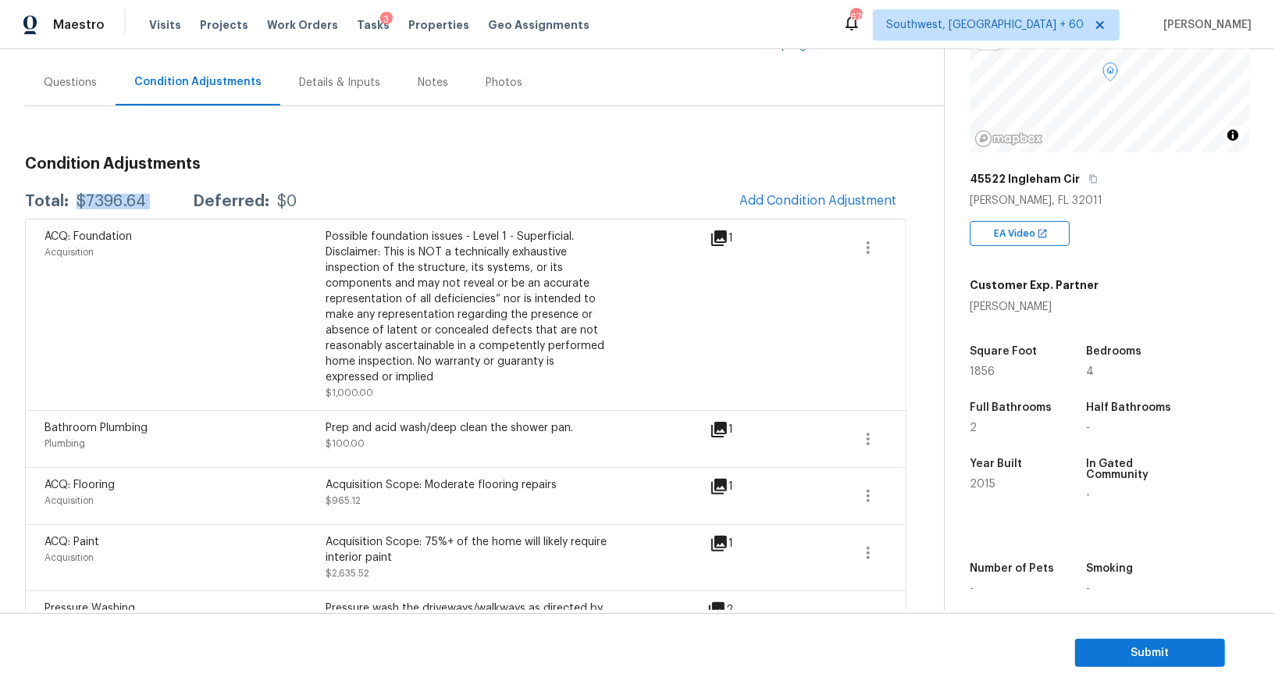
scroll to position [106, 0]
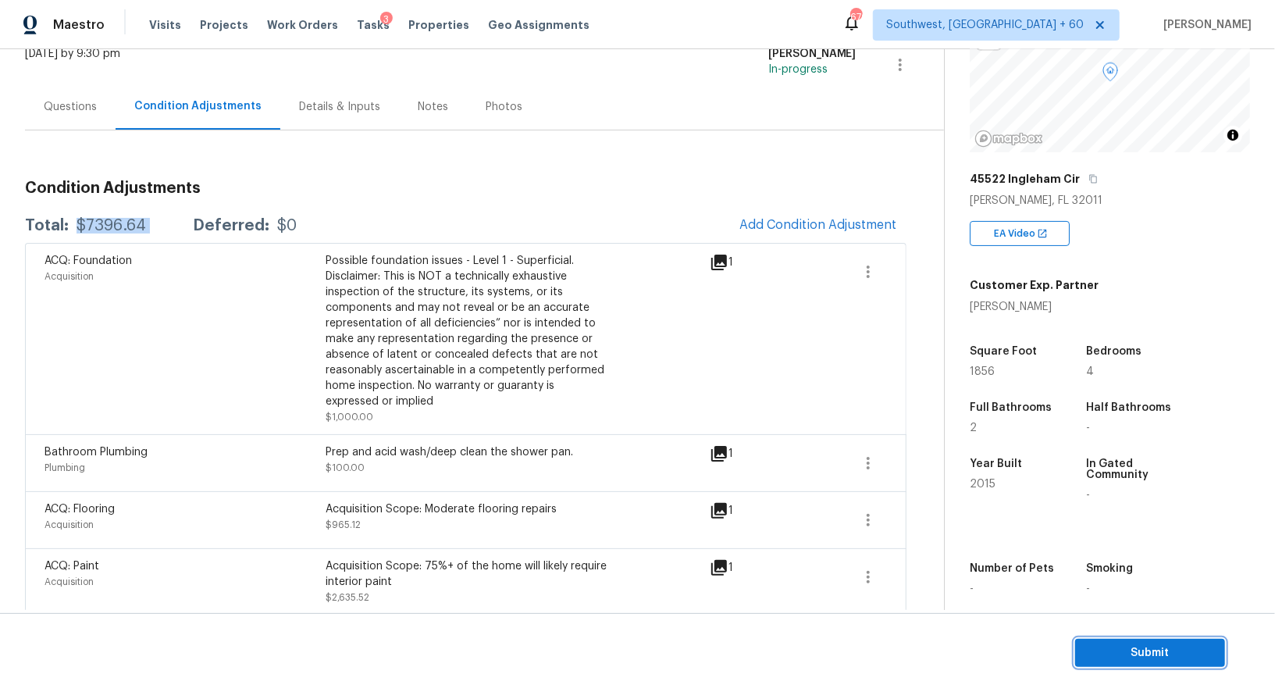
click at [1155, 650] on span "Submit" at bounding box center [1149, 653] width 125 height 20
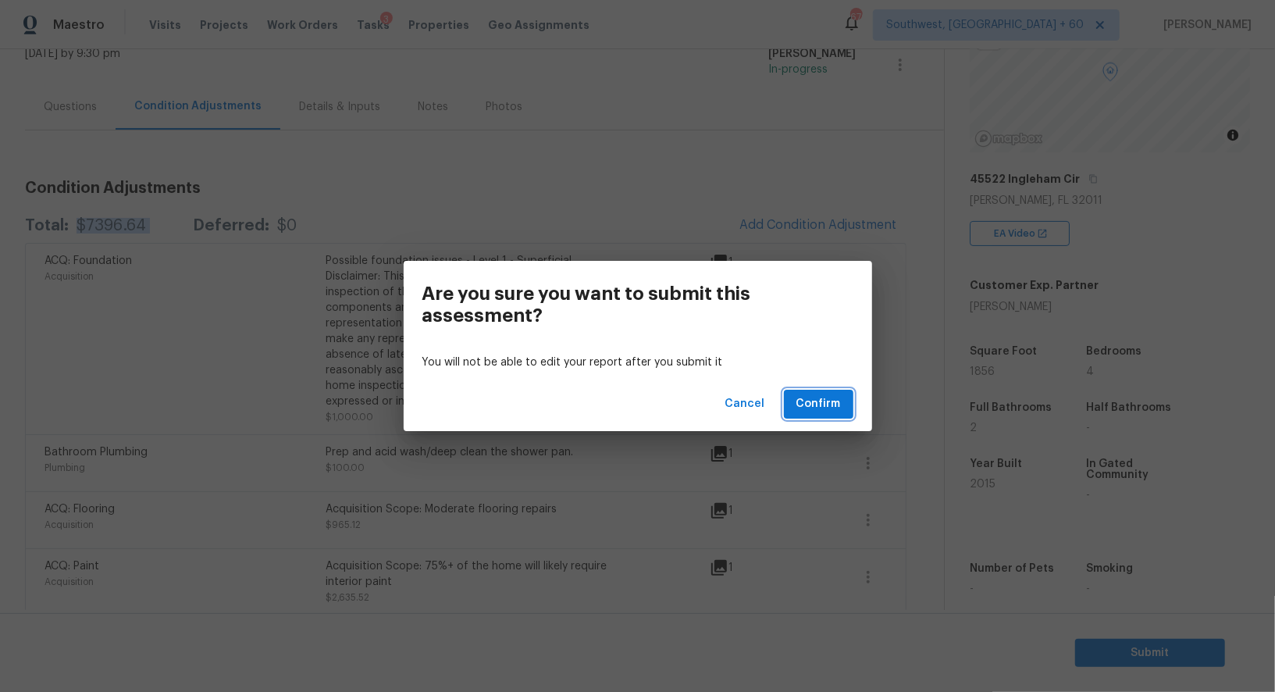
click at [823, 411] on span "Confirm" at bounding box center [818, 404] width 44 height 20
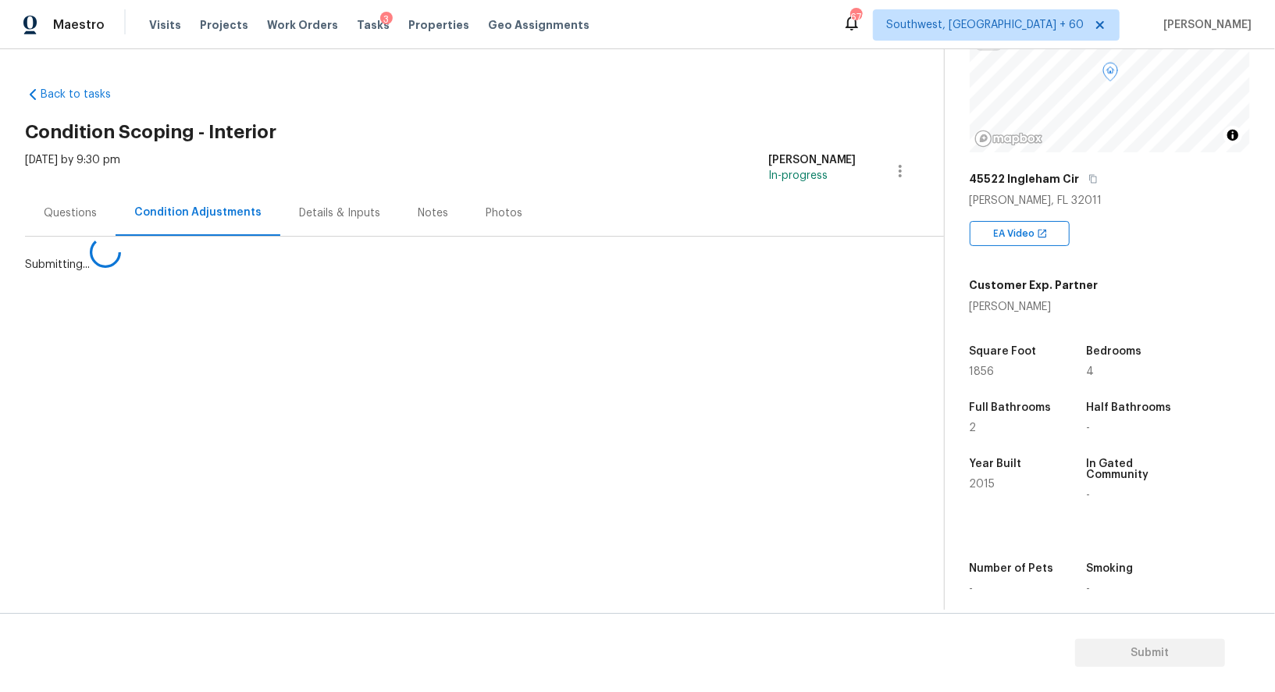
scroll to position [0, 0]
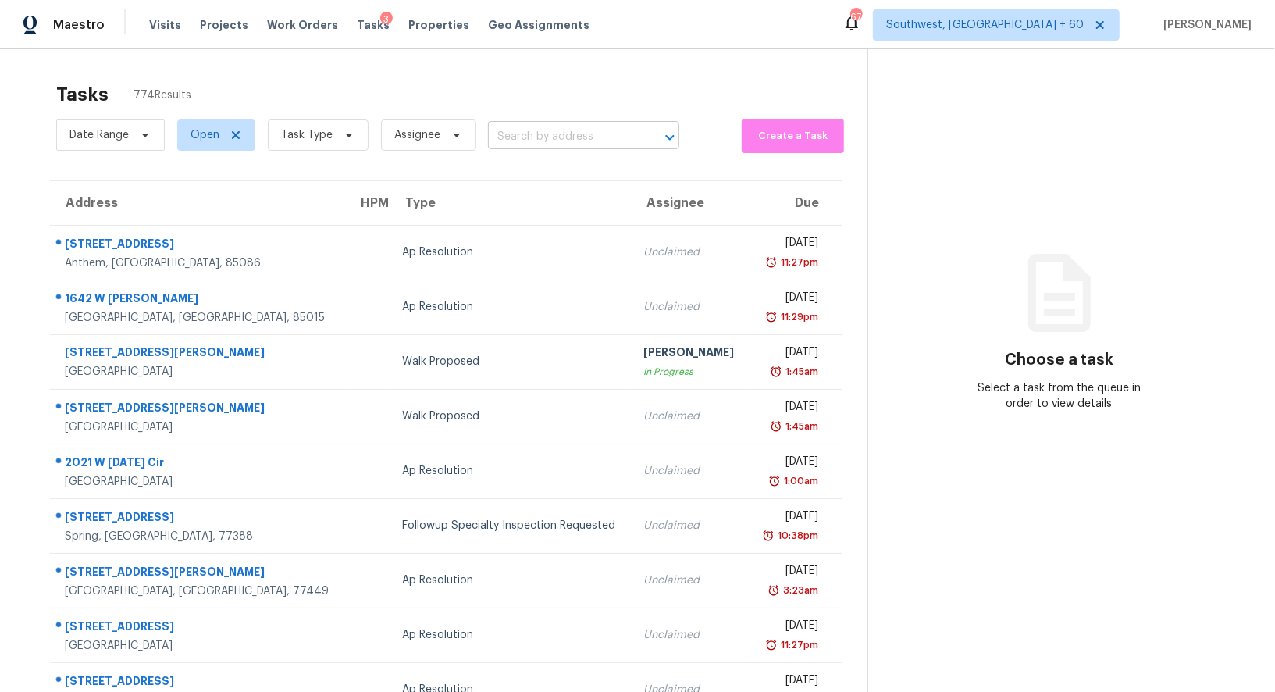
click at [539, 126] on input "text" at bounding box center [562, 137] width 148 height 24
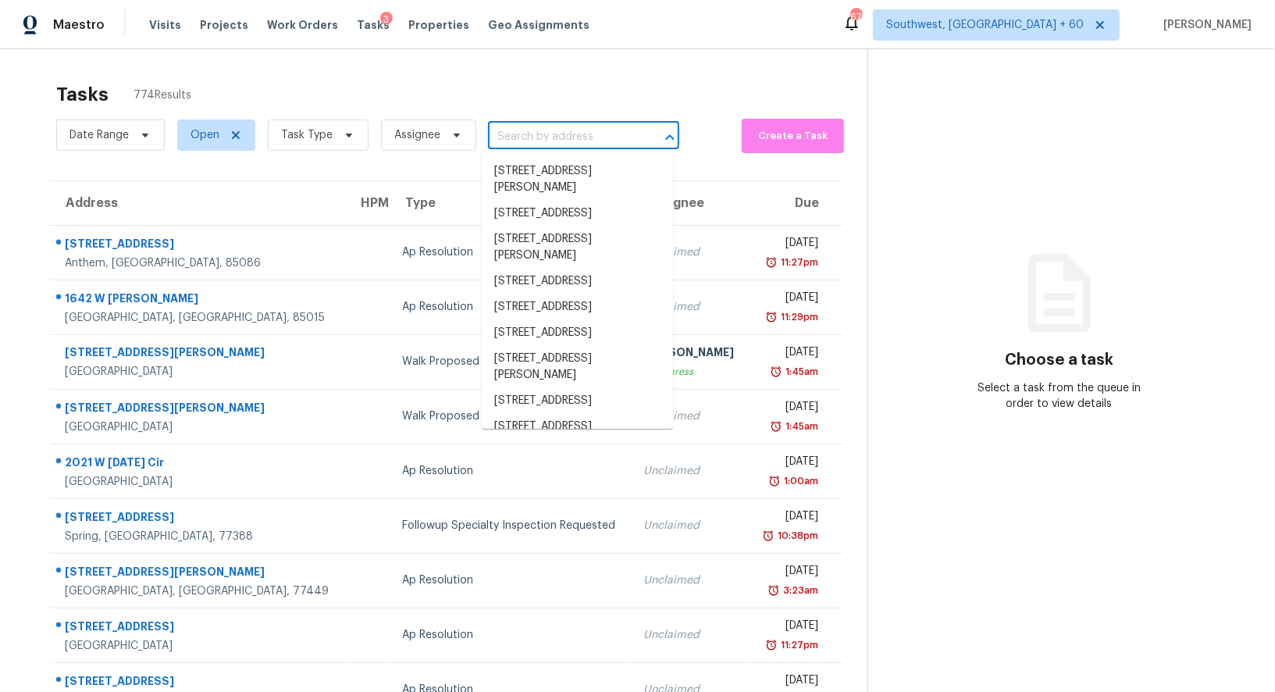
paste input "3059 Furthermore Pt, Castle Rock, CO 80108"
type input "3059 Furthermore Pt, Castle Rock, CO 80108"
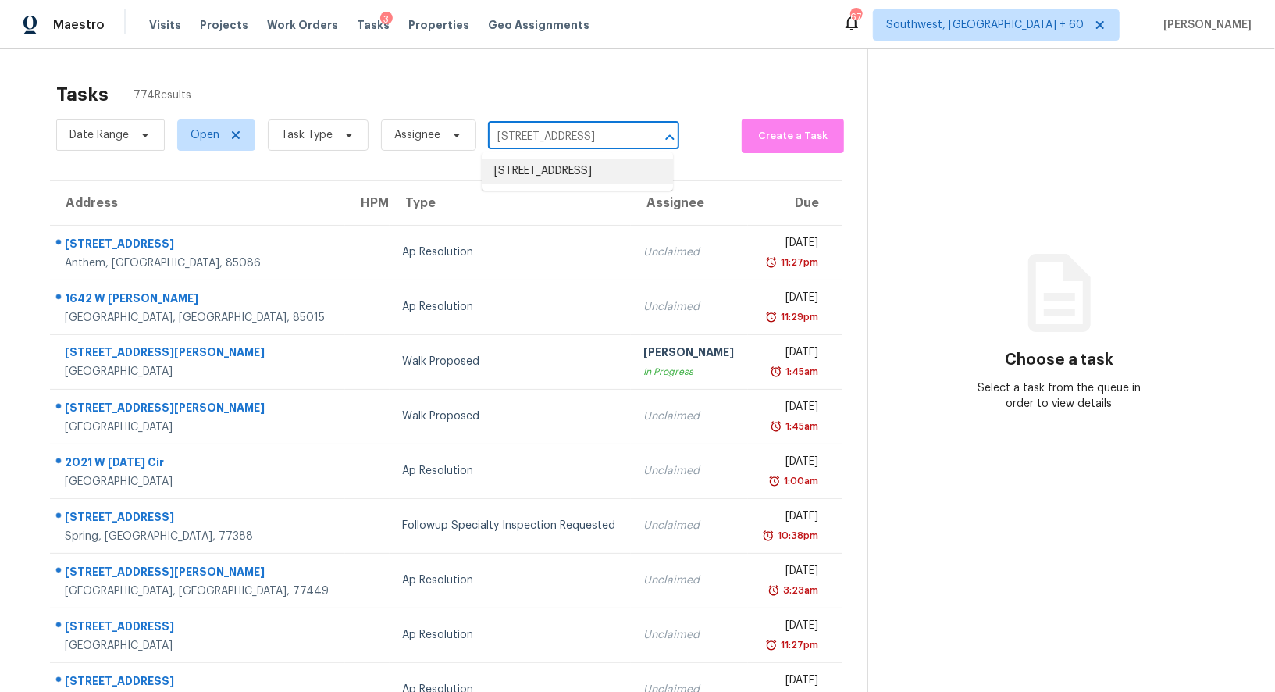
click at [561, 165] on li "3059 Furthermore Pt, Castle Rock, CO 80108" at bounding box center [577, 171] width 191 height 26
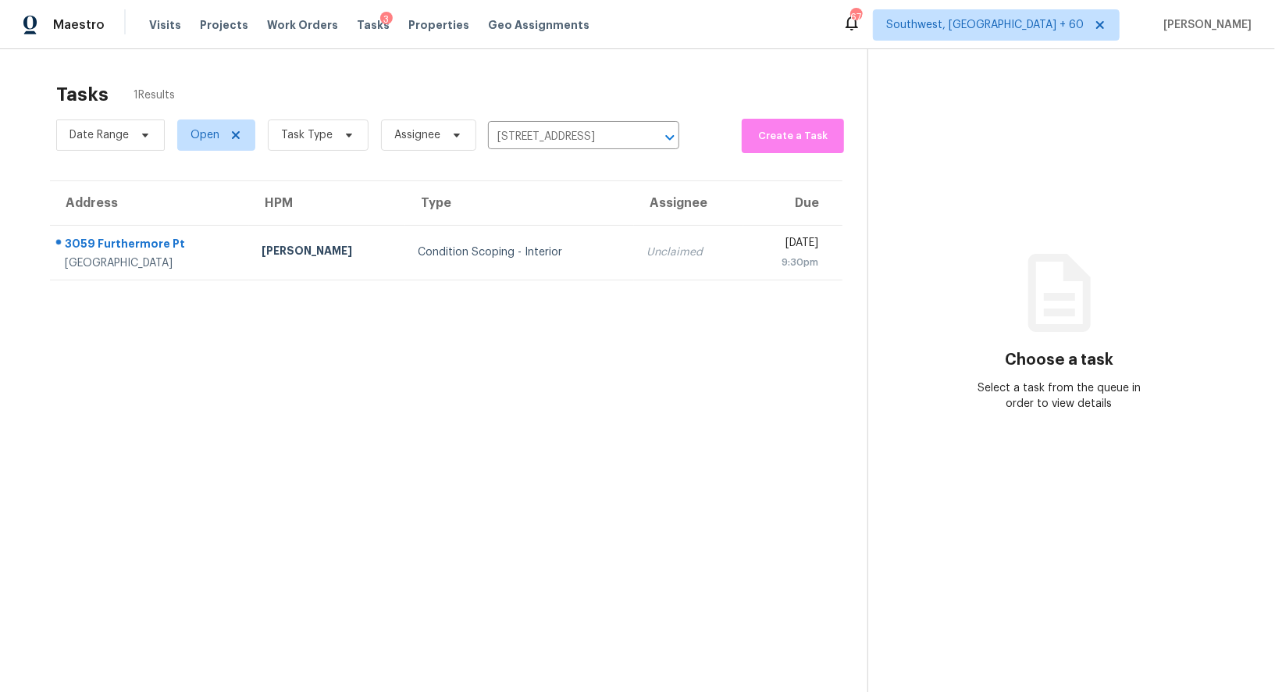
click at [537, 258] on div "Condition Scoping - Interior" at bounding box center [520, 252] width 204 height 16
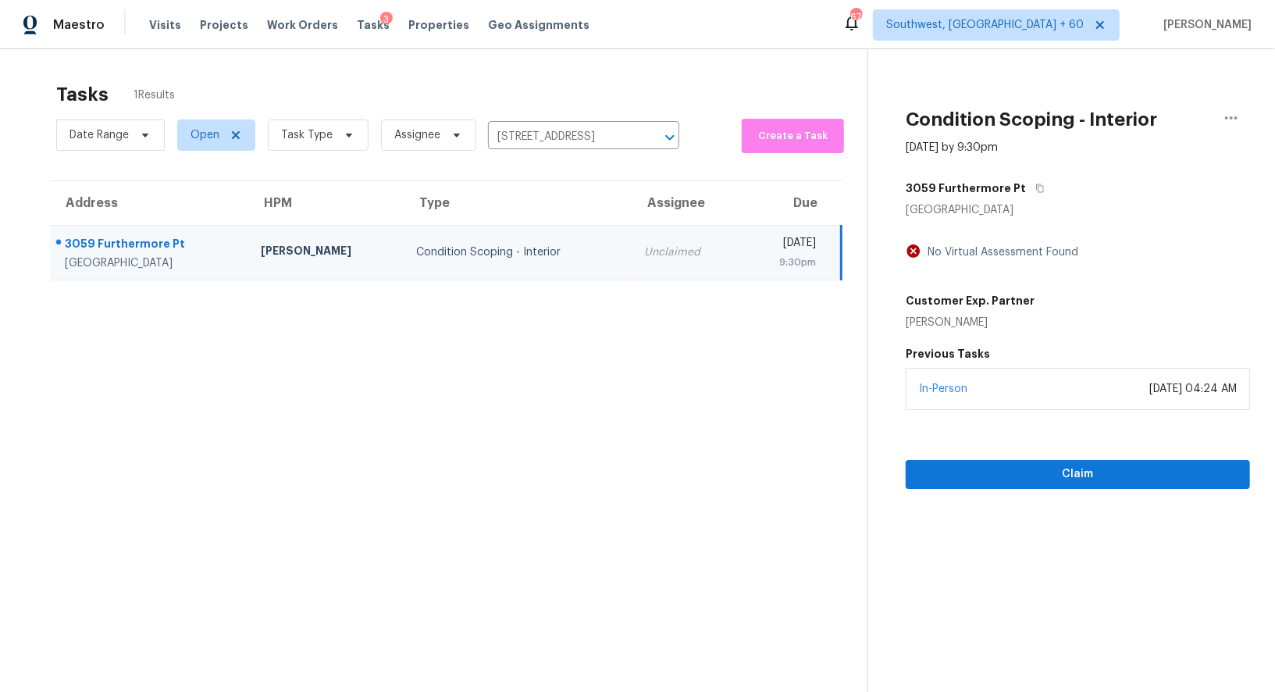
click at [1084, 457] on div "Claim" at bounding box center [1077, 449] width 344 height 79
click at [1092, 464] on span "Claim" at bounding box center [1077, 474] width 319 height 20
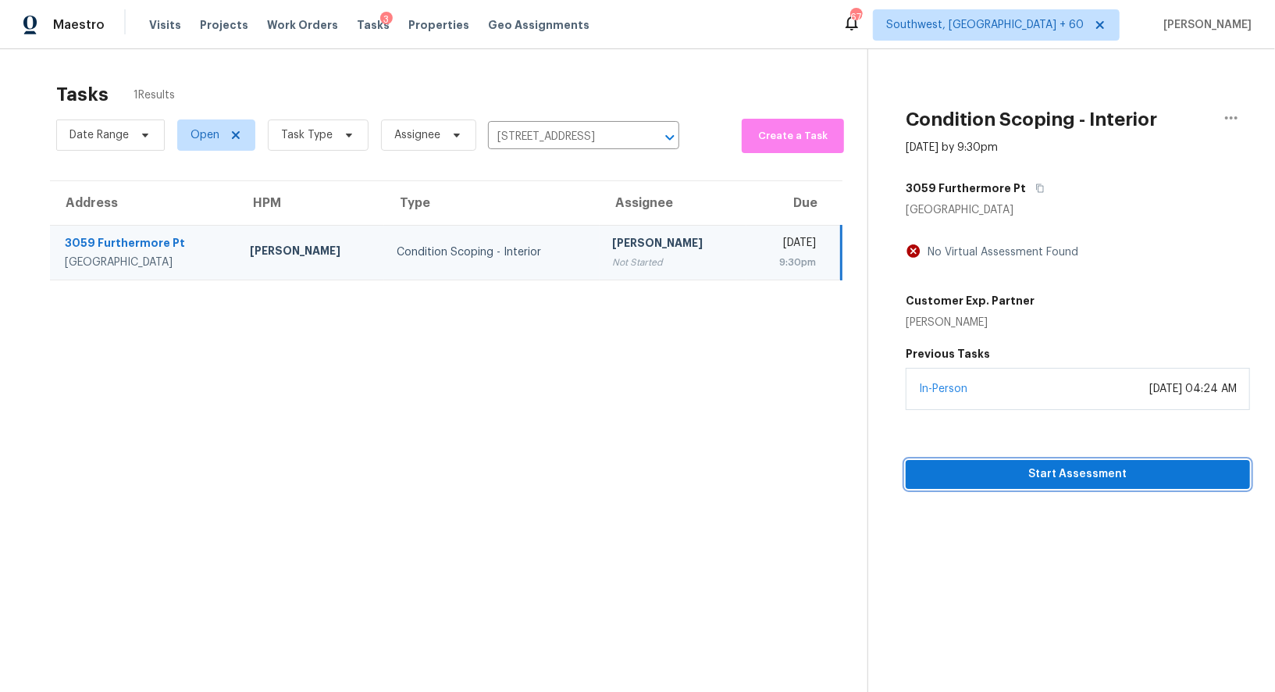
click at [1114, 469] on span "Start Assessment" at bounding box center [1077, 474] width 319 height 20
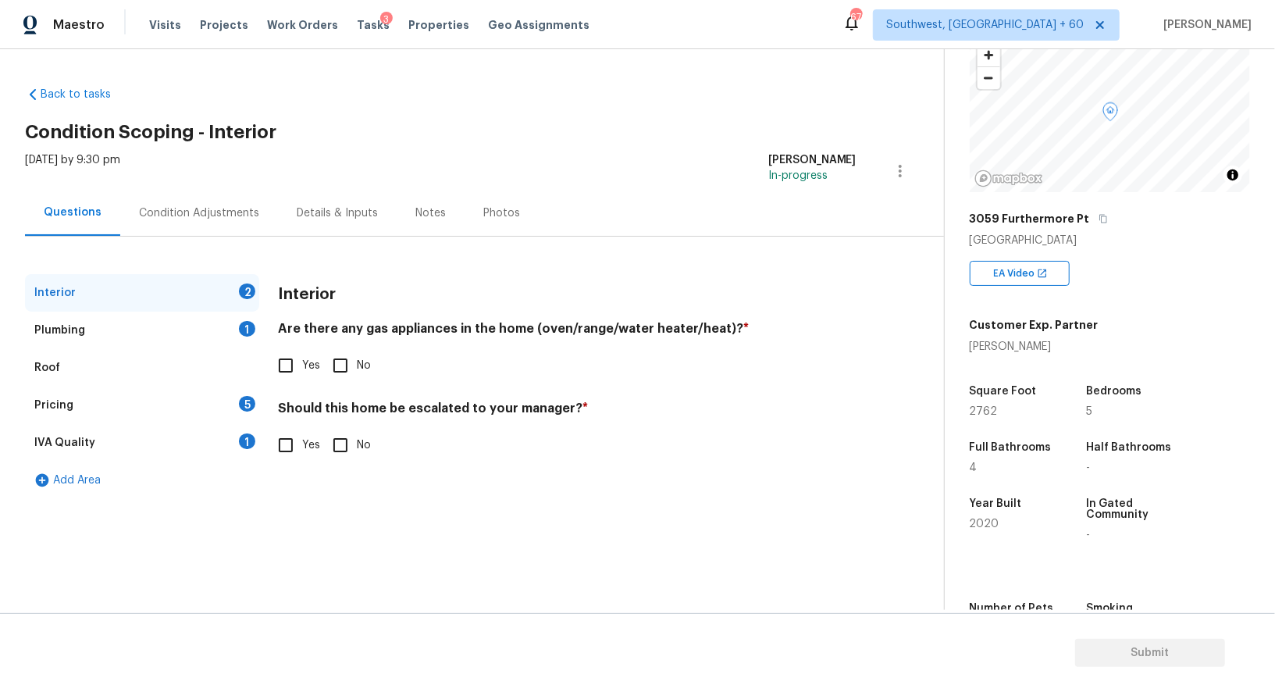
scroll to position [127, 0]
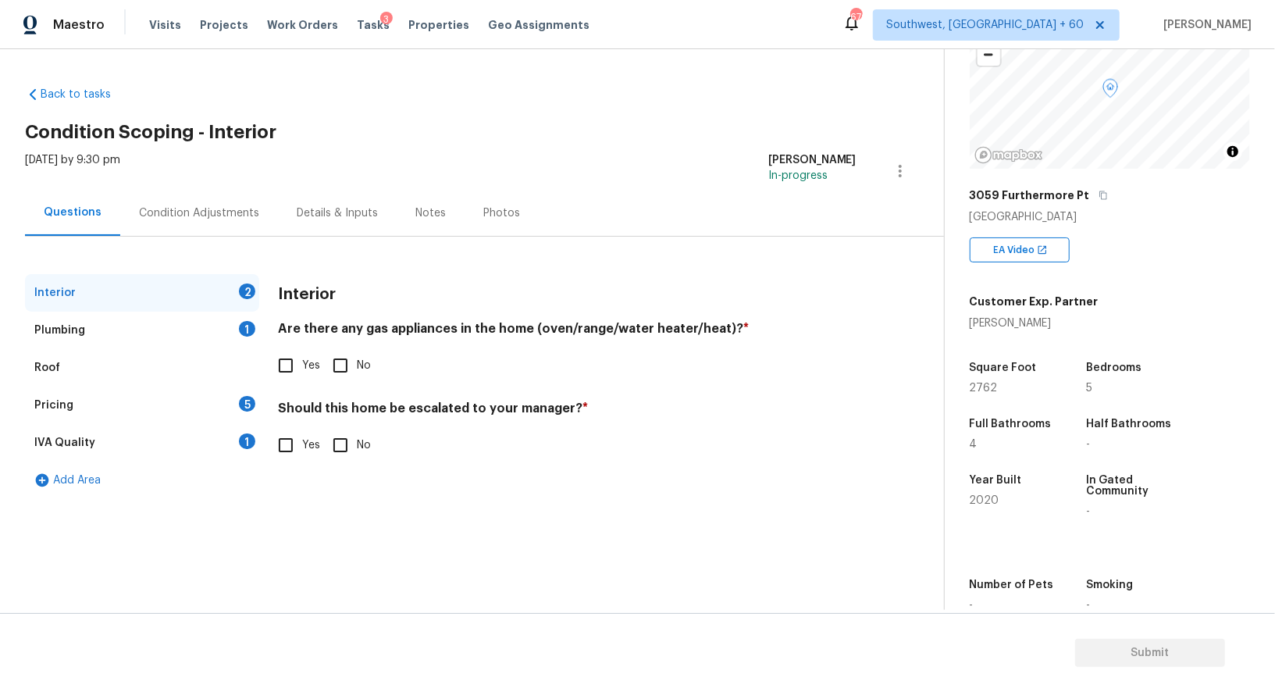
click at [278, 369] on input "Yes" at bounding box center [285, 365] width 33 height 33
checkbox input "true"
click at [335, 441] on input "No" at bounding box center [340, 446] width 33 height 33
checkbox input "true"
click at [234, 342] on div "Plumbing 1" at bounding box center [142, 329] width 234 height 37
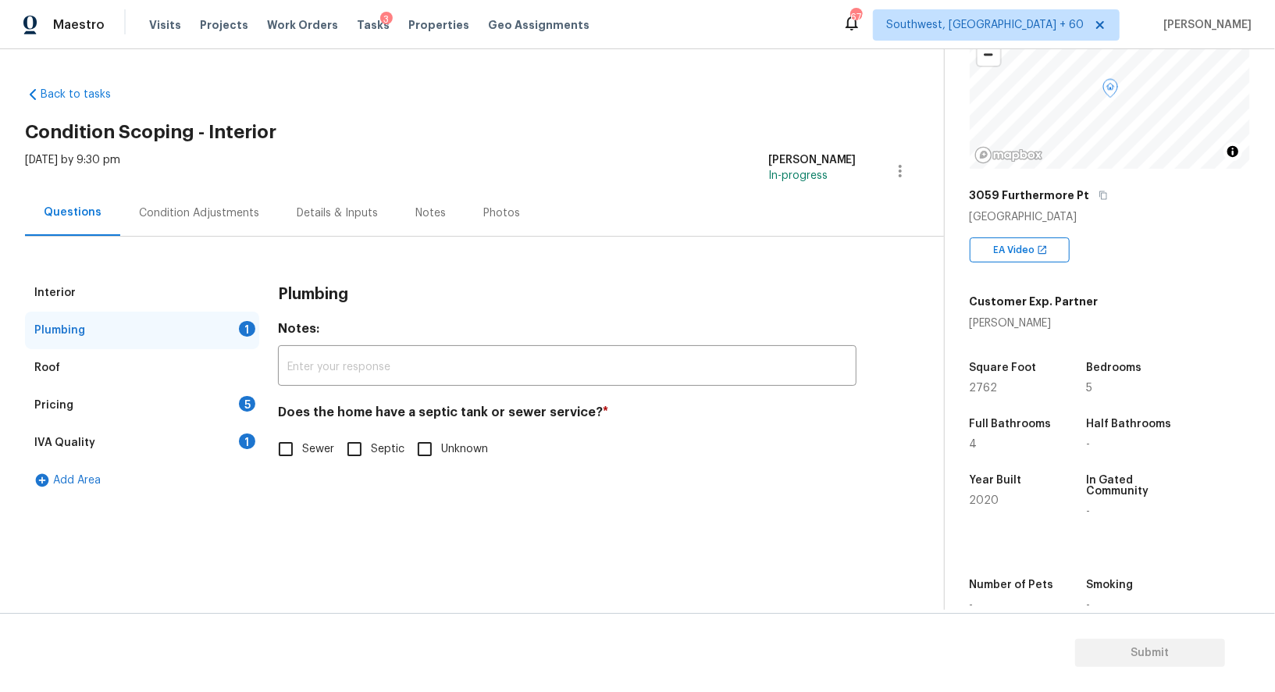
click at [296, 447] on input "Sewer" at bounding box center [285, 448] width 33 height 33
checkbox input "true"
click at [247, 440] on div "1" at bounding box center [247, 441] width 16 height 16
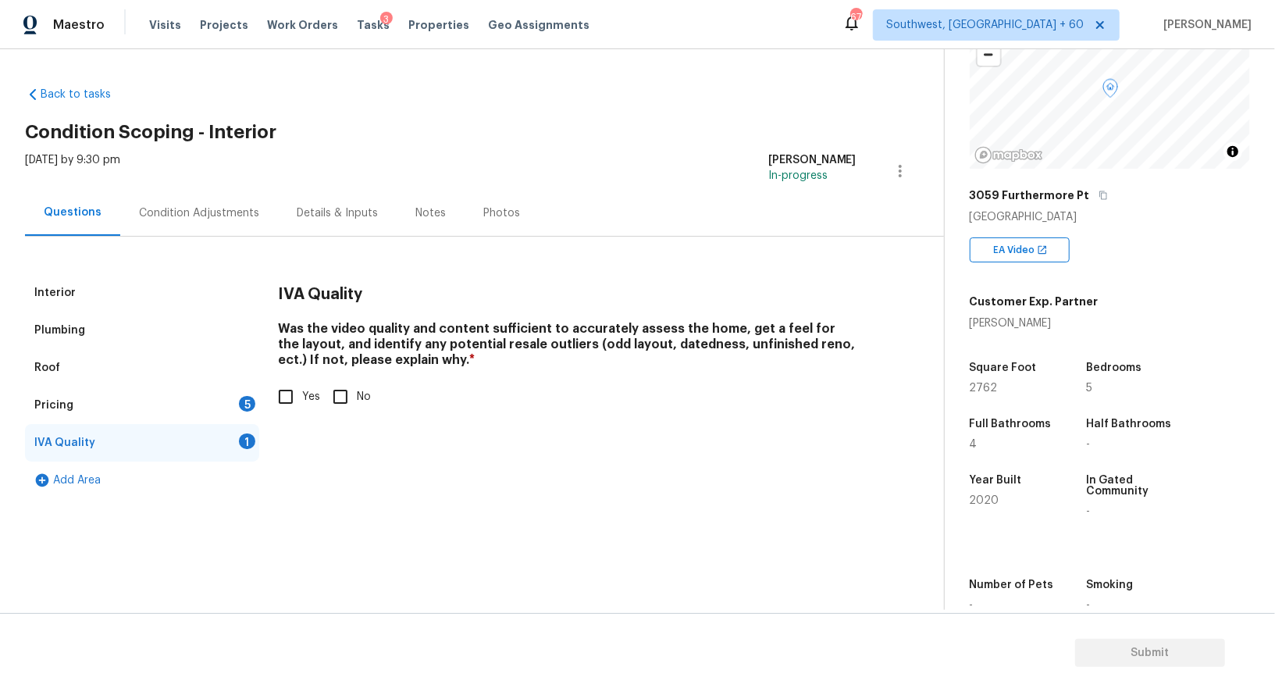
click at [284, 398] on input "Yes" at bounding box center [285, 396] width 33 height 33
checkbox input "true"
click at [236, 400] on div "Pricing 5" at bounding box center [142, 404] width 234 height 37
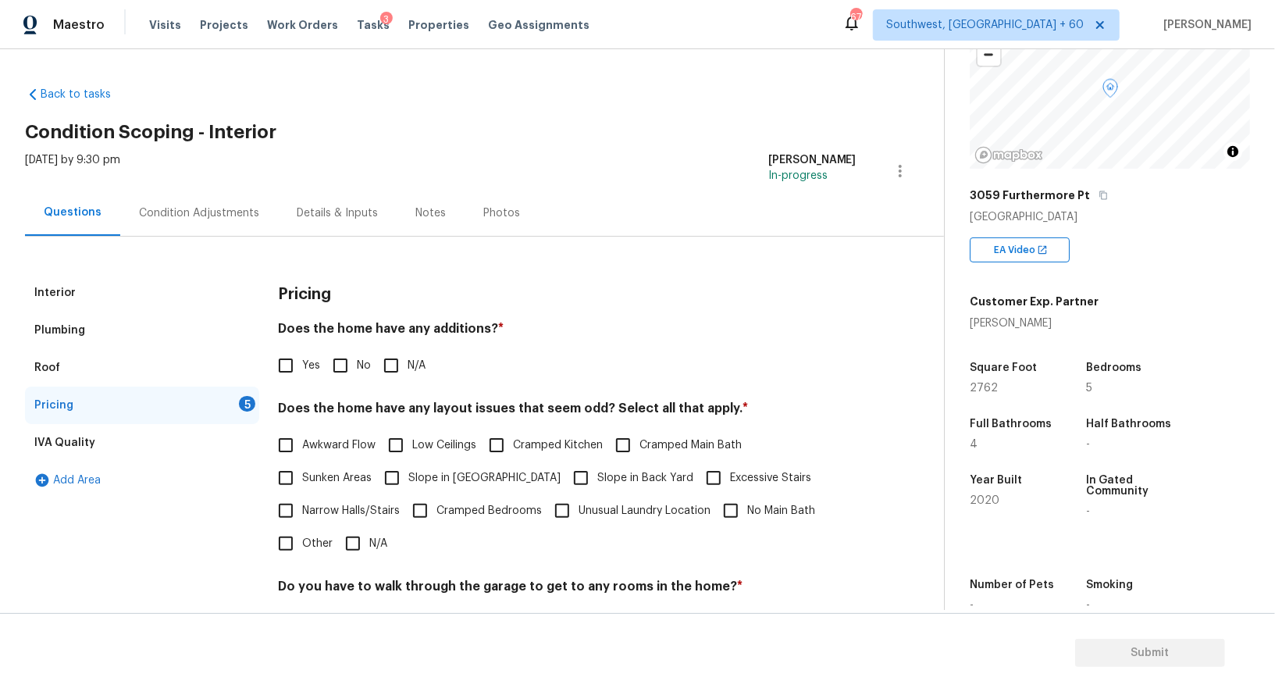
click at [337, 370] on input "No" at bounding box center [340, 365] width 33 height 33
checkbox input "true"
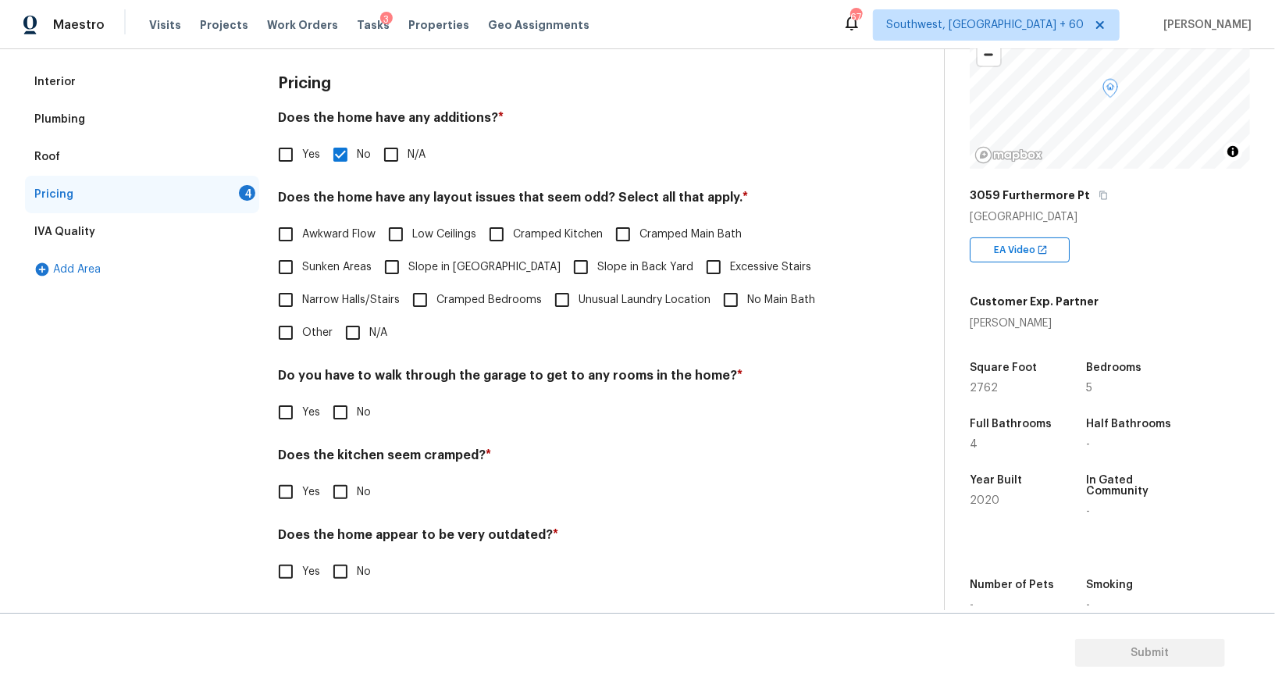
click at [352, 330] on input "N/A" at bounding box center [352, 332] width 33 height 33
checkbox input "true"
click at [345, 409] on input "No" at bounding box center [340, 413] width 33 height 33
checkbox input "true"
click at [340, 495] on input "No" at bounding box center [340, 493] width 33 height 33
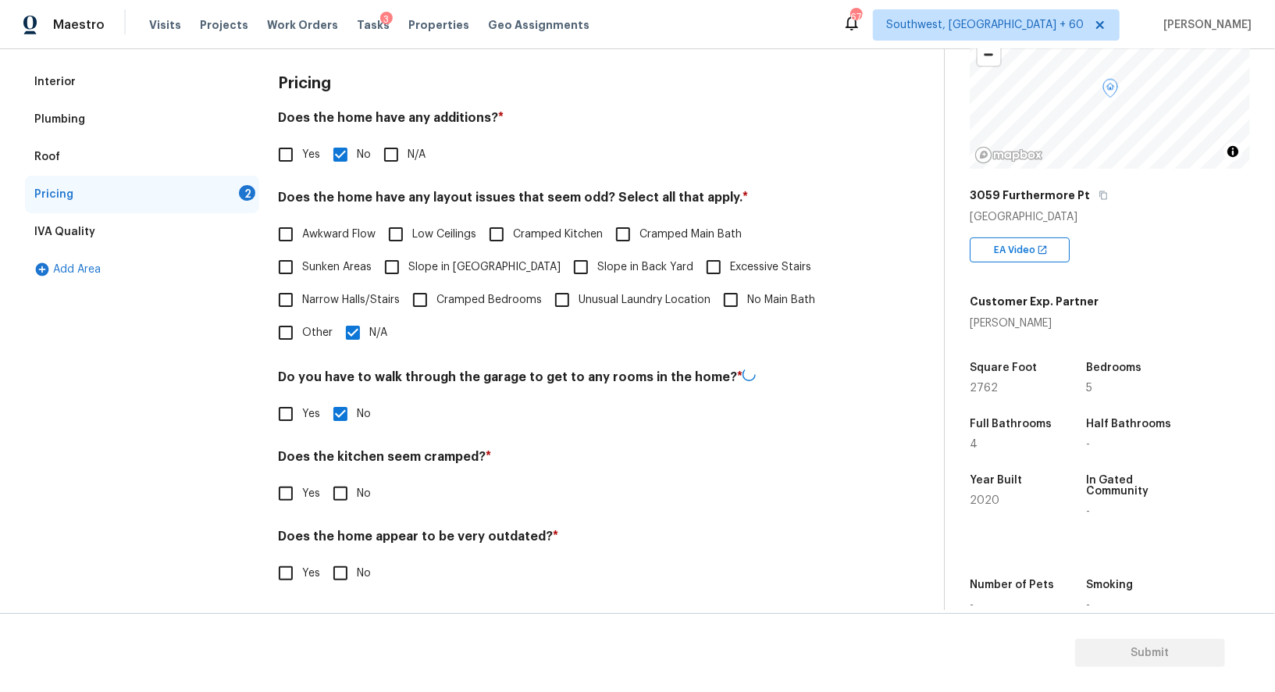
checkbox input "true"
click at [340, 567] on input "No" at bounding box center [340, 573] width 33 height 33
checkbox input "true"
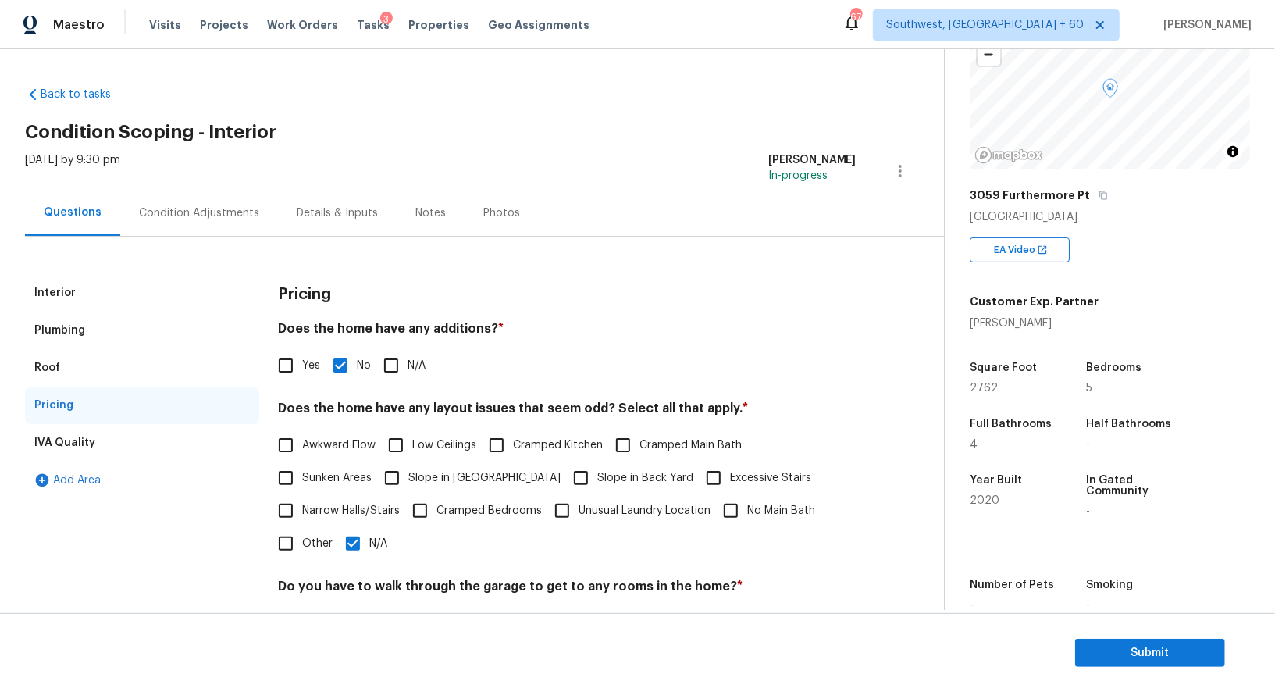
click at [187, 227] on div "Condition Adjustments" at bounding box center [199, 213] width 158 height 46
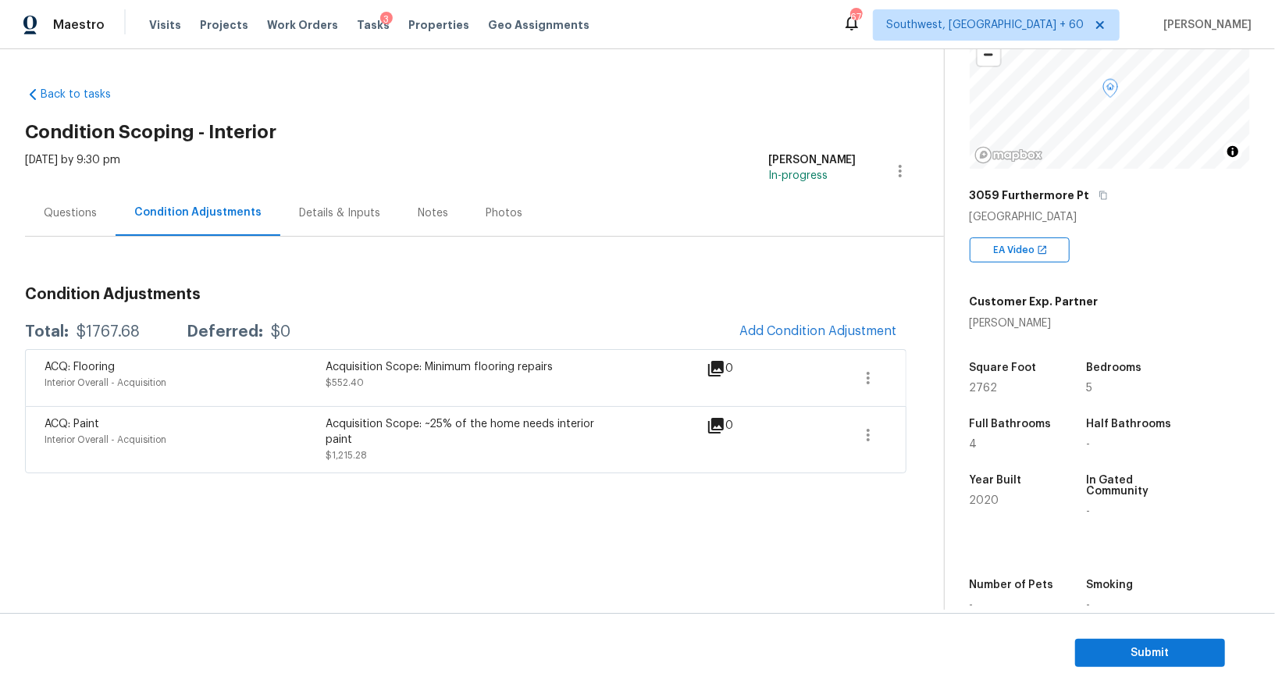
click at [96, 202] on div "Questions" at bounding box center [70, 213] width 91 height 46
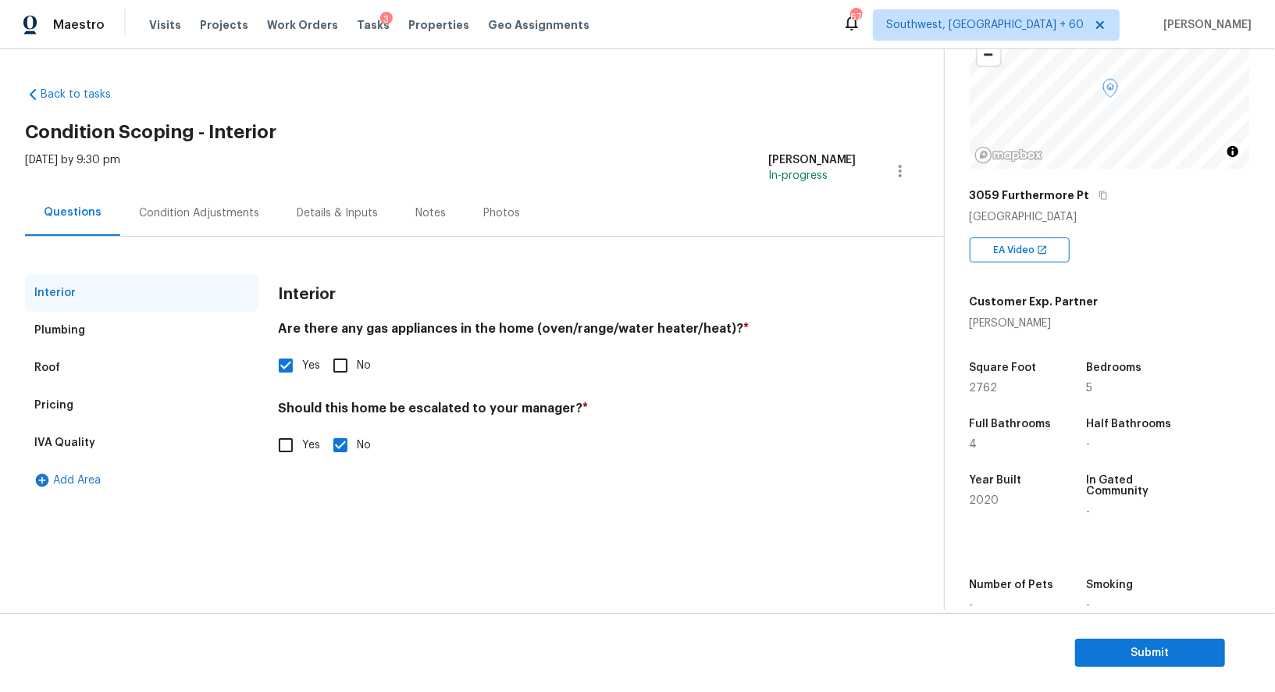
click at [135, 403] on div "Pricing" at bounding box center [142, 404] width 234 height 37
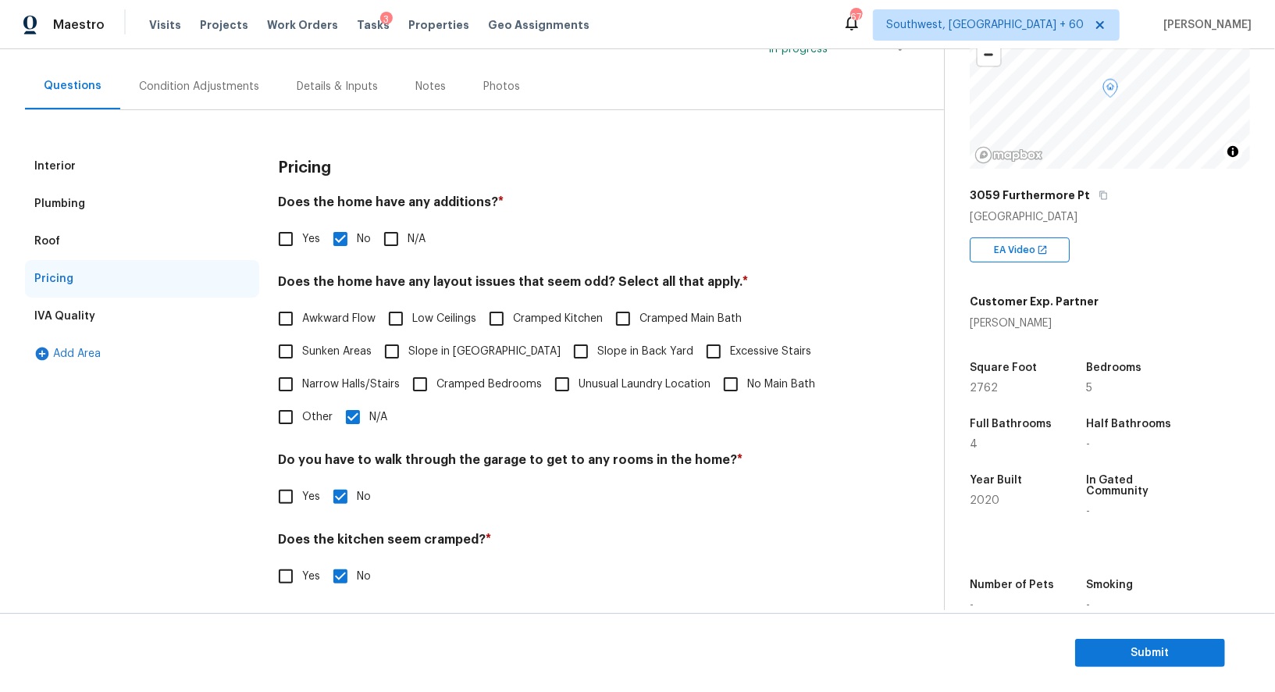
scroll to position [211, 0]
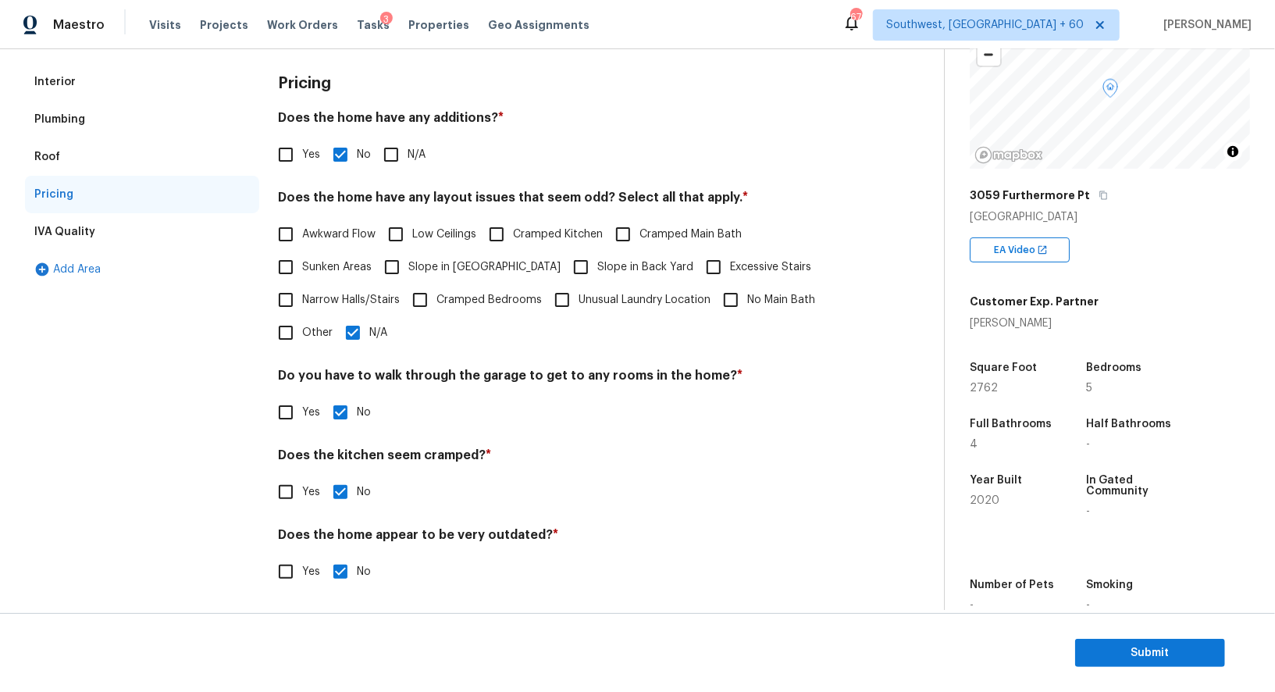
click at [80, 130] on div "Plumbing" at bounding box center [142, 119] width 234 height 37
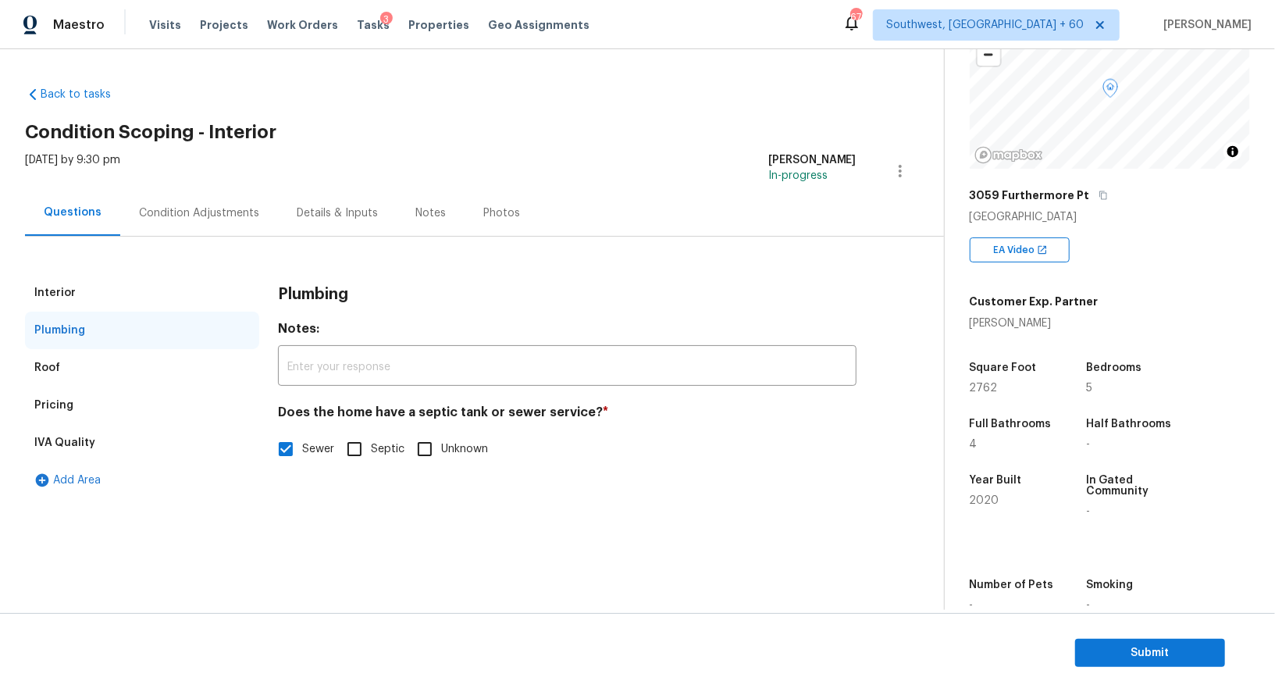
click at [71, 283] on div "Interior" at bounding box center [142, 292] width 234 height 37
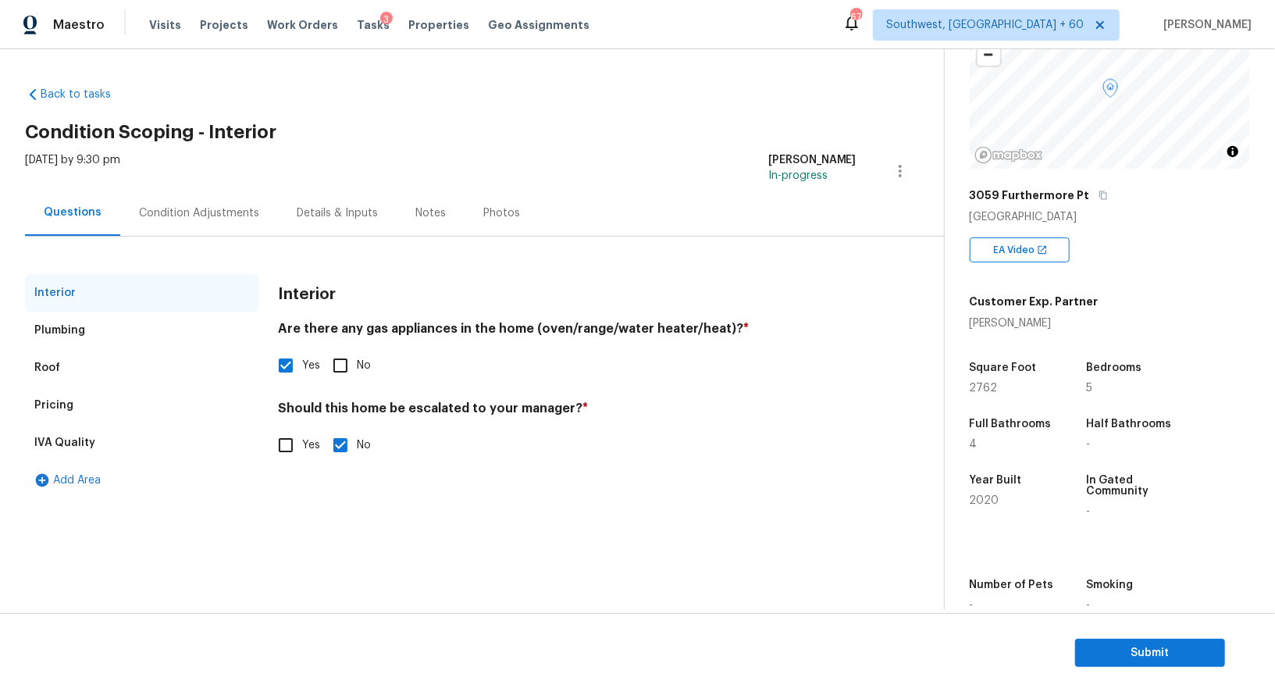
click at [199, 201] on div "Condition Adjustments" at bounding box center [199, 213] width 158 height 46
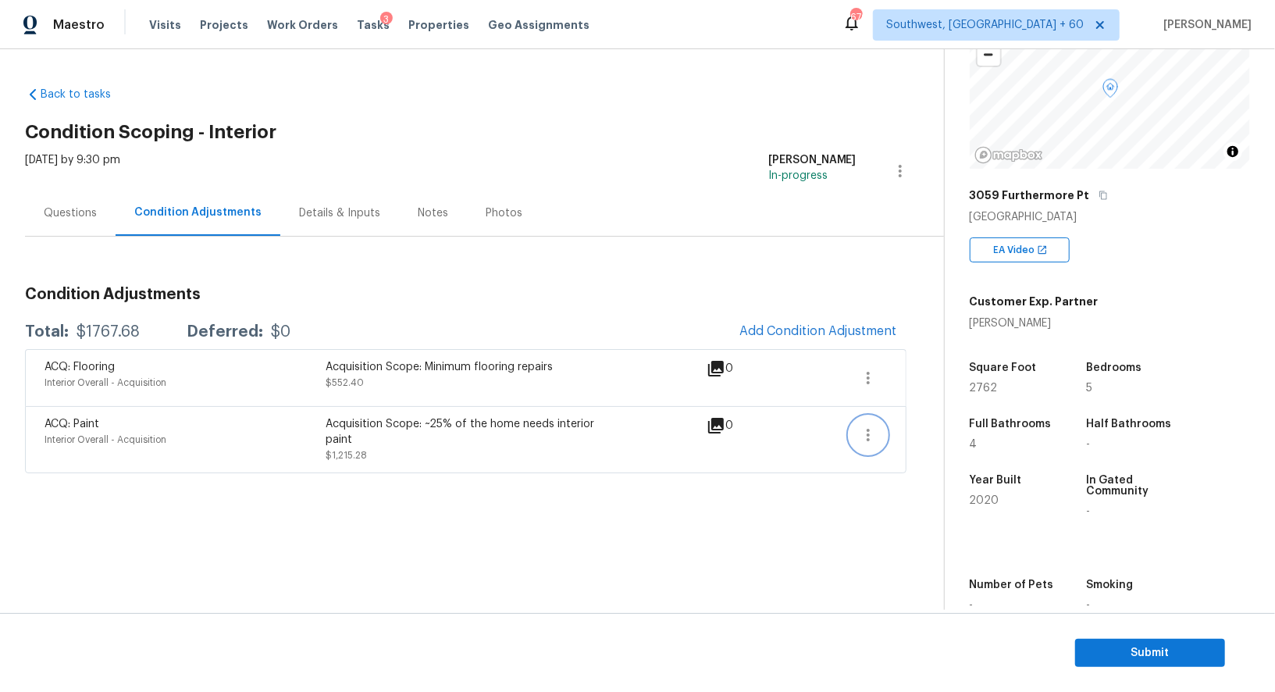
click at [866, 434] on icon "button" at bounding box center [868, 434] width 19 height 19
click at [709, 557] on section "Back to tasks Condition Scoping - Interior Wed, Oct 08 2025 by 9:30 pm Salma An…" at bounding box center [484, 341] width 919 height 535
click at [763, 326] on span "Add Condition Adjustment" at bounding box center [818, 331] width 158 height 14
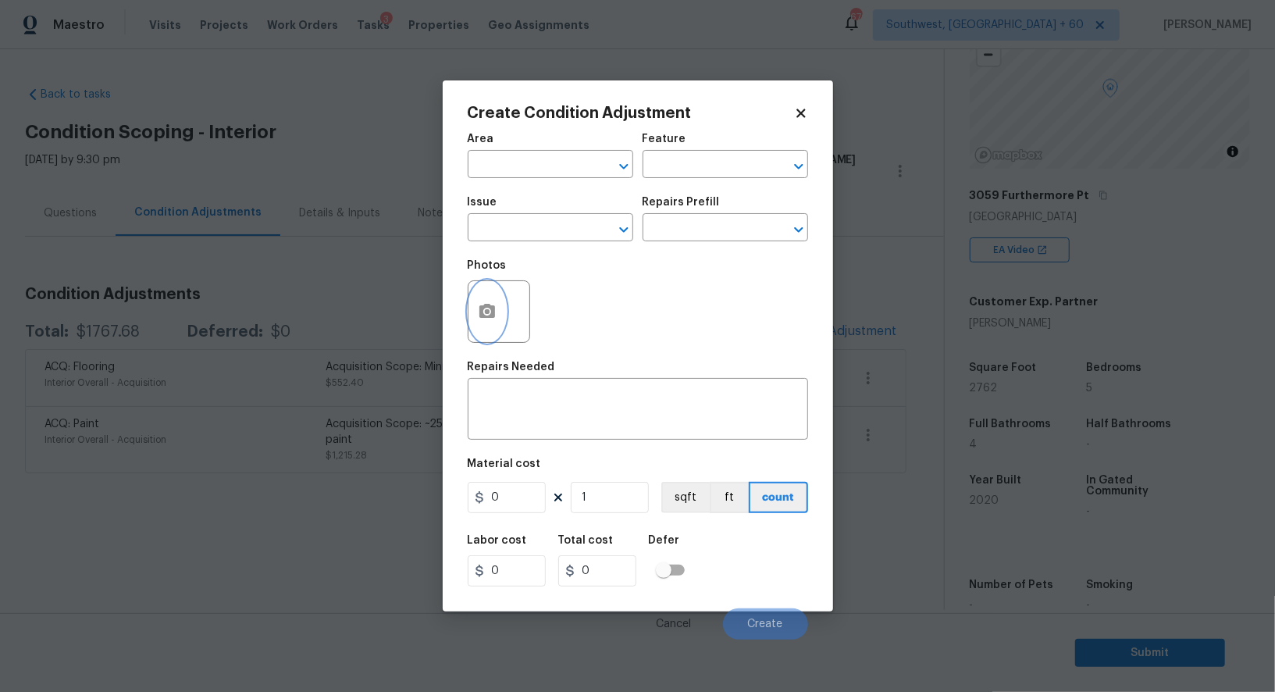
click at [496, 318] on button "button" at bounding box center [486, 311] width 37 height 61
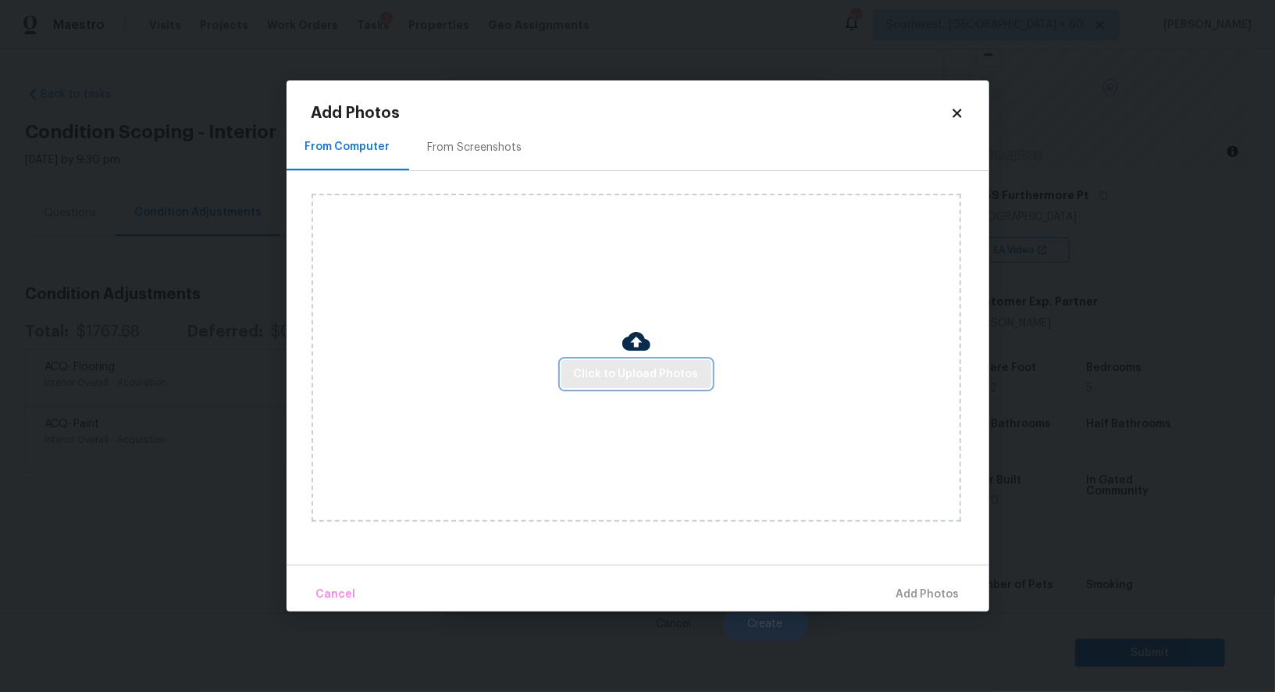
click at [641, 372] on span "Click to Upload Photos" at bounding box center [636, 375] width 125 height 20
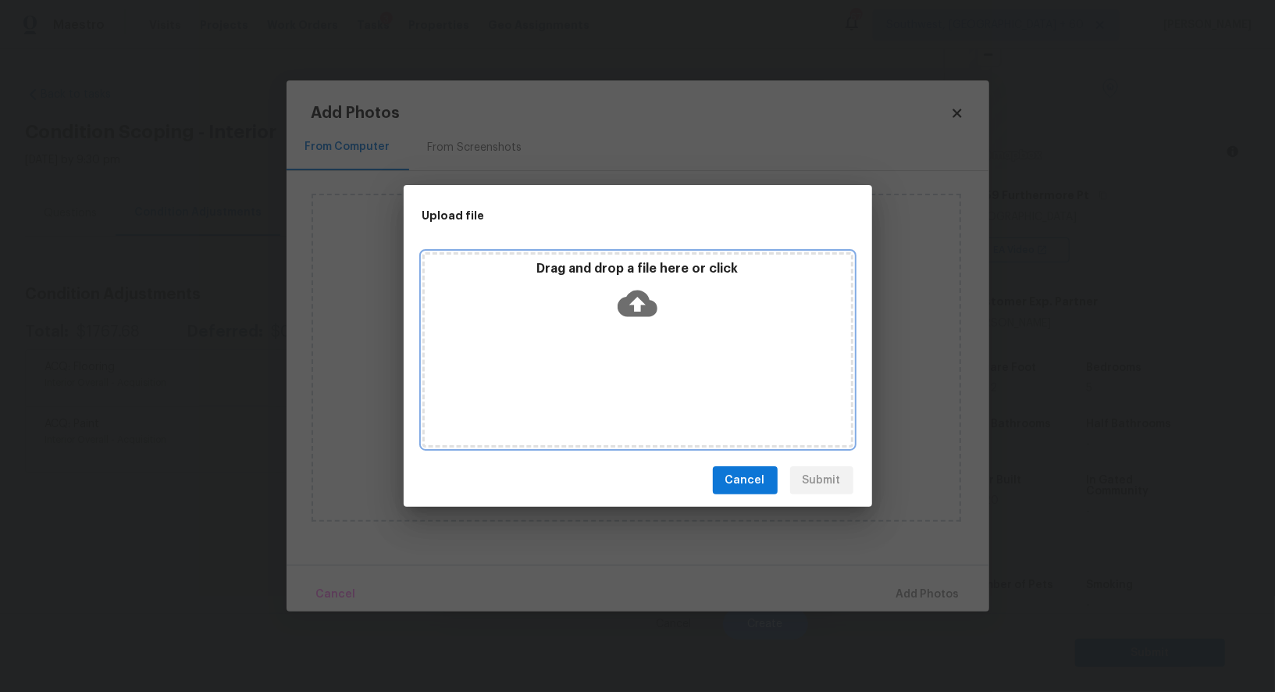
click at [638, 297] on icon at bounding box center [637, 303] width 40 height 27
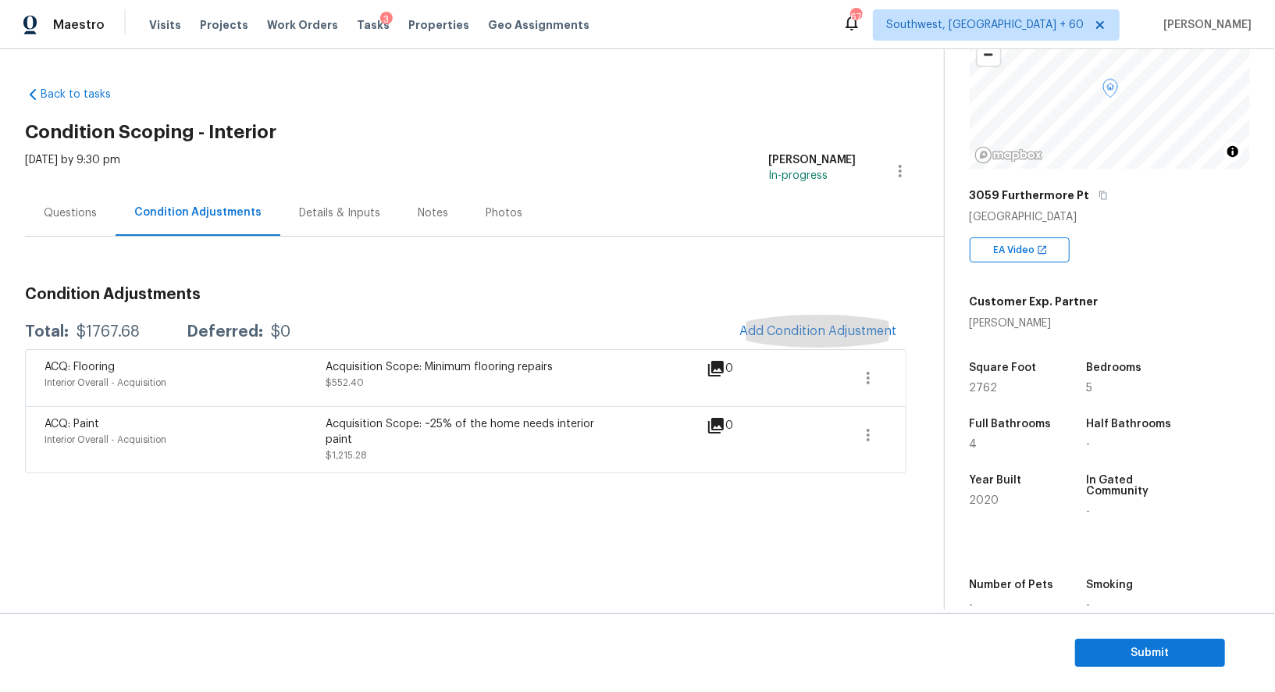
click at [476, 161] on div "Wed, Oct 08 2025 by 9:30 pm Salma Ansari In-progress" at bounding box center [484, 170] width 919 height 37
click at [1143, 641] on button "Submit" at bounding box center [1150, 652] width 150 height 29
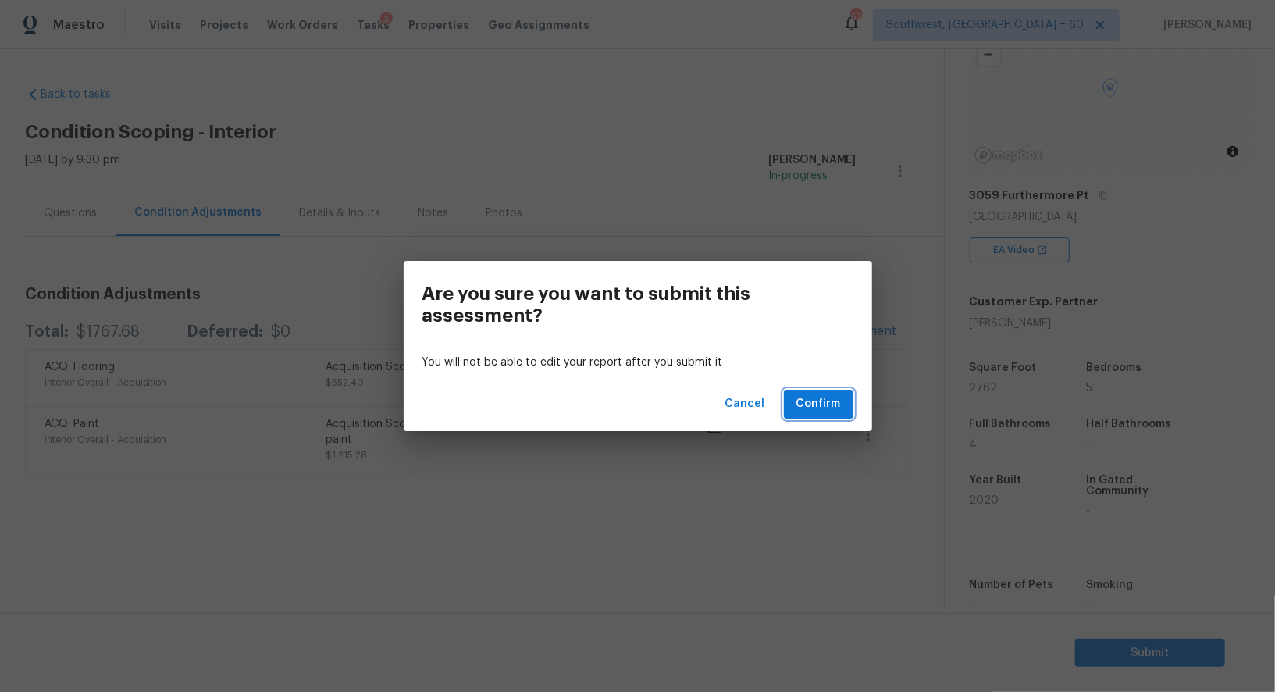
click at [834, 404] on span "Confirm" at bounding box center [818, 404] width 44 height 20
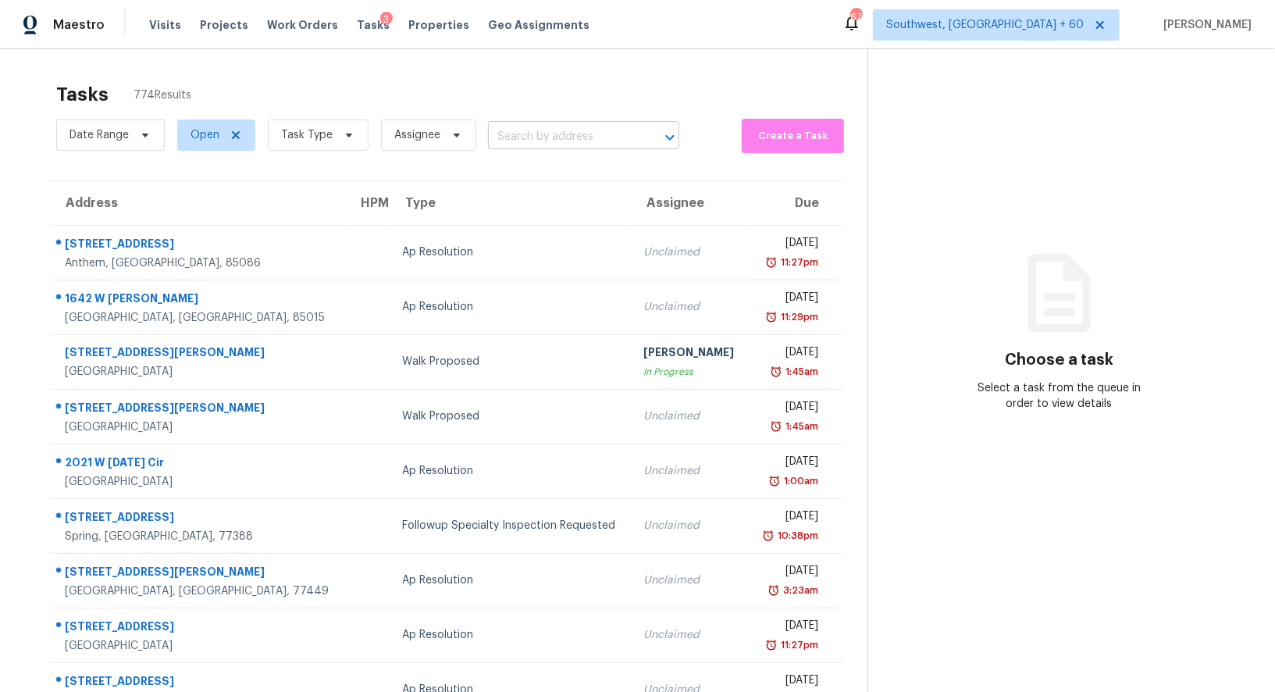
click at [550, 131] on input "text" at bounding box center [562, 137] width 148 height 24
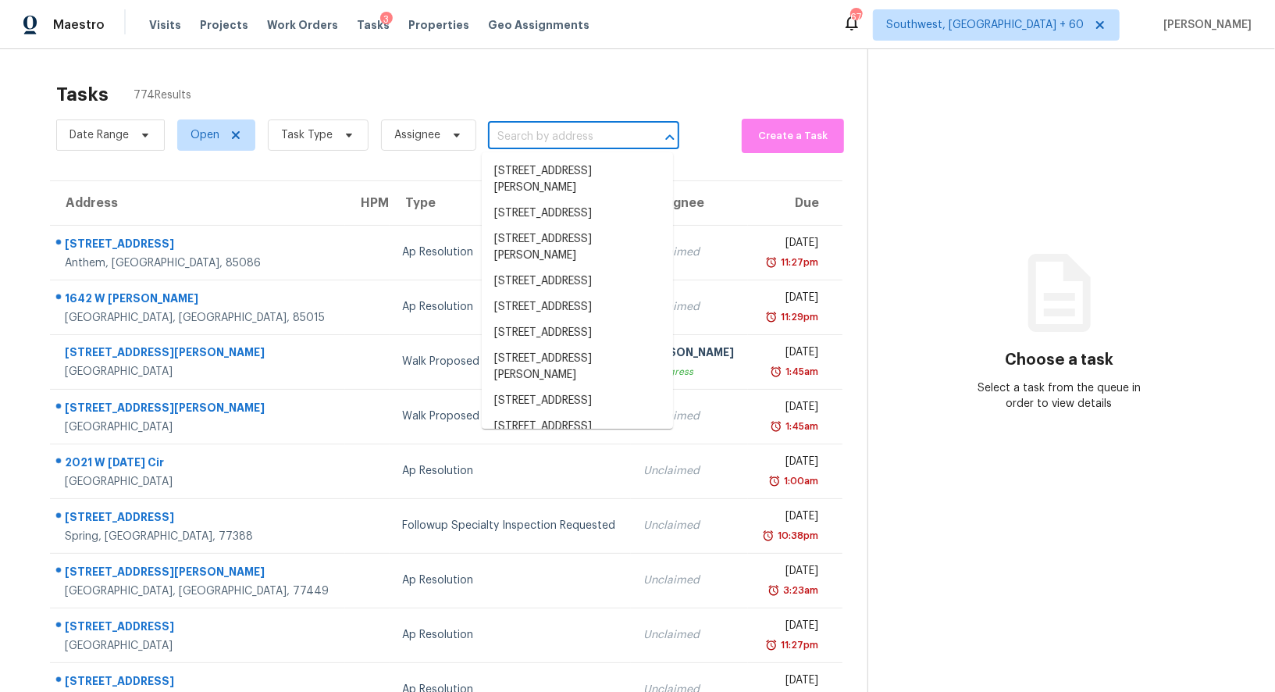
paste input "22 Wentworth Ln, Palm Coast, FL 32164"
type input "22 Wentworth Ln, Palm Coast, FL 32164"
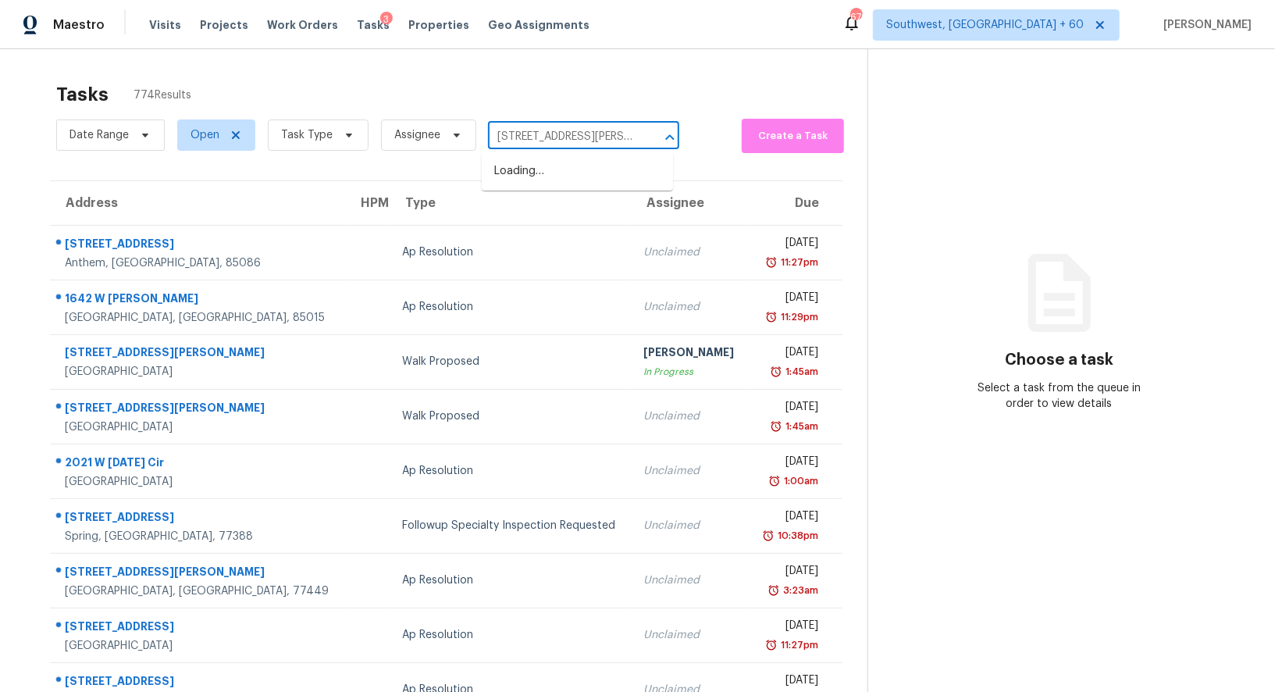
scroll to position [0, 62]
click at [562, 175] on li "22 Wentworth Ln, Palm Coast, FL 32164" at bounding box center [577, 179] width 191 height 42
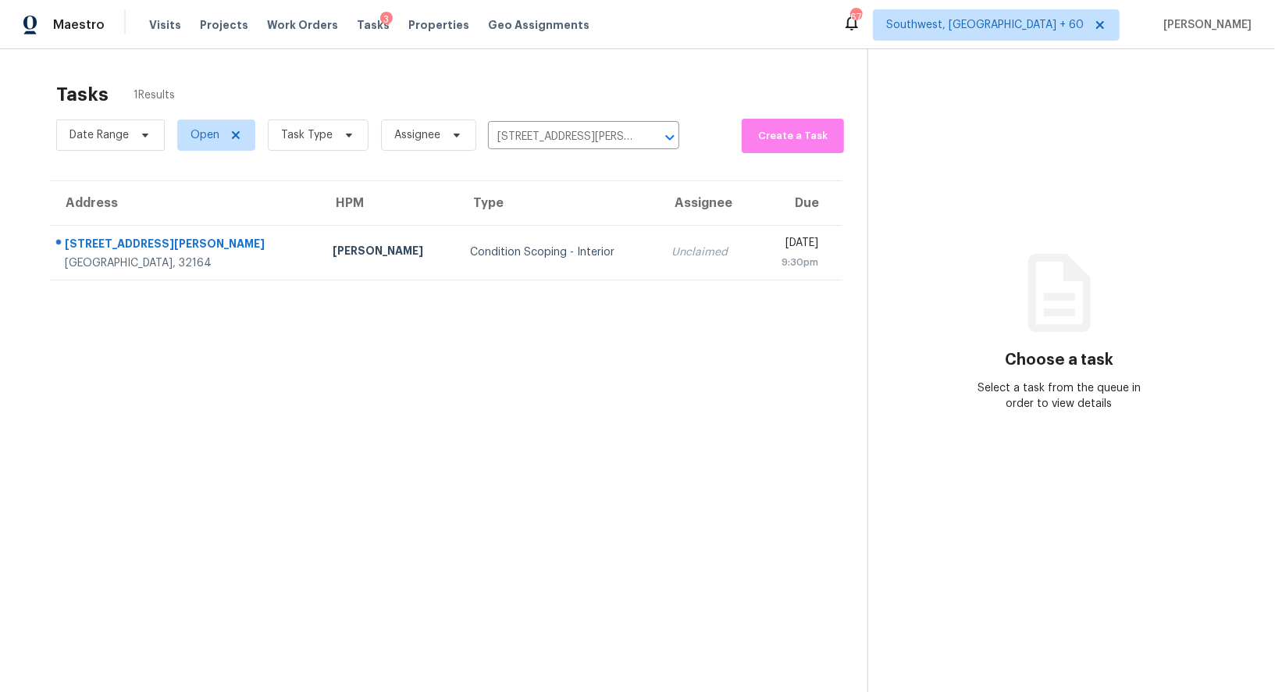
click at [621, 280] on section "Tasks 1 Results Date Range Open Task Type Assignee 22 Wentworth Ln, Palm Coast,…" at bounding box center [446, 407] width 842 height 667
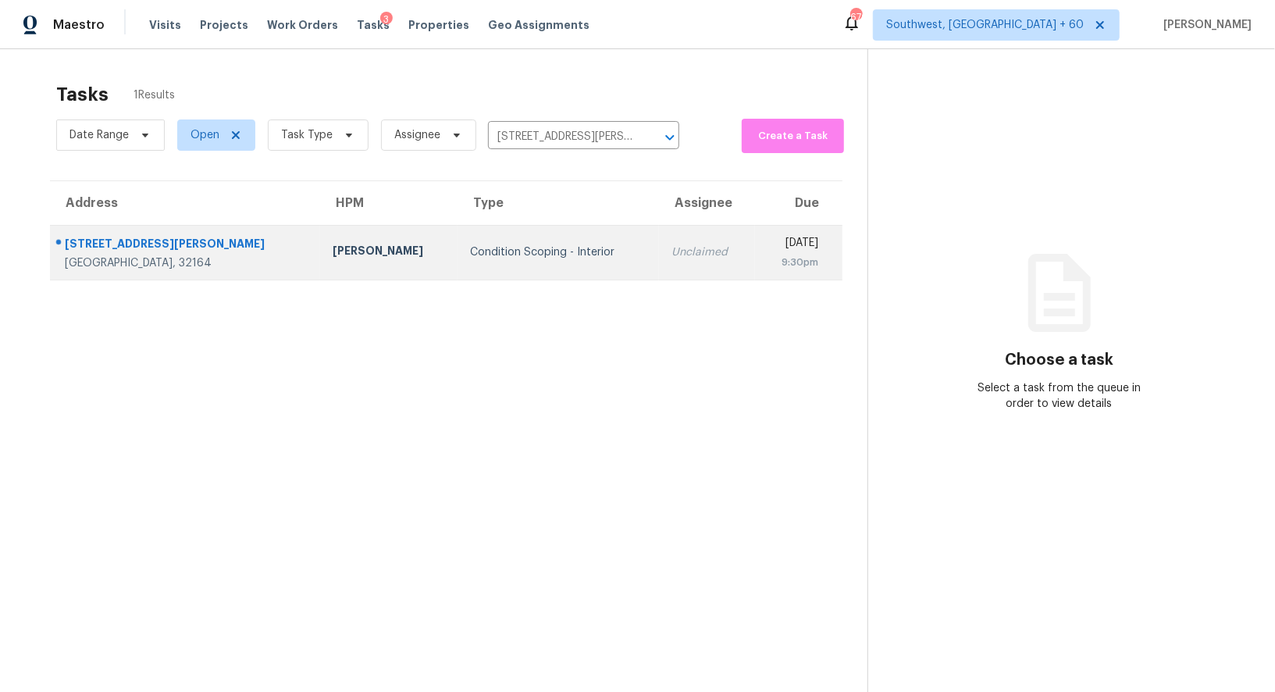
click at [659, 262] on td "Unclaimed" at bounding box center [707, 252] width 97 height 55
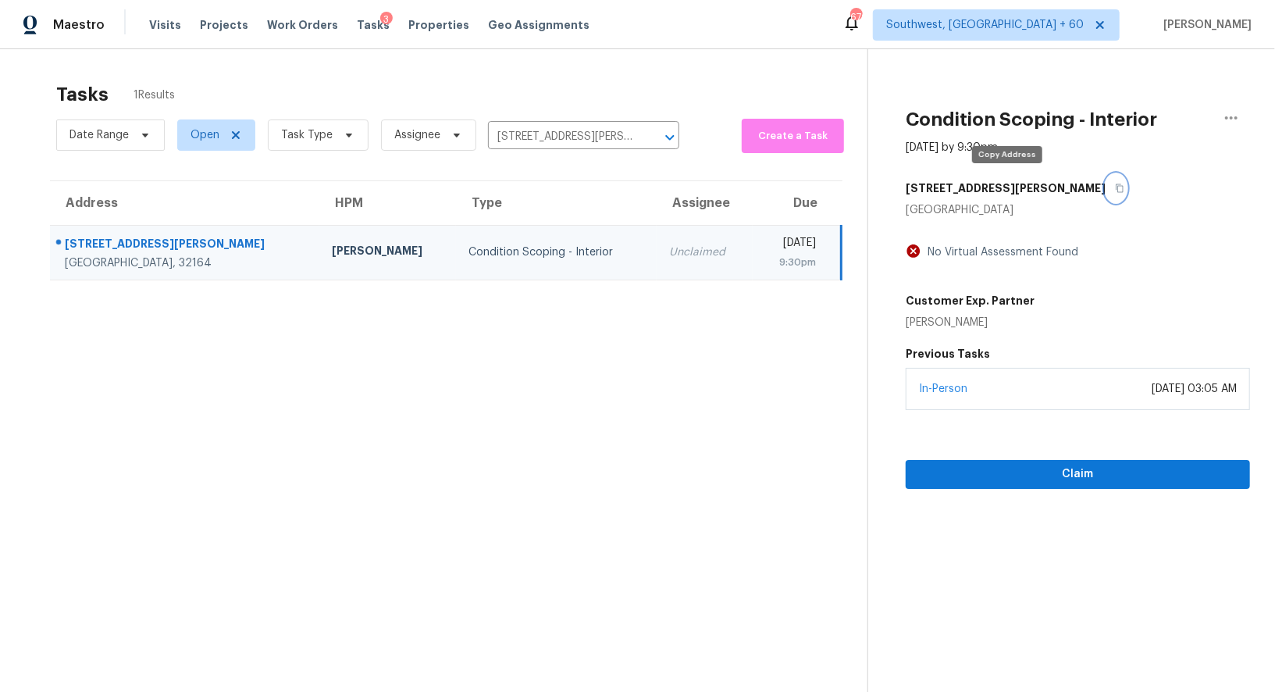
click at [1105, 183] on button "button" at bounding box center [1115, 188] width 21 height 28
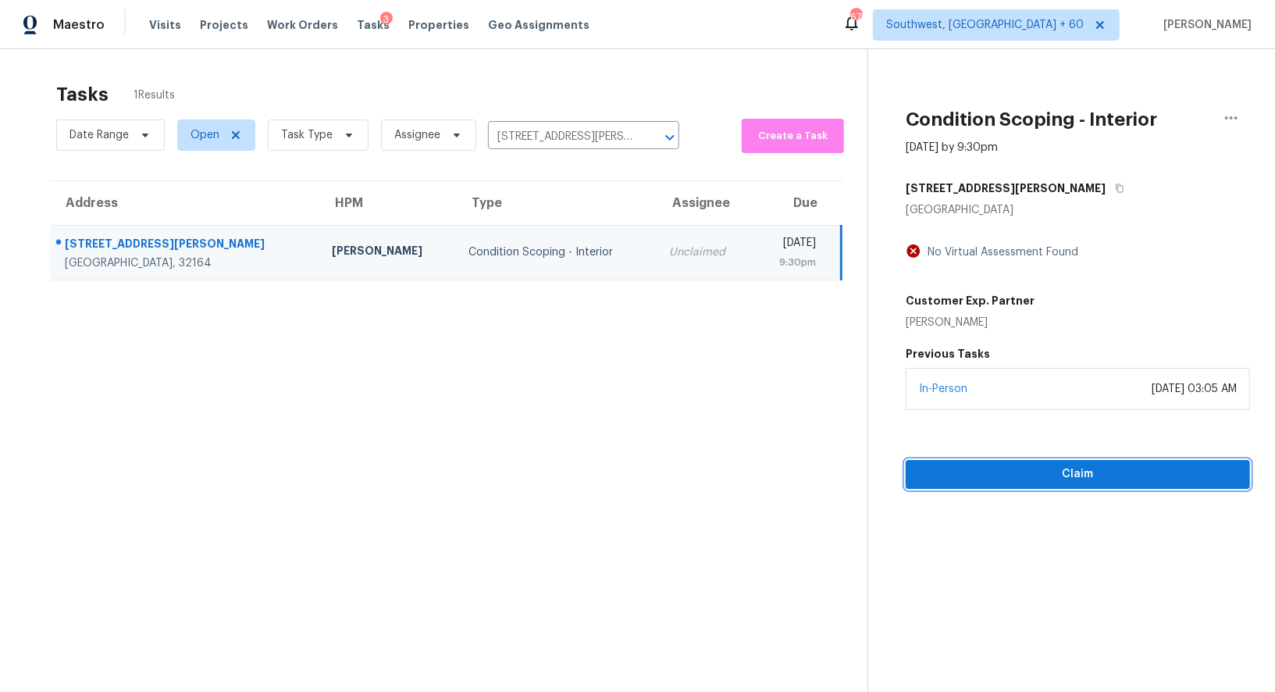
click at [1097, 470] on span "Claim" at bounding box center [1077, 474] width 319 height 20
click at [1121, 469] on span "Start Assessment" at bounding box center [1077, 474] width 319 height 20
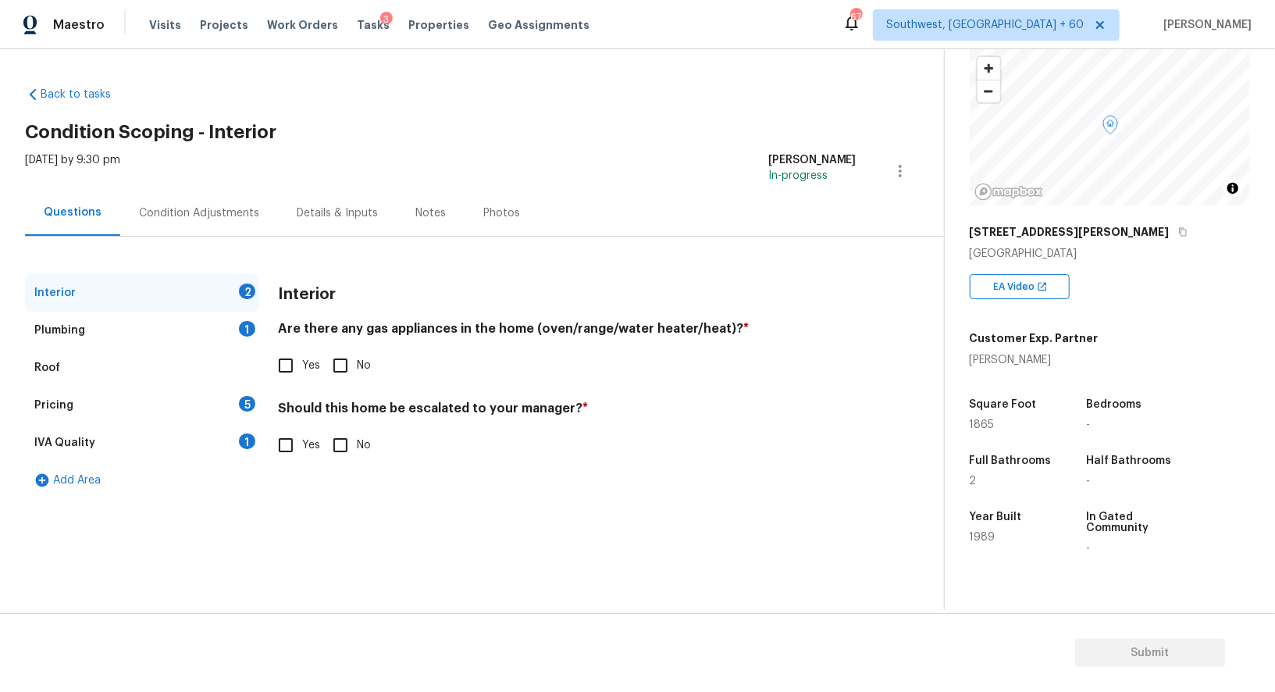
scroll to position [116, 0]
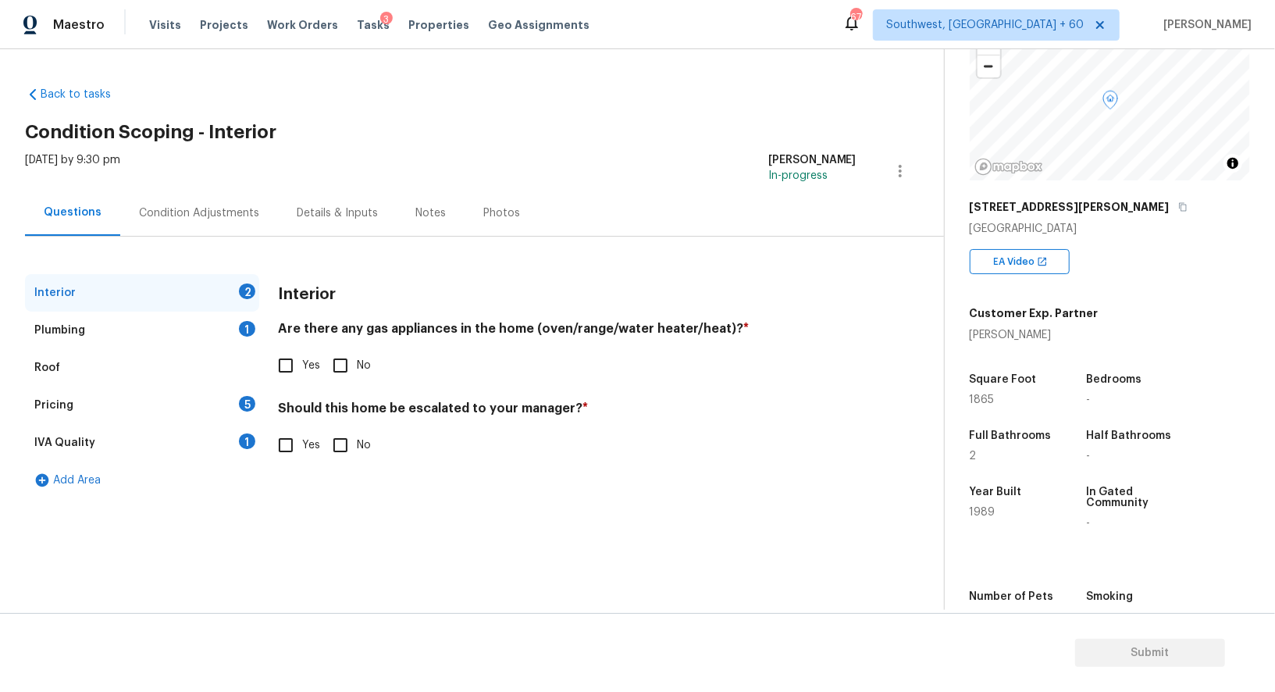
click at [325, 357] on input "No" at bounding box center [340, 365] width 33 height 33
checkbox input "true"
click at [339, 447] on input "No" at bounding box center [340, 446] width 33 height 33
checkbox input "true"
click at [203, 312] on div "Plumbing 1" at bounding box center [142, 329] width 234 height 37
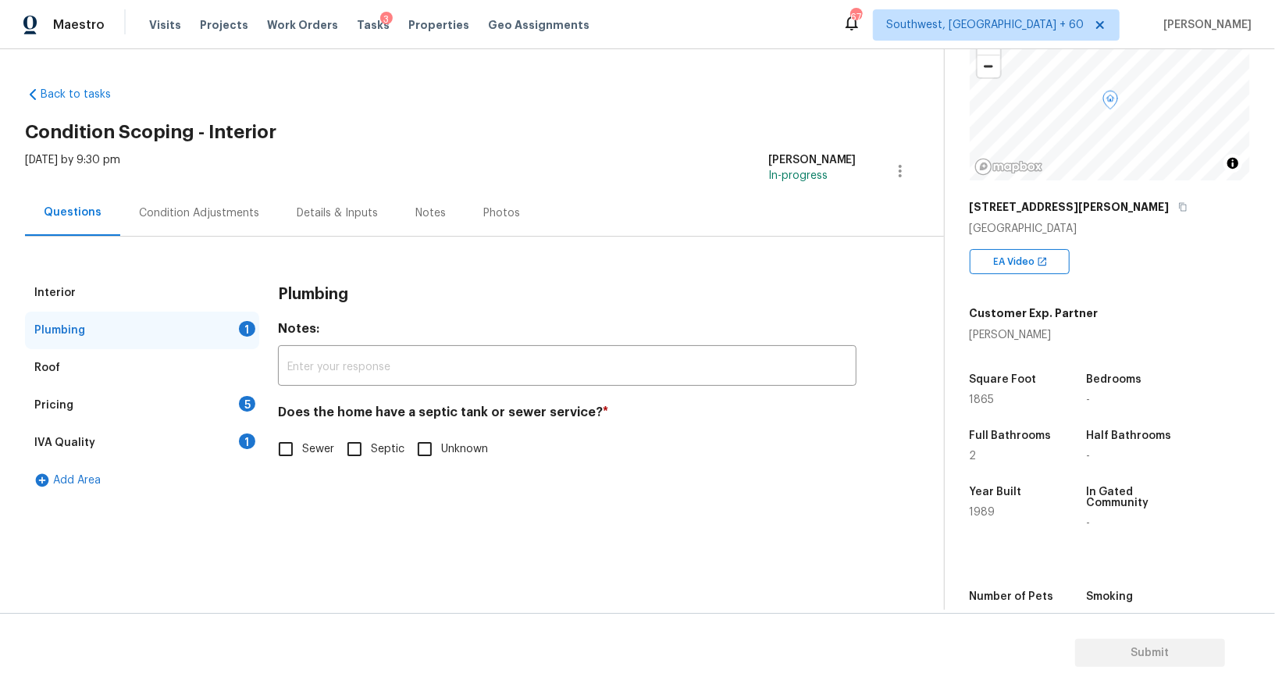
click at [293, 450] on input "Sewer" at bounding box center [285, 448] width 33 height 33
checkbox input "true"
click at [220, 441] on div "IVA Quality 1" at bounding box center [142, 442] width 234 height 37
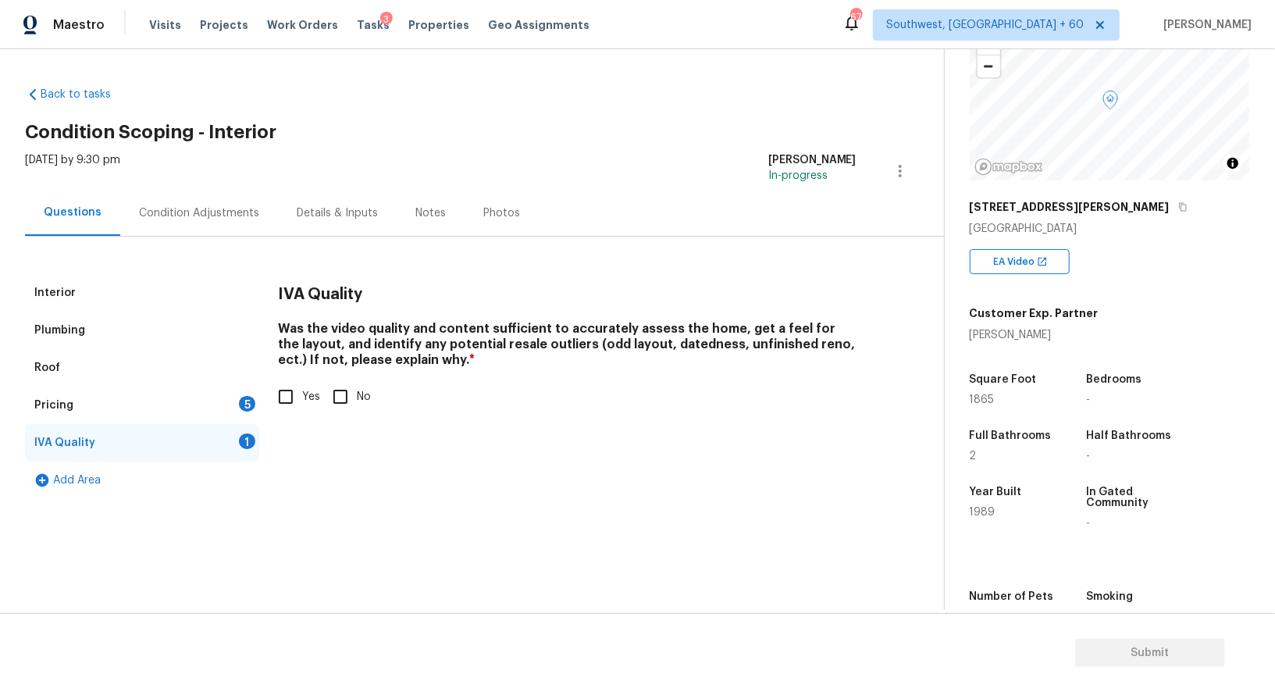
click at [291, 398] on input "Yes" at bounding box center [285, 396] width 33 height 33
checkbox input "true"
click at [246, 399] on div "5" at bounding box center [247, 404] width 16 height 16
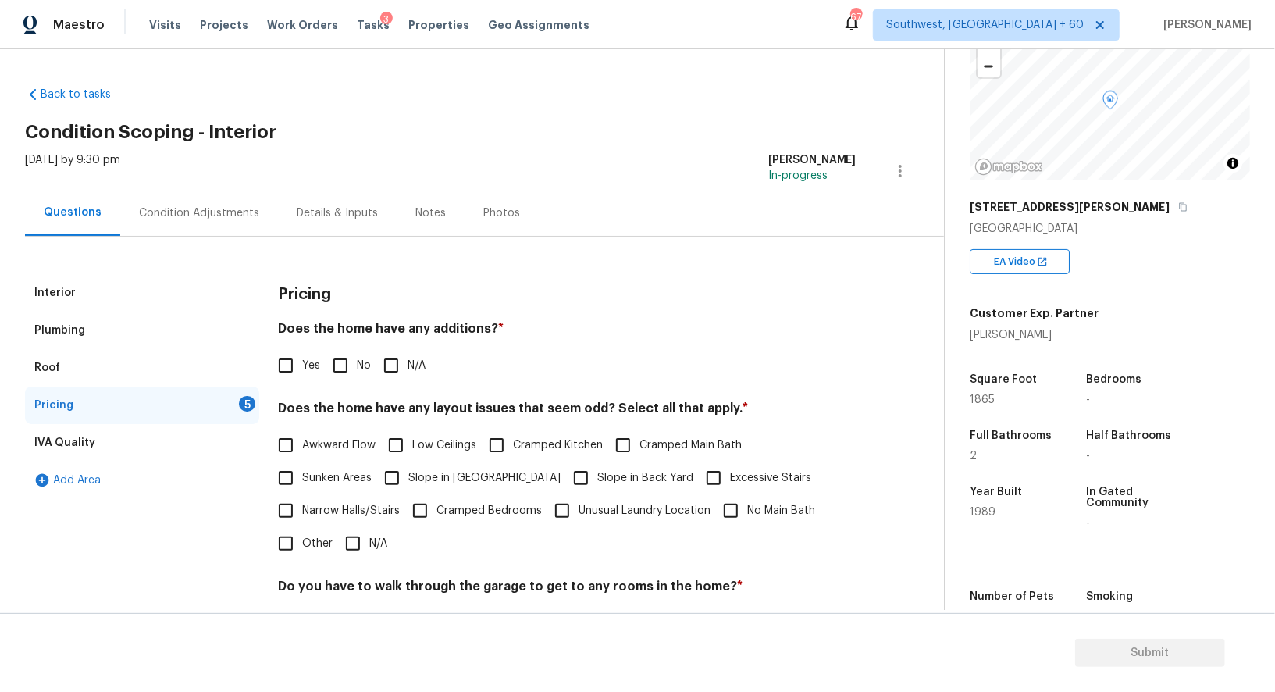
click at [344, 387] on div "Pricing Does the home have any additions? * Yes No N/A Does the home have any l…" at bounding box center [567, 545] width 578 height 543
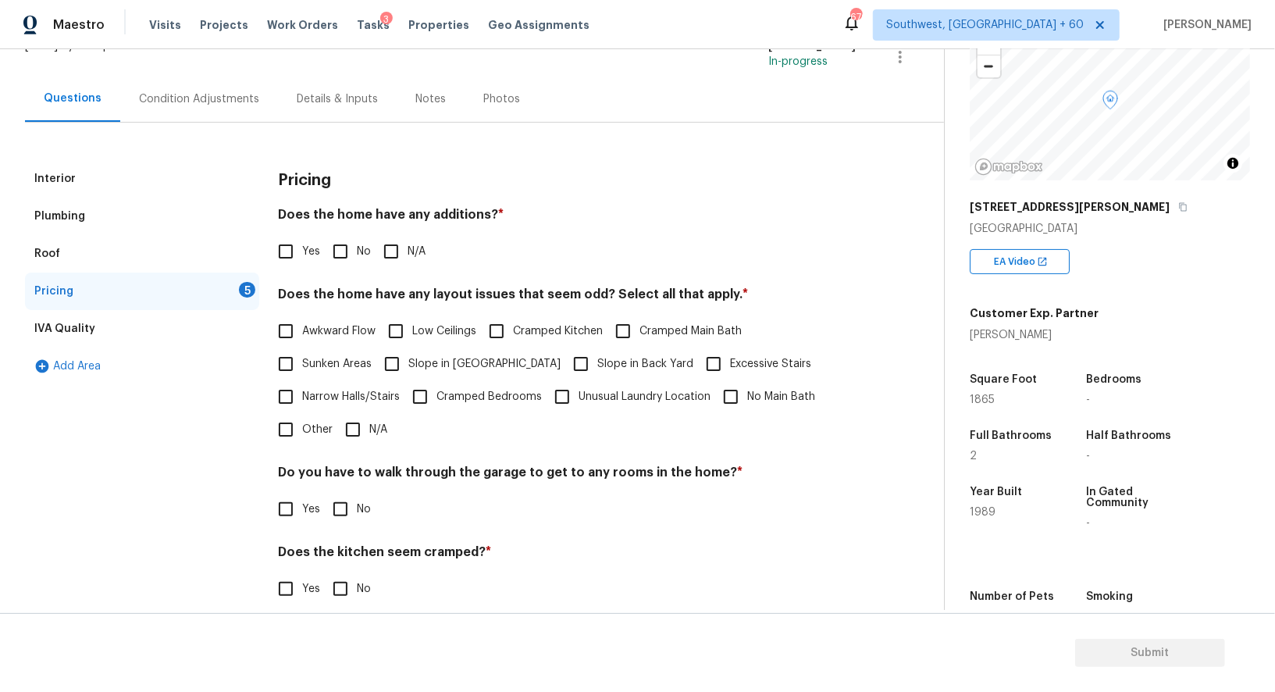
scroll to position [126, 0]
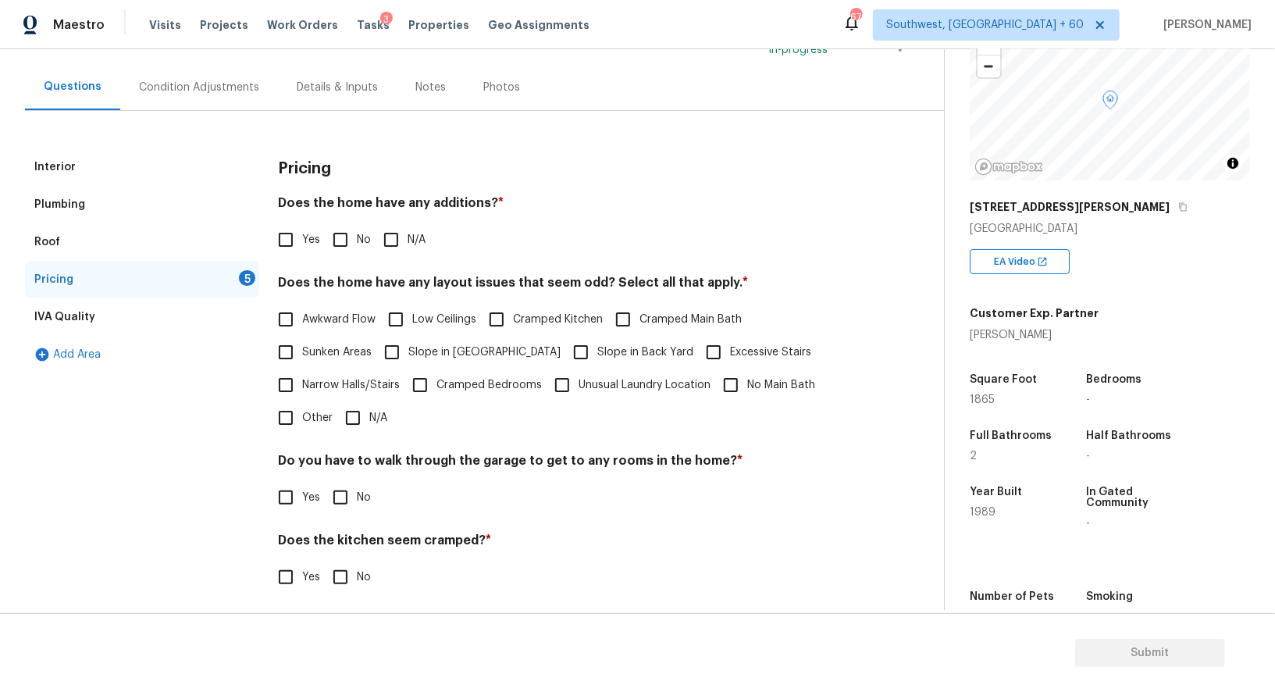
click at [342, 241] on input "No" at bounding box center [340, 239] width 33 height 33
checkbox input "true"
click at [361, 407] on input "N/A" at bounding box center [352, 417] width 33 height 33
checkbox input "true"
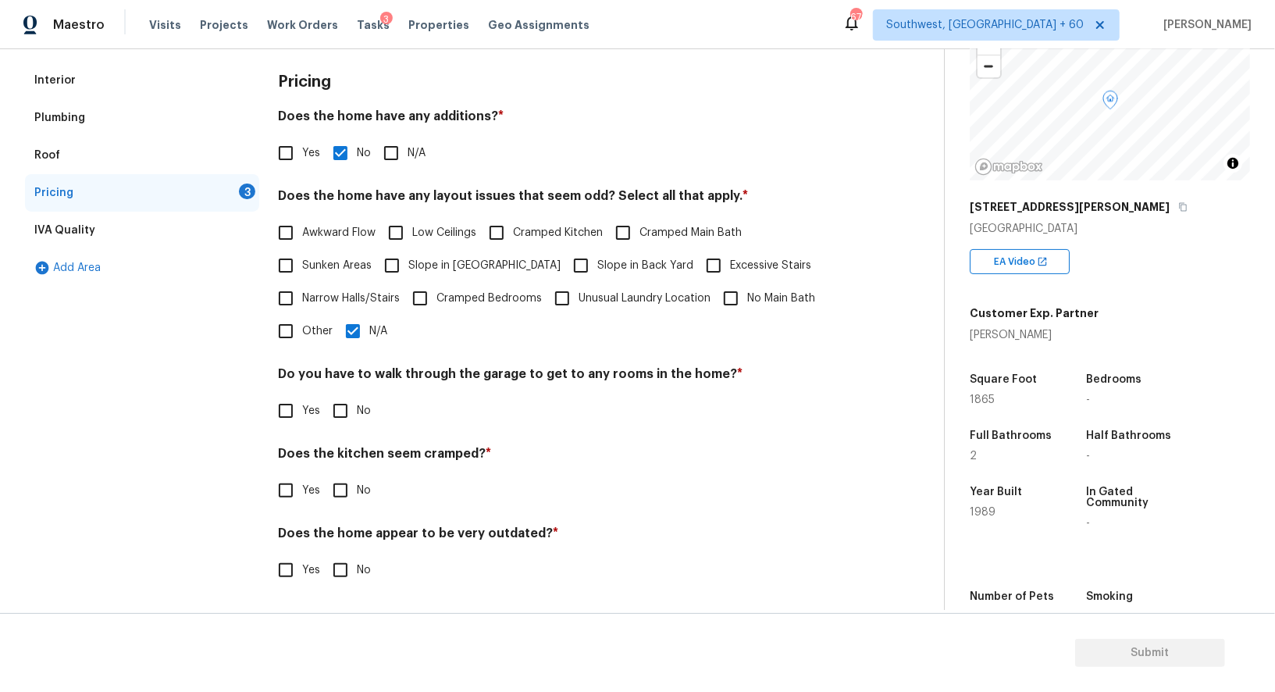
scroll to position [211, 0]
click at [343, 419] on input "No" at bounding box center [340, 412] width 33 height 33
checkbox input "true"
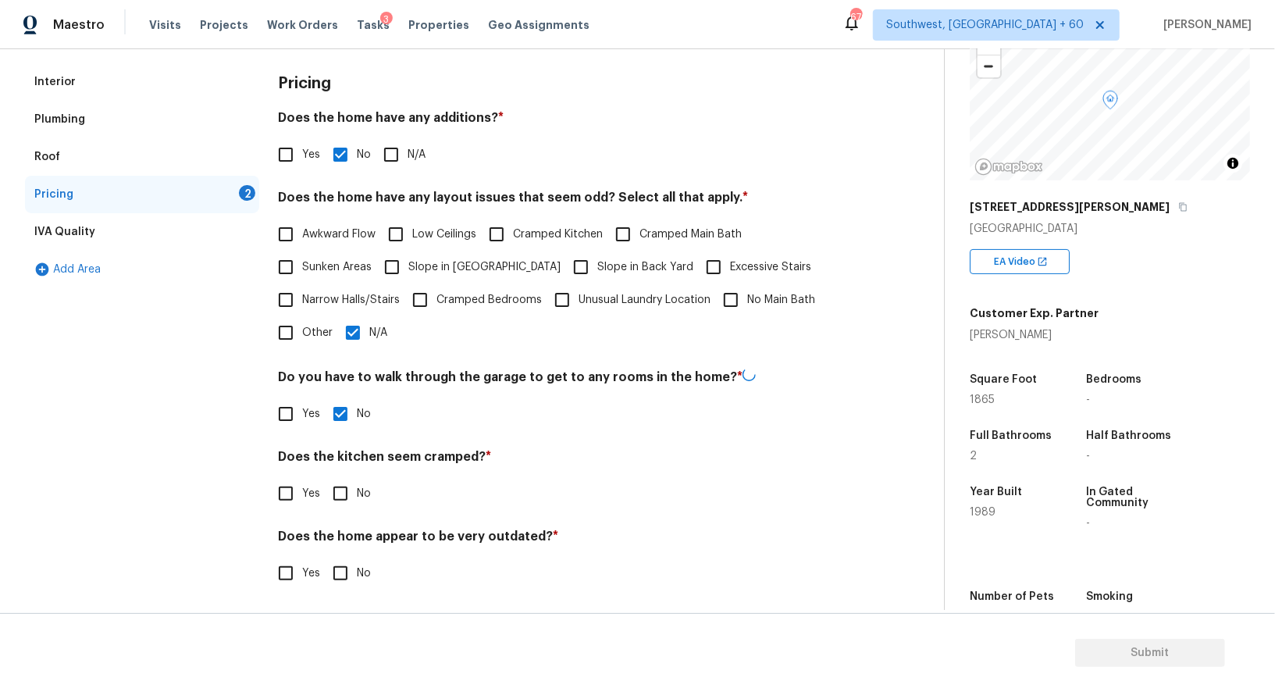
click at [337, 507] on input "No" at bounding box center [340, 493] width 33 height 33
checkbox input "true"
click at [336, 572] on input "No" at bounding box center [340, 573] width 33 height 33
checkbox input "true"
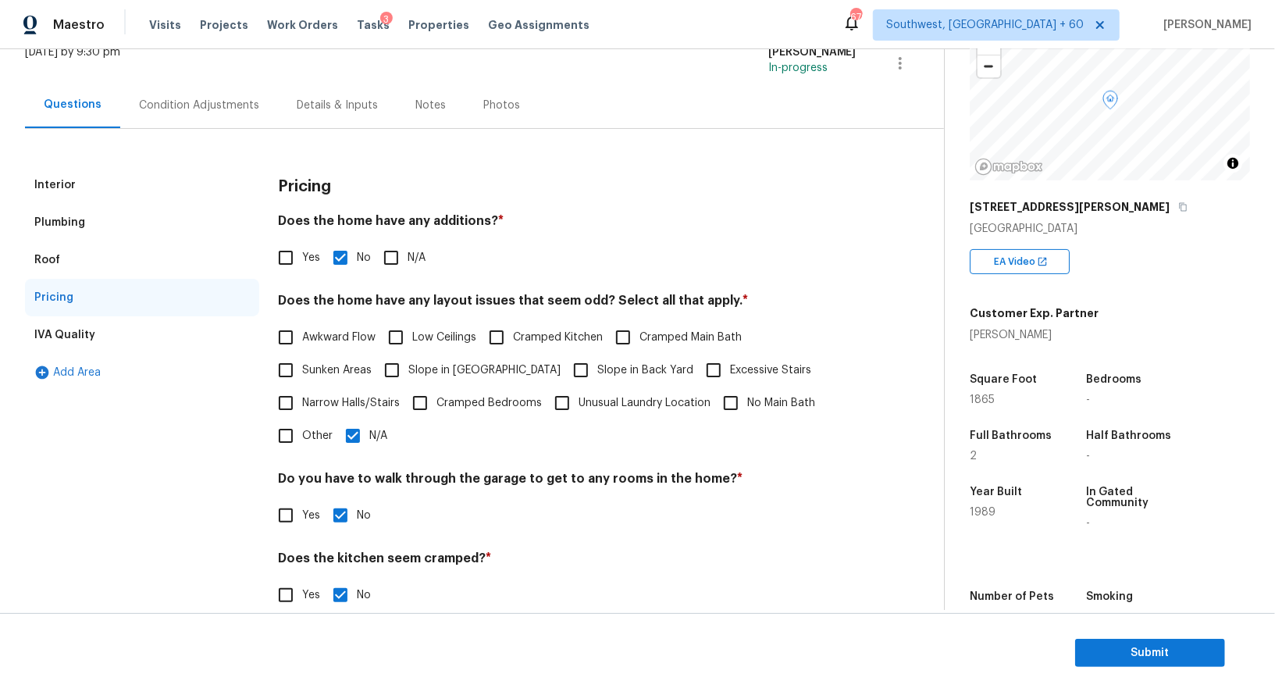
scroll to position [0, 0]
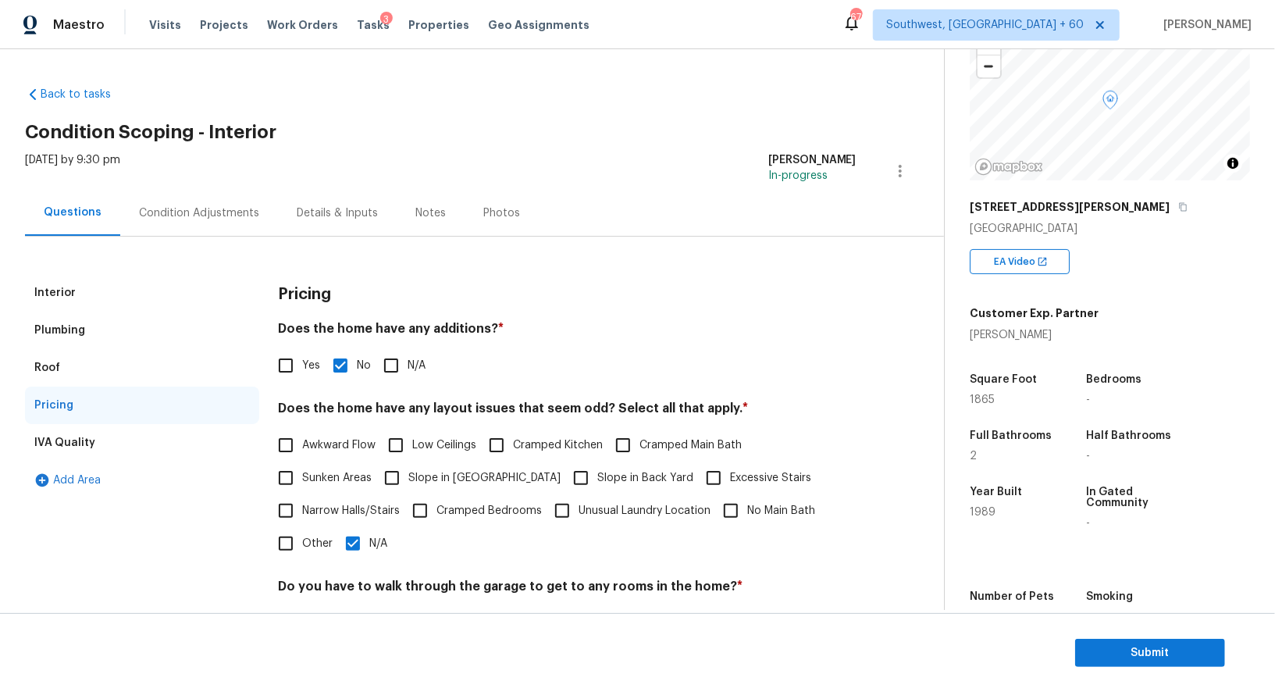
click at [172, 208] on div "Condition Adjustments" at bounding box center [199, 213] width 120 height 16
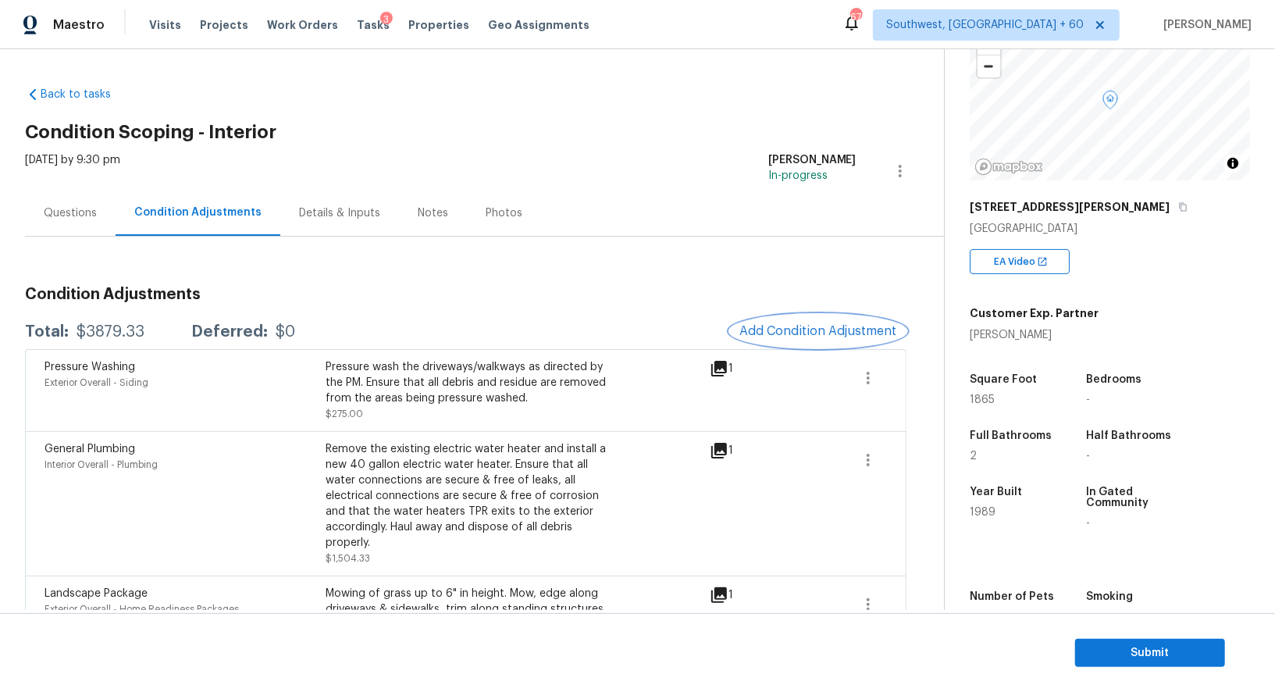
click at [813, 333] on span "Add Condition Adjustment" at bounding box center [818, 331] width 158 height 14
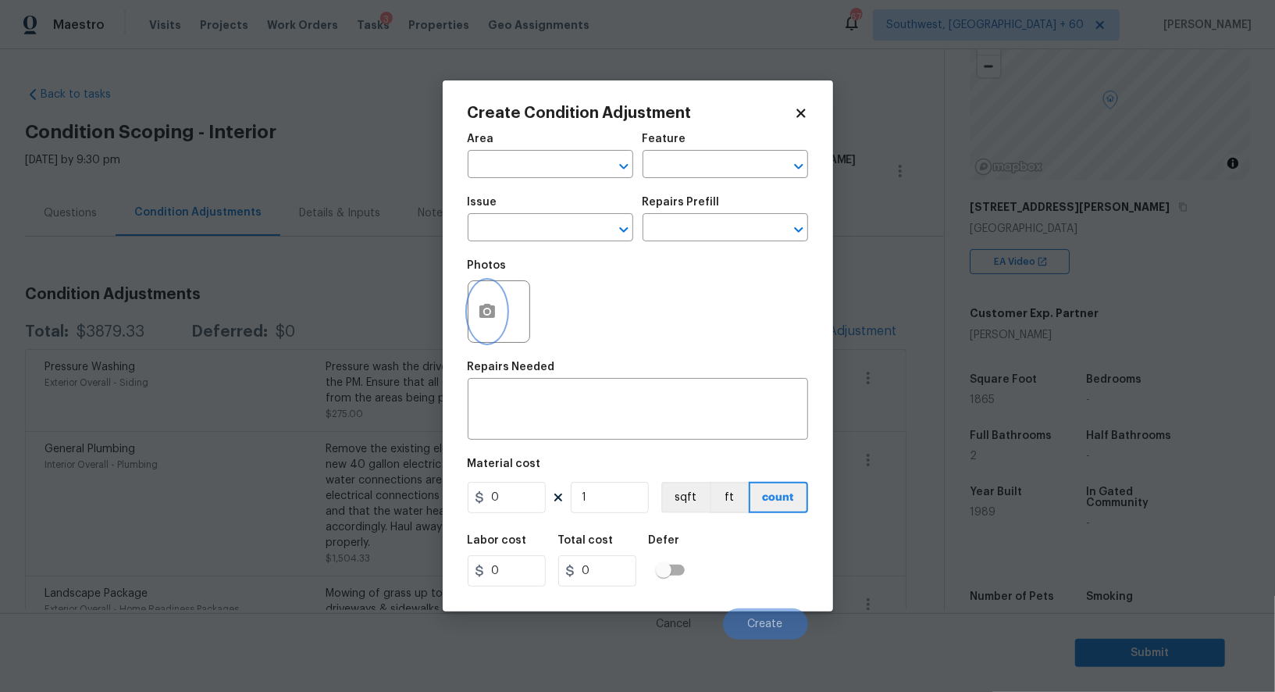
click at [491, 304] on icon "button" at bounding box center [487, 311] width 19 height 19
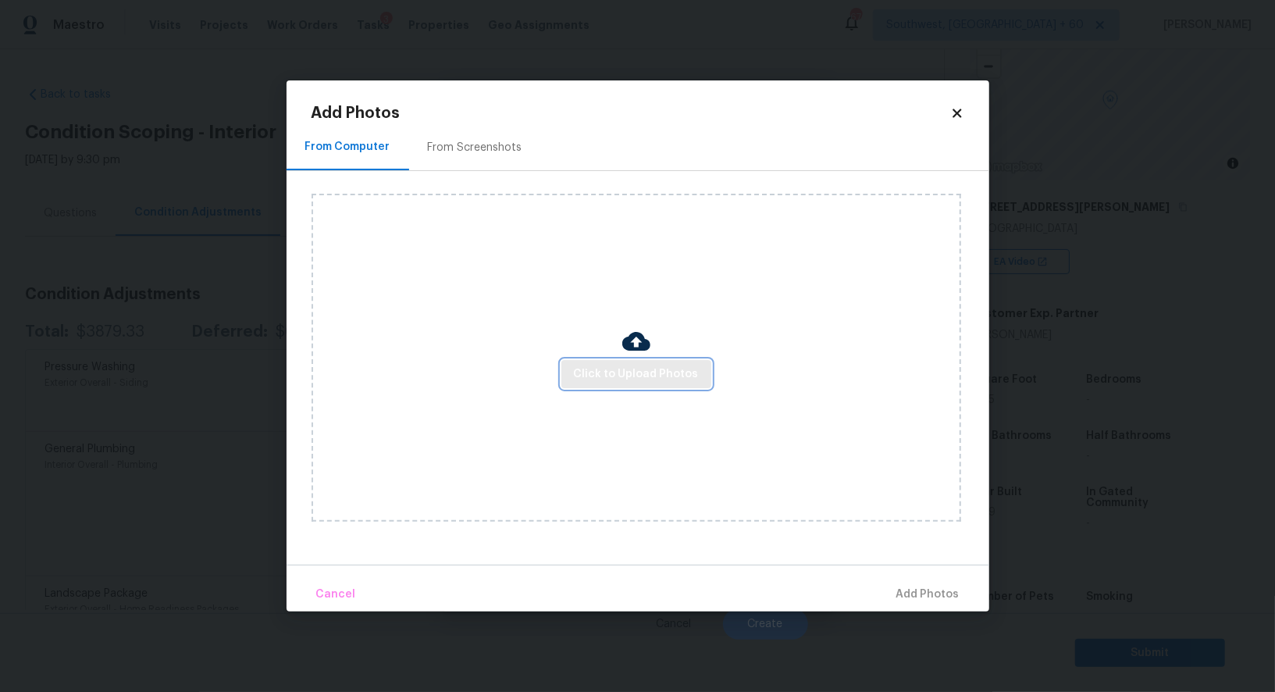
click at [615, 376] on span "Click to Upload Photos" at bounding box center [636, 375] width 125 height 20
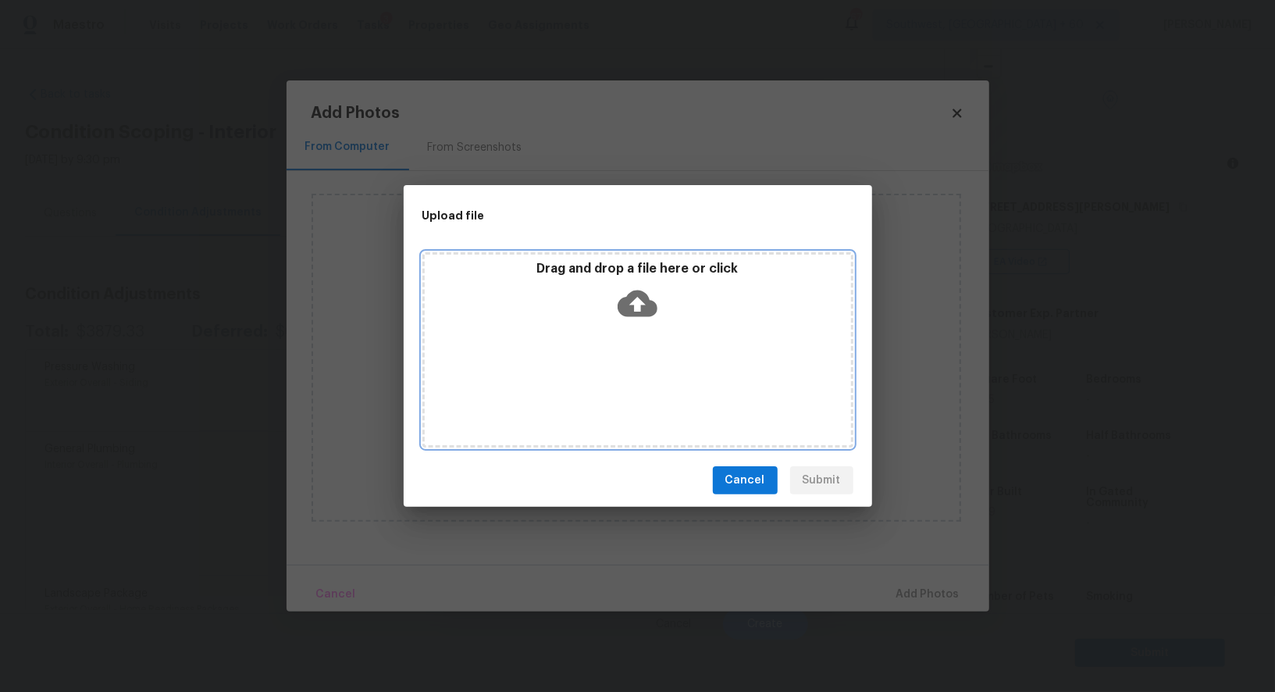
click at [628, 321] on icon at bounding box center [637, 303] width 40 height 40
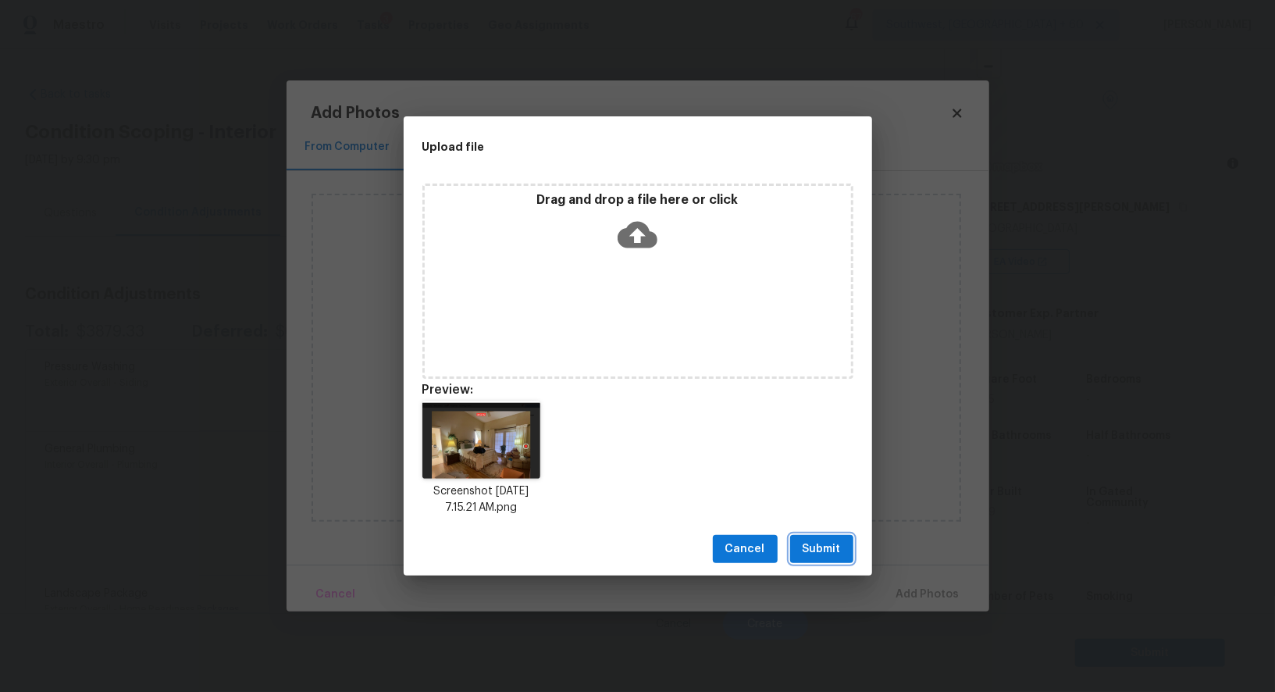
click at [816, 552] on span "Submit" at bounding box center [821, 549] width 38 height 20
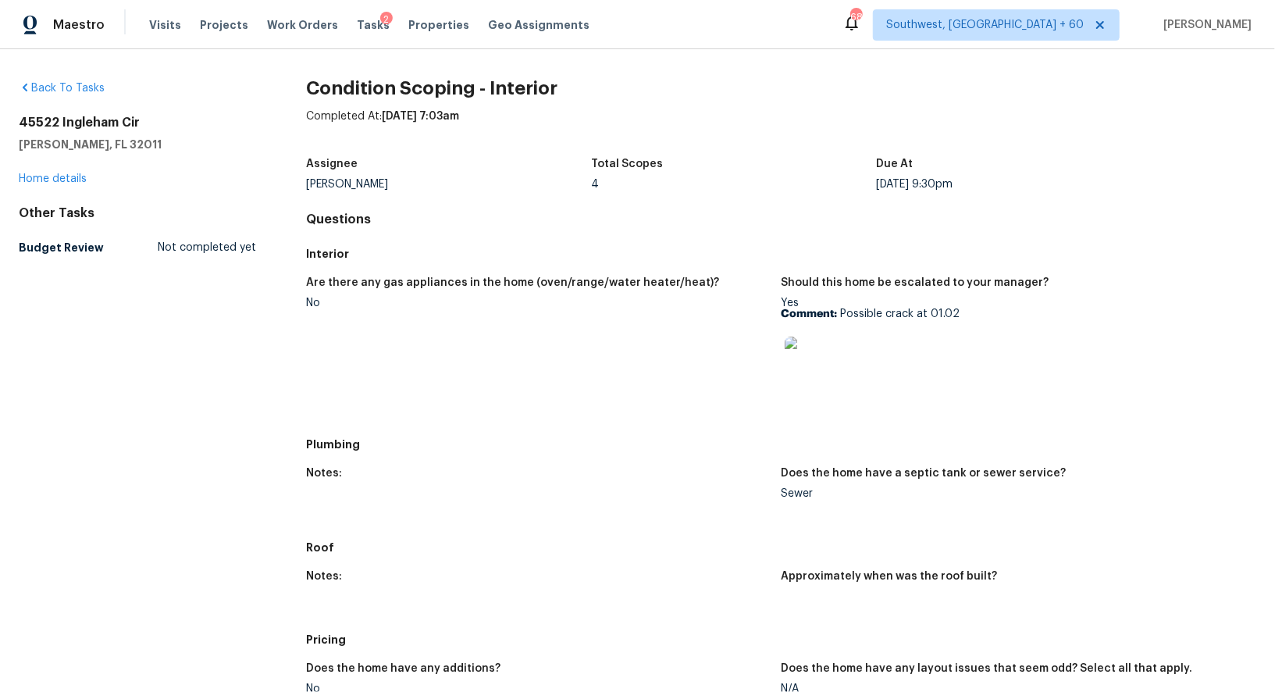
click at [97, 175] on div "[STREET_ADDRESS][PERSON_NAME] Home details" at bounding box center [137, 151] width 237 height 72
click at [70, 175] on link "Home details" at bounding box center [53, 178] width 68 height 11
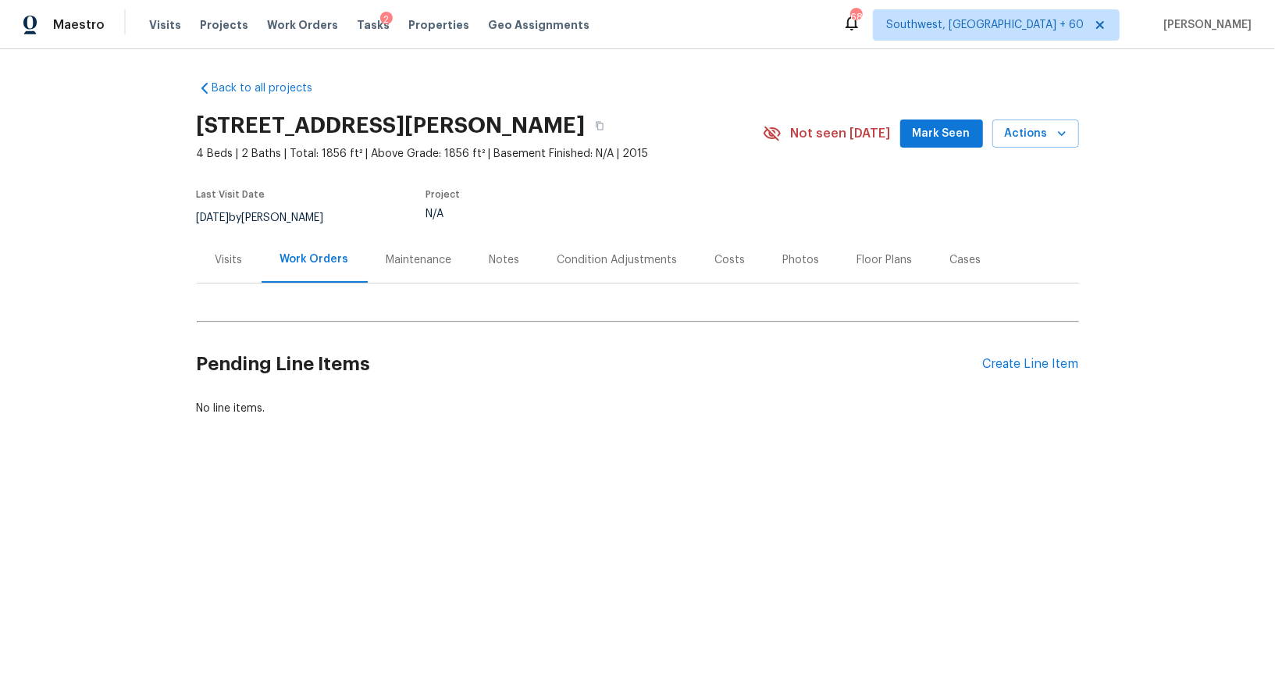
click at [478, 245] on div "Notes" at bounding box center [505, 260] width 68 height 46
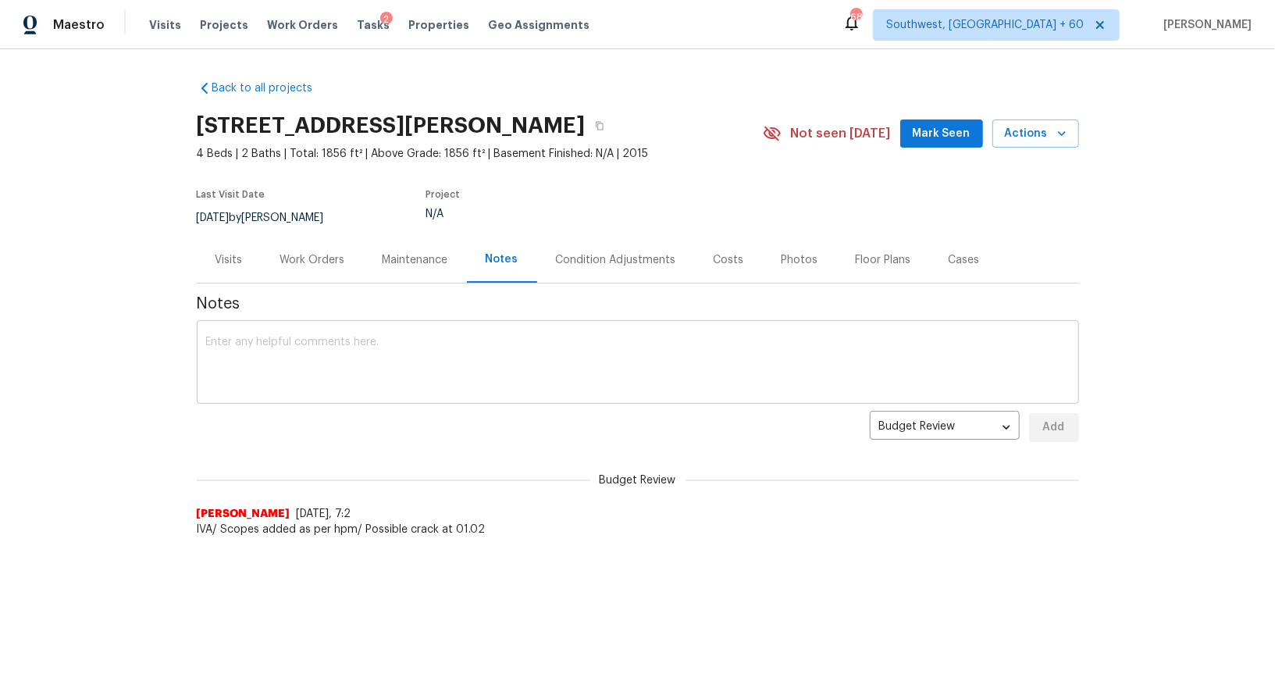
click at [421, 352] on textarea at bounding box center [637, 363] width 863 height 55
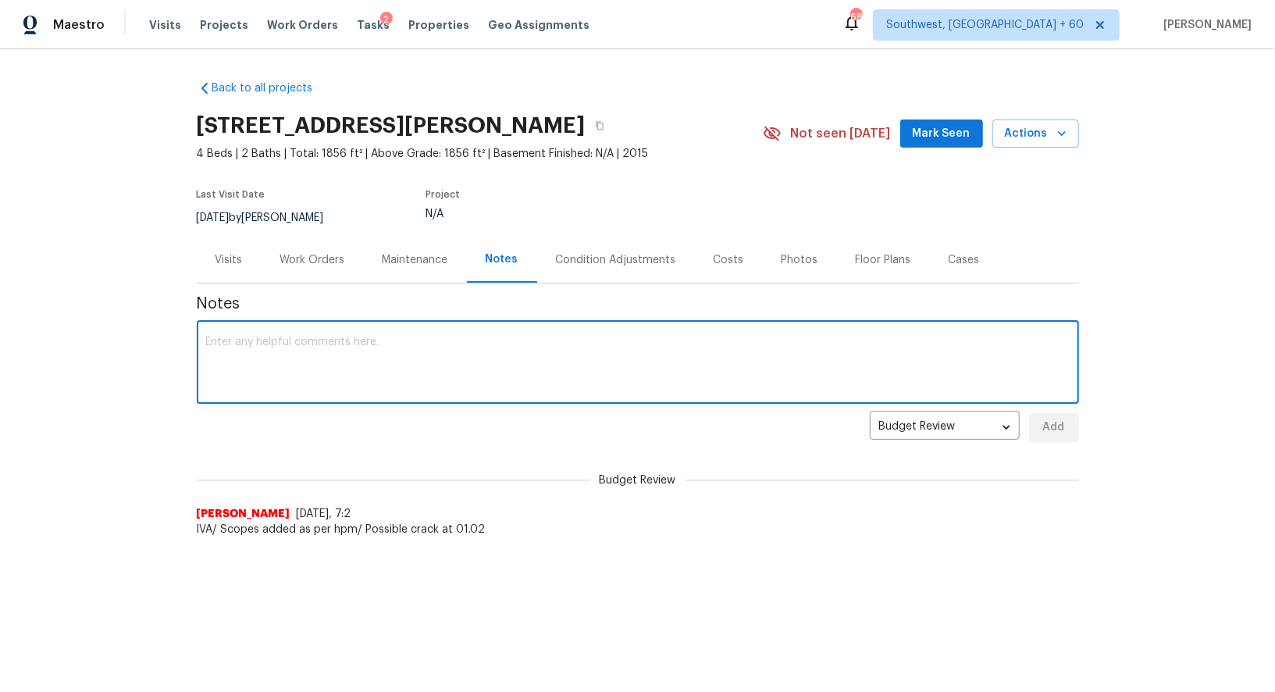
click at [482, 362] on textarea at bounding box center [637, 363] width 863 height 55
paste textarea "The home backs to a pond and has a screen enclosed patio"
click at [201, 340] on div "The home backs to a pond and has a screen enclosed patio x ​" at bounding box center [638, 364] width 882 height 80
click at [221, 336] on textarea "The home backs to a pond and has a screen enclosed patio" at bounding box center [637, 363] width 863 height 55
click at [603, 342] on textarea "NOTE TO PRICING - The home backs to a pond and has a screen enclosed patio" at bounding box center [637, 363] width 863 height 55
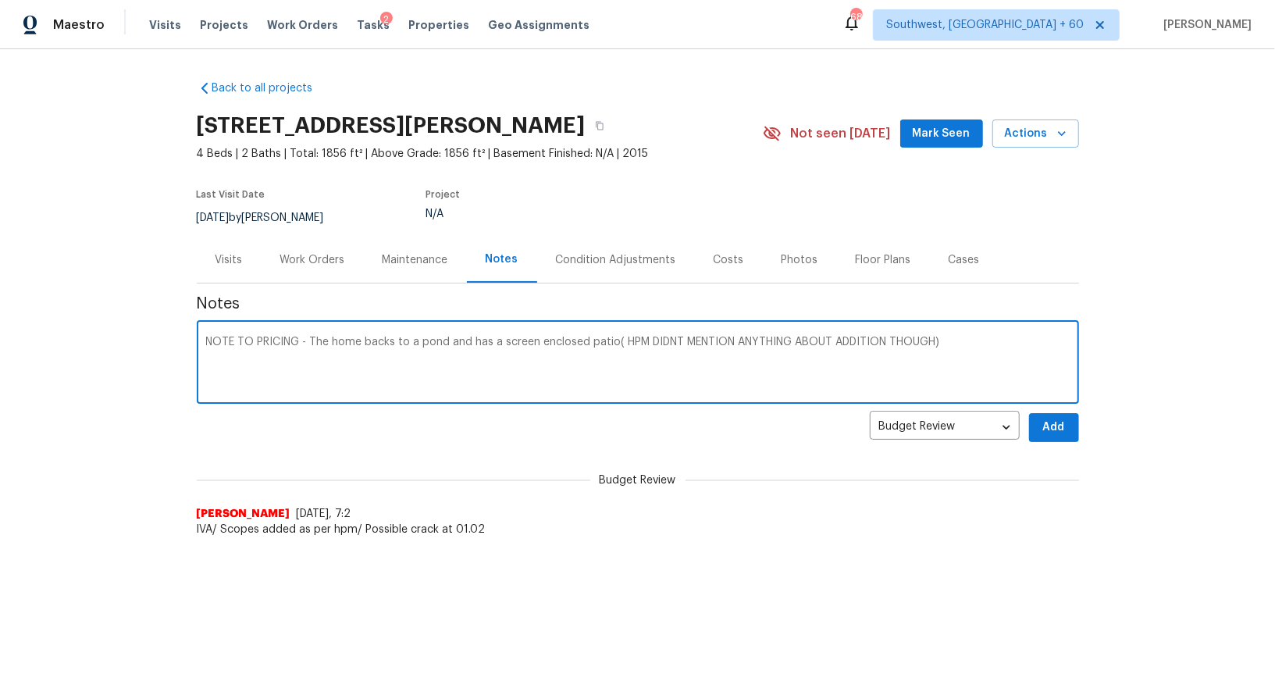
click at [731, 341] on textarea "NOTE TO PRICING - The home backs to a pond and has a screen enclosed patio( HPM…" at bounding box center [637, 363] width 863 height 55
type textarea "NOTE TO PRICING - The home backs to a pond and has a screen enclosed patio( HPM…"
click at [1043, 428] on span "Add" at bounding box center [1053, 428] width 25 height 20
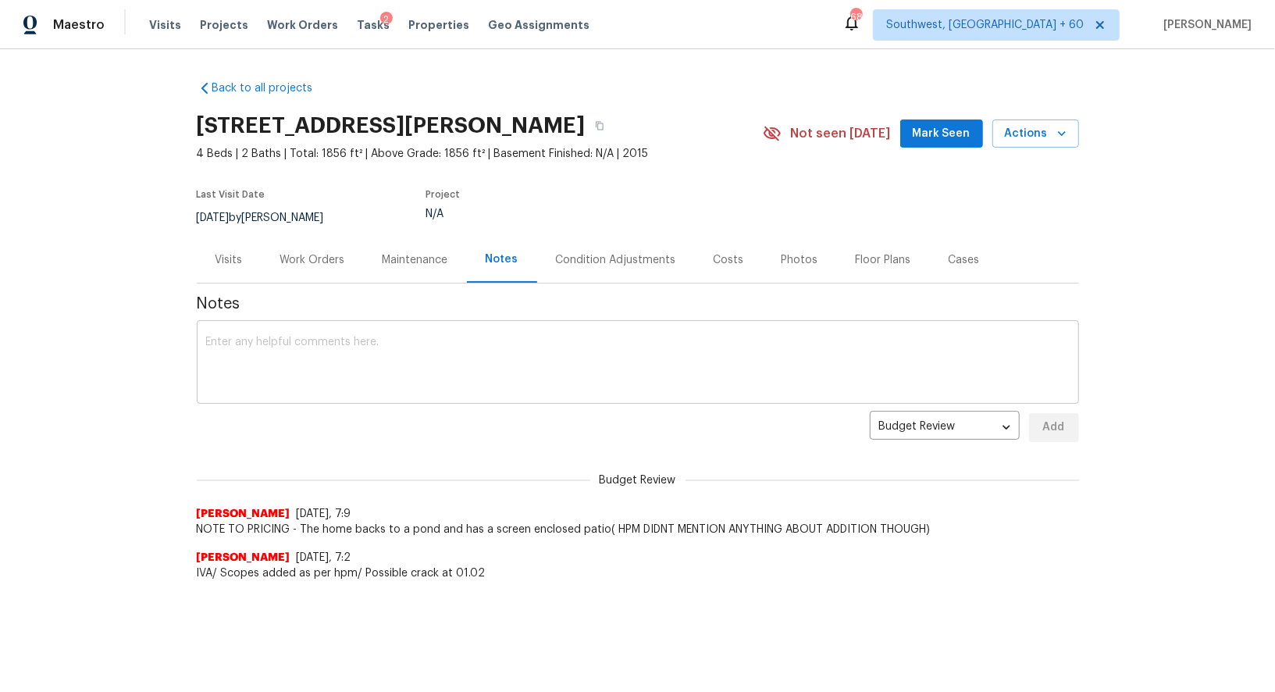
click at [582, 375] on textarea at bounding box center [637, 363] width 863 height 55
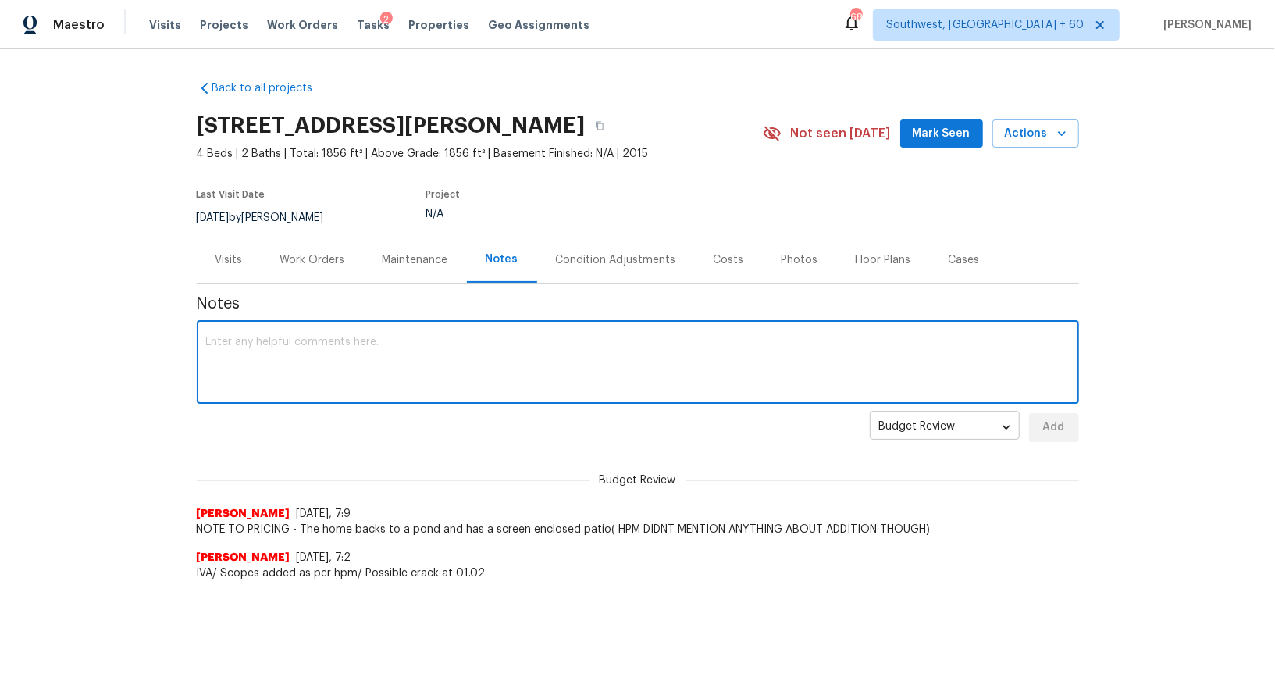
click at [994, 426] on body "Maestro Visits Projects Work Orders Tasks 2 Properties Geo Assignments 688 Sout…" at bounding box center [637, 337] width 1275 height 674
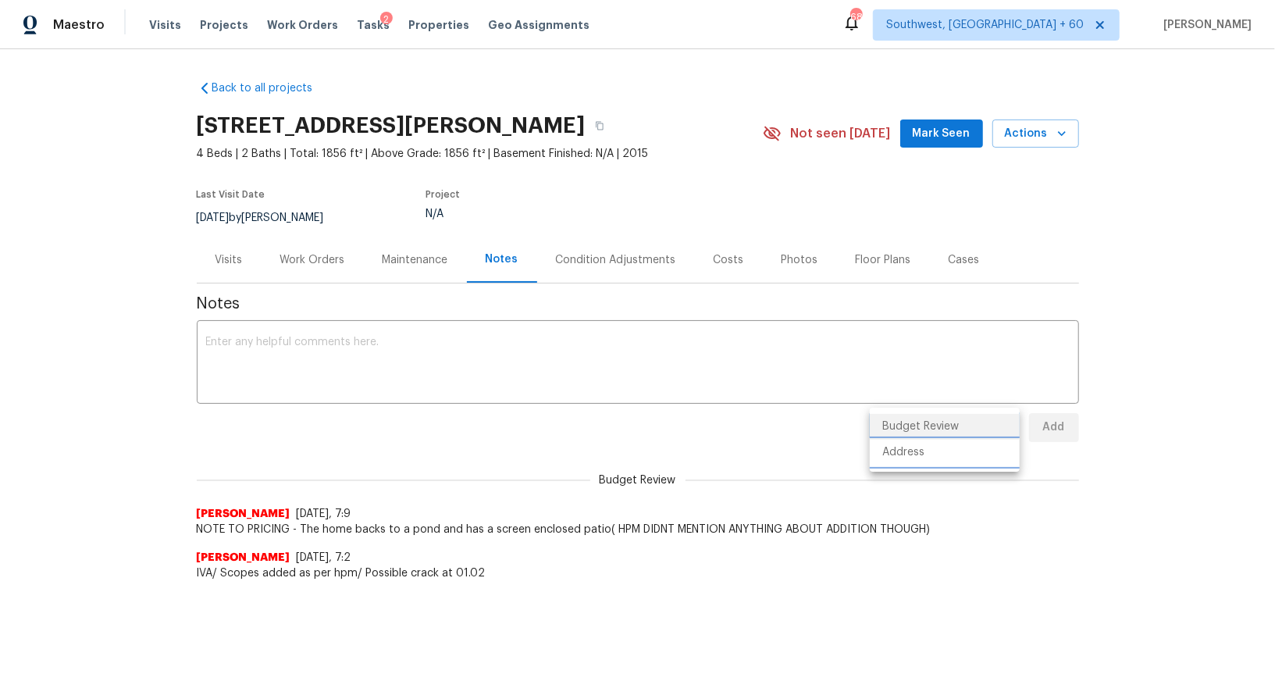
click at [936, 455] on li "Address" at bounding box center [945, 452] width 150 height 26
type input "address"
click at [868, 373] on textarea at bounding box center [637, 363] width 863 height 55
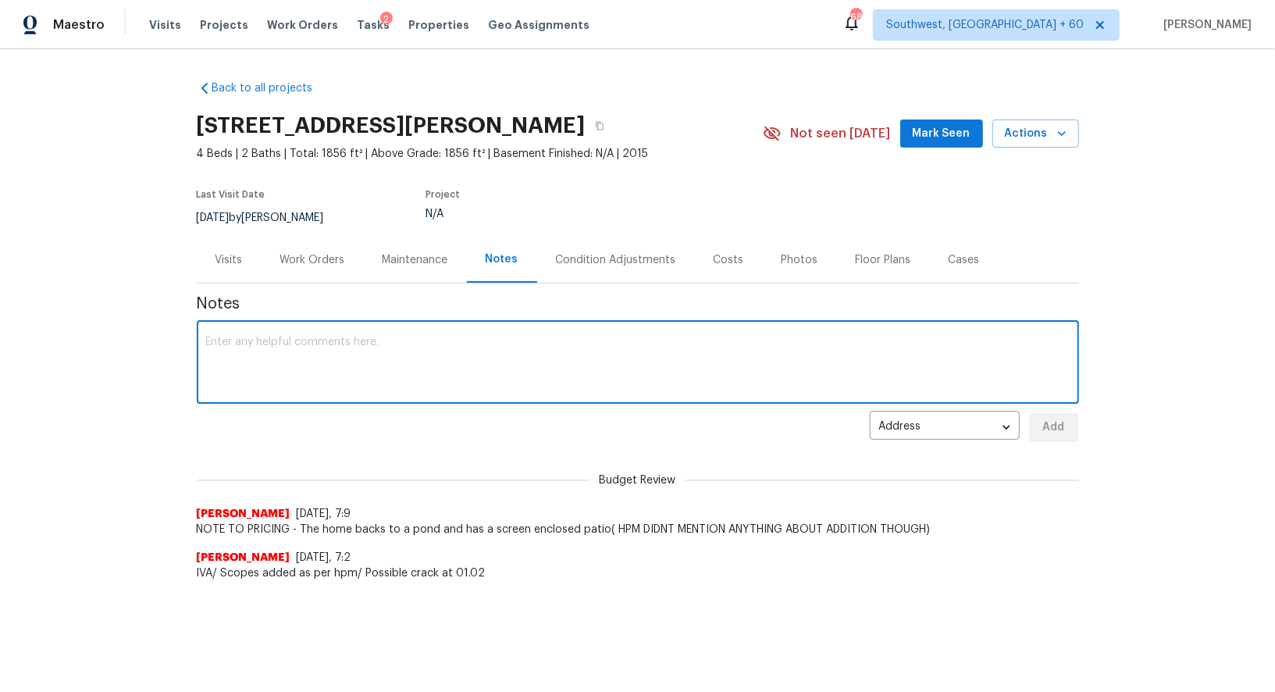
paste textarea "NOTE TO PRICING - The home backs to a pond and has a screen enclosed patio( HPM…"
type textarea "NOTE TO PRICING - The home backs to a pond and has a screen enclosed patio( HPM…"
click at [1053, 425] on span "Add" at bounding box center [1053, 428] width 25 height 20
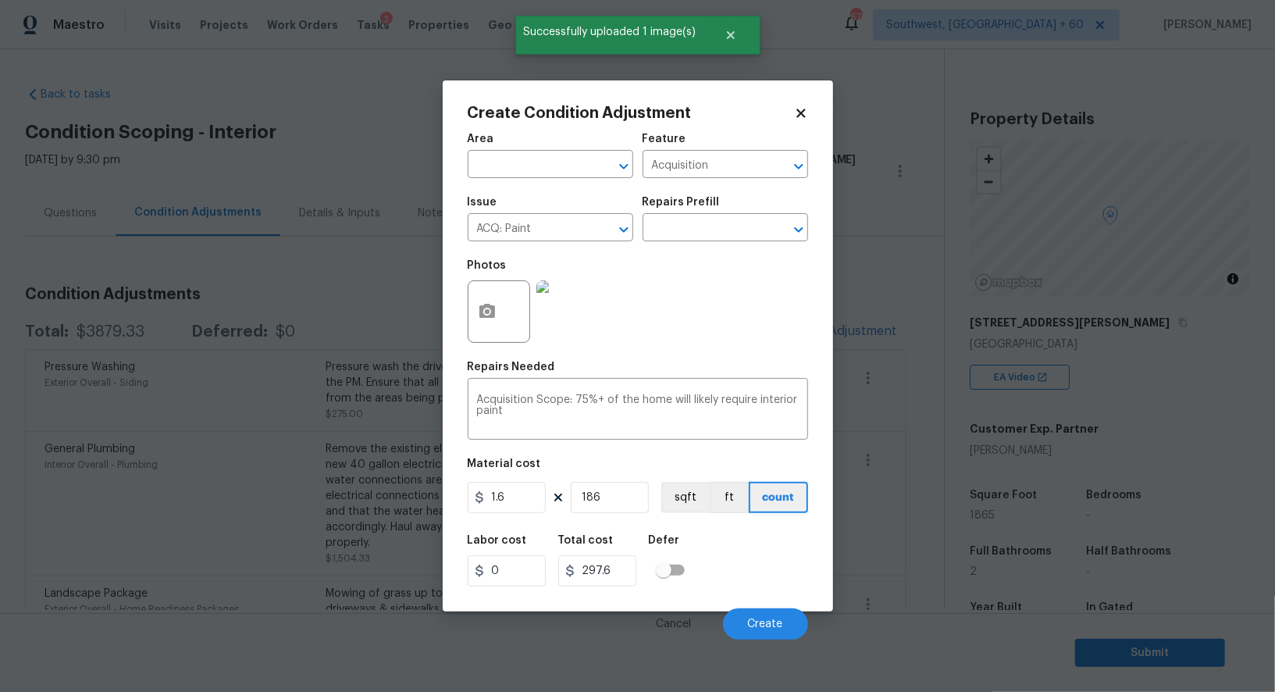
scroll to position [116, 0]
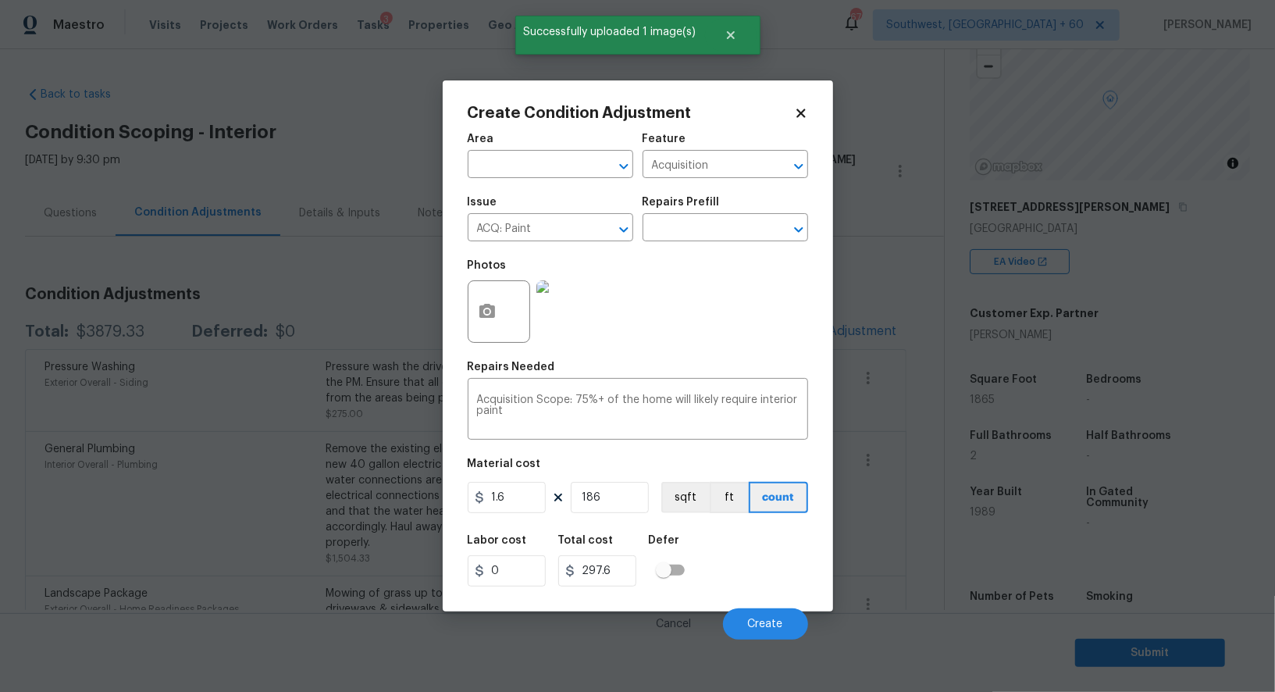
type input "1865"
type input "2984"
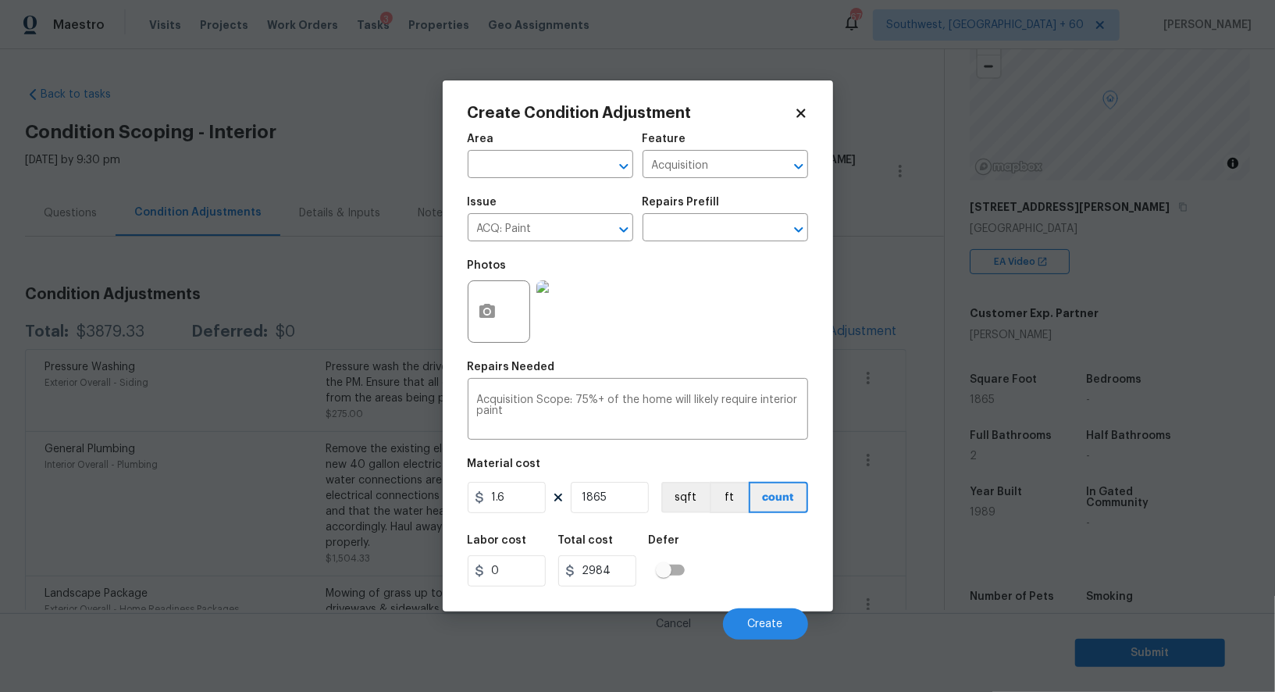
type input "1865"
click at [618, 582] on input "2984" at bounding box center [597, 570] width 78 height 31
click at [762, 621] on span "Create" at bounding box center [765, 624] width 35 height 12
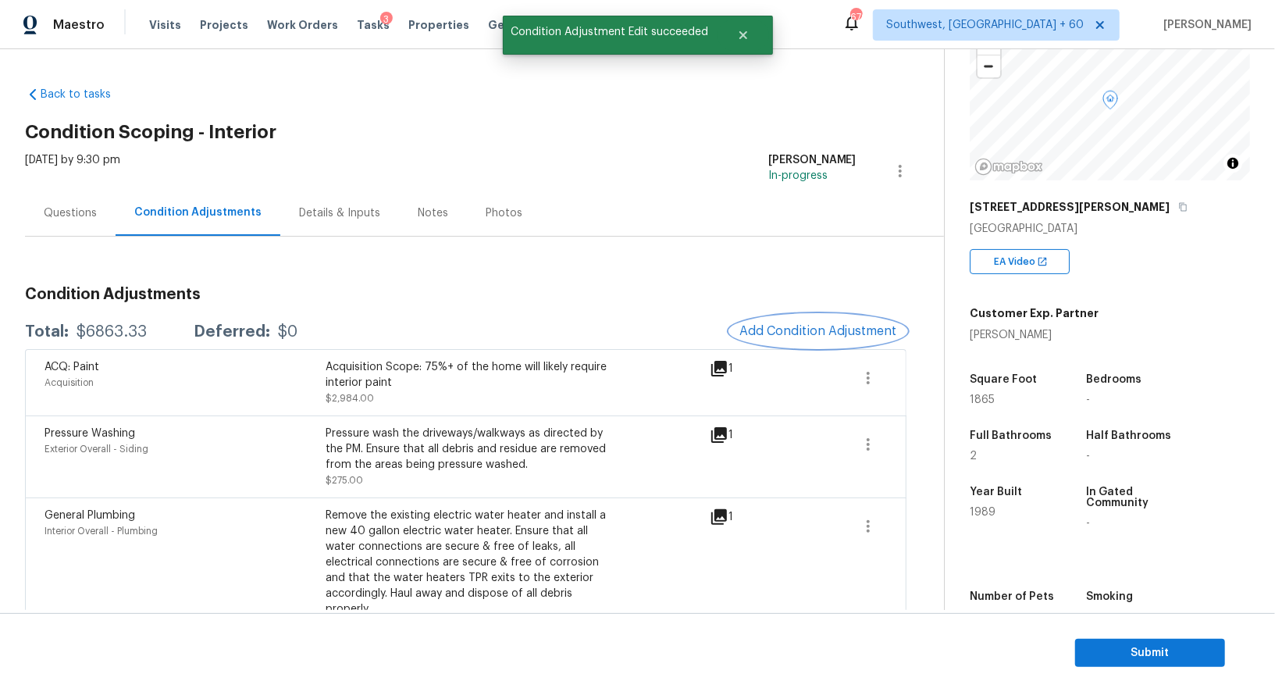
click at [789, 343] on button "Add Condition Adjustment" at bounding box center [818, 331] width 176 height 33
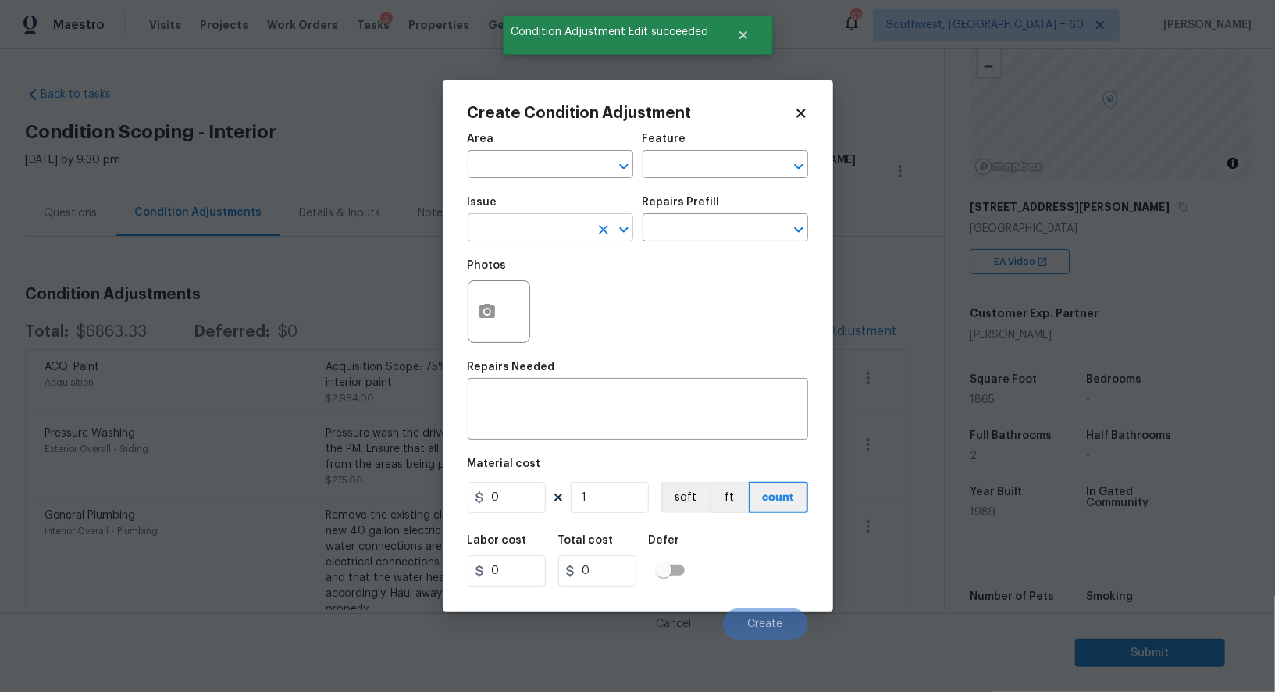
click at [550, 222] on input "text" at bounding box center [529, 229] width 122 height 24
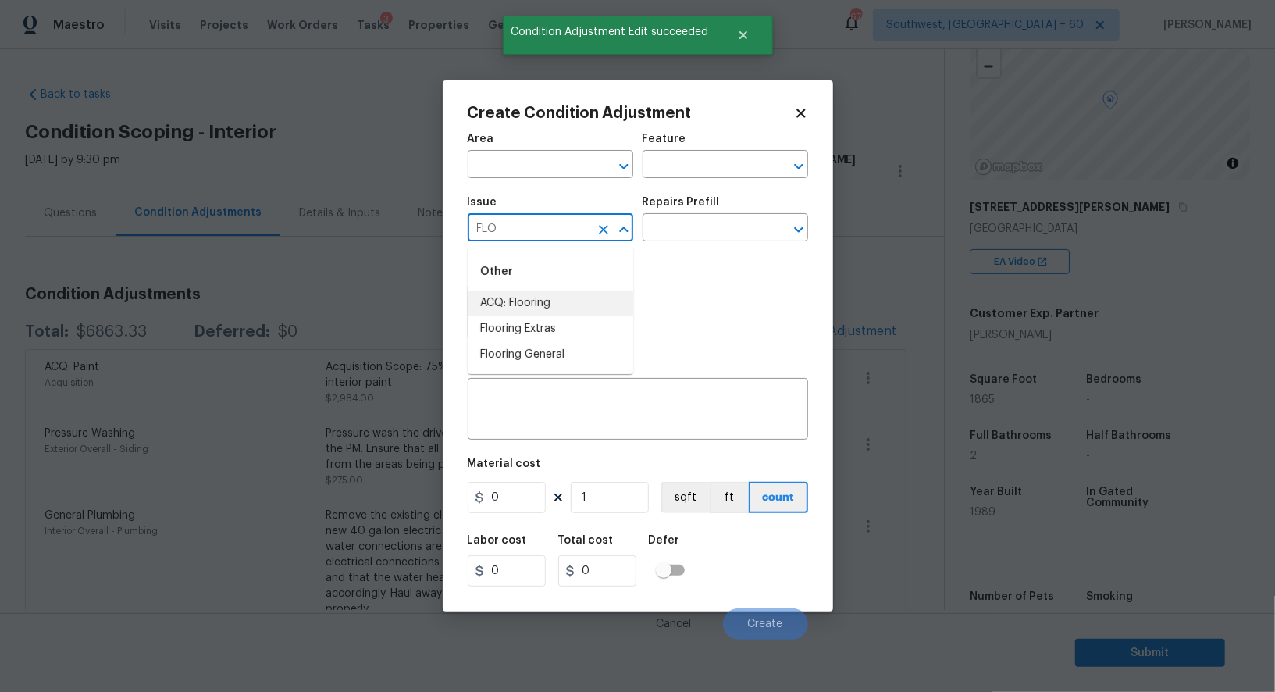
click at [542, 297] on li "ACQ: Flooring" at bounding box center [550, 303] width 165 height 26
type input "ACQ: Flooring"
click at [684, 226] on input "text" at bounding box center [703, 229] width 122 height 24
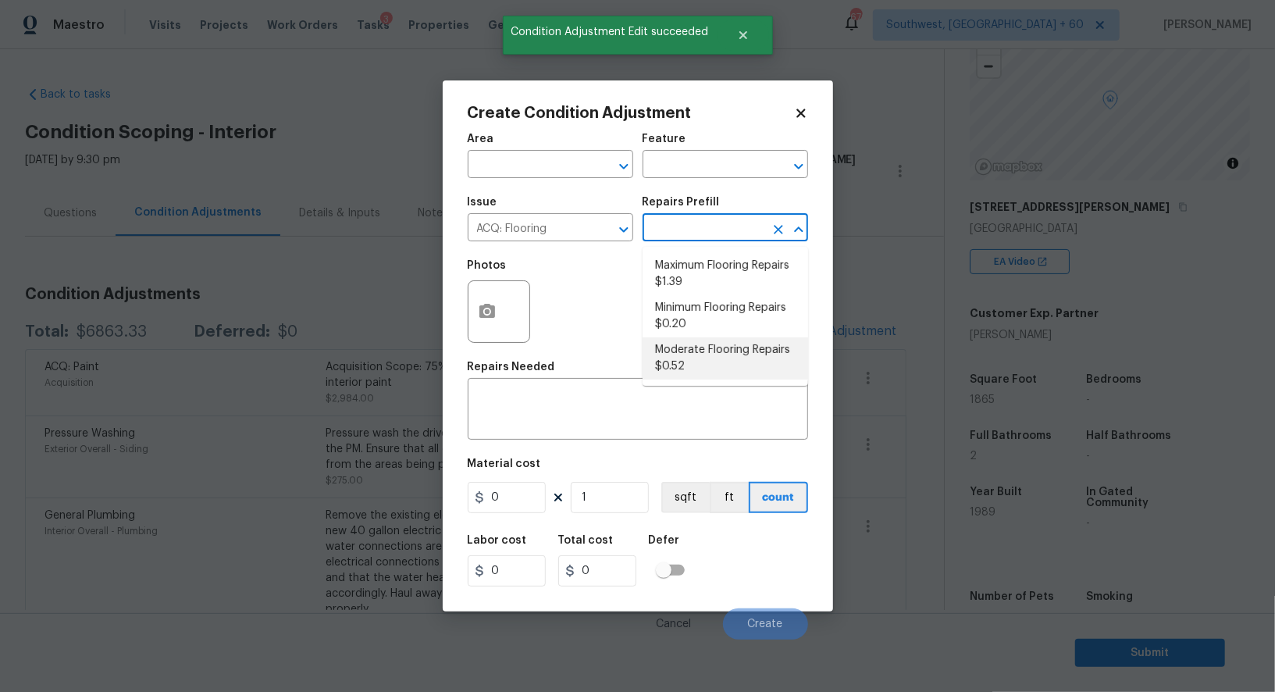
click at [688, 356] on li "Moderate Flooring Repairs $0.52" at bounding box center [724, 358] width 165 height 42
type input "Acquisition"
type textarea "Acquisition Scope: Moderate flooring repairs"
type input "0.52"
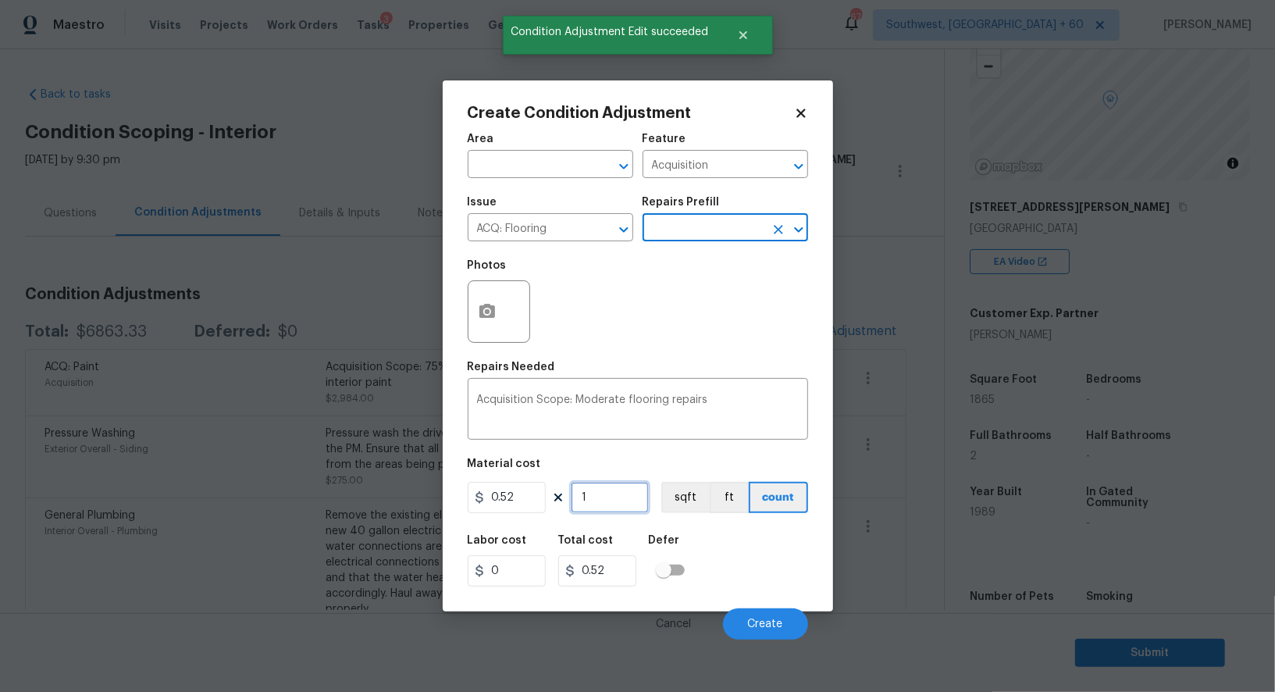
click at [614, 497] on input "1" at bounding box center [610, 497] width 78 height 31
type input "0"
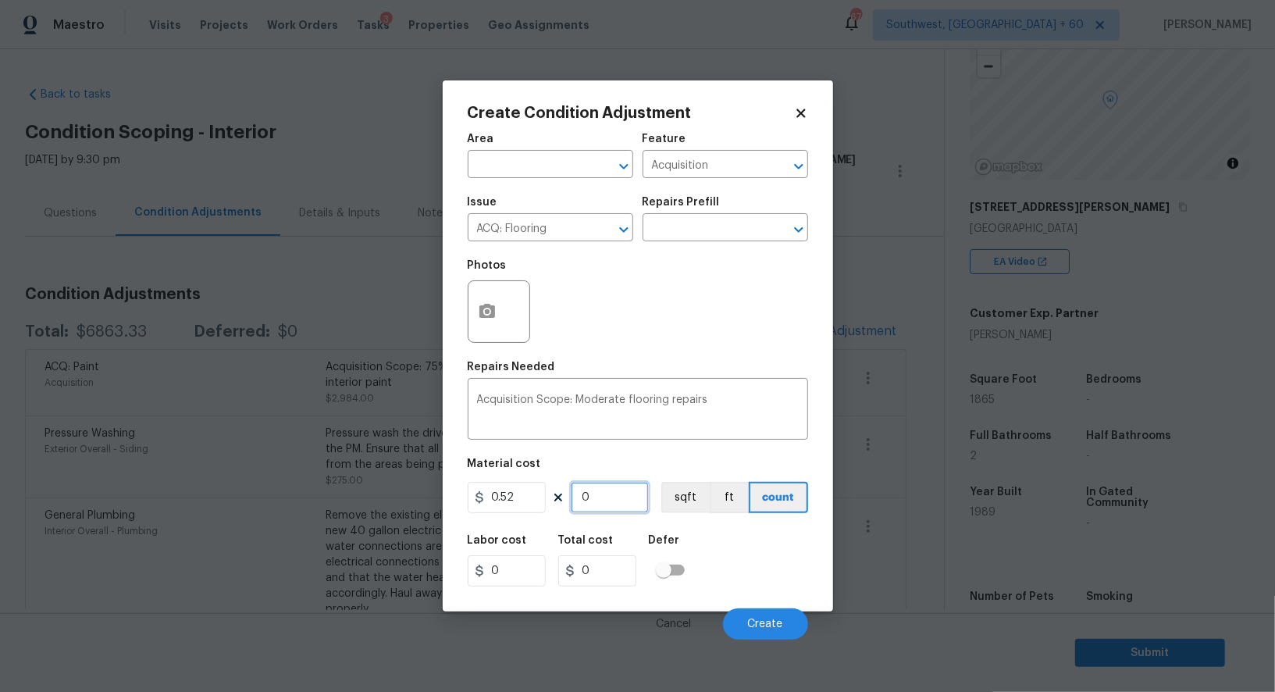
type input "1"
type input "0.52"
type input "18"
type input "9.36"
type input "186"
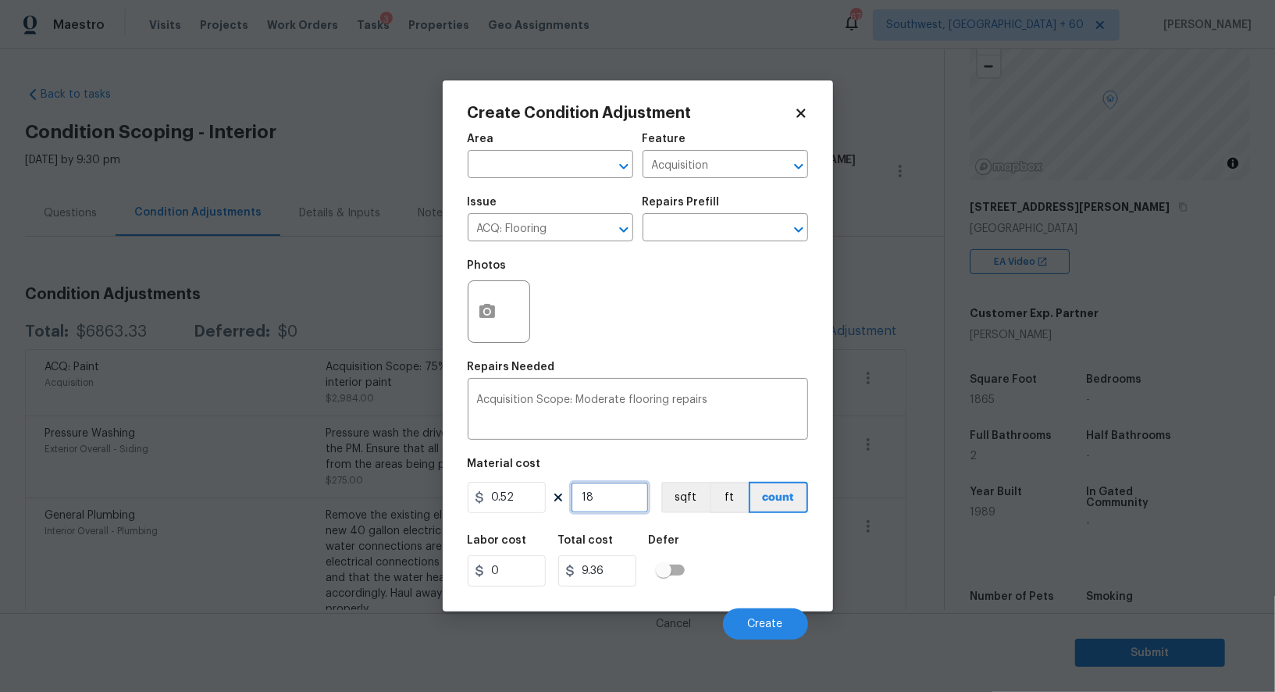
type input "96.72"
type input "1865"
type input "969.8"
type input "1865"
click at [503, 324] on button "button" at bounding box center [486, 311] width 37 height 61
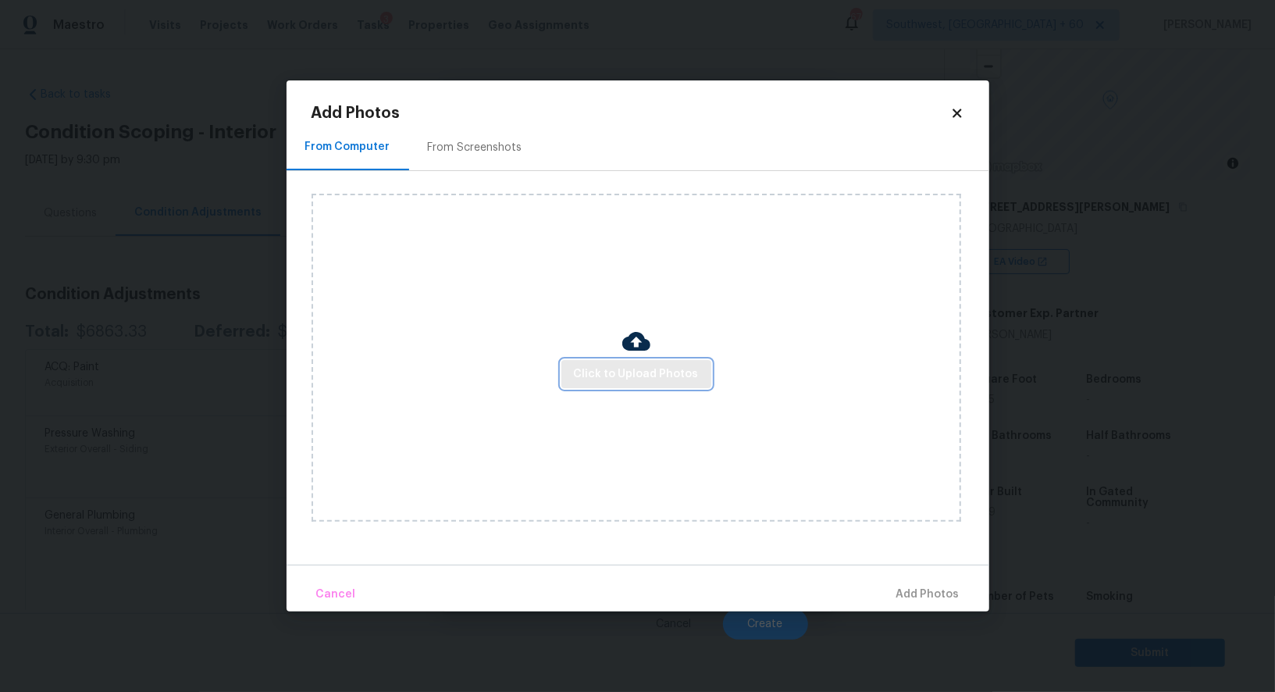
click at [589, 377] on span "Click to Upload Photos" at bounding box center [636, 375] width 125 height 20
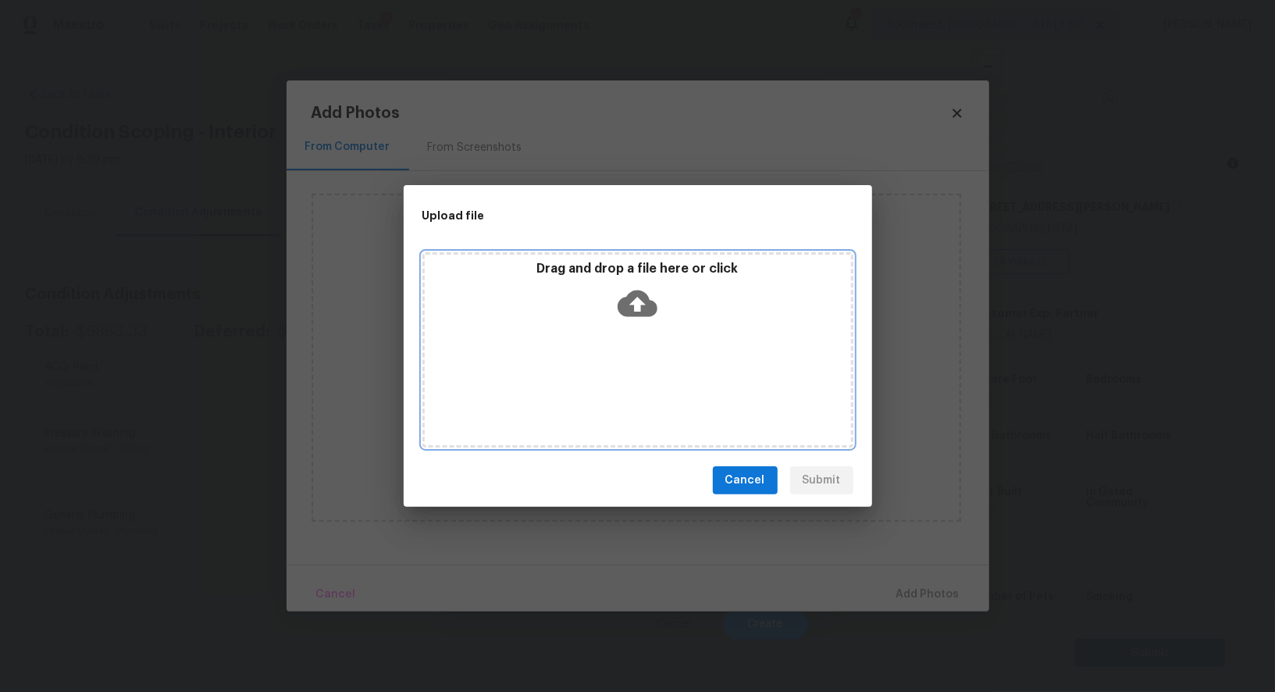
click at [633, 319] on icon at bounding box center [637, 303] width 40 height 40
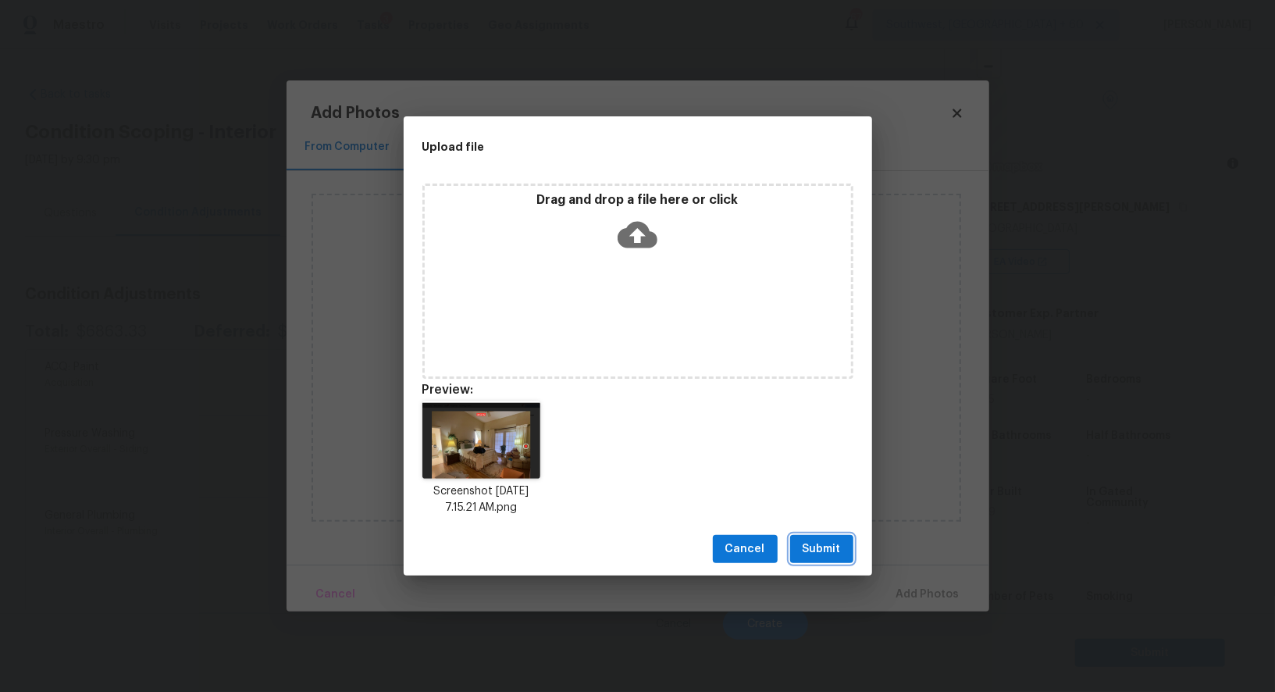
click at [809, 544] on span "Submit" at bounding box center [821, 549] width 38 height 20
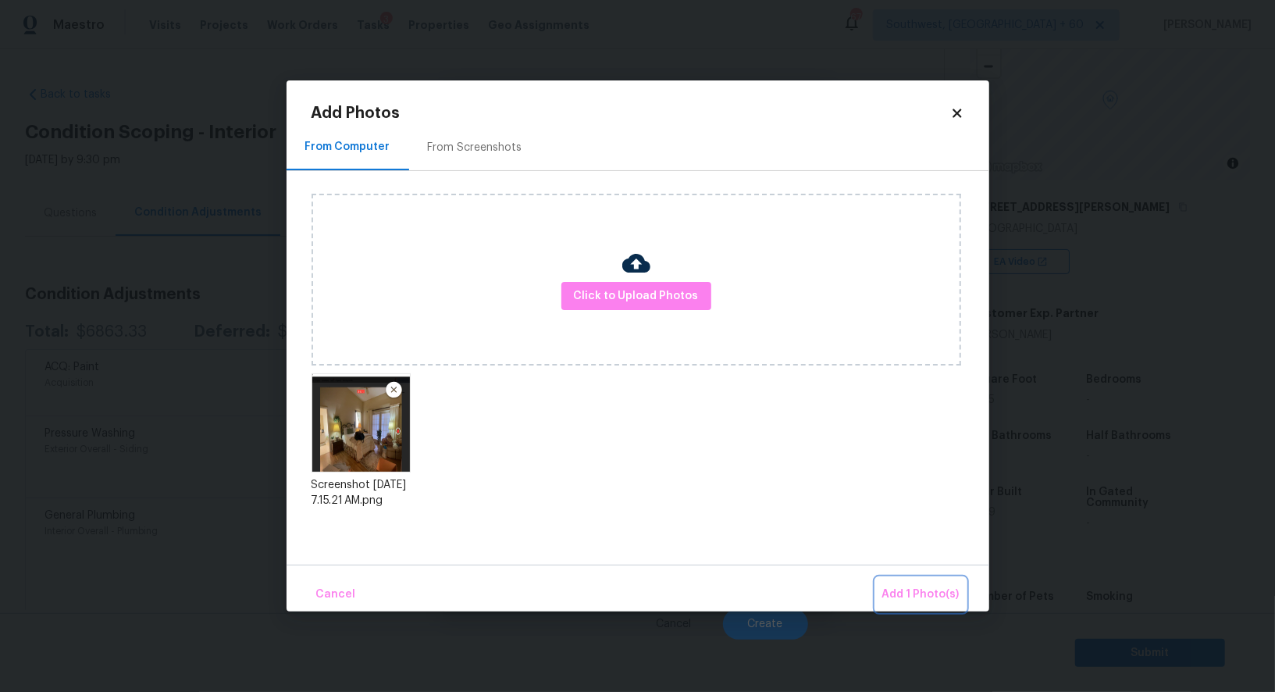
click at [930, 598] on span "Add 1 Photo(s)" at bounding box center [920, 595] width 77 height 20
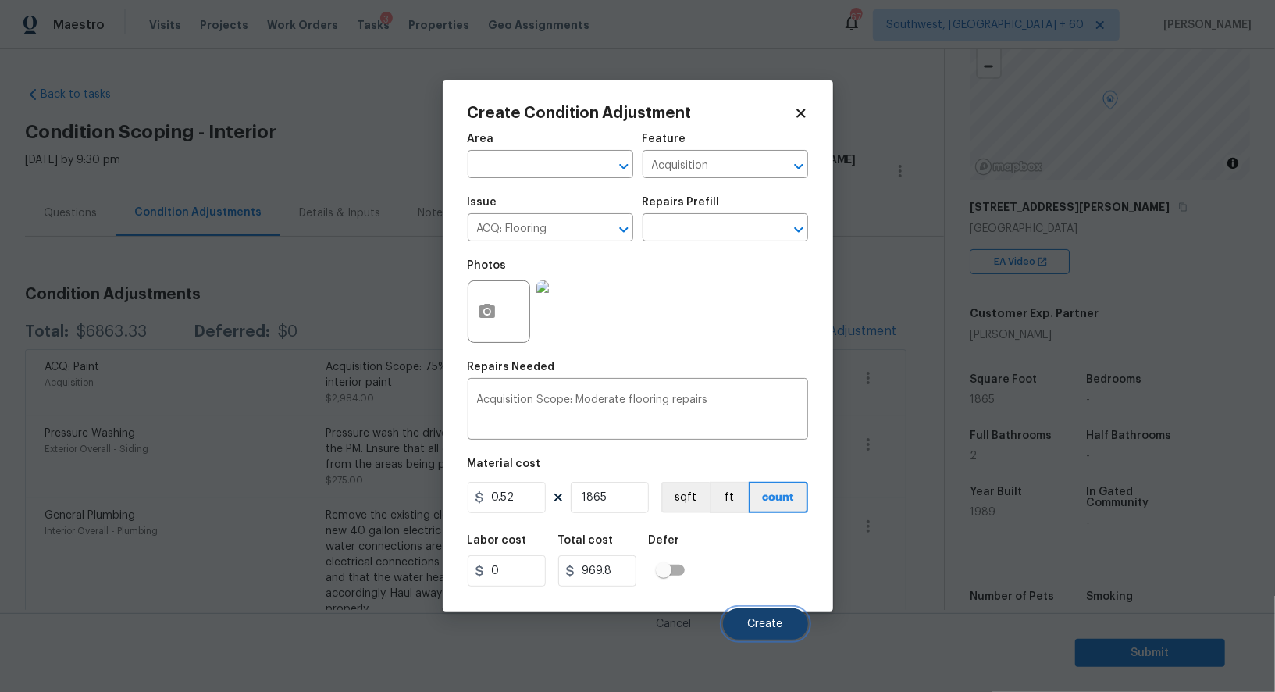
click at [776, 626] on span "Create" at bounding box center [765, 624] width 35 height 12
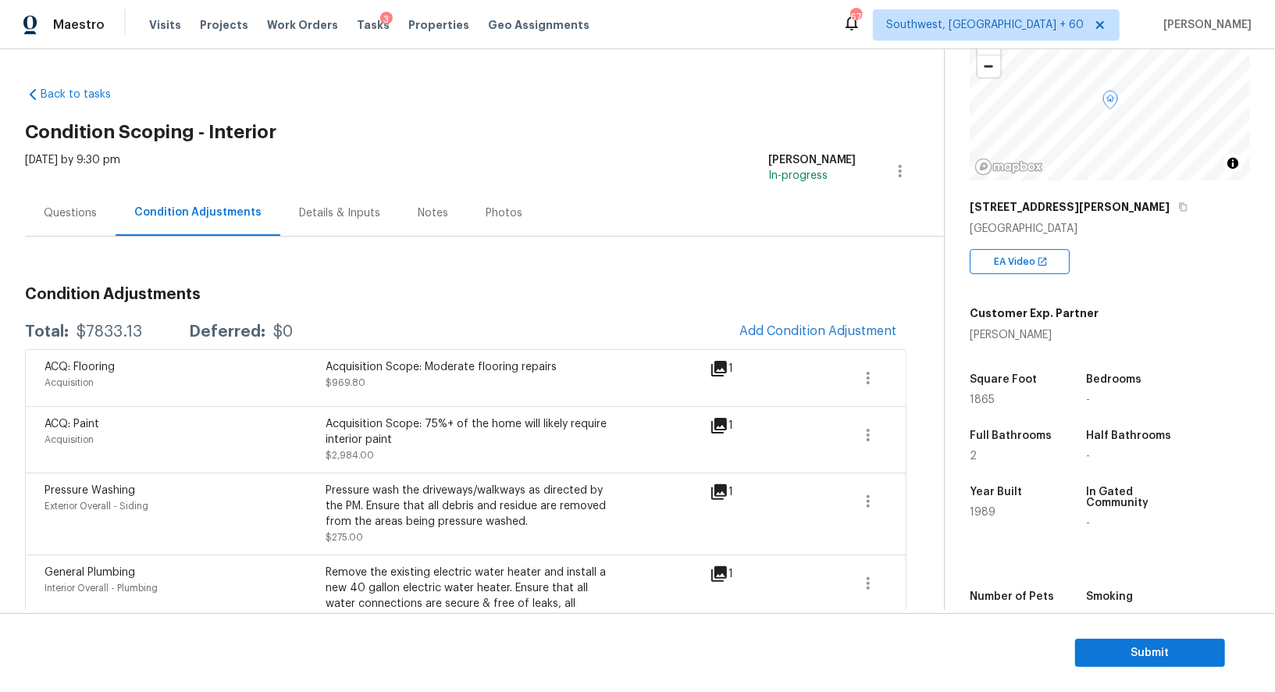
click at [91, 235] on div "Questions" at bounding box center [70, 213] width 91 height 46
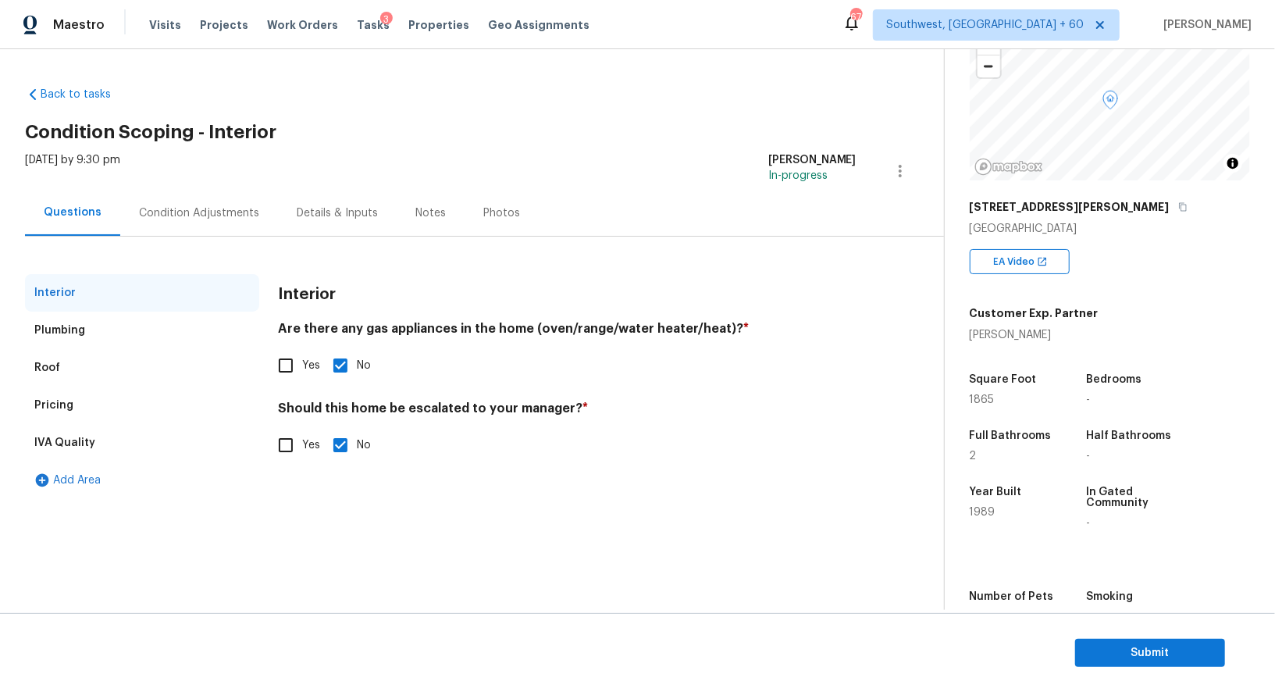
click at [113, 393] on div "Pricing" at bounding box center [142, 404] width 234 height 37
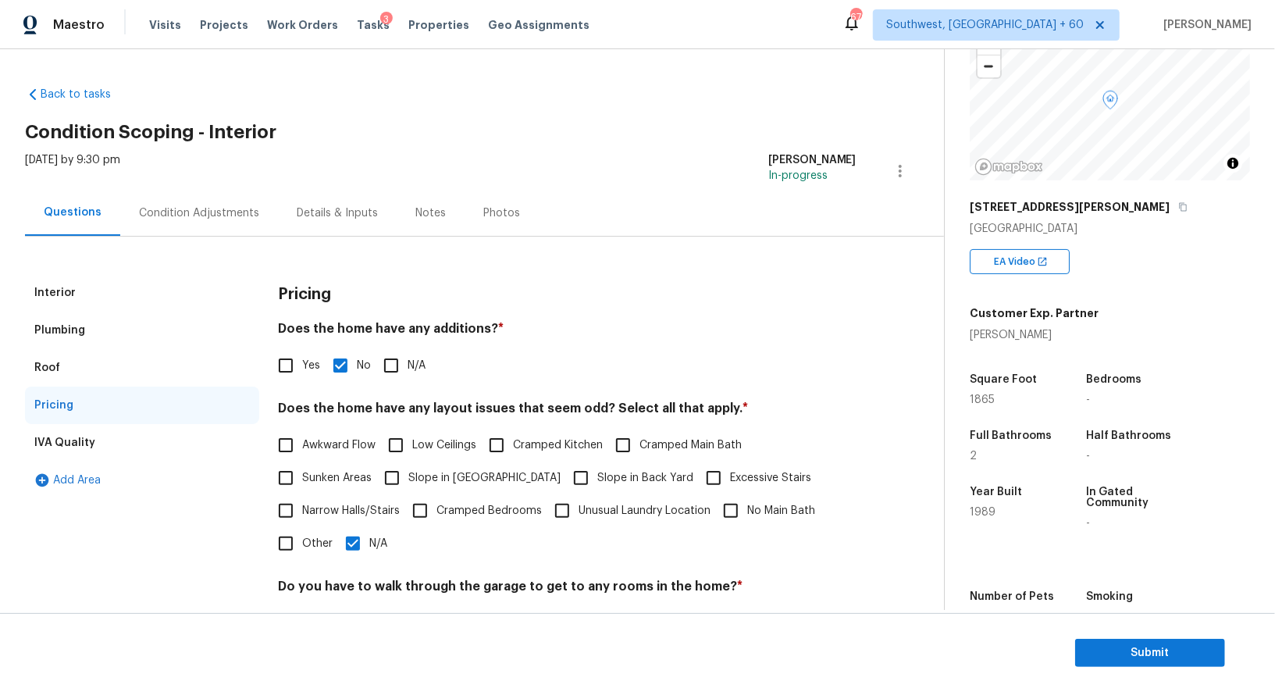
click at [313, 361] on span "Yes" at bounding box center [311, 365] width 18 height 16
click at [302, 361] on input "Yes" at bounding box center [285, 365] width 33 height 33
checkbox input "true"
checkbox input "false"
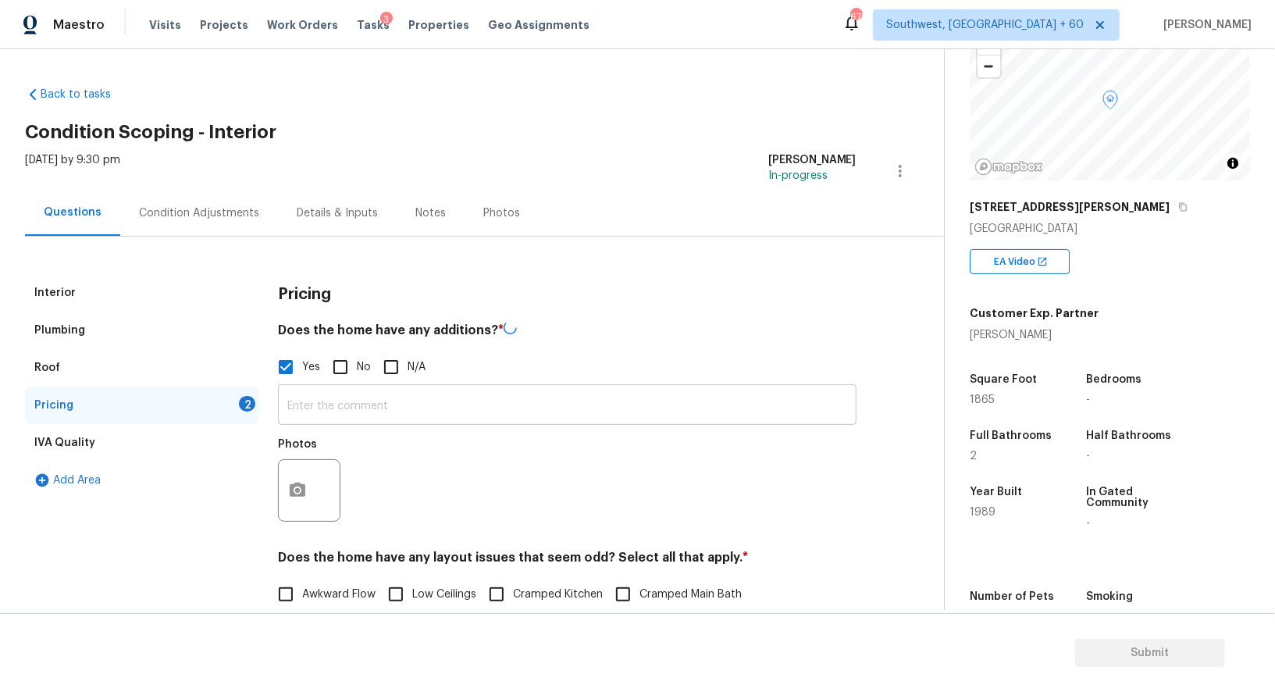
click at [339, 425] on div "​ Photos" at bounding box center [567, 457] width 578 height 148
click at [348, 404] on input "text" at bounding box center [567, 404] width 578 height 37
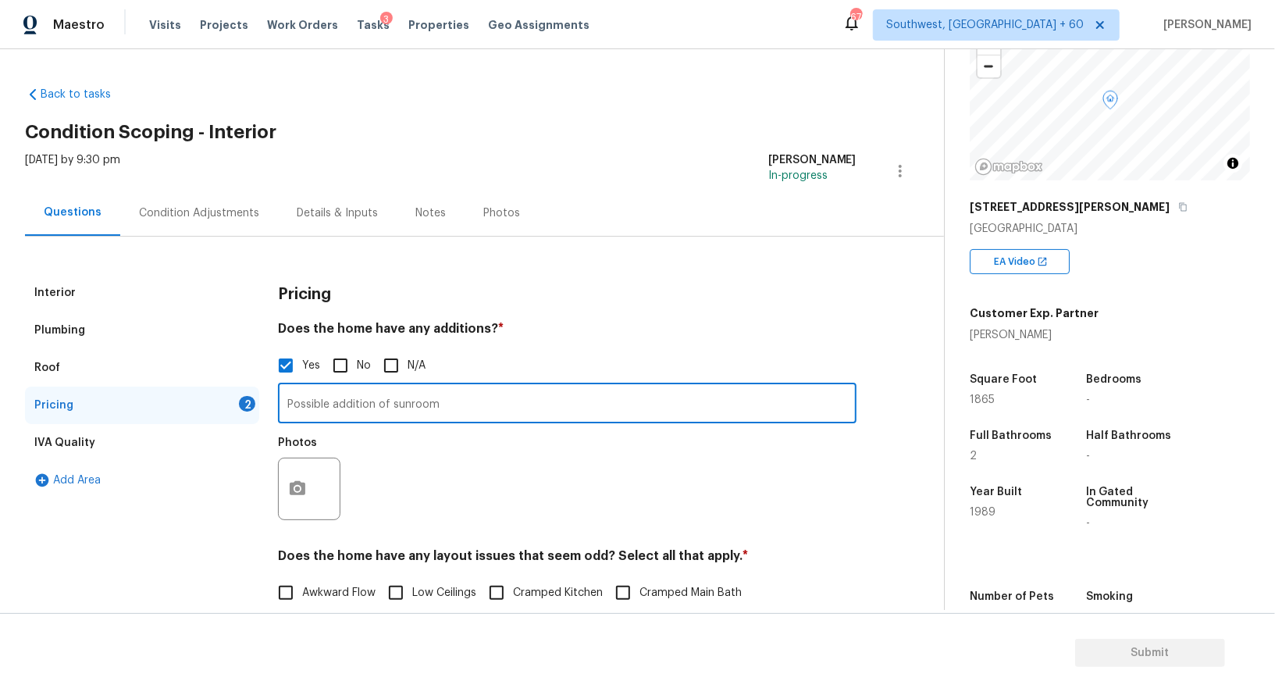
type input "Possible addition of sunroom"
click at [284, 483] on button "button" at bounding box center [297, 488] width 37 height 61
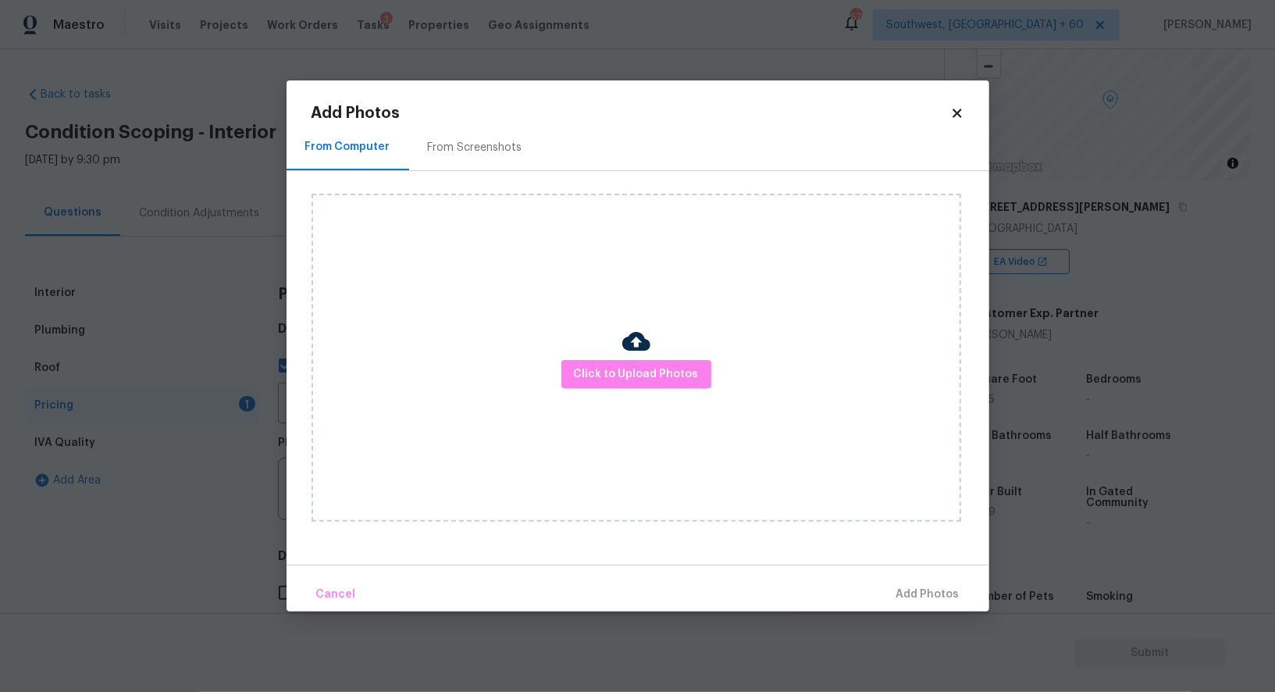
click at [633, 350] on img at bounding box center [636, 341] width 28 height 28
click at [625, 374] on span "Click to Upload Photos" at bounding box center [636, 375] width 125 height 20
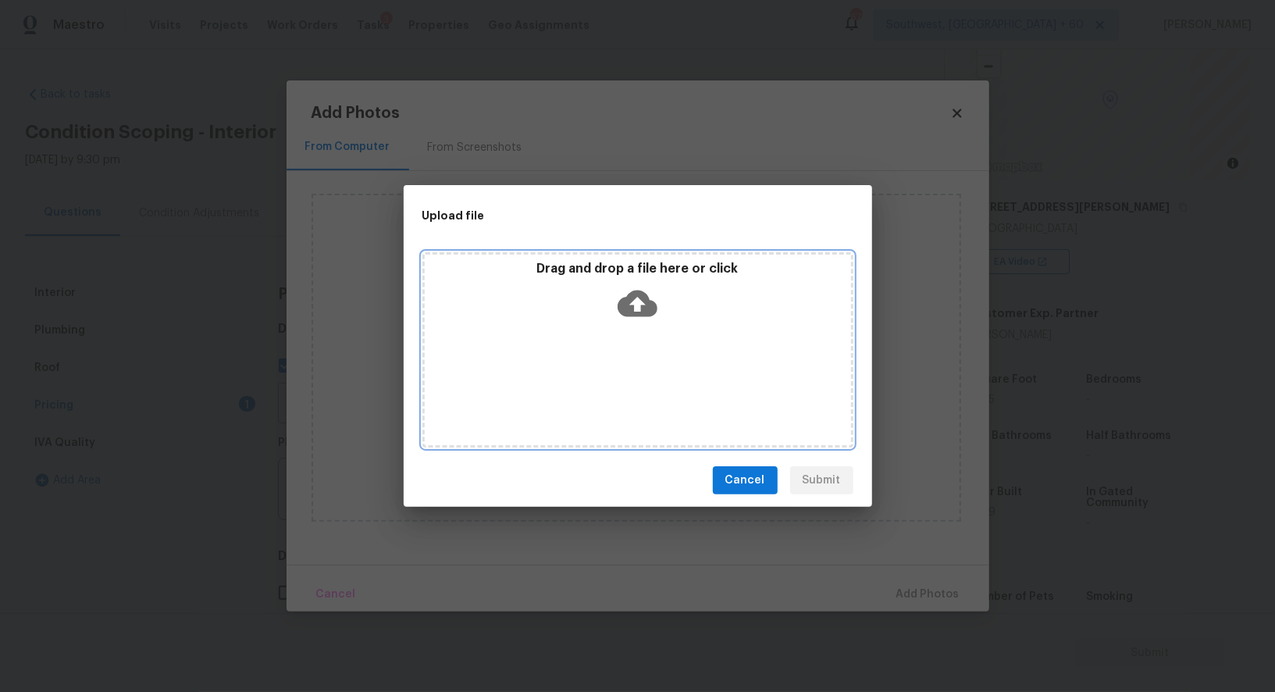
click at [632, 330] on div "Drag and drop a file here or click" at bounding box center [637, 349] width 431 height 195
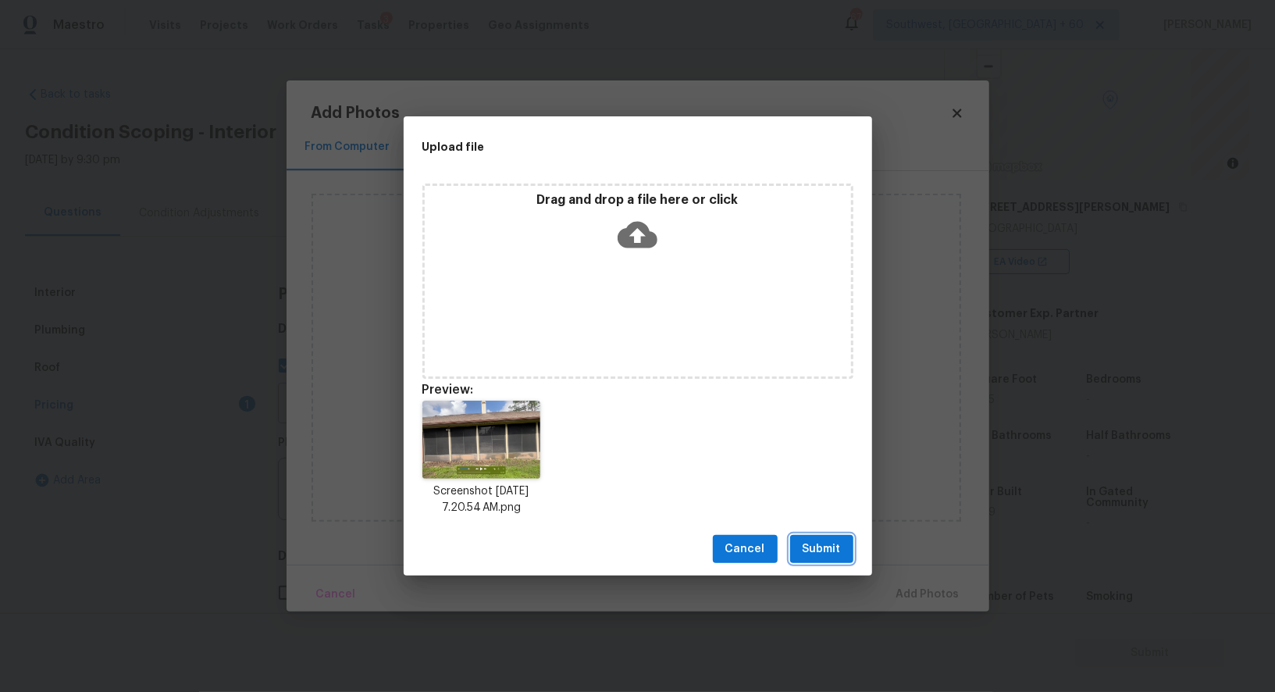
click at [841, 549] on button "Submit" at bounding box center [821, 549] width 63 height 29
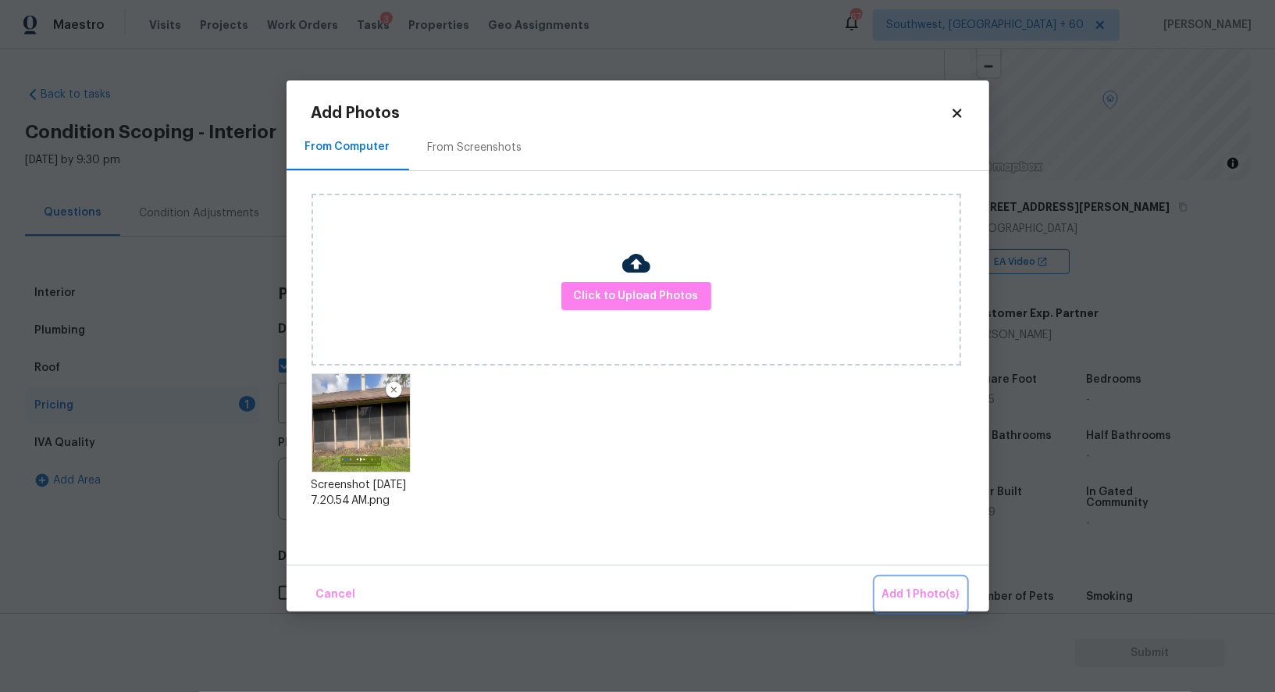
click at [915, 594] on span "Add 1 Photo(s)" at bounding box center [920, 595] width 77 height 20
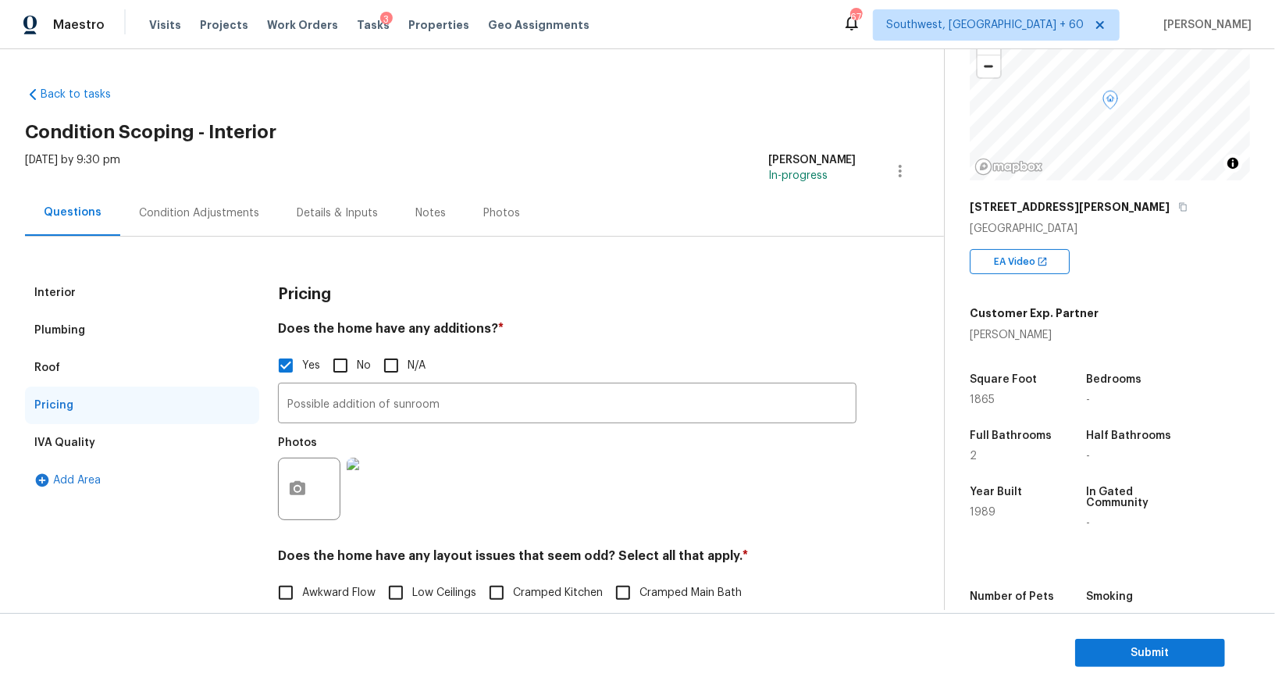
click at [205, 201] on div "Condition Adjustments" at bounding box center [199, 213] width 158 height 46
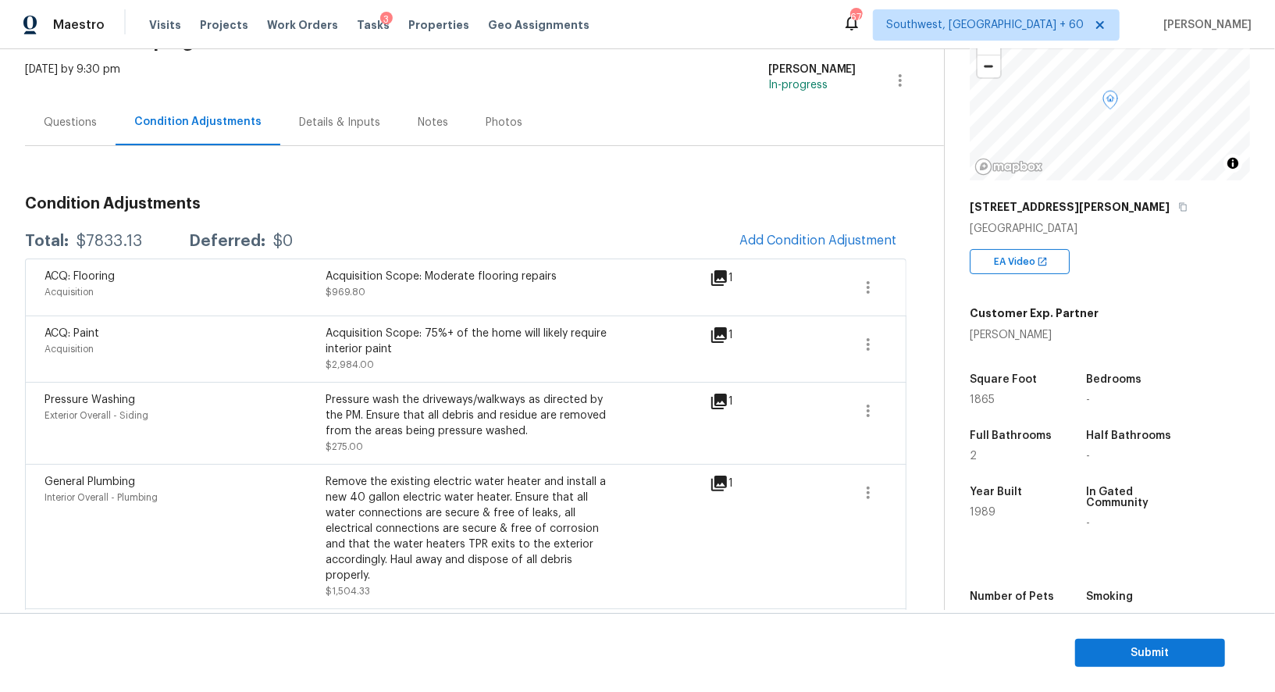
scroll to position [121, 0]
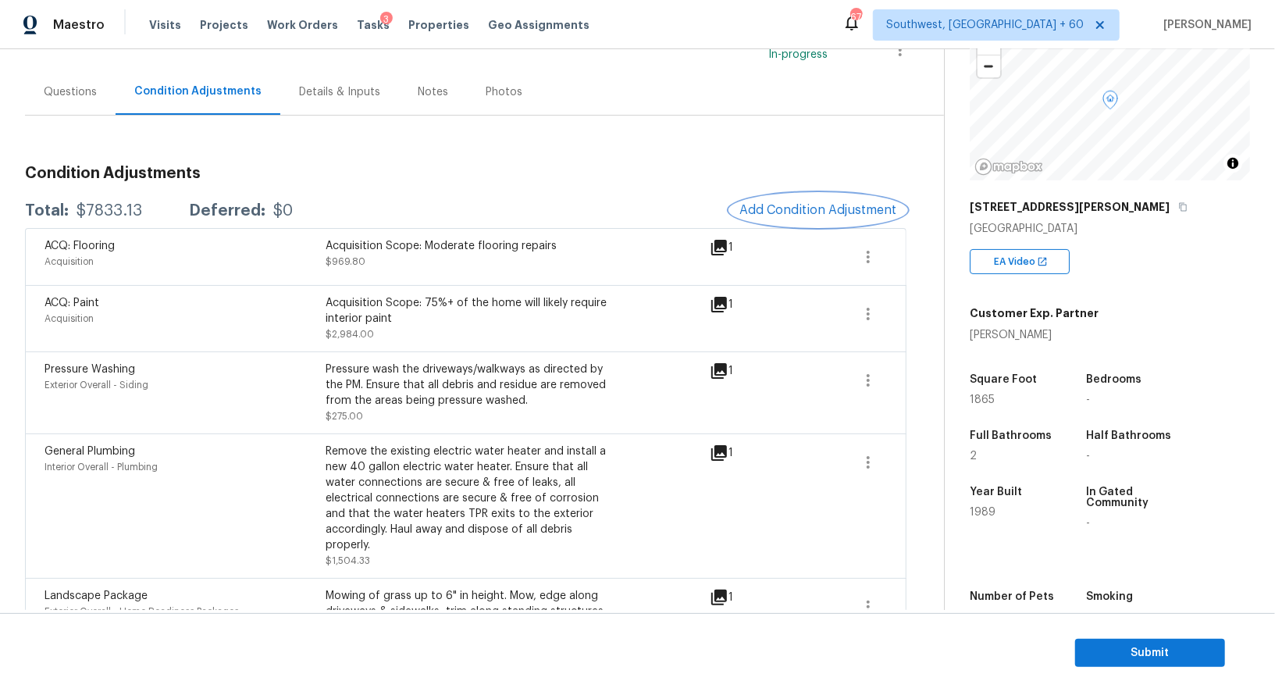
click at [856, 207] on span "Add Condition Adjustment" at bounding box center [818, 210] width 158 height 14
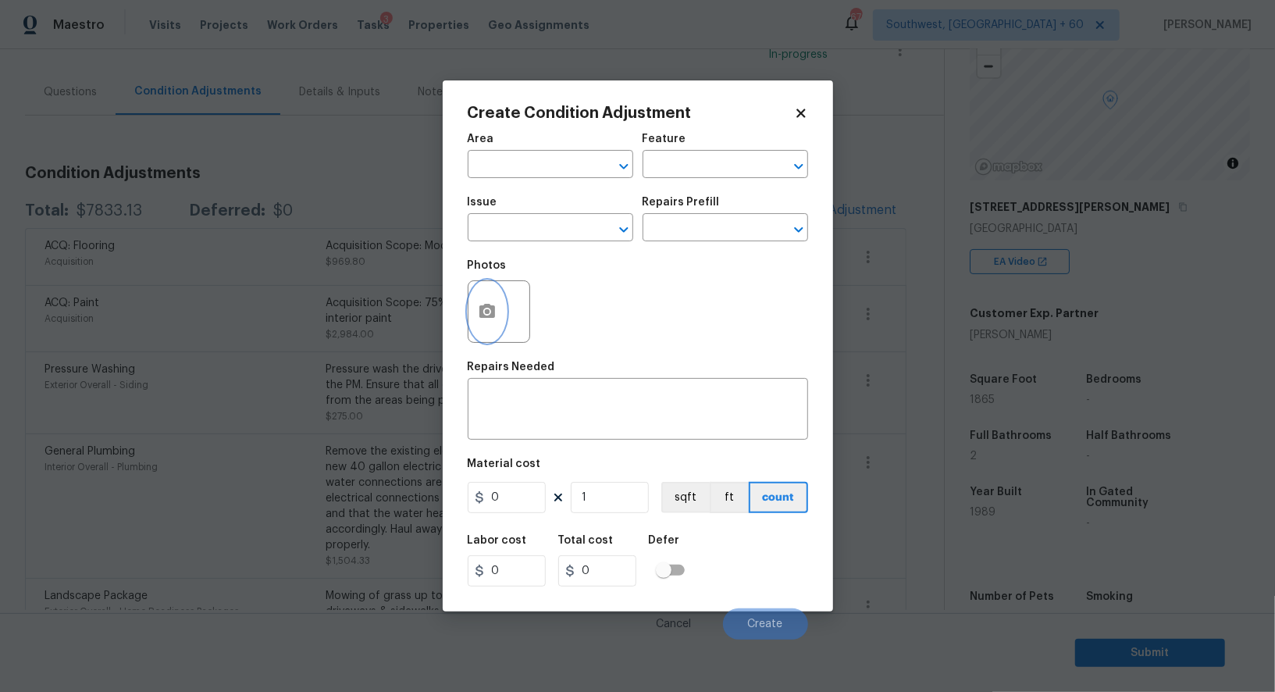
click at [489, 315] on icon "button" at bounding box center [487, 311] width 19 height 19
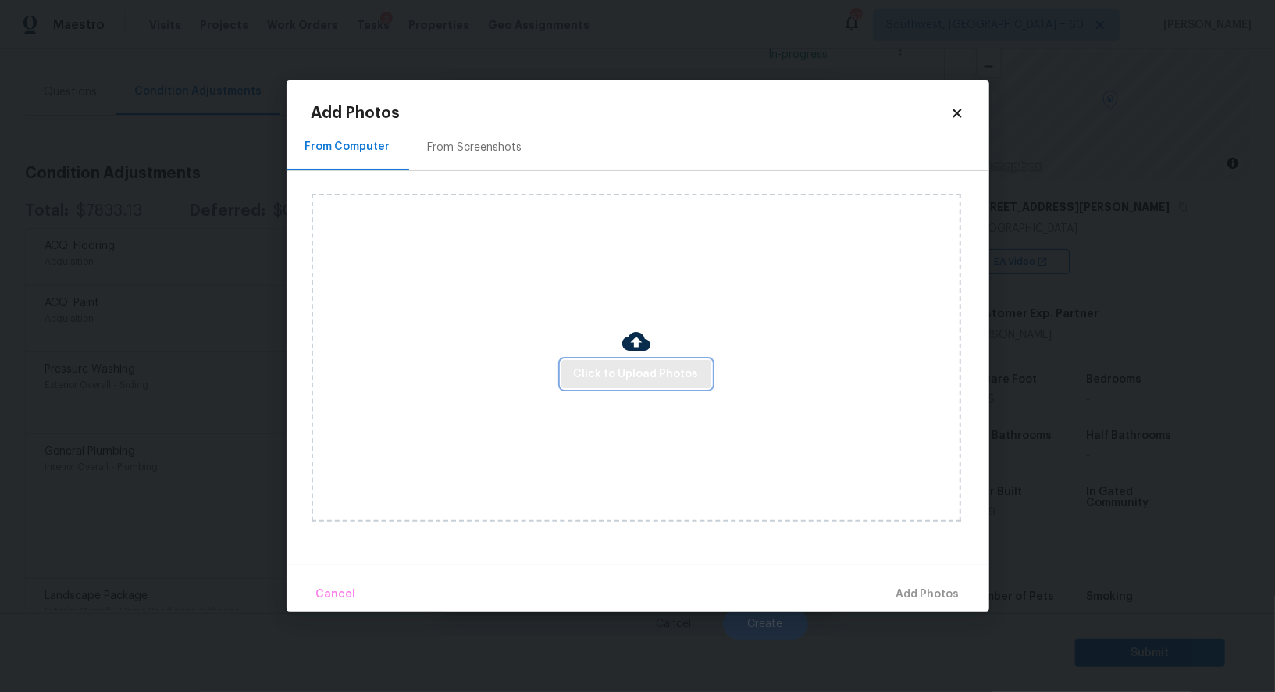
click at [658, 378] on span "Click to Upload Photos" at bounding box center [636, 375] width 125 height 20
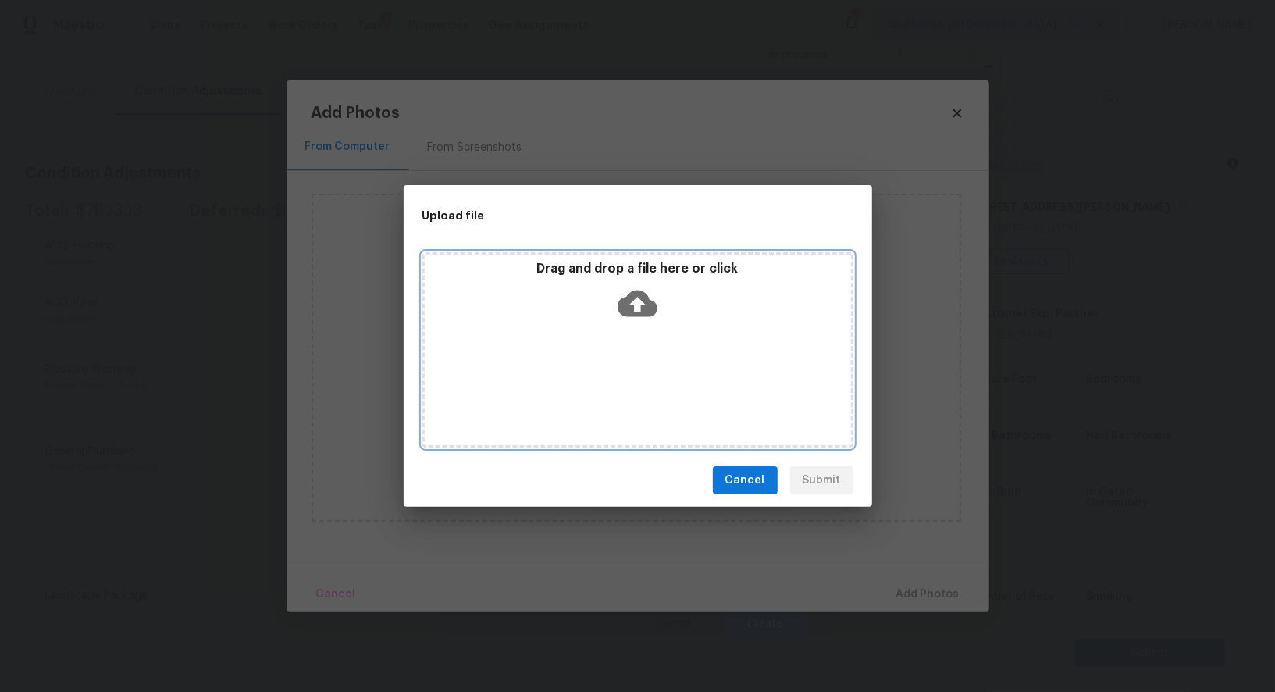
click at [652, 335] on div "Drag and drop a file here or click" at bounding box center [637, 349] width 431 height 195
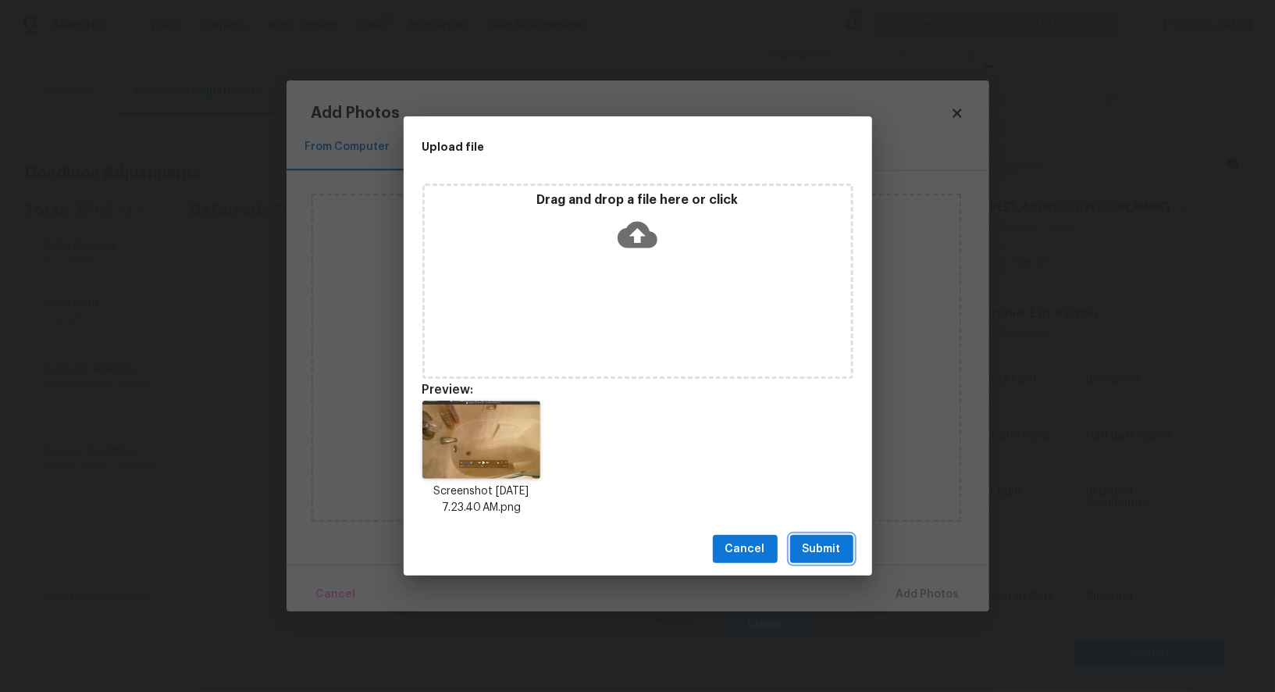
click at [820, 552] on span "Submit" at bounding box center [821, 549] width 38 height 20
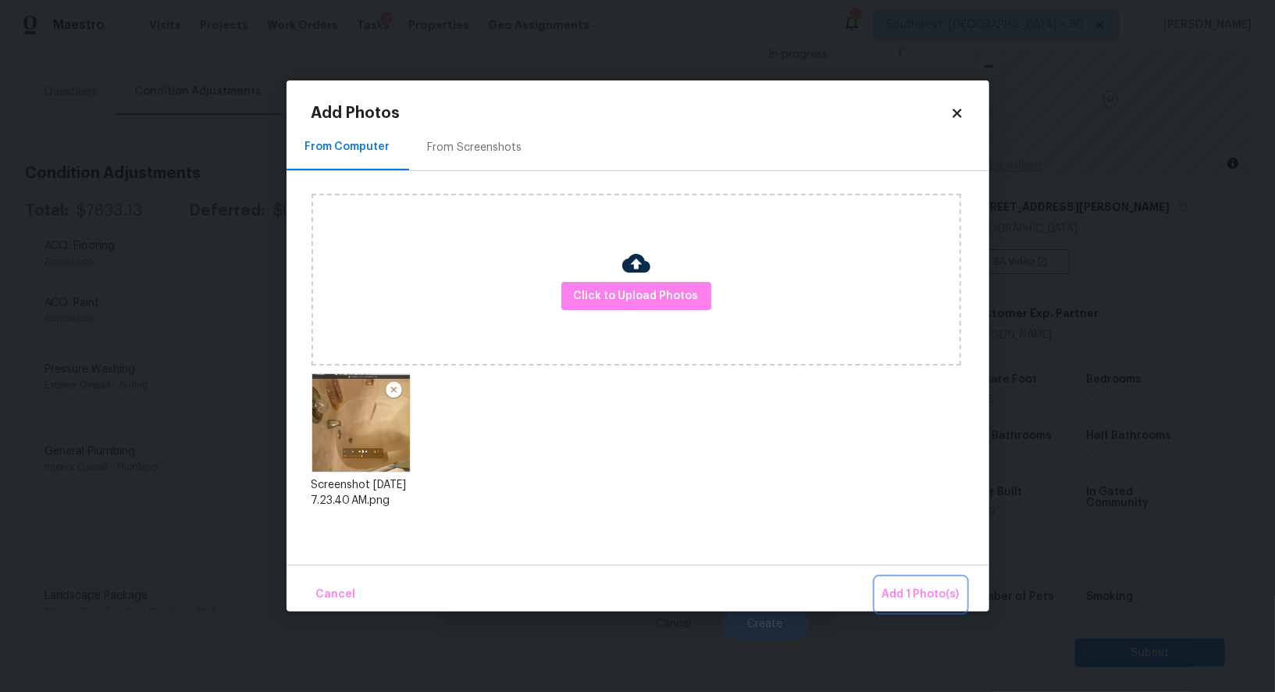
click at [916, 589] on span "Add 1 Photo(s)" at bounding box center [920, 595] width 77 height 20
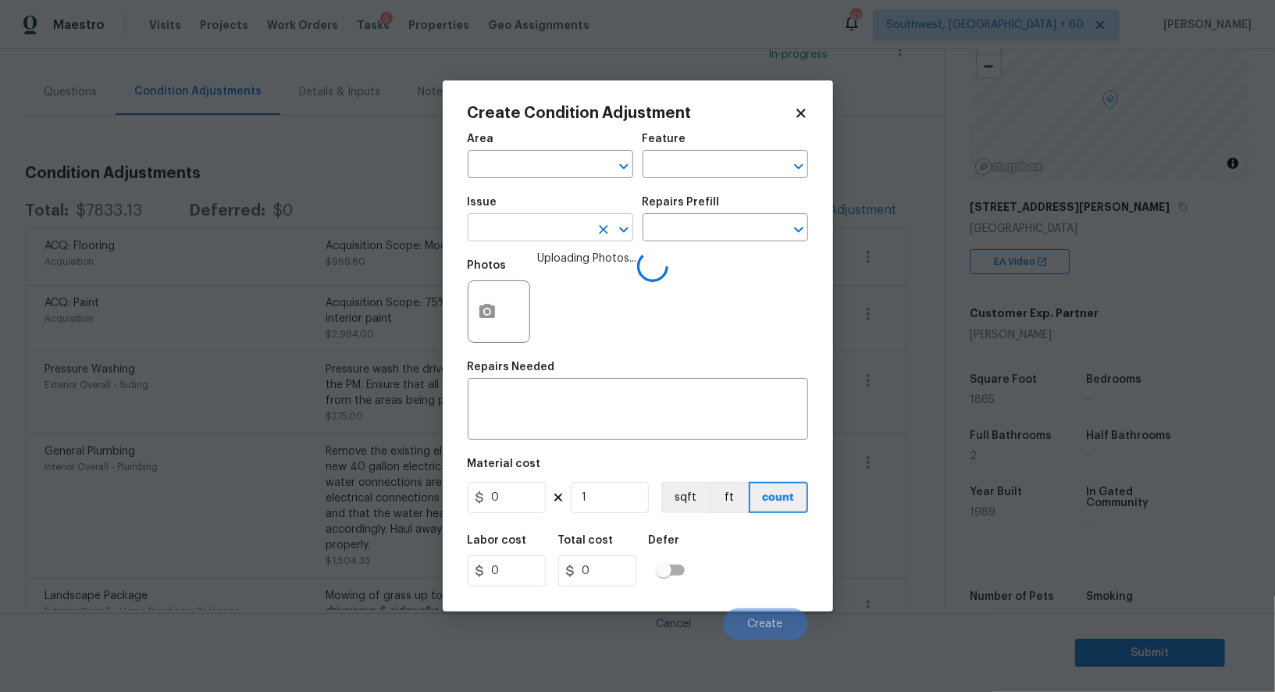
click at [543, 229] on input "text" at bounding box center [529, 229] width 122 height 24
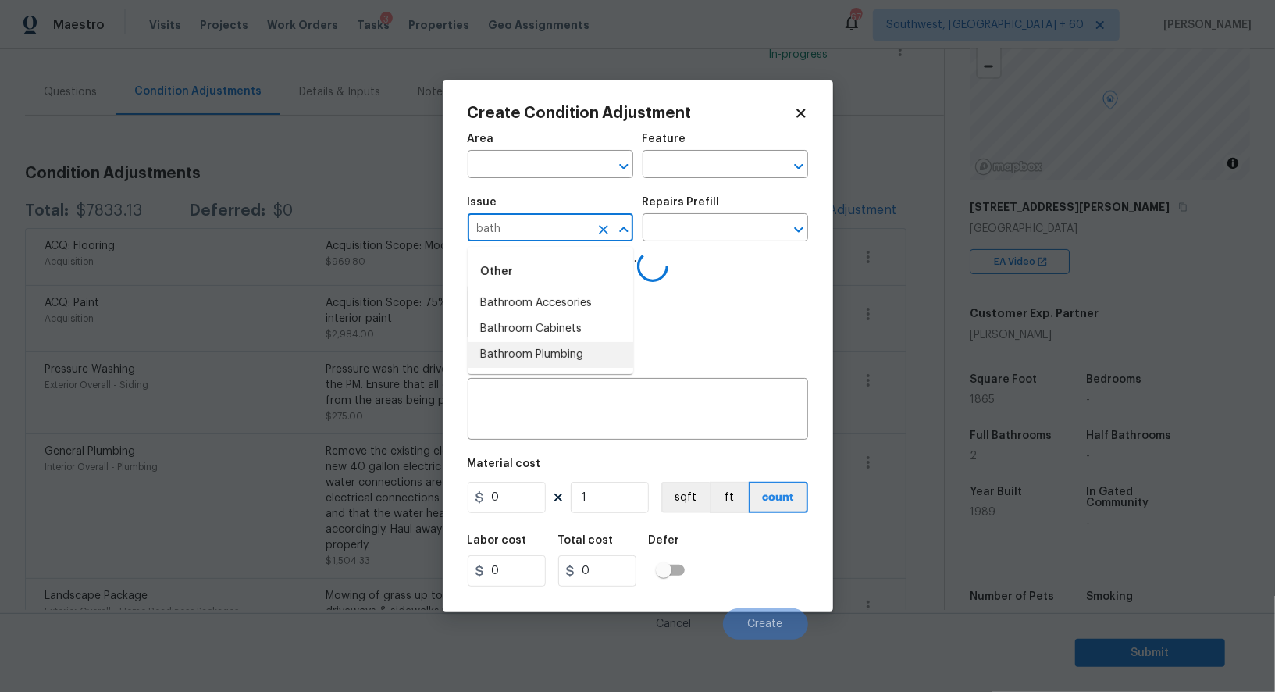
click at [552, 350] on li "Bathroom Plumbing" at bounding box center [550, 355] width 165 height 26
type input "Bathroom Plumbing"
click at [699, 219] on input "text" at bounding box center [703, 229] width 122 height 24
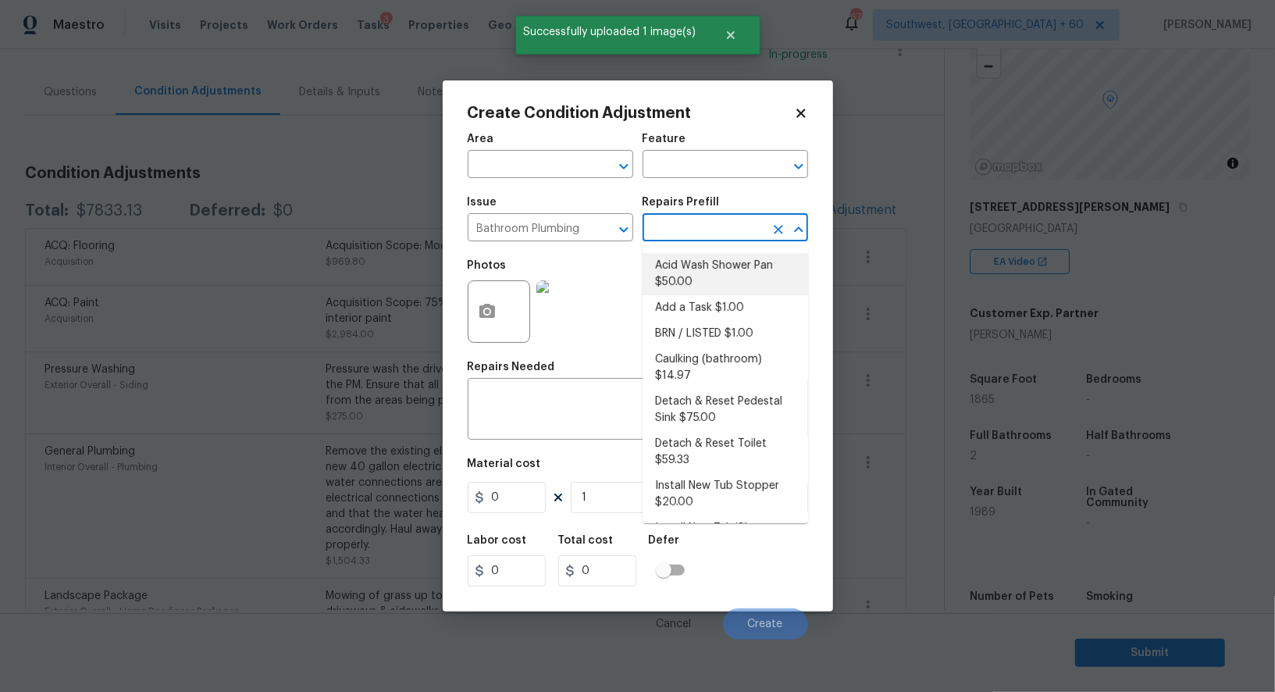
click at [701, 269] on li "Acid Wash Shower Pan $50.00" at bounding box center [724, 274] width 165 height 42
type input "Plumbing"
type textarea "Prep and acid wash/deep clean the shower pan."
type input "50"
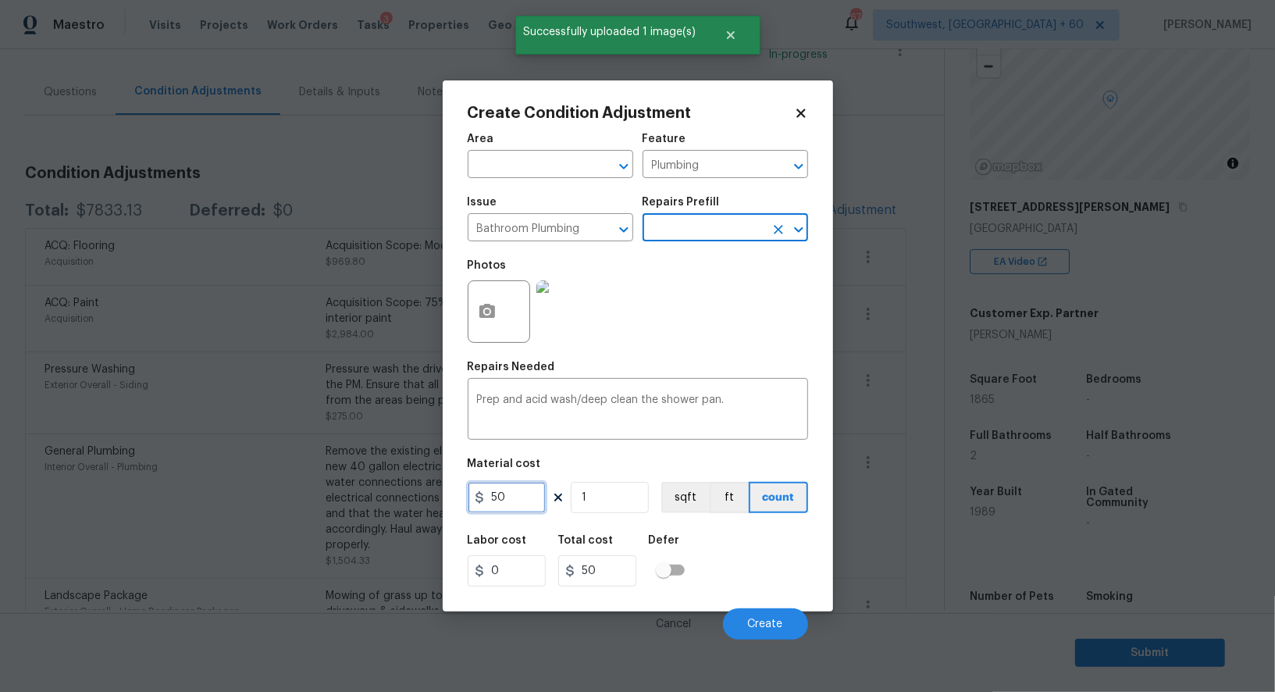
click at [522, 493] on input "50" at bounding box center [507, 497] width 78 height 31
type input "100"
click at [614, 568] on input "50" at bounding box center [597, 570] width 78 height 31
type input "100"
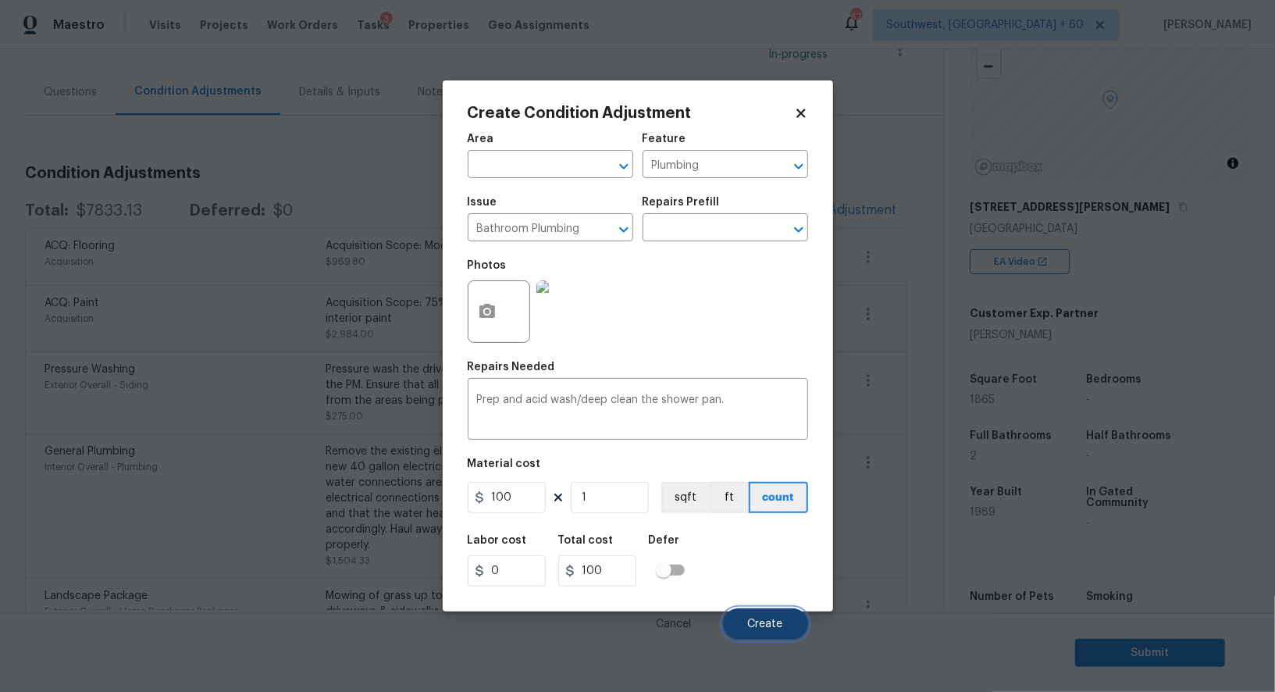
click at [754, 633] on button "Create" at bounding box center [765, 623] width 85 height 31
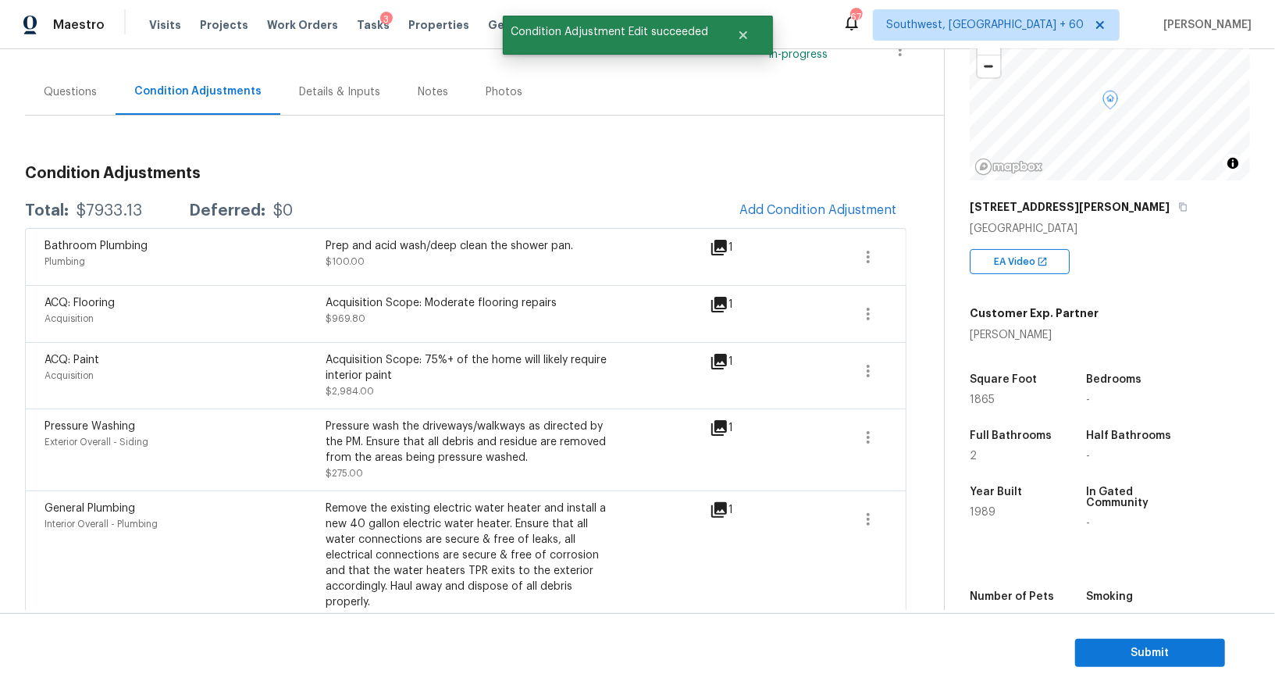
click at [823, 232] on div "Bathroom Plumbing Plumbing Prep and acid wash/deep clean the shower pan. $100.0…" at bounding box center [465, 256] width 881 height 57
click at [833, 213] on span "Add Condition Adjustment" at bounding box center [818, 210] width 158 height 14
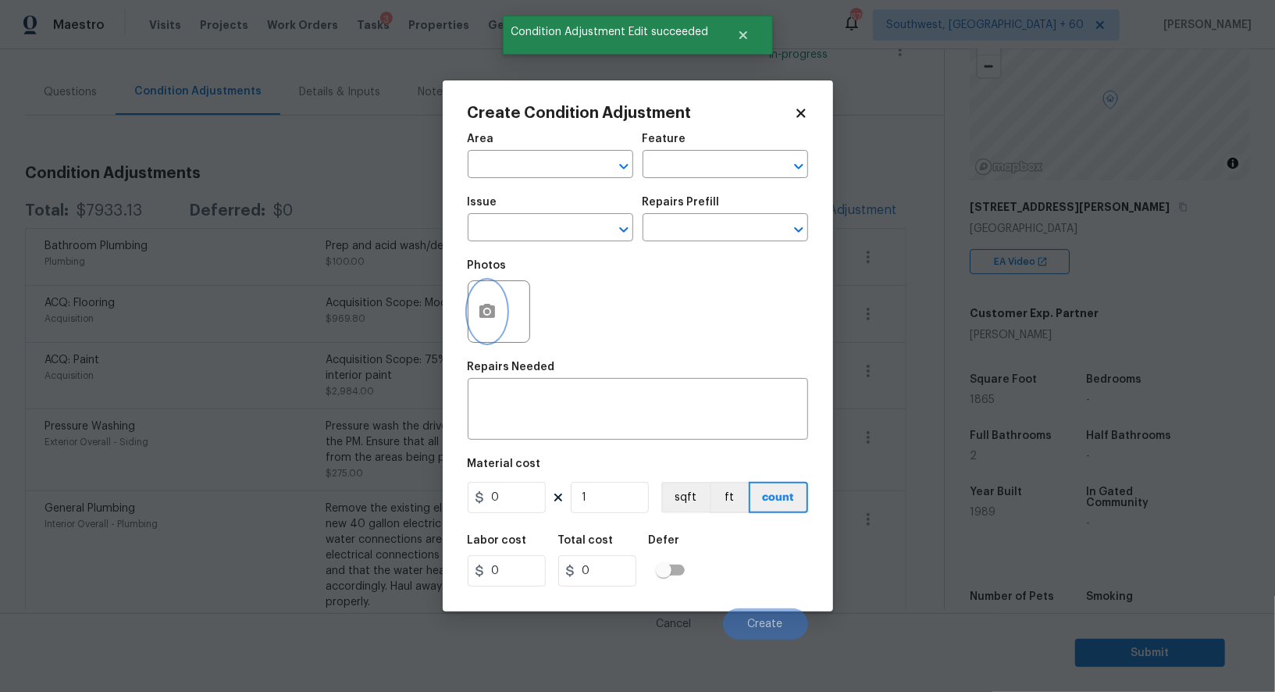
click at [492, 300] on button "button" at bounding box center [486, 311] width 37 height 61
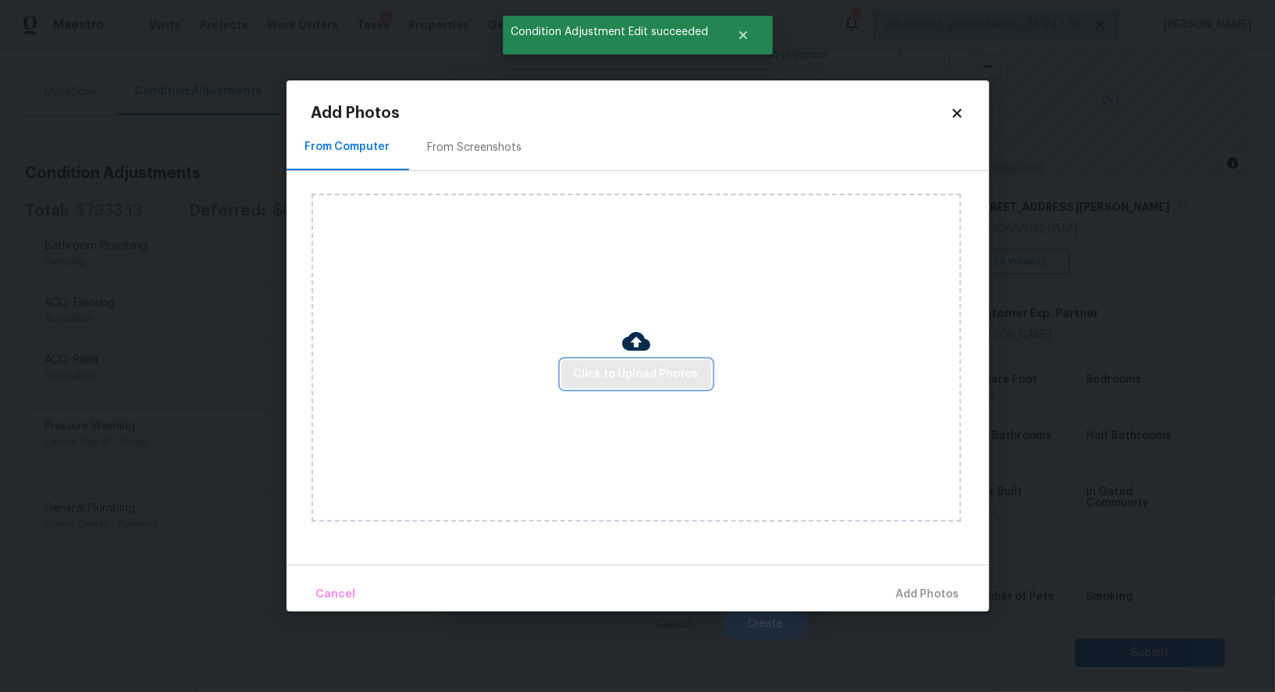
click at [628, 361] on button "Click to Upload Photos" at bounding box center [636, 374] width 150 height 29
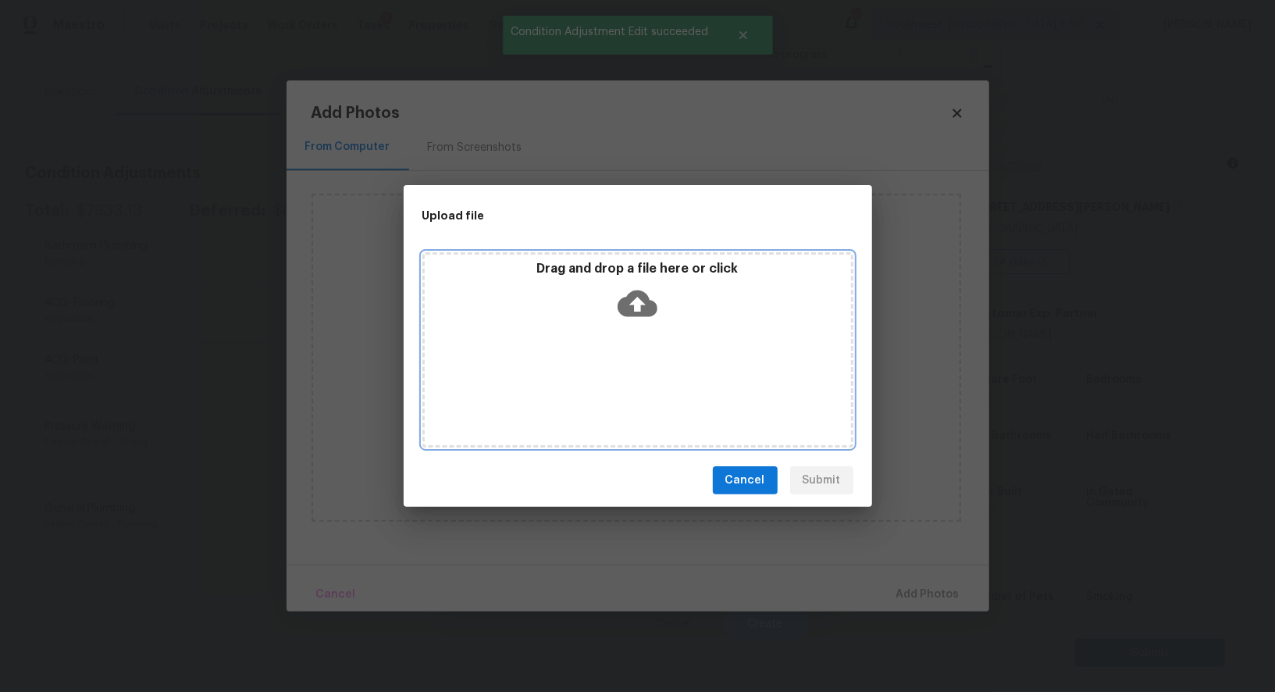
click at [660, 308] on div "Drag and drop a file here or click" at bounding box center [638, 294] width 426 height 67
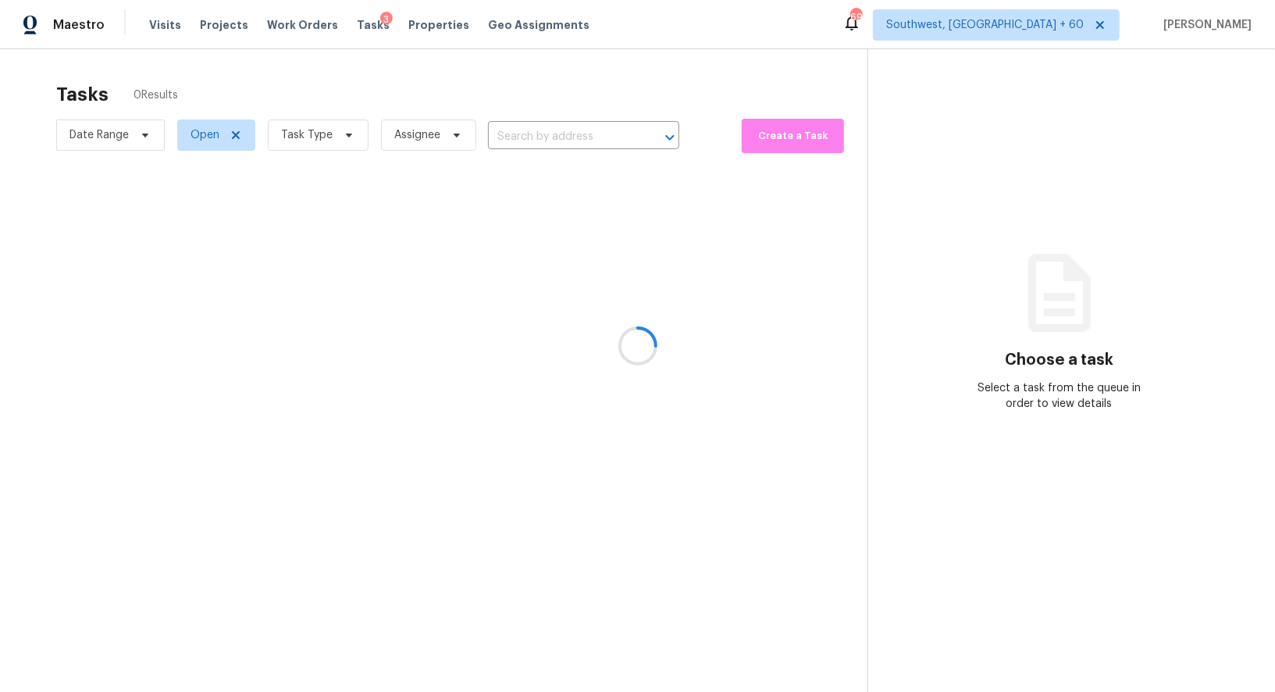
click at [402, 68] on div at bounding box center [637, 346] width 1275 height 692
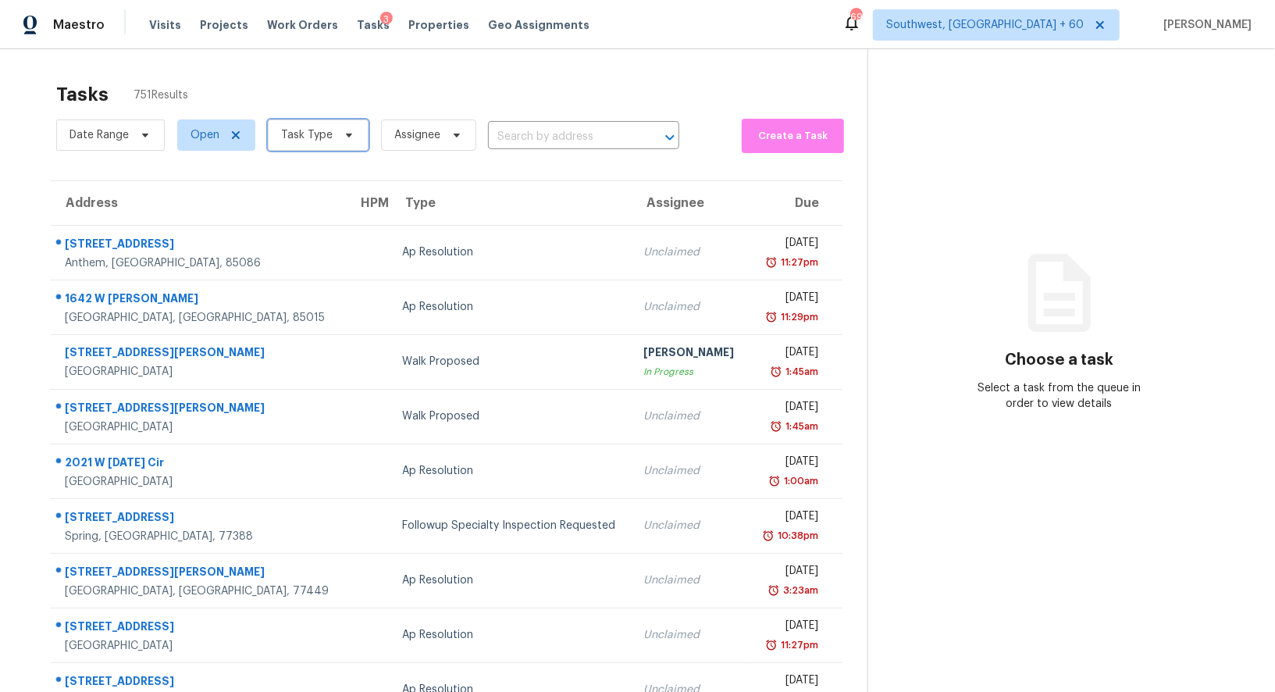
click at [319, 137] on span "Task Type" at bounding box center [307, 135] width 52 height 16
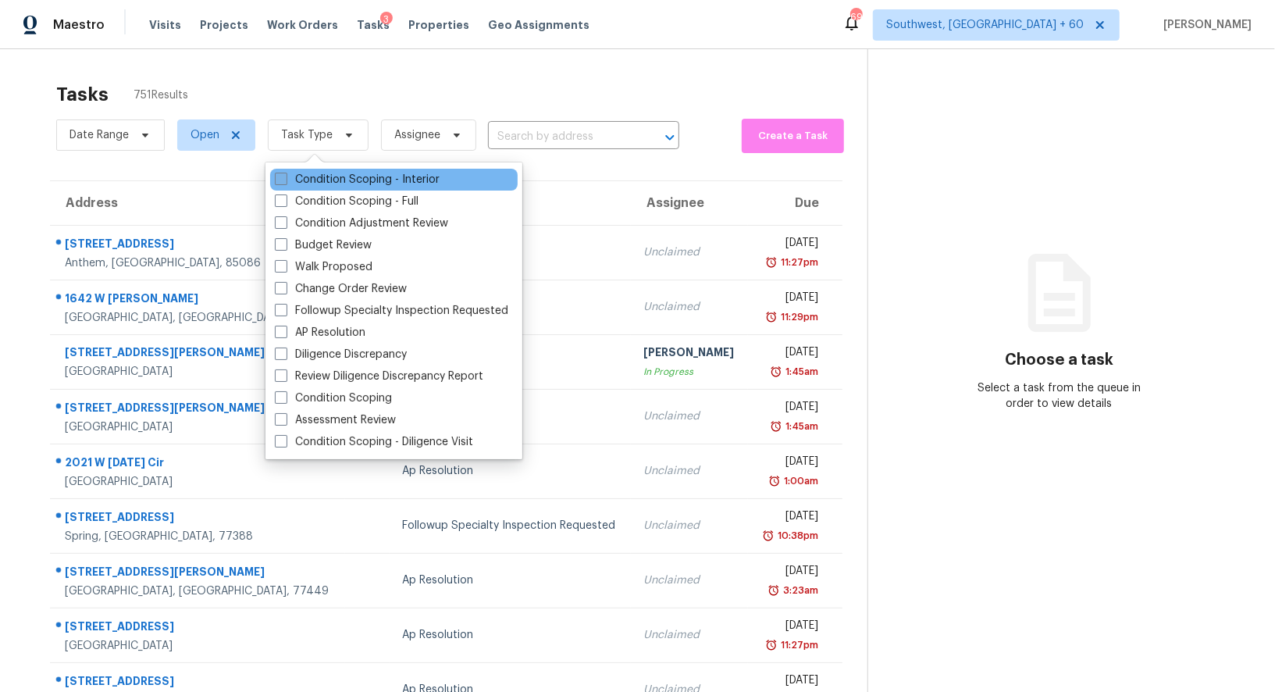
click at [371, 176] on label "Condition Scoping - Interior" at bounding box center [357, 180] width 165 height 16
click at [285, 176] on input "Condition Scoping - Interior" at bounding box center [280, 177] width 10 height 10
checkbox input "true"
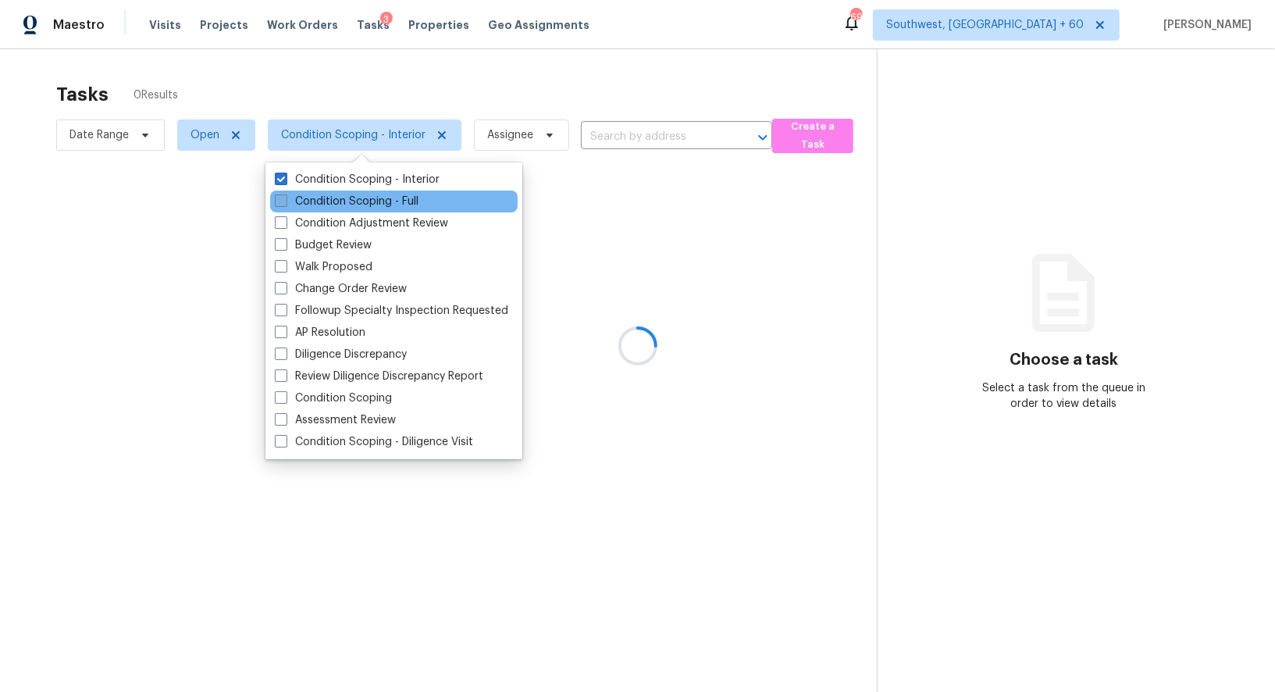
click at [371, 206] on label "Condition Scoping - Full" at bounding box center [347, 202] width 144 height 16
click at [285, 204] on input "Condition Scoping - Full" at bounding box center [280, 199] width 10 height 10
checkbox input "true"
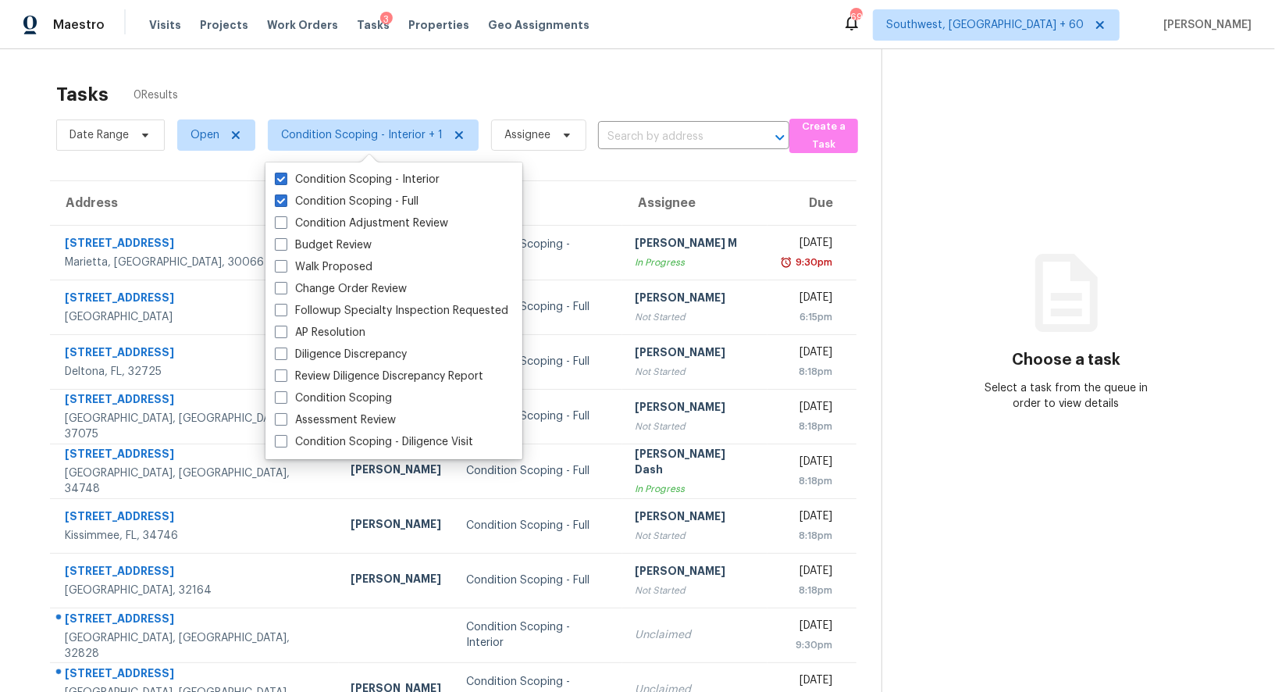
click at [659, 52] on div "Tasks 0 Results Date Range Open Condition Scoping - Interior + 1 Assignee ​ Cre…" at bounding box center [637, 416] width 1275 height 735
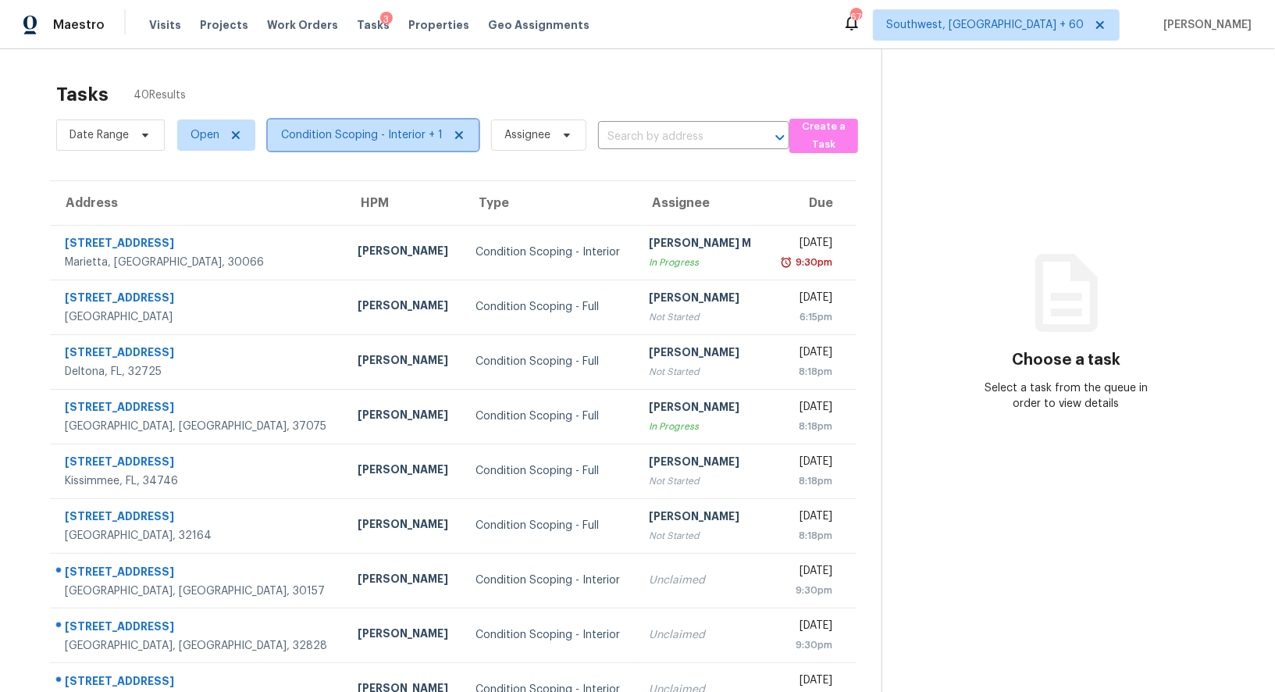
click at [337, 133] on span "Condition Scoping - Interior + 1" at bounding box center [362, 135] width 162 height 16
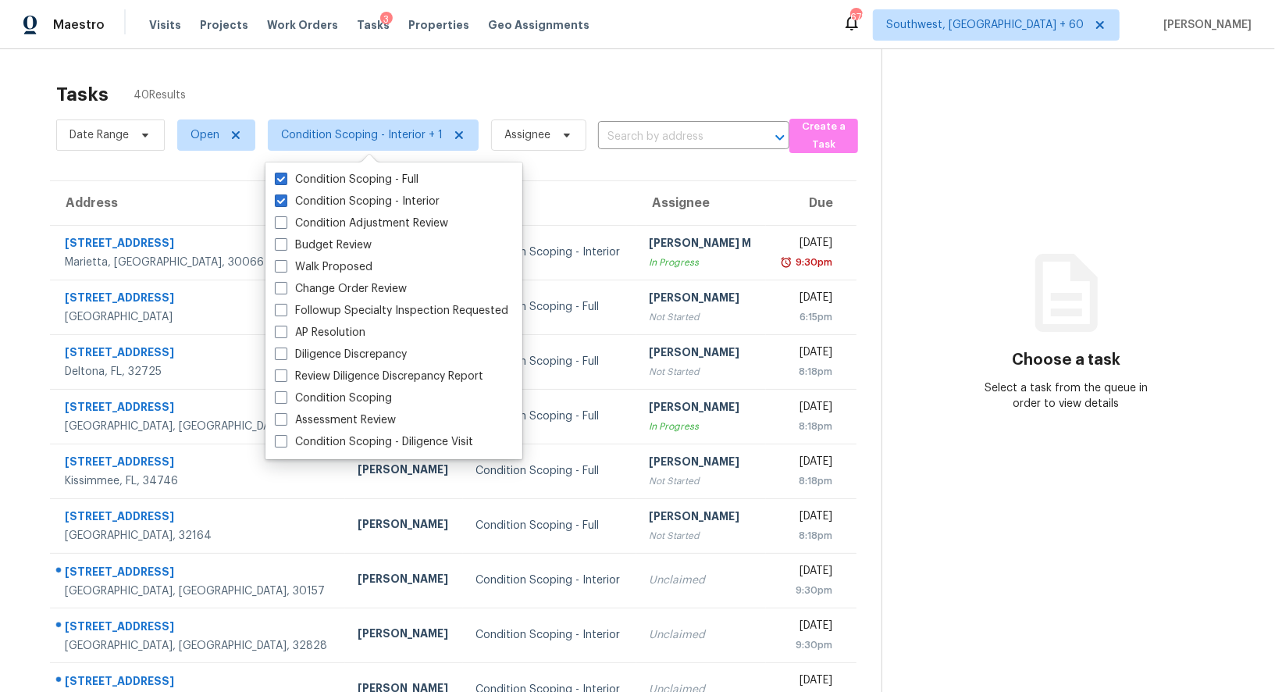
click at [421, 85] on div "Tasks 40 Results" at bounding box center [468, 94] width 825 height 41
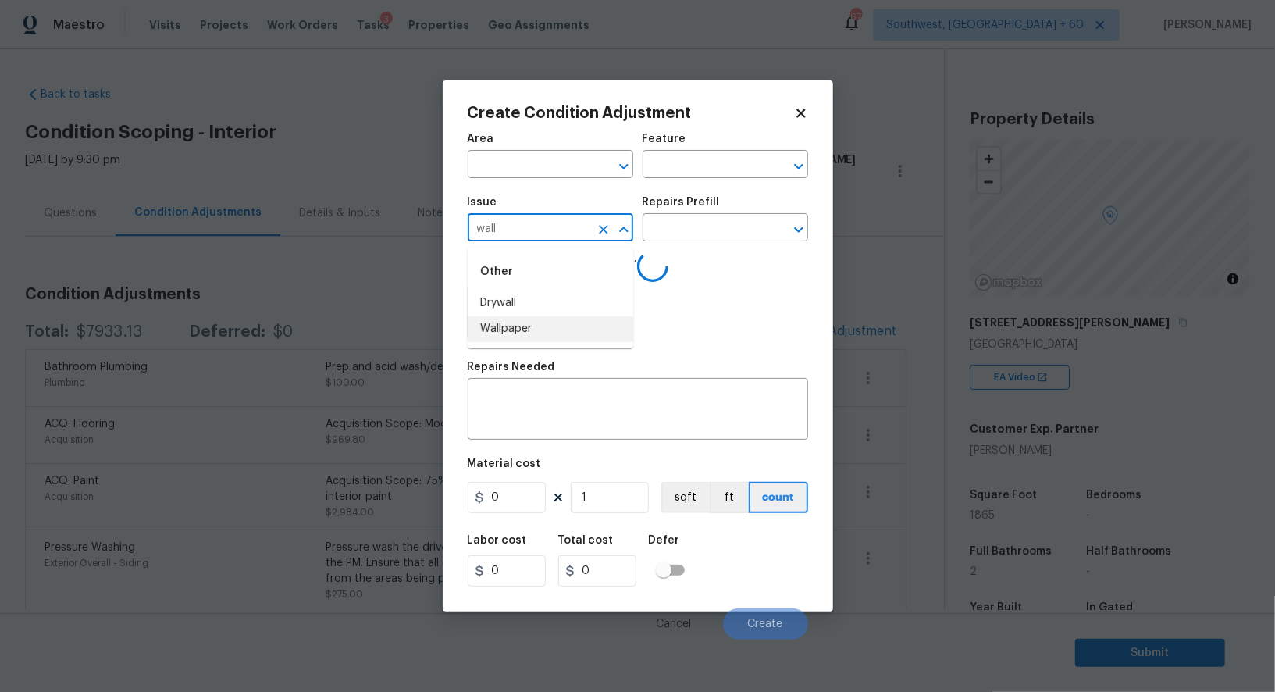
scroll to position [116, 0]
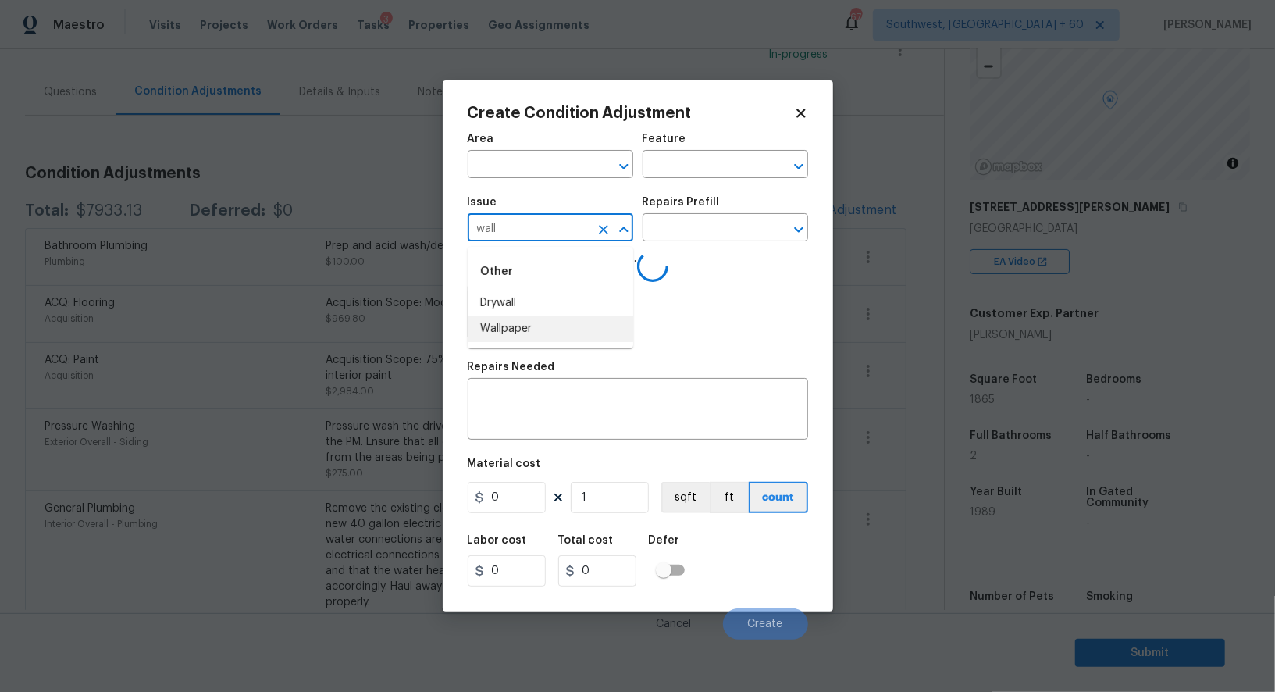
click at [518, 329] on li "Wallpaper" at bounding box center [550, 329] width 165 height 26
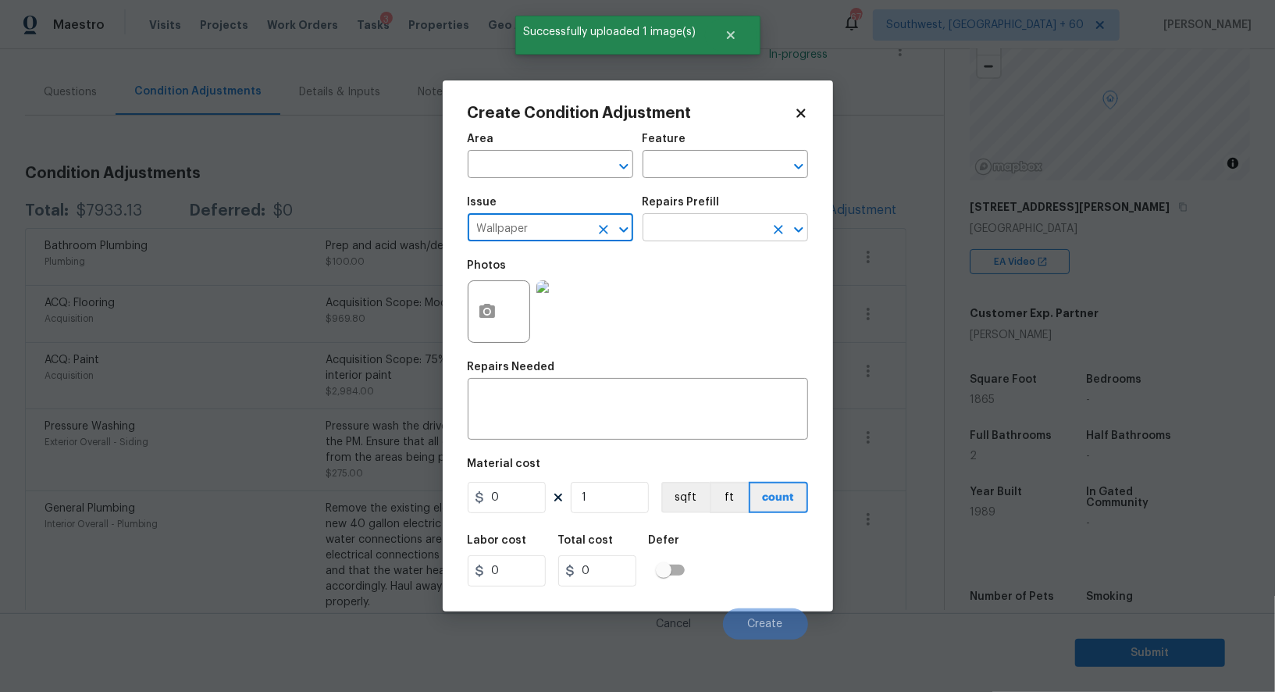
type input "Wallpaper"
click at [688, 219] on input "text" at bounding box center [703, 229] width 122 height 24
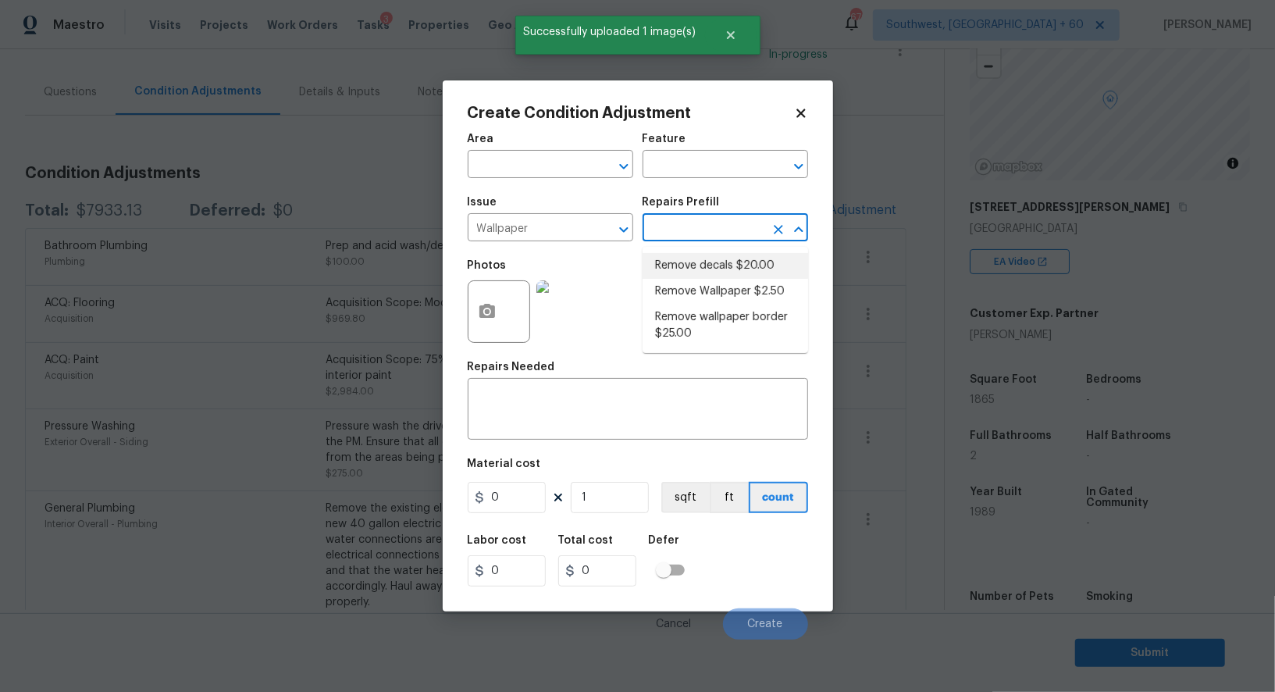
click at [692, 289] on li "Remove Wallpaper $2.50" at bounding box center [724, 292] width 165 height 26
type input "Walls and Ceiling"
type input "2.5"
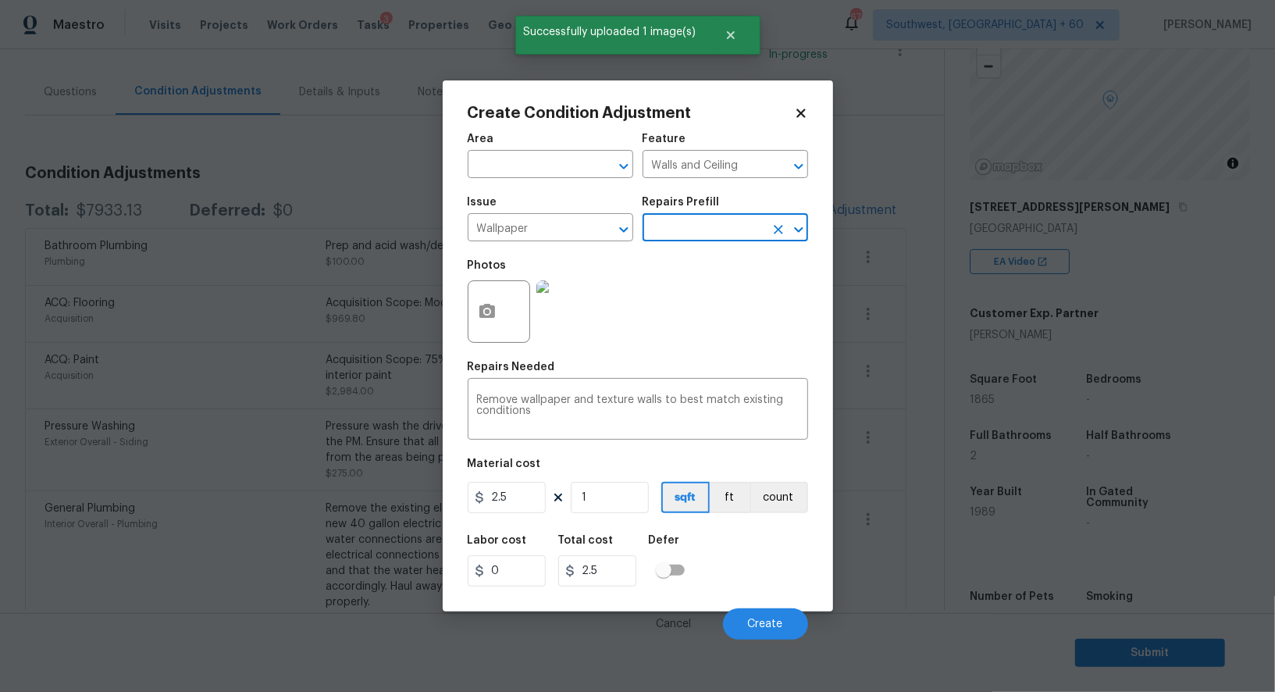
click at [523, 477] on div "Material cost" at bounding box center [638, 468] width 340 height 20
click at [518, 498] on input "2.5" at bounding box center [507, 497] width 78 height 31
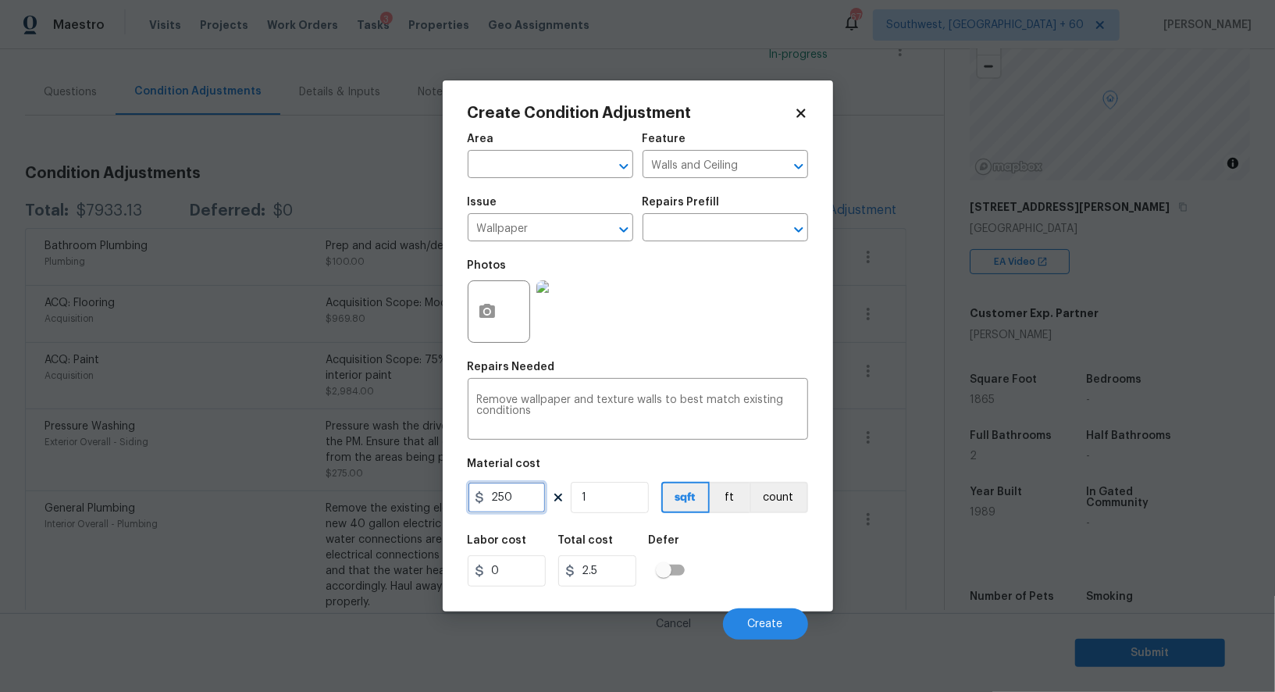
type input "250"
click at [621, 574] on input "2.5" at bounding box center [597, 570] width 78 height 31
type input "250"
click at [763, 614] on button "Create" at bounding box center [765, 623] width 85 height 31
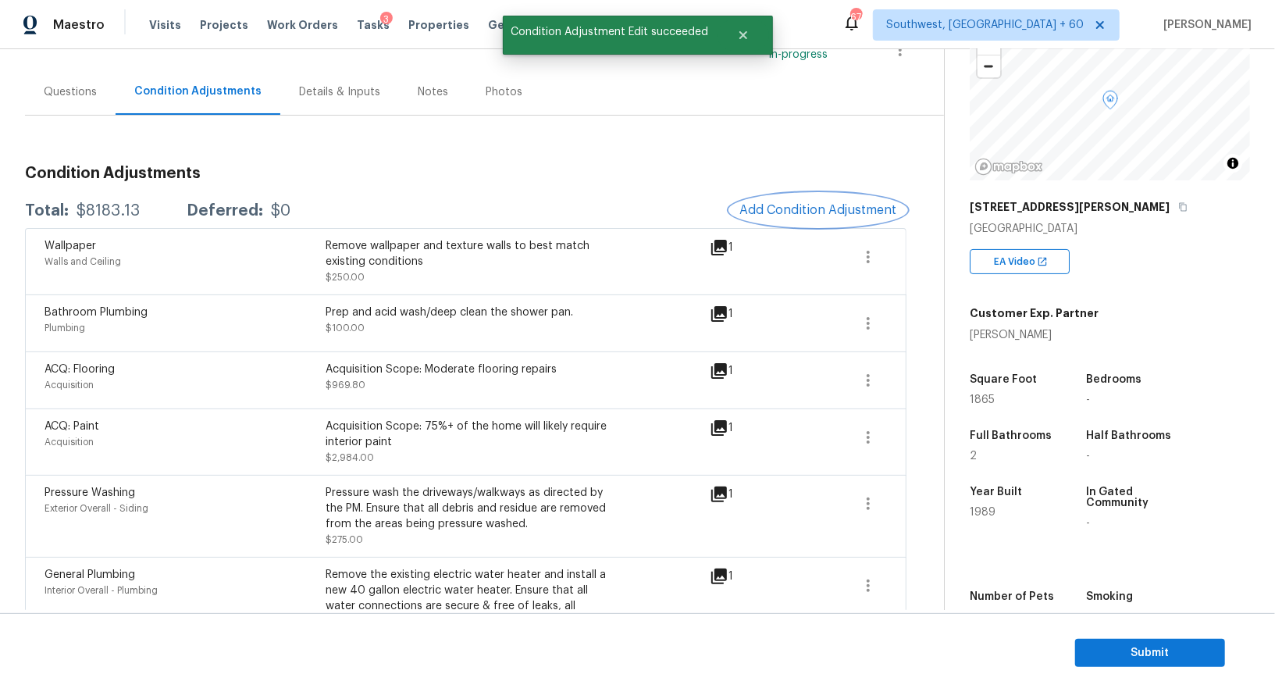
click at [833, 196] on button "Add Condition Adjustment" at bounding box center [818, 210] width 176 height 33
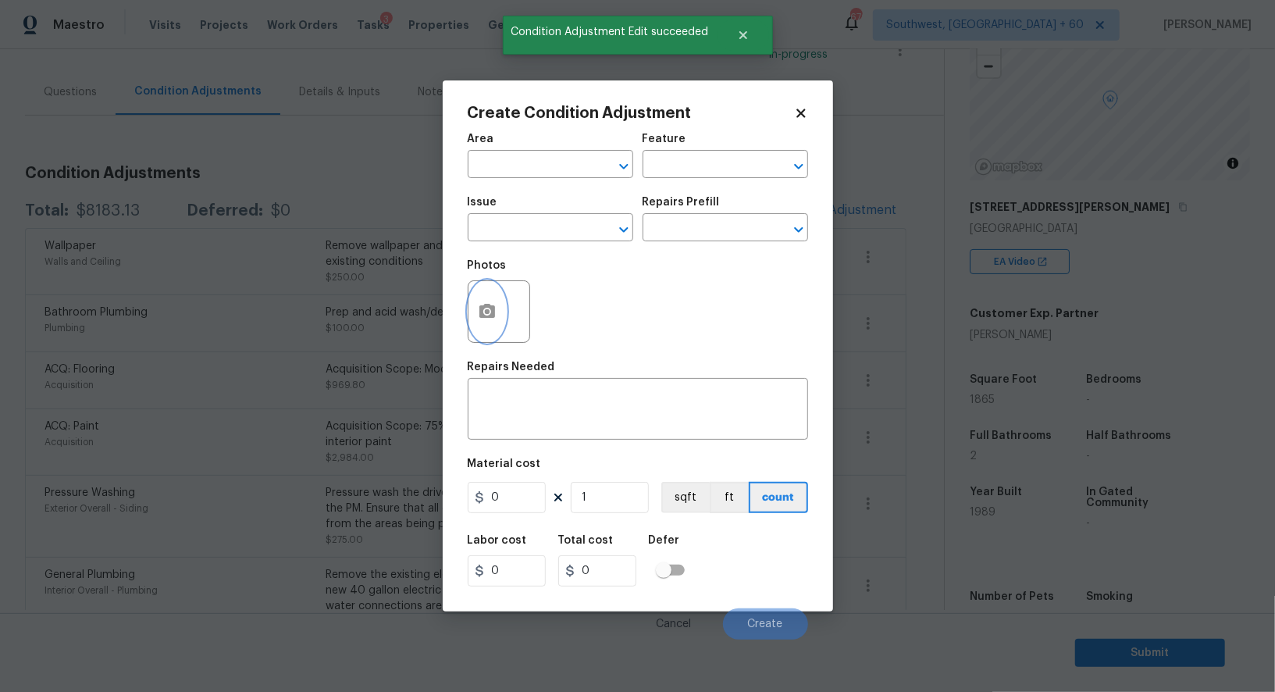
click at [496, 311] on button "button" at bounding box center [486, 311] width 37 height 61
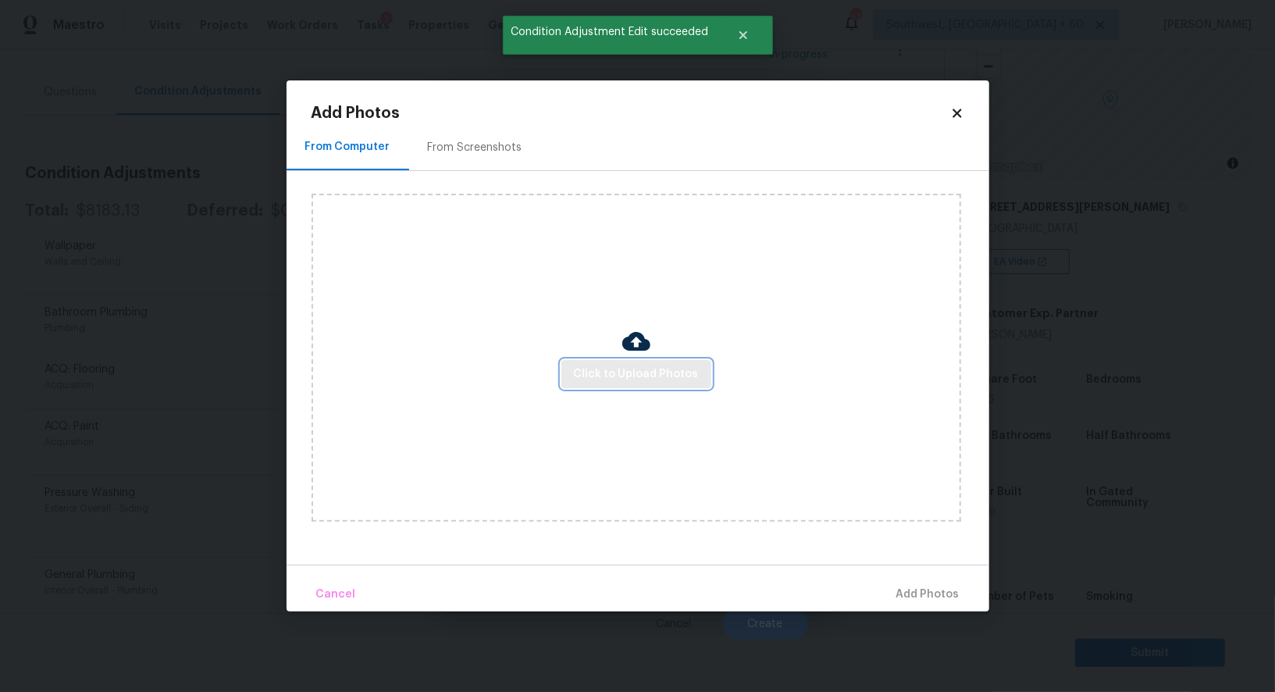
click at [642, 374] on span "Click to Upload Photos" at bounding box center [636, 375] width 125 height 20
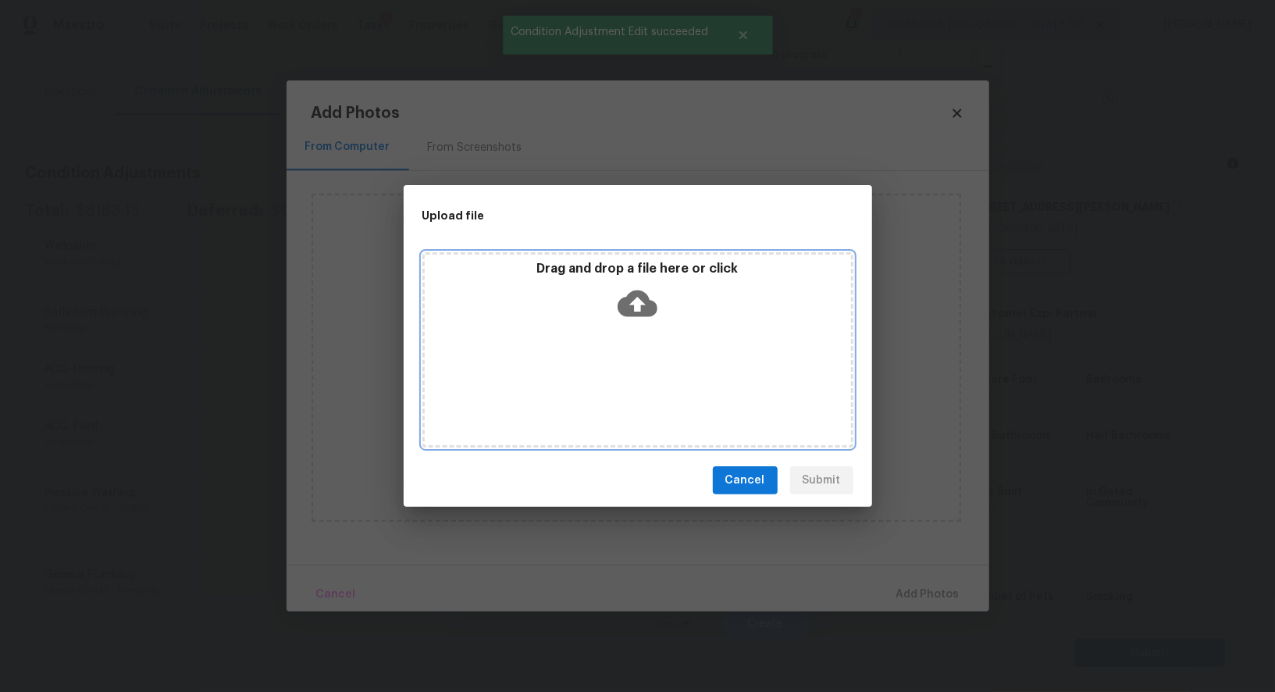
click at [642, 313] on icon at bounding box center [637, 303] width 40 height 27
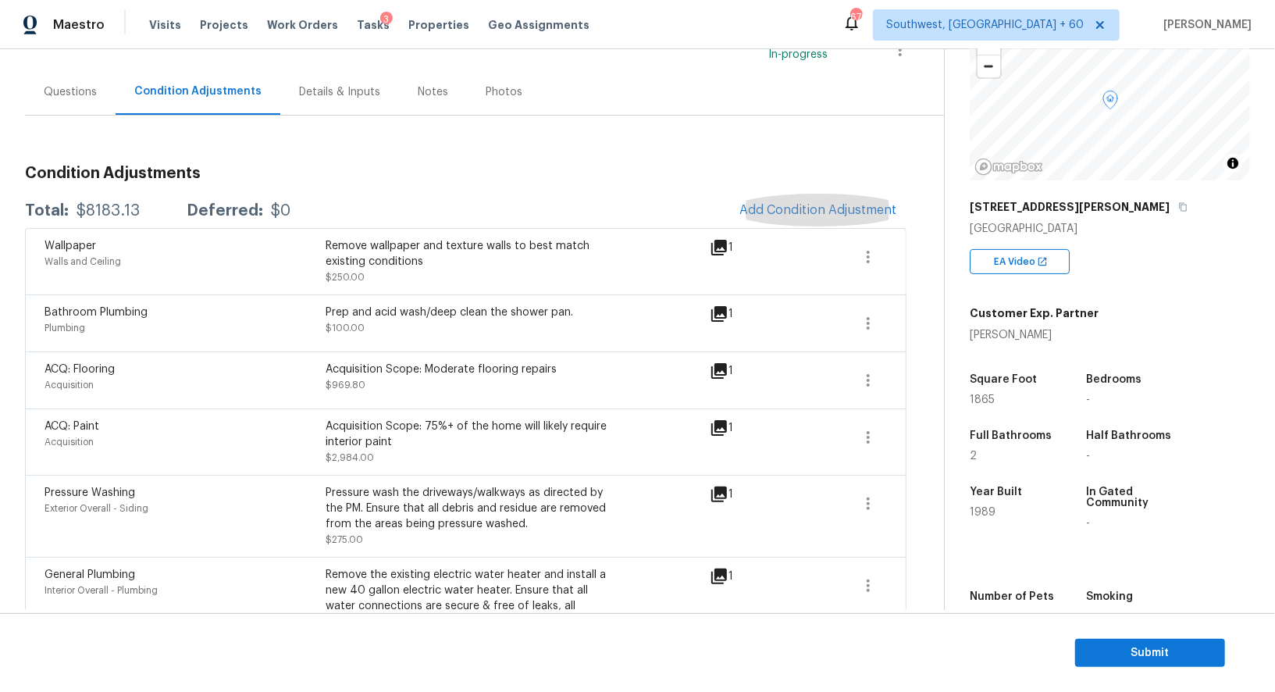
click at [480, 169] on h3 "Condition Adjustments" at bounding box center [465, 173] width 881 height 16
click at [816, 205] on span "Add Condition Adjustment" at bounding box center [818, 210] width 158 height 14
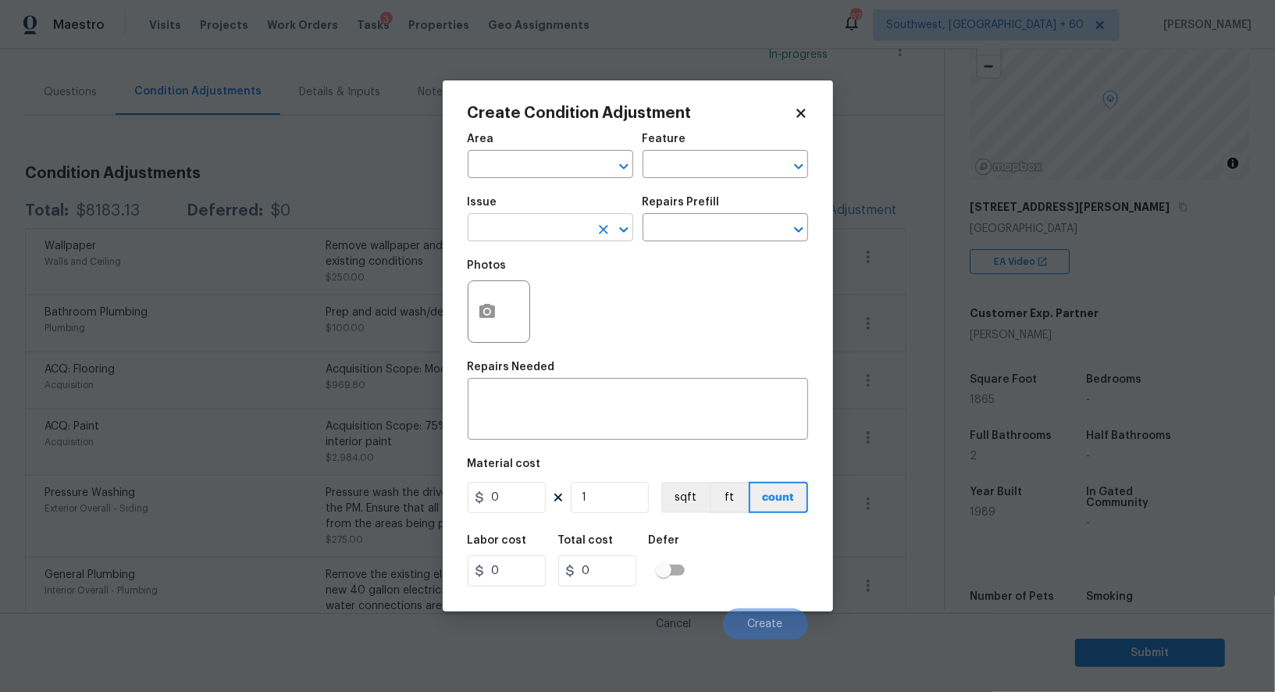
click at [546, 229] on input "text" at bounding box center [529, 229] width 122 height 24
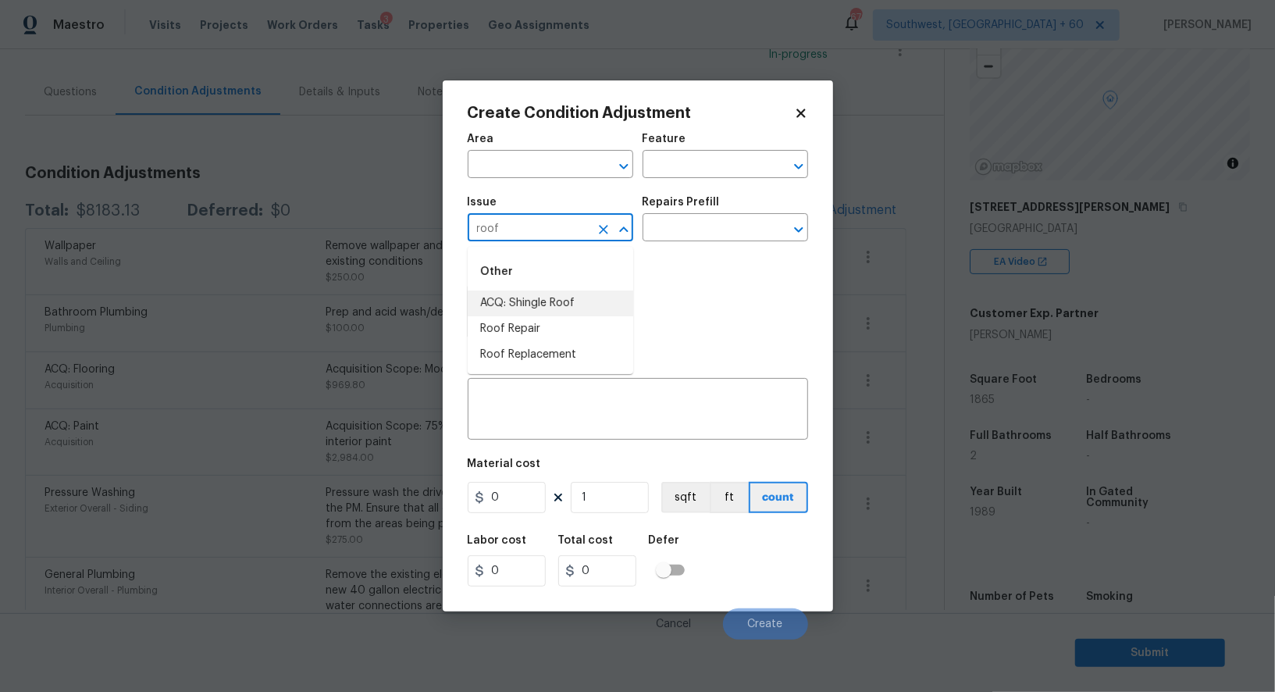
click at [572, 302] on li "ACQ: Shingle Roof" at bounding box center [550, 303] width 165 height 26
type input "ACQ: Shingle Roof"
click at [670, 241] on input "text" at bounding box center [703, 229] width 122 height 24
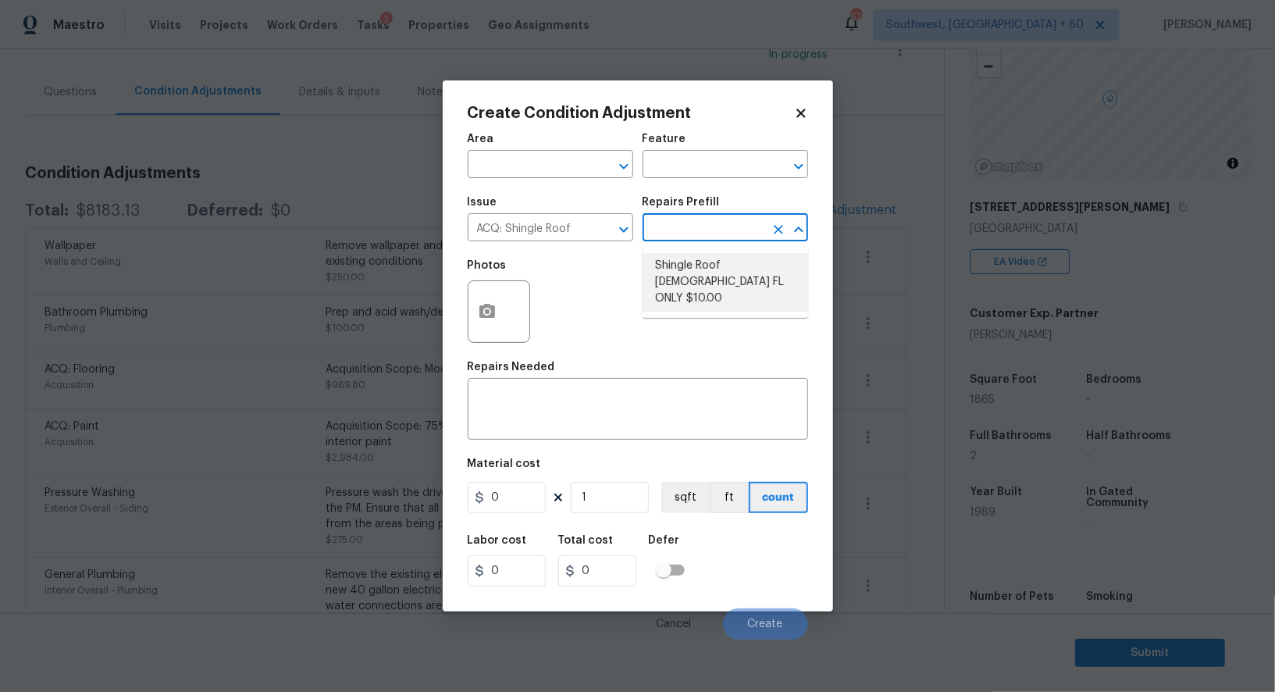
click at [689, 283] on li "Shingle Roof 15+ Years Old FL ONLY $10.00" at bounding box center [724, 282] width 165 height 59
type input "Acquisition"
type textarea "Acquisition Scope (Florida Only): Shingle Roof 15+ years in age maintenance."
type input "10"
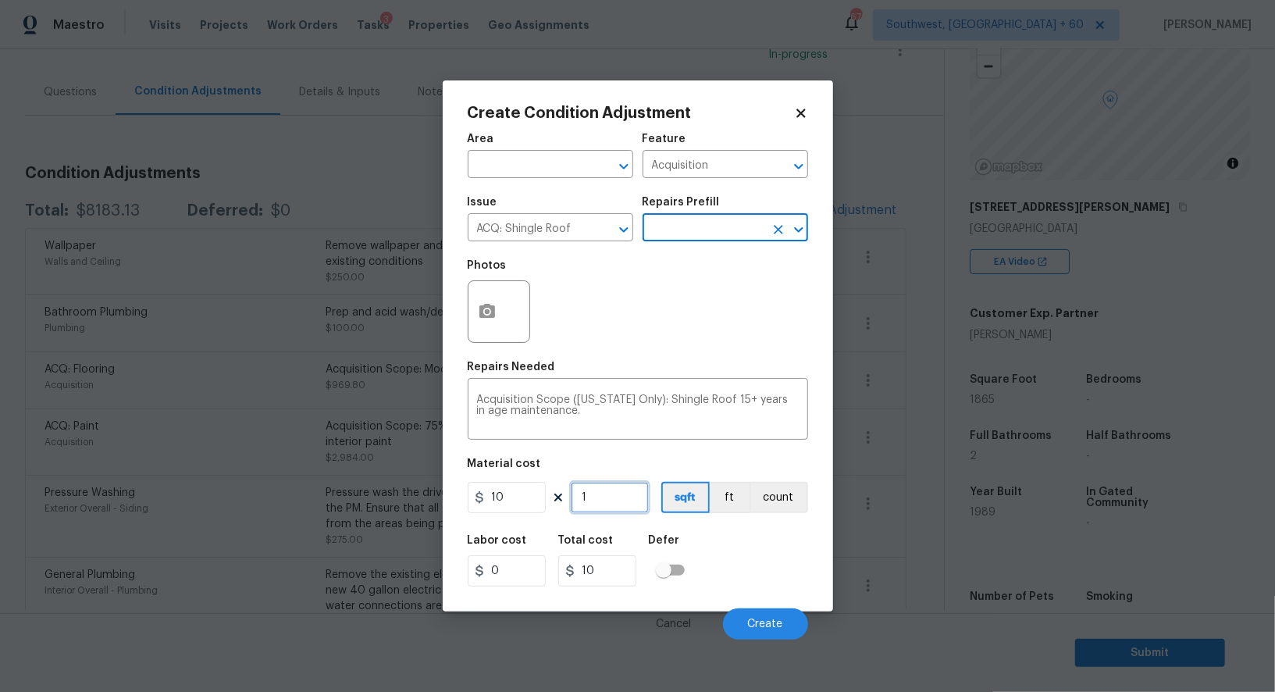
click at [631, 493] on input "1" at bounding box center [610, 497] width 78 height 31
type input "0"
type input "1"
type input "10"
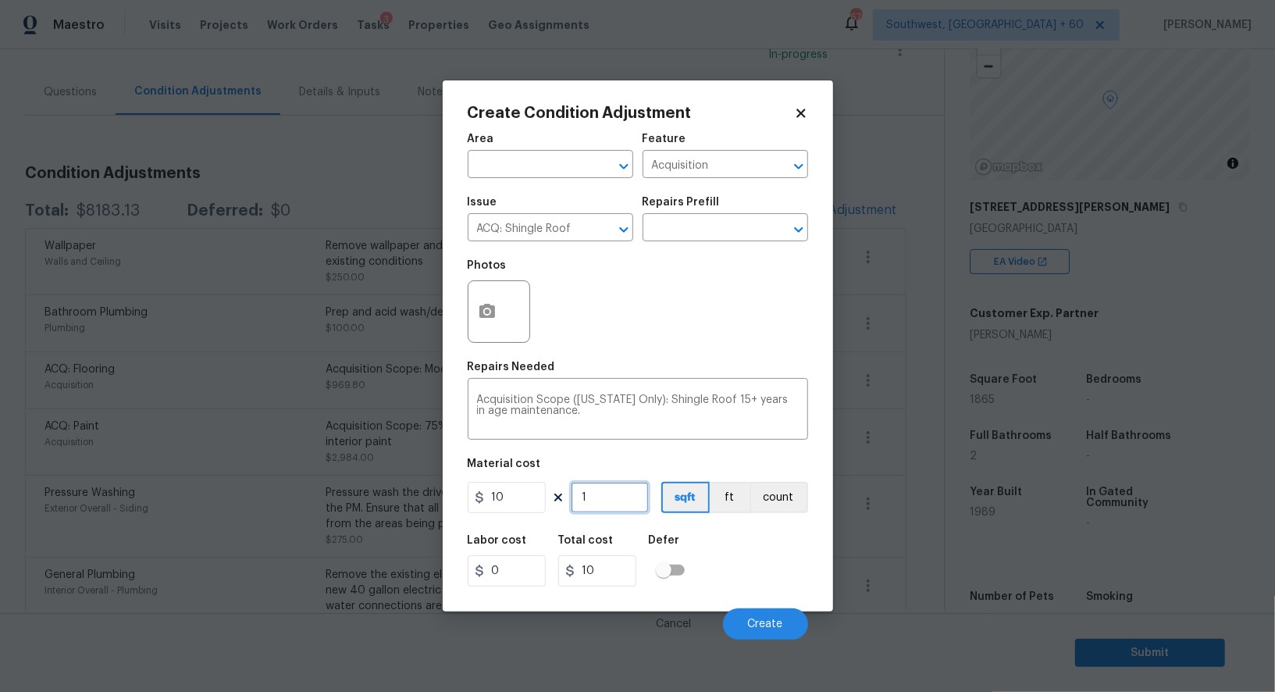
type input "18"
type input "180"
type input "186"
type input "1860"
type input "1865"
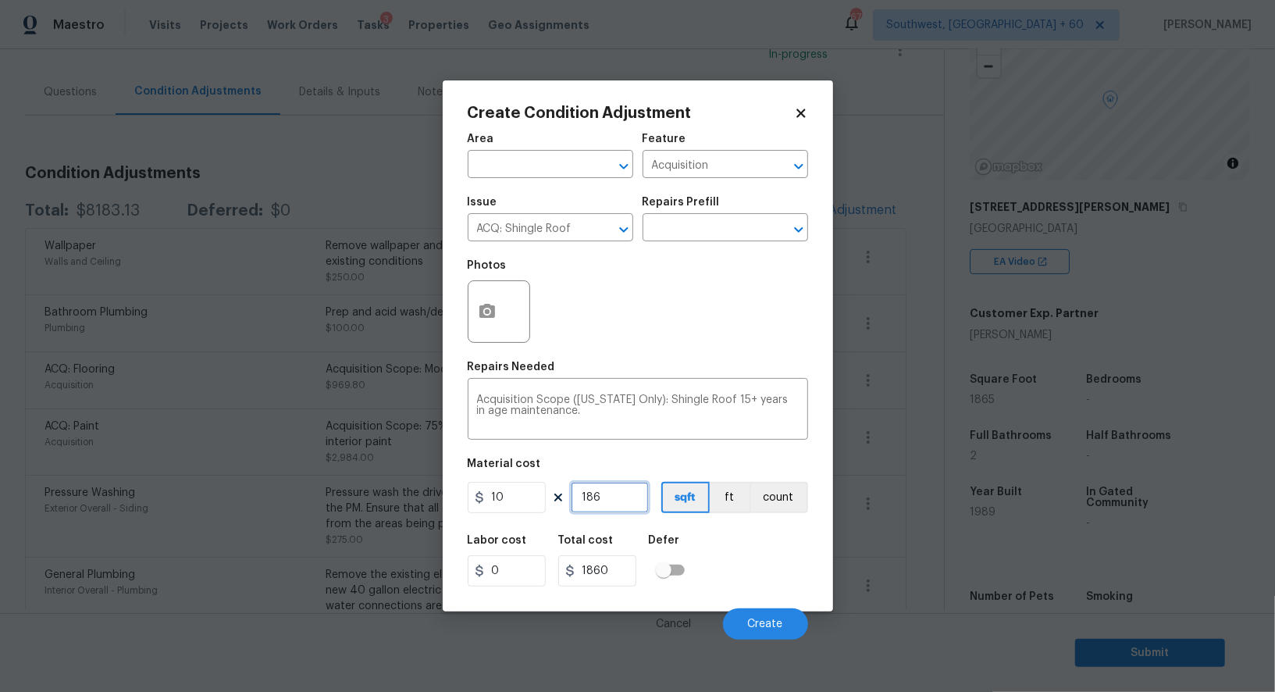
type input "18650"
type input "1865"
click at [625, 572] on input "18650" at bounding box center [597, 570] width 78 height 31
click at [723, 612] on div "Cancel Create" at bounding box center [638, 618] width 340 height 44
click at [759, 619] on button "Create" at bounding box center [765, 623] width 85 height 31
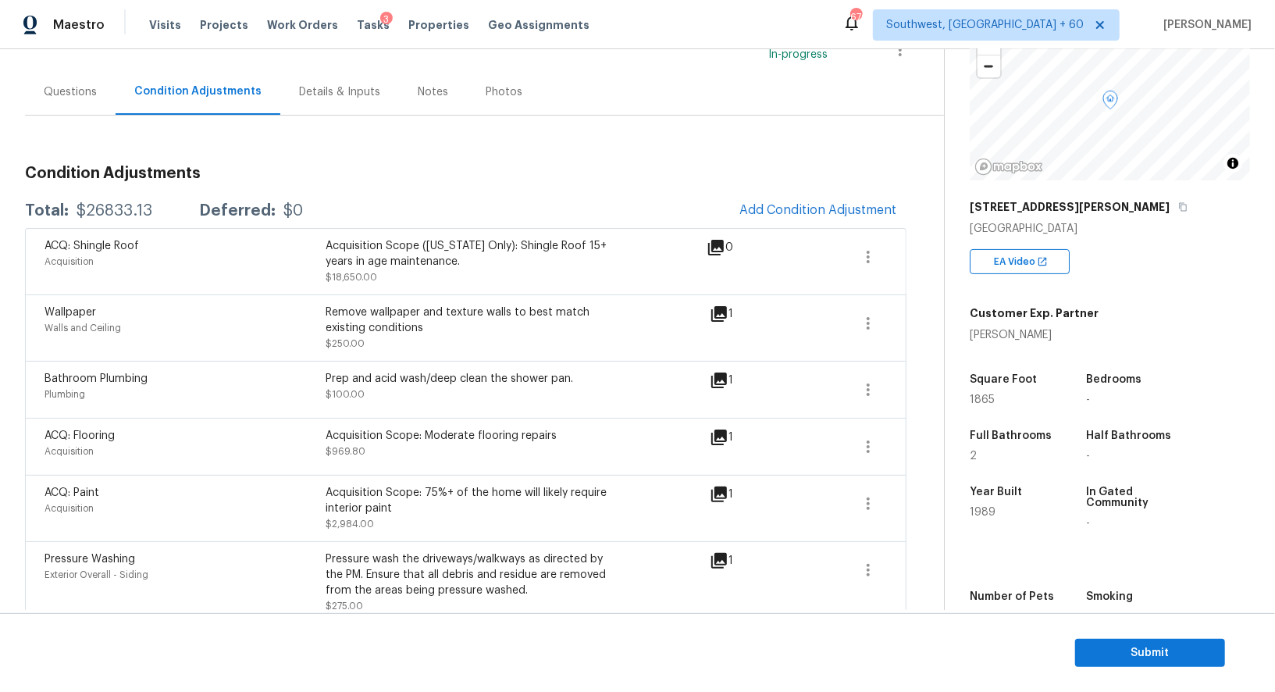
click at [74, 90] on div "Questions" at bounding box center [70, 92] width 53 height 16
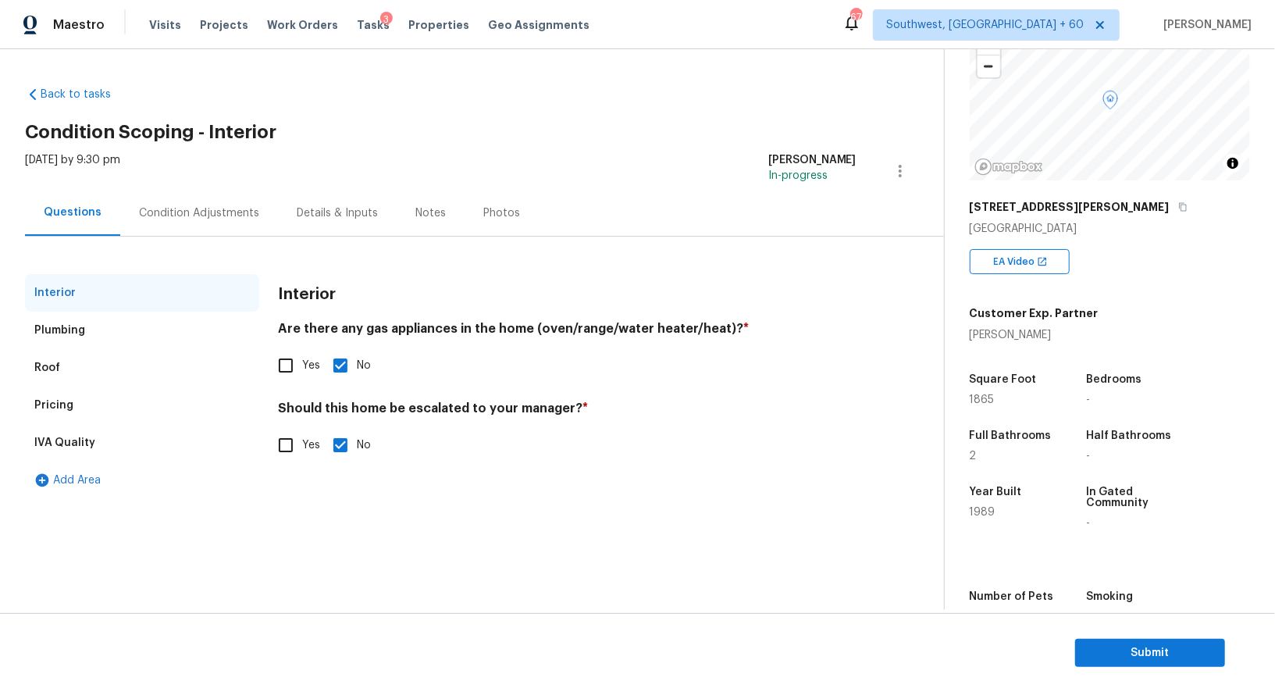
click at [130, 411] on div "Pricing" at bounding box center [142, 404] width 234 height 37
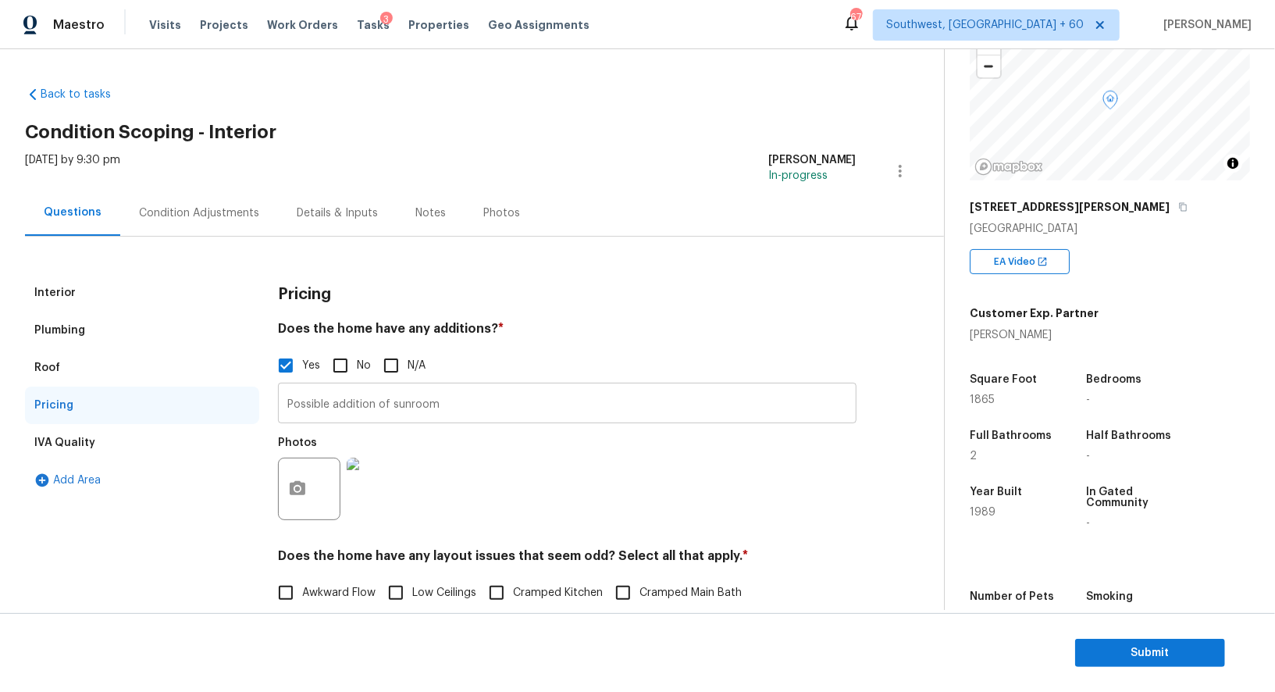
click at [336, 397] on input "Possible addition of sunroom" at bounding box center [567, 404] width 578 height 37
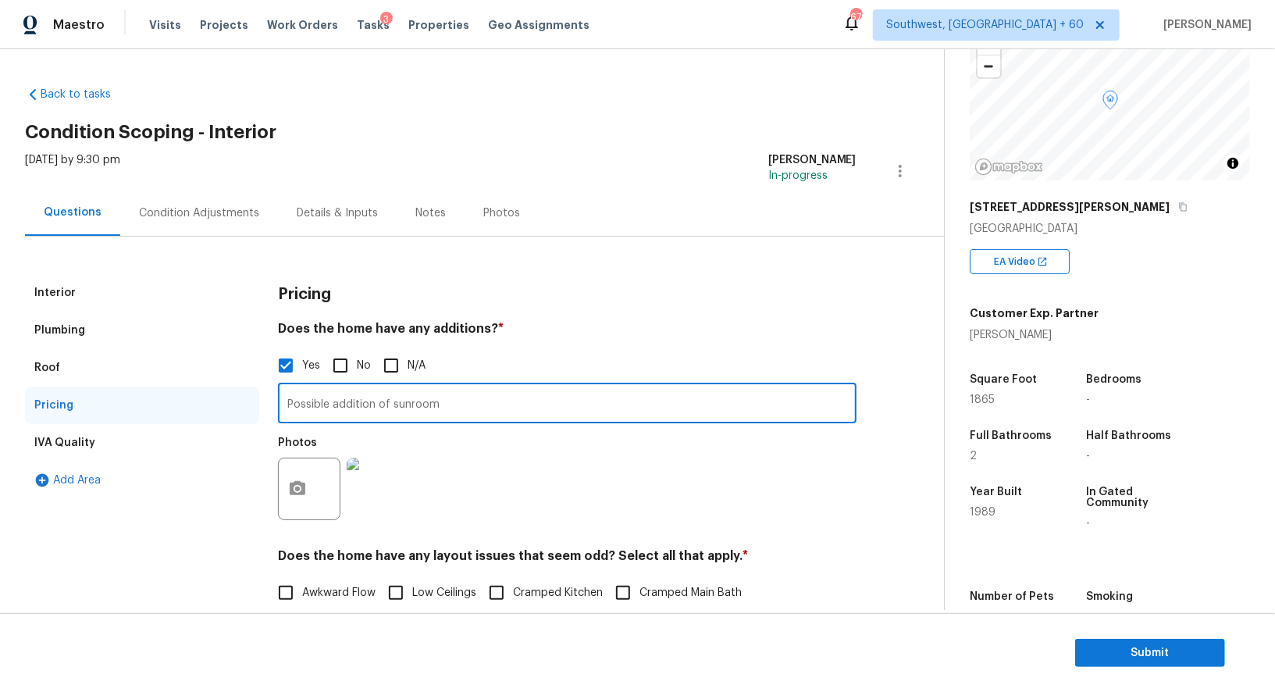
click at [336, 397] on input "Possible addition of sunroom" at bounding box center [567, 404] width 578 height 37
click at [66, 274] on div "Interior" at bounding box center [142, 292] width 234 height 37
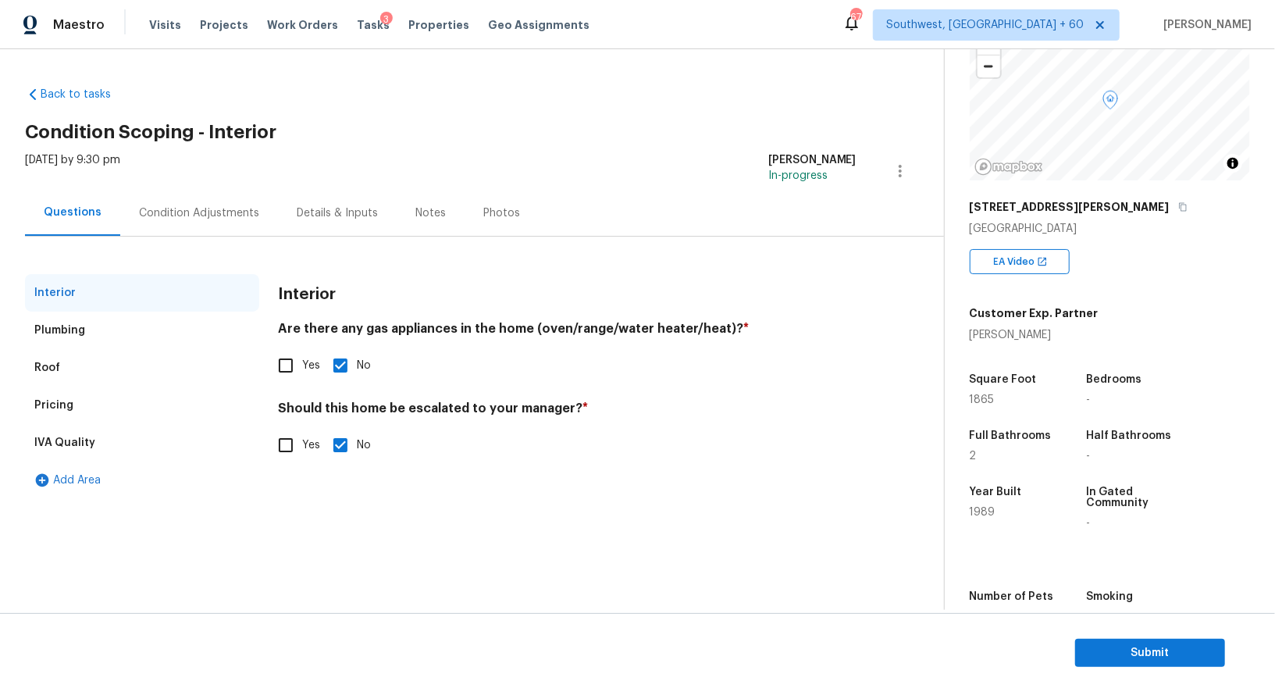
click at [196, 215] on div "Condition Adjustments" at bounding box center [199, 213] width 120 height 16
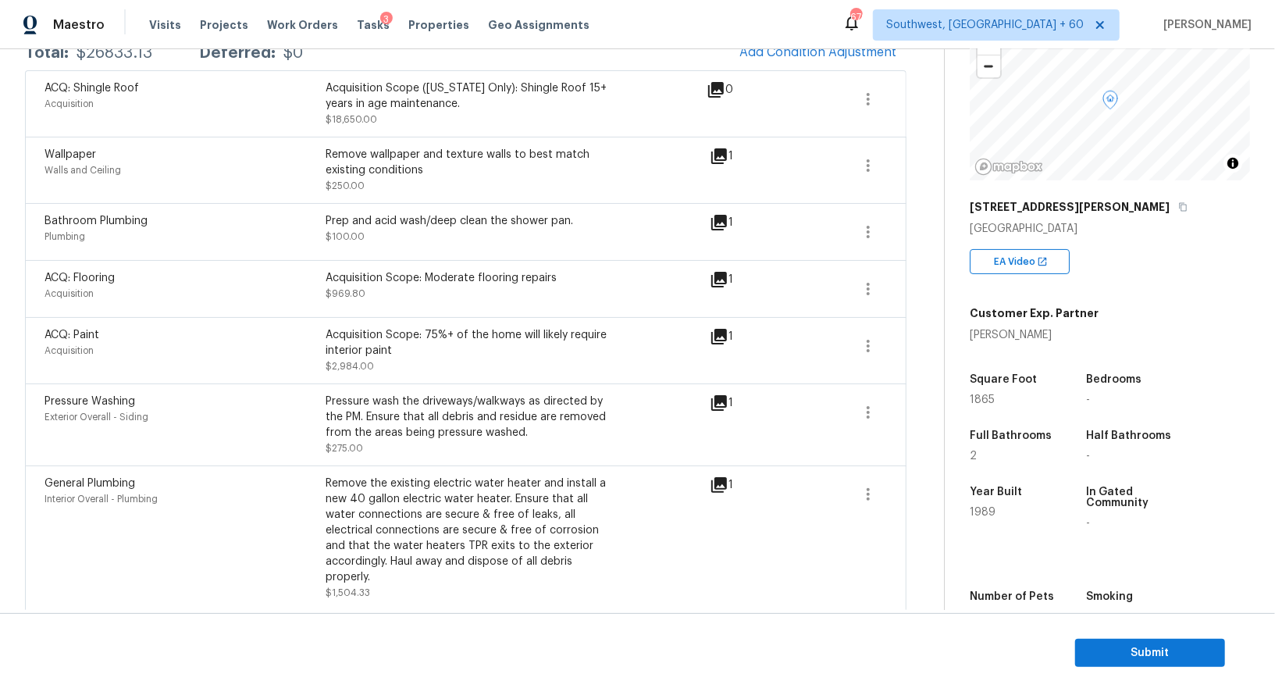
scroll to position [279, 0]
click at [871, 345] on icon "button" at bounding box center [868, 345] width 19 height 19
click at [920, 333] on div "Edit" at bounding box center [957, 340] width 122 height 16
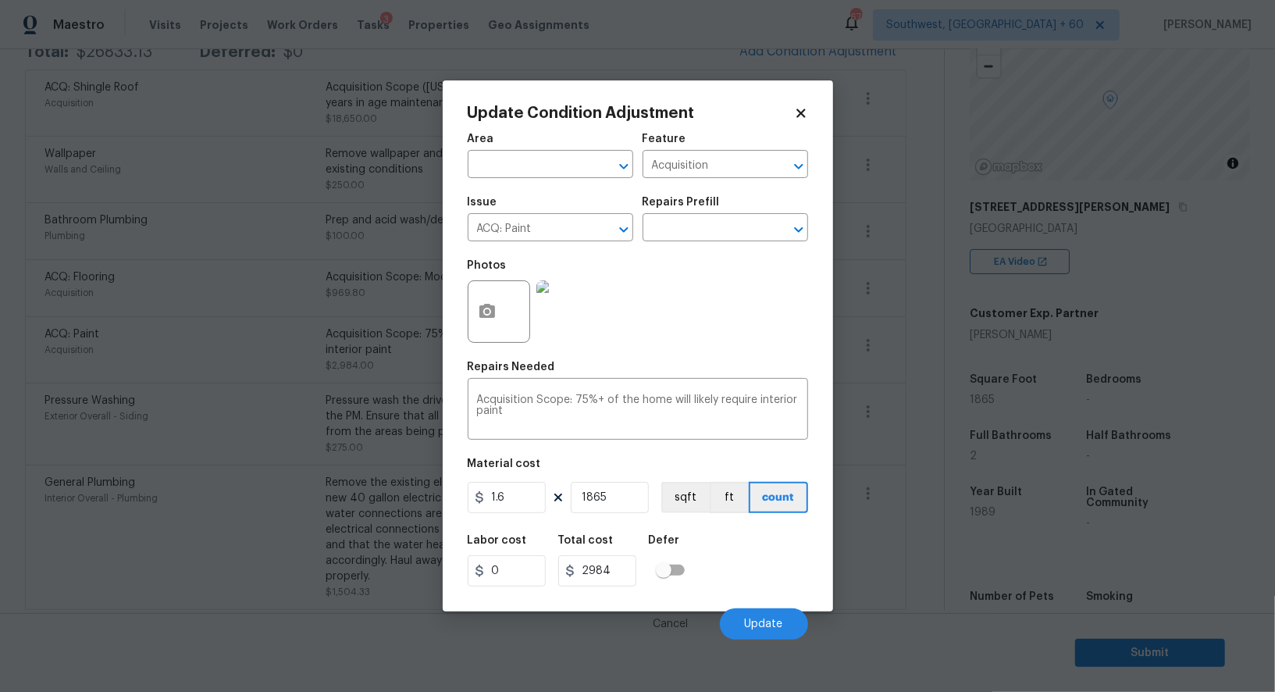
click at [901, 450] on body "Maestro Visits Projects Work Orders Tasks 3 Properties Geo Assignments 676 Sout…" at bounding box center [637, 346] width 1275 height 692
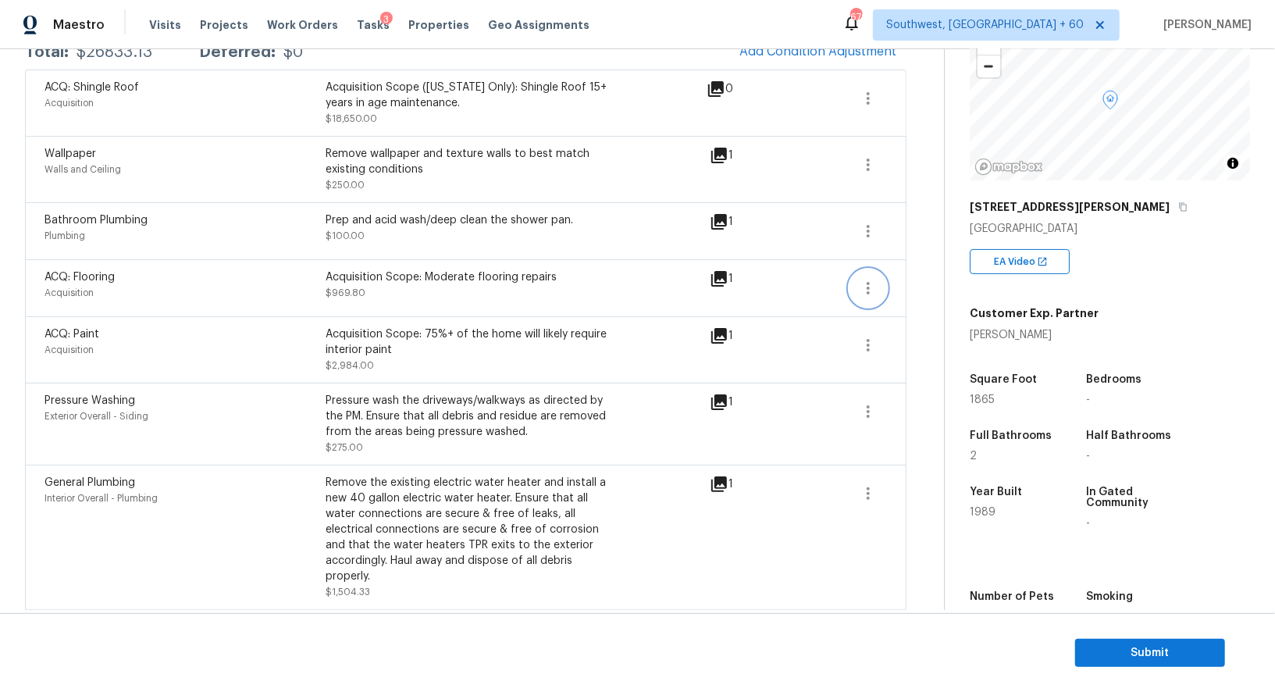
click at [870, 285] on icon "button" at bounding box center [868, 288] width 19 height 19
click at [912, 276] on div "Edit" at bounding box center [957, 284] width 122 height 16
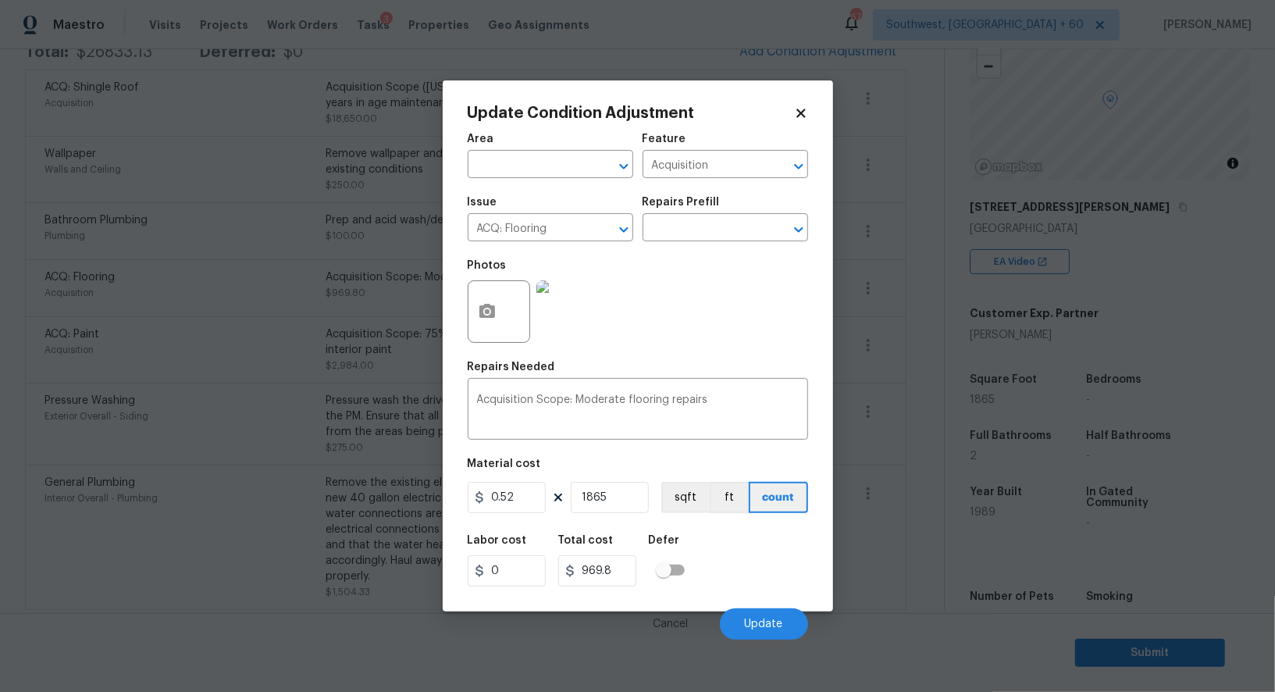
click at [911, 388] on body "Maestro Visits Projects Work Orders Tasks 3 Properties Geo Assignments 676 Sout…" at bounding box center [637, 346] width 1275 height 692
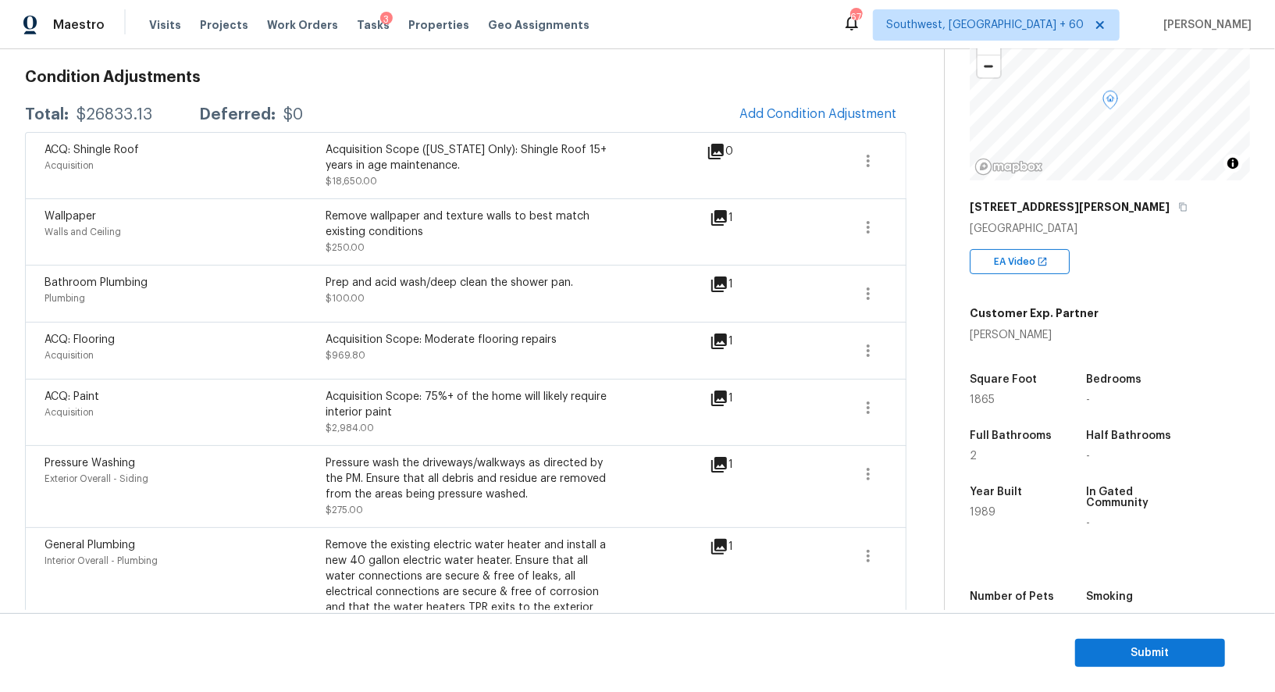
scroll to position [196, 0]
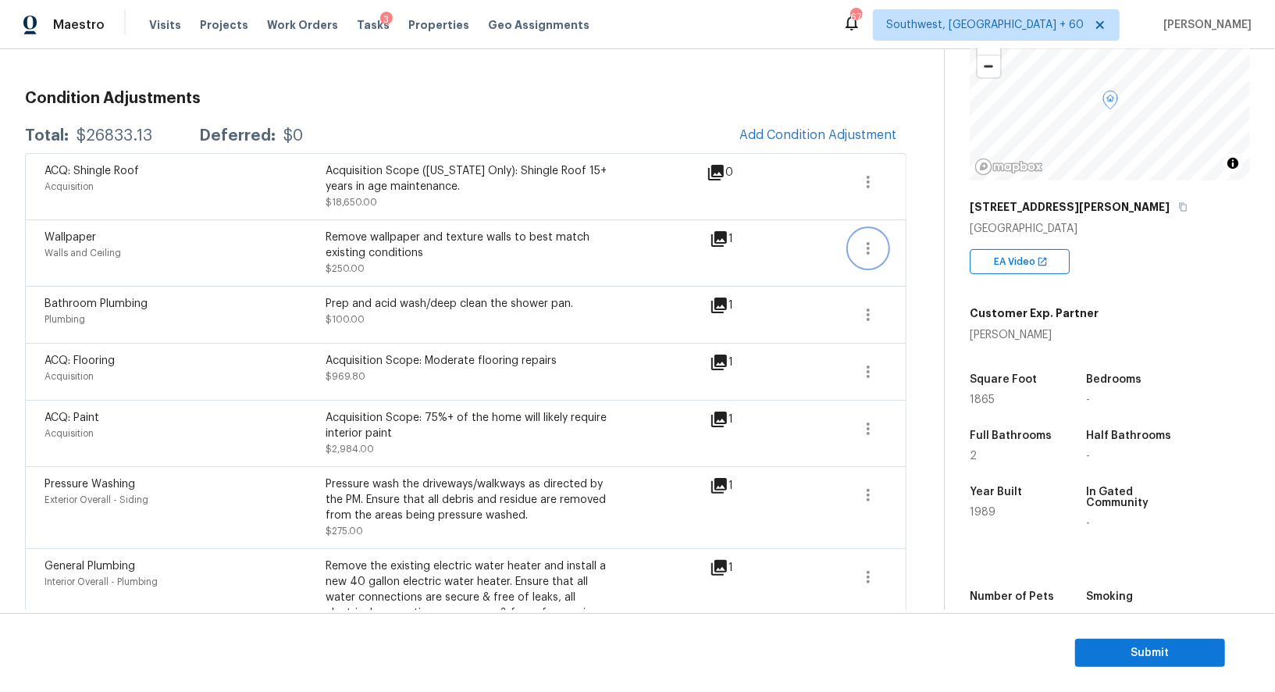
click at [855, 248] on button "button" at bounding box center [867, 247] width 37 height 37
click at [916, 238] on div "Edit" at bounding box center [957, 245] width 122 height 16
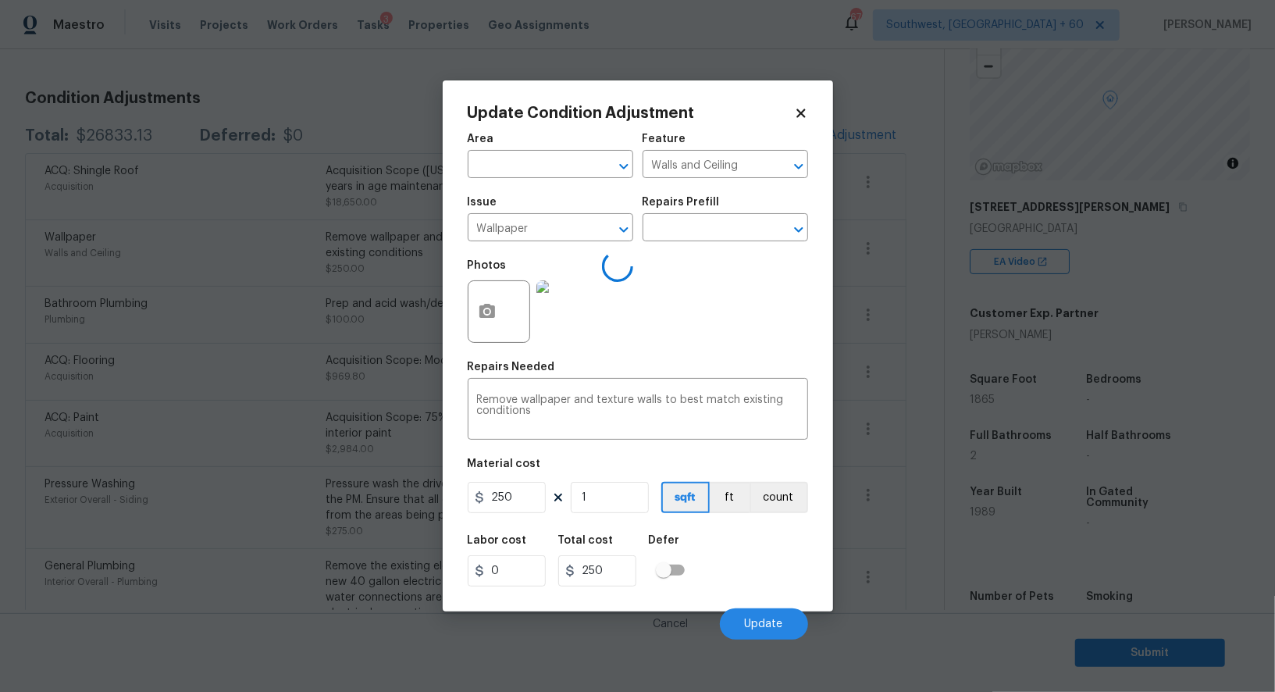
click at [909, 344] on body "Maestro Visits Projects Work Orders Tasks 3 Properties Geo Assignments 676 Sout…" at bounding box center [637, 346] width 1275 height 692
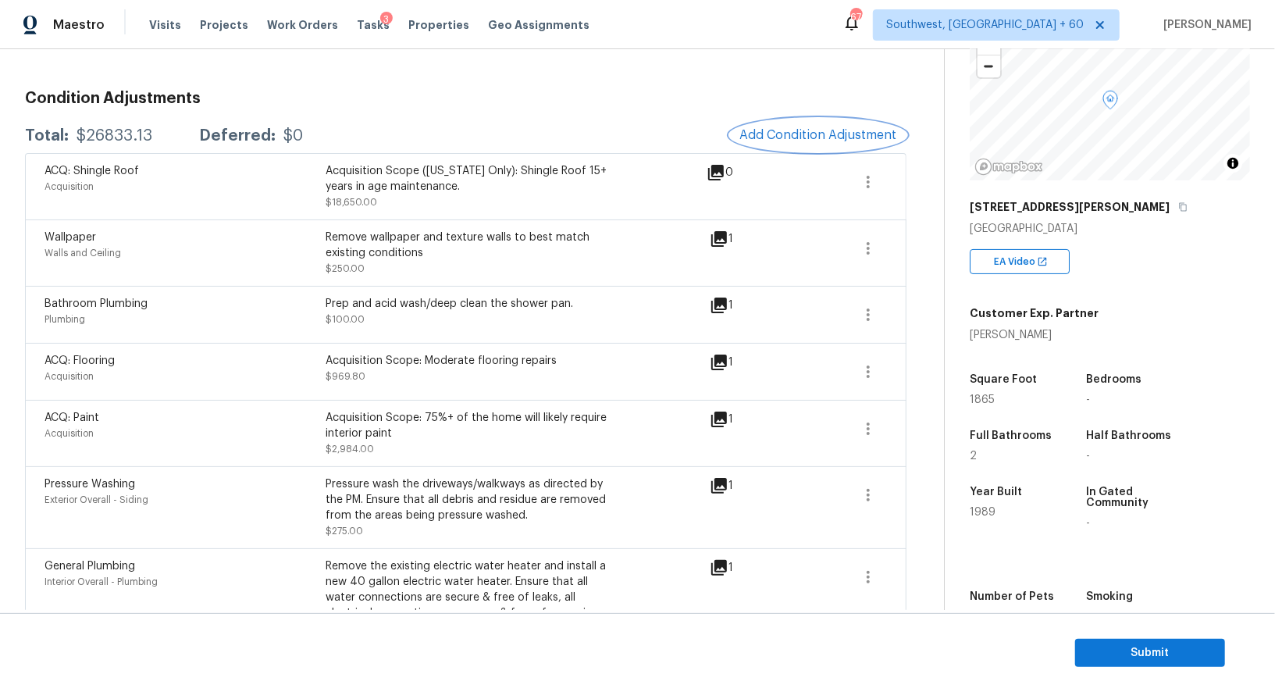
click at [823, 134] on span "Add Condition Adjustment" at bounding box center [818, 135] width 158 height 14
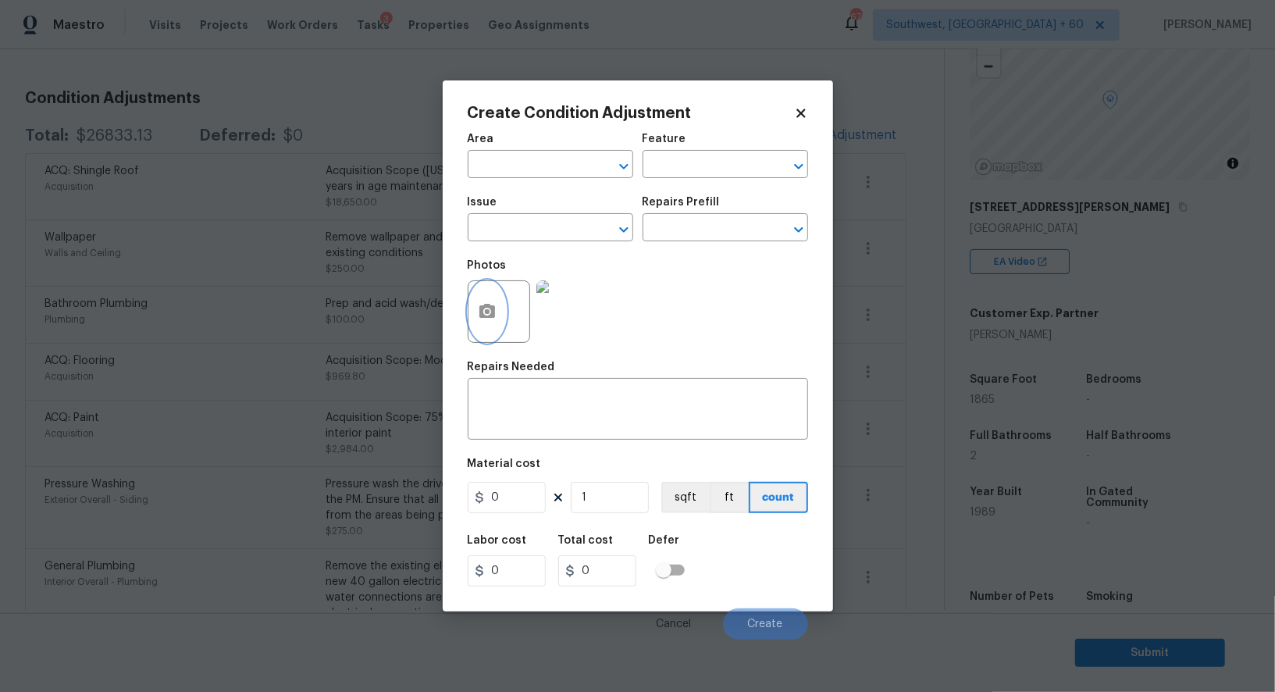
click at [485, 304] on icon "button" at bounding box center [487, 311] width 19 height 19
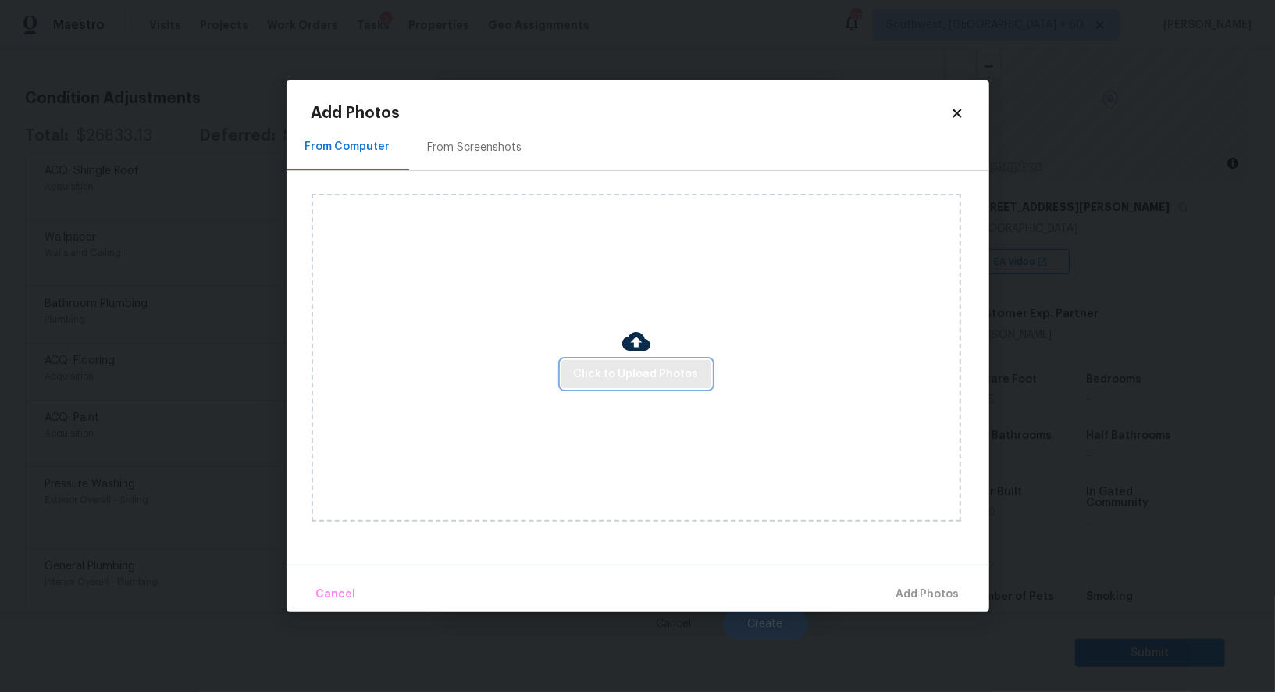
click at [638, 386] on button "Click to Upload Photos" at bounding box center [636, 374] width 150 height 29
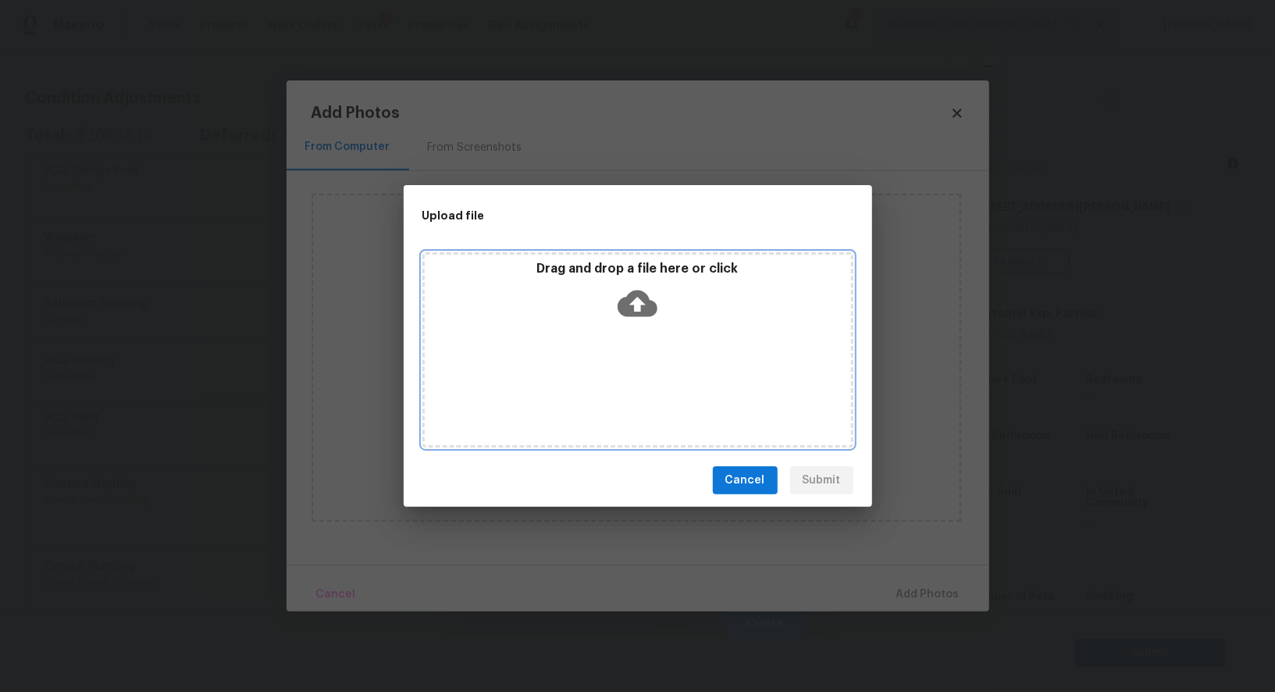
click at [635, 331] on div "Drag and drop a file here or click" at bounding box center [637, 349] width 431 height 195
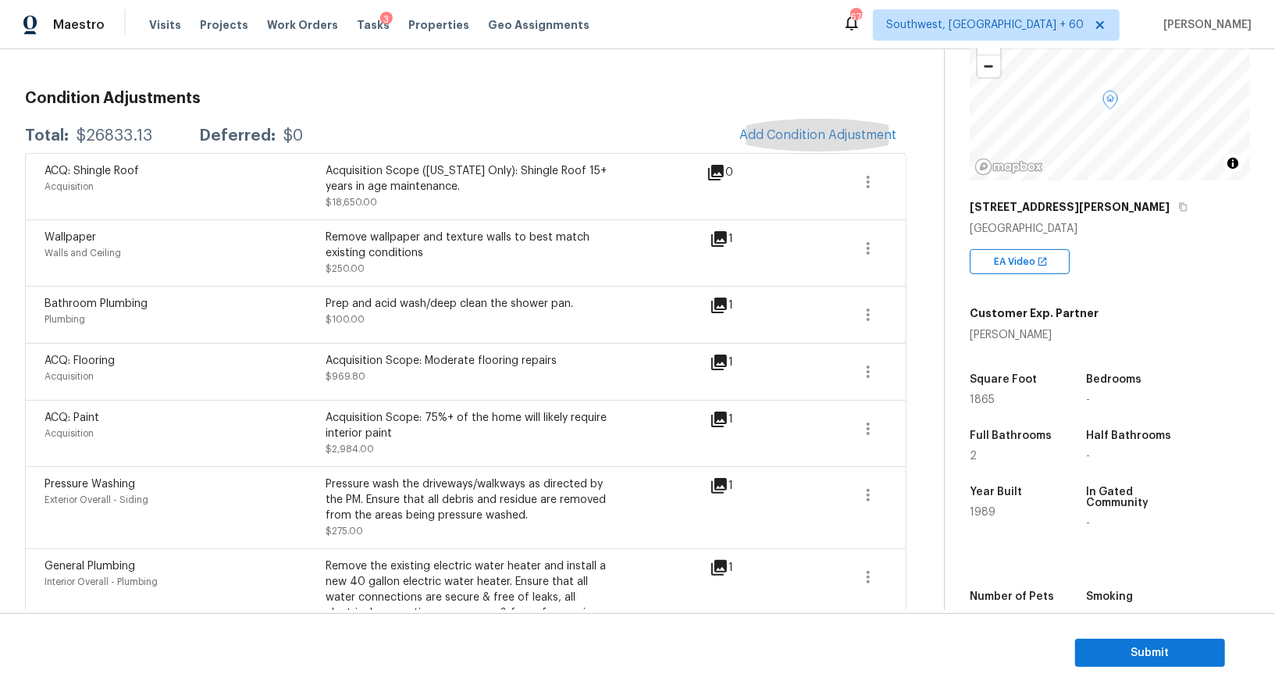
click at [127, 153] on div "ACQ: Shingle Roof Acquisition Acquisition Scope (Florida Only): Shingle Roof 15…" at bounding box center [465, 186] width 881 height 66
click at [127, 142] on div "$26833.13" at bounding box center [114, 136] width 76 height 16
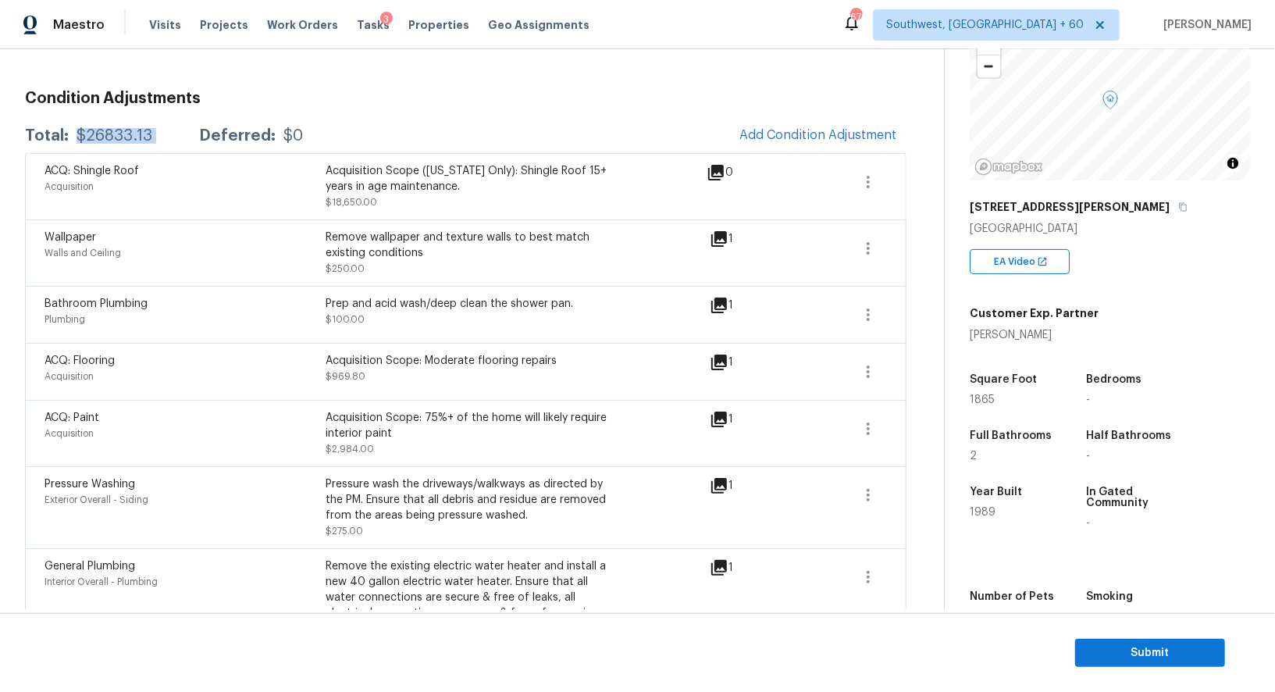
copy div "$26833.13"
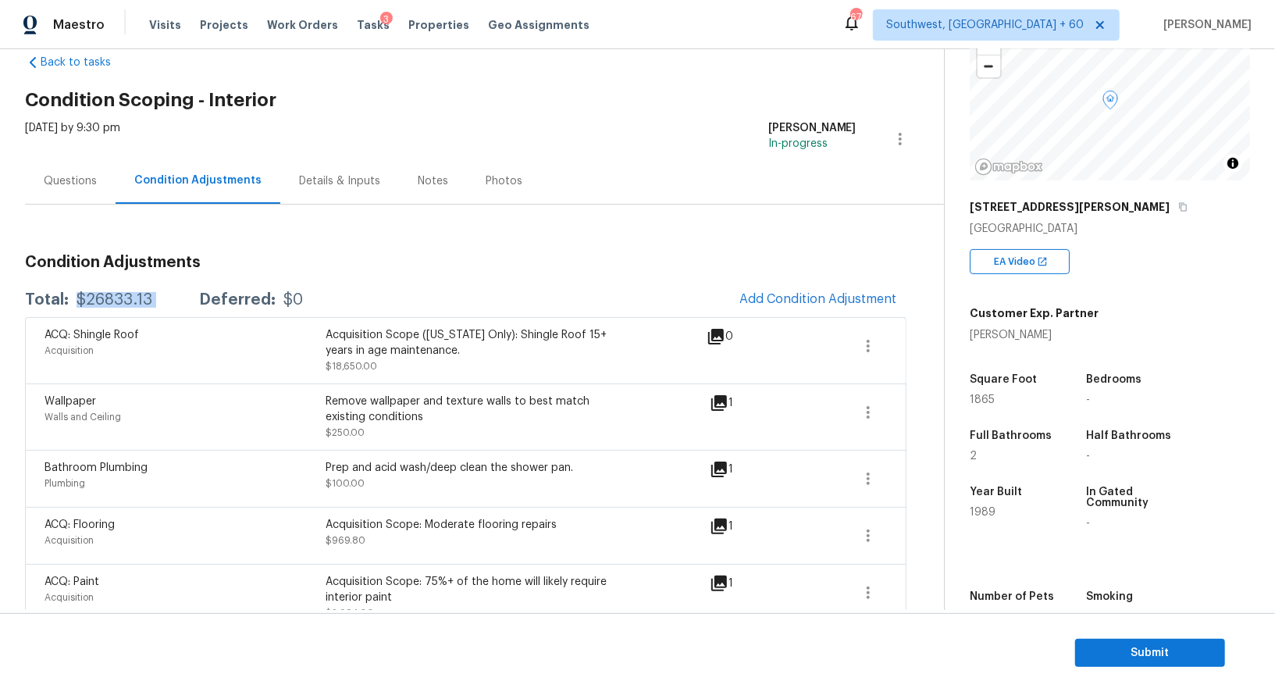
click at [62, 197] on div "Questions" at bounding box center [70, 181] width 91 height 46
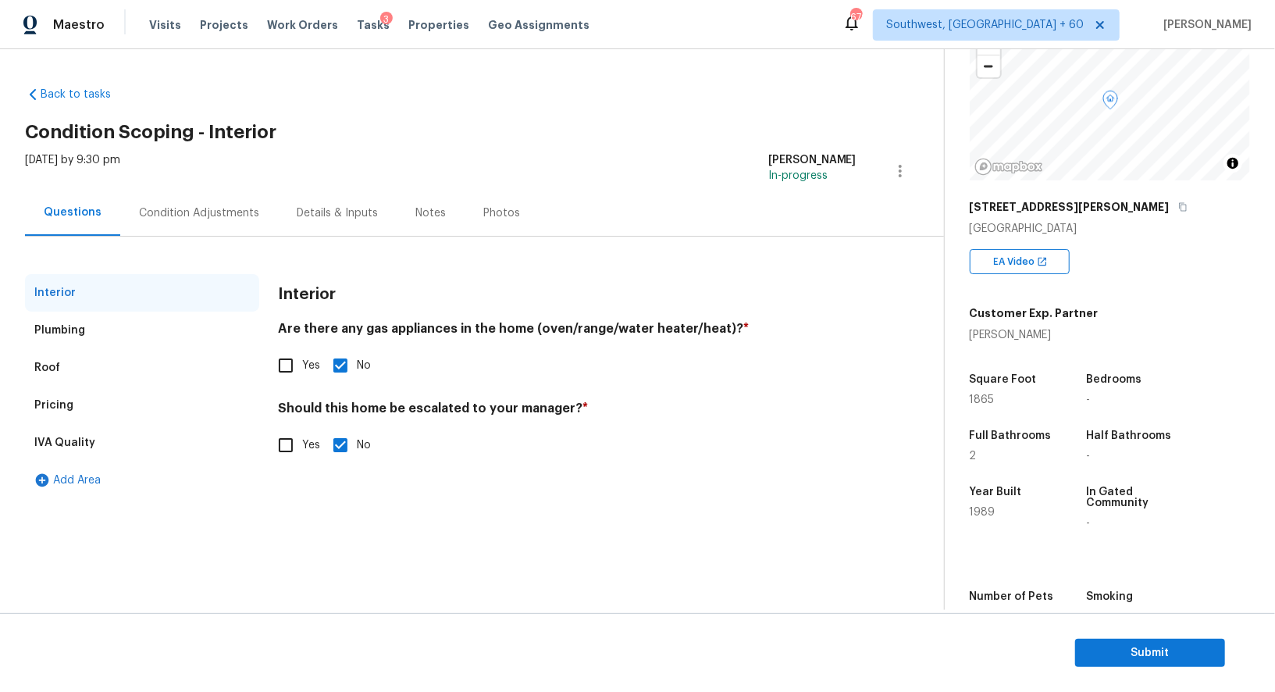
click at [108, 396] on div "Pricing" at bounding box center [142, 404] width 234 height 37
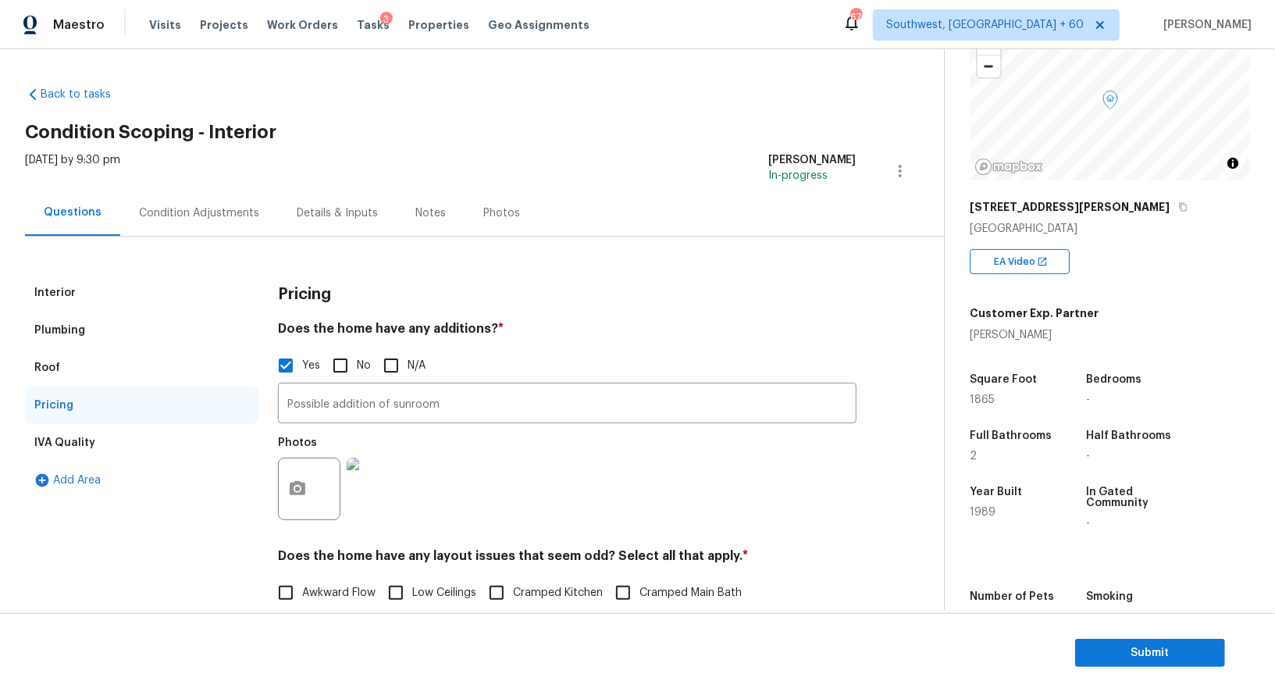
click at [222, 190] on div "Condition Adjustments" at bounding box center [199, 213] width 158 height 46
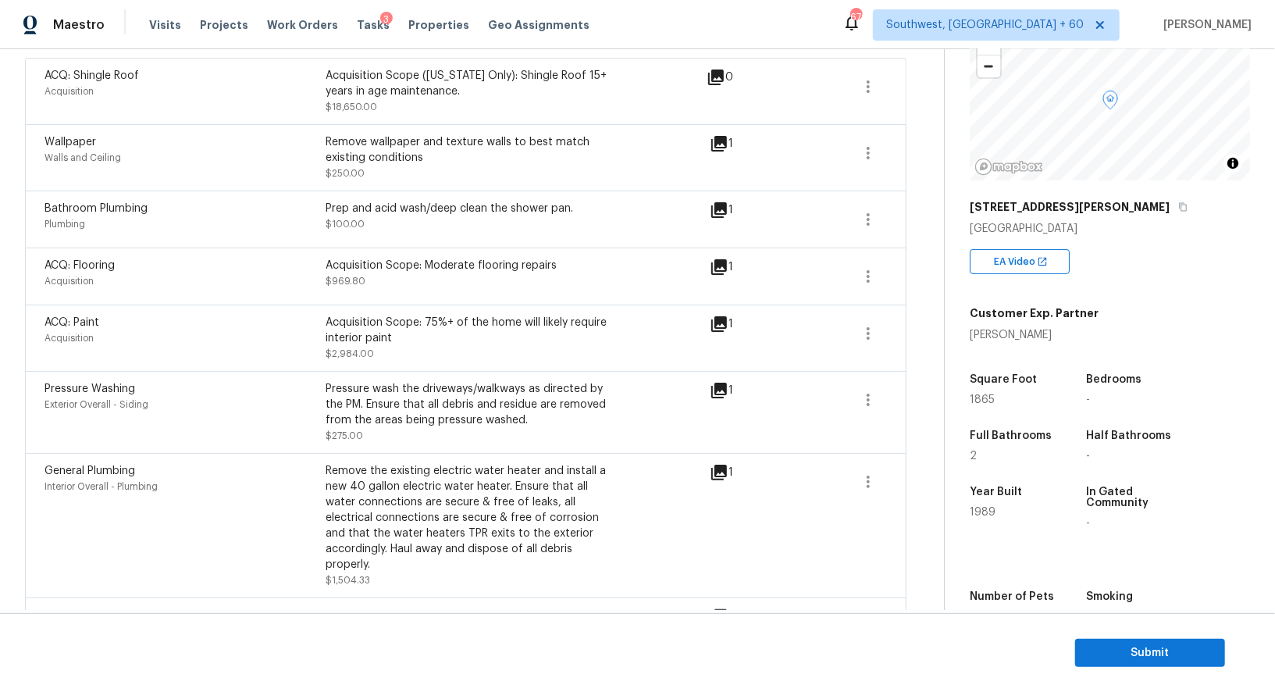
scroll to position [290, 0]
click at [849, 333] on button "button" at bounding box center [867, 333] width 37 height 37
click at [921, 325] on div "Edit" at bounding box center [957, 330] width 122 height 16
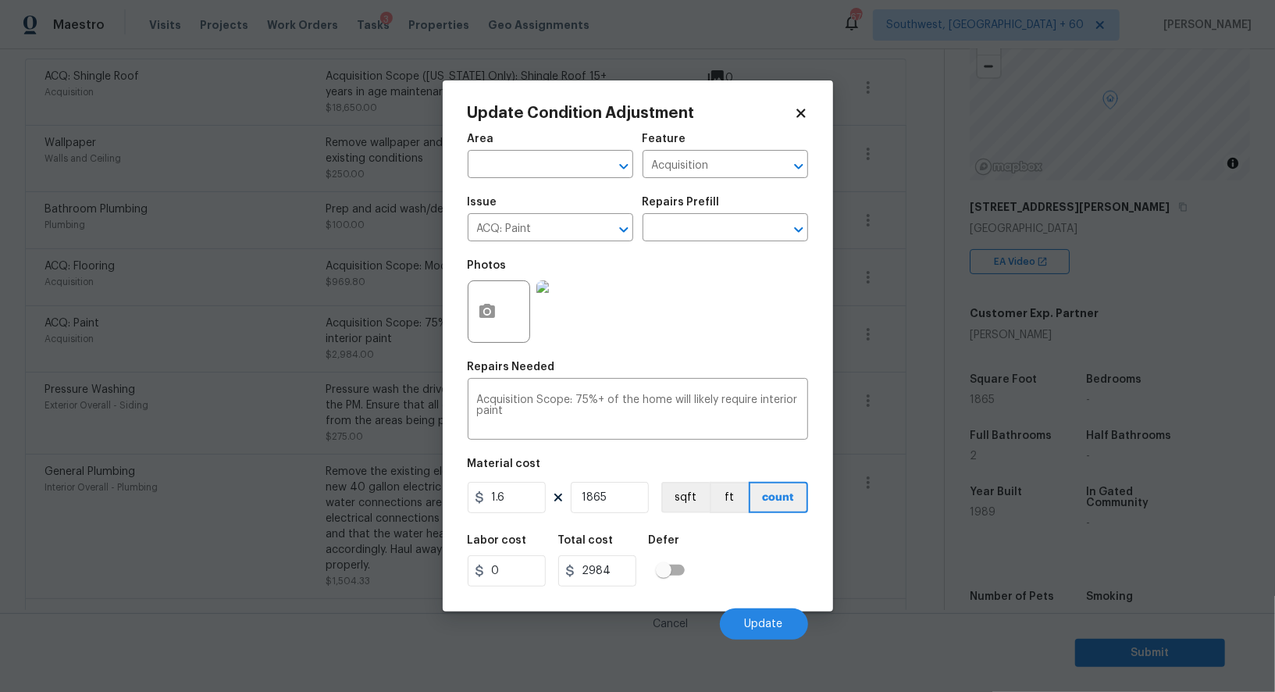
click at [918, 404] on body "Maestro Visits Projects Work Orders Tasks 3 Properties Geo Assignments 676 Sout…" at bounding box center [637, 346] width 1275 height 692
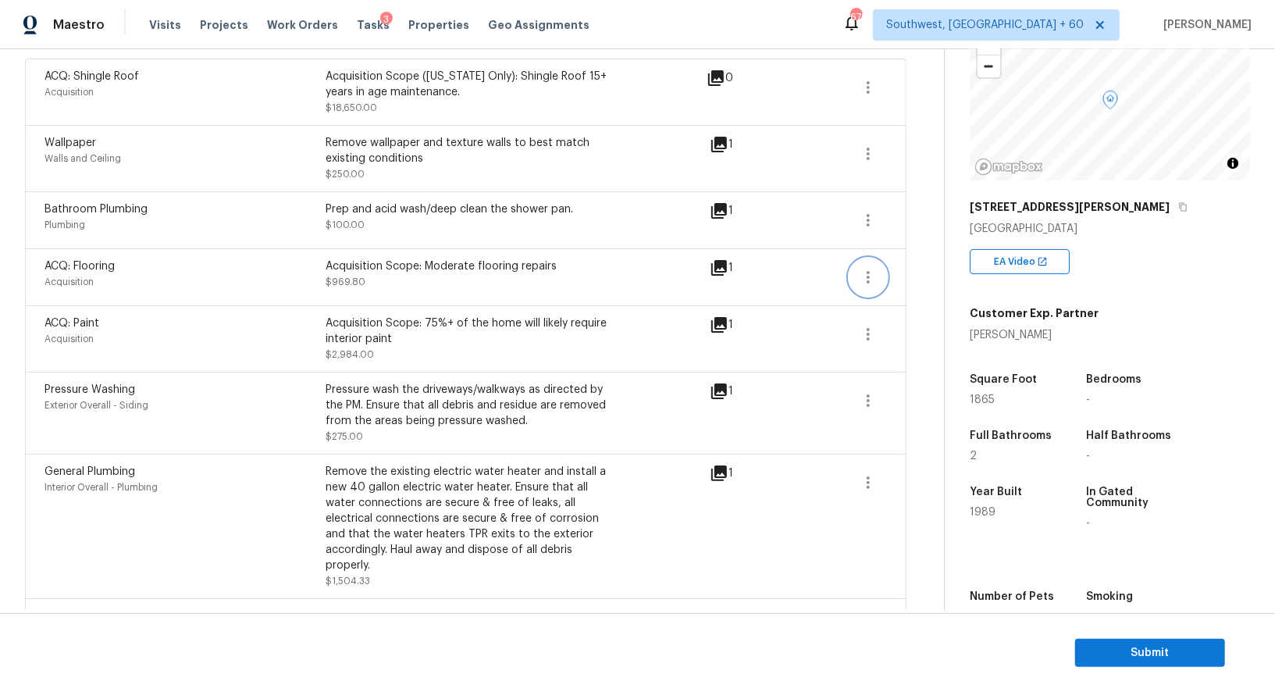
click at [876, 278] on icon "button" at bounding box center [868, 277] width 19 height 19
click at [930, 274] on div "Edit" at bounding box center [957, 273] width 122 height 16
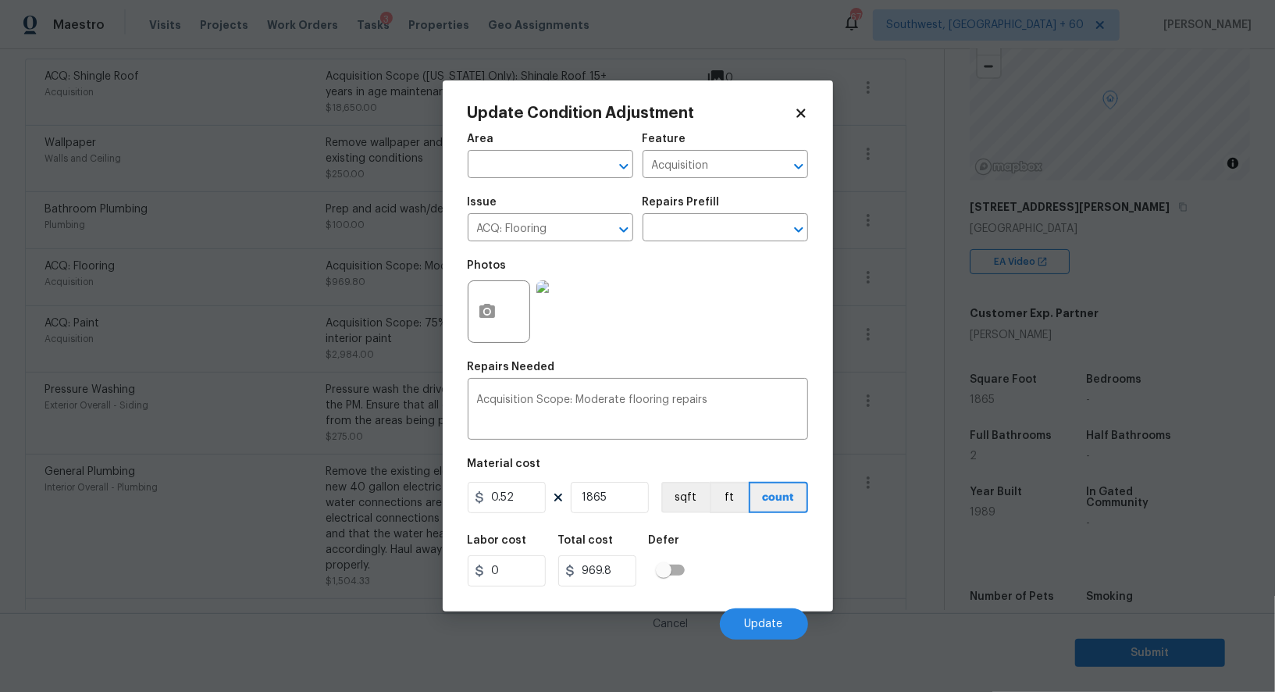
click at [904, 365] on body "Maestro Visits Projects Work Orders Tasks 3 Properties Geo Assignments 676 Sout…" at bounding box center [637, 346] width 1275 height 692
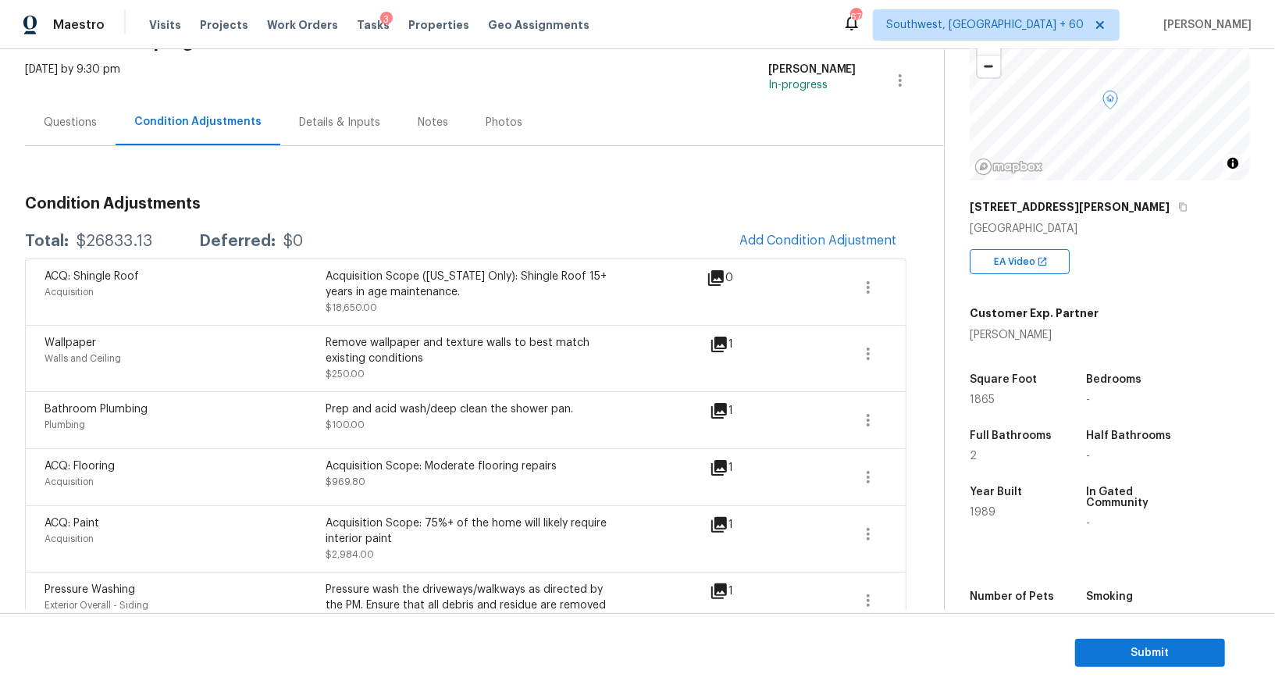
scroll to position [87, 0]
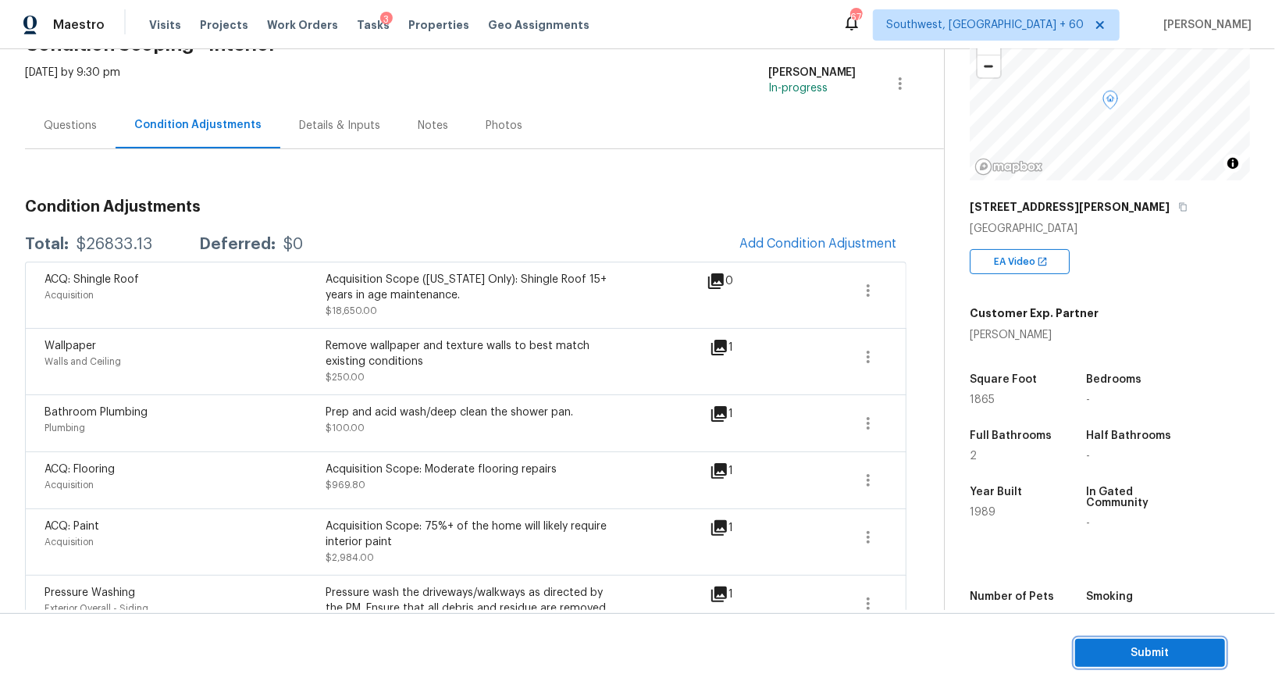
click at [1141, 644] on span "Submit" at bounding box center [1149, 653] width 125 height 20
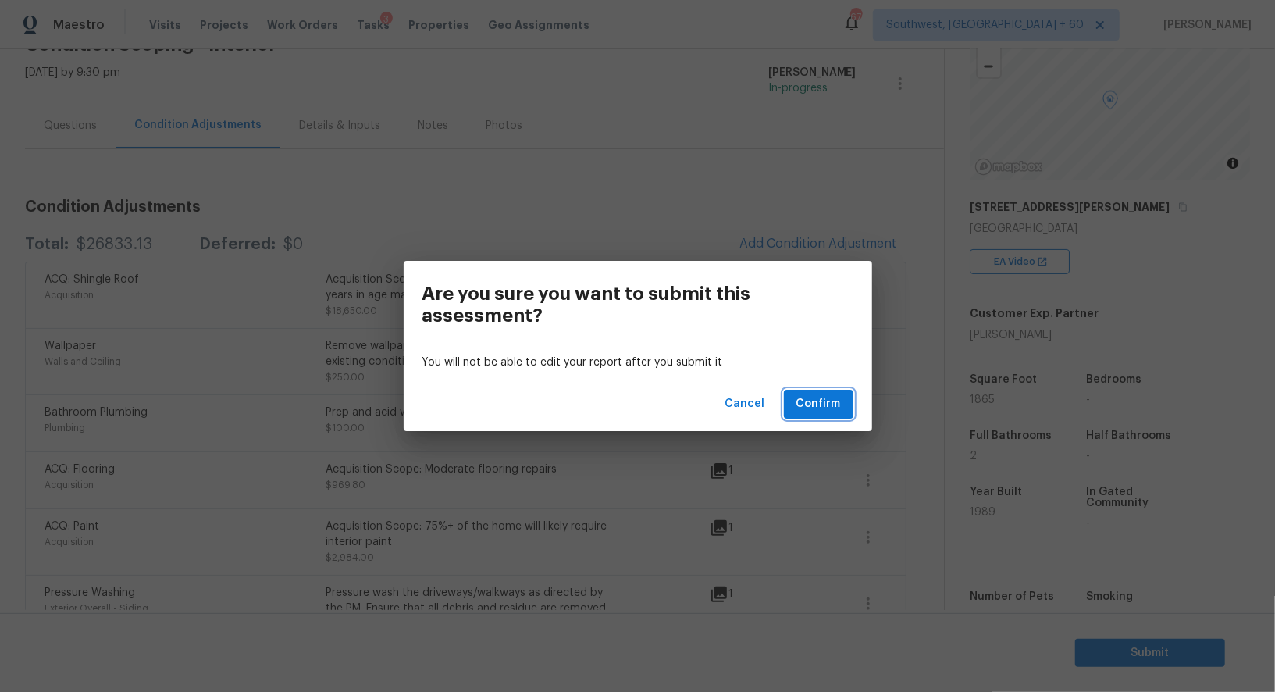
click at [844, 404] on button "Confirm" at bounding box center [818, 403] width 69 height 29
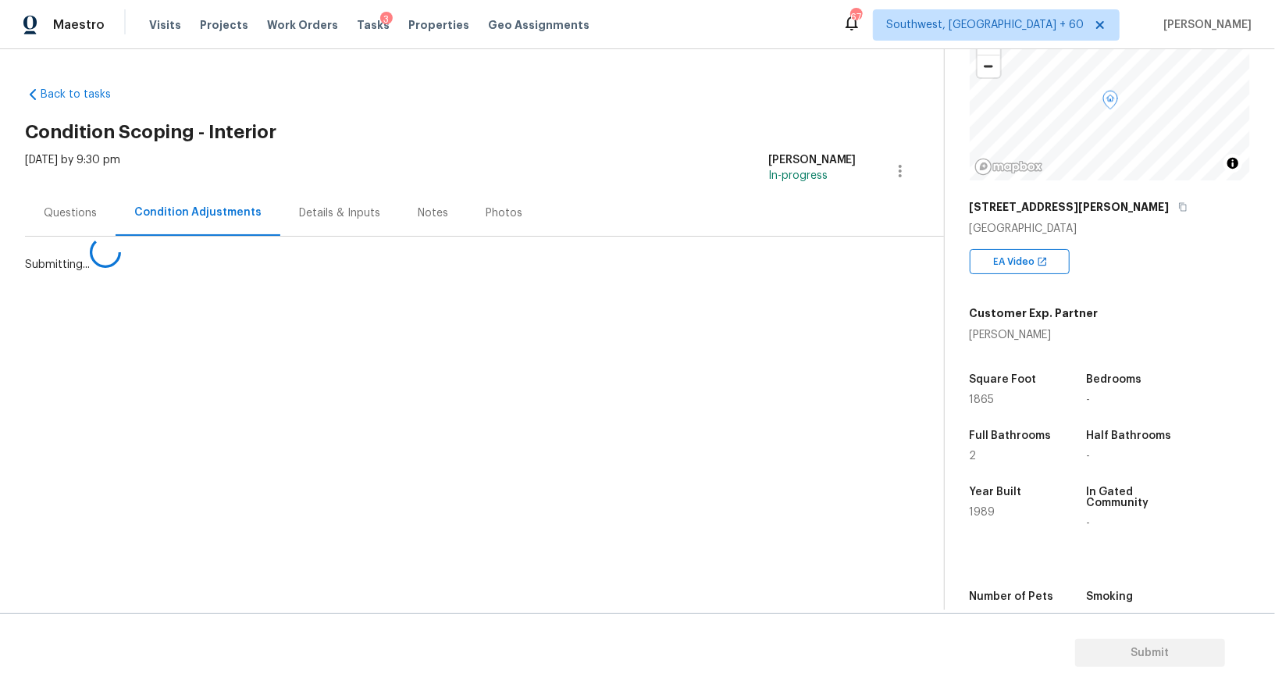
scroll to position [0, 0]
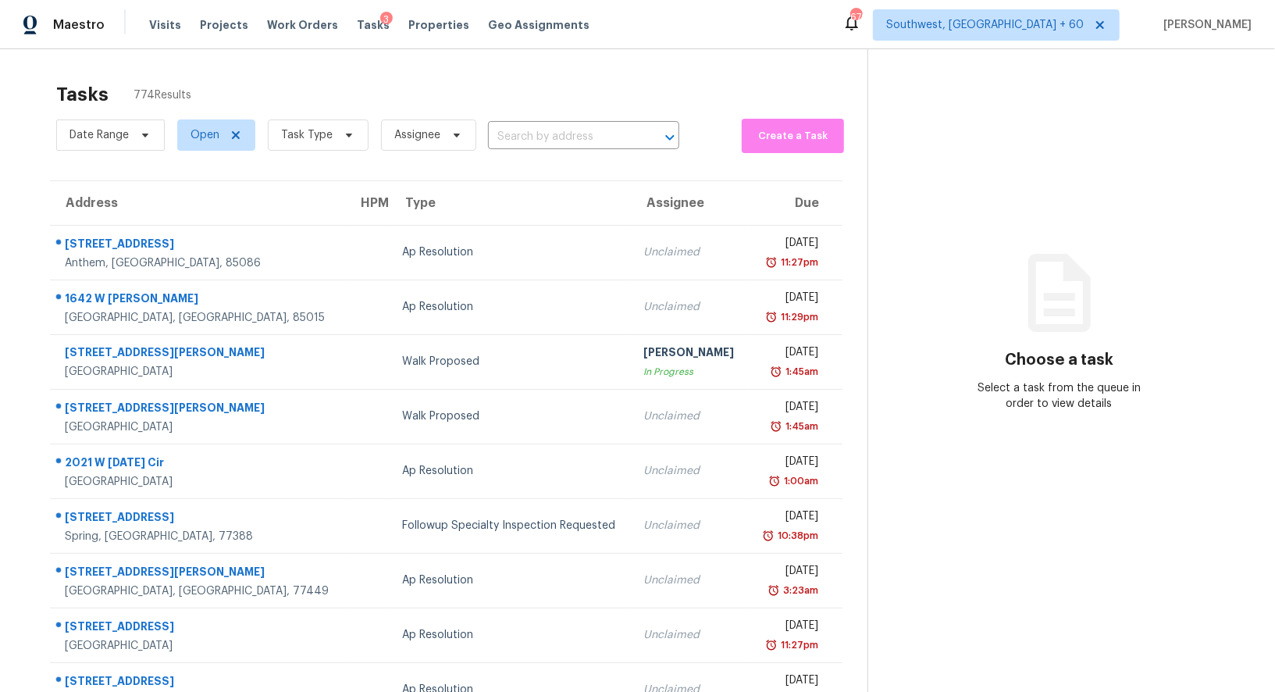
click at [576, 154] on div "Date Range Open Task Type Assignee ​" at bounding box center [367, 135] width 623 height 41
click at [575, 140] on input "text" at bounding box center [562, 137] width 148 height 24
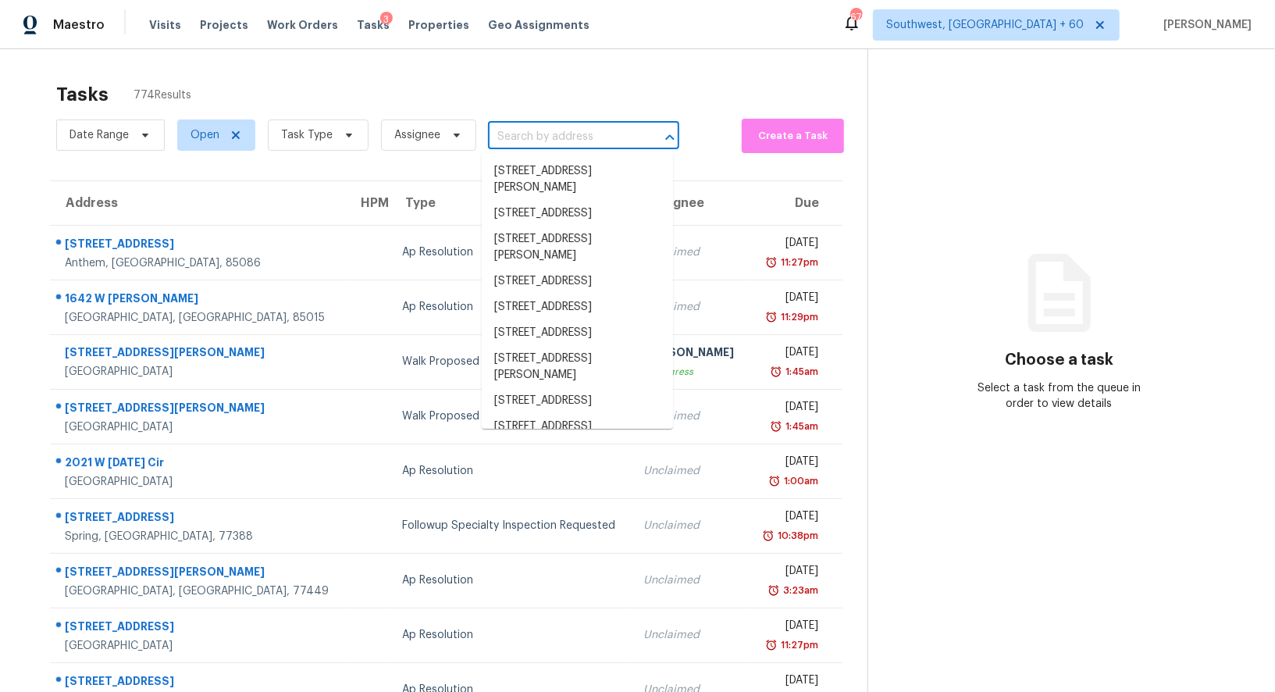
paste input "1108 NE Tamera Ln, Portland, OR 97220"
type input "1108 NE Tamera Ln, Portland, OR 97220"
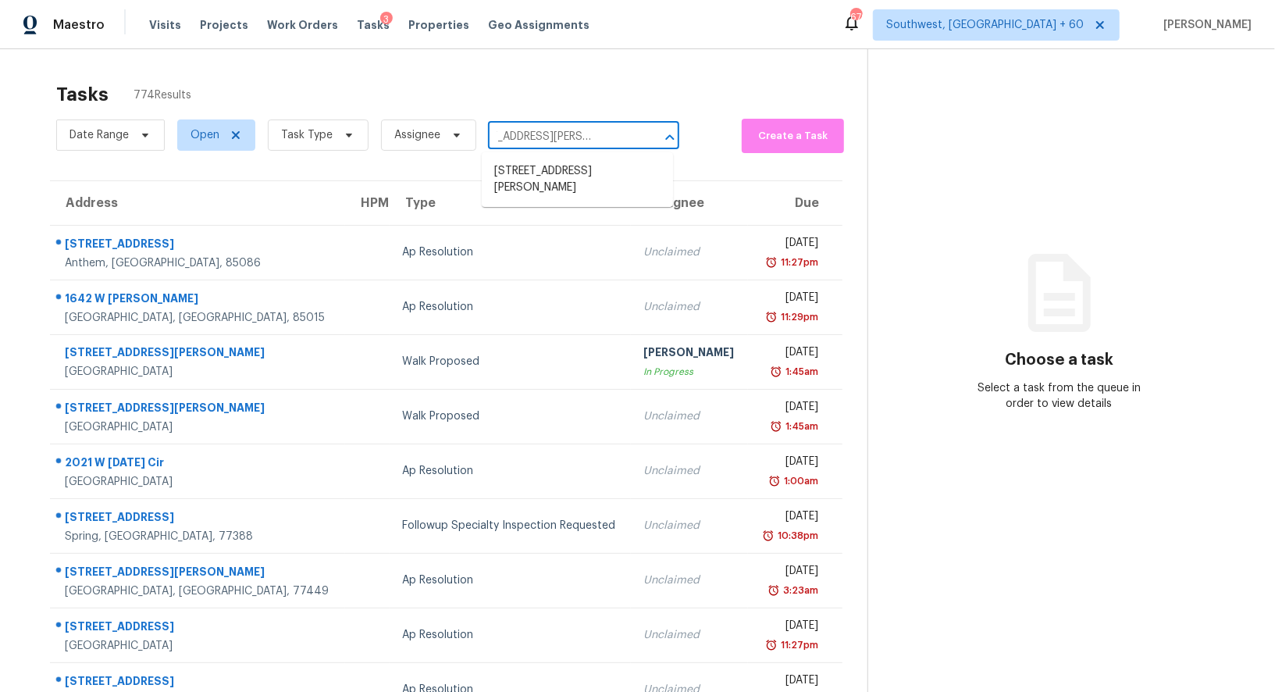
click at [565, 173] on li "1108 NE Tamera Ln, Portland, OR 97220" at bounding box center [577, 179] width 191 height 42
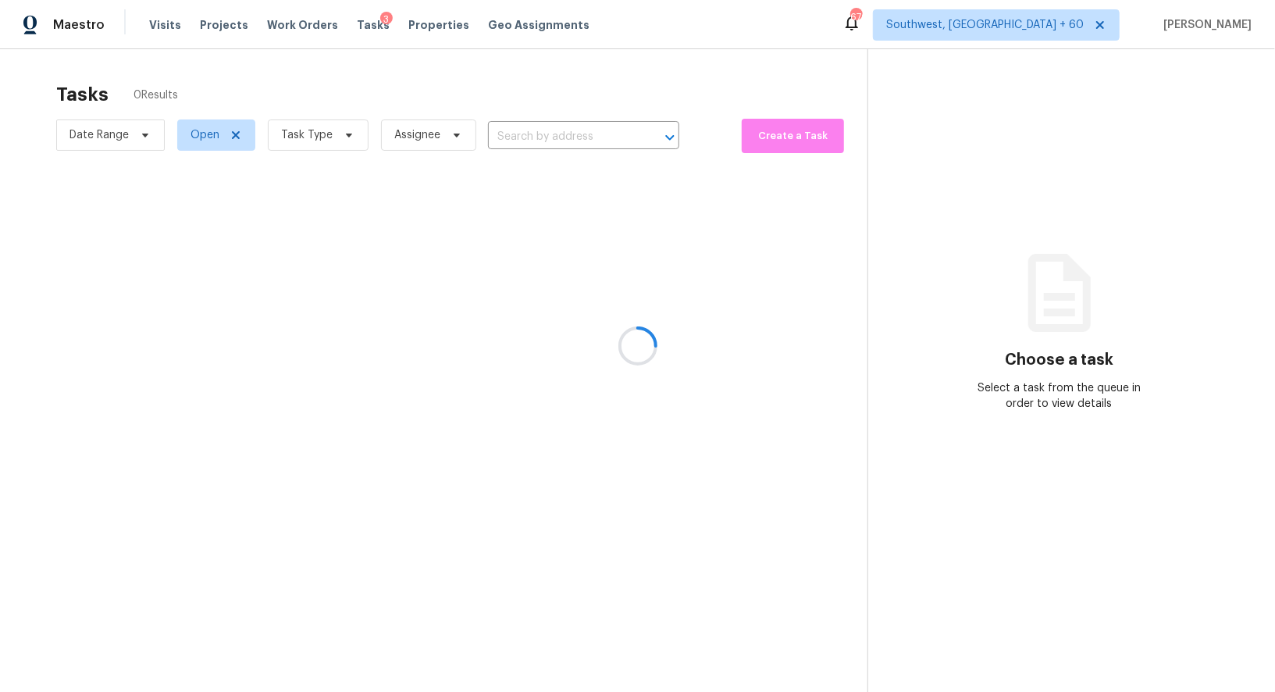
type input "1108 NE Tamera Ln, Portland, OR 97220"
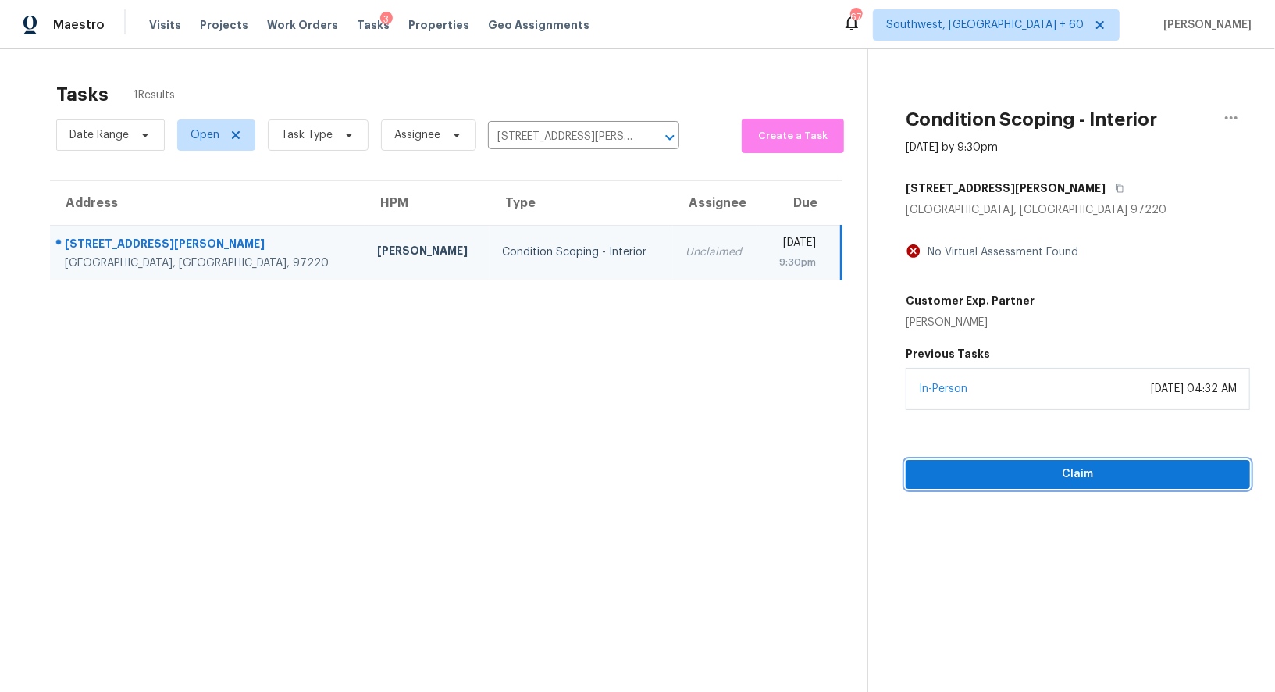
click at [1102, 471] on span "Claim" at bounding box center [1077, 474] width 319 height 20
click at [1111, 469] on span "Start Assessment" at bounding box center [1077, 474] width 319 height 20
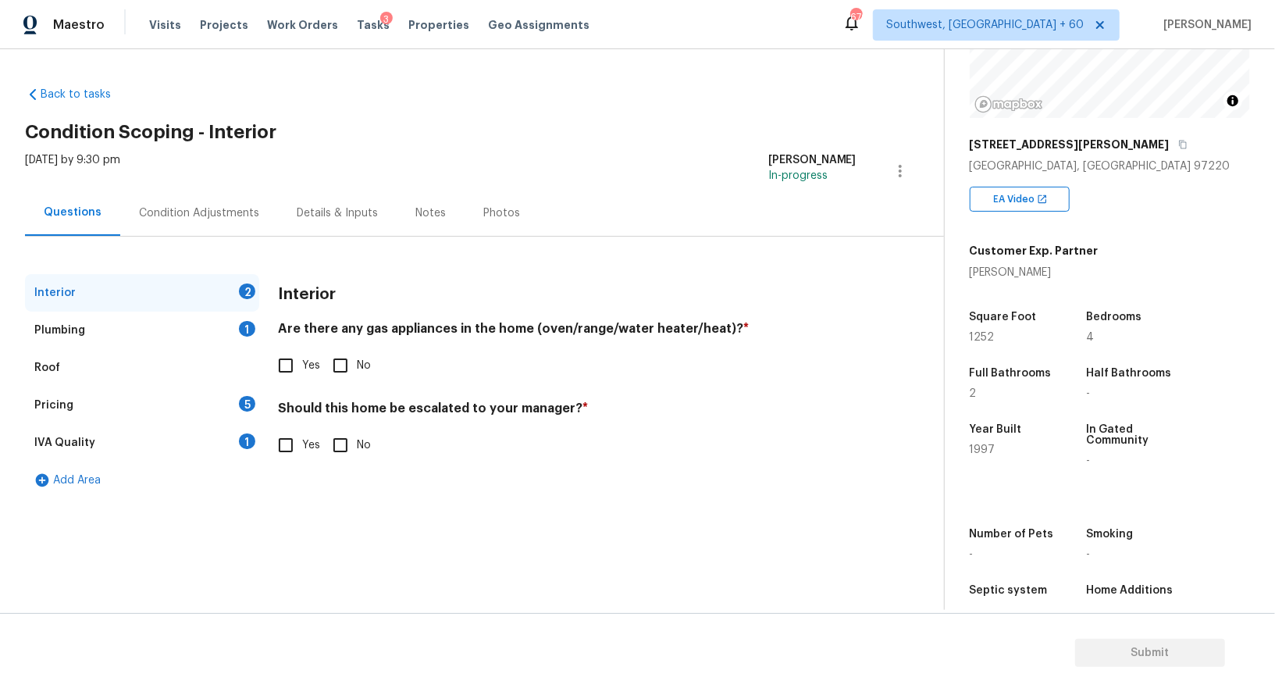
scroll to position [203, 0]
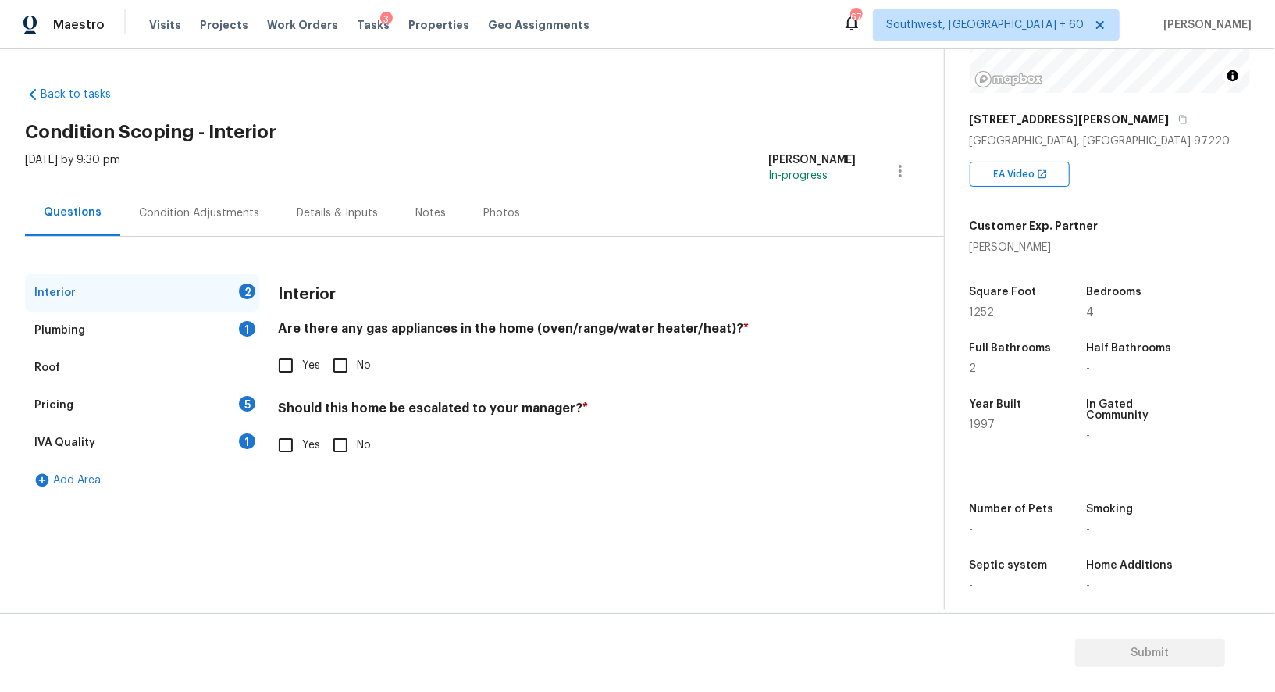
click at [301, 358] on input "Yes" at bounding box center [285, 365] width 33 height 33
checkbox input "true"
click at [324, 454] on input "No" at bounding box center [340, 446] width 33 height 33
checkbox input "true"
click at [237, 350] on div "Roof" at bounding box center [142, 367] width 234 height 37
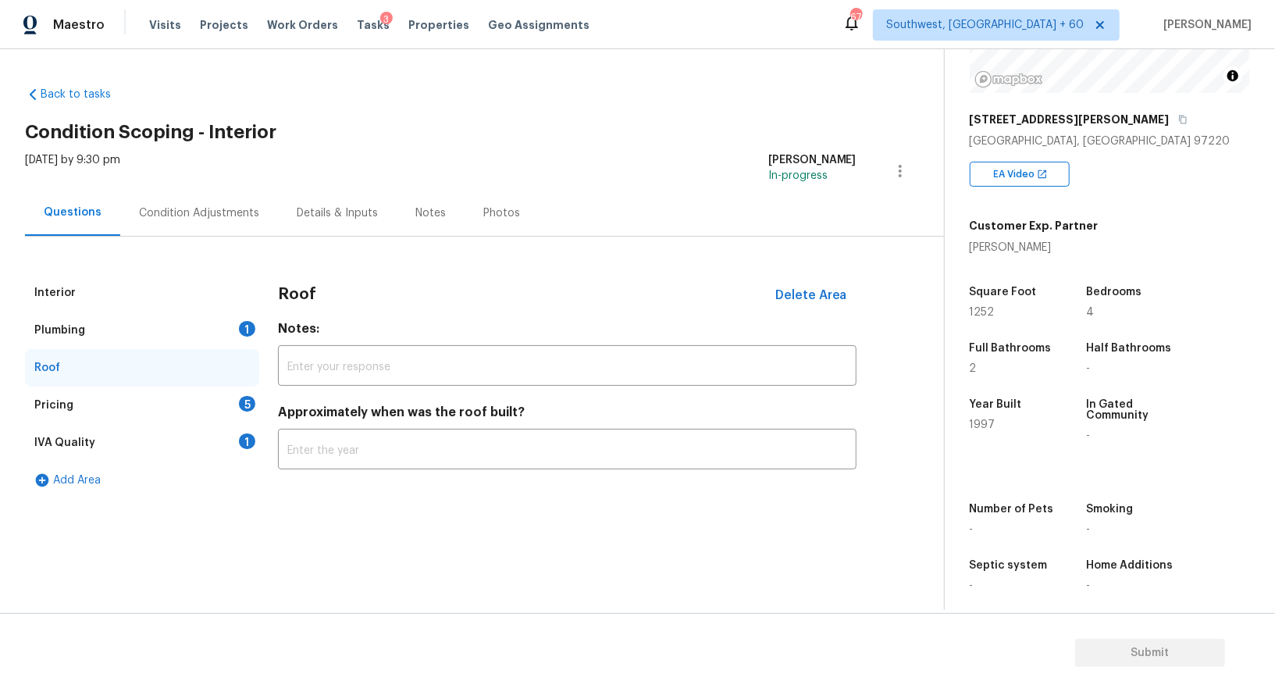
click at [238, 340] on div "Plumbing 1" at bounding box center [142, 329] width 234 height 37
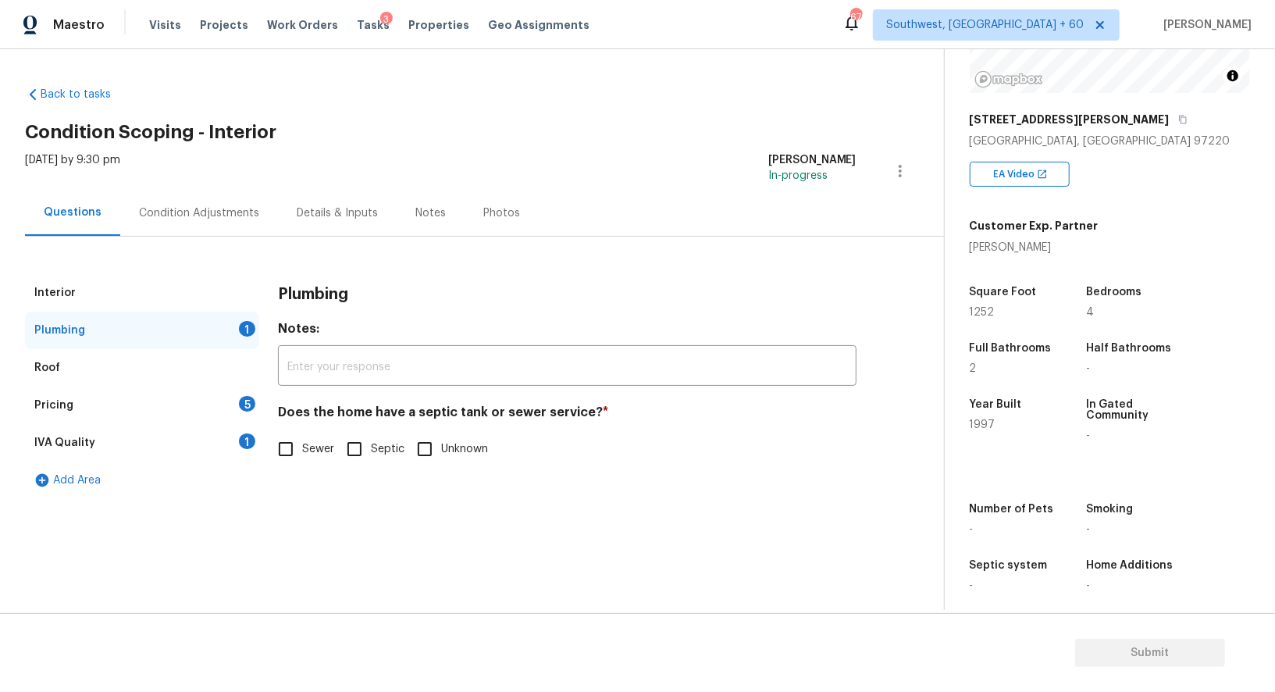
click at [298, 442] on input "Sewer" at bounding box center [285, 448] width 33 height 33
checkbox input "true"
click at [244, 438] on div "1" at bounding box center [247, 441] width 16 height 16
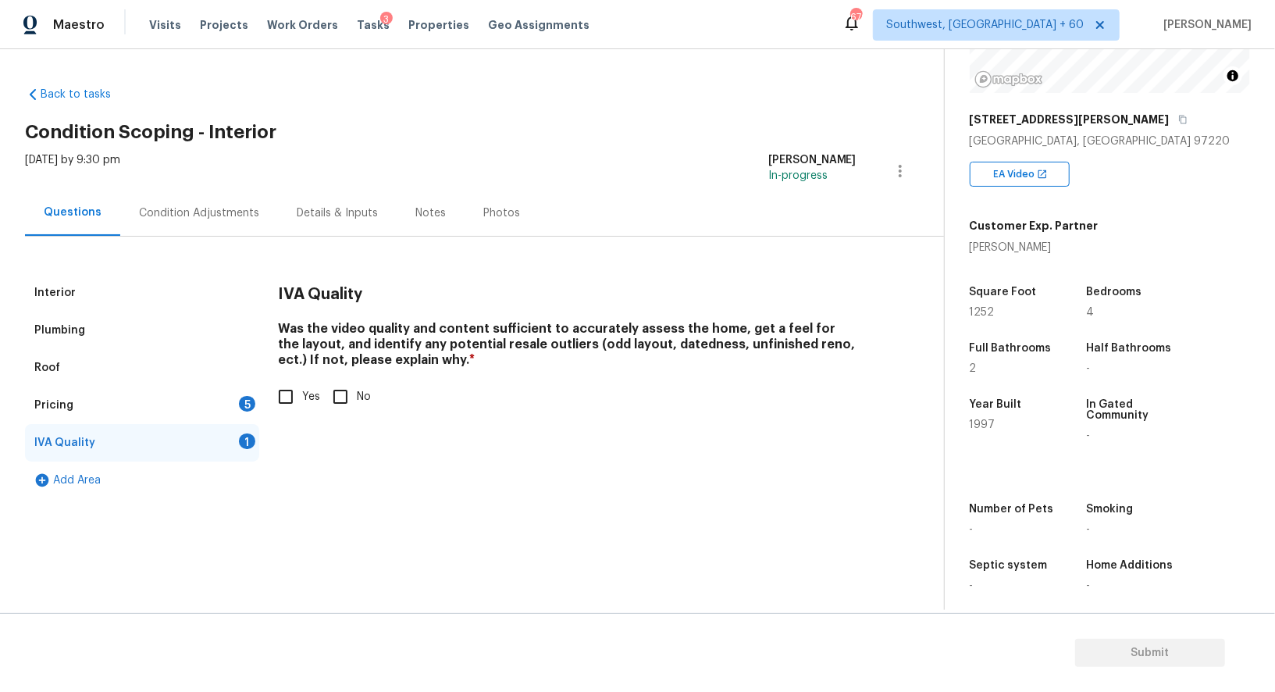
click at [296, 399] on input "Yes" at bounding box center [285, 396] width 33 height 33
checkbox input "true"
click at [251, 414] on div "Pricing 5" at bounding box center [142, 404] width 234 height 37
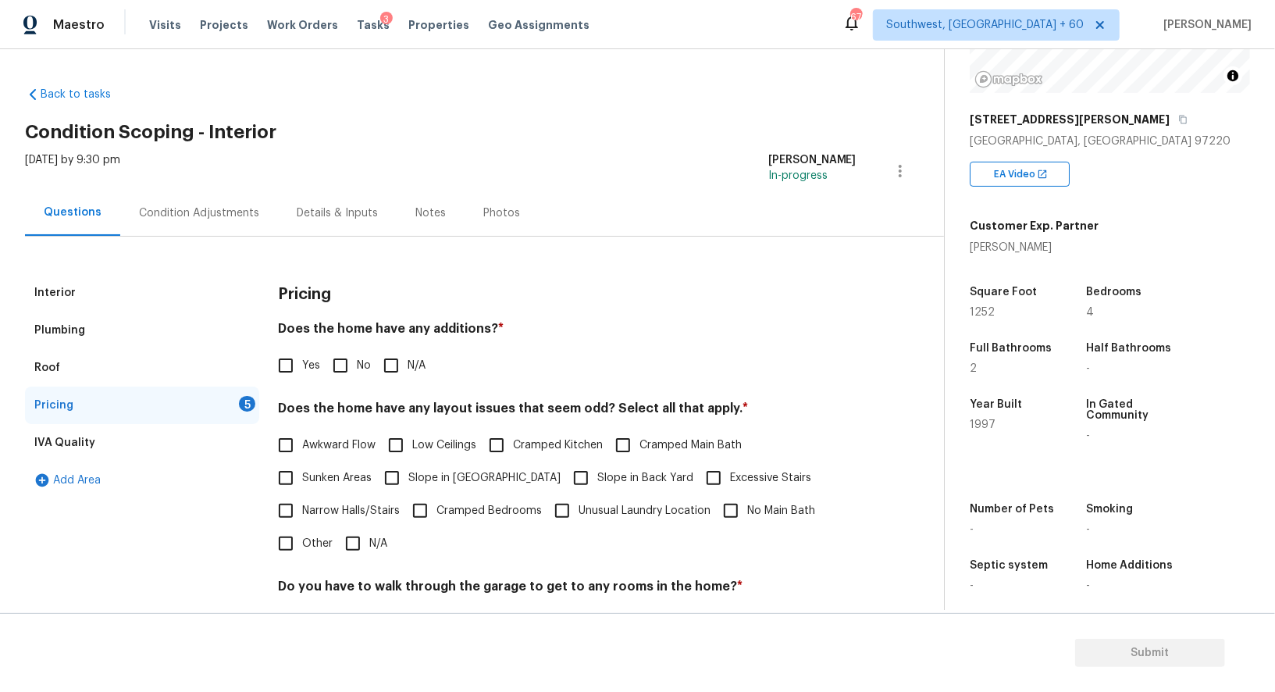
click at [358, 366] on span "No" at bounding box center [364, 365] width 14 height 16
click at [357, 366] on input "No" at bounding box center [340, 365] width 33 height 33
checkbox input "true"
click at [369, 544] on span "N/A" at bounding box center [378, 545] width 18 height 16
click at [368, 544] on input "N/A" at bounding box center [352, 544] width 33 height 33
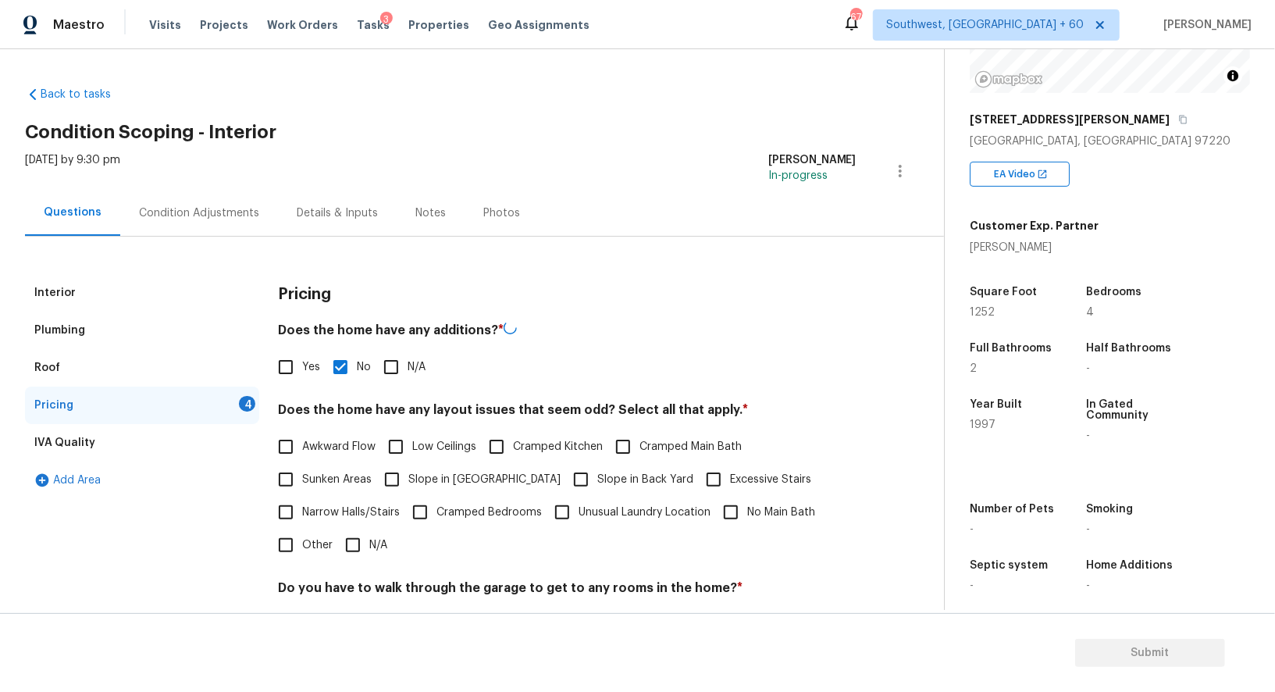
checkbox input "true"
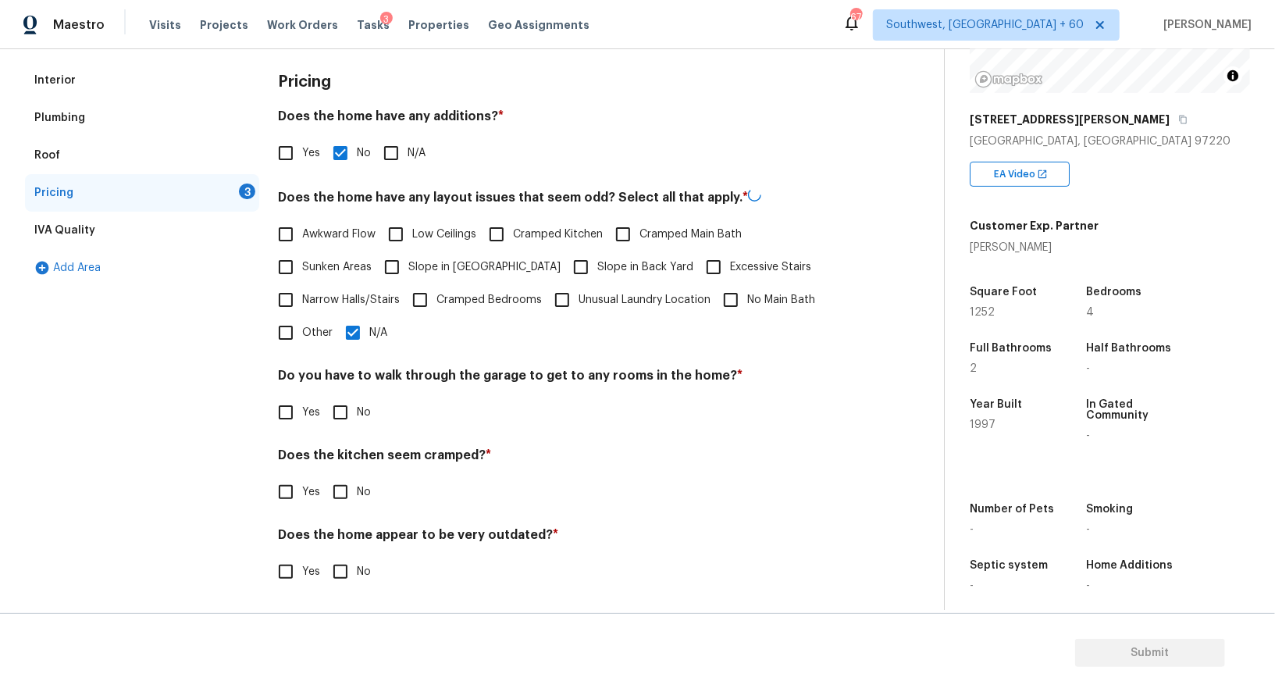
scroll to position [211, 0]
click at [345, 383] on h4 "Do you have to walk through the garage to get to any rooms in the home? *" at bounding box center [567, 379] width 578 height 22
click at [345, 404] on input "No" at bounding box center [340, 412] width 33 height 33
checkbox input "true"
click at [347, 485] on input "No" at bounding box center [340, 493] width 33 height 33
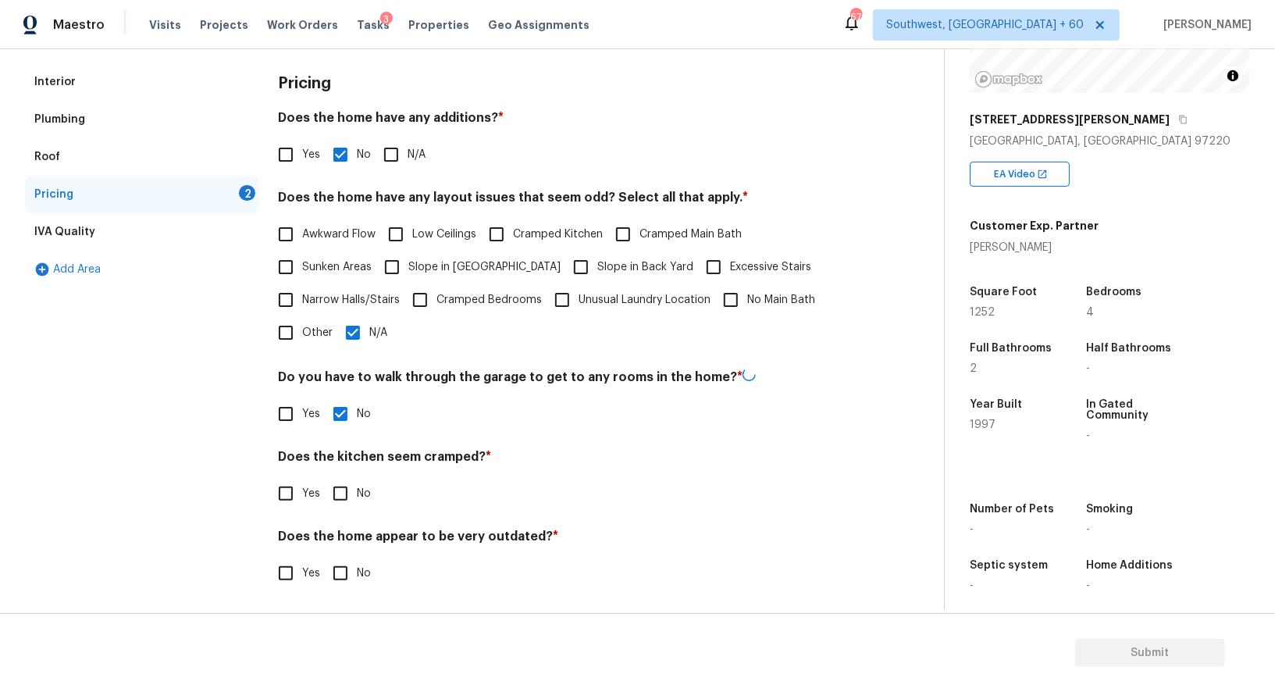
checkbox input "true"
click at [354, 552] on div "Does the home appear to be very outdated? * Yes No" at bounding box center [567, 558] width 578 height 61
click at [357, 567] on span "No" at bounding box center [364, 572] width 14 height 16
click at [357, 567] on input "No" at bounding box center [340, 571] width 33 height 33
checkbox input "true"
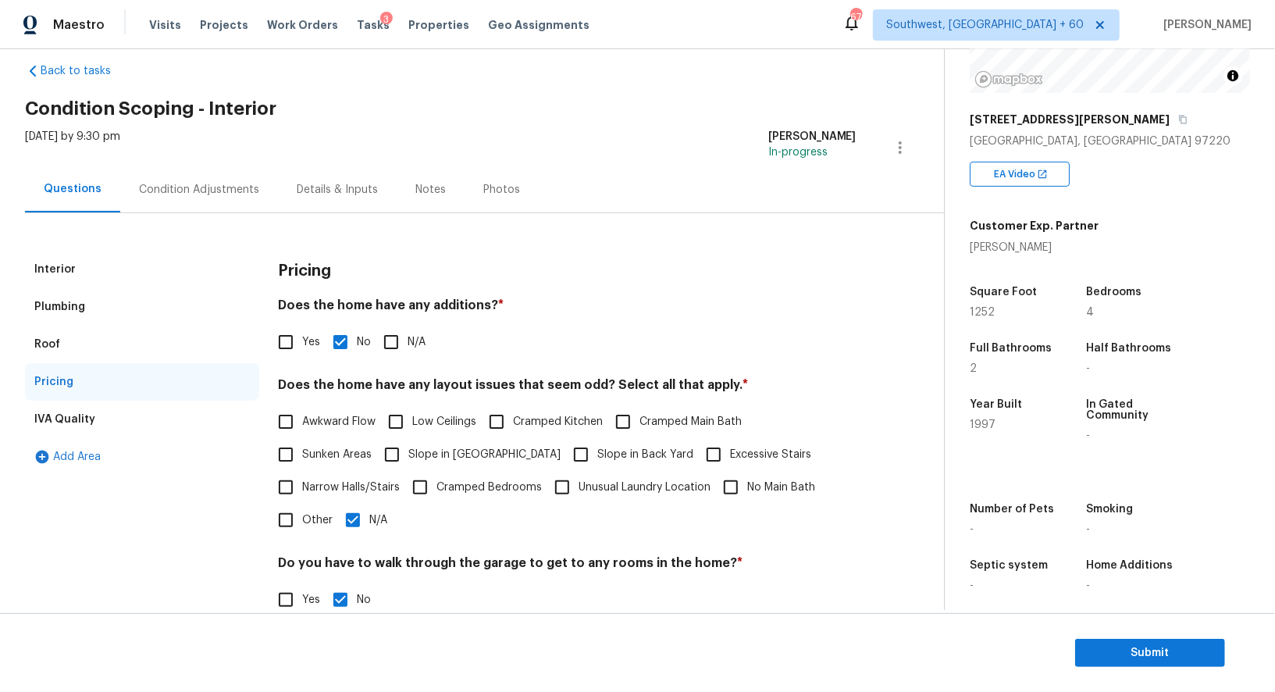
scroll to position [0, 0]
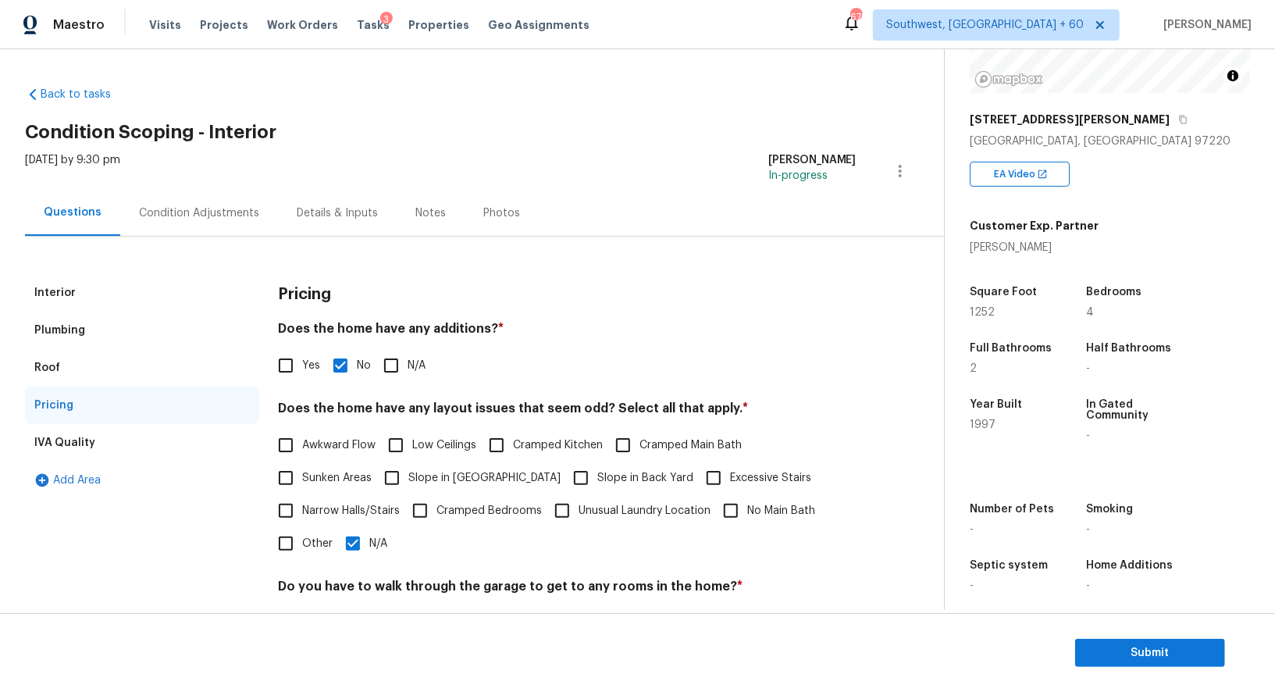
click at [190, 226] on div "Condition Adjustments" at bounding box center [199, 213] width 158 height 46
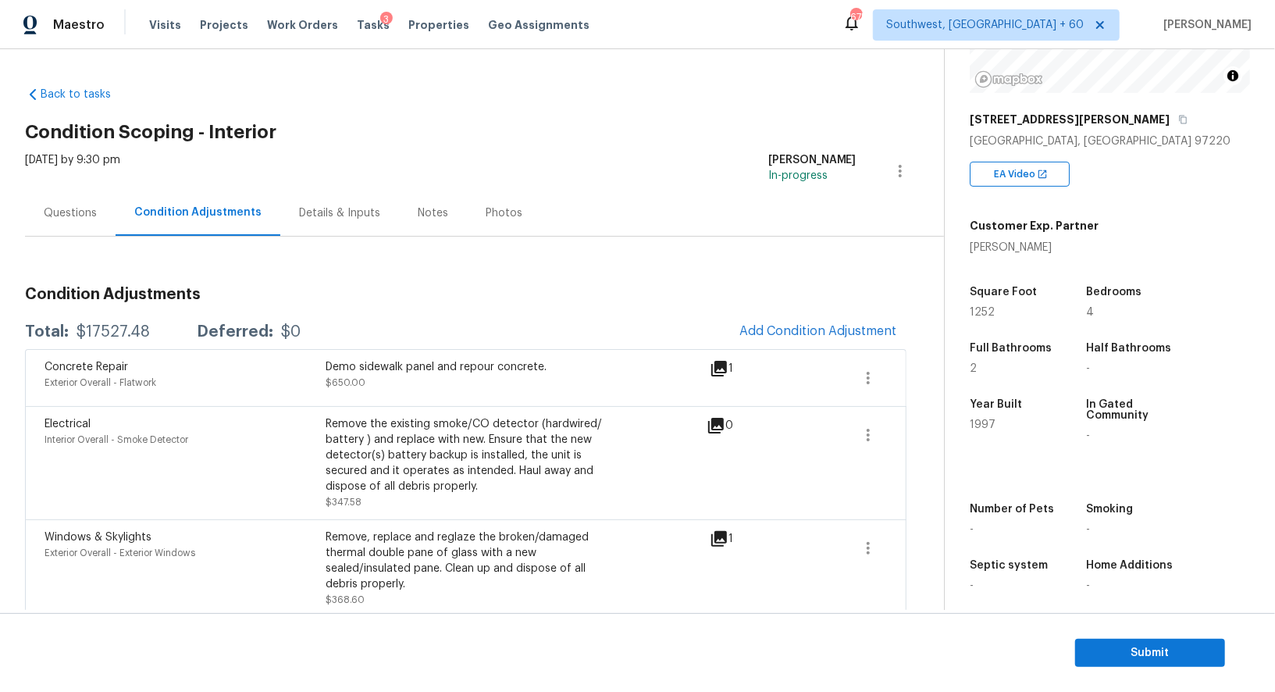
click at [91, 219] on div "Questions" at bounding box center [70, 213] width 53 height 16
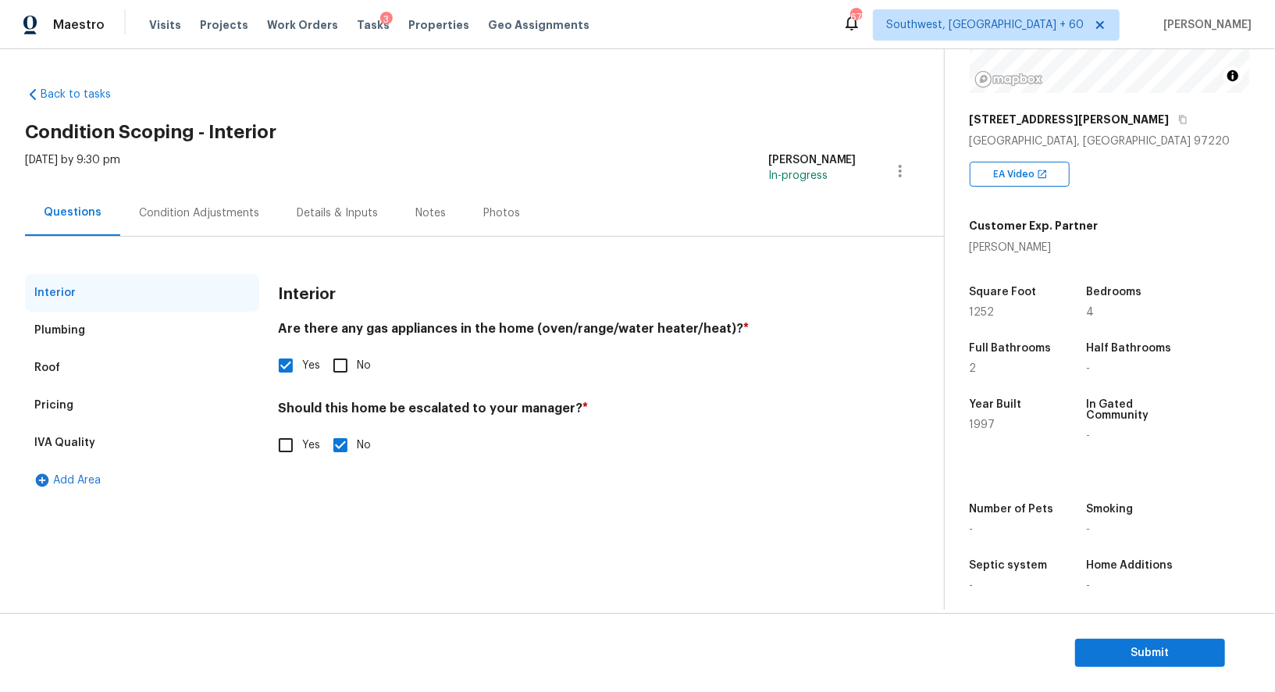
click at [294, 435] on input "Yes" at bounding box center [285, 445] width 33 height 33
checkbox input "true"
checkbox input "false"
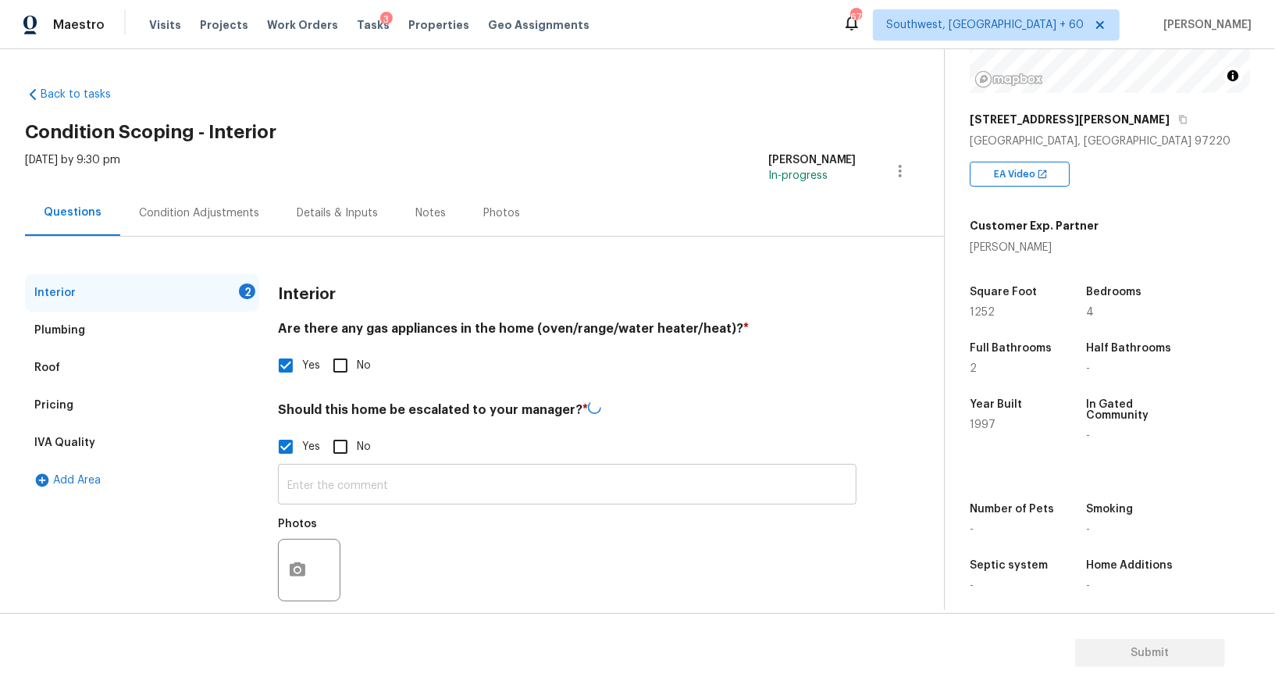
click at [335, 490] on input "text" at bounding box center [567, 486] width 578 height 37
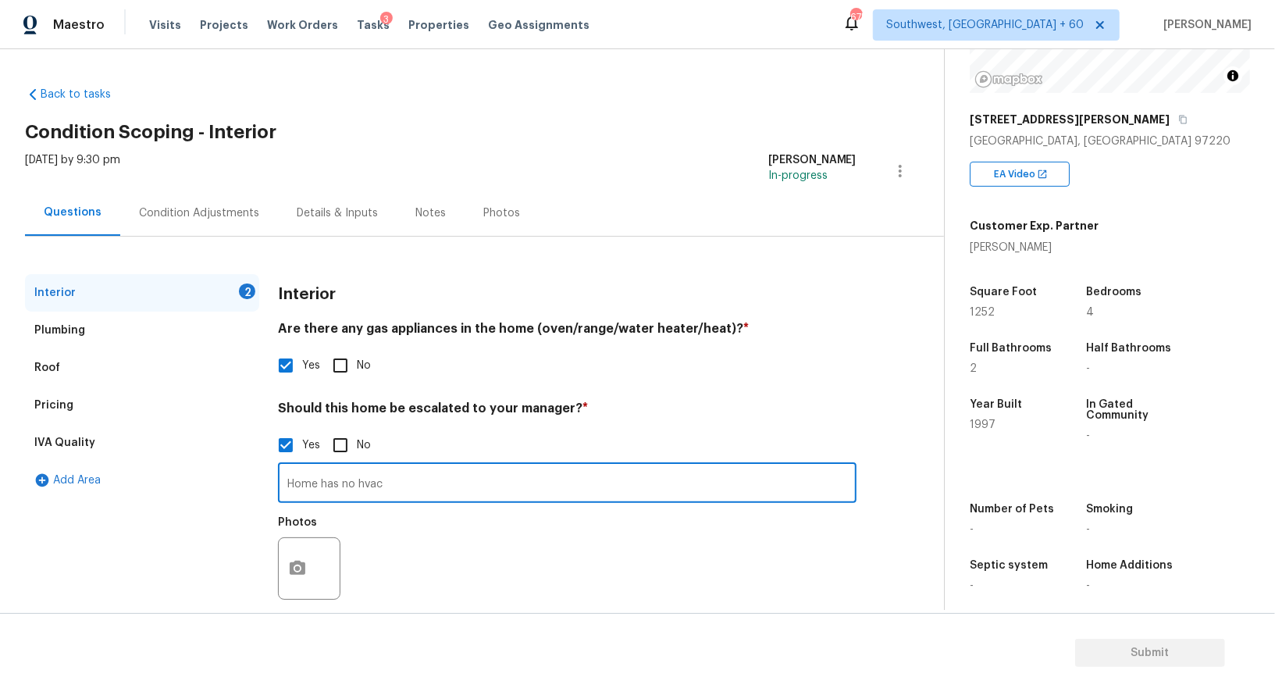
type input "Home has no hvac"
click at [295, 556] on button "button" at bounding box center [297, 568] width 37 height 61
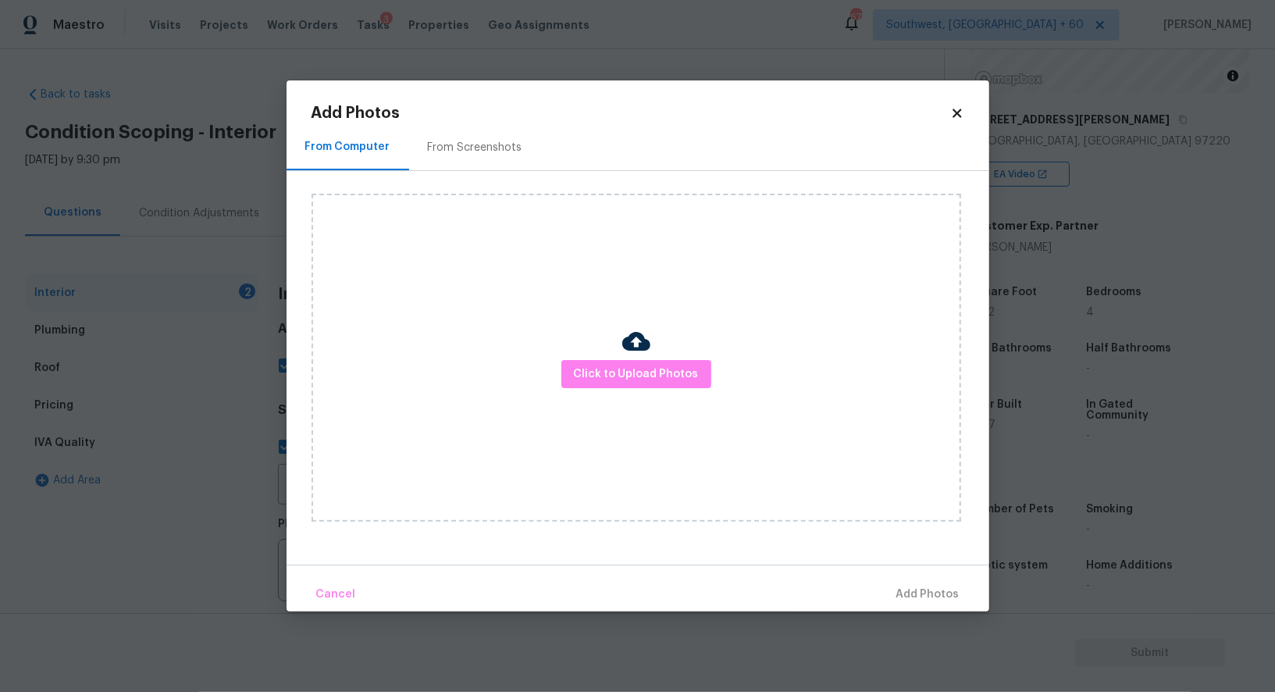
click at [550, 404] on div "Click to Upload Photos" at bounding box center [635, 358] width 649 height 328
click at [590, 387] on button "Click to Upload Photos" at bounding box center [636, 374] width 150 height 29
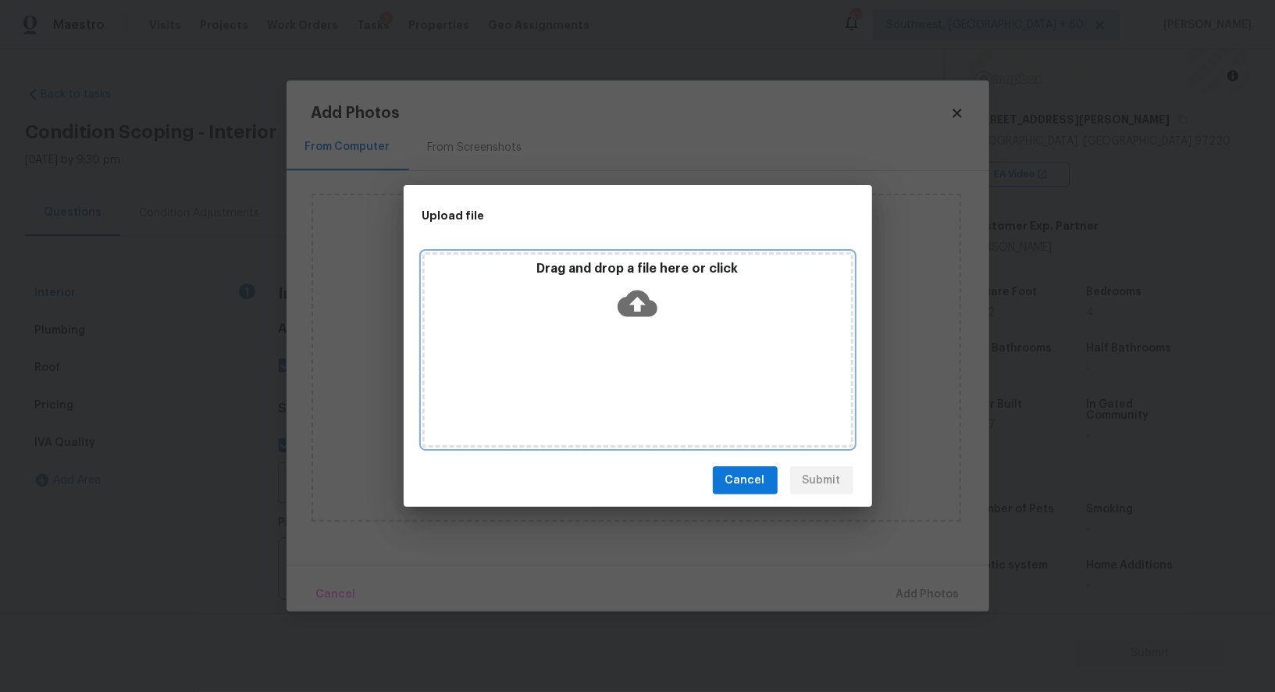
click at [634, 328] on div "Drag and drop a file here or click" at bounding box center [637, 349] width 431 height 195
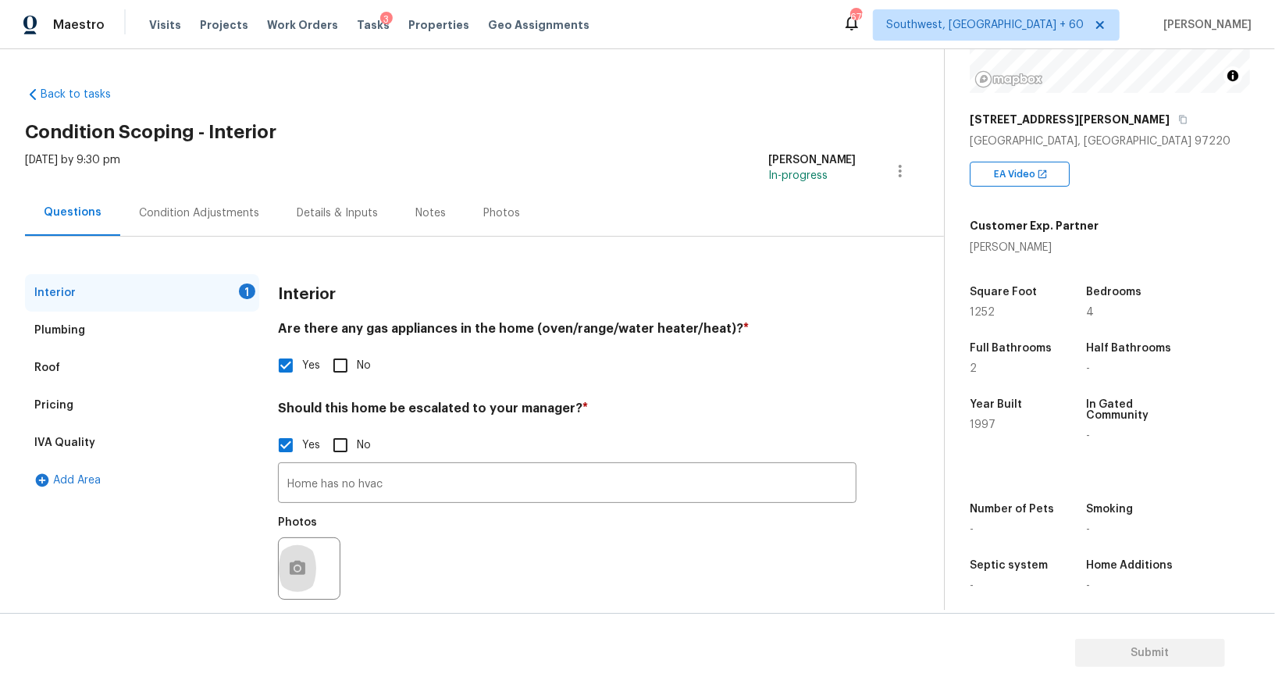
click at [206, 206] on div "Condition Adjustments" at bounding box center [199, 213] width 120 height 16
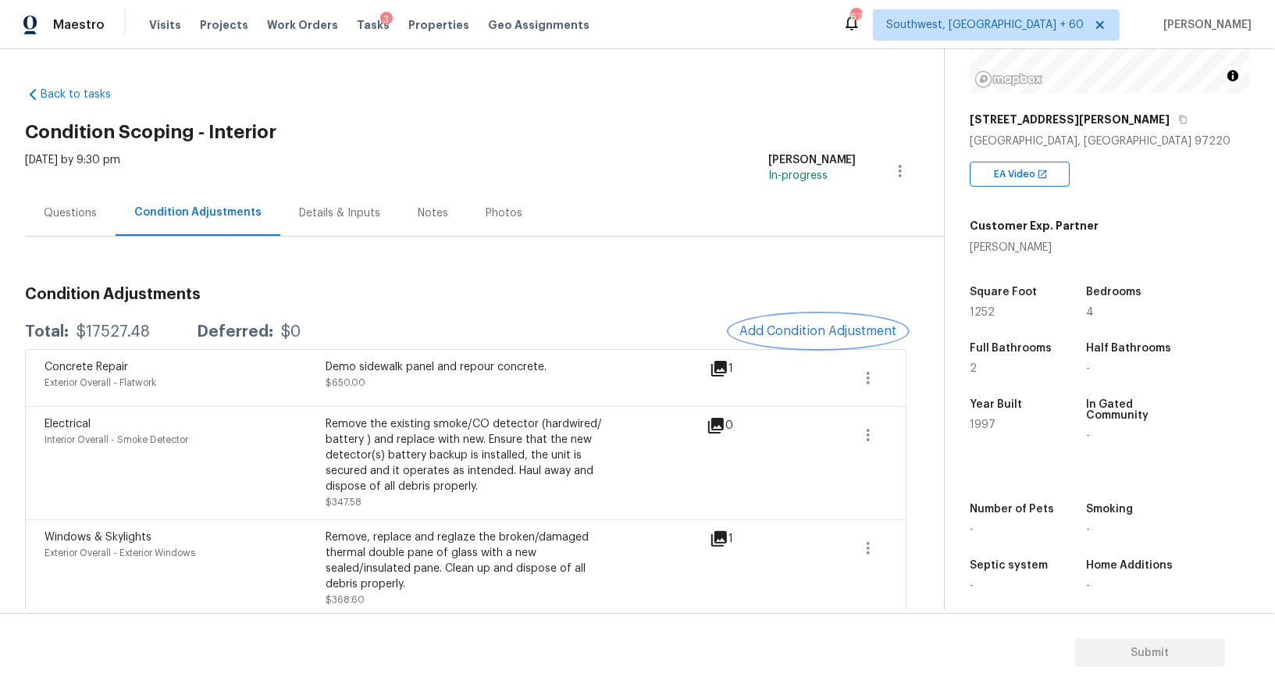
click at [821, 324] on span "Add Condition Adjustment" at bounding box center [818, 331] width 158 height 14
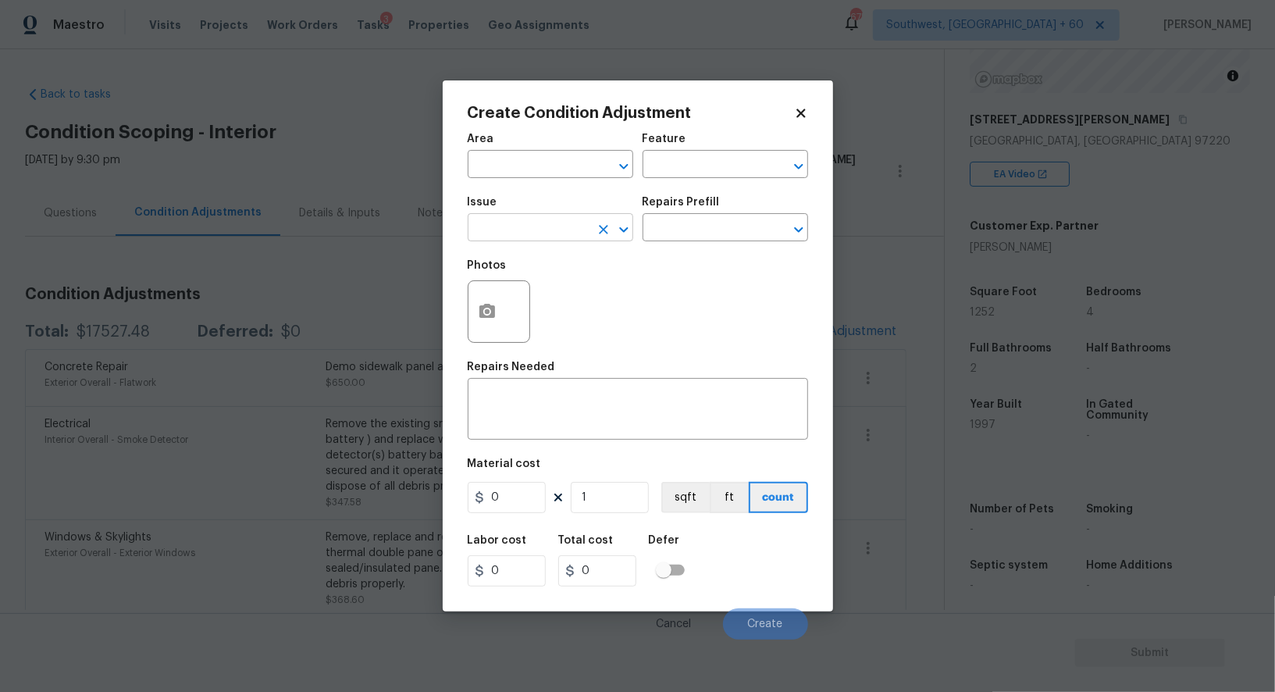
click at [521, 221] on input "text" at bounding box center [529, 229] width 122 height 24
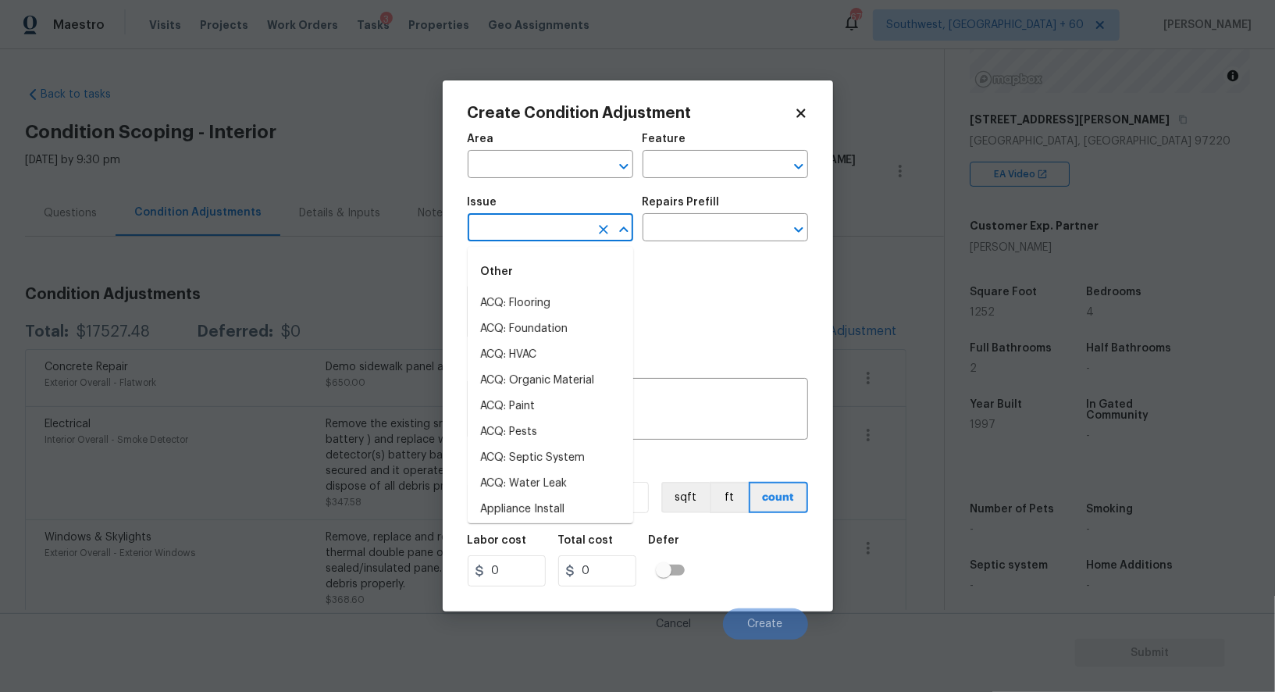
type input "p"
click at [521, 368] on li "Smoke Odor" at bounding box center [550, 381] width 165 height 26
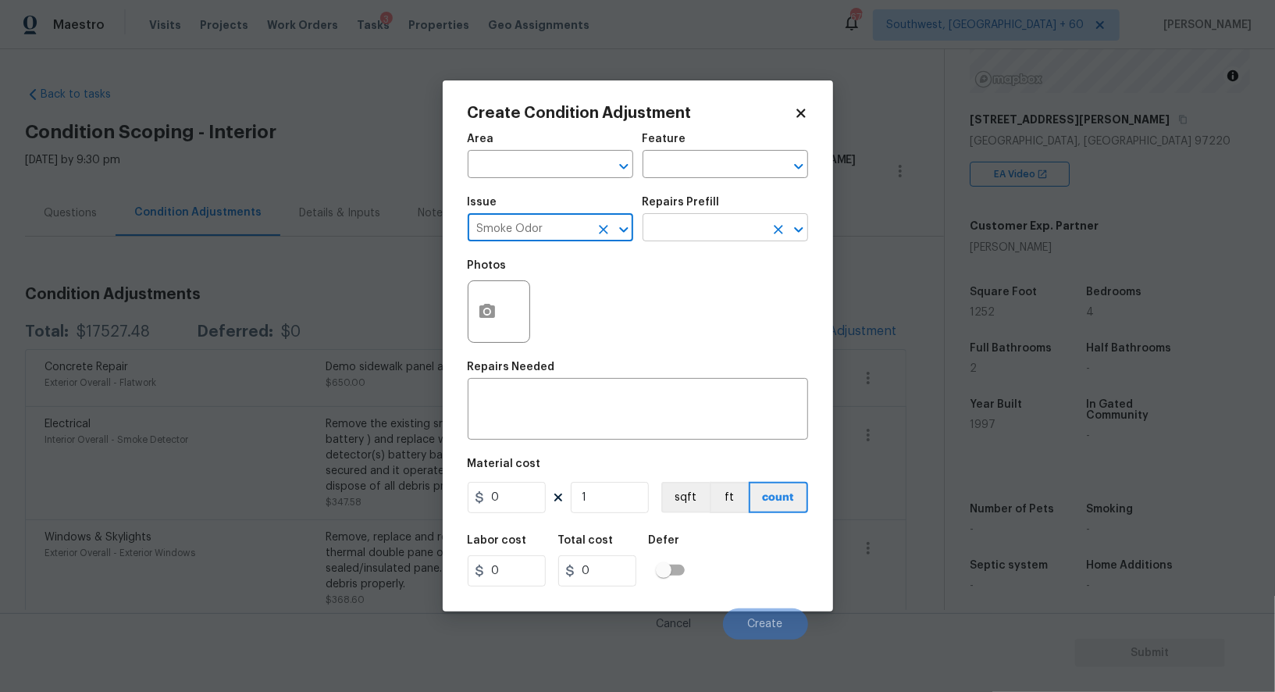
click at [709, 237] on input "text" at bounding box center [703, 229] width 122 height 24
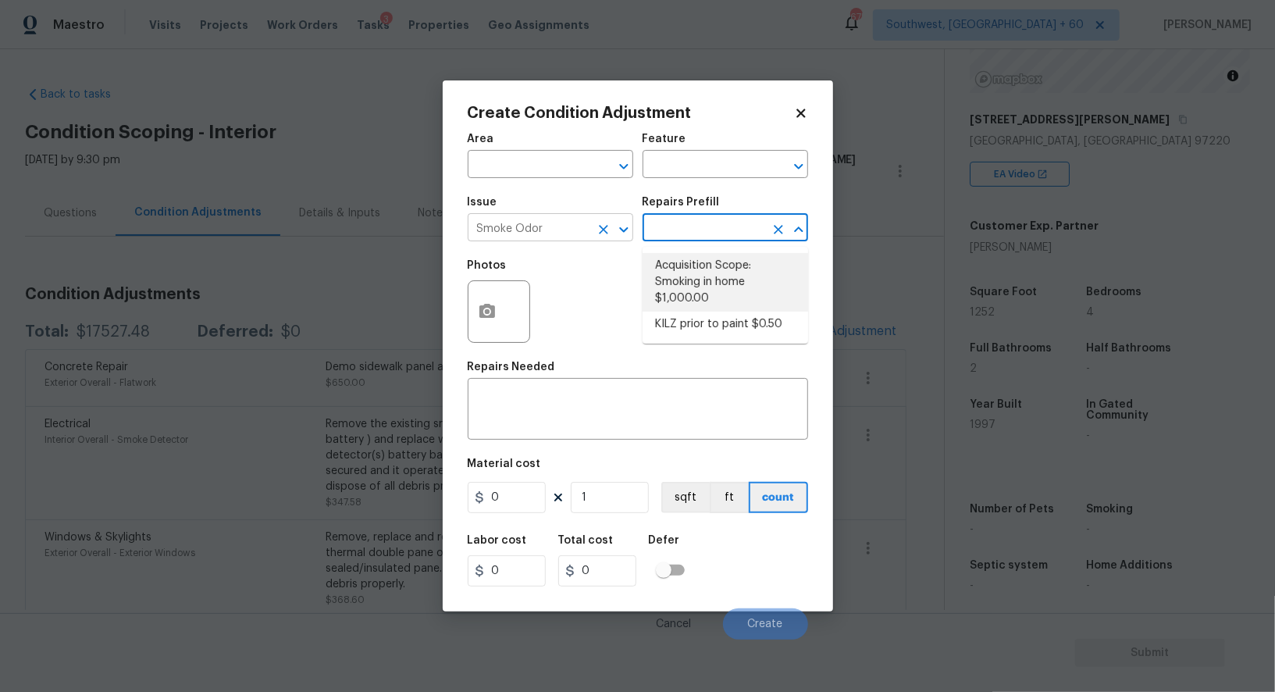
click at [577, 232] on input "Smoke Odor" at bounding box center [529, 229] width 122 height 24
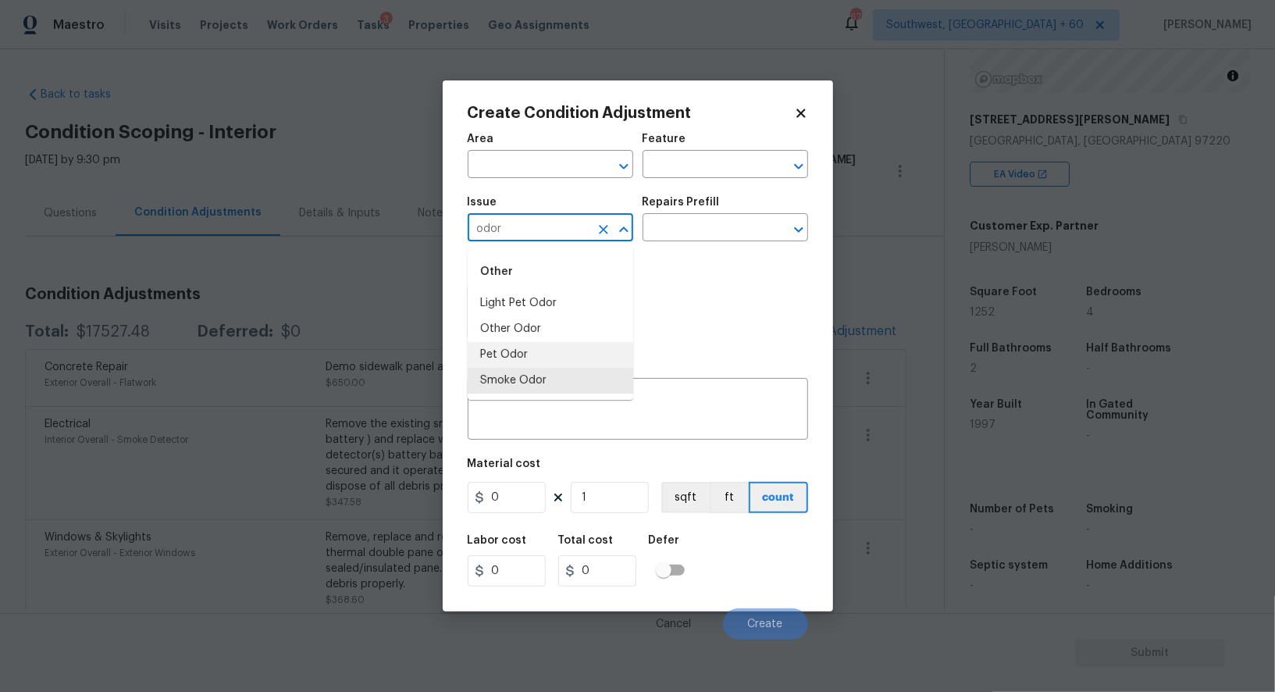
click at [553, 344] on li "Pet Odor" at bounding box center [550, 355] width 165 height 26
type input "Pet Odor"
click at [694, 229] on input "text" at bounding box center [703, 229] width 122 height 24
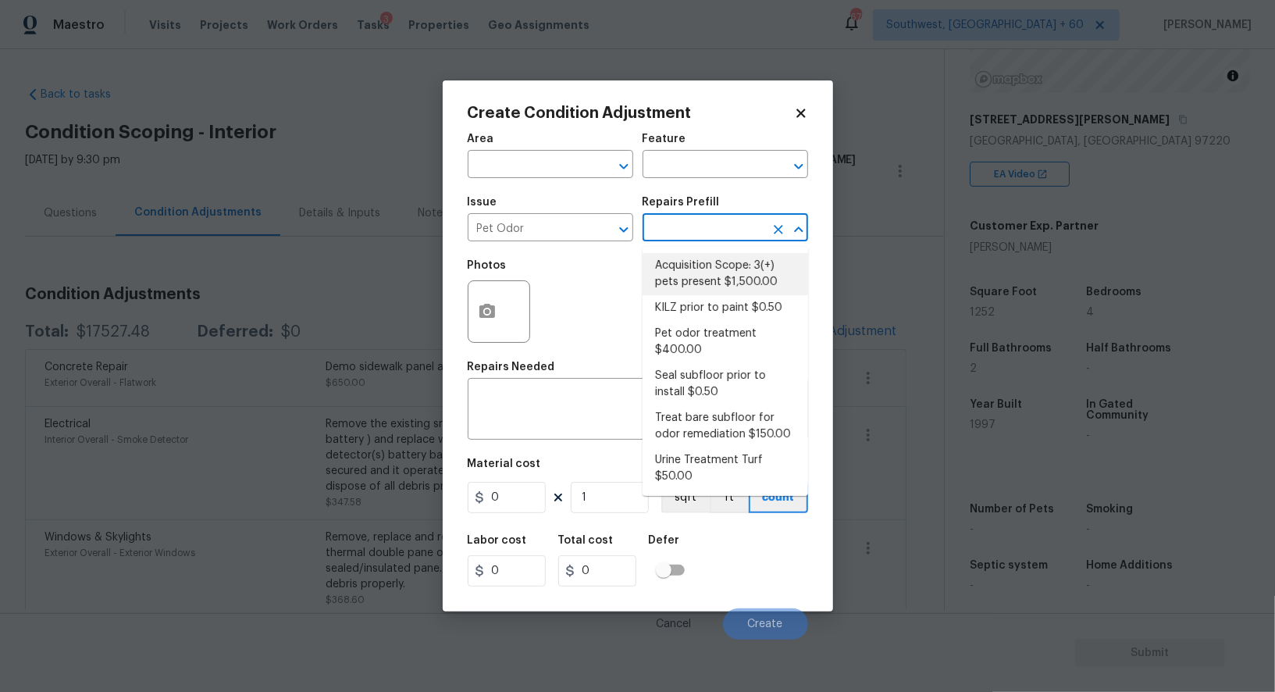
click at [699, 275] on li "Acquisition Scope: 3(+) pets present $1,500.00" at bounding box center [724, 274] width 165 height 42
type textarea "Acquisition Scope: 3(+) pets present"
type input "1500"
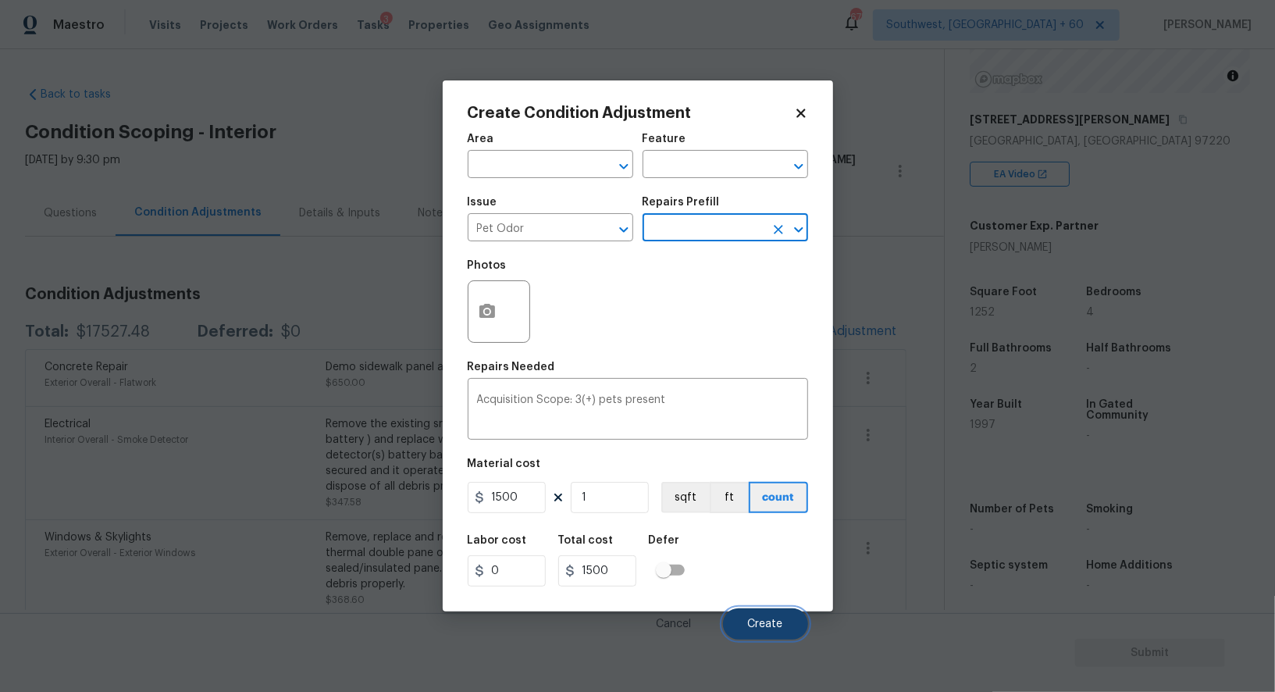
click at [760, 621] on span "Create" at bounding box center [765, 624] width 35 height 12
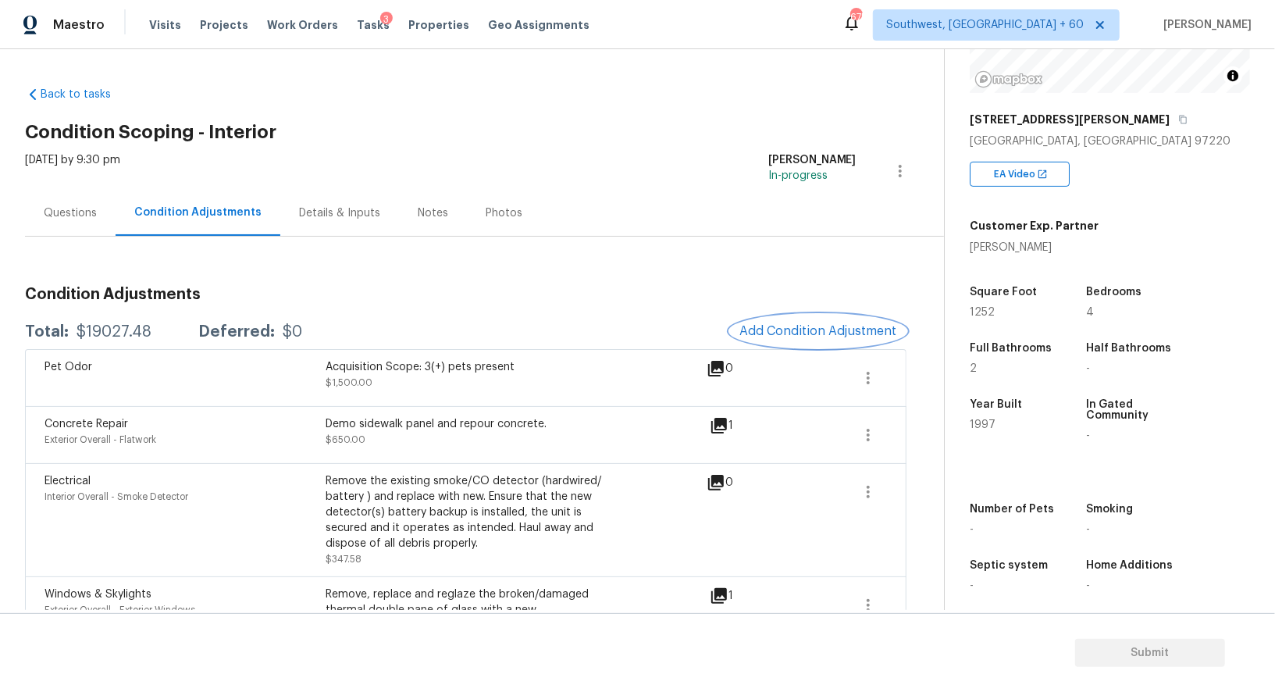
click at [803, 332] on span "Add Condition Adjustment" at bounding box center [818, 331] width 158 height 14
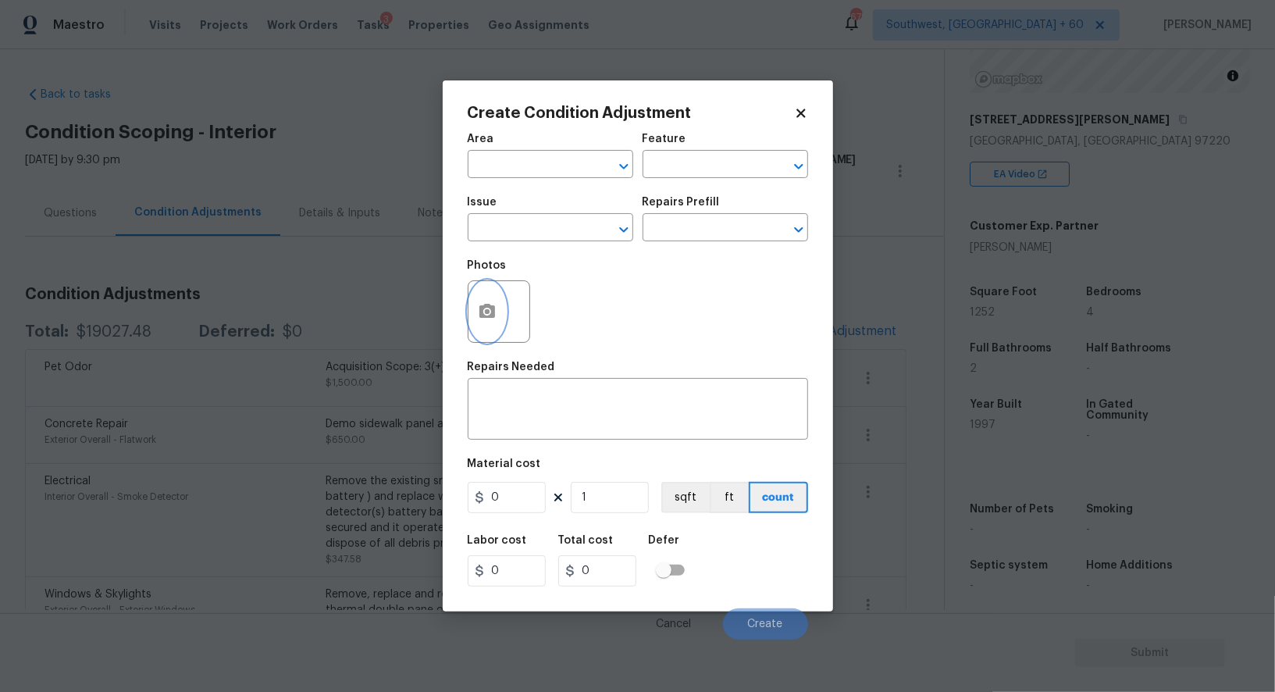
click at [489, 316] on icon "button" at bounding box center [487, 311] width 16 height 14
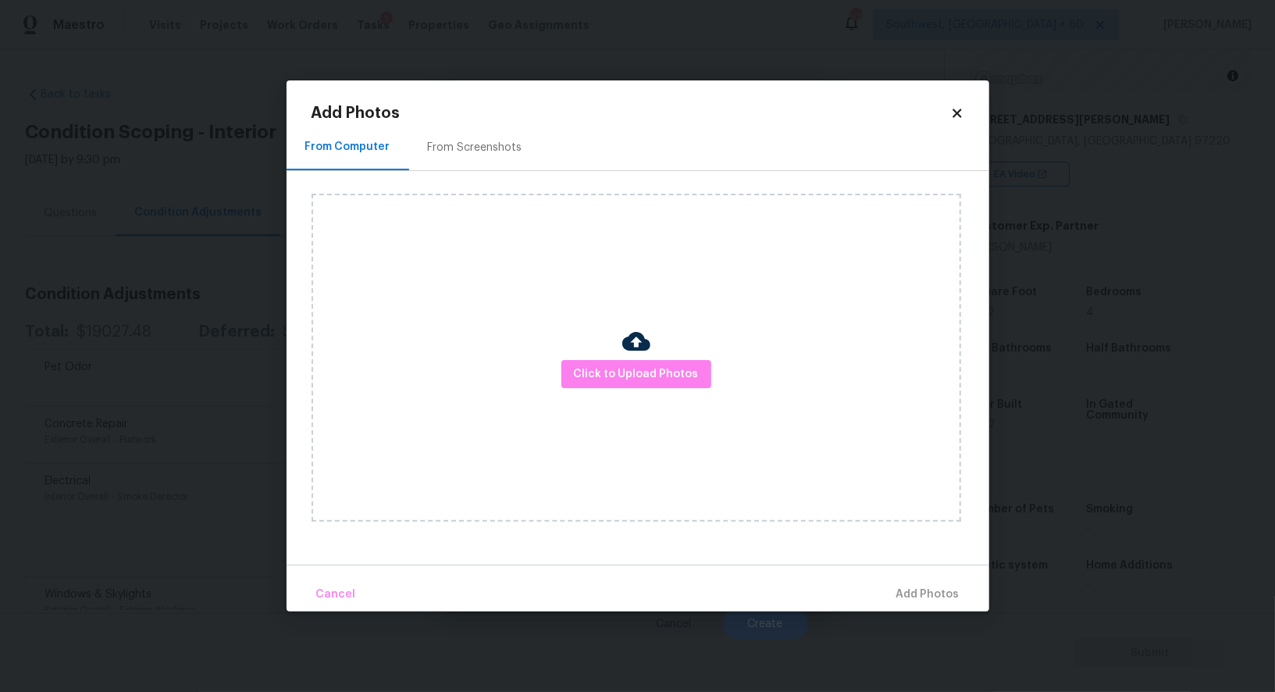
click at [653, 390] on div "Click to Upload Photos" at bounding box center [635, 358] width 649 height 328
click at [649, 379] on span "Click to Upload Photos" at bounding box center [636, 375] width 125 height 20
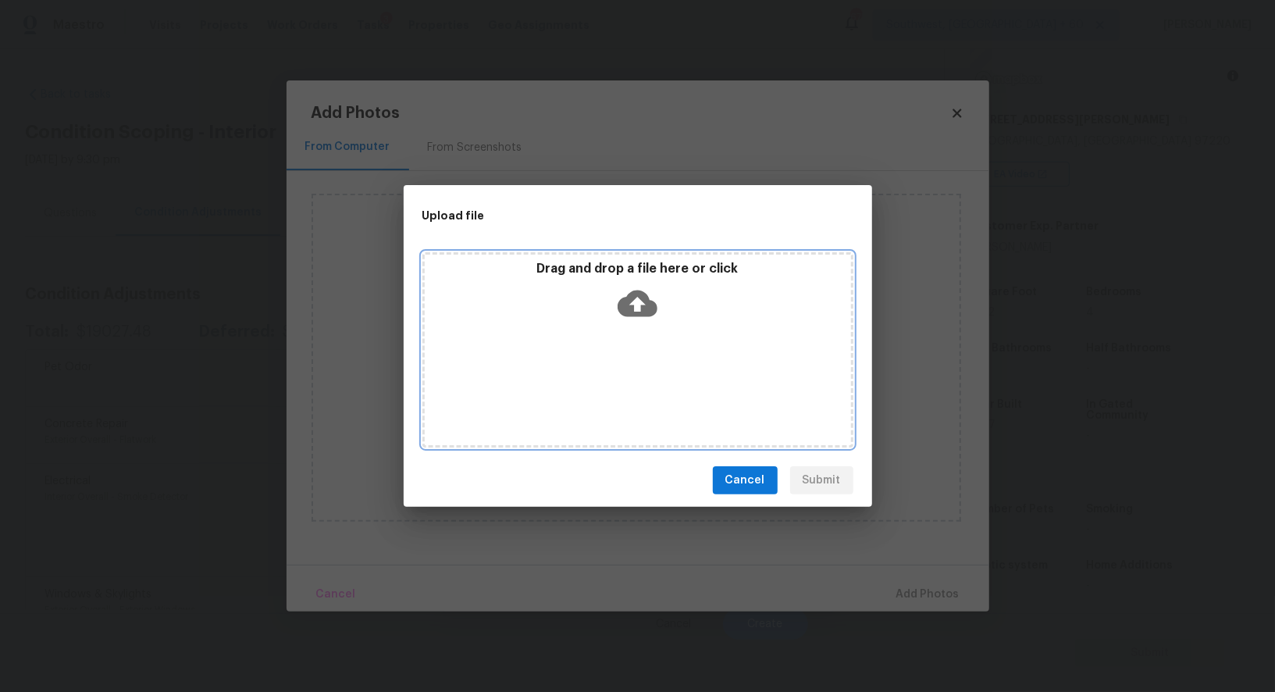
click at [627, 284] on icon at bounding box center [637, 303] width 40 height 40
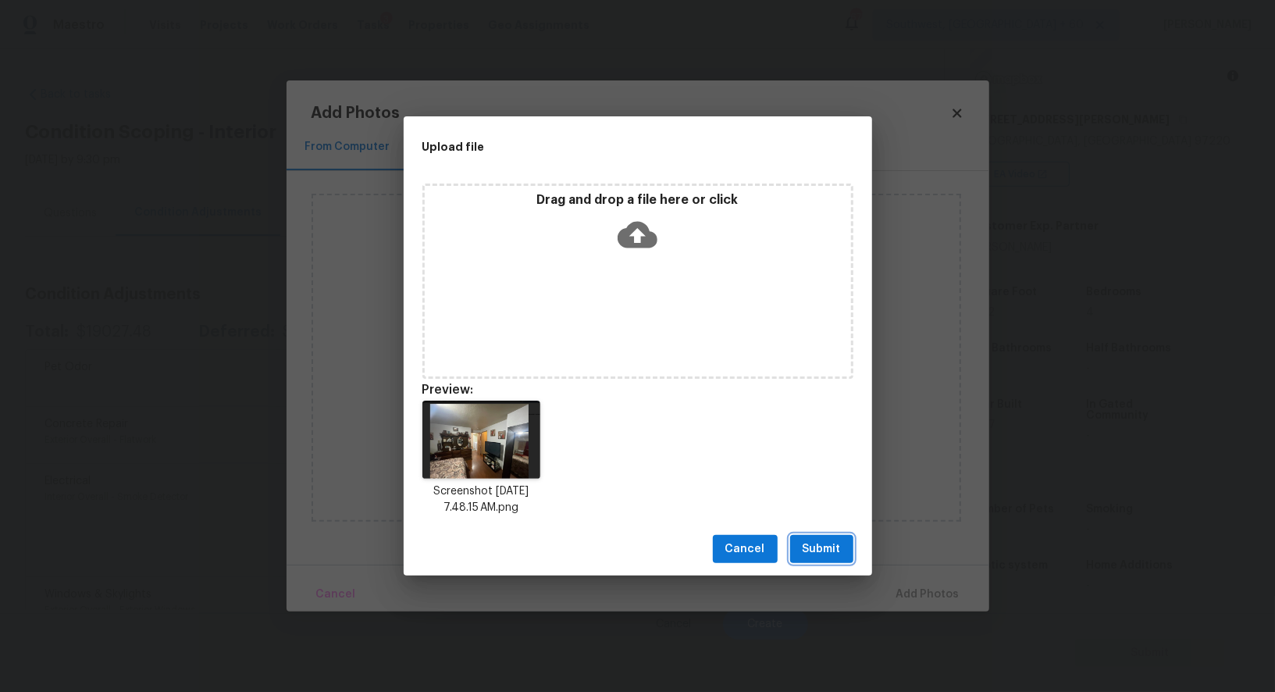
click at [809, 545] on span "Submit" at bounding box center [821, 549] width 38 height 20
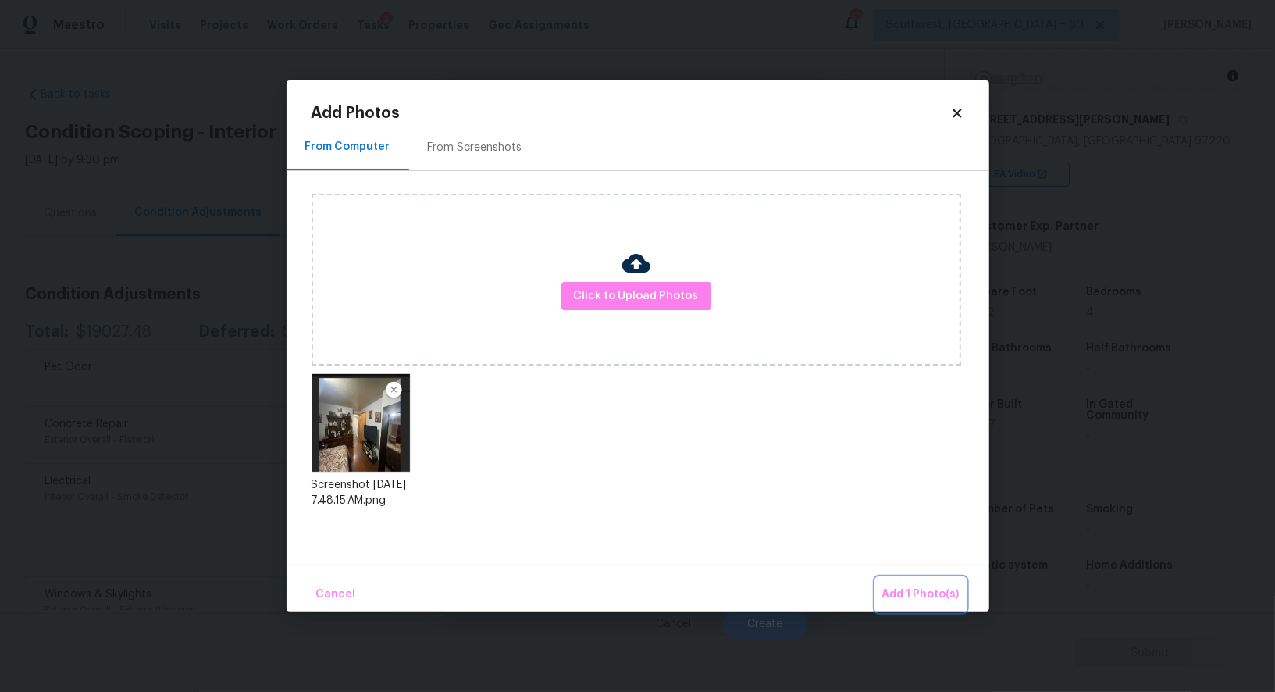
click at [905, 578] on button "Add 1 Photo(s)" at bounding box center [921, 595] width 90 height 34
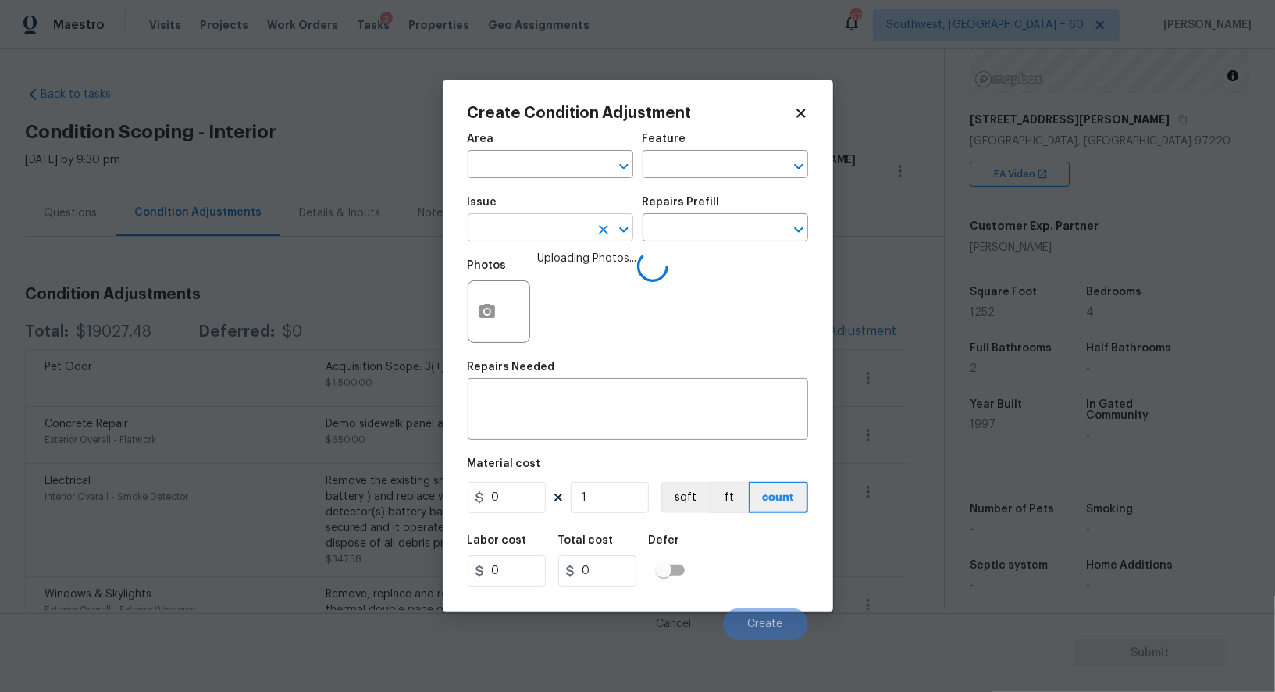
click at [521, 232] on input "text" at bounding box center [529, 229] width 122 height 24
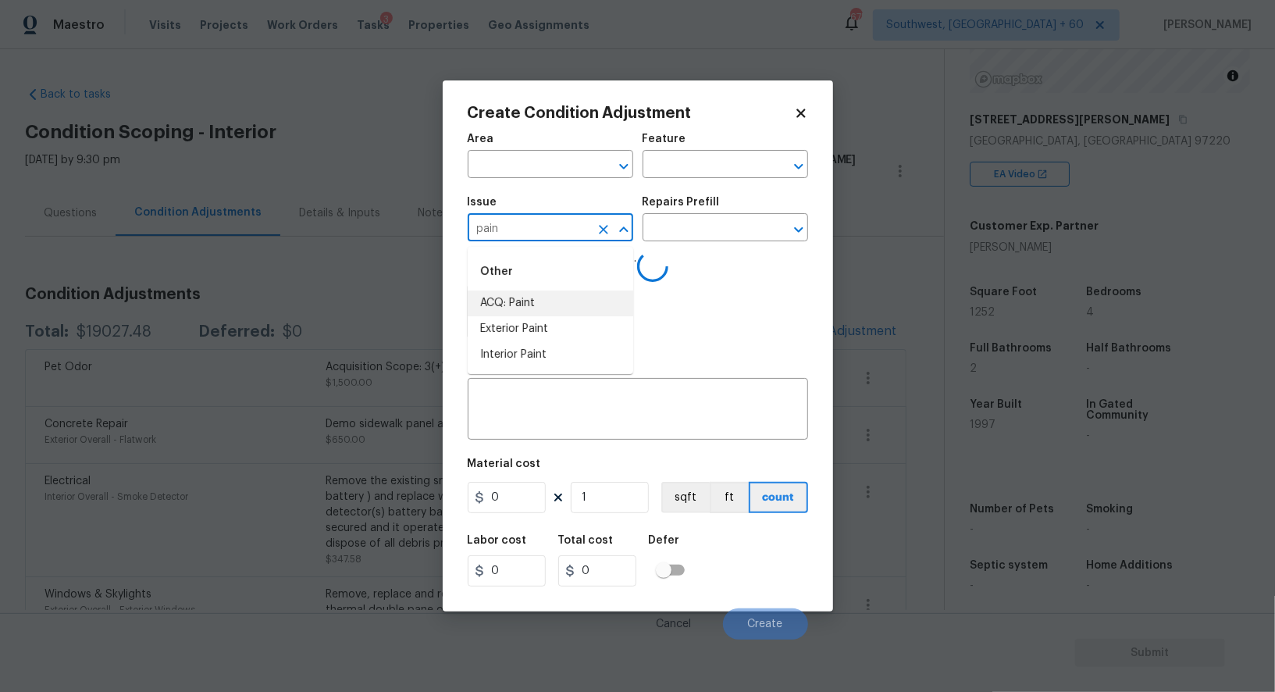
click at [532, 302] on li "ACQ: Paint" at bounding box center [550, 303] width 165 height 26
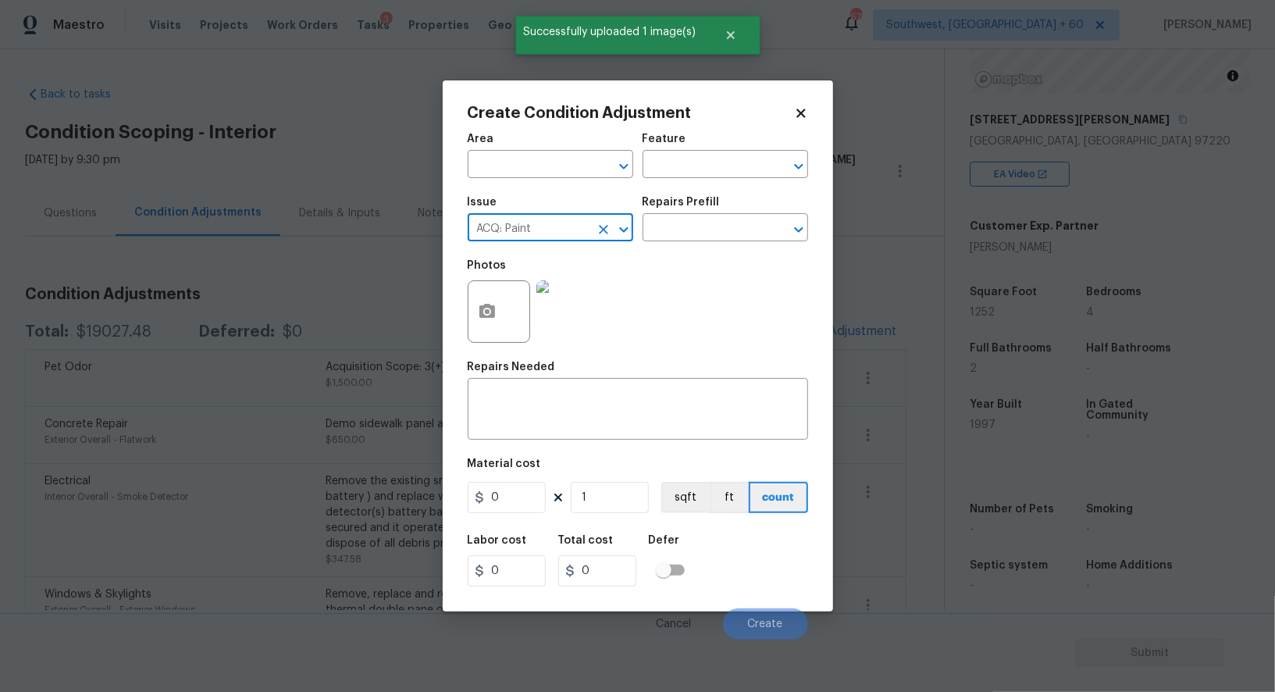
type input "ACQ: Paint"
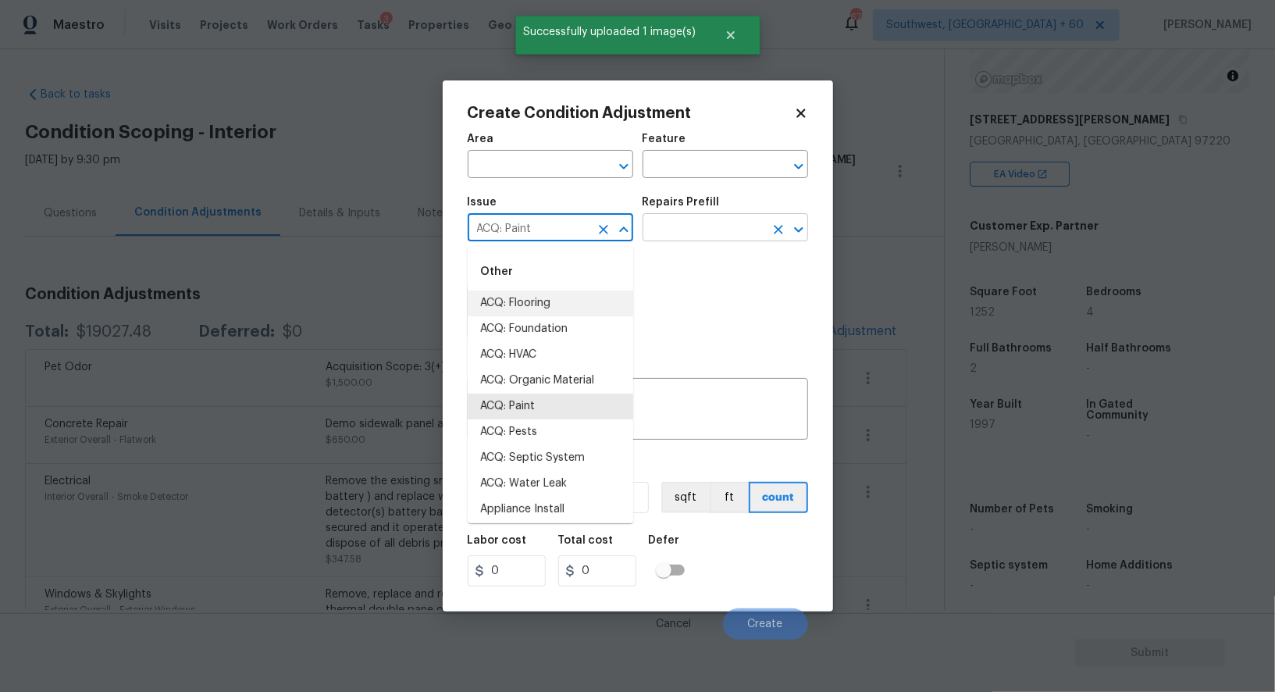
click at [690, 238] on input "text" at bounding box center [703, 229] width 122 height 24
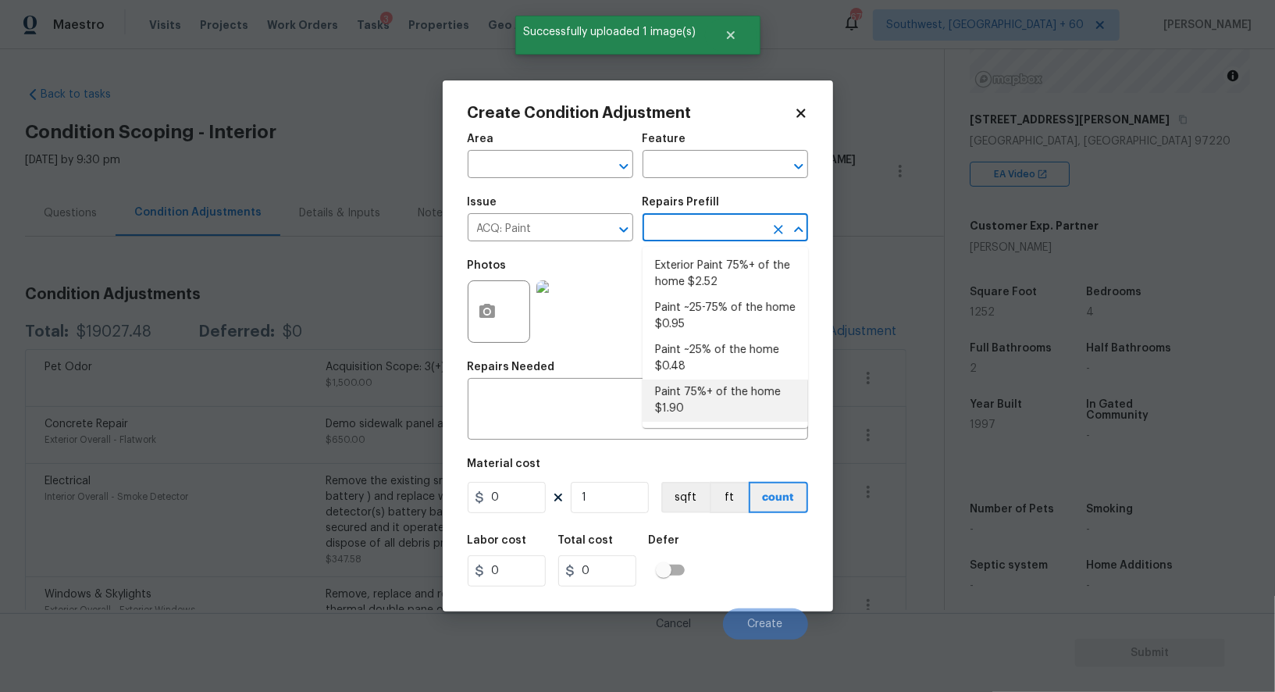
click at [710, 396] on li "Paint 75%+ of the home $1.90" at bounding box center [724, 400] width 165 height 42
type input "Acquisition"
type textarea "Acquisition Scope: 75%+ of the home will likely require interior paint"
type input "1.9"
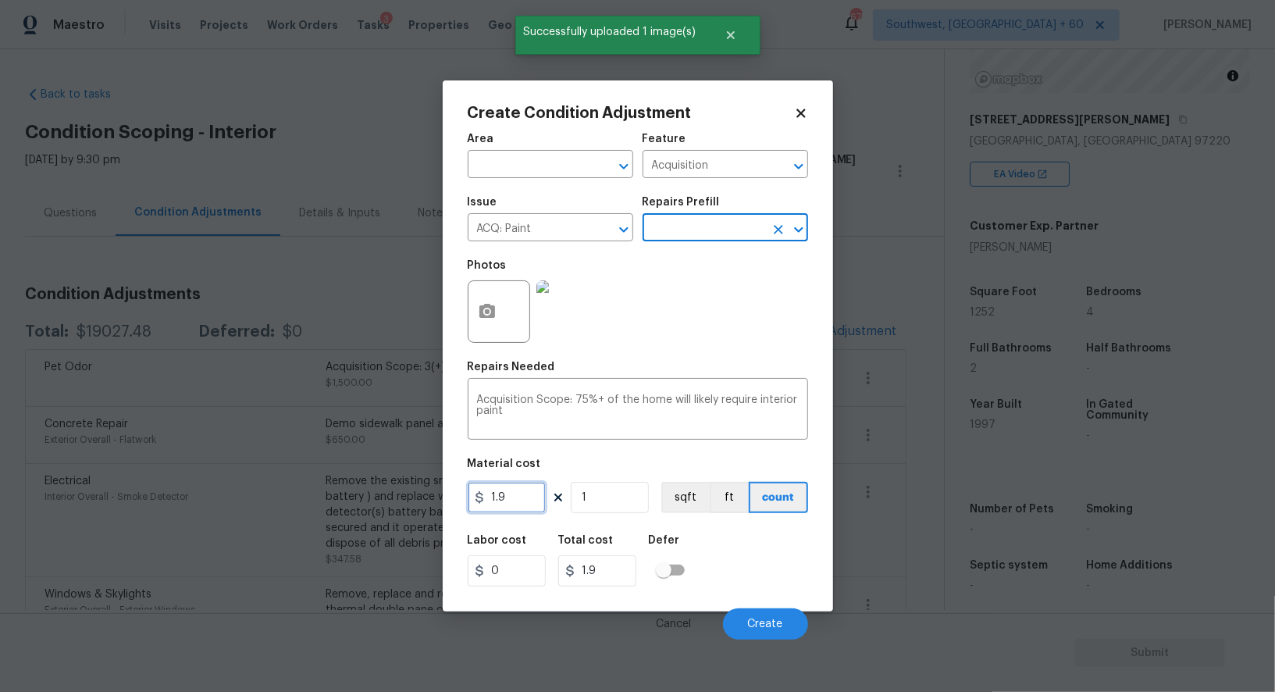
click at [522, 499] on input "1.9" at bounding box center [507, 497] width 78 height 31
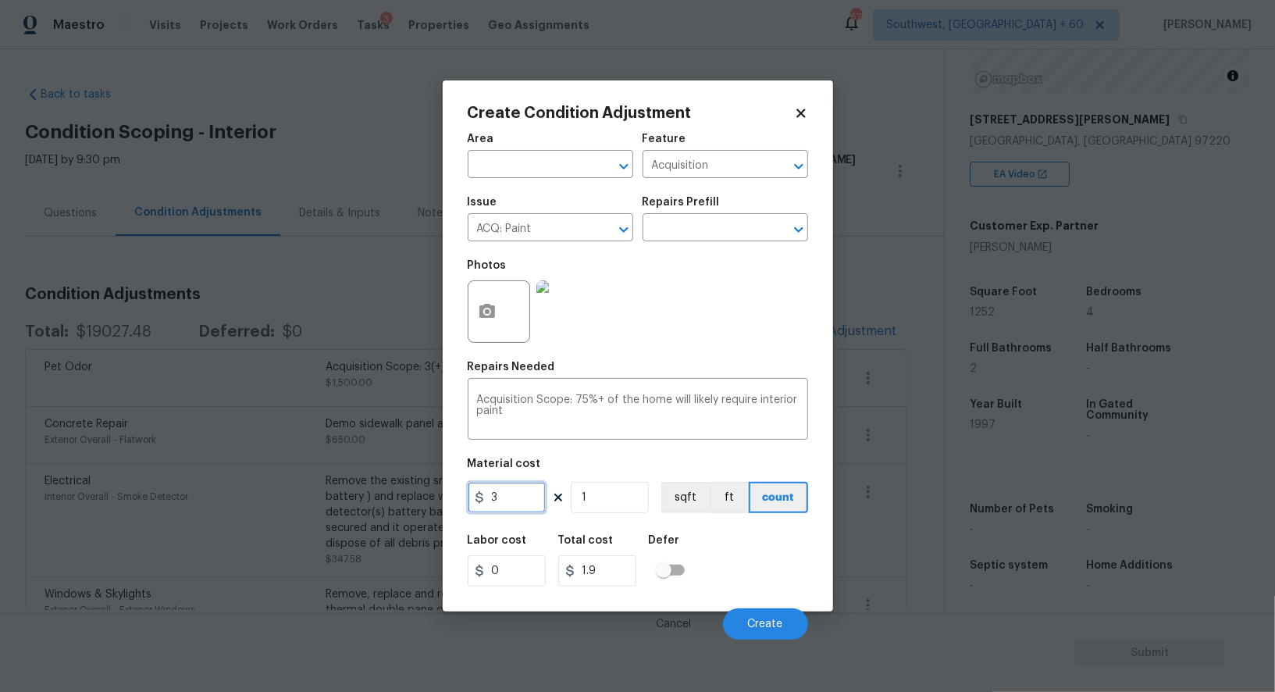
type input "3"
click at [585, 492] on input "1" at bounding box center [610, 497] width 78 height 31
type input "3"
type input "0"
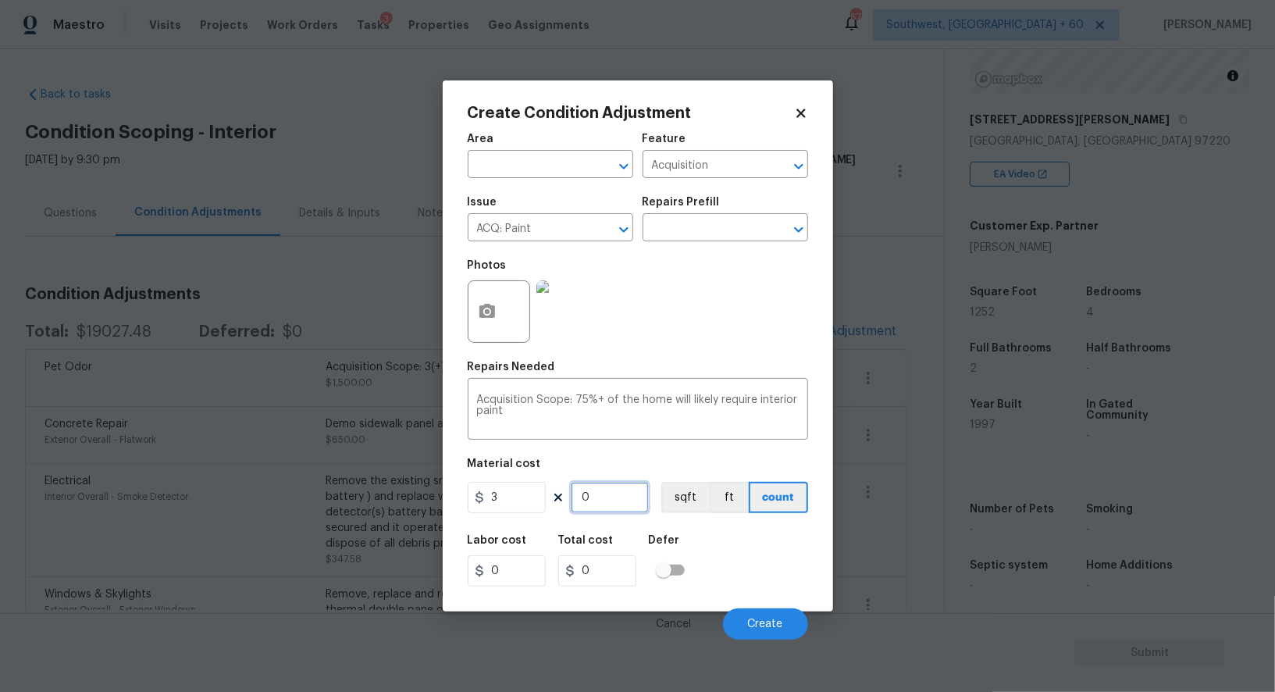
type input "1"
type input "3"
type input "12"
type input "36"
type input "125"
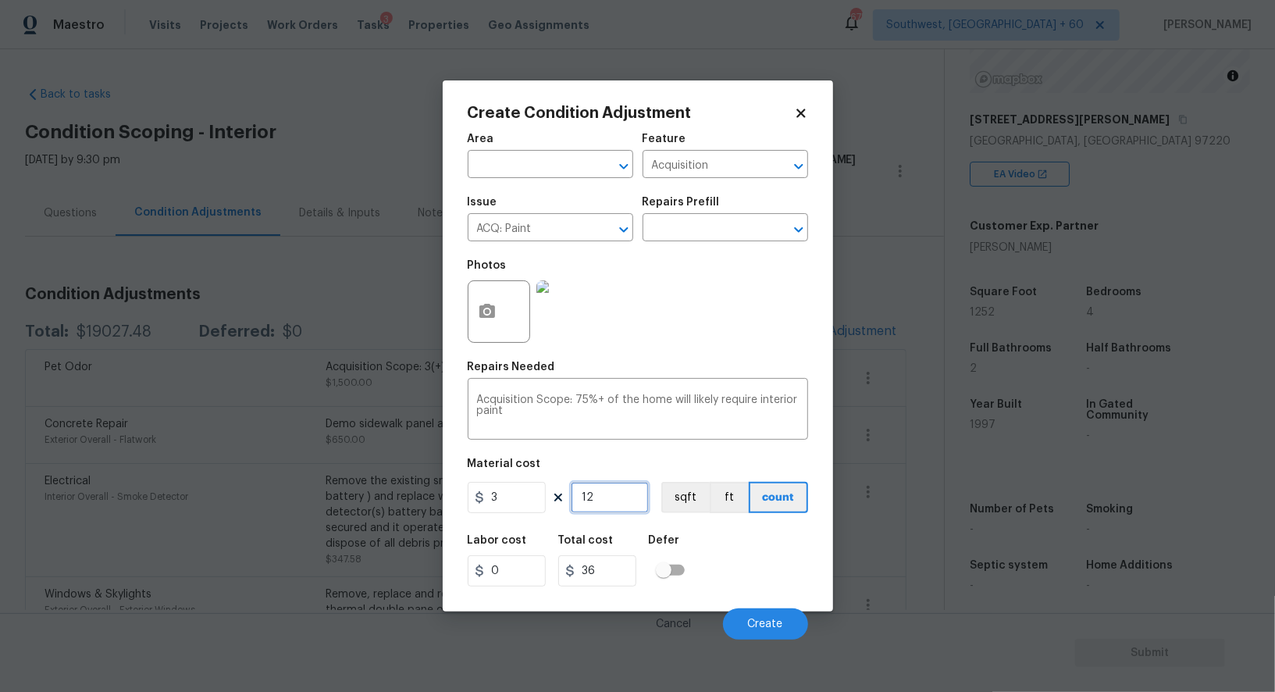
type input "375"
type input "1252"
type input "3756"
type input "1252"
click at [625, 578] on input "3756" at bounding box center [597, 570] width 78 height 31
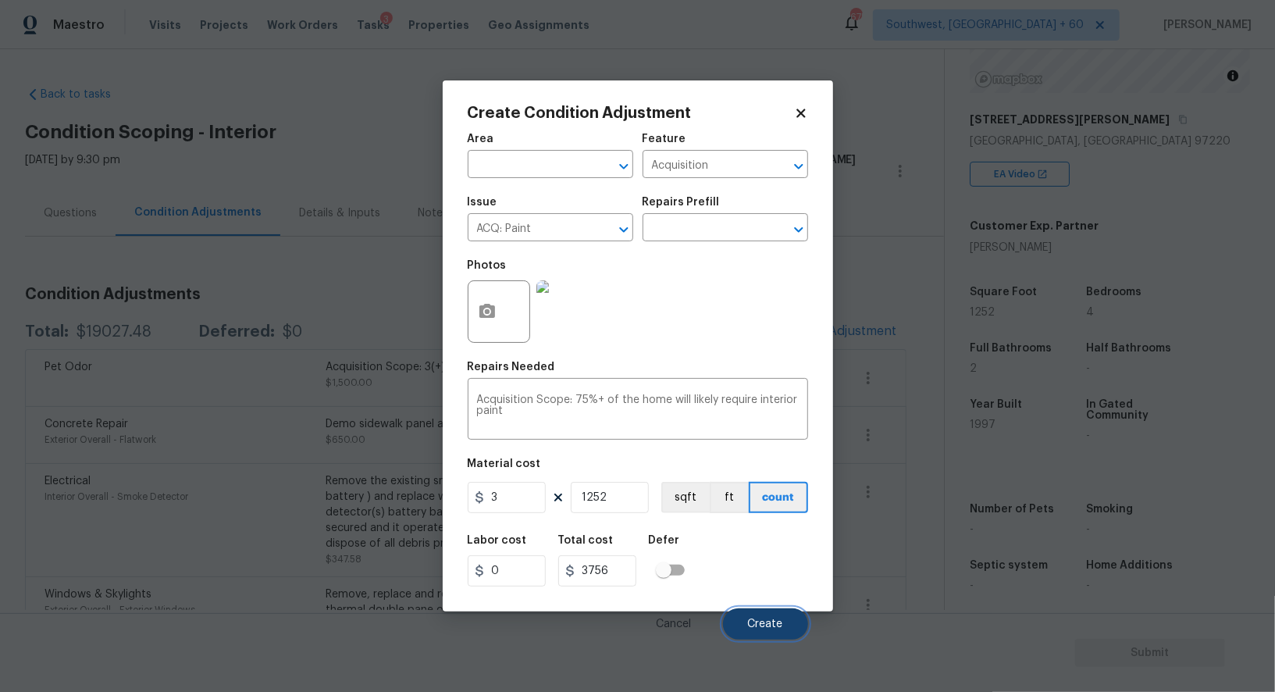
click at [769, 629] on span "Create" at bounding box center [765, 624] width 35 height 12
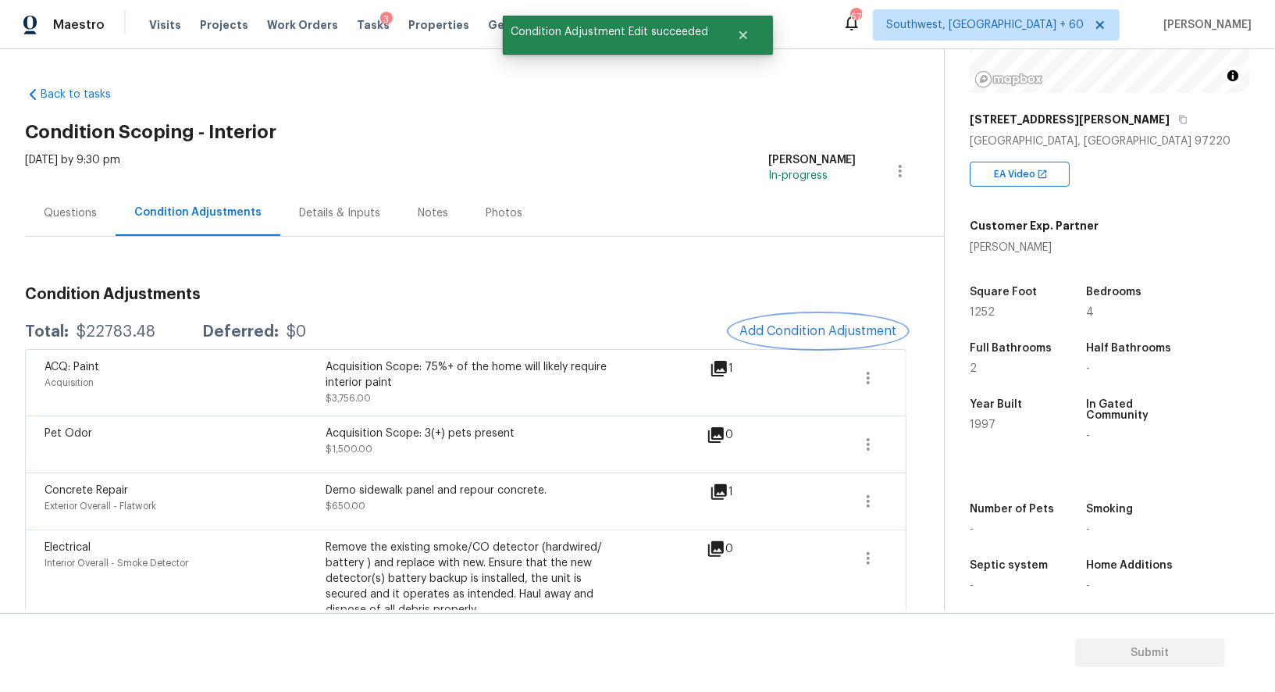
click at [821, 325] on span "Add Condition Adjustment" at bounding box center [818, 331] width 158 height 14
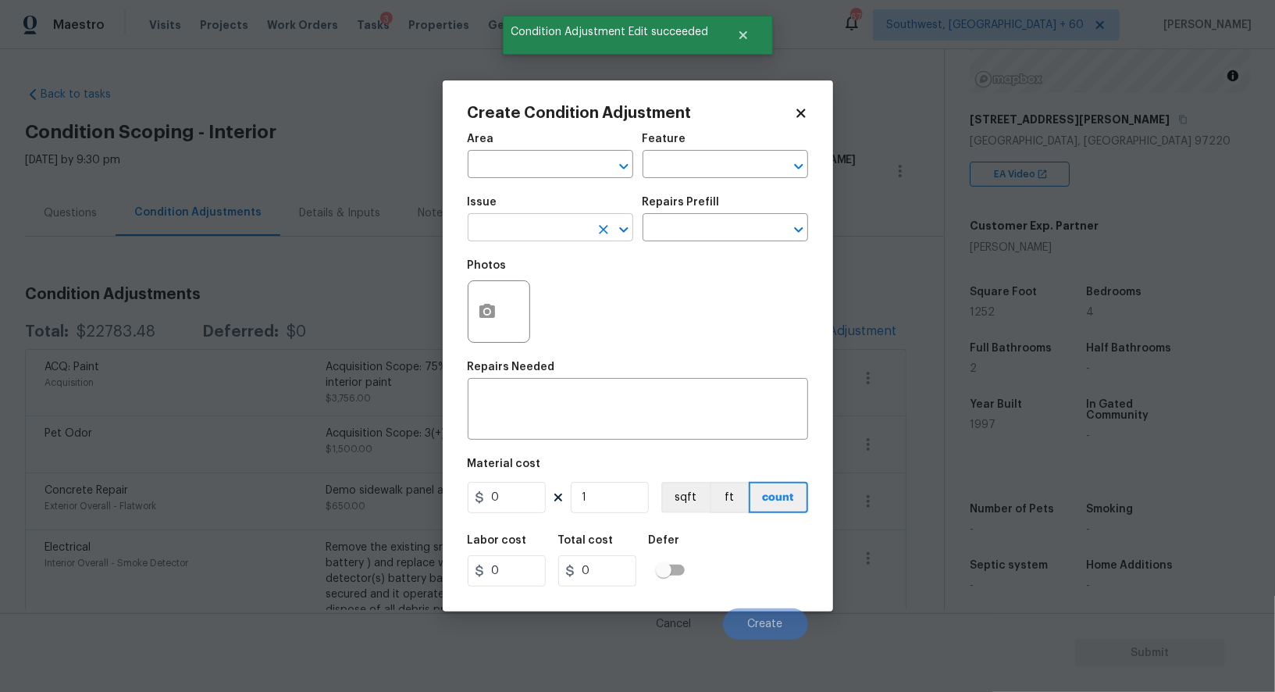
click at [502, 233] on input "text" at bounding box center [529, 229] width 122 height 24
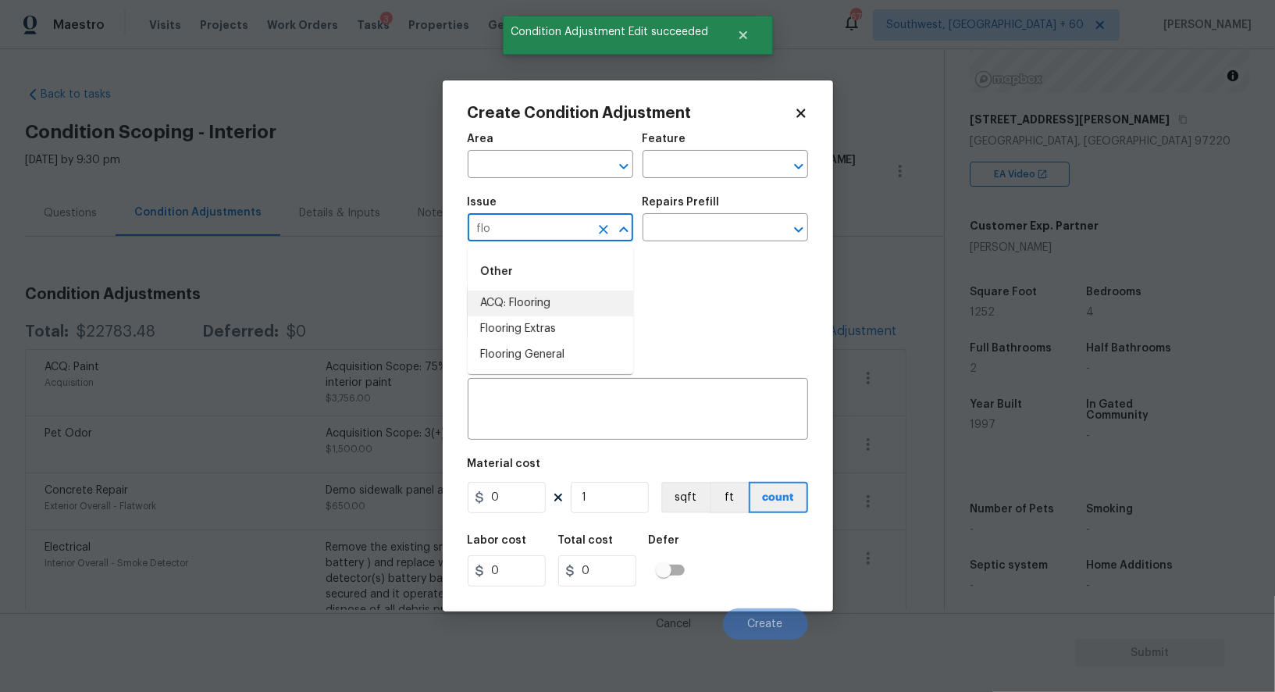
click at [534, 311] on li "ACQ: Flooring" at bounding box center [550, 303] width 165 height 26
type input "ACQ: Flooring"
click at [690, 220] on input "text" at bounding box center [703, 229] width 122 height 24
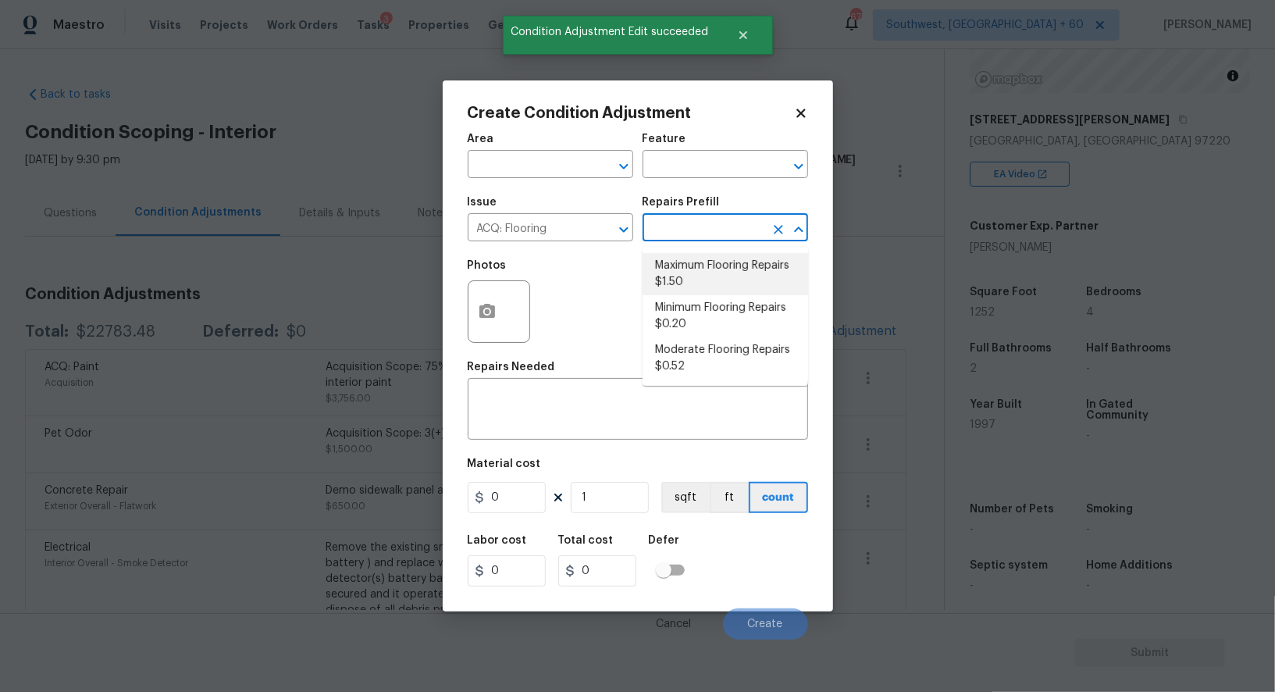
click at [693, 268] on li "Maximum Flooring Repairs $1.50" at bounding box center [724, 274] width 165 height 42
type input "Acquisition"
type textarea "Acquisition Scope: Maximum flooring repairs"
type input "1.5"
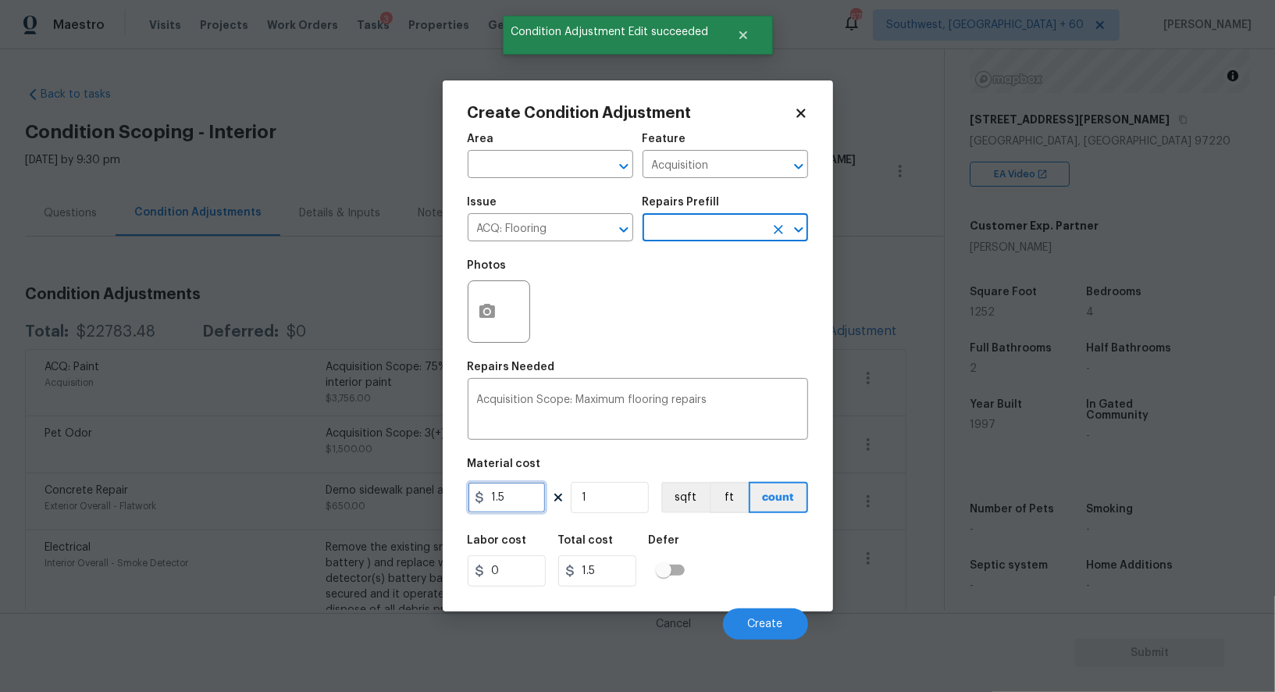
click at [517, 486] on input "1.5" at bounding box center [507, 497] width 78 height 31
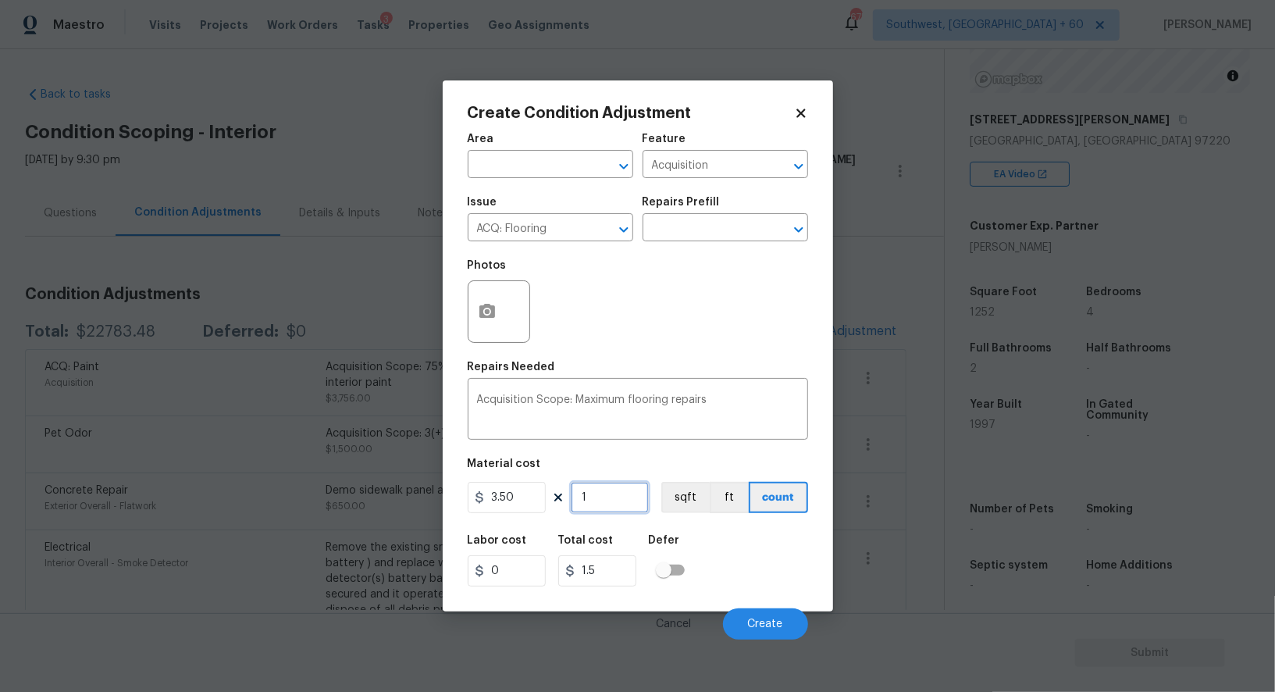
click at [593, 487] on input "1" at bounding box center [610, 497] width 78 height 31
type input "3.5"
type input "0"
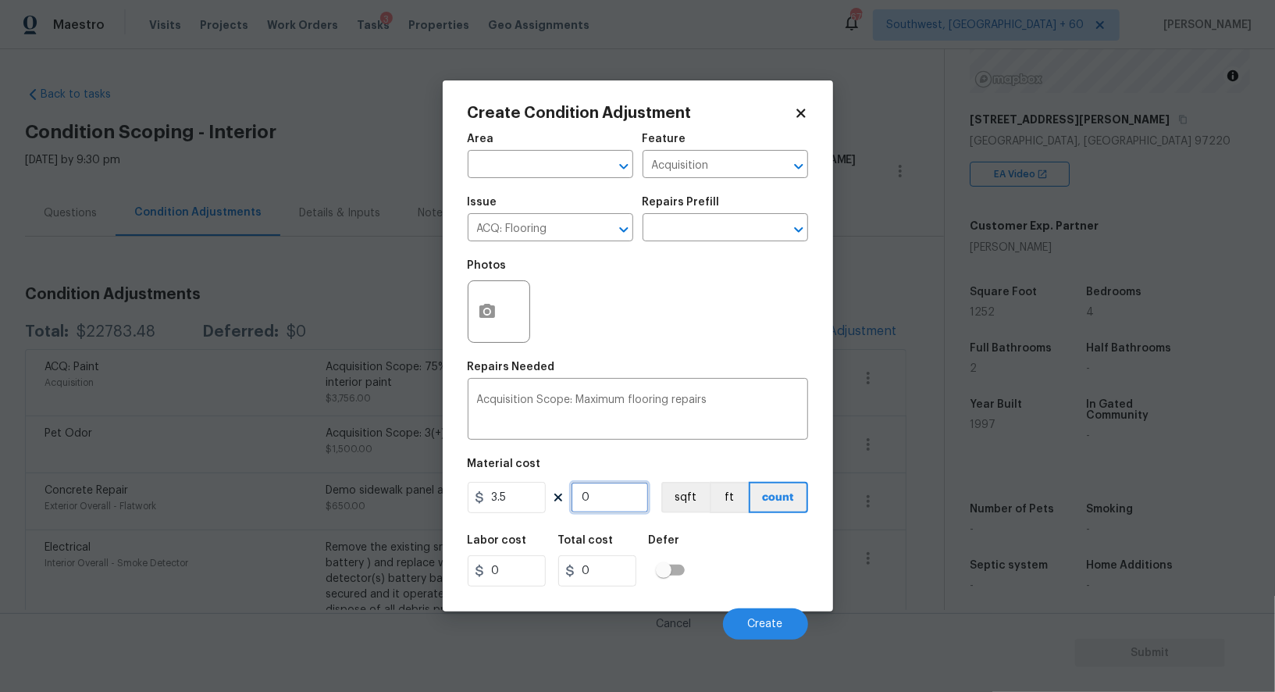
type input "1"
type input "3.5"
type input "12"
type input "42"
type input "125"
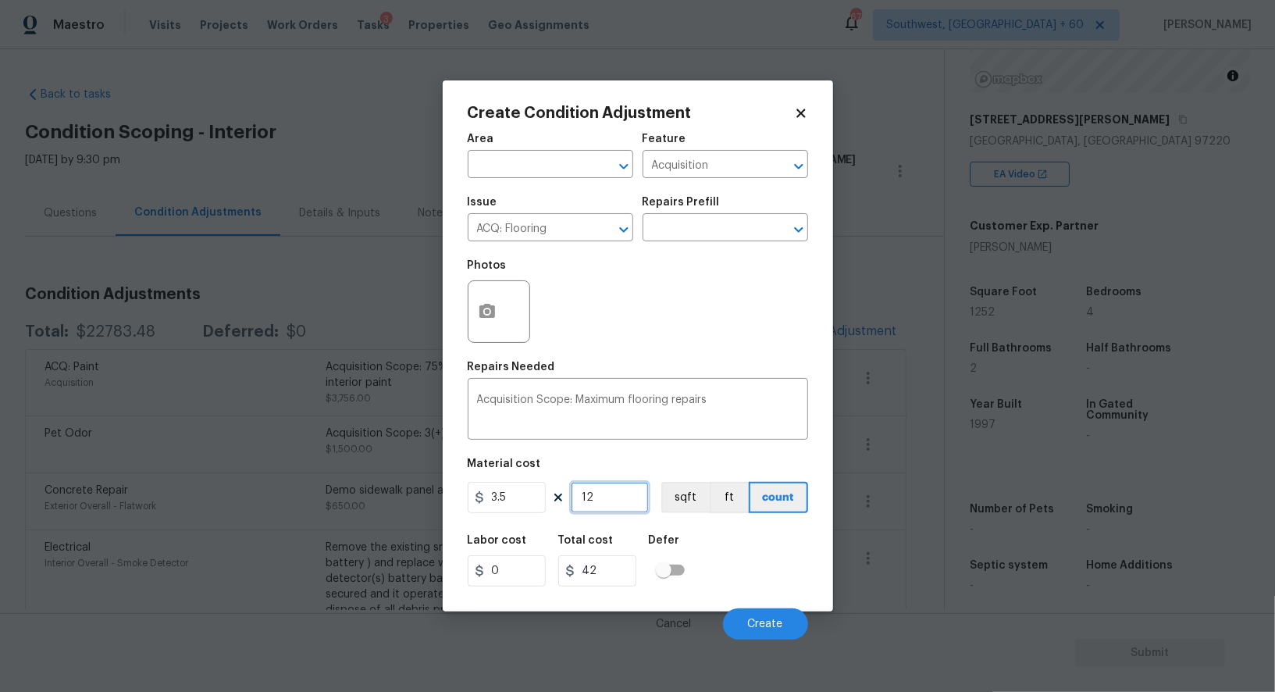
type input "437.5"
type input "1252"
type input "4382"
type input "1252"
click at [494, 312] on icon "button" at bounding box center [487, 311] width 16 height 14
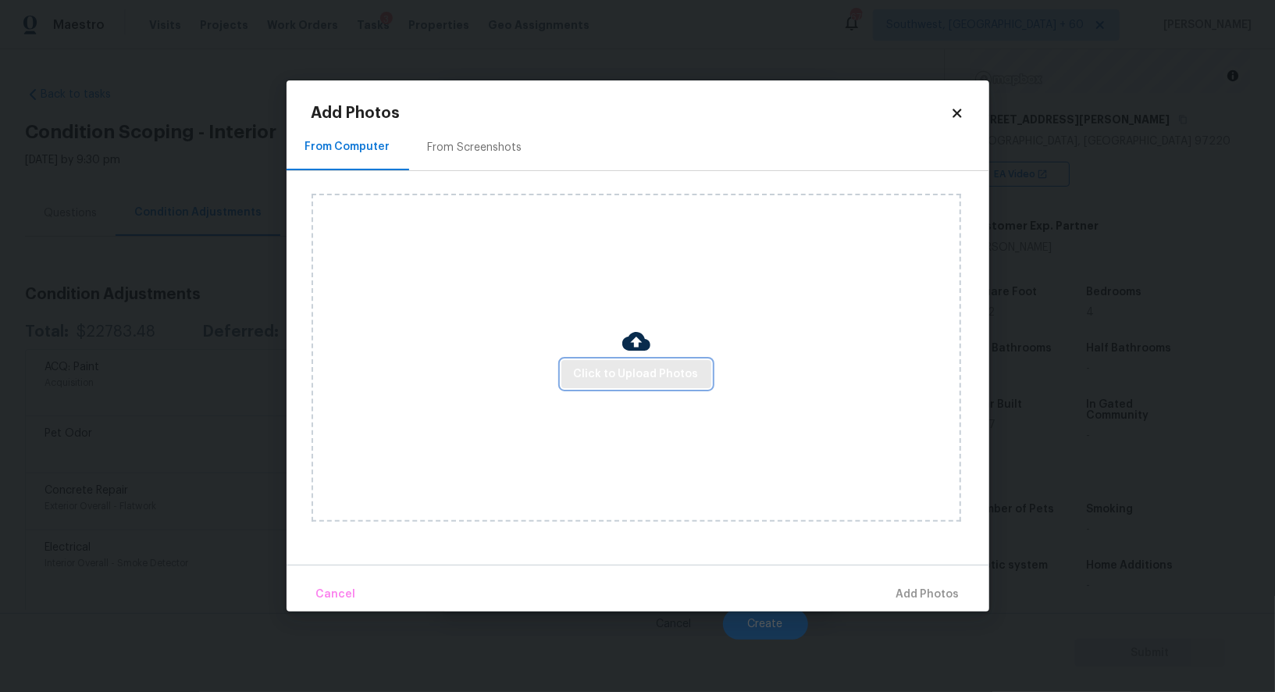
click at [596, 374] on span "Click to Upload Photos" at bounding box center [636, 375] width 125 height 20
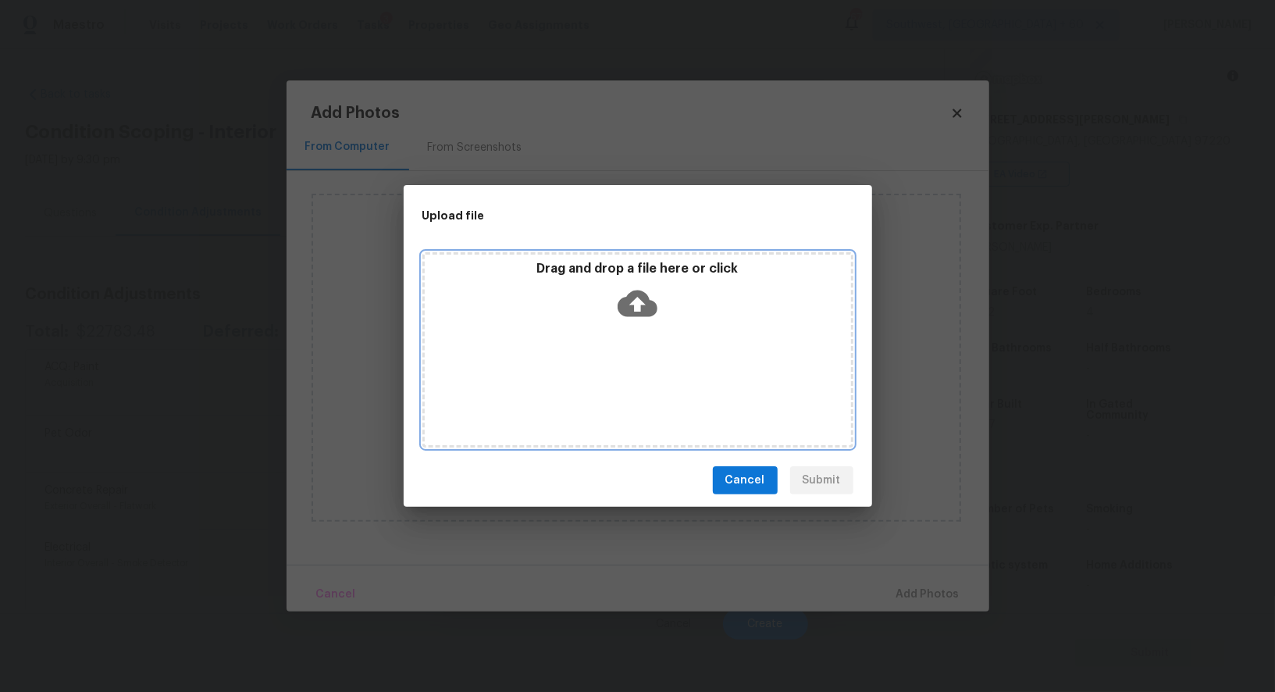
click at [629, 292] on icon at bounding box center [637, 303] width 40 height 27
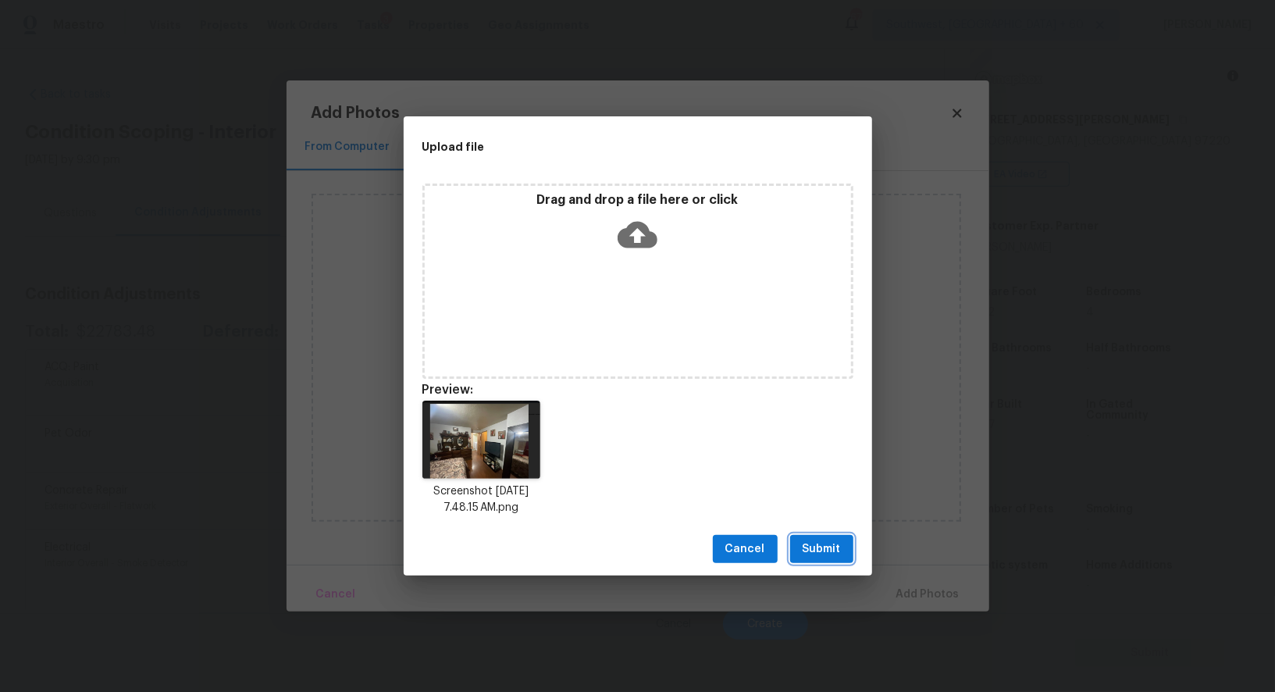
click at [827, 553] on span "Submit" at bounding box center [821, 549] width 38 height 20
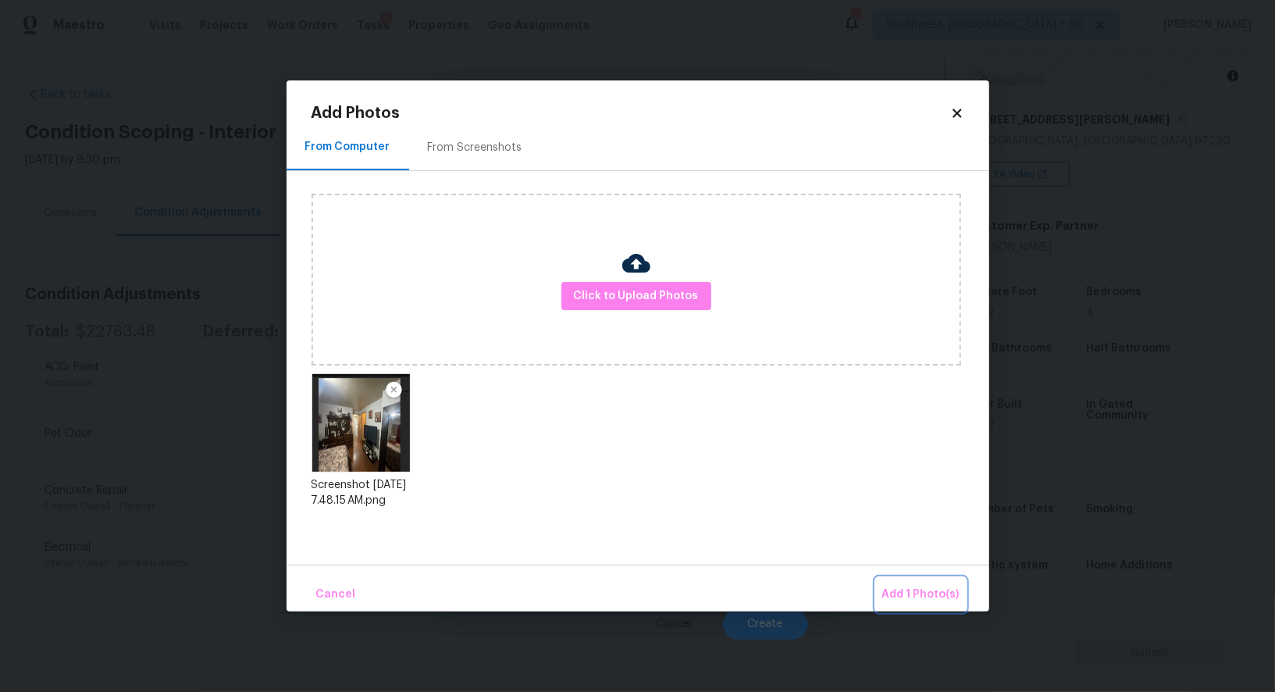
click at [928, 609] on button "Add 1 Photo(s)" at bounding box center [921, 595] width 90 height 34
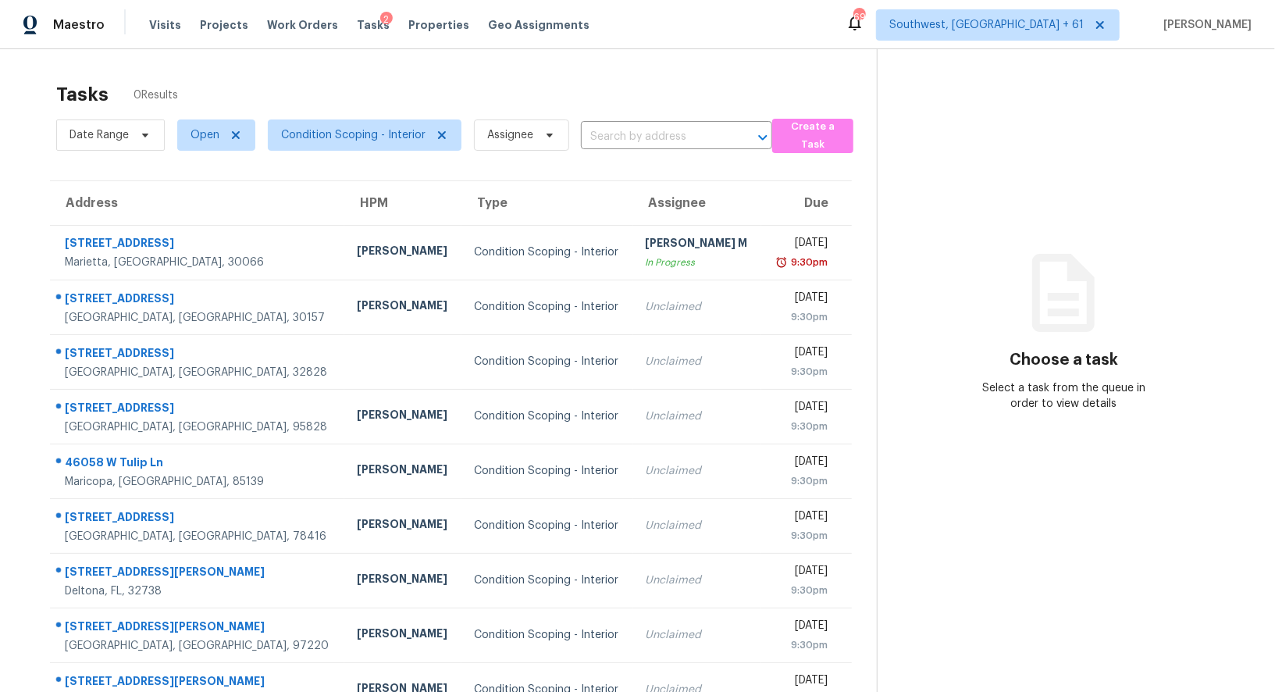
scroll to position [91, 0]
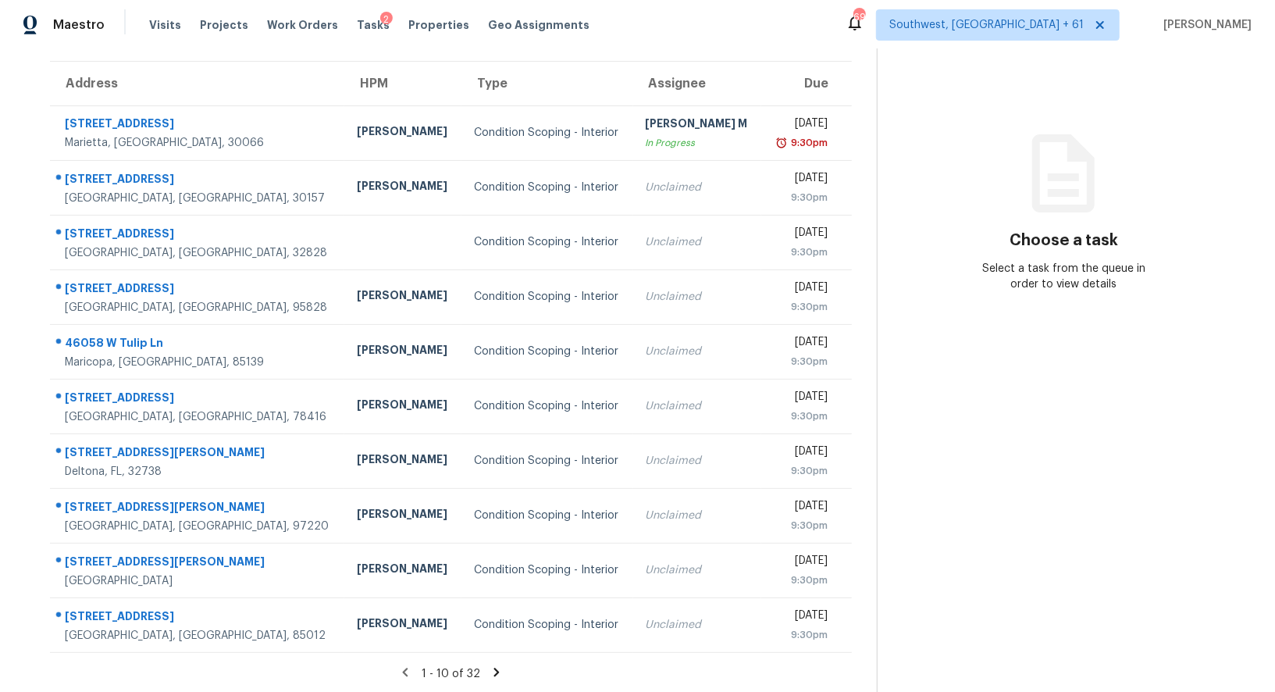
click at [500, 671] on icon at bounding box center [496, 672] width 14 height 14
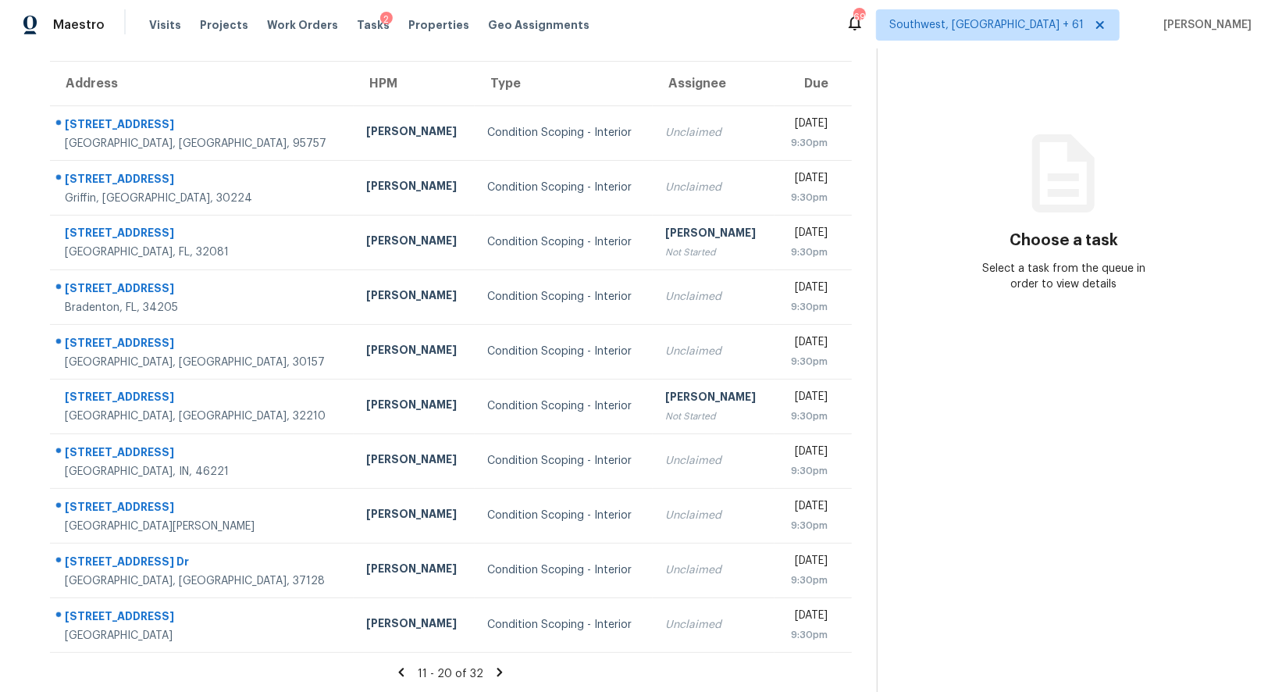
click at [500, 671] on icon at bounding box center [500, 672] width 14 height 14
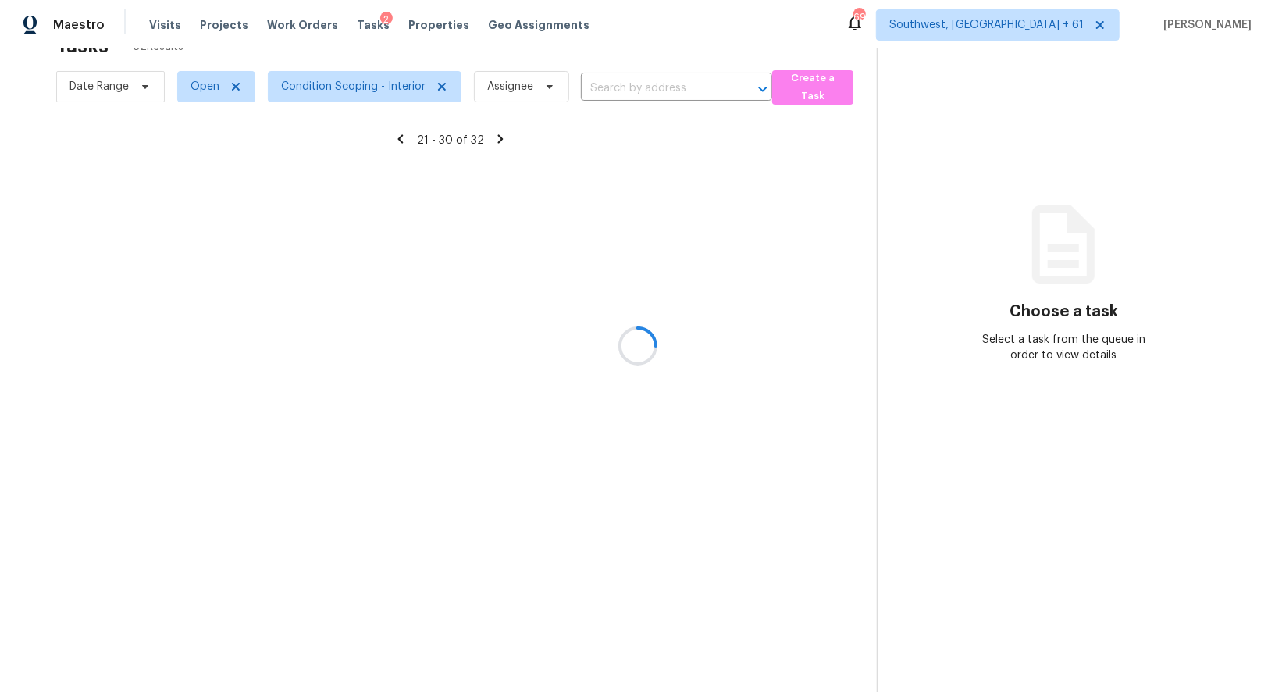
scroll to position [119, 0]
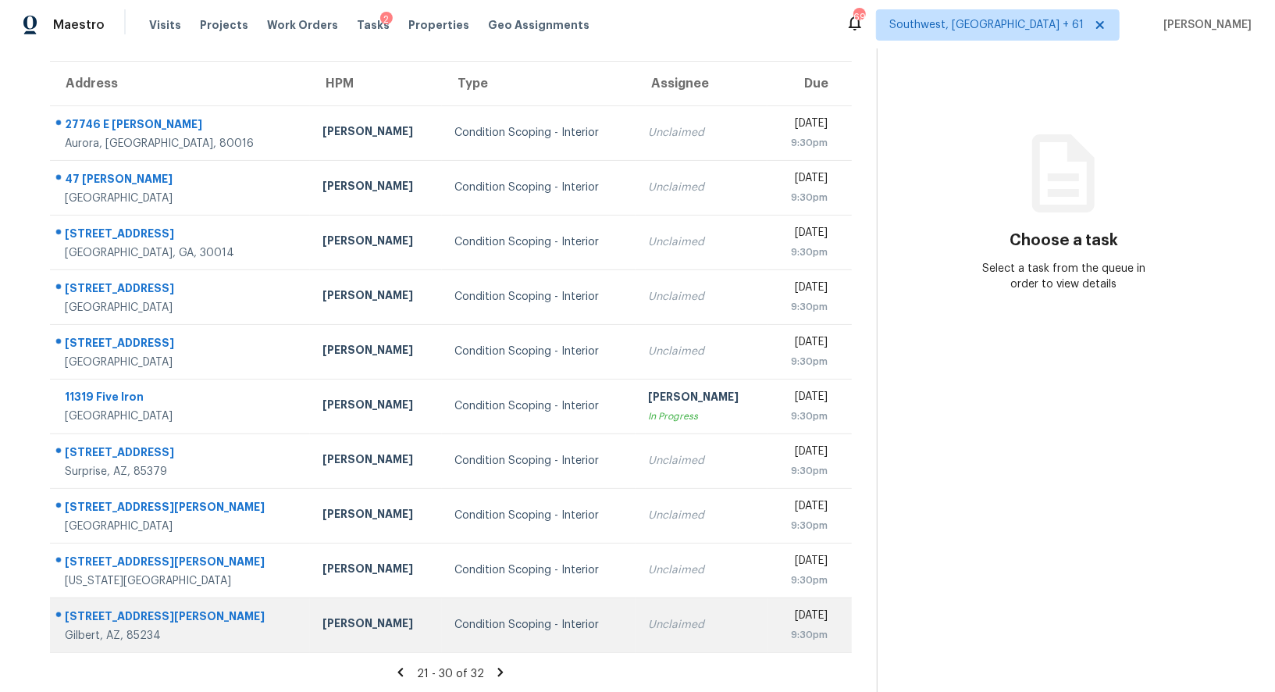
click at [635, 611] on td "Unclaimed" at bounding box center [701, 624] width 132 height 55
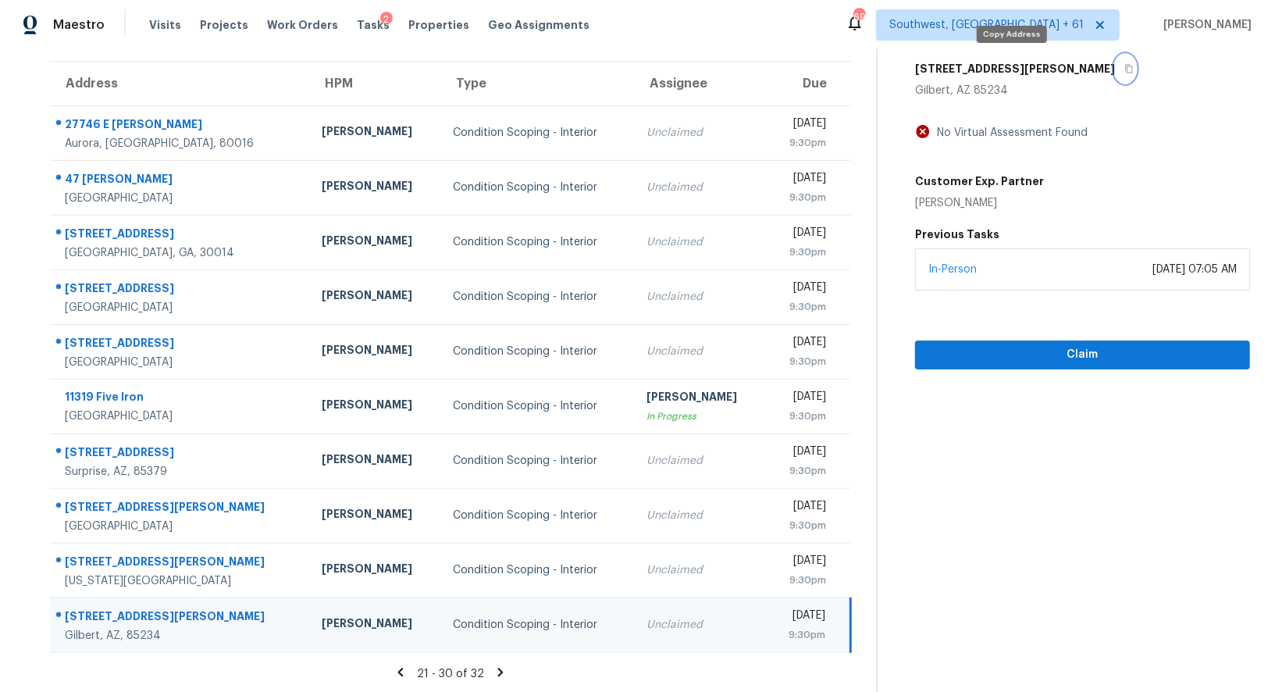
click at [1125, 67] on icon "button" at bounding box center [1129, 69] width 8 height 9
click at [499, 670] on icon at bounding box center [500, 671] width 5 height 9
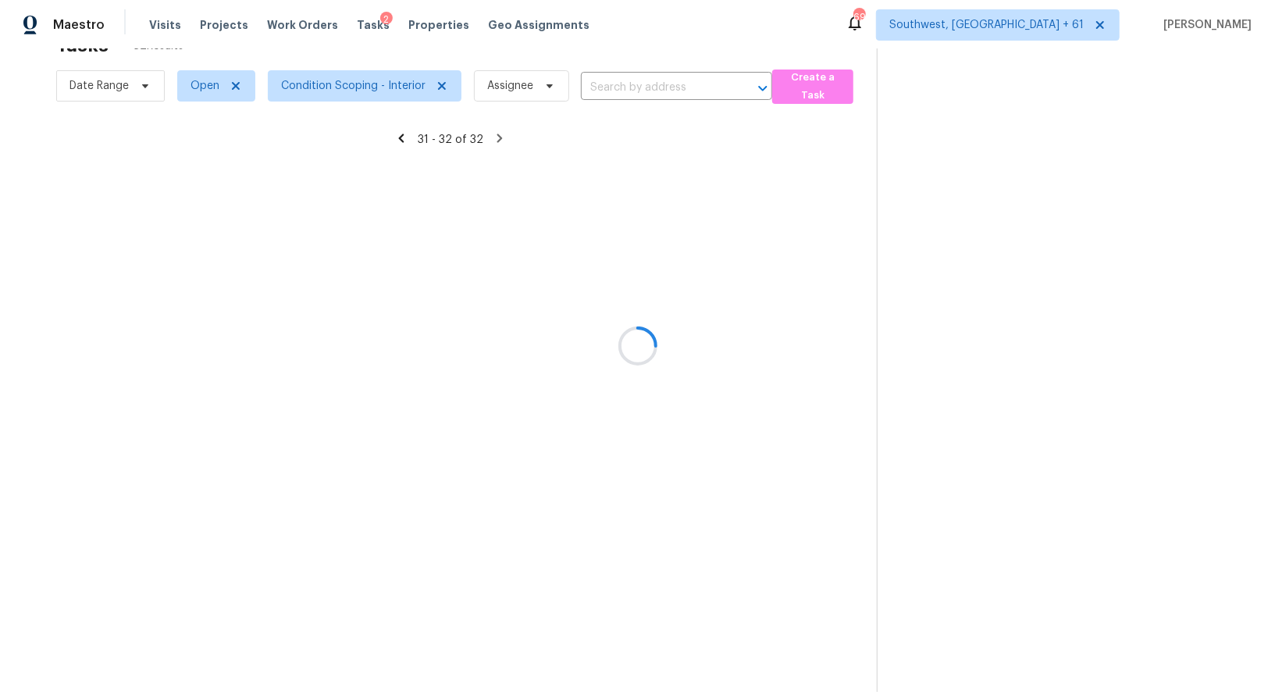
scroll to position [48, 0]
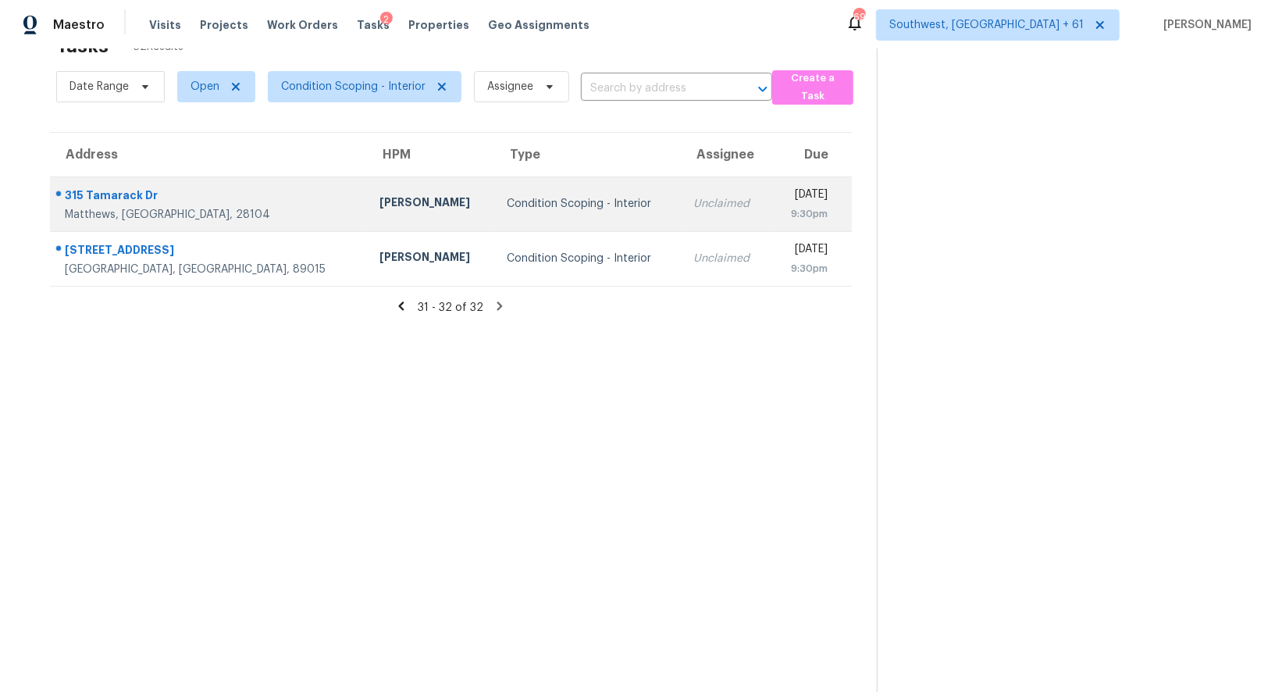
click at [681, 214] on td "Unclaimed" at bounding box center [726, 203] width 90 height 55
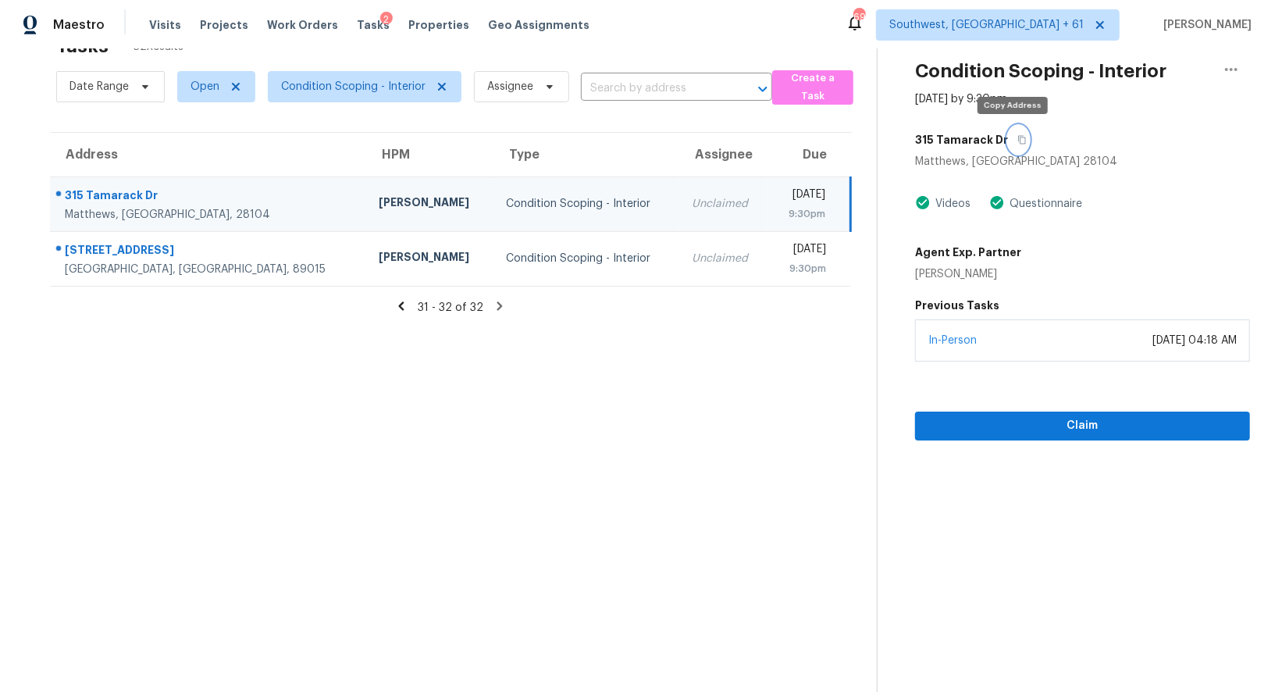
click at [1017, 140] on icon "button" at bounding box center [1021, 139] width 9 height 9
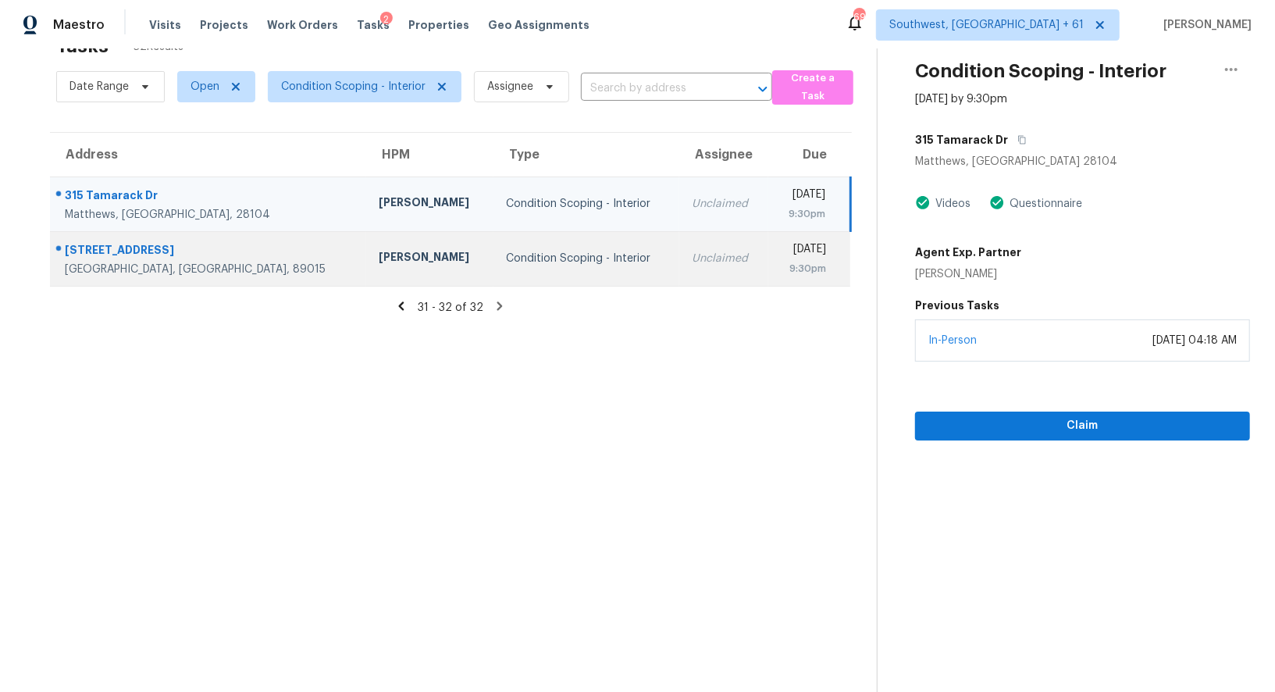
click at [692, 252] on div "Unclaimed" at bounding box center [724, 259] width 64 height 16
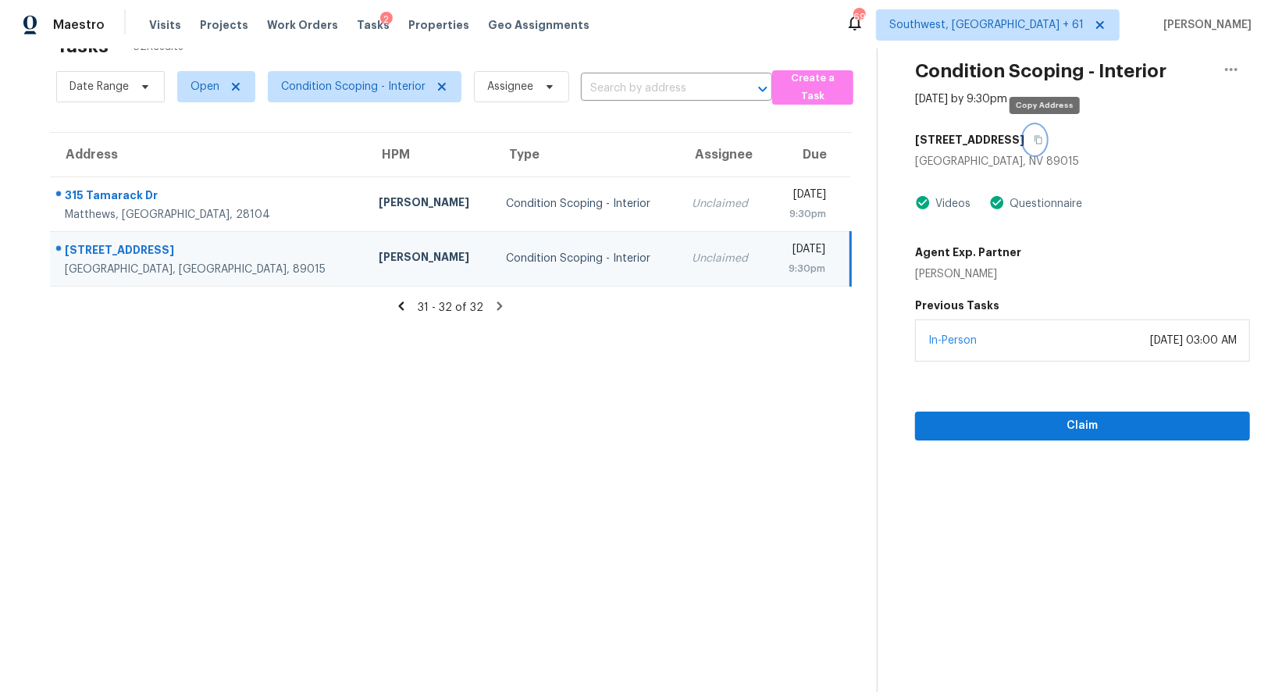
click at [1043, 135] on icon "button" at bounding box center [1037, 139] width 9 height 9
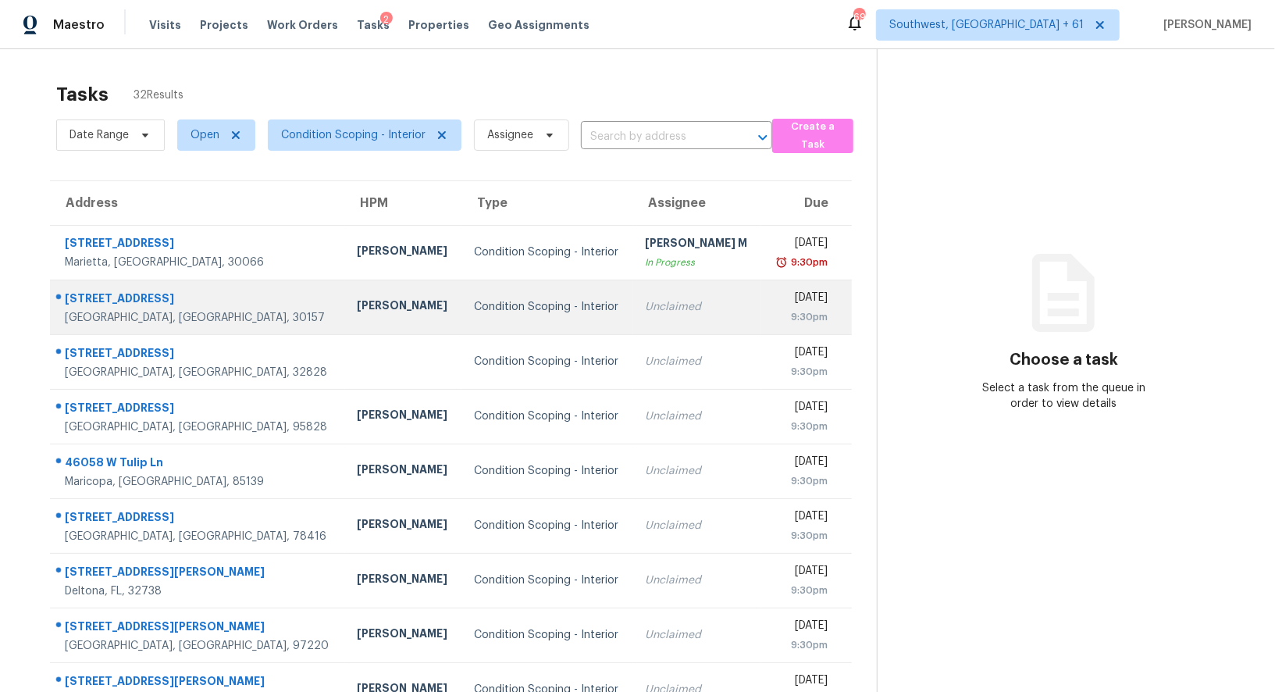
click at [646, 299] on div "Unclaimed" at bounding box center [698, 307] width 104 height 16
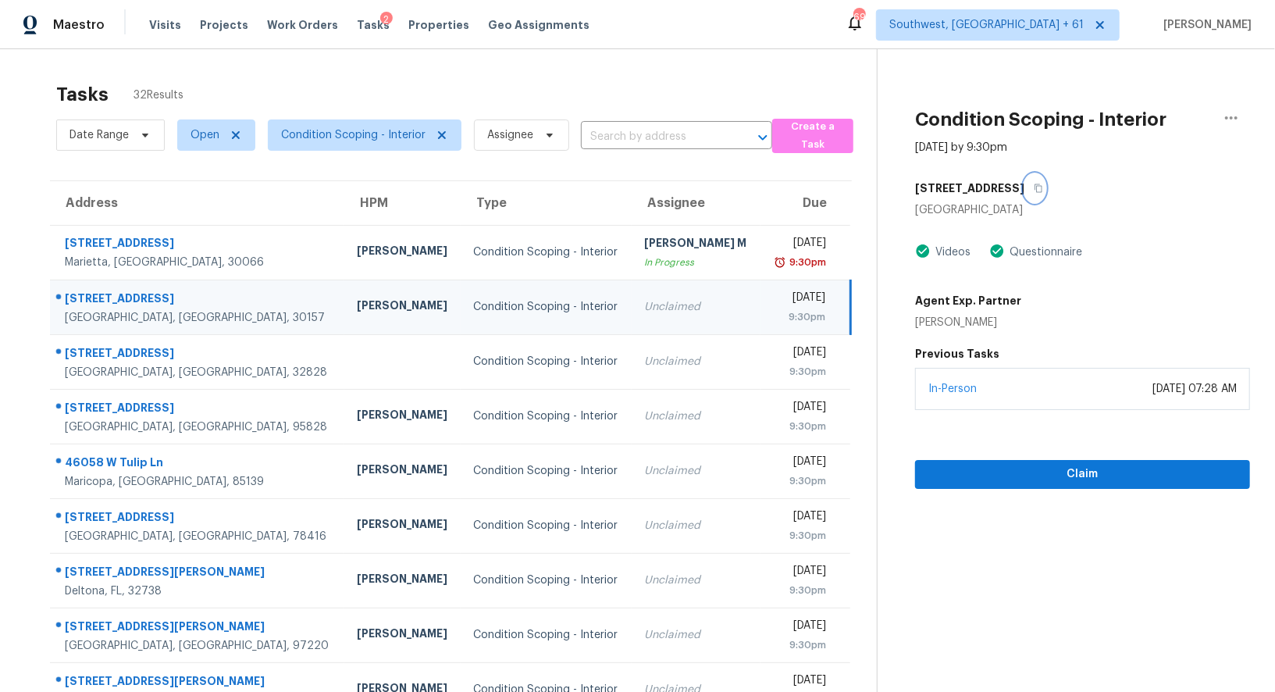
click at [1031, 190] on button "button" at bounding box center [1034, 188] width 21 height 28
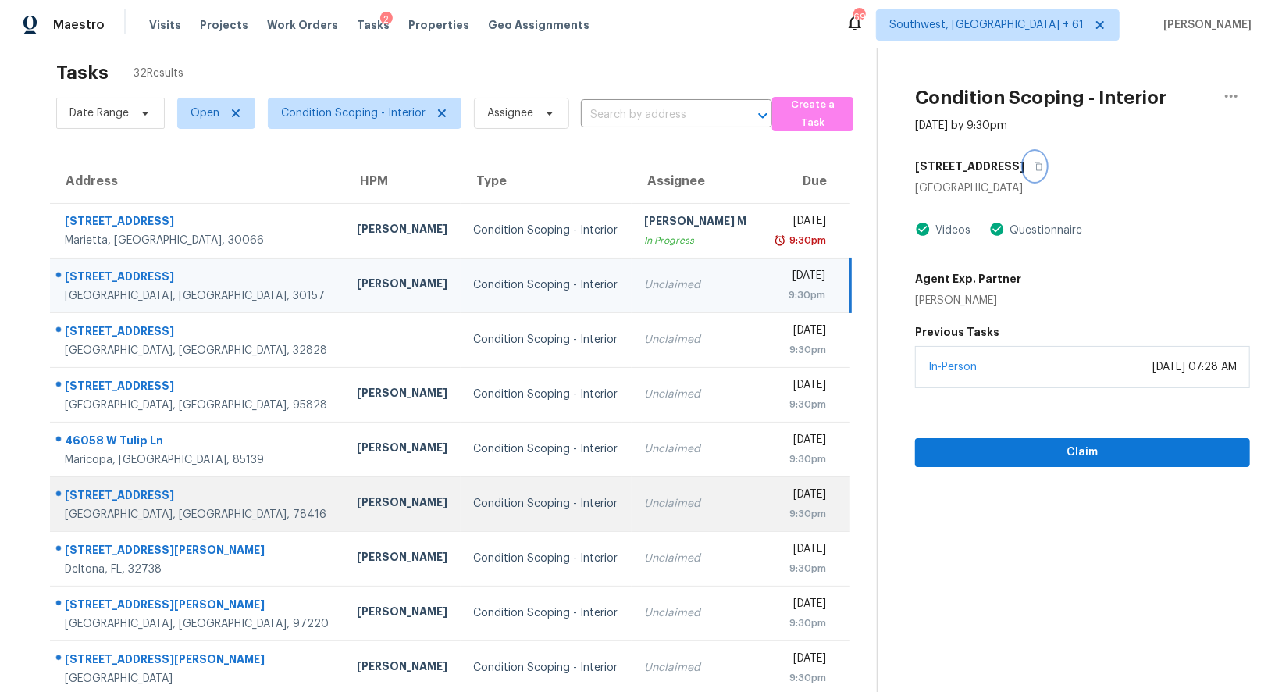
scroll to position [34, 0]
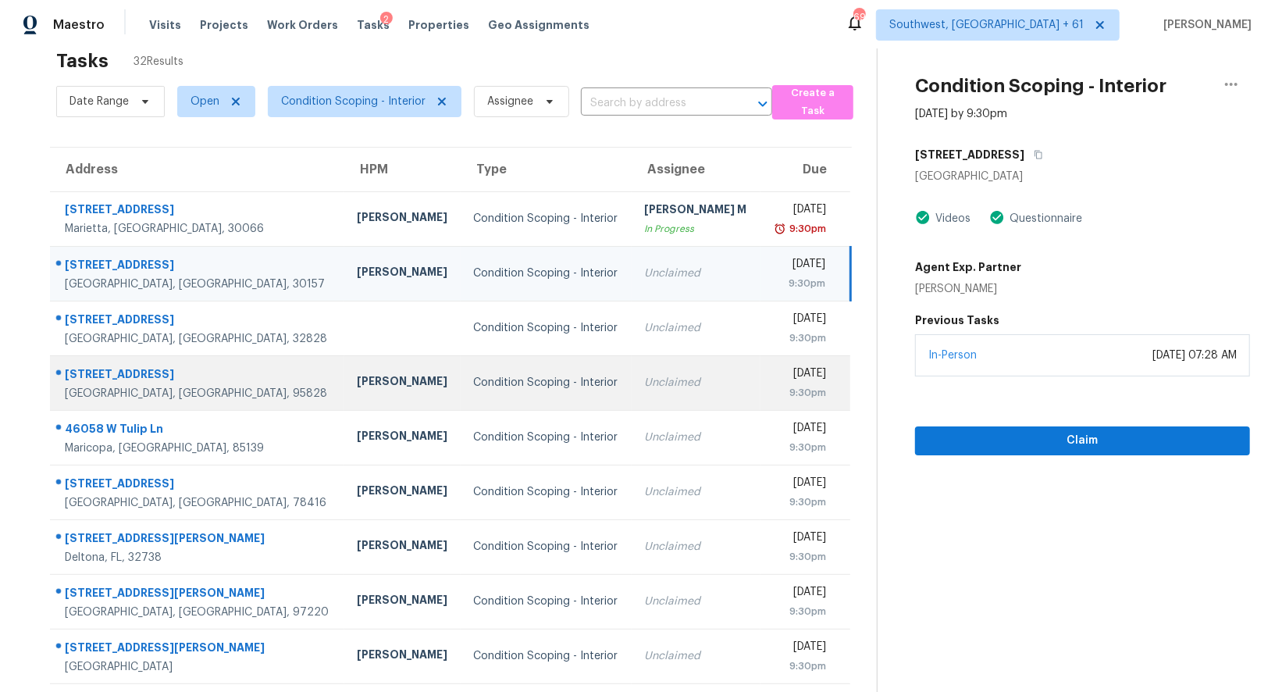
click at [637, 400] on td "Unclaimed" at bounding box center [695, 382] width 129 height 55
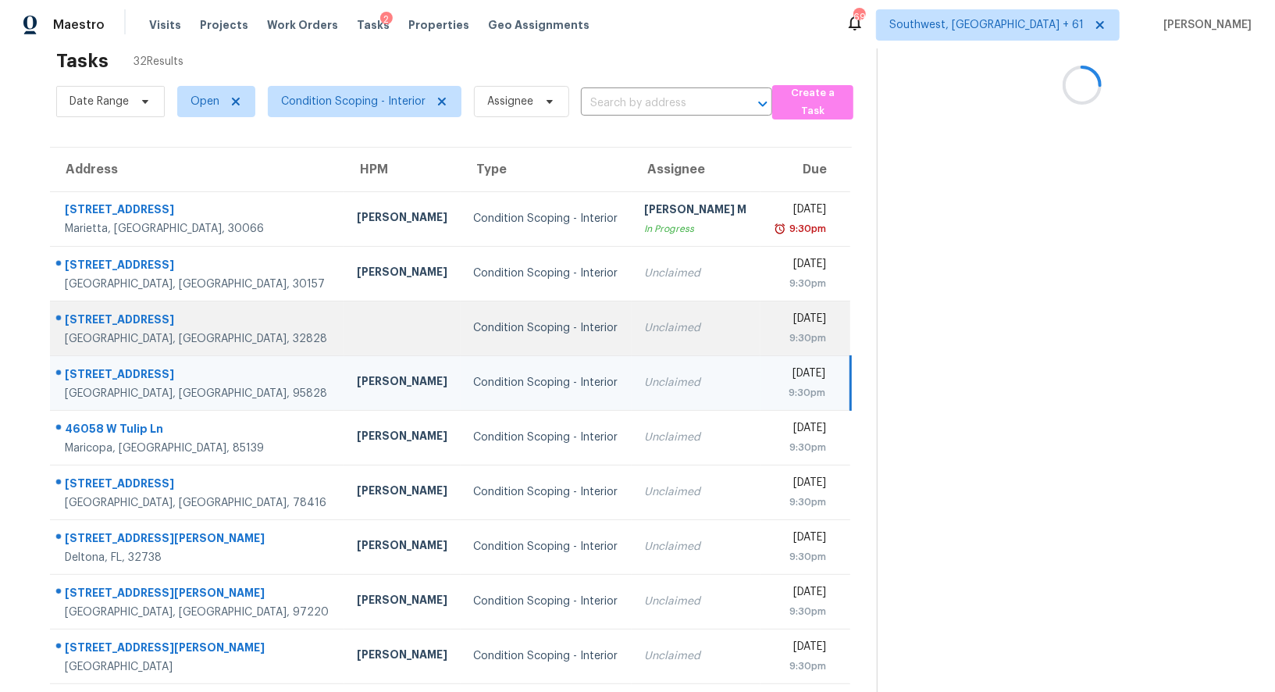
click at [648, 332] on div "Unclaimed" at bounding box center [696, 328] width 104 height 16
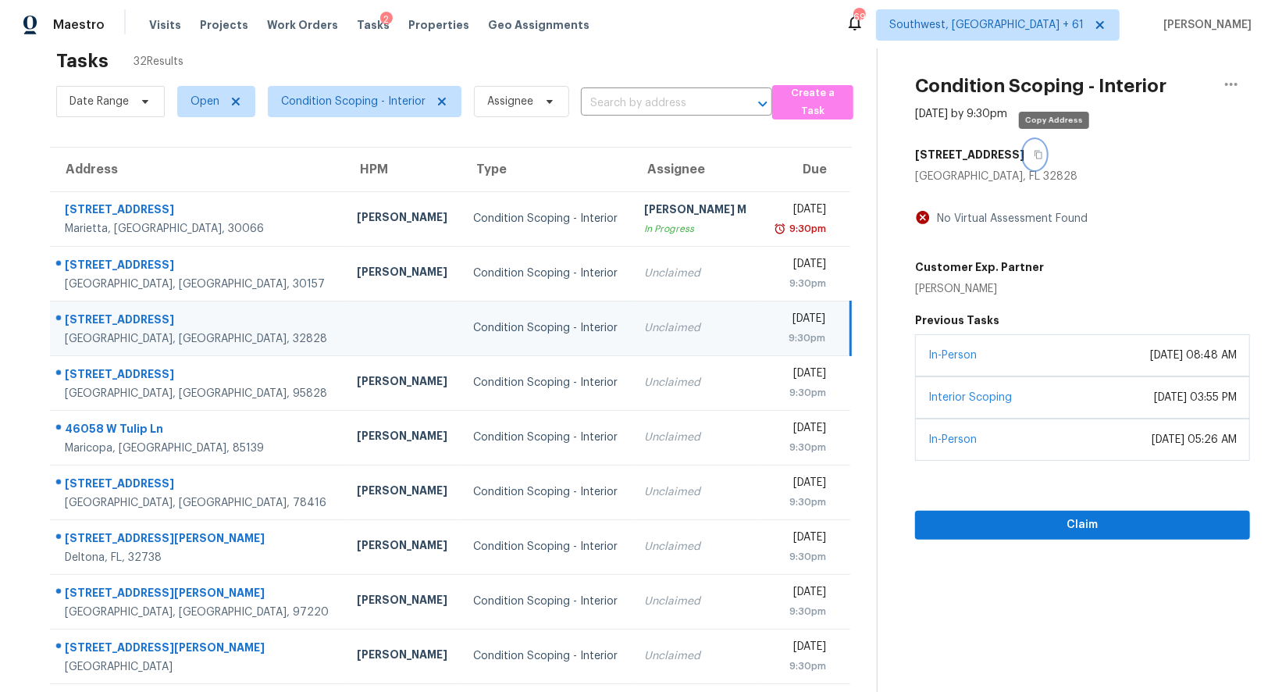
click at [1043, 154] on icon "button" at bounding box center [1037, 154] width 9 height 9
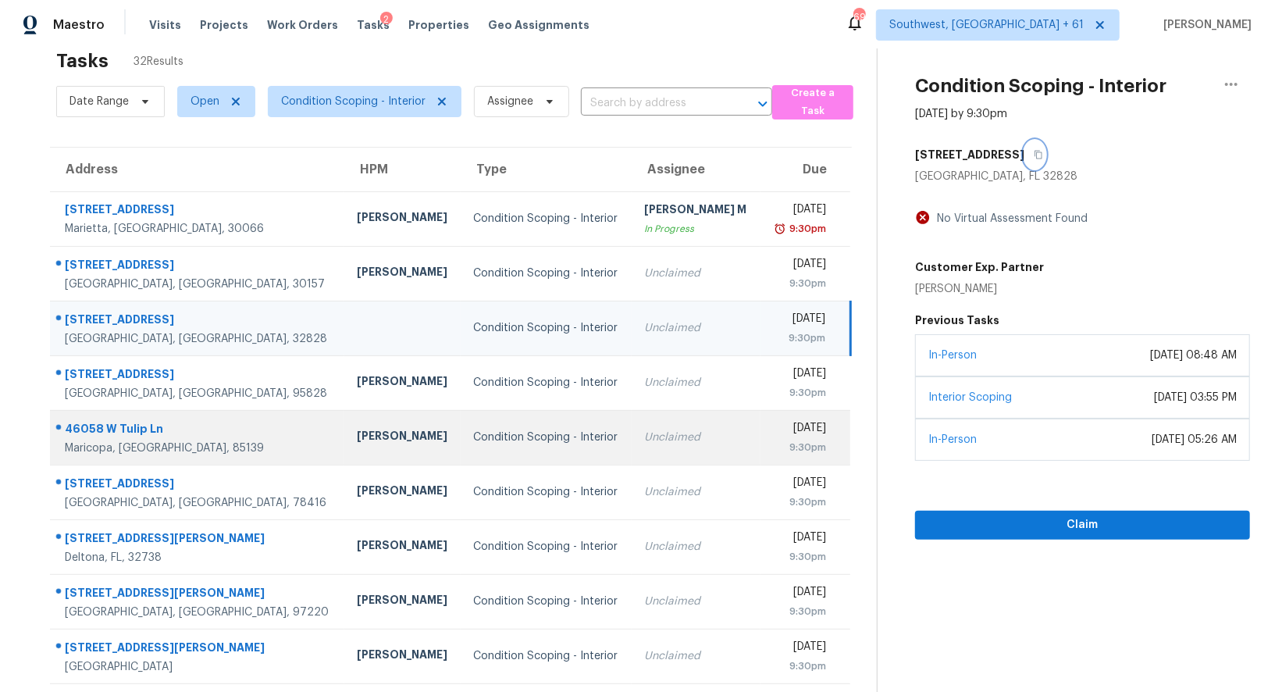
scroll to position [117, 0]
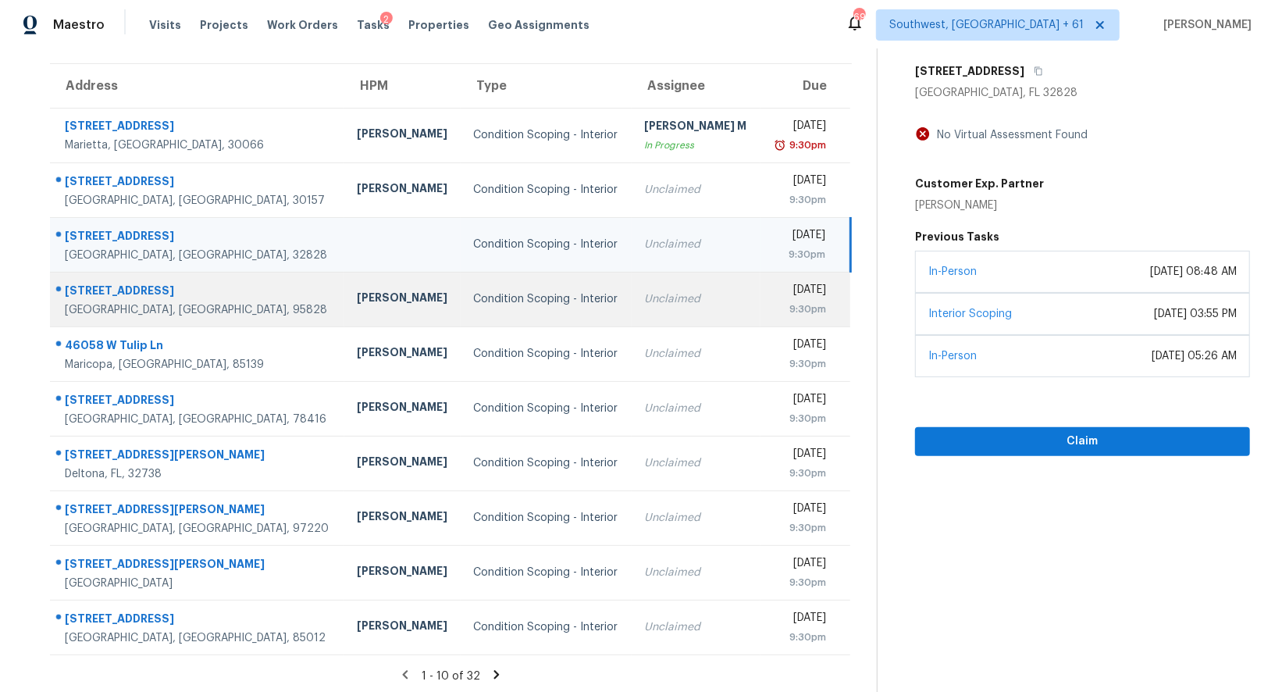
click at [646, 289] on td "Unclaimed" at bounding box center [695, 299] width 129 height 55
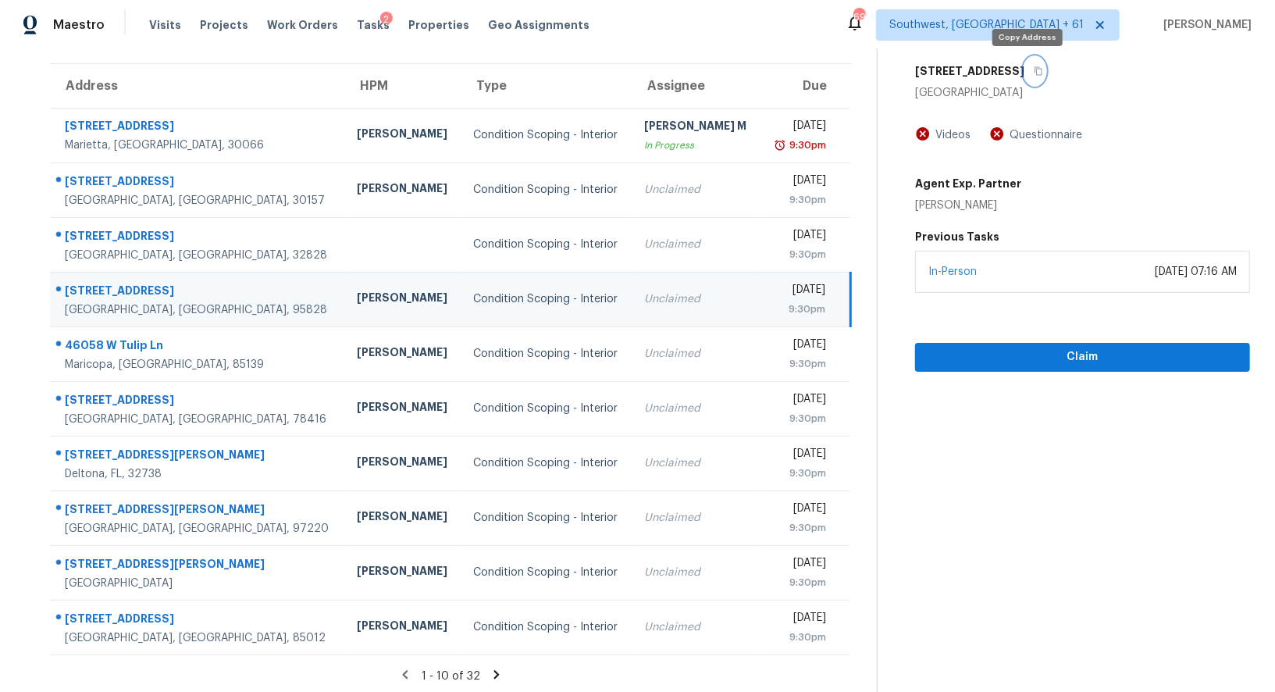
click at [1033, 69] on icon "button" at bounding box center [1037, 70] width 9 height 9
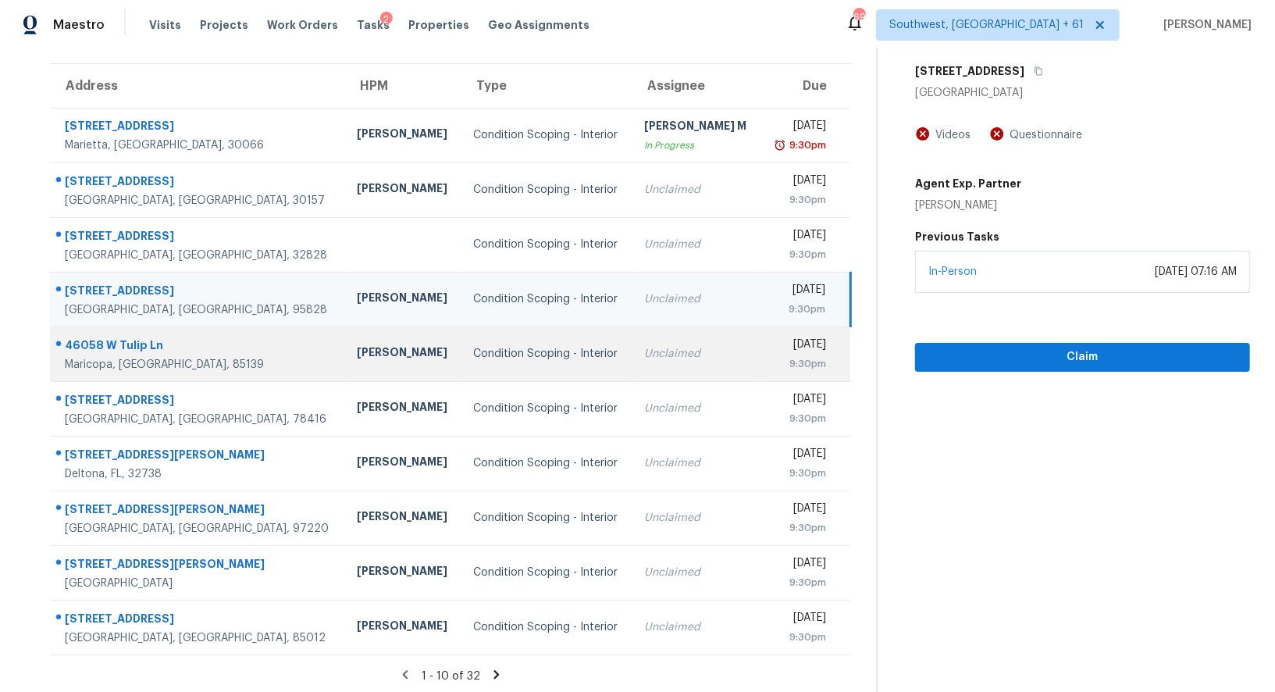
click at [694, 343] on td "Unclaimed" at bounding box center [695, 353] width 129 height 55
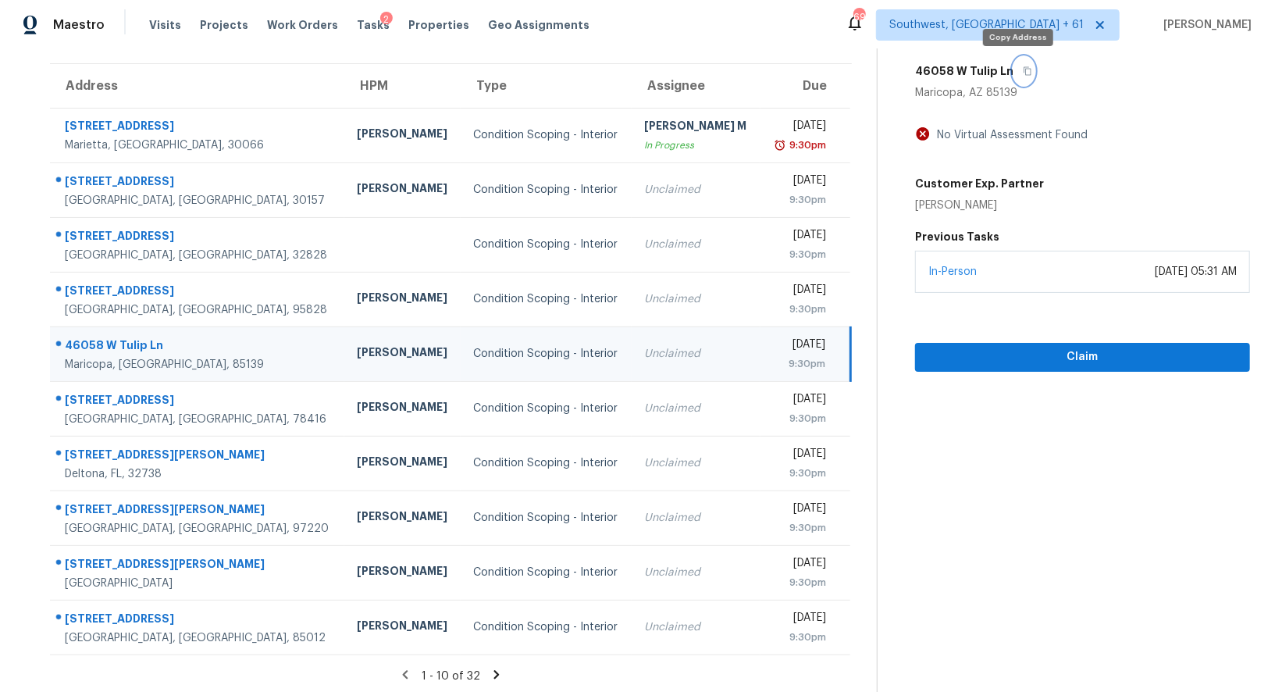
click at [1023, 72] on icon "button" at bounding box center [1027, 70] width 9 height 9
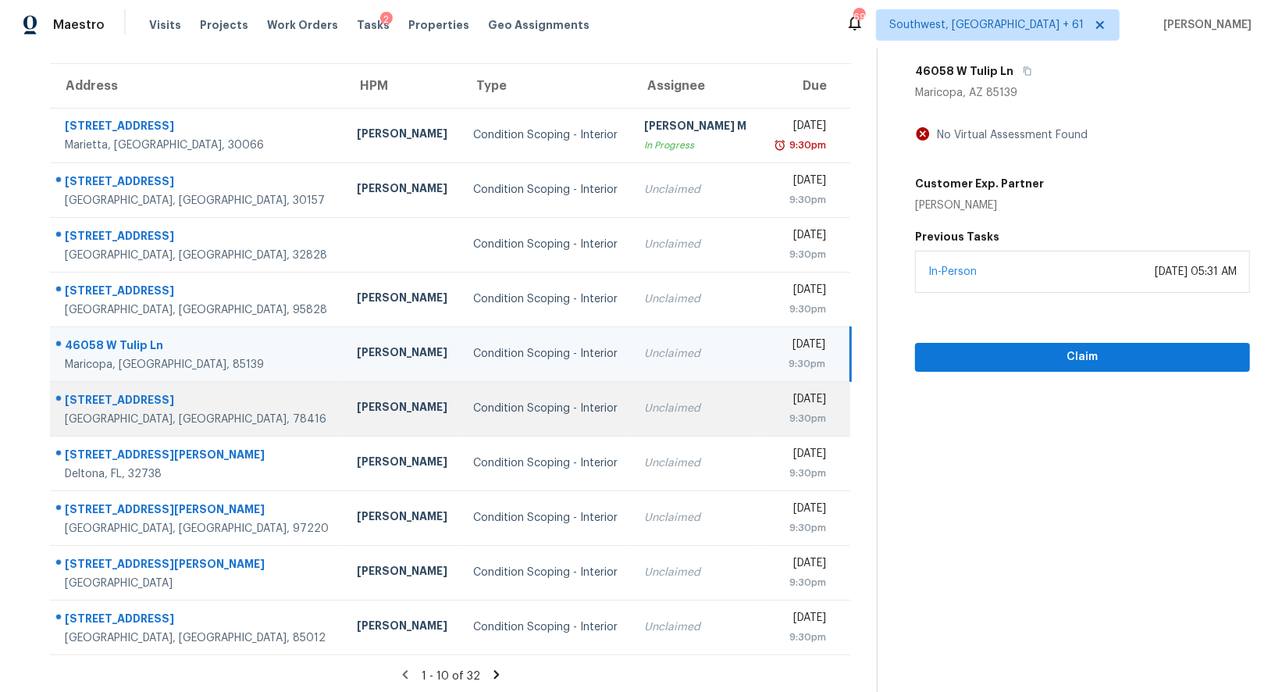
click at [499, 416] on td "Condition Scoping - Interior" at bounding box center [546, 408] width 171 height 55
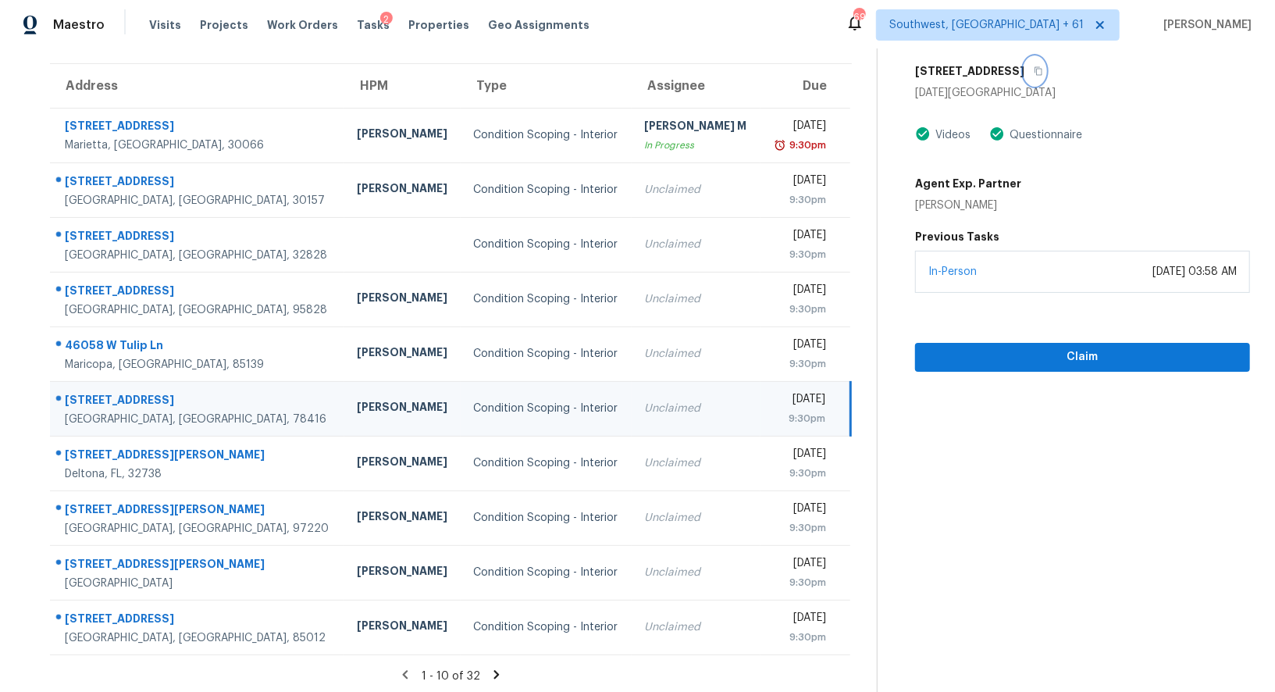
click at [1024, 64] on button "button" at bounding box center [1034, 71] width 21 height 28
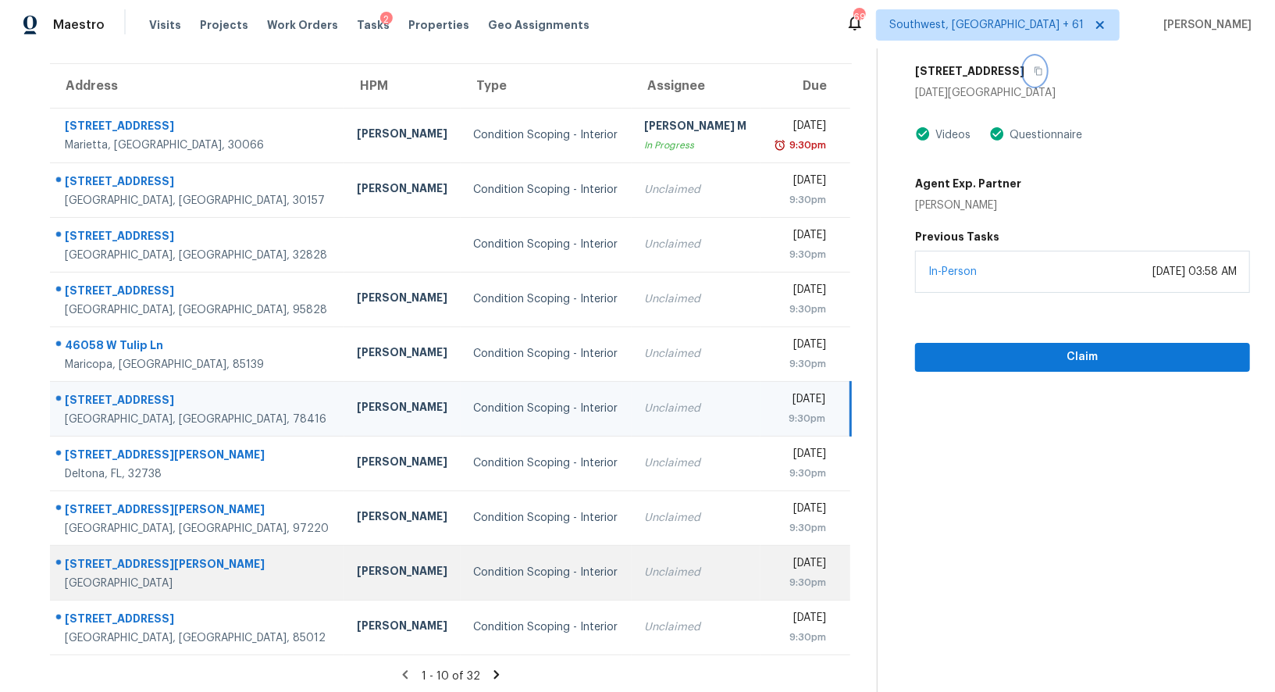
scroll to position [119, 0]
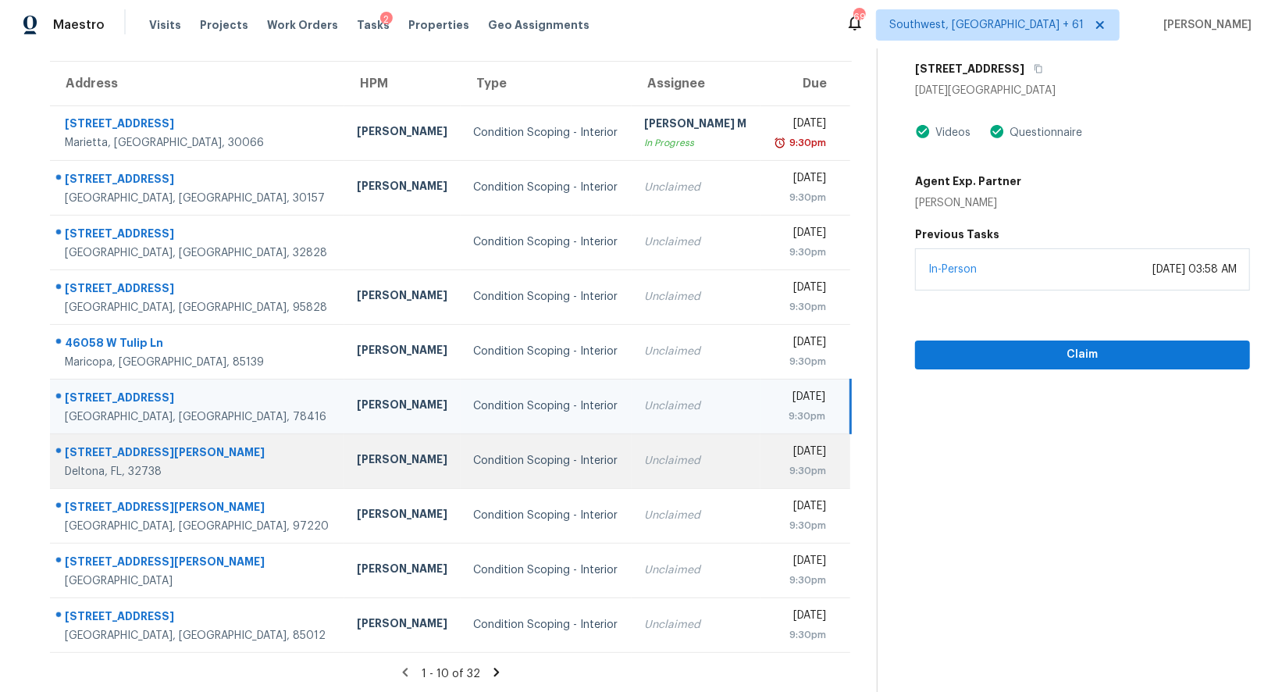
click at [631, 469] on td "Unclaimed" at bounding box center [695, 460] width 129 height 55
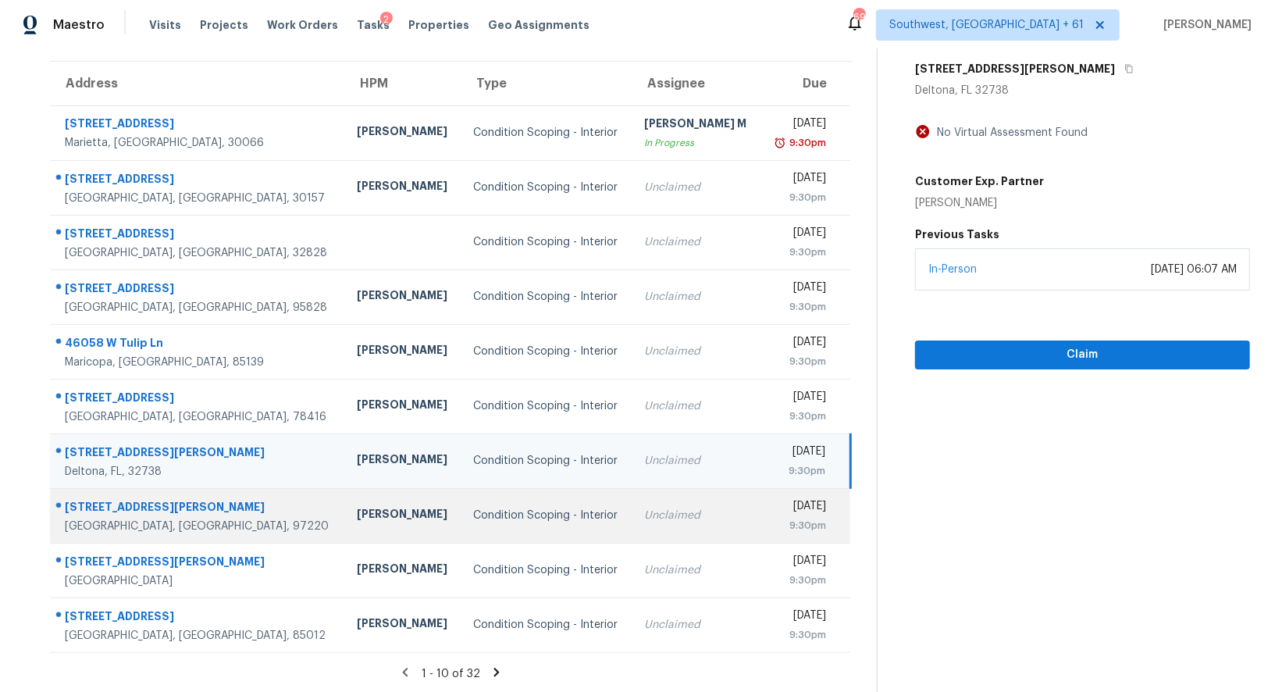
click at [655, 527] on td "Unclaimed" at bounding box center [695, 515] width 129 height 55
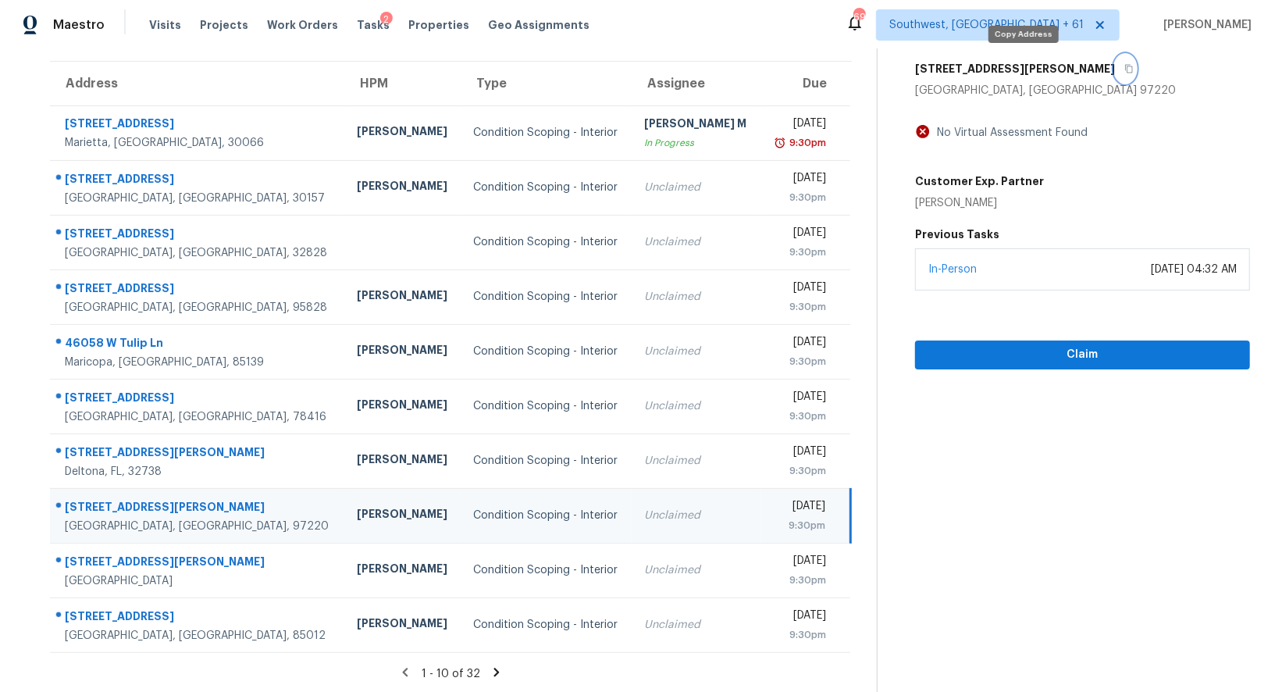
click at [1115, 66] on button "button" at bounding box center [1125, 69] width 21 height 28
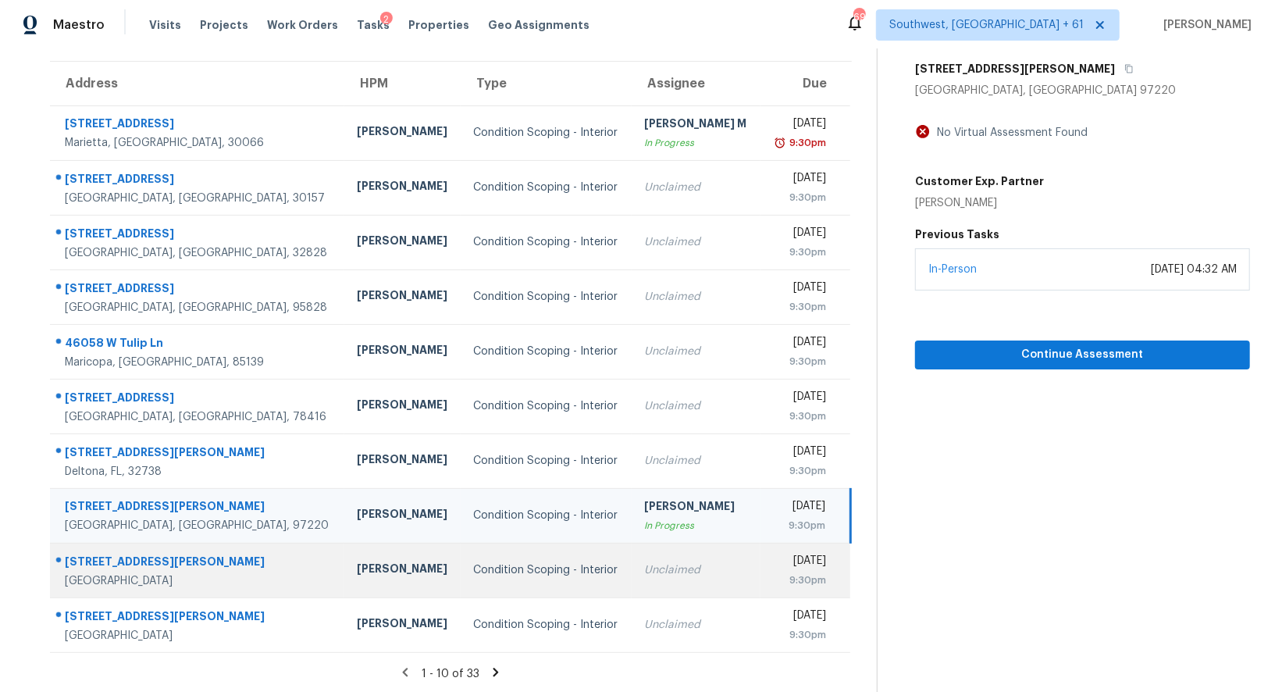
click at [631, 581] on td "Unclaimed" at bounding box center [695, 569] width 129 height 55
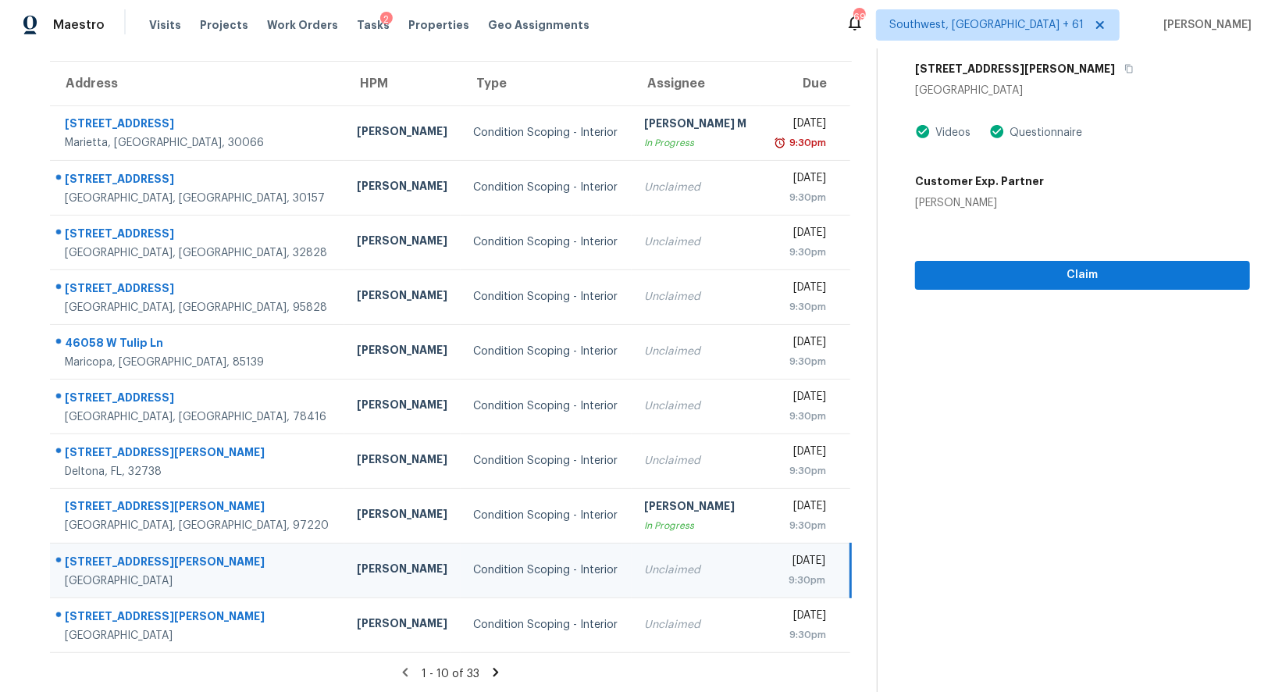
scroll to position [0, 0]
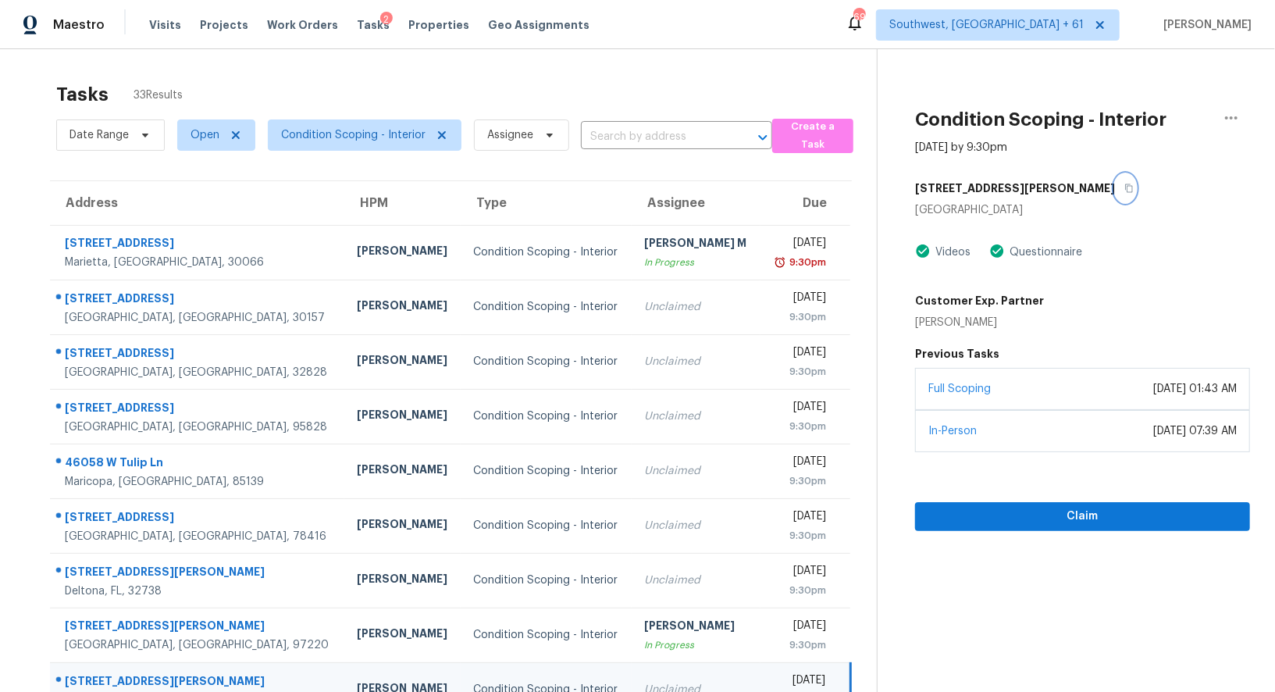
click at [1124, 189] on icon "button" at bounding box center [1128, 187] width 9 height 9
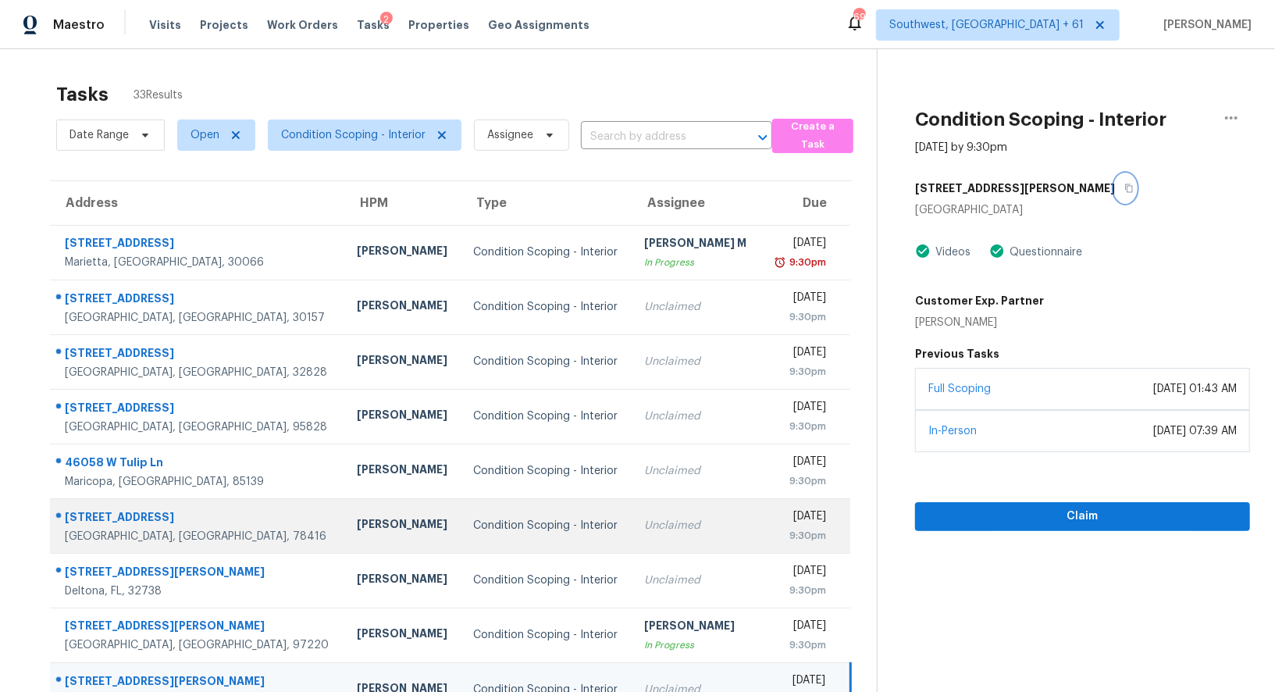
scroll to position [119, 0]
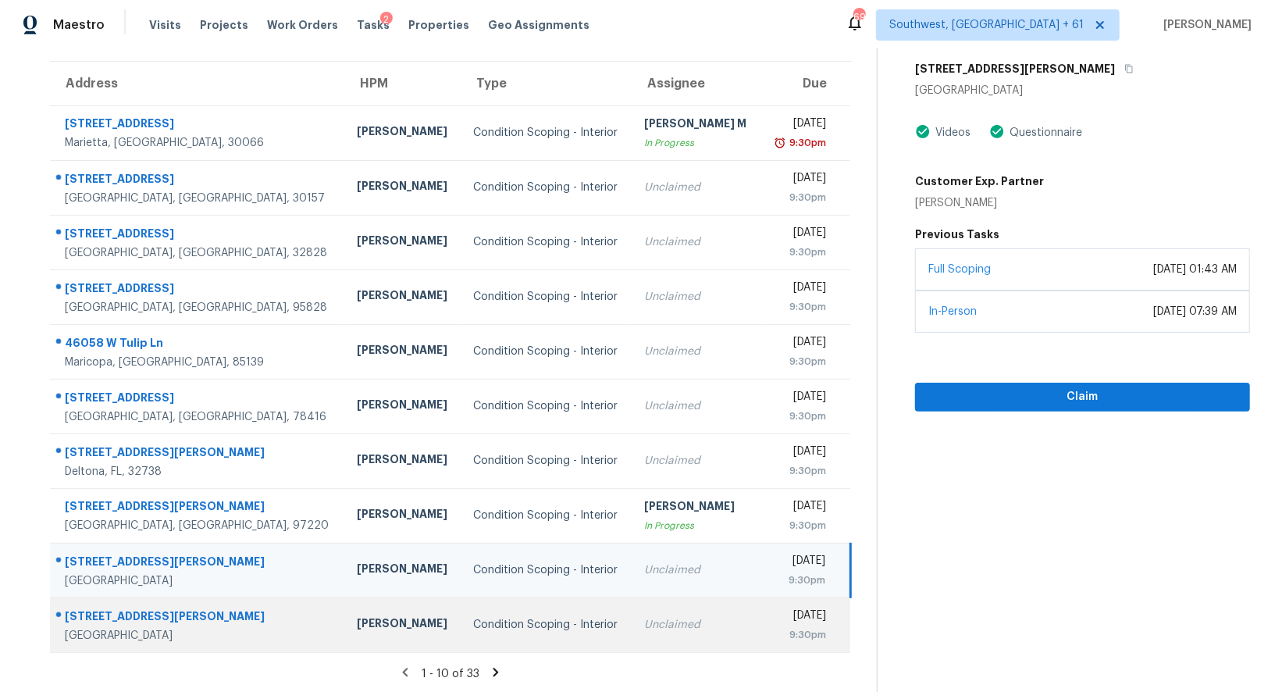
click at [644, 628] on div "Unclaimed" at bounding box center [696, 625] width 104 height 16
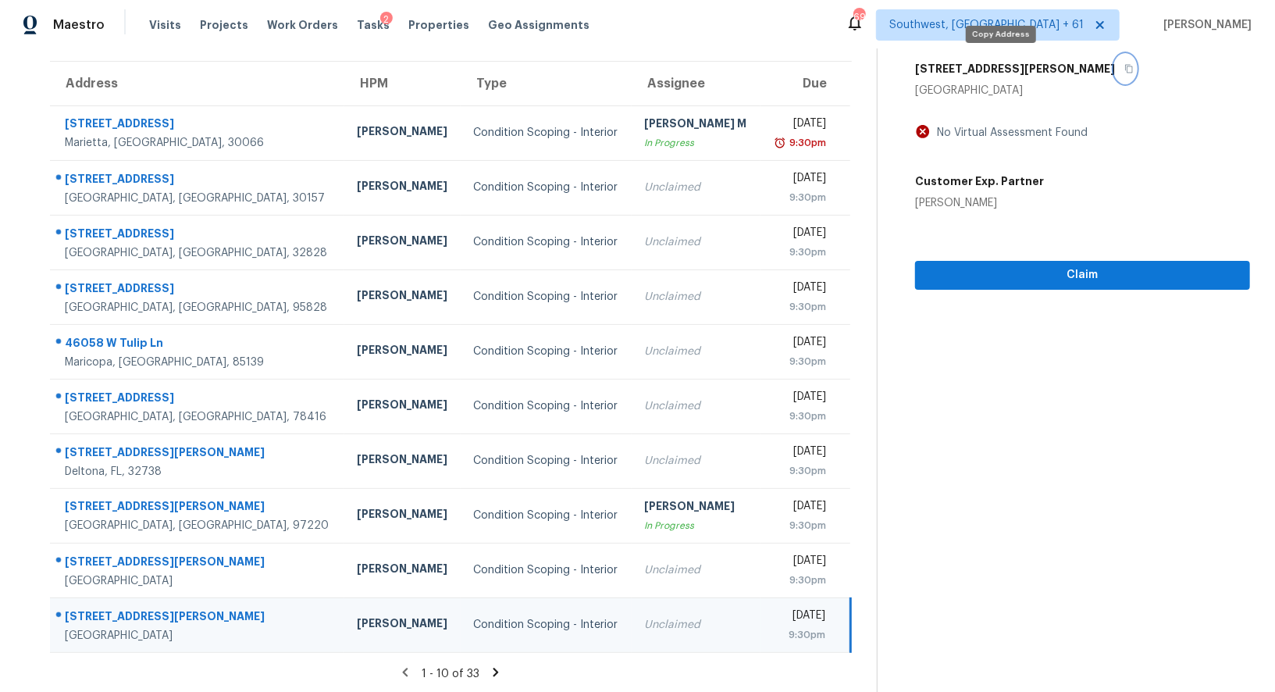
click at [1125, 68] on icon "button" at bounding box center [1129, 69] width 8 height 9
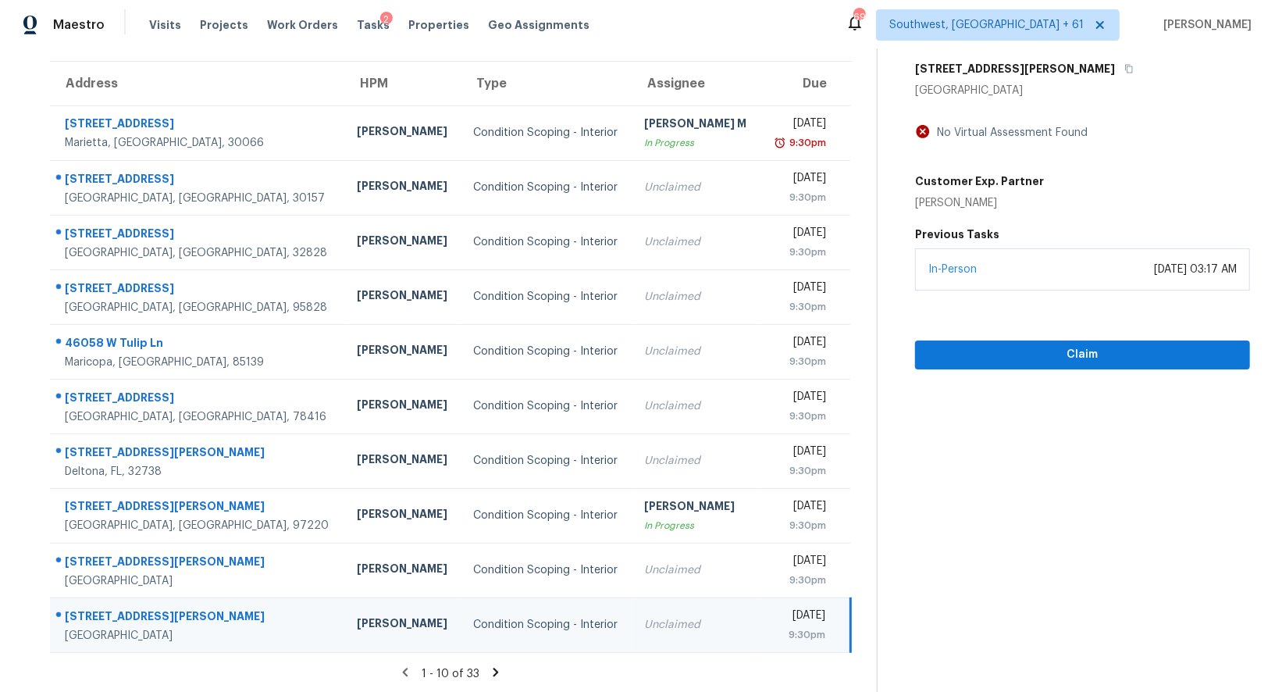
click at [489, 670] on icon at bounding box center [496, 672] width 14 height 14
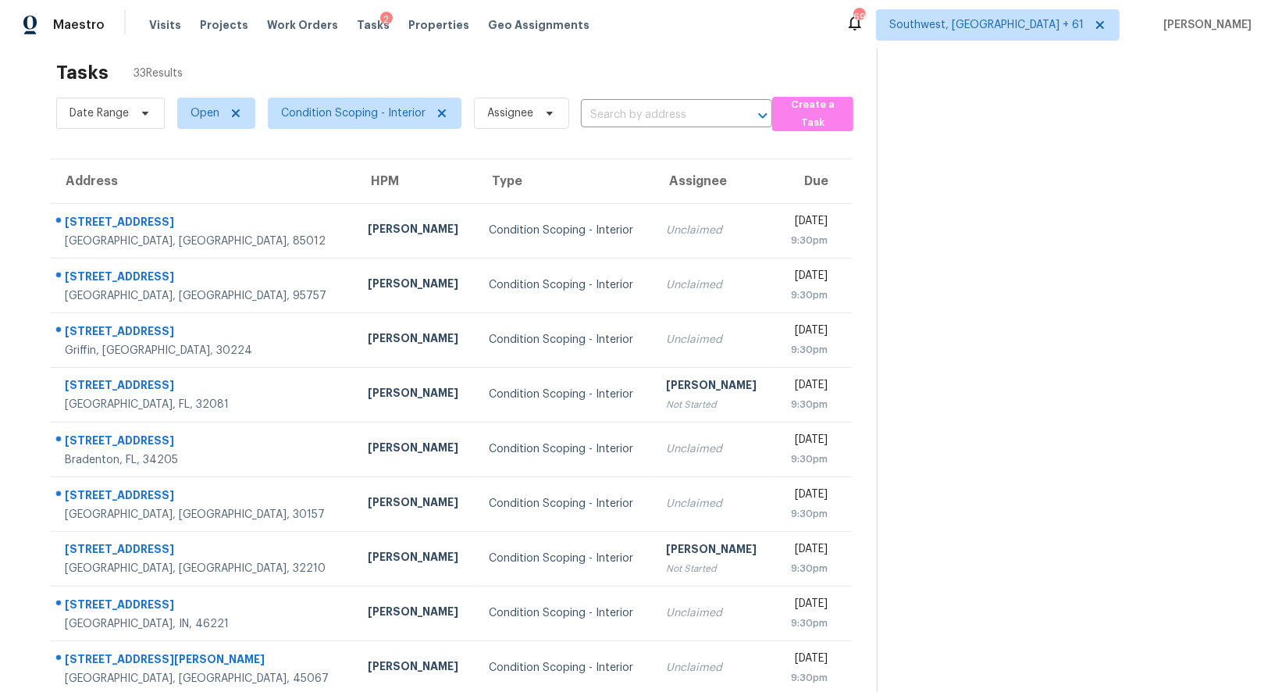
scroll to position [17, 0]
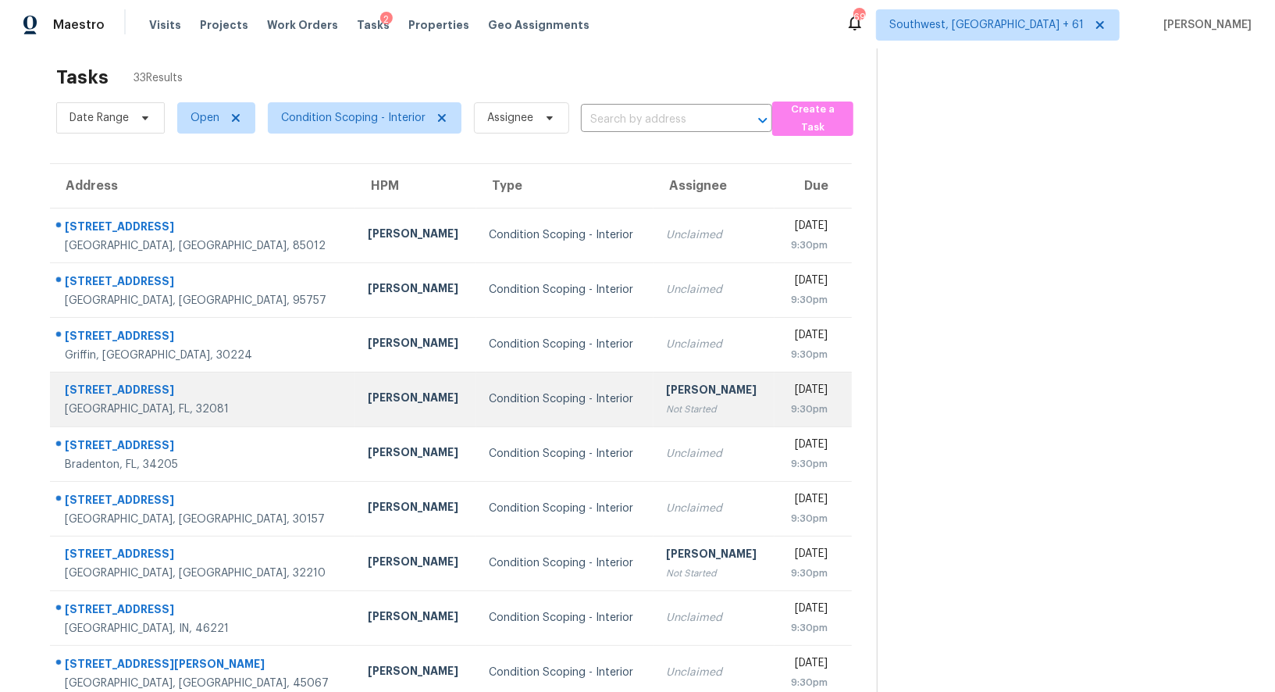
click at [666, 411] on div "Not Started" at bounding box center [714, 409] width 96 height 16
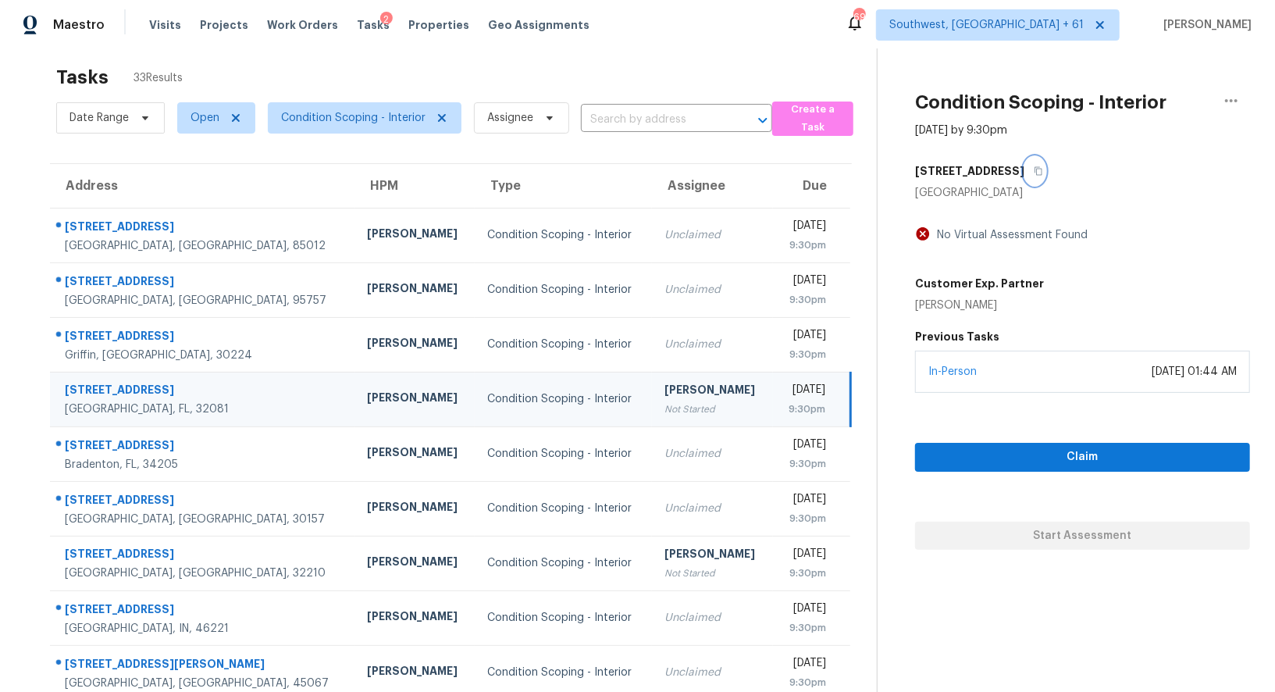
click at [1034, 173] on icon "button" at bounding box center [1038, 171] width 8 height 9
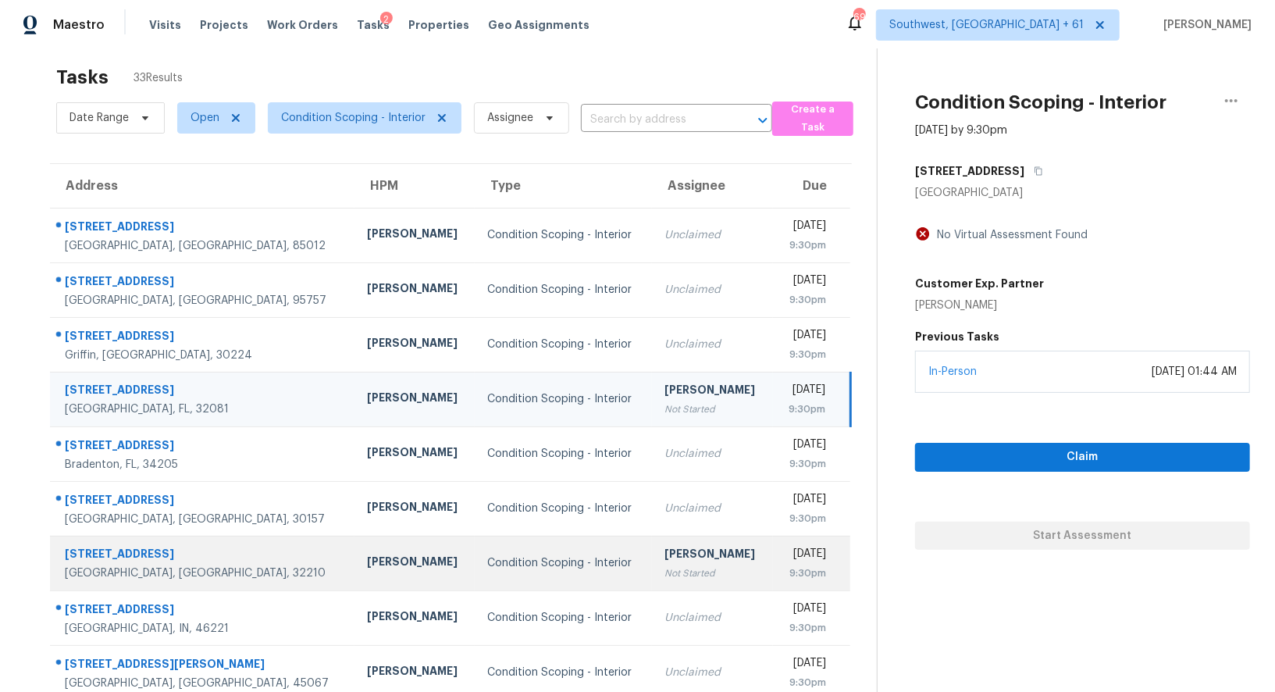
click at [664, 560] on div "Praveenkumar Sundaramurthy" at bounding box center [712, 556] width 96 height 20
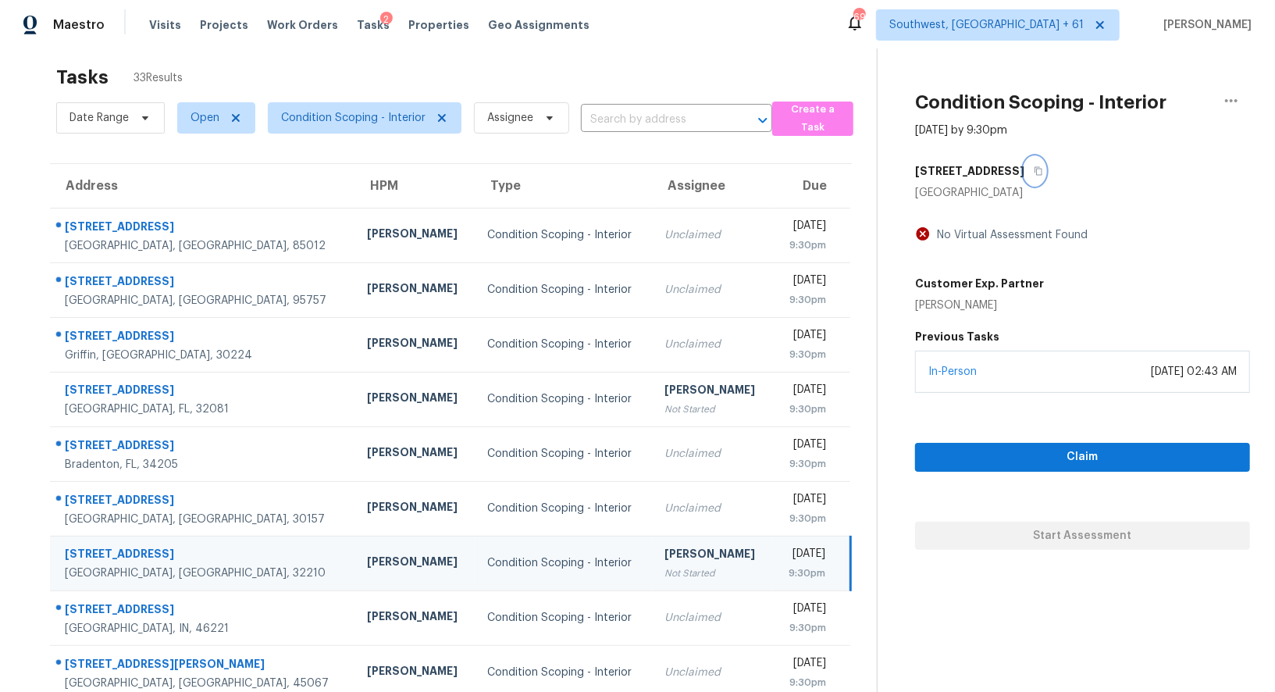
click at [1043, 170] on icon "button" at bounding box center [1037, 170] width 9 height 9
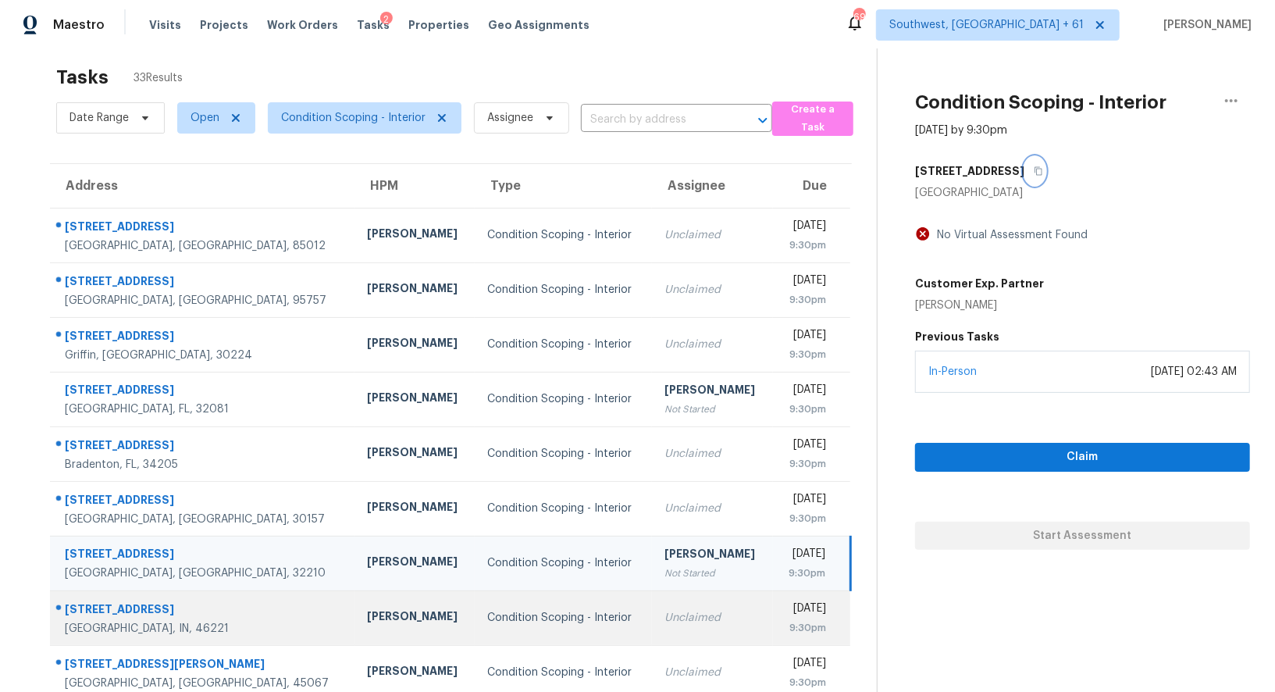
scroll to position [119, 0]
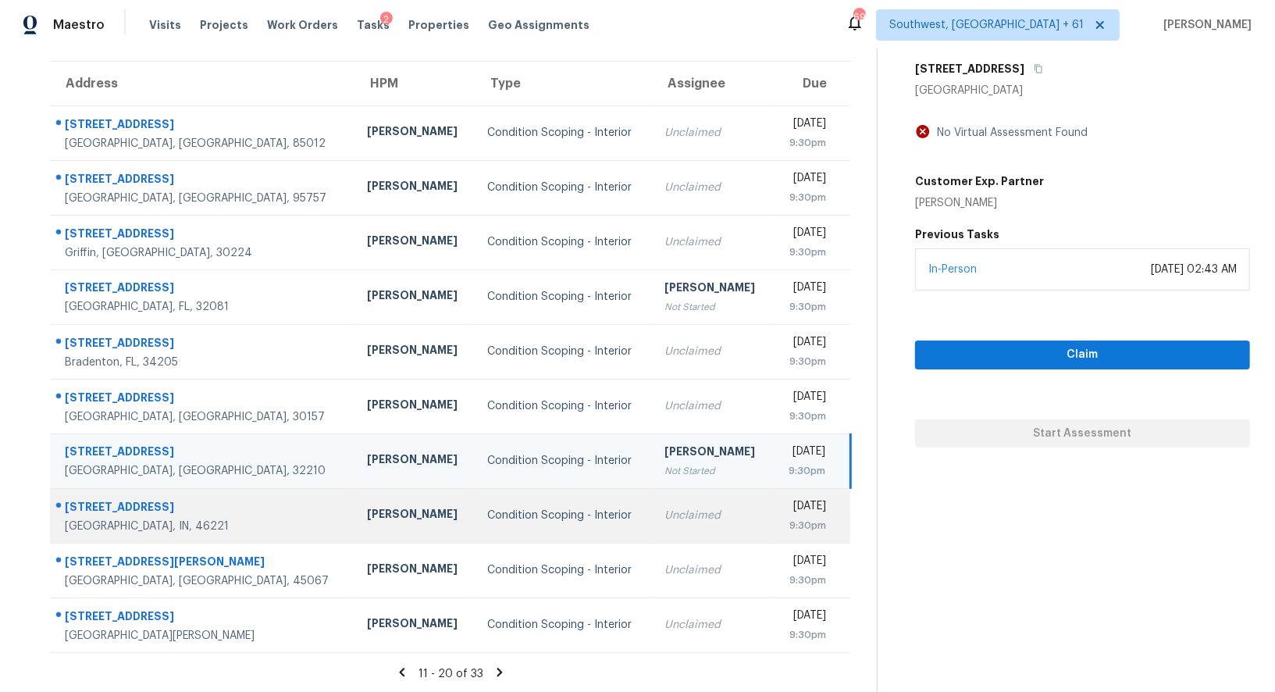
click at [652, 527] on td "Unclaimed" at bounding box center [712, 515] width 121 height 55
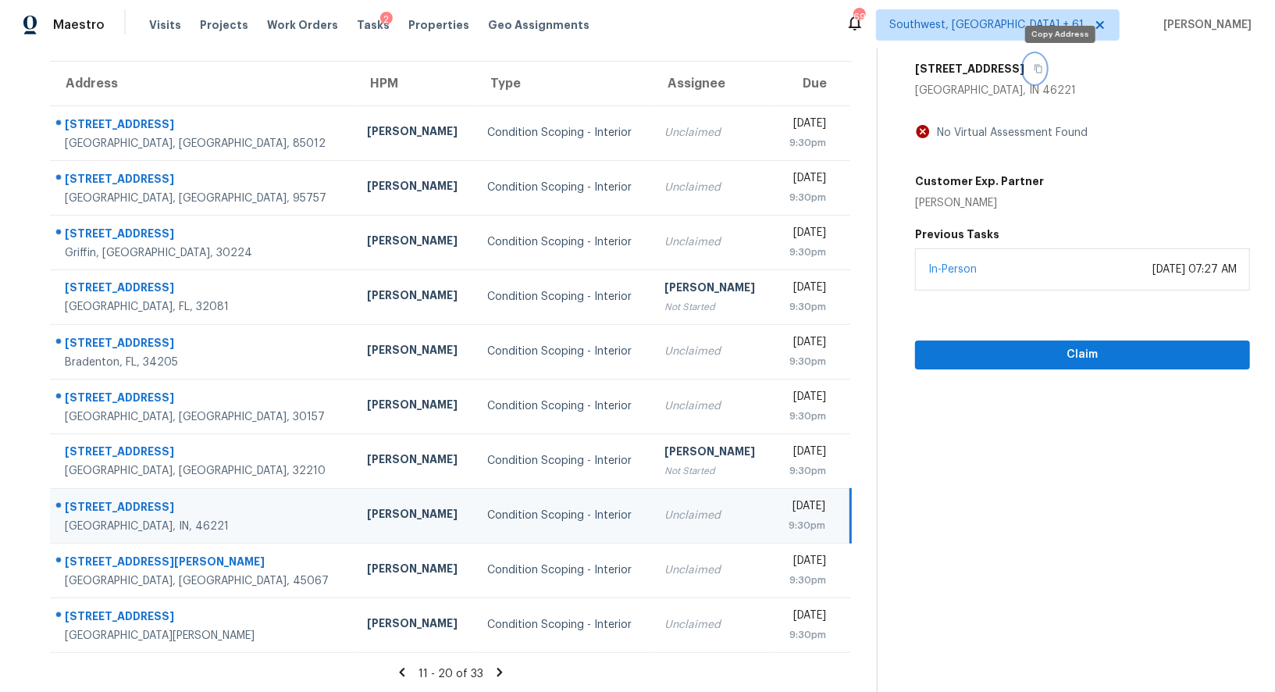
click at [1042, 69] on icon "button" at bounding box center [1038, 69] width 8 height 9
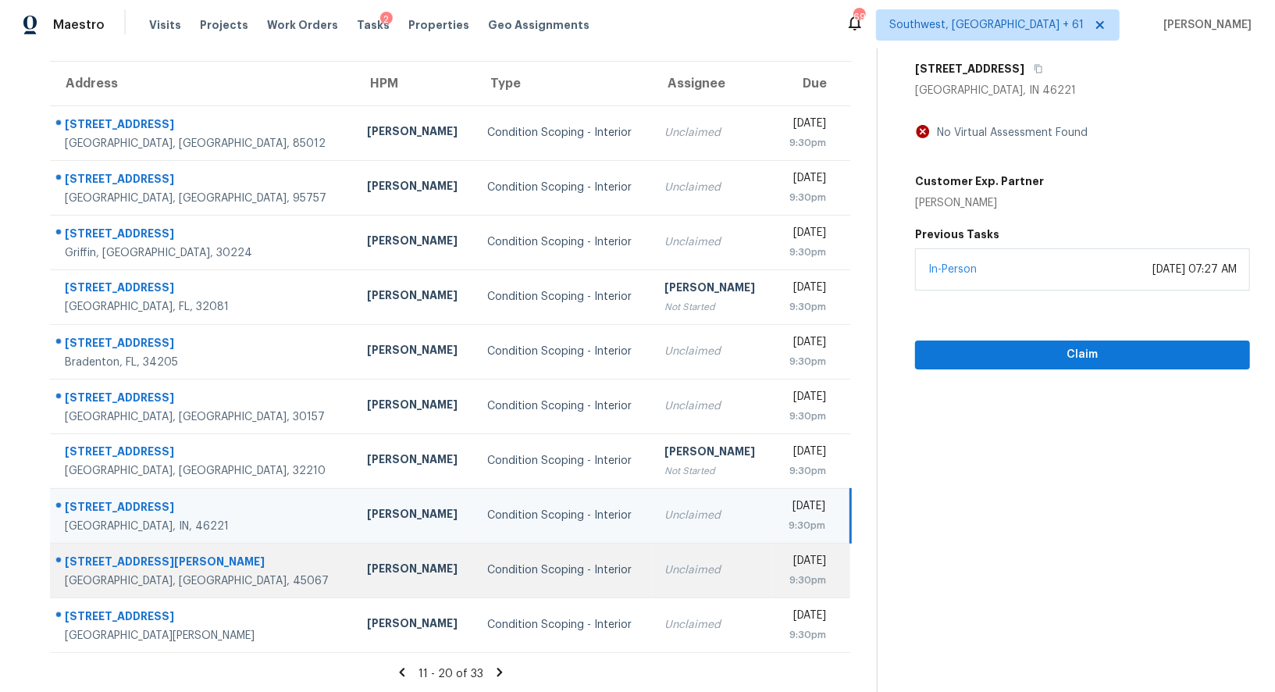
click at [664, 569] on div "Unclaimed" at bounding box center [712, 570] width 96 height 16
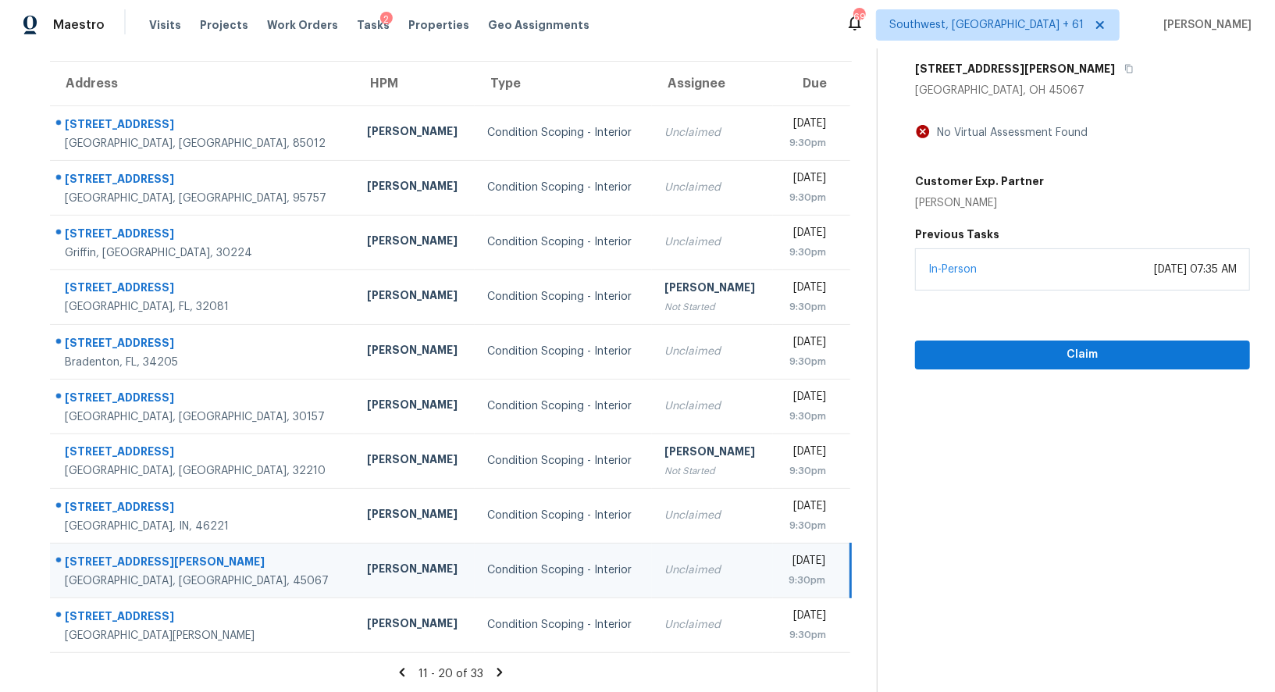
click at [1004, 71] on div "917 Nelson Pl" at bounding box center [1082, 69] width 335 height 28
click at [1124, 69] on icon "button" at bounding box center [1128, 68] width 9 height 9
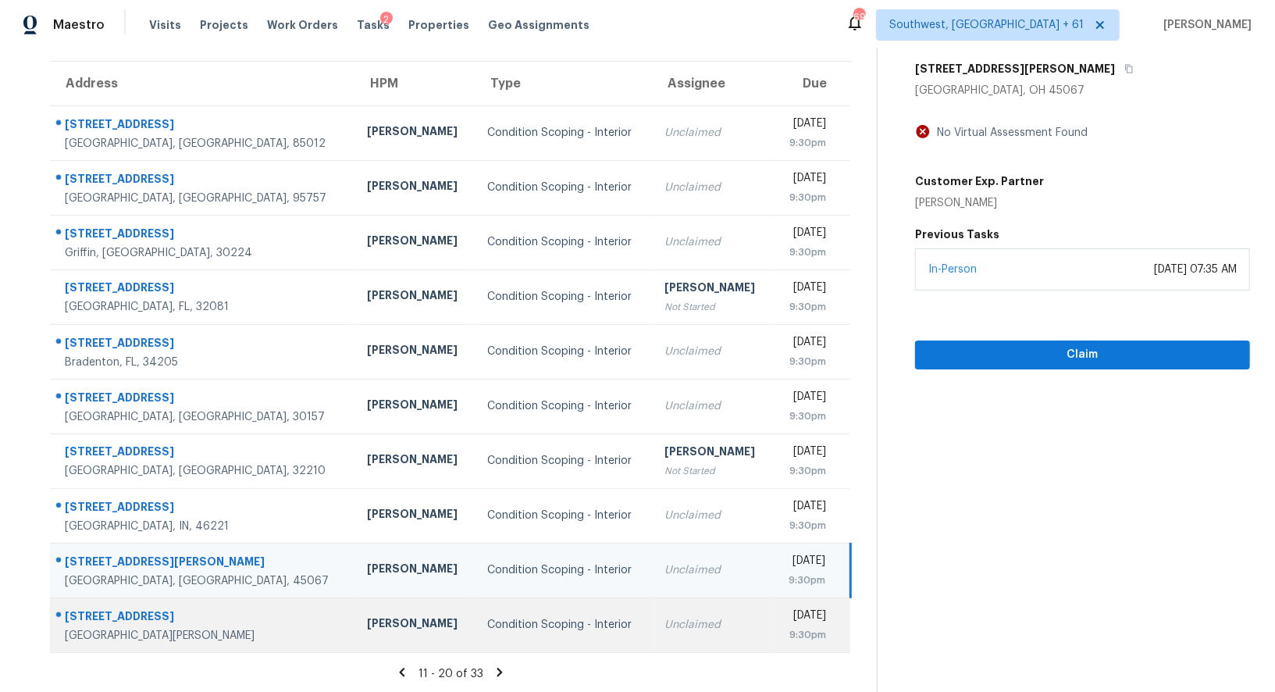
click at [505, 633] on td "Condition Scoping - Interior" at bounding box center [563, 624] width 177 height 55
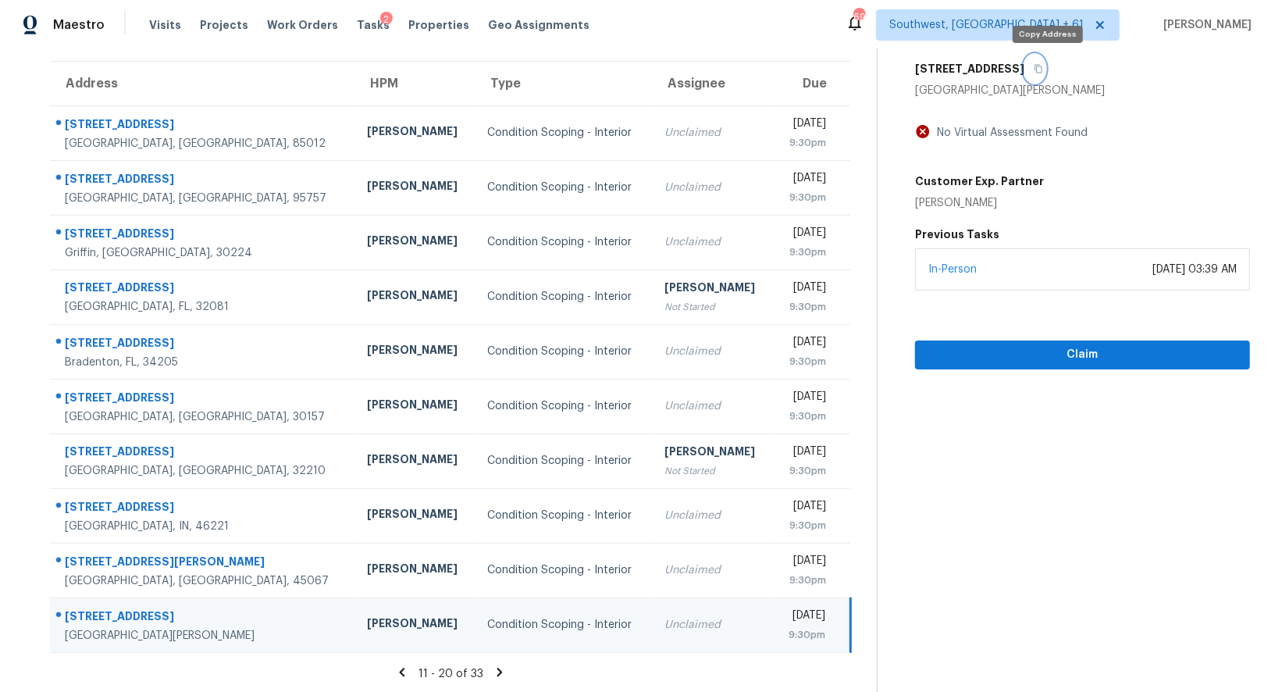
click at [1043, 72] on icon "button" at bounding box center [1037, 68] width 9 height 9
click at [493, 670] on icon at bounding box center [500, 672] width 14 height 14
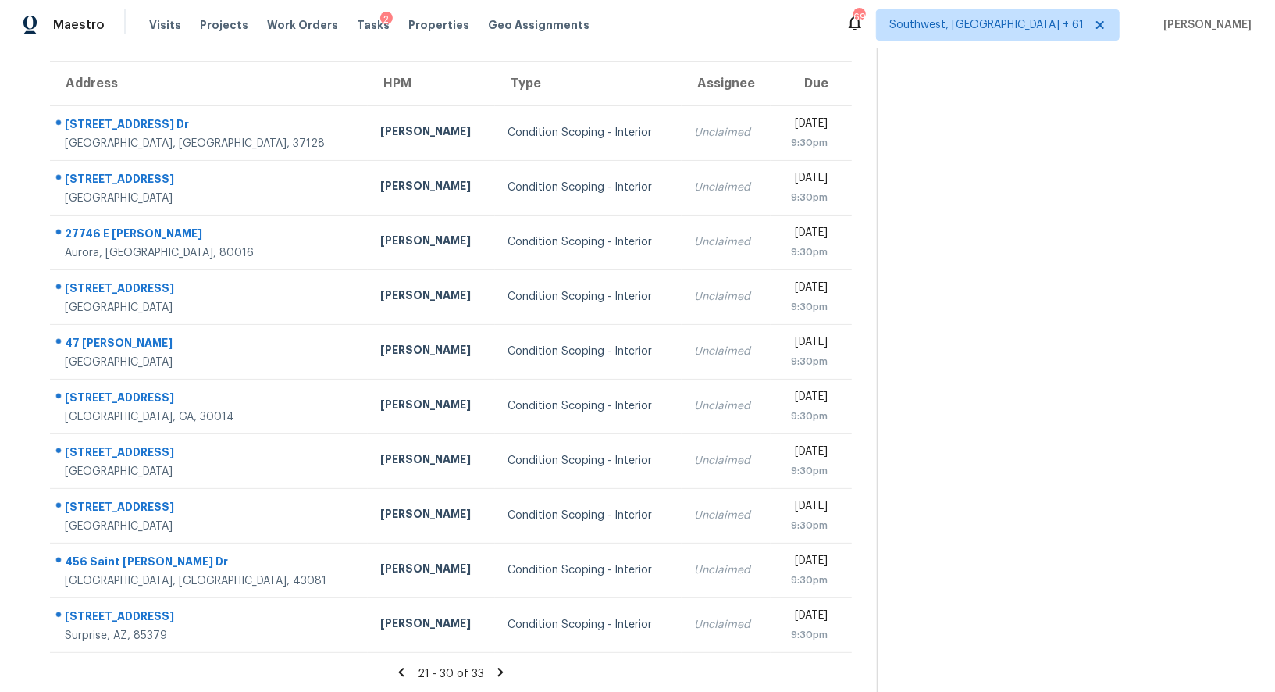
scroll to position [94, 0]
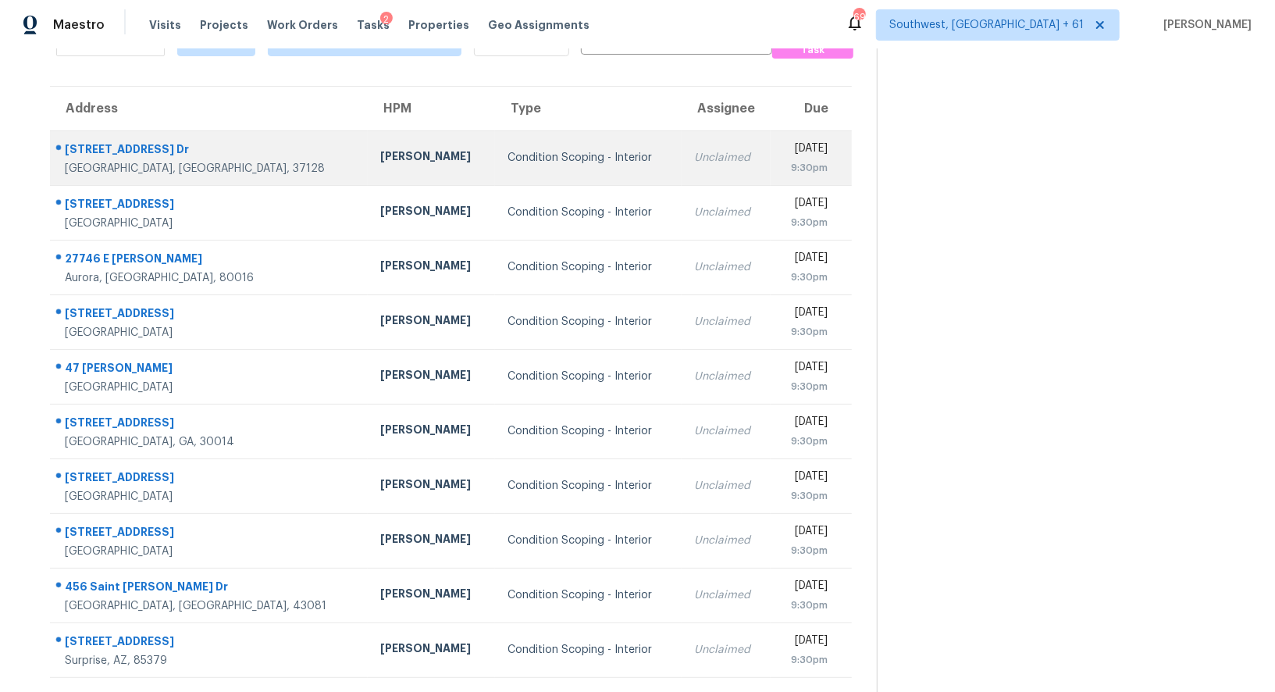
click at [595, 148] on td "Condition Scoping - Interior" at bounding box center [588, 157] width 187 height 55
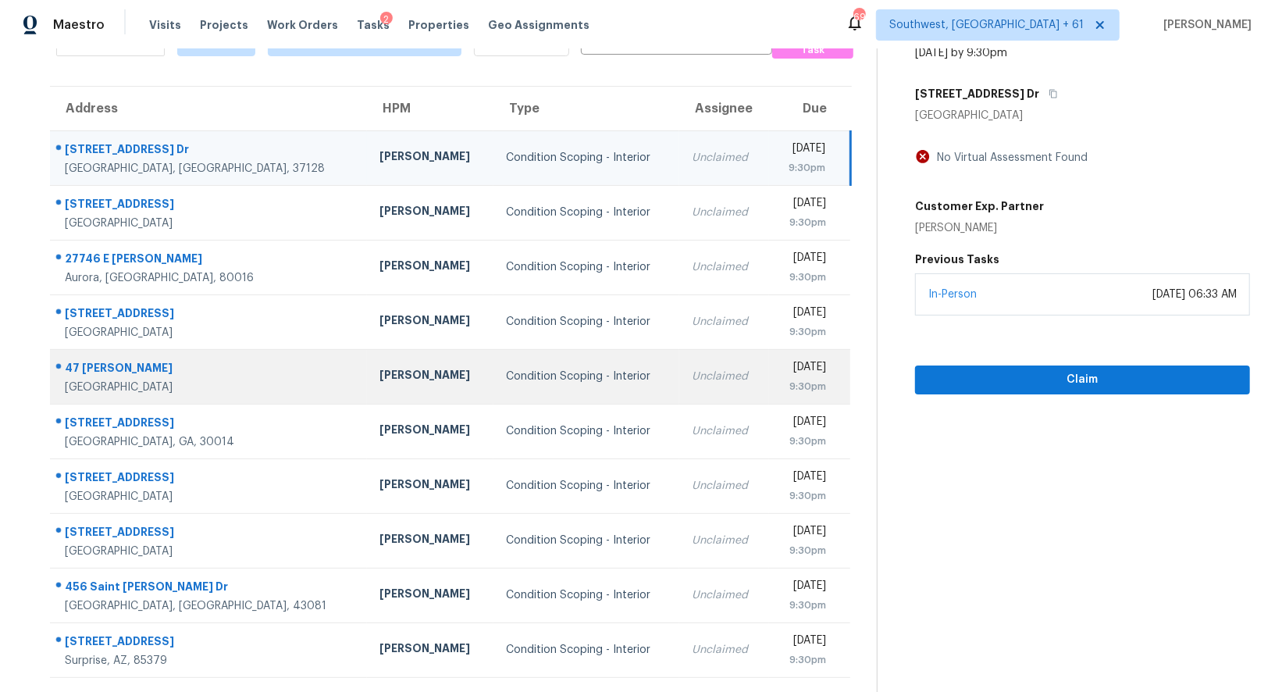
click at [692, 371] on div "Unclaimed" at bounding box center [724, 376] width 64 height 16
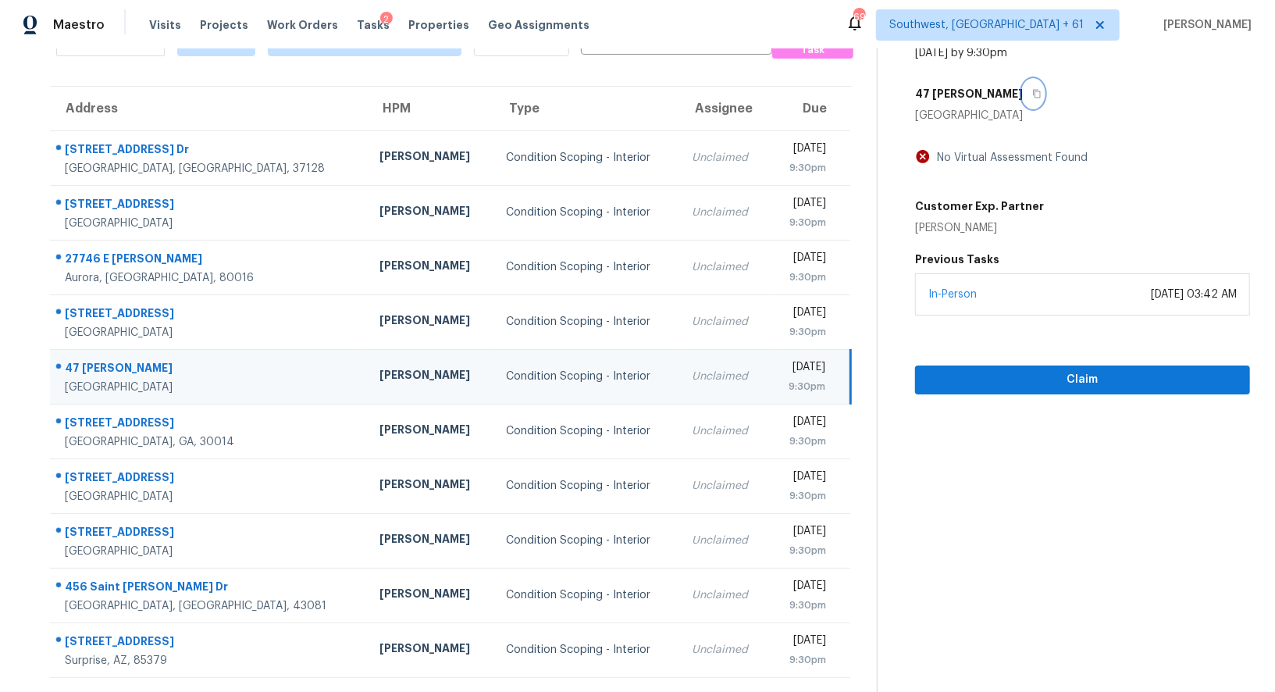
click at [1023, 84] on button "button" at bounding box center [1033, 94] width 21 height 28
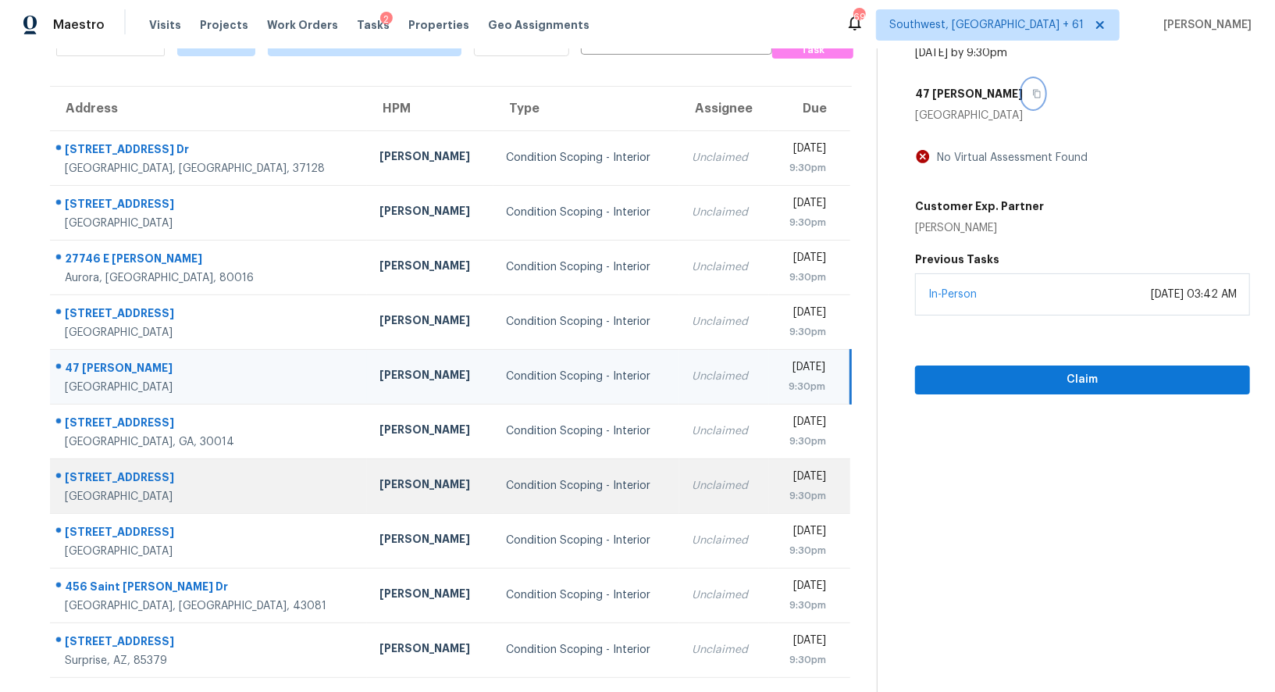
scroll to position [119, 0]
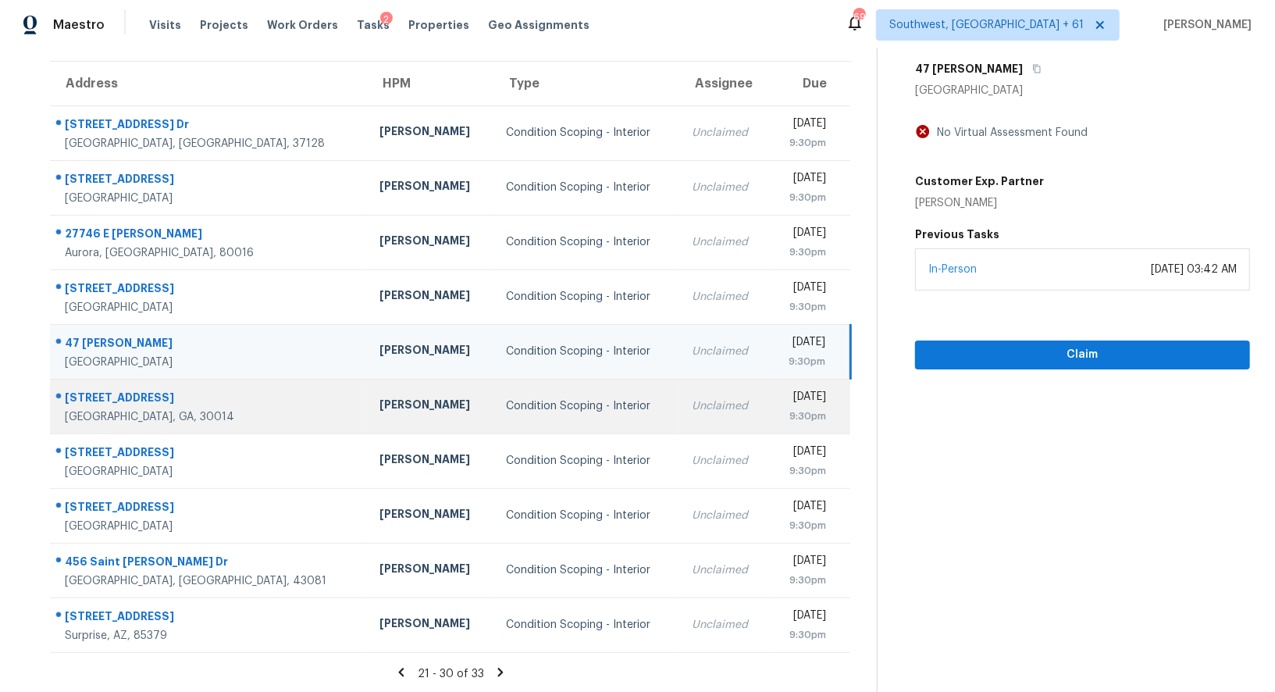
click at [769, 385] on td "Wed, Oct 8th 2025 9:30pm" at bounding box center [810, 406] width 82 height 55
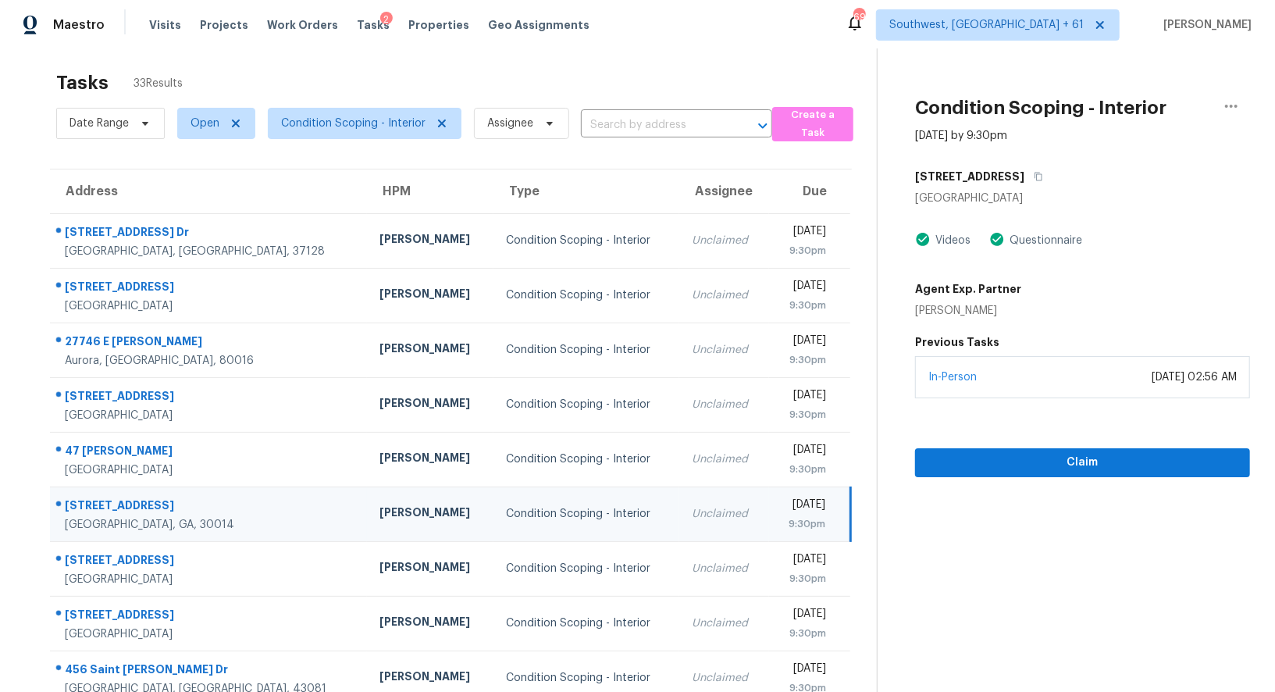
scroll to position [0, 0]
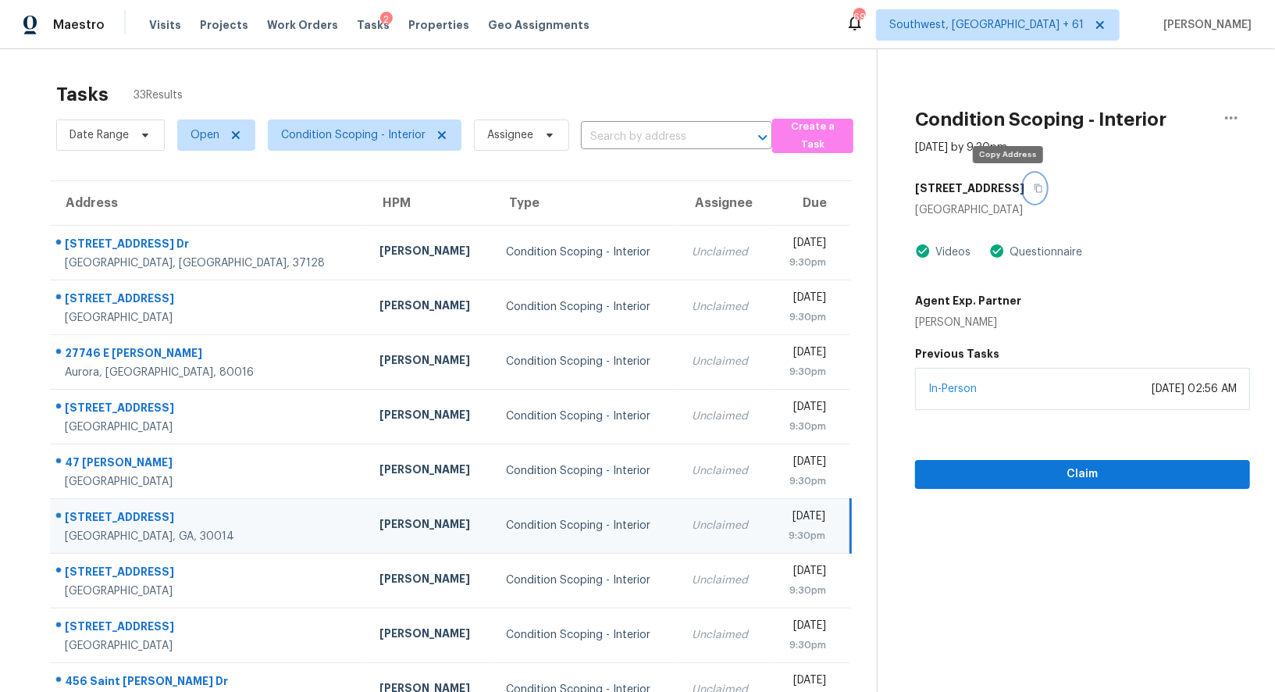
click at [1033, 190] on icon "button" at bounding box center [1037, 187] width 9 height 9
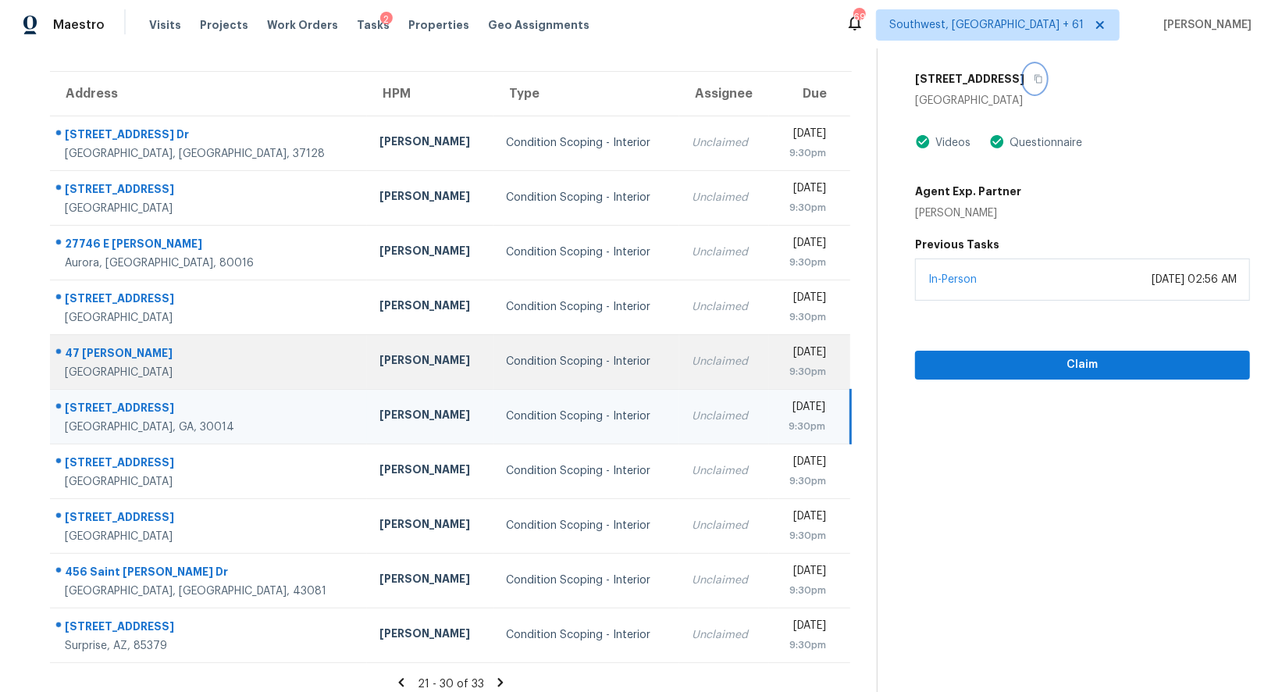
scroll to position [119, 0]
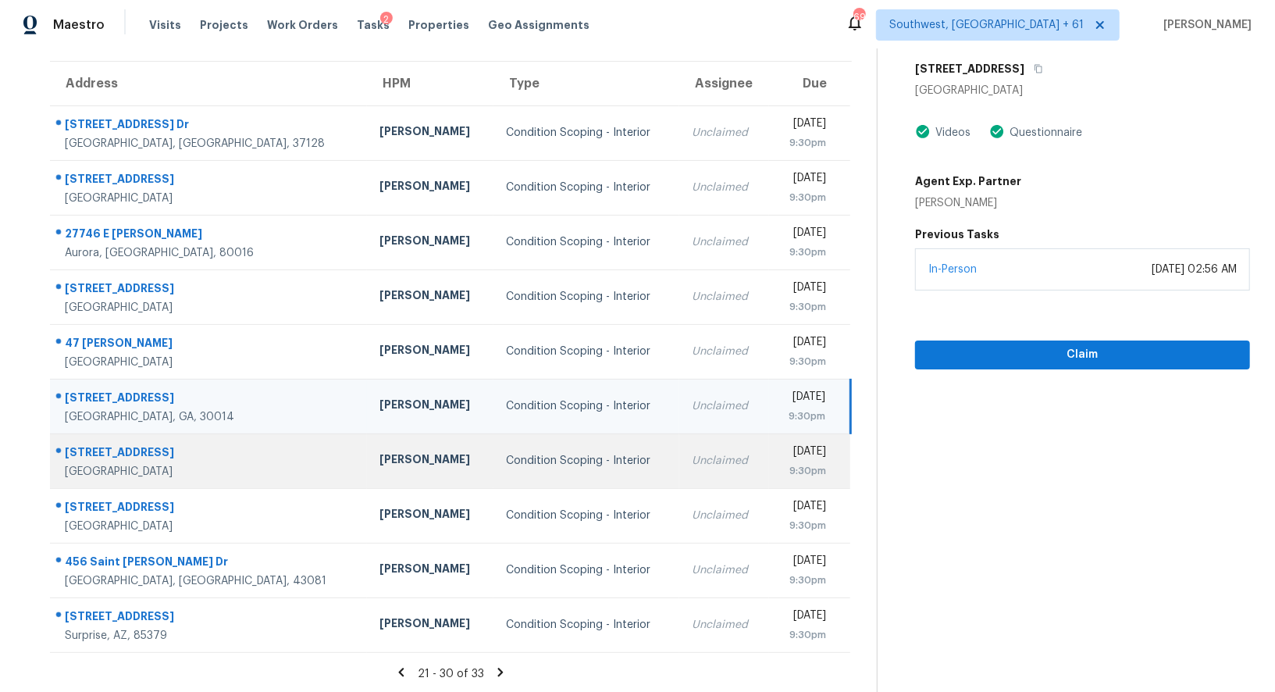
click at [691, 466] on td "Unclaimed" at bounding box center [723, 460] width 89 height 55
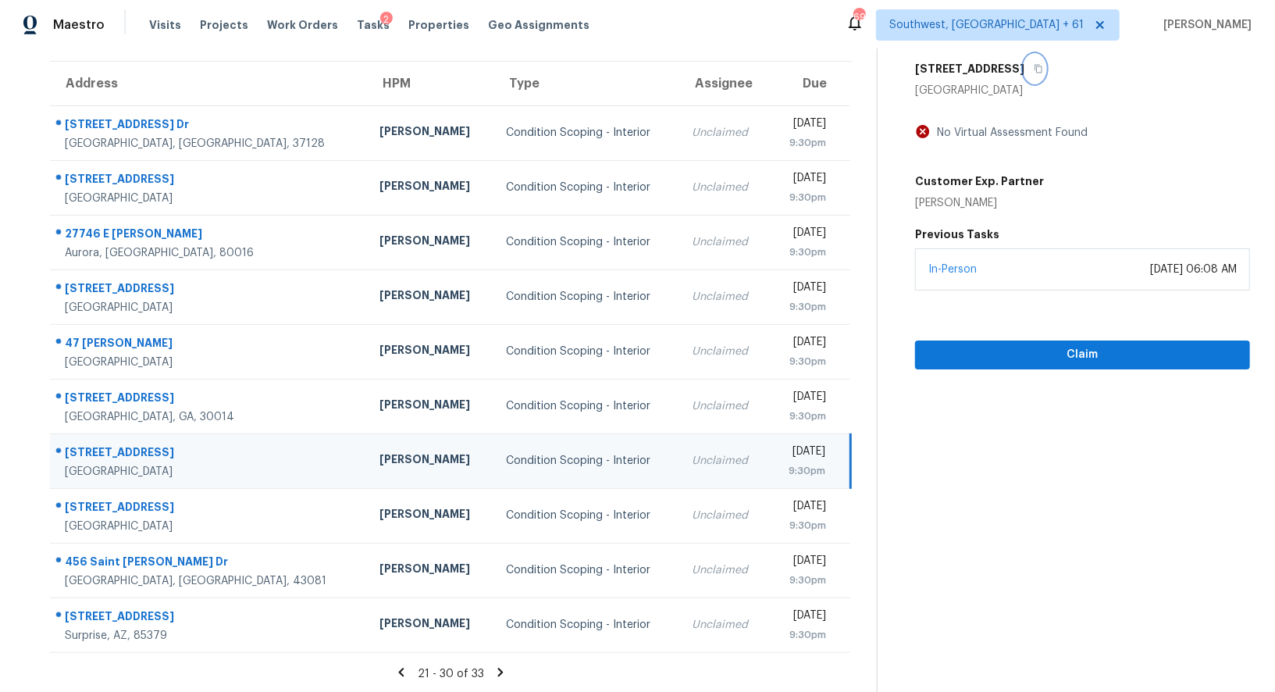
click at [1033, 65] on icon "button" at bounding box center [1037, 68] width 9 height 9
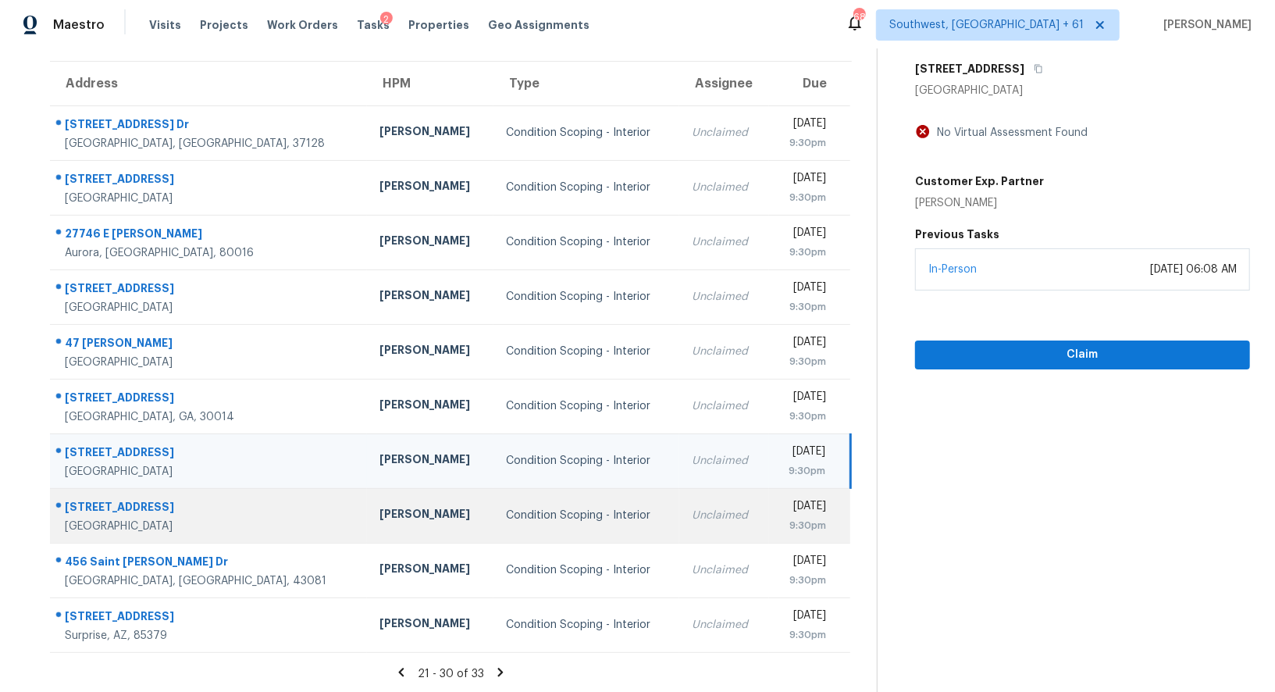
click at [679, 526] on td "Unclaimed" at bounding box center [723, 515] width 89 height 55
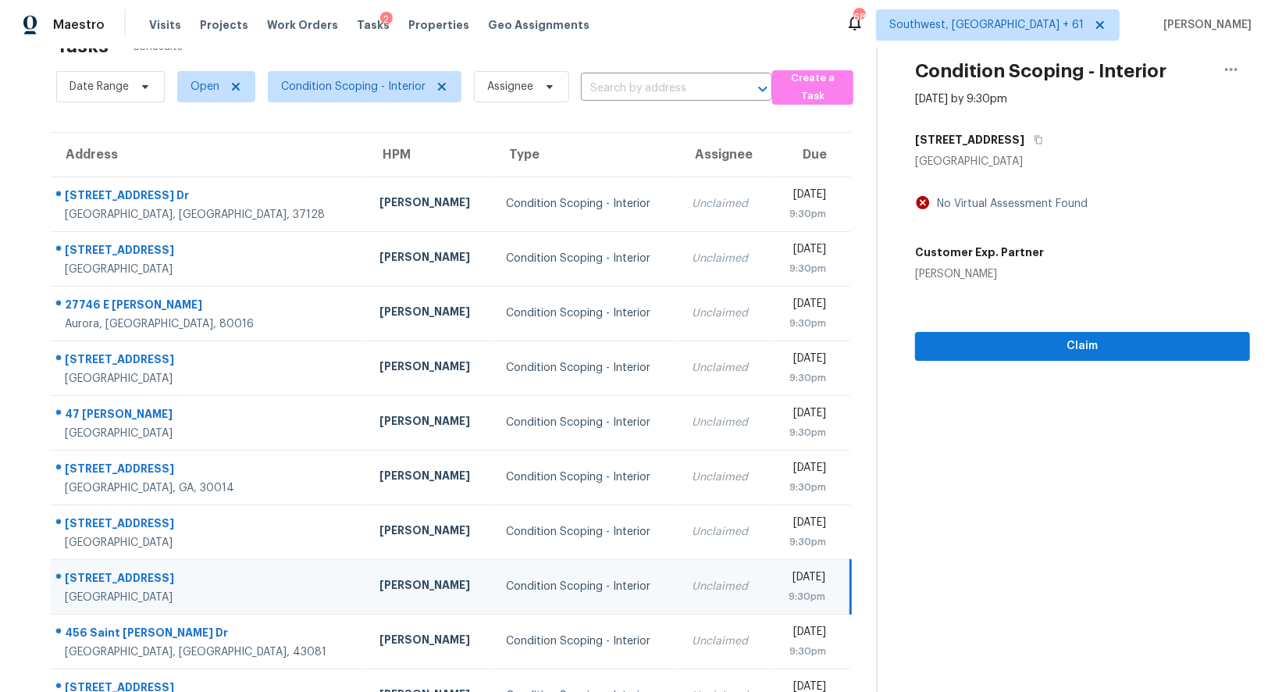
scroll to position [0, 0]
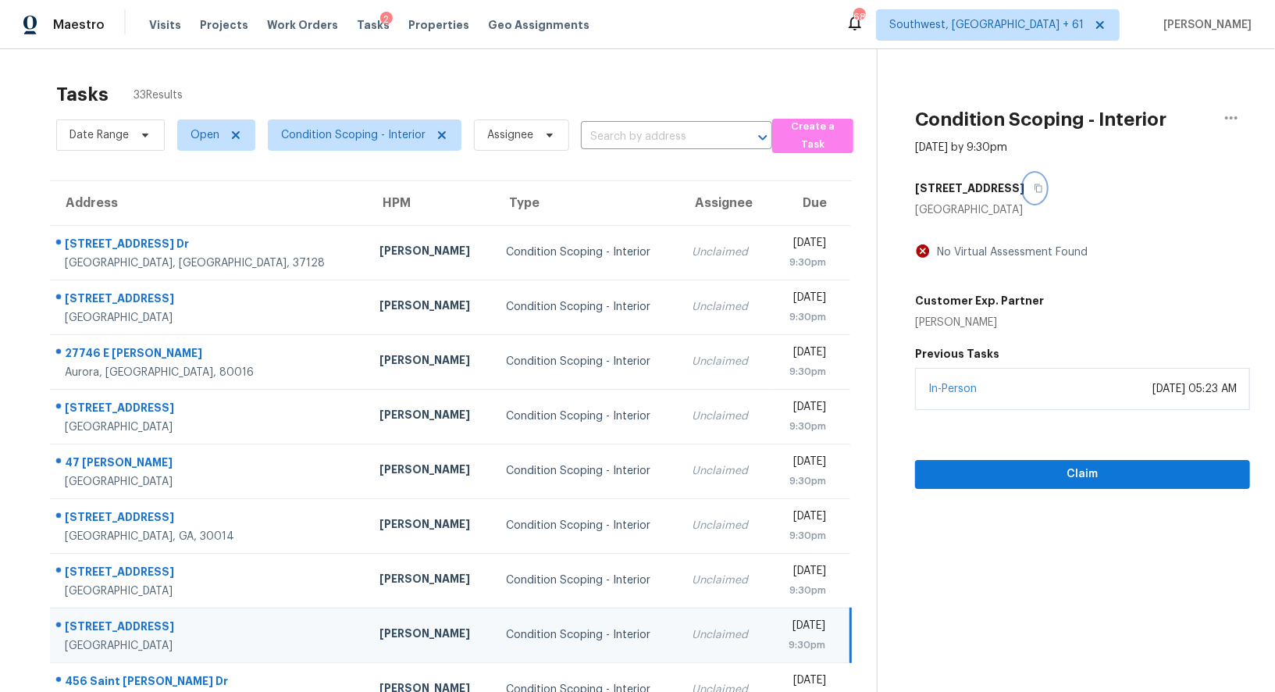
click at [1044, 181] on button "button" at bounding box center [1034, 188] width 21 height 28
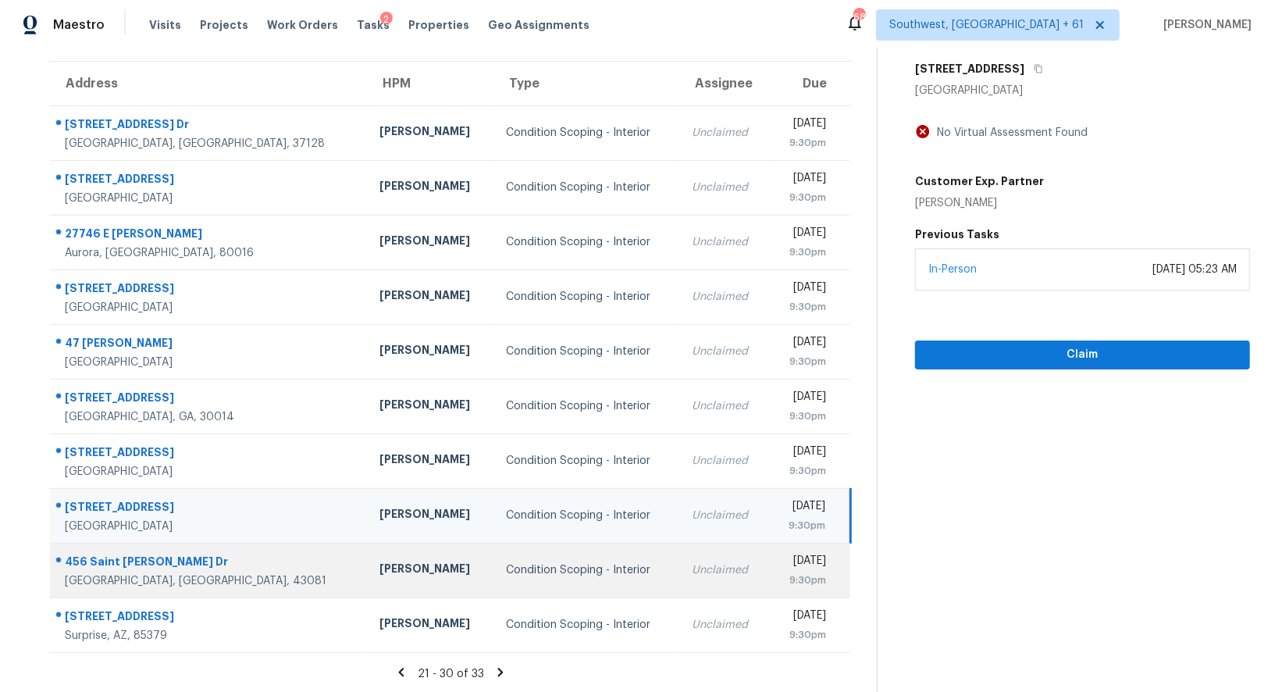
click at [526, 575] on div "Condition Scoping - Interior" at bounding box center [586, 570] width 161 height 16
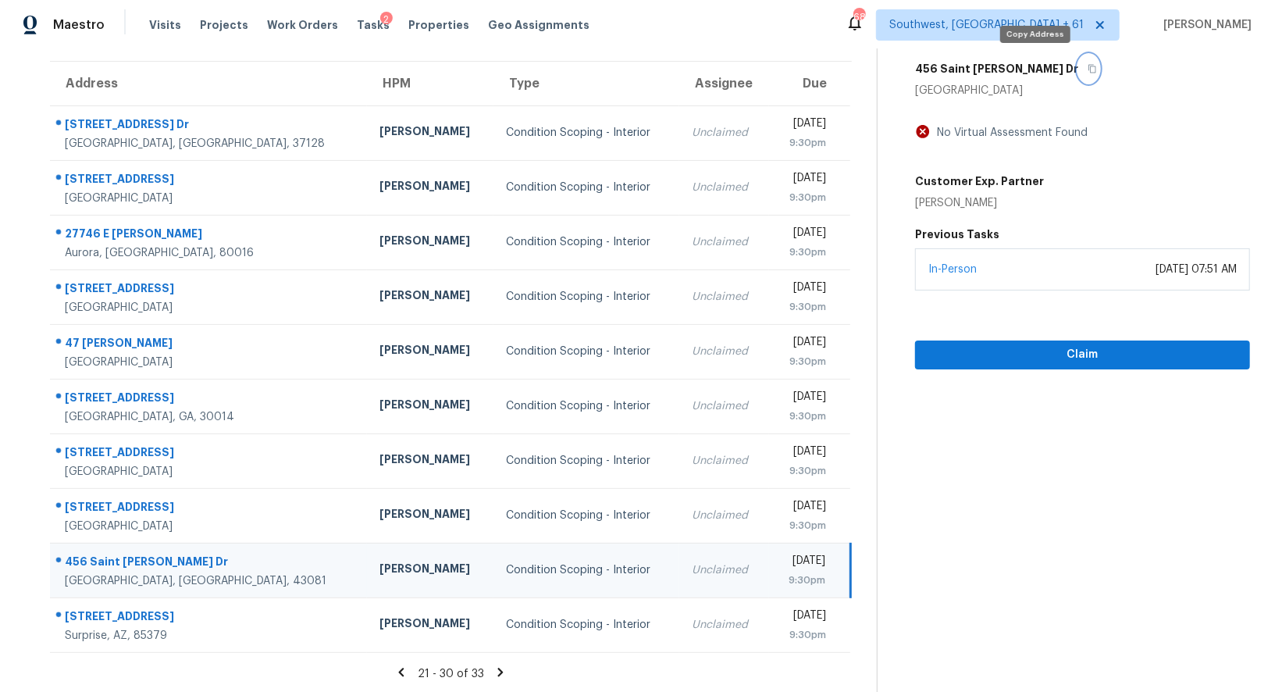
click at [1087, 69] on icon "button" at bounding box center [1091, 68] width 9 height 9
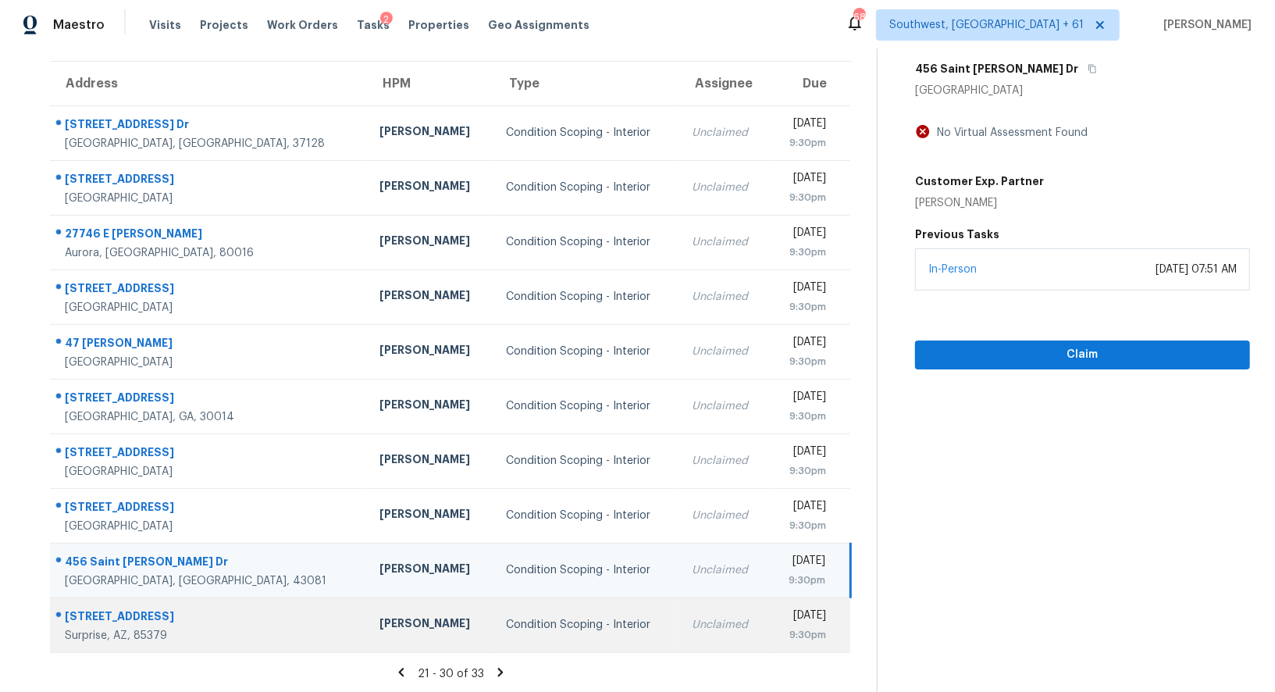
click at [692, 620] on div "Unclaimed" at bounding box center [724, 625] width 64 height 16
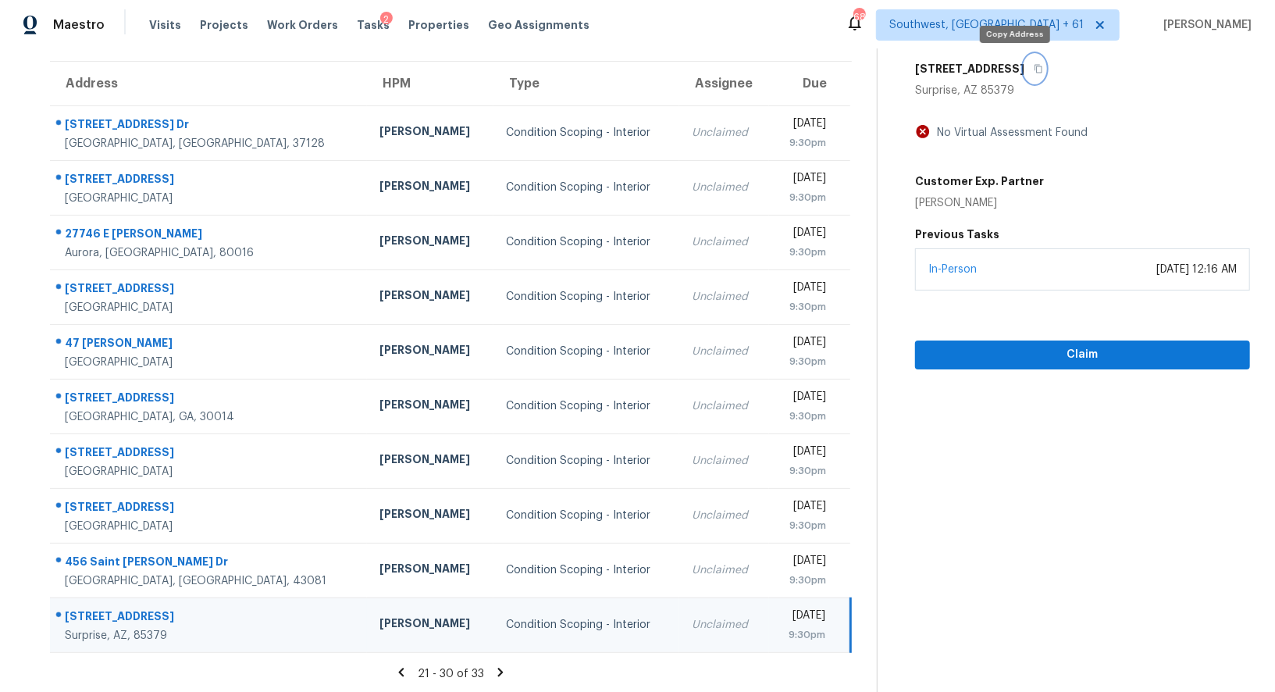
click at [1034, 69] on icon "button" at bounding box center [1038, 69] width 8 height 9
click at [498, 672] on icon at bounding box center [500, 671] width 5 height 9
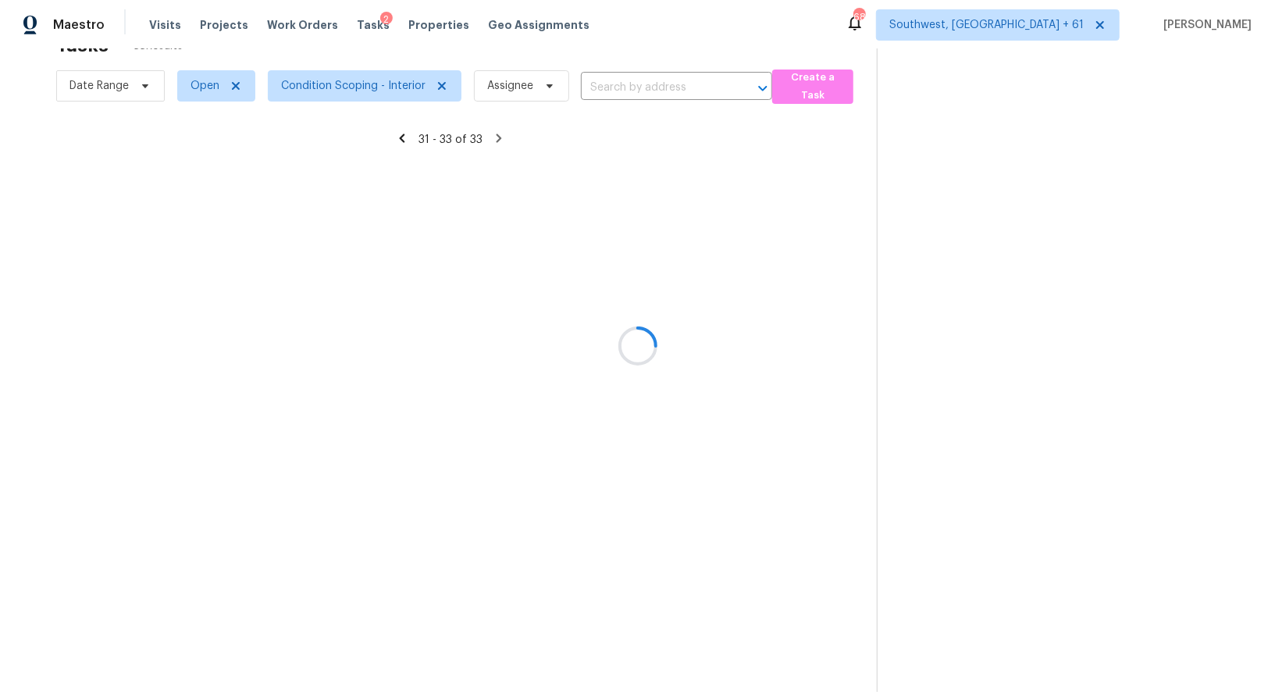
scroll to position [48, 0]
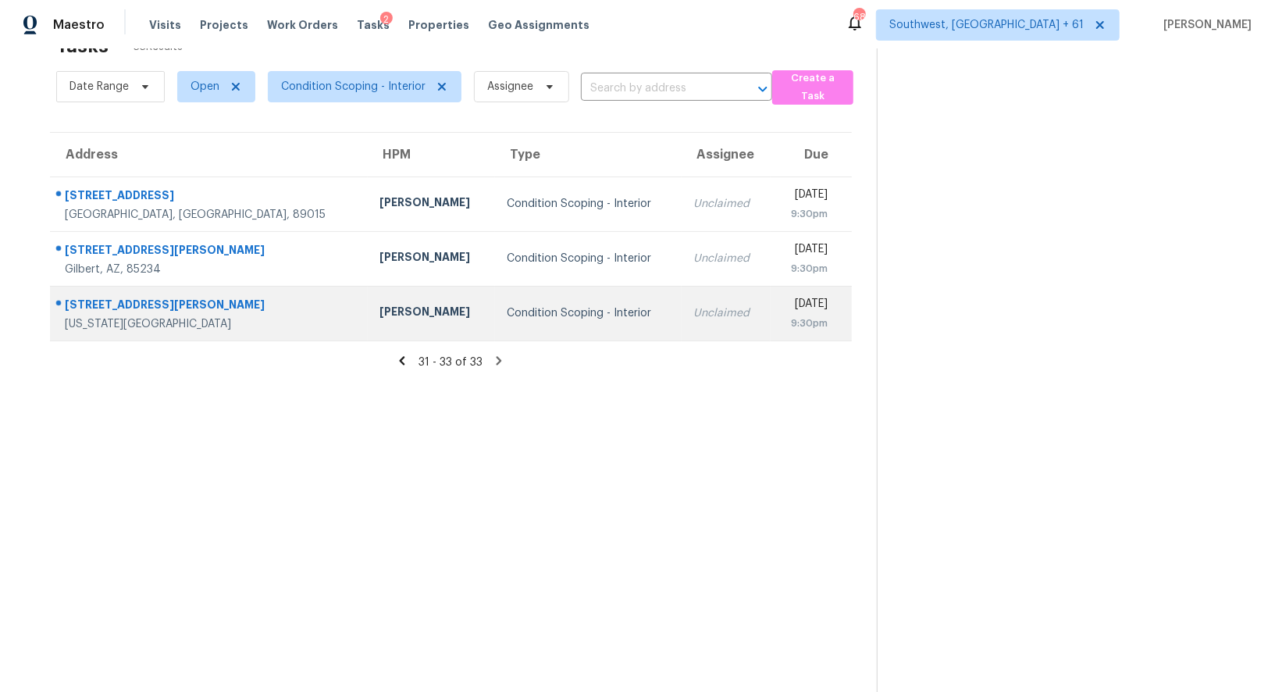
click at [681, 298] on td "Unclaimed" at bounding box center [726, 313] width 90 height 55
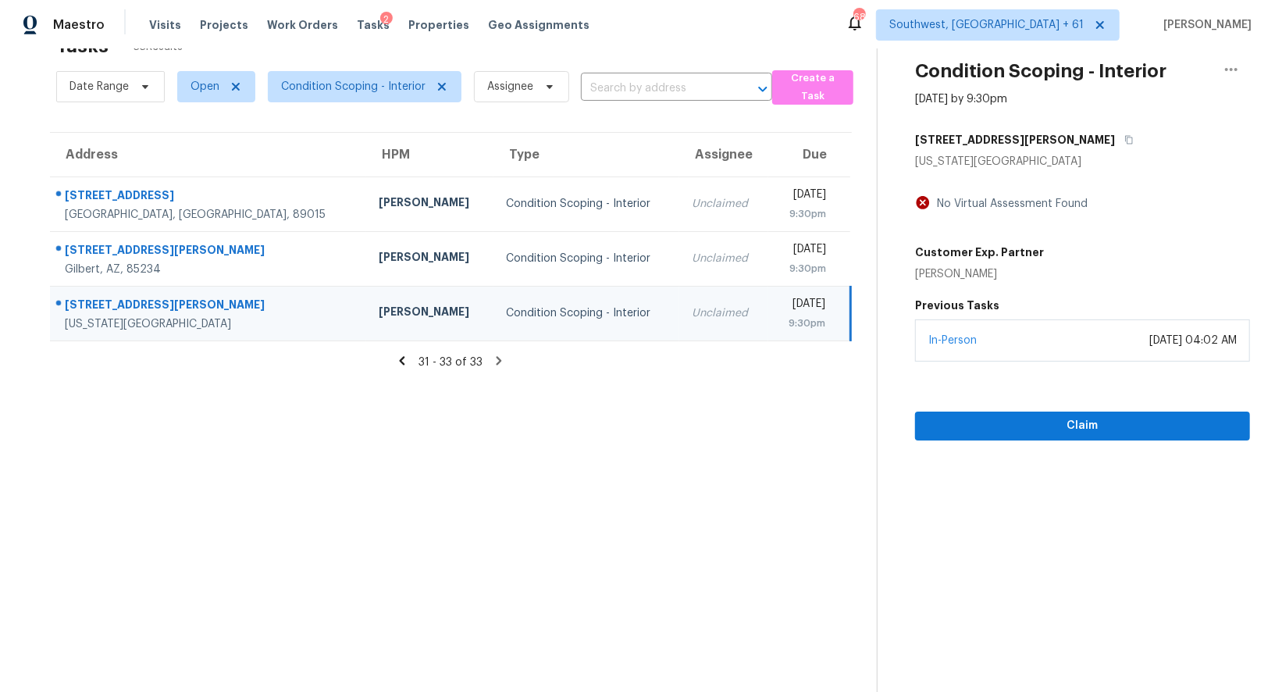
click at [1013, 132] on div "100 Grinnell St" at bounding box center [1082, 140] width 335 height 28
click at [1124, 135] on icon "button" at bounding box center [1128, 139] width 9 height 9
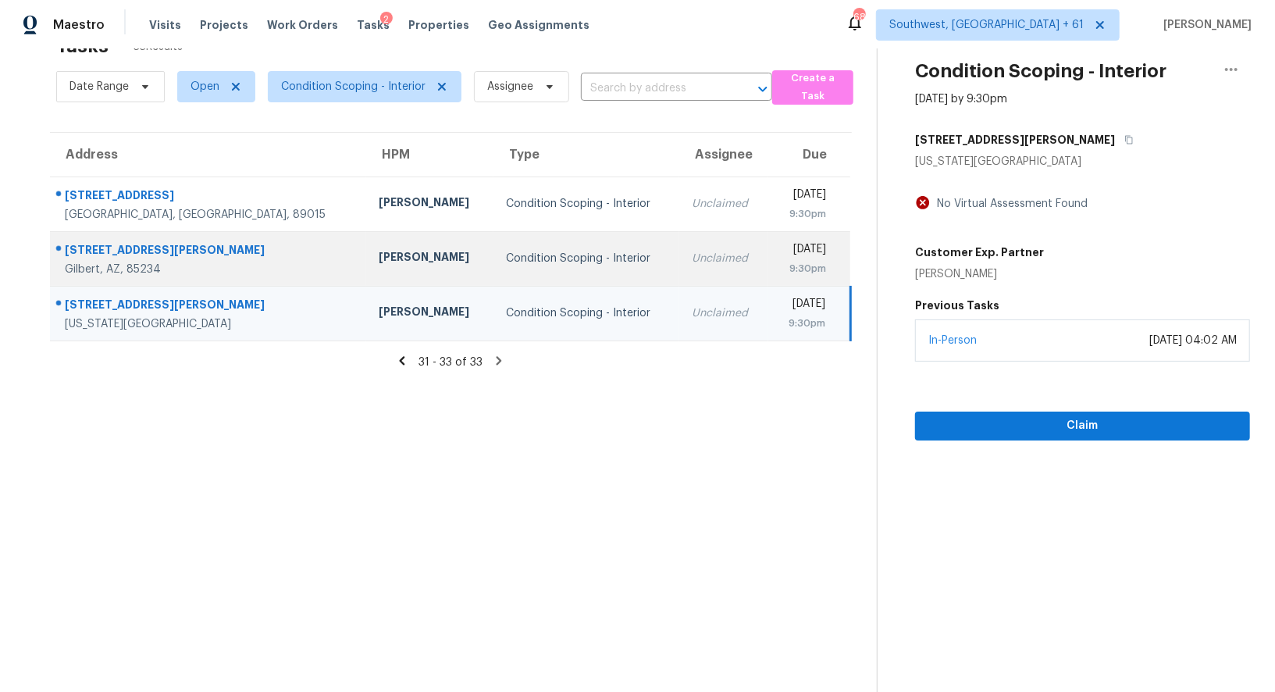
click at [679, 263] on td "Unclaimed" at bounding box center [723, 258] width 89 height 55
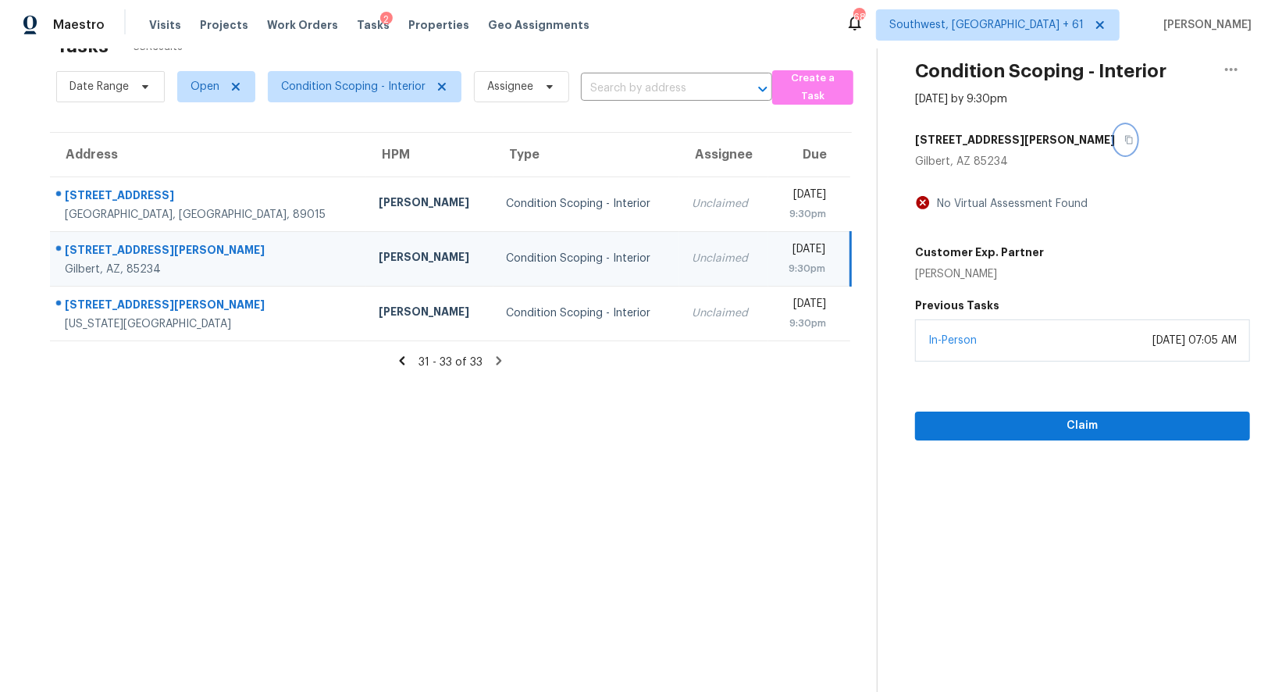
click at [1125, 137] on icon "button" at bounding box center [1129, 140] width 8 height 9
click at [359, 79] on span "Condition Scoping - Interior" at bounding box center [353, 87] width 144 height 16
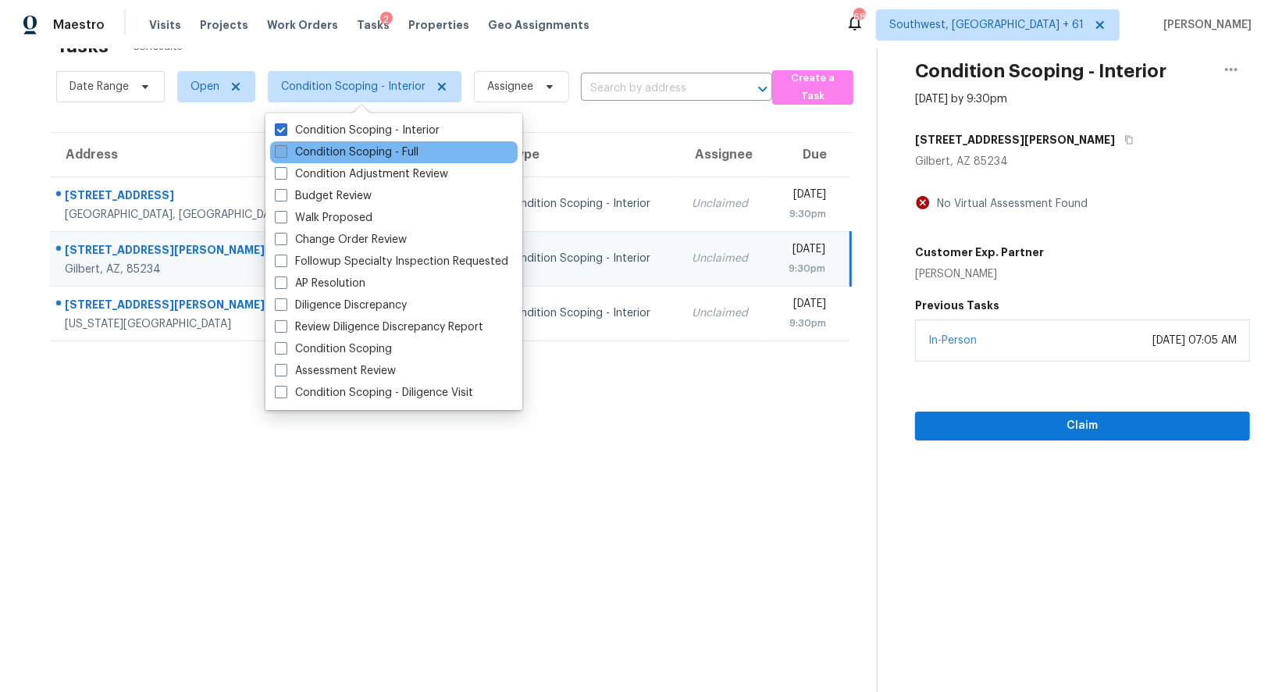
click at [354, 153] on label "Condition Scoping - Full" at bounding box center [347, 152] width 144 height 16
click at [285, 153] on input "Condition Scoping - Full" at bounding box center [280, 149] width 10 height 10
checkbox input "true"
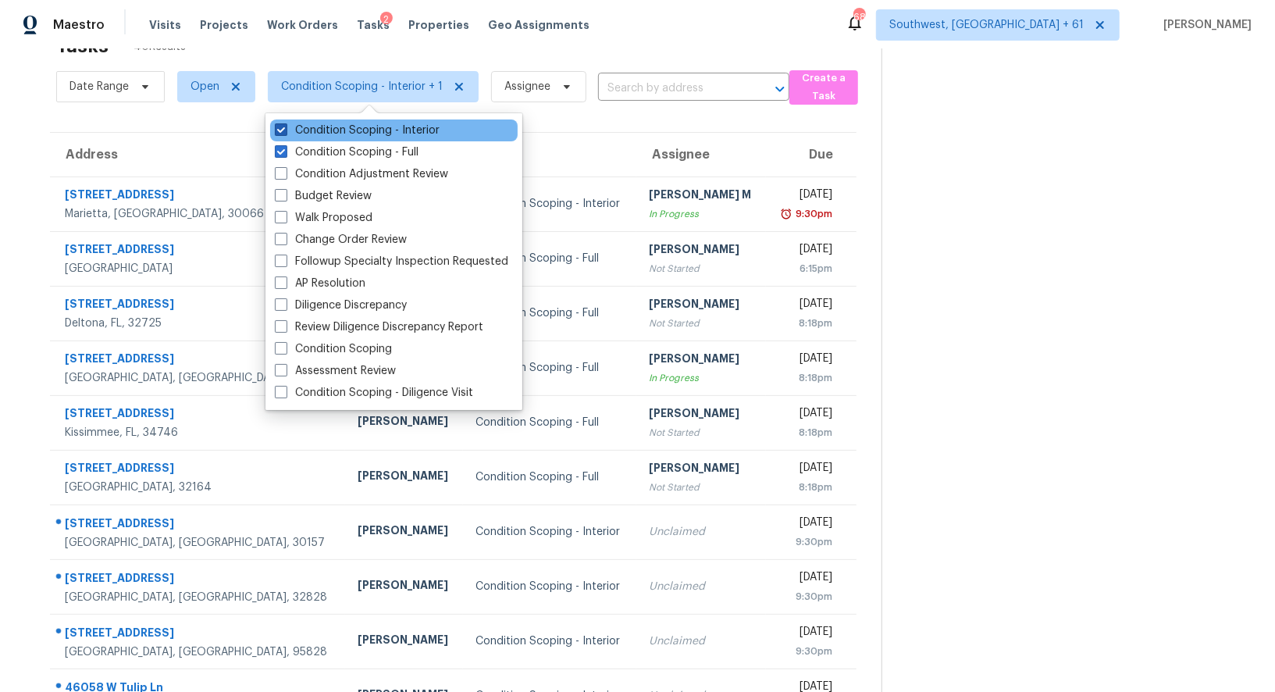
click at [375, 123] on label "Condition Scoping - Interior" at bounding box center [357, 131] width 165 height 16
click at [285, 123] on input "Condition Scoping - Interior" at bounding box center [280, 128] width 10 height 10
checkbox input "false"
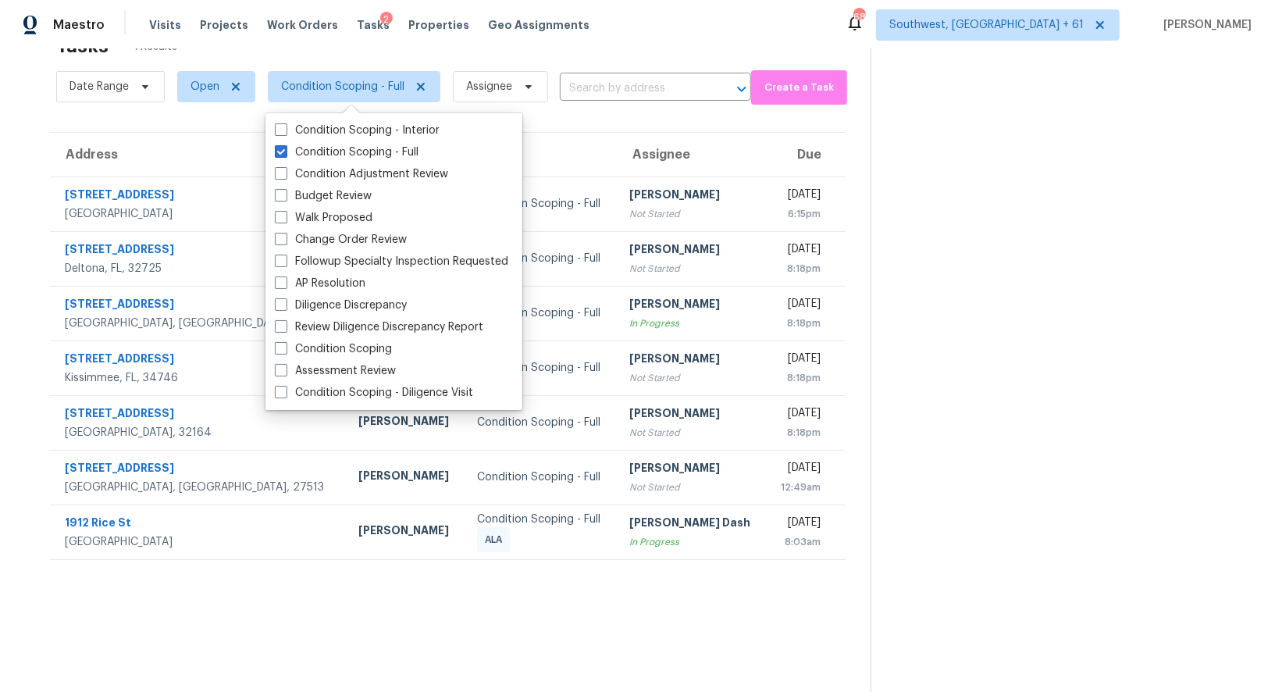
click at [1024, 174] on section at bounding box center [1059, 347] width 379 height 692
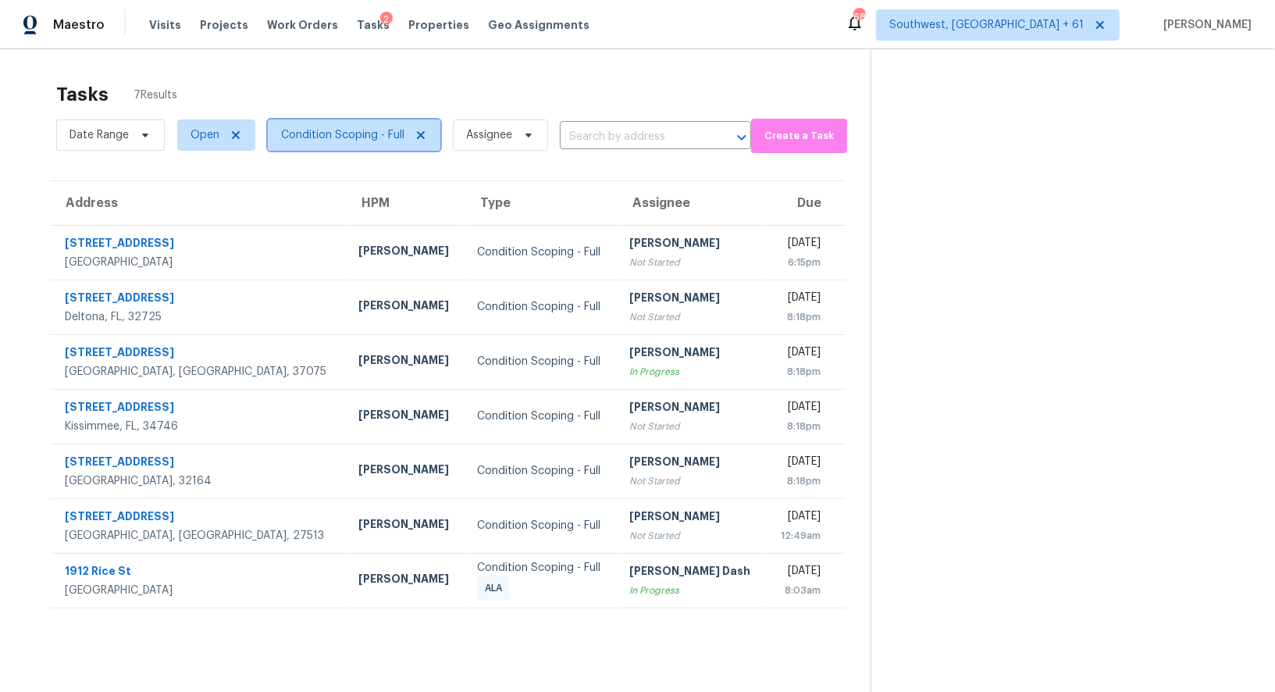
click at [311, 122] on span "Condition Scoping - Full" at bounding box center [354, 134] width 173 height 31
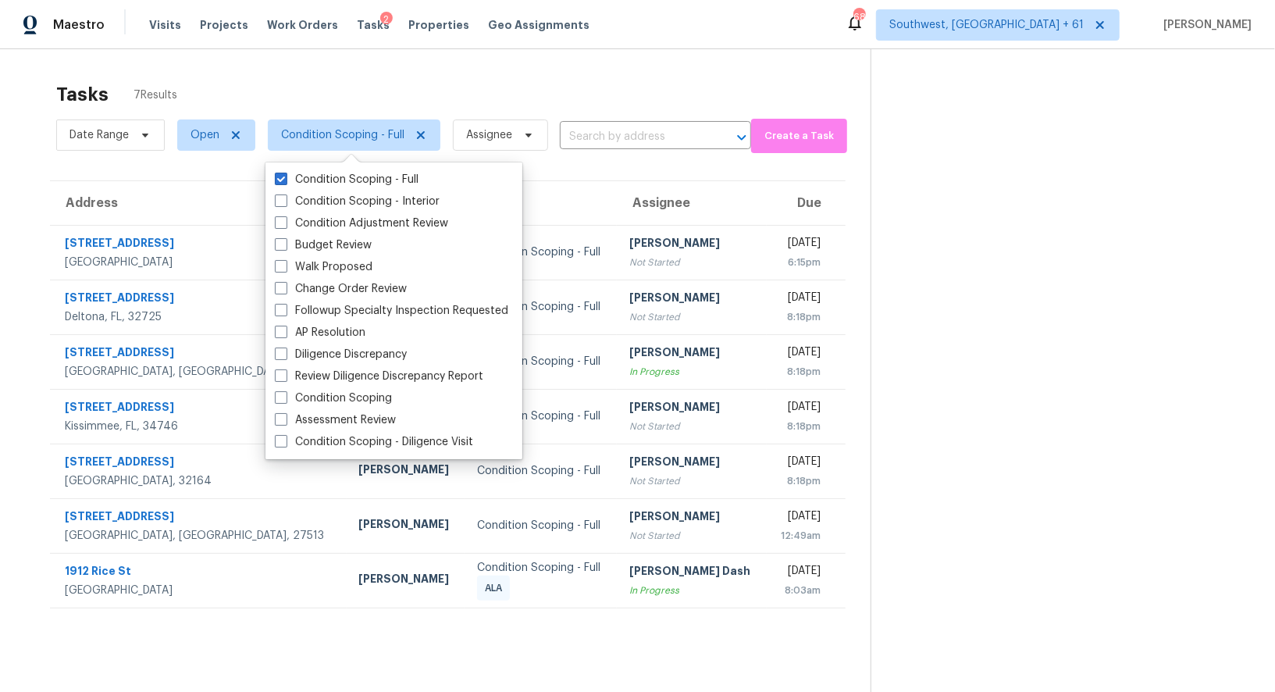
click at [427, 92] on div "Tasks 7 Results" at bounding box center [463, 94] width 814 height 41
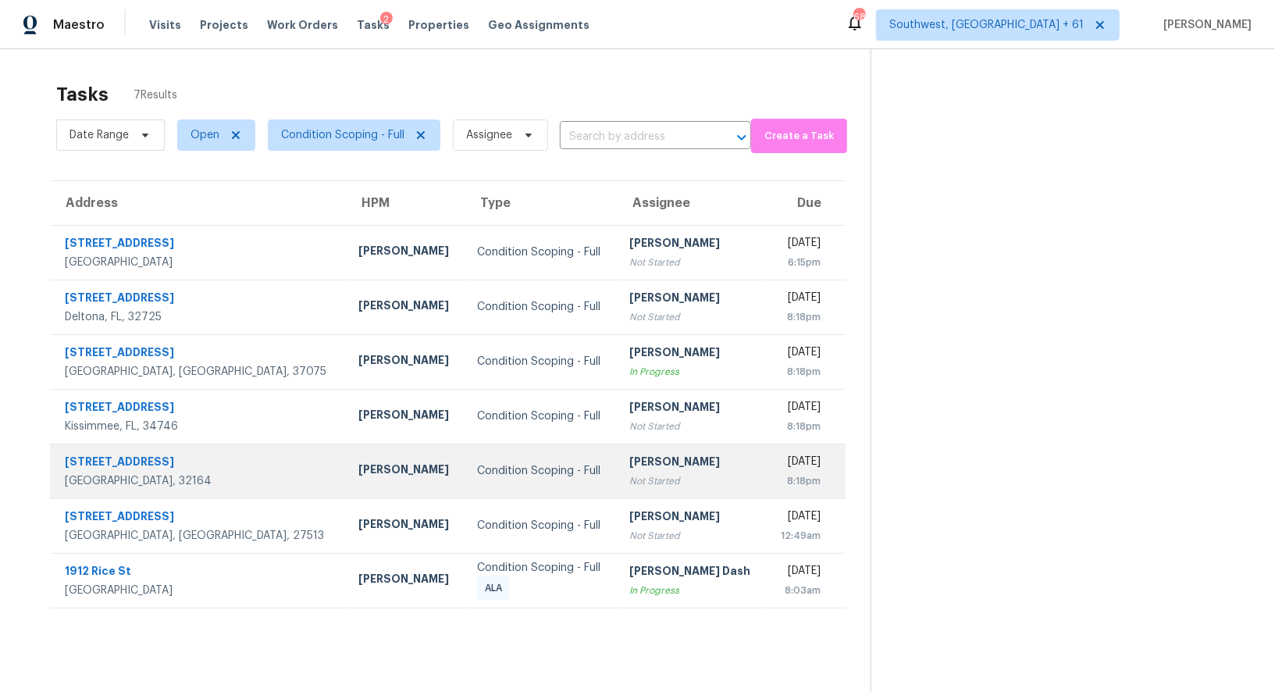
click at [634, 466] on div "[PERSON_NAME]" at bounding box center [691, 463] width 125 height 20
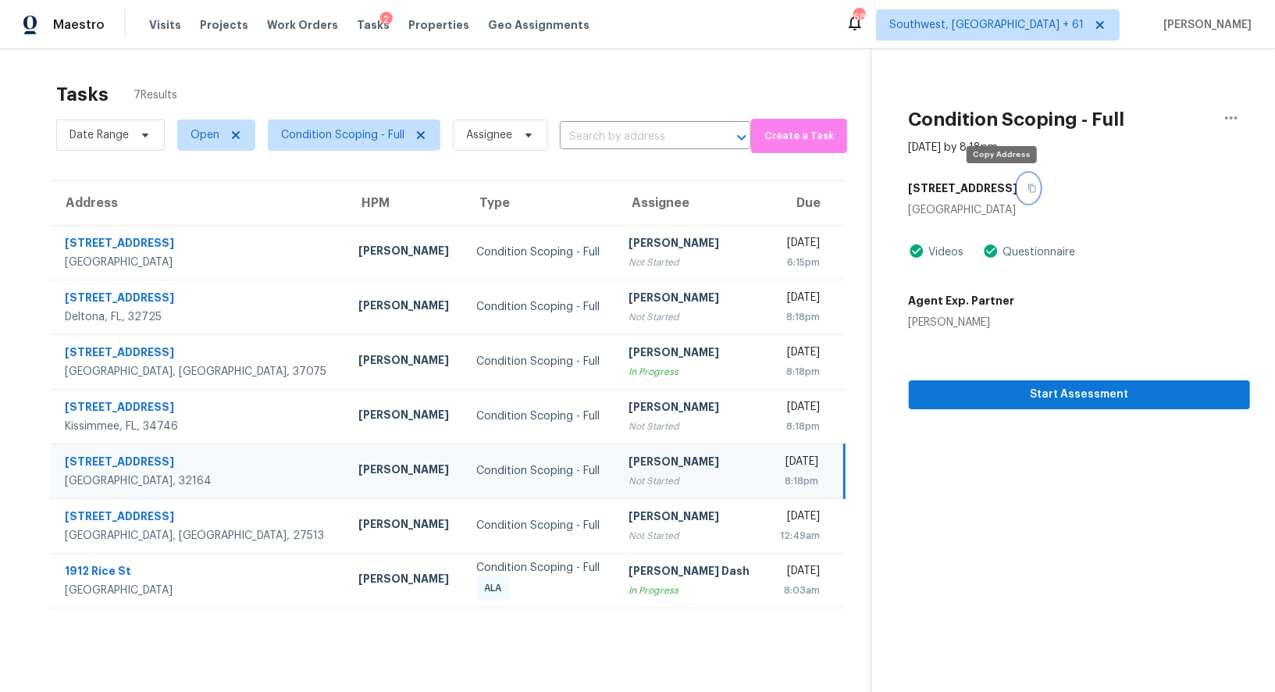
click at [1028, 185] on icon "button" at bounding box center [1032, 188] width 8 height 9
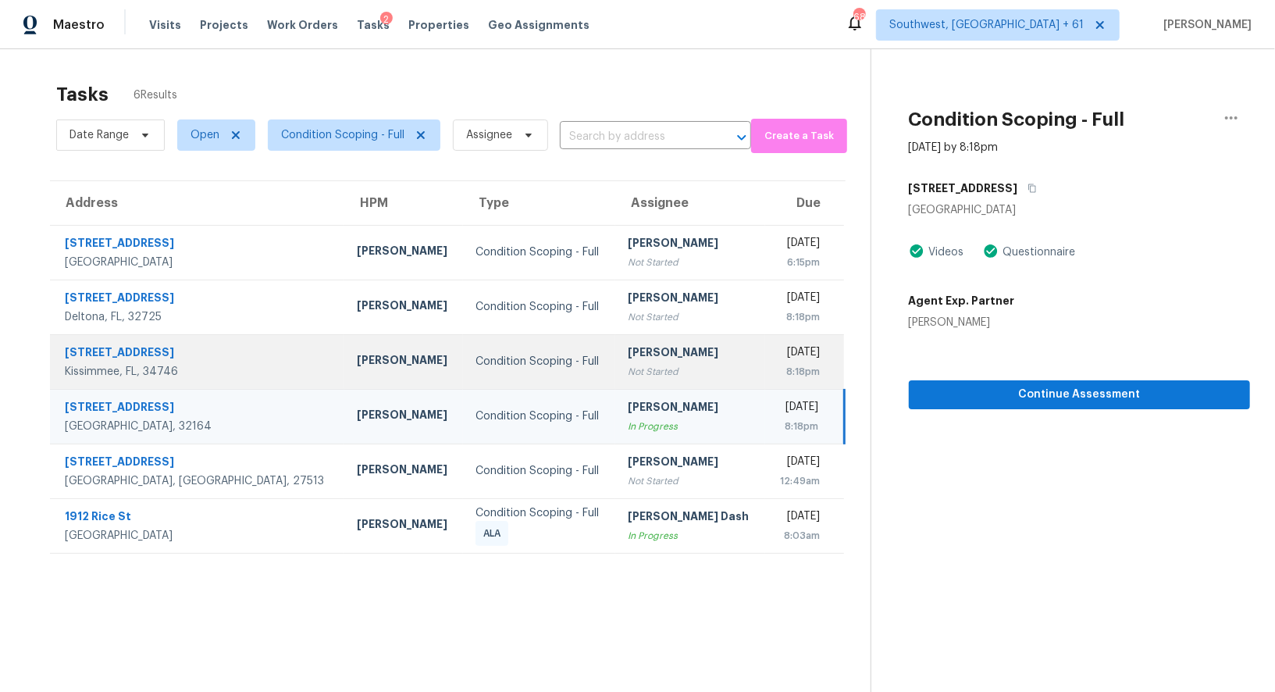
click at [667, 359] on div "[PERSON_NAME]" at bounding box center [690, 354] width 125 height 20
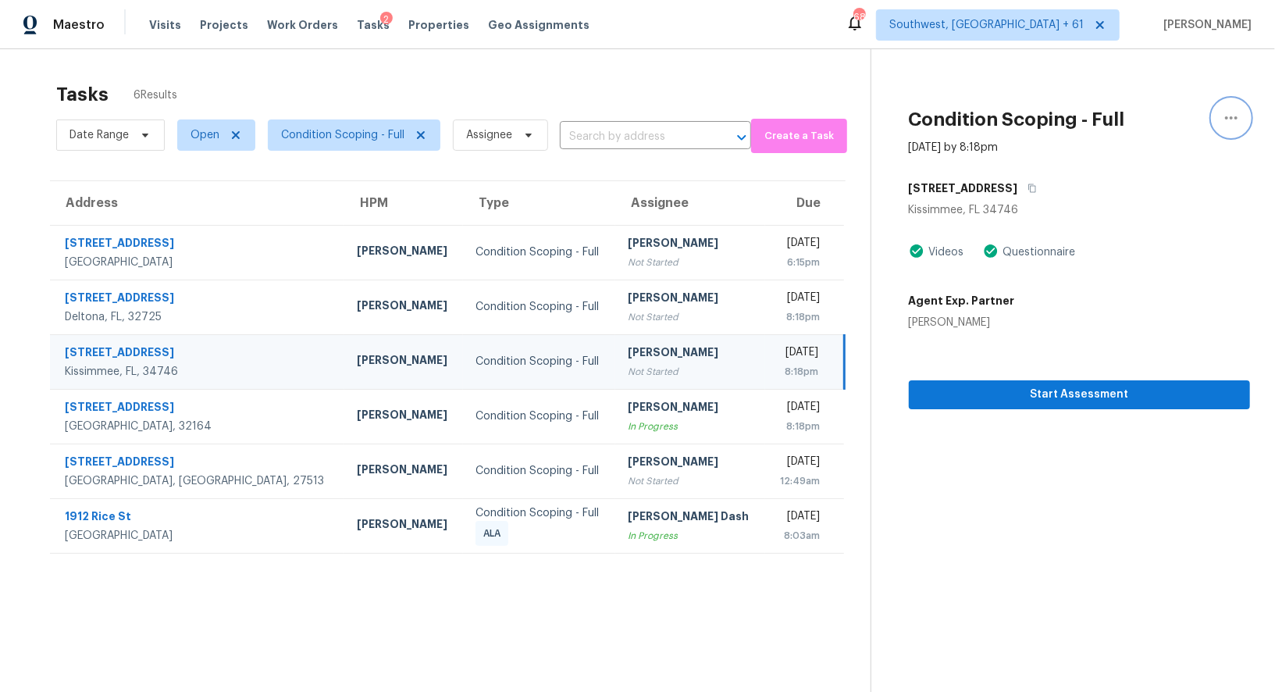
click at [1243, 121] on button "button" at bounding box center [1230, 117] width 37 height 37
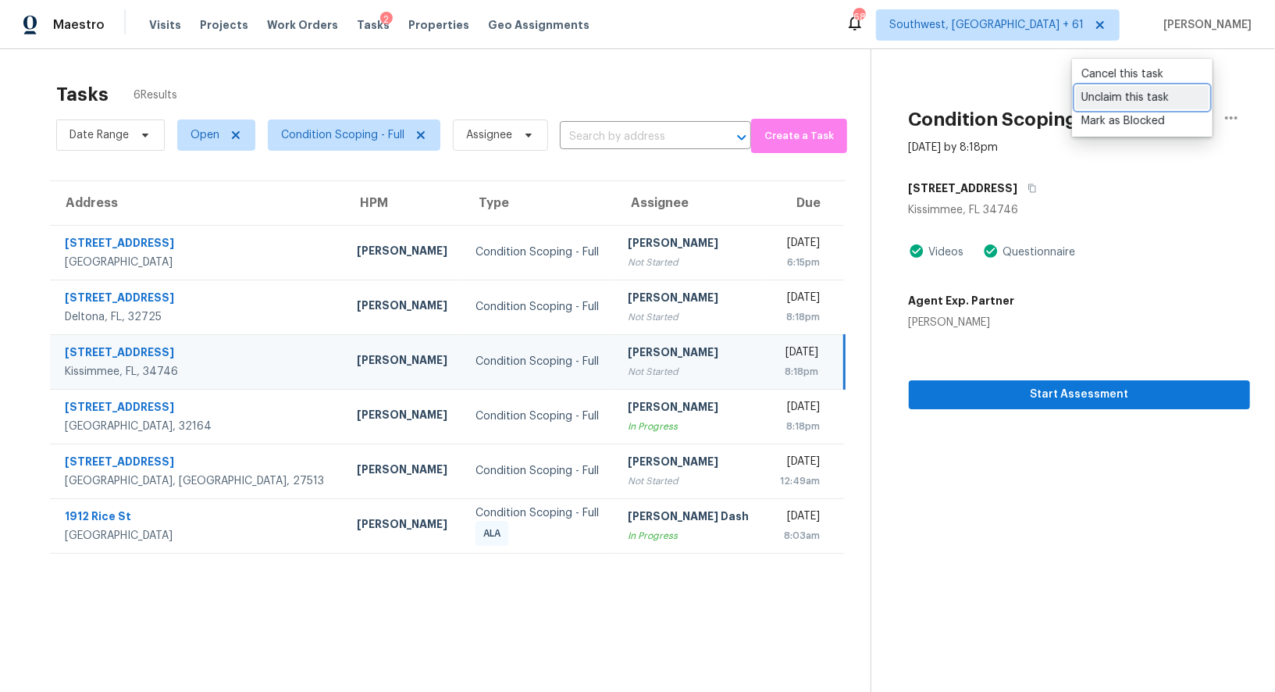
click at [1141, 93] on div "Unclaim this task" at bounding box center [1142, 98] width 122 height 16
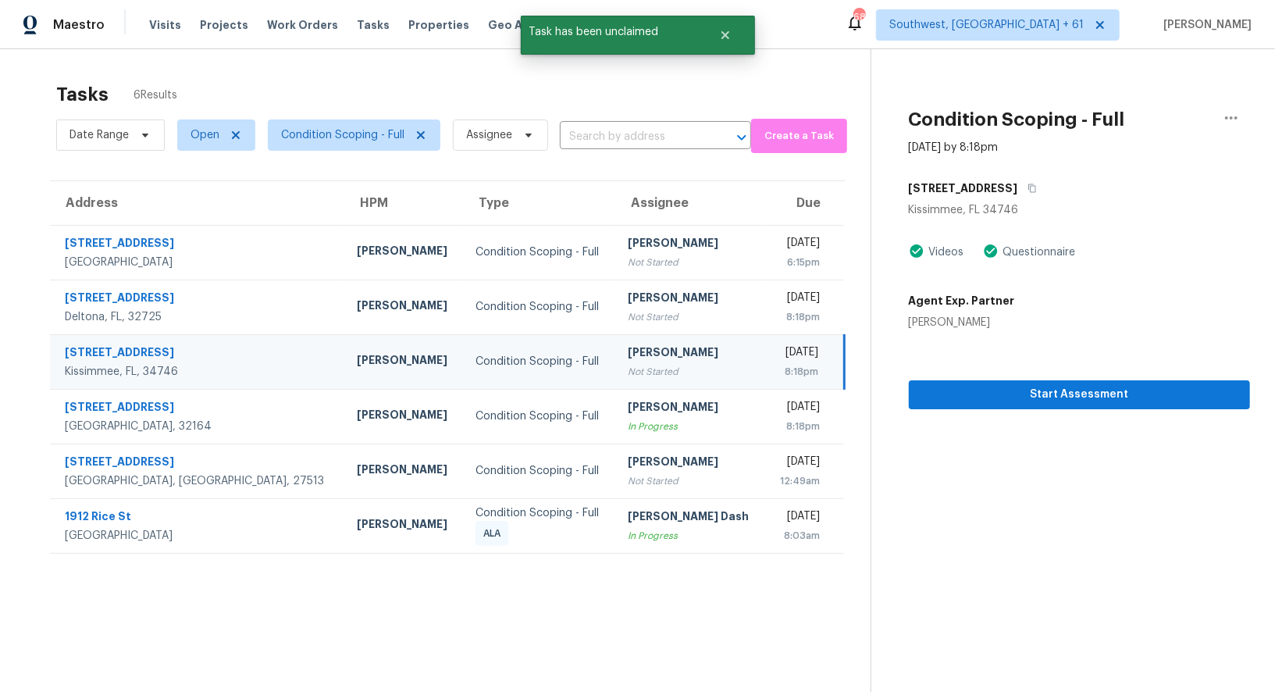
click at [625, 85] on div "Tasks 6 Results" at bounding box center [463, 94] width 814 height 41
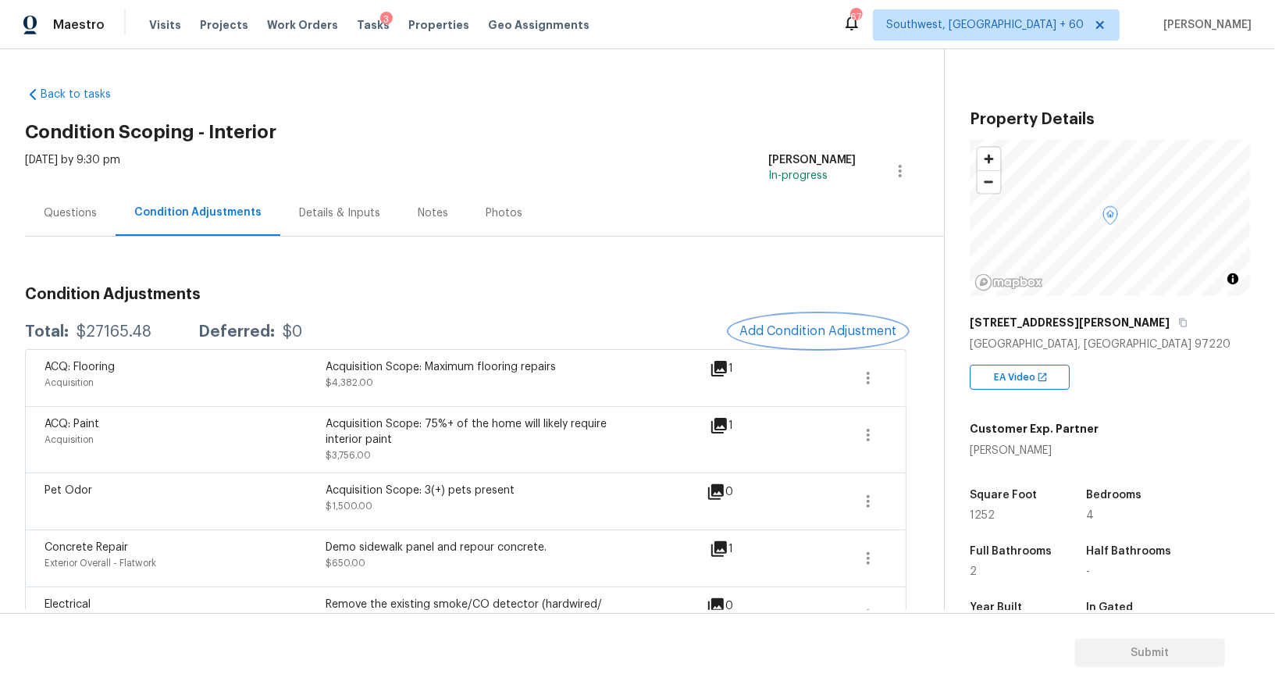
scroll to position [203, 0]
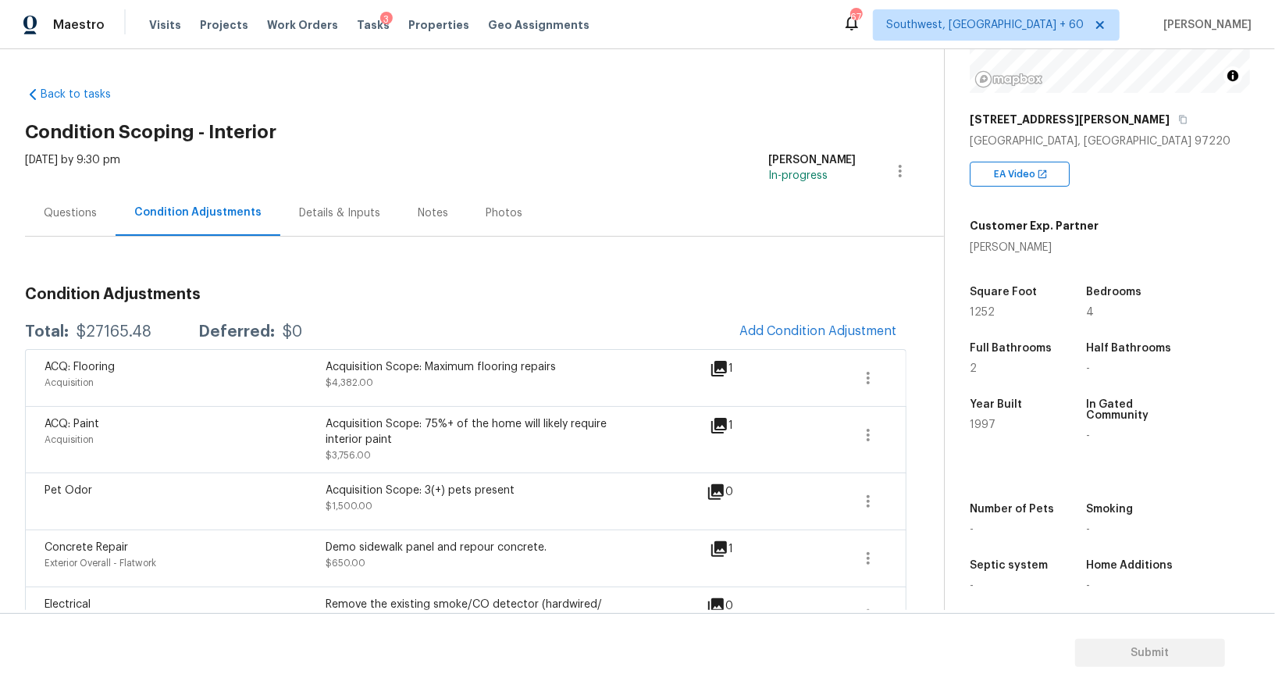
click at [77, 219] on div "Questions" at bounding box center [70, 213] width 53 height 16
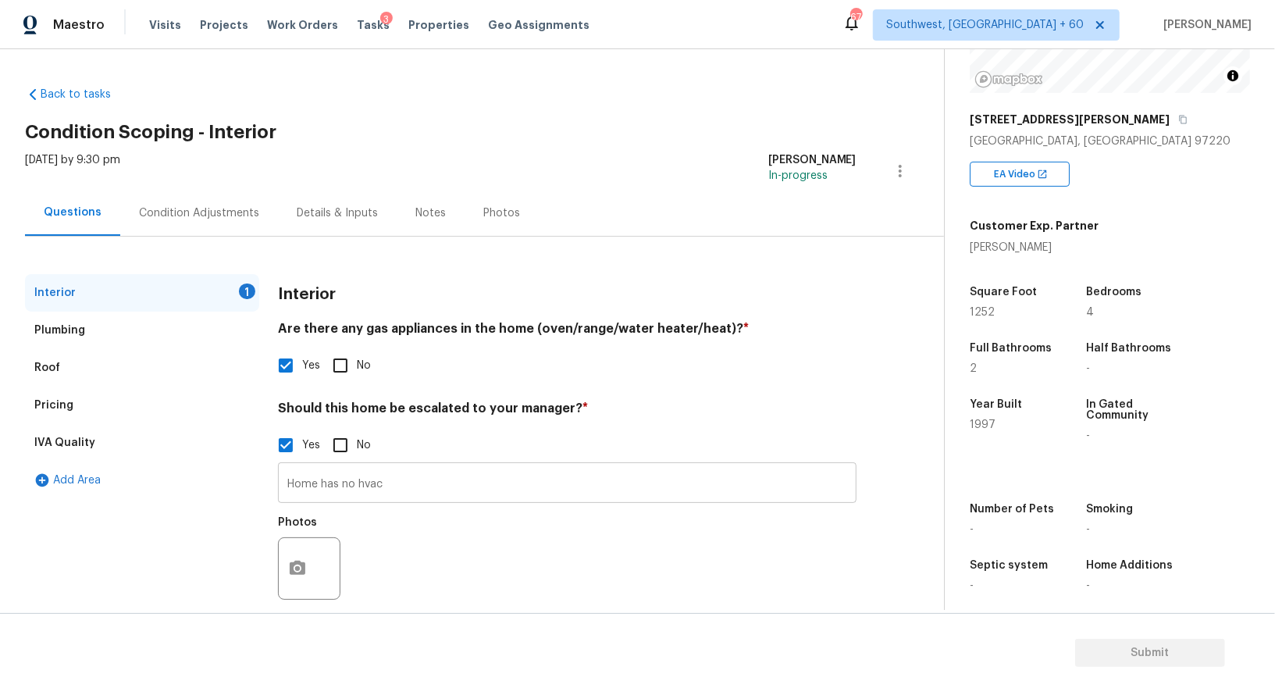
click at [421, 487] on input "Home has no hvac" at bounding box center [567, 484] width 578 height 37
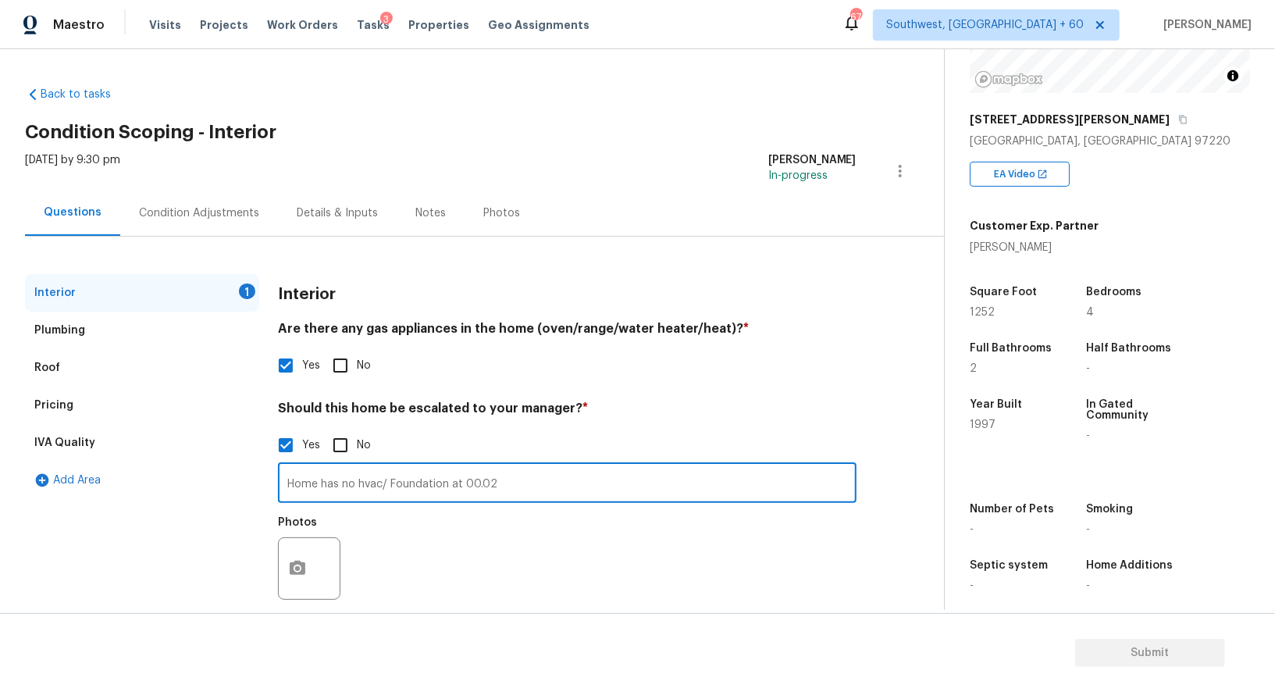
scroll to position [22, 0]
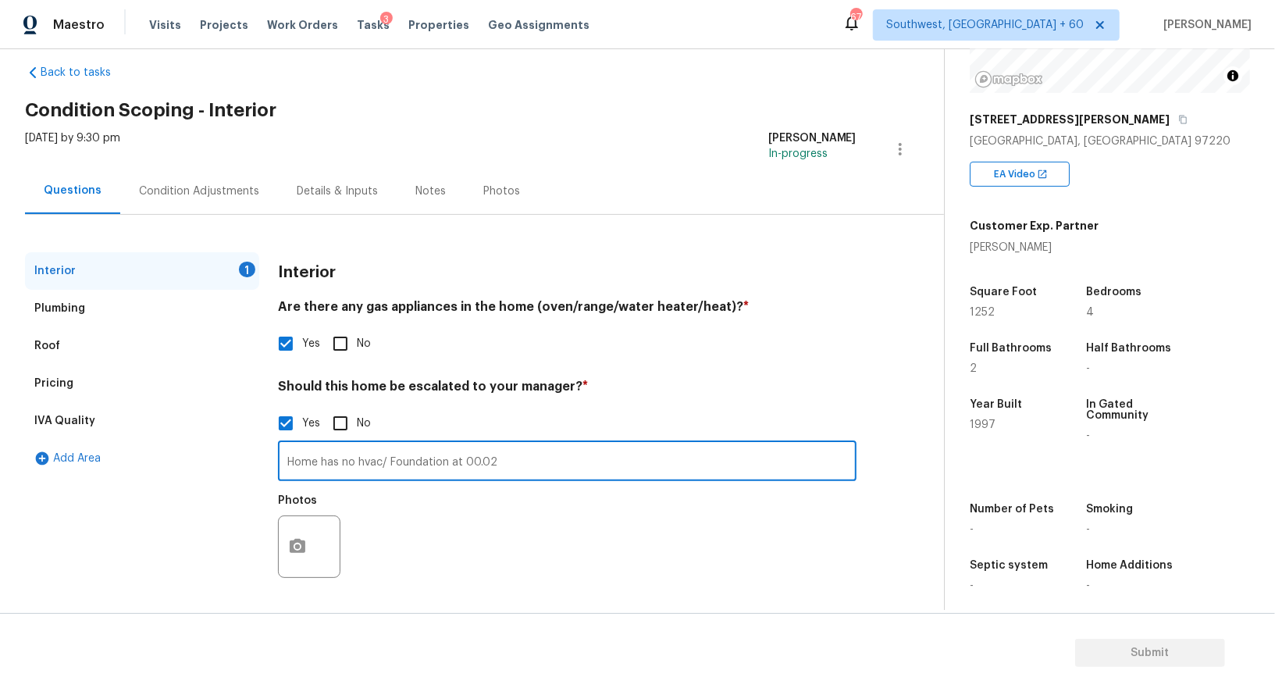
type input "Home has no hvac/ Foundation at 00.02"
click at [314, 555] on button "button" at bounding box center [297, 546] width 37 height 61
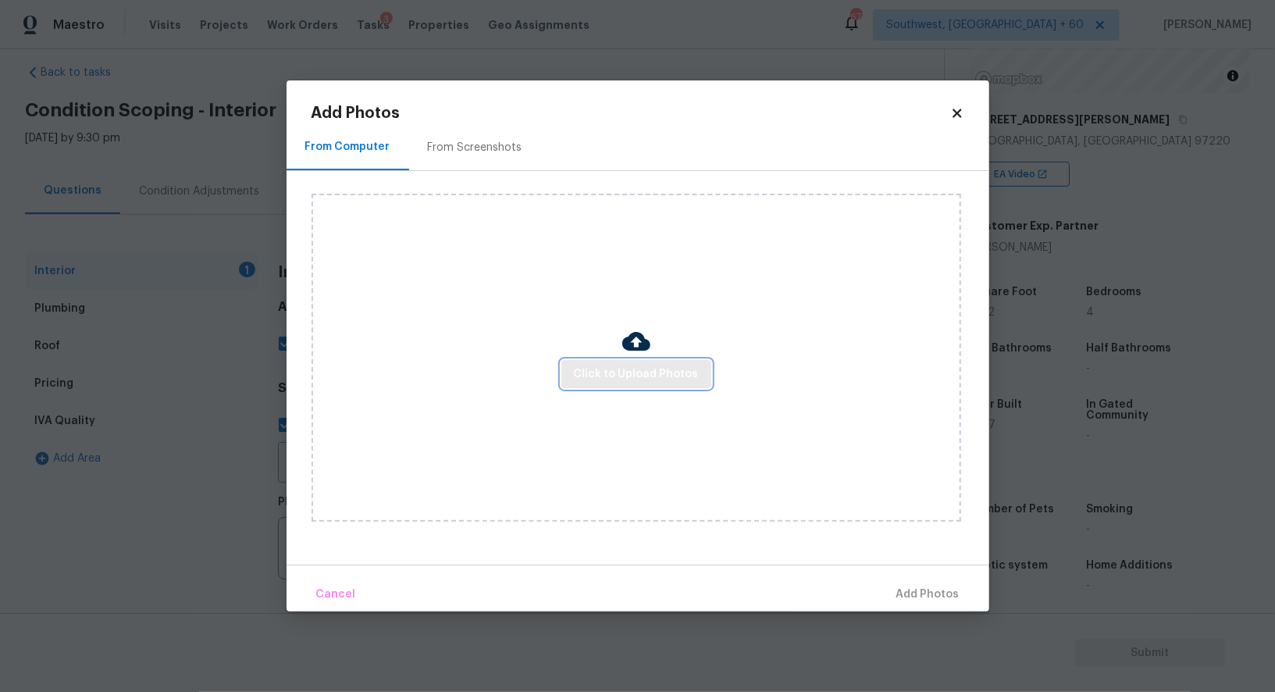
click at [642, 386] on button "Click to Upload Photos" at bounding box center [636, 374] width 150 height 29
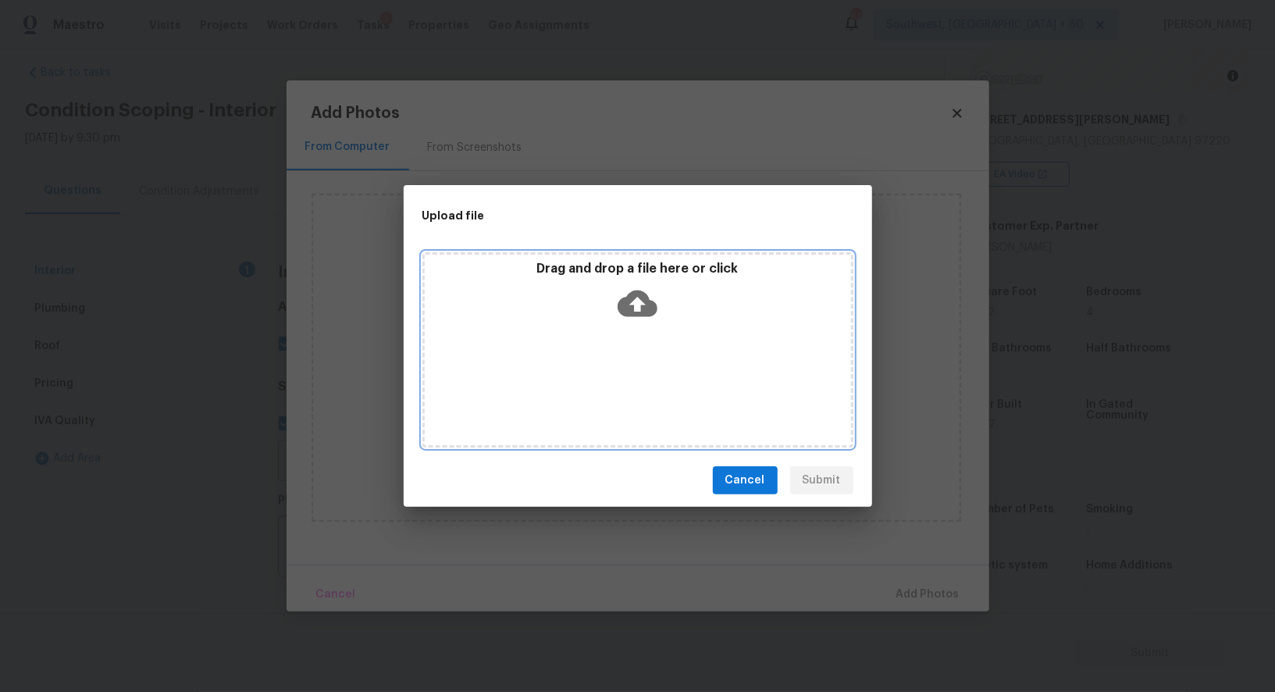
click at [636, 310] on icon at bounding box center [637, 303] width 40 height 40
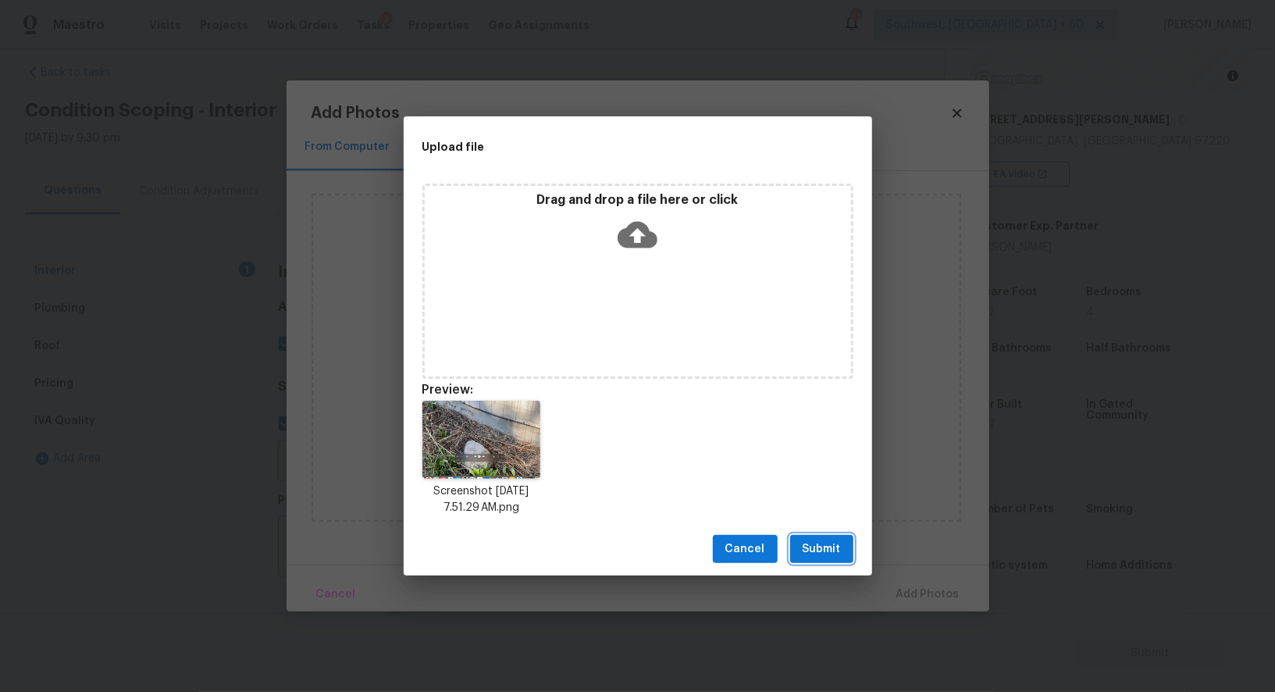
click at [809, 544] on span "Submit" at bounding box center [821, 549] width 38 height 20
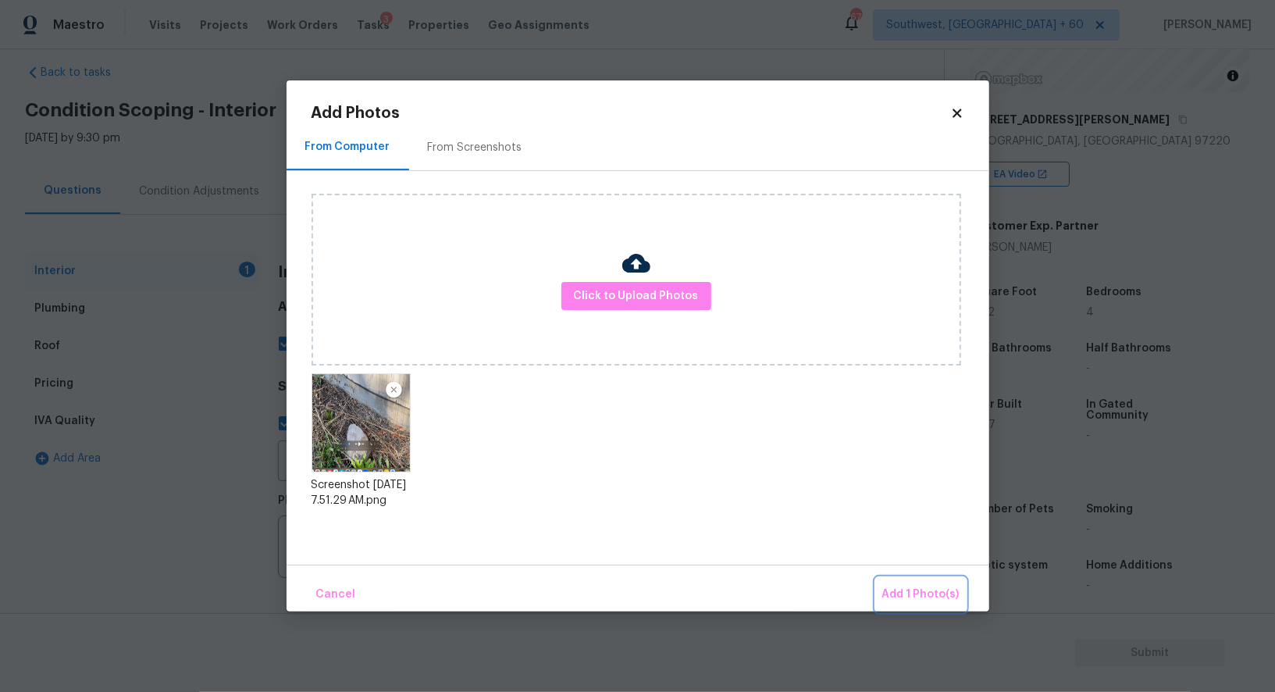
click at [909, 585] on span "Add 1 Photo(s)" at bounding box center [920, 595] width 77 height 20
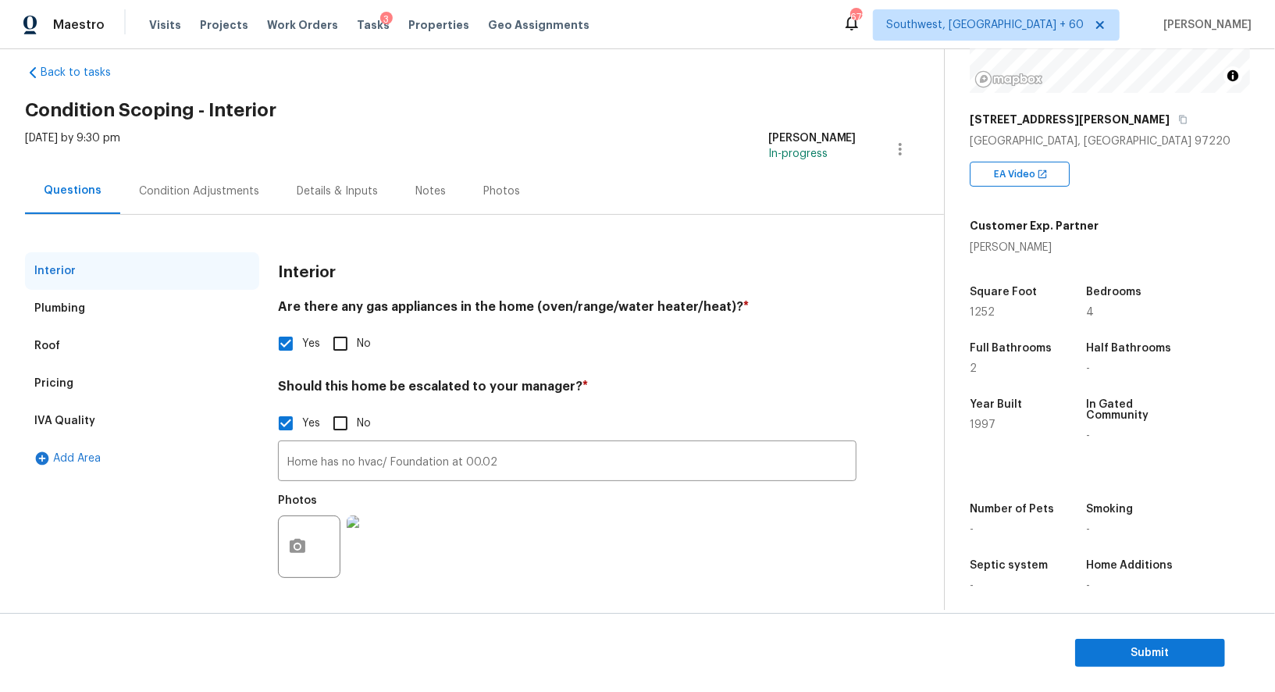
click at [237, 192] on div "Condition Adjustments" at bounding box center [199, 191] width 120 height 16
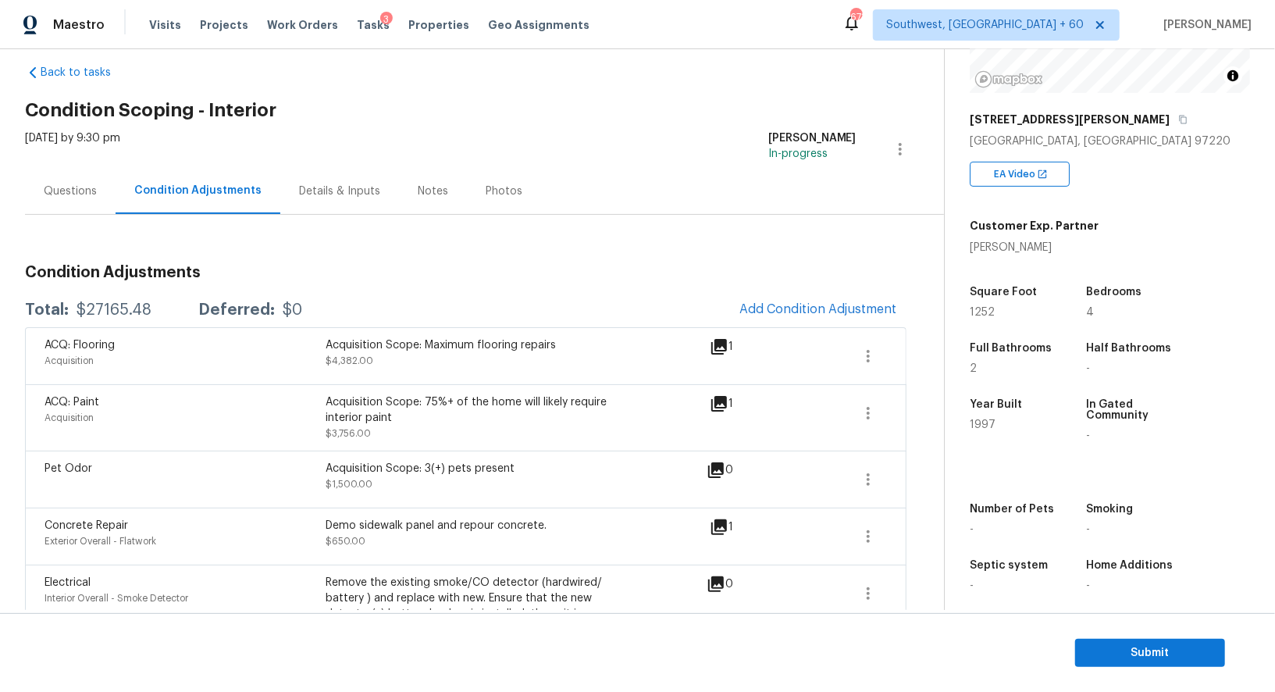
click at [820, 356] on span at bounding box center [813, 355] width 60 height 37
click at [819, 308] on span "Add Condition Adjustment" at bounding box center [818, 309] width 158 height 14
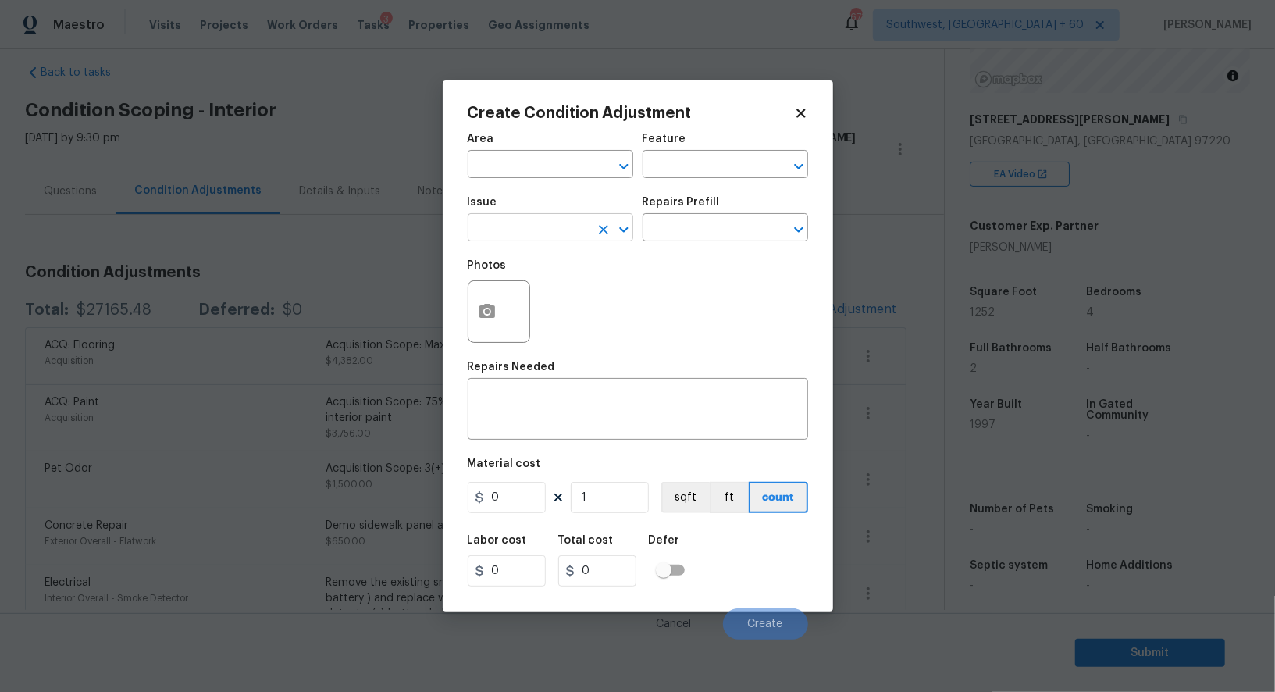
click at [544, 233] on input "text" at bounding box center [529, 229] width 122 height 24
click at [559, 304] on li "Interior Closet Door" at bounding box center [550, 303] width 165 height 26
type input "Interior Closet Door"
click at [678, 240] on input "text" at bounding box center [703, 229] width 122 height 24
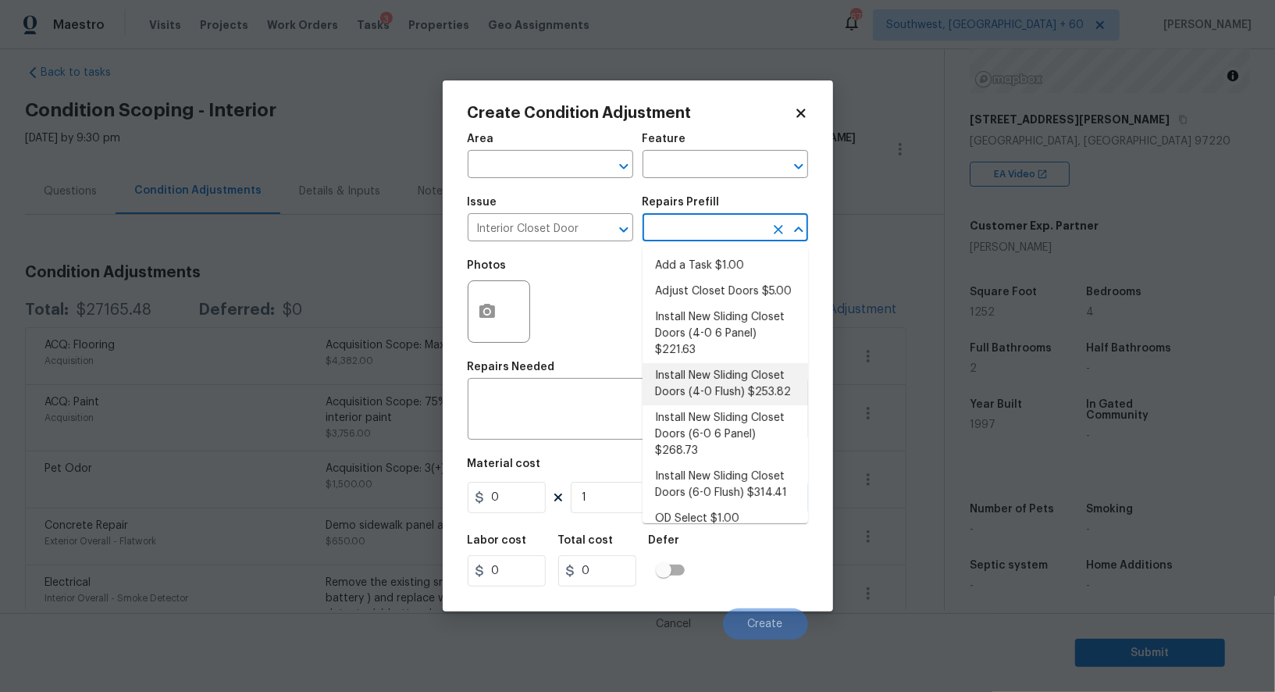
click at [711, 363] on li "Install New Sliding Closet Doors (4-0 Flush) $253.82" at bounding box center [724, 384] width 165 height 42
type input "Interior Door"
type textarea "Remove the existing door (if present). Install a new 4-0 bi-fold flush panel in…"
type input "253.82"
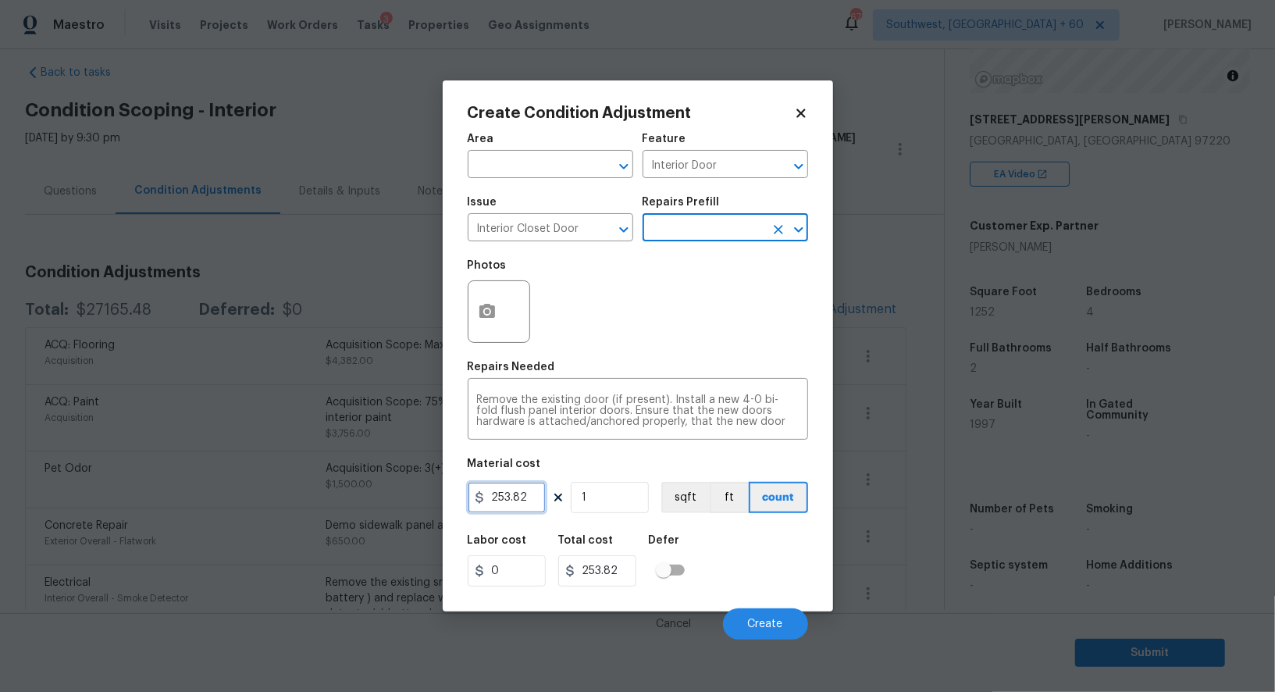
click at [545, 499] on input "253.82" at bounding box center [507, 497] width 78 height 31
type input "1000"
click at [635, 570] on input "253.82" at bounding box center [597, 570] width 78 height 31
type input "1000"
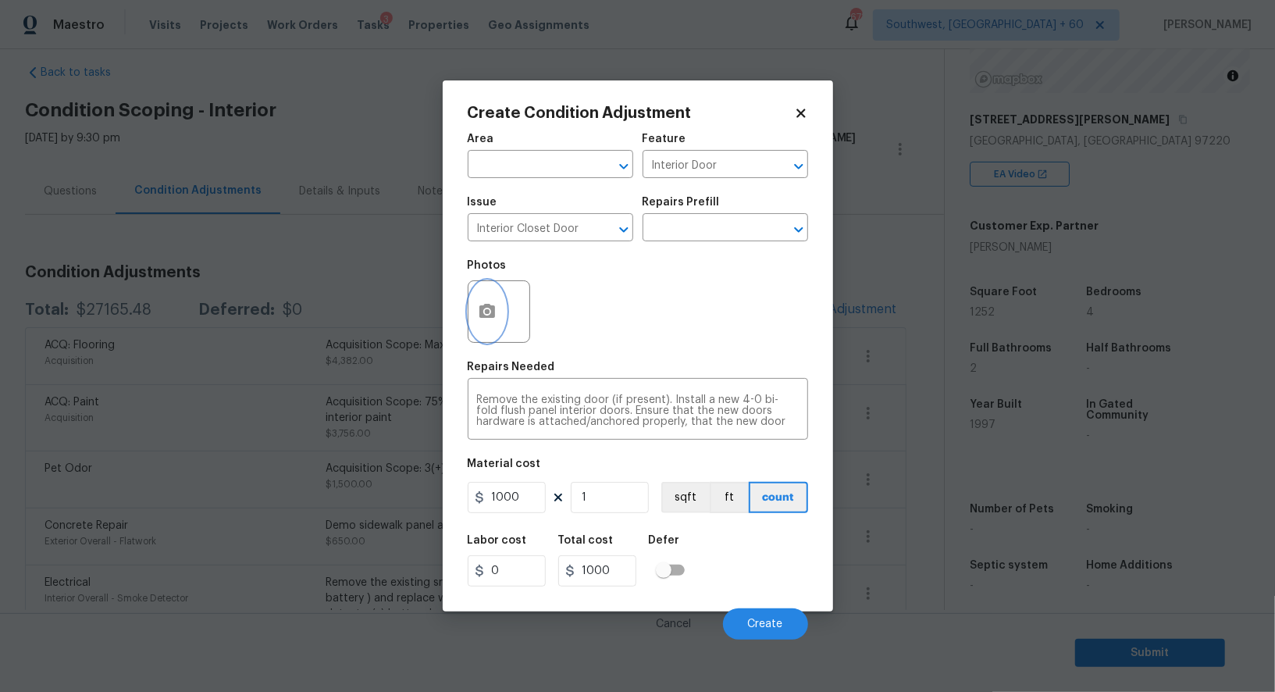
click at [490, 298] on button "button" at bounding box center [486, 311] width 37 height 61
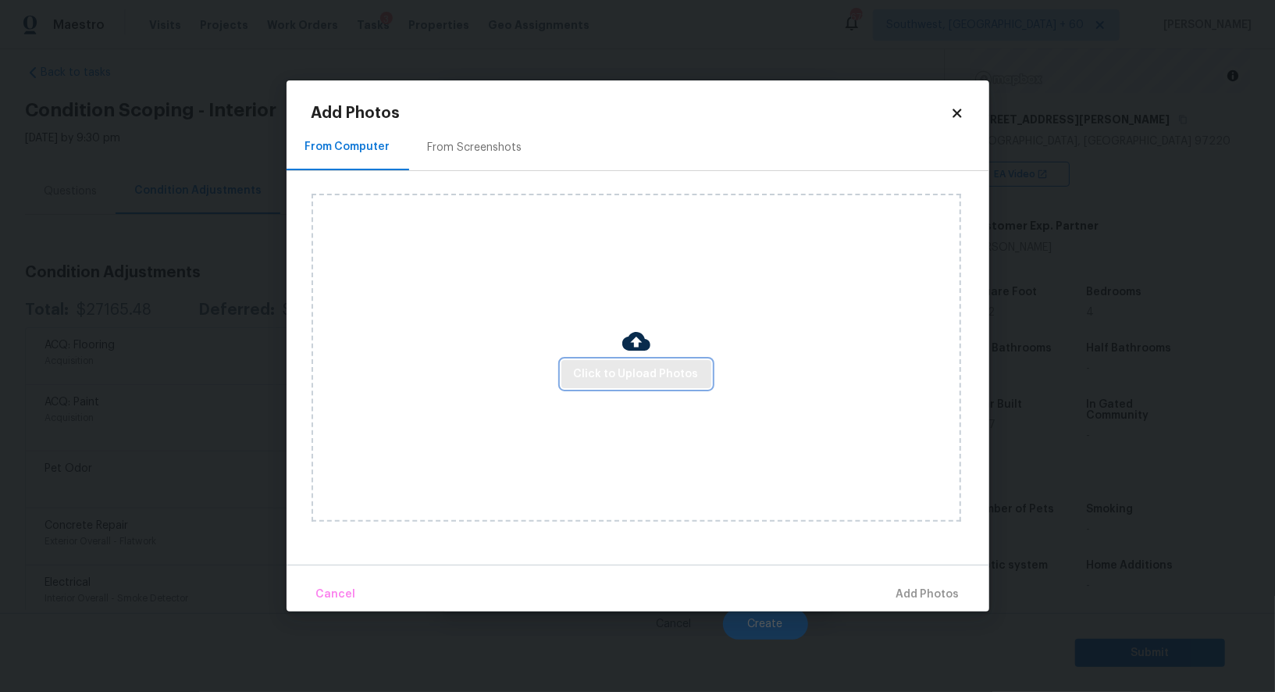
click at [639, 386] on button "Click to Upload Photos" at bounding box center [636, 374] width 150 height 29
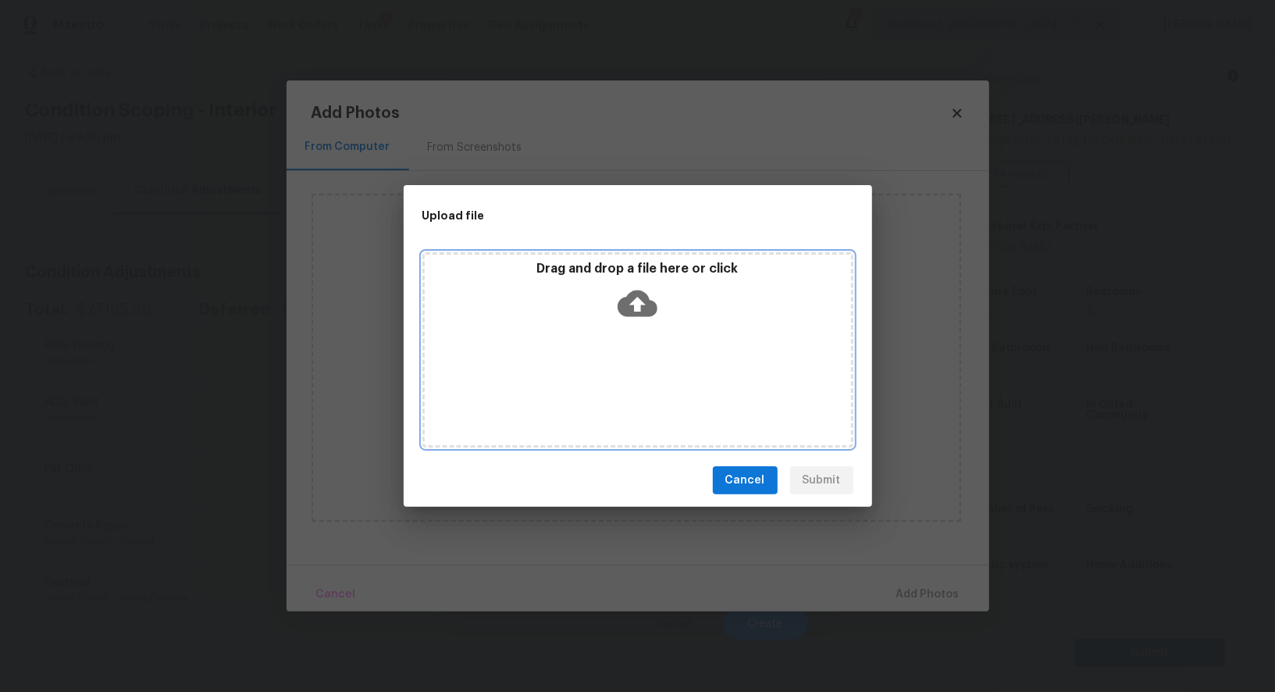
click at [631, 301] on icon at bounding box center [637, 303] width 40 height 27
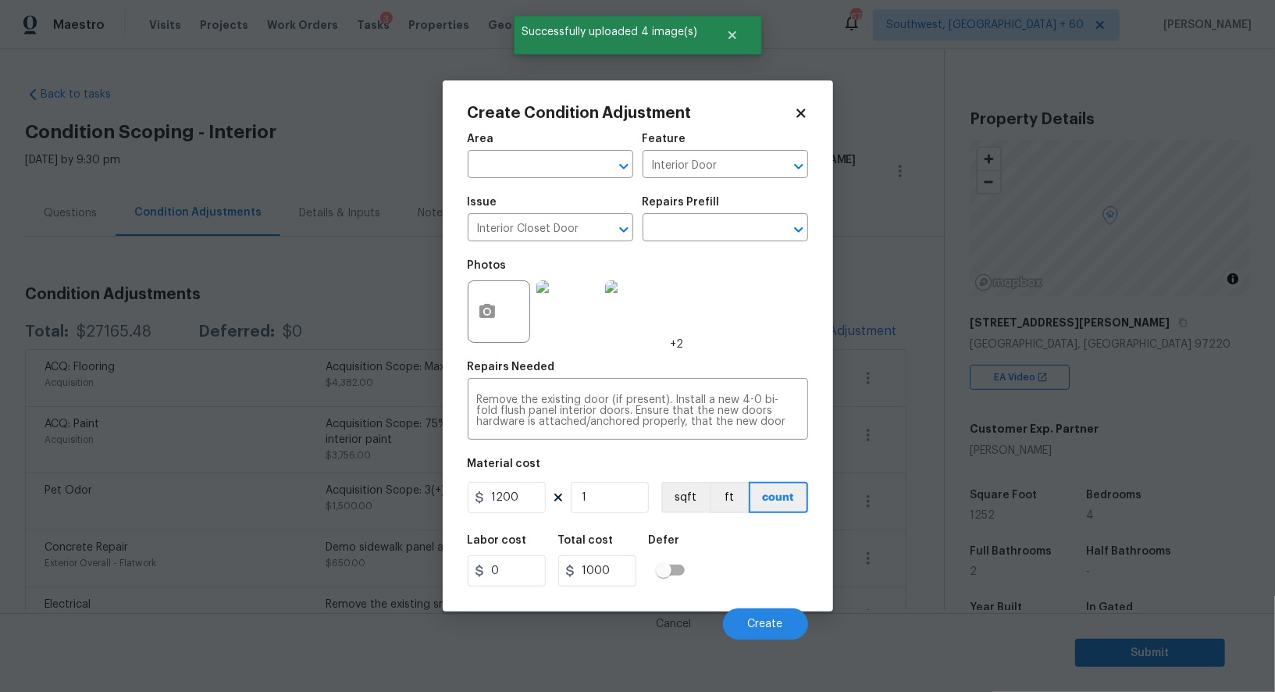
scroll to position [203, 0]
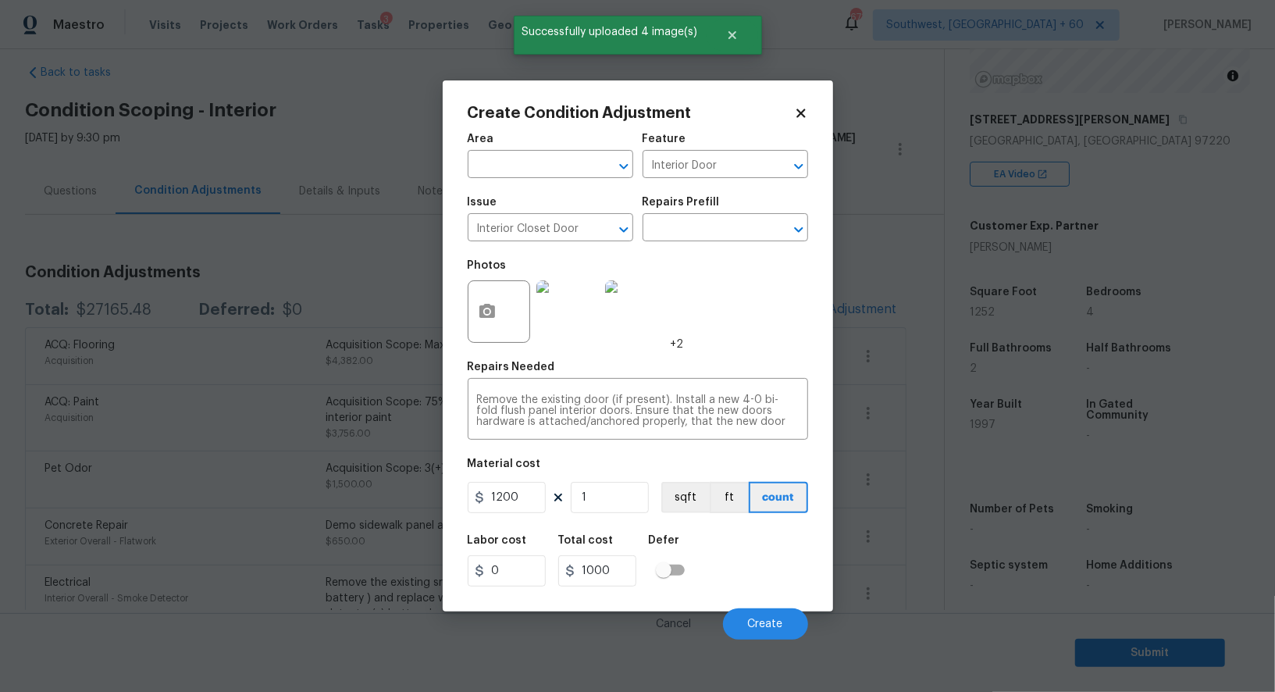
type input "1200"
click at [605, 570] on input "1000" at bounding box center [597, 570] width 78 height 31
type input "1200"
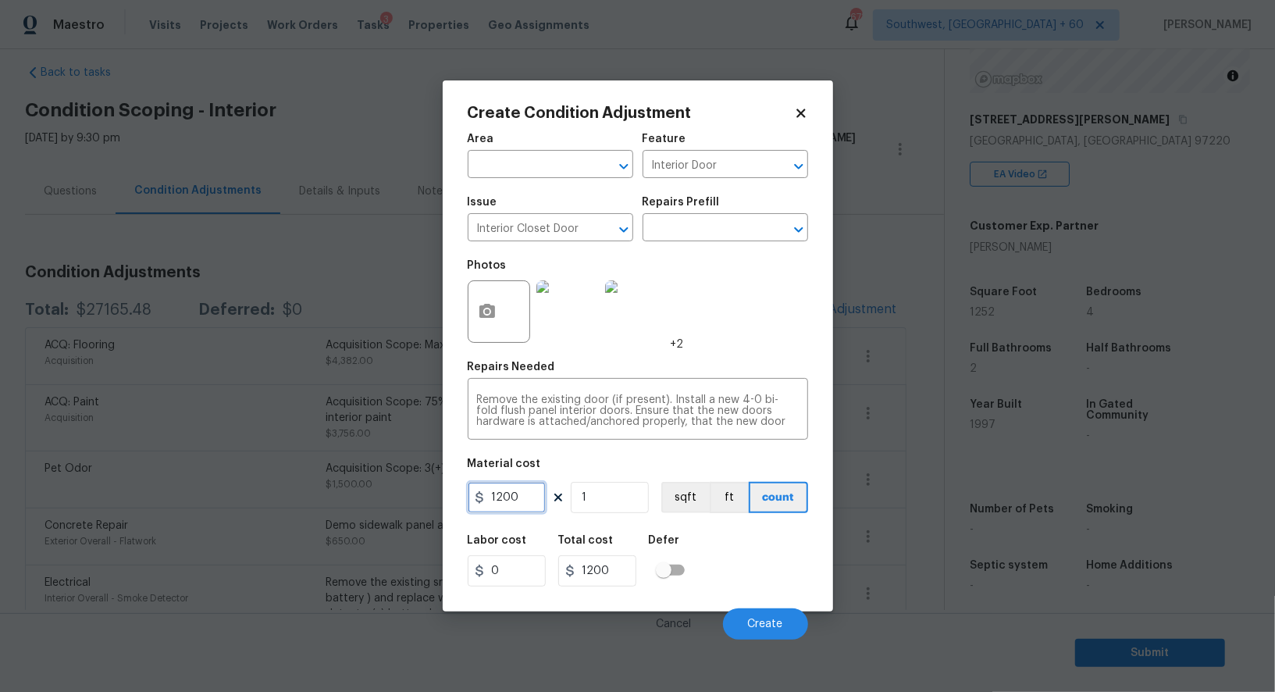
click at [514, 501] on input "1200" at bounding box center [507, 497] width 78 height 31
type input "1100"
click at [631, 576] on input "1200" at bounding box center [597, 570] width 78 height 31
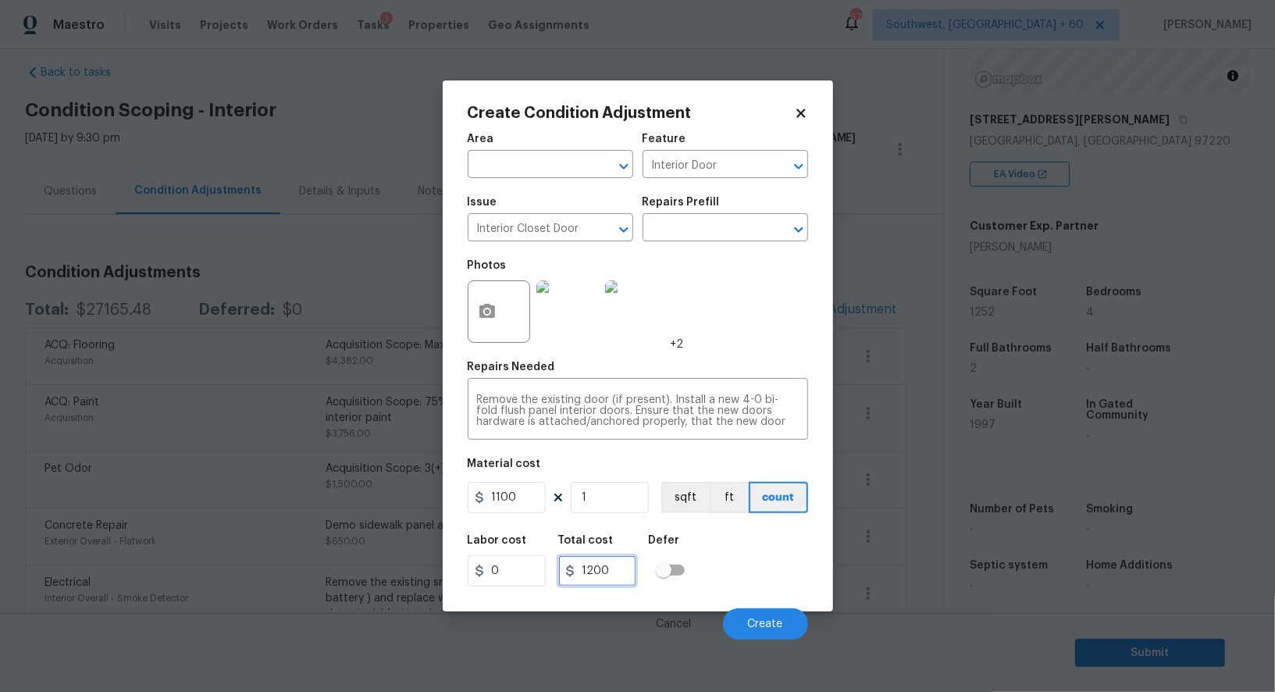
type input "1100"
click at [754, 613] on button "Create" at bounding box center [765, 623] width 85 height 31
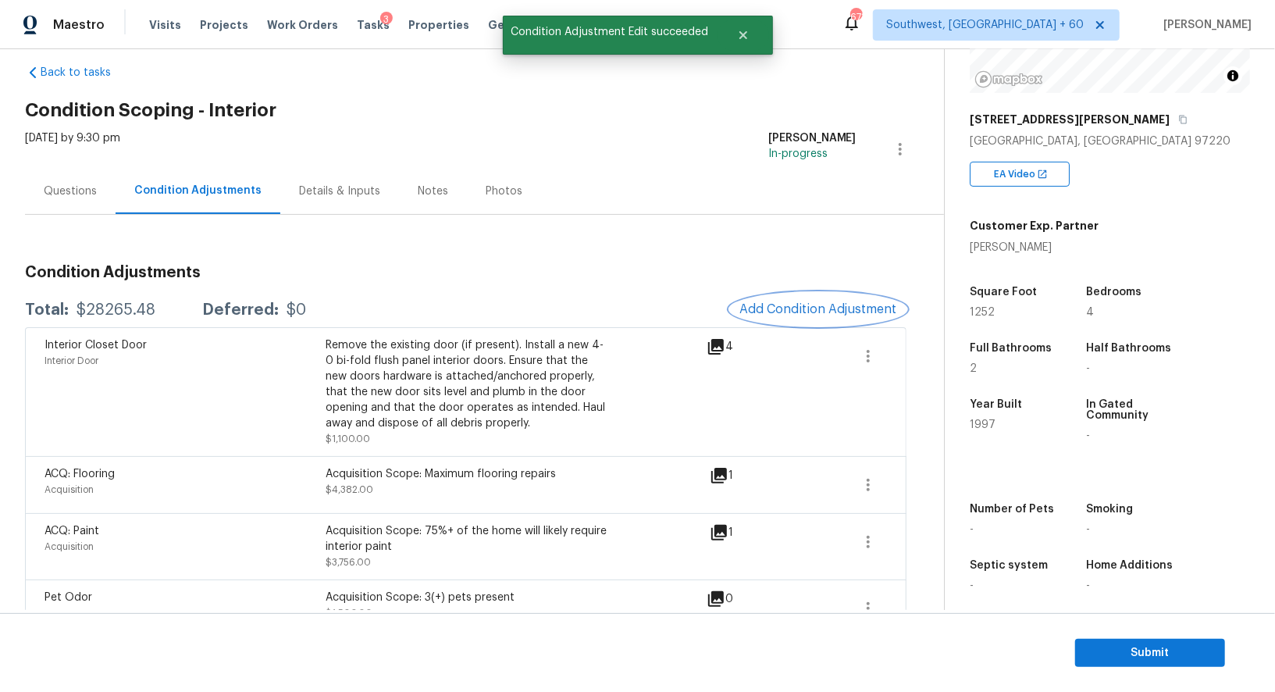
click at [821, 302] on span "Add Condition Adjustment" at bounding box center [818, 309] width 158 height 14
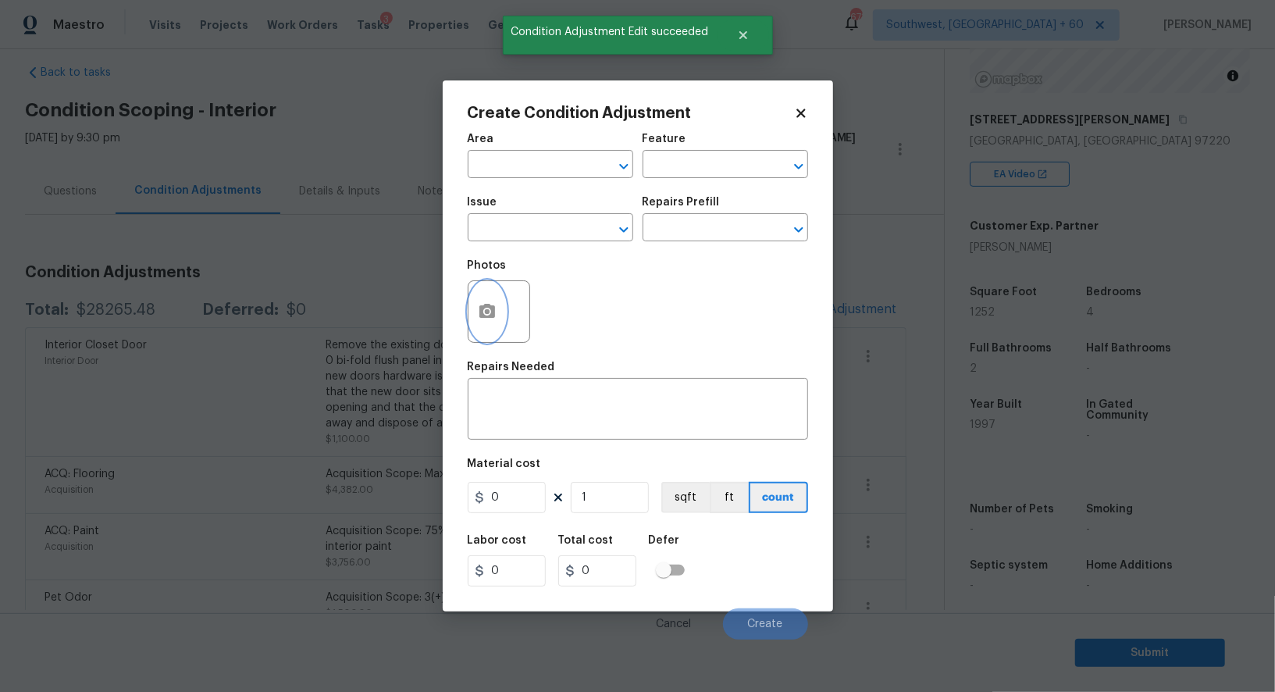
click at [503, 306] on button "button" at bounding box center [486, 311] width 37 height 61
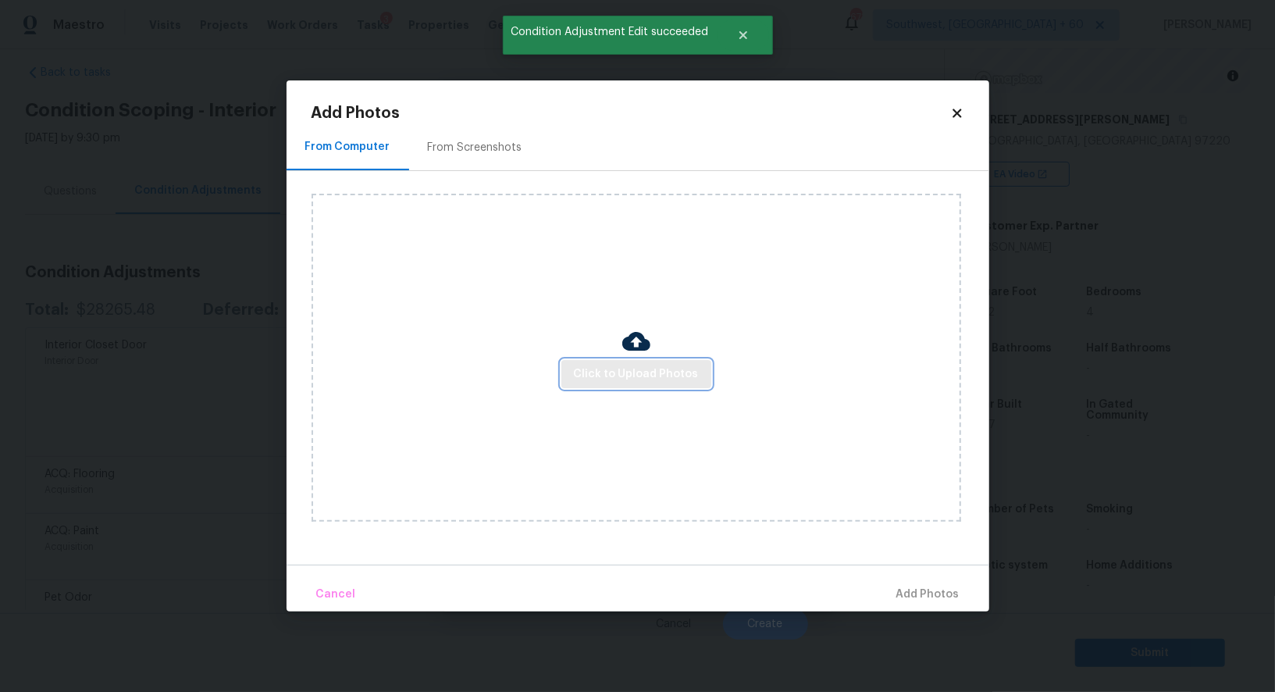
click at [638, 374] on span "Click to Upload Photos" at bounding box center [636, 375] width 125 height 20
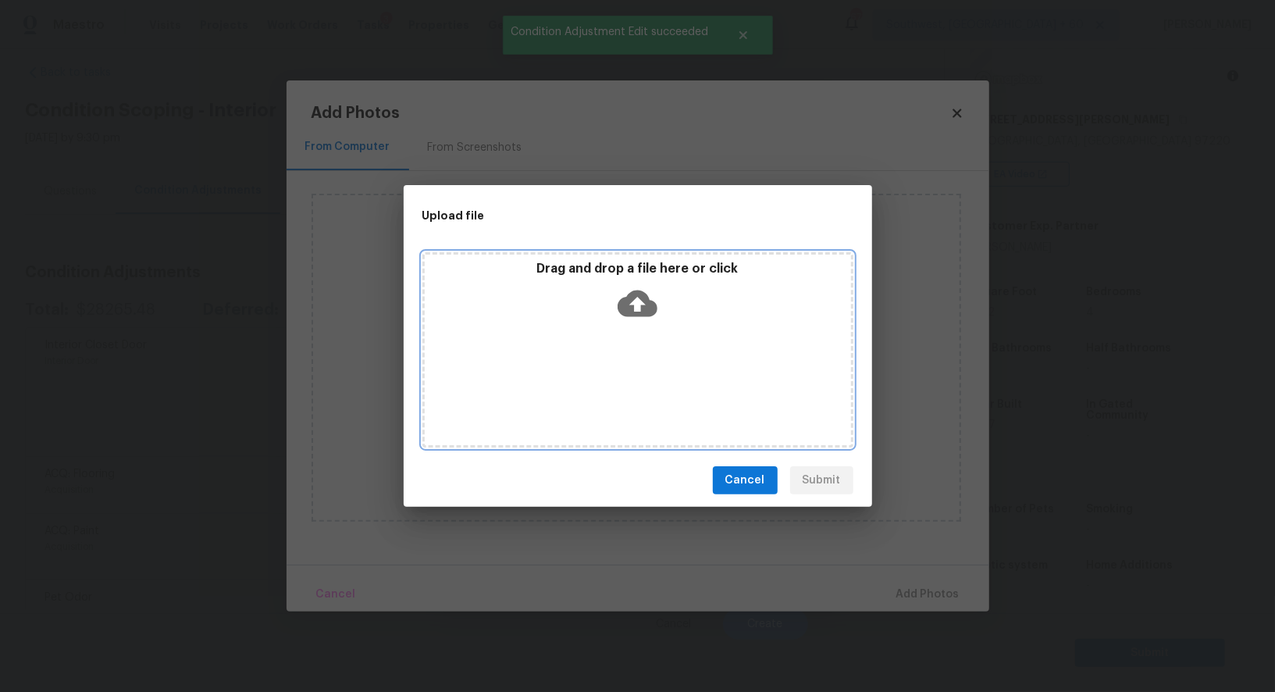
click at [638, 289] on icon at bounding box center [637, 303] width 40 height 40
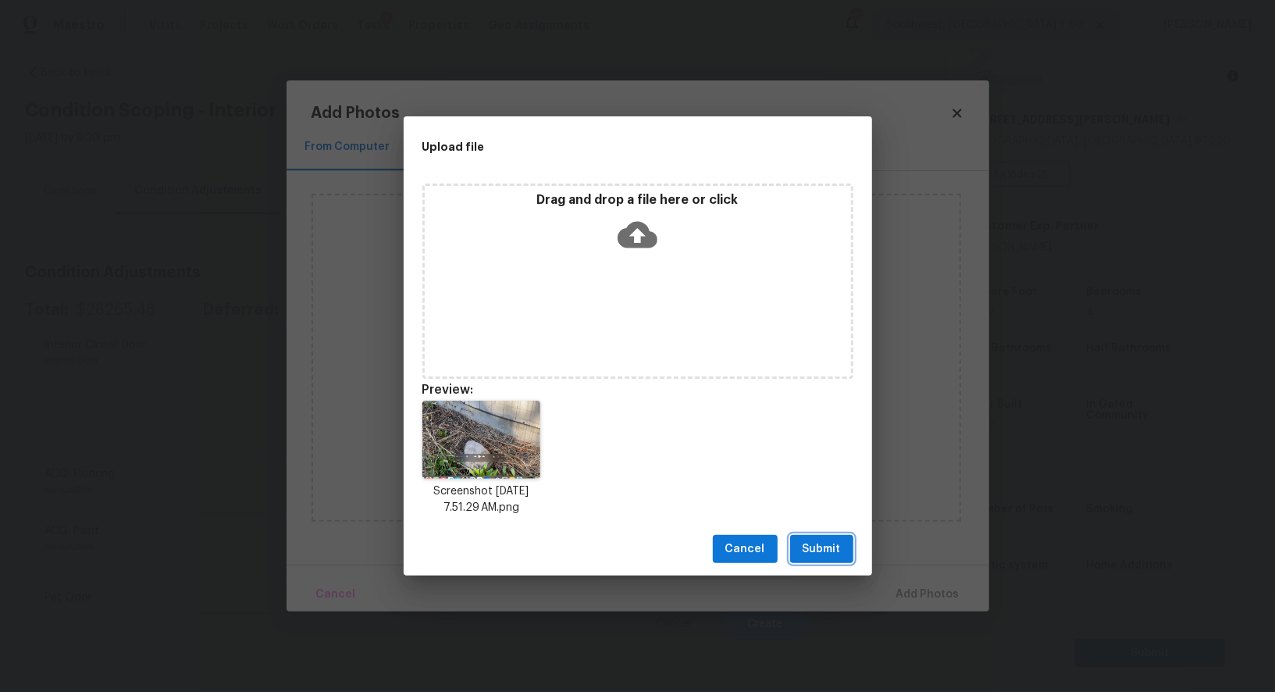
click at [797, 548] on button "Submit" at bounding box center [821, 549] width 63 height 29
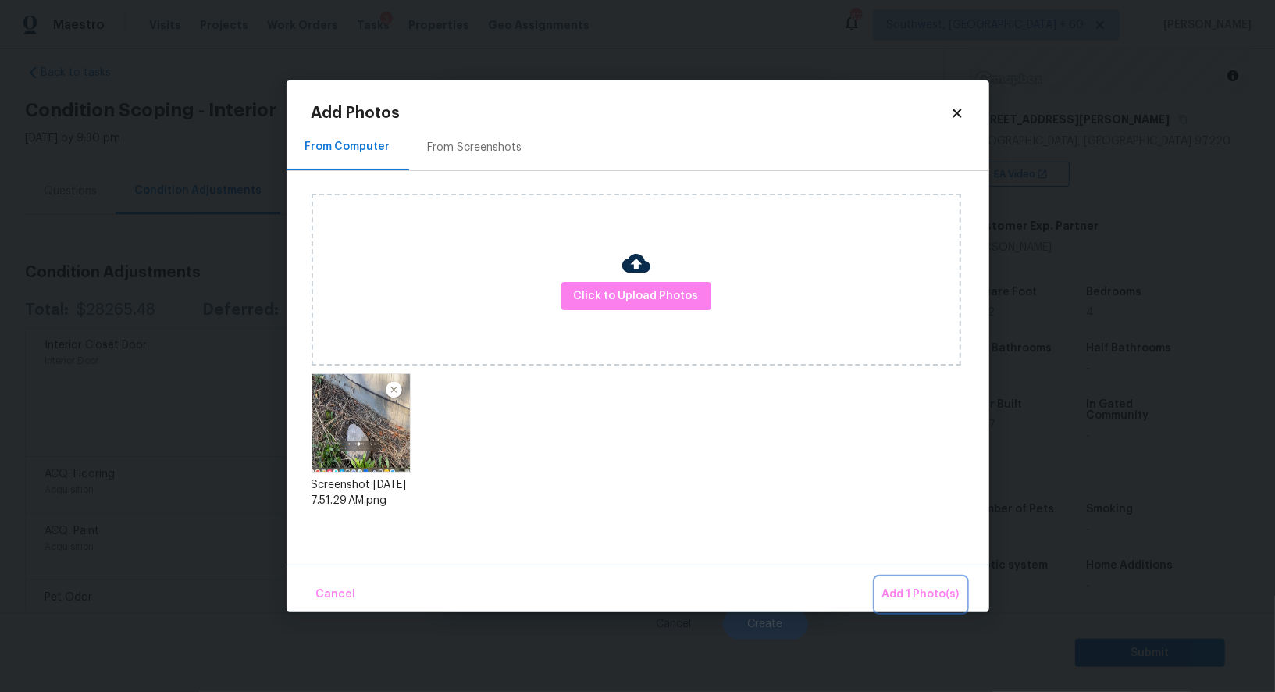
click at [882, 586] on button "Add 1 Photo(s)" at bounding box center [921, 595] width 90 height 34
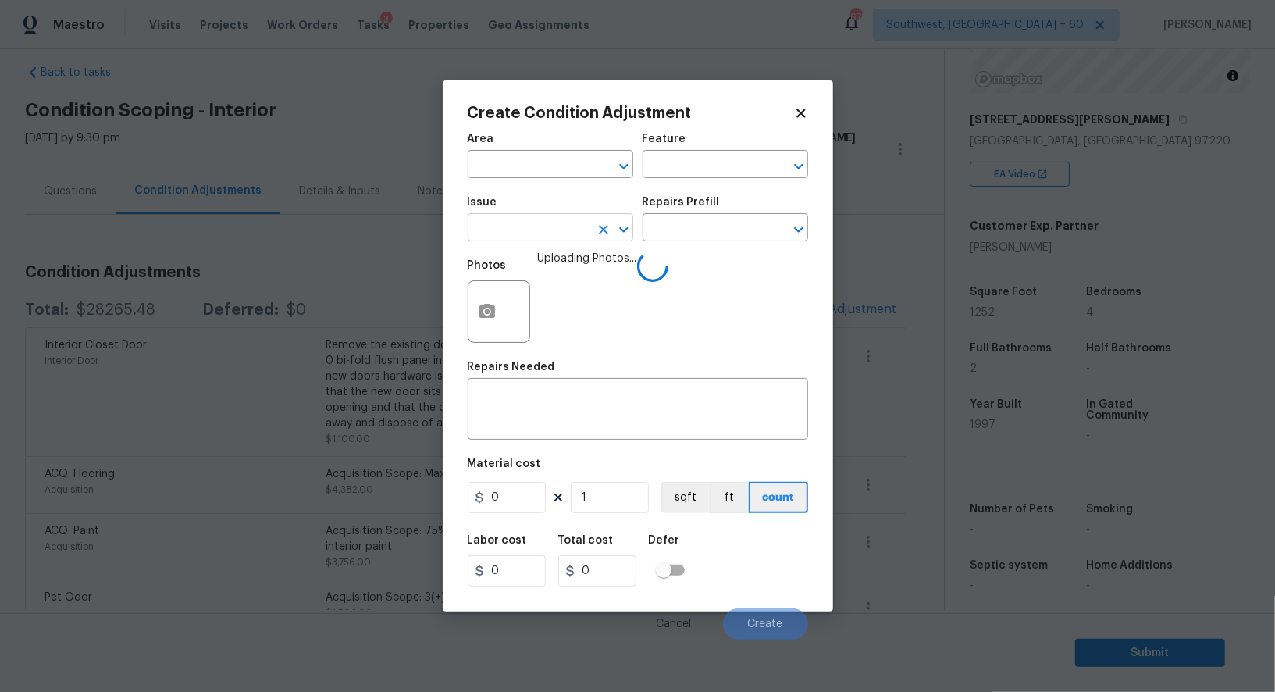
click at [501, 225] on input "text" at bounding box center [529, 229] width 122 height 24
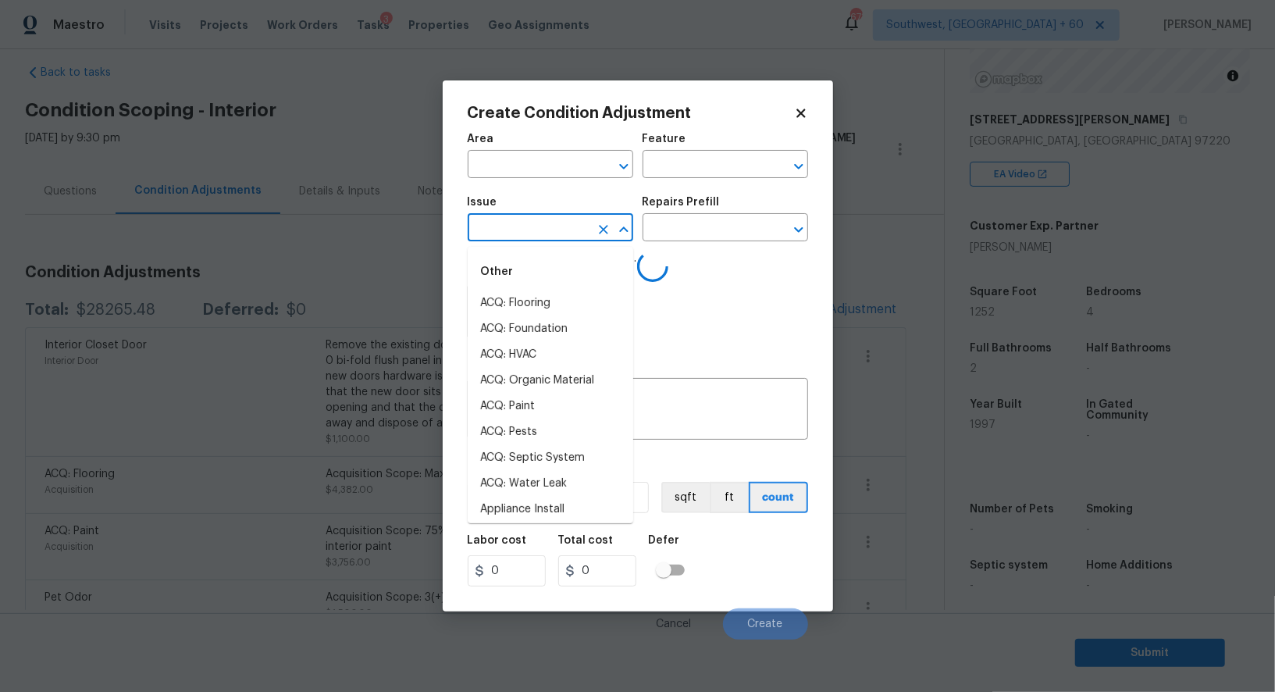
type input "f"
type input "ound"
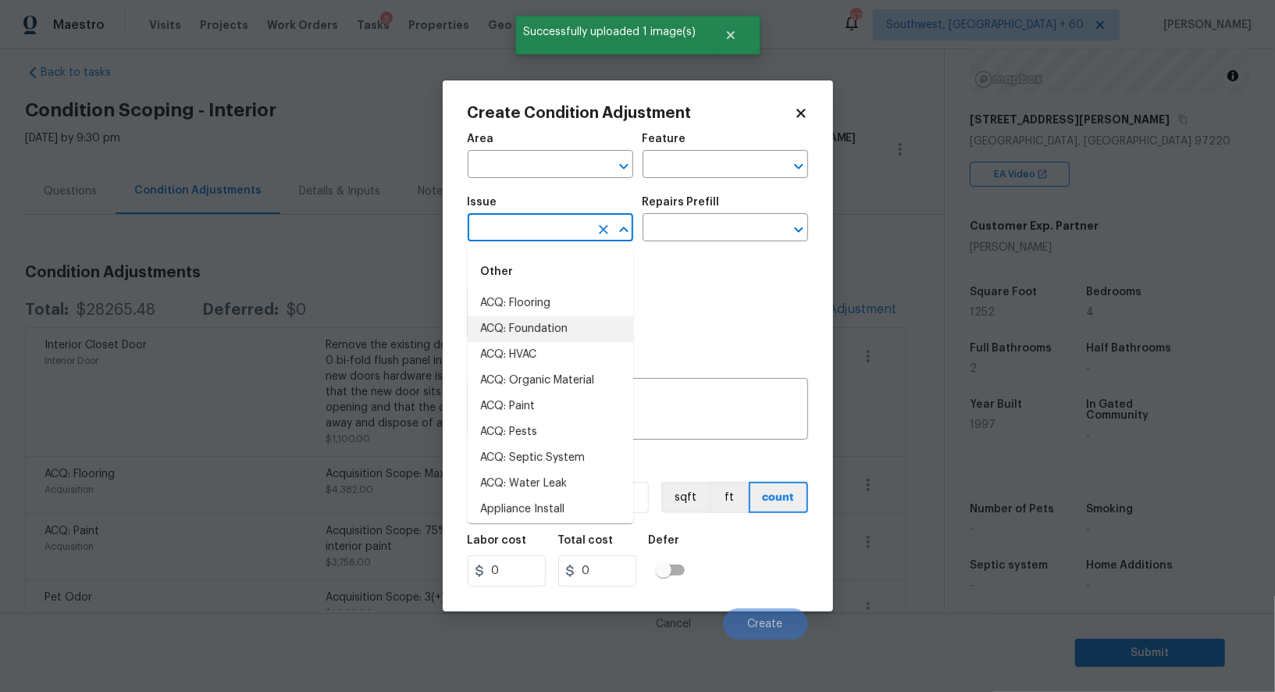
click at [524, 328] on li "ACQ: Foundation" at bounding box center [550, 329] width 165 height 26
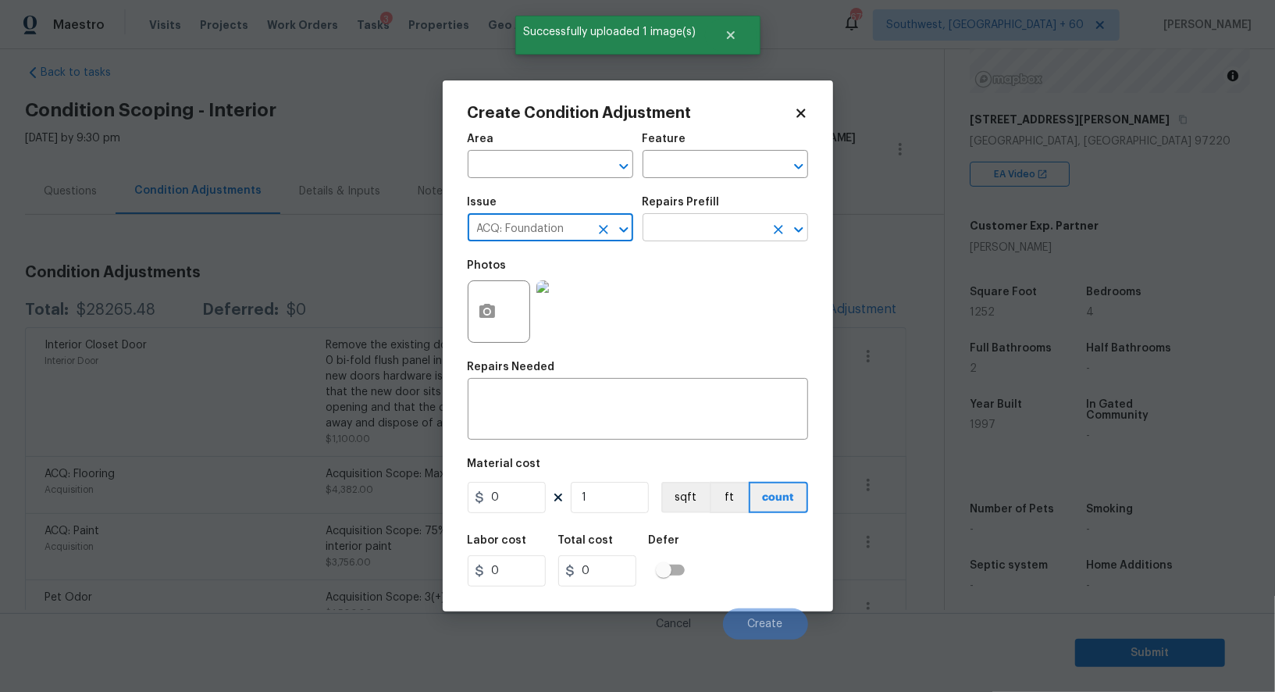
type input "ACQ: Foundation"
click at [701, 222] on input "text" at bounding box center [703, 229] width 122 height 24
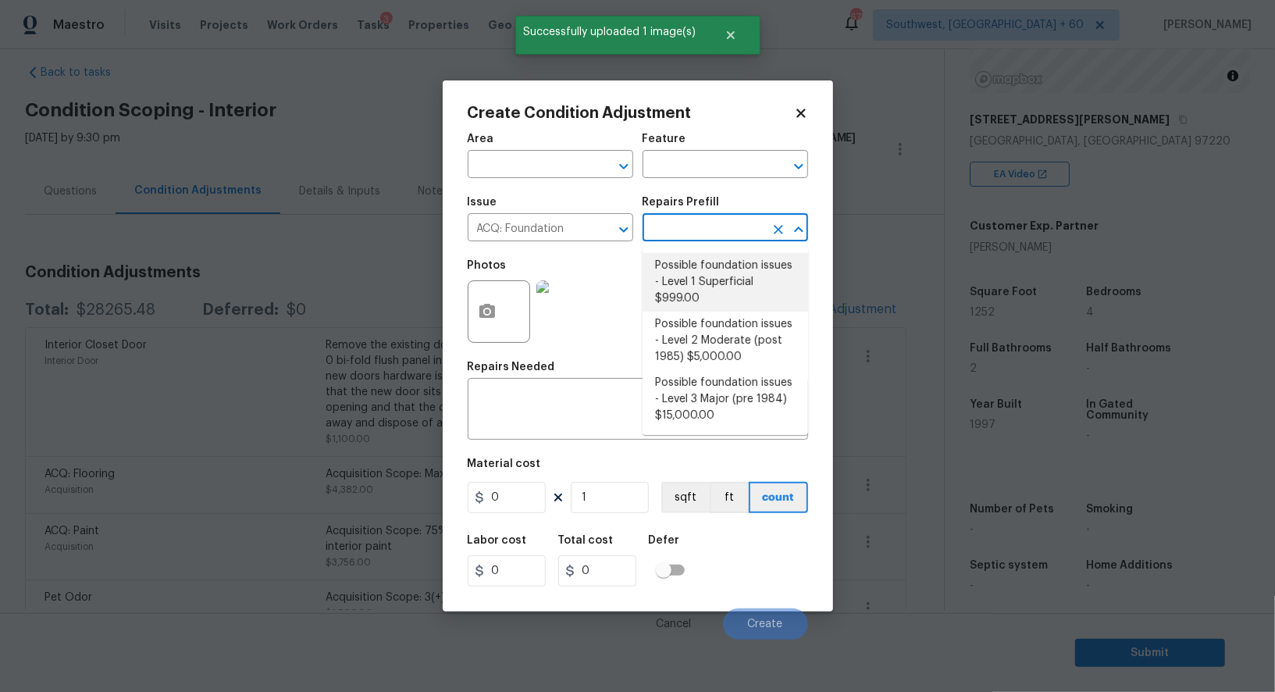
click at [699, 277] on li "Possible foundation issues - Level 1 Superficial $999.00" at bounding box center [724, 282] width 165 height 59
type input "Acquisition"
type textarea "Possible foundation issues - Level 1 - Superficial. Disclaimer: This is NOT a t…"
type input "999"
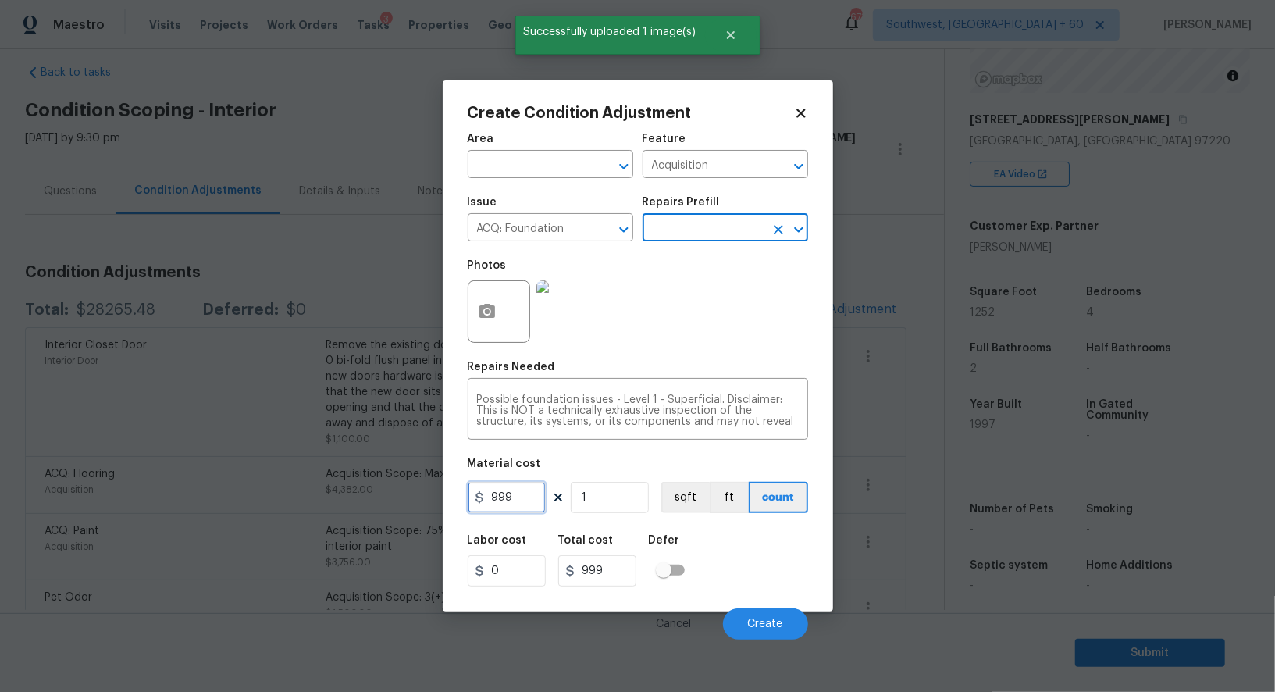
click at [506, 502] on input "999" at bounding box center [507, 497] width 78 height 31
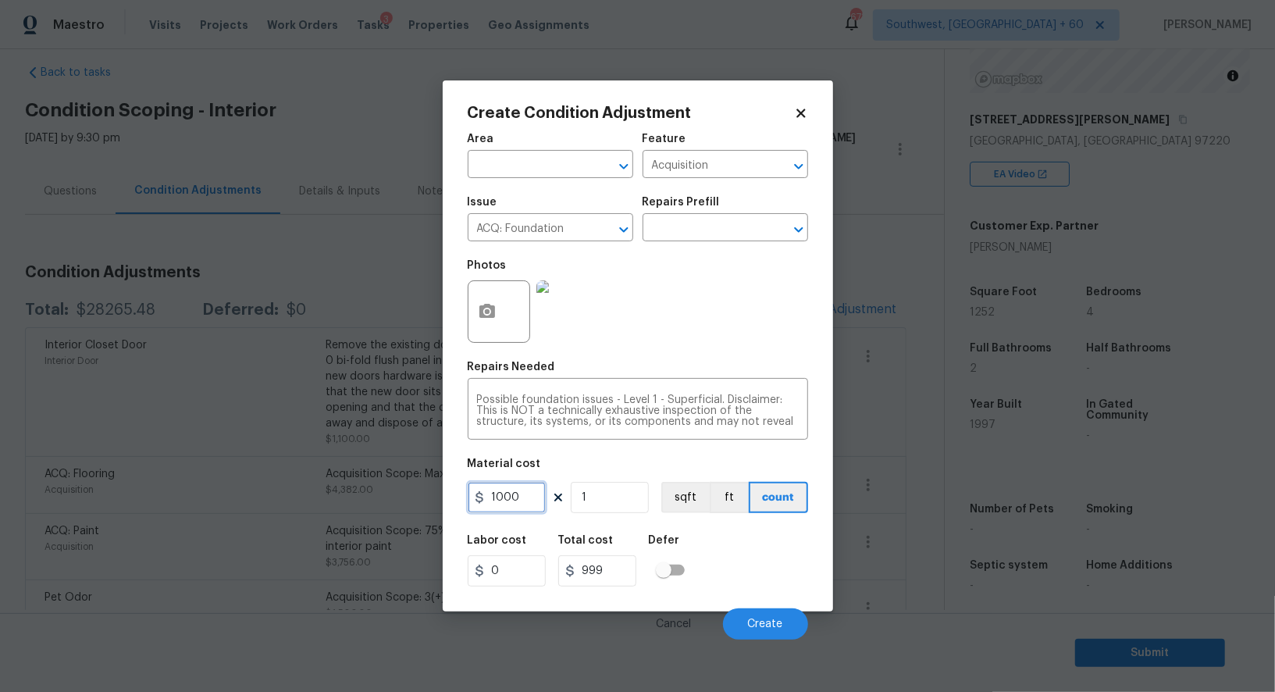
type input "1000"
click at [613, 581] on input "999" at bounding box center [597, 570] width 78 height 31
type input "1000"
click at [720, 627] on div "Cancel Create" at bounding box center [638, 618] width 340 height 44
click at [752, 627] on span "Create" at bounding box center [765, 624] width 35 height 12
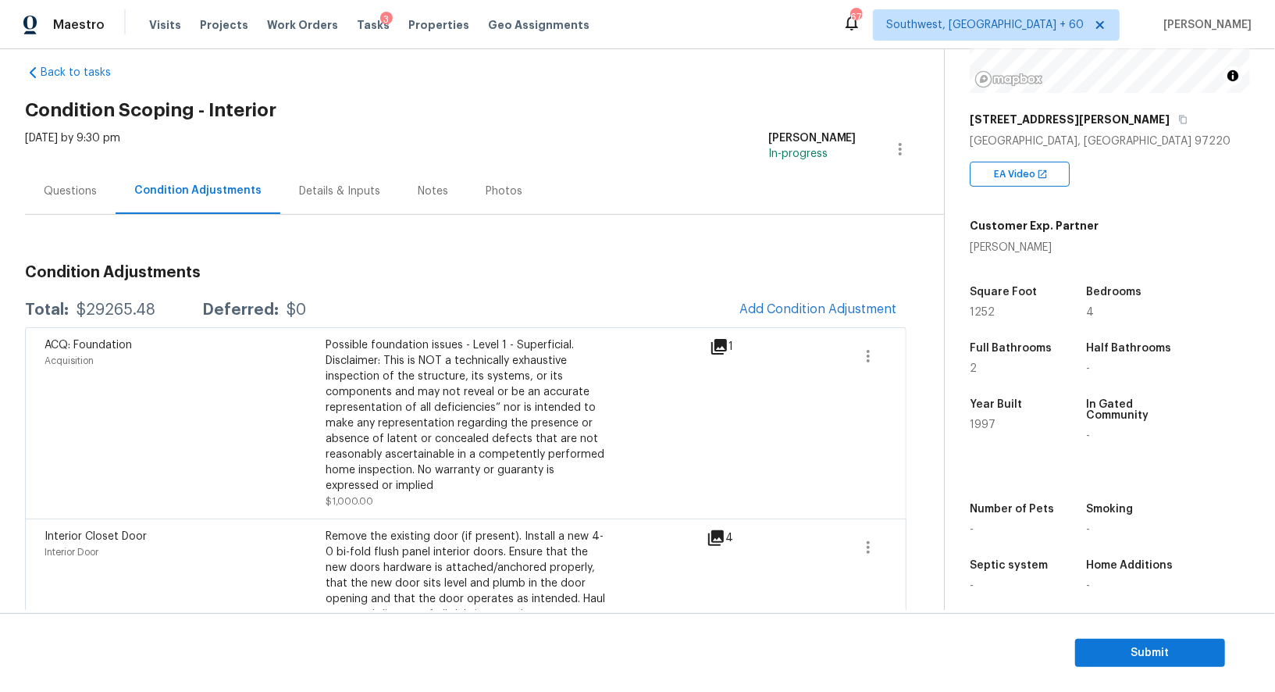
click at [76, 190] on div "Questions" at bounding box center [70, 191] width 53 height 16
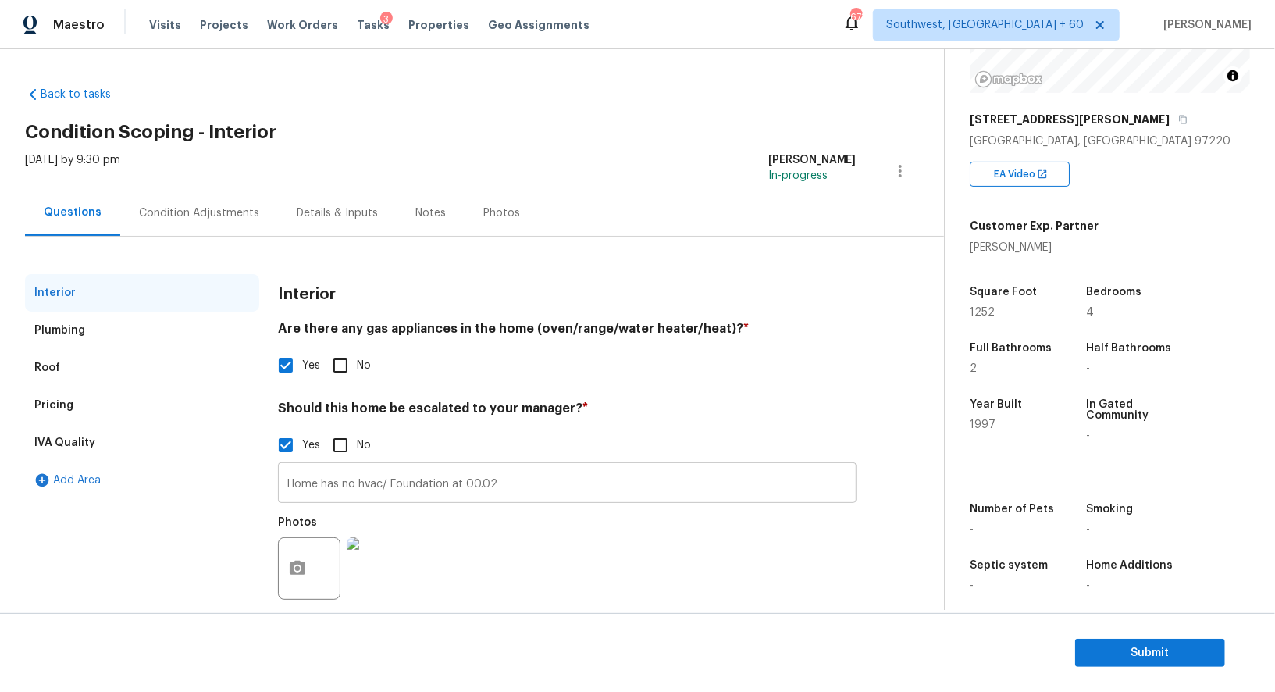
click at [419, 487] on input "Home has no hvac/ Foundation at 00.02" at bounding box center [567, 484] width 578 height 37
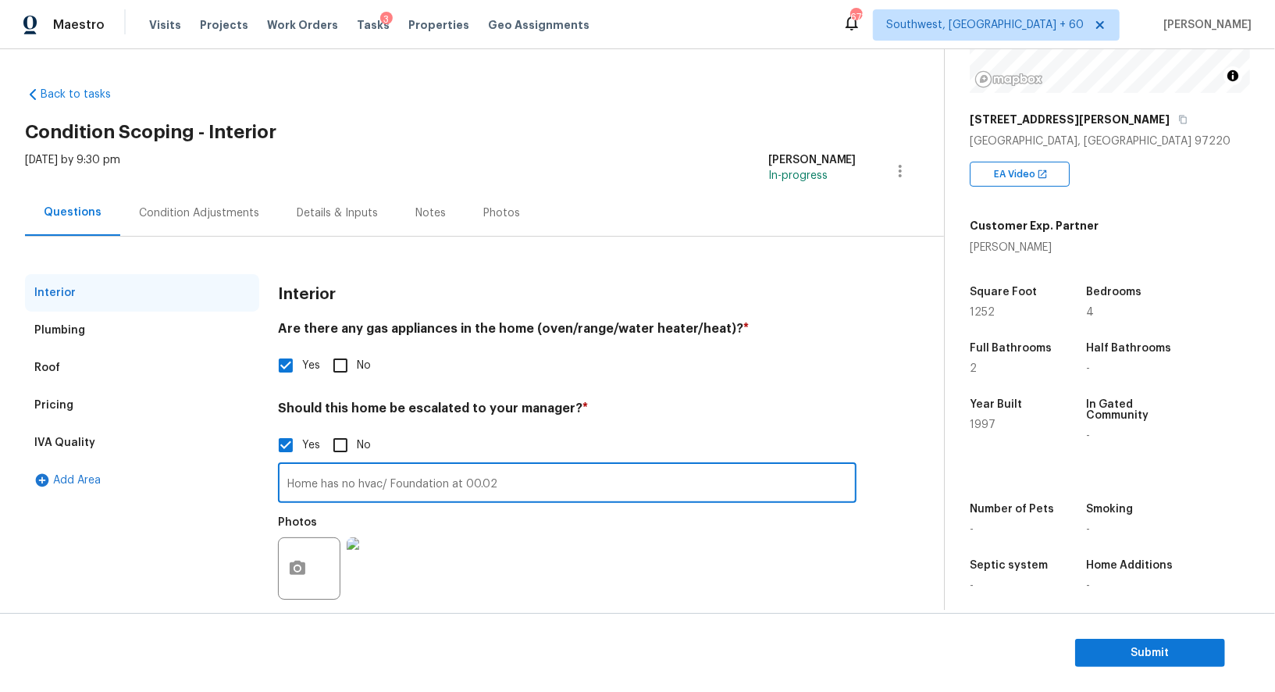
click at [419, 487] on input "Home has no hvac/ Foundation at 00.02" at bounding box center [567, 484] width 578 height 37
click at [97, 403] on div "Pricing" at bounding box center [142, 404] width 234 height 37
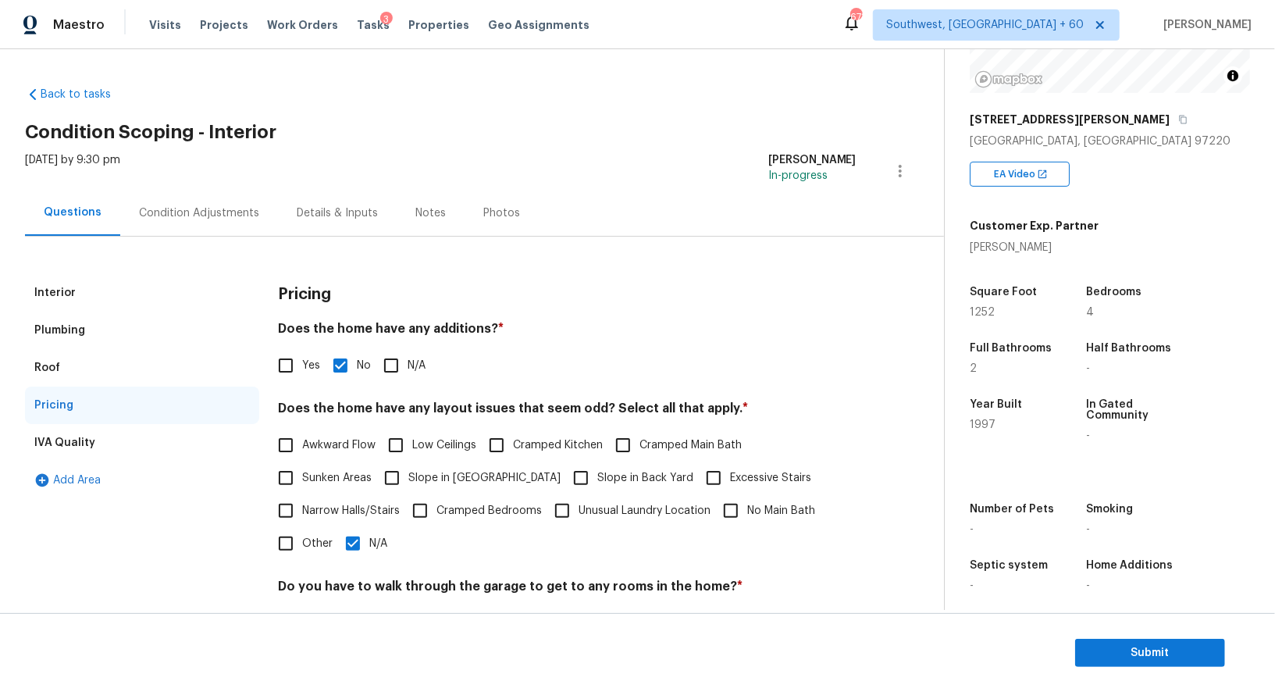
click at [194, 205] on div "Condition Adjustments" at bounding box center [199, 213] width 120 height 16
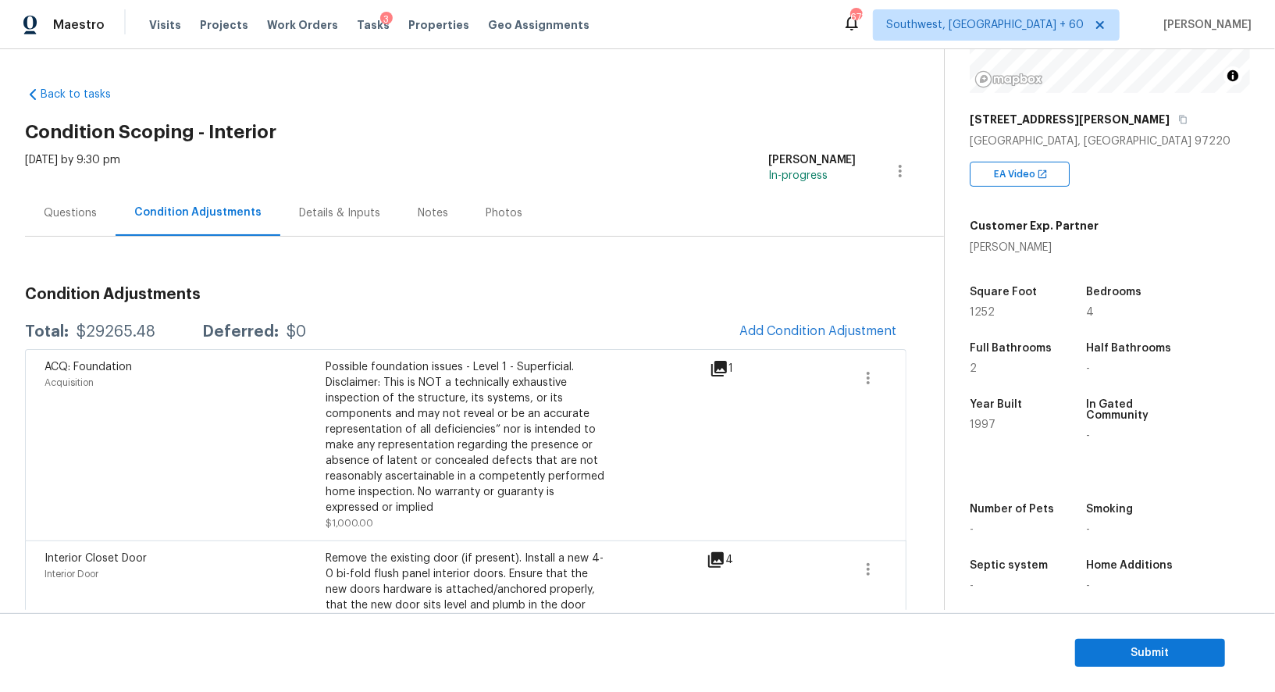
click at [67, 206] on div "Questions" at bounding box center [70, 213] width 53 height 16
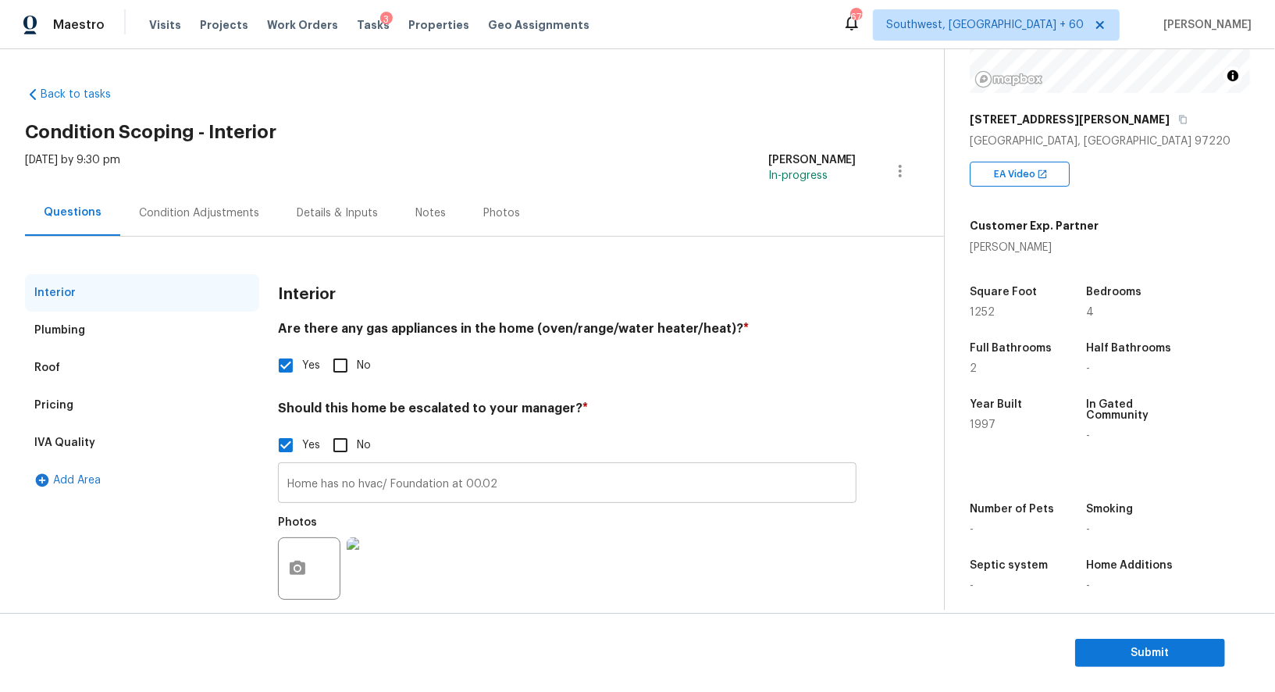
click at [524, 497] on input "Home has no hvac/ Foundation at 00.02" at bounding box center [567, 484] width 578 height 37
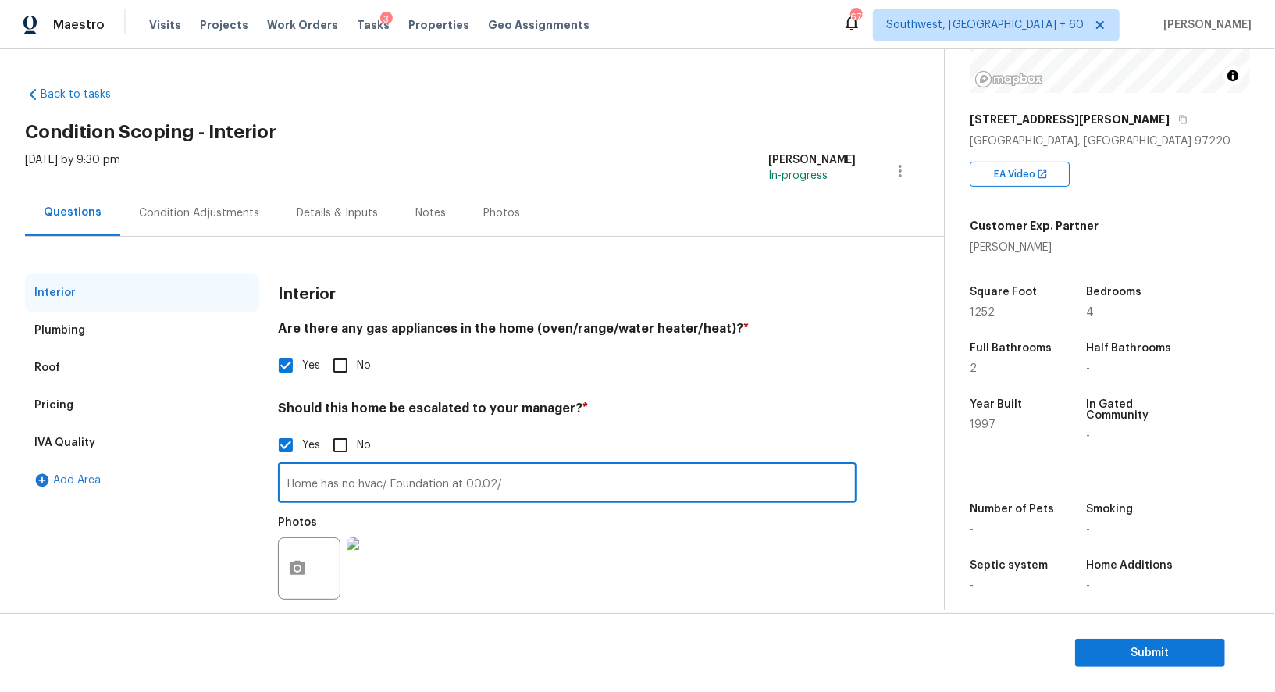
paste input "laminate flooring is showing signs of swelling between the joints"
click at [539, 486] on input "Home has no hvac/ Foundation at 00.02/ laminate flooring is showing signs of sw…" at bounding box center [567, 484] width 578 height 37
click at [454, 470] on input "Home has no hvac/ Foundation at 00.02/ laminate flooring is showing signs of sw…" at bounding box center [567, 484] width 578 height 37
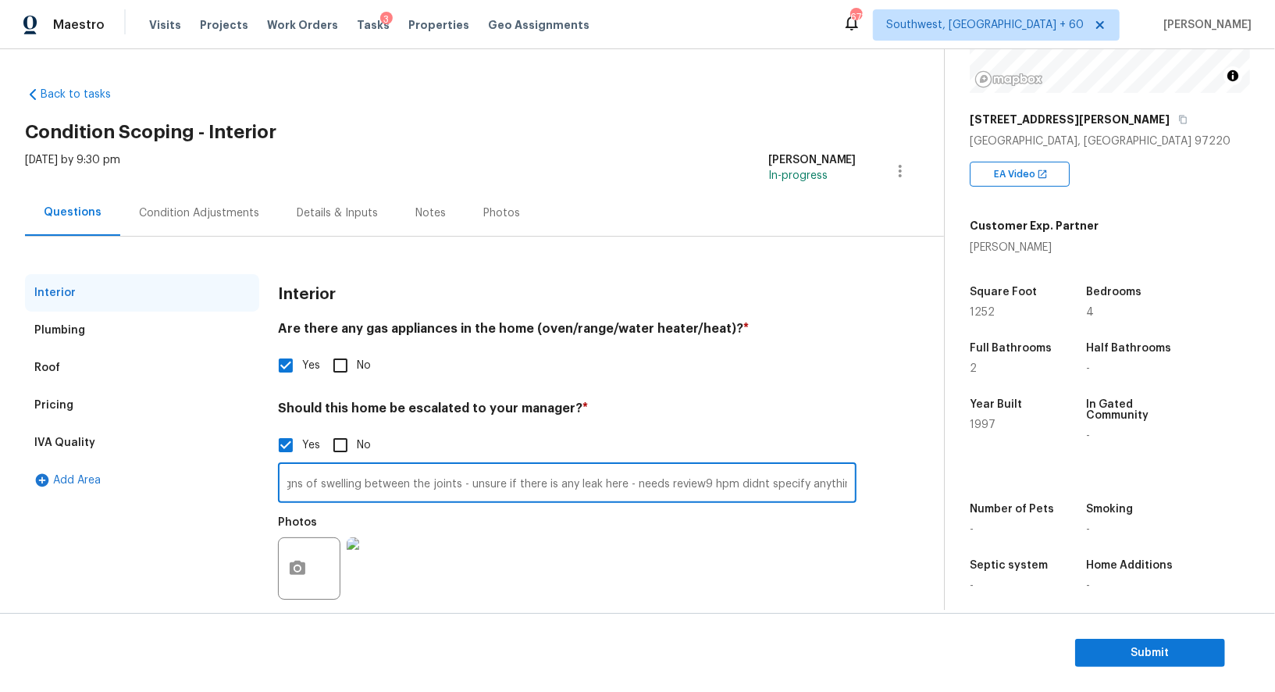
click at [454, 470] on input "Home has no hvac/ Foundation at 00.02/ laminate flooring is showing signs of sw…" at bounding box center [567, 484] width 578 height 37
type input "Home has no hvac/ Foundation at 00.02/ laminate flooring is showing signs of sw…"
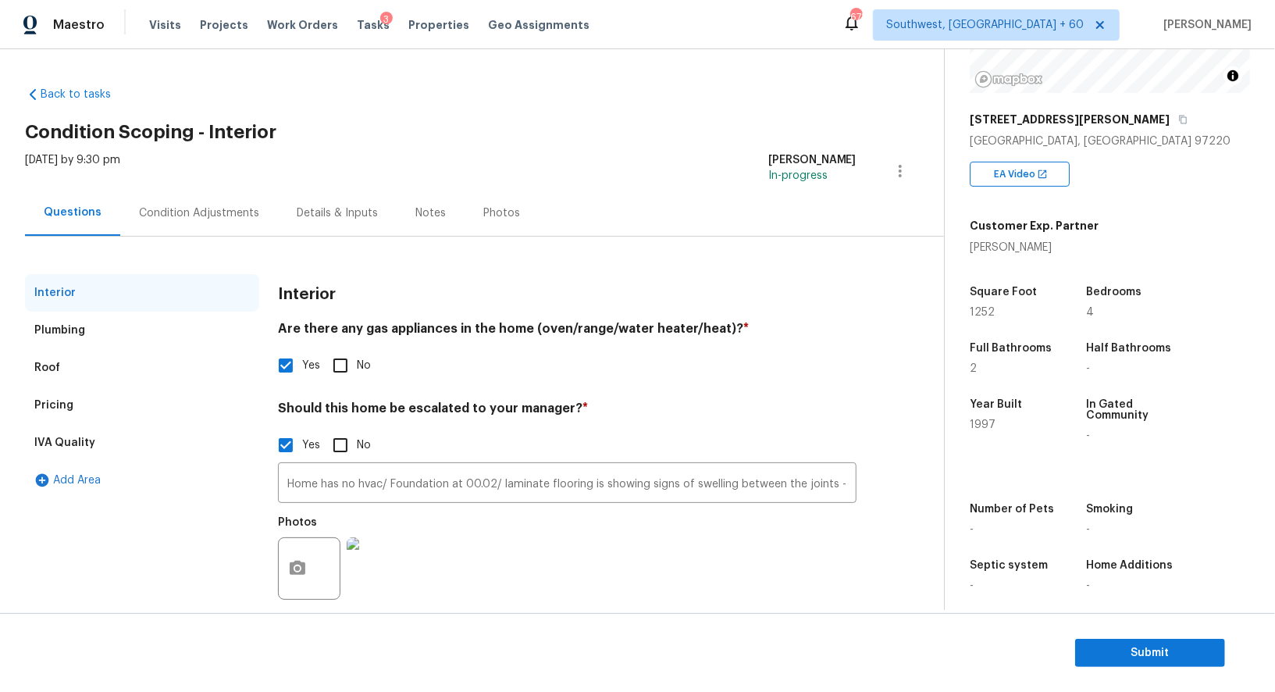
click at [191, 216] on div "Condition Adjustments" at bounding box center [199, 213] width 120 height 16
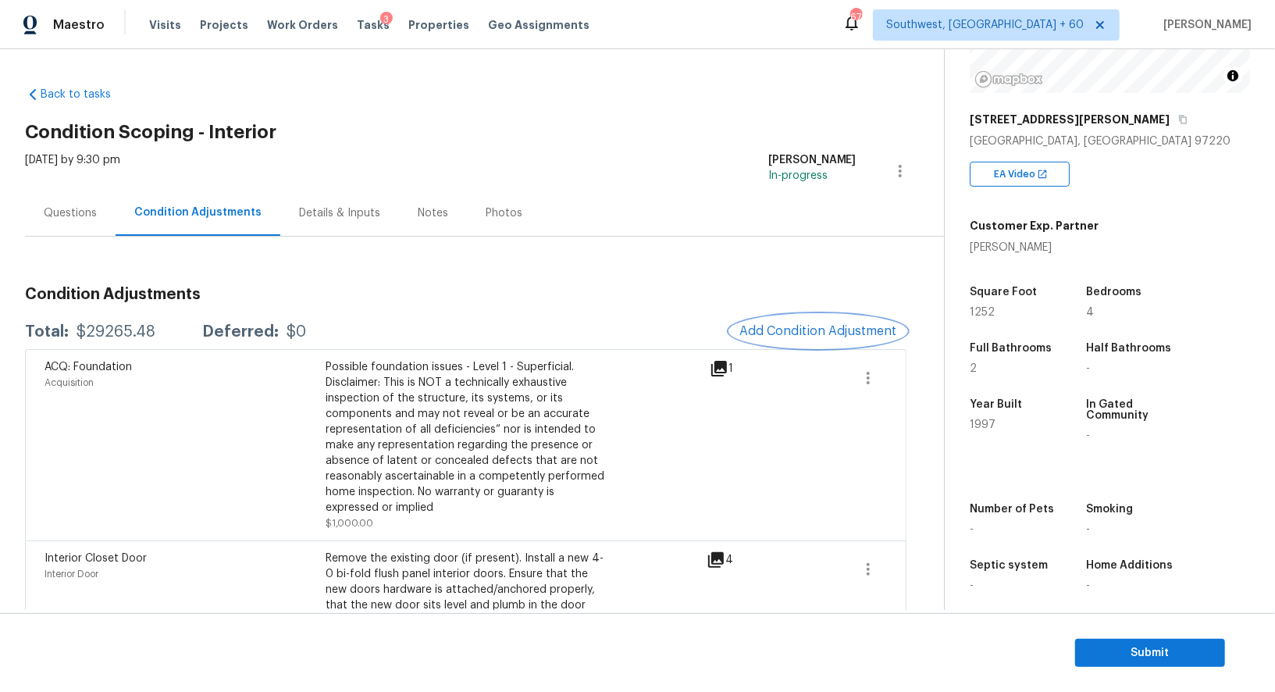
click at [820, 322] on button "Add Condition Adjustment" at bounding box center [818, 331] width 176 height 33
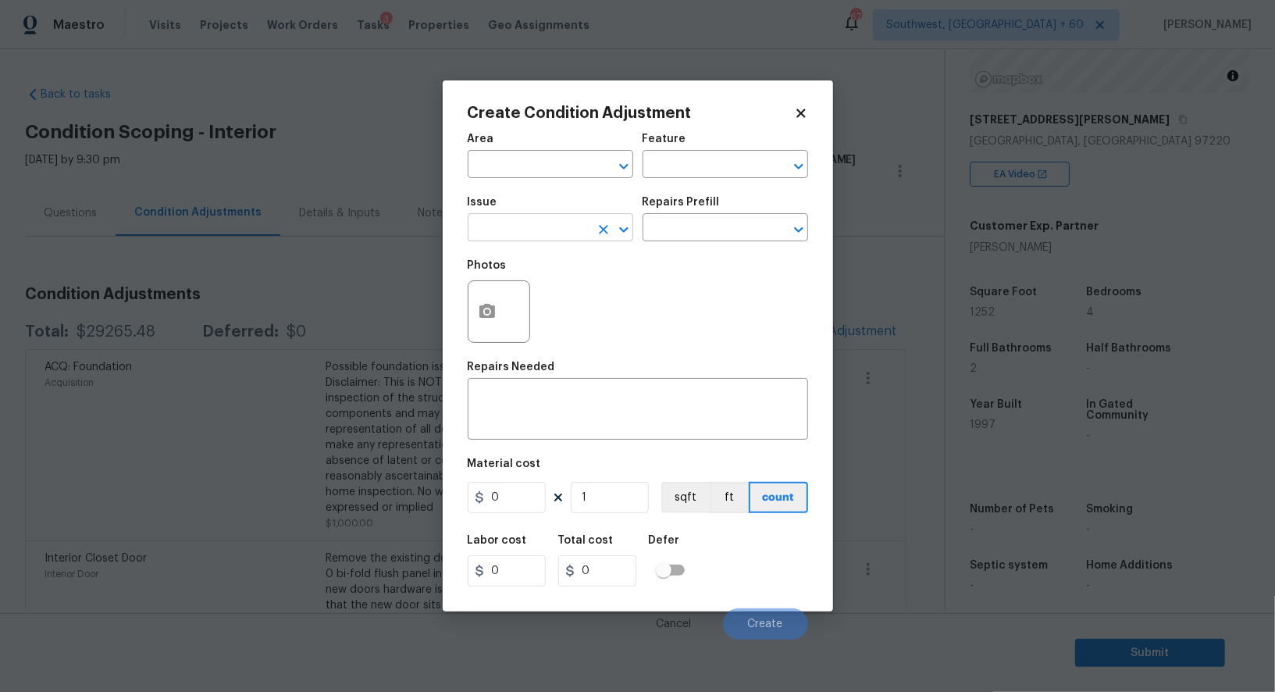
click at [522, 231] on input "text" at bounding box center [529, 229] width 122 height 24
click at [550, 303] on li "Interior Trim" at bounding box center [550, 303] width 165 height 26
type input "Interior Trim"
click at [531, 424] on textarea at bounding box center [638, 410] width 322 height 33
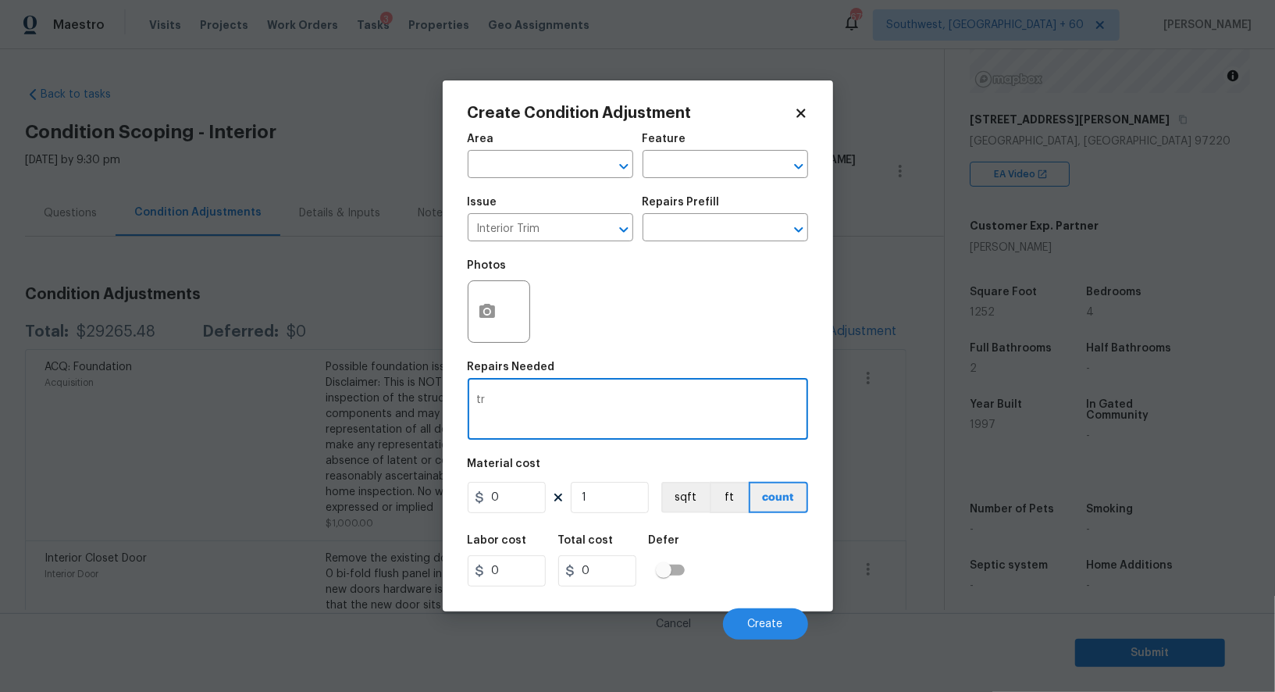
type textarea "t"
type textarea "Trim repairs"
click at [503, 503] on input "0" at bounding box center [507, 497] width 78 height 31
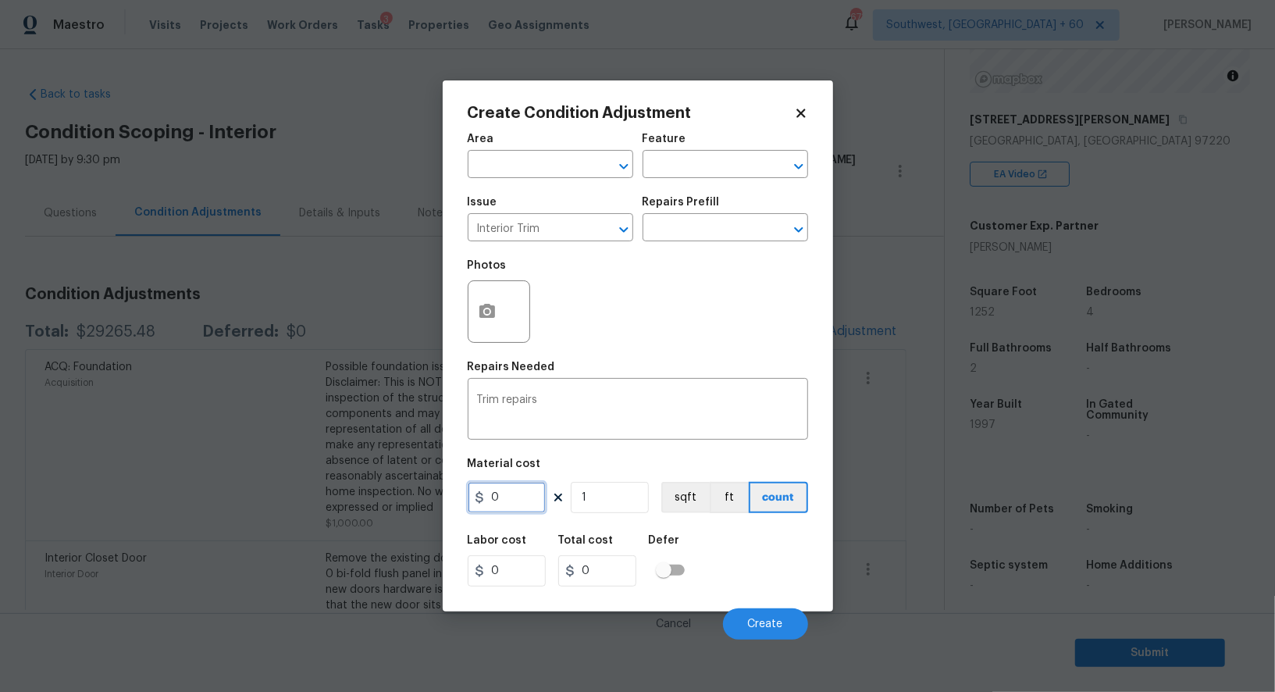
click at [503, 503] on input "0" at bounding box center [507, 497] width 78 height 31
type input "100"
click at [600, 578] on input "0" at bounding box center [597, 570] width 78 height 31
type input "100"
click at [733, 601] on div "Cancel Create" at bounding box center [638, 618] width 340 height 44
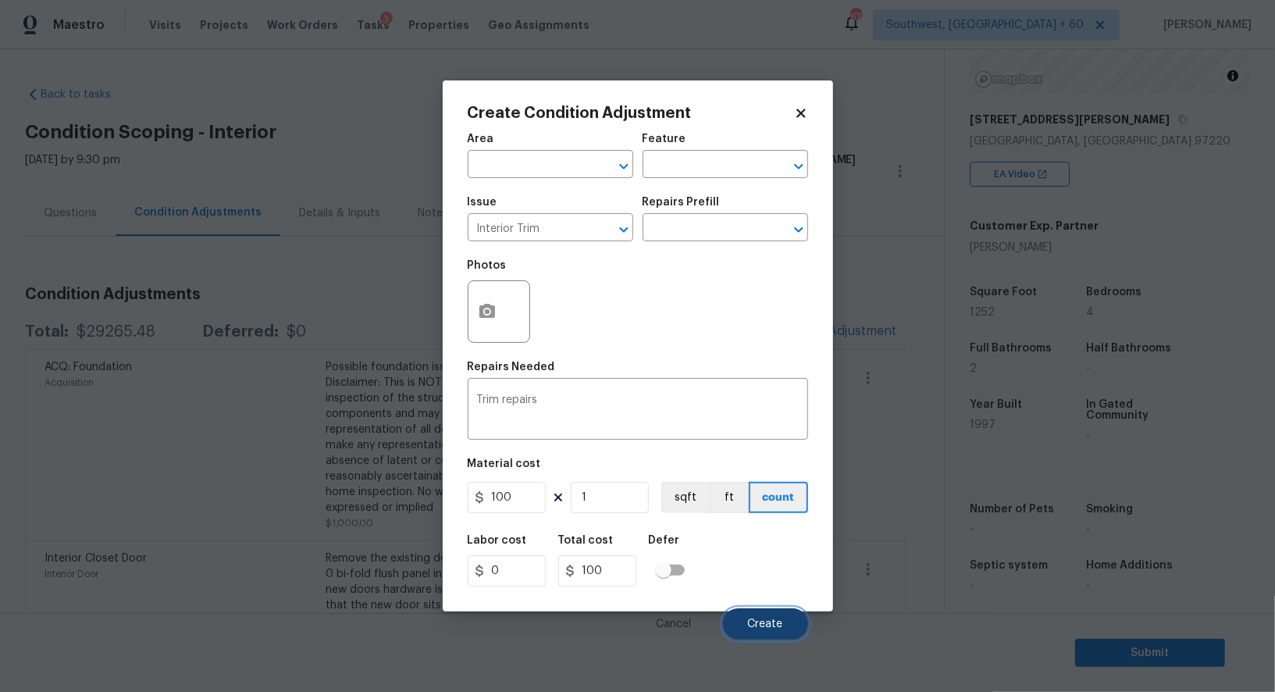
click at [758, 614] on button "Create" at bounding box center [765, 623] width 85 height 31
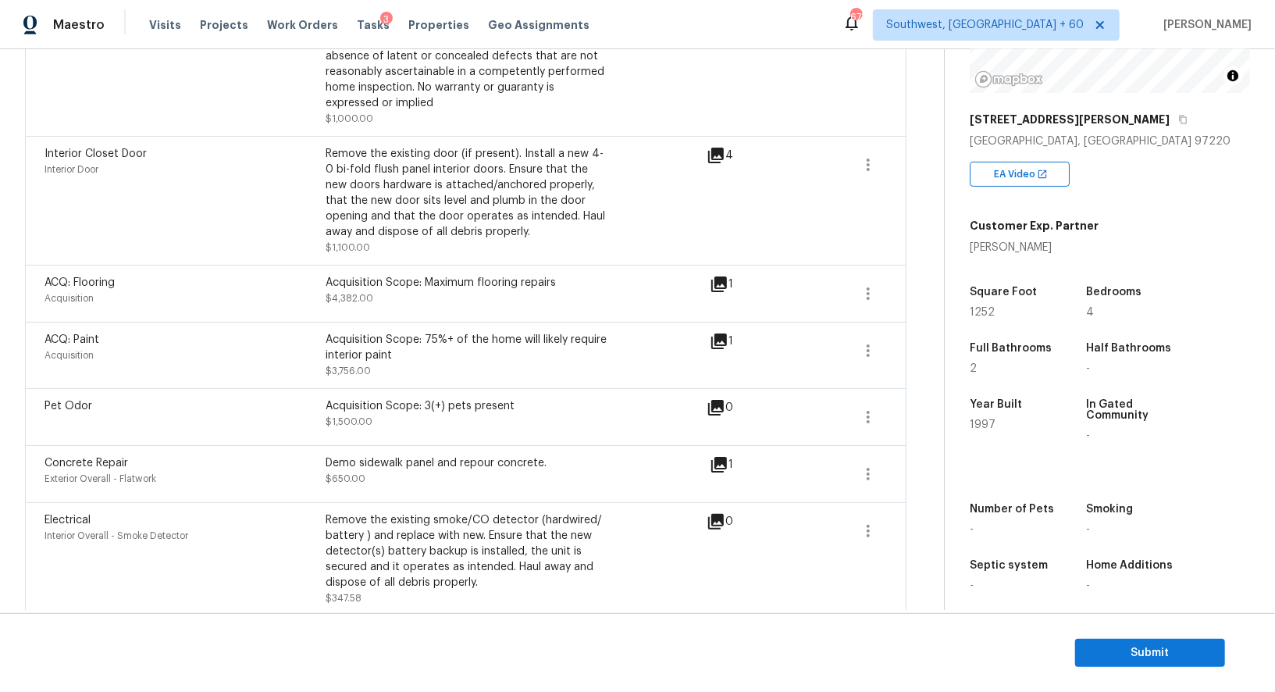
scroll to position [485, 0]
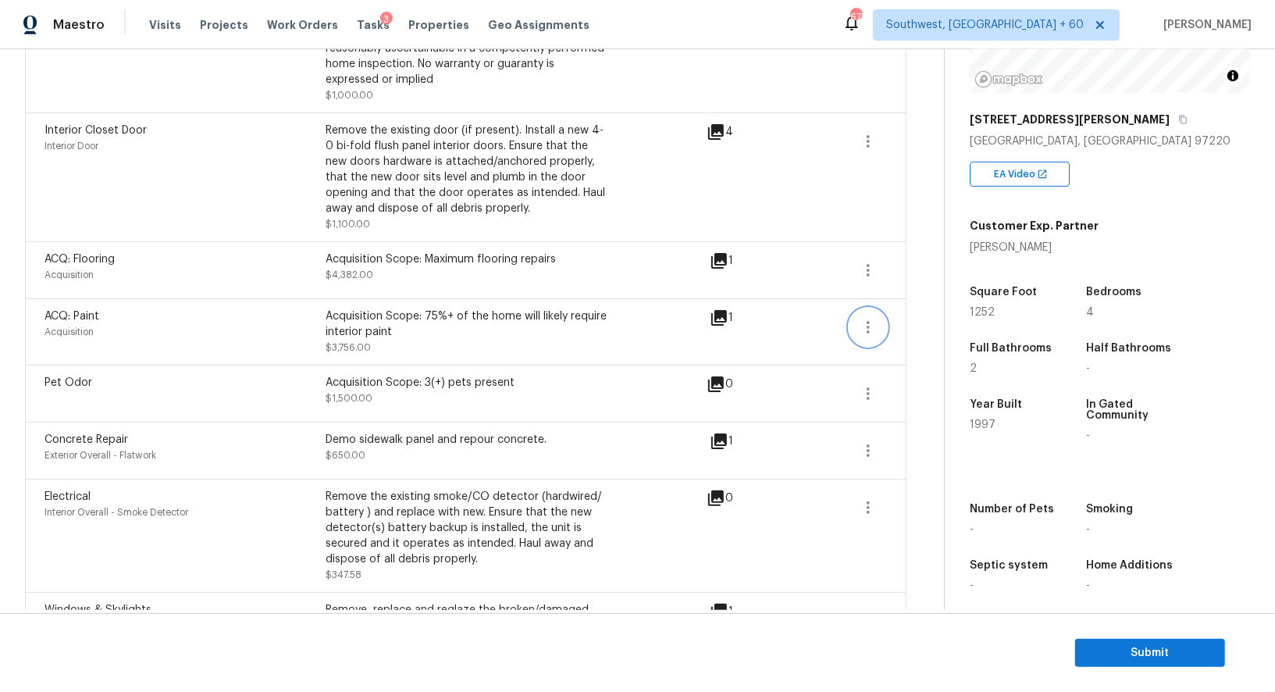
click at [870, 322] on icon "button" at bounding box center [868, 327] width 19 height 19
click at [937, 319] on div "Edit" at bounding box center [957, 323] width 122 height 16
click at [873, 272] on icon "button" at bounding box center [868, 270] width 19 height 19
click at [927, 271] on div "Edit" at bounding box center [957, 266] width 122 height 16
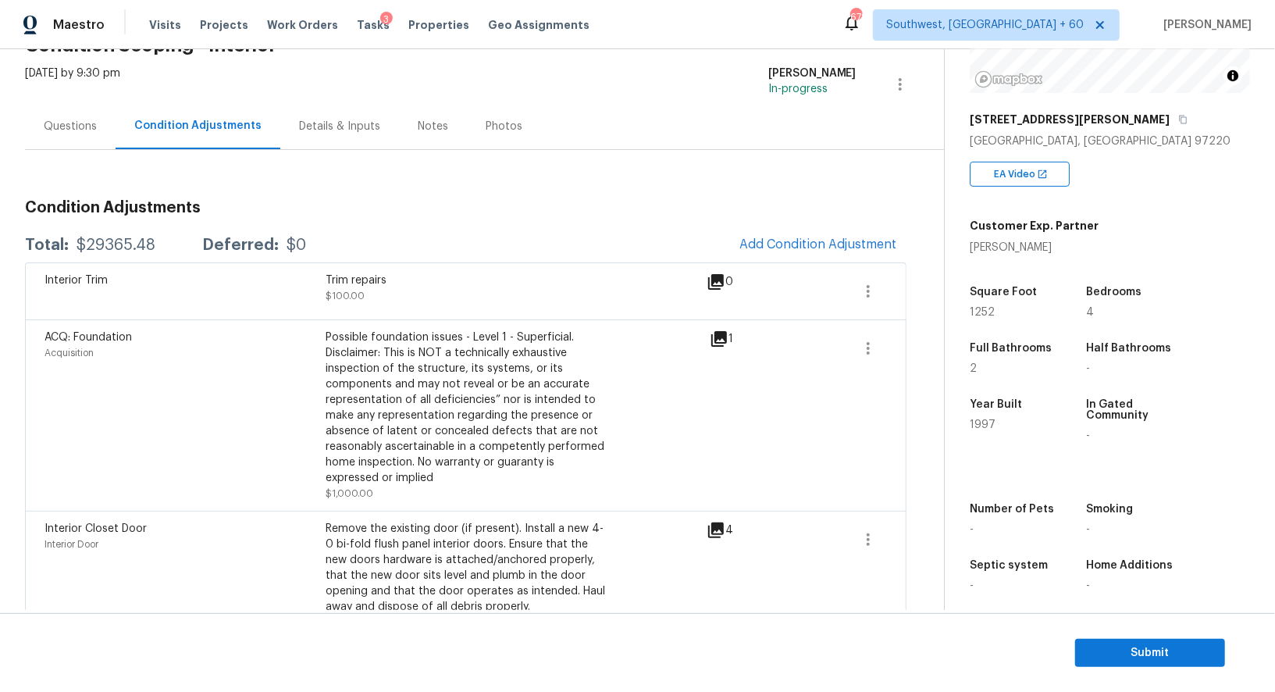
scroll to position [79, 0]
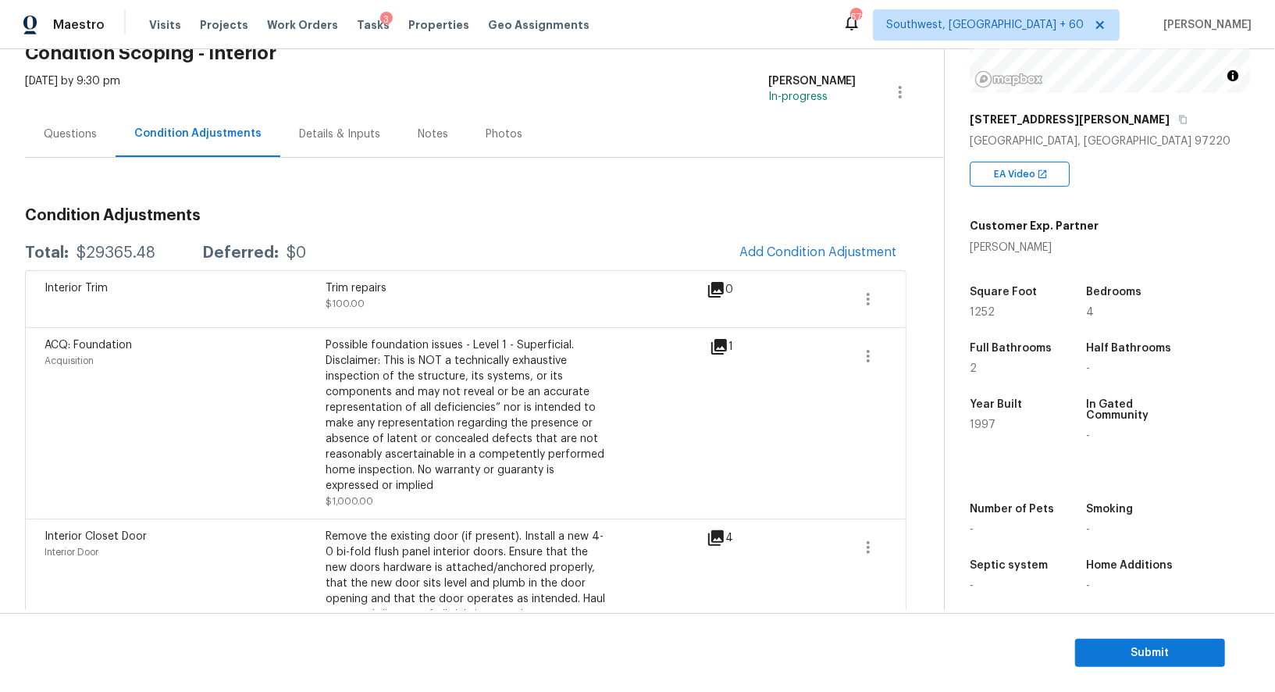
click at [873, 222] on h3 "Condition Adjustments" at bounding box center [465, 216] width 881 height 16
click at [814, 254] on span "Add Condition Adjustment" at bounding box center [818, 252] width 158 height 14
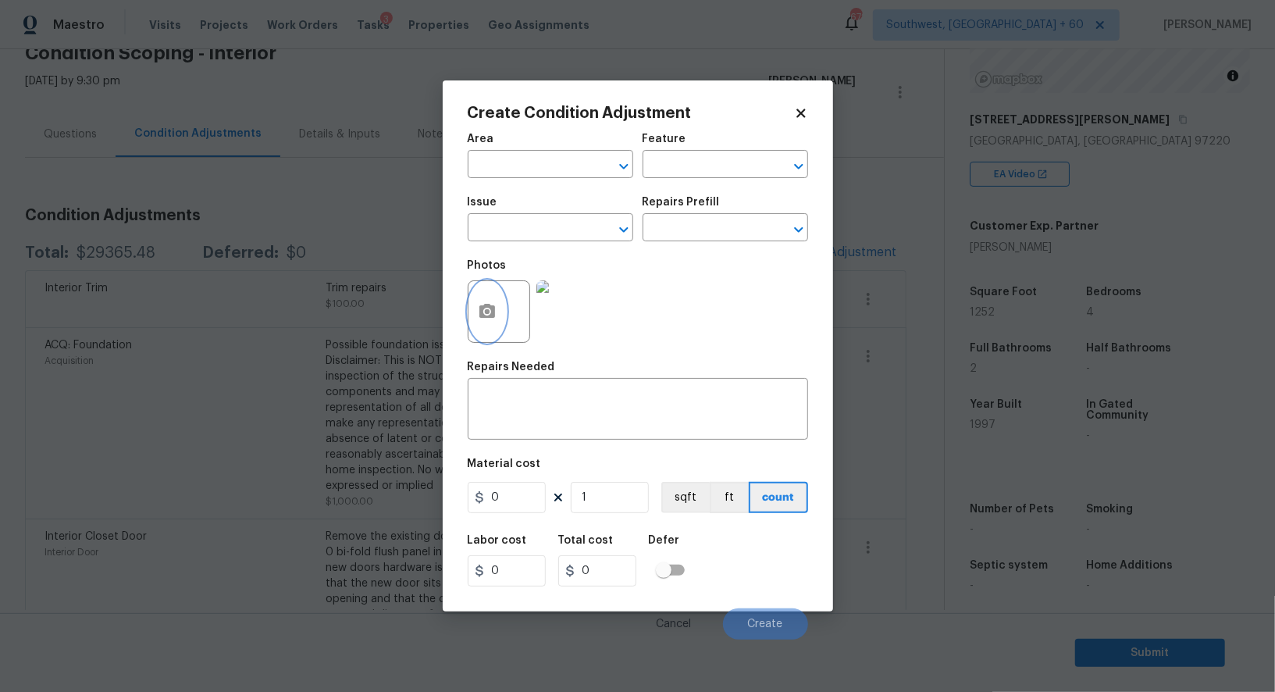
click at [500, 297] on button "button" at bounding box center [486, 311] width 37 height 61
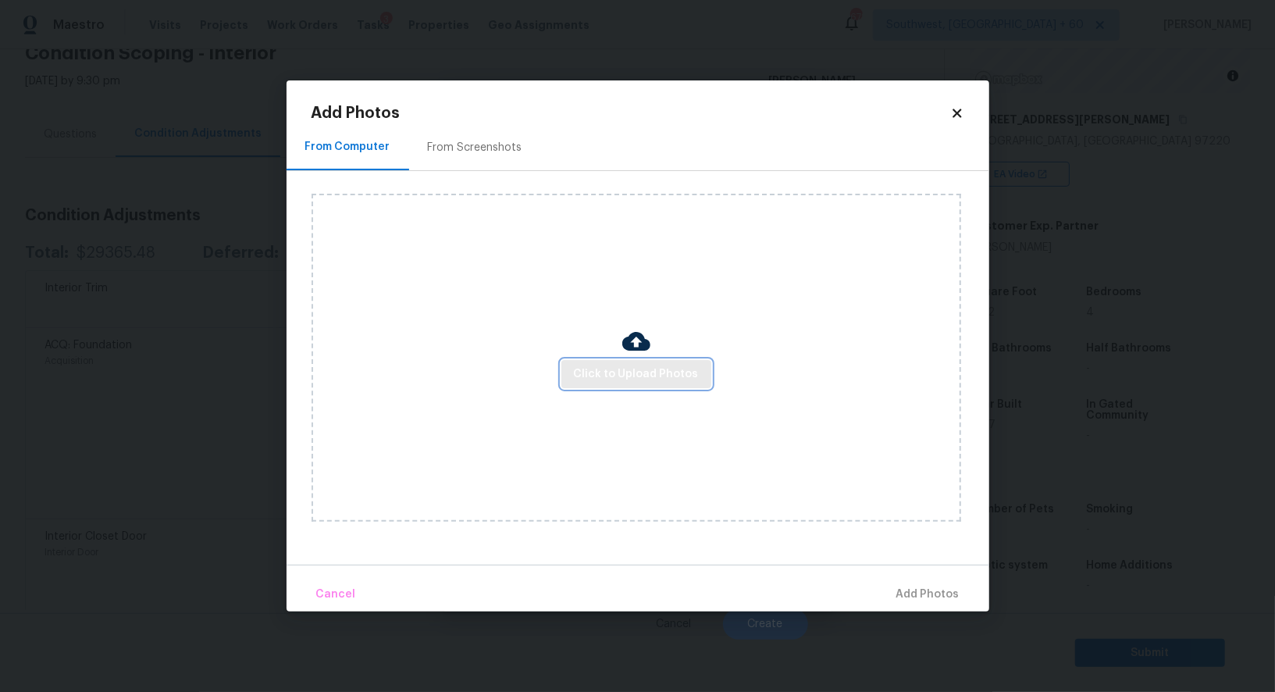
click at [631, 365] on span "Click to Upload Photos" at bounding box center [636, 375] width 125 height 20
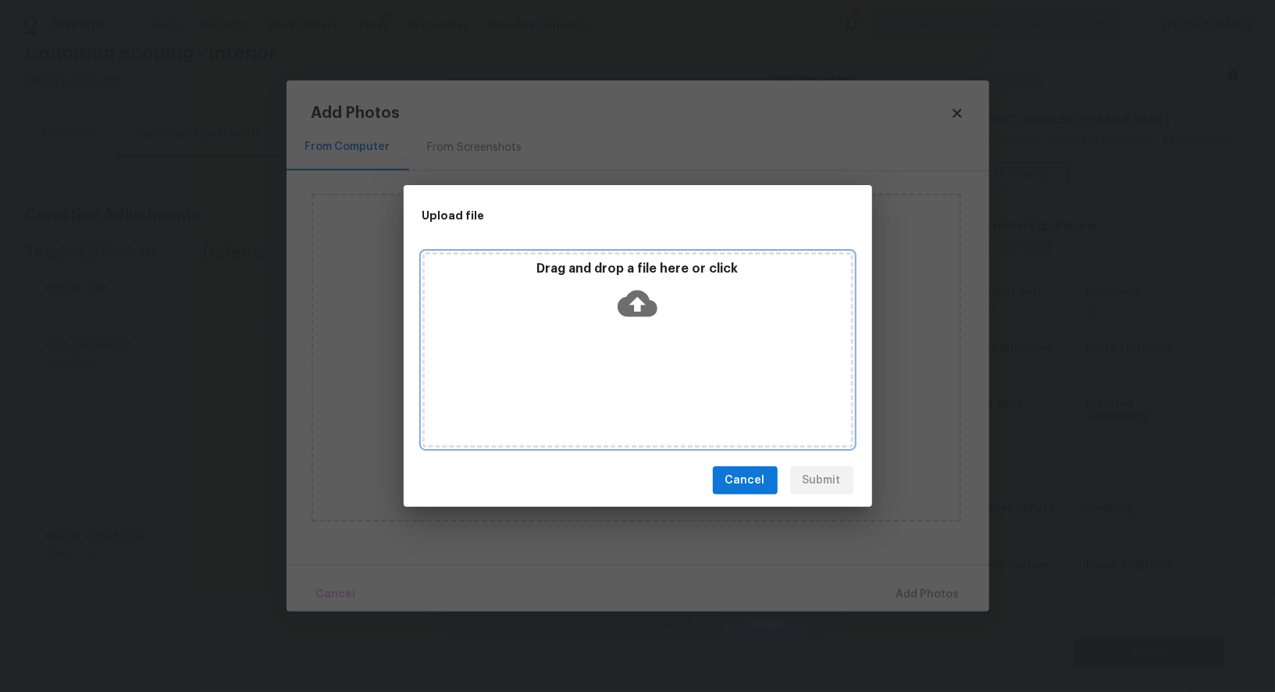
click at [627, 313] on icon at bounding box center [637, 303] width 40 height 27
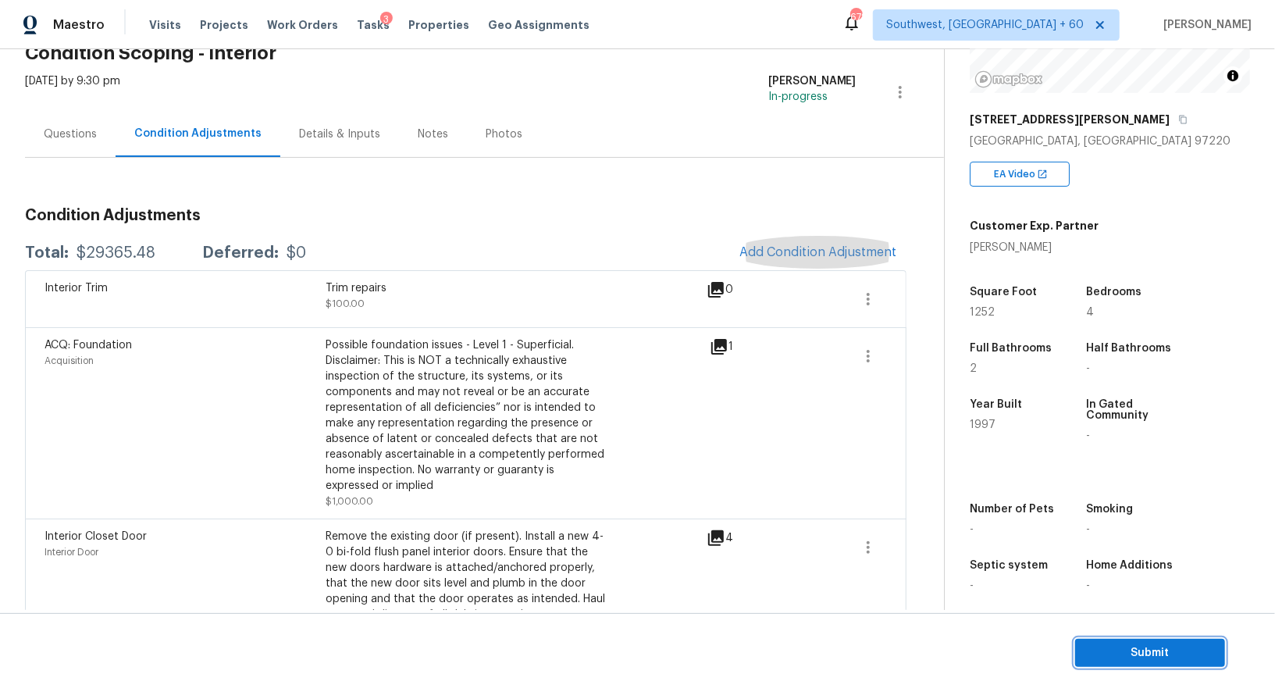
click at [1164, 656] on span "Submit" at bounding box center [1149, 653] width 125 height 20
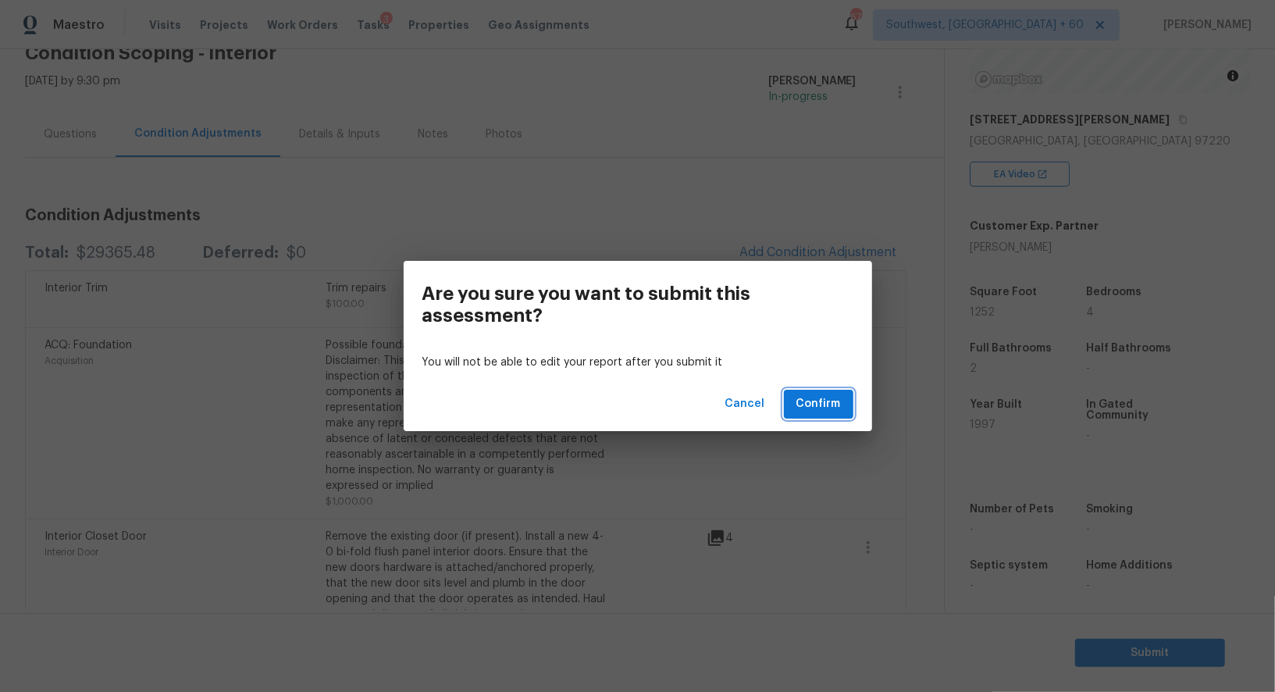
click at [813, 395] on span "Confirm" at bounding box center [818, 404] width 44 height 20
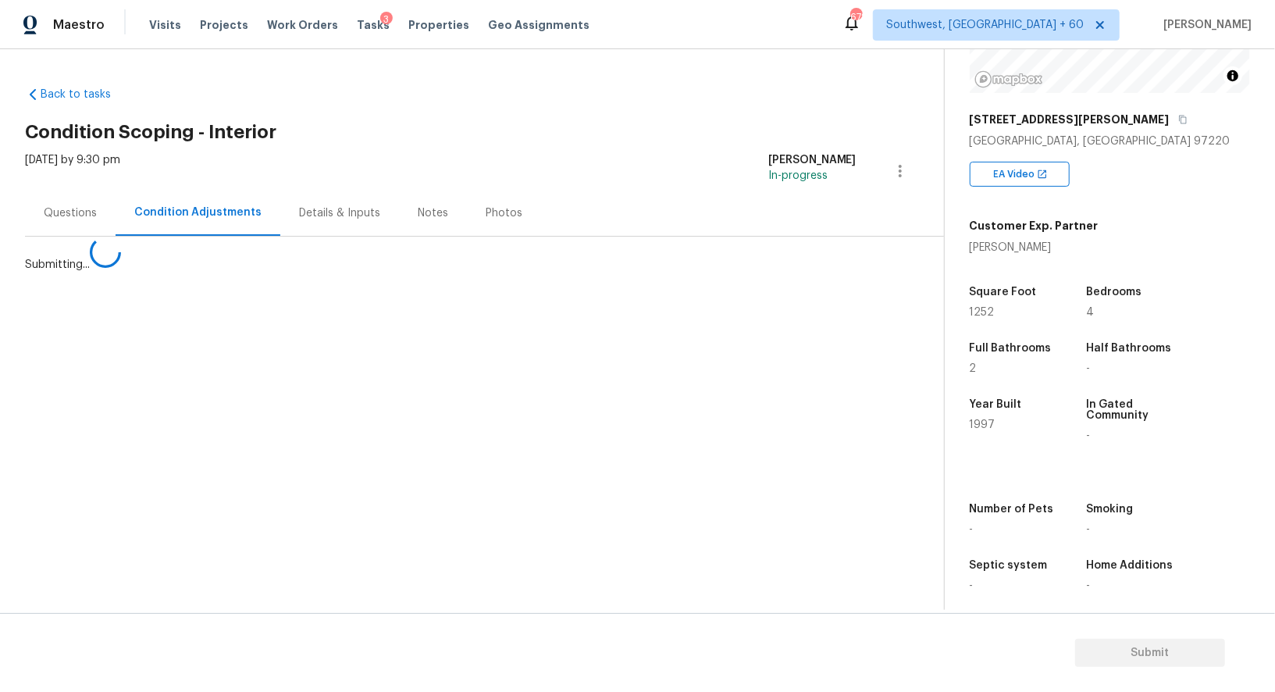
scroll to position [0, 0]
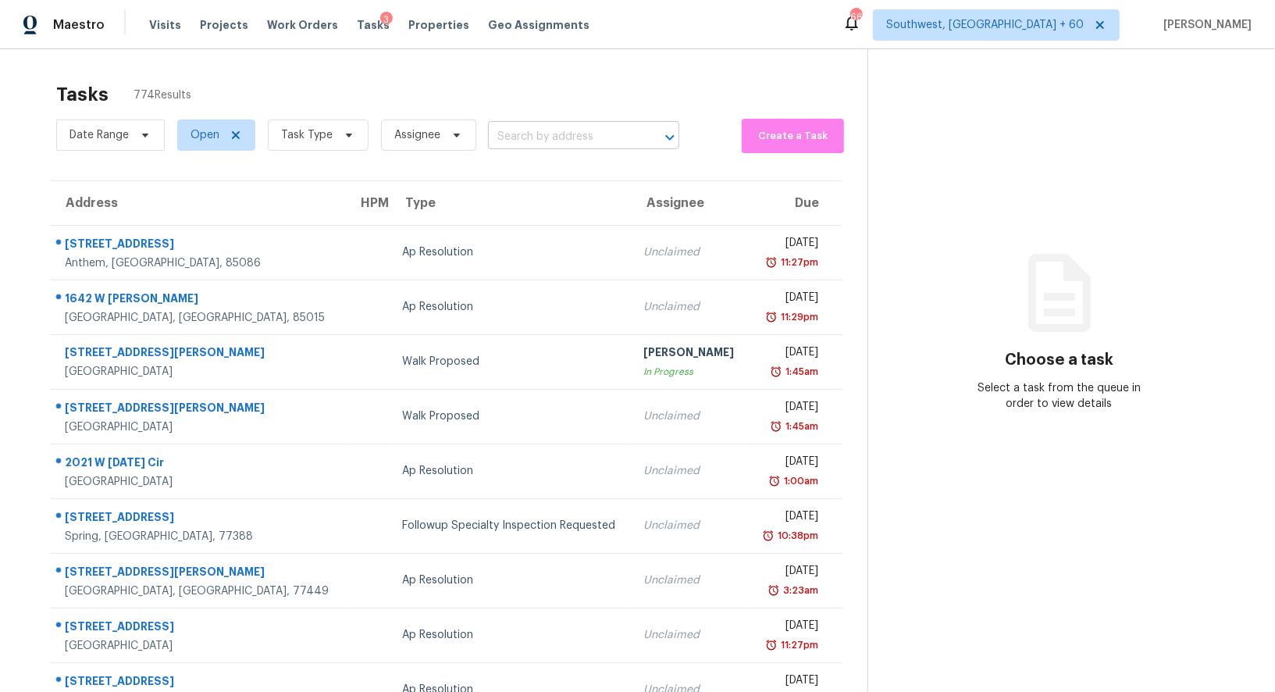
click at [546, 140] on input "text" at bounding box center [562, 137] width 148 height 24
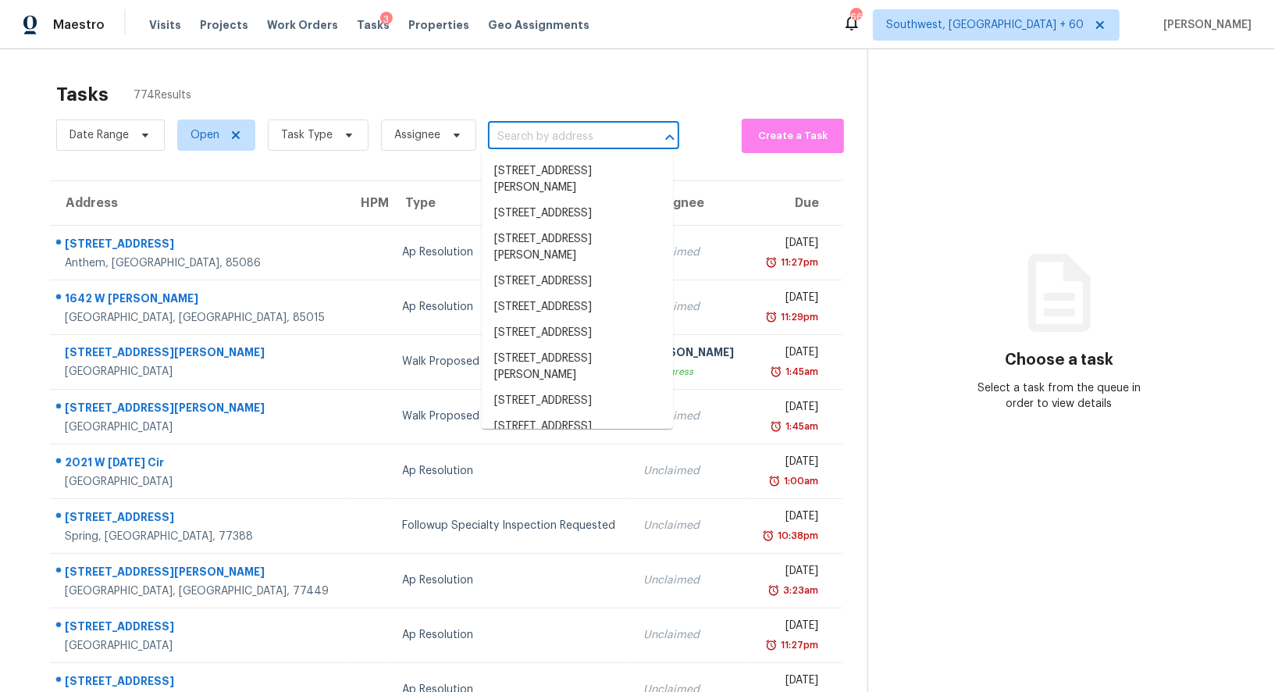
paste input "[STREET_ADDRESS]"
type input "[STREET_ADDRESS]"
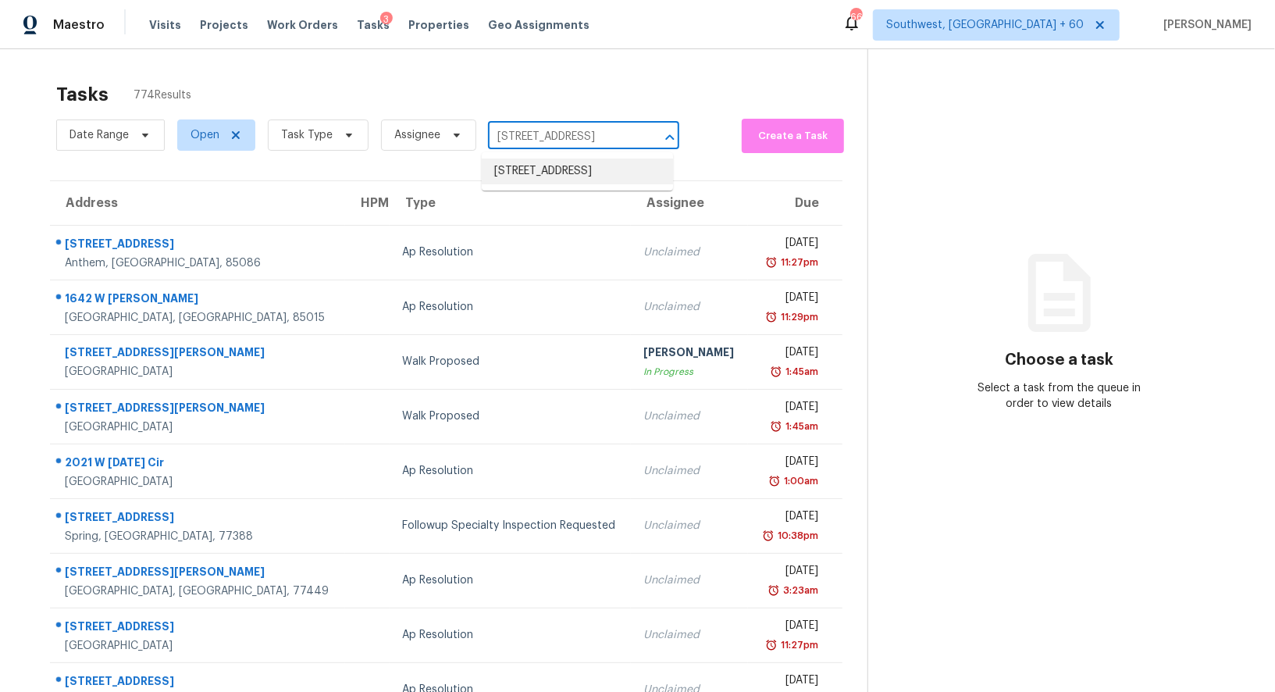
click at [548, 173] on li "[STREET_ADDRESS]" at bounding box center [577, 171] width 191 height 26
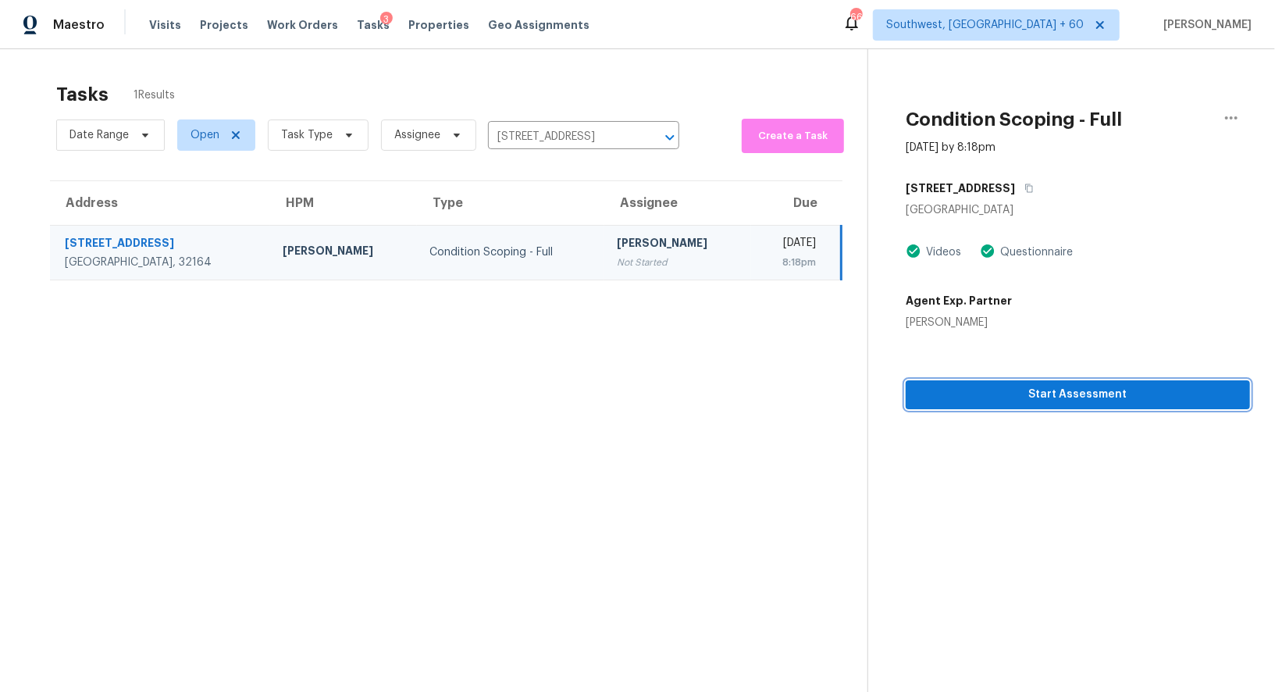
click at [1047, 404] on button "Start Assessment" at bounding box center [1077, 394] width 344 height 29
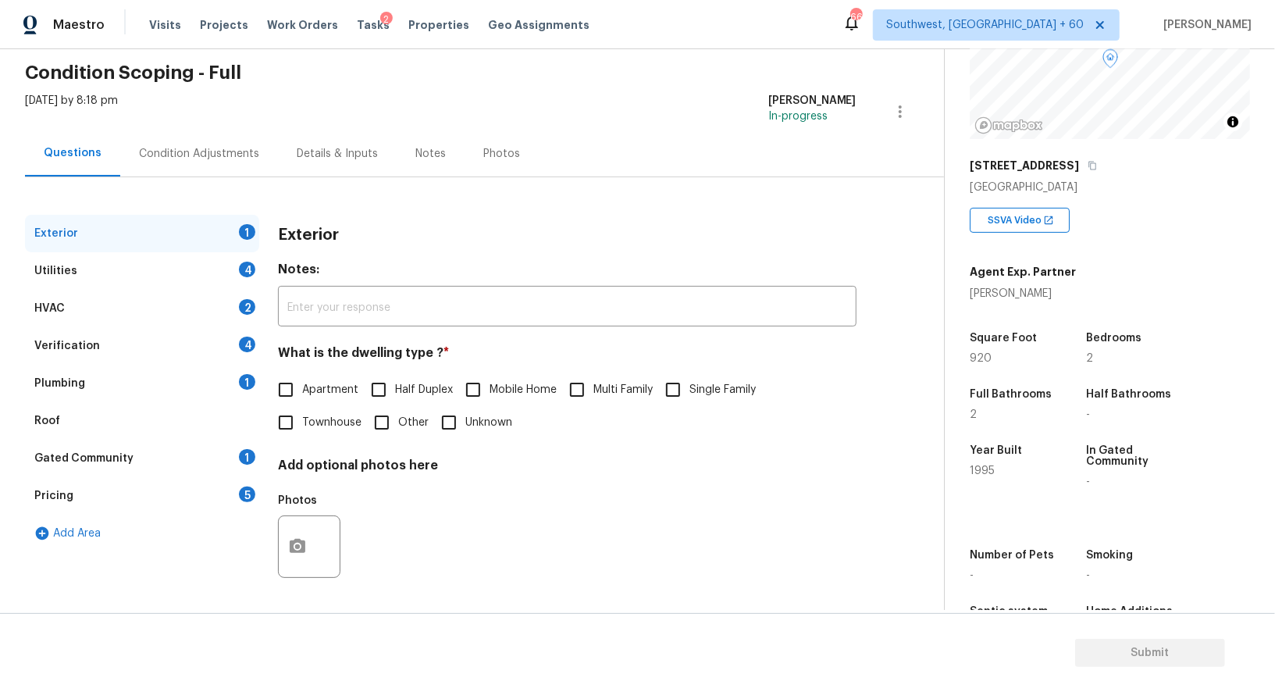
scroll to position [168, 0]
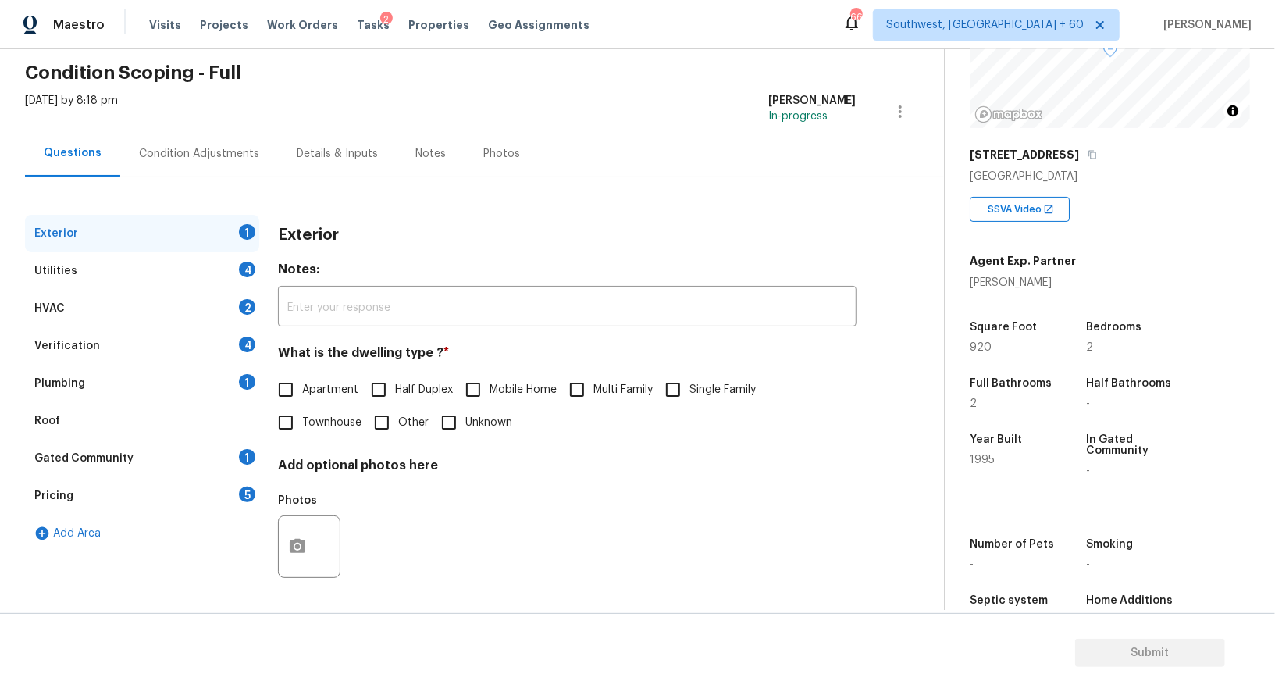
click at [715, 397] on label "Single Family" at bounding box center [705, 389] width 99 height 33
click at [689, 397] on input "Single Family" at bounding box center [672, 389] width 33 height 33
checkbox input "true"
click at [265, 270] on div "Exterior Utilities 4 HVAC 2 Verification 4 Plumbing 1 Roof Gated Community 1 Pr…" at bounding box center [465, 410] width 881 height 391
click at [234, 271] on div "Utilities 4" at bounding box center [142, 270] width 234 height 37
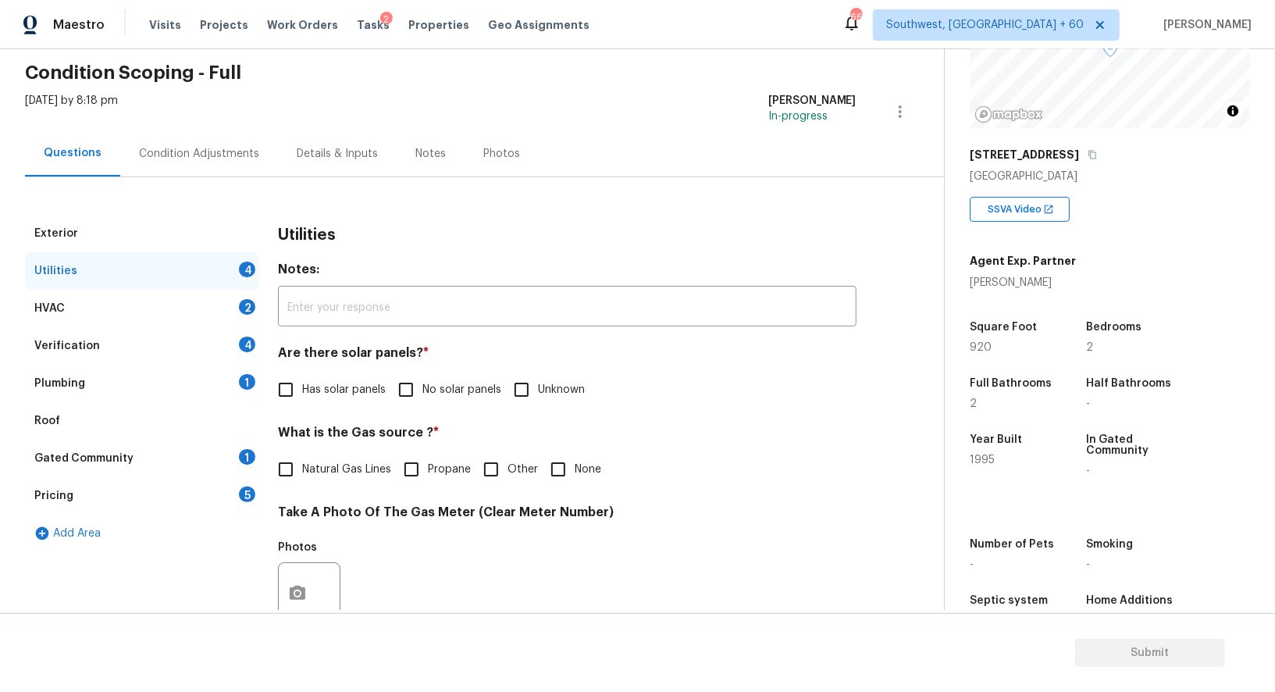
click at [436, 382] on span "No solar panels" at bounding box center [461, 390] width 79 height 16
click at [422, 382] on input "No solar panels" at bounding box center [405, 389] width 33 height 33
checkbox input "true"
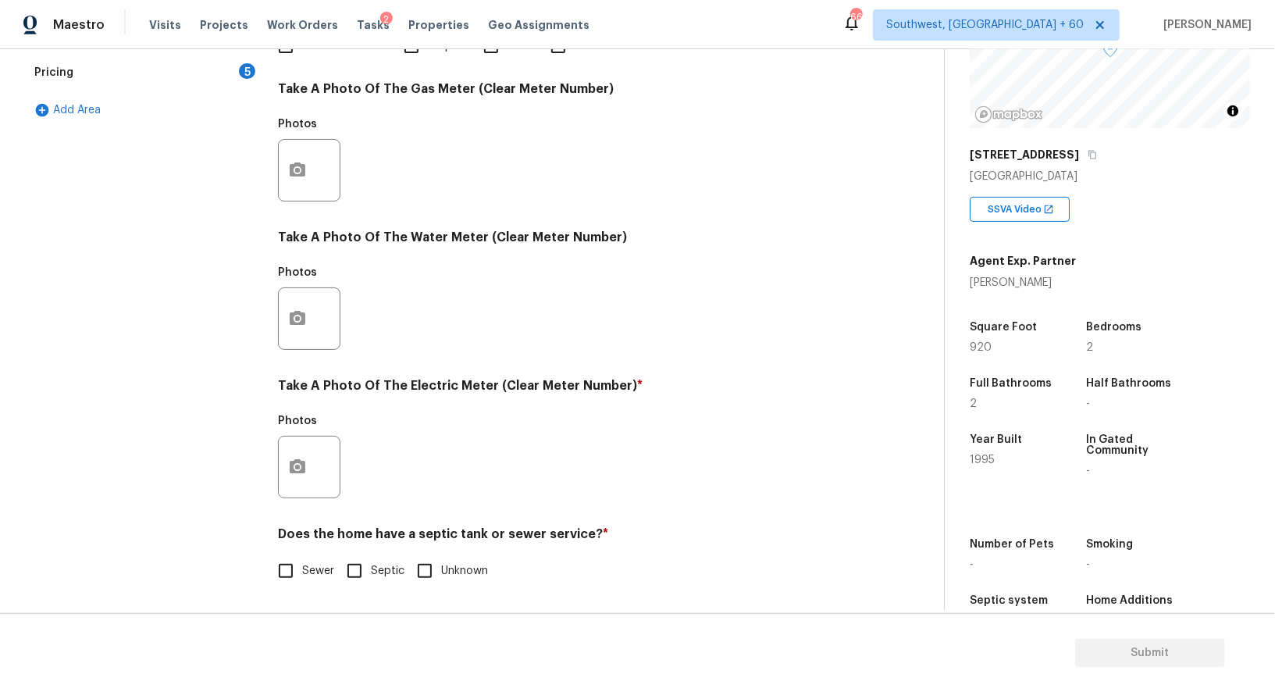
click at [318, 582] on label "Sewer" at bounding box center [301, 570] width 65 height 33
click at [302, 582] on input "Sewer" at bounding box center [285, 570] width 33 height 33
checkbox input "true"
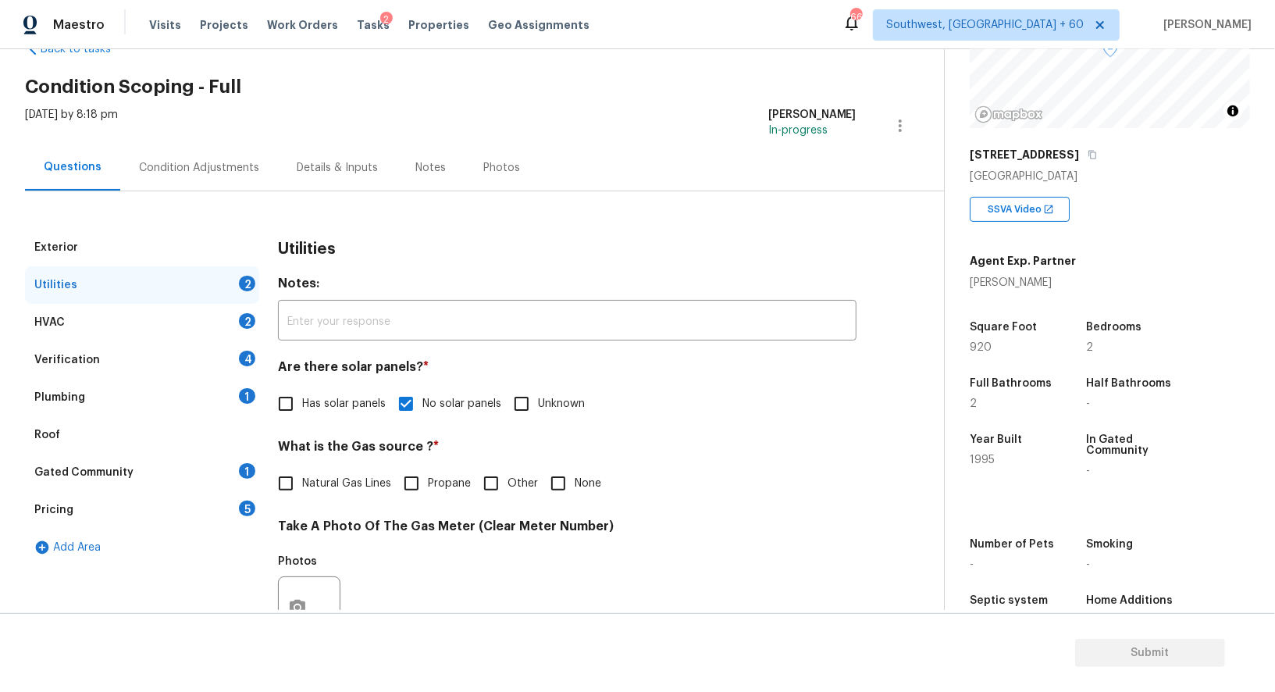
click at [214, 325] on div "HVAC 2" at bounding box center [142, 322] width 234 height 37
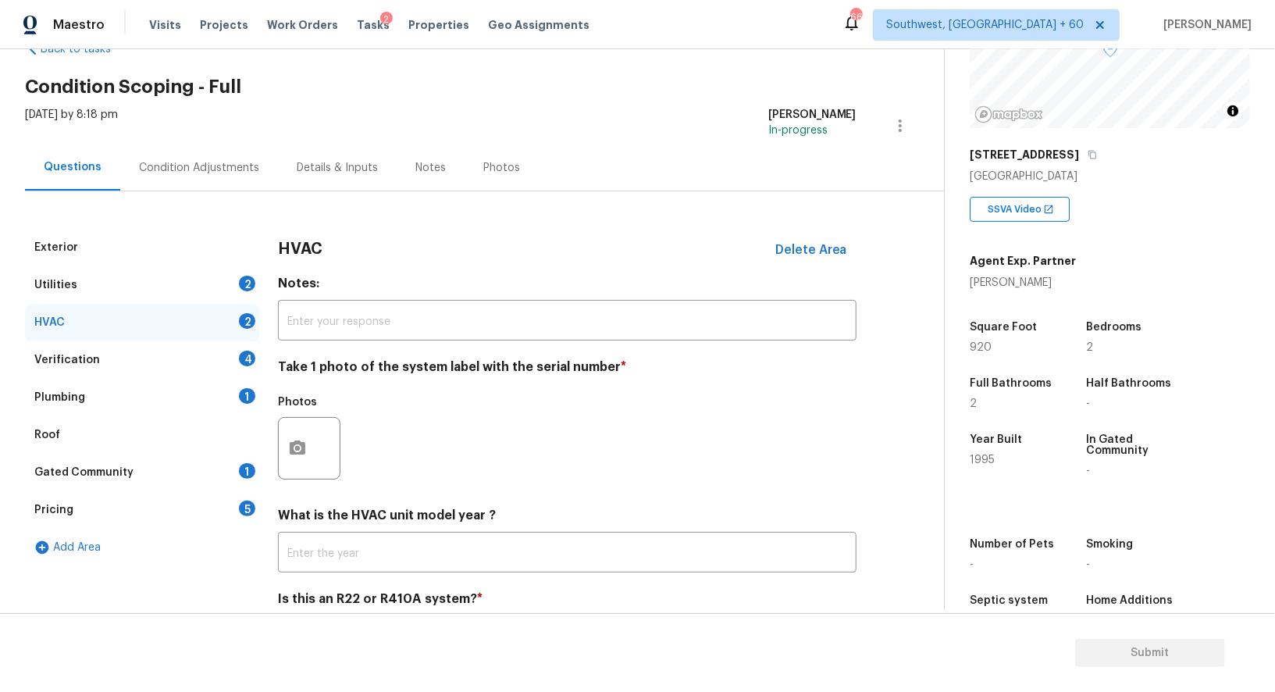
scroll to position [111, 0]
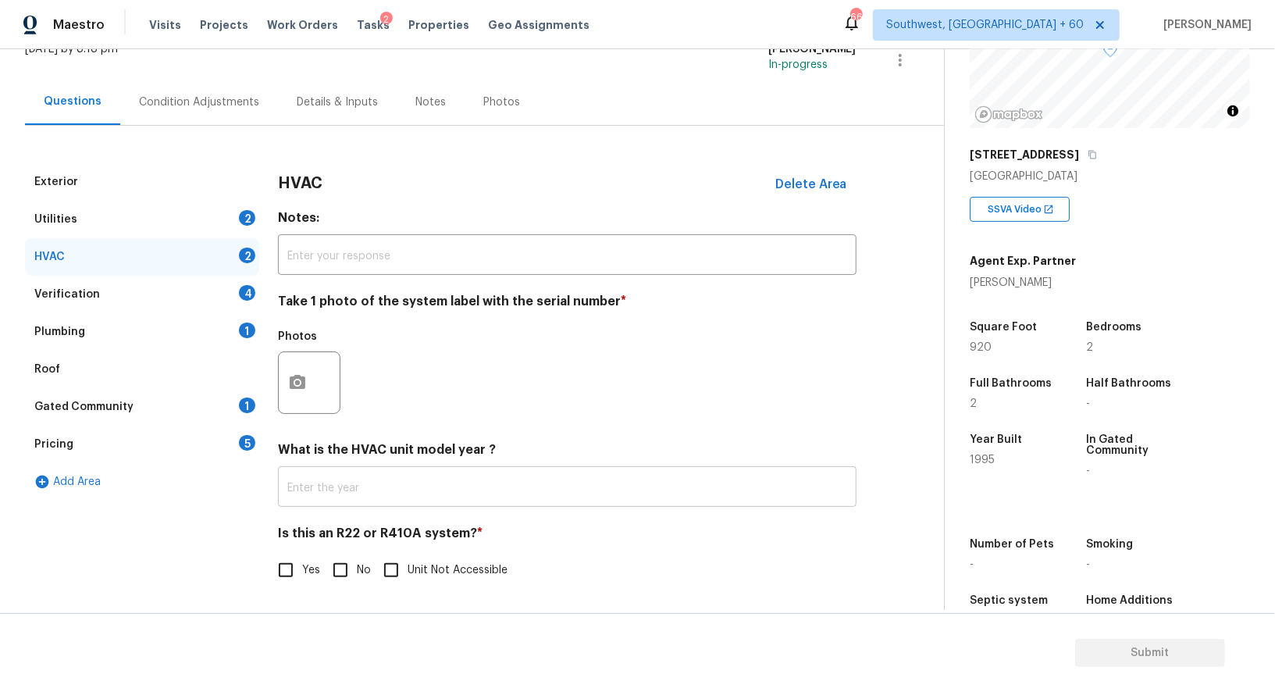
click at [396, 492] on input "text" at bounding box center [567, 488] width 578 height 37
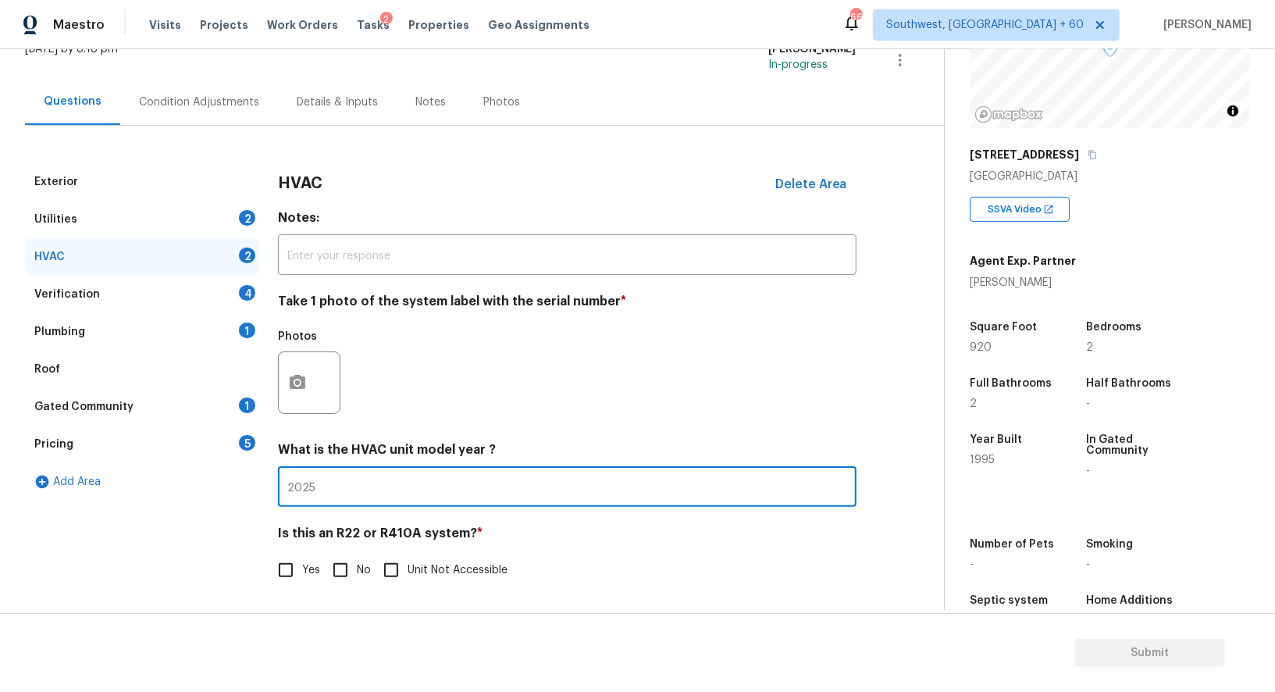
type input "2025"
click at [350, 562] on input "No" at bounding box center [340, 569] width 33 height 33
checkbox input "true"
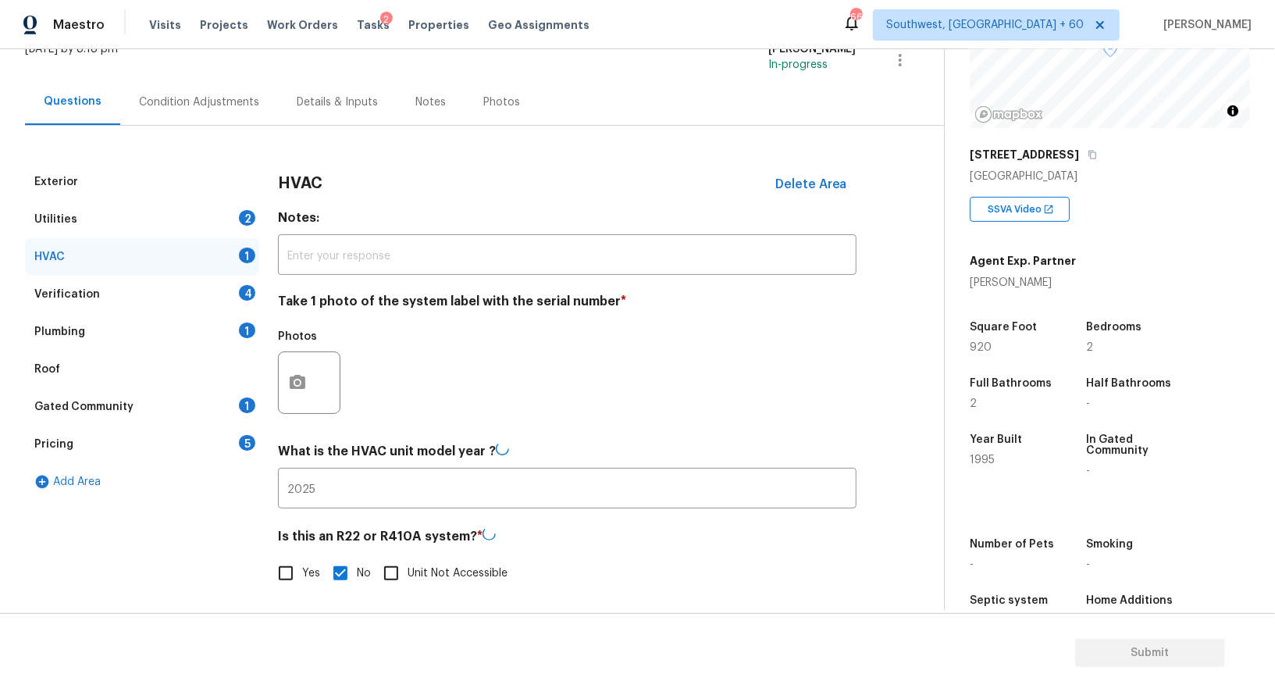
click at [212, 282] on div "Verification 4" at bounding box center [142, 294] width 234 height 37
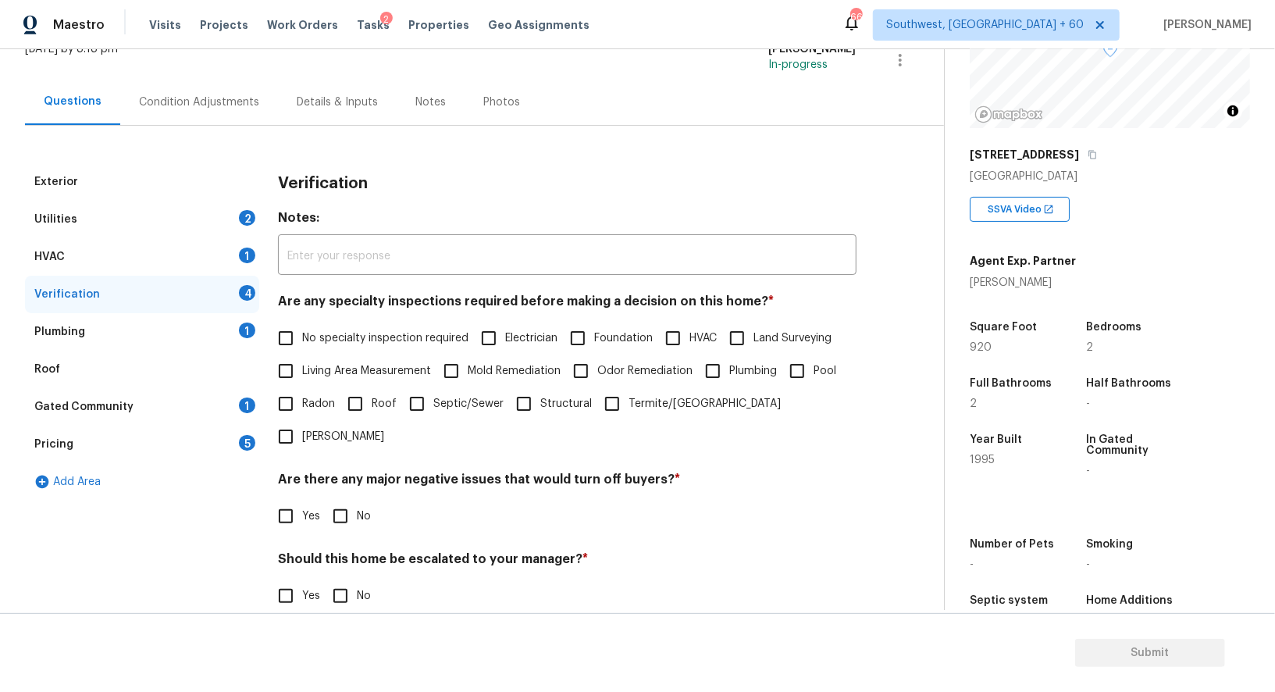
click at [330, 311] on h4 "Are any specialty inspections required before making a decision on this home? *" at bounding box center [567, 304] width 578 height 22
click at [330, 333] on span "No specialty inspection required" at bounding box center [385, 338] width 166 height 16
click at [302, 333] on input "No specialty inspection required" at bounding box center [285, 338] width 33 height 33
checkbox input "true"
click at [336, 501] on input "No" at bounding box center [340, 517] width 33 height 33
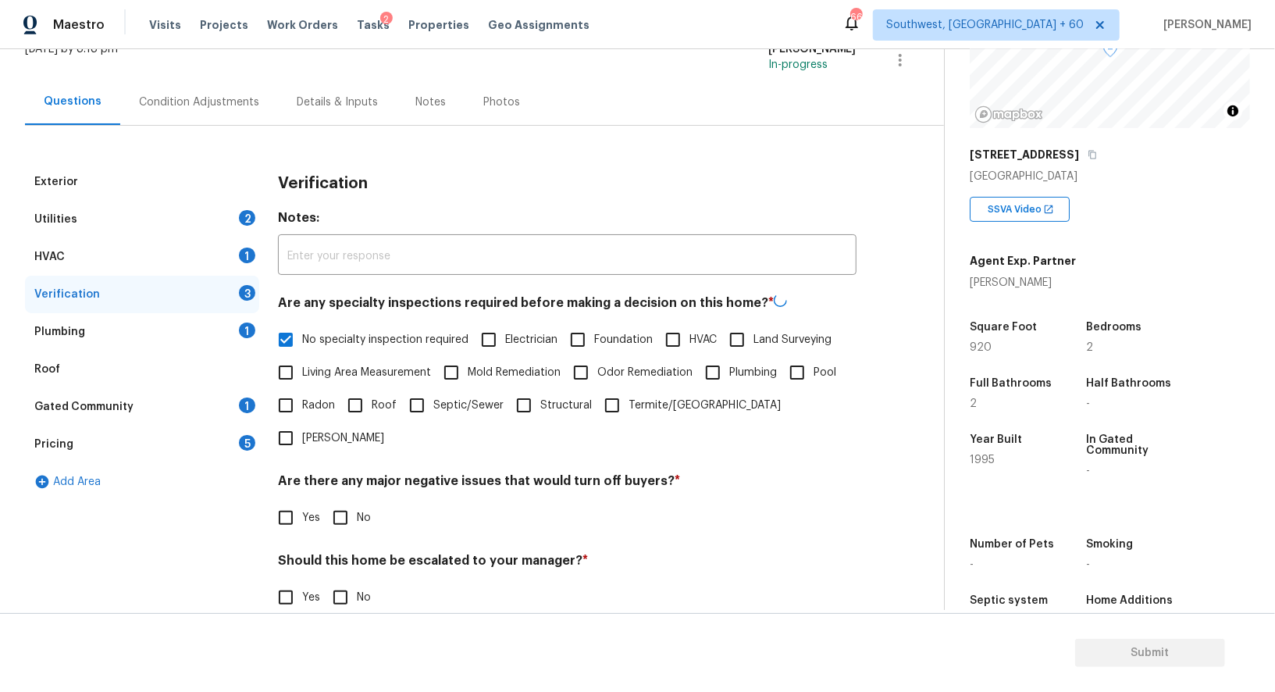
checkbox input "true"
click at [342, 584] on div "Verification Notes: ​ Are any specialty inspections required before making a de…" at bounding box center [567, 444] width 578 height 563
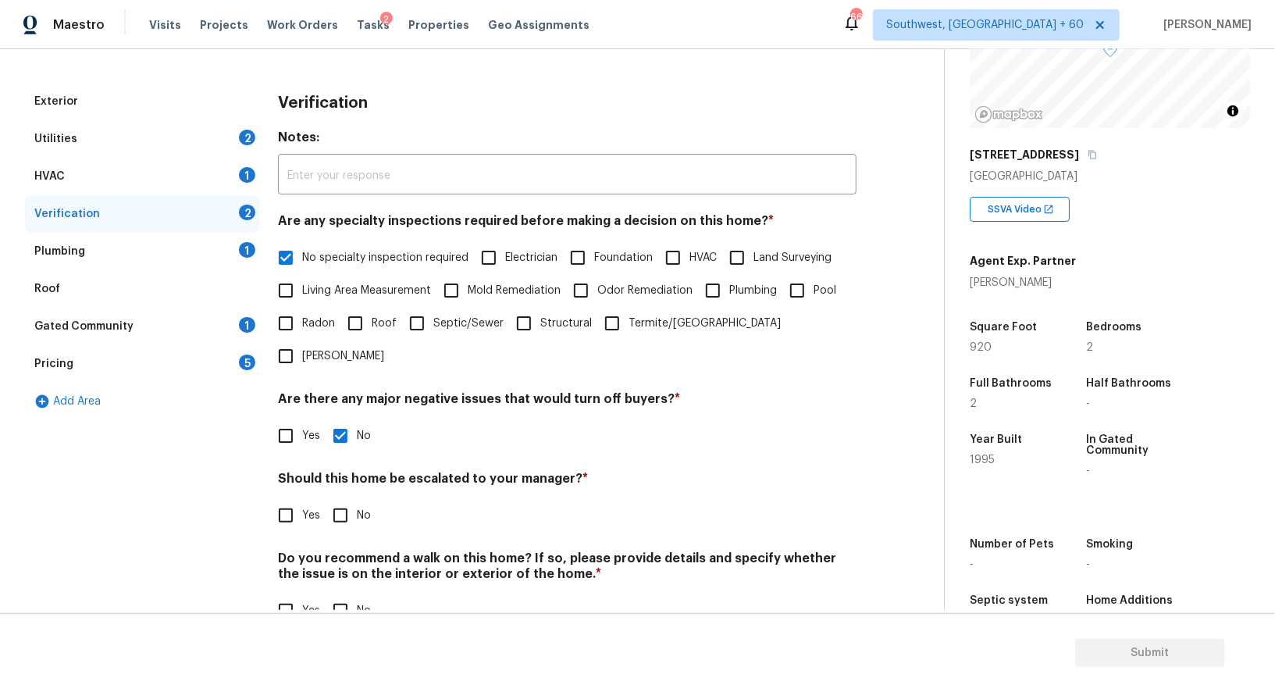
scroll to position [199, 0]
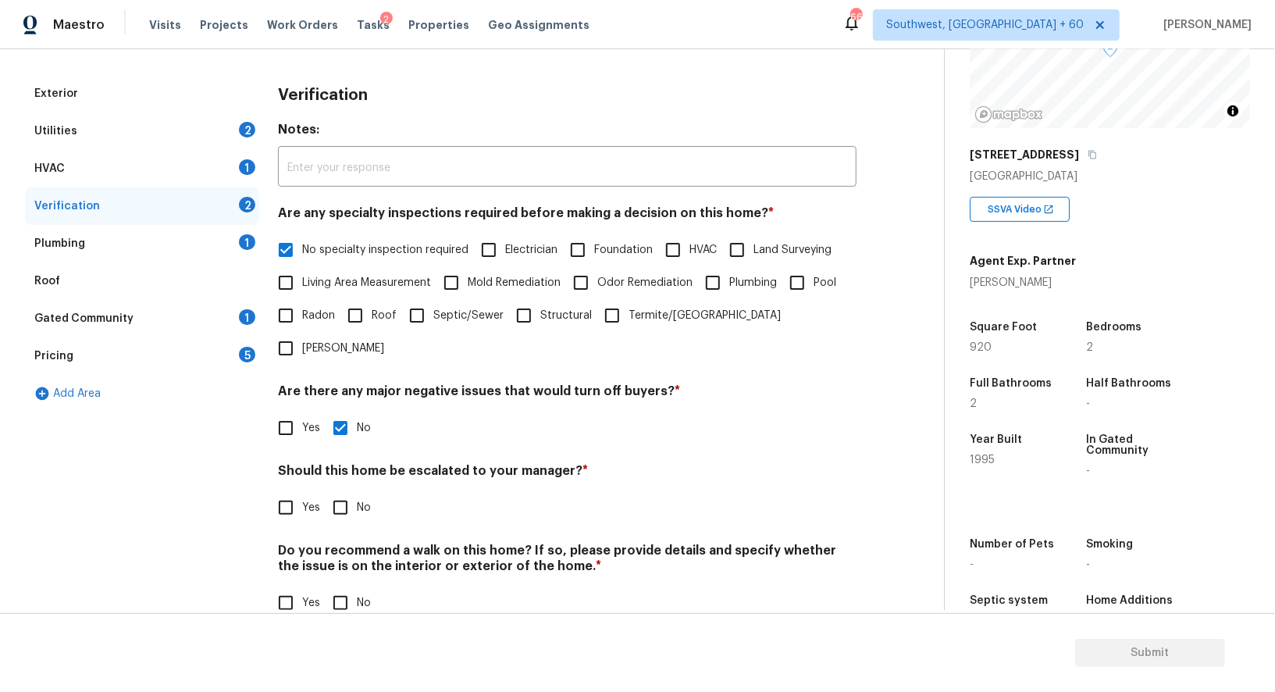
click at [337, 491] on input "No" at bounding box center [340, 507] width 33 height 33
checkbox input "true"
click at [345, 588] on input "No" at bounding box center [340, 604] width 33 height 33
checkbox input "true"
click at [226, 237] on div "Plumbing 1" at bounding box center [142, 243] width 234 height 37
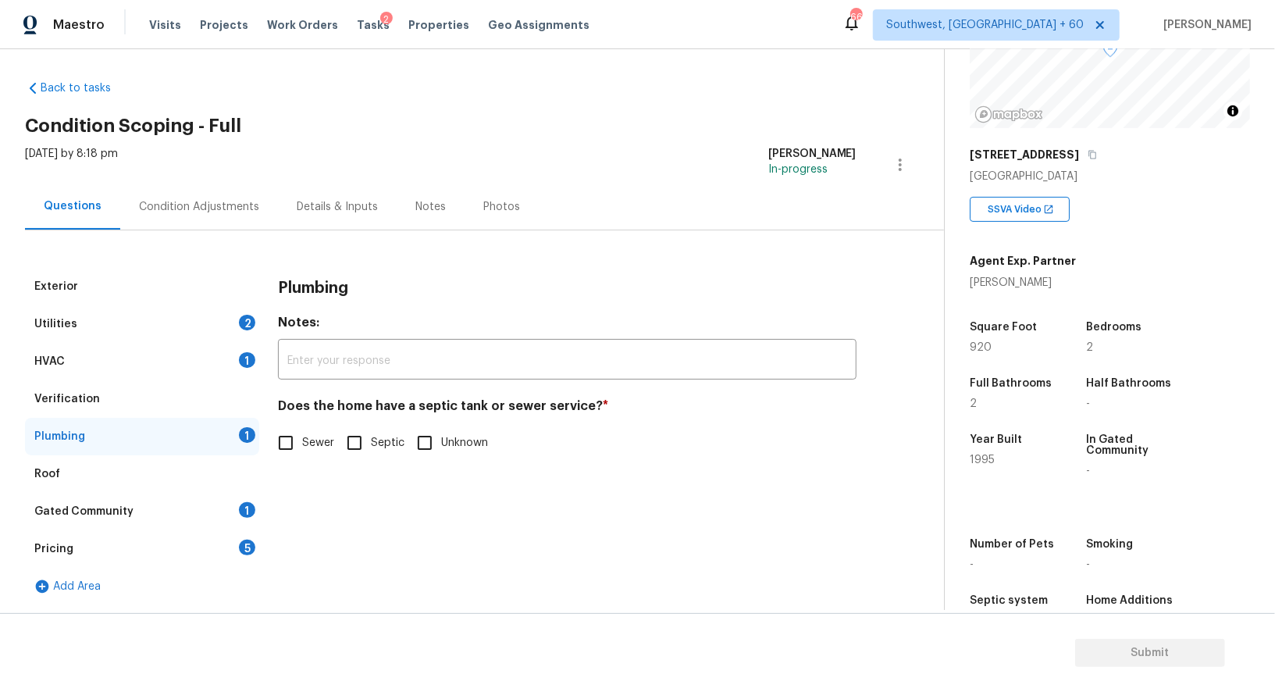
scroll to position [5, 0]
click at [290, 442] on input "Sewer" at bounding box center [285, 443] width 33 height 33
checkbox input "true"
click at [238, 504] on div "Gated Community 1" at bounding box center [142, 511] width 234 height 37
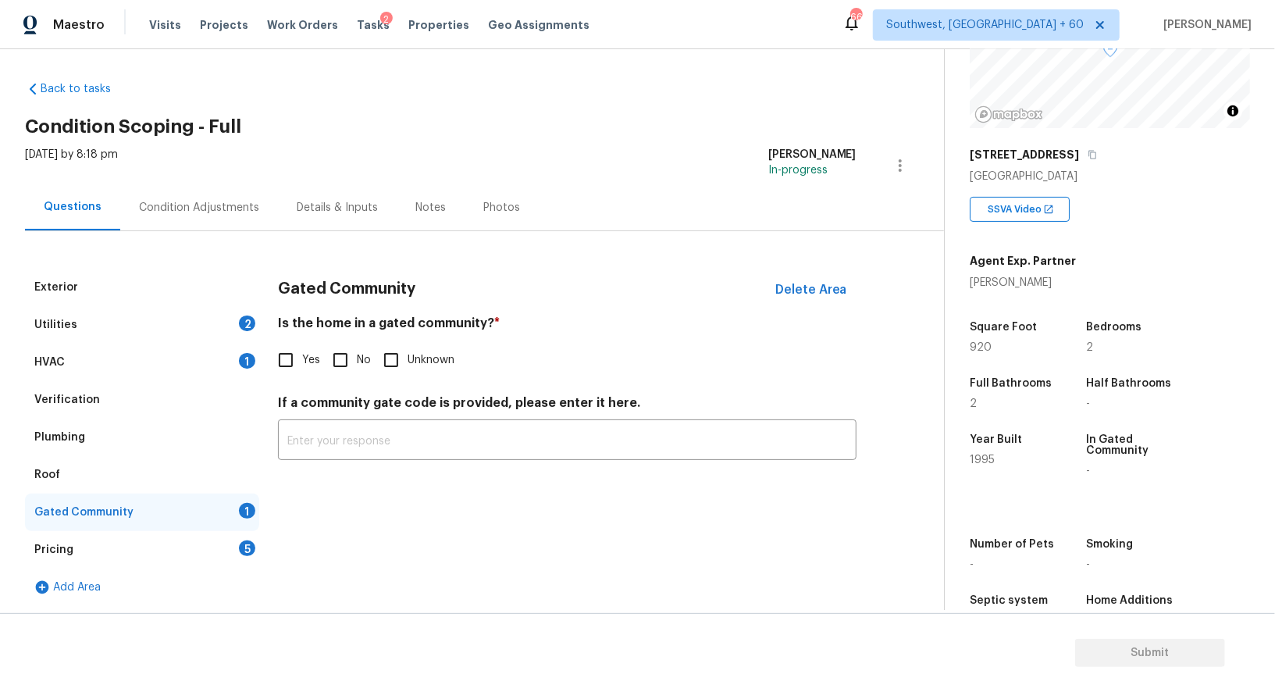
click at [332, 362] on input "No" at bounding box center [340, 359] width 33 height 33
checkbox input "true"
click at [234, 547] on div "Pricing 5" at bounding box center [142, 549] width 234 height 37
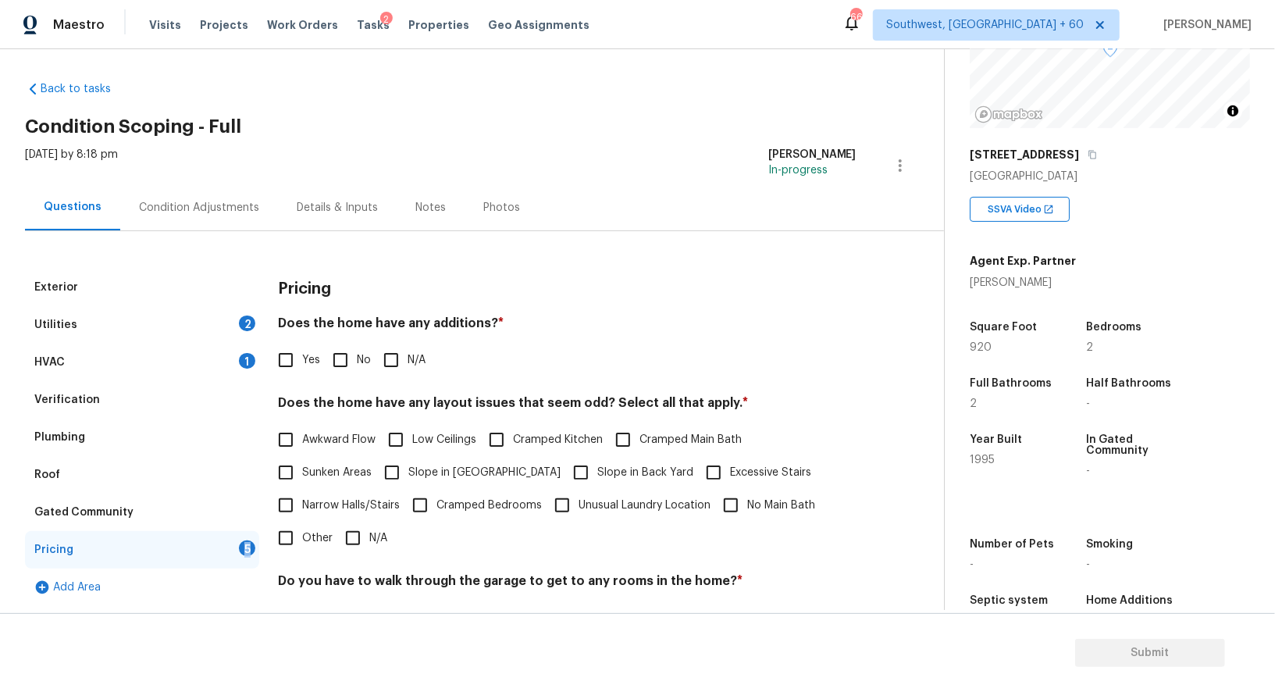
click at [323, 389] on div "Pricing Does the home have any additions? * Yes No N/A Does the home have any l…" at bounding box center [567, 540] width 578 height 543
click at [344, 359] on input "No" at bounding box center [340, 359] width 33 height 33
checkbox input "true"
click at [347, 578] on h4 "Do you have to walk through the garage to get to any rooms in the home? *" at bounding box center [567, 585] width 578 height 22
click at [353, 529] on input "N/A" at bounding box center [352, 537] width 33 height 33
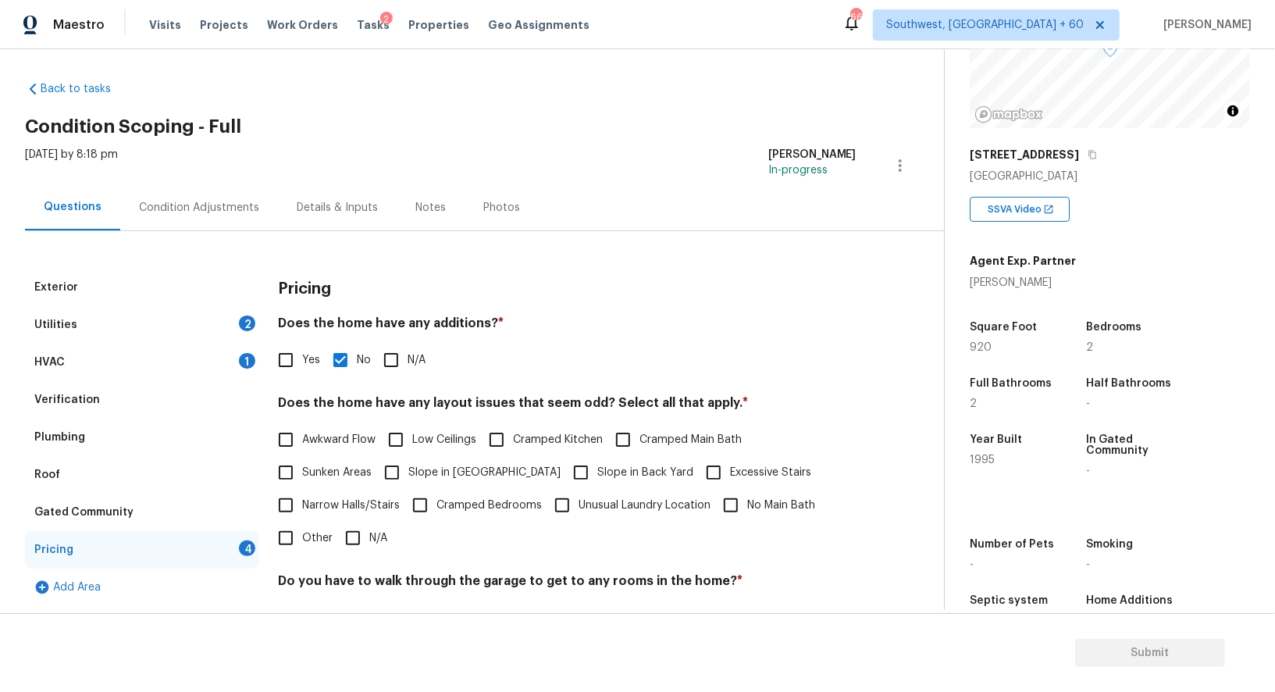
checkbox input "true"
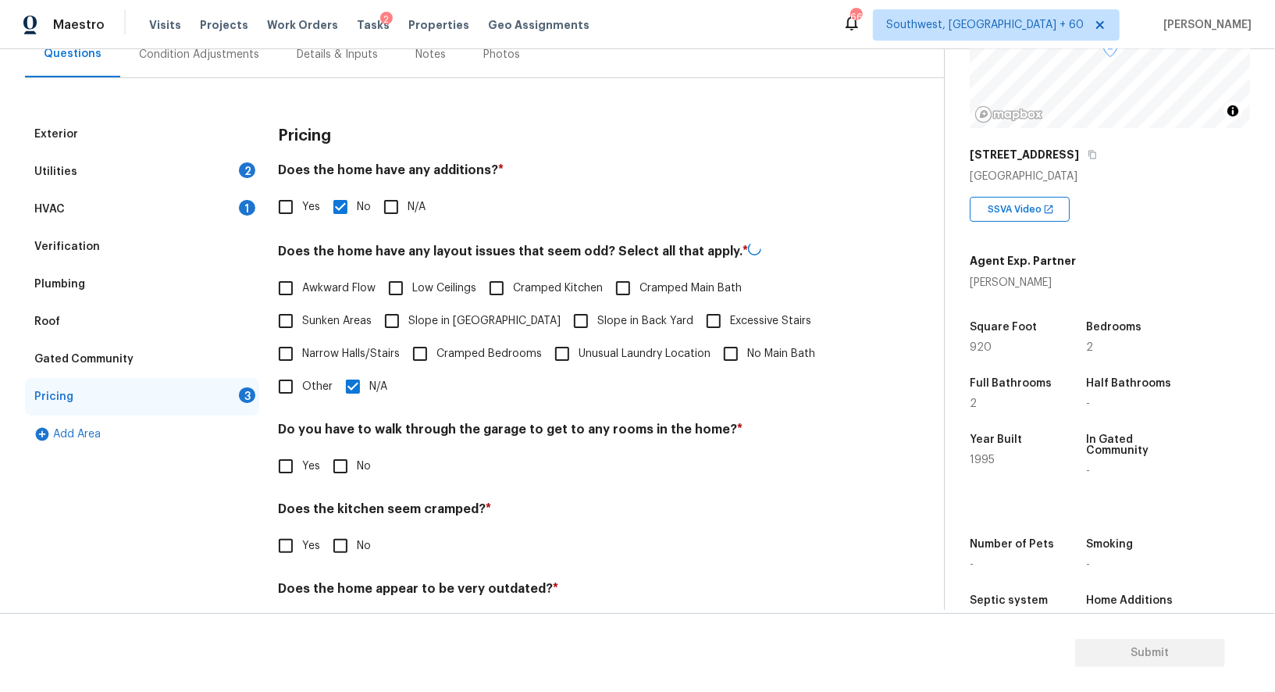
scroll to position [211, 0]
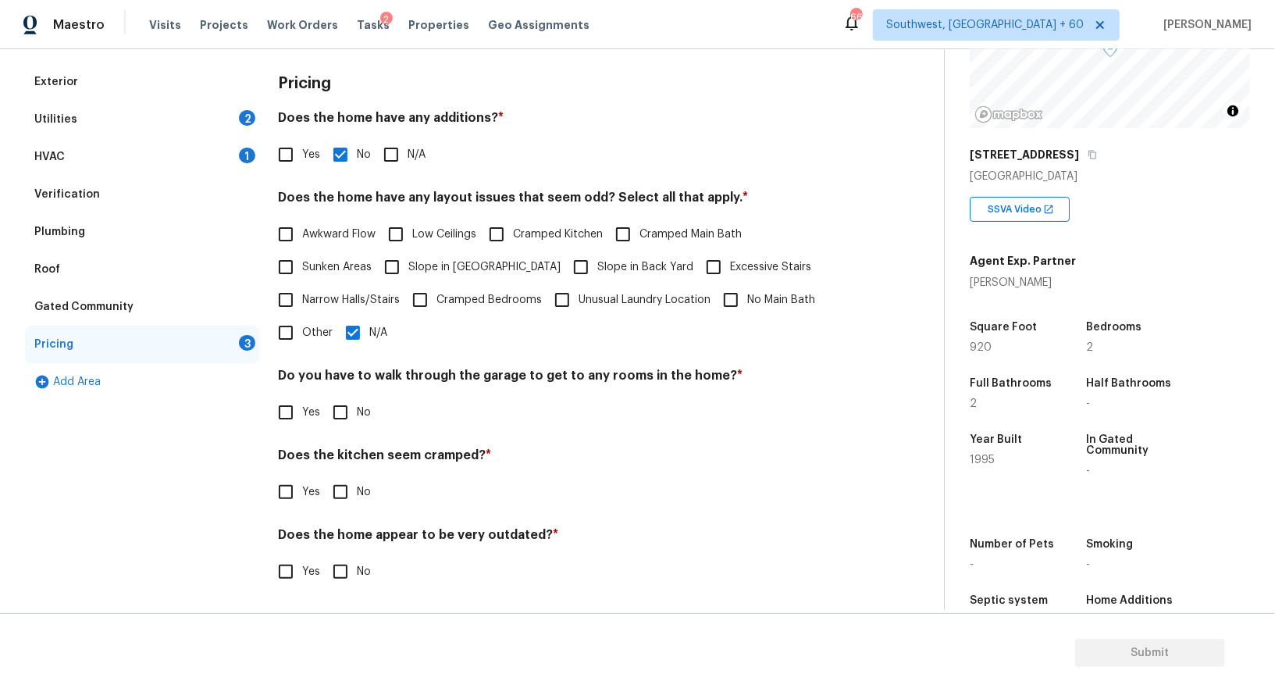
click at [344, 404] on input "No" at bounding box center [340, 412] width 33 height 33
checkbox input "true"
click at [344, 485] on input "No" at bounding box center [340, 493] width 33 height 33
checkbox input "true"
click at [342, 588] on div "Pricing Does the home have any additions? * Yes No N/A Does the home have any l…" at bounding box center [567, 335] width 578 height 545
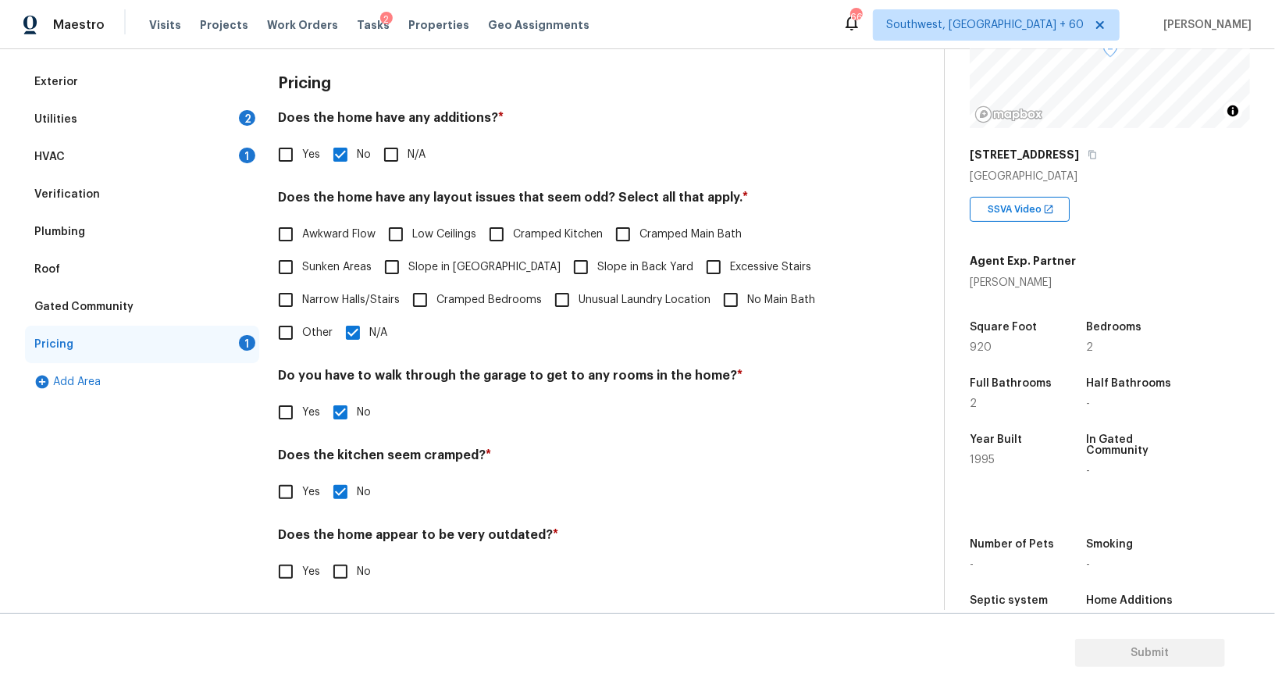
click at [357, 574] on span "No" at bounding box center [364, 572] width 14 height 16
click at [357, 574] on input "No" at bounding box center [340, 571] width 33 height 33
checkbox input "true"
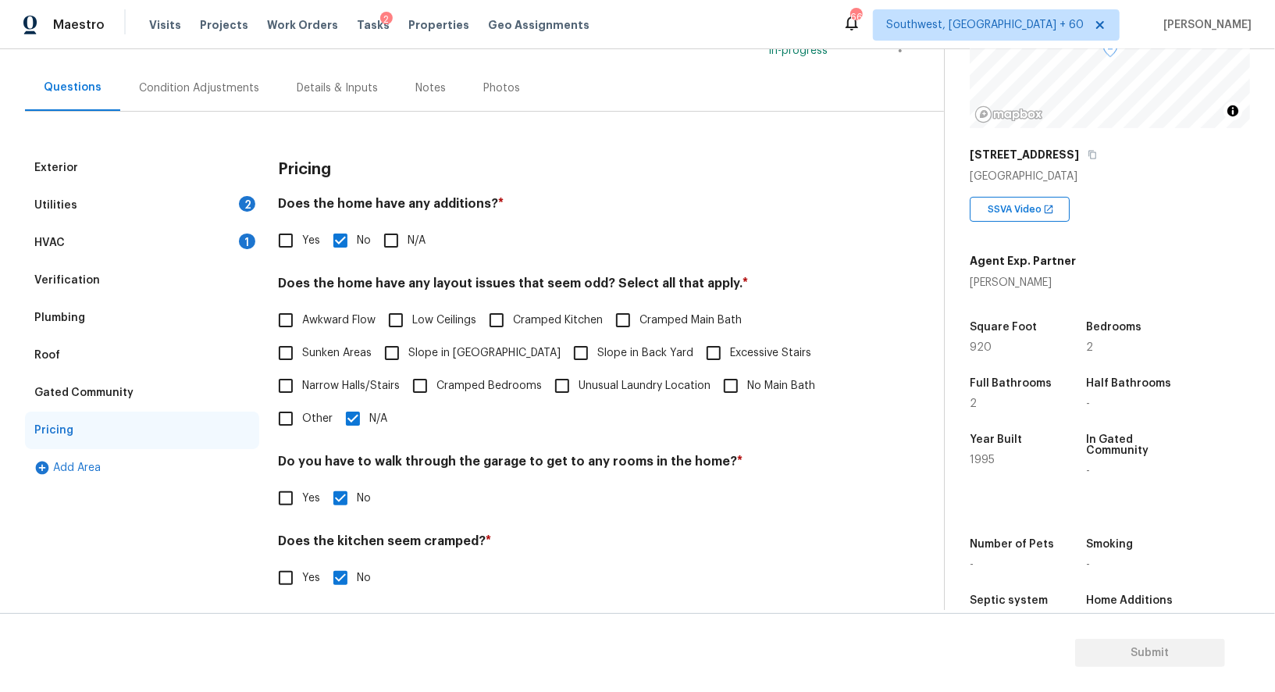
scroll to position [0, 0]
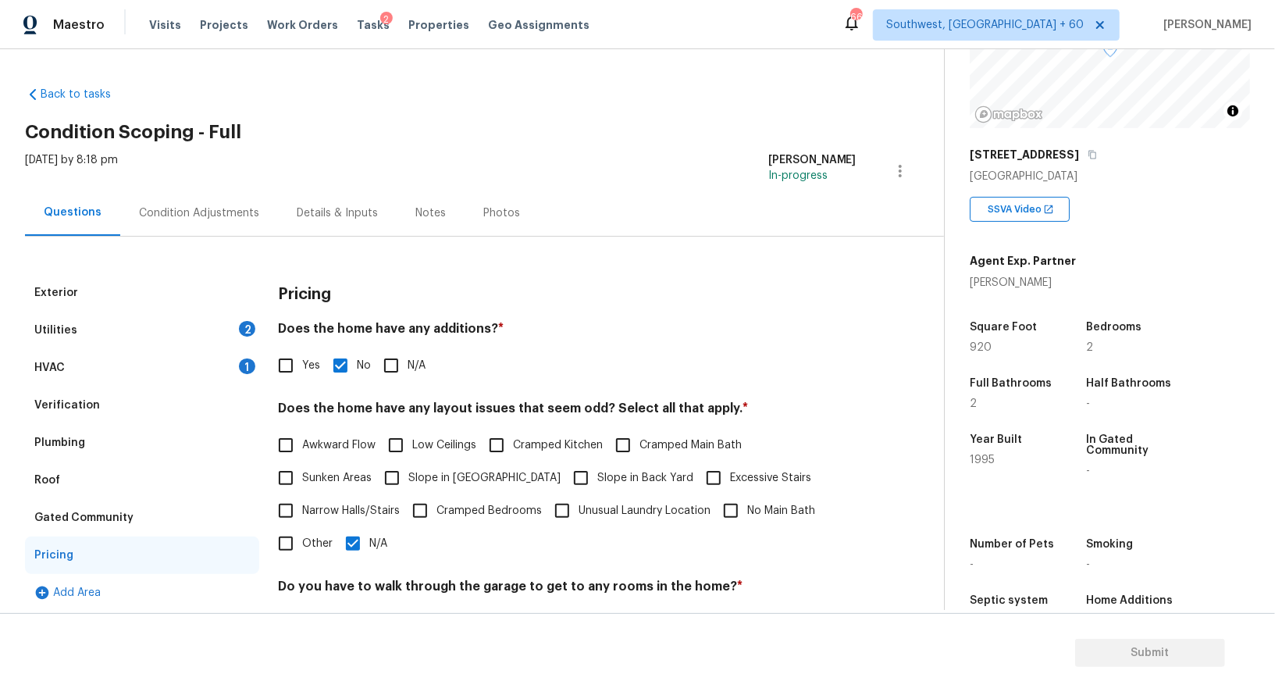
click at [178, 212] on div "Condition Adjustments" at bounding box center [199, 213] width 120 height 16
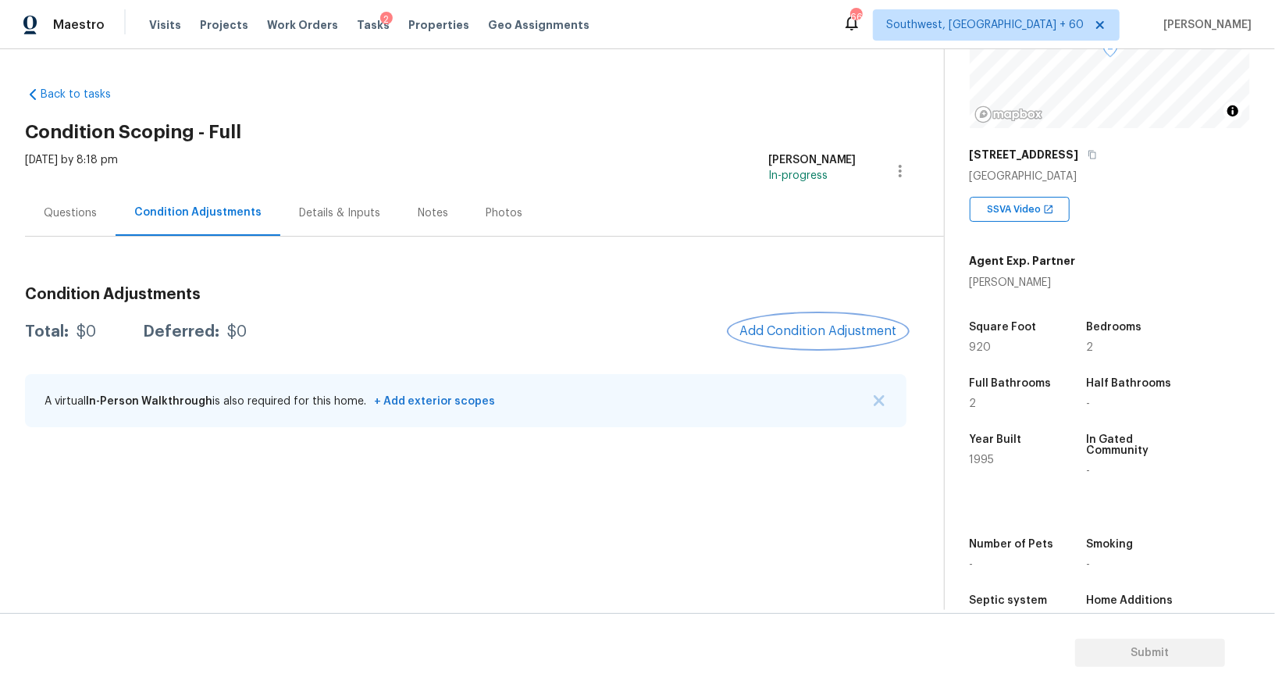
click at [792, 329] on span "Add Condition Adjustment" at bounding box center [818, 331] width 158 height 14
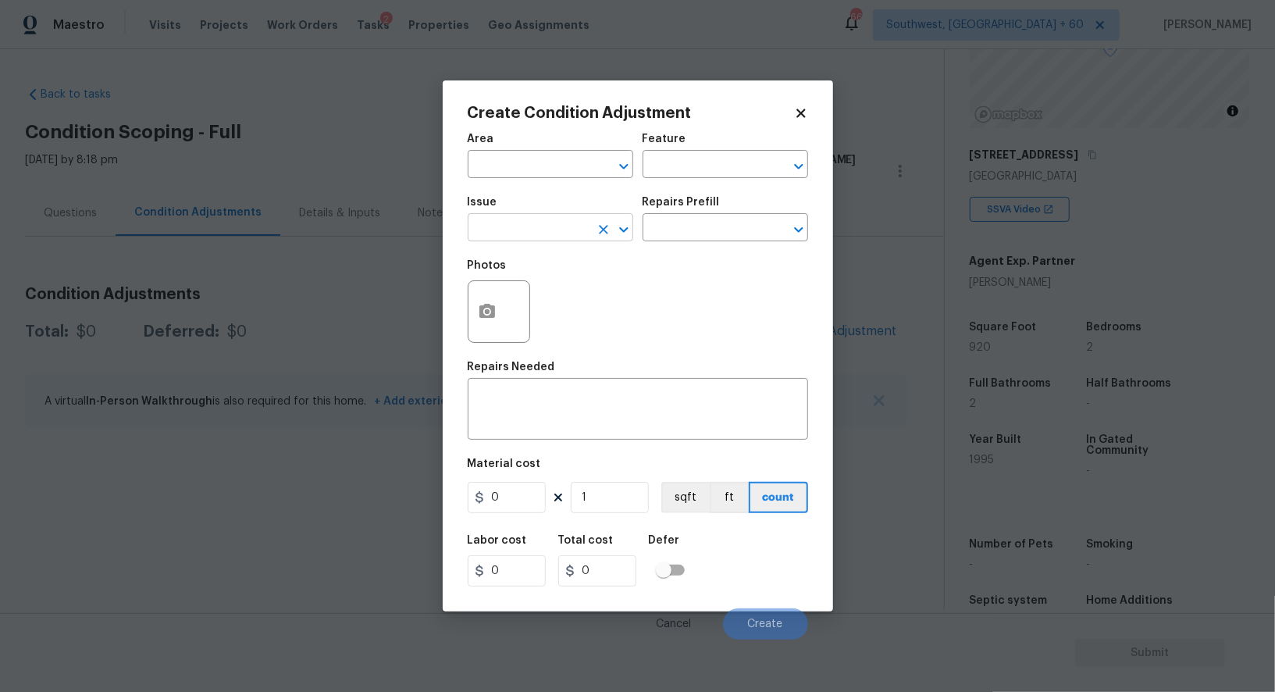
click at [560, 222] on input "text" at bounding box center [529, 229] width 122 height 24
click at [569, 290] on div "Other" at bounding box center [550, 271] width 165 height 37
click at [560, 299] on li "Landscape Package" at bounding box center [550, 303] width 165 height 26
type input "Landscape Package"
click at [703, 233] on input "text" at bounding box center [703, 229] width 122 height 24
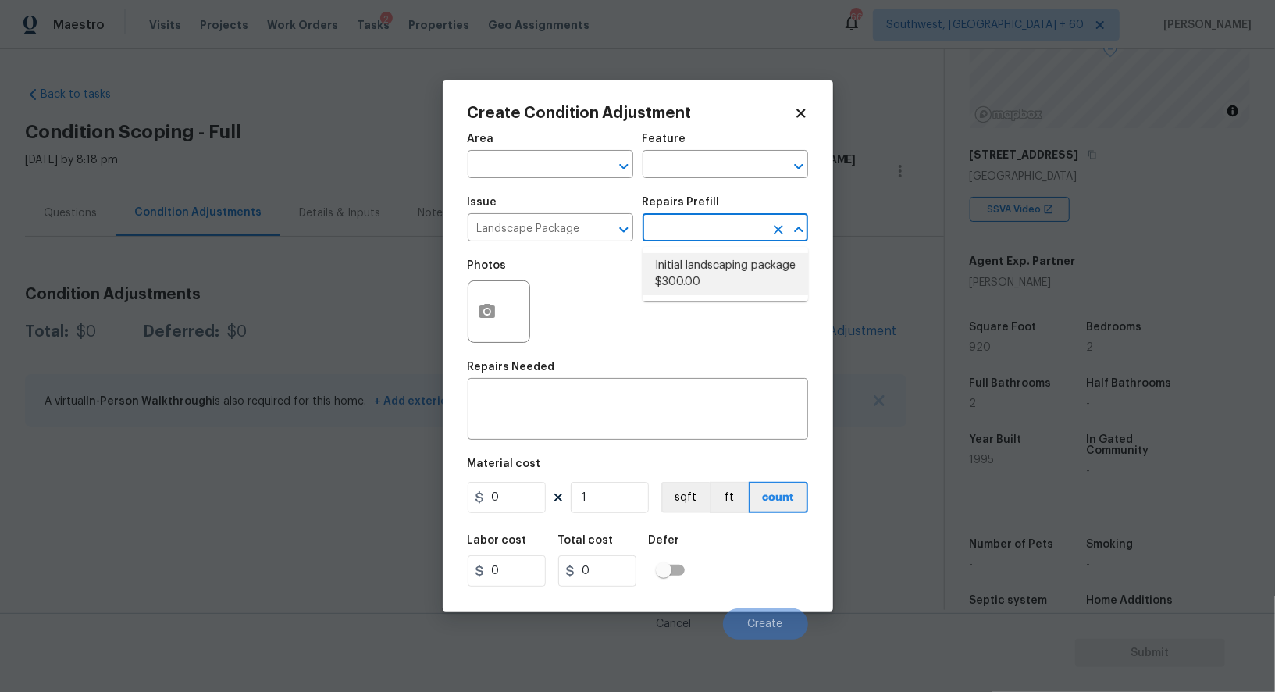
click at [699, 280] on li "Initial landscaping package $300.00" at bounding box center [724, 274] width 165 height 42
type input "Home Readiness Packages"
type textarea "Mowing of grass up to 6" in height. Mow, edge along driveways & sidewalks, trim…"
type input "300"
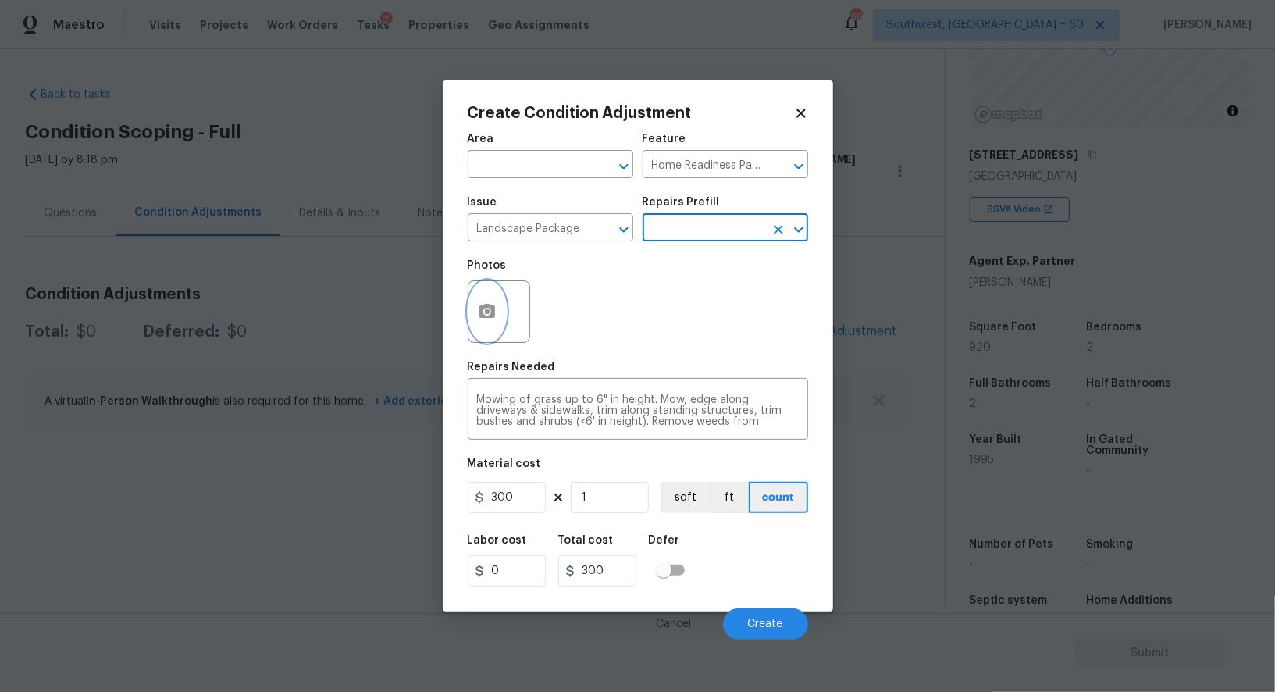
click at [472, 308] on button "button" at bounding box center [486, 311] width 37 height 61
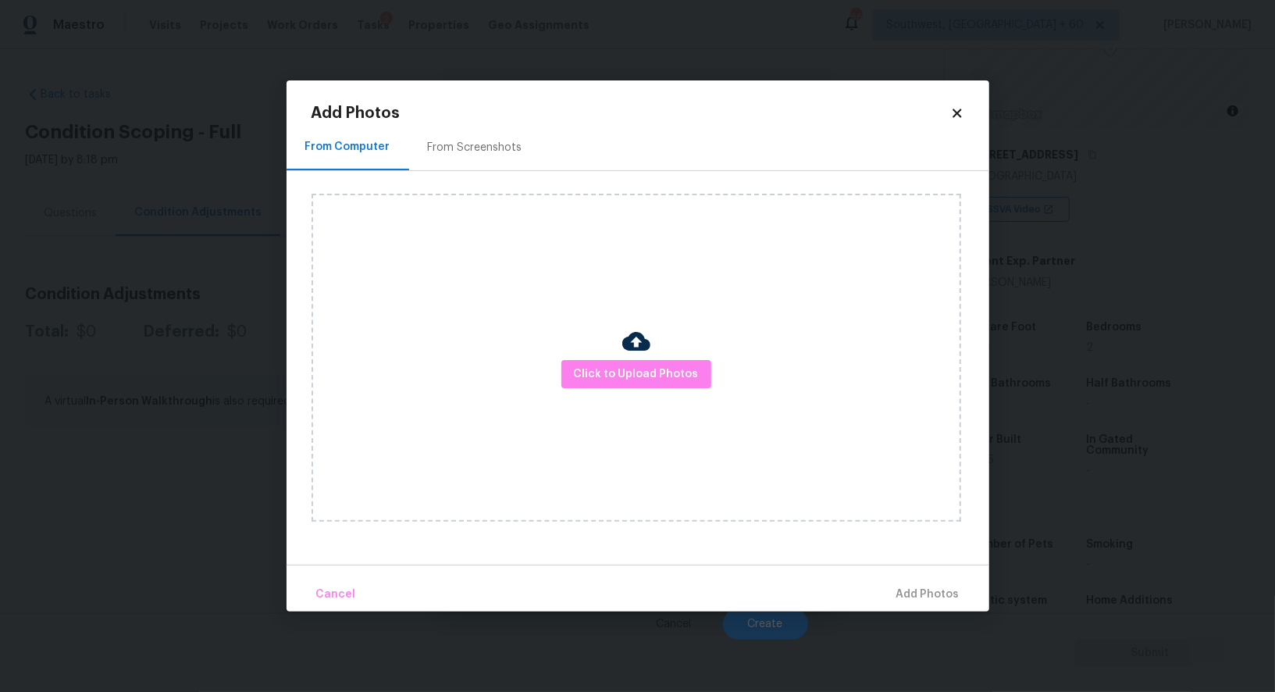
click at [489, 146] on div "From Screenshots" at bounding box center [475, 148] width 94 height 16
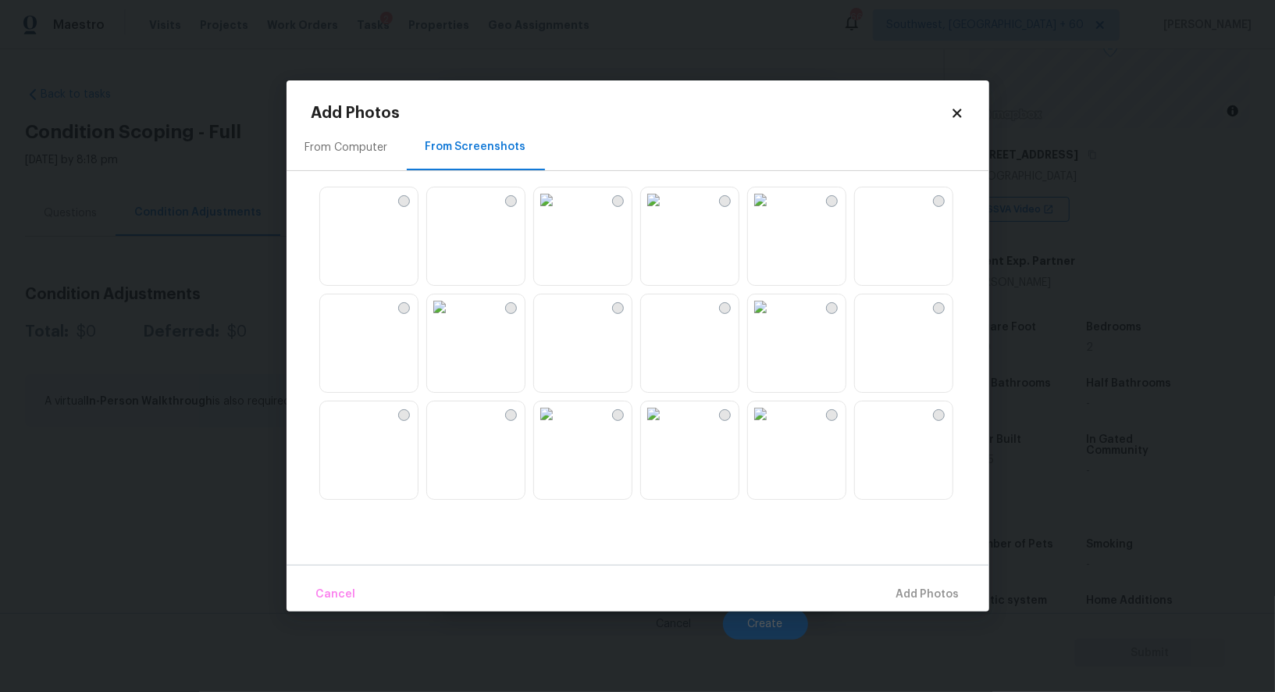
click at [452, 212] on img at bounding box center [439, 199] width 25 height 25
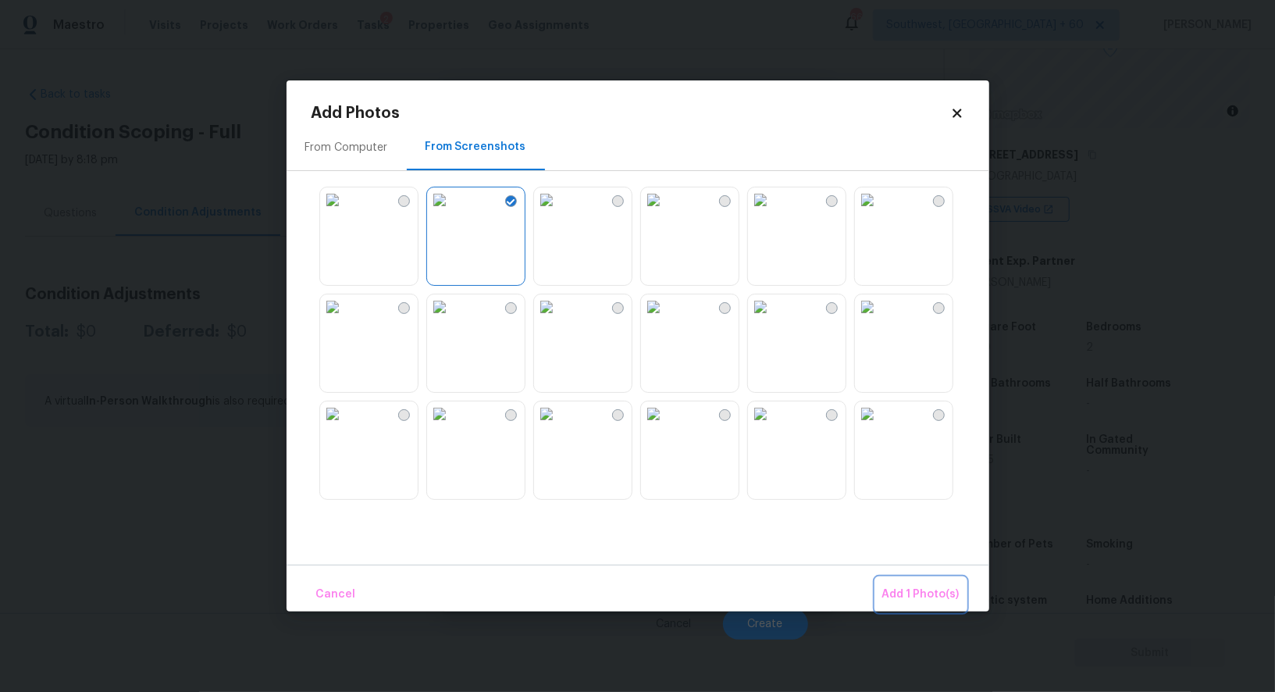
click at [918, 590] on span "Add 1 Photo(s)" at bounding box center [920, 595] width 77 height 20
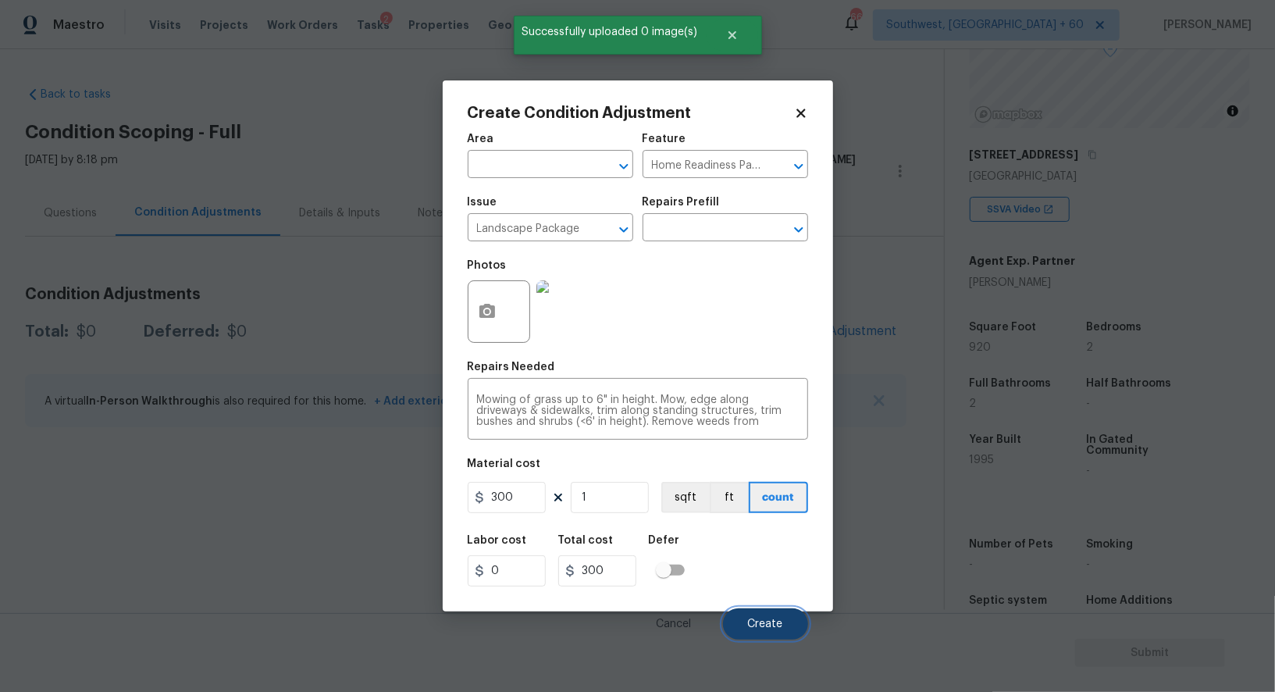
click at [763, 621] on span "Create" at bounding box center [765, 624] width 35 height 12
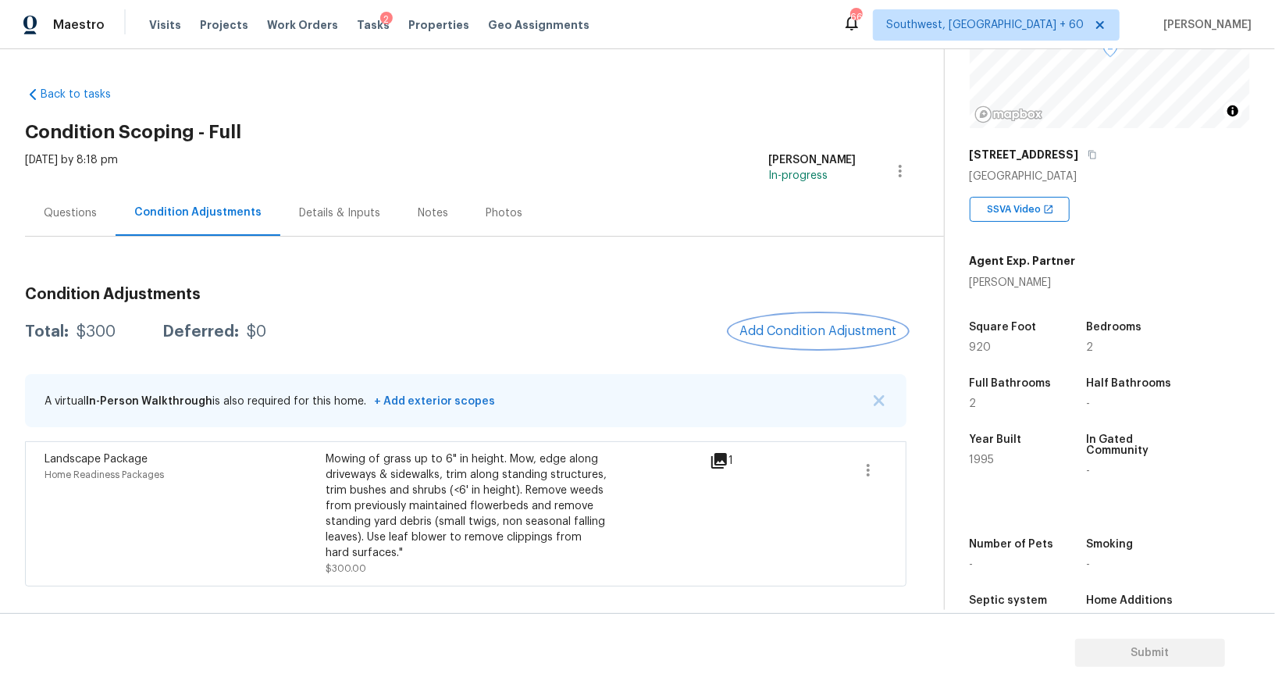
click at [806, 322] on button "Add Condition Adjustment" at bounding box center [818, 331] width 176 height 33
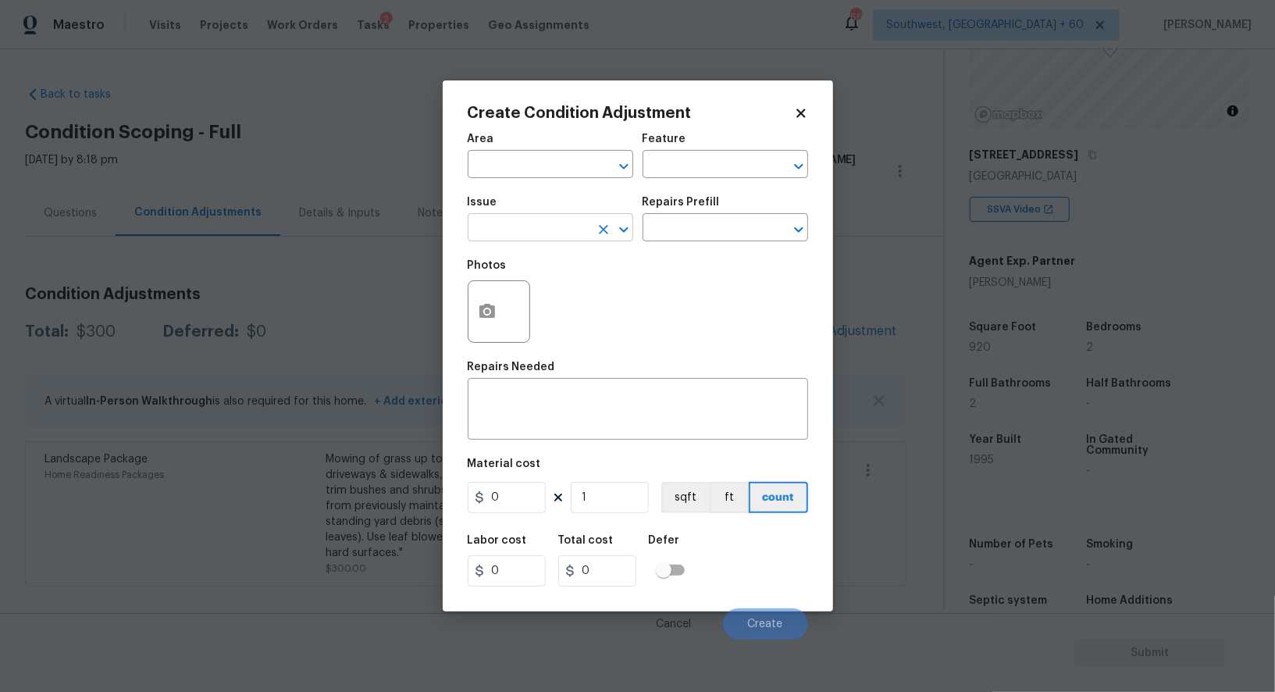
click at [544, 220] on input "text" at bounding box center [529, 229] width 122 height 24
click at [550, 289] on div "Other" at bounding box center [550, 271] width 165 height 37
click at [553, 312] on li "Pressure Washing" at bounding box center [550, 303] width 165 height 26
type input "Pressure Washing"
click at [657, 244] on div "Issue Pressure Washing ​ Repairs Prefill ​" at bounding box center [638, 218] width 340 height 63
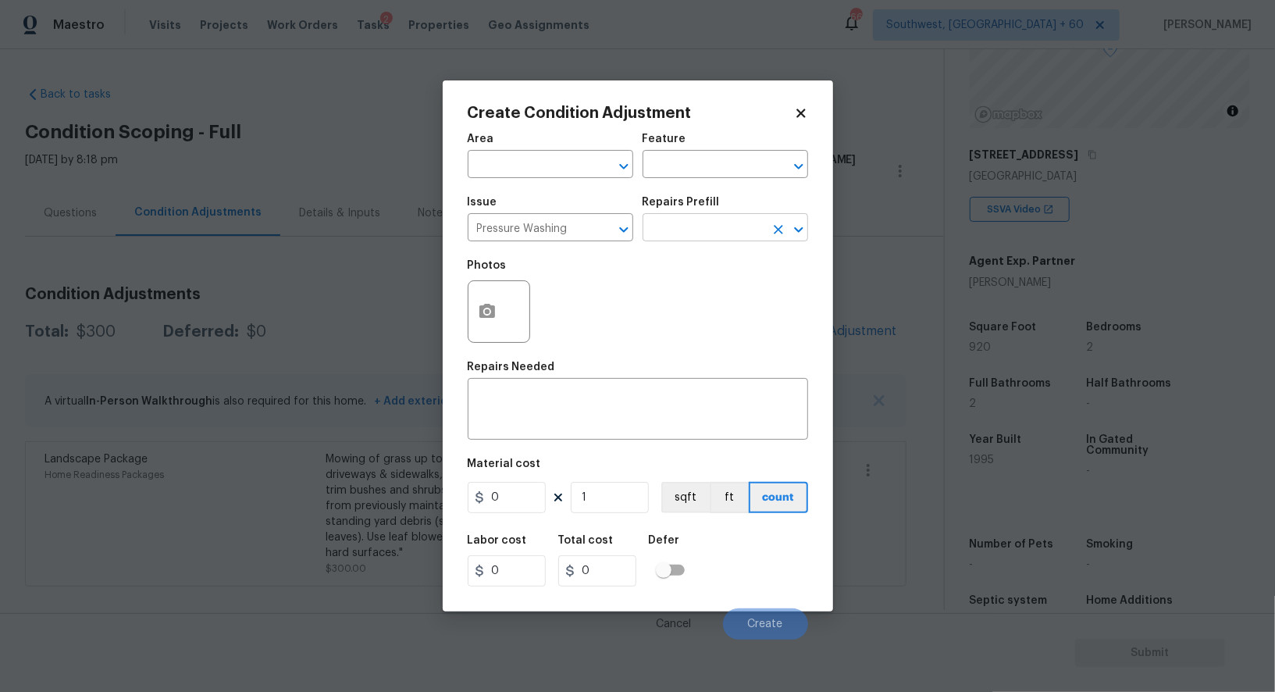
click at [677, 236] on input "text" at bounding box center [703, 229] width 122 height 24
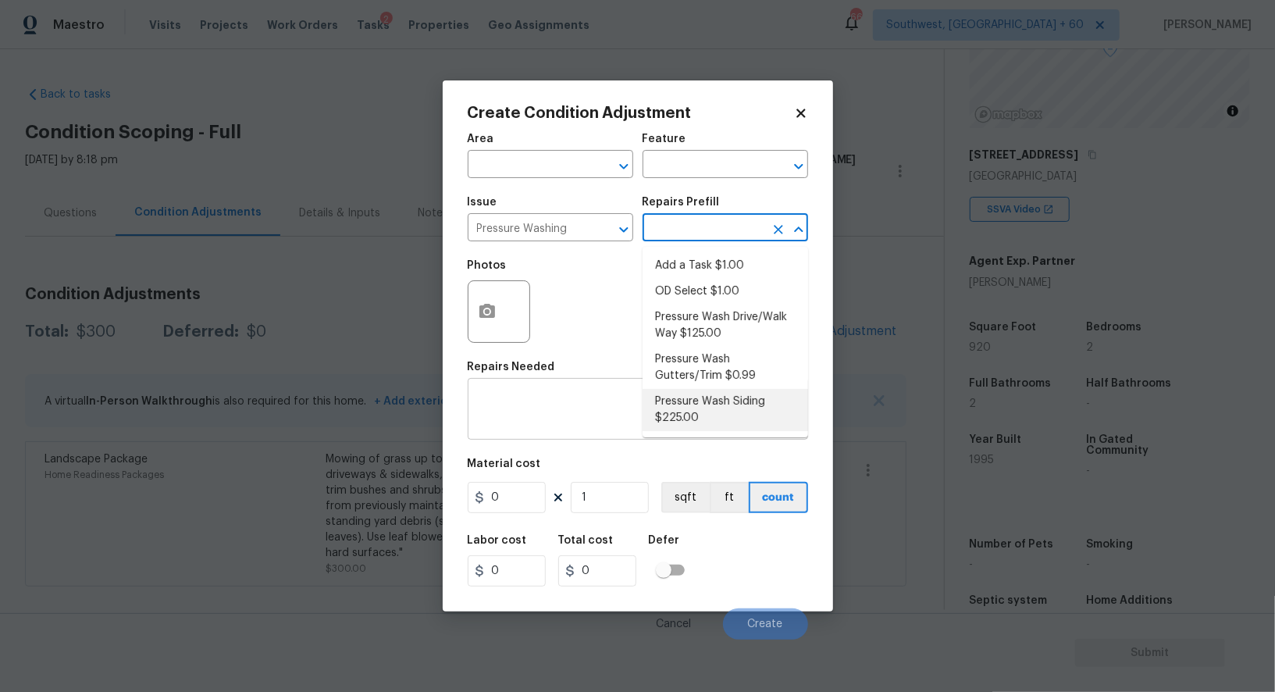
click at [575, 423] on textarea at bounding box center [638, 410] width 322 height 33
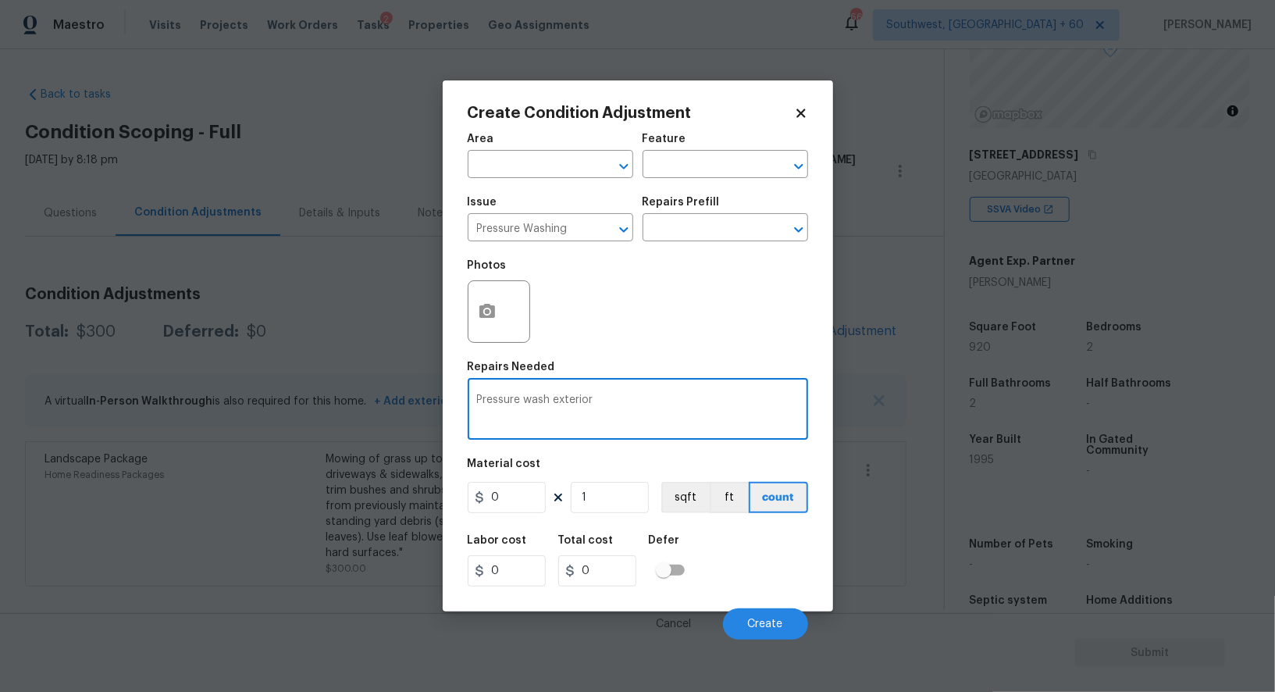
type textarea "Pressure wash exterior"
click at [502, 500] on input "0" at bounding box center [507, 497] width 78 height 31
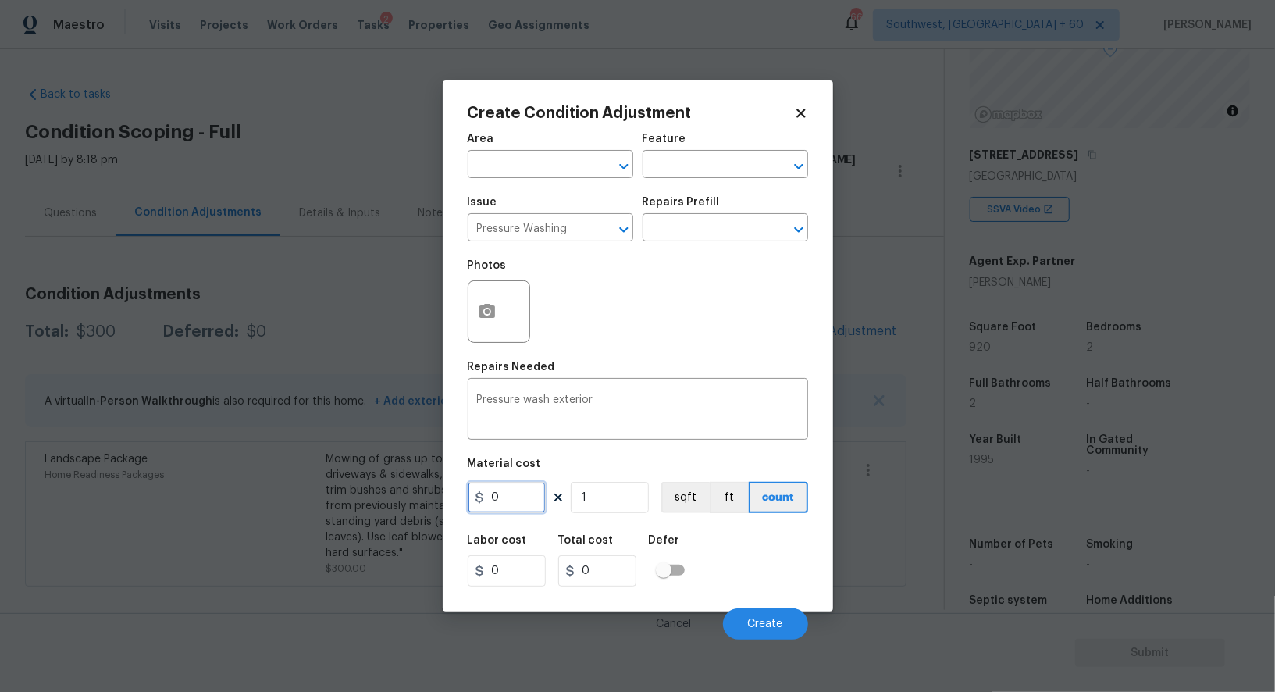
click at [516, 506] on input "0" at bounding box center [507, 497] width 78 height 31
type input "300"
click at [496, 323] on button "button" at bounding box center [486, 311] width 37 height 61
type input "300"
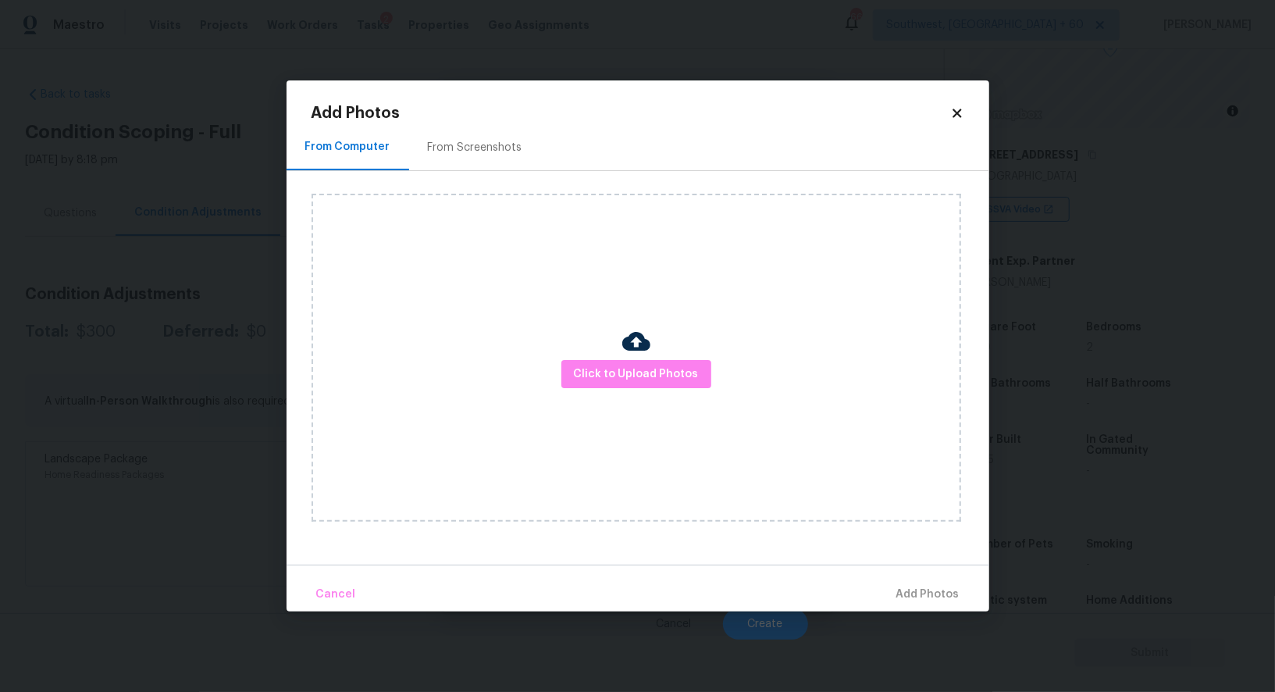
click at [497, 92] on div "Add Photos From Computer From Screenshots Click to Upload Photos Cancel Add Pho…" at bounding box center [637, 345] width 702 height 531
click at [468, 149] on div "From Screenshots" at bounding box center [475, 148] width 94 height 16
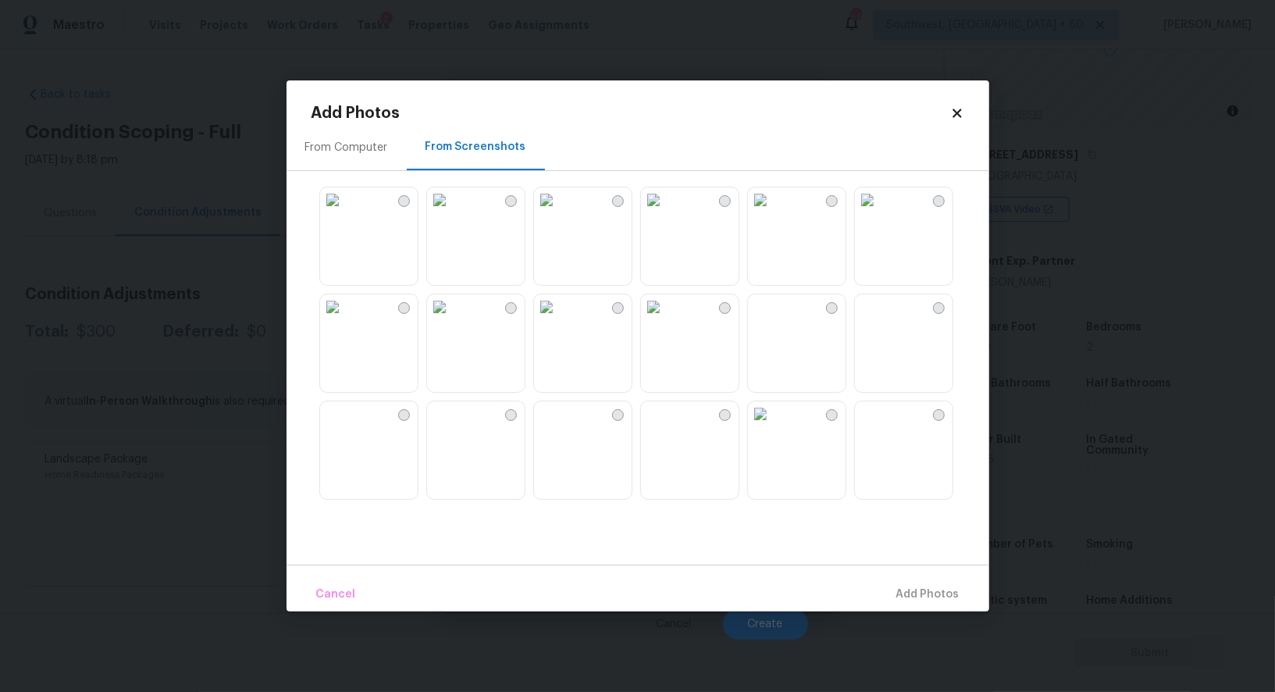
click at [452, 212] on img at bounding box center [439, 199] width 25 height 25
click at [931, 599] on span "Add 1 Photo(s)" at bounding box center [920, 595] width 77 height 20
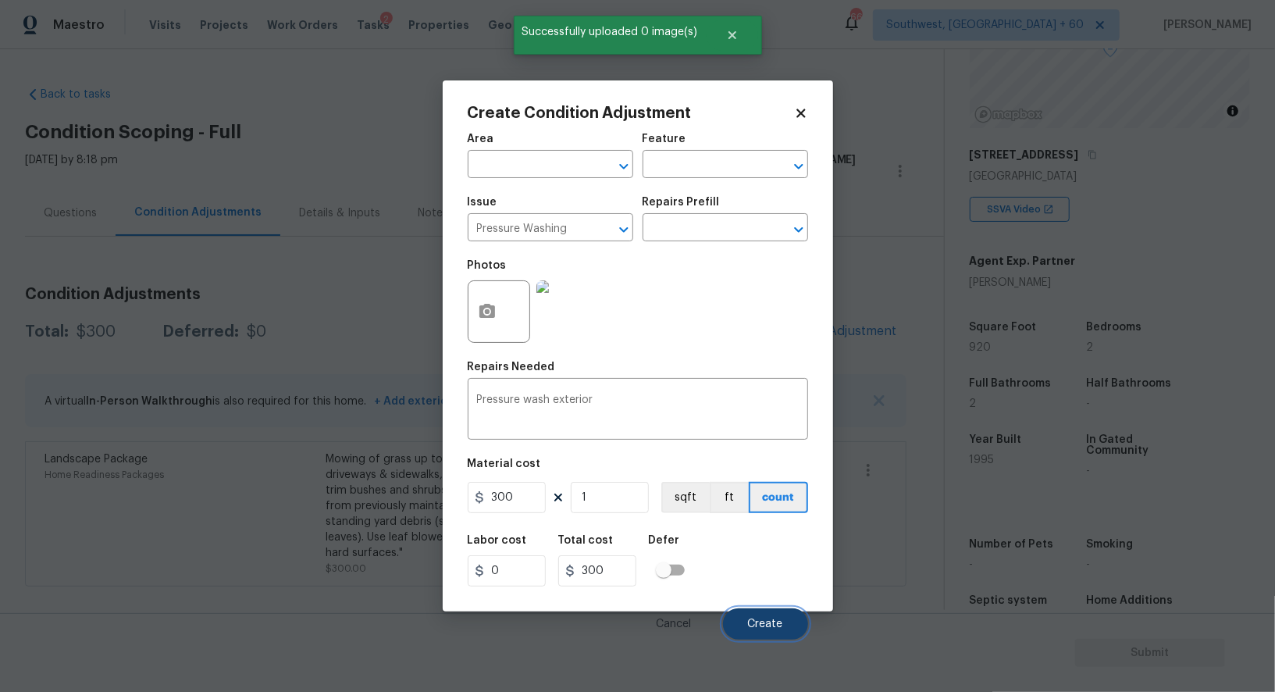
click at [777, 616] on button "Create" at bounding box center [765, 623] width 85 height 31
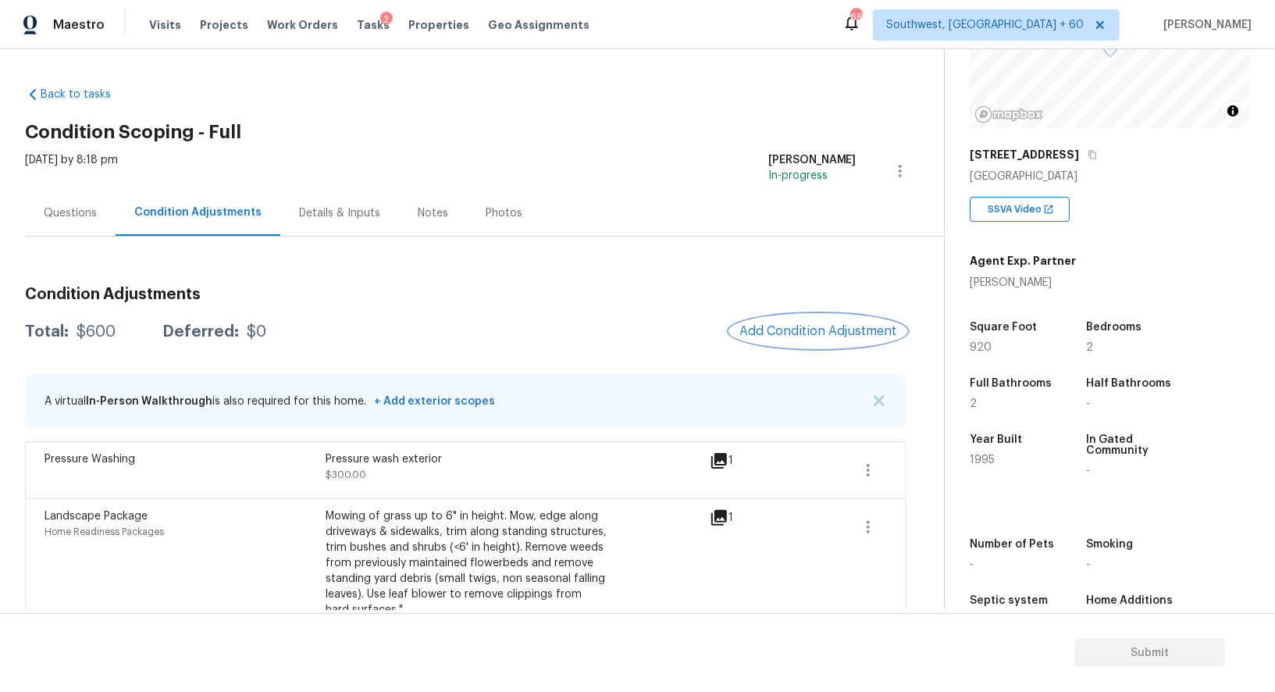
click at [781, 321] on button "Add Condition Adjustment" at bounding box center [818, 331] width 176 height 33
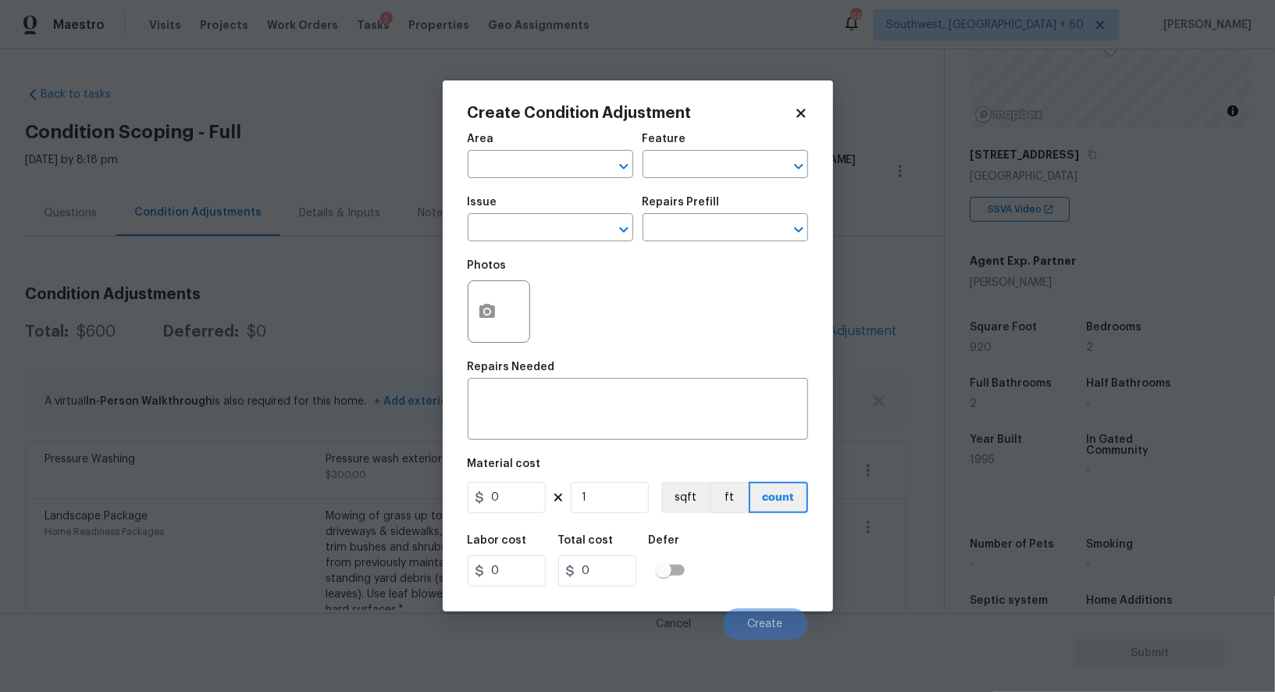
click at [356, 329] on body "Maestro Visits Projects Work Orders Tasks 2 Properties Geo Assignments 666 Sout…" at bounding box center [637, 346] width 1275 height 692
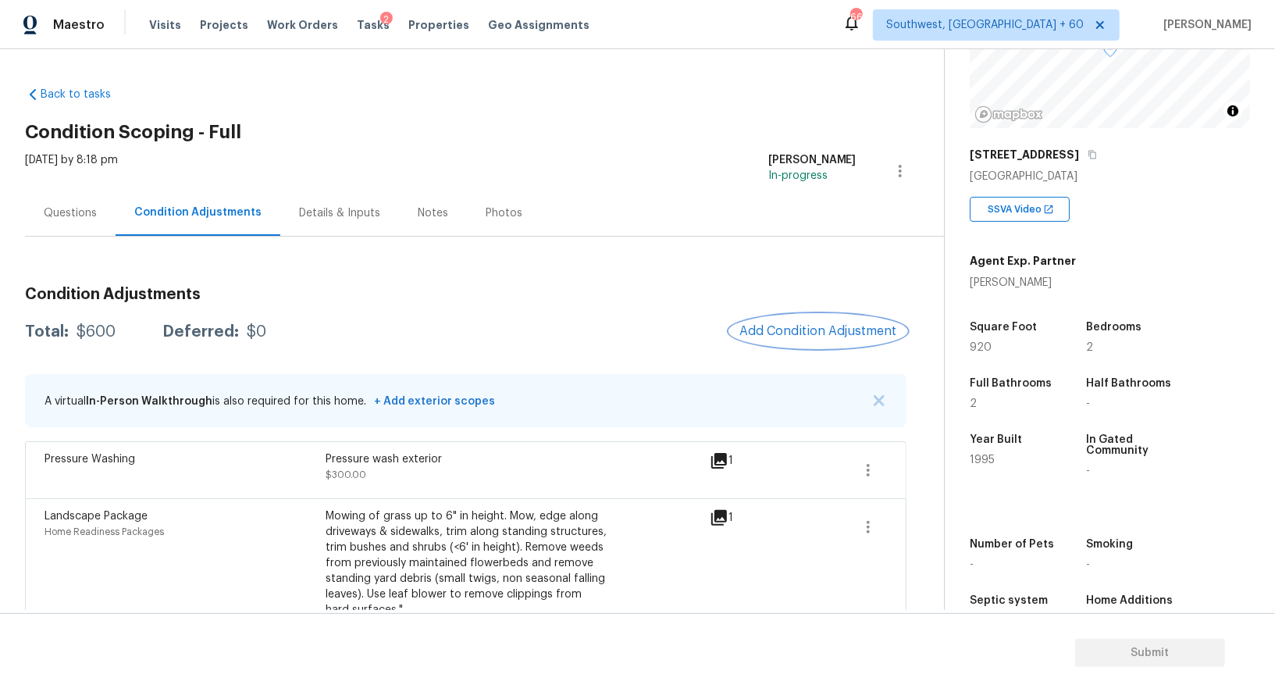
scroll to position [37, 0]
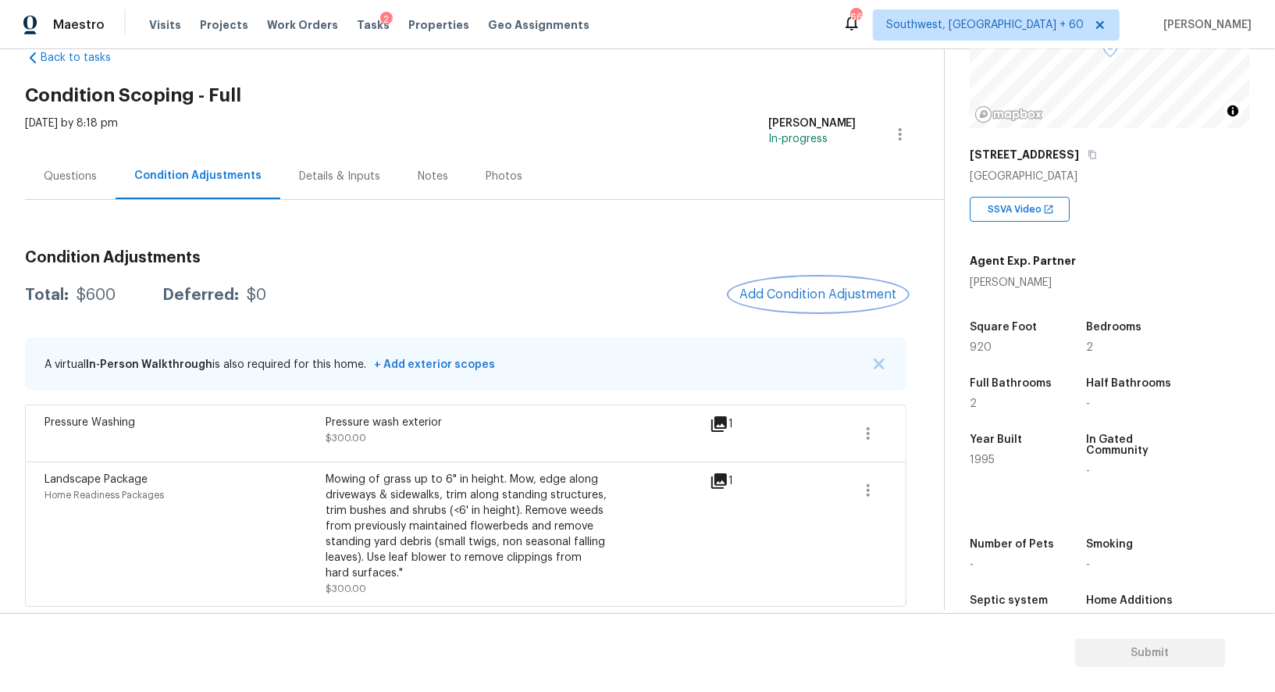
click at [819, 280] on button "Add Condition Adjustment" at bounding box center [818, 294] width 176 height 33
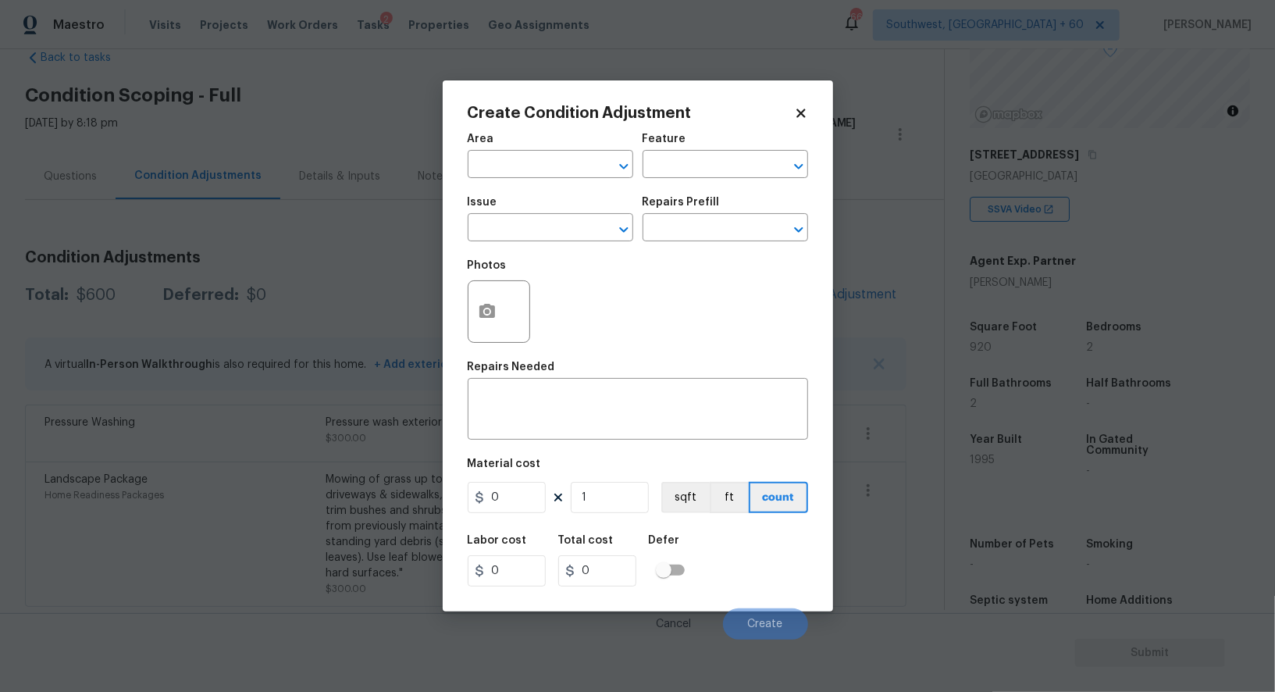
click at [512, 243] on span "Issue ​" at bounding box center [550, 218] width 165 height 63
click at [513, 233] on input "text" at bounding box center [529, 229] width 122 height 24
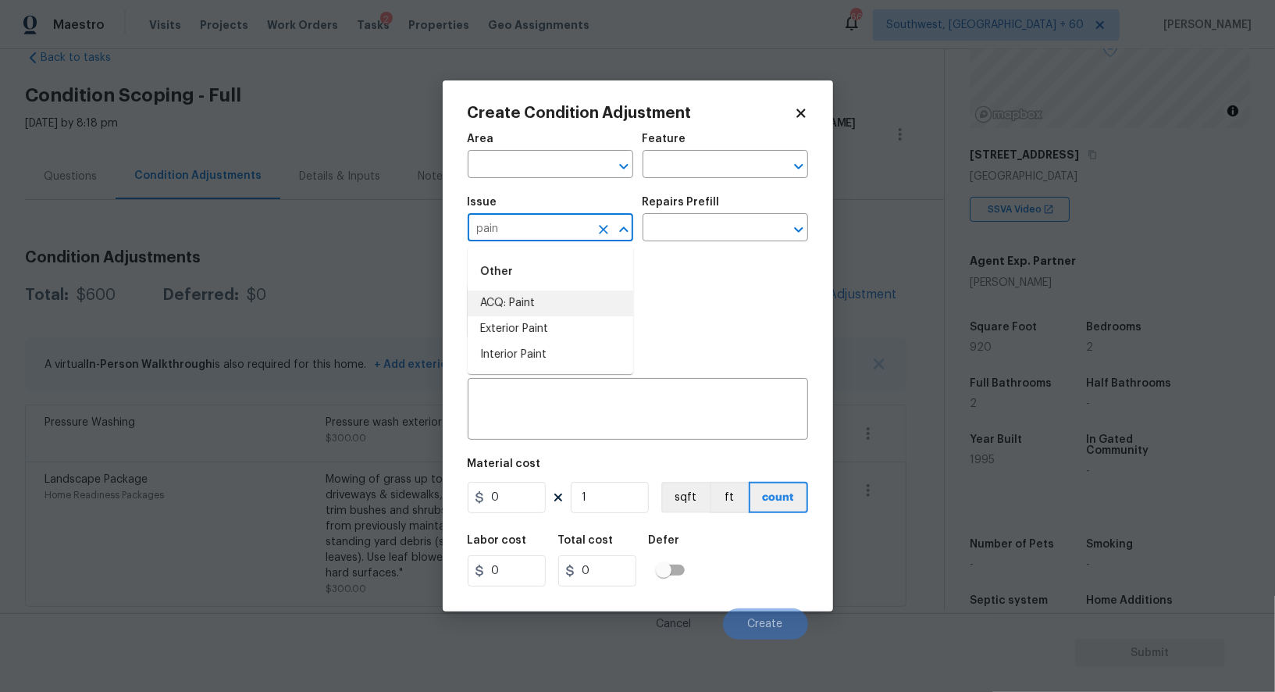
click at [517, 305] on li "ACQ: Paint" at bounding box center [550, 303] width 165 height 26
type input "ACQ: Paint"
click at [681, 222] on input "text" at bounding box center [703, 229] width 122 height 24
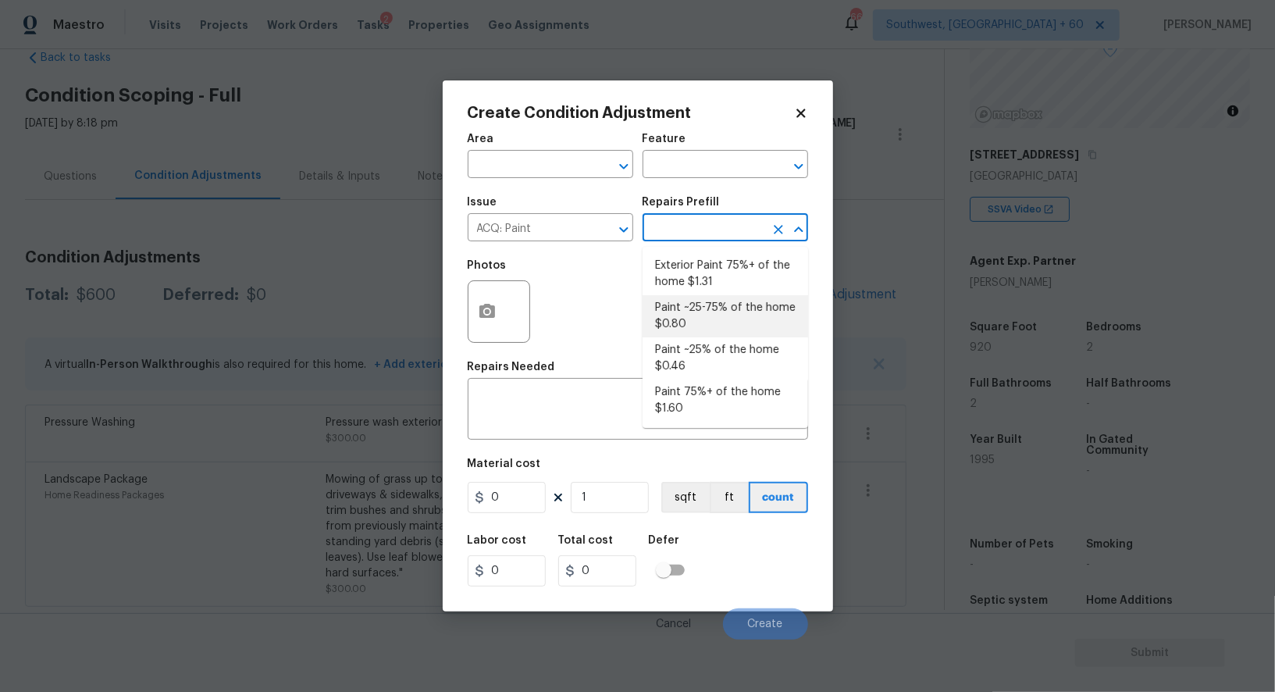
click at [692, 325] on li "Paint ~25-75% of the home $0.80" at bounding box center [724, 316] width 165 height 42
type input "Acquisition"
type textarea "Acquisition Scope: ~25 - 75% of the home needs interior paint"
type input "0.8"
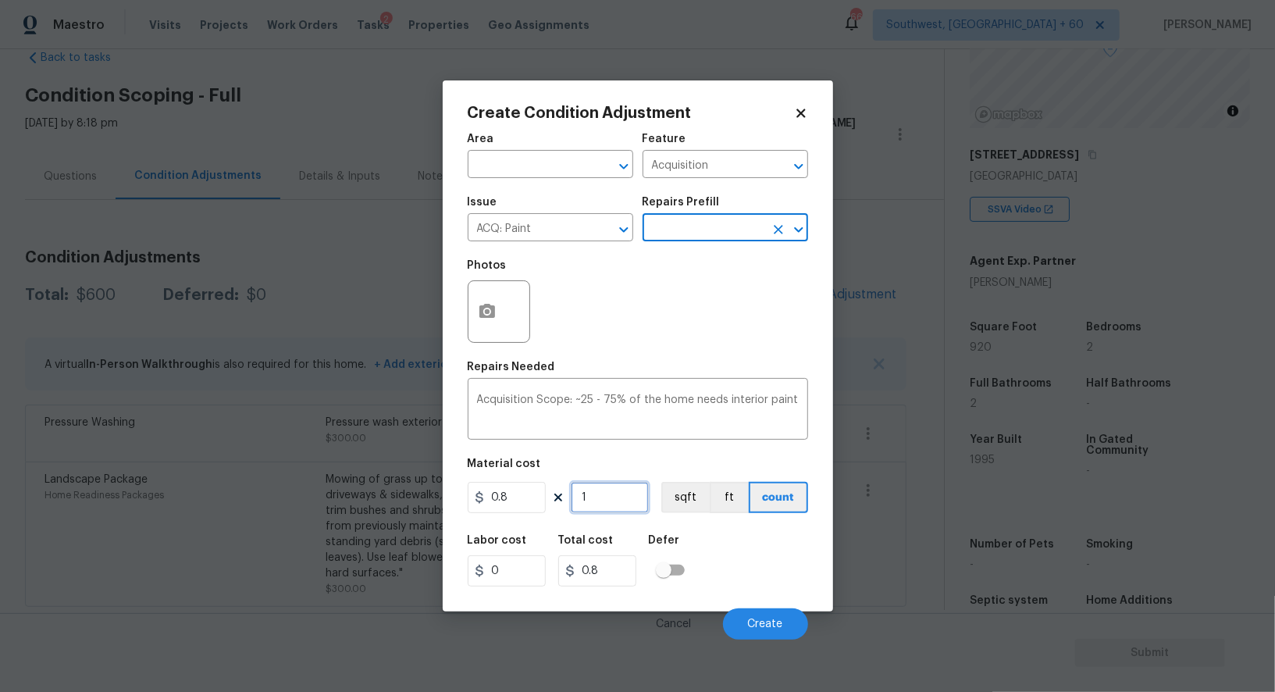
click at [602, 492] on input "1" at bounding box center [610, 497] width 78 height 31
type input "0"
type input "9"
type input "7.2"
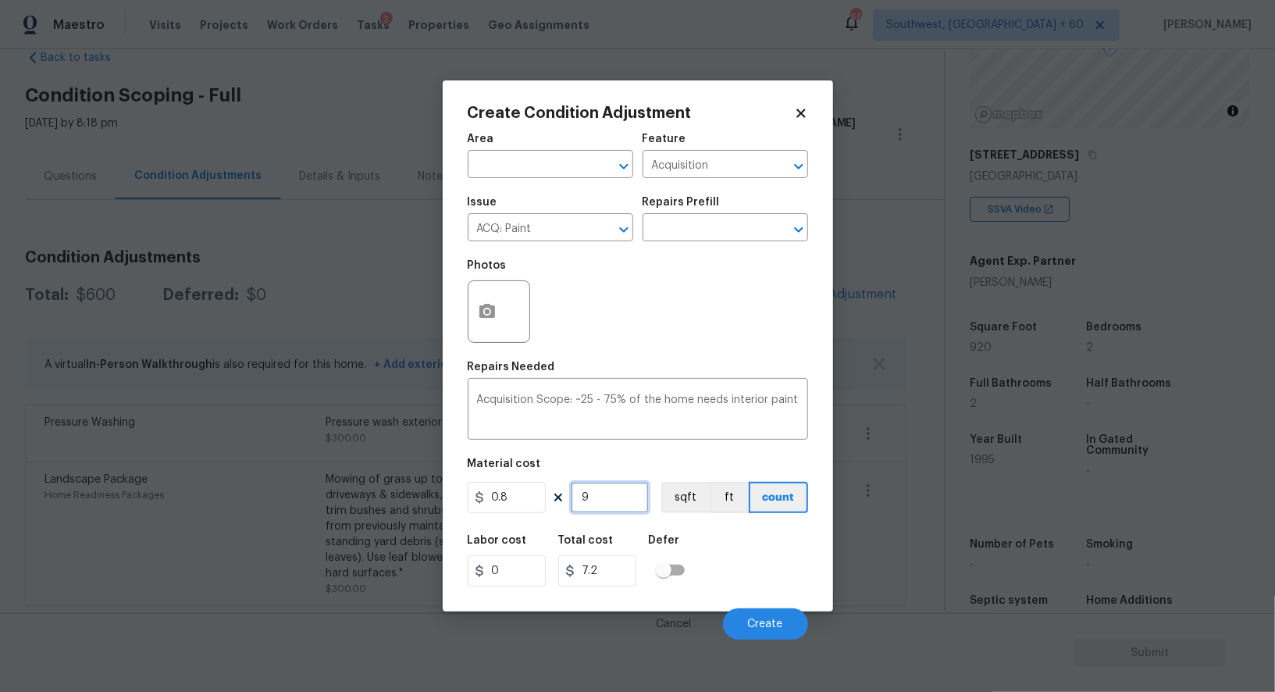
type input "92"
type input "73.6"
type input "920"
type input "736"
type input "920"
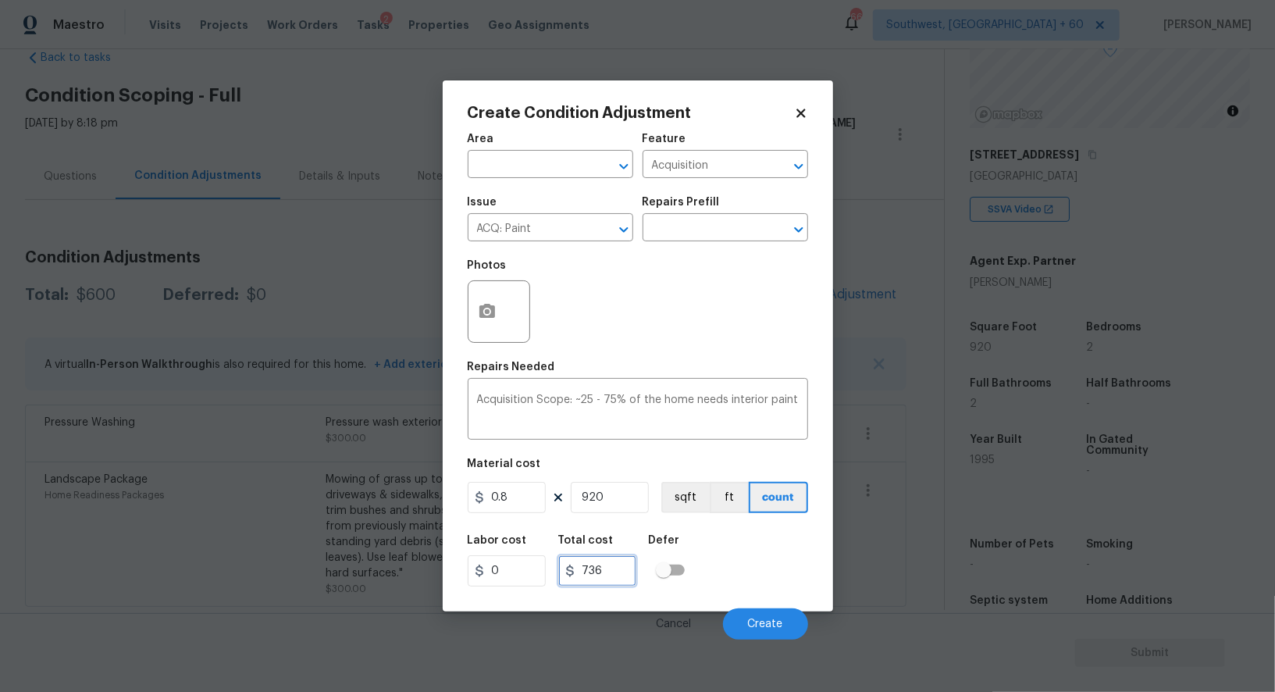
click at [617, 568] on input "736" at bounding box center [597, 570] width 78 height 31
click at [510, 347] on div "Photos" at bounding box center [501, 301] width 66 height 101
click at [498, 315] on button "button" at bounding box center [486, 311] width 37 height 61
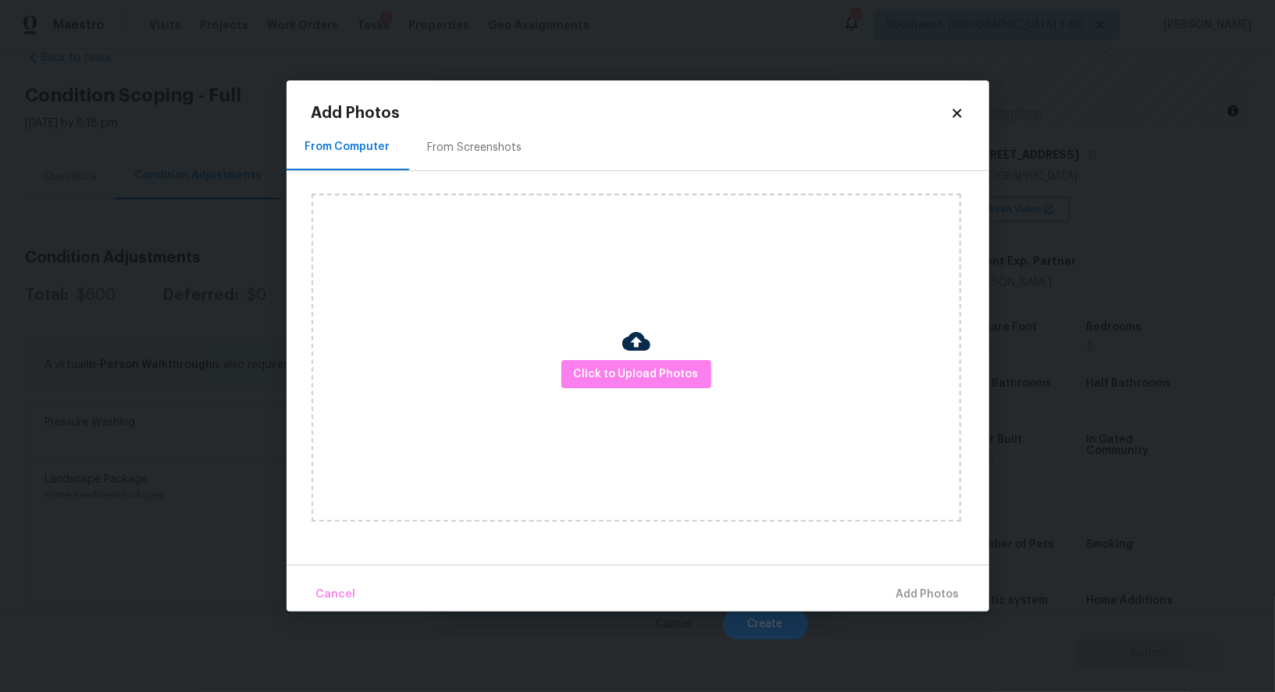
click at [475, 169] on div "From Screenshots" at bounding box center [475, 147] width 132 height 46
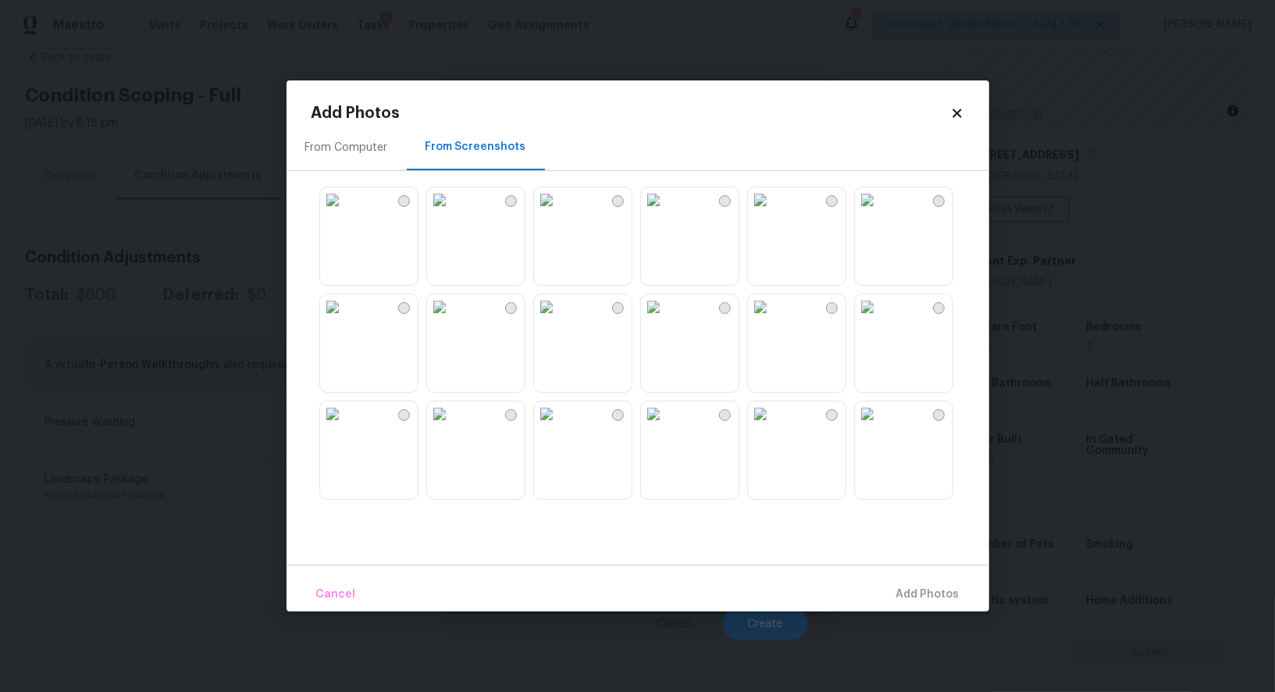
click at [559, 212] on img at bounding box center [546, 199] width 25 height 25
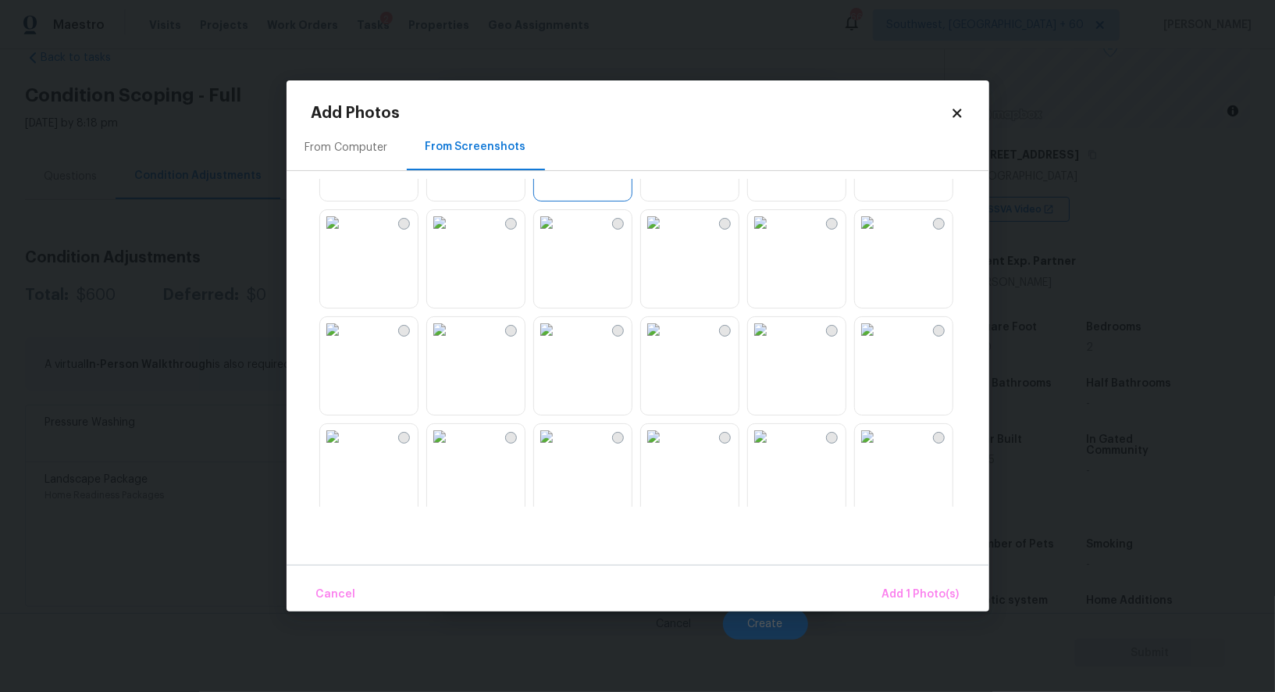
scroll to position [98, 0]
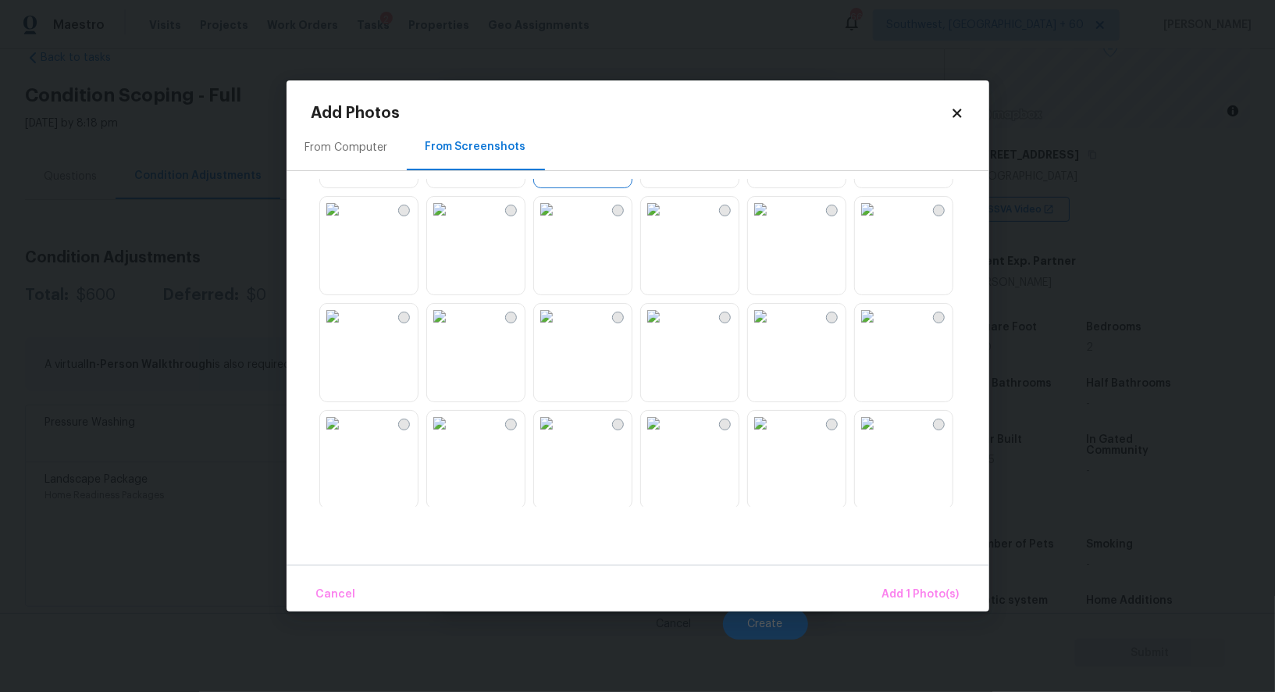
click at [773, 329] on img at bounding box center [760, 316] width 25 height 25
click at [880, 329] on img at bounding box center [867, 316] width 25 height 25
click at [909, 594] on span "Add 3 Photo(s)" at bounding box center [919, 595] width 79 height 20
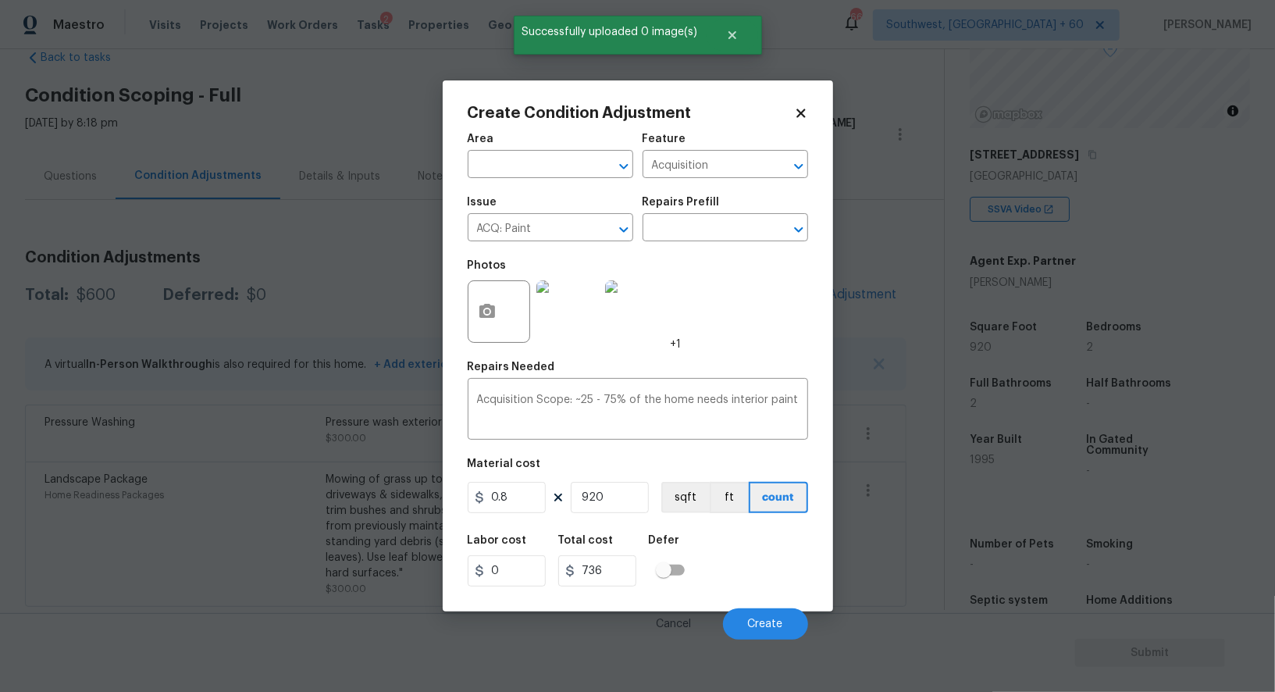
click at [714, 247] on div "Issue ACQ: Paint ​ Repairs Prefill ​" at bounding box center [638, 218] width 340 height 63
click at [714, 219] on input "text" at bounding box center [703, 229] width 122 height 24
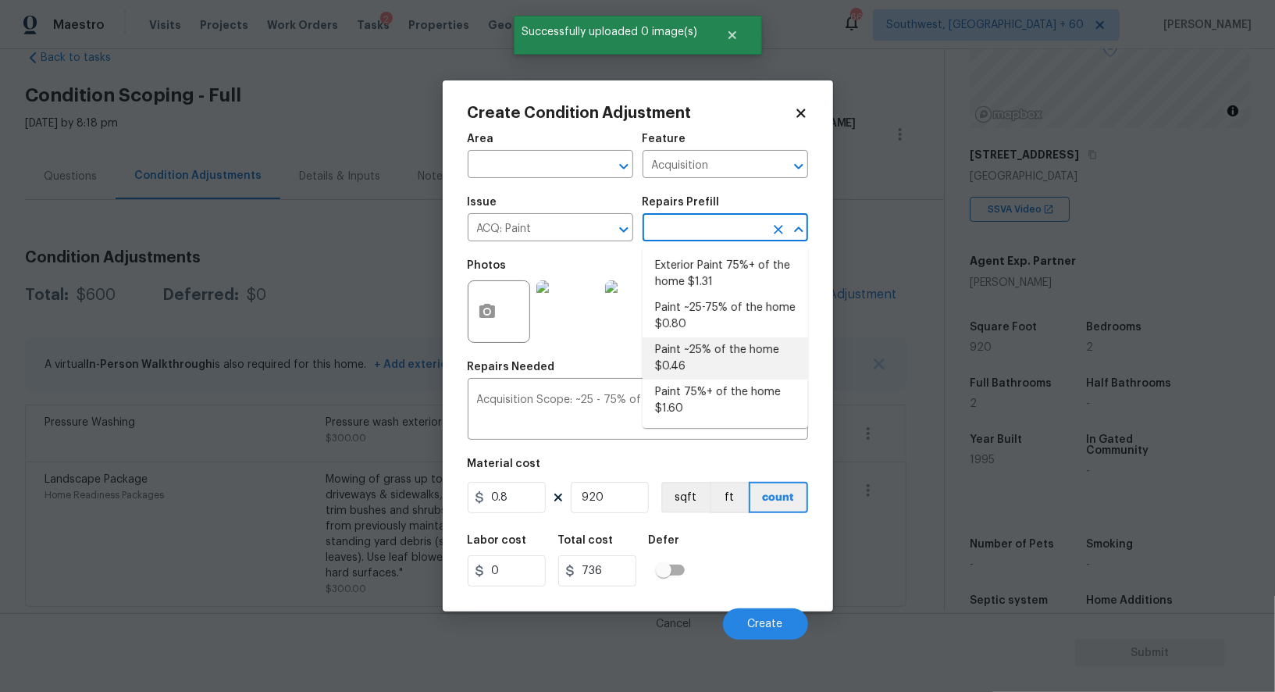
click at [709, 370] on li "Paint ~25% of the home $0.46" at bounding box center [724, 358] width 165 height 42
type textarea "Acquisition Scope: ~25% of the home needs interior paint"
type input "0.46"
type input "423.2"
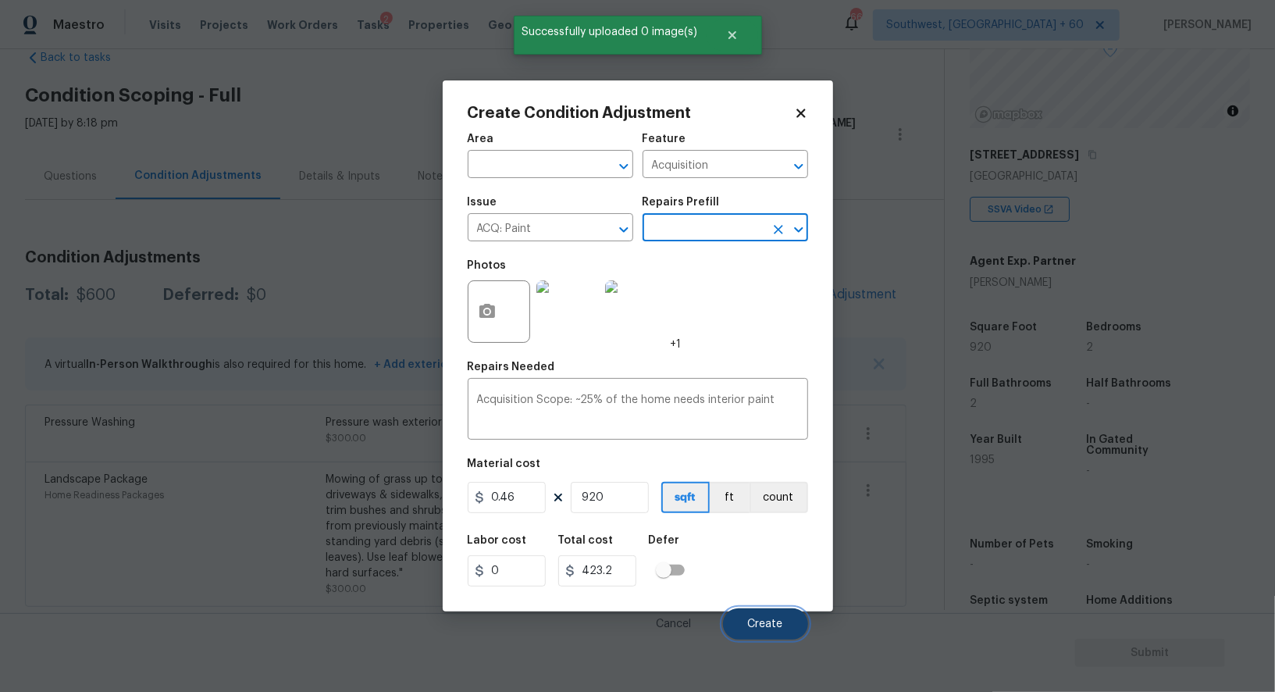
click at [763, 612] on button "Create" at bounding box center [765, 623] width 85 height 31
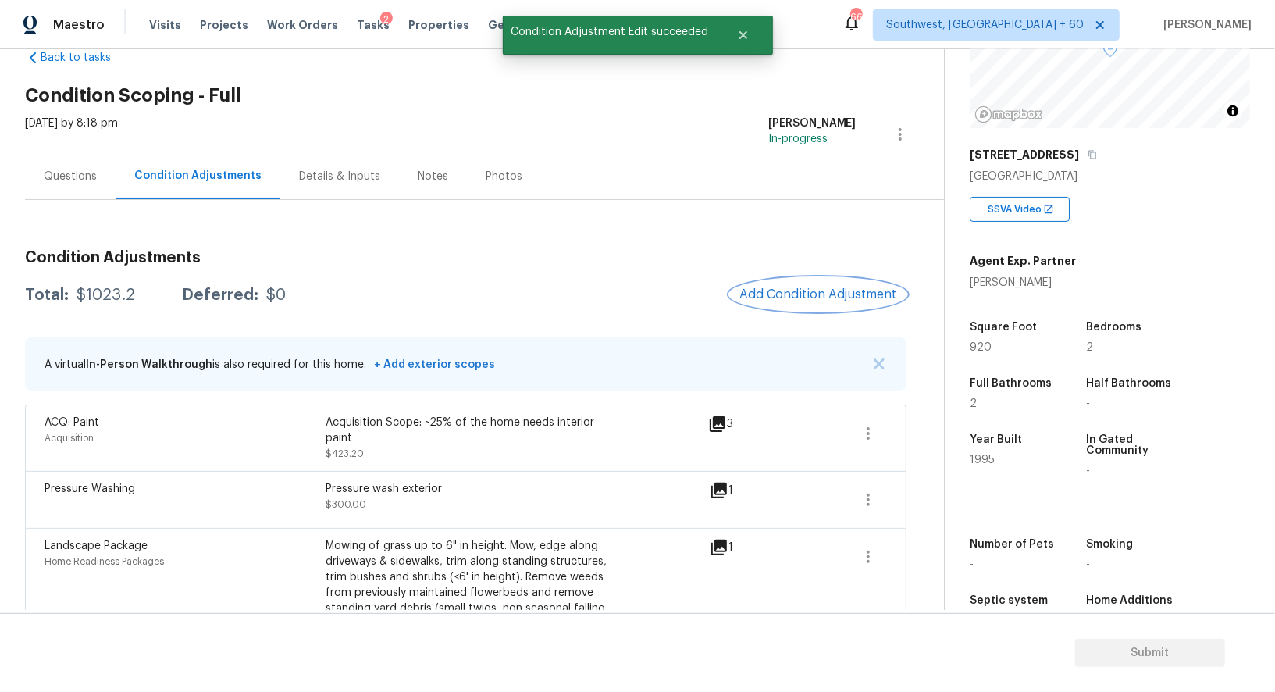
click at [866, 308] on button "Add Condition Adjustment" at bounding box center [818, 294] width 176 height 33
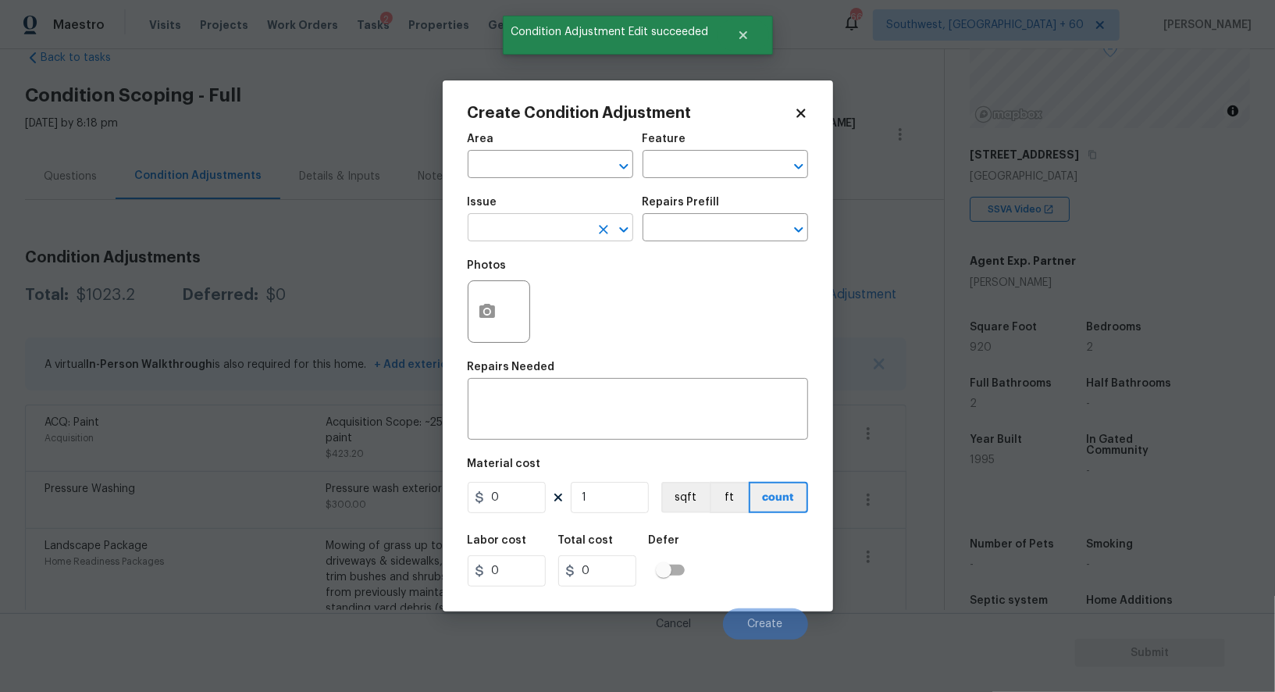
click at [568, 225] on input "text" at bounding box center [529, 229] width 122 height 24
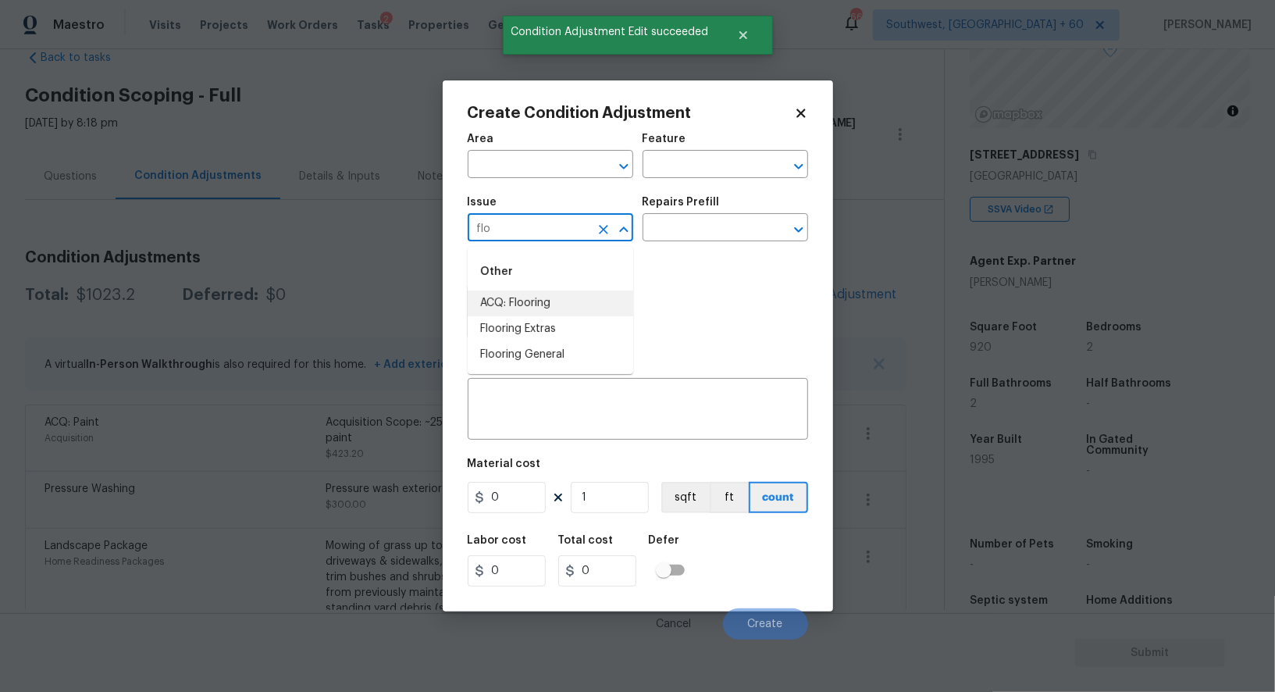
click at [518, 297] on li "ACQ: Flooring" at bounding box center [550, 303] width 165 height 26
type input "ACQ: Flooring"
click at [692, 228] on input "text" at bounding box center [703, 229] width 122 height 24
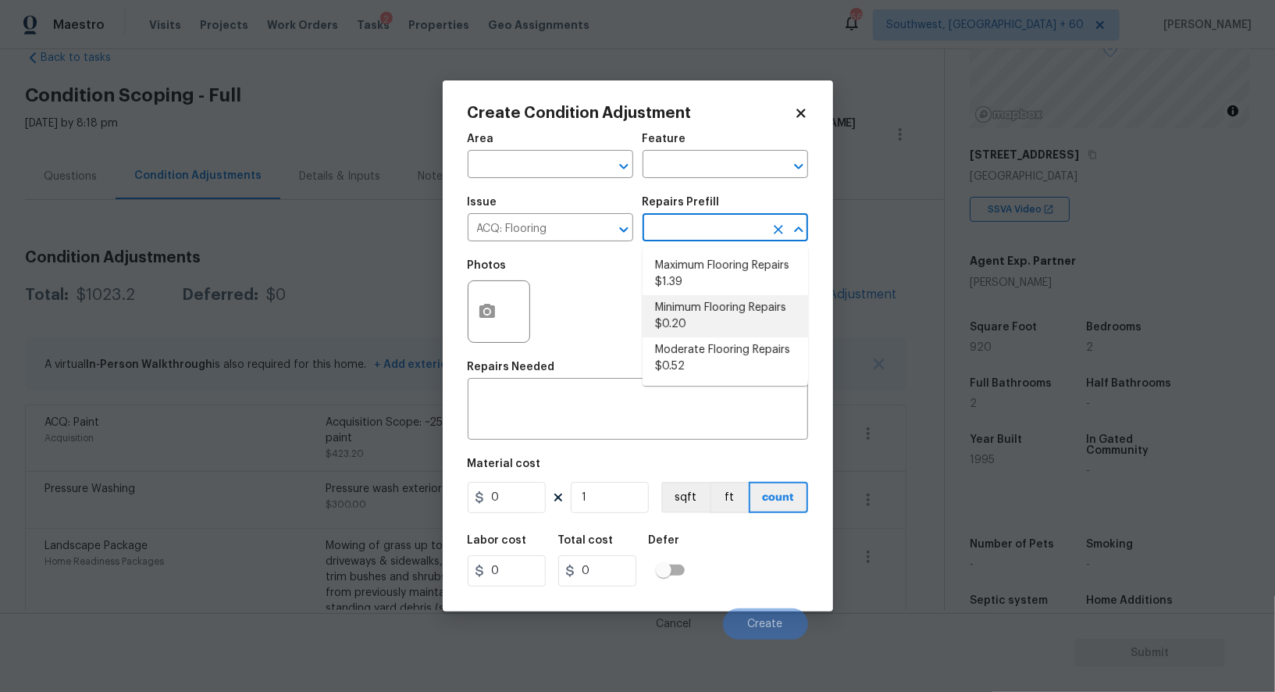
click at [699, 311] on li "Minimum Flooring Repairs $0.20" at bounding box center [724, 316] width 165 height 42
type input "Acquisition"
type textarea "Acquisition Scope: Minimum flooring repairs"
type input "0.2"
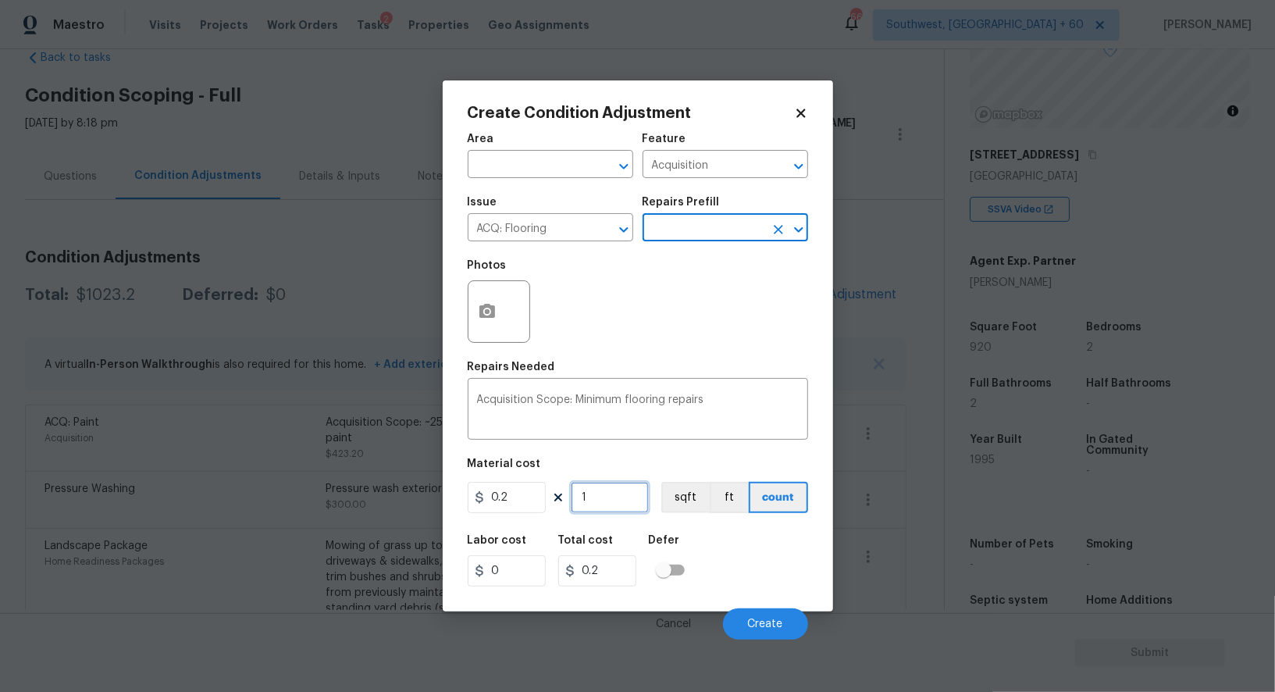
click at [616, 497] on input "1" at bounding box center [610, 497] width 78 height 31
type input "0"
type input "9"
type input "1.8"
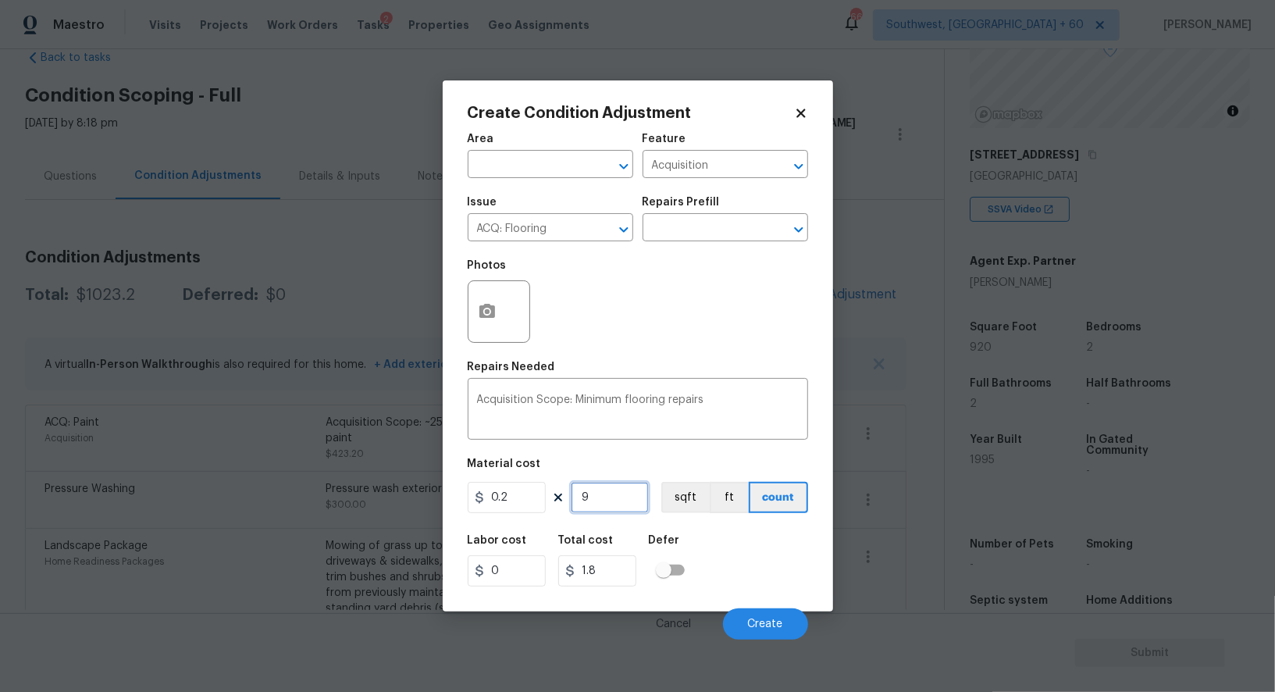
type input "92"
type input "18.4"
type input "920"
type input "184"
type input "920"
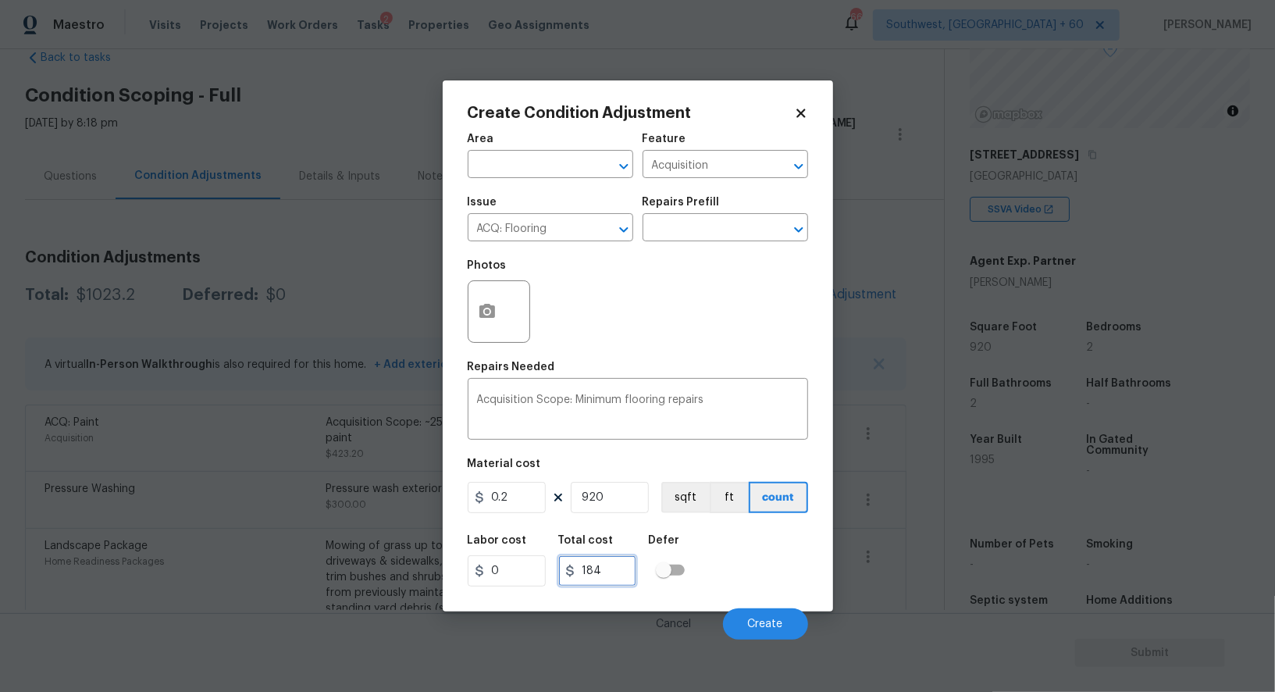
click at [624, 571] on input "184" at bounding box center [597, 570] width 78 height 31
click at [756, 617] on button "Create" at bounding box center [765, 623] width 85 height 31
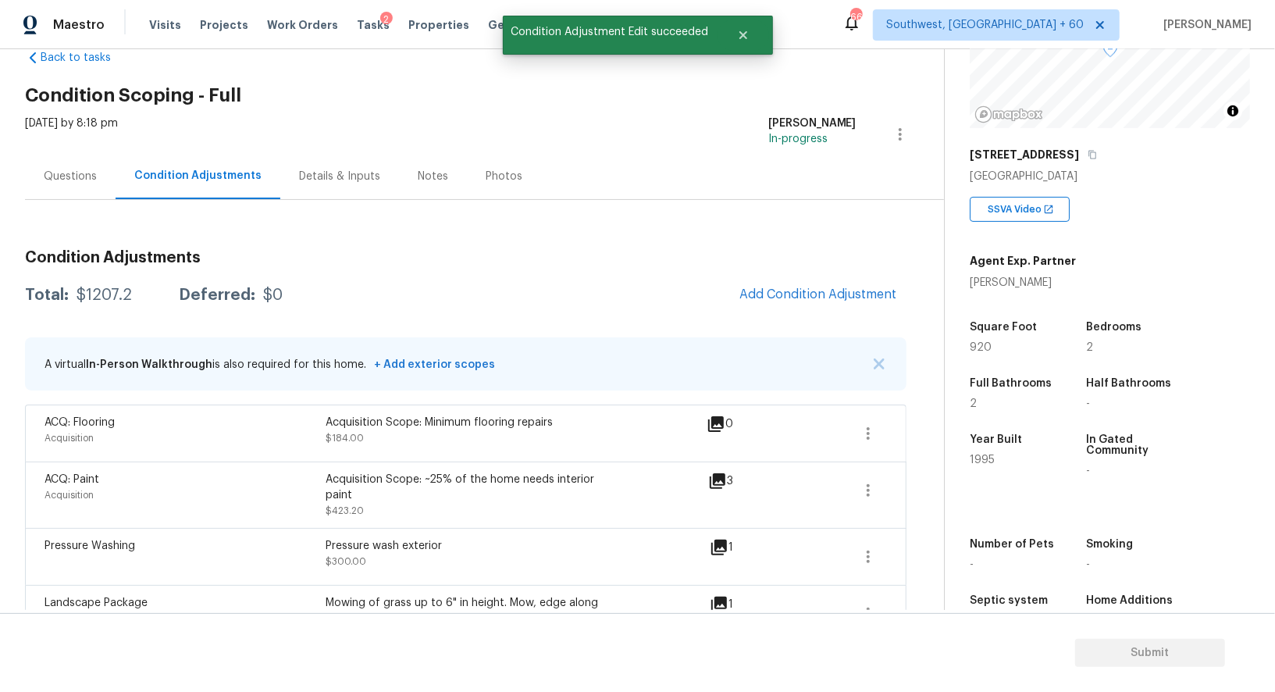
click at [861, 272] on div "Condition Adjustments Total: $1207.2 Deferred: $0 Add Condition Adjustment A vi…" at bounding box center [465, 483] width 881 height 493
click at [831, 290] on span "Add Condition Adjustment" at bounding box center [818, 294] width 158 height 14
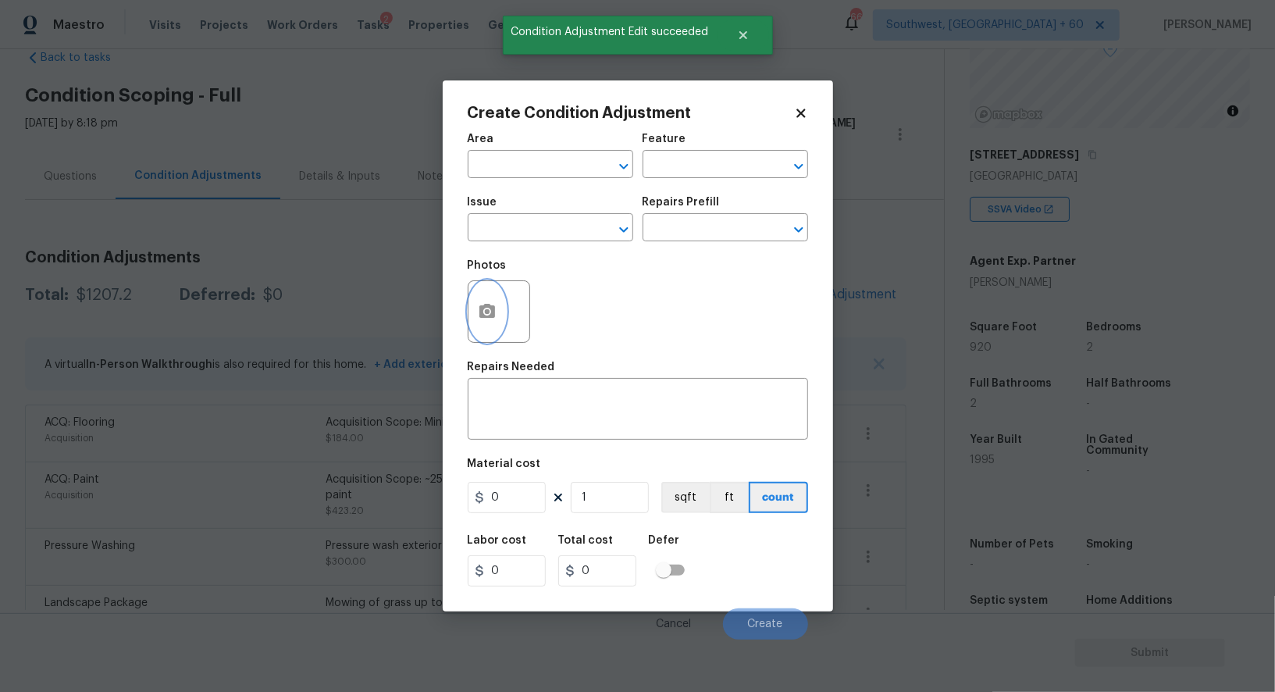
click at [494, 315] on icon "button" at bounding box center [487, 311] width 16 height 14
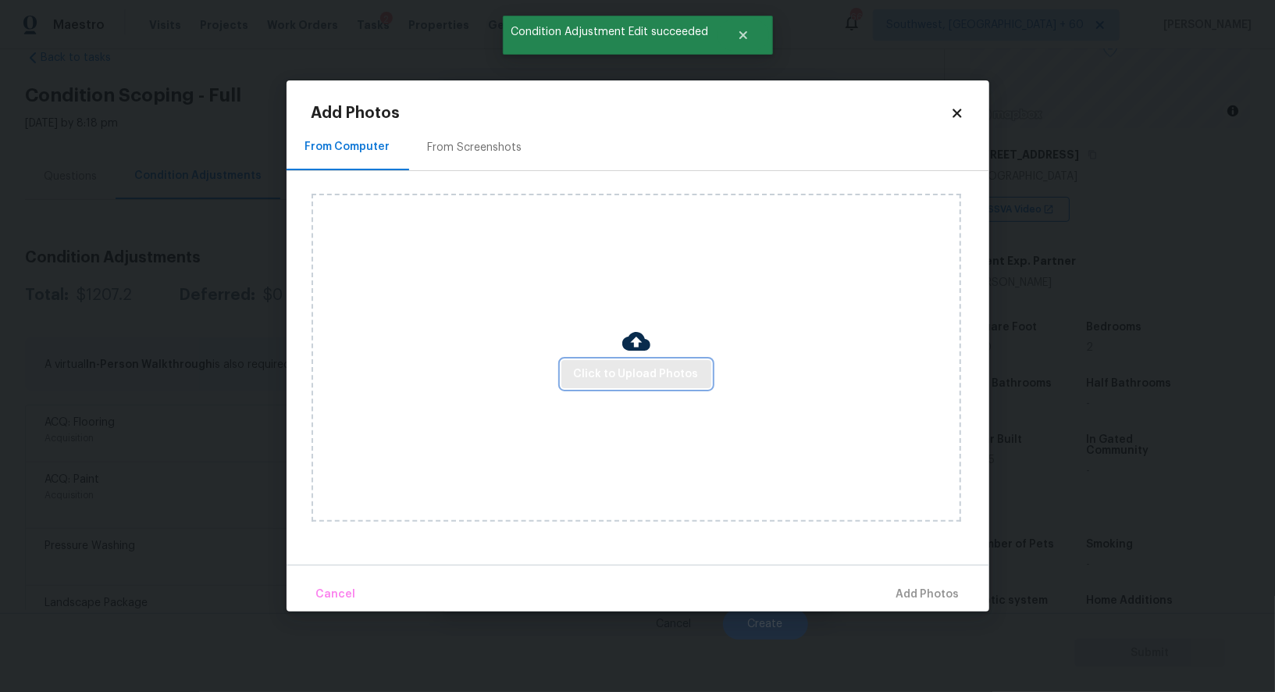
click at [631, 377] on span "Click to Upload Photos" at bounding box center [636, 375] width 125 height 20
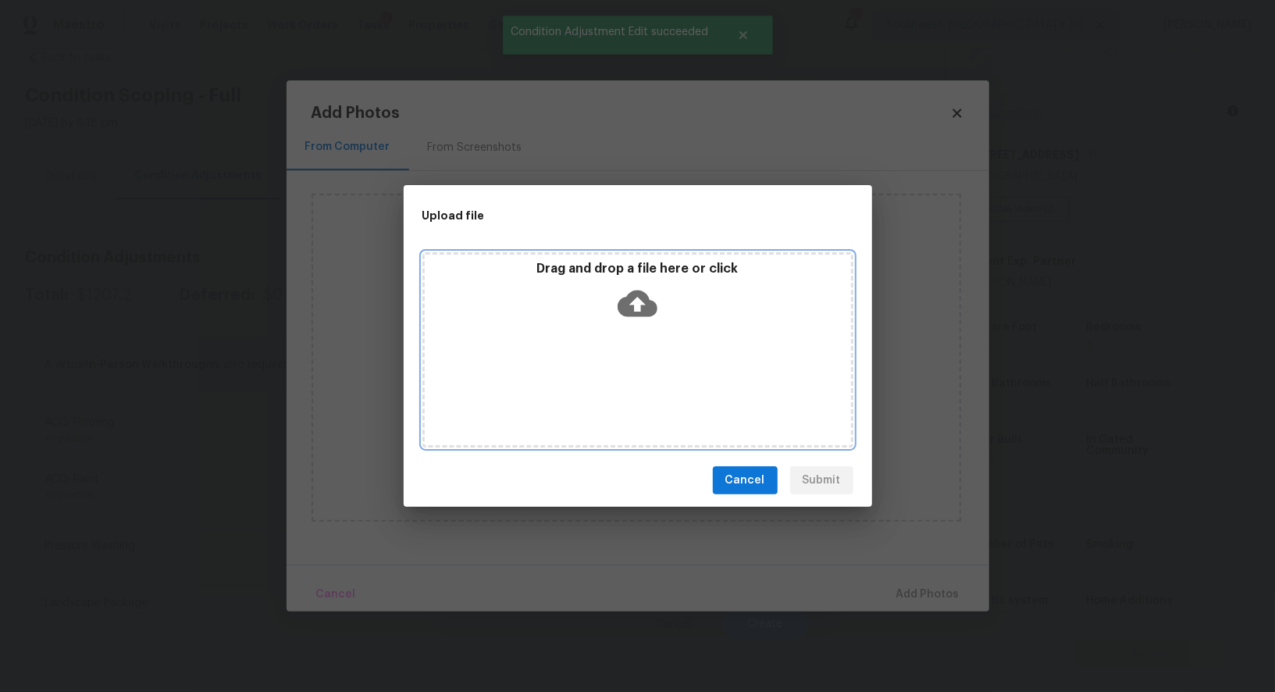
click at [638, 297] on icon at bounding box center [637, 303] width 40 height 40
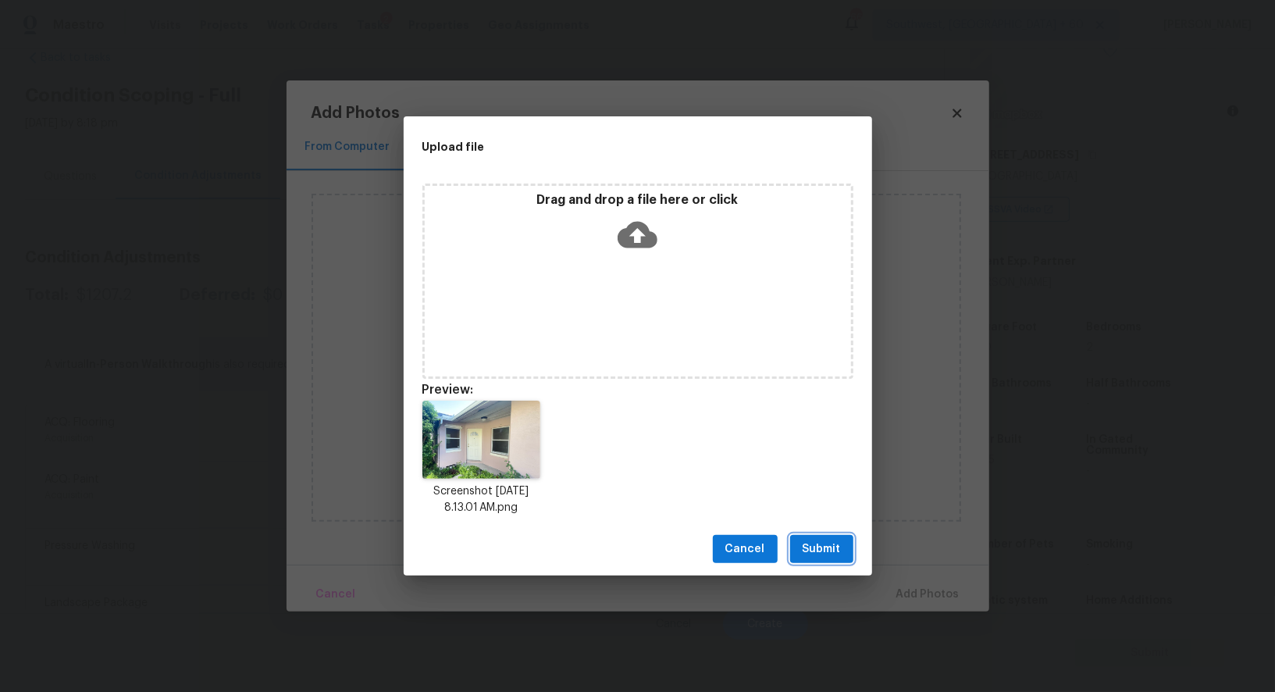
click at [827, 546] on span "Submit" at bounding box center [821, 549] width 38 height 20
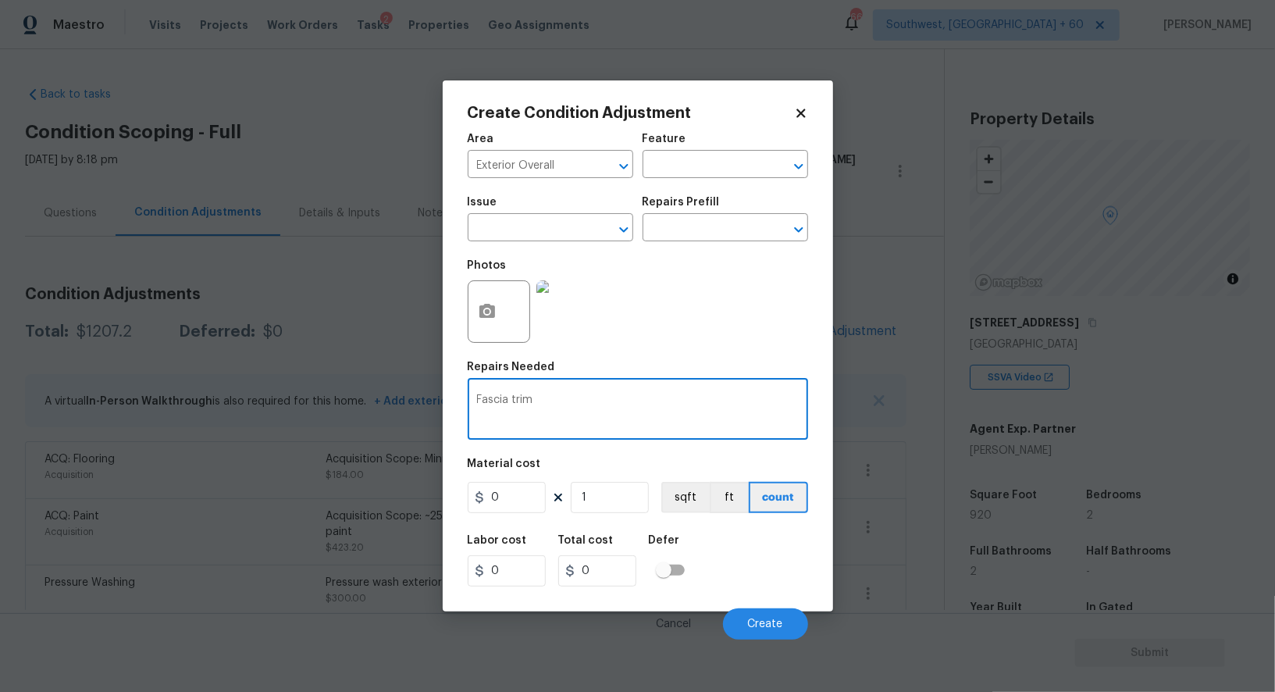
scroll to position [168, 0]
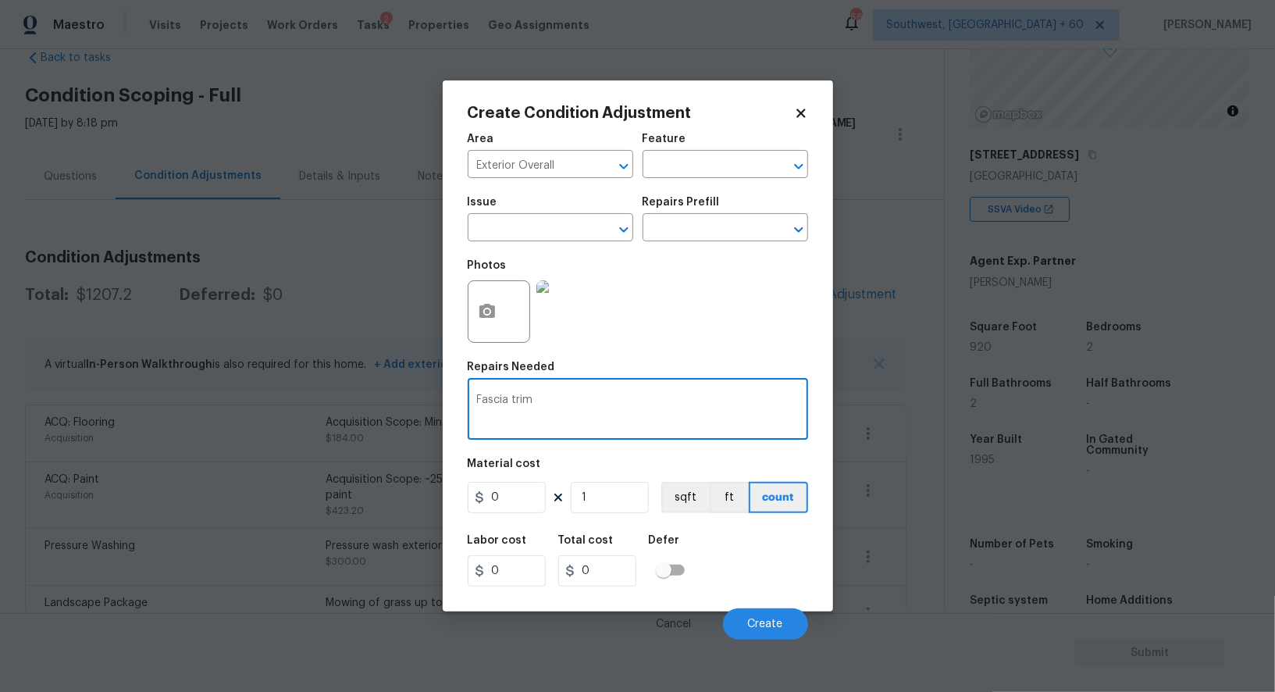
type textarea "Fascia trim"
click at [516, 503] on input "0" at bounding box center [507, 497] width 78 height 31
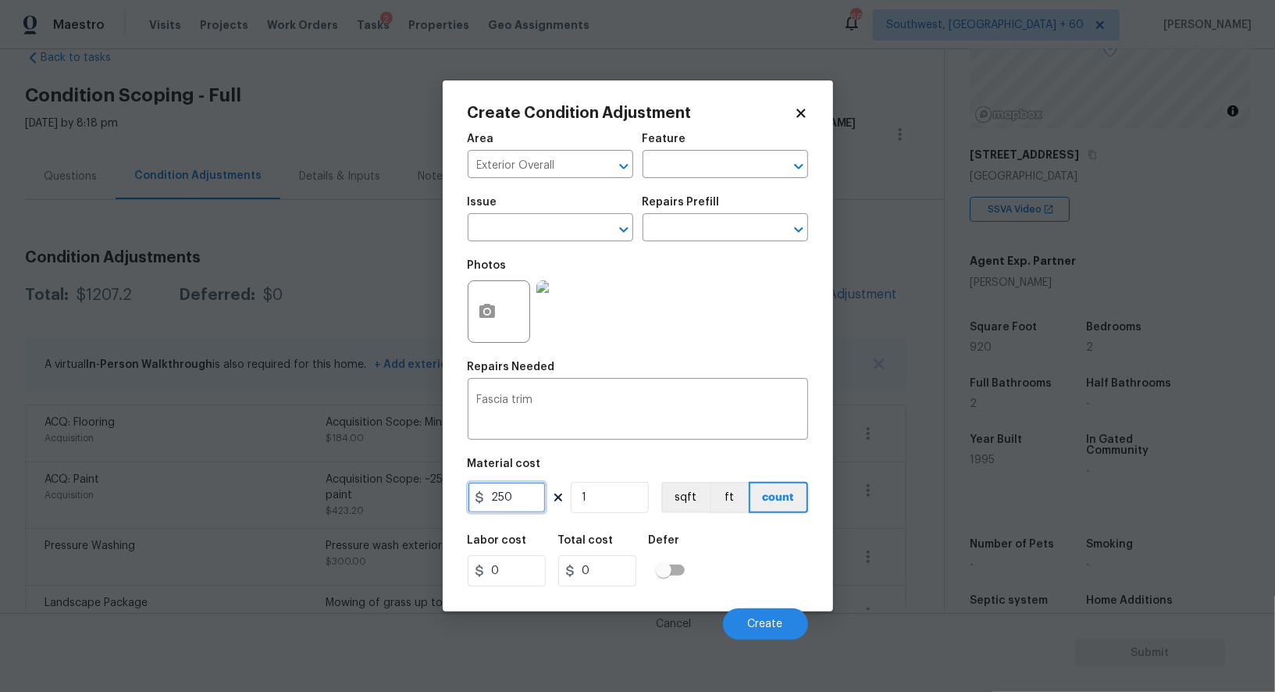
type input "250"
click at [599, 572] on input "0" at bounding box center [597, 570] width 78 height 31
type input "250"
click at [753, 611] on button "Create" at bounding box center [765, 623] width 85 height 31
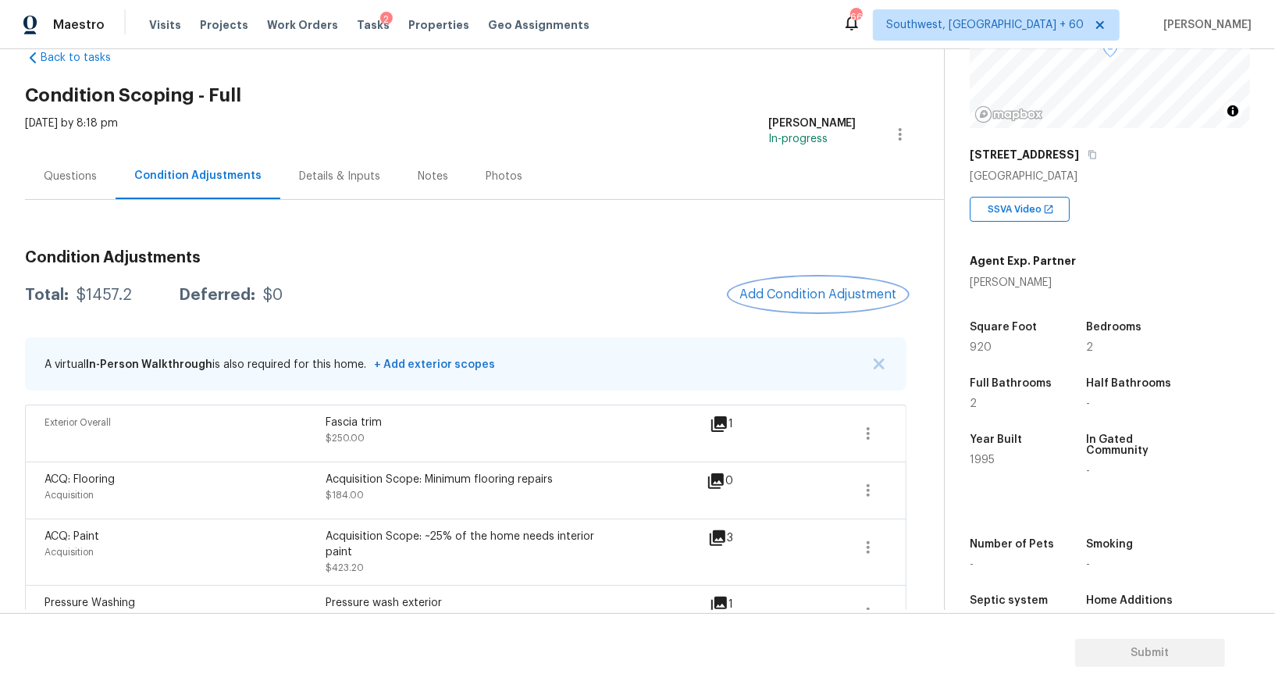
click at [836, 293] on span "Add Condition Adjustment" at bounding box center [818, 294] width 158 height 14
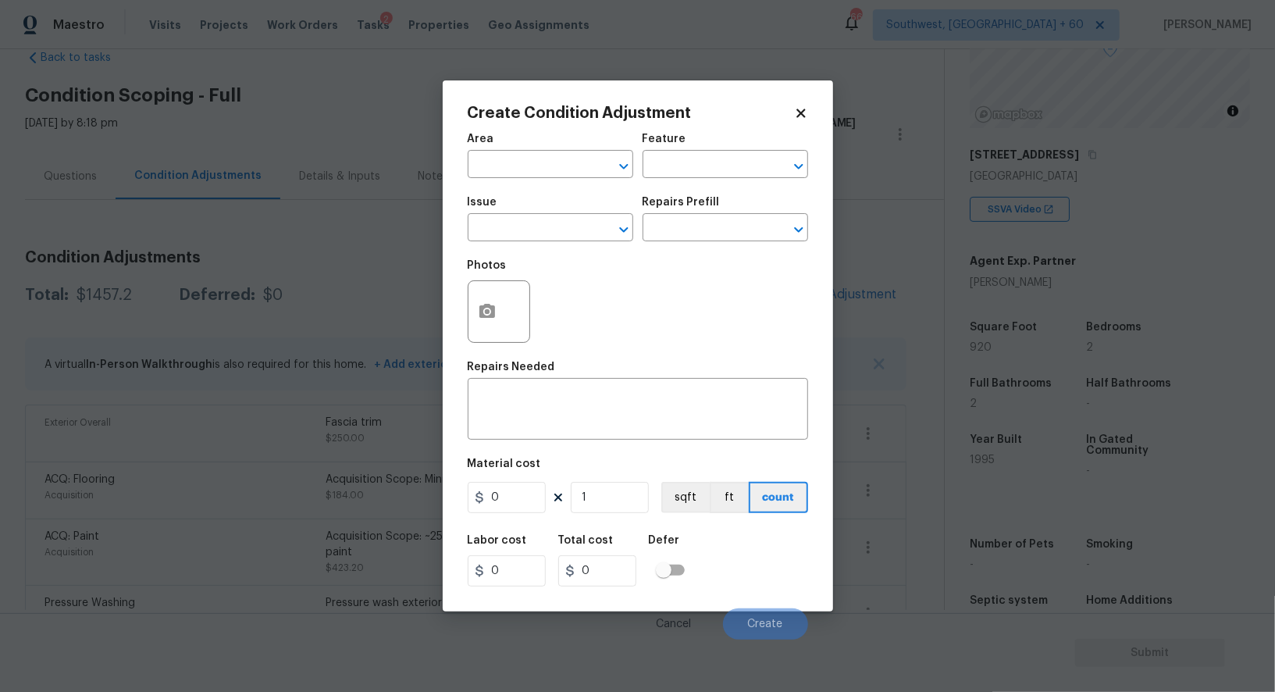
click at [493, 243] on span "Issue ​" at bounding box center [550, 218] width 165 height 63
click at [507, 232] on input "text" at bounding box center [529, 229] width 122 height 24
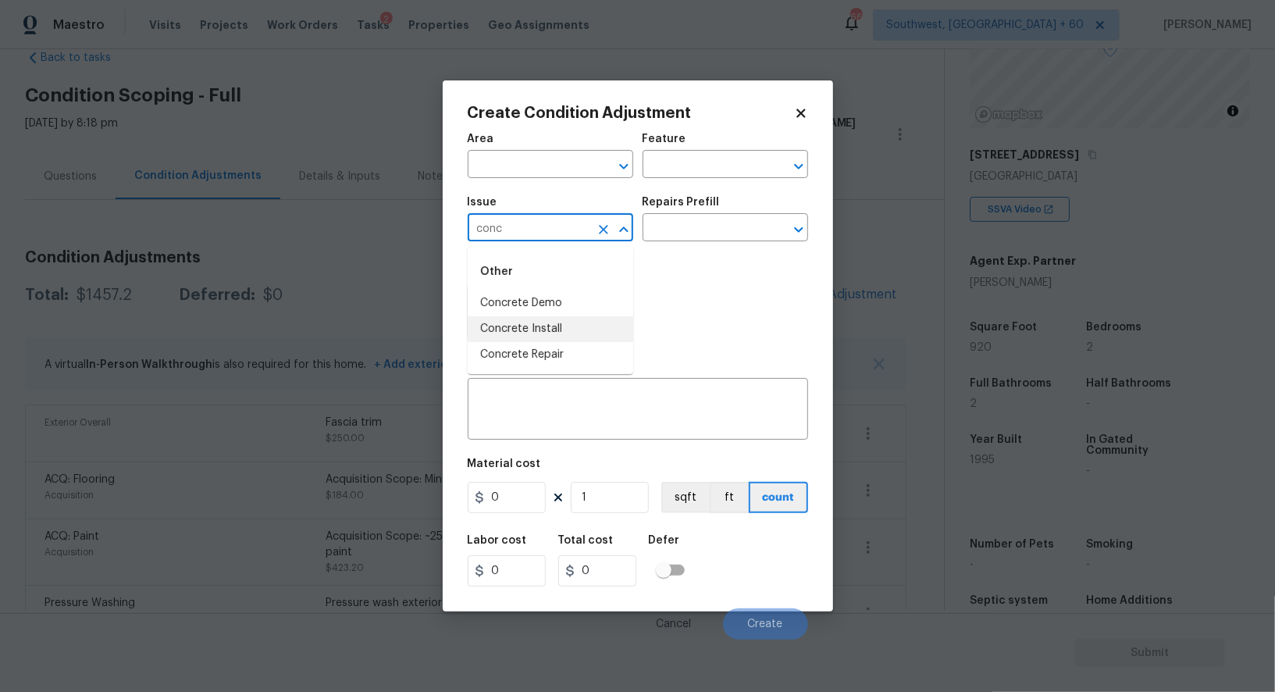
click at [542, 354] on li "Concrete Repair" at bounding box center [550, 355] width 165 height 26
type input "Concrete Repair"
click at [553, 423] on textarea at bounding box center [638, 410] width 322 height 33
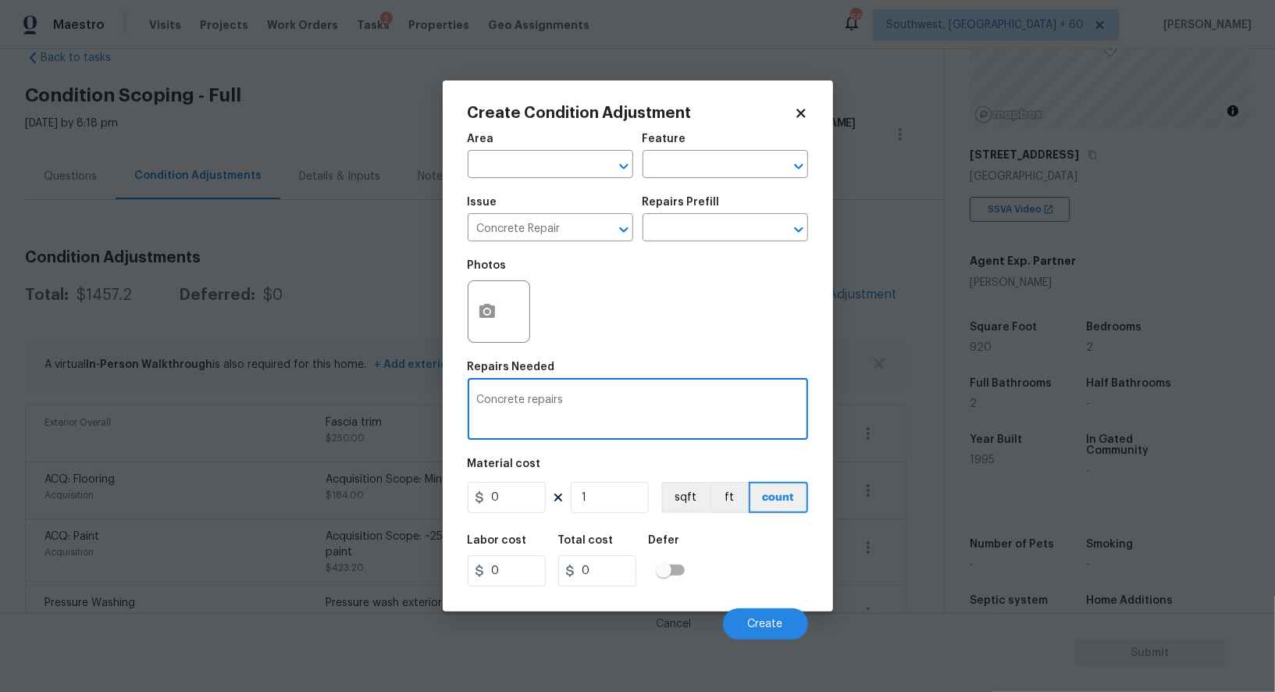
type textarea "Concrete repairs"
click at [513, 495] on input "0" at bounding box center [507, 497] width 78 height 31
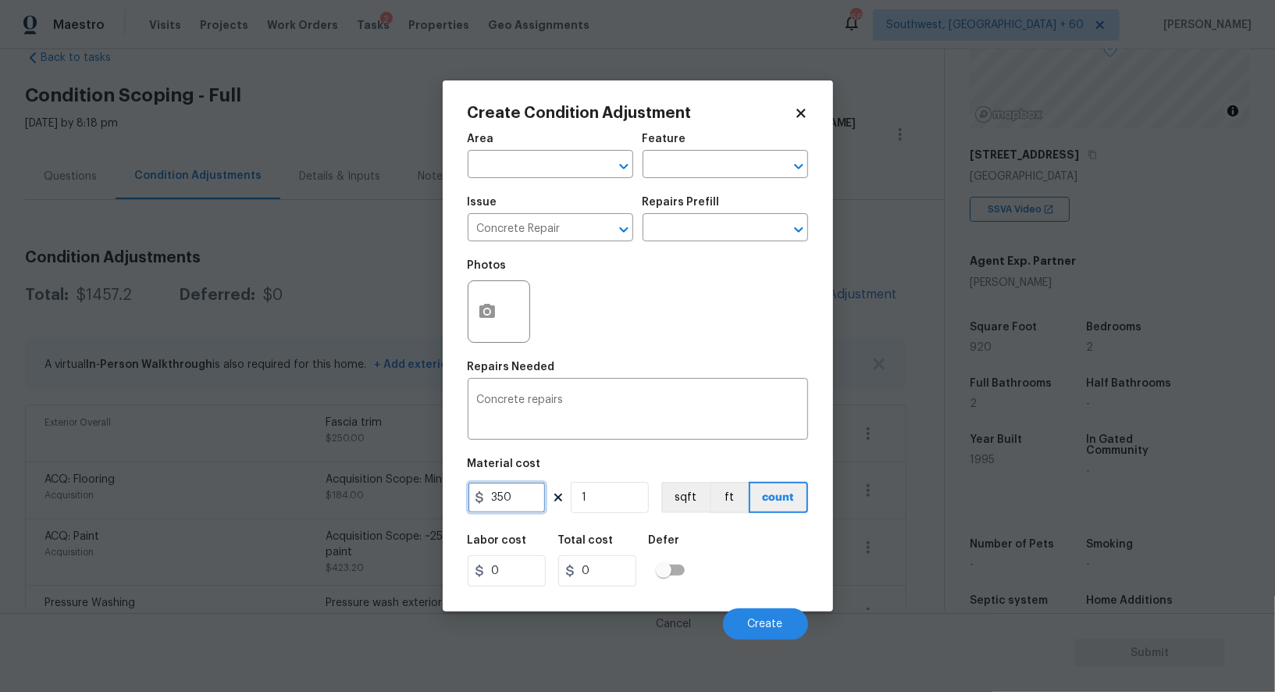
type input "350"
click at [605, 571] on input "0" at bounding box center [597, 570] width 78 height 31
type input "350"
click at [494, 329] on button "button" at bounding box center [486, 311] width 37 height 61
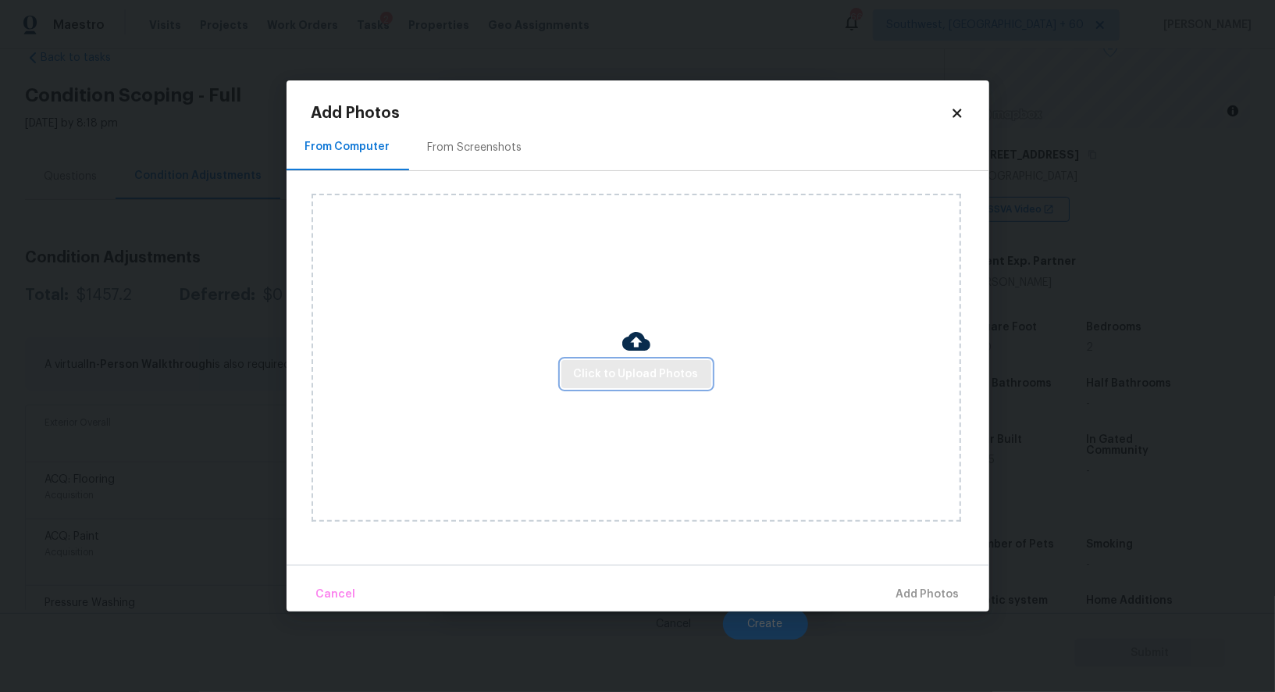
click at [599, 375] on span "Click to Upload Photos" at bounding box center [636, 375] width 125 height 20
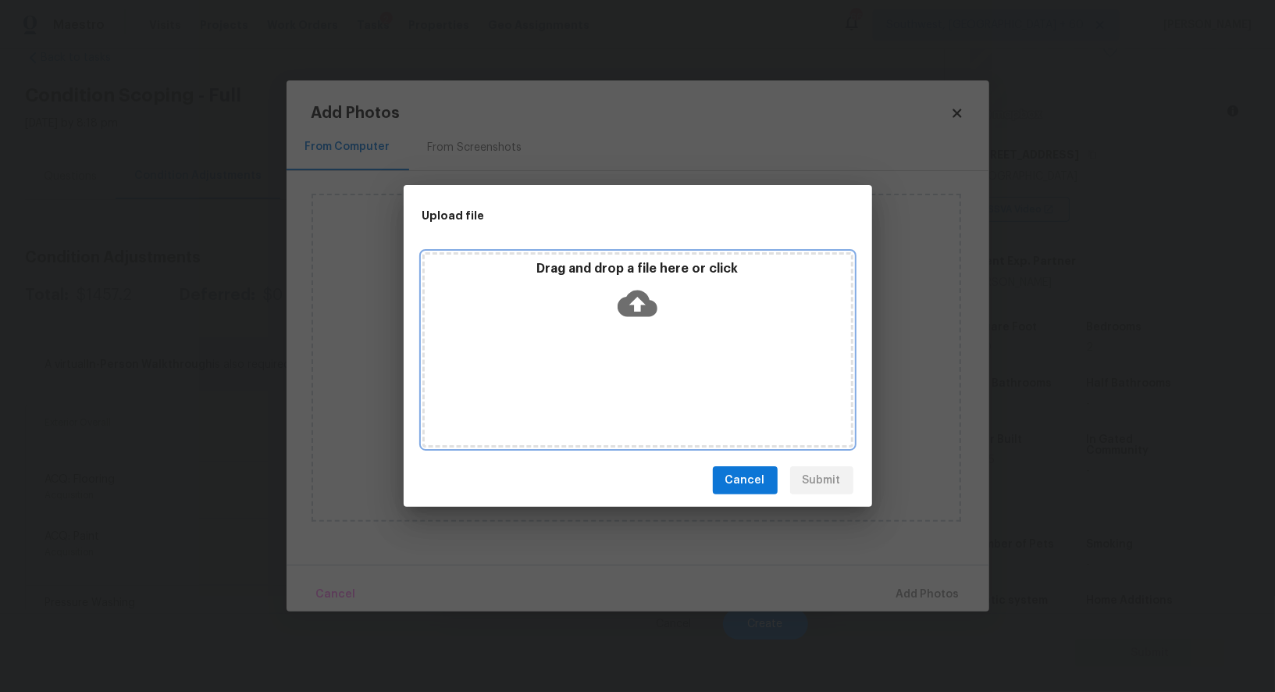
click at [620, 333] on div "Drag and drop a file here or click" at bounding box center [637, 349] width 431 height 195
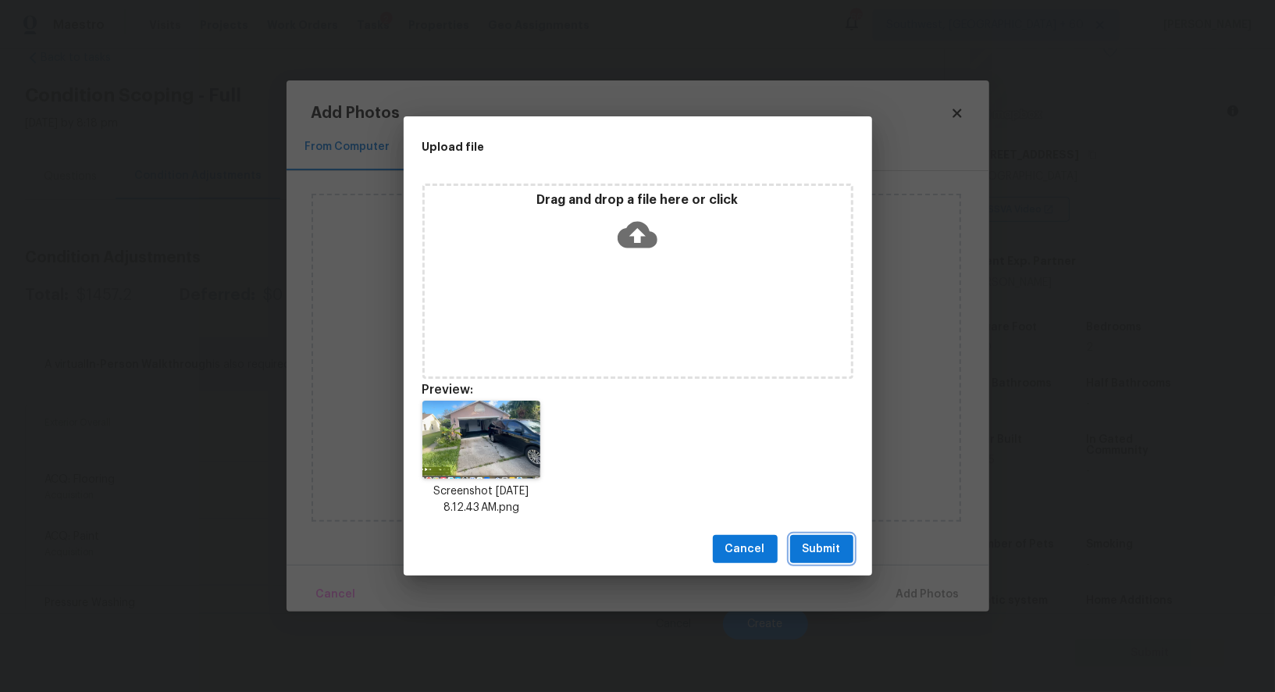
click at [827, 546] on span "Submit" at bounding box center [821, 549] width 38 height 20
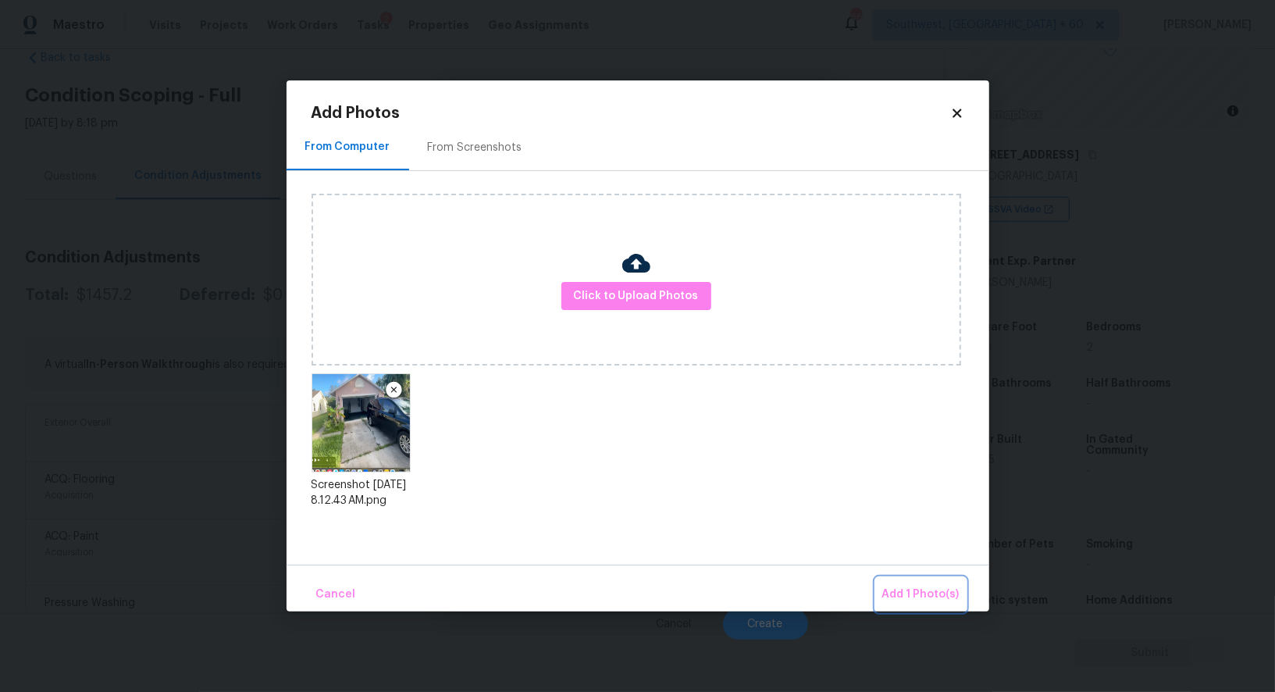
click at [935, 585] on span "Add 1 Photo(s)" at bounding box center [920, 595] width 77 height 20
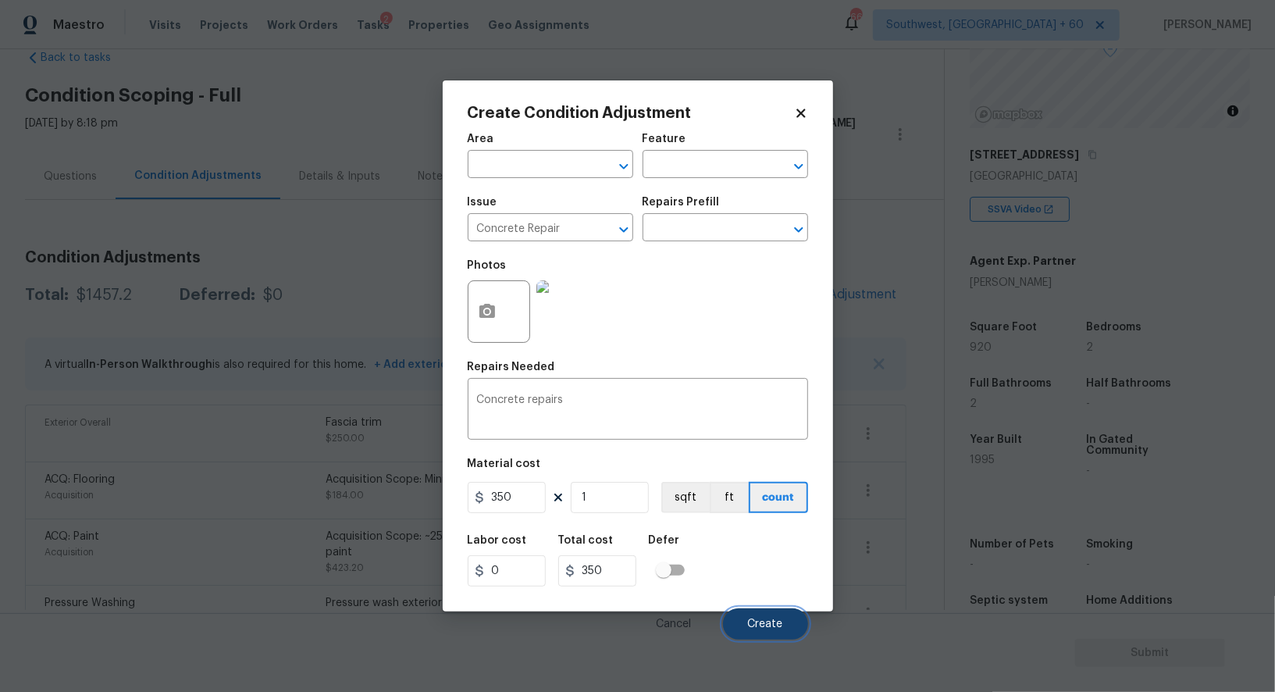
click at [767, 622] on span "Create" at bounding box center [765, 624] width 35 height 12
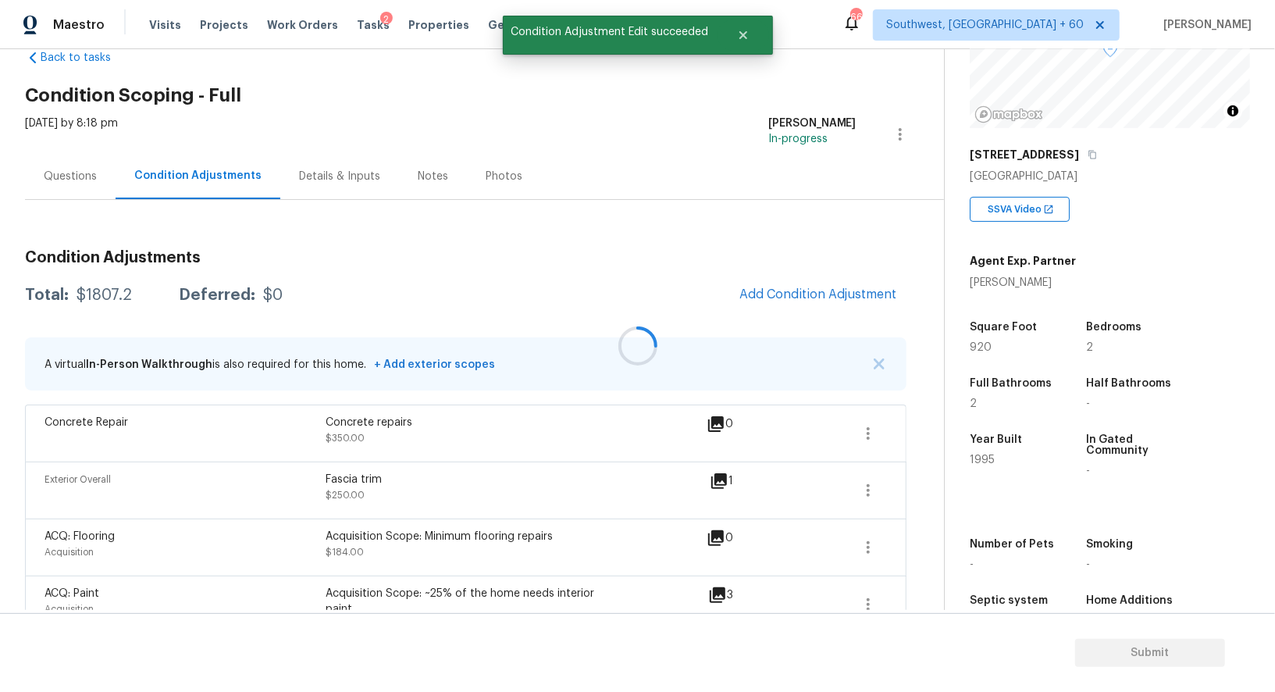
click at [129, 296] on div at bounding box center [637, 346] width 1275 height 692
click at [129, 296] on div "$1807.2" at bounding box center [103, 295] width 55 height 16
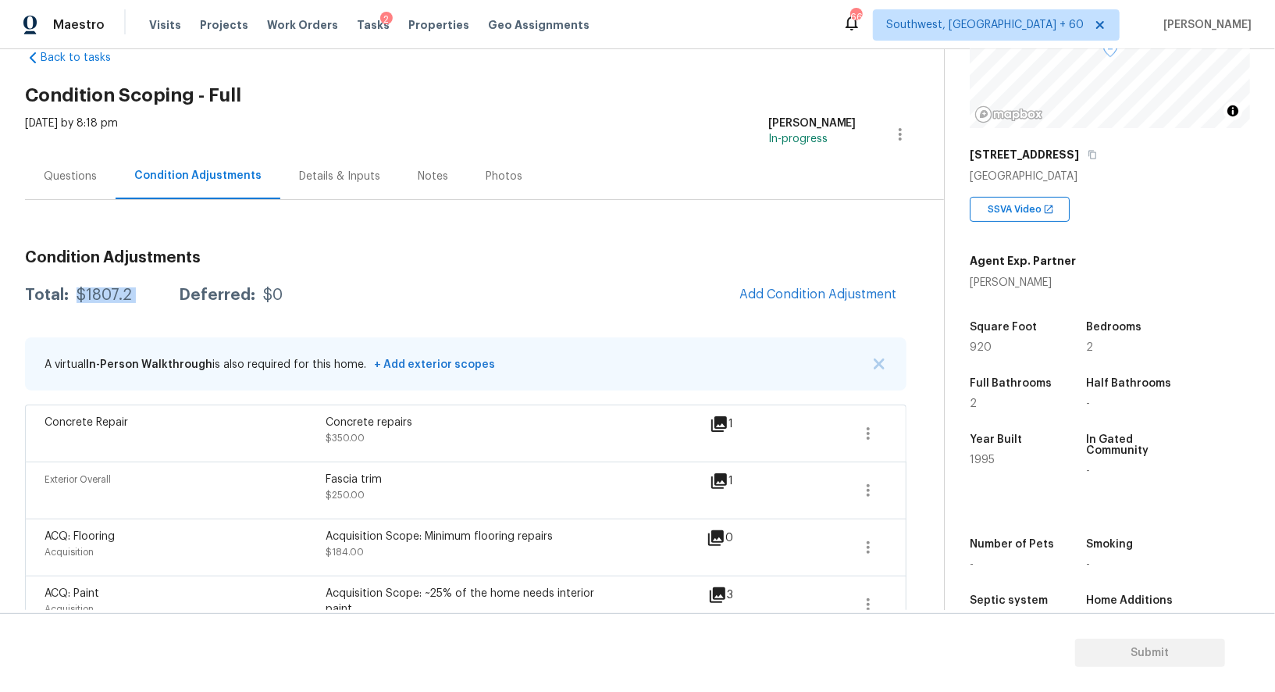
click at [93, 278] on div "Total: $1807.2 Deferred: $0 Add Condition Adjustment" at bounding box center [465, 295] width 881 height 34
click at [100, 292] on div "$1807.2" at bounding box center [103, 295] width 55 height 16
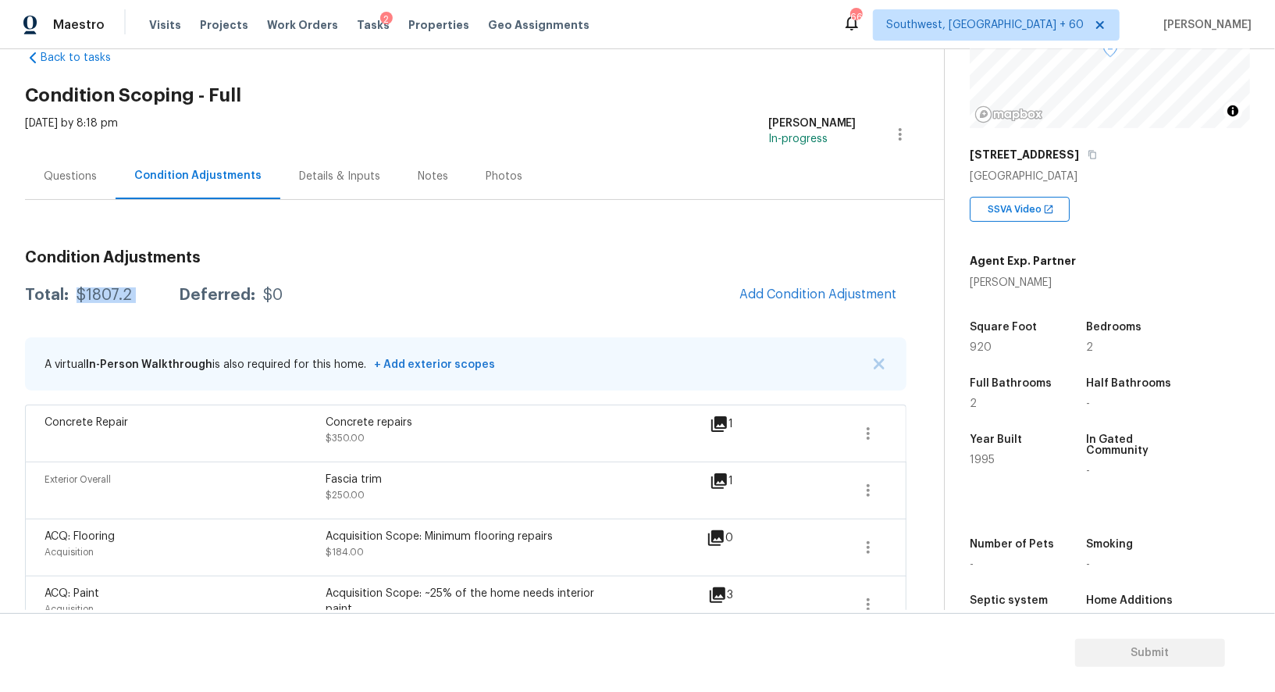
copy div "$1807.2"
click at [66, 194] on div "Questions" at bounding box center [70, 176] width 91 height 46
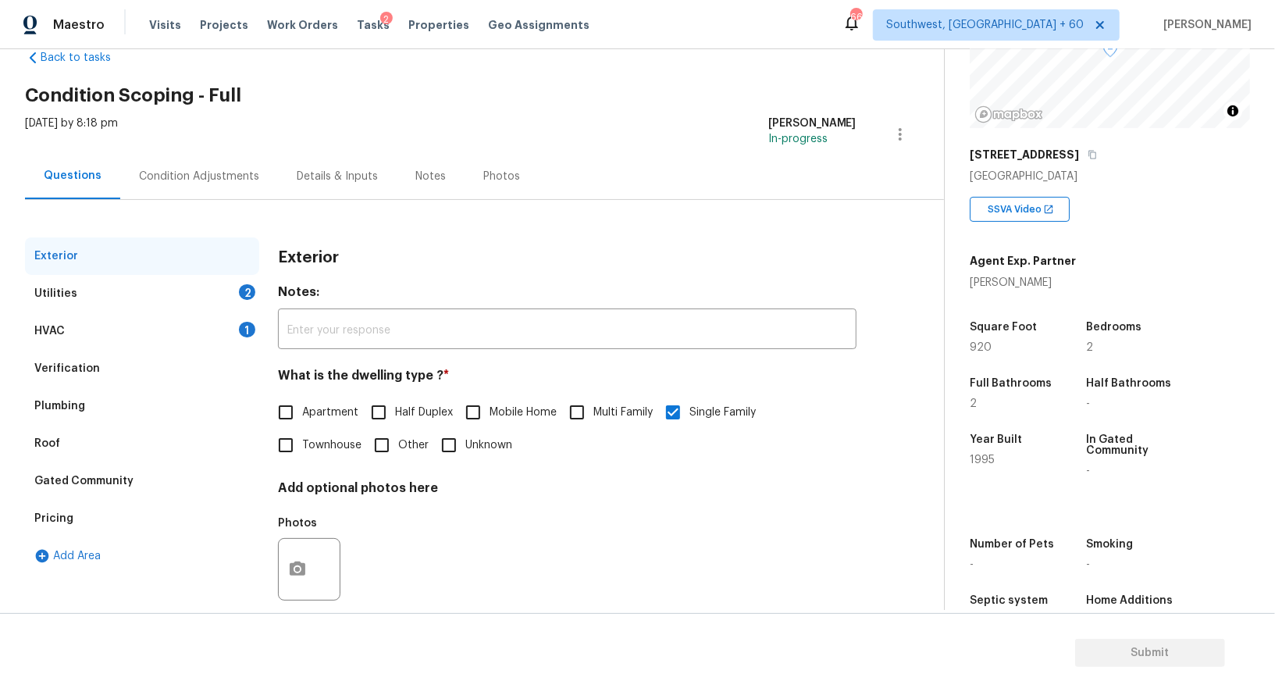
scroll to position [37, 0]
click at [215, 333] on div "HVAC 1" at bounding box center [142, 330] width 234 height 37
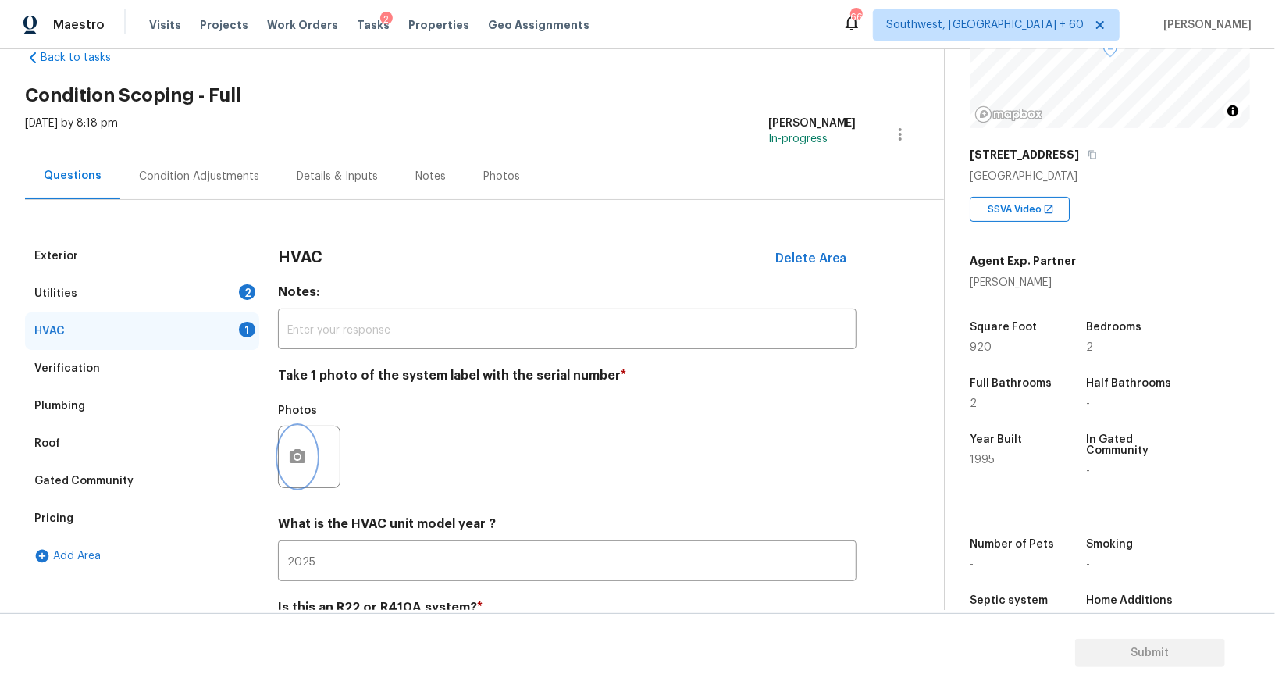
click at [306, 445] on button "button" at bounding box center [297, 456] width 37 height 61
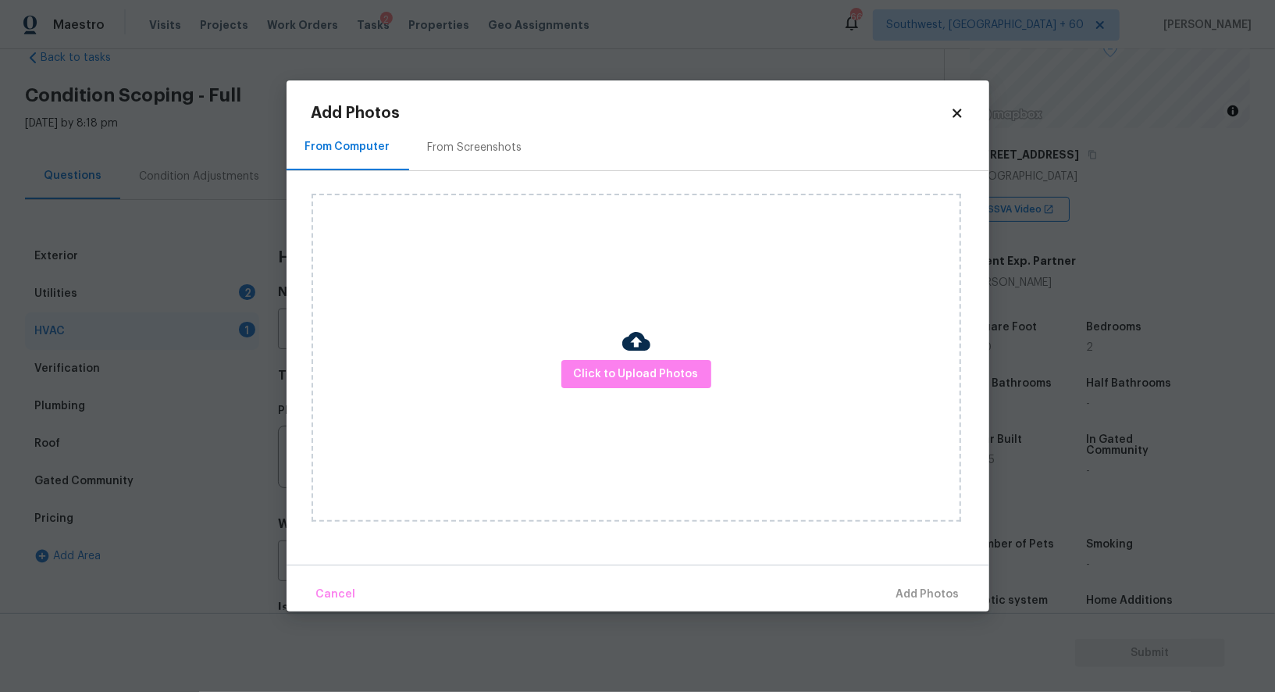
click at [644, 357] on div at bounding box center [636, 343] width 28 height 33
click at [644, 367] on span "Click to Upload Photos" at bounding box center [636, 375] width 125 height 20
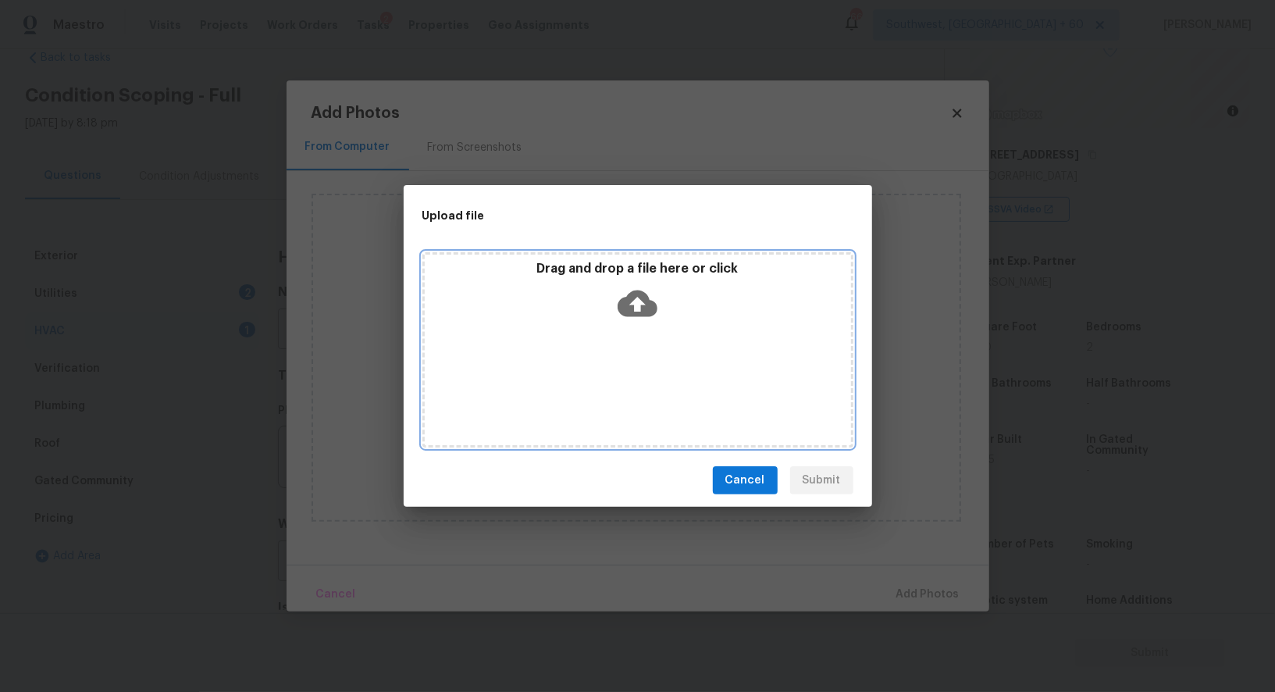
click at [631, 276] on div "Drag and drop a file here or click" at bounding box center [638, 294] width 426 height 67
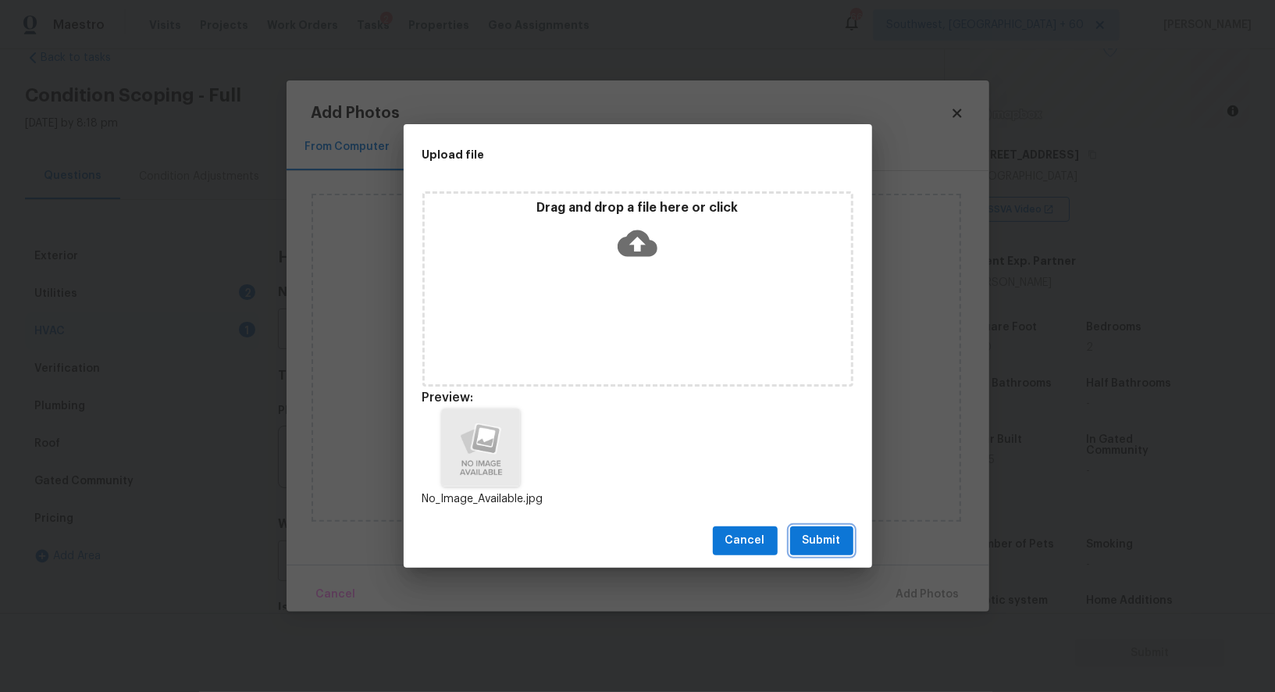
click at [807, 545] on span "Submit" at bounding box center [821, 541] width 38 height 20
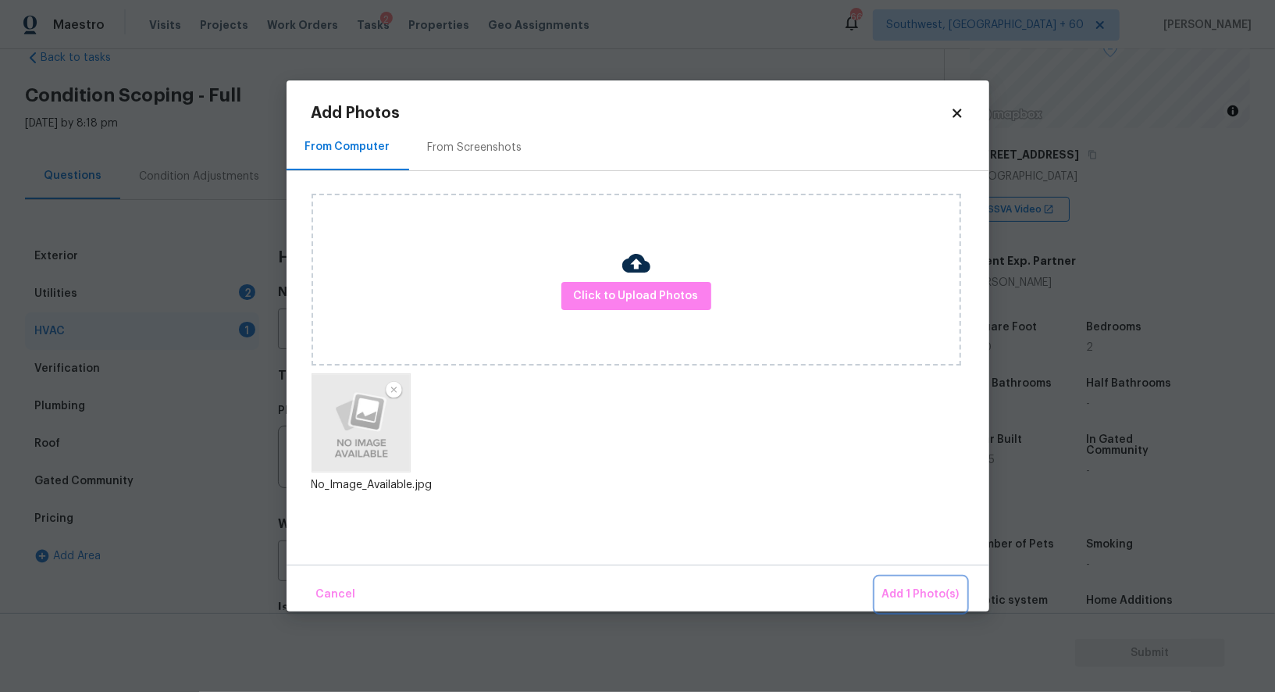
click at [904, 588] on span "Add 1 Photo(s)" at bounding box center [920, 595] width 77 height 20
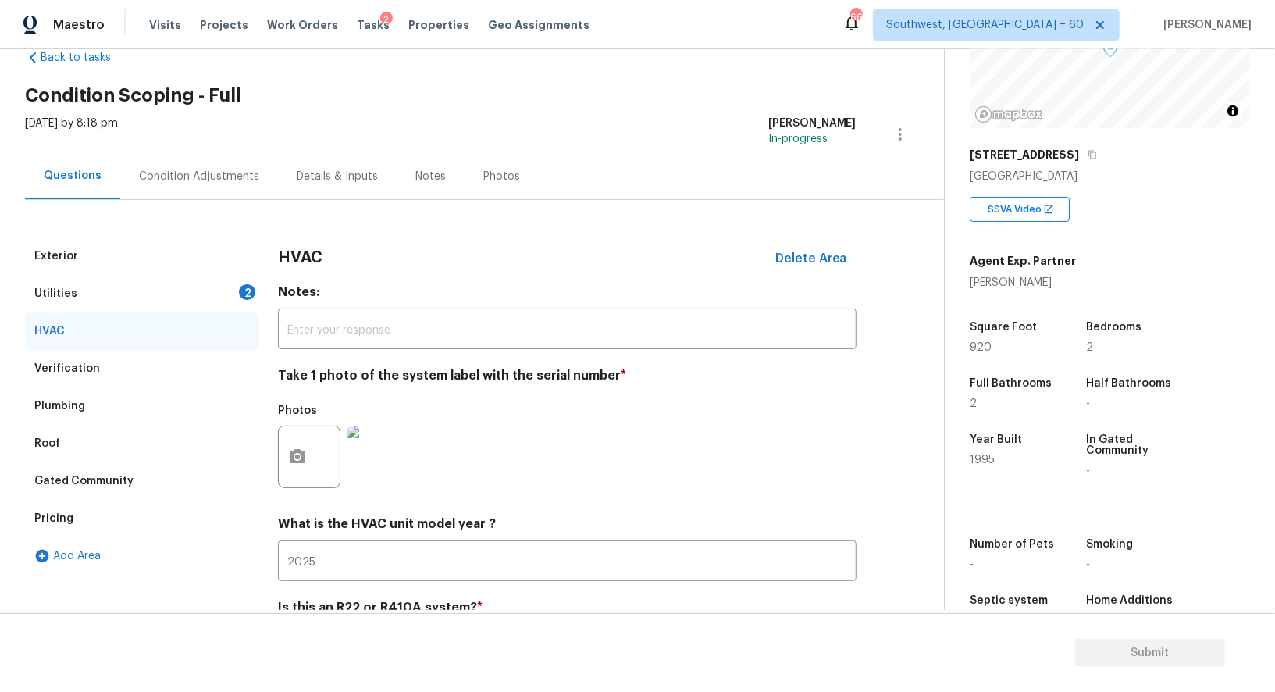
click at [244, 289] on div "2" at bounding box center [247, 292] width 16 height 16
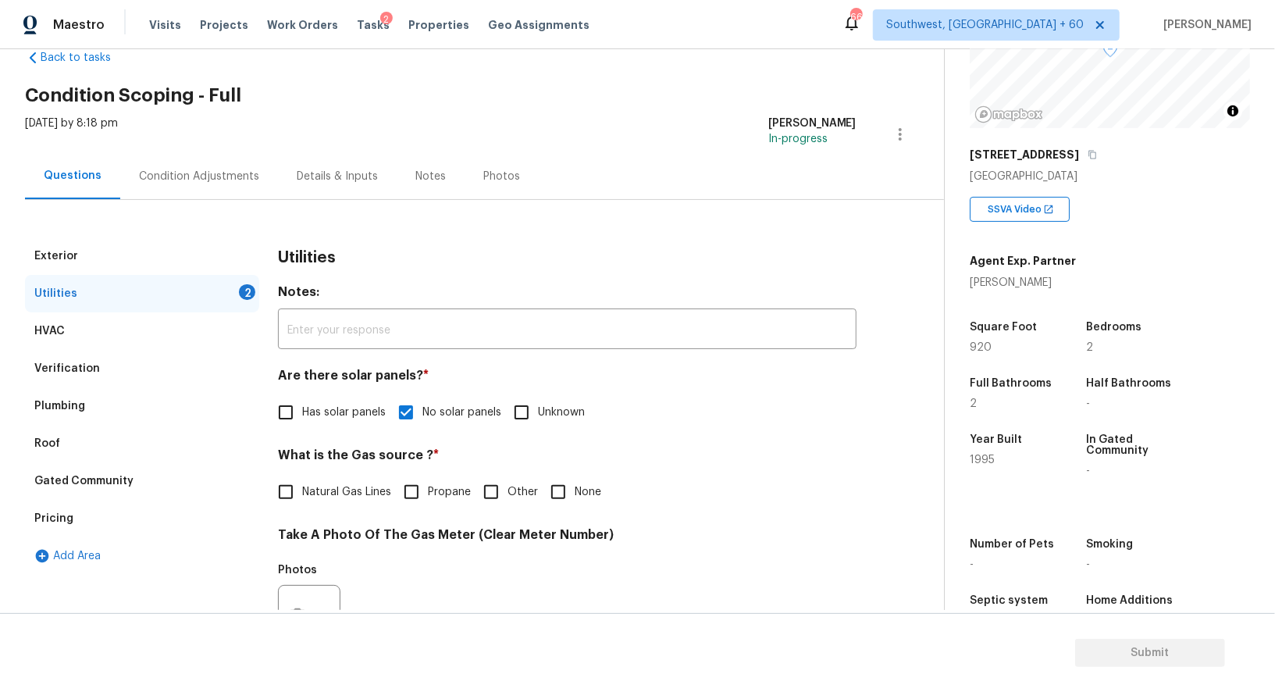
click at [589, 492] on span "None" at bounding box center [587, 492] width 27 height 16
click at [574, 492] on input "None" at bounding box center [558, 491] width 33 height 33
checkbox input "true"
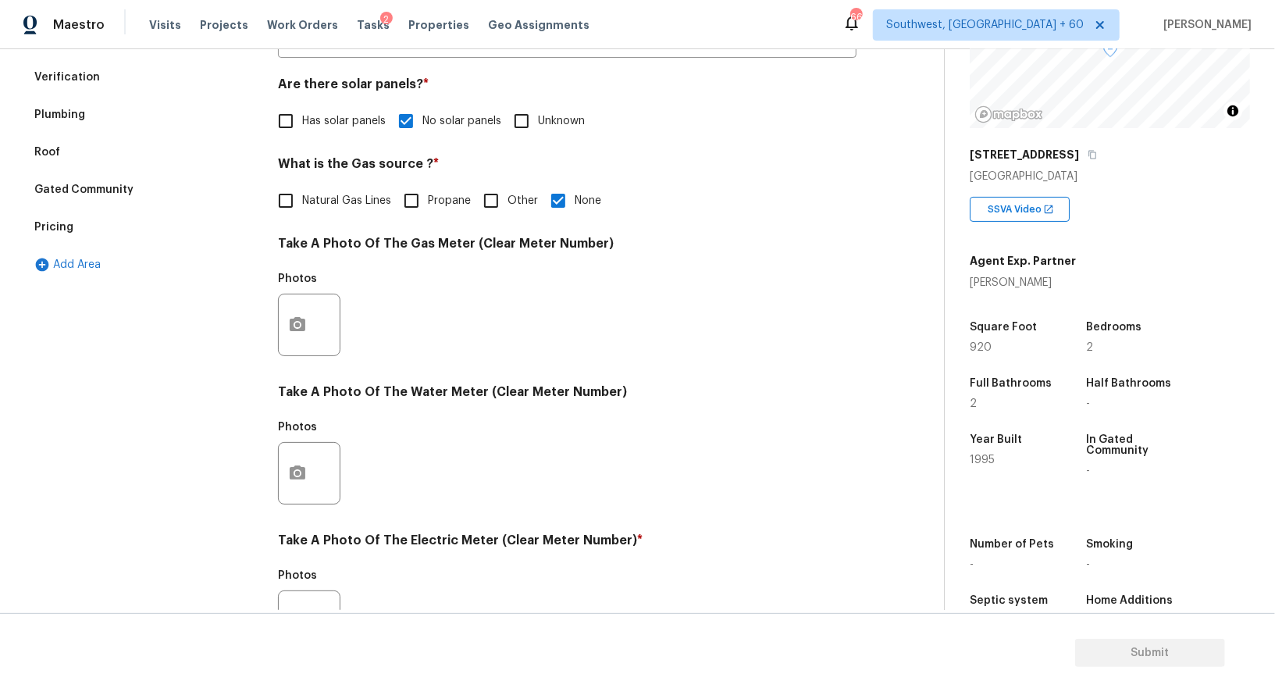
scroll to position [399, 0]
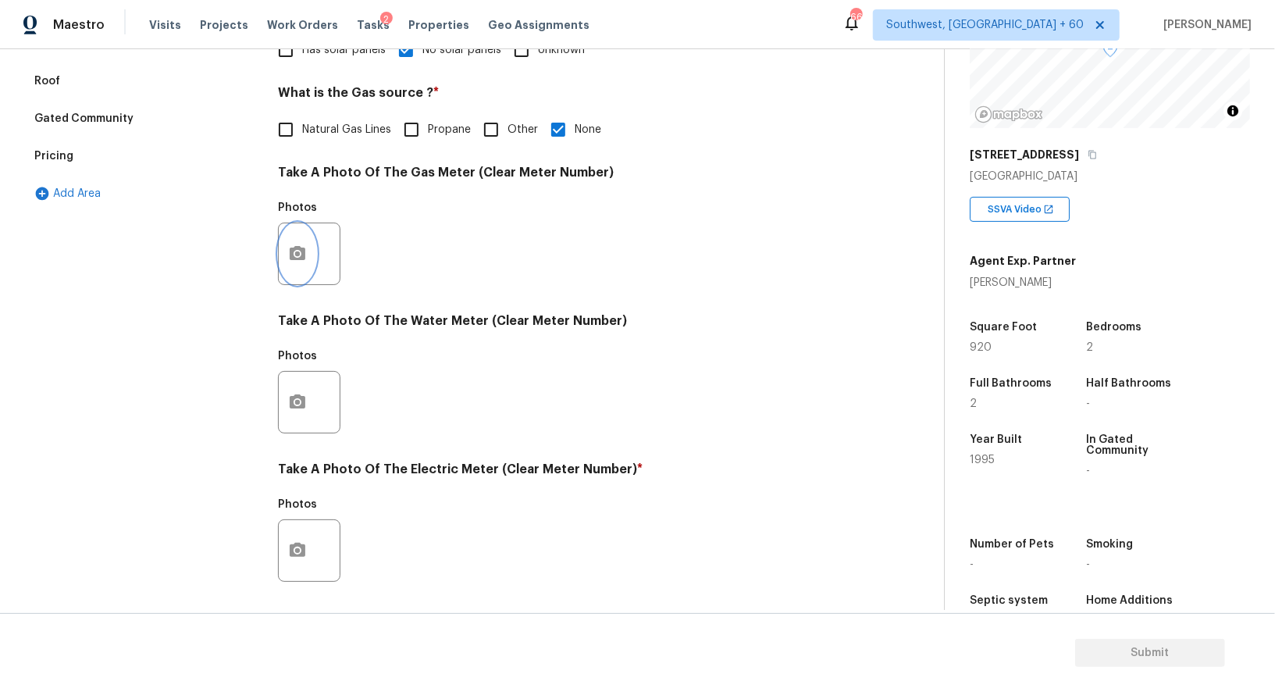
click at [301, 244] on icon "button" at bounding box center [297, 253] width 19 height 19
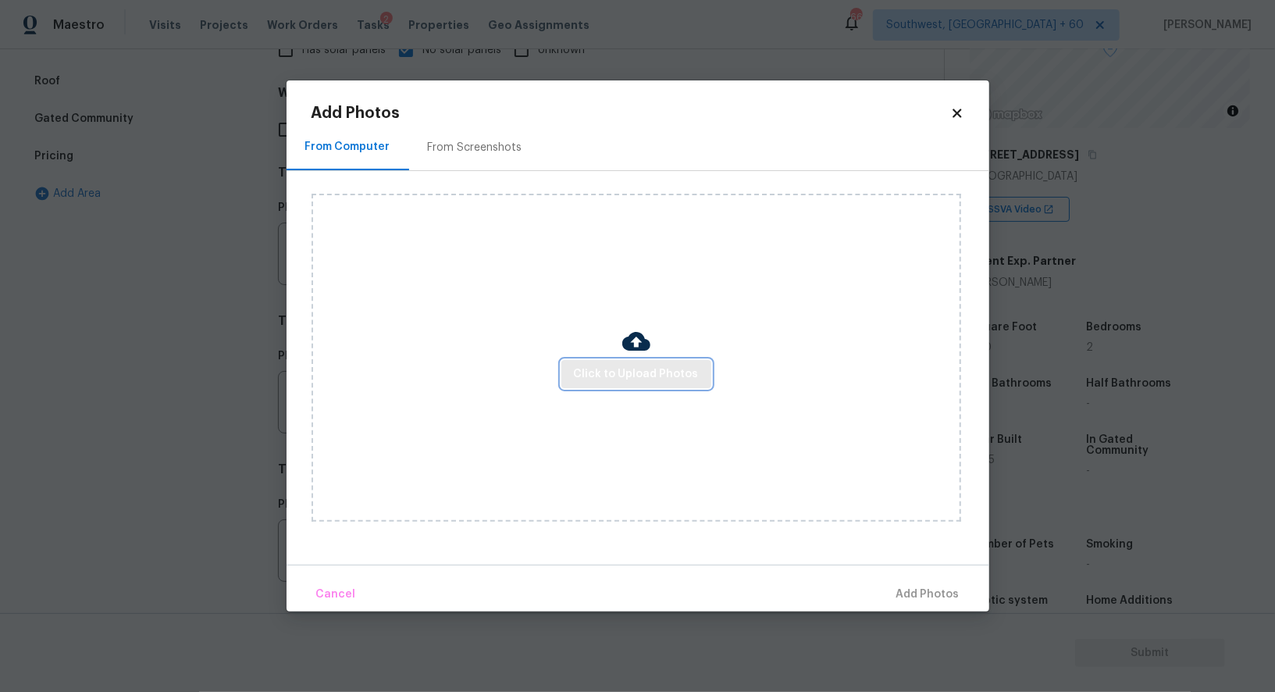
click at [607, 375] on span "Click to Upload Photos" at bounding box center [636, 375] width 125 height 20
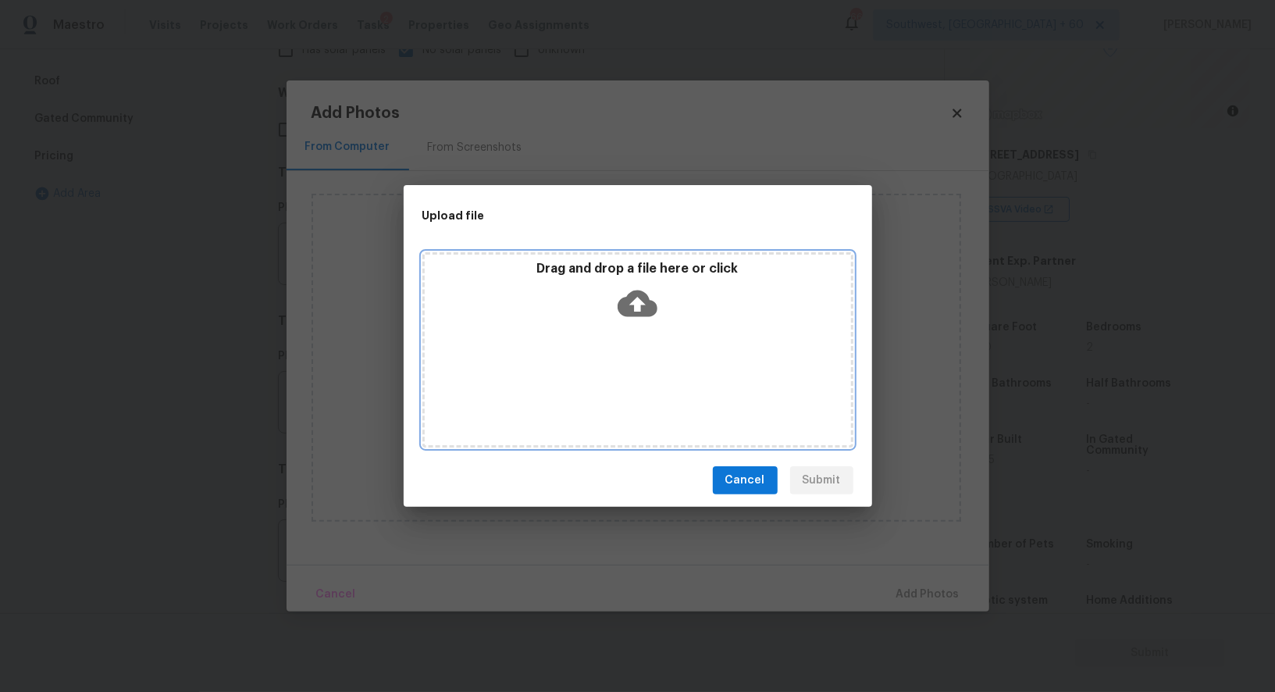
click at [646, 317] on icon at bounding box center [637, 303] width 40 height 40
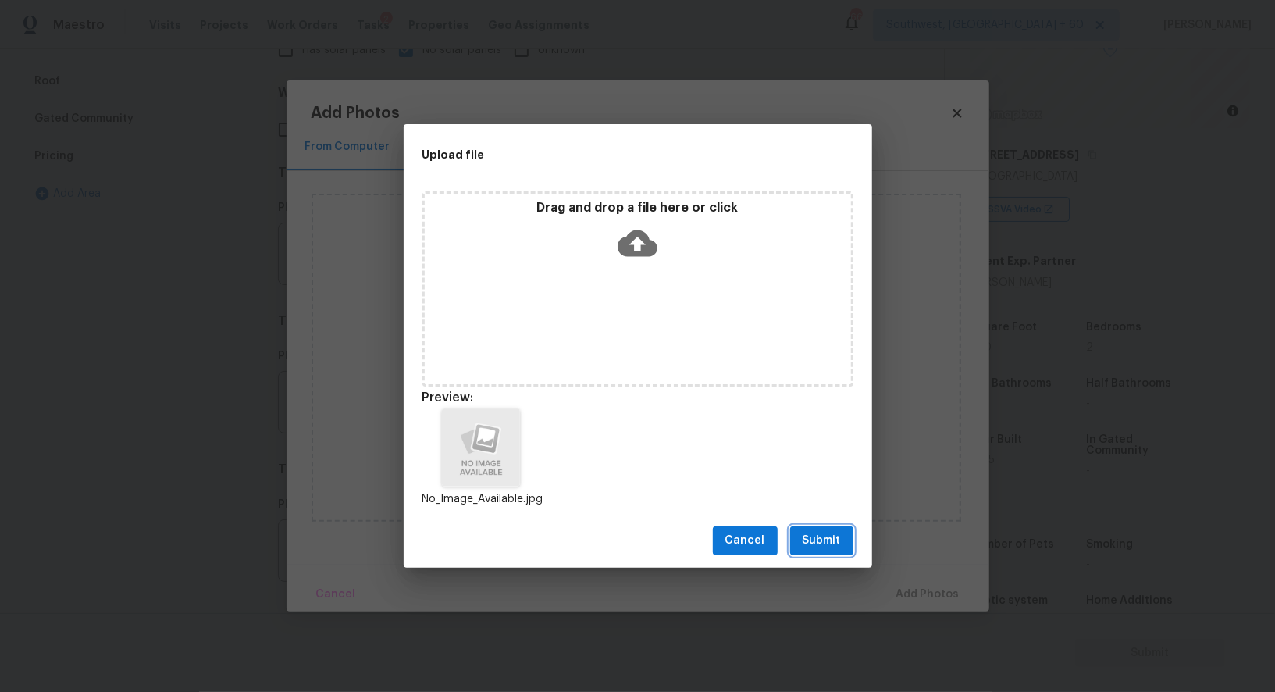
click at [807, 550] on span "Submit" at bounding box center [821, 541] width 38 height 20
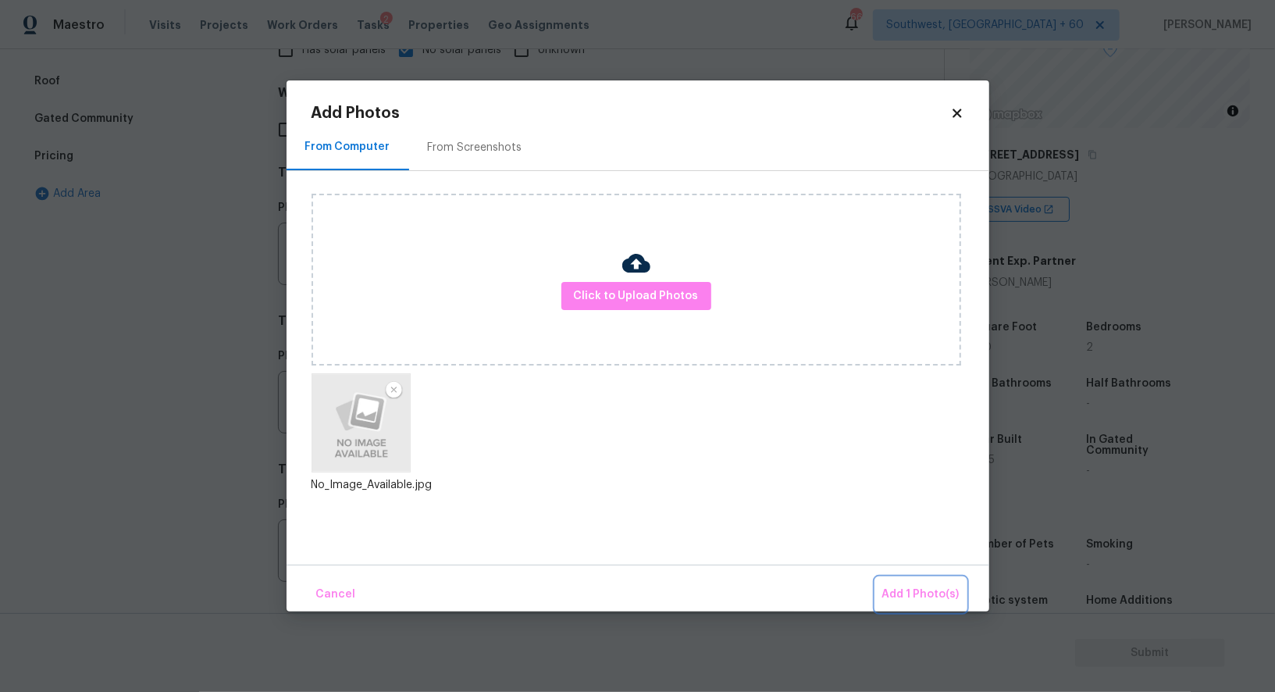
click at [905, 603] on span "Add 1 Photo(s)" at bounding box center [920, 595] width 77 height 20
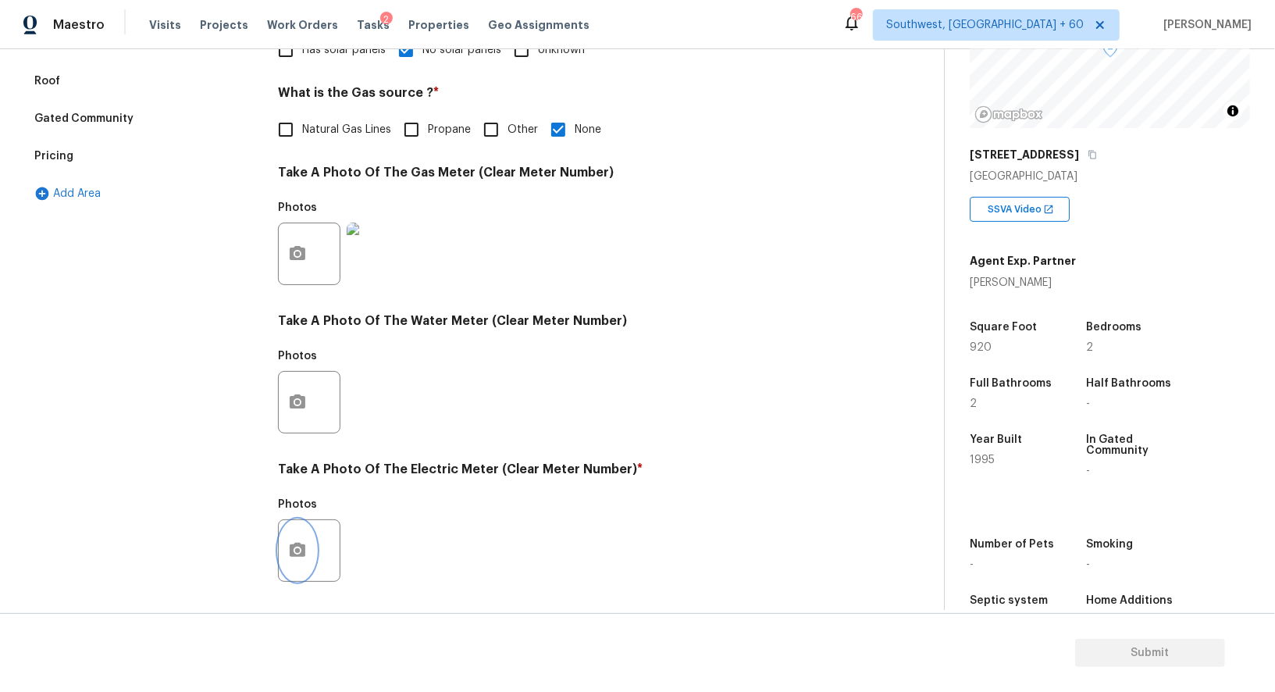
click at [296, 553] on icon "button" at bounding box center [297, 550] width 19 height 19
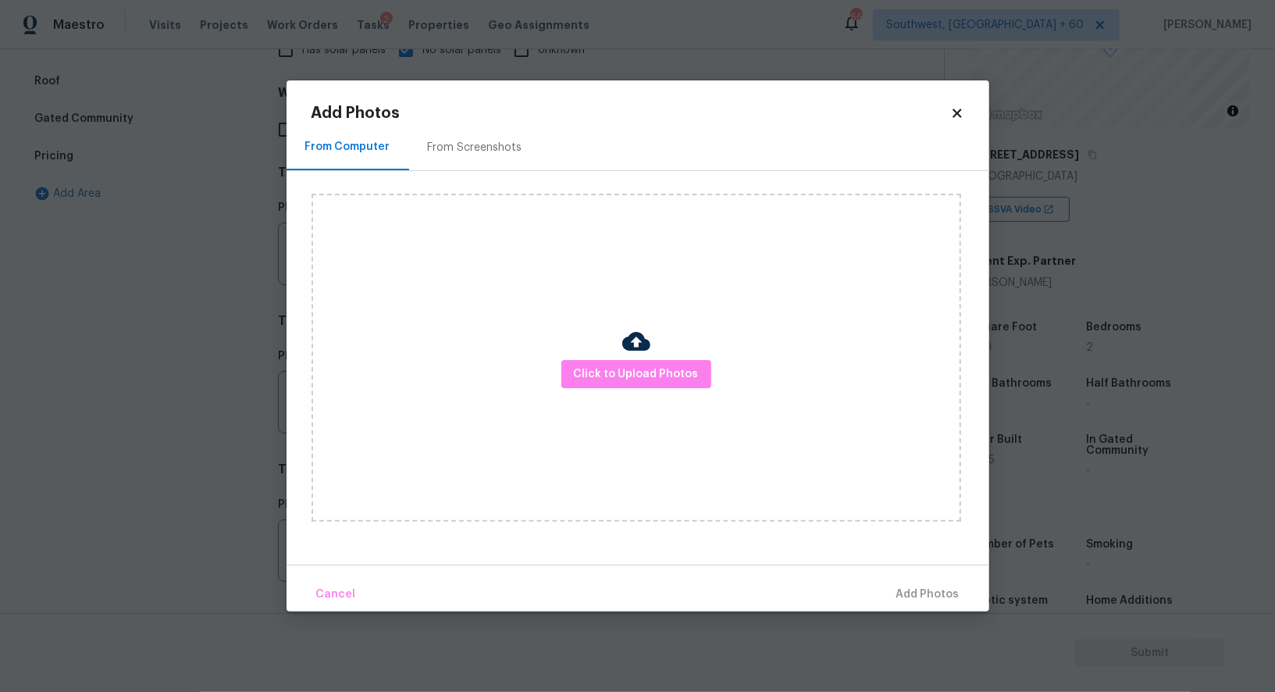
click at [663, 346] on div "Click to Upload Photos" at bounding box center [635, 358] width 649 height 328
click at [644, 368] on span "Click to Upload Photos" at bounding box center [636, 375] width 125 height 20
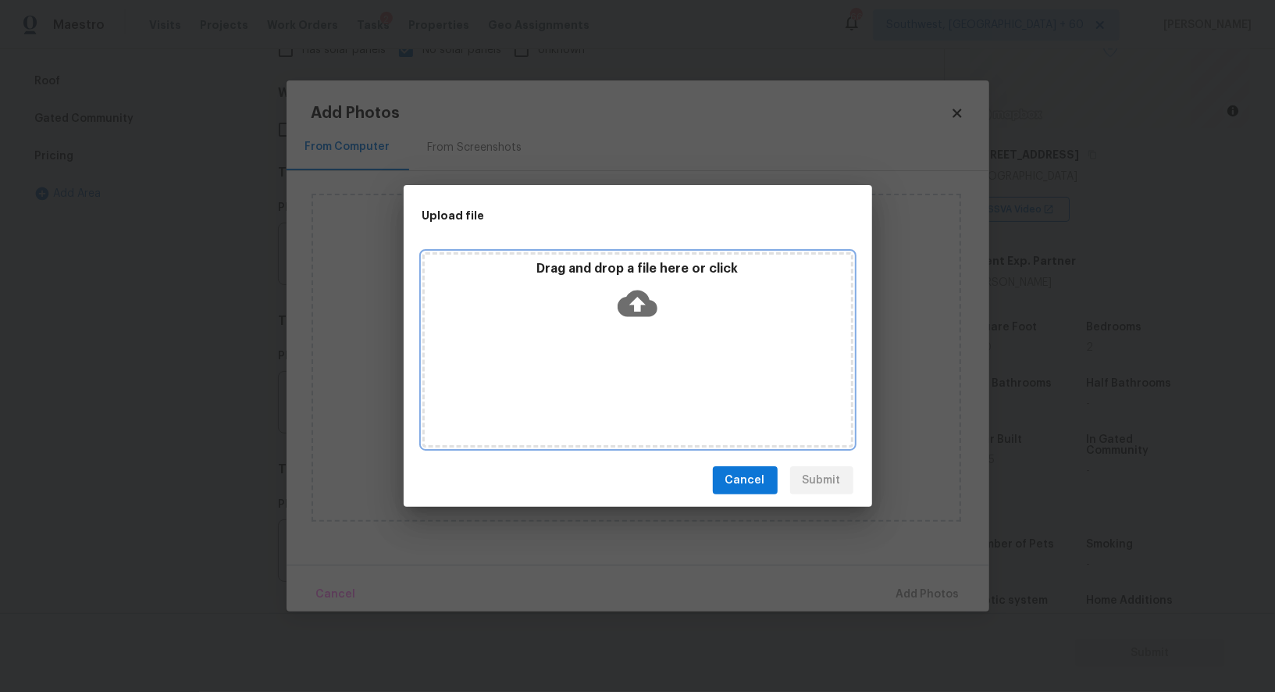
click at [644, 315] on icon at bounding box center [637, 303] width 40 height 27
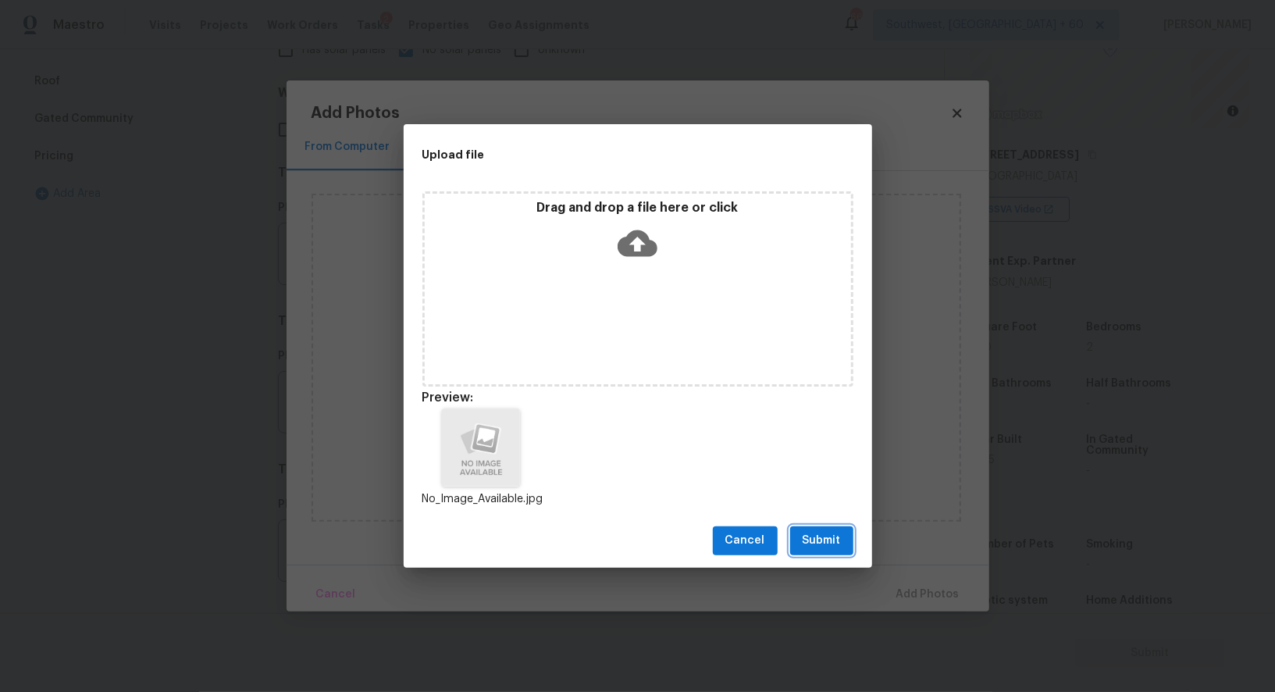
click at [820, 535] on span "Submit" at bounding box center [821, 541] width 38 height 20
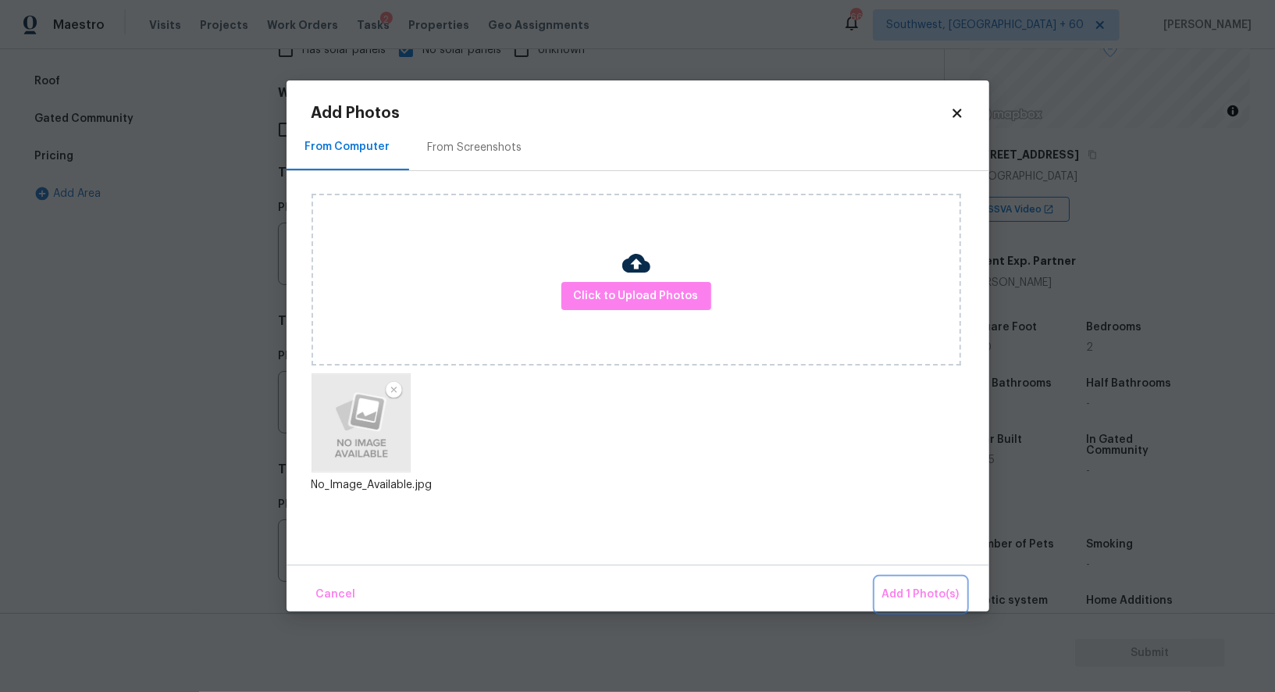
click at [912, 596] on span "Add 1 Photo(s)" at bounding box center [920, 595] width 77 height 20
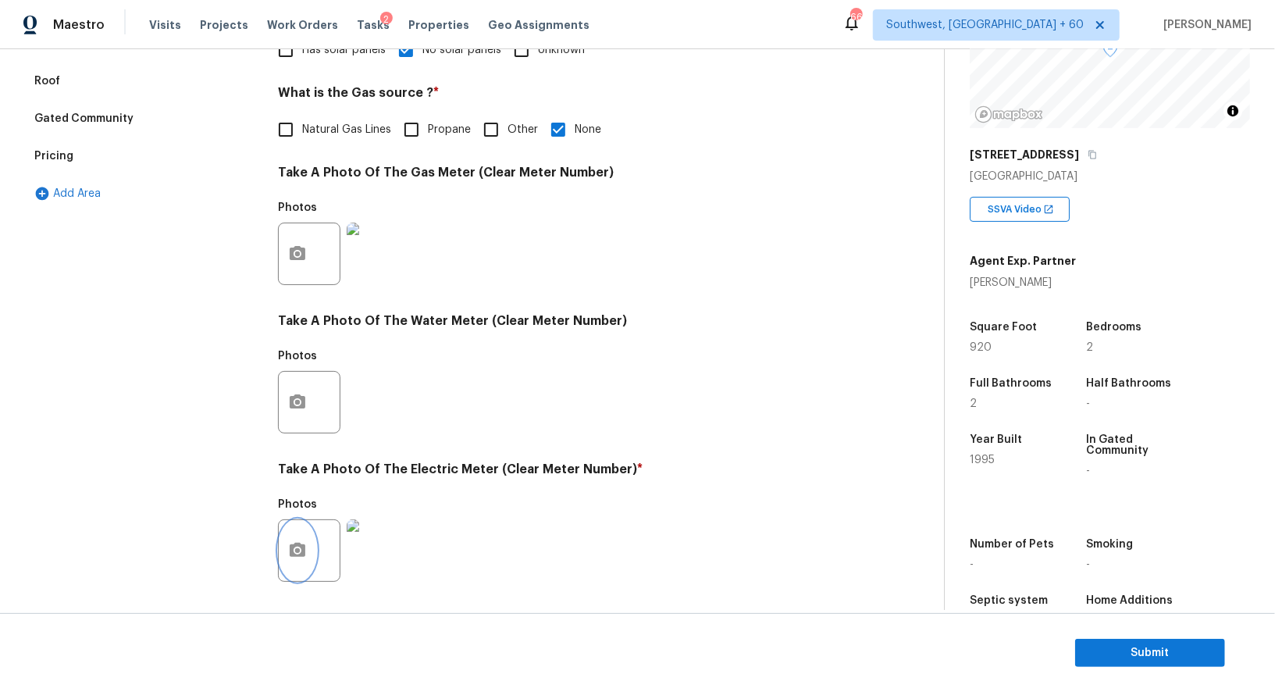
scroll to position [0, 0]
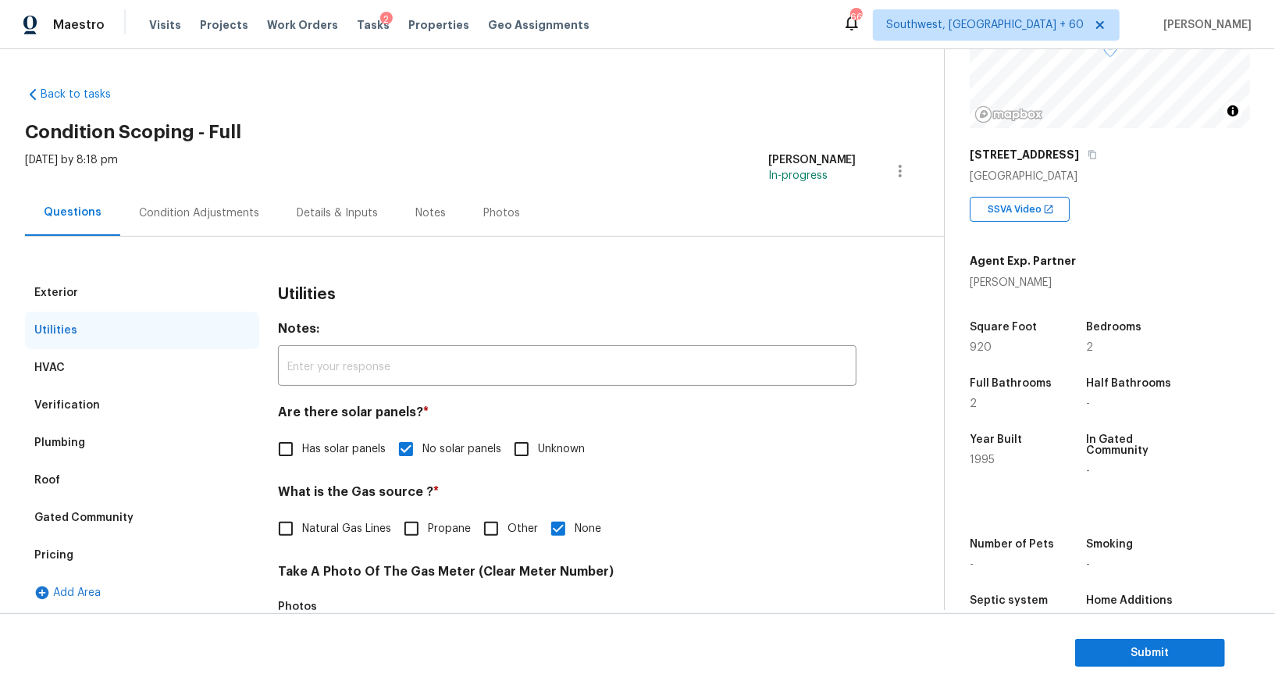
click at [166, 226] on div "Condition Adjustments" at bounding box center [199, 213] width 158 height 46
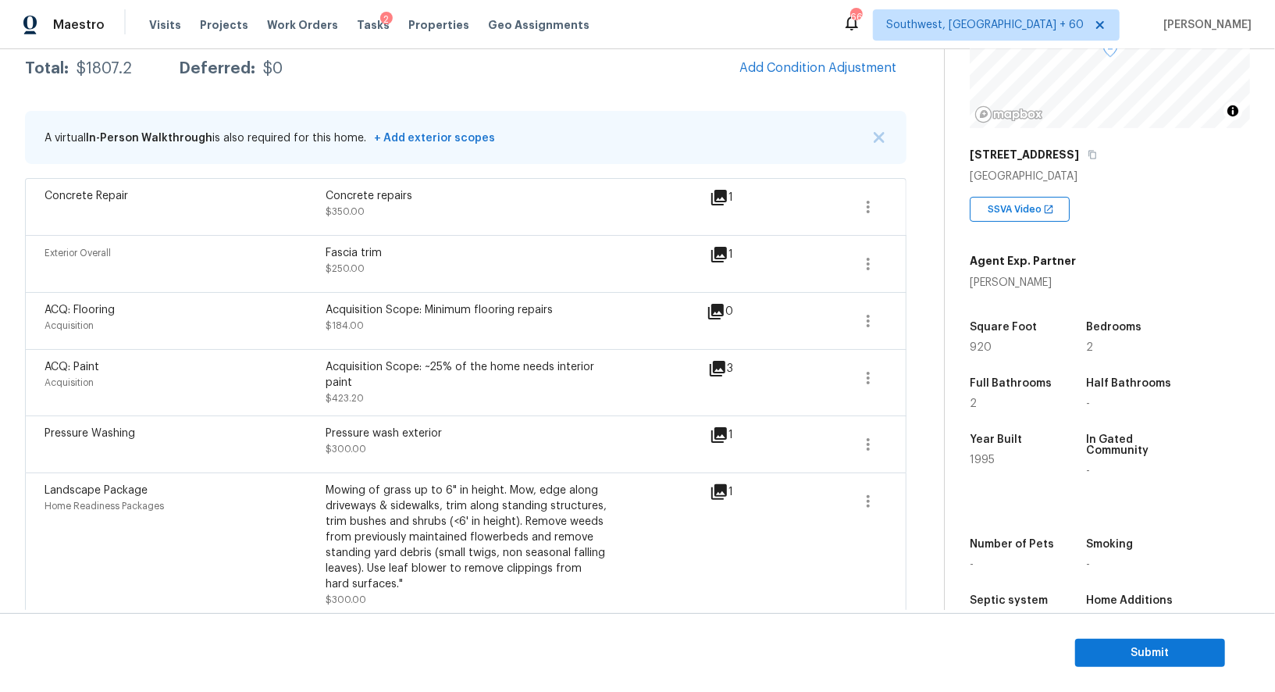
scroll to position [248, 0]
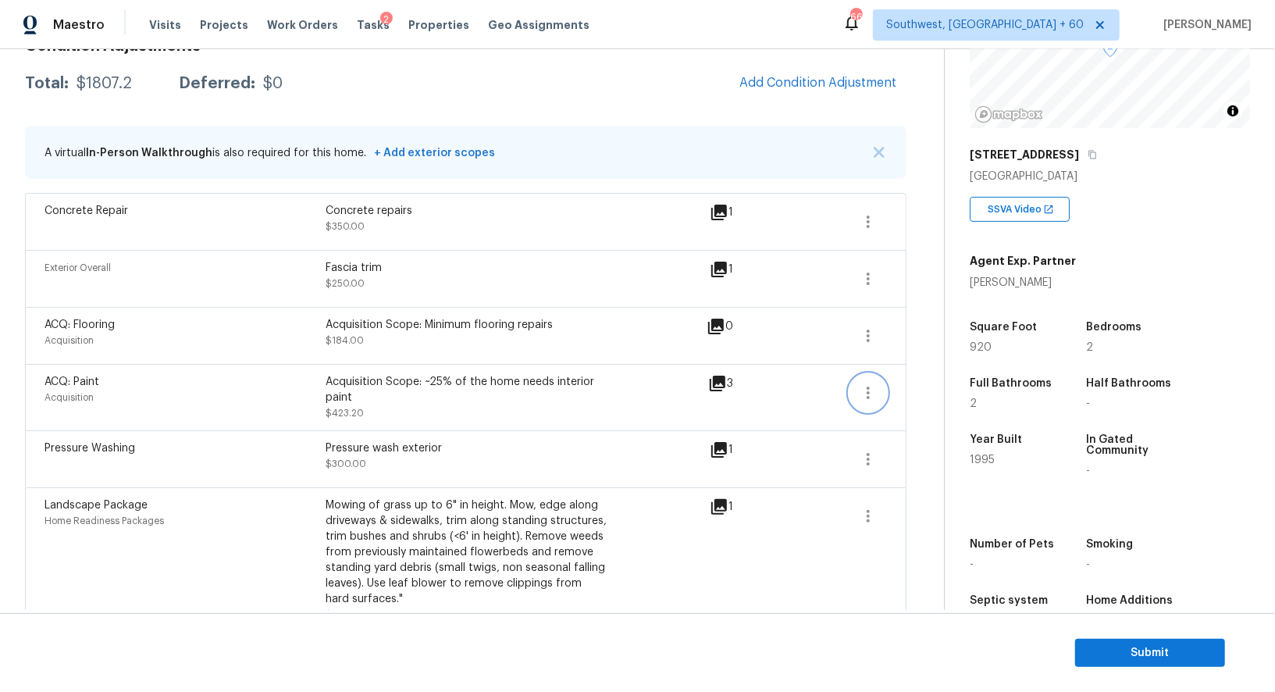
click at [861, 390] on icon "button" at bounding box center [868, 392] width 19 height 19
click at [922, 380] on div "Edit" at bounding box center [957, 387] width 122 height 16
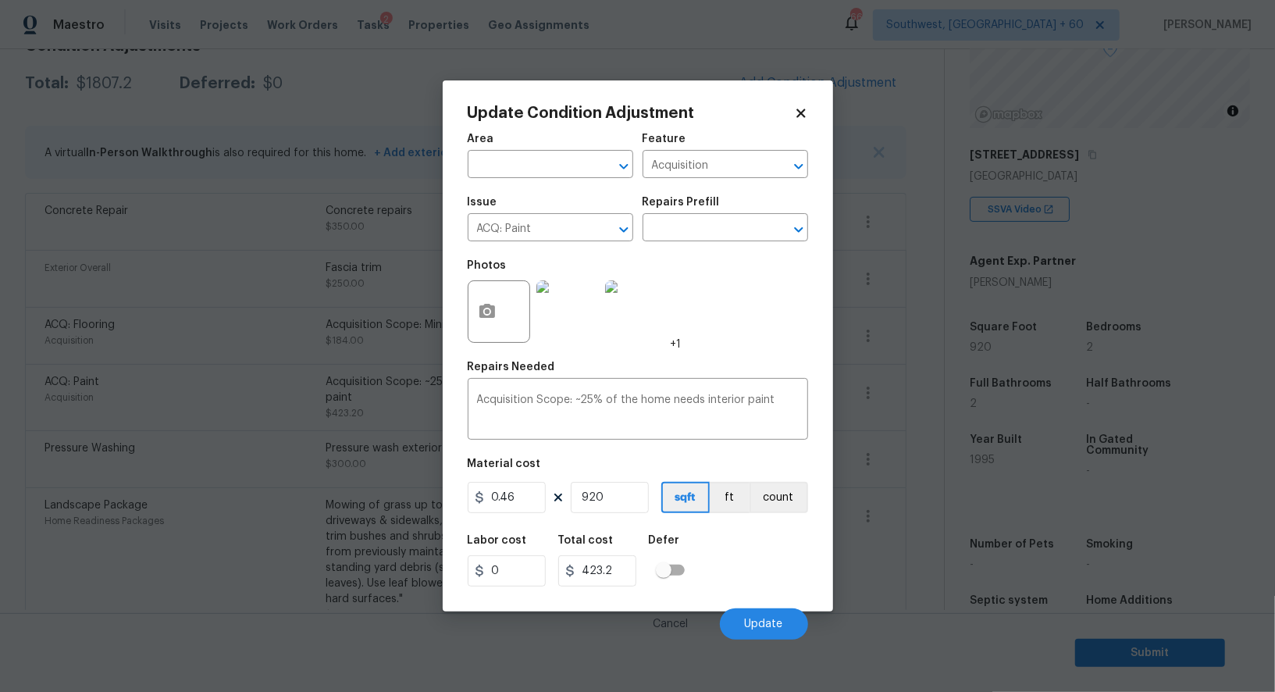
click at [925, 419] on body "Maestro Visits Projects Work Orders Tasks 2 Properties Geo Assignments 664 Sout…" at bounding box center [637, 346] width 1275 height 692
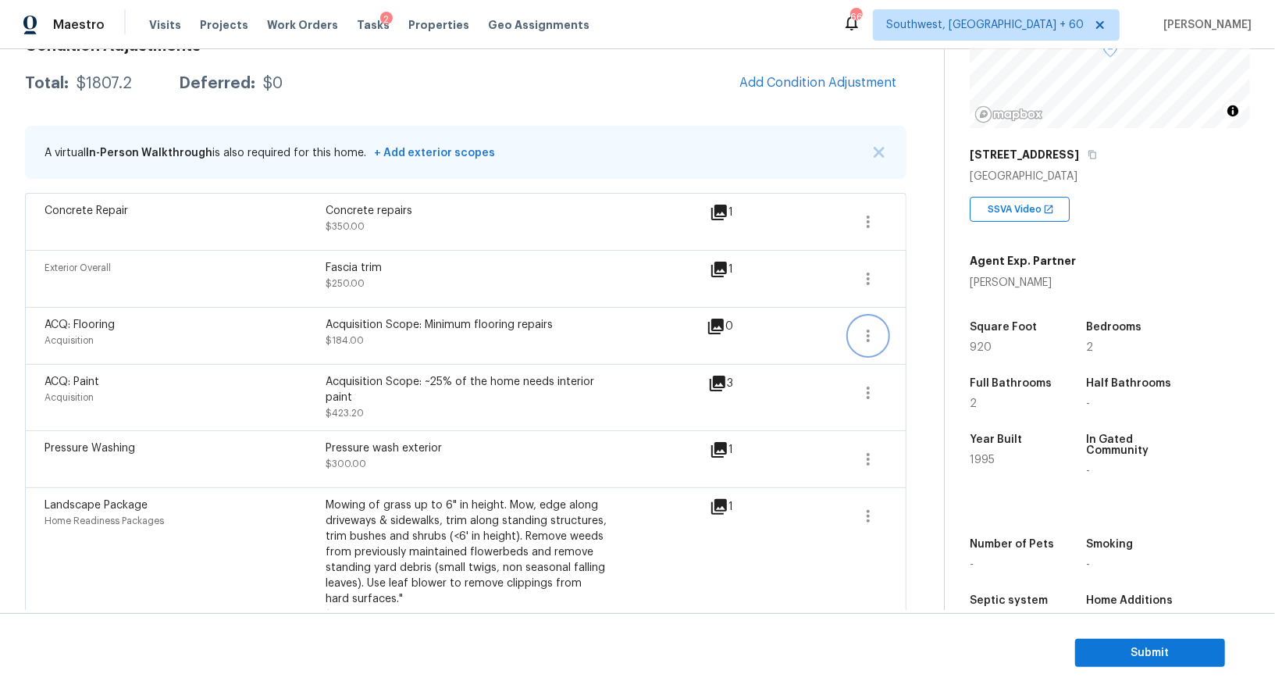
click at [869, 319] on button "button" at bounding box center [867, 335] width 37 height 37
click at [915, 319] on link "Edit" at bounding box center [957, 329] width 133 height 23
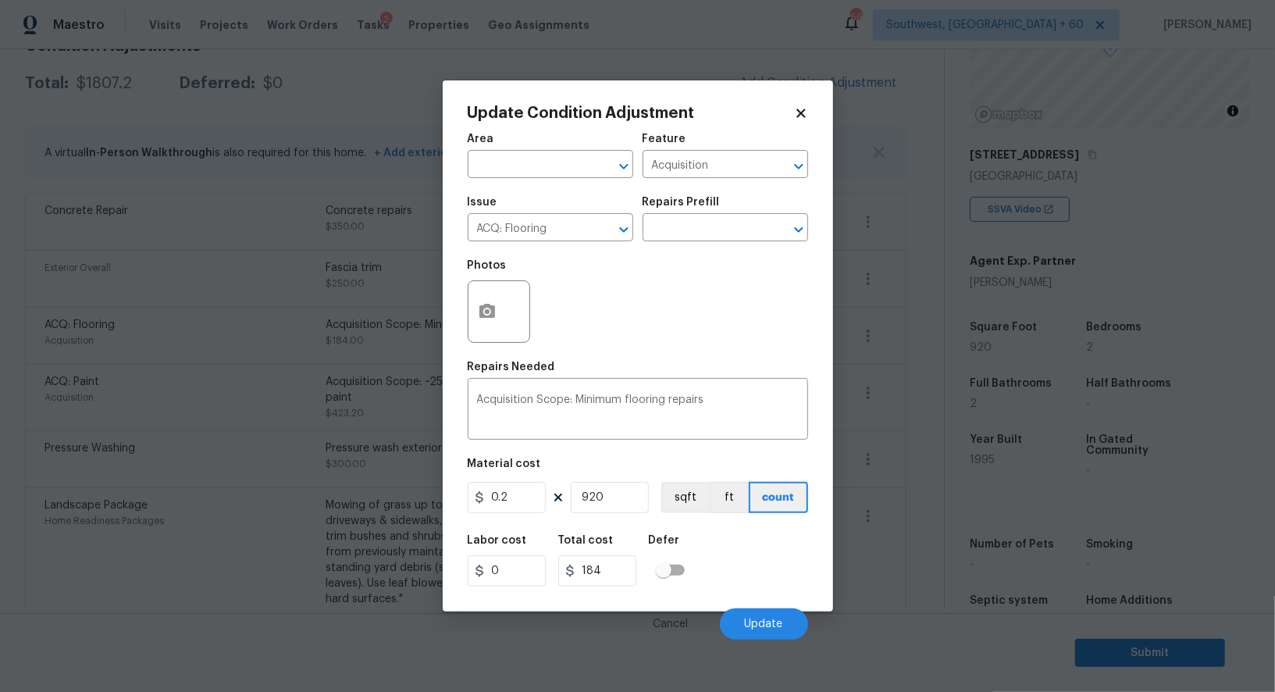
click at [918, 396] on body "Maestro Visits Projects Work Orders Tasks 2 Properties Geo Assignments 664 Sout…" at bounding box center [637, 346] width 1275 height 692
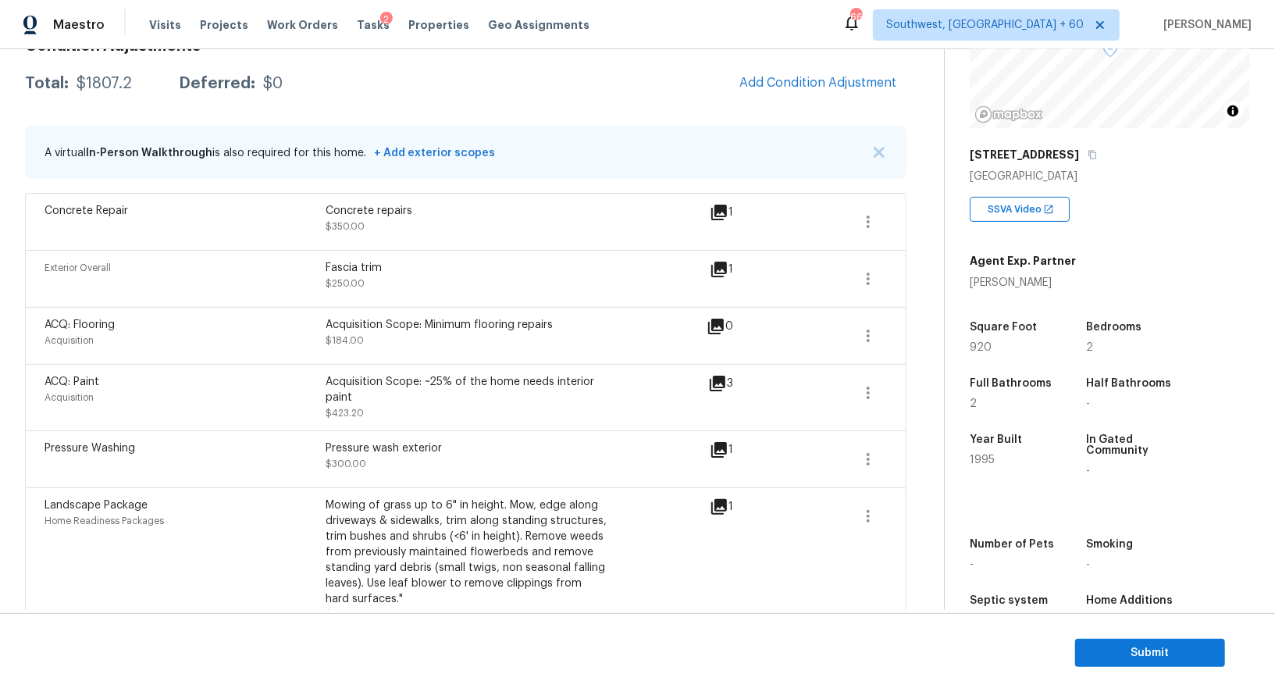
scroll to position [169, 0]
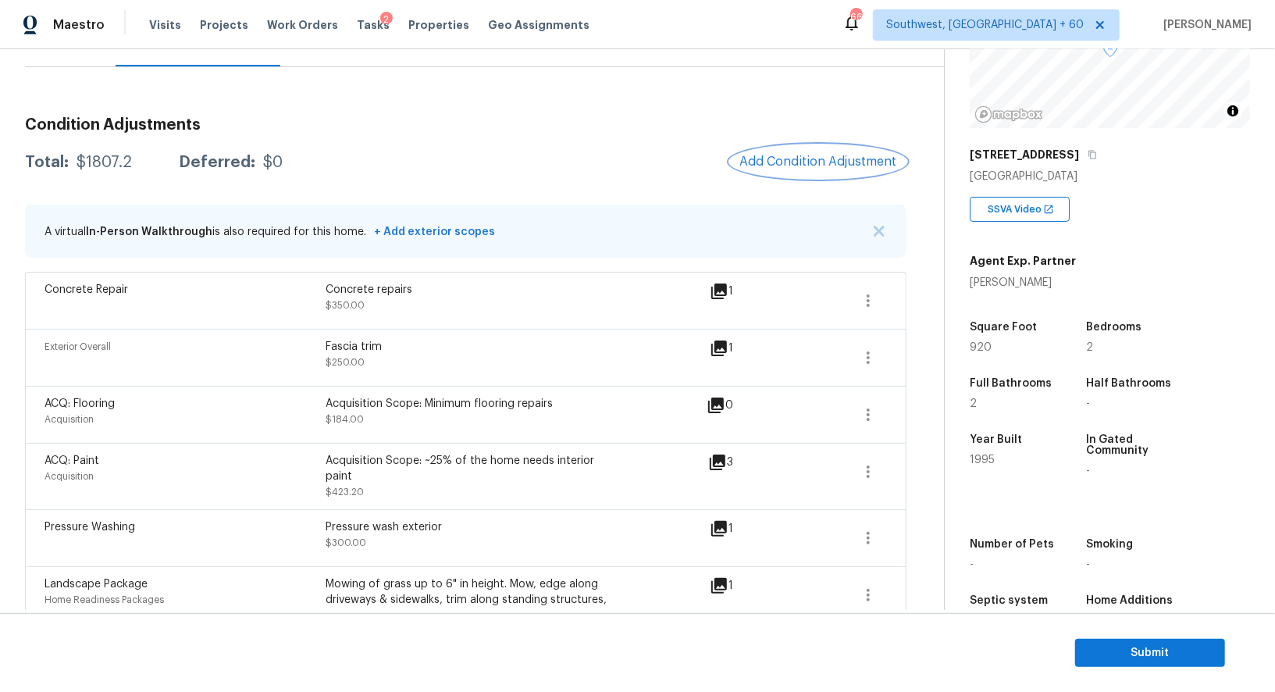
click at [832, 163] on span "Add Condition Adjustment" at bounding box center [818, 162] width 158 height 14
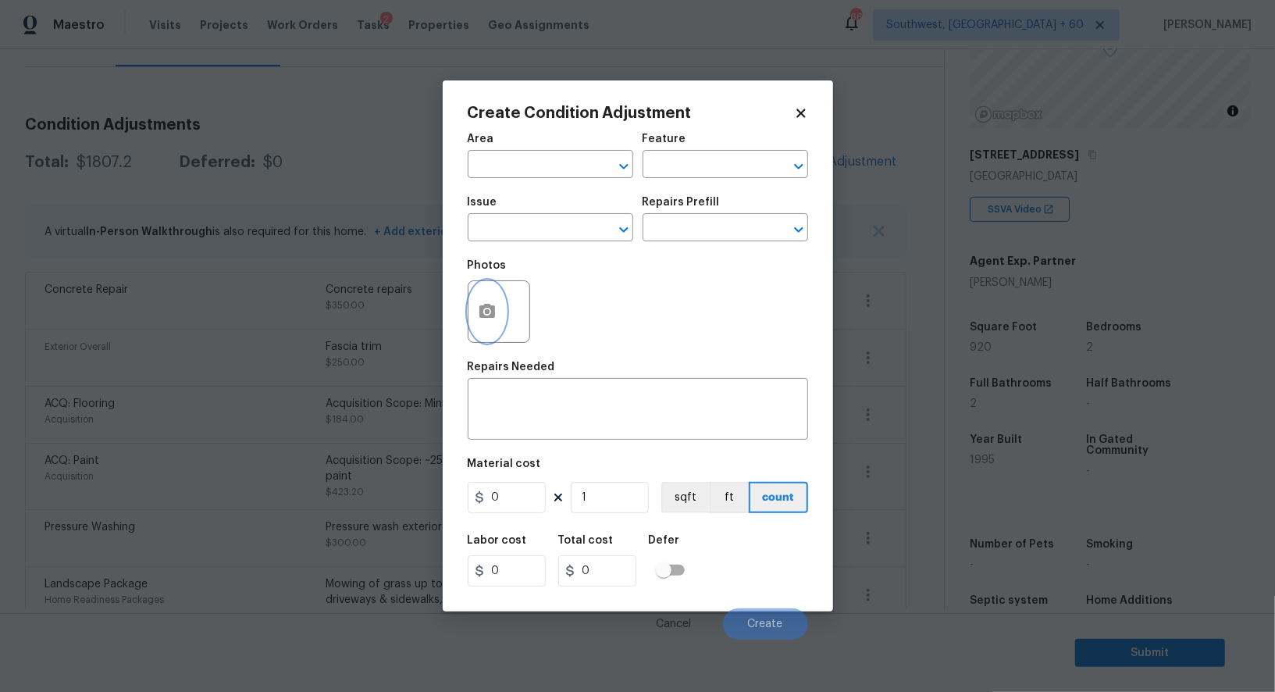
click at [494, 316] on icon "button" at bounding box center [487, 311] width 16 height 14
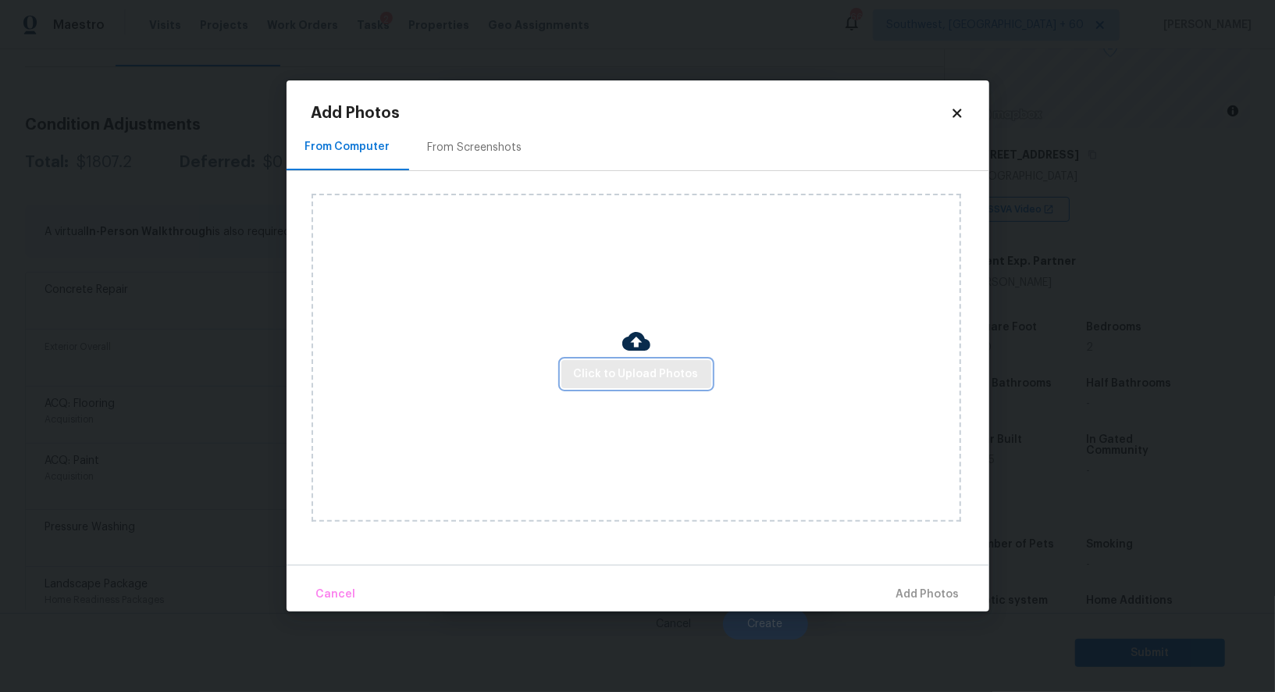
click at [628, 369] on span "Click to Upload Photos" at bounding box center [636, 375] width 125 height 20
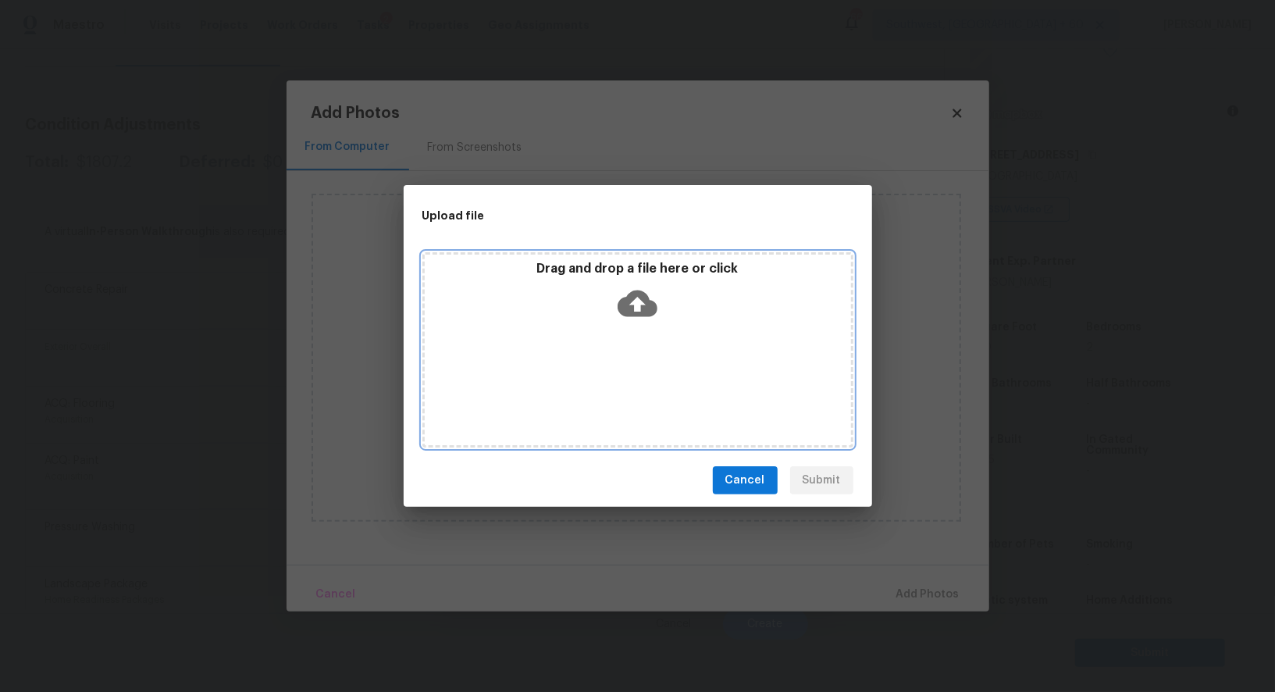
click at [631, 322] on icon at bounding box center [637, 303] width 40 height 40
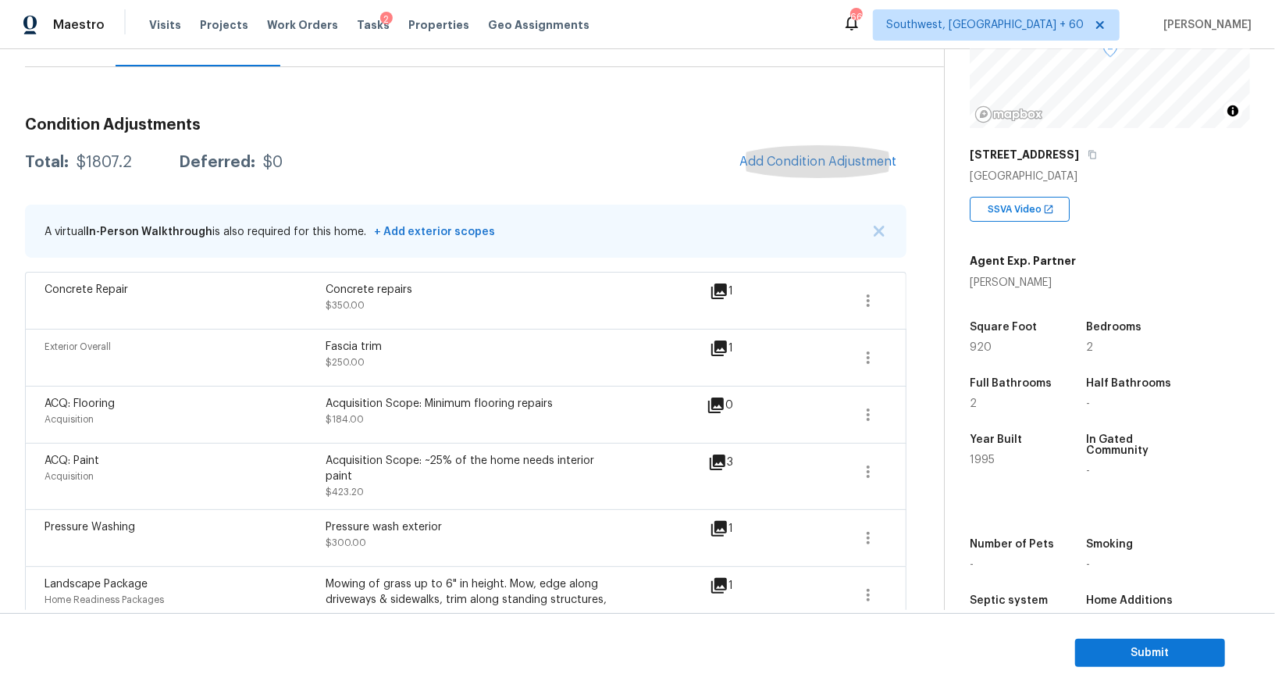
click at [107, 157] on div "$1807.2" at bounding box center [103, 163] width 55 height 16
click at [889, 162] on span "Add Condition Adjustment" at bounding box center [818, 162] width 158 height 14
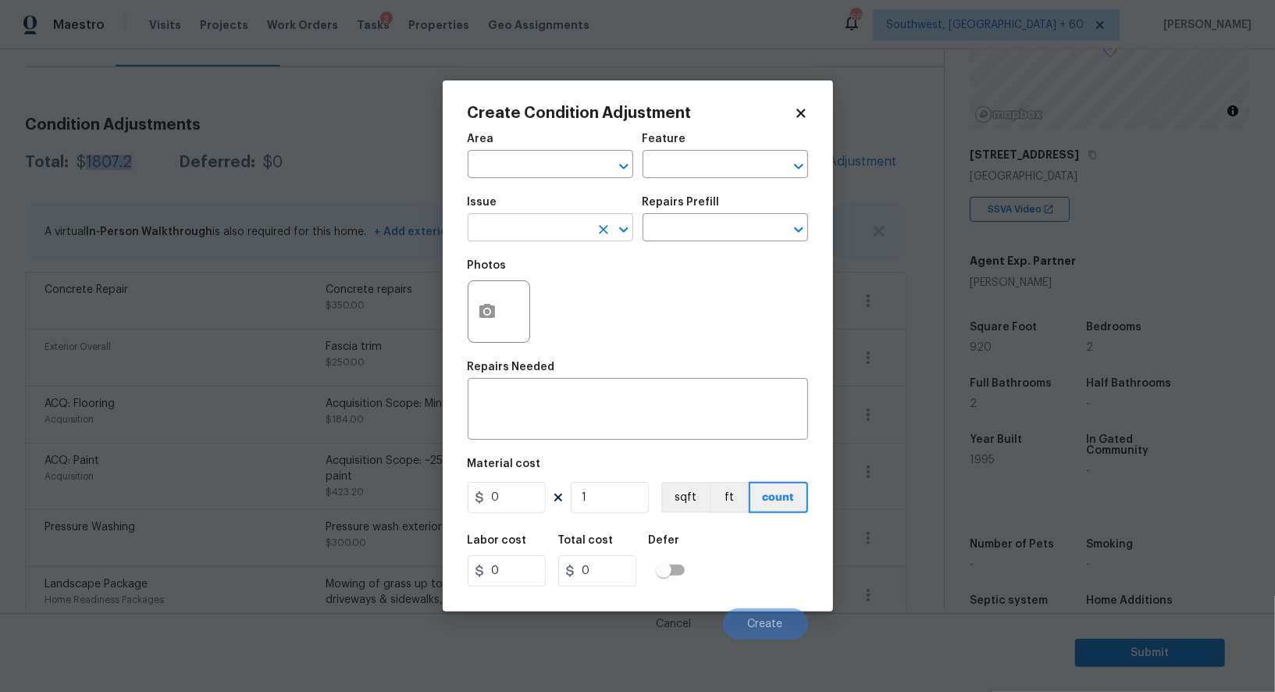
click at [526, 223] on input "text" at bounding box center [529, 229] width 122 height 24
type input "gara"
click at [527, 162] on input "text" at bounding box center [529, 166] width 122 height 24
click at [522, 176] on input "over" at bounding box center [529, 166] width 122 height 24
click at [537, 210] on li "Exterior Overall" at bounding box center [550, 201] width 165 height 26
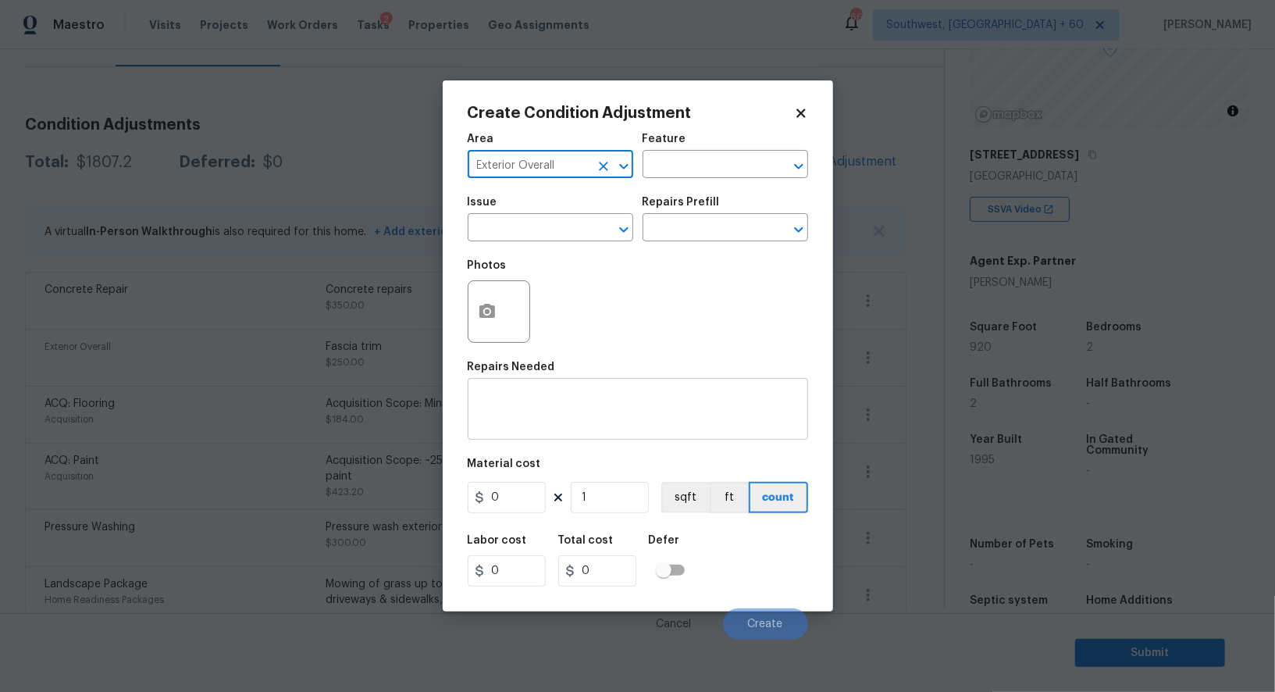
type input "Exterior Overall"
click at [539, 424] on textarea at bounding box center [638, 410] width 322 height 33
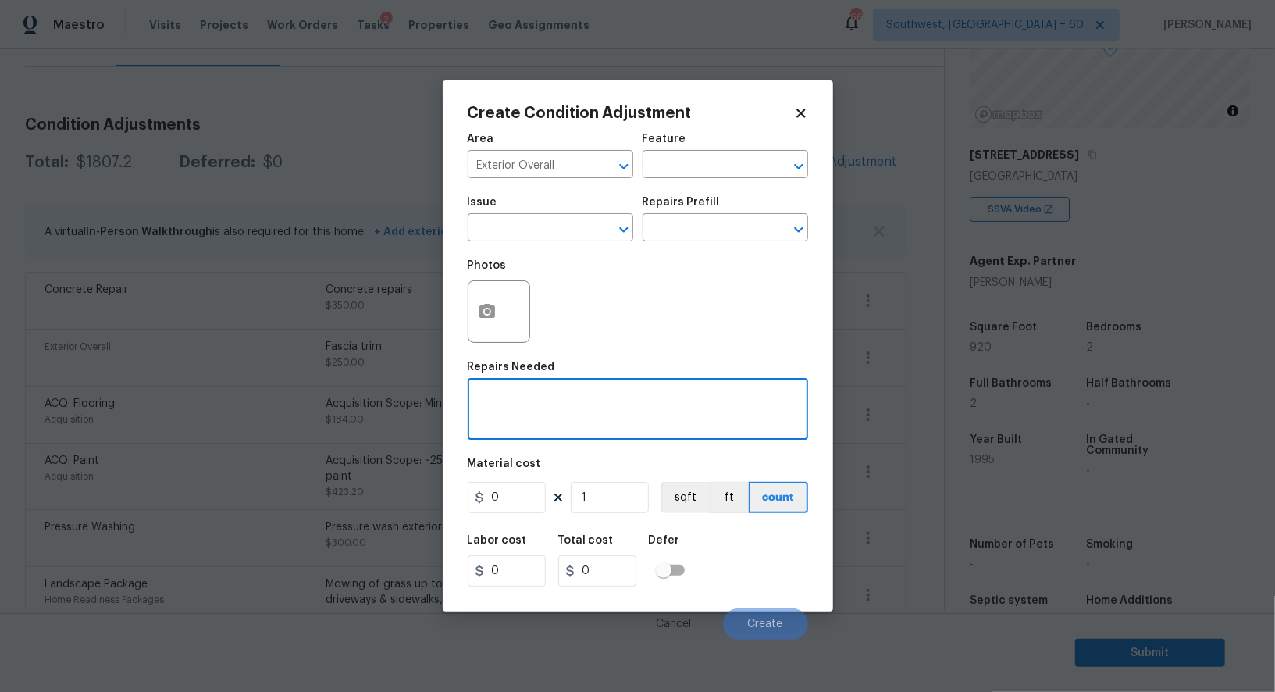
type textarea "N"
type textarea "Garage repairs"
click at [746, 614] on button "Create" at bounding box center [765, 623] width 85 height 31
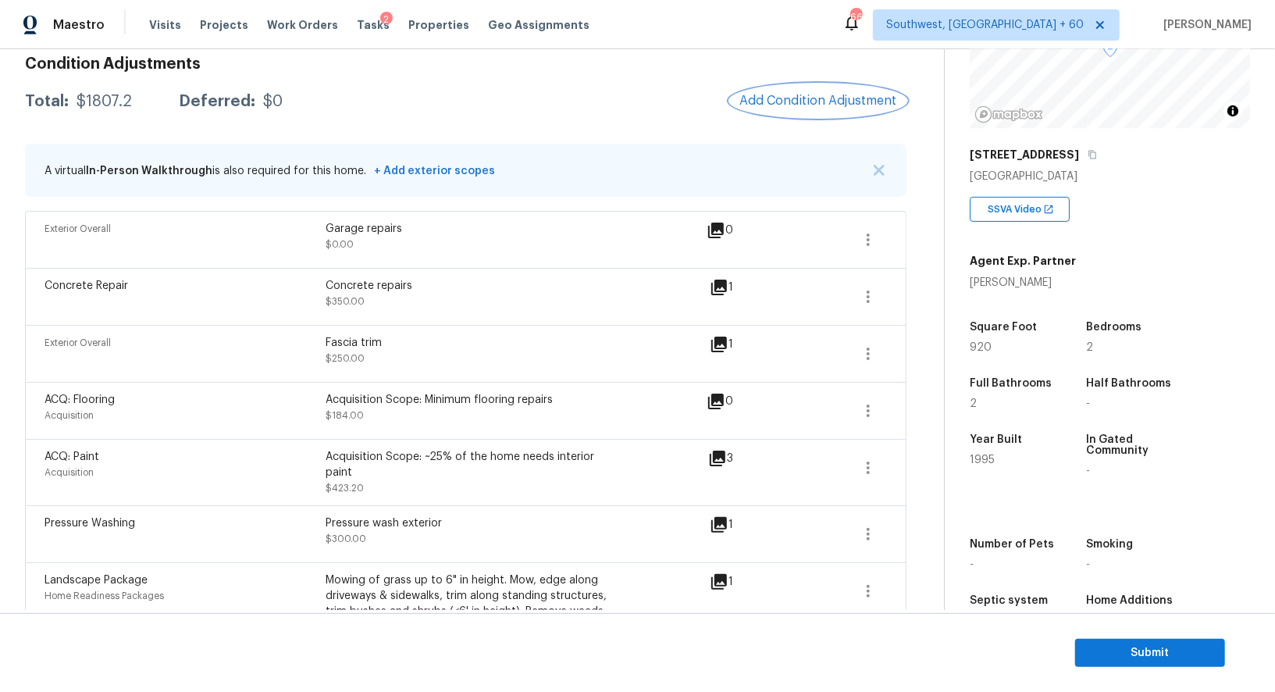
scroll to position [105, 0]
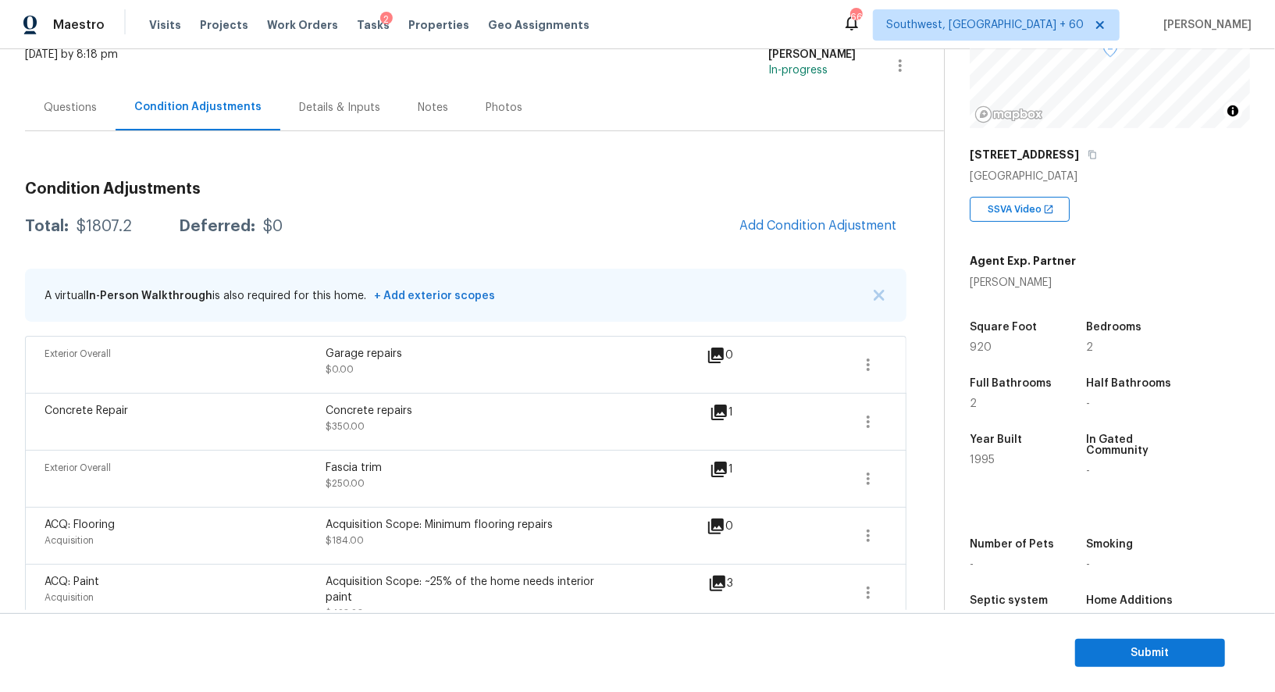
click at [92, 110] on div "Questions" at bounding box center [70, 108] width 53 height 16
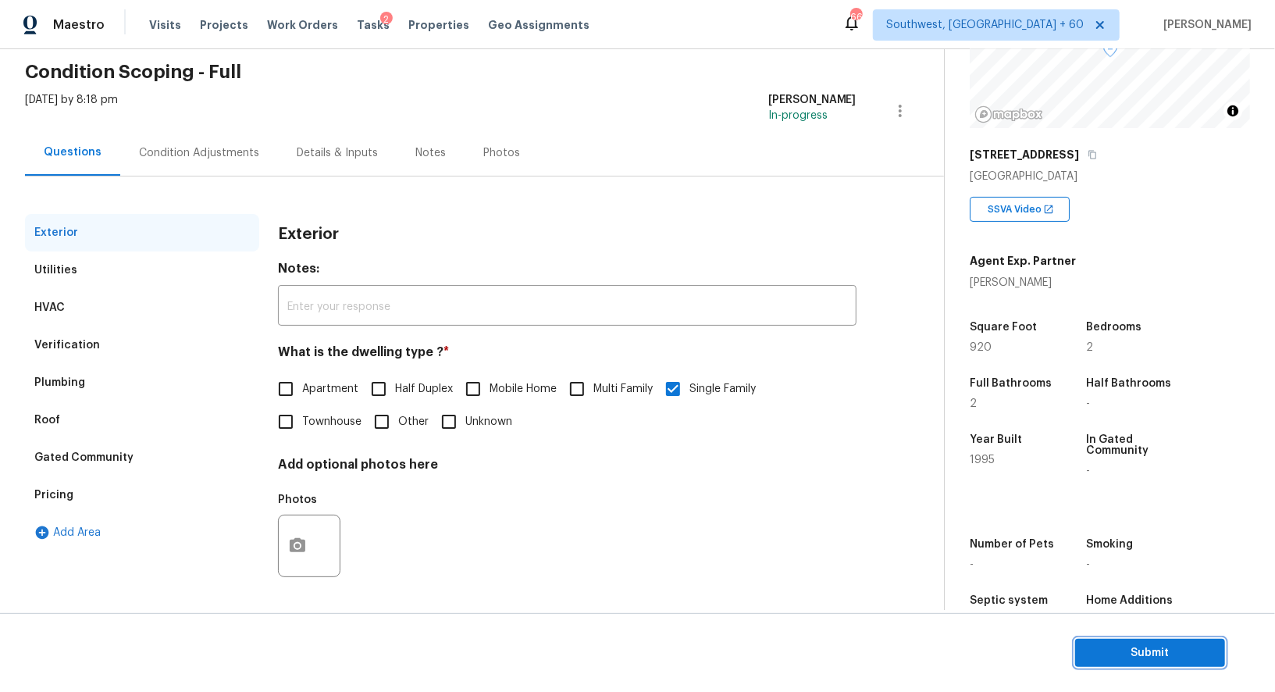
click at [1151, 653] on span "Submit" at bounding box center [1149, 653] width 125 height 20
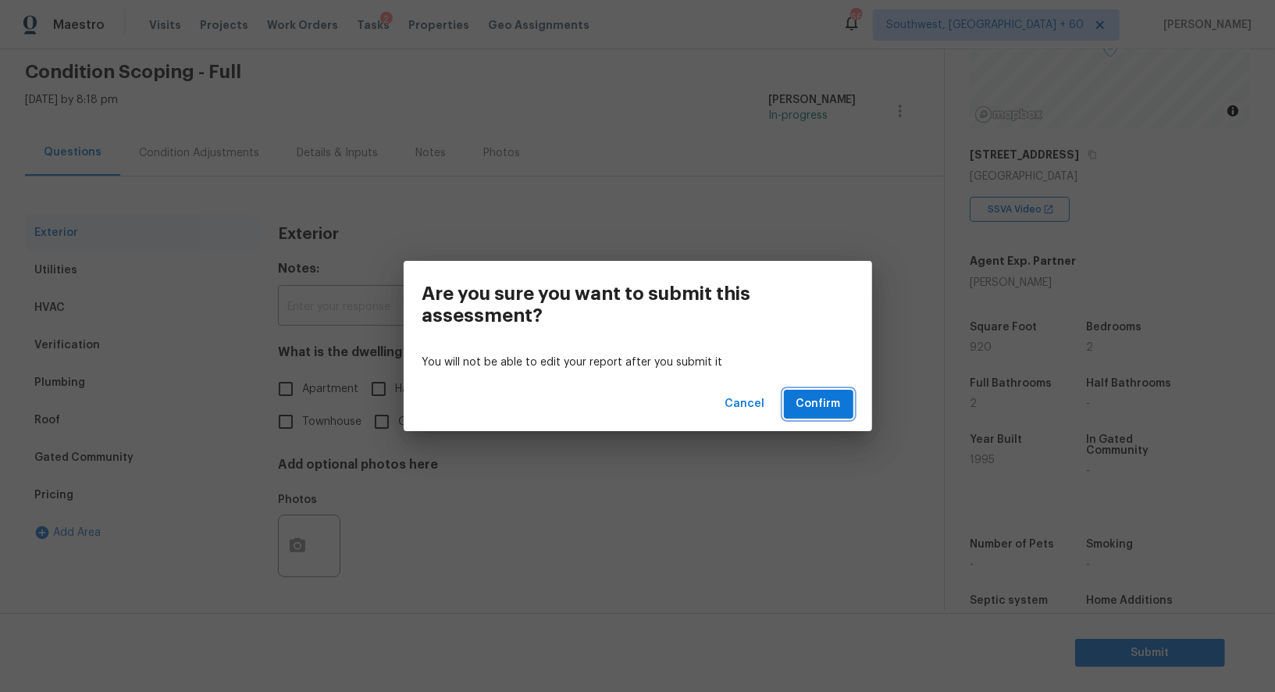
click at [827, 415] on button "Confirm" at bounding box center [818, 403] width 69 height 29
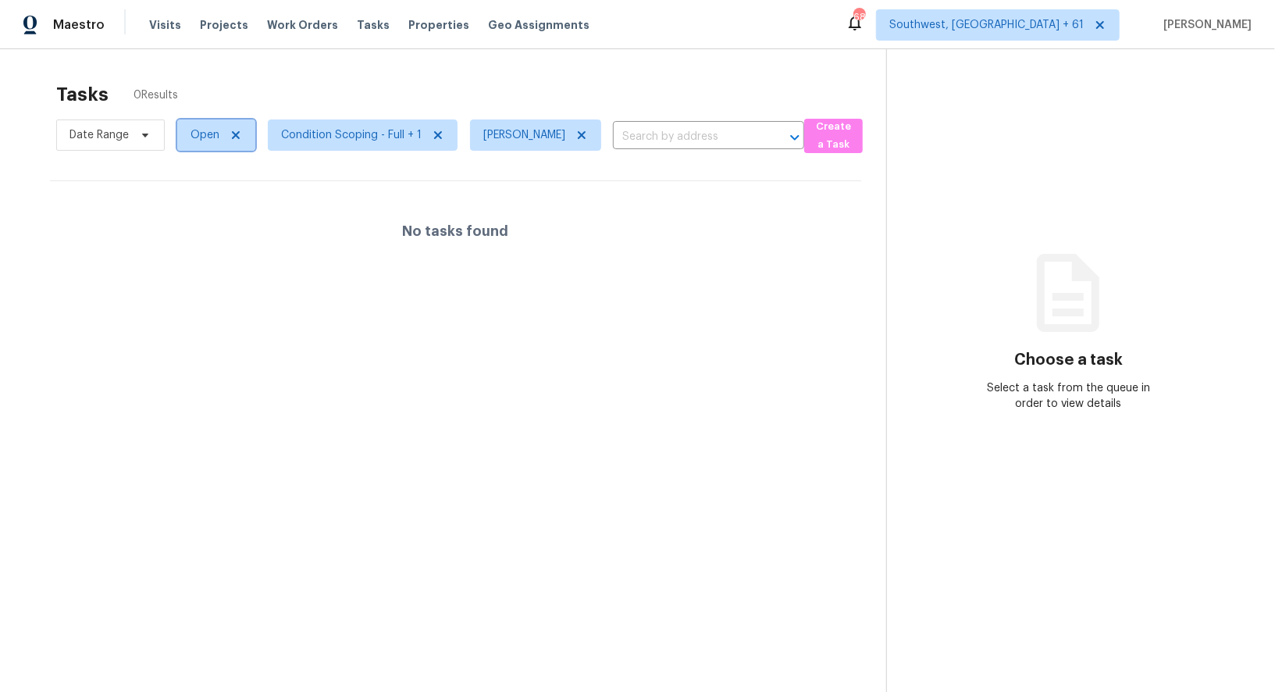
click at [194, 130] on span "Open" at bounding box center [204, 135] width 29 height 16
click at [222, 222] on label "Blocked" at bounding box center [216, 223] width 62 height 16
click at [195, 222] on input "Blocked" at bounding box center [190, 220] width 10 height 10
checkbox input "true"
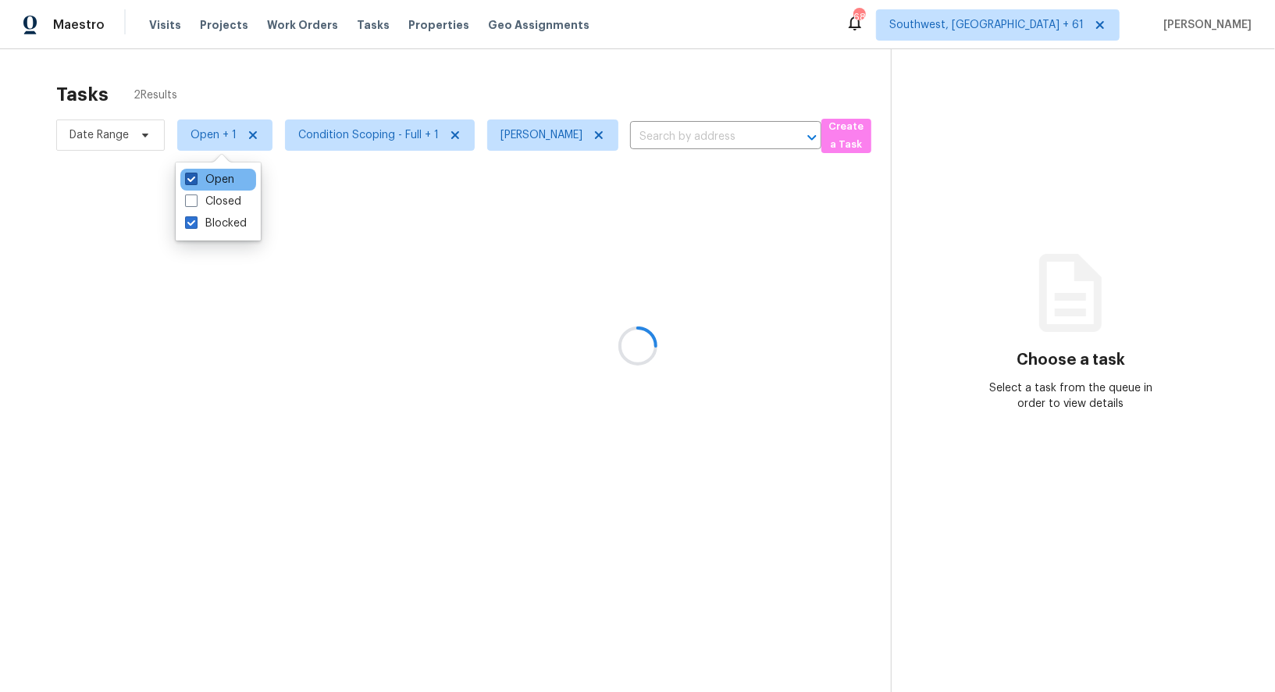
click at [219, 178] on label "Open" at bounding box center [209, 180] width 49 height 16
click at [195, 178] on input "Open" at bounding box center [190, 177] width 10 height 10
checkbox input "false"
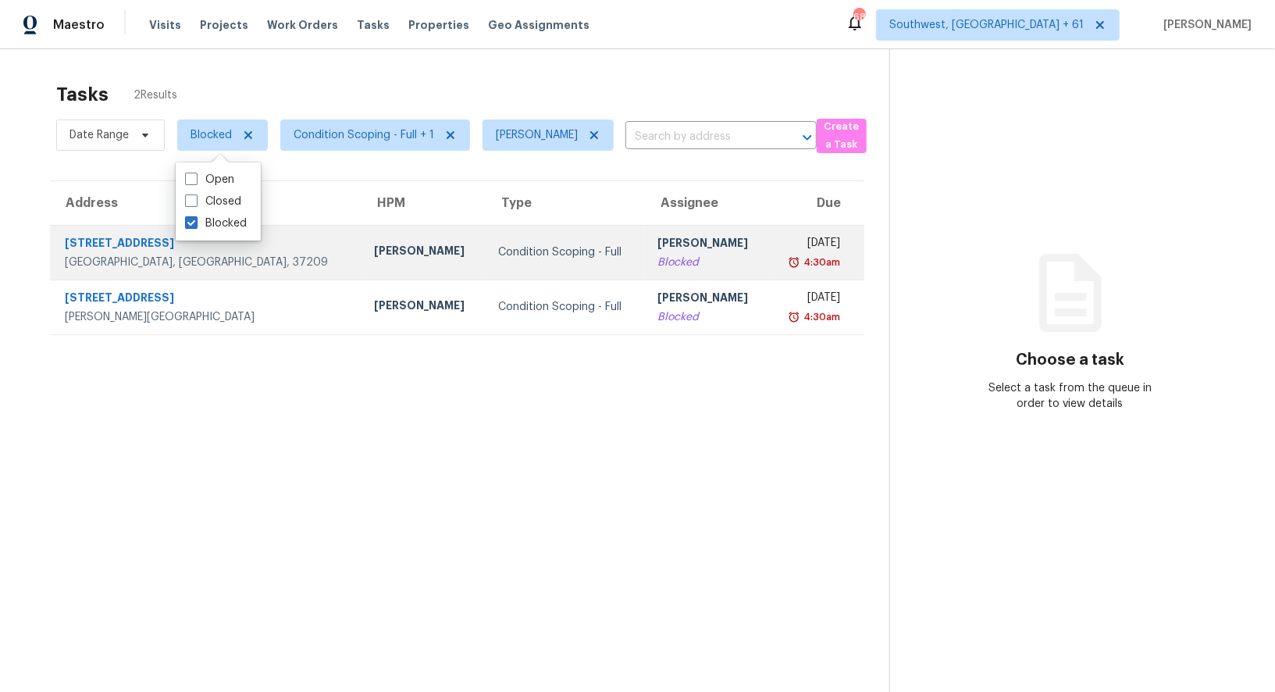
click at [531, 258] on div "Condition Scoping - Full" at bounding box center [565, 252] width 134 height 16
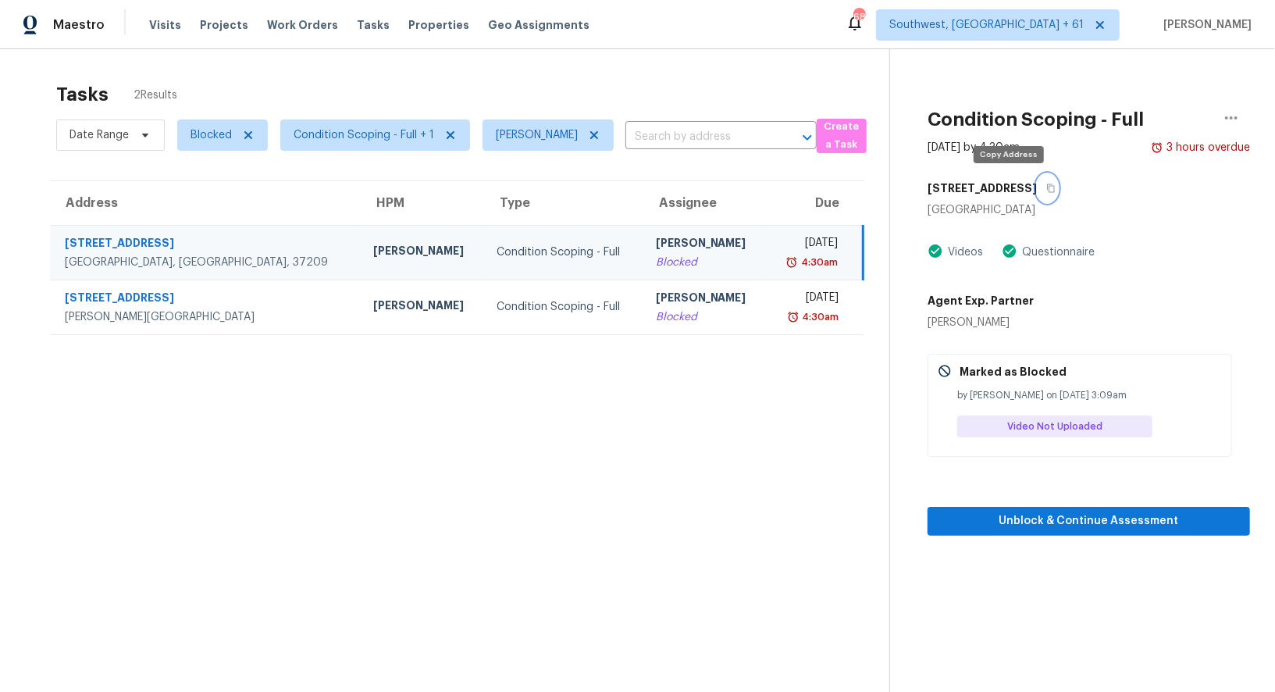
click at [1046, 187] on icon "button" at bounding box center [1050, 187] width 9 height 9
click at [692, 242] on td "[PERSON_NAME] Blocked" at bounding box center [704, 252] width 123 height 55
click at [1046, 187] on icon "button" at bounding box center [1050, 187] width 9 height 9
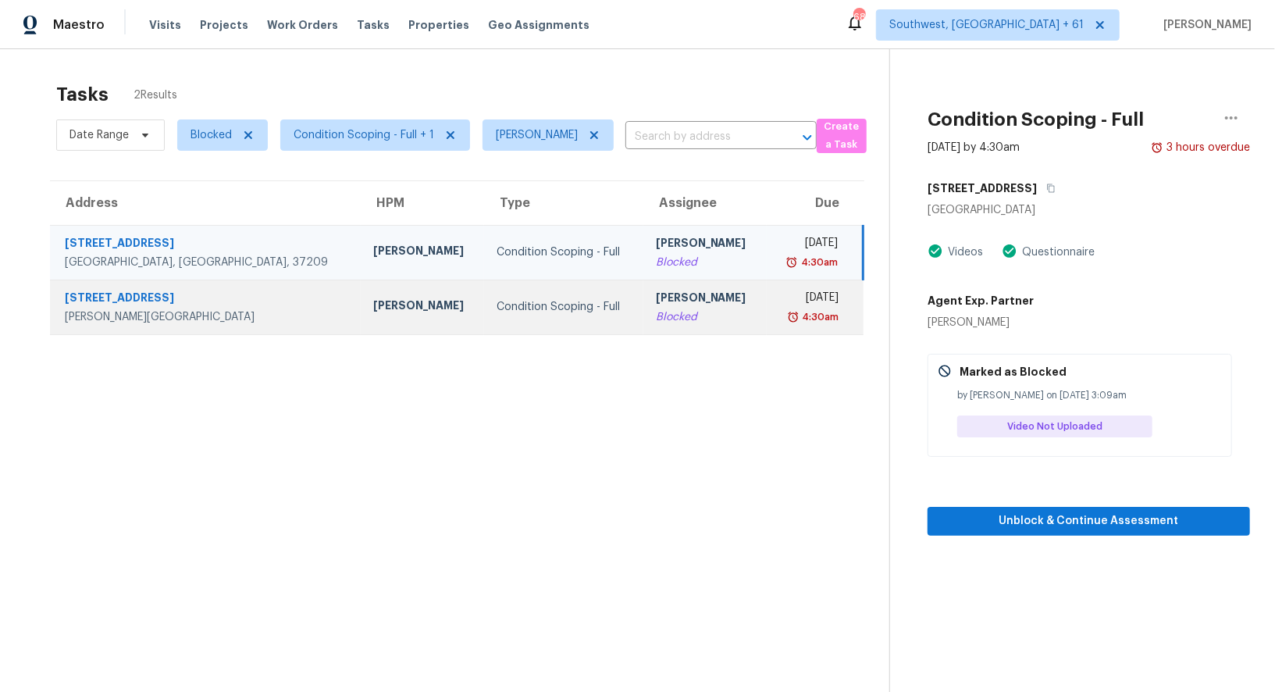
click at [700, 301] on td "[PERSON_NAME] Blocked" at bounding box center [704, 306] width 123 height 55
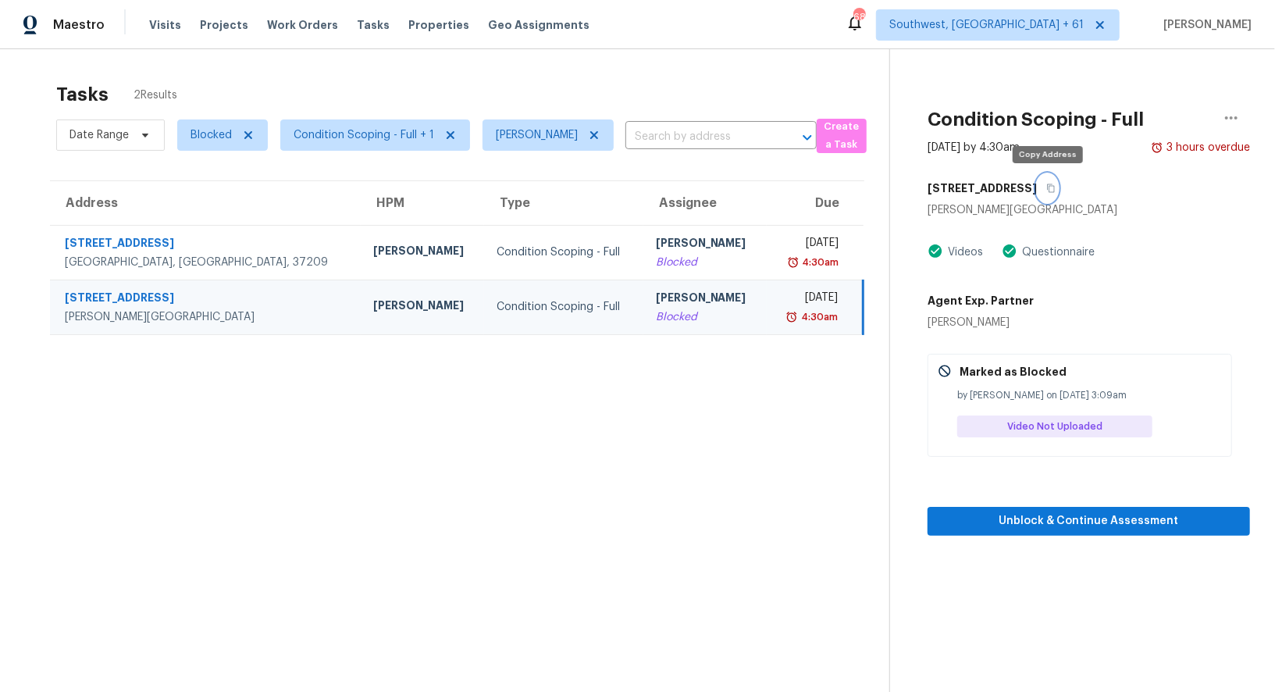
click at [1051, 191] on icon "button" at bounding box center [1051, 188] width 8 height 9
click at [656, 311] on div "Blocked" at bounding box center [705, 317] width 98 height 16
